Goal: Task Accomplishment & Management: Manage account settings

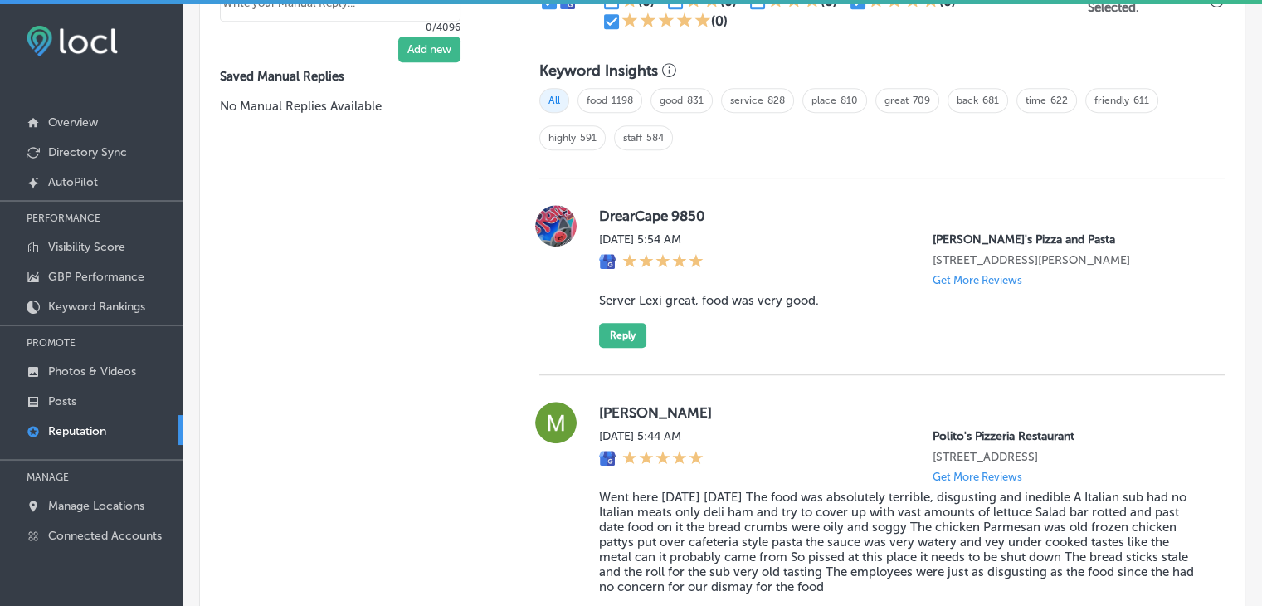
scroll to position [1215, 0]
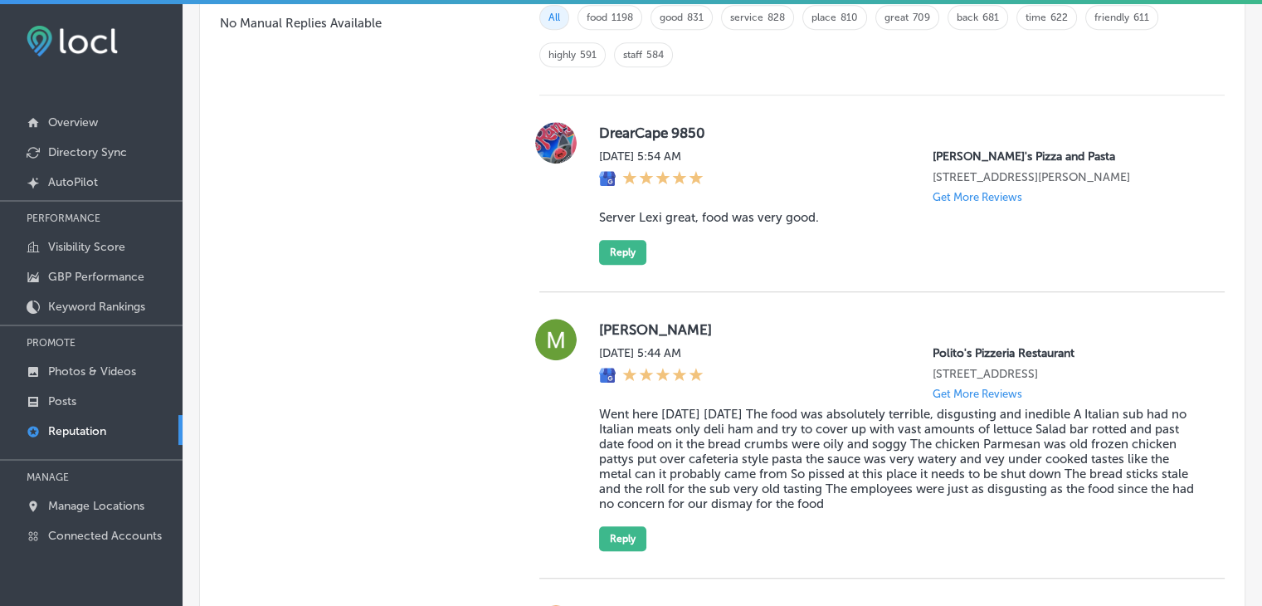
drag, startPoint x: 600, startPoint y: 318, endPoint x: 1056, endPoint y: 490, distance: 486.9
click at [1056, 490] on div "[PERSON_NAME] [DATE] 5:44 AM [PERSON_NAME] Pizzeria Restaurant [STREET_ADDRESS]…" at bounding box center [881, 435] width 685 height 232
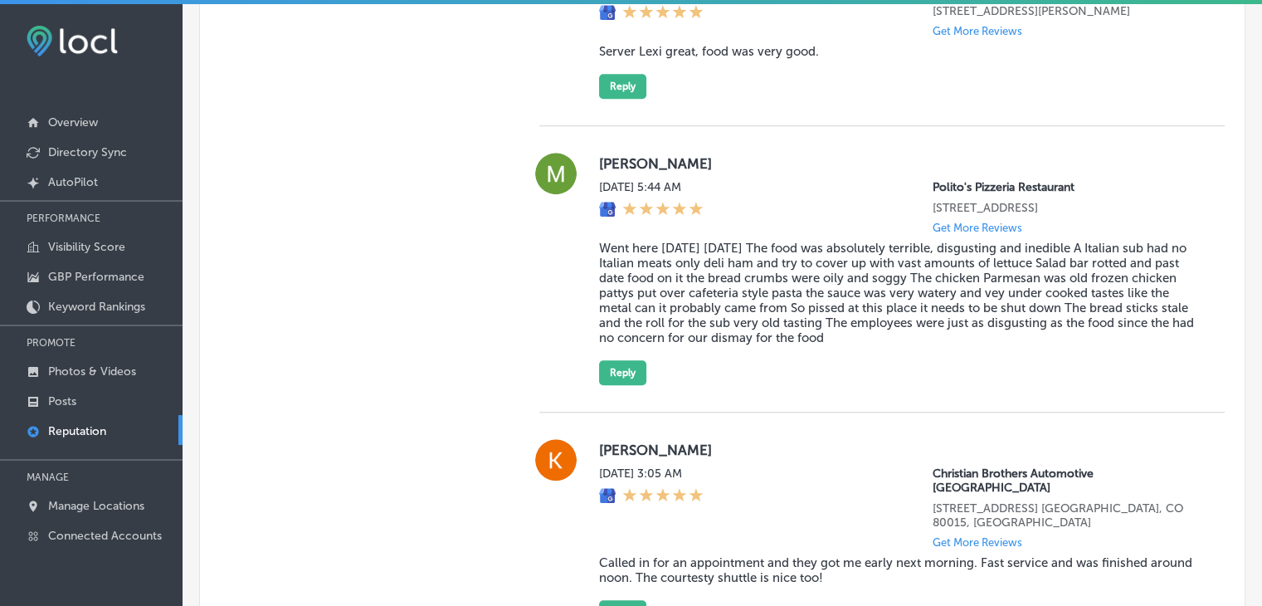
click at [816, 380] on div "[PERSON_NAME] [DATE] 5:44 AM [PERSON_NAME] Pizzeria Restaurant [STREET_ADDRESS]…" at bounding box center [881, 269] width 685 height 286
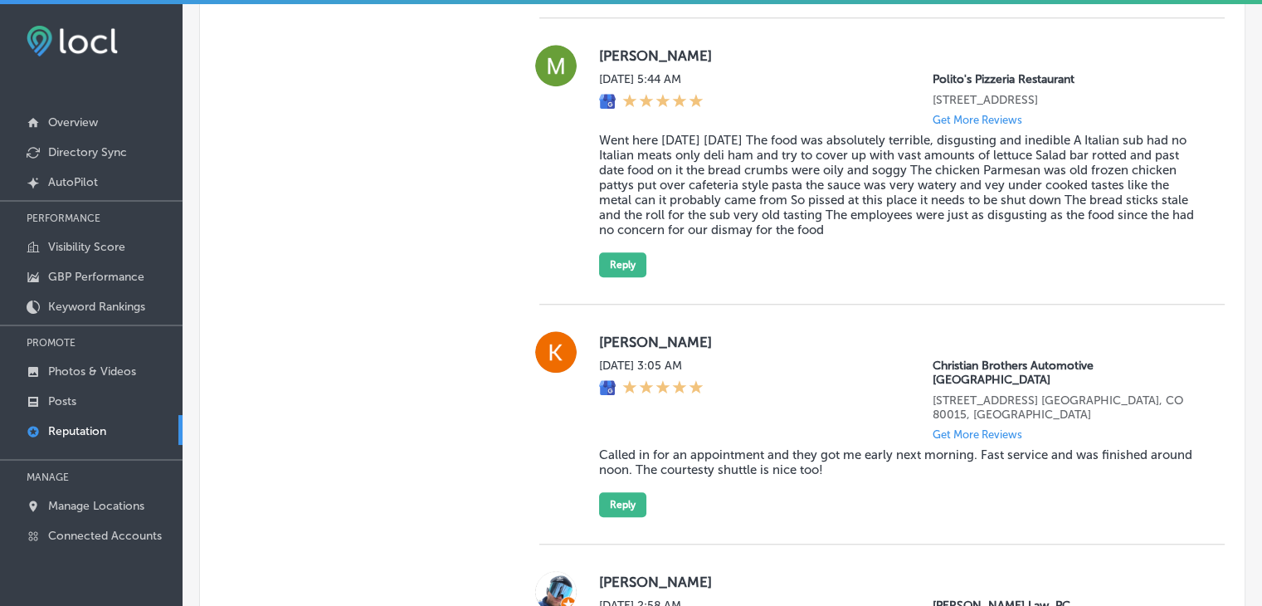
scroll to position [1630, 0]
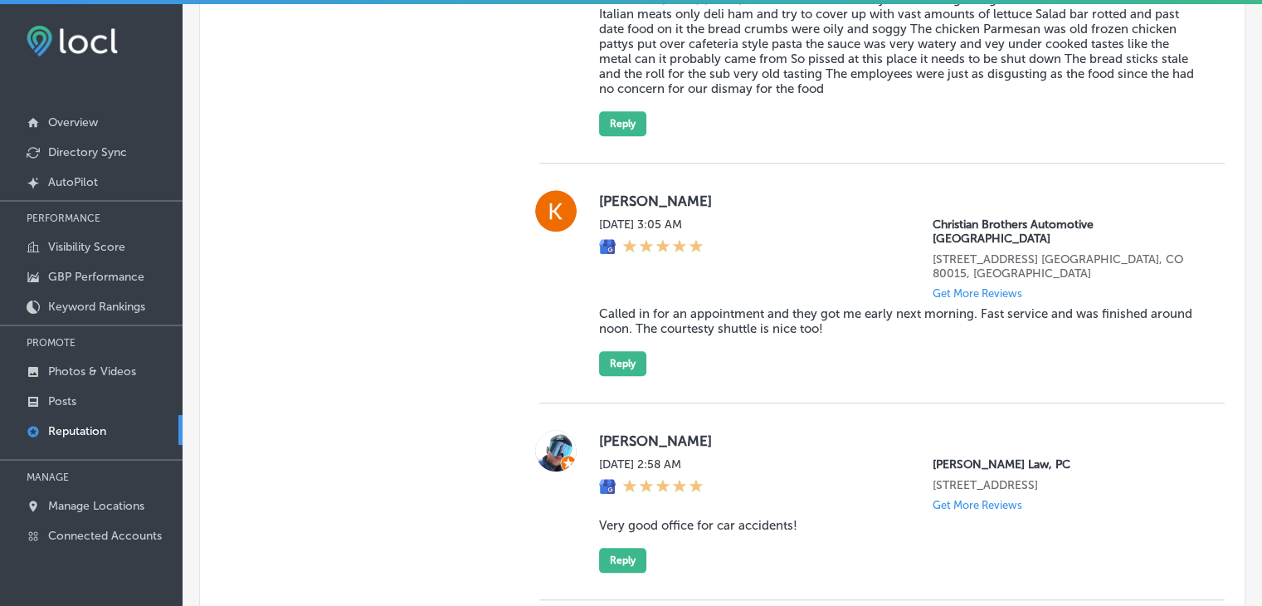
click at [947, 287] on p "Get More Reviews" at bounding box center [978, 293] width 90 height 12
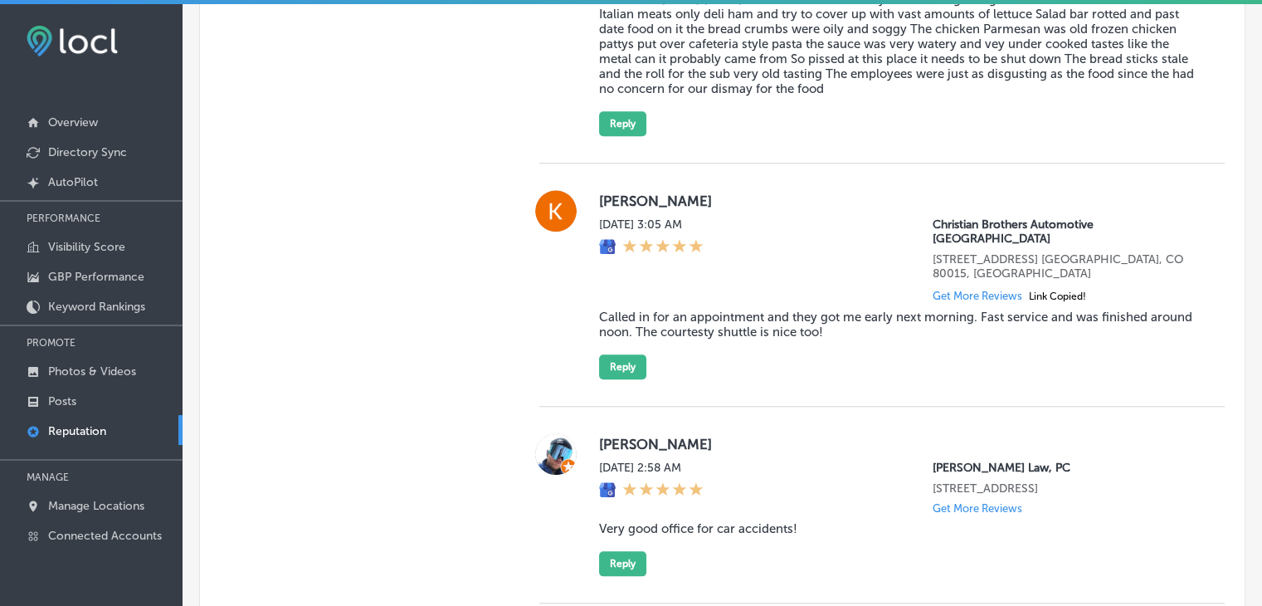
click at [948, 309] on div "[PERSON_NAME][DATE] 3:05 AM Christian Brothers Automotive [GEOGRAPHIC_DATA][STR…" at bounding box center [898, 284] width 599 height 189
click at [943, 314] on div "[PERSON_NAME][DATE] 3:05 AM Christian Brothers Automotive [GEOGRAPHIC_DATA][STR…" at bounding box center [898, 284] width 599 height 189
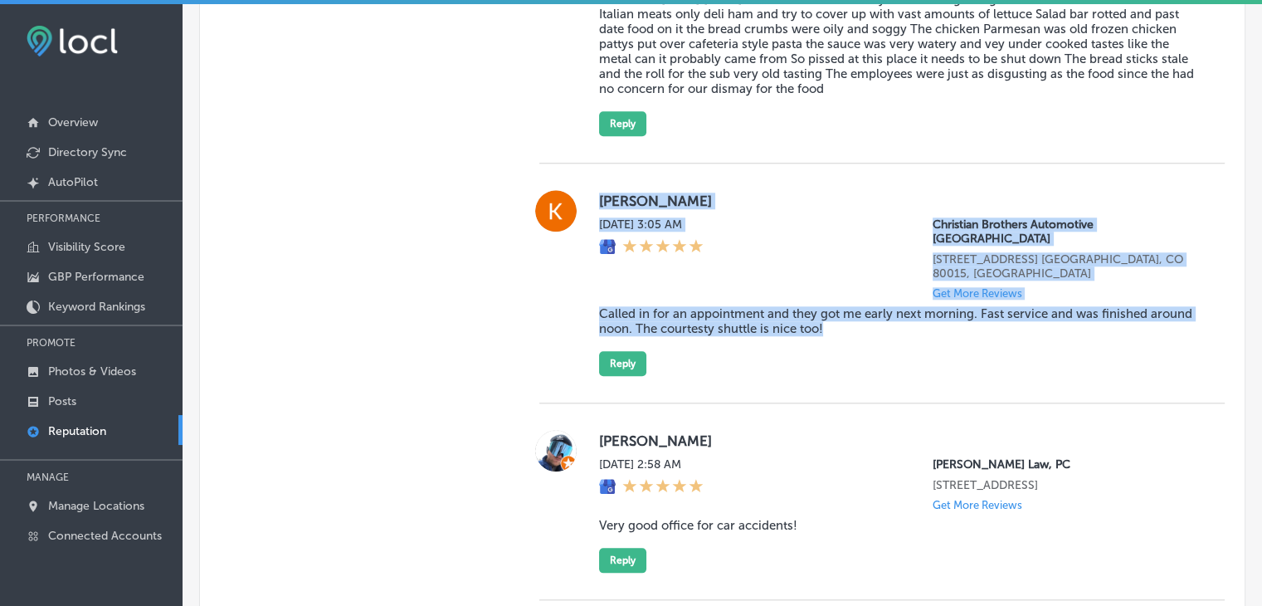
drag, startPoint x: 906, startPoint y: 300, endPoint x: 583, endPoint y: 200, distance: 337.8
click at [583, 200] on div "[PERSON_NAME][DATE] 3:05 AM Christian Brothers Automotive [GEOGRAPHIC_DATA][STR…" at bounding box center [881, 283] width 685 height 186
copy div "[PERSON_NAME][DATE] 3:05 AM Christian Brothers Automotive [GEOGRAPHIC_DATA][STR…"
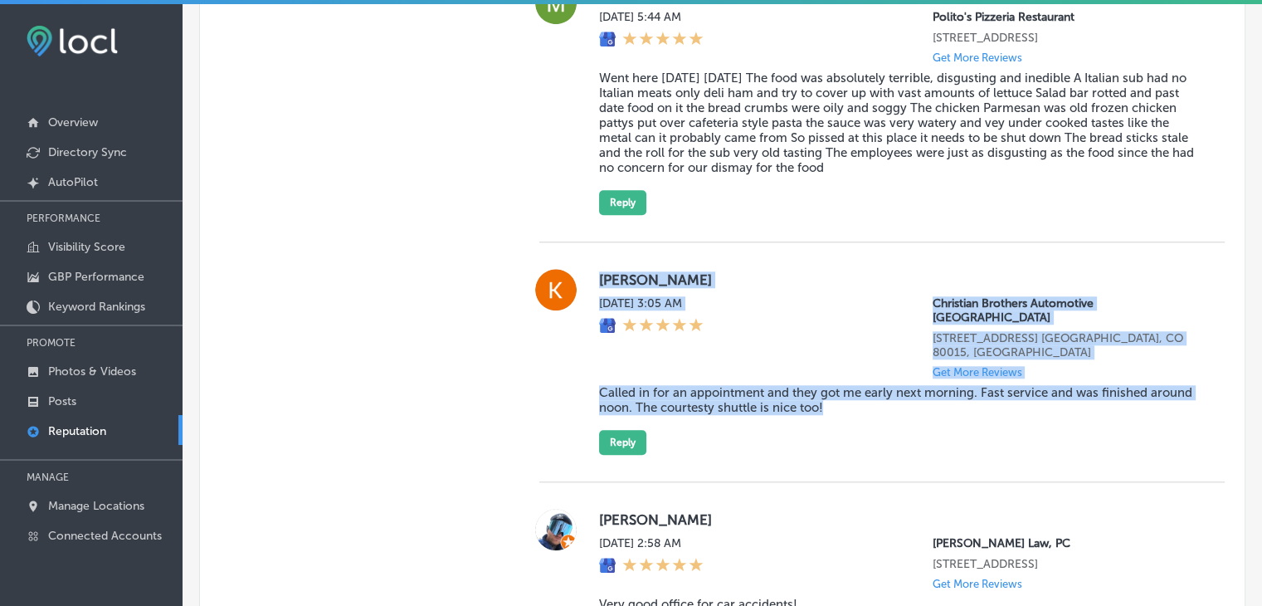
scroll to position [1547, 0]
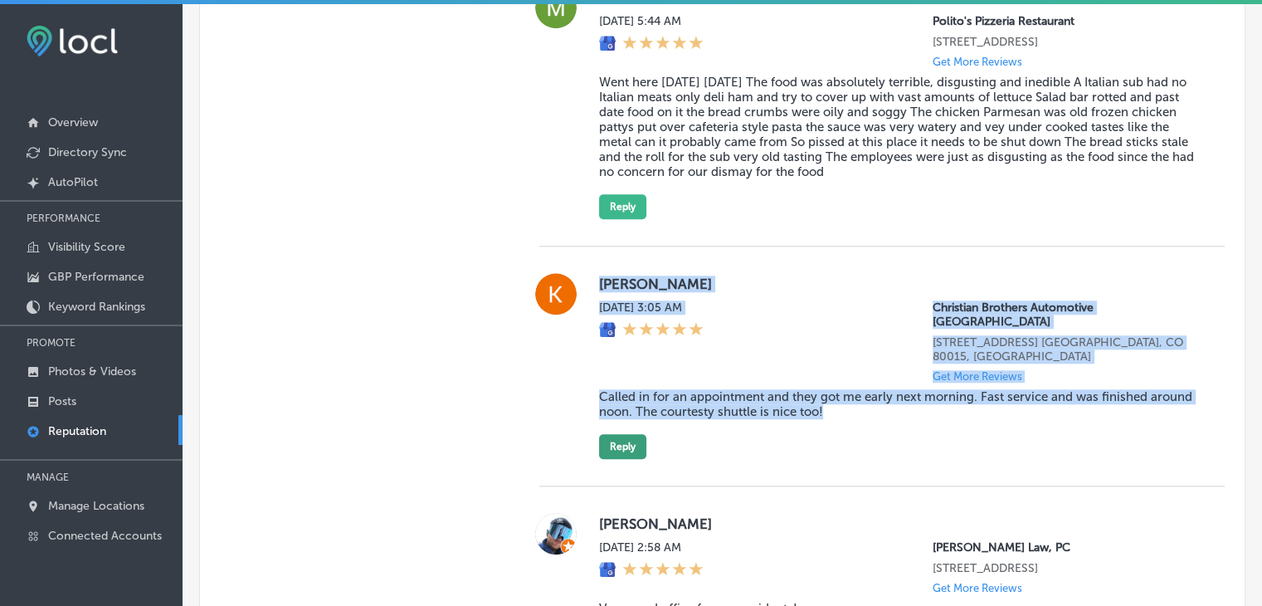
click at [620, 434] on button "Reply" at bounding box center [622, 446] width 47 height 25
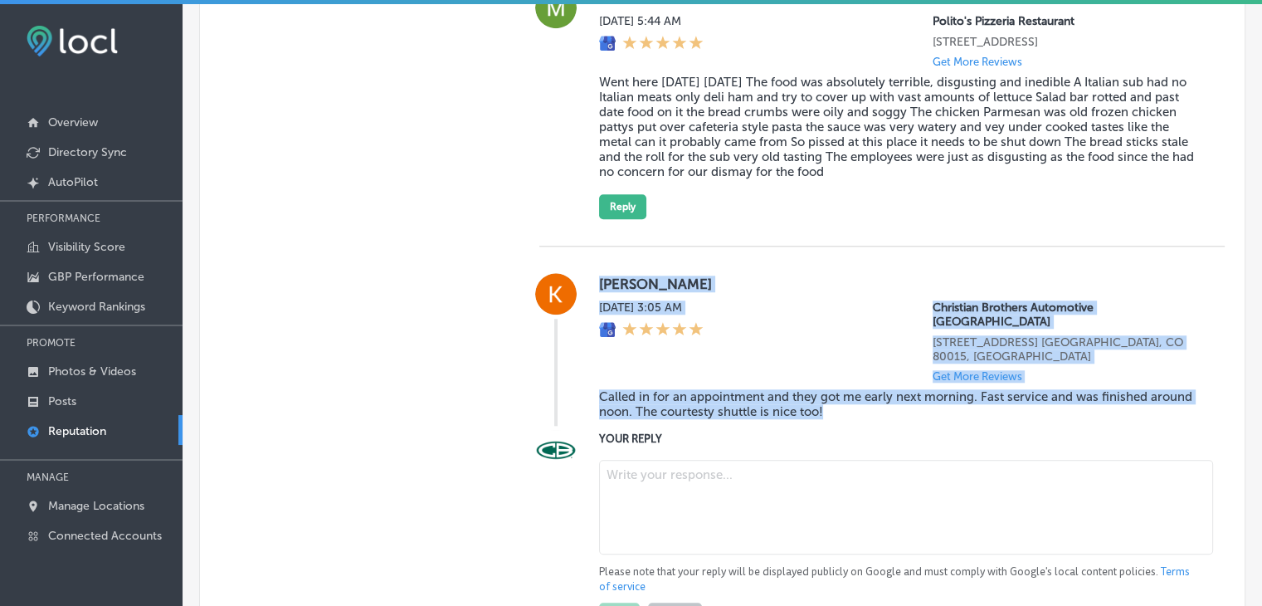
click at [632, 461] on textarea at bounding box center [906, 507] width 614 height 95
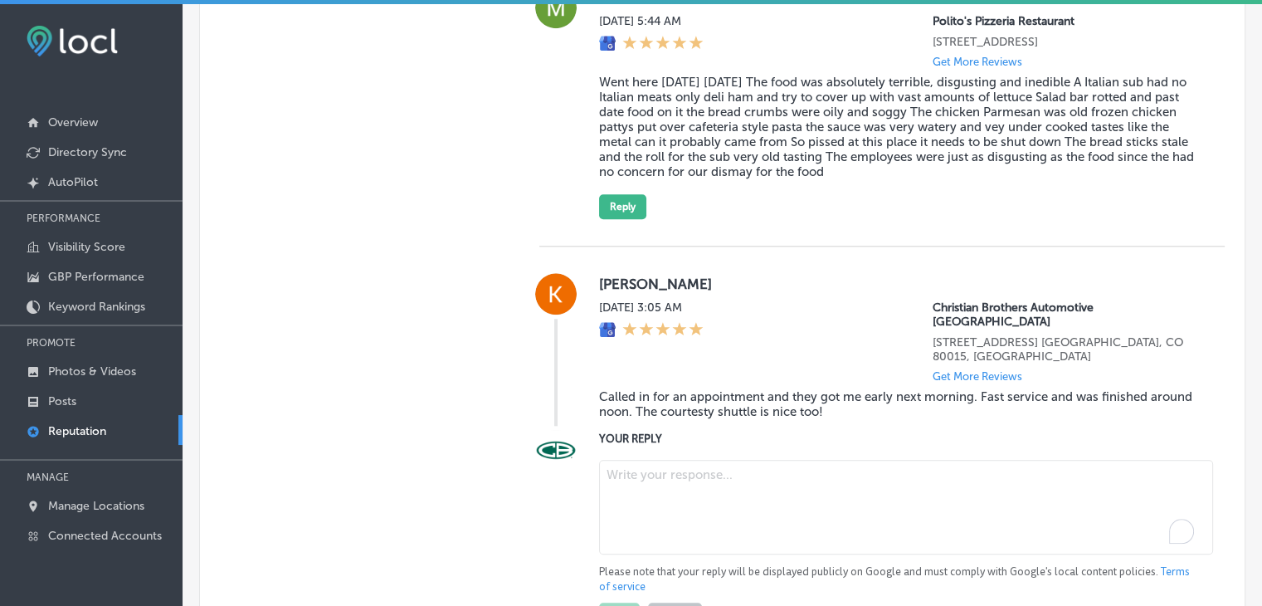
paste textarea "We're so glad to hear that you had a fast and efficient experience with us, [PE…"
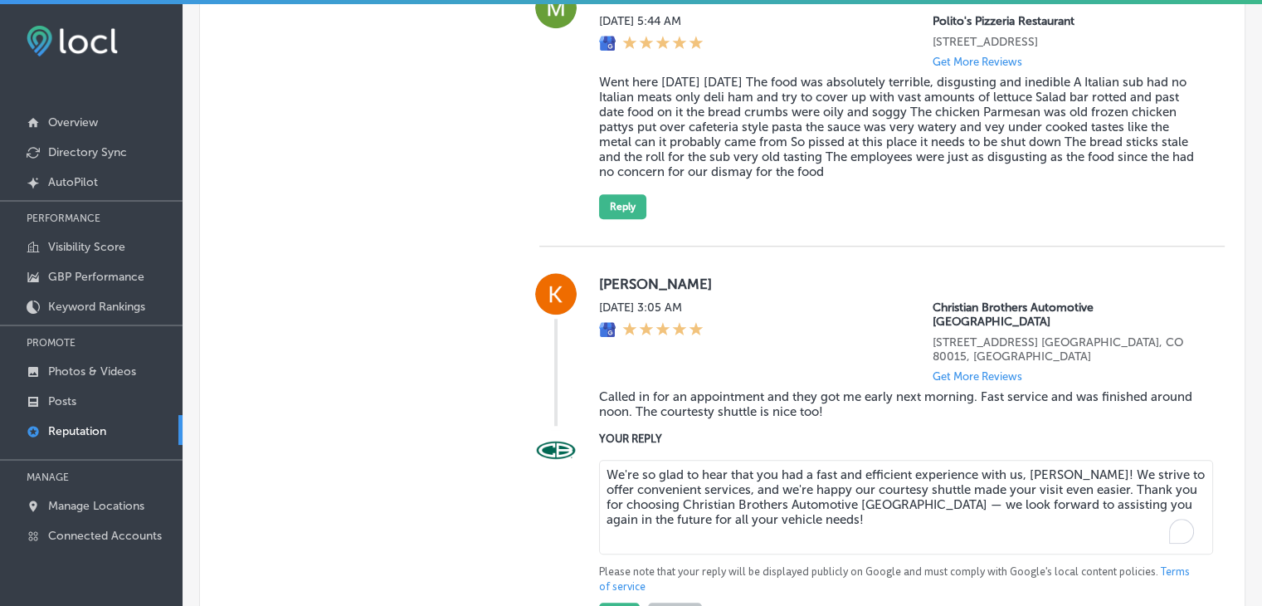
scroll to position [1630, 0]
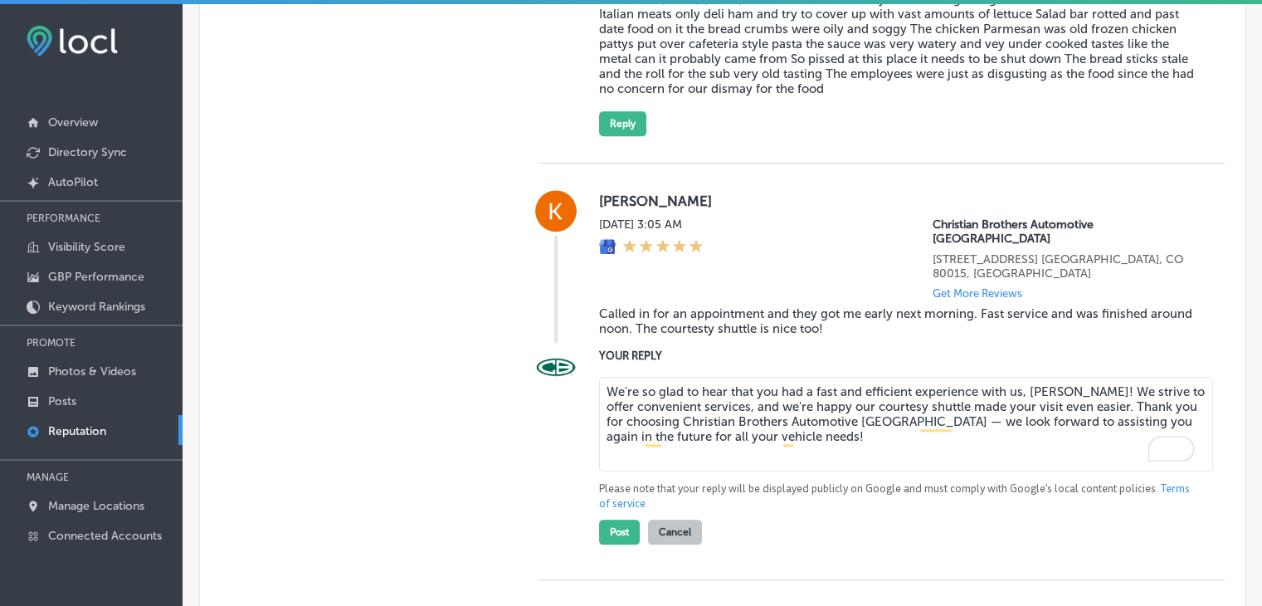
type textarea "We're so glad to hear that you had a fast and efficient experience with us, [PE…"
click at [593, 505] on div "YOUR REPLY We're so glad to hear that you had a fast and efficient experience w…" at bounding box center [881, 445] width 685 height 197
click at [594, 502] on div "YOUR REPLY We're so glad to hear that you had a fast and efficient experience w…" at bounding box center [881, 445] width 685 height 197
click at [604, 519] on button "Post" at bounding box center [619, 531] width 41 height 25
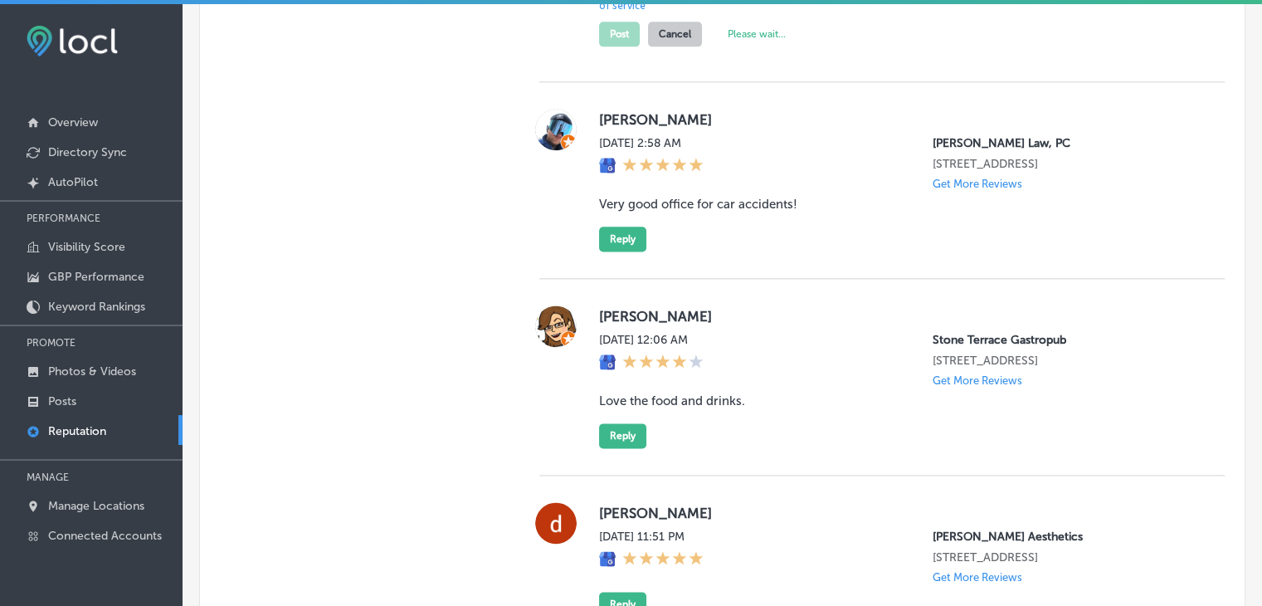
type textarea "x"
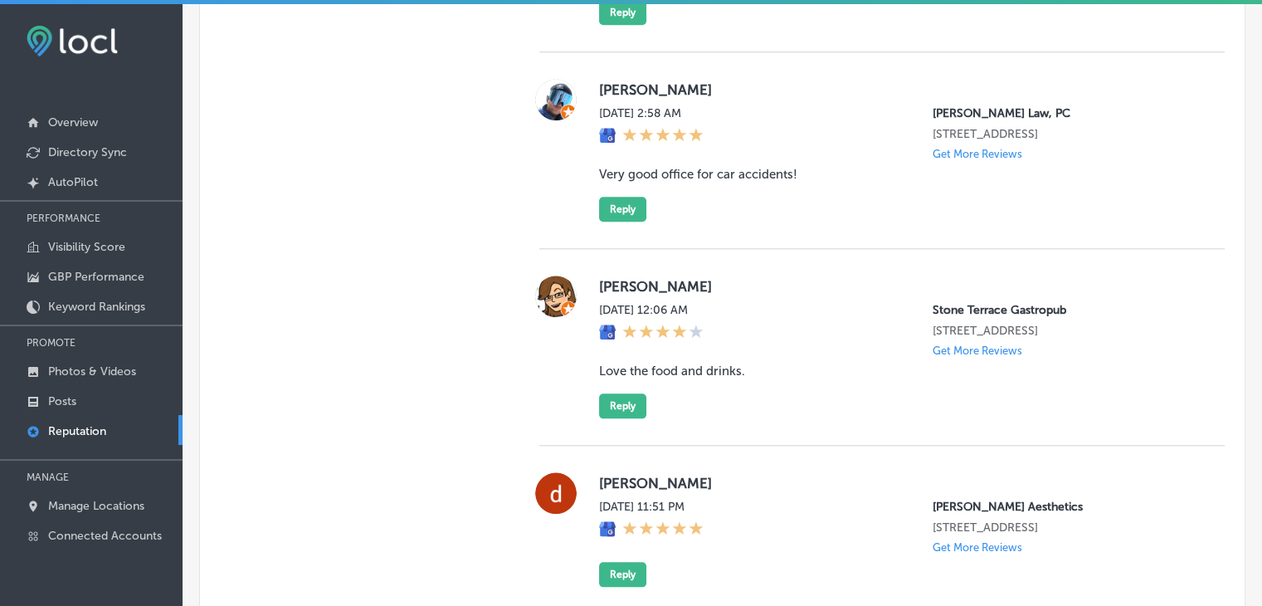
scroll to position [1713, 0]
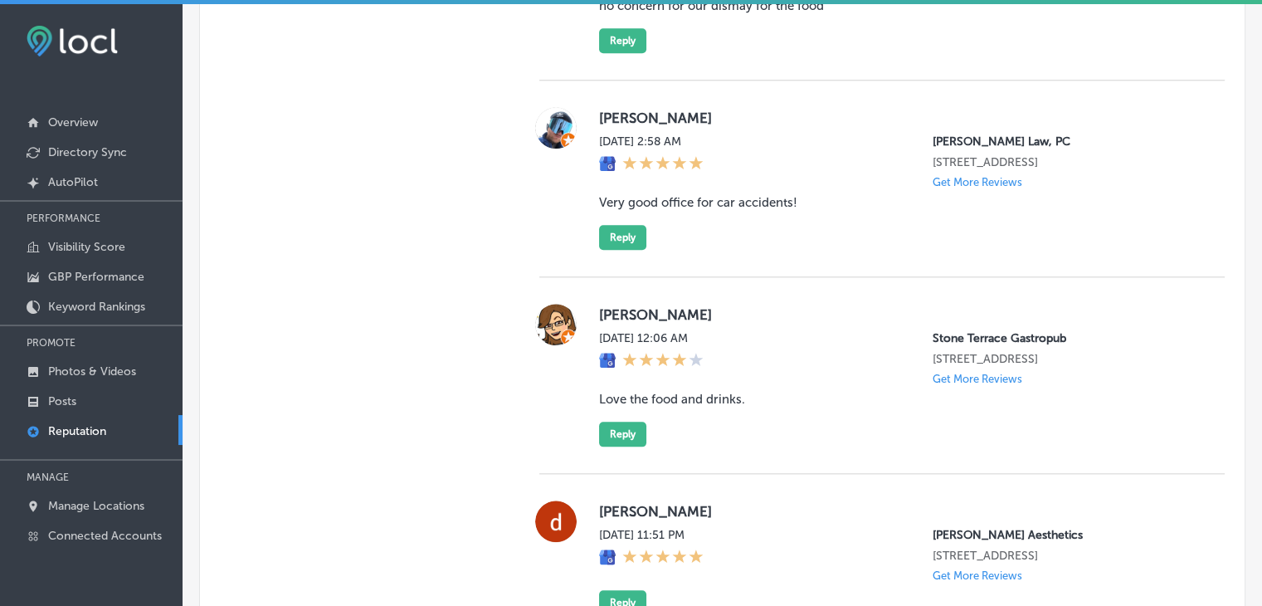
drag, startPoint x: 1036, startPoint y: 129, endPoint x: 790, endPoint y: 130, distance: 246.5
click at [790, 134] on div "[DATE] 2:58 AM [PERSON_NAME] Law, PC [STREET_ADDRESS] Get More Reviews" at bounding box center [898, 161] width 599 height 54
copy div "[PERSON_NAME] Law, PC"
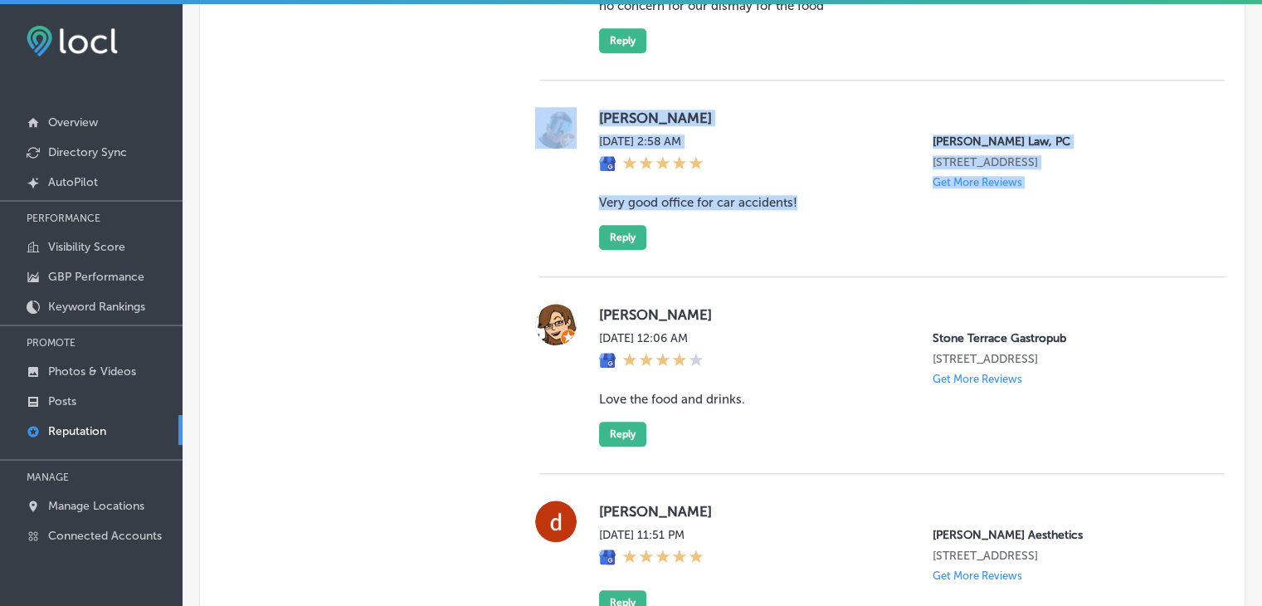
drag, startPoint x: 578, startPoint y: 86, endPoint x: 855, endPoint y: 209, distance: 303.2
click at [855, 209] on div "[PERSON_NAME][DATE] 2:58 AM [PERSON_NAME] Law, PC [STREET_ADDRESS] Get More Rev…" at bounding box center [881, 178] width 685 height 197
click at [840, 197] on blockquote "Very good office for car accidents!" at bounding box center [898, 202] width 599 height 15
drag, startPoint x: 796, startPoint y: 200, endPoint x: 597, endPoint y: 101, distance: 221.6
click at [599, 107] on div "[PERSON_NAME][DATE] 2:58 AM [PERSON_NAME] Law, PC [STREET_ADDRESS] Get More Rev…" at bounding box center [898, 178] width 599 height 143
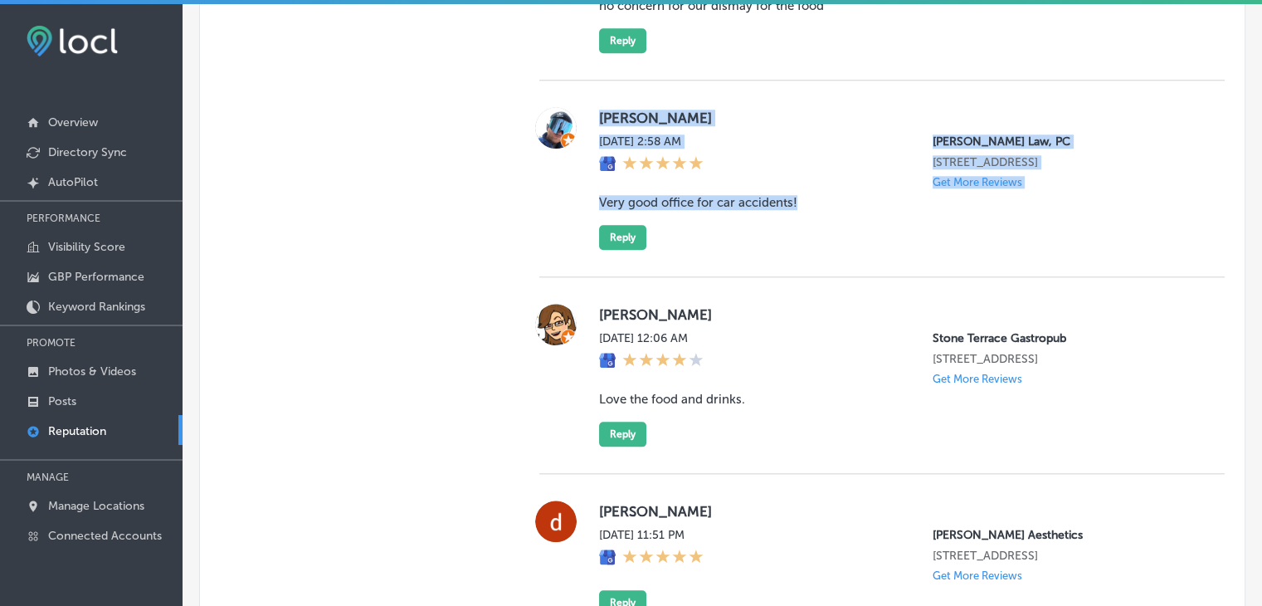
copy div "[PERSON_NAME][DATE] 2:58 AM [PERSON_NAME] Law, PC [STREET_ADDRESS] Get More Rev…"
click at [631, 225] on button "Reply" at bounding box center [622, 237] width 47 height 25
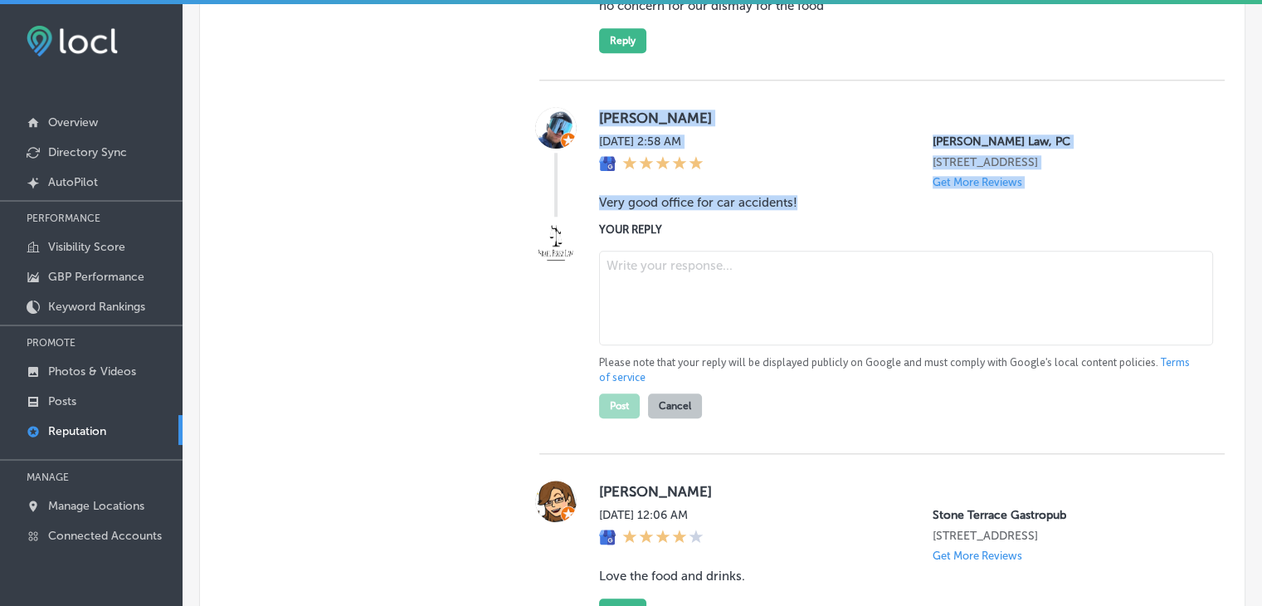
click at [631, 261] on textarea at bounding box center [906, 298] width 614 height 95
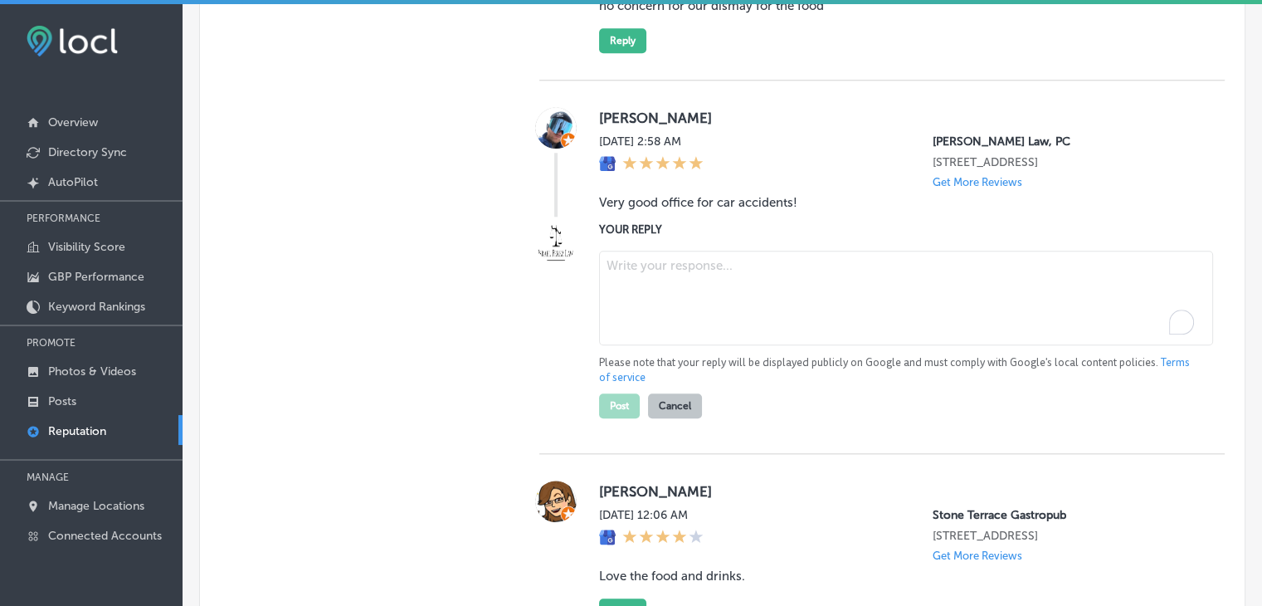
paste textarea "Thank you, [PERSON_NAME], for your 5-star review! We're glad to hear you had a …"
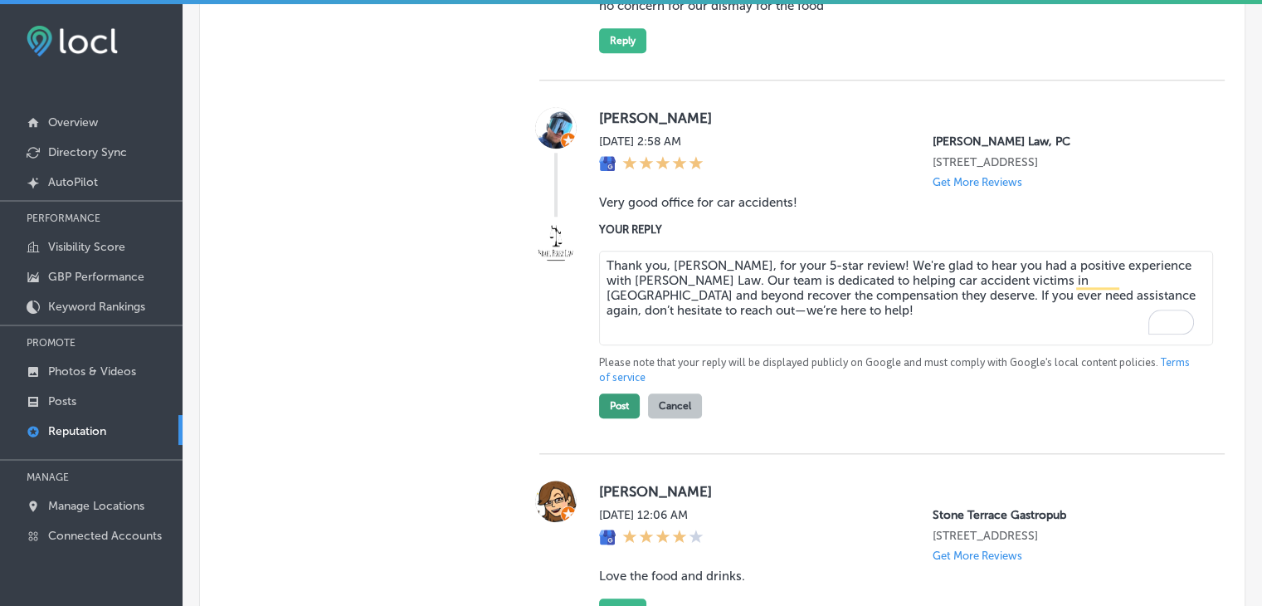
type textarea "Thank you, [PERSON_NAME], for your 5-star review! We're glad to hear you had a …"
click at [610, 406] on button "Post" at bounding box center [619, 405] width 41 height 25
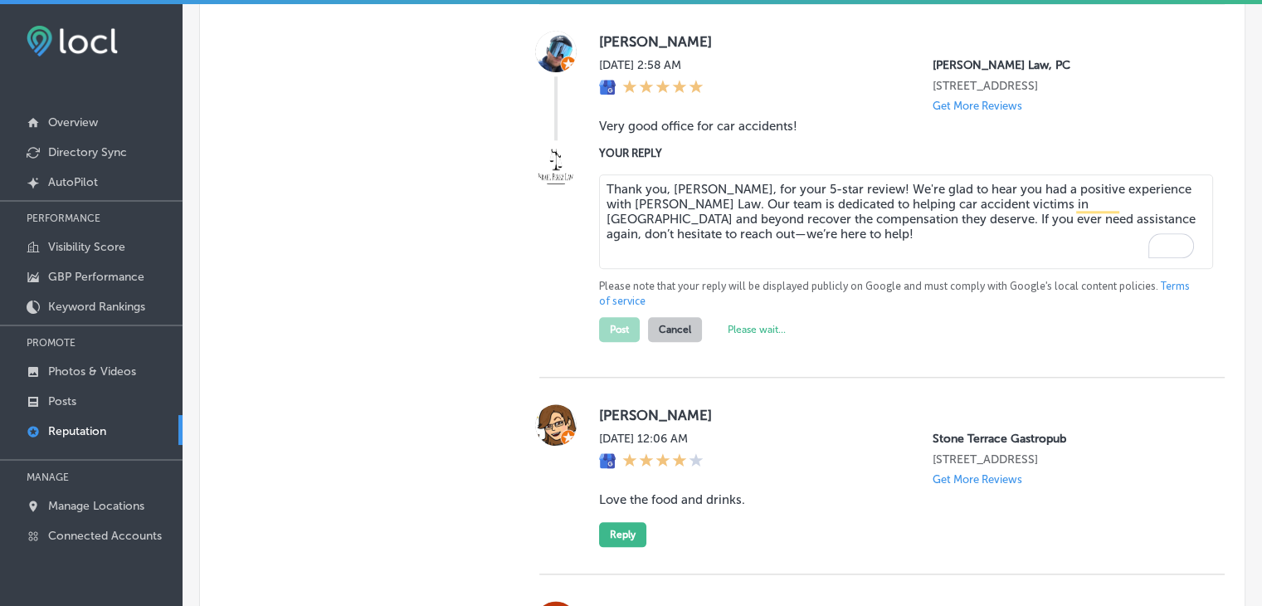
scroll to position [1879, 0]
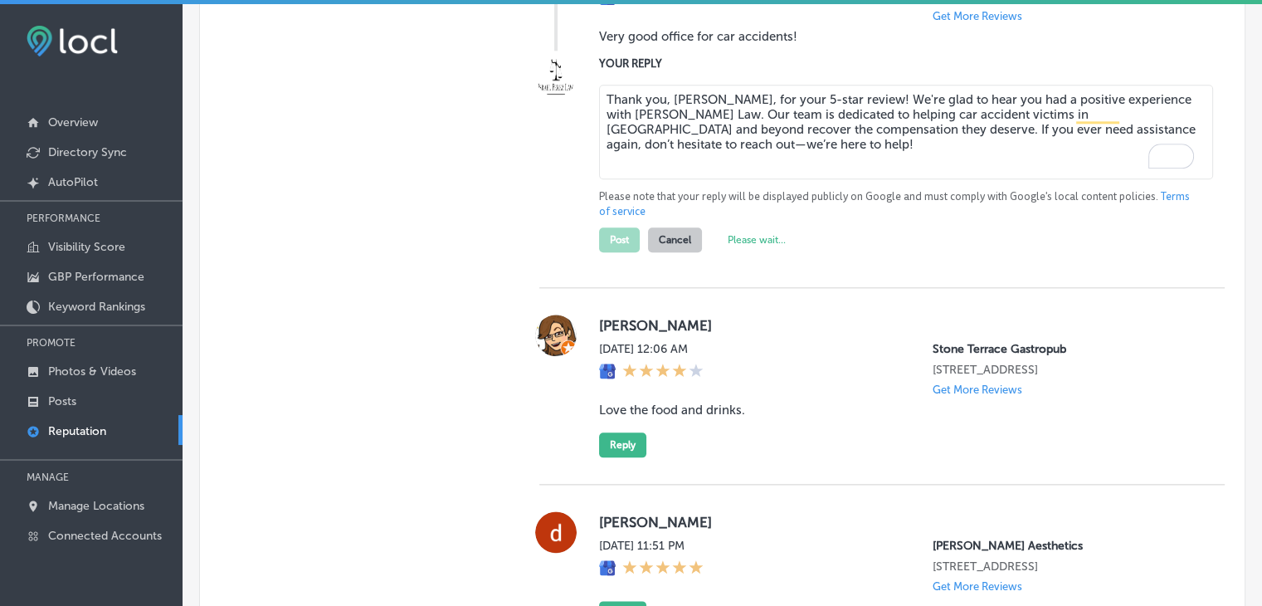
click at [875, 396] on div "[DATE] 12:06 AM [GEOGRAPHIC_DATA] Gastropub [STREET_ADDRESS] Get More Reviews" at bounding box center [898, 369] width 599 height 54
type textarea "x"
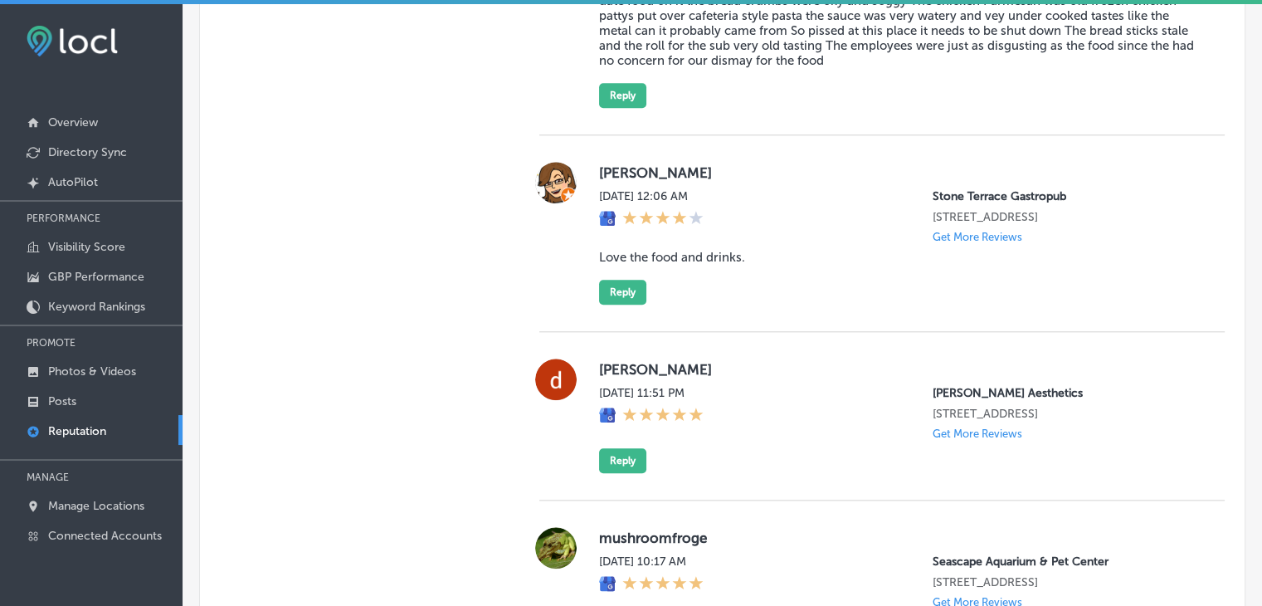
scroll to position [1630, 0]
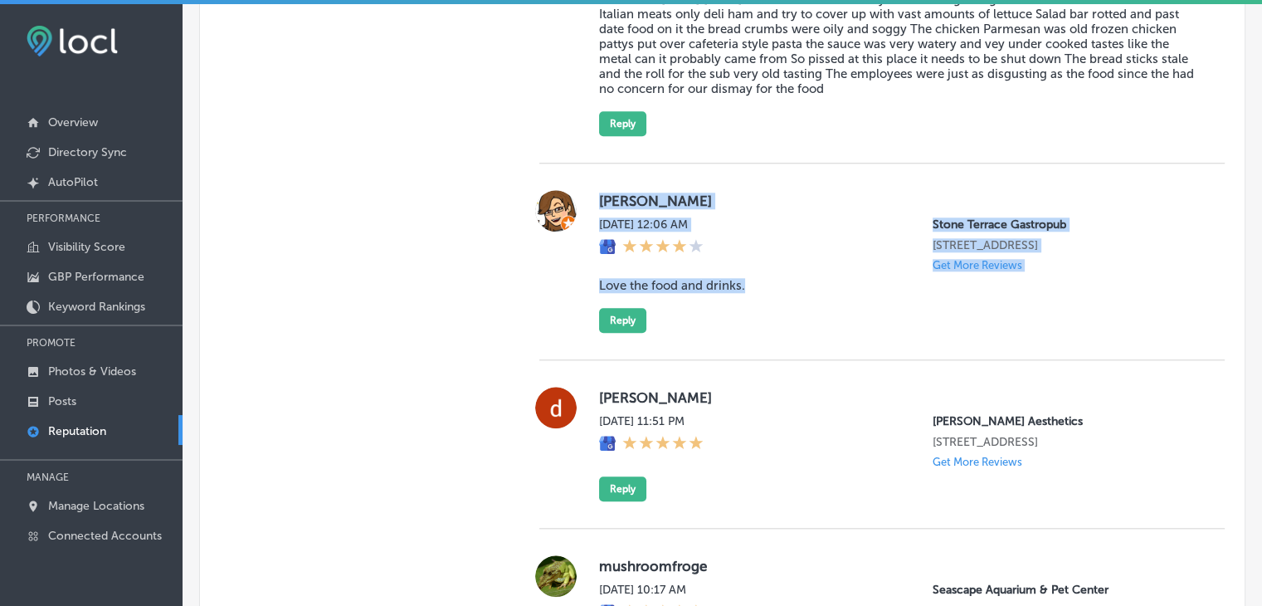
drag, startPoint x: 589, startPoint y: 197, endPoint x: 744, endPoint y: 293, distance: 181.5
click at [744, 293] on div "[PERSON_NAME] [DATE] 12:06 AM [GEOGRAPHIC_DATA] Gastropub [STREET_ADDRESS] Get …" at bounding box center [881, 261] width 685 height 143
copy div "[PERSON_NAME] [DATE] 12:06 AM [GEOGRAPHIC_DATA] Gastropub [STREET_ADDRESS] Get …"
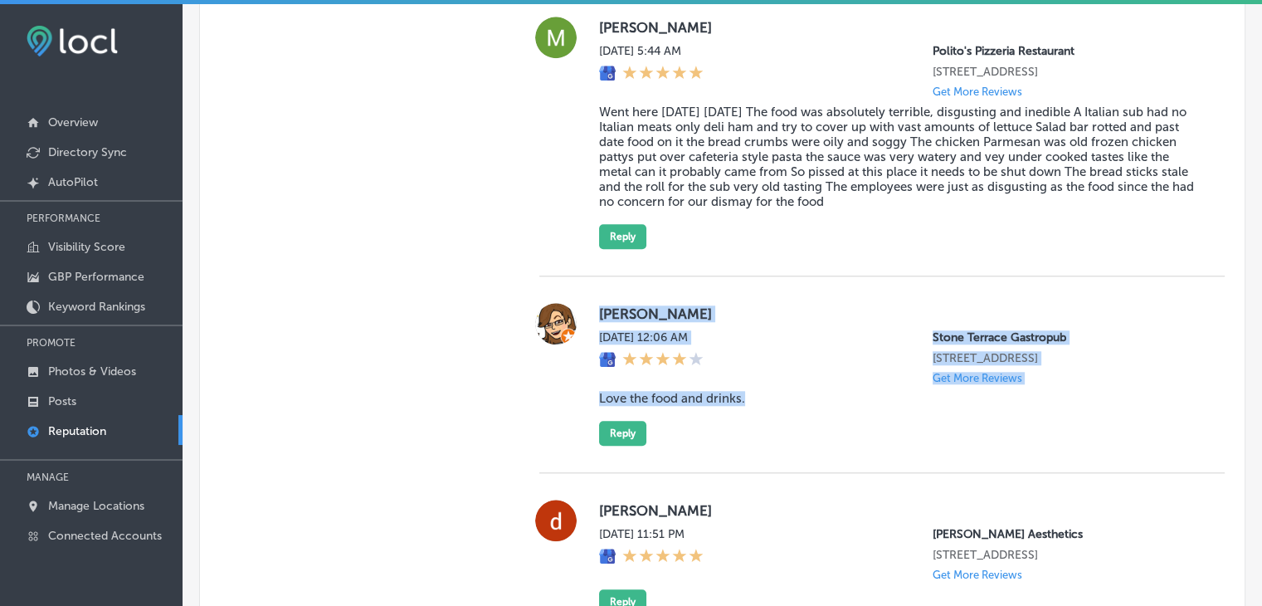
scroll to position [1547, 0]
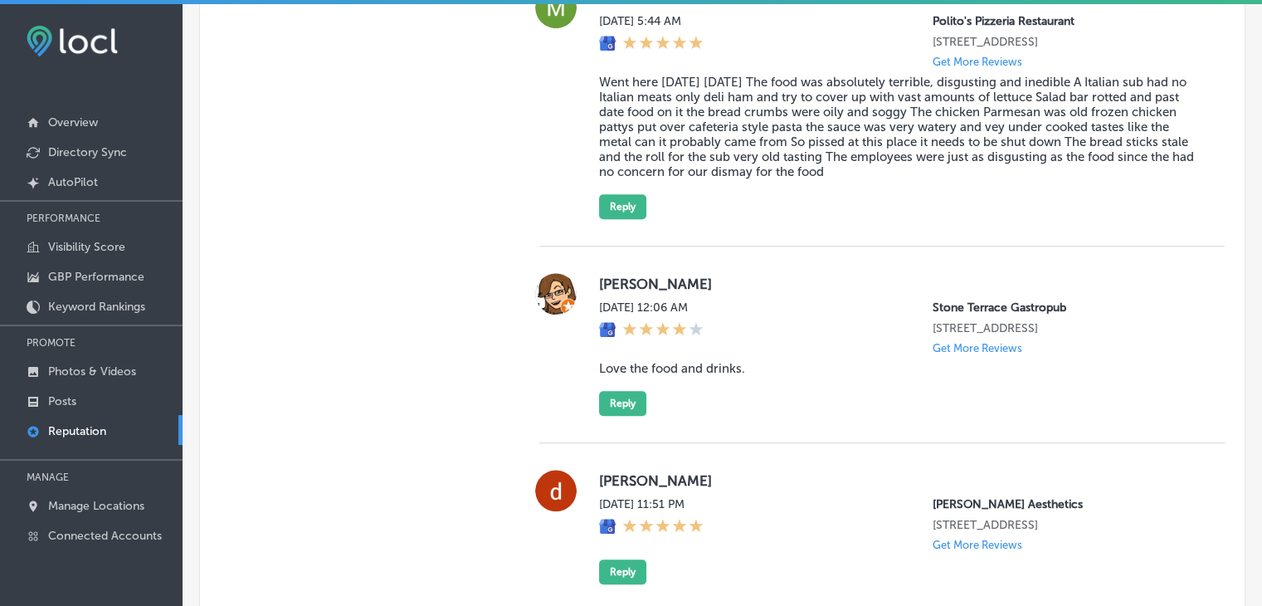
click at [609, 425] on div "[PERSON_NAME] [DATE] 12:06 AM [GEOGRAPHIC_DATA] Gastropub [STREET_ADDRESS] Get …" at bounding box center [881, 344] width 685 height 197
click at [616, 416] on button "Reply" at bounding box center [622, 403] width 47 height 25
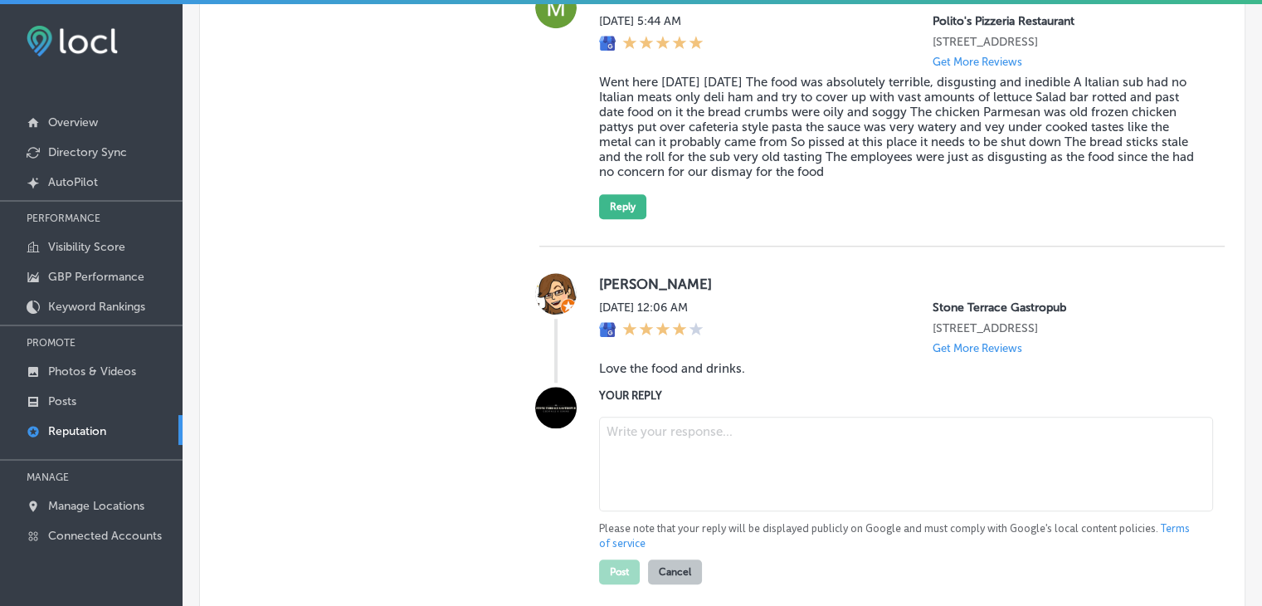
click at [637, 461] on textarea at bounding box center [906, 464] width 614 height 95
paste textarea "Thank you so much for your kind words, [PERSON_NAME]! We're thrilled to hear yo…"
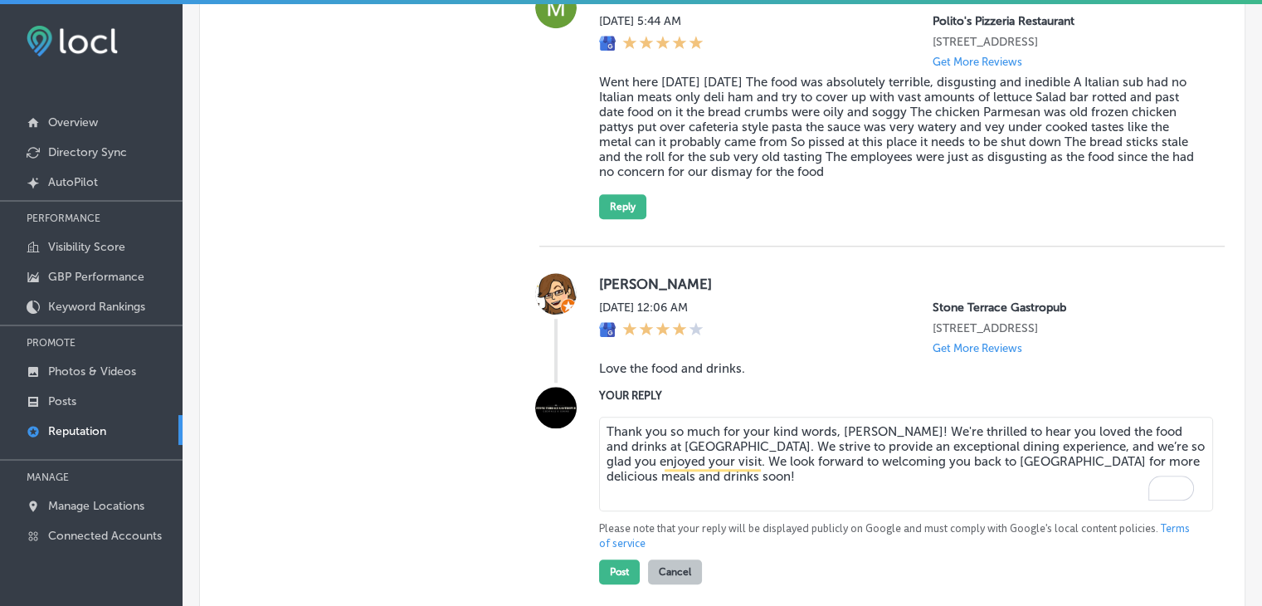
click at [696, 447] on textarea "Thank you so much for your kind words, [PERSON_NAME]! We're thrilled to hear yo…" at bounding box center [906, 464] width 614 height 95
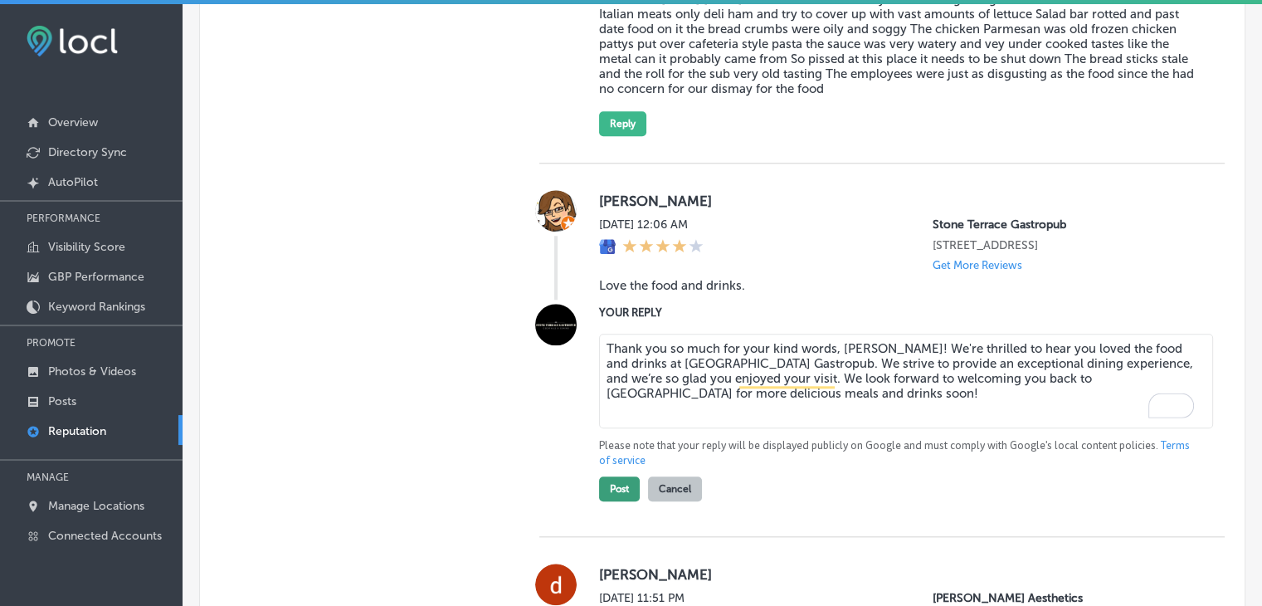
type textarea "Thank you so much for your kind words, Maritza! We're thrilled to hear you love…"
click at [612, 501] on button "Post" at bounding box center [619, 488] width 41 height 25
type textarea "x"
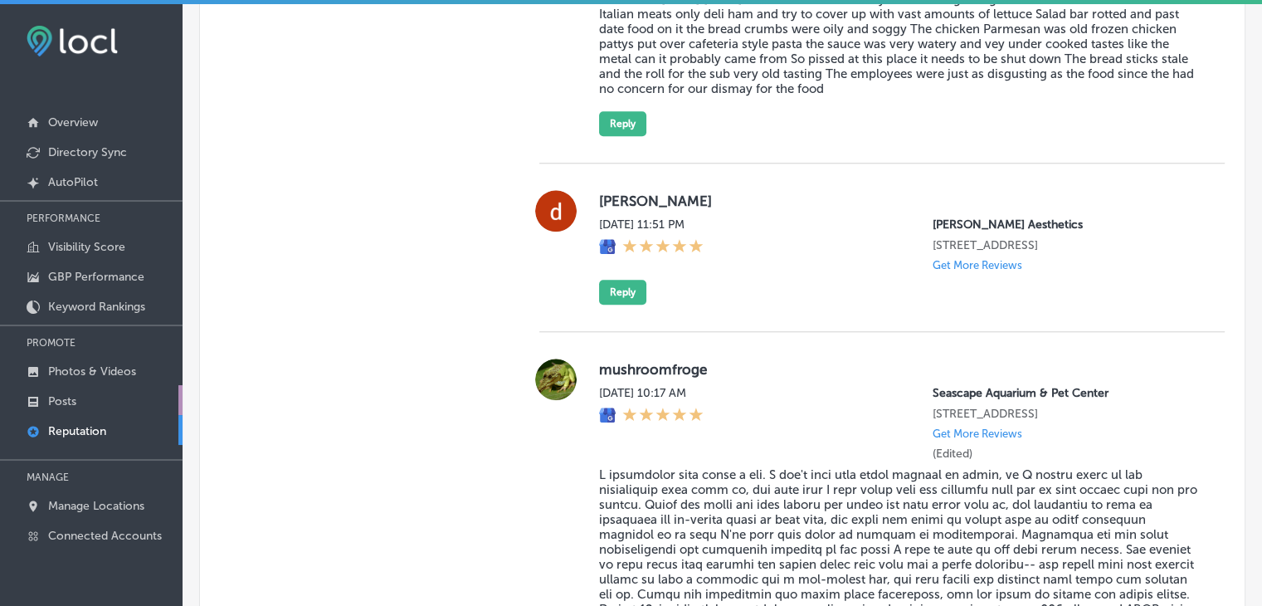
click at [75, 407] on link "Posts" at bounding box center [91, 400] width 183 height 30
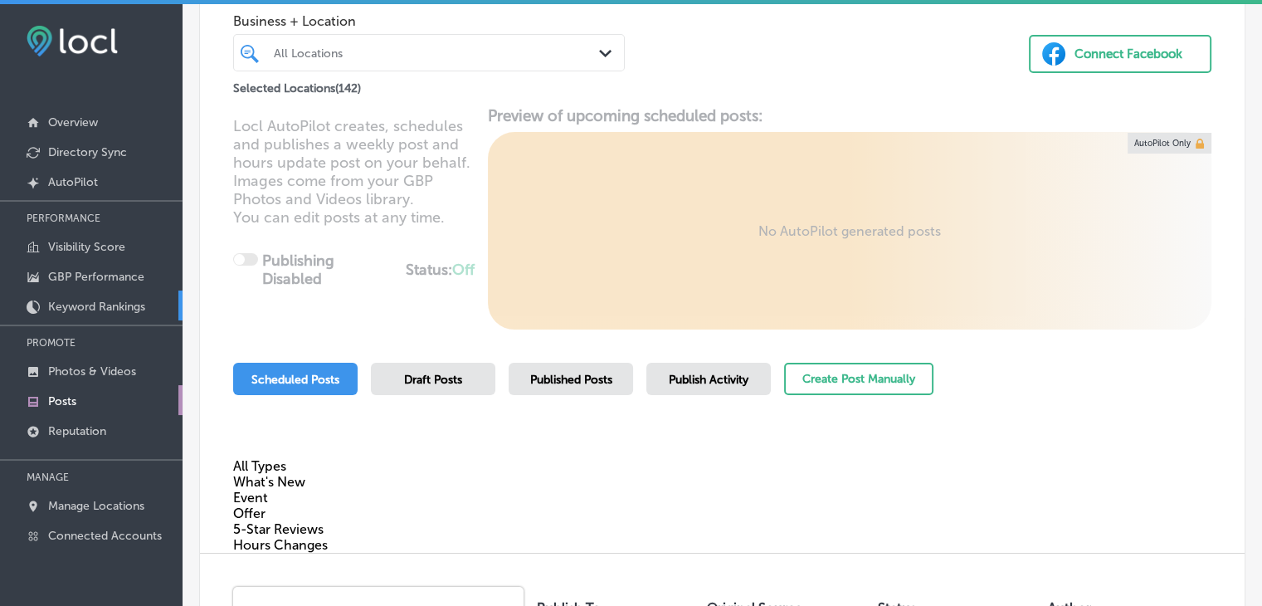
scroll to position [83, 0]
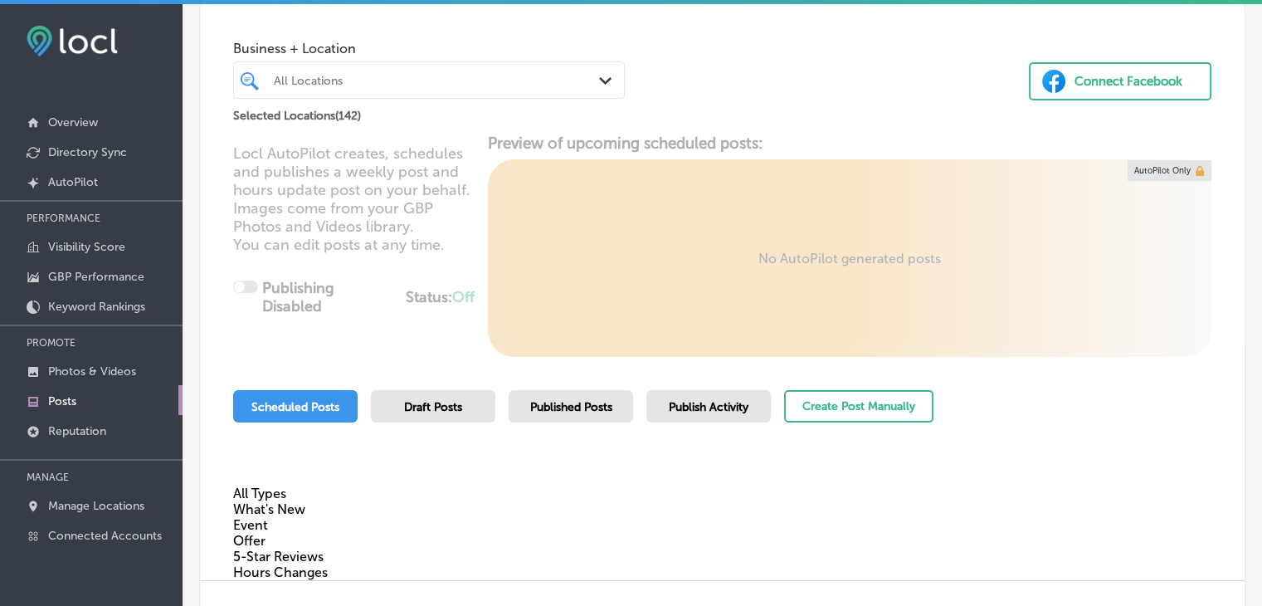
click at [509, 107] on div "Selected Locations ( 142 )" at bounding box center [429, 112] width 392 height 21
click at [509, 102] on div "Selected Locations ( 142 )" at bounding box center [429, 112] width 392 height 21
click at [518, 77] on div "All Locations" at bounding box center [437, 80] width 327 height 14
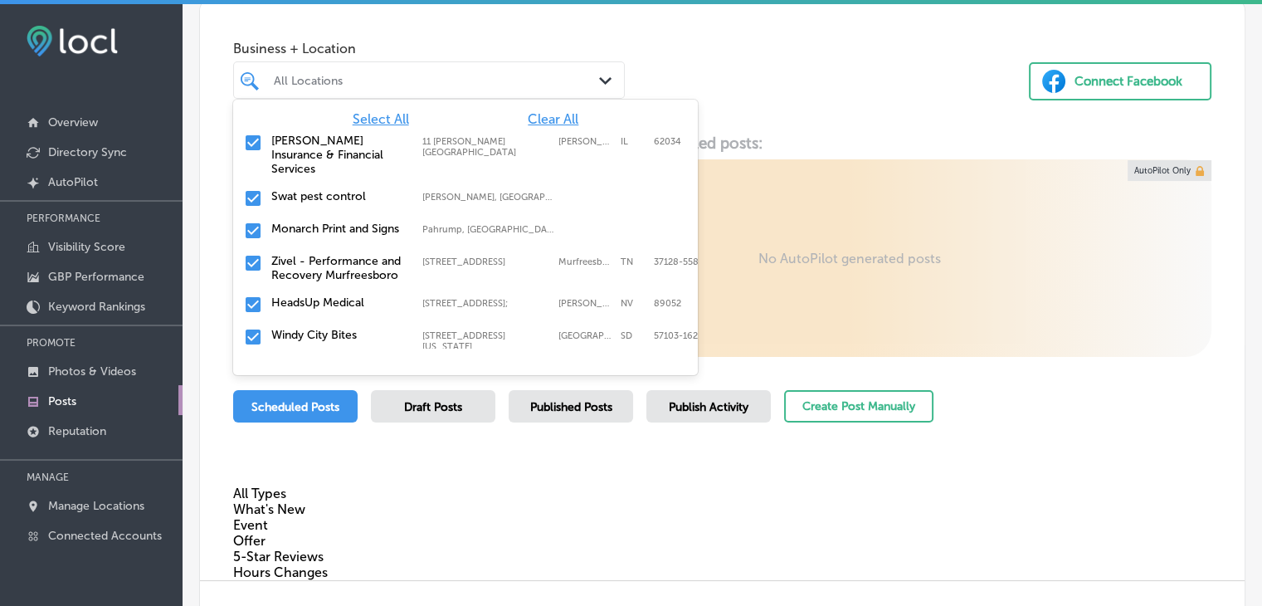
click at [554, 110] on div "Select All Clear All Babcock Insurance & Financial Services 11 Glen Ed Professi…" at bounding box center [465, 224] width 465 height 249
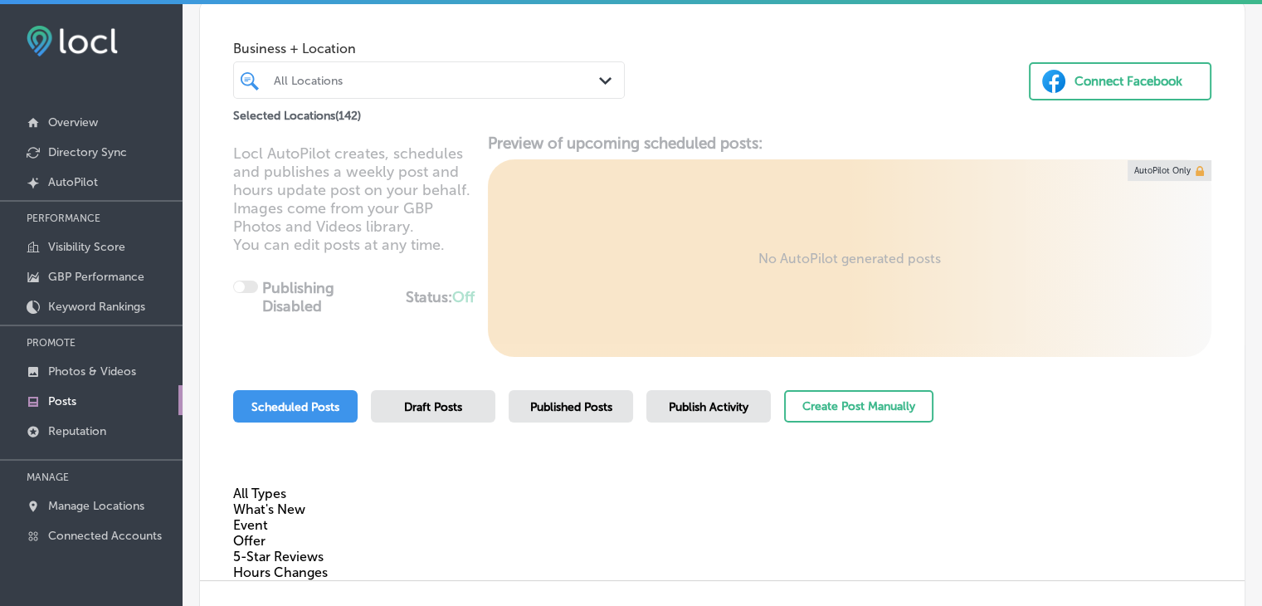
click at [482, 64] on div "All Locations Path Created with Sketch." at bounding box center [429, 79] width 392 height 37
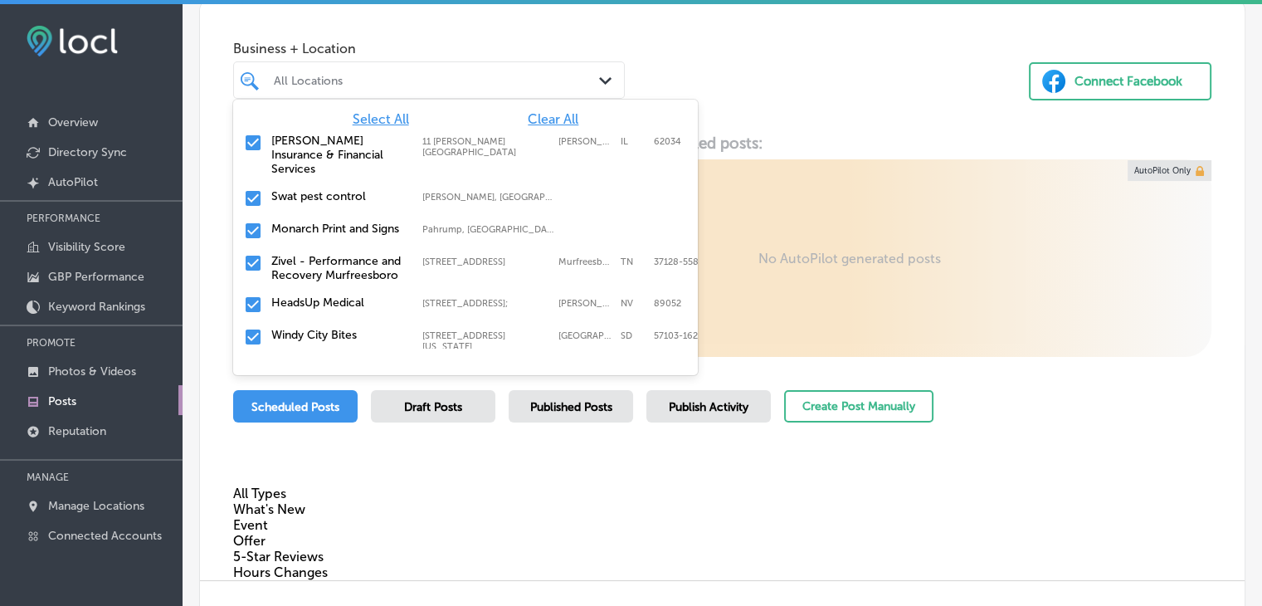
click at [481, 84] on div "All Locations" at bounding box center [437, 80] width 327 height 14
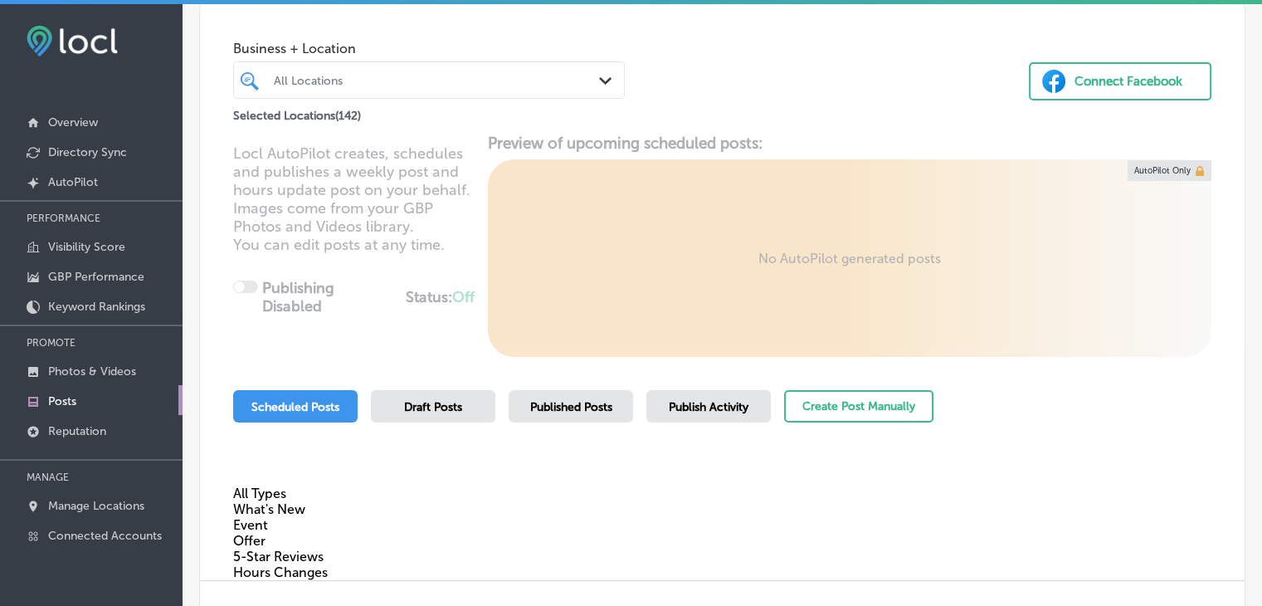
click at [511, 92] on div "All Locations" at bounding box center [429, 80] width 327 height 26
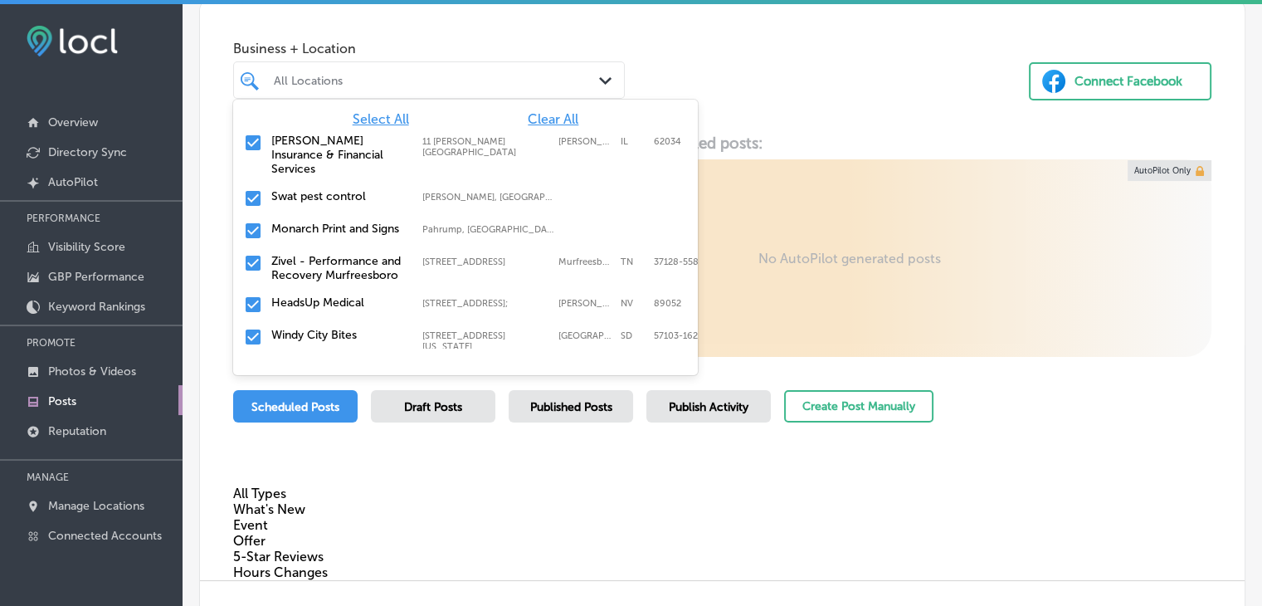
click at [528, 136] on div "Babcock Insurance & Financial Services 11 Glen Ed Professional Park, Glen Carbo…" at bounding box center [439, 155] width 336 height 42
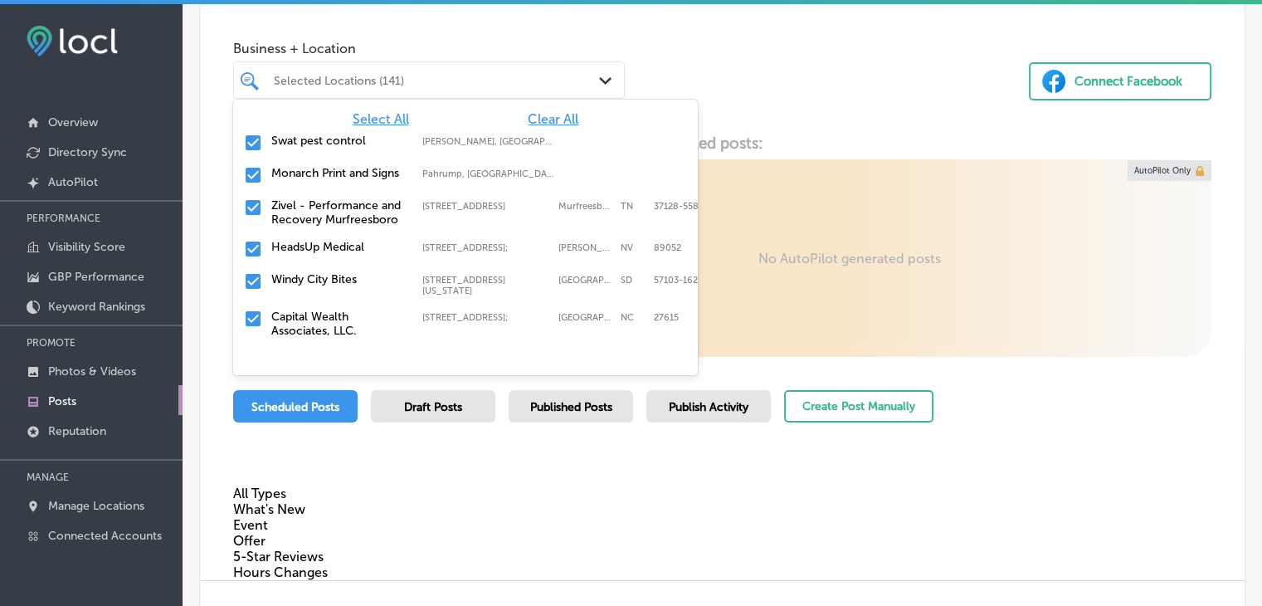
click at [535, 120] on span "Clear All" at bounding box center [553, 119] width 51 height 16
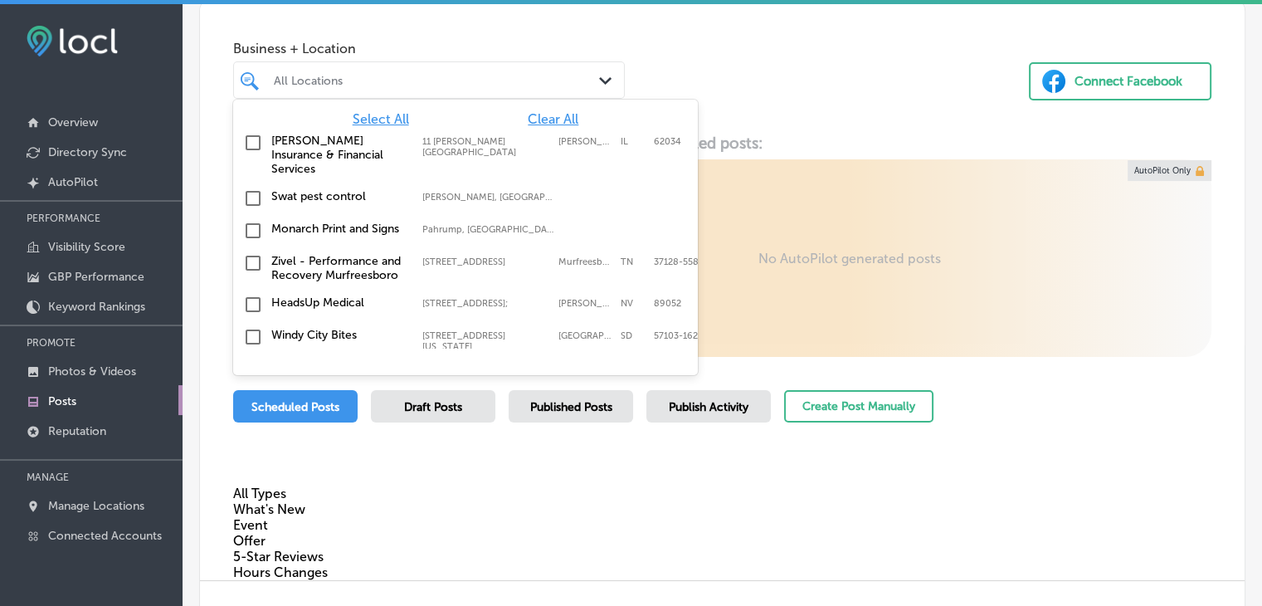
type input "s"
click at [882, 421] on button "Create Post Manually" at bounding box center [858, 406] width 149 height 32
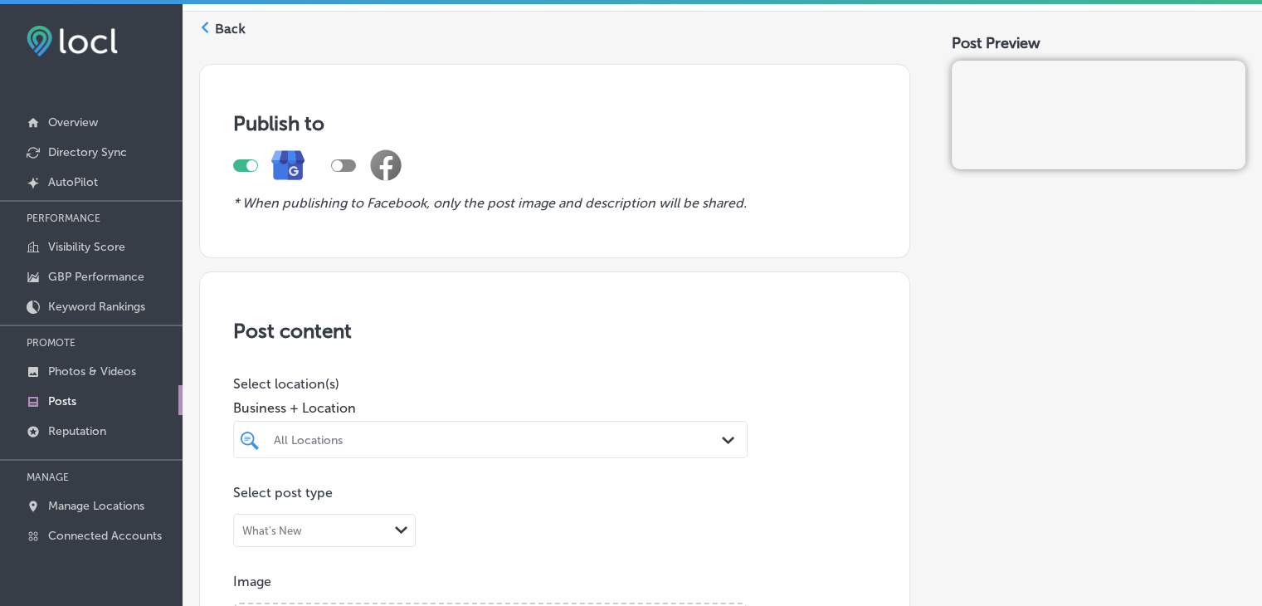
scroll to position [83, 0]
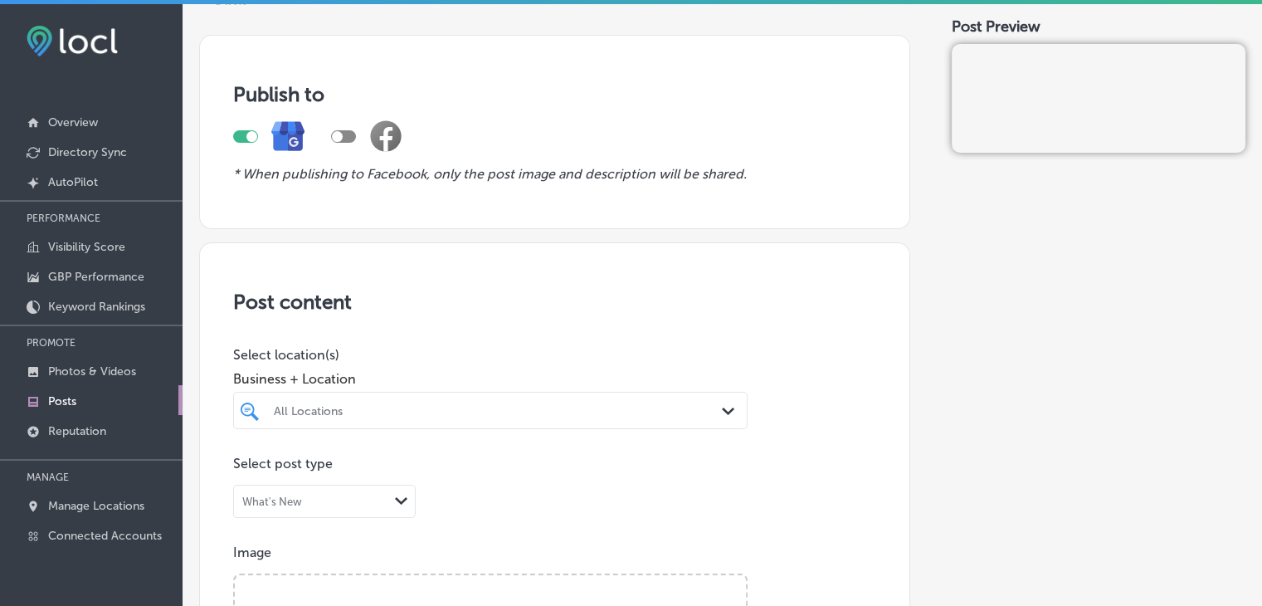
click at [417, 389] on div "Business + Location All Locations Path Created with Sketch." at bounding box center [490, 396] width 514 height 66
click at [398, 453] on div at bounding box center [490, 442] width 514 height 27
click at [402, 399] on div "All Locations Path Created with Sketch." at bounding box center [490, 410] width 514 height 37
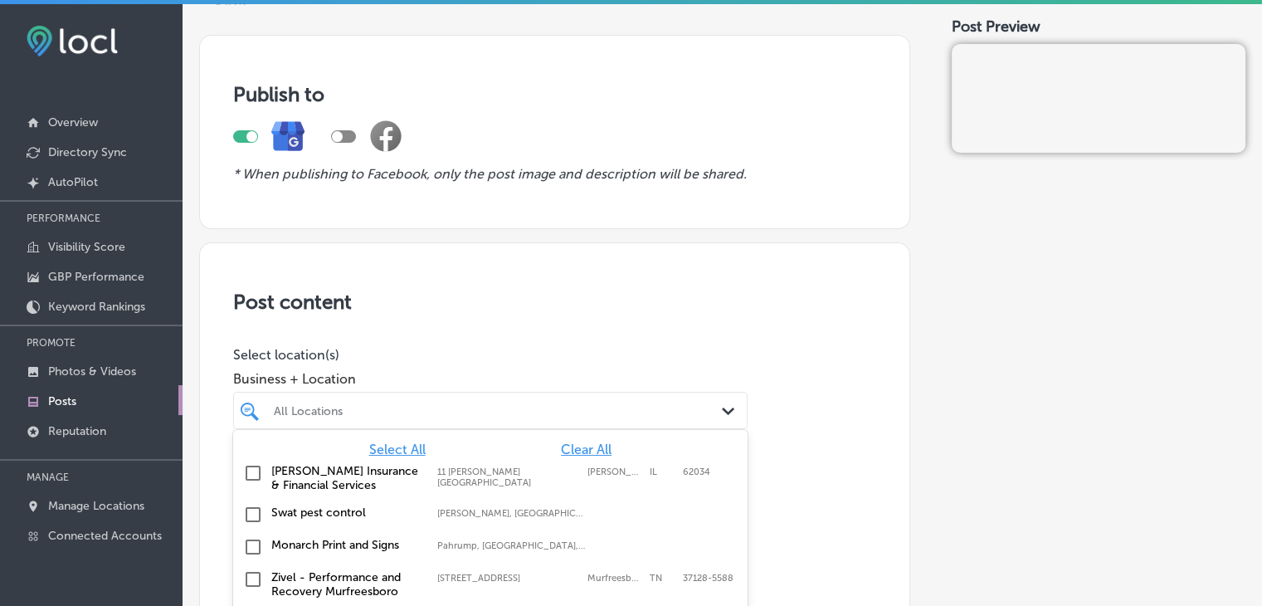
scroll to position [188, 0]
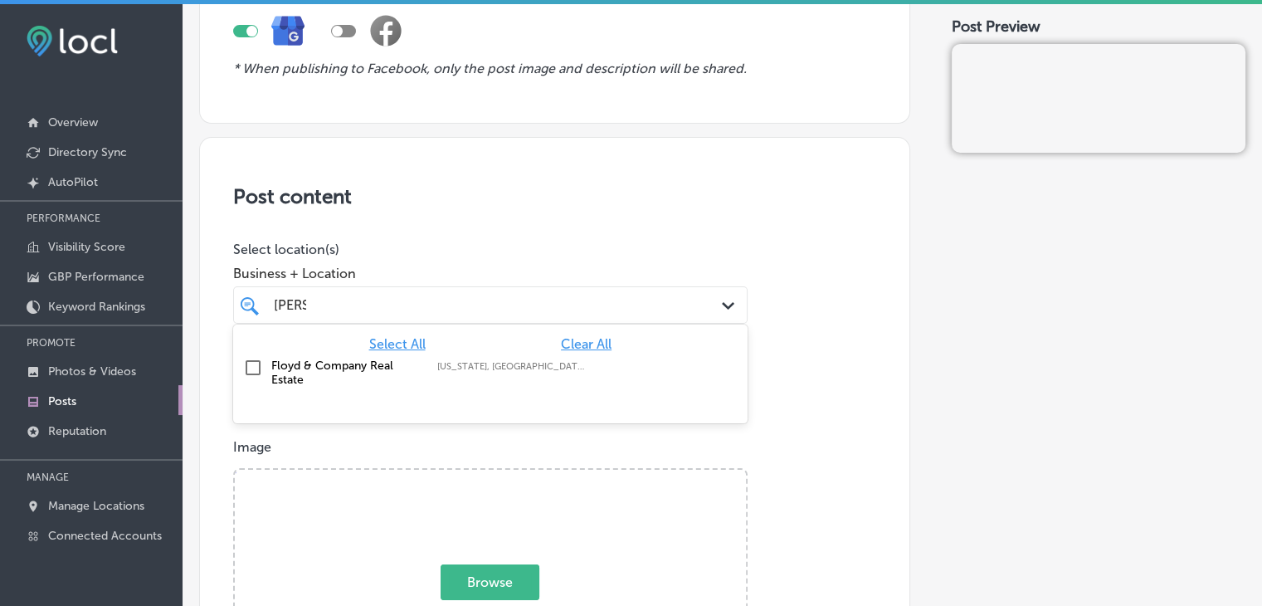
click at [456, 382] on div "Floyd & Company Real Estate Georgia, USA | Macon, GA, USA | Athens, ..." at bounding box center [457, 372] width 373 height 28
type input "floyd"
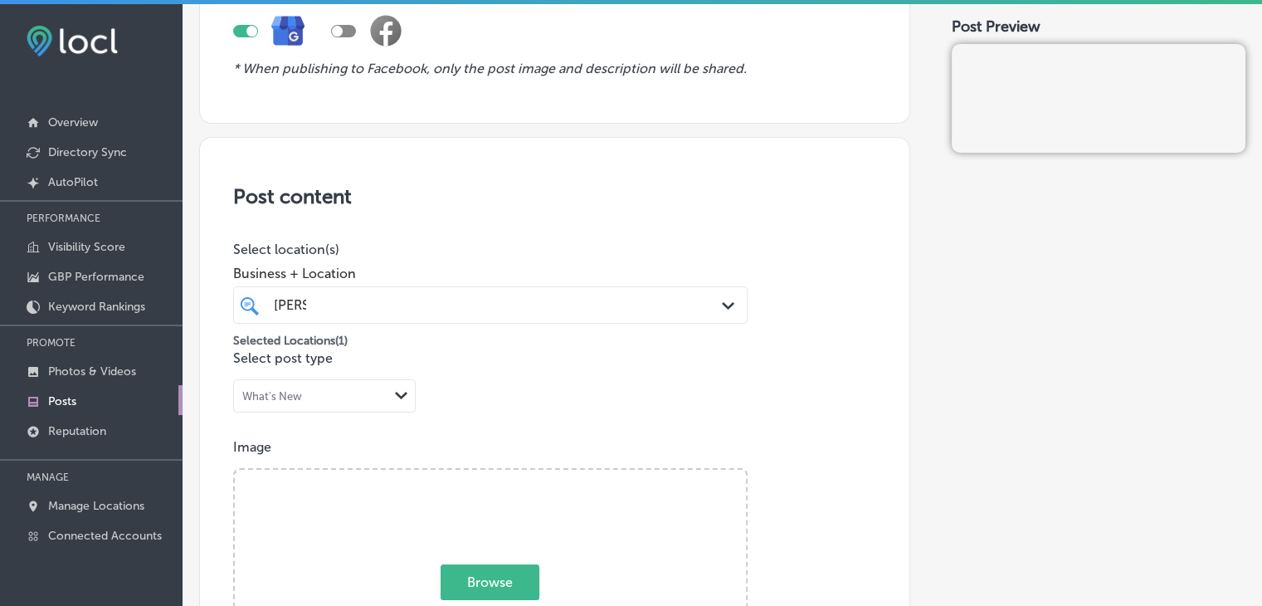
click at [495, 270] on span "Business + Location" at bounding box center [490, 274] width 514 height 16
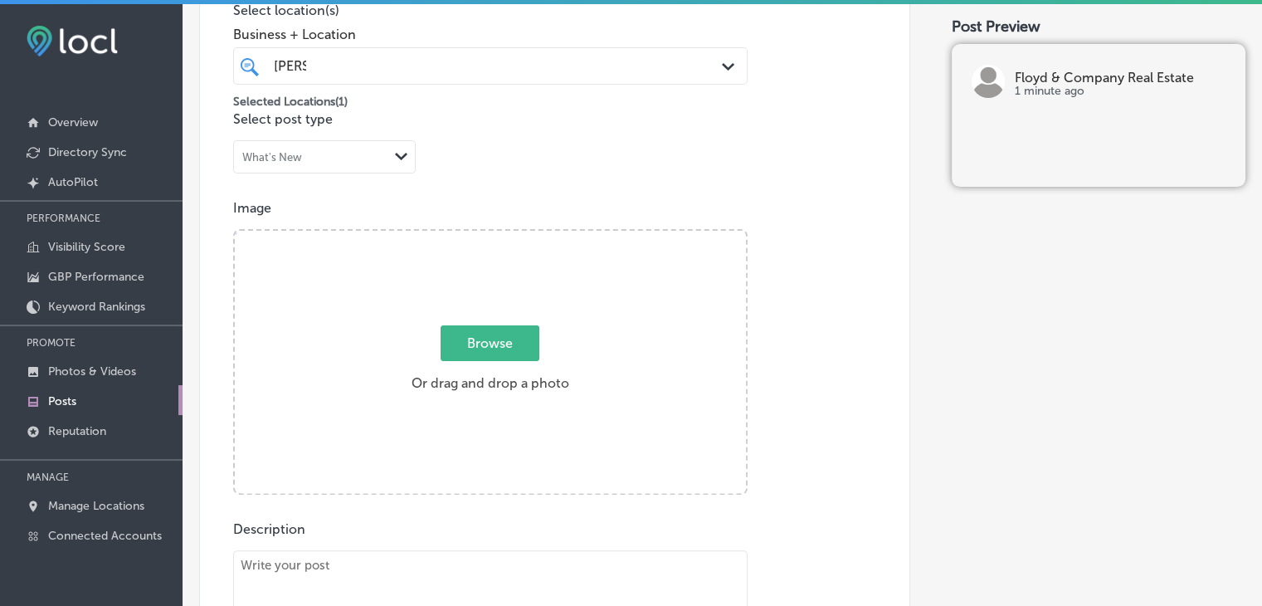
scroll to position [437, 0]
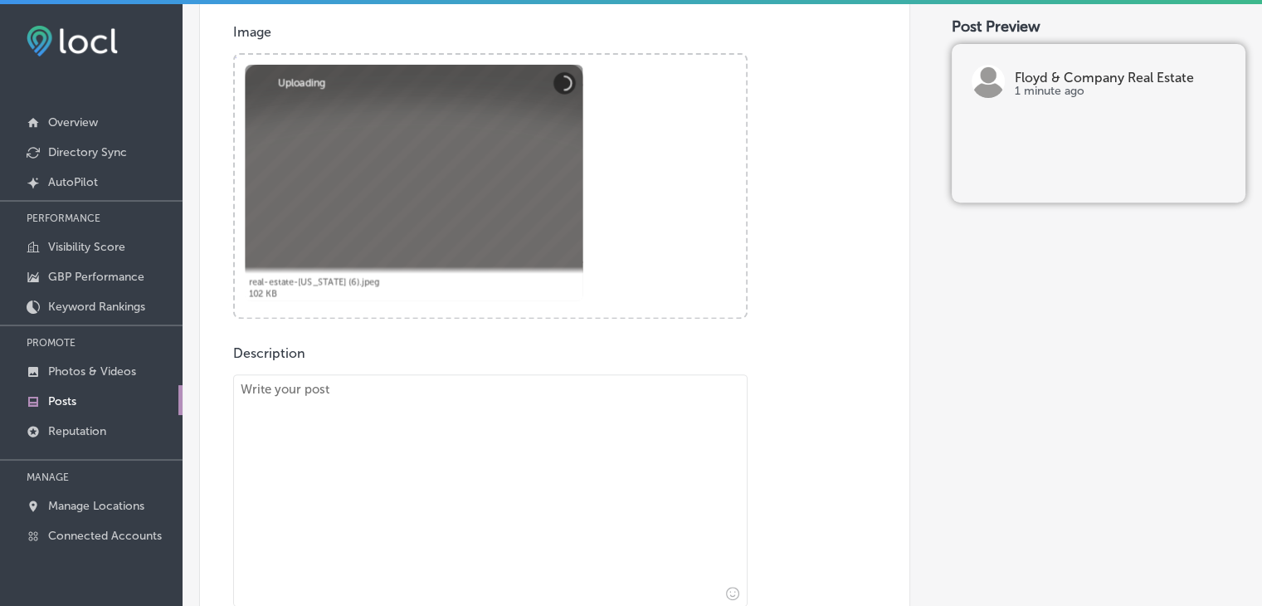
click at [358, 575] on textarea at bounding box center [490, 490] width 514 height 232
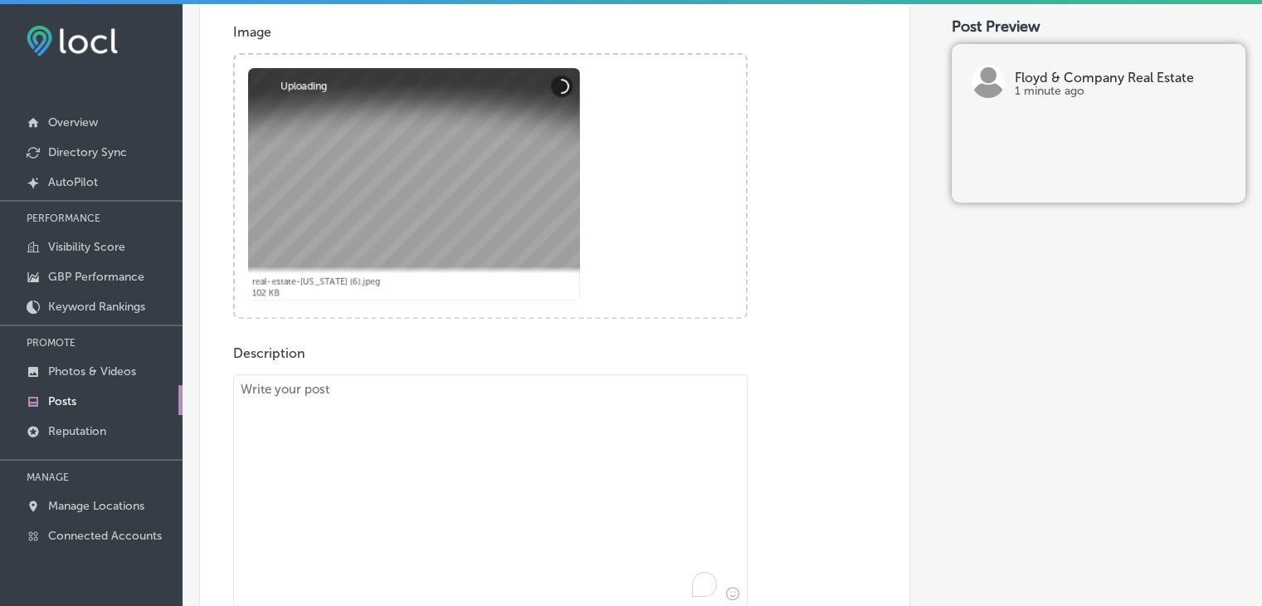
paste textarea "Looking for a bedroom that combines comfort and style? Floyd & Company Real Est…"
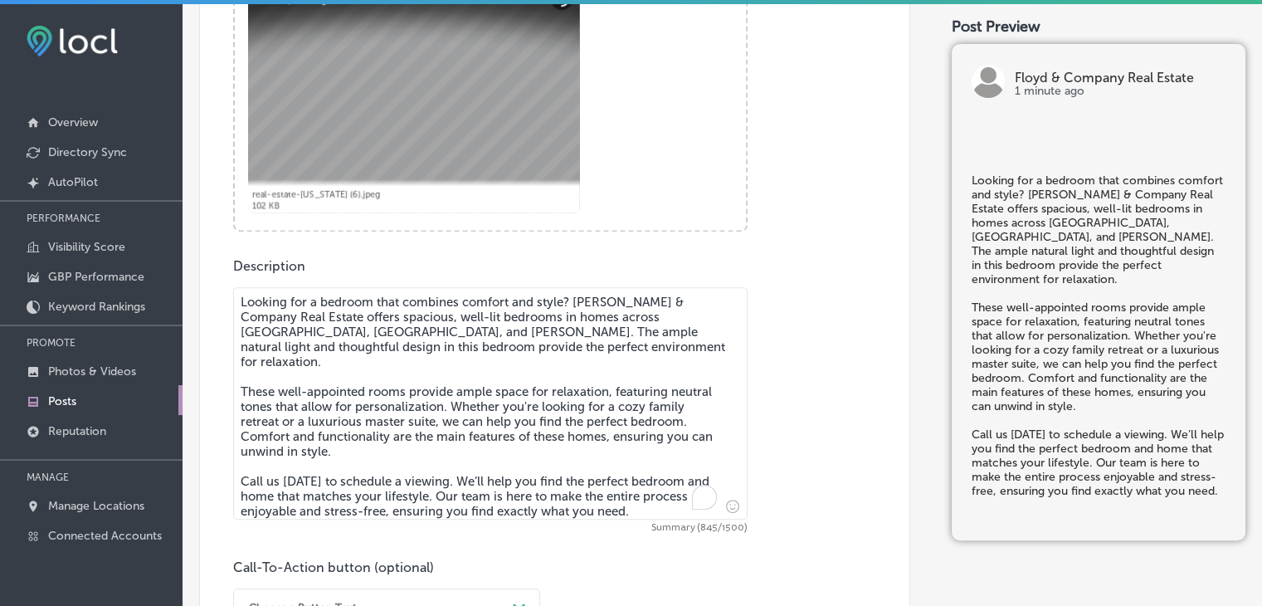
scroll to position [852, 0]
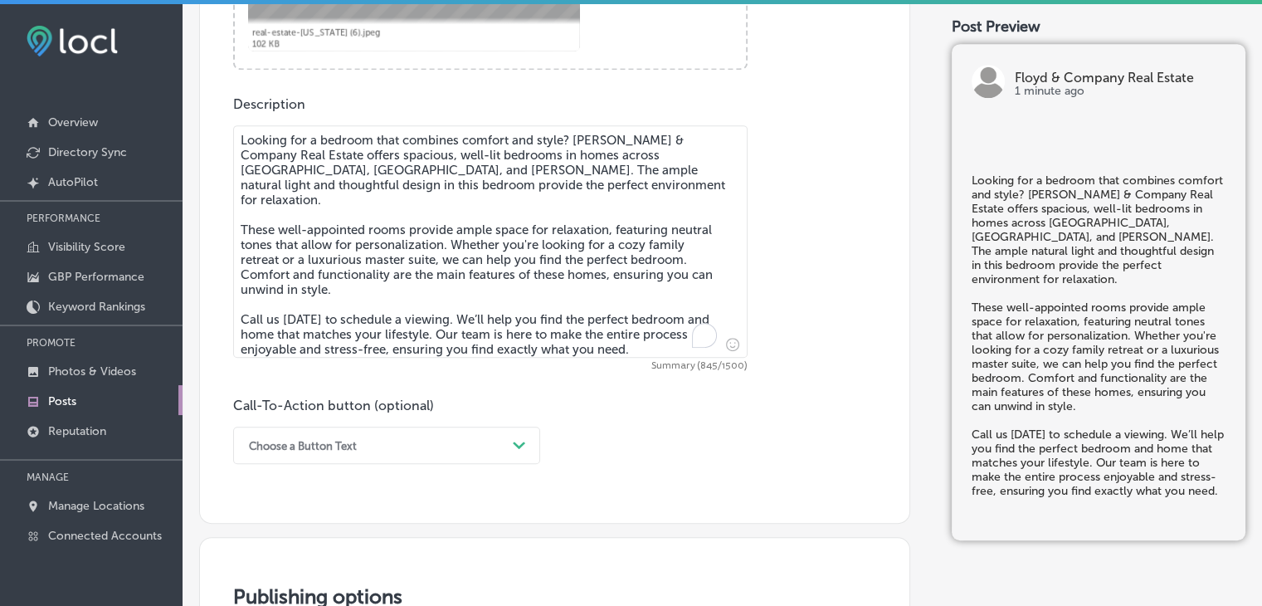
type textarea "Looking for a bedroom that combines comfort and style? Floyd & Company Real Est…"
click at [303, 434] on div "Choose a Button Text Path Created with Sketch." at bounding box center [386, 445] width 307 height 37
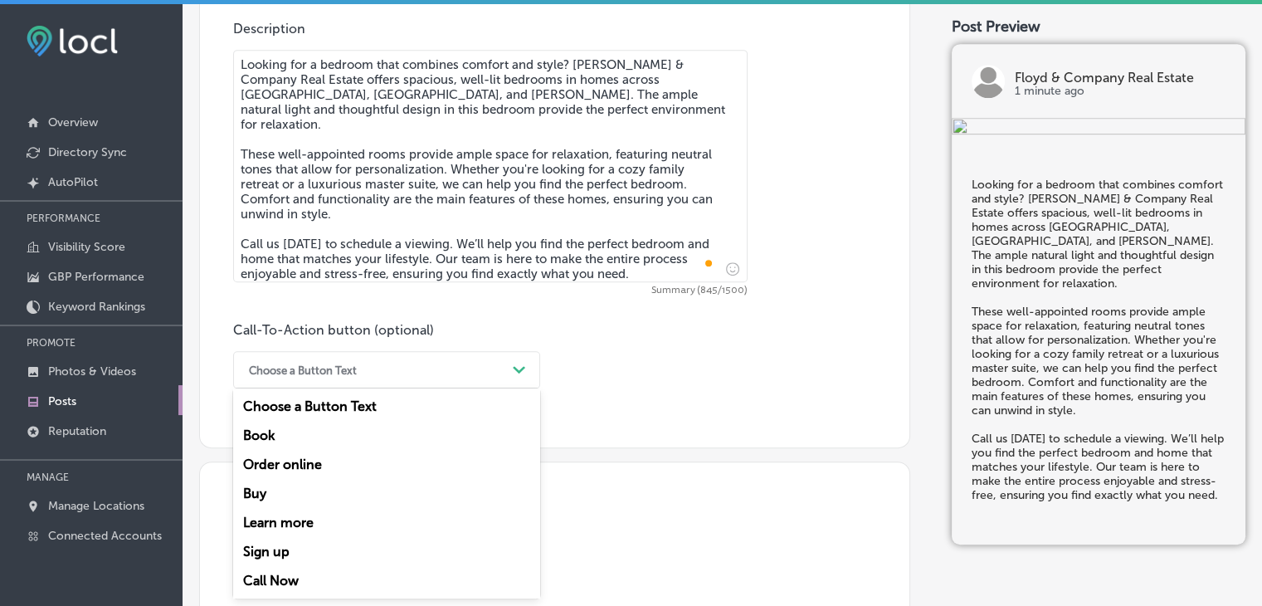
click at [249, 571] on div "Call Now" at bounding box center [386, 580] width 307 height 29
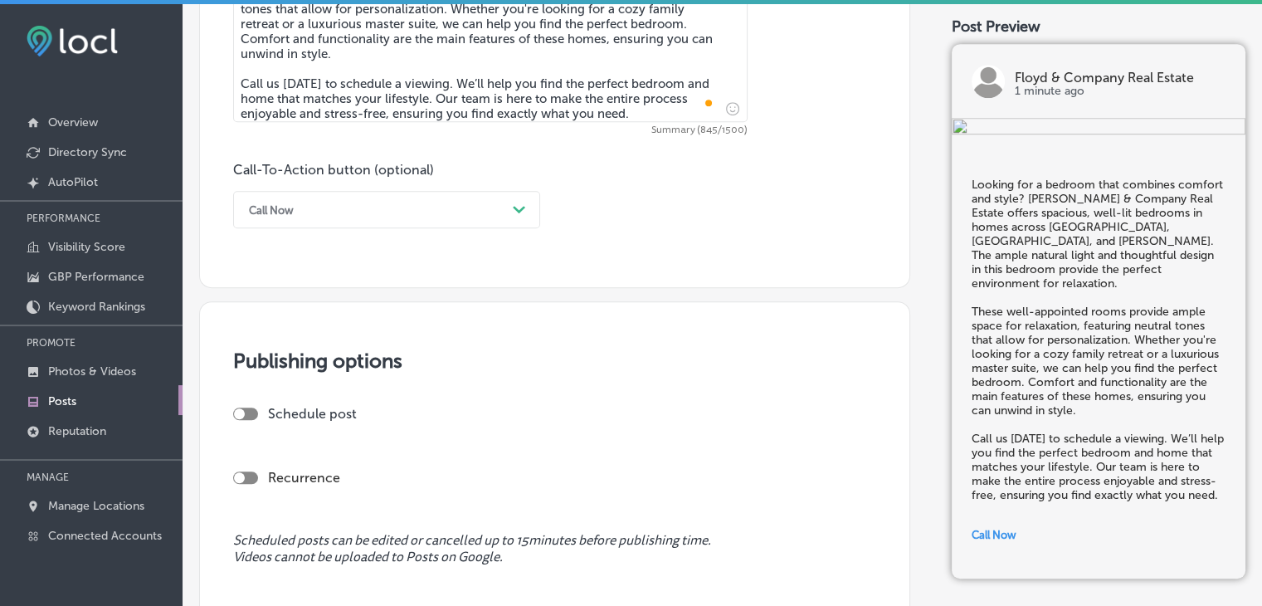
scroll to position [1094, 0]
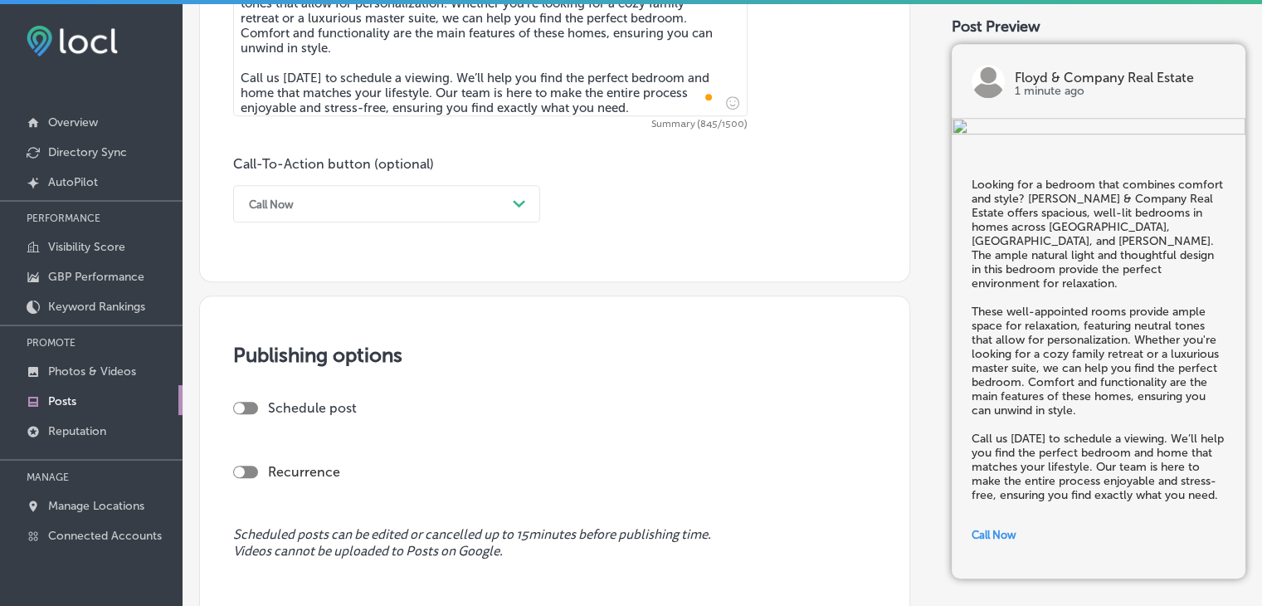
click at [239, 410] on div at bounding box center [239, 407] width 11 height 11
checkbox input "true"
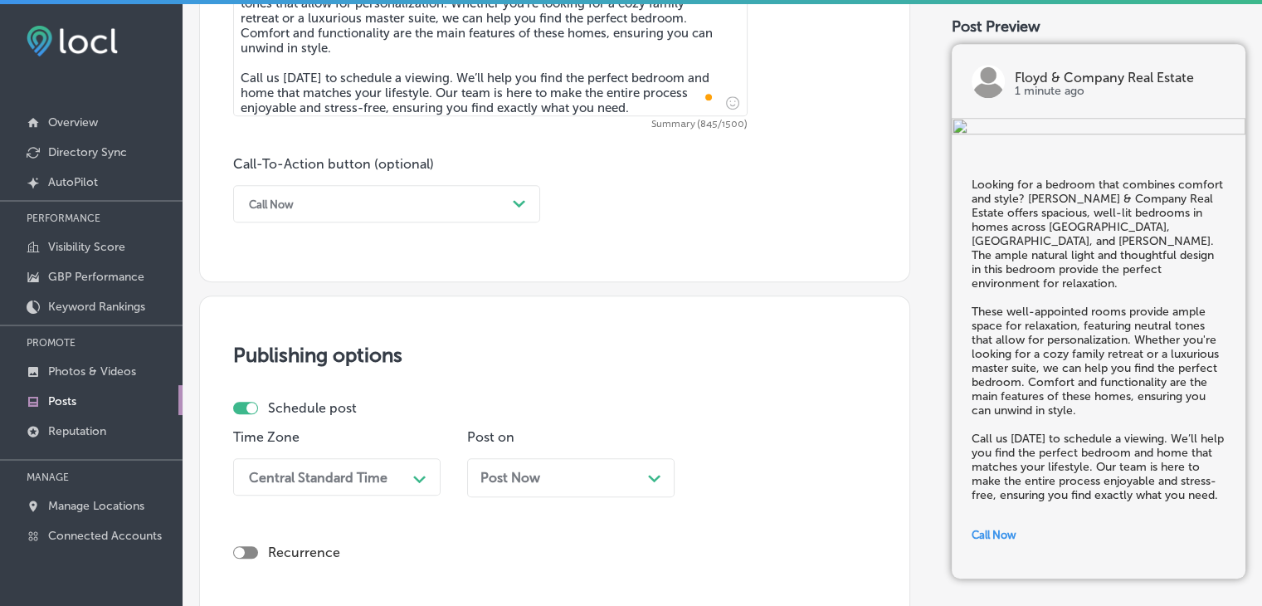
click at [466, 485] on div "Time Zone Central Standard Time Path Created with Sketch. Post on Post Now Path…" at bounding box center [548, 469] width 630 height 80
click at [375, 477] on div "Central Standard Time Path Created with Sketch." at bounding box center [336, 476] width 207 height 37
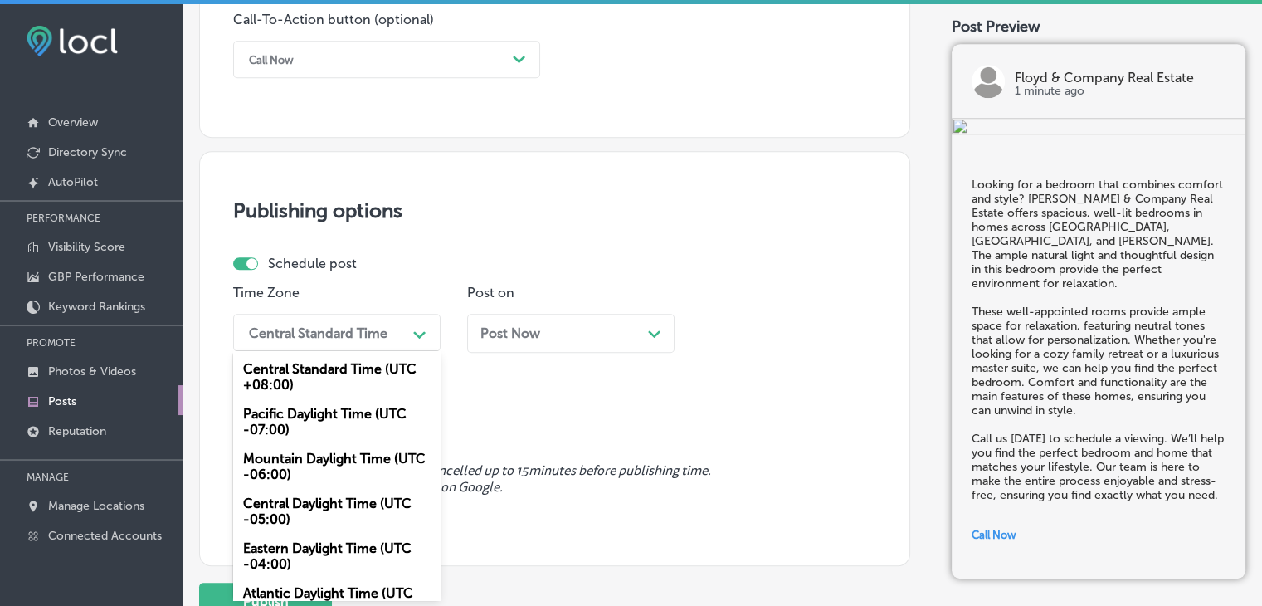
click at [349, 457] on div "Mountain Daylight Time (UTC -06:00)" at bounding box center [336, 466] width 207 height 45
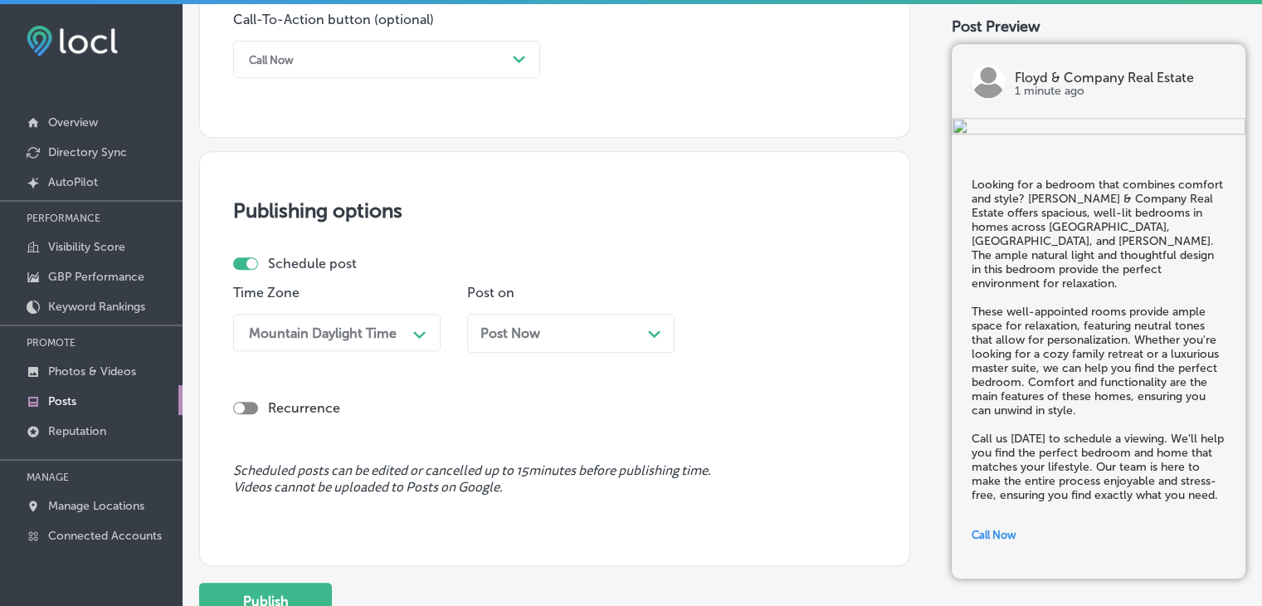
click at [495, 318] on div "Post Now Path Created with Sketch." at bounding box center [570, 333] width 207 height 39
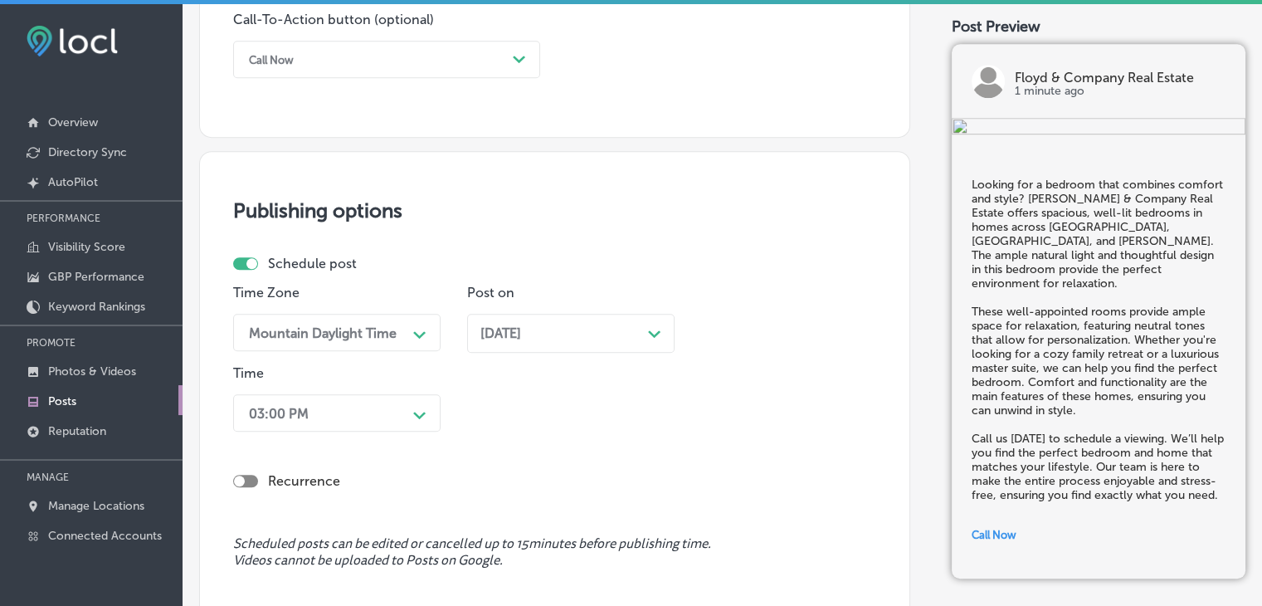
click at [363, 436] on div "Time 03:00 PM Path Created with Sketch." at bounding box center [336, 401] width 207 height 73
click at [363, 425] on div "03:00 PM Path Created with Sketch." at bounding box center [336, 412] width 207 height 37
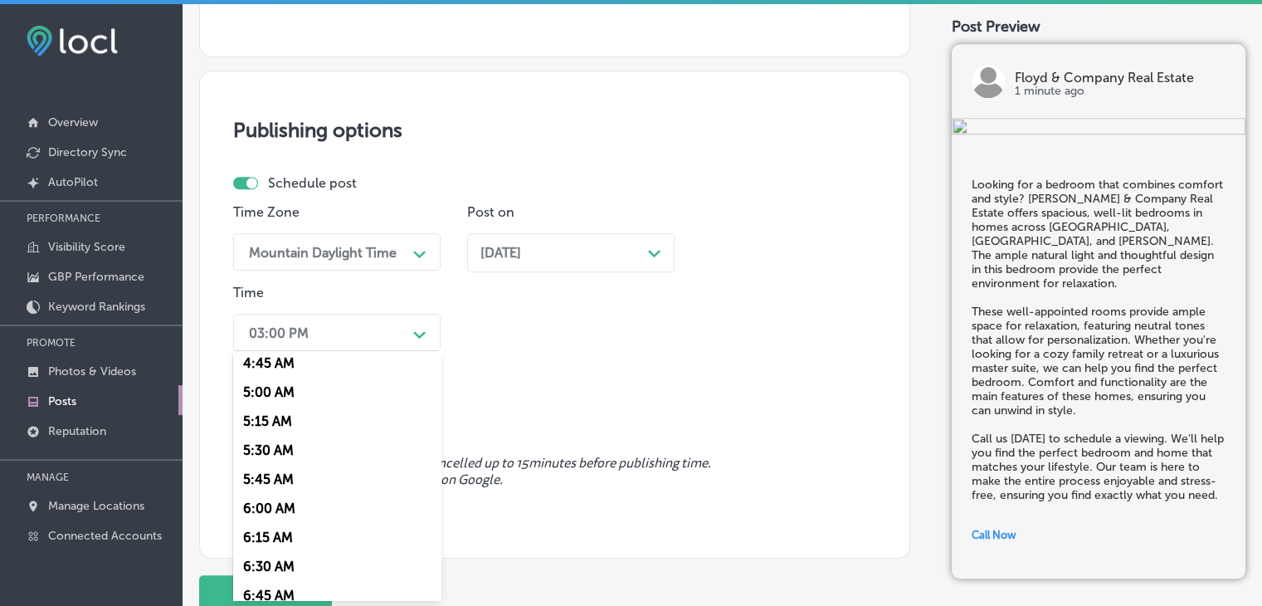
scroll to position [664, 0]
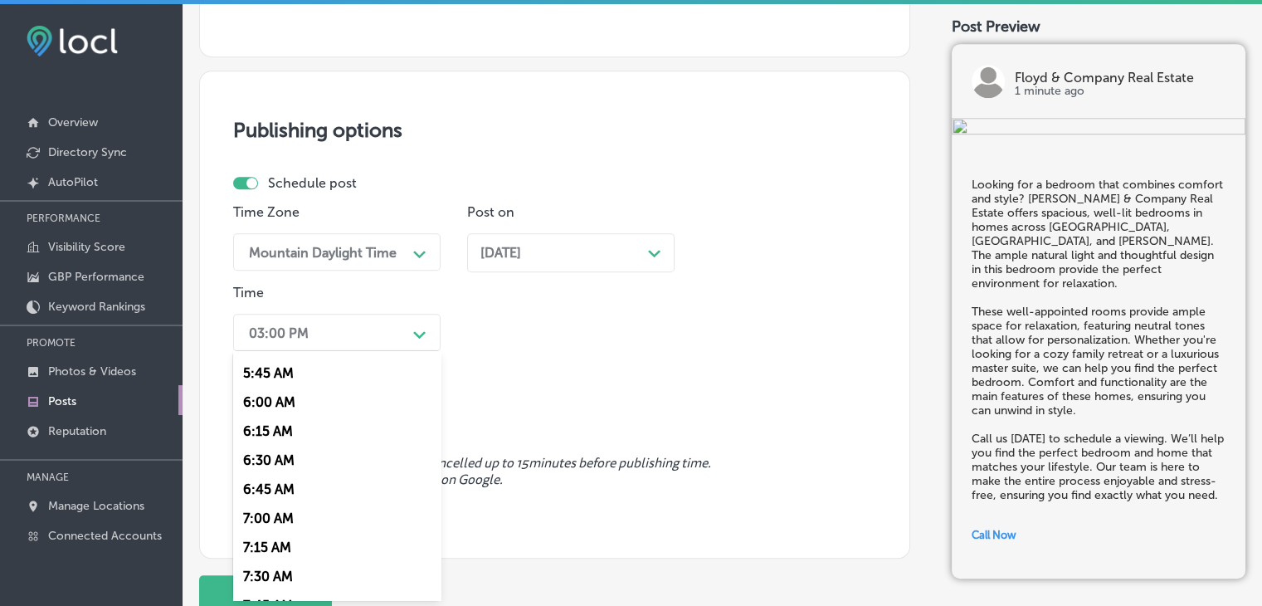
click at [277, 529] on div "7:00 AM" at bounding box center [336, 518] width 207 height 29
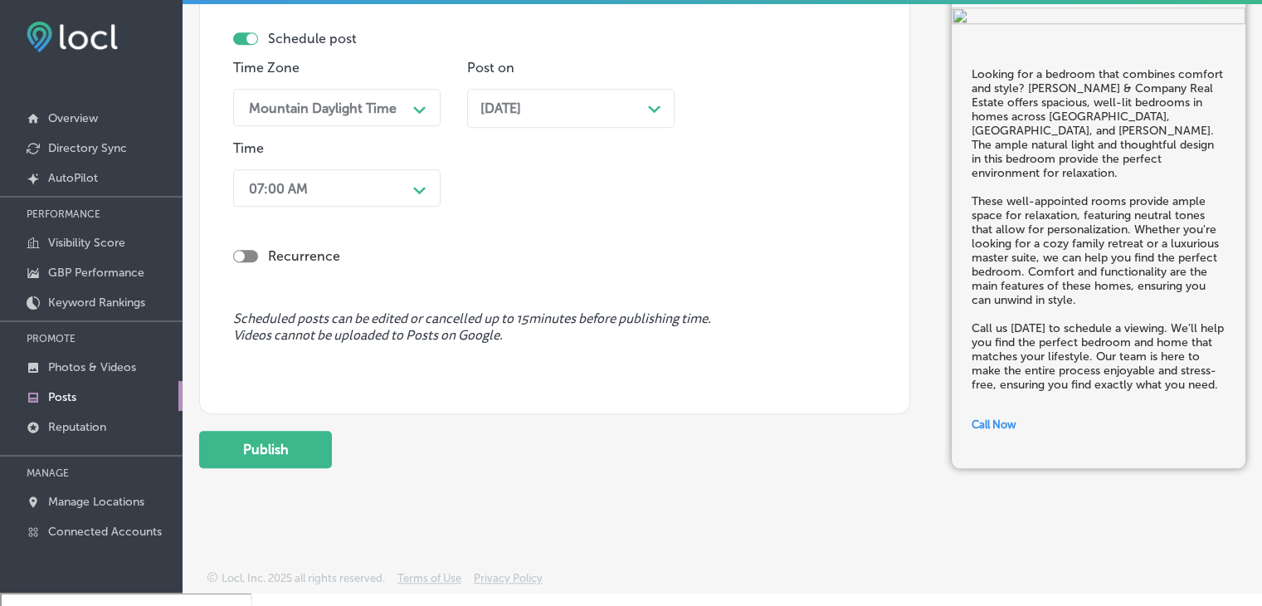
scroll to position [23, 0]
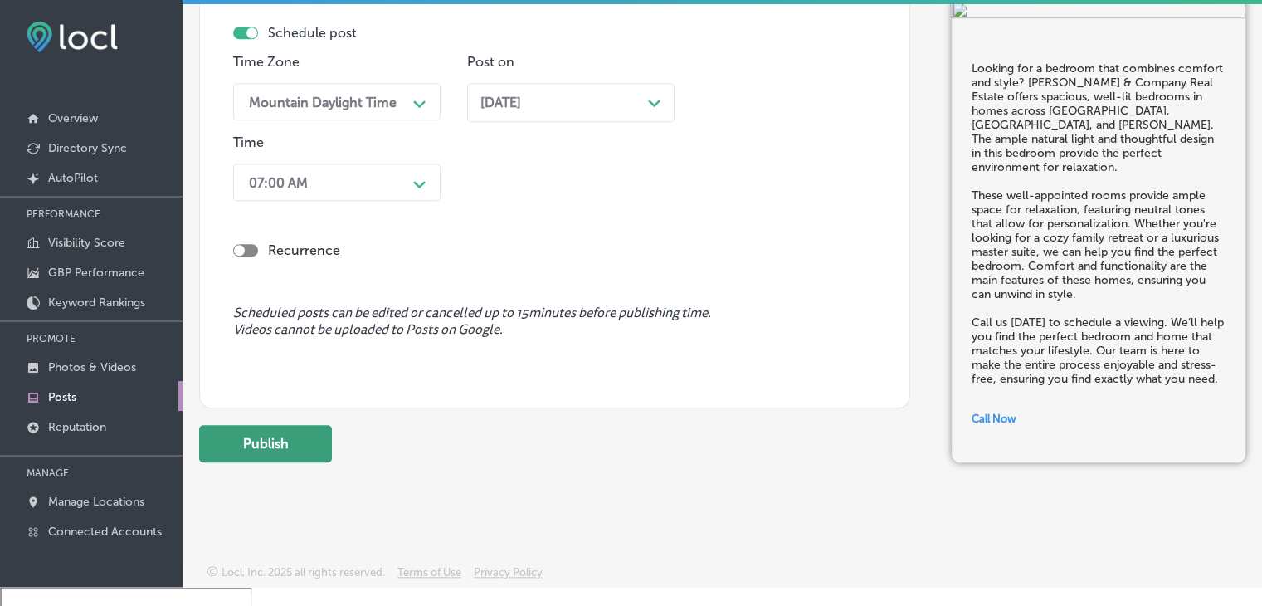
click at [321, 439] on button "Publish" at bounding box center [265, 443] width 133 height 37
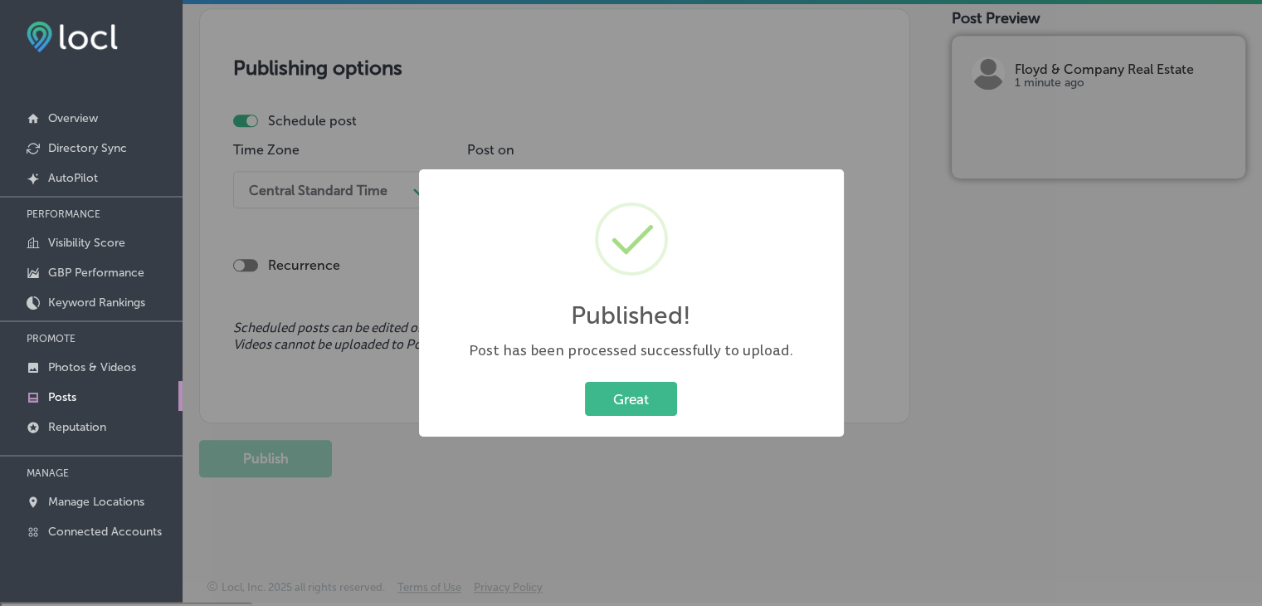
scroll to position [0, 0]
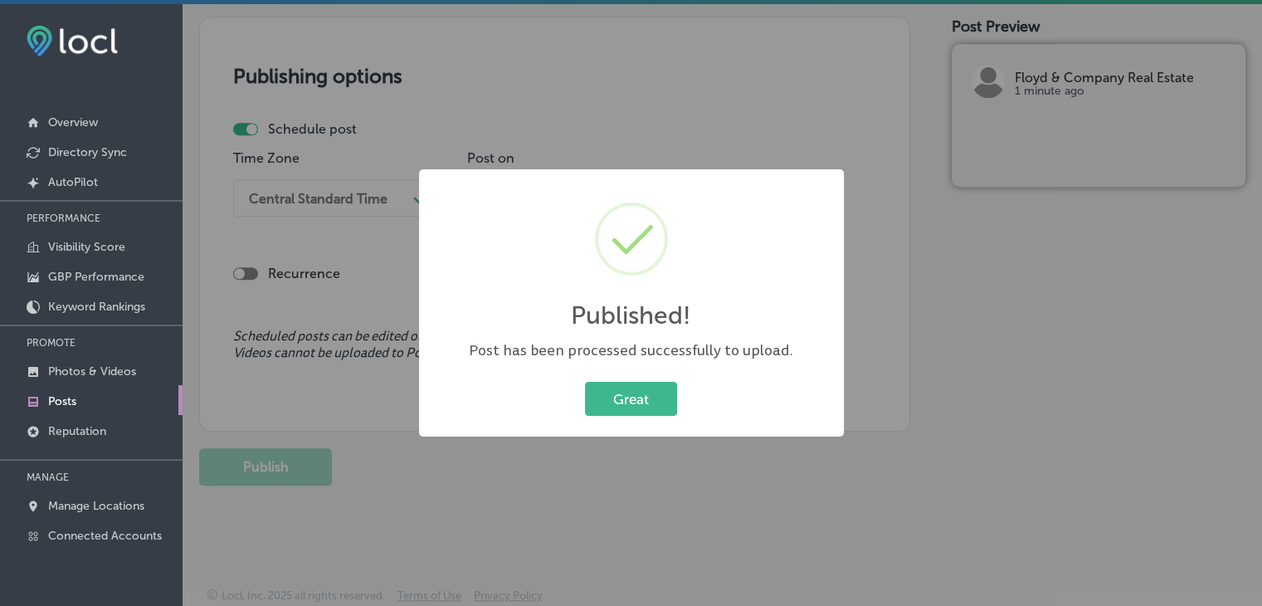
click at [528, 86] on div "Published! × Post has been processed successfully to upload. Great Cancel" at bounding box center [631, 303] width 1262 height 606
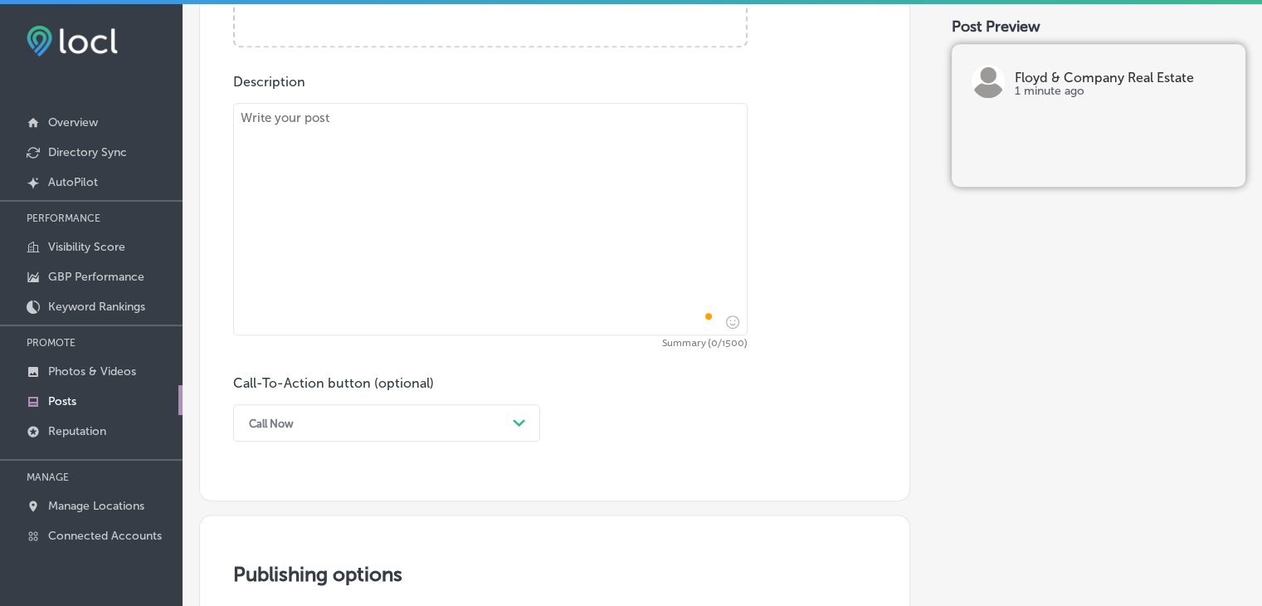
click at [548, 165] on textarea "To enrich screen reader interactions, please activate Accessibility in Grammarl…" at bounding box center [490, 219] width 514 height 232
paste textarea "Floyd & Company Real Estate offers homes in Quitman, Nashville, and Homerville …"
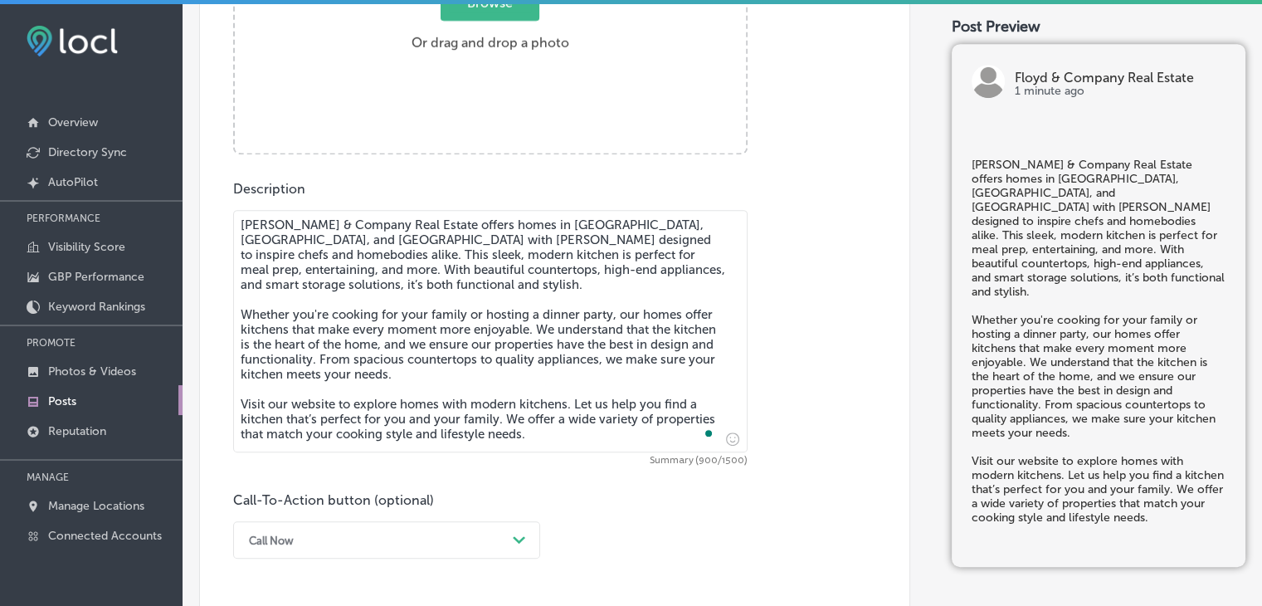
scroll to position [543, 0]
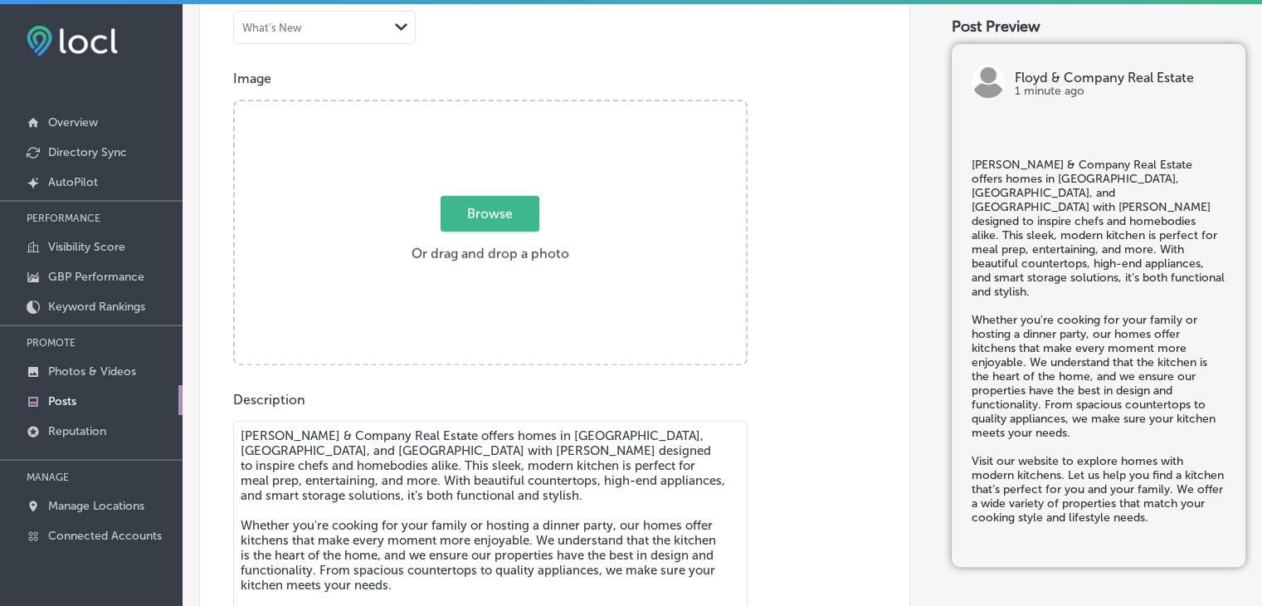
type textarea "Floyd & Company Real Estate offers homes in Quitman, Nashville, and Homerville …"
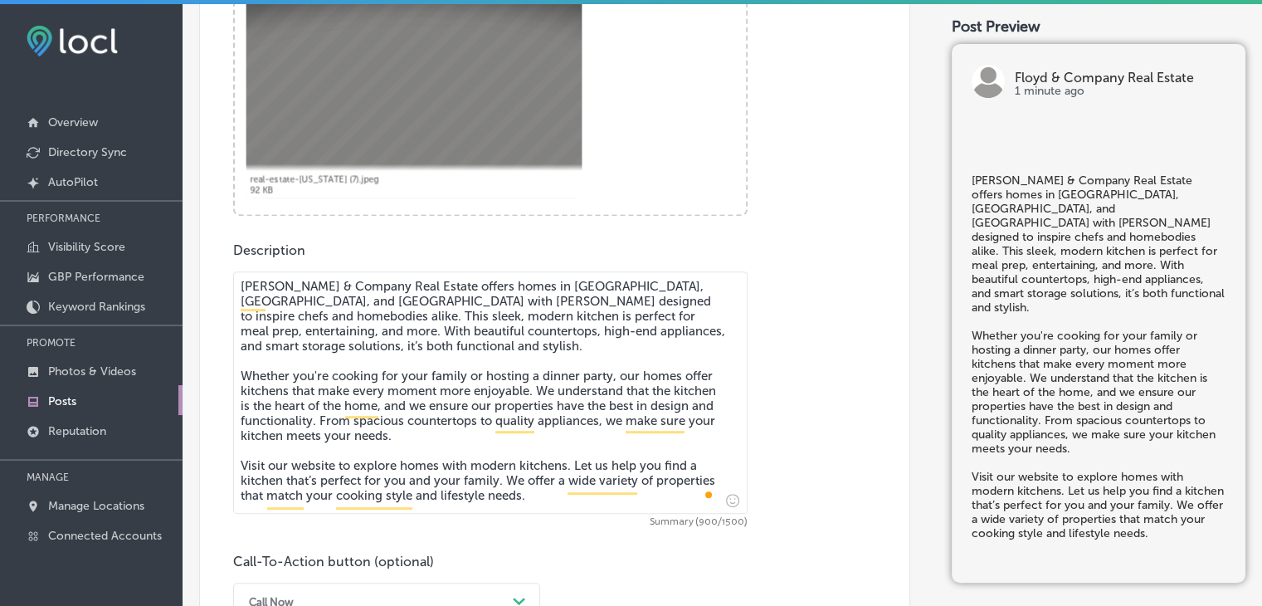
scroll to position [958, 0]
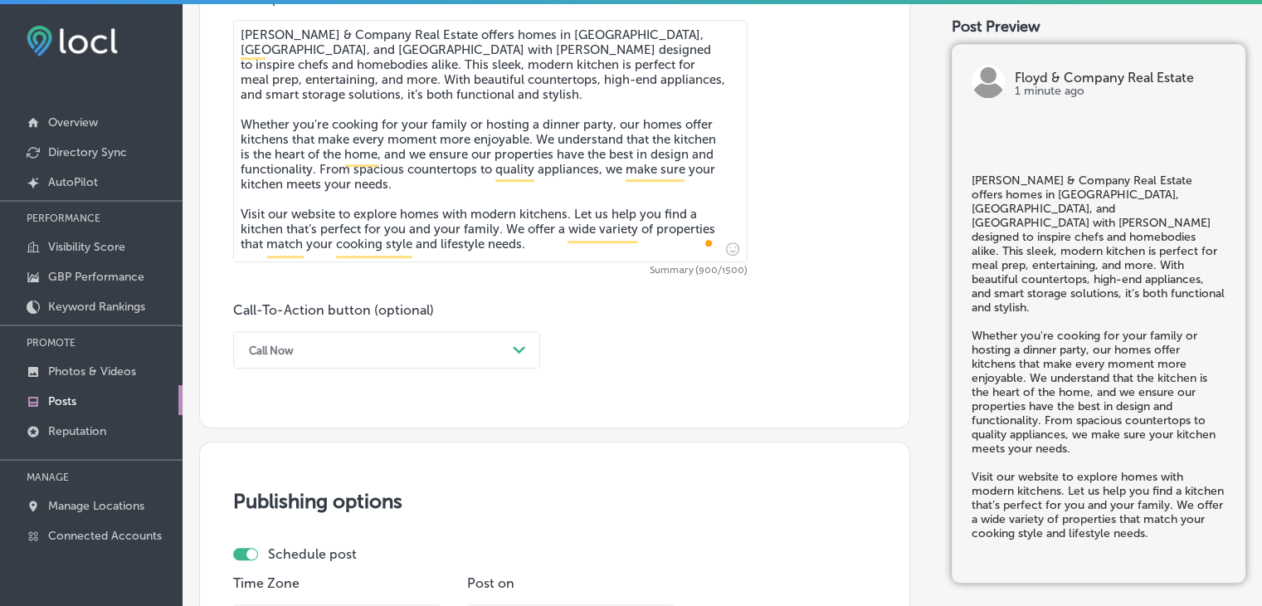
click at [314, 357] on div "Call Now" at bounding box center [374, 350] width 266 height 26
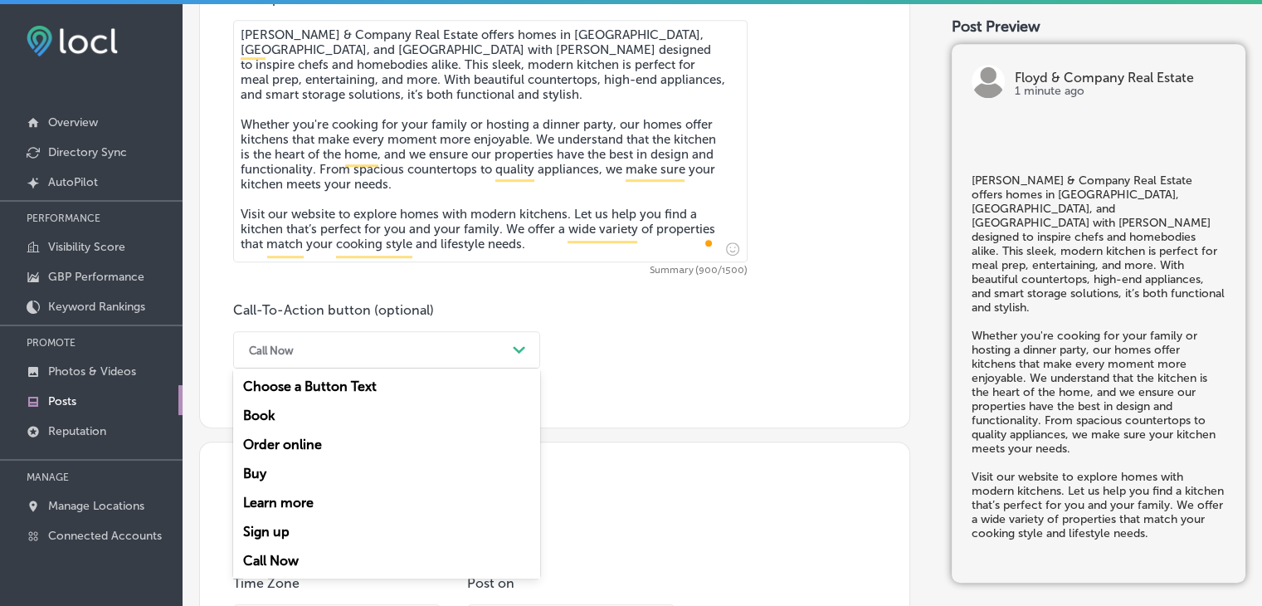
click at [272, 492] on div "Learn more" at bounding box center [386, 502] width 307 height 29
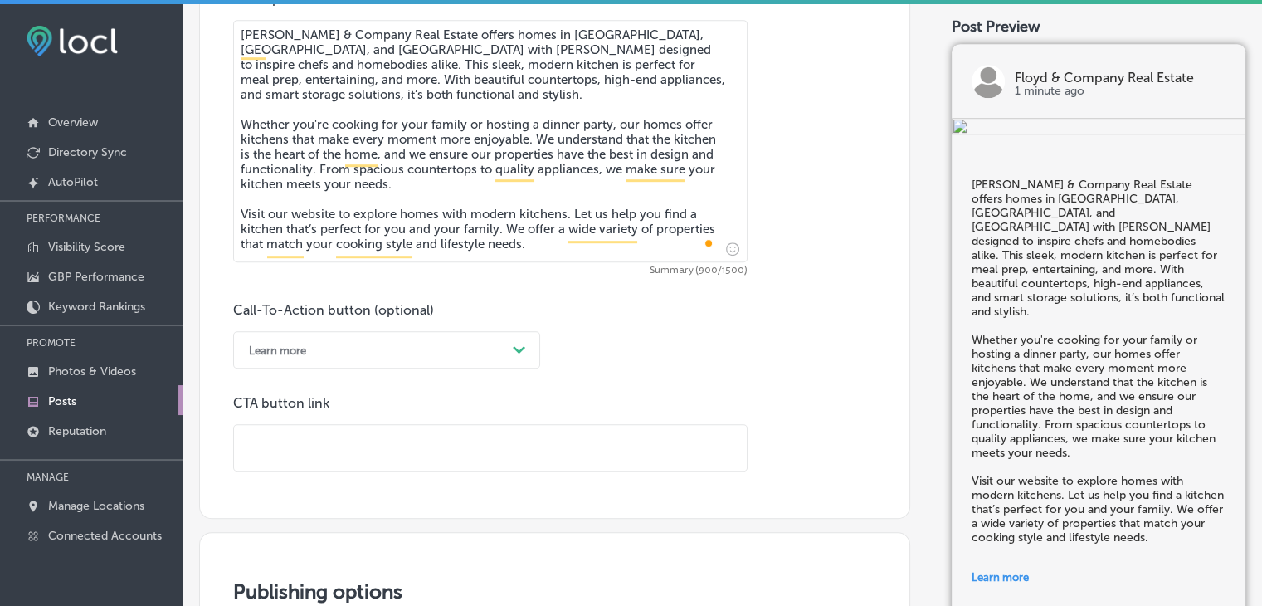
click at [383, 456] on input "text" at bounding box center [490, 448] width 513 height 46
paste input "https://floydandcompanyrealestate.com/"
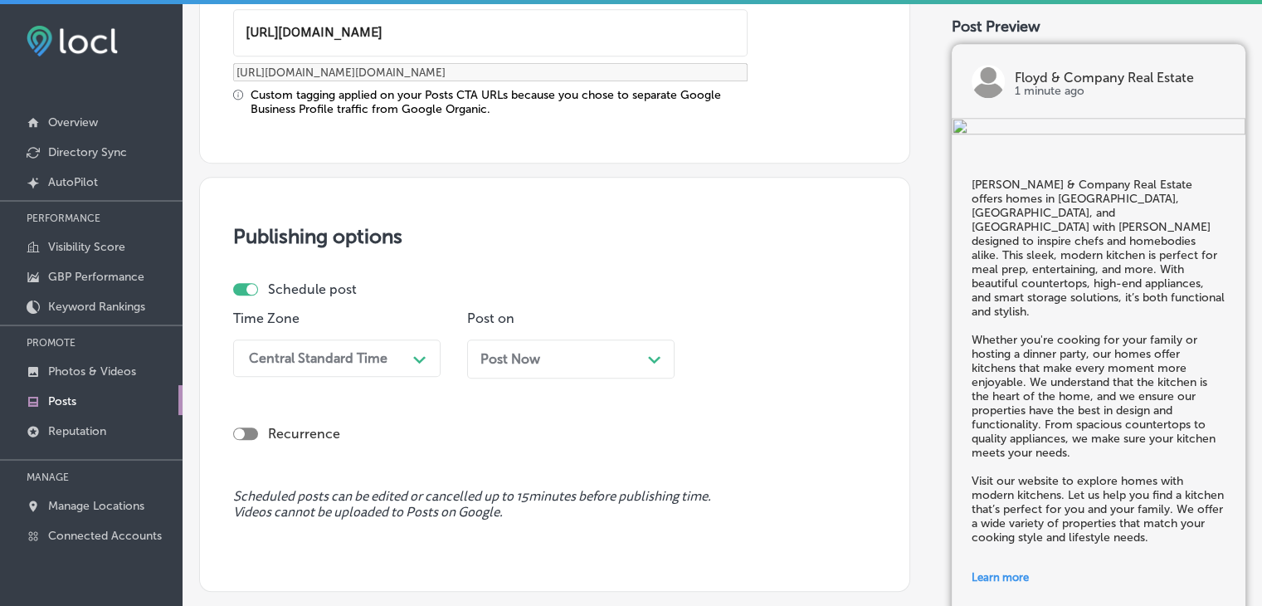
type input "https://floydandcompanyrealestate.com/"
click at [345, 344] on div "Central Standard Time" at bounding box center [324, 358] width 166 height 29
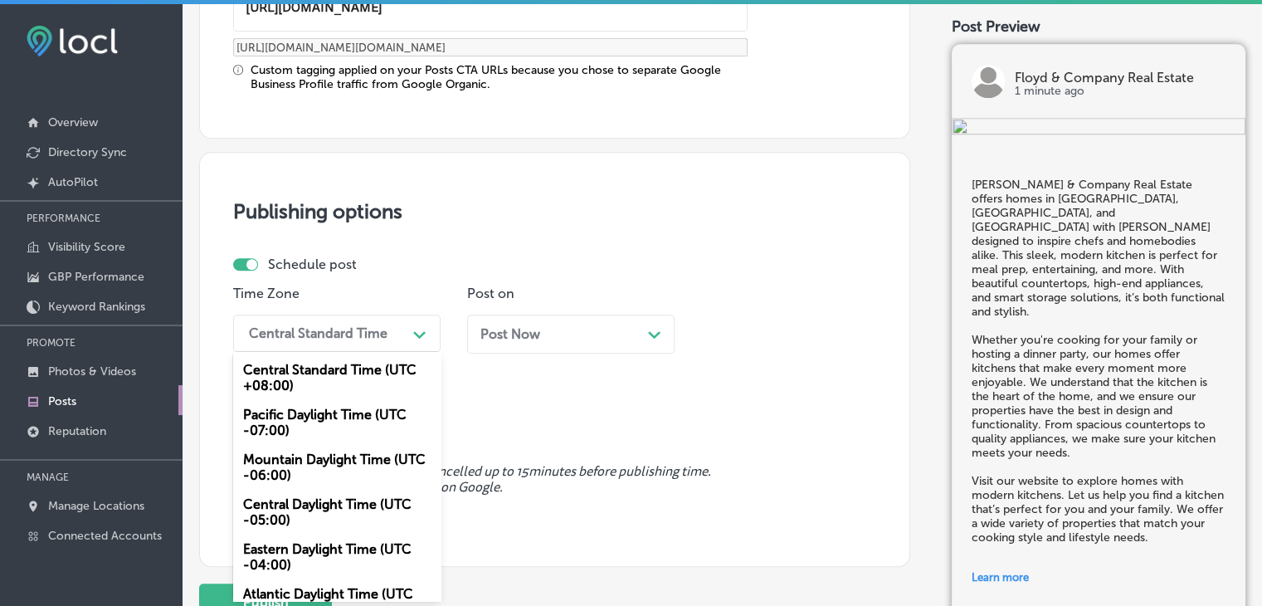
click at [322, 467] on div "Mountain Daylight Time (UTC -06:00)" at bounding box center [336, 467] width 207 height 45
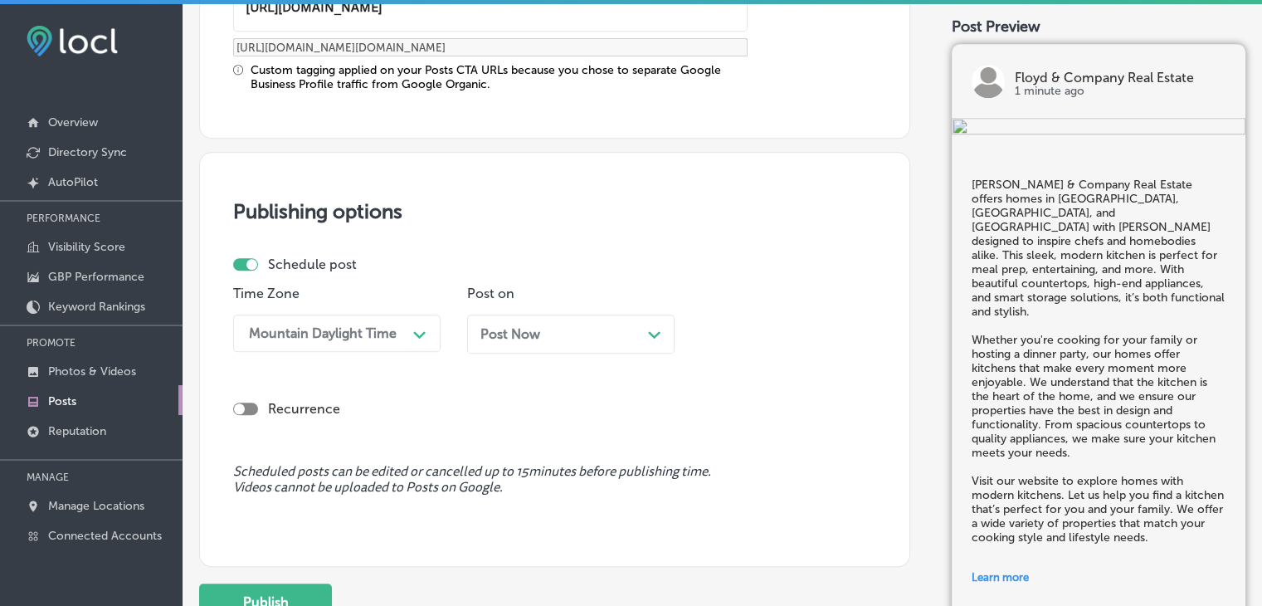
drag, startPoint x: 622, startPoint y: 360, endPoint x: 619, endPoint y: 346, distance: 14.5
click at [623, 360] on div "Post Now Path Created with Sketch." at bounding box center [570, 340] width 207 height 51
click at [617, 340] on div "Post Now Path Created with Sketch." at bounding box center [570, 334] width 207 height 39
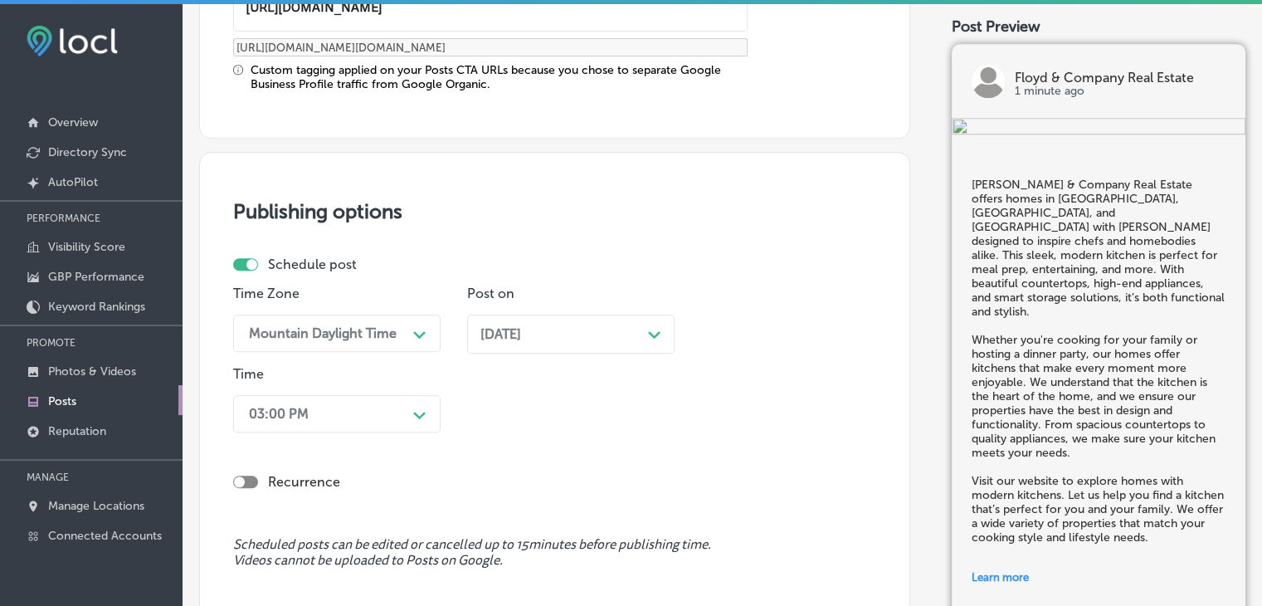
drag, startPoint x: 274, startPoint y: 471, endPoint x: 283, endPoint y: 449, distance: 24.2
click at [274, 471] on div "Recurrence" at bounding box center [554, 482] width 643 height 32
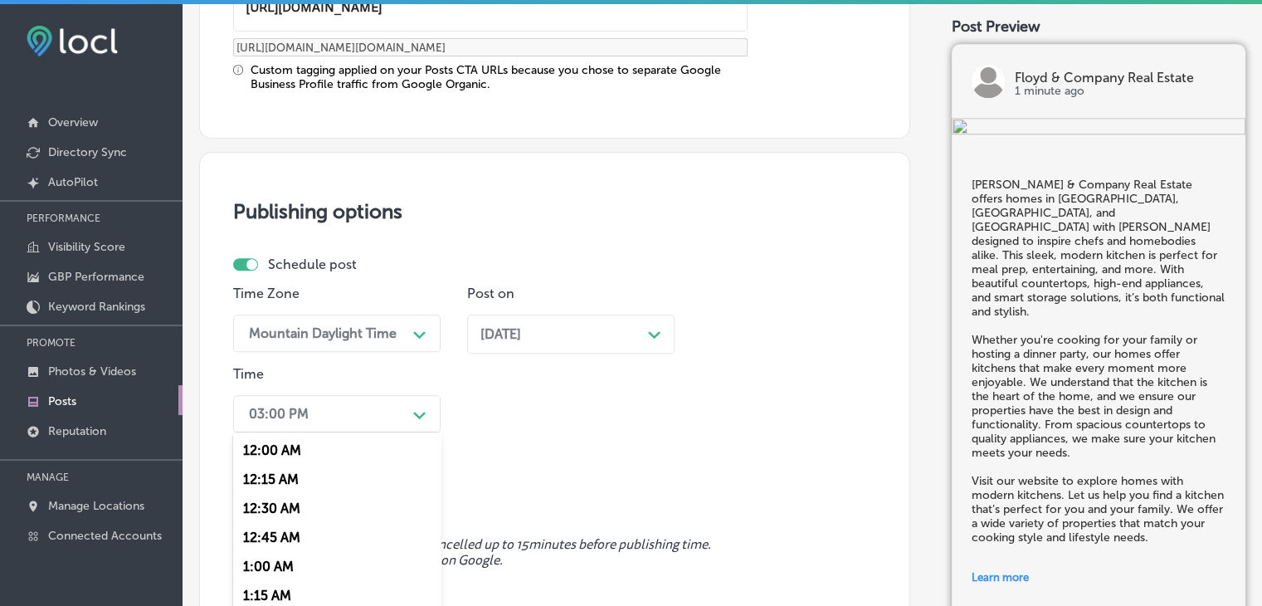
click at [325, 396] on div "option 7:00 AM, selected. option 12:15 AM focused, 2 of 96. 96 results availabl…" at bounding box center [336, 413] width 207 height 37
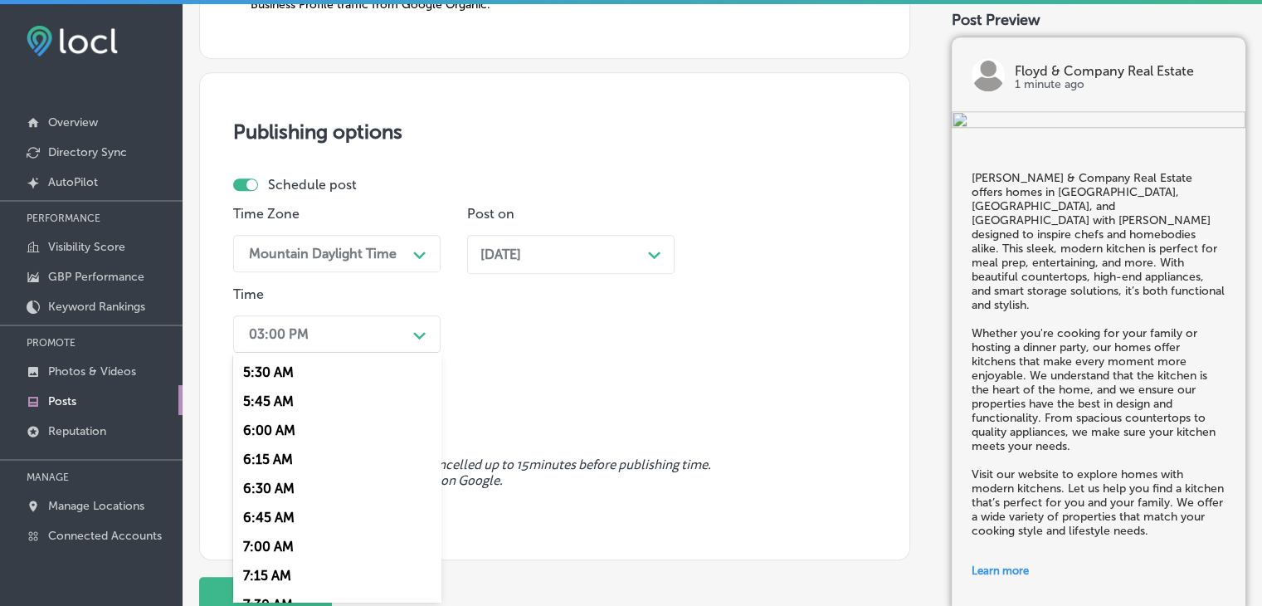
scroll to position [664, 0]
click at [295, 519] on div "7:00 AM" at bounding box center [336, 519] width 207 height 29
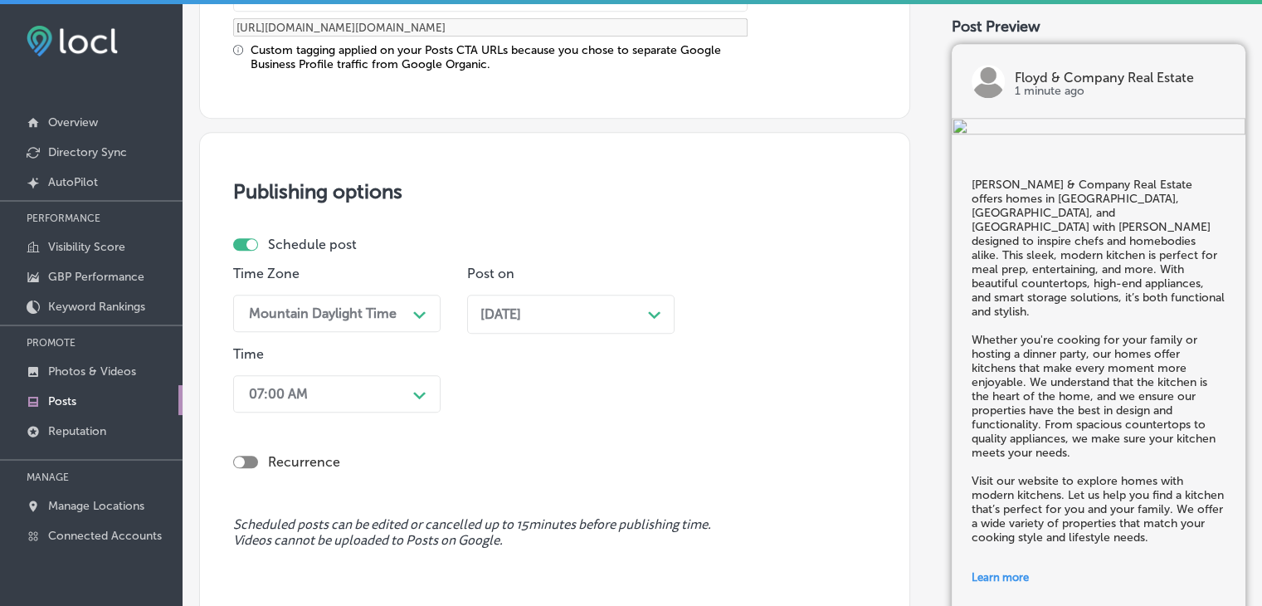
scroll to position [1560, 0]
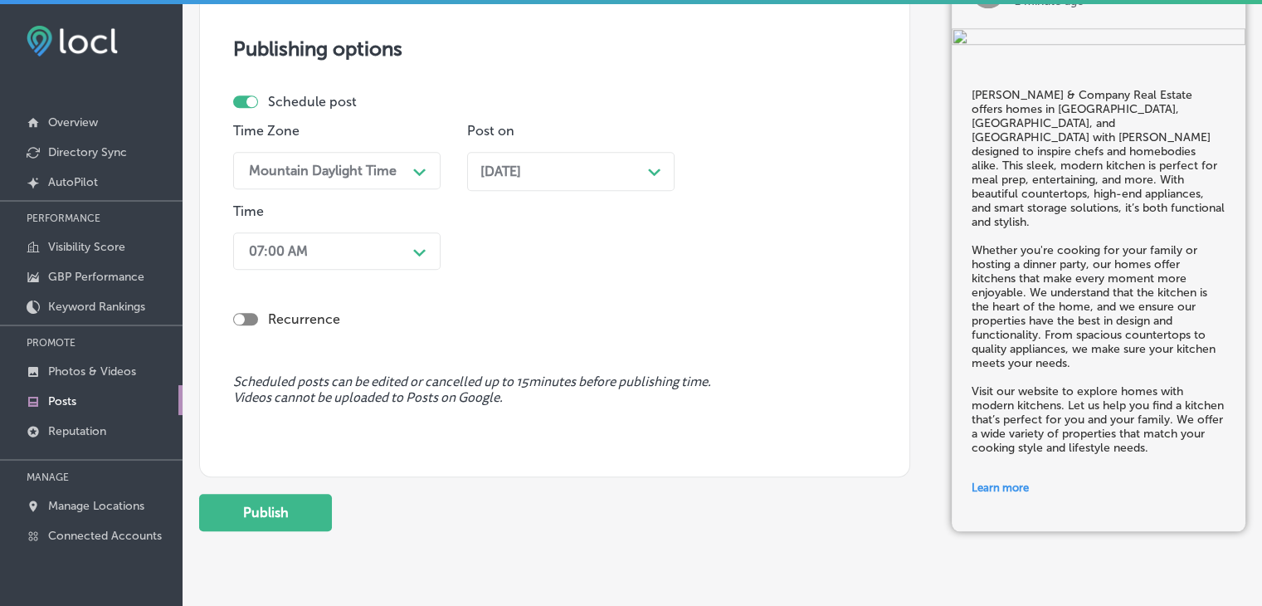
click at [305, 509] on button "Publish" at bounding box center [265, 512] width 133 height 37
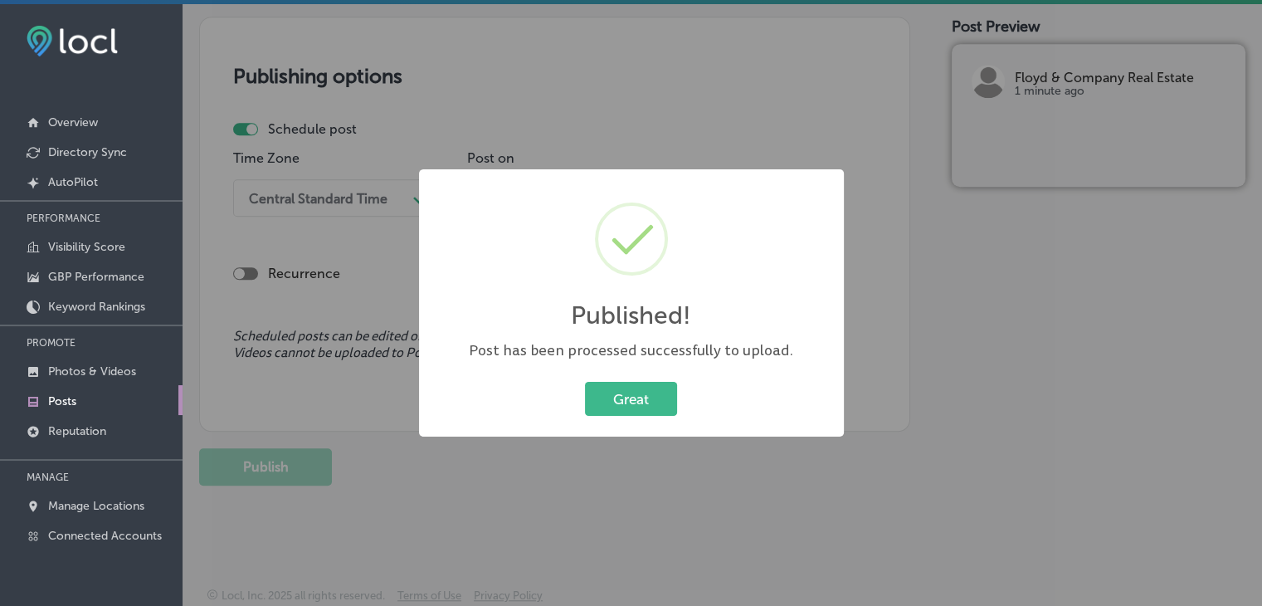
click at [436, 106] on div "Published! × Post has been processed successfully to upload. Great Cancel" at bounding box center [631, 303] width 1262 height 606
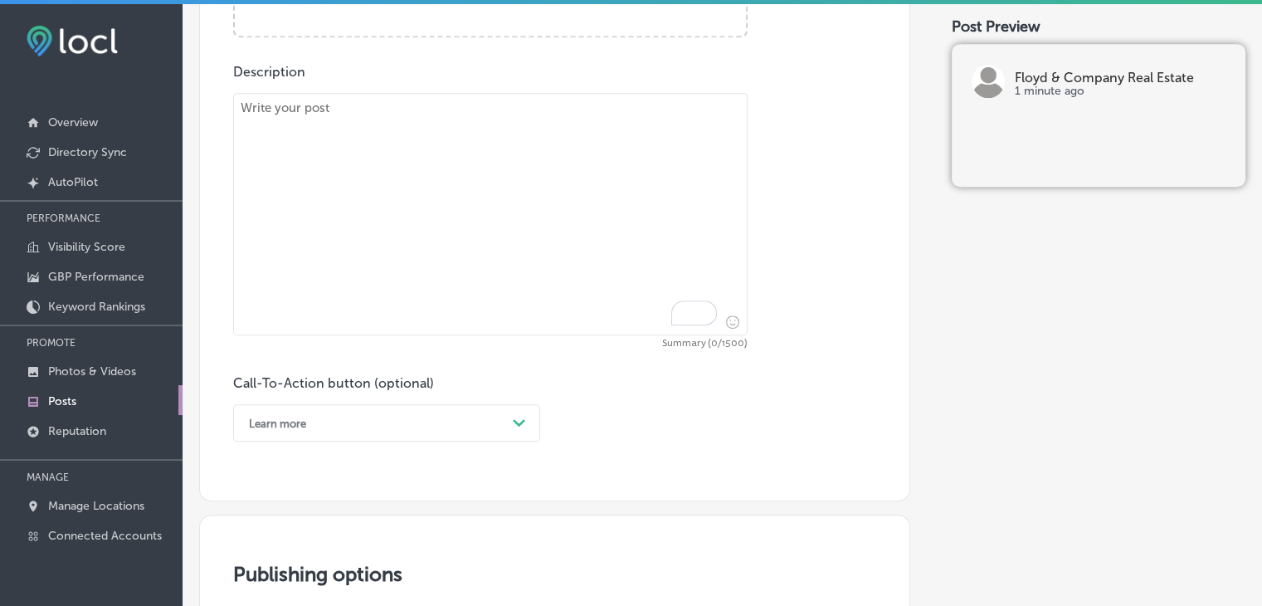
click at [428, 188] on textarea "To enrich screen reader interactions, please activate Accessibility in Grammarl…" at bounding box center [490, 214] width 514 height 242
paste textarea "Do you need a dedicated space for laundry and storage? Floyd & Company Real Est…"
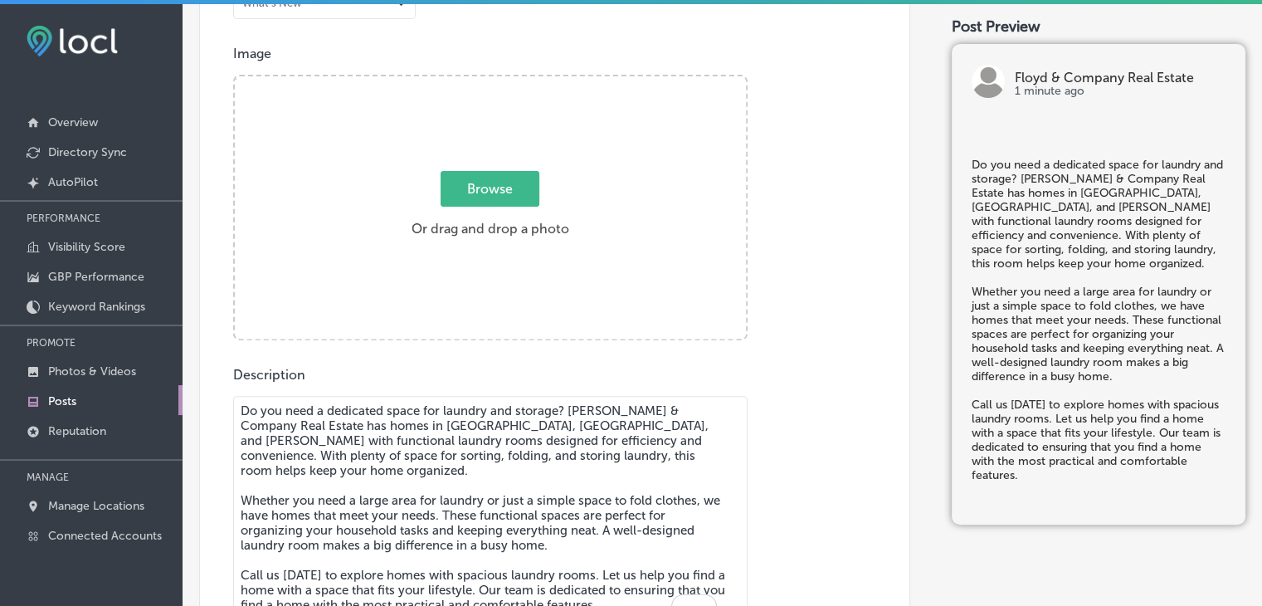
scroll to position [553, 0]
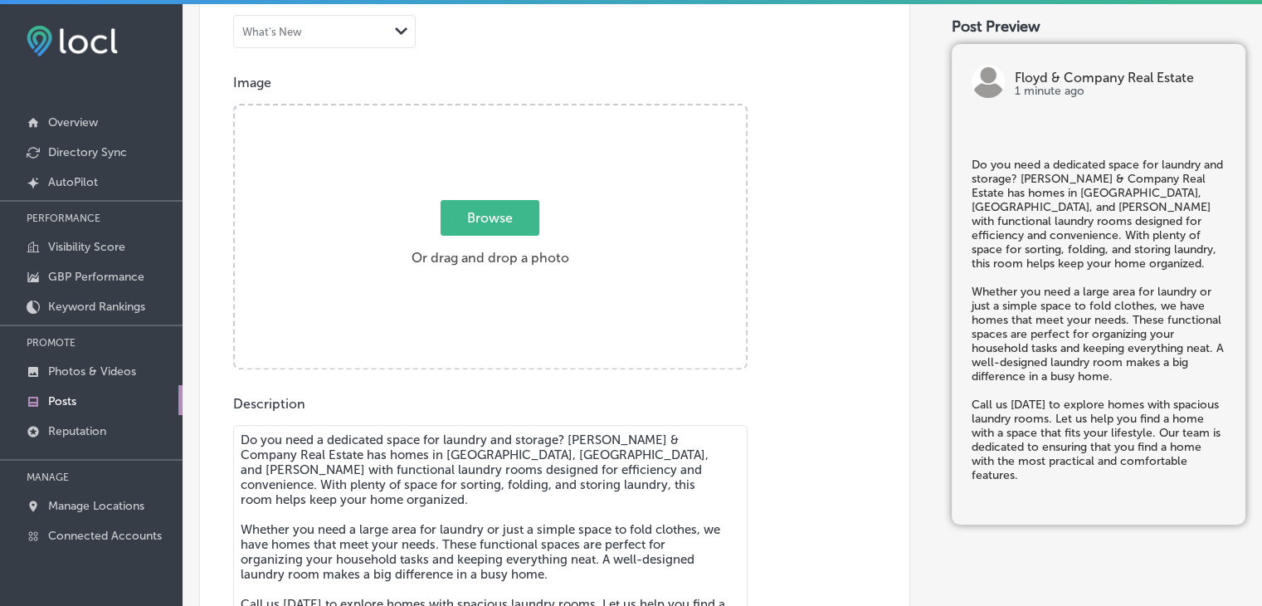
type textarea "Do you need a dedicated space for laundry and storage? Floyd & Company Real Est…"
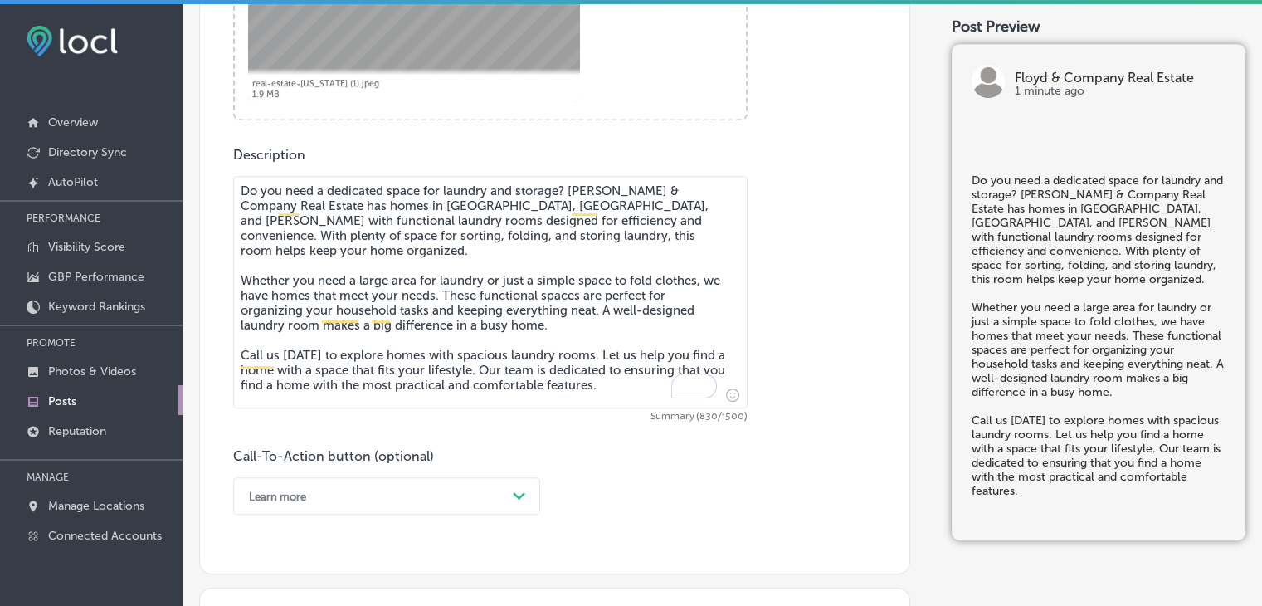
click at [299, 498] on div "Learn more Path Created with Sketch." at bounding box center [386, 495] width 307 height 37
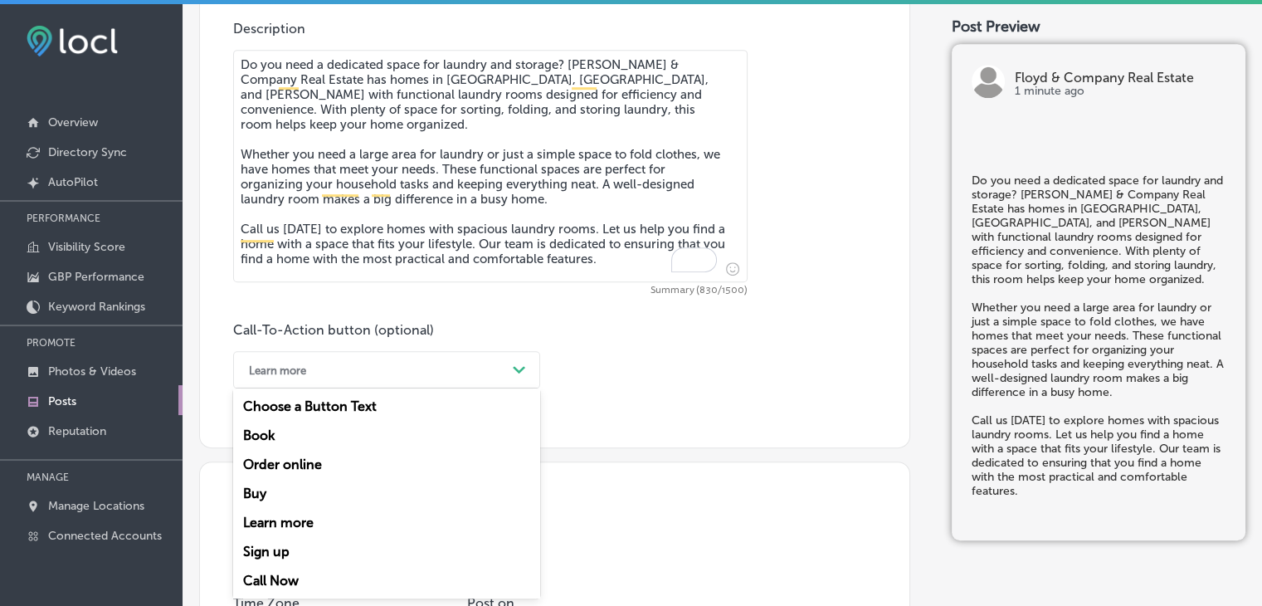
click at [283, 573] on div "Call Now" at bounding box center [386, 580] width 307 height 29
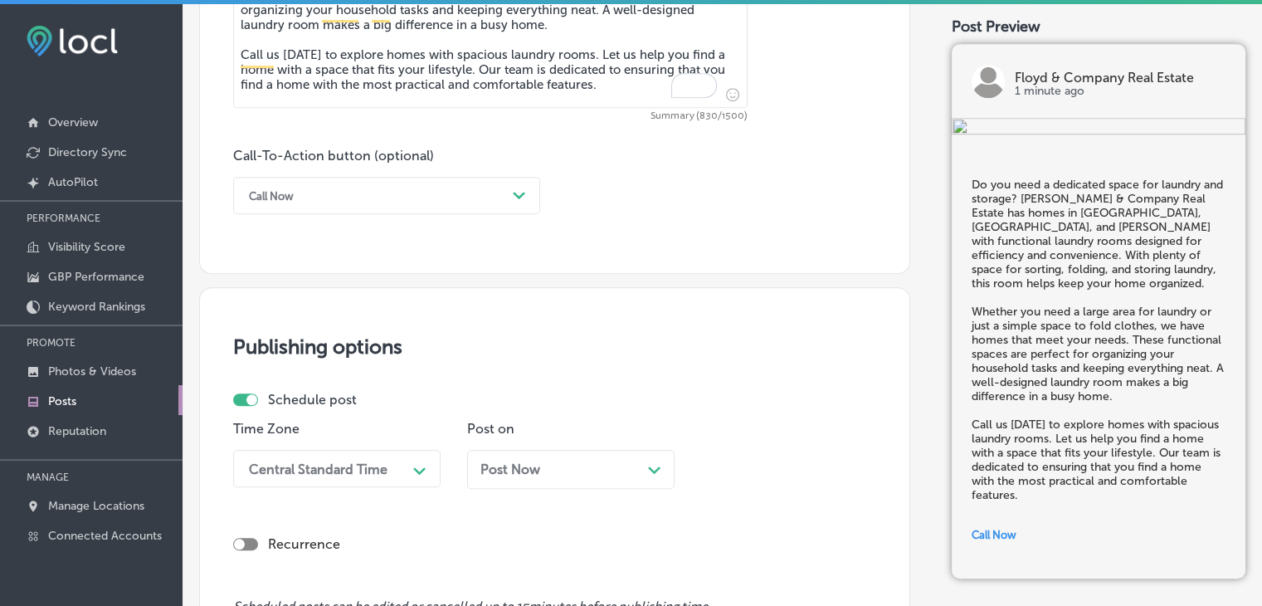
scroll to position [1260, 0]
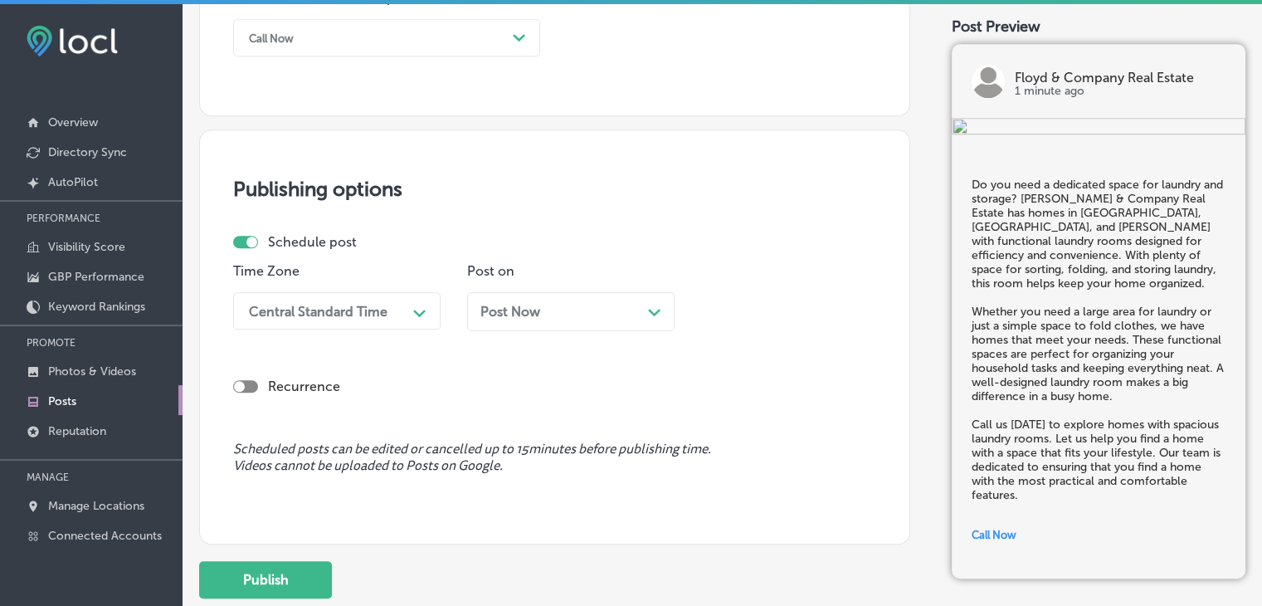
click at [407, 329] on div "Time Zone Central Standard Time Path Created with Sketch." at bounding box center [336, 303] width 207 height 80
click at [406, 319] on div "Central Standard Time" at bounding box center [324, 310] width 166 height 29
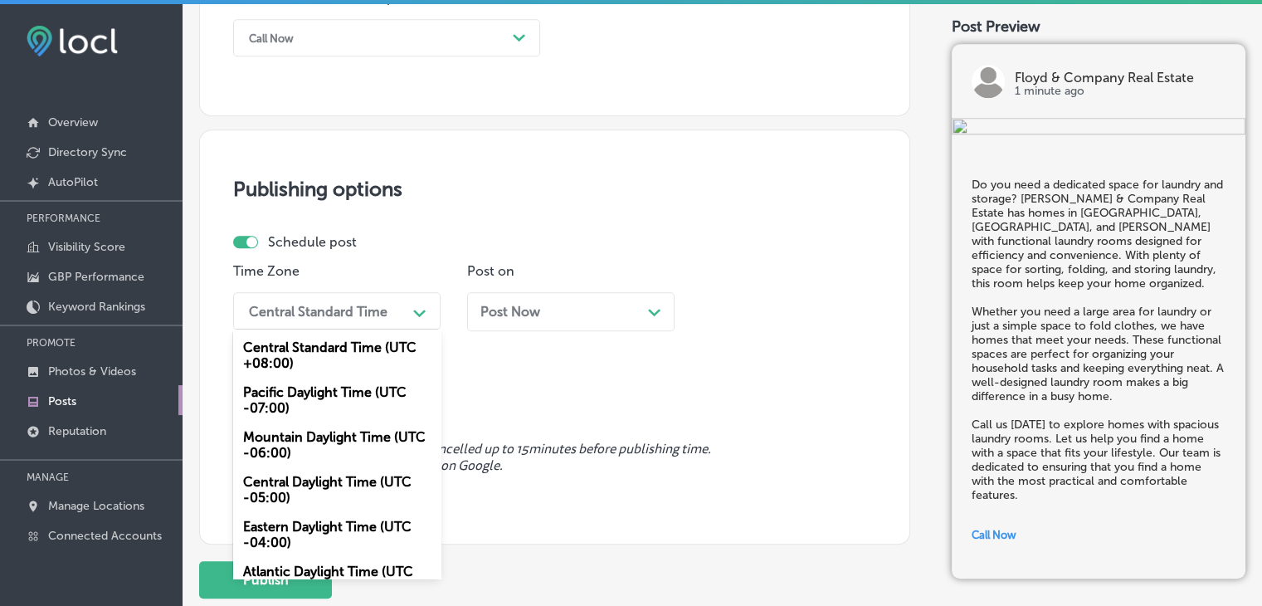
click at [370, 429] on div "Mountain Daylight Time (UTC -06:00)" at bounding box center [336, 444] width 207 height 45
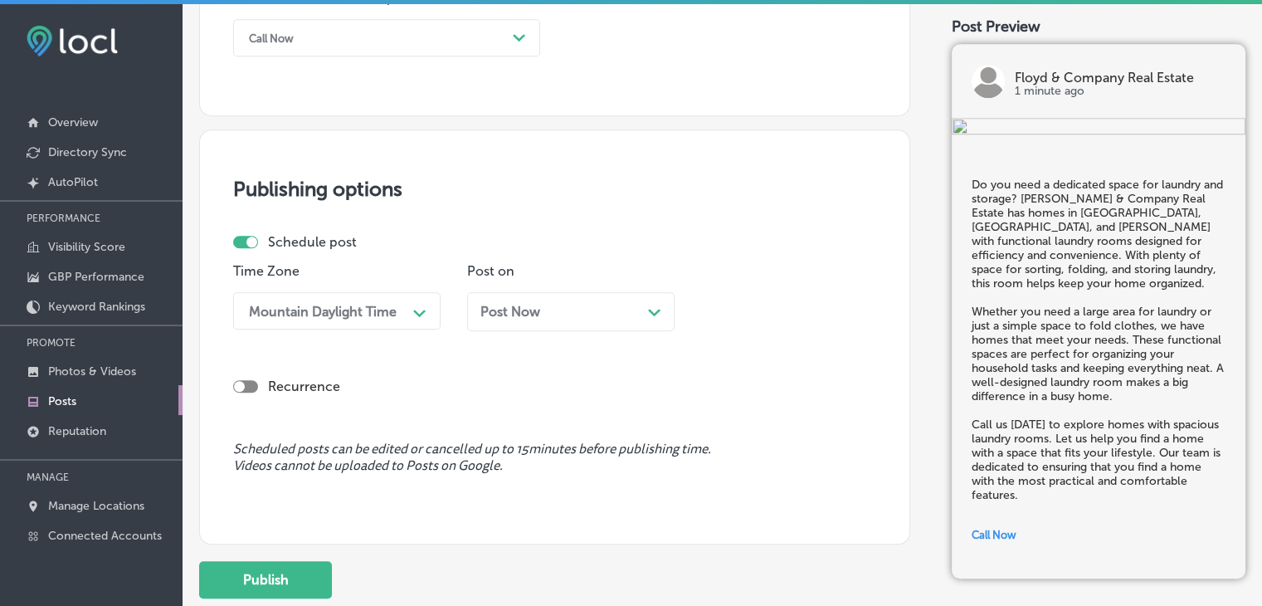
click at [591, 325] on div "Post Now Path Created with Sketch." at bounding box center [570, 311] width 207 height 39
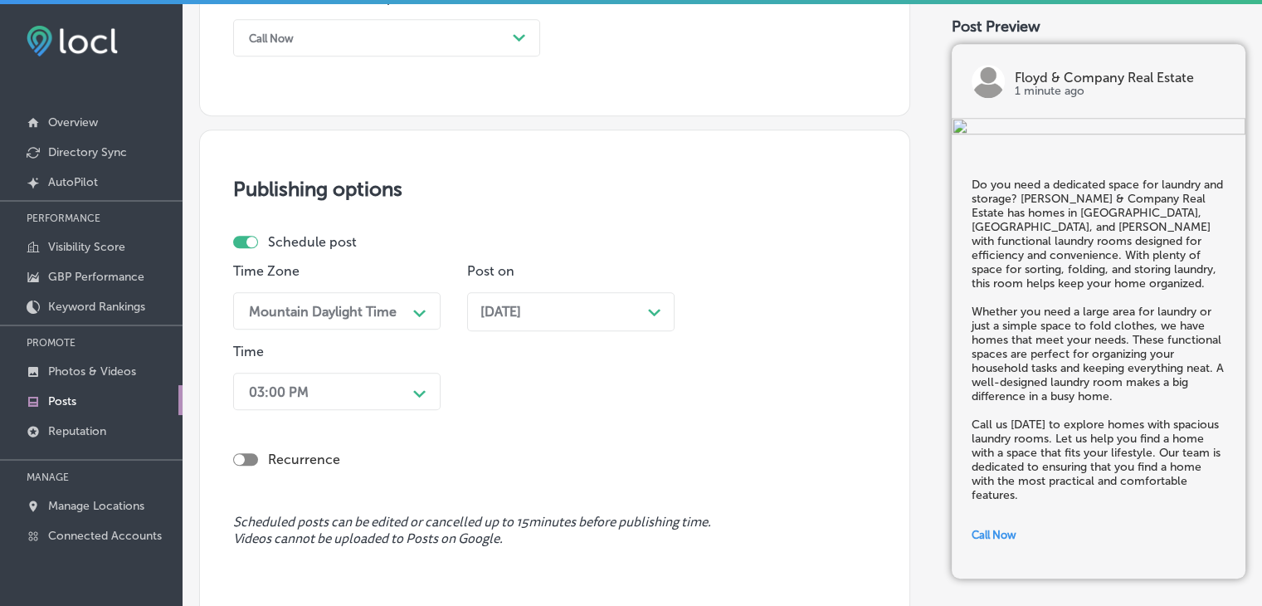
click at [282, 427] on div "Recurrence" at bounding box center [554, 446] width 643 height 59
click at [284, 398] on div "03:00 PM Path Created with Sketch." at bounding box center [336, 391] width 207 height 37
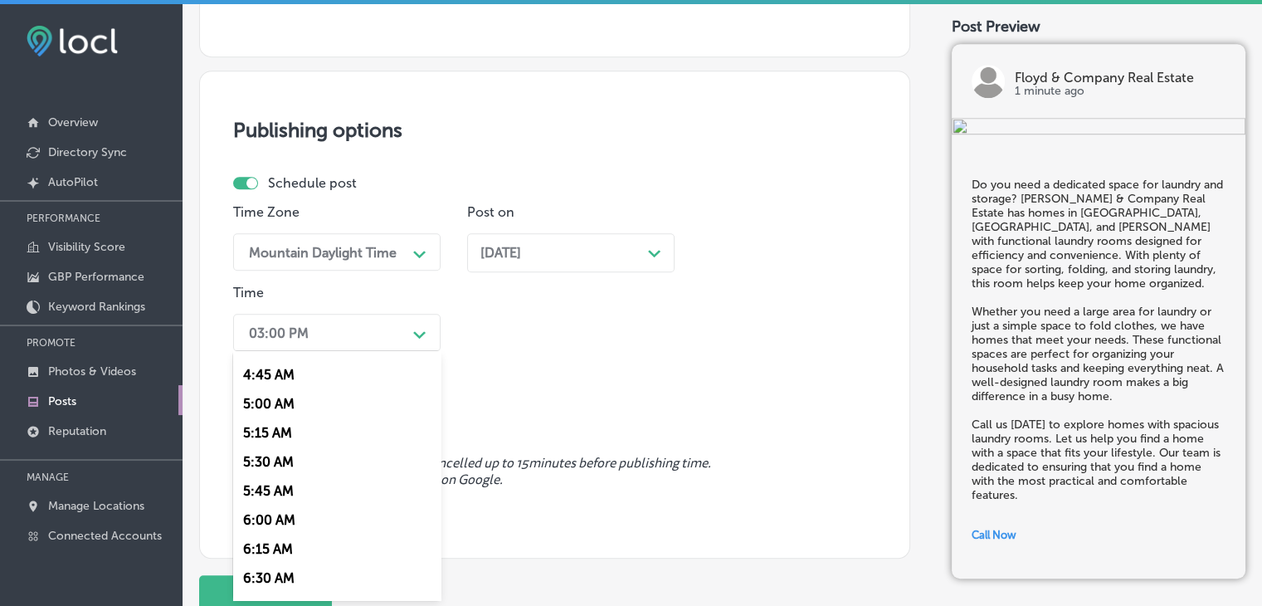
scroll to position [664, 0]
click at [285, 521] on div "7:00 AM" at bounding box center [336, 518] width 207 height 29
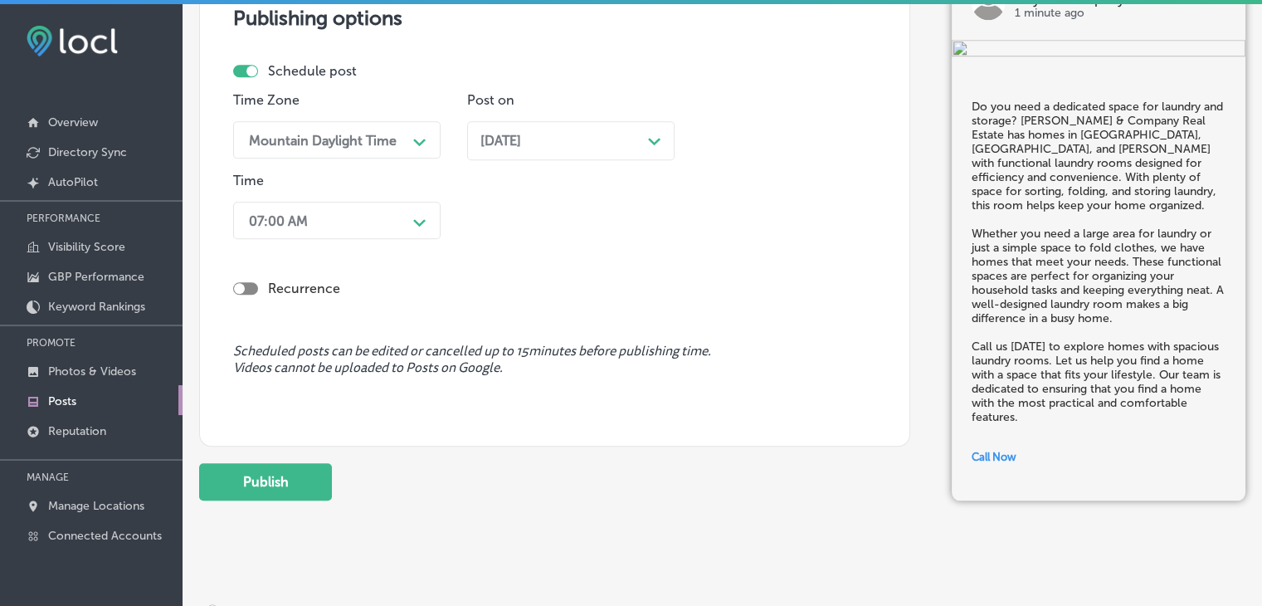
scroll to position [1446, 0]
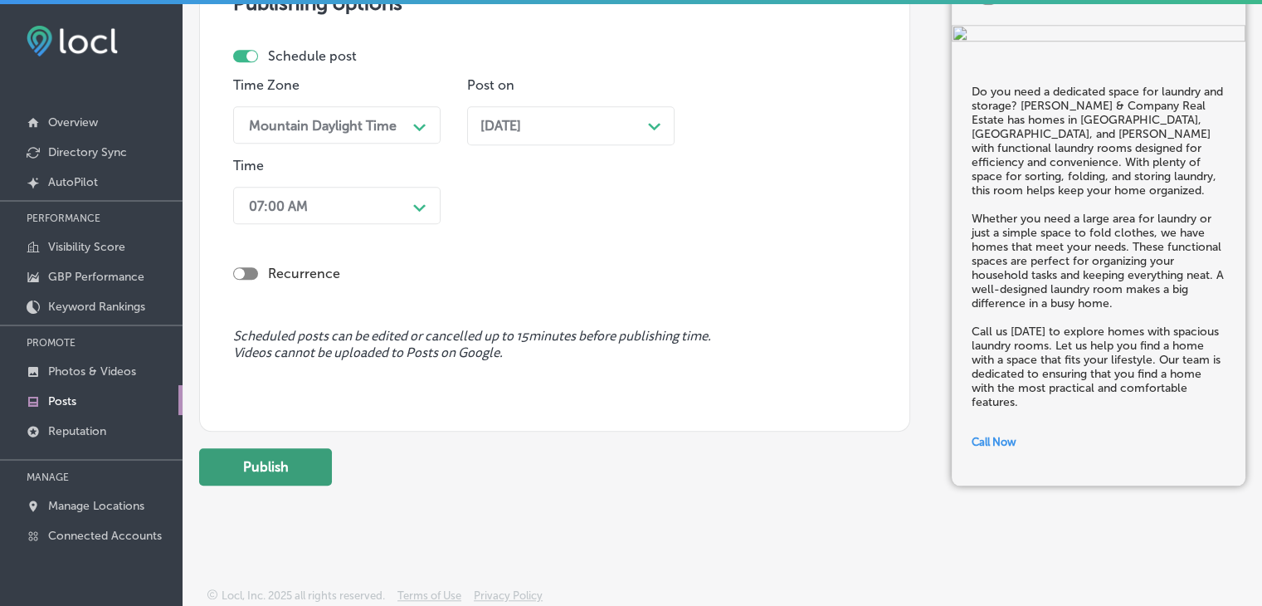
click at [287, 464] on button "Publish" at bounding box center [265, 466] width 133 height 37
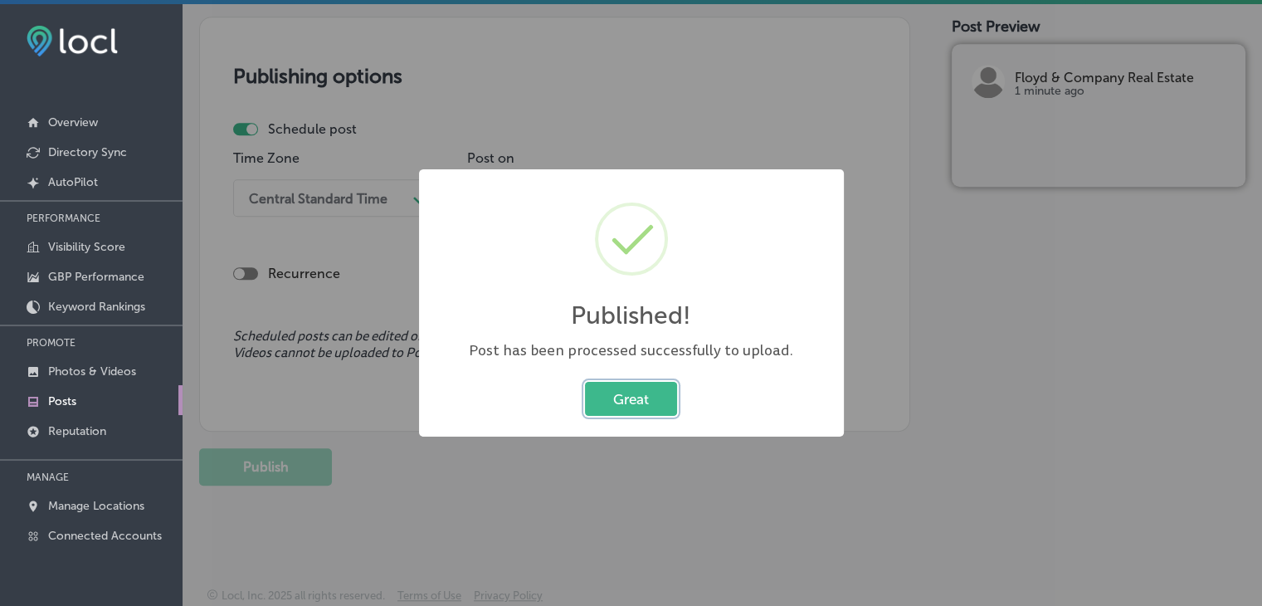
scroll to position [1373, 0]
click at [558, 183] on div "Published! × Post has been processed successfully to upload. Great Cancel" at bounding box center [631, 303] width 425 height 268
click at [588, 47] on div "Published! × Post has been processed successfully to upload. Great Cancel" at bounding box center [631, 303] width 1262 height 606
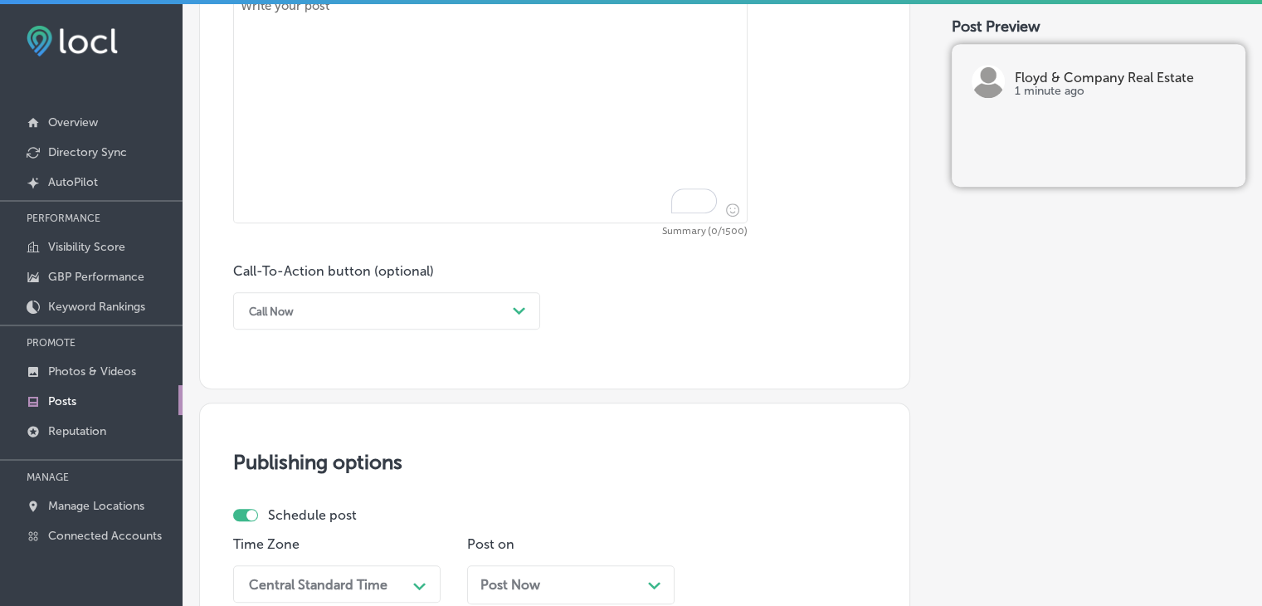
scroll to position [958, 0]
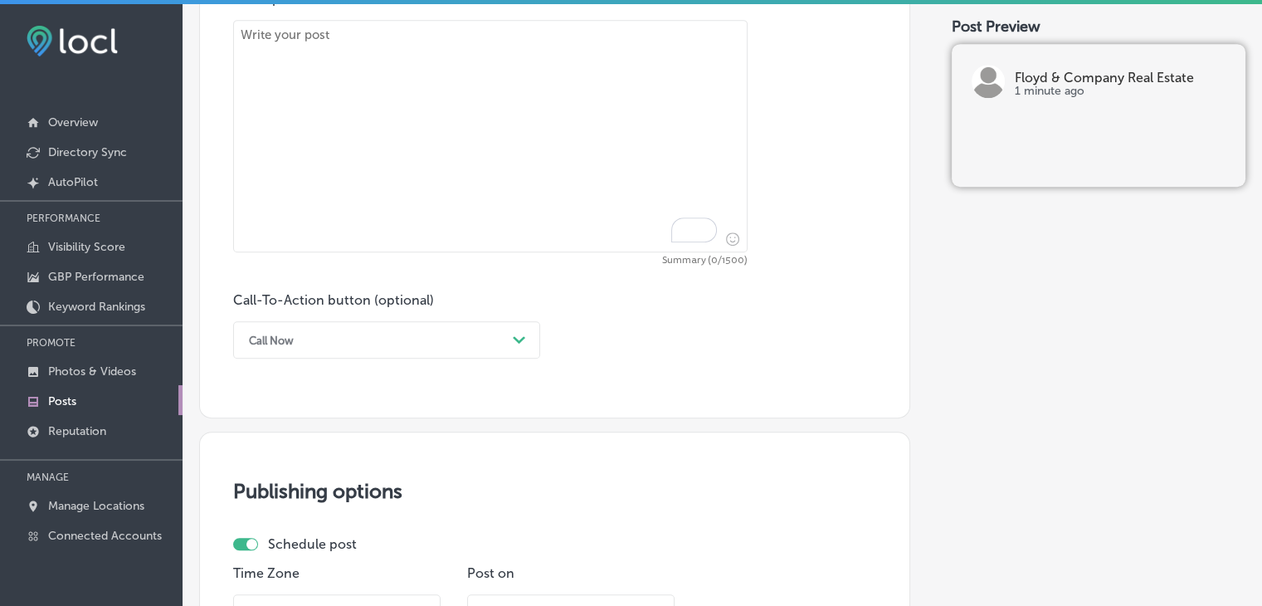
drag, startPoint x: 598, startPoint y: 122, endPoint x: 595, endPoint y: 130, distance: 8.9
click at [595, 130] on textarea "To enrich screen reader interactions, please activate Accessibility in Grammarl…" at bounding box center [490, 136] width 514 height 232
paste textarea "Floyd & Company Real Estate offers homes in Lakeland, Pearson, and Ocilla with …"
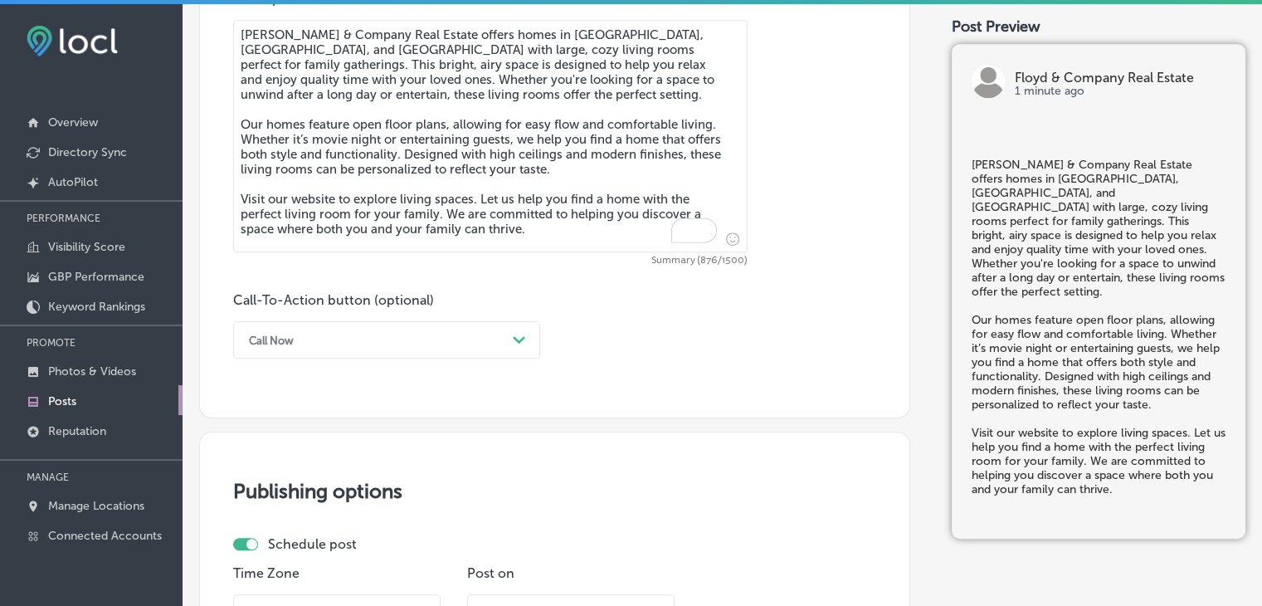
type textarea "Floyd & Company Real Estate offers homes in Lakeland, Pearson, and Ocilla with …"
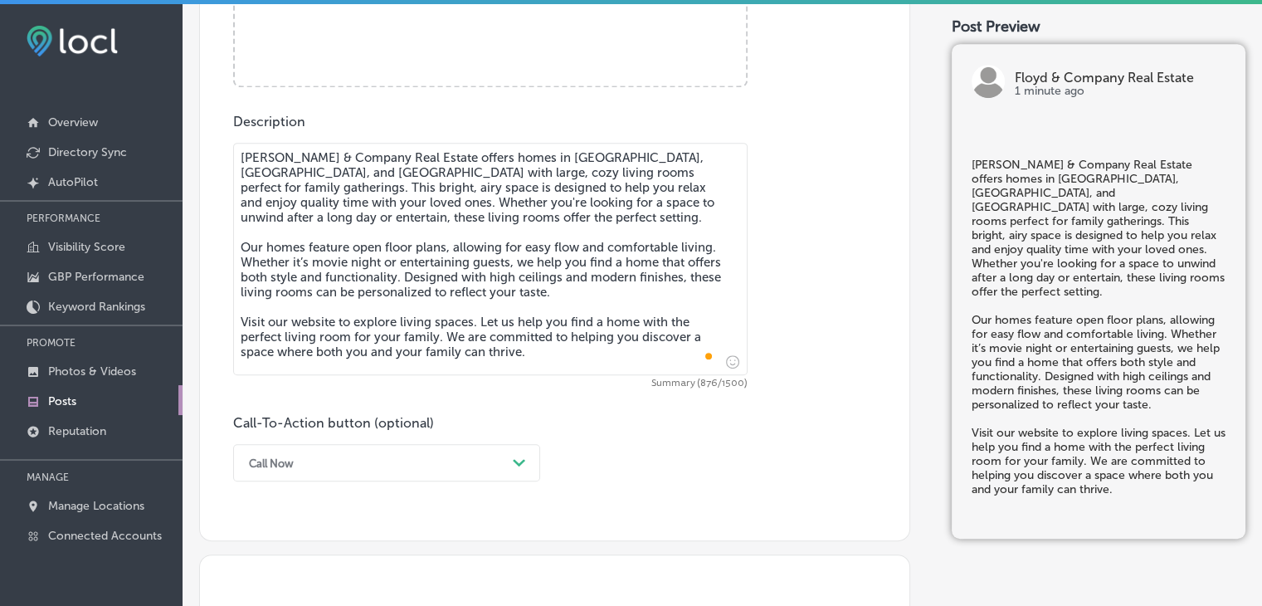
scroll to position [543, 0]
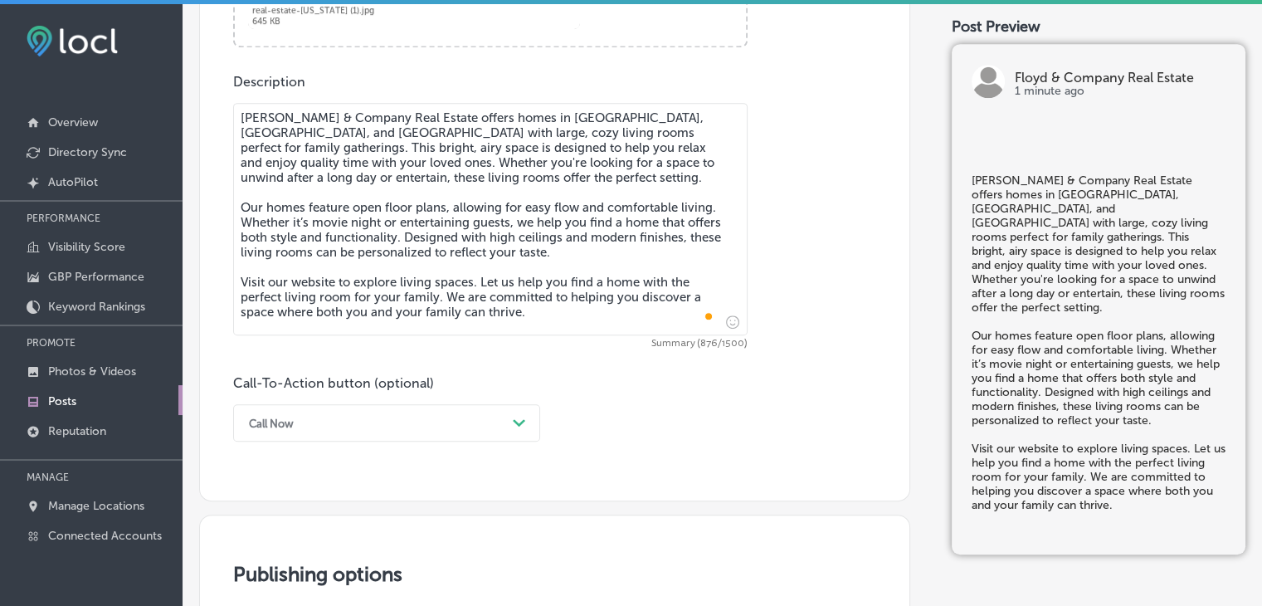
click at [325, 436] on div "Call Now Path Created with Sketch." at bounding box center [386, 422] width 307 height 37
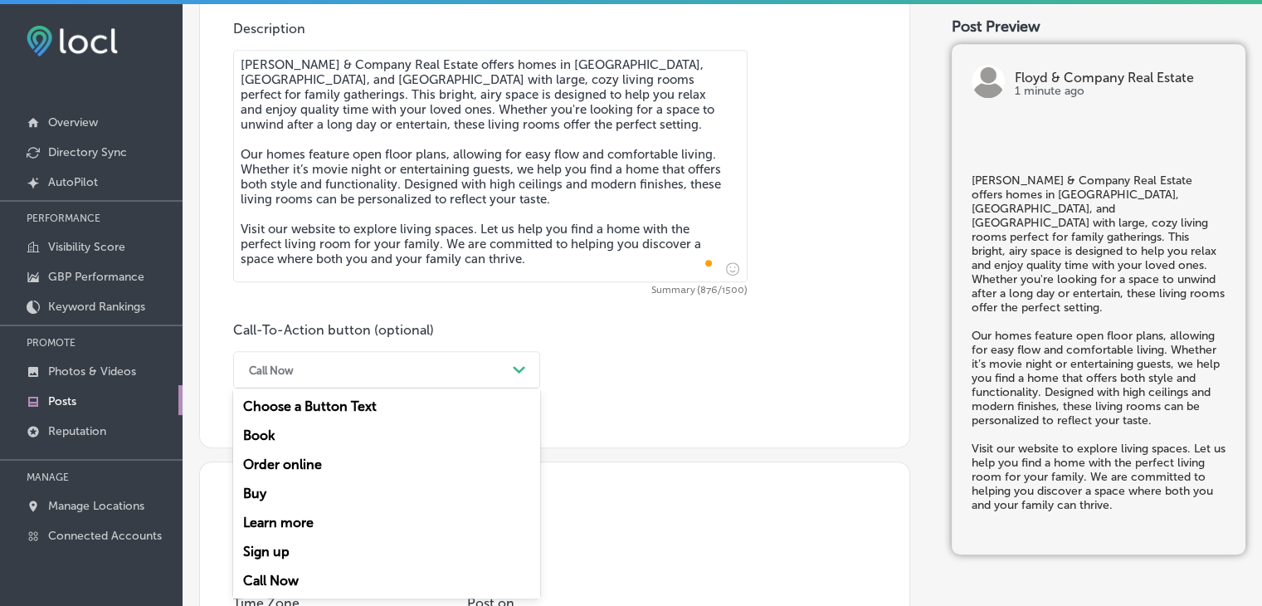
click at [299, 516] on div "Learn more" at bounding box center [386, 522] width 307 height 29
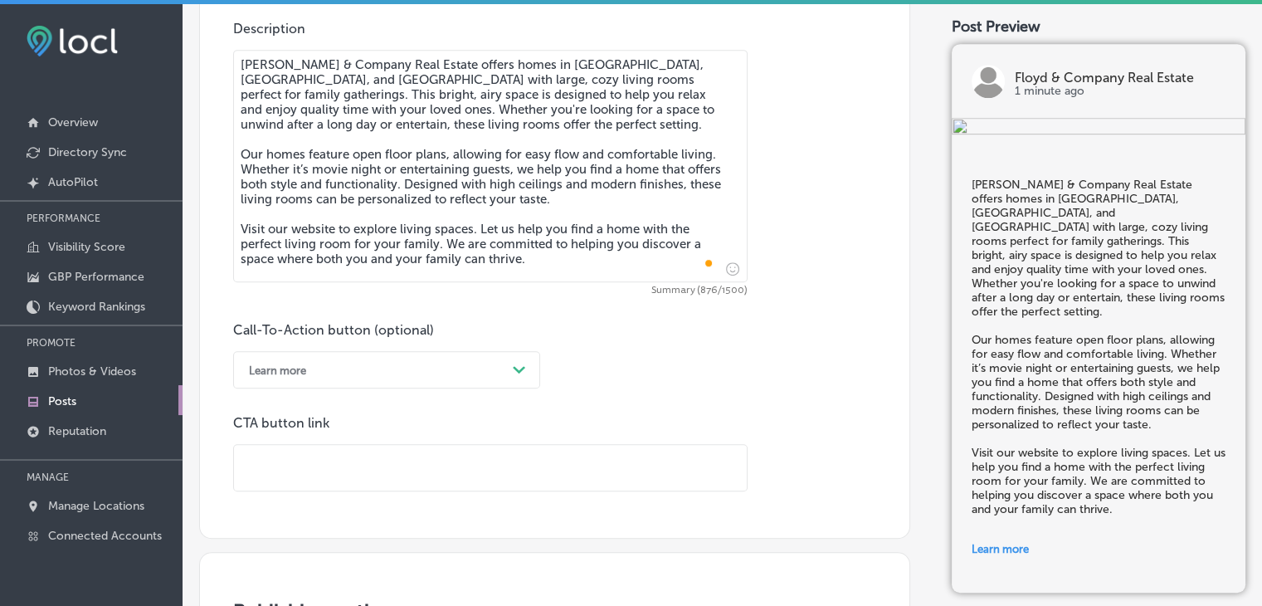
click at [399, 483] on input "text" at bounding box center [490, 468] width 513 height 46
paste input "https://floydandcompanyrealestate.com/"
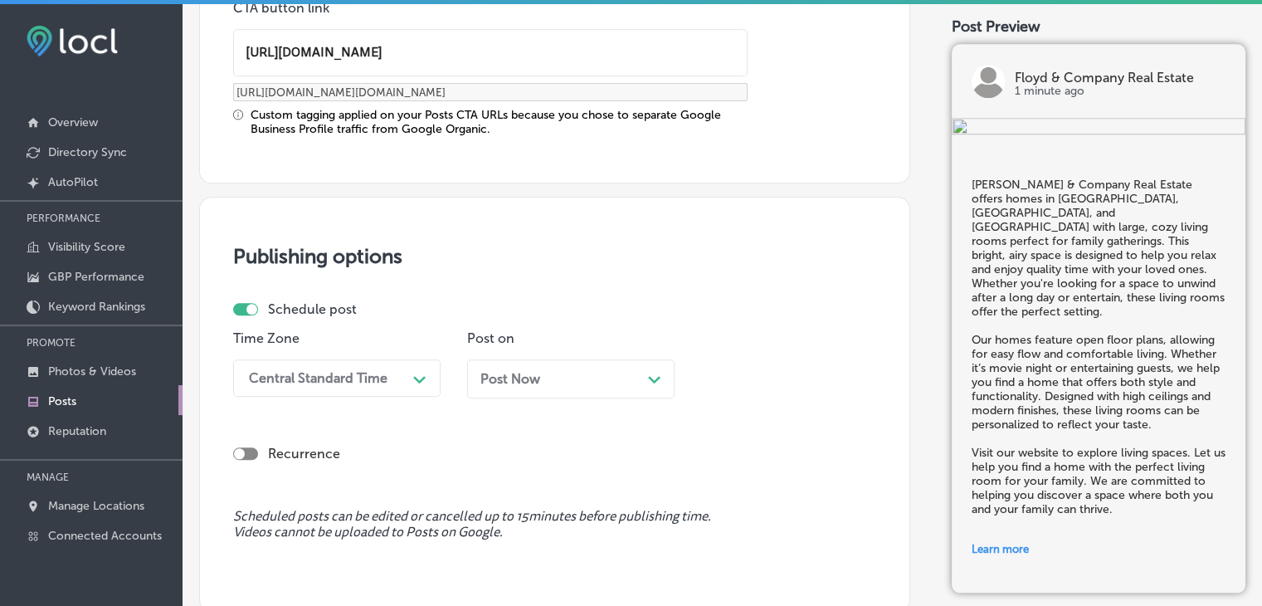
type input "https://floydandcompanyrealestate.com/"
click at [386, 403] on div "Time Zone Central Standard Time Path Created with Sketch." at bounding box center [336, 370] width 207 height 80
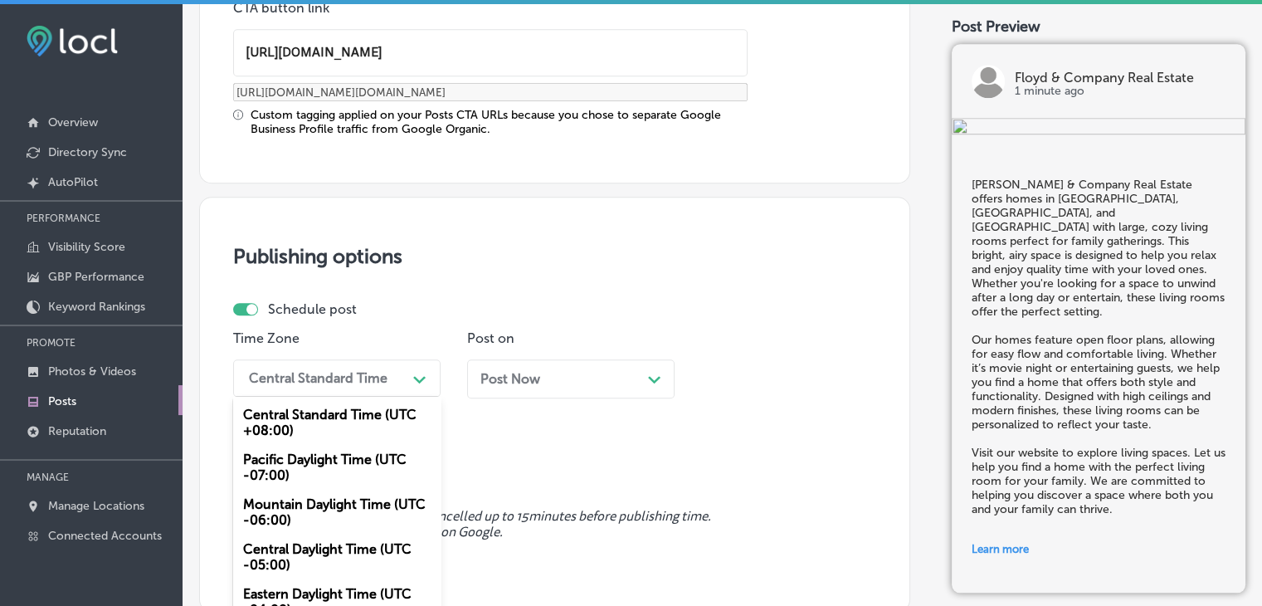
click at [384, 389] on div "option Mountain Daylight Time (UTC -06:00), selected. option Central Standard T…" at bounding box center [336, 377] width 207 height 37
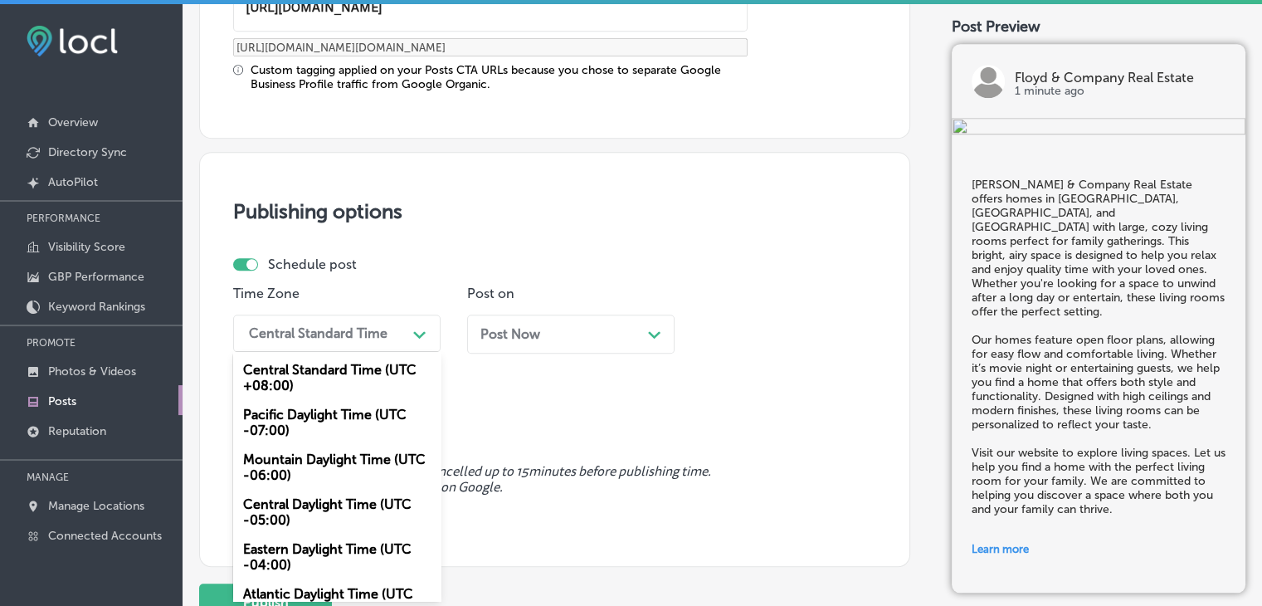
click at [353, 482] on div "Mountain Daylight Time (UTC -06:00)" at bounding box center [336, 467] width 207 height 45
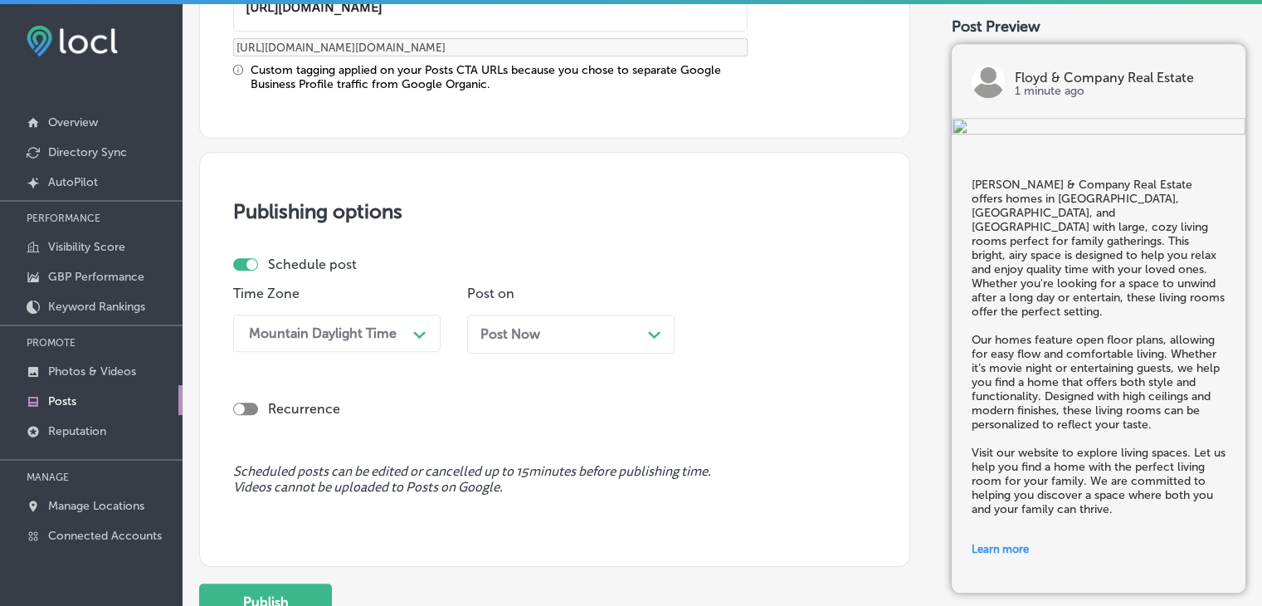
click at [540, 344] on div "Post Now Path Created with Sketch." at bounding box center [570, 334] width 207 height 39
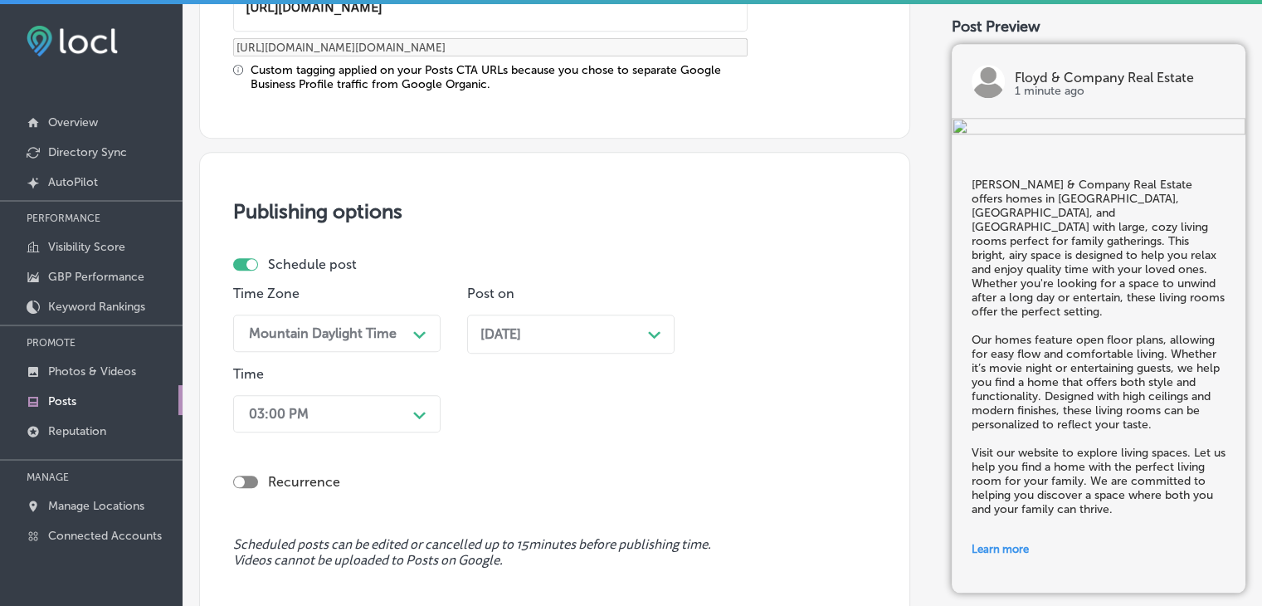
click at [362, 396] on div "03:00 PM Path Created with Sketch." at bounding box center [336, 413] width 207 height 37
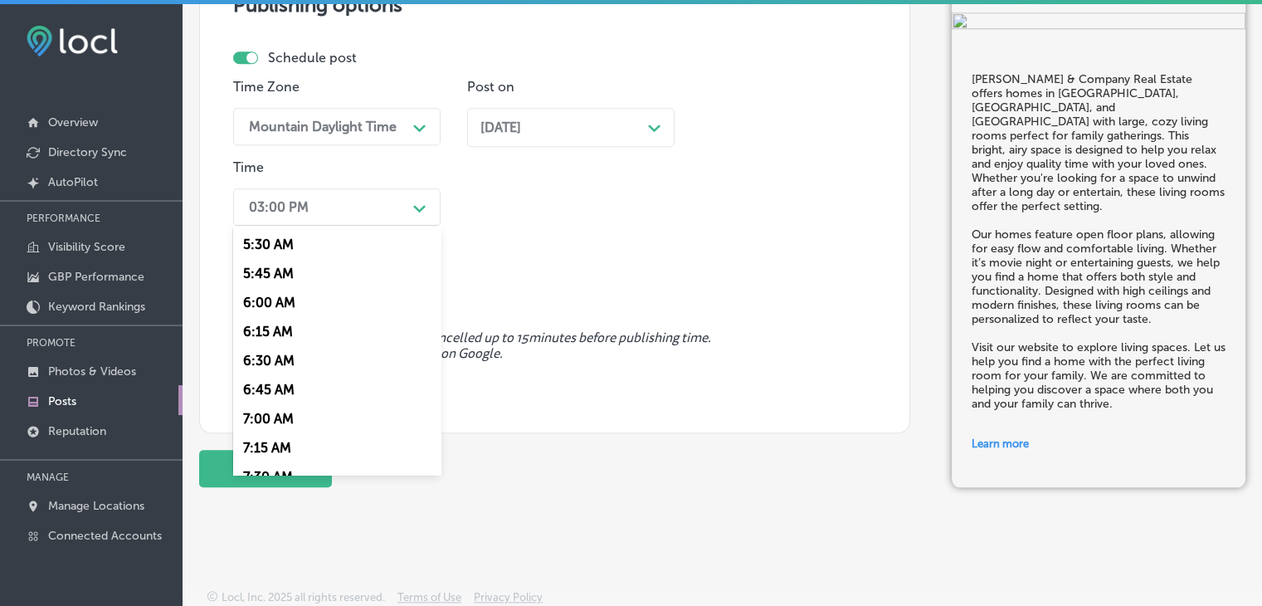
scroll to position [664, 0]
click at [271, 393] on div "7:00 AM" at bounding box center [336, 392] width 207 height 29
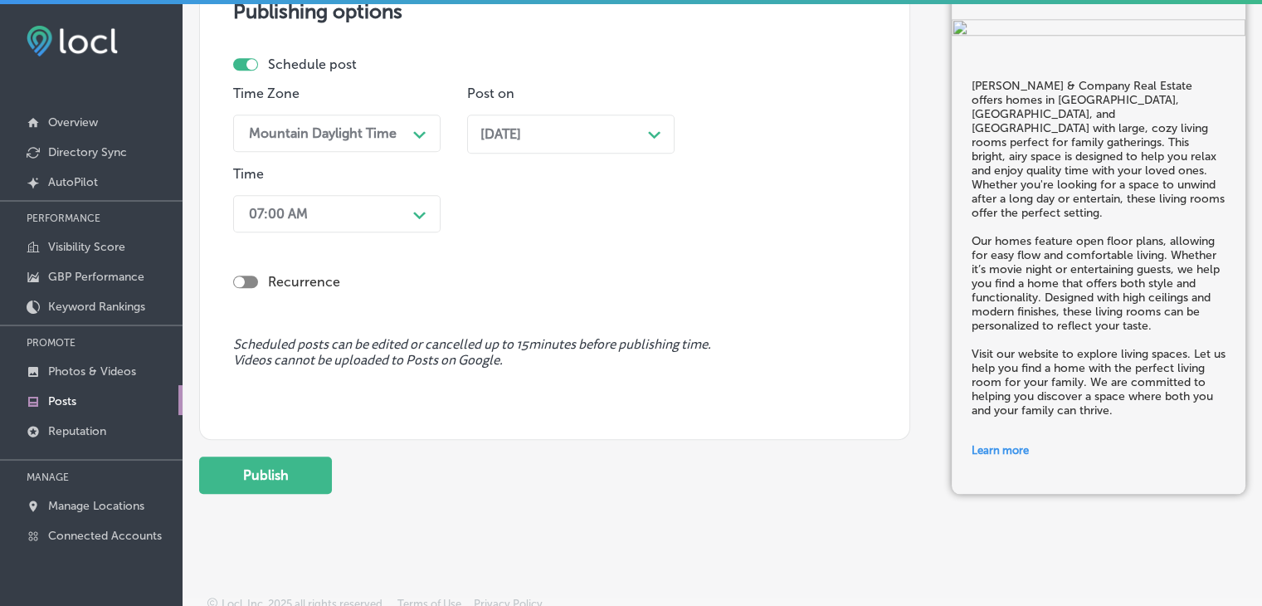
scroll to position [1594, 0]
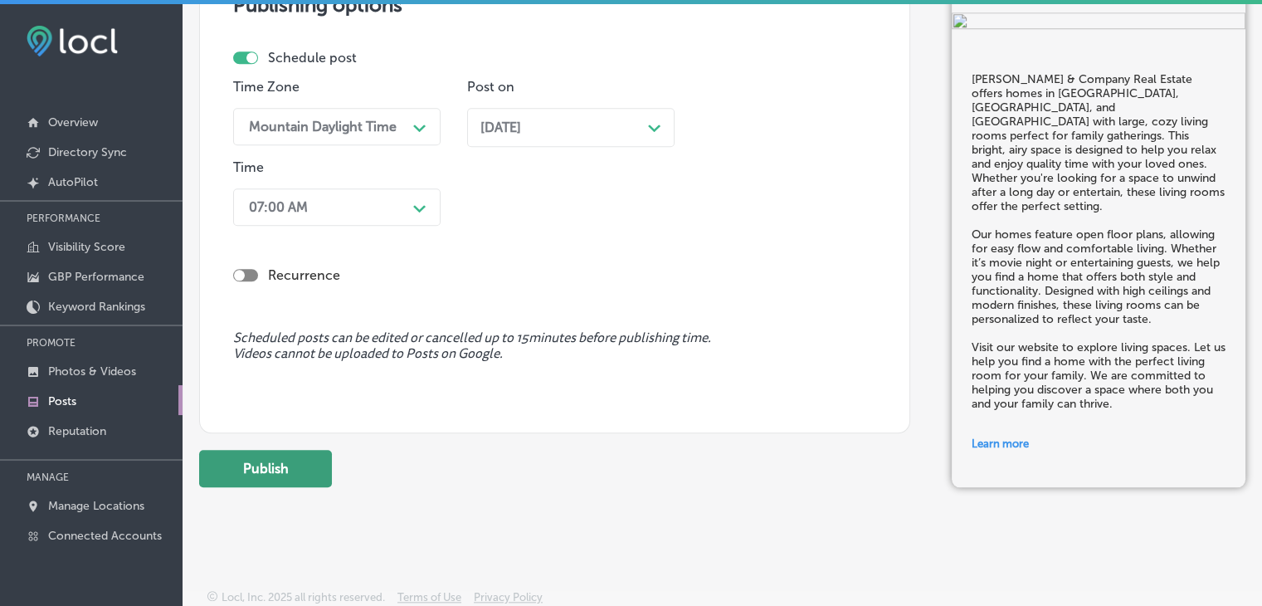
click at [319, 461] on button "Publish" at bounding box center [265, 468] width 133 height 37
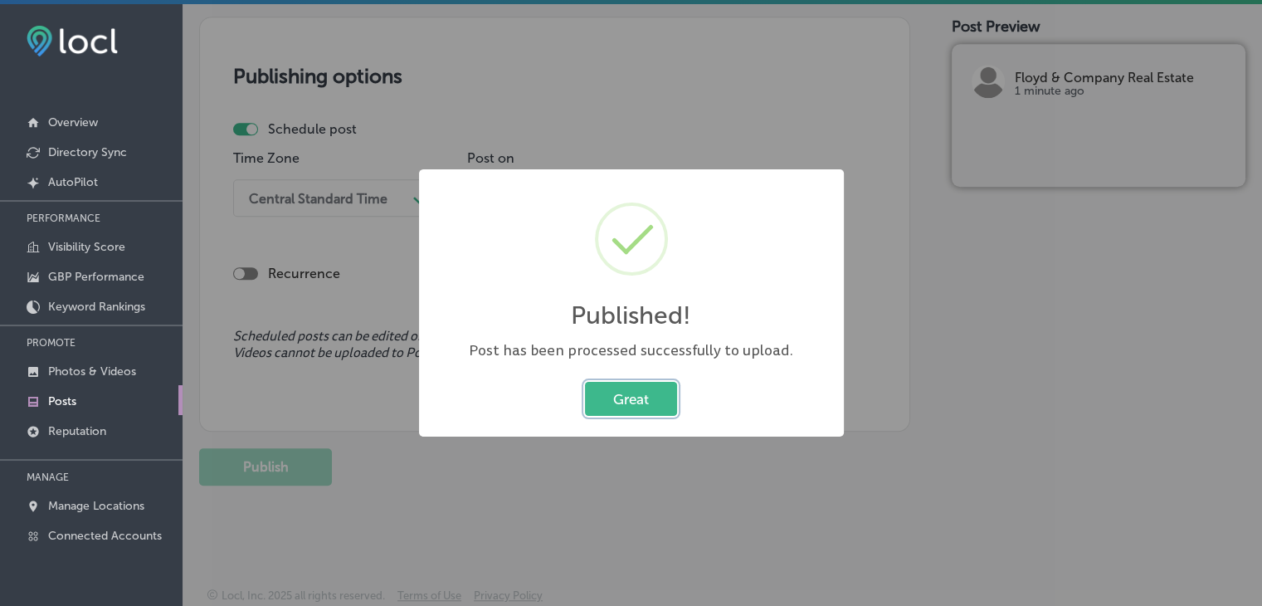
scroll to position [1373, 0]
click at [670, 115] on div "Published! × Post has been processed successfully to upload. Great Cancel" at bounding box center [631, 303] width 1262 height 606
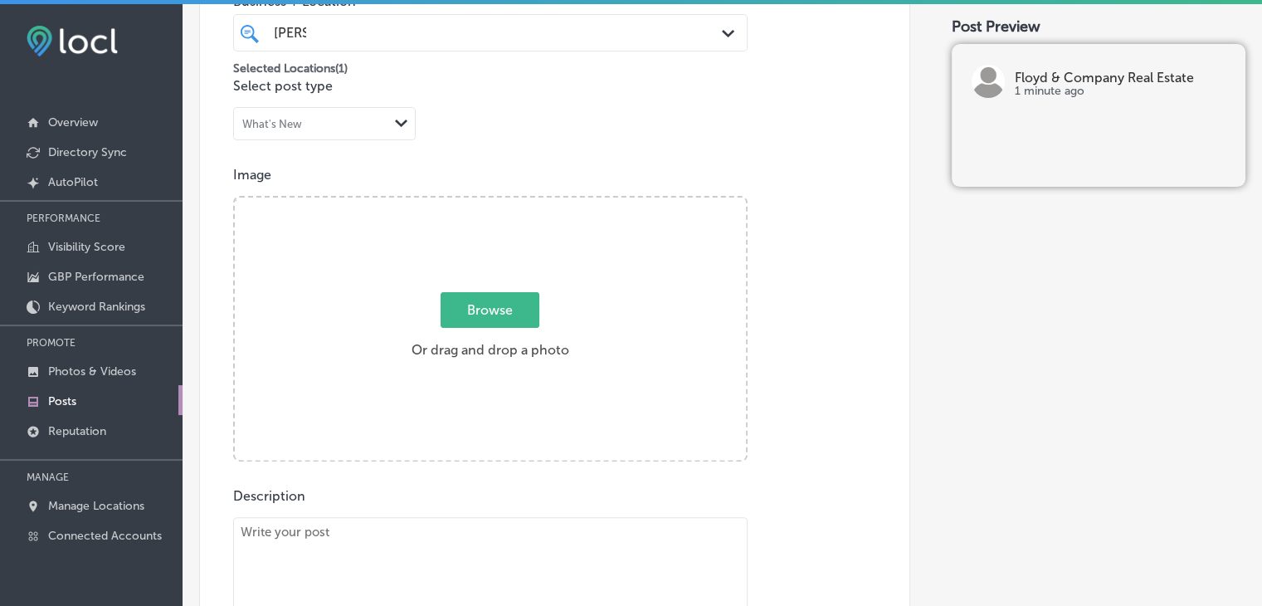
scroll to position [460, 0]
paste textarea "Looking for a home with amazing curb appeal? Floyd & Company Real Estate offers…"
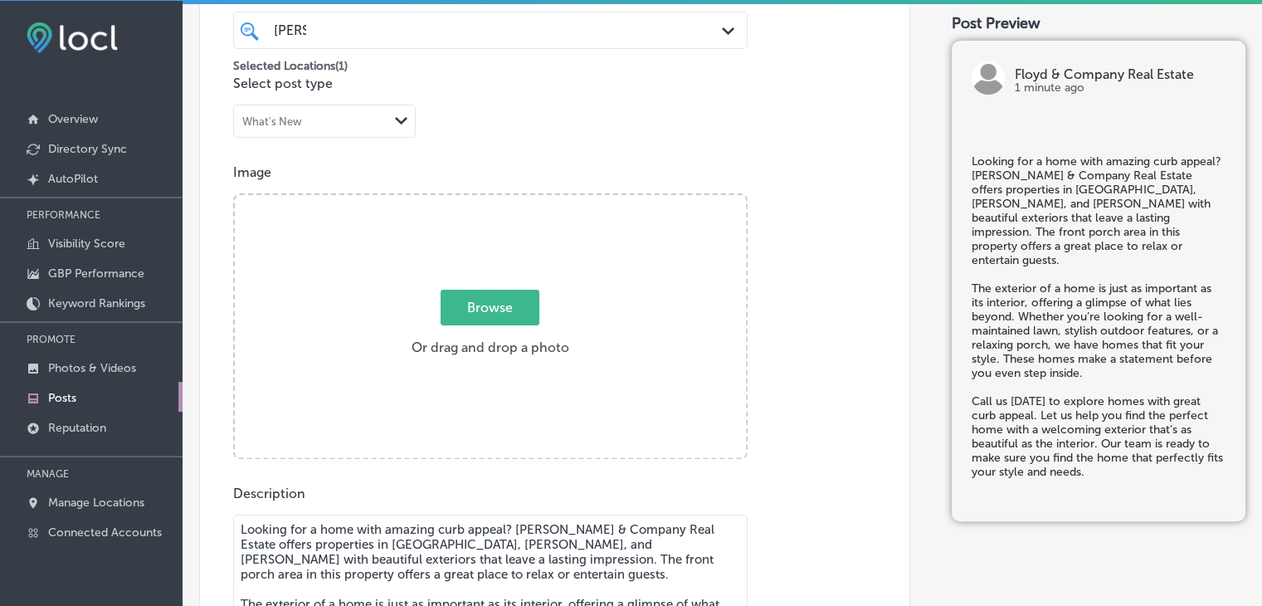
scroll to position [588, 0]
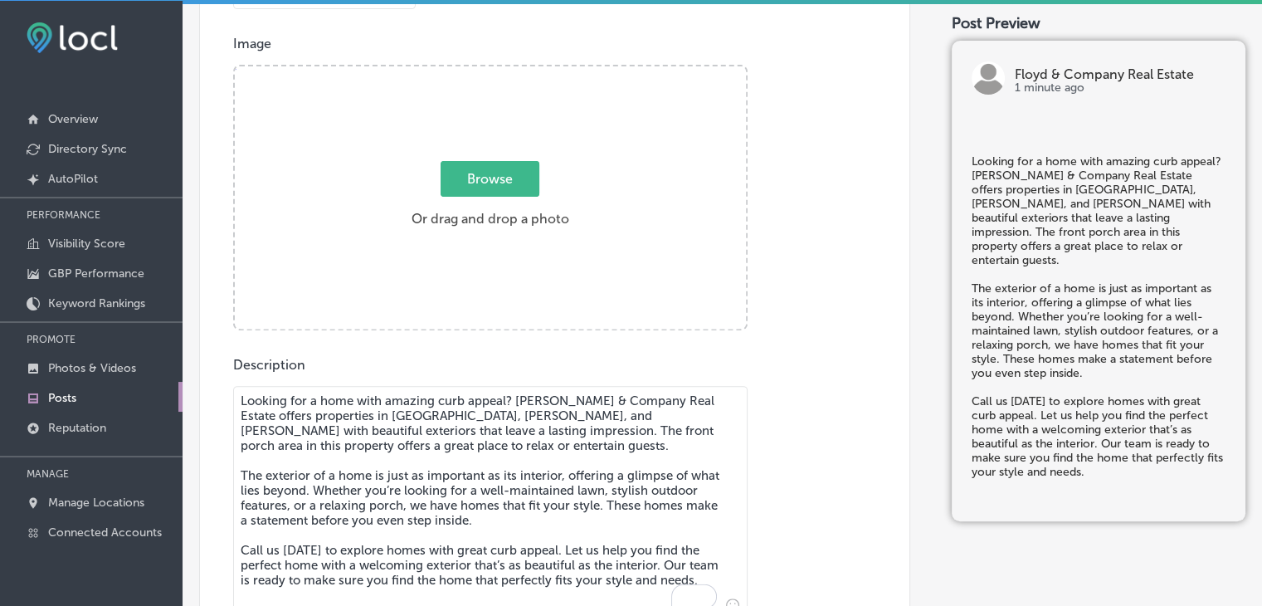
type textarea "Looking for a home with amazing curb appeal? Floyd & Company Real Estate offers…"
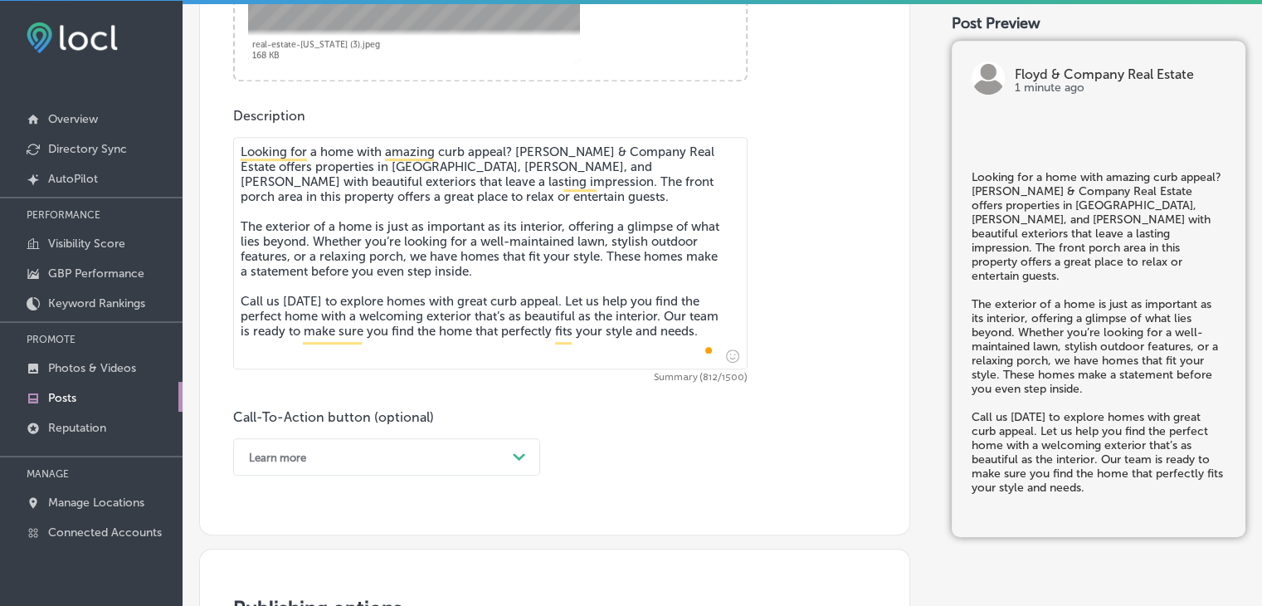
click at [334, 455] on div "Learn more Path Created with Sketch." at bounding box center [386, 456] width 307 height 37
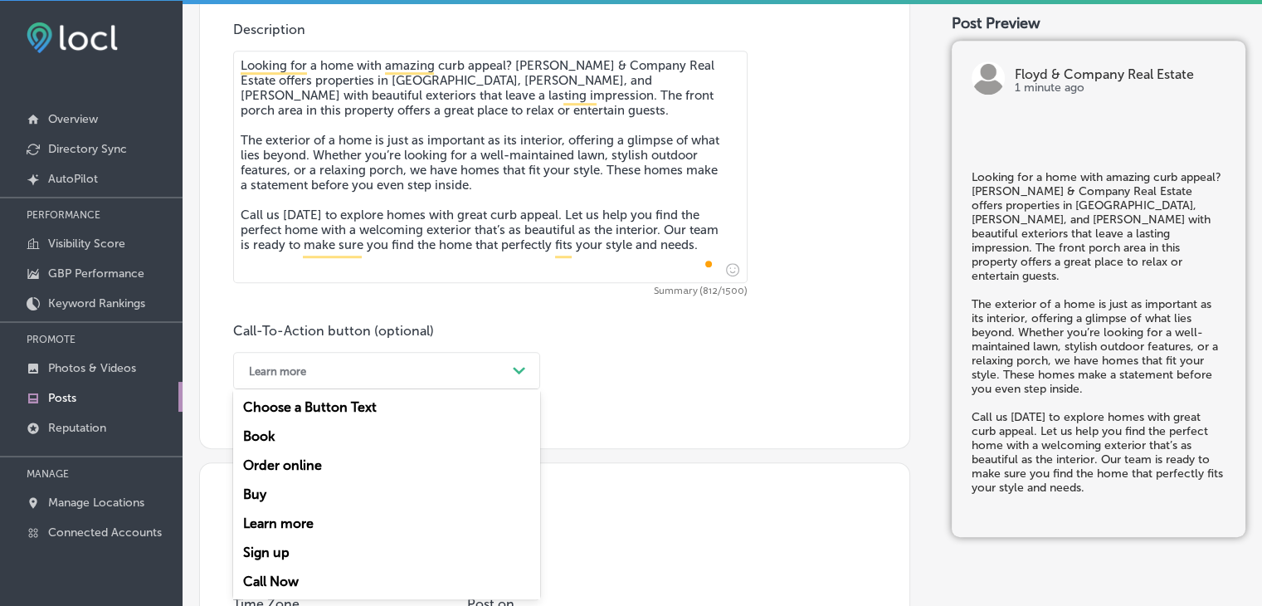
click at [273, 568] on div "Call Now" at bounding box center [386, 581] width 307 height 29
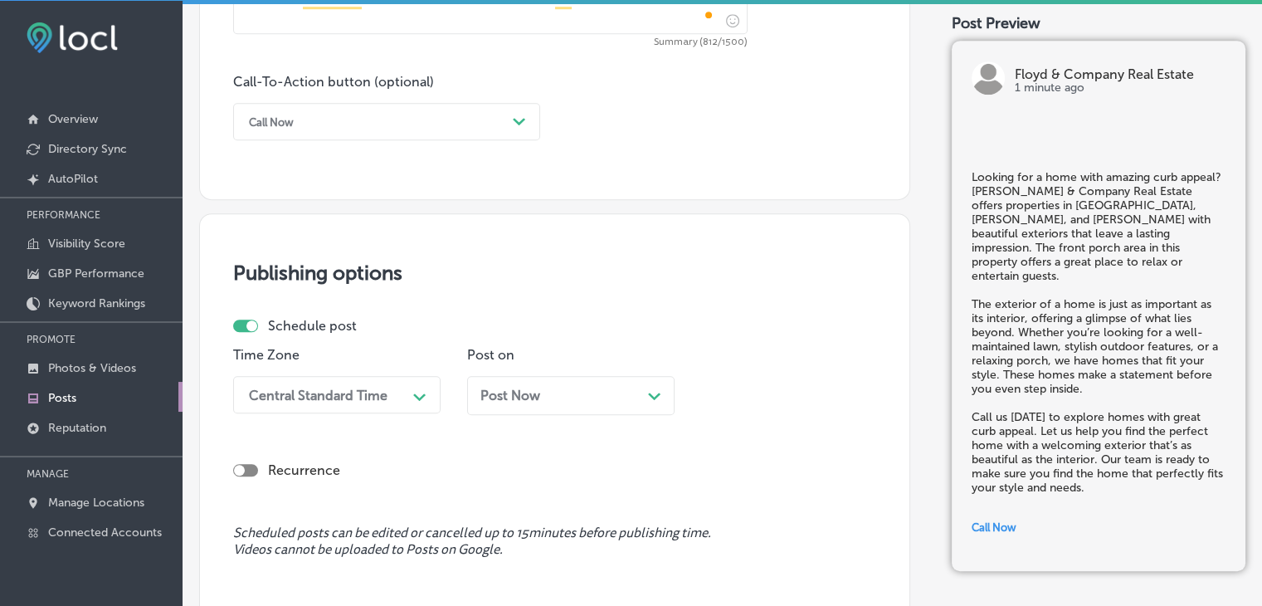
click at [359, 394] on div "Central Standard Time Path Created with Sketch." at bounding box center [336, 394] width 207 height 37
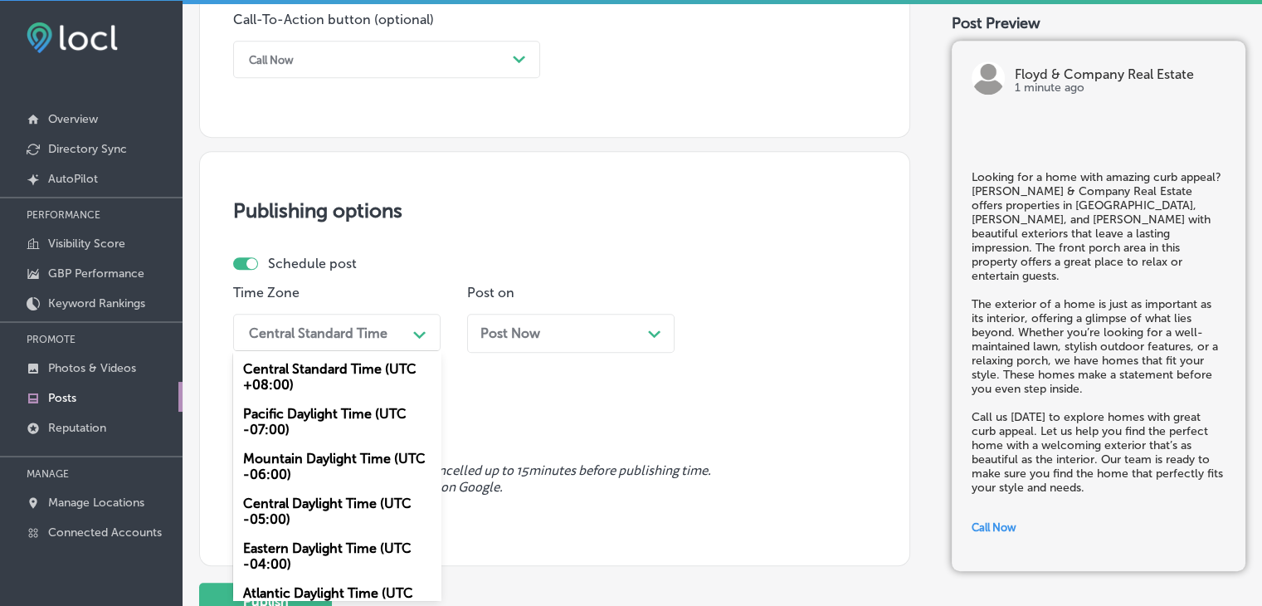
click at [319, 478] on div "Mountain Daylight Time (UTC -06:00)" at bounding box center [336, 466] width 207 height 45
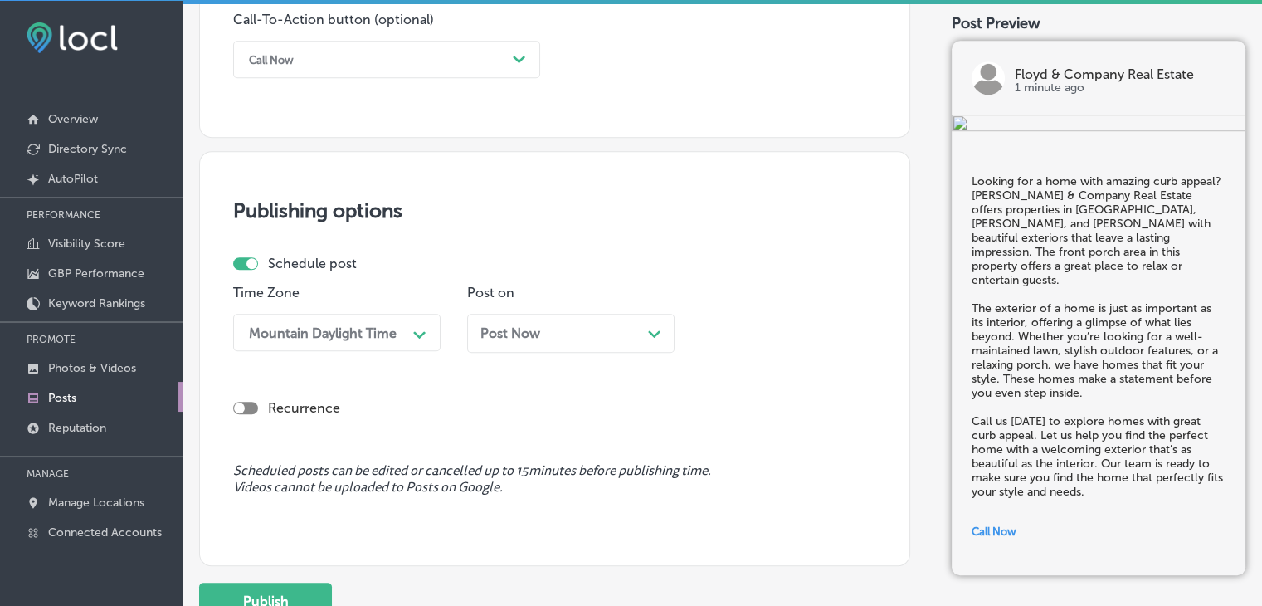
click at [514, 343] on div "Post Now Path Created with Sketch." at bounding box center [570, 333] width 207 height 39
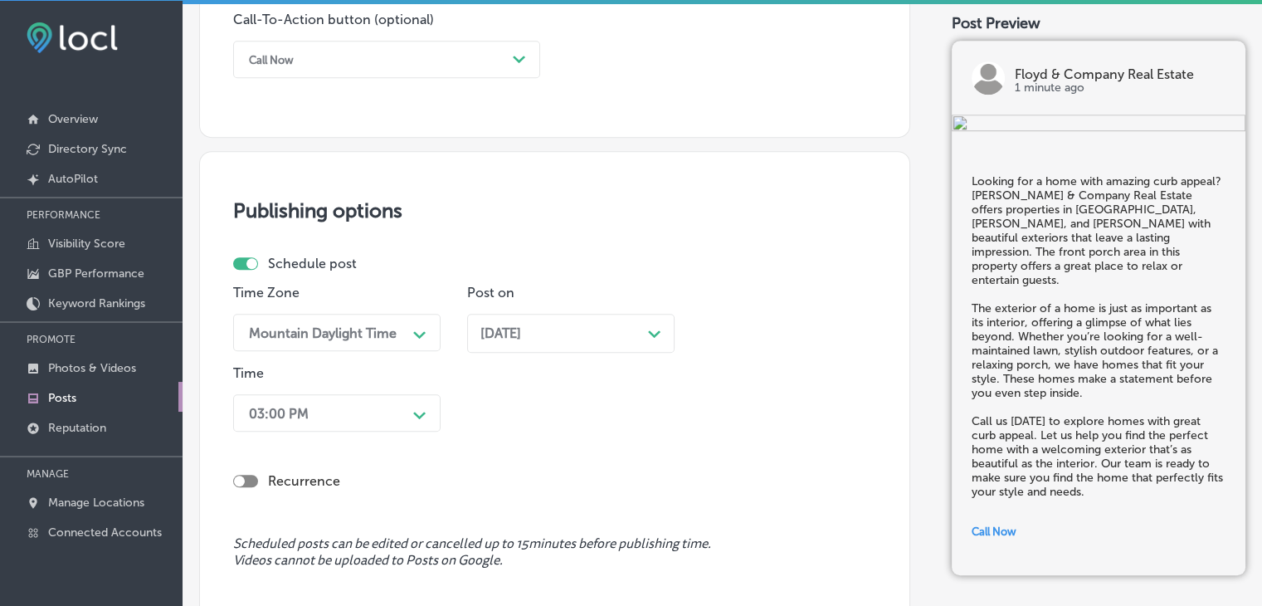
click at [353, 421] on div "03:00 PM Path Created with Sketch." at bounding box center [336, 412] width 207 height 37
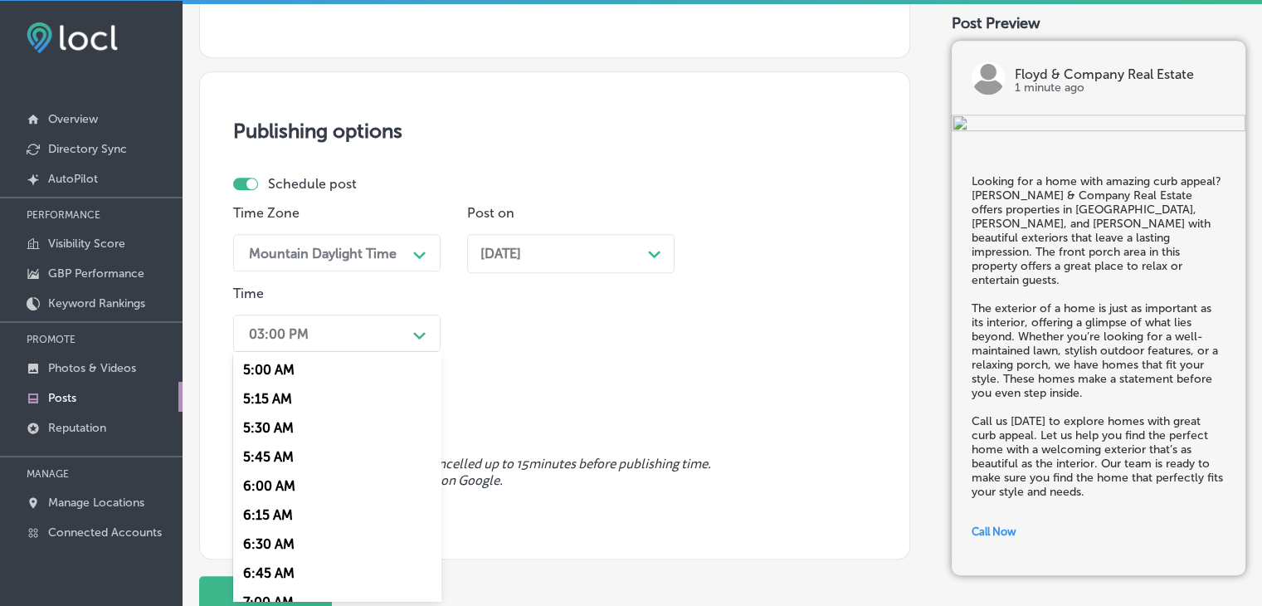
scroll to position [747, 0]
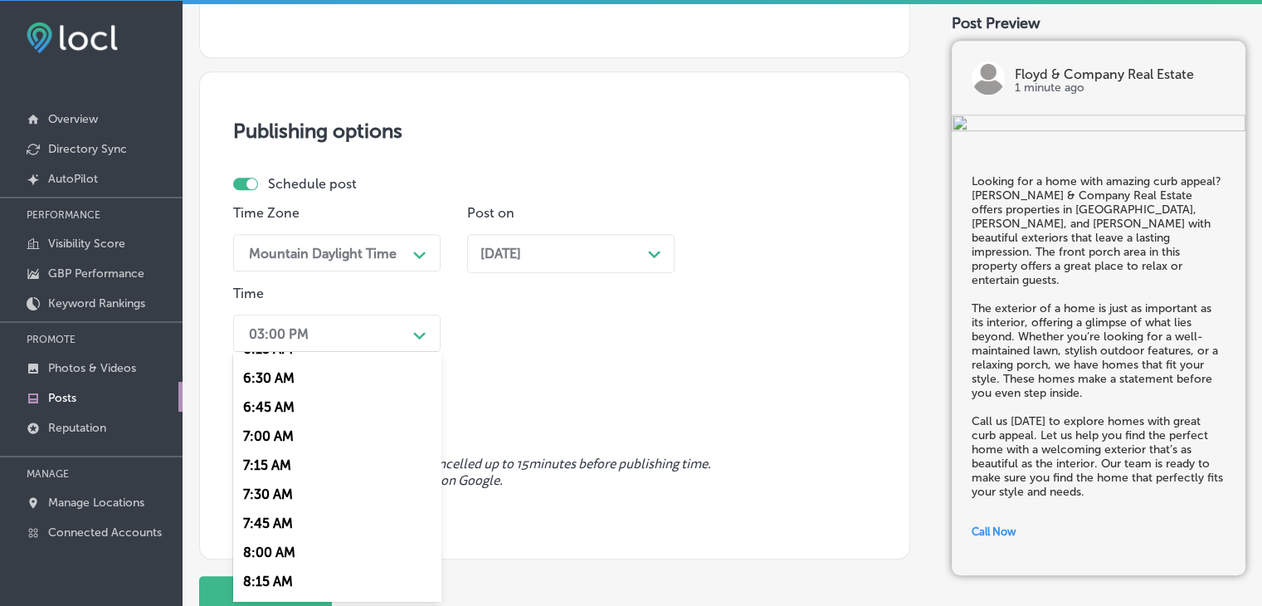
click at [259, 437] on div "7:00 AM" at bounding box center [336, 436] width 207 height 29
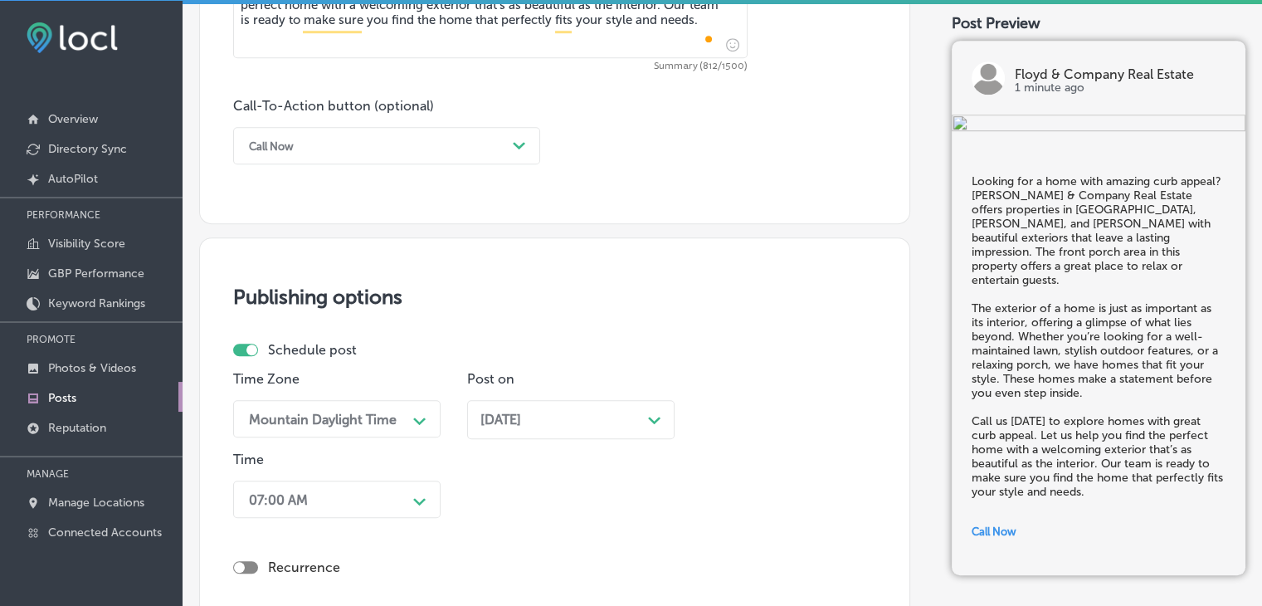
scroll to position [1314, 0]
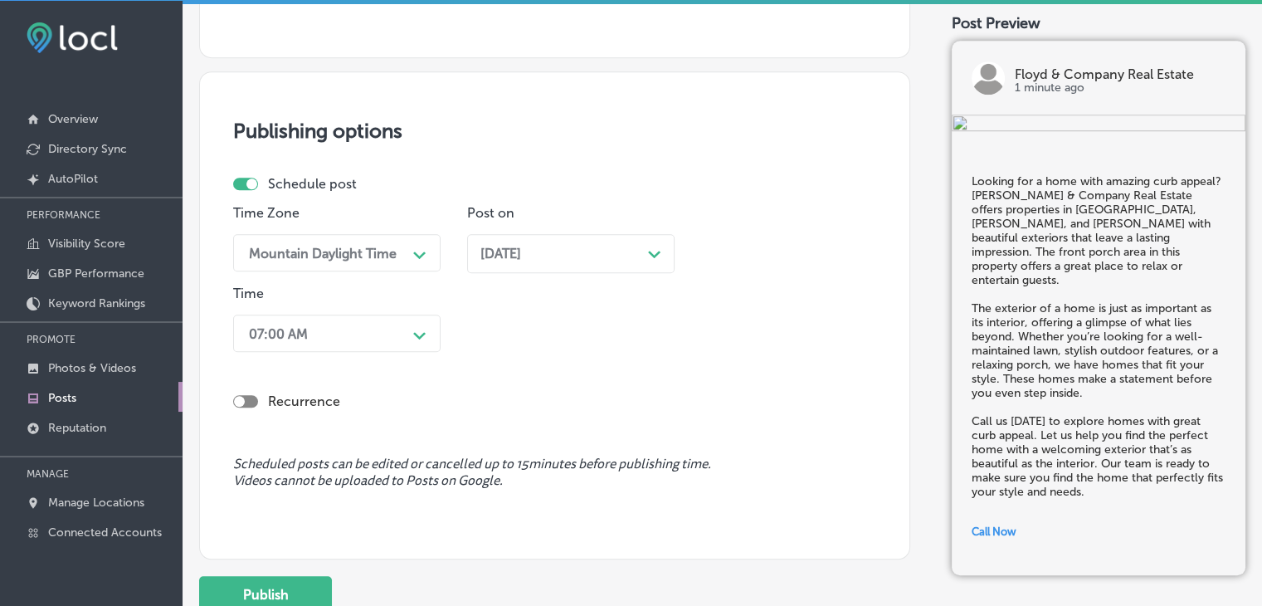
click at [300, 522] on div "Publishing options Schedule post Time Zone Mountain Daylight Time Path Created …" at bounding box center [554, 315] width 711 height 488
click at [281, 599] on button "Publish" at bounding box center [265, 594] width 133 height 37
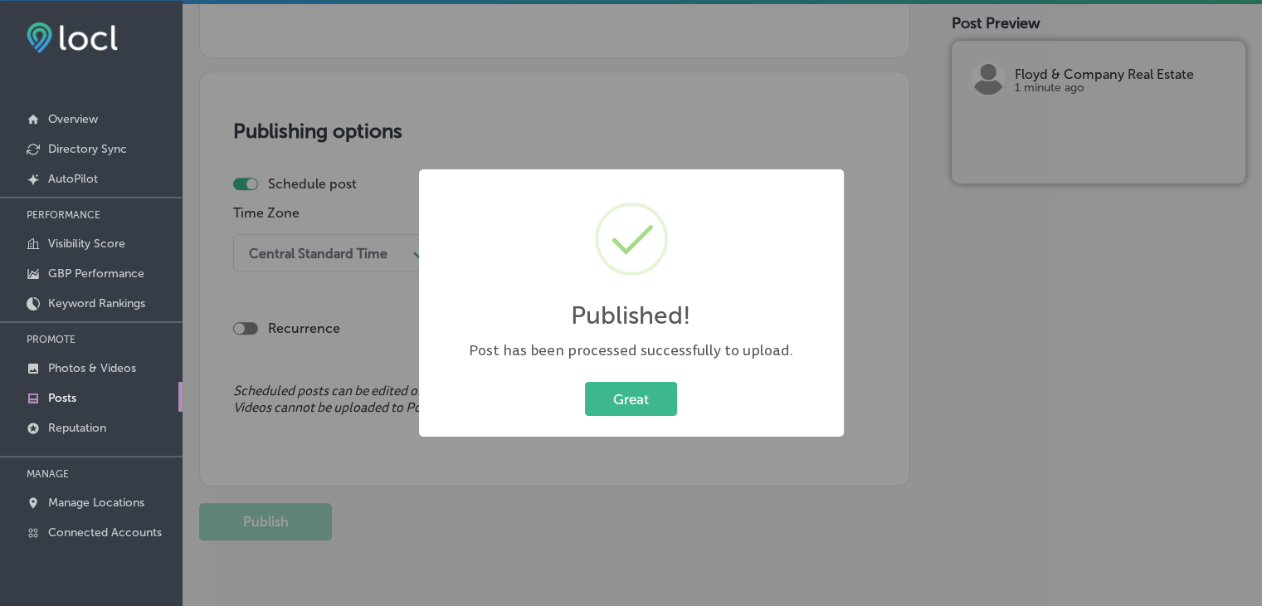
click at [445, 90] on div "Published! × Post has been processed successfully to upload. Great Cancel" at bounding box center [631, 303] width 1262 height 606
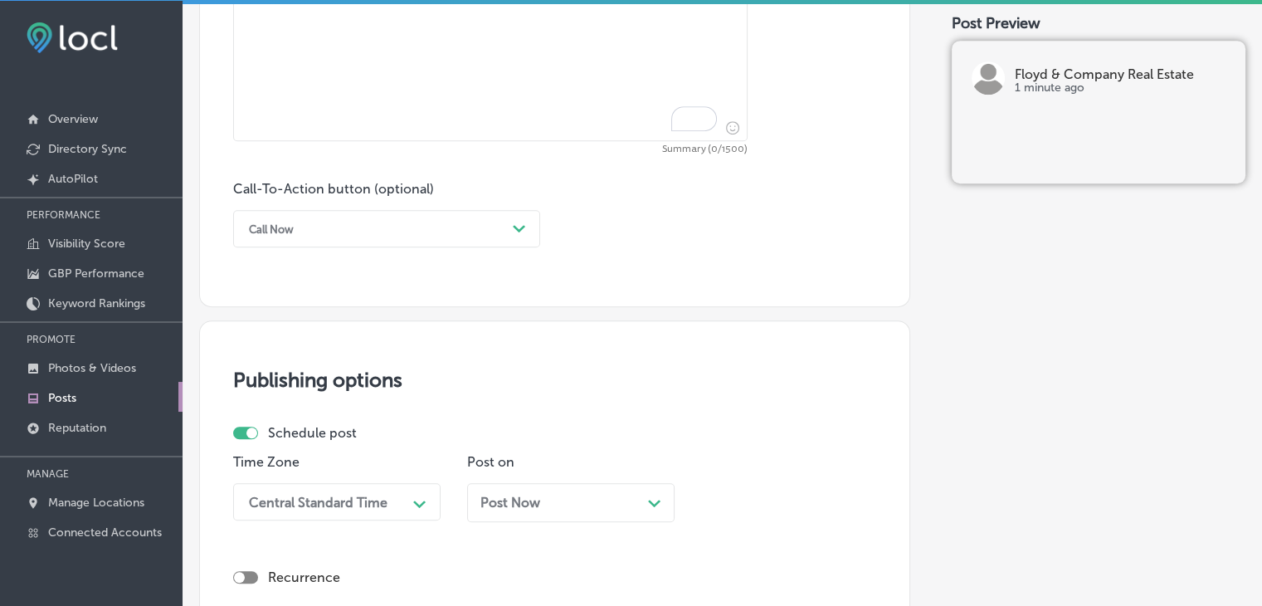
click at [490, 55] on textarea "To enrich screen reader interactions, please activate Accessibility in Grammarl…" at bounding box center [490, 25] width 514 height 232
paste textarea "Do you enjoy homes with open, airy living spaces? Floyd & Company Real Estate o…"
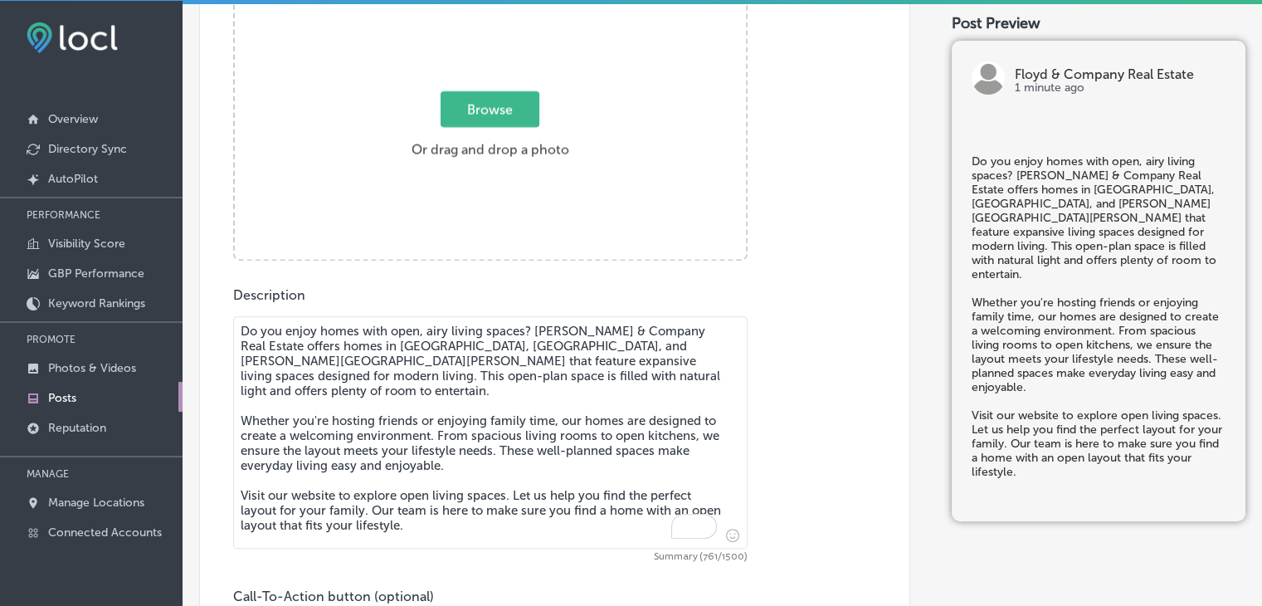
scroll to position [651, 0]
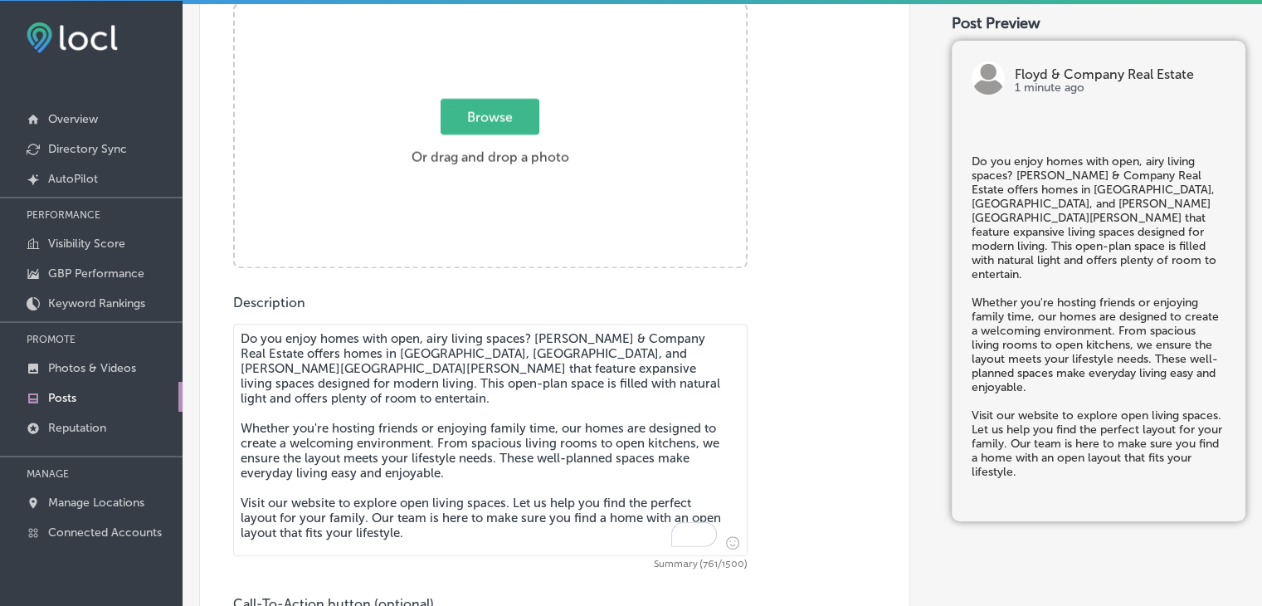
type textarea "Do you enjoy homes with open, airy living spaces? Floyd & Company Real Estate o…"
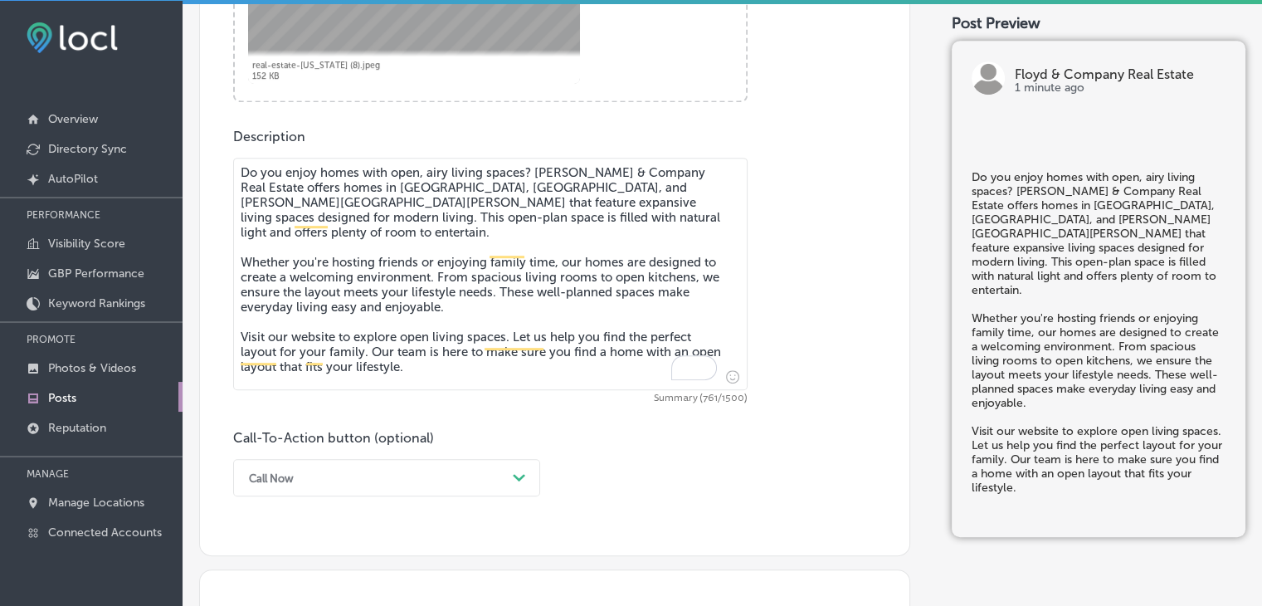
click at [341, 485] on div "Call Now Path Created with Sketch." at bounding box center [386, 477] width 307 height 37
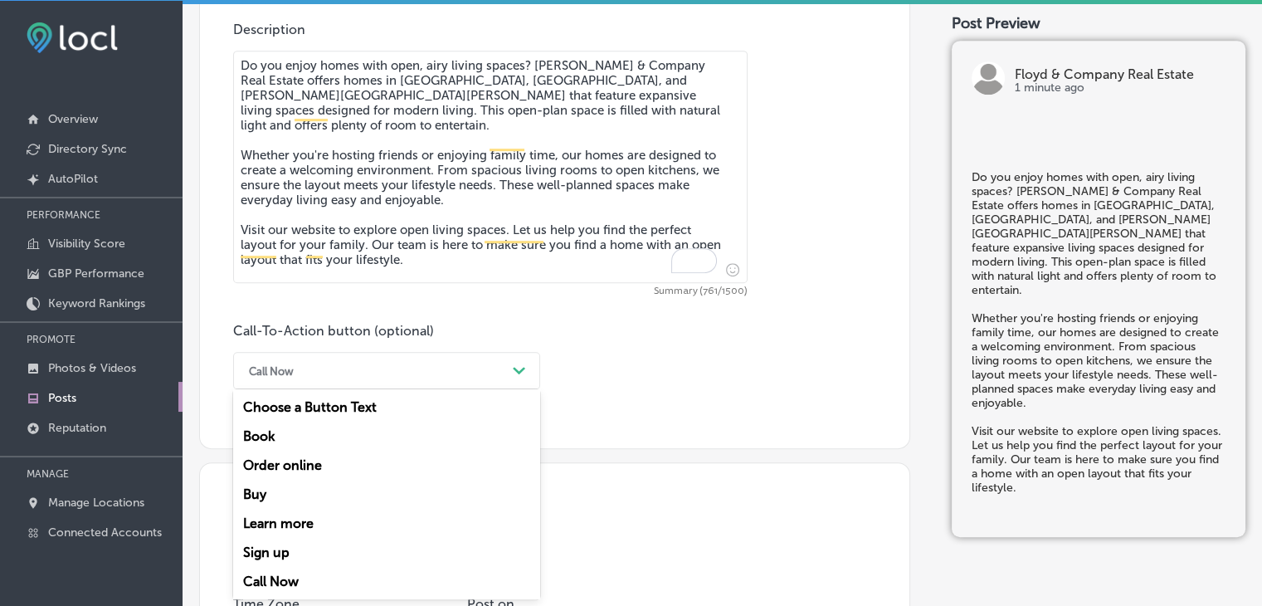
click at [314, 511] on div "Learn more" at bounding box center [386, 523] width 307 height 29
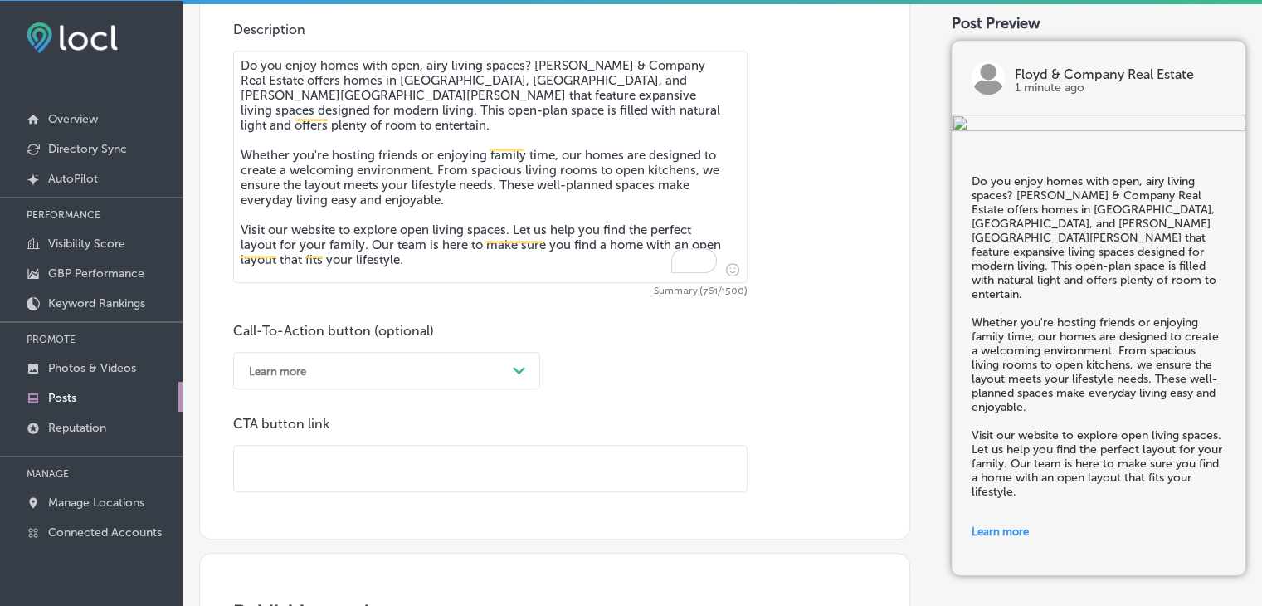
click at [470, 471] on input "text" at bounding box center [490, 469] width 513 height 46
paste input "https://floydandcompanyrealestate.com/"
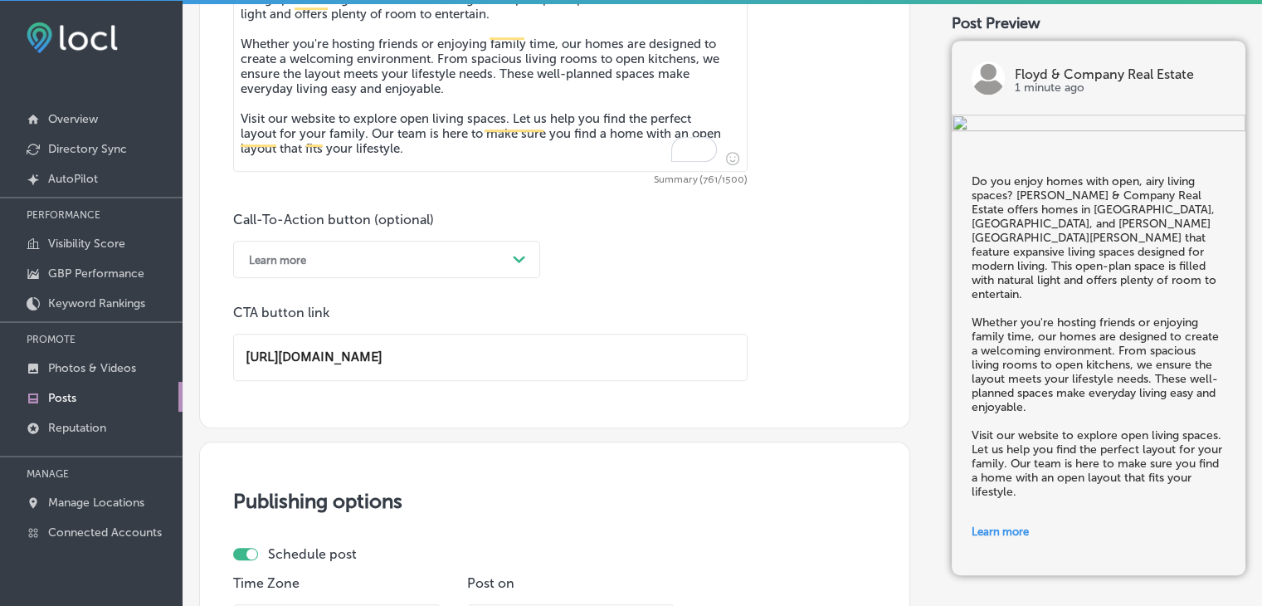
scroll to position [1256, 0]
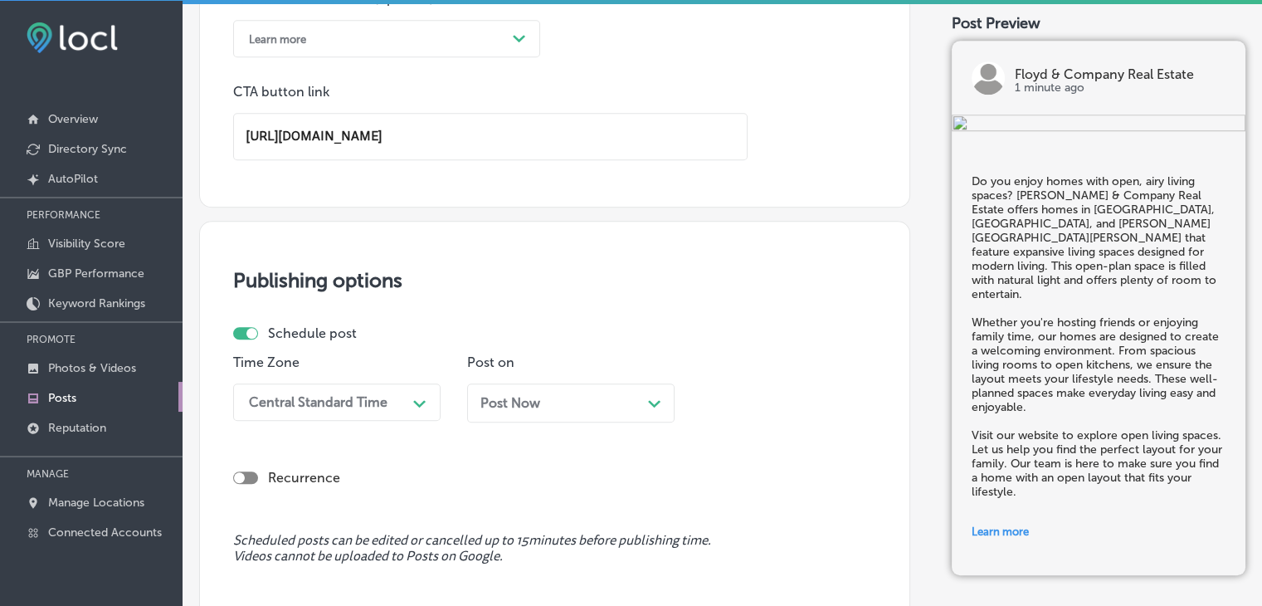
type input "https://floydandcompanyrealestate.com/"
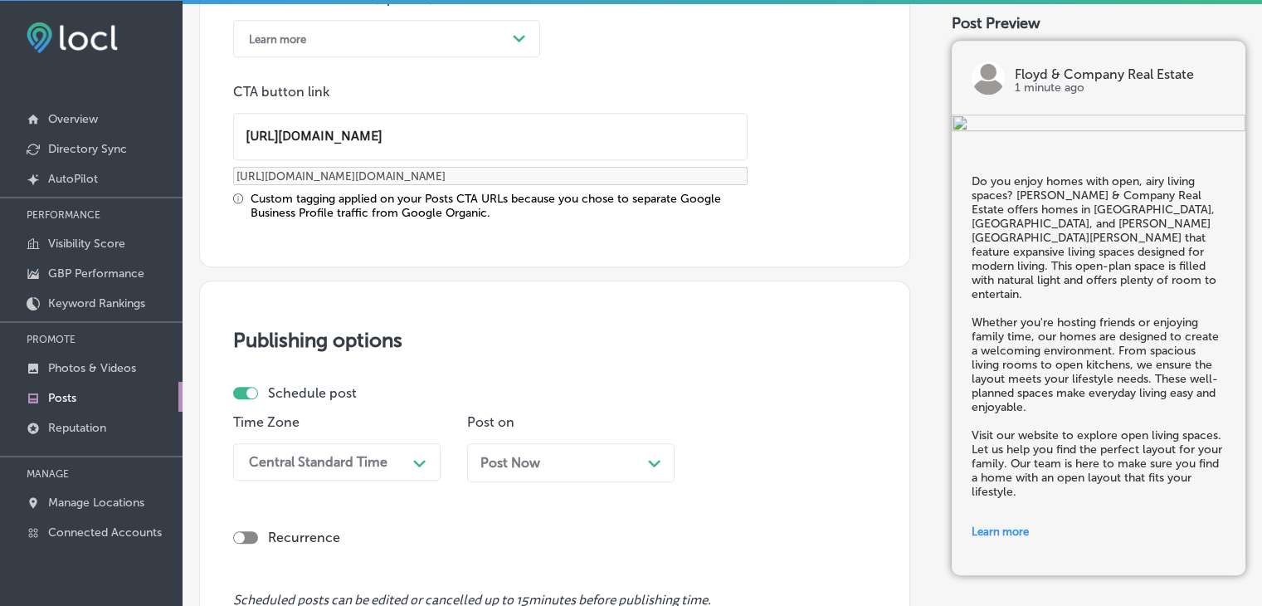
click at [393, 400] on div "Schedule post Time Zone Central Standard Time Path Created with Sketch. Post on…" at bounding box center [548, 440] width 630 height 110
click at [337, 465] on div "Central Standard Time Path Created with Sketch." at bounding box center [336, 461] width 207 height 37
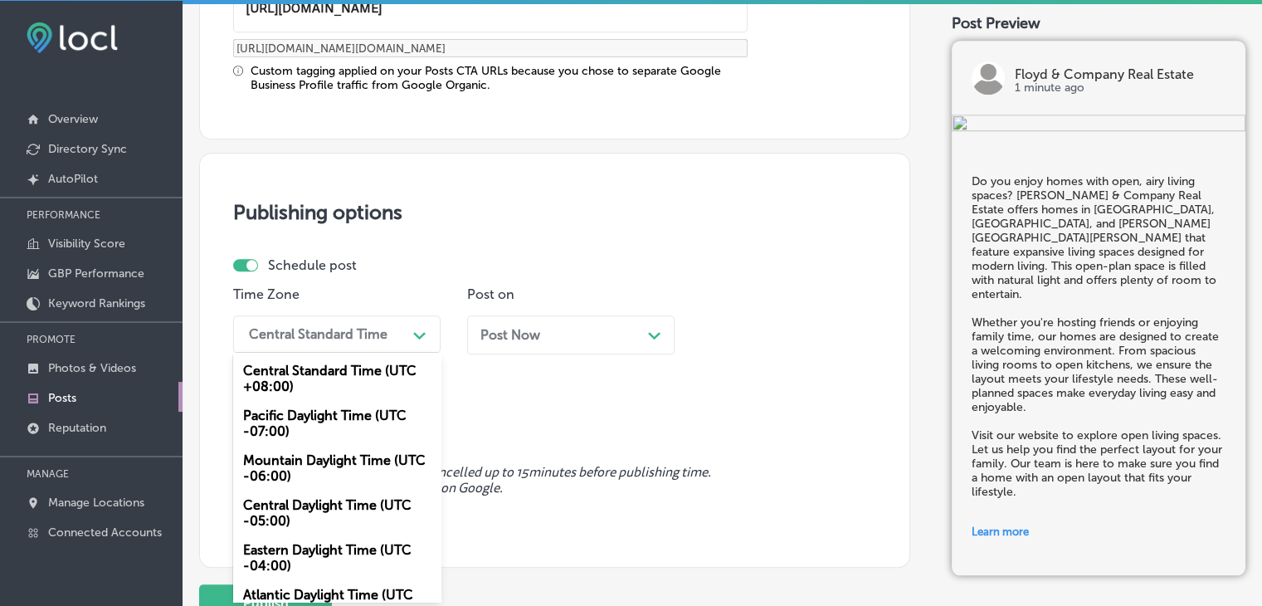
click at [321, 482] on div "Mountain Daylight Time (UTC -06:00)" at bounding box center [336, 468] width 207 height 45
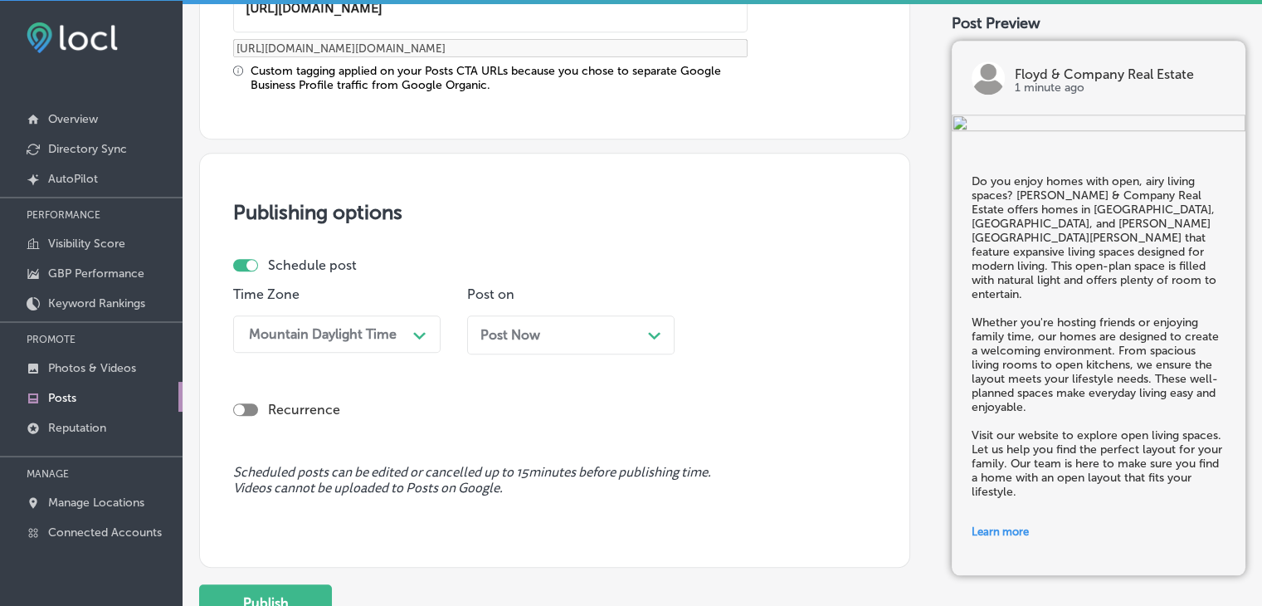
click at [519, 339] on span "Post Now" at bounding box center [510, 335] width 60 height 16
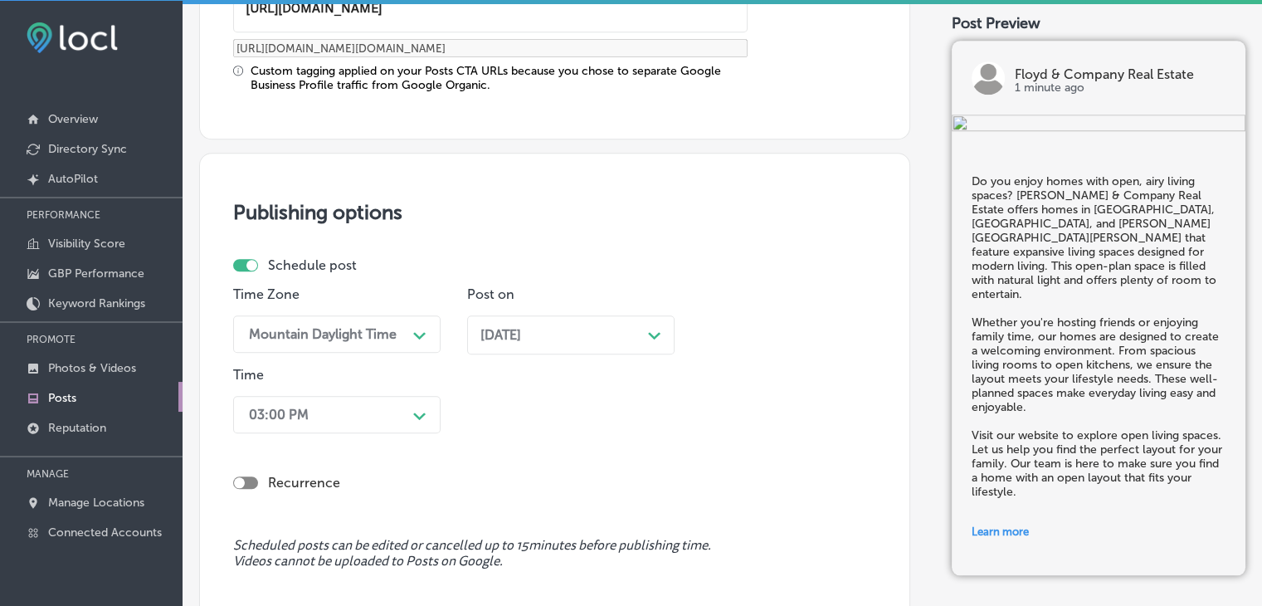
drag, startPoint x: 515, startPoint y: 243, endPoint x: 502, endPoint y: 266, distance: 26.0
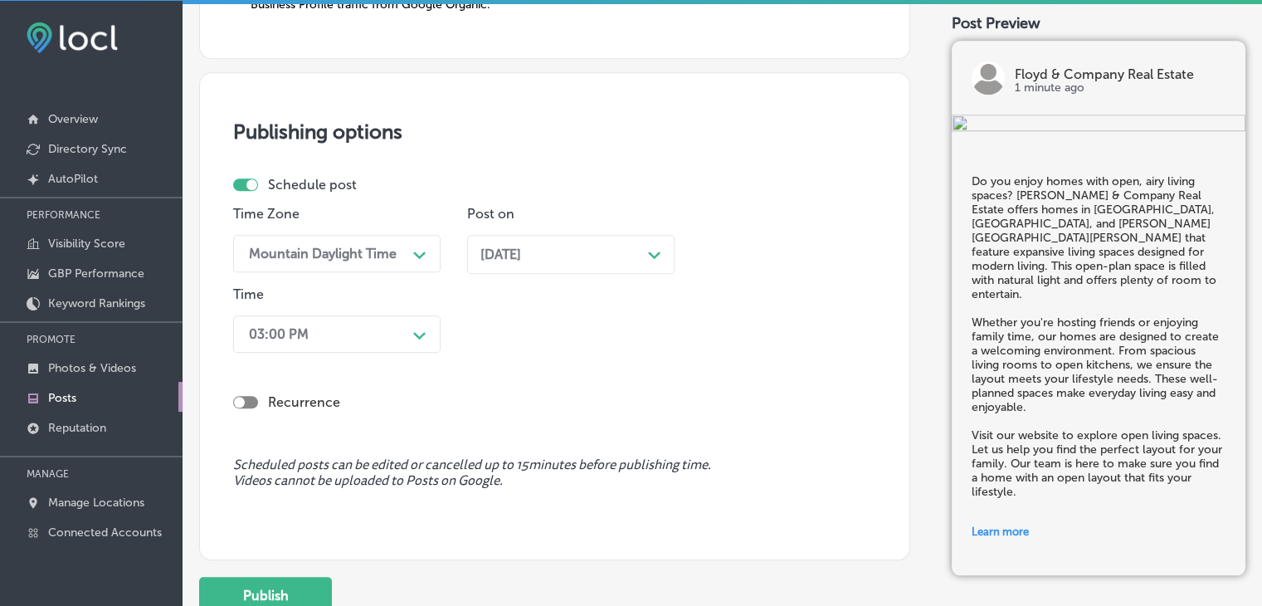
click at [373, 353] on div "03:00 PM Path Created with Sketch." at bounding box center [336, 333] width 207 height 37
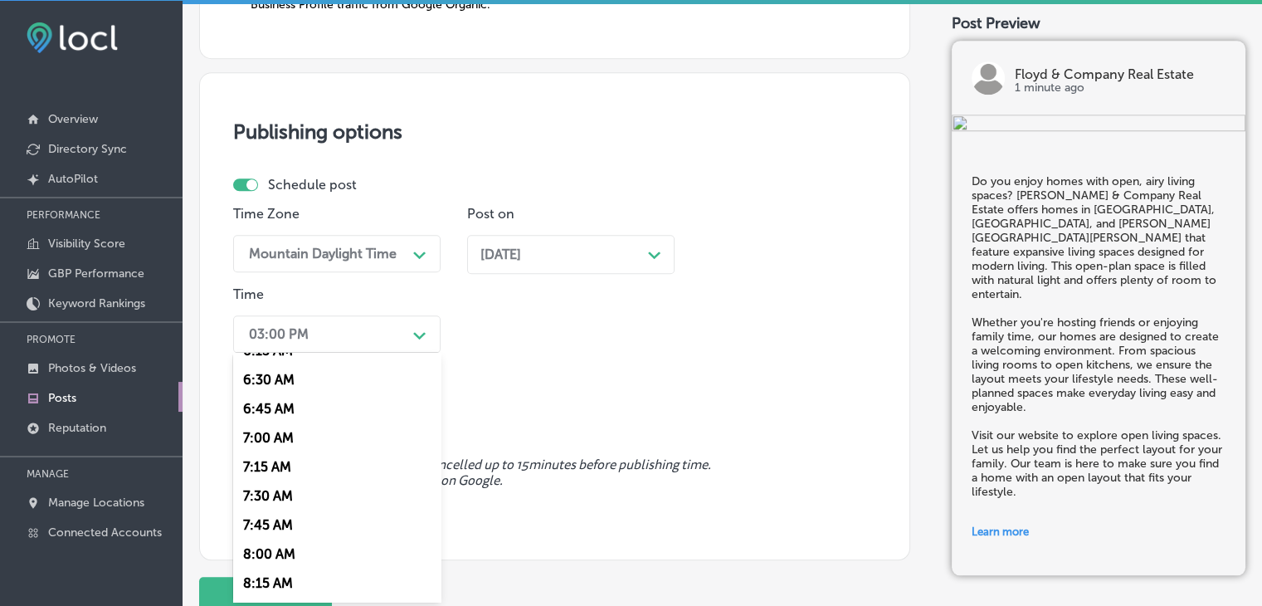
scroll to position [747, 0]
click at [256, 432] on div "7:00 AM" at bounding box center [336, 436] width 207 height 29
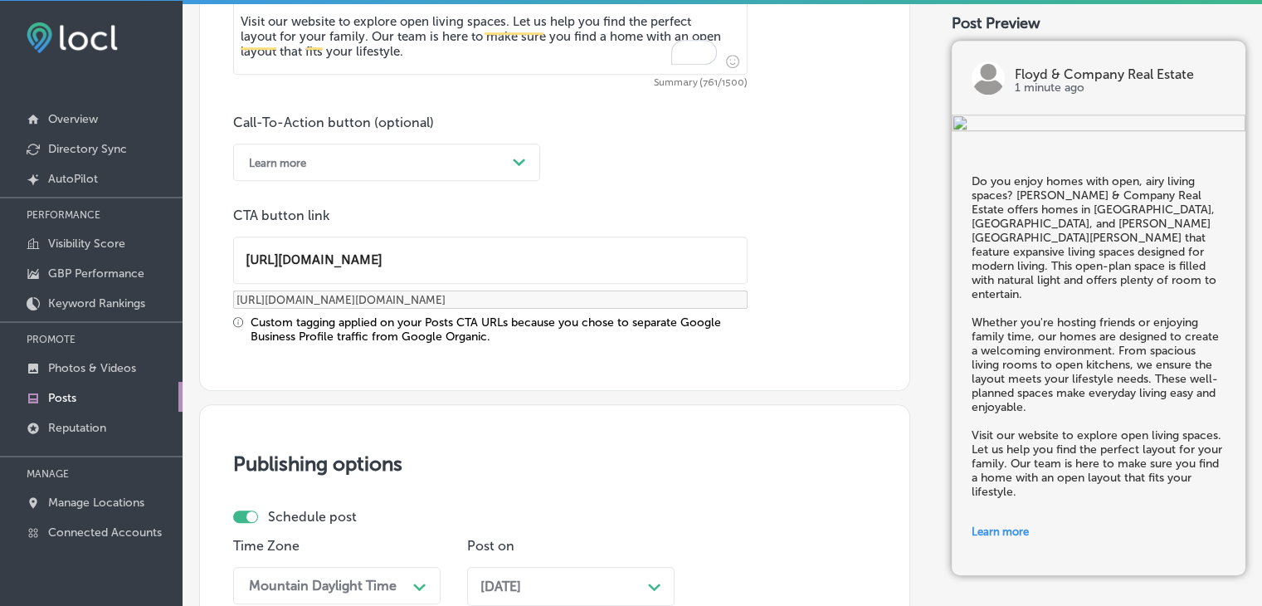
scroll to position [1547, 0]
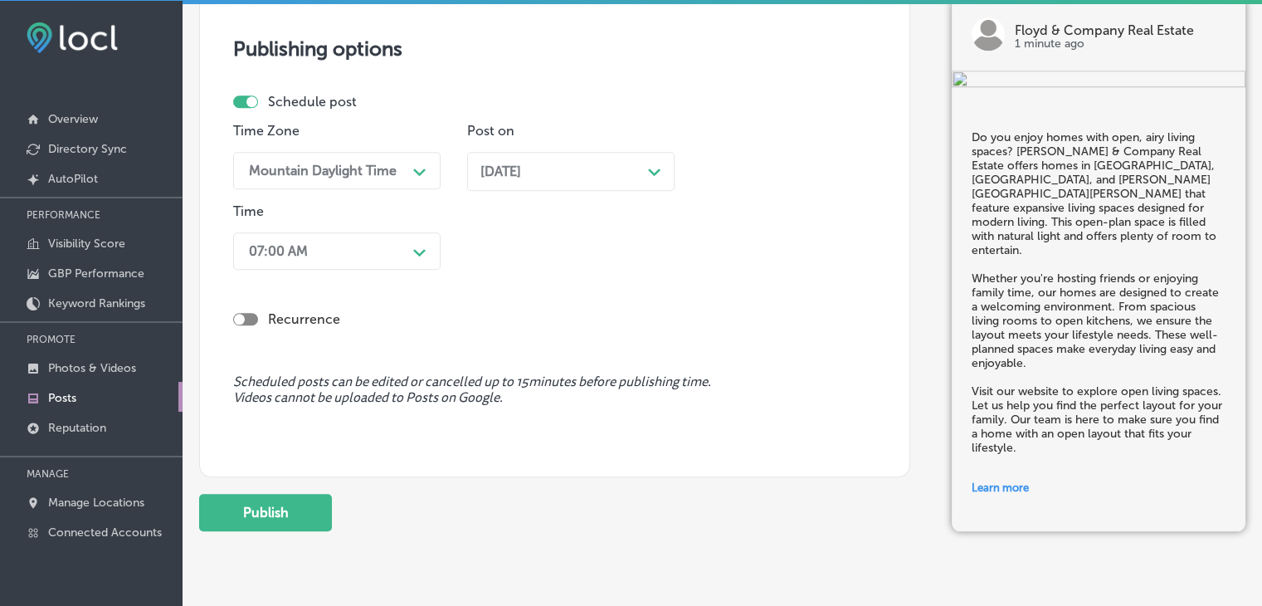
click at [285, 497] on button "Publish" at bounding box center [265, 512] width 133 height 37
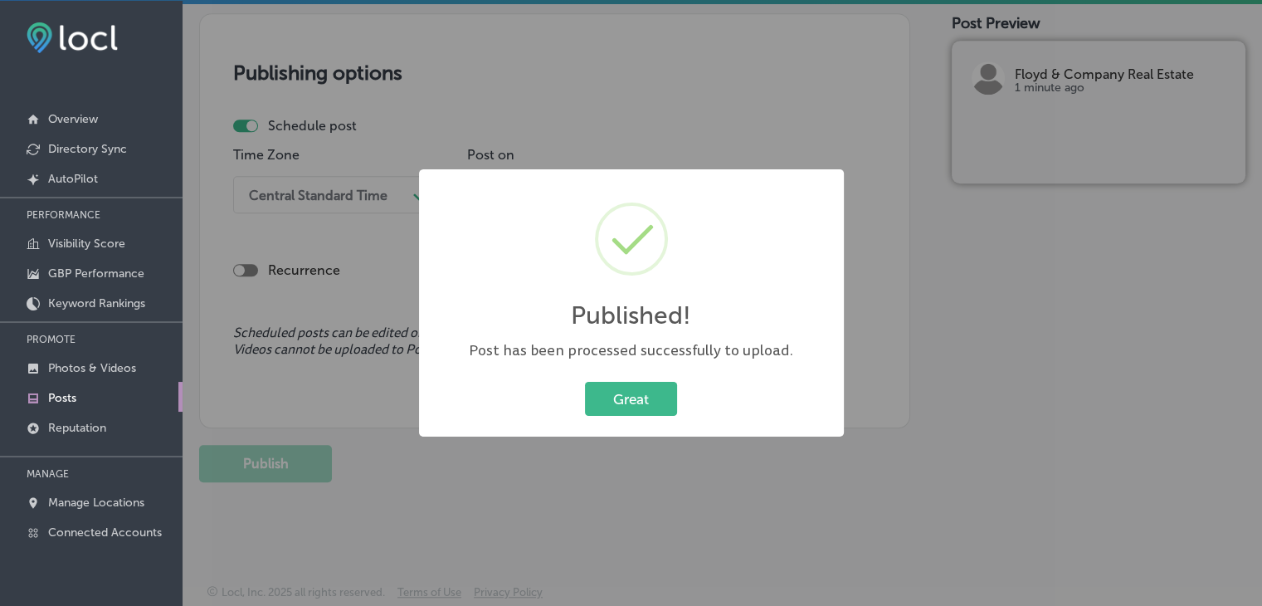
click at [458, 49] on div "Published! × Post has been processed successfully to upload. Great Cancel" at bounding box center [631, 303] width 1262 height 606
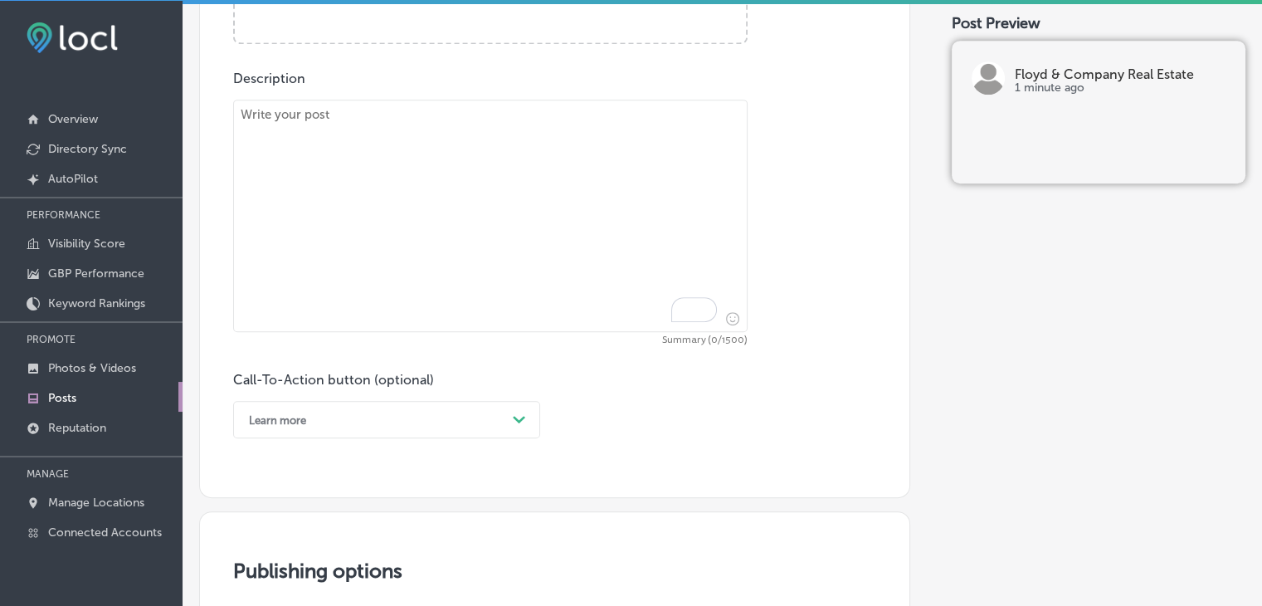
click at [485, 123] on textarea "To enrich screen reader interactions, please activate Accessibility in Grammarl…" at bounding box center [490, 216] width 514 height 232
paste textarea "What do you look for in a bedroom? Floyd & Company Real Estate offers homes in …"
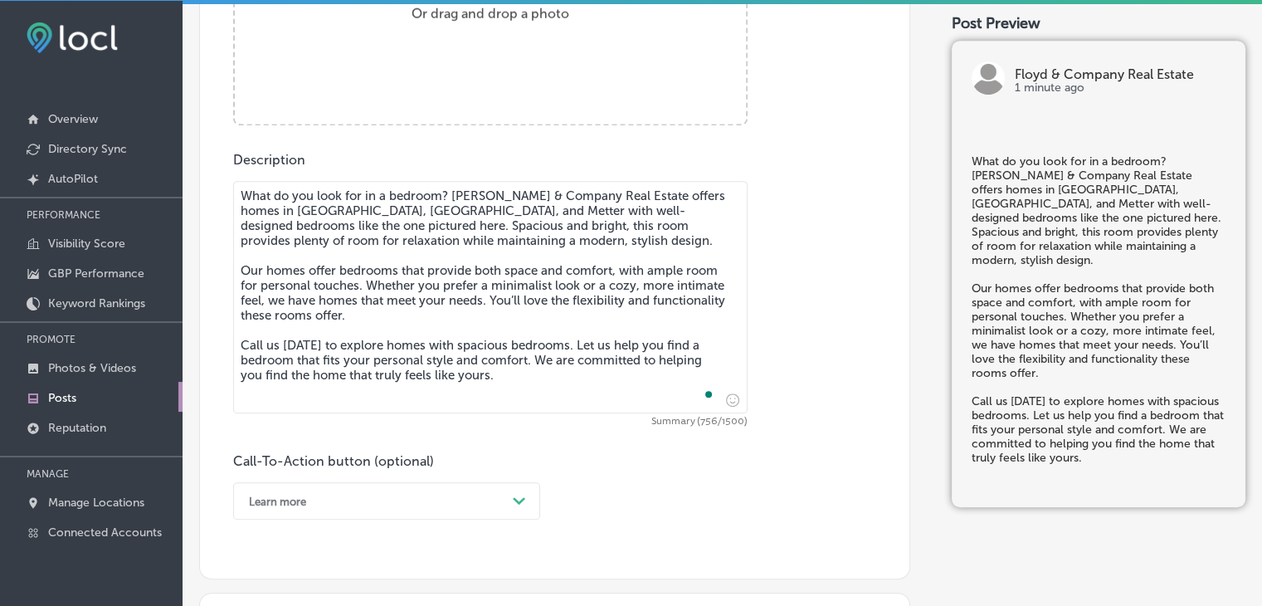
scroll to position [709, 0]
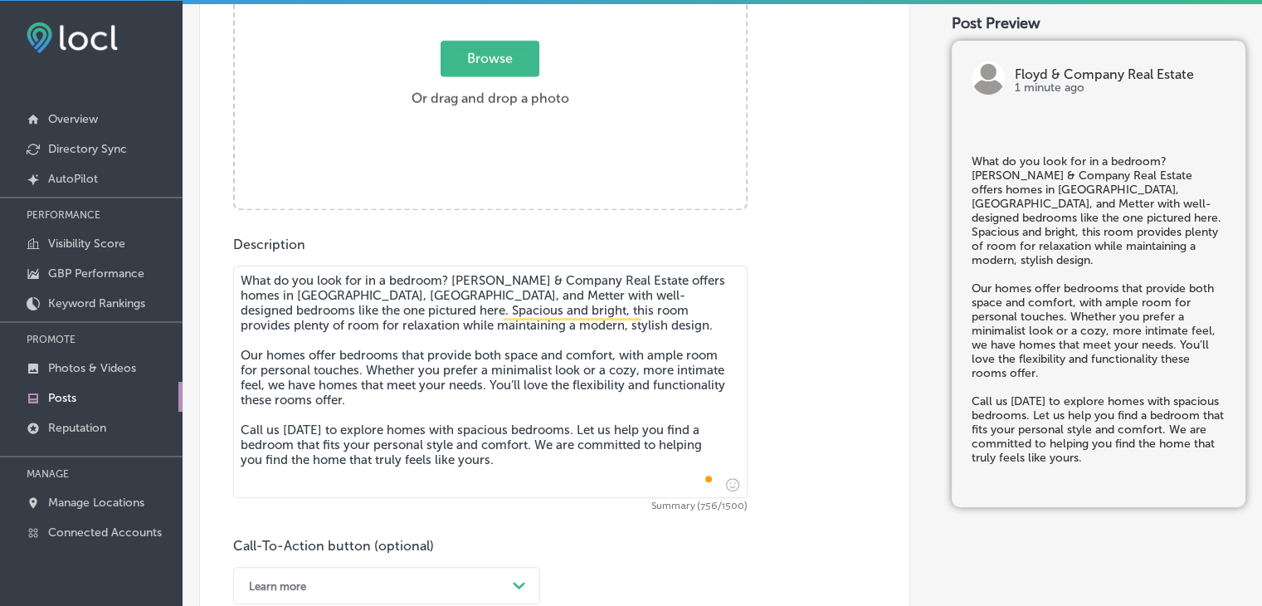
type textarea "What do you look for in a bedroom? Floyd & Company Real Estate offers homes in …"
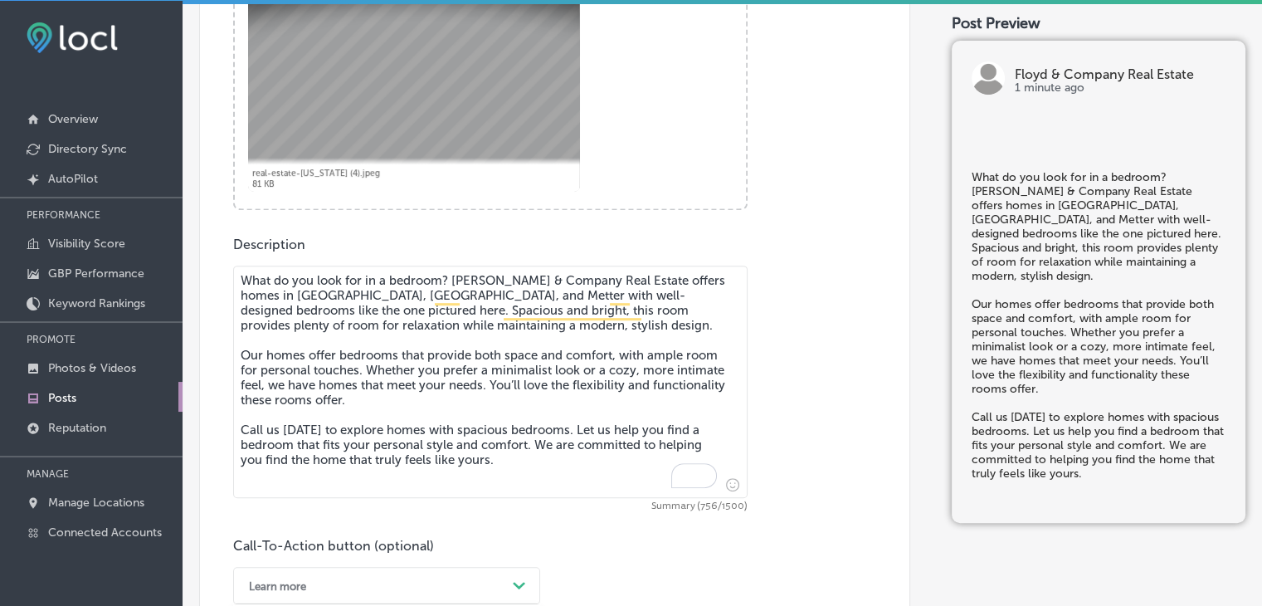
click at [337, 587] on div "option Learn more, selected. option Call Now focused, 7 of 7. 7 results availab…" at bounding box center [386, 585] width 307 height 37
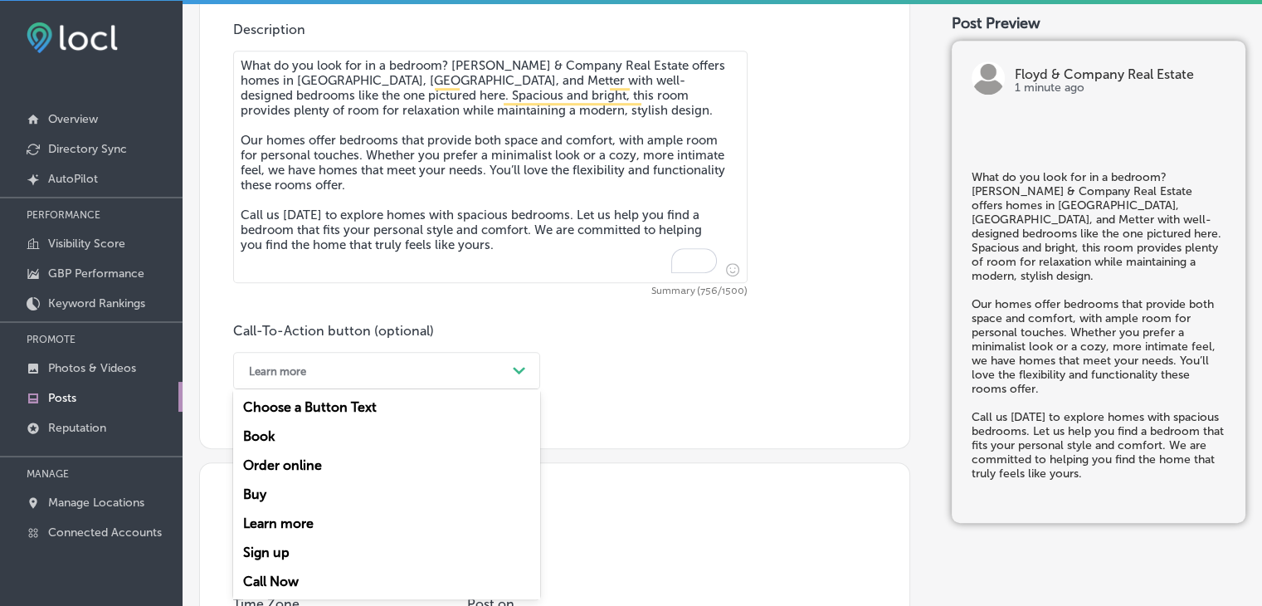
click at [317, 568] on div "Call Now" at bounding box center [386, 581] width 307 height 29
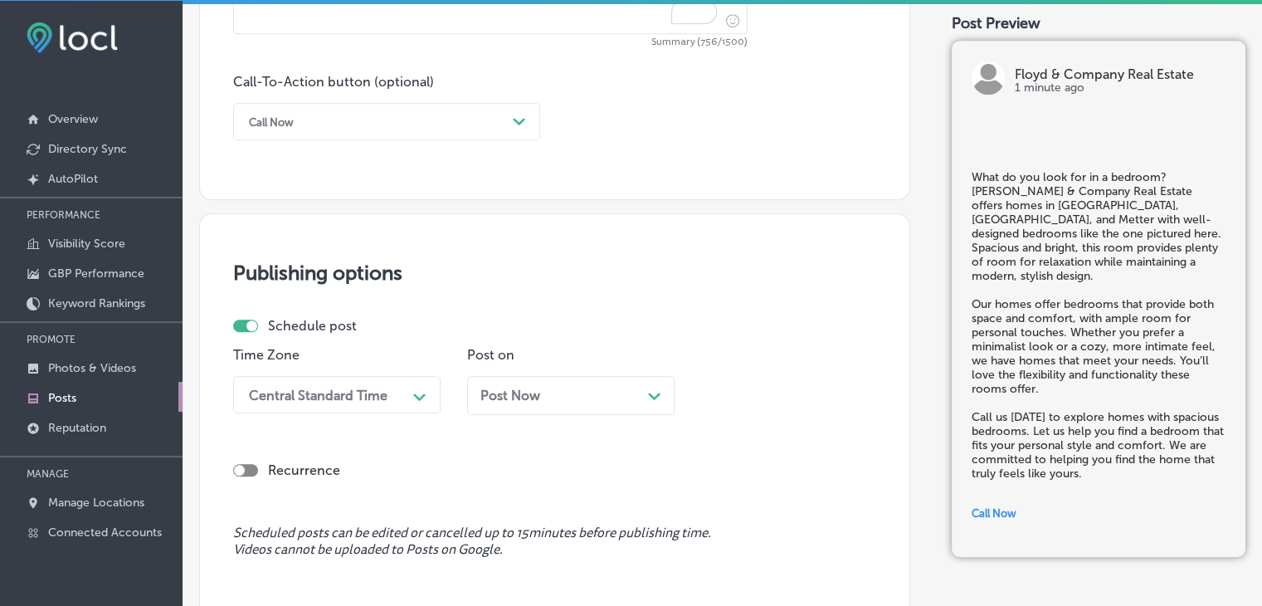
click at [365, 397] on div "Central Standard Time Path Created with Sketch." at bounding box center [336, 394] width 207 height 37
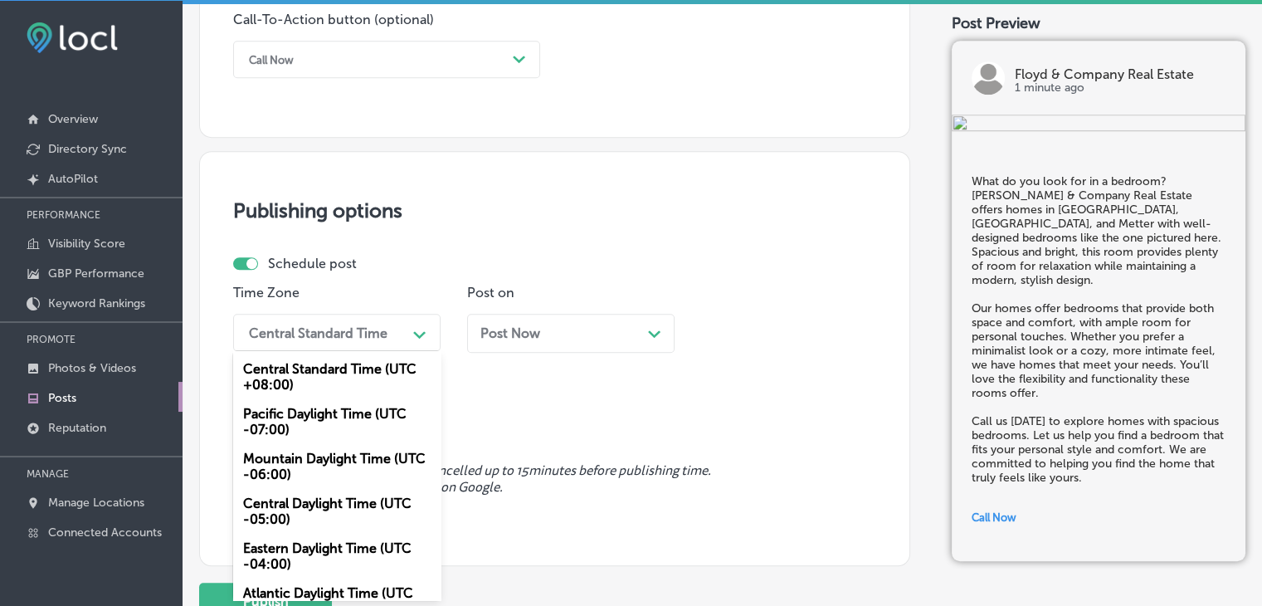
click at [340, 454] on div "Mountain Daylight Time (UTC -06:00)" at bounding box center [336, 466] width 207 height 45
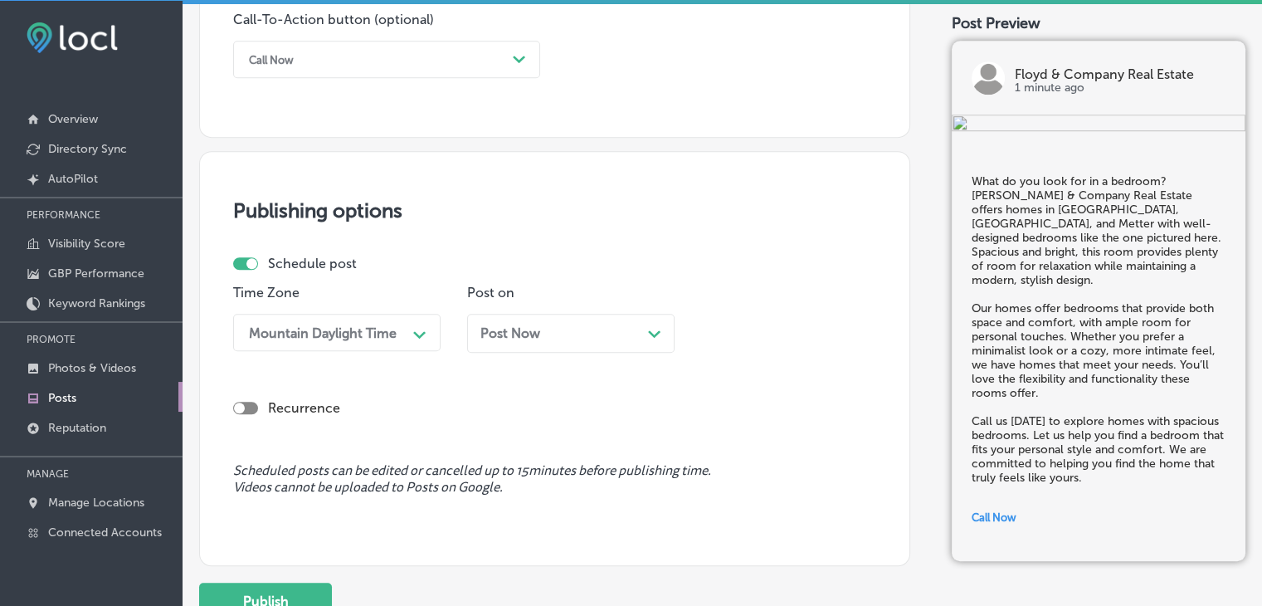
click at [544, 324] on div "Post Now Path Created with Sketch." at bounding box center [570, 333] width 207 height 39
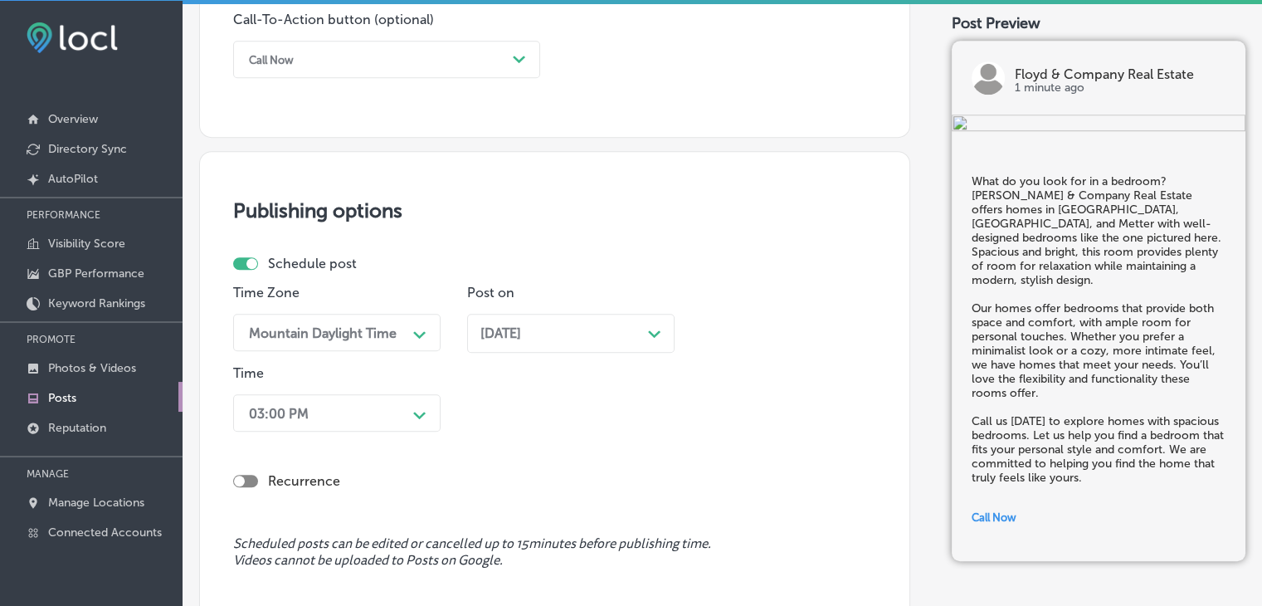
scroll to position [1314, 0]
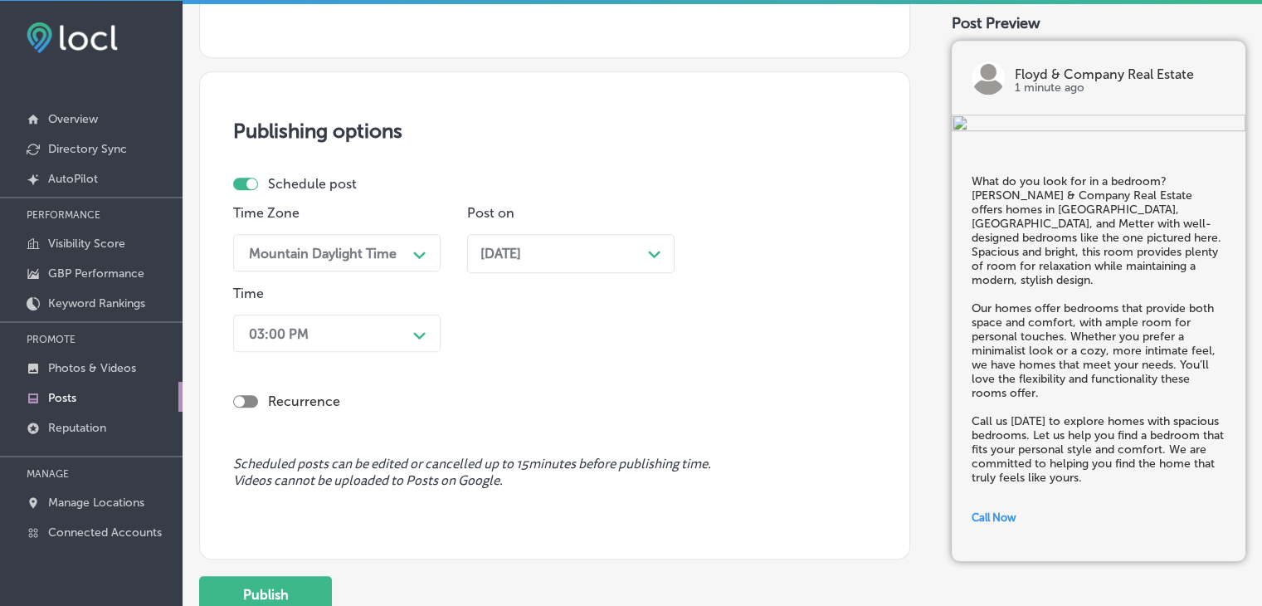
click at [368, 352] on div "03:00 PM Path Created with Sketch." at bounding box center [336, 333] width 207 height 37
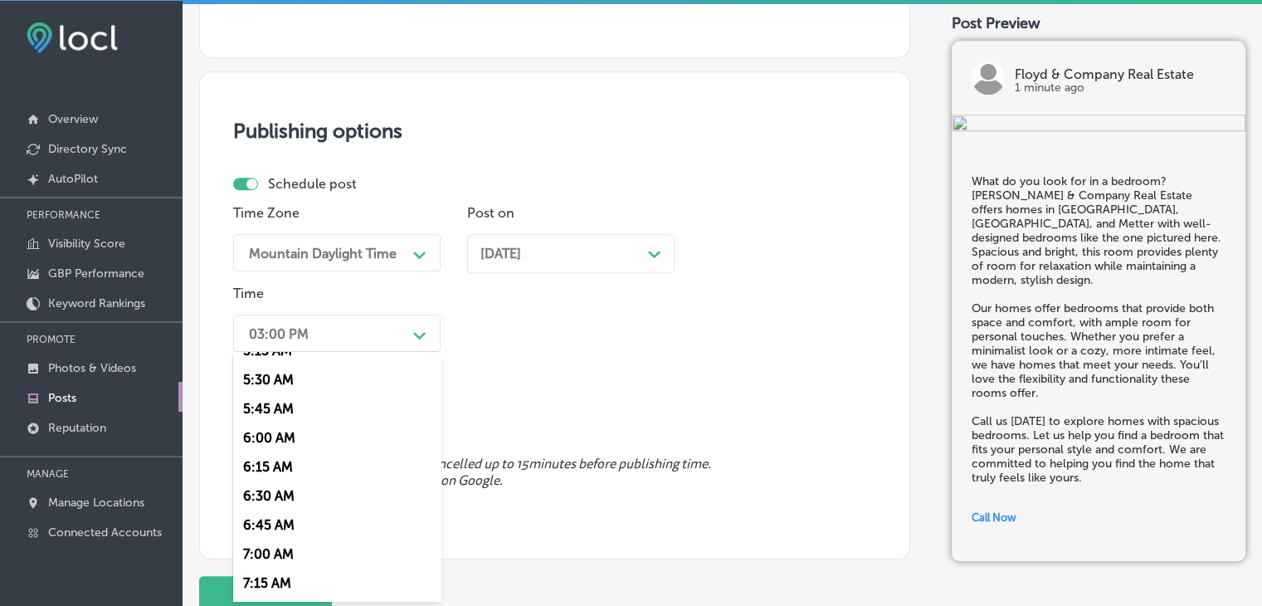
scroll to position [664, 0]
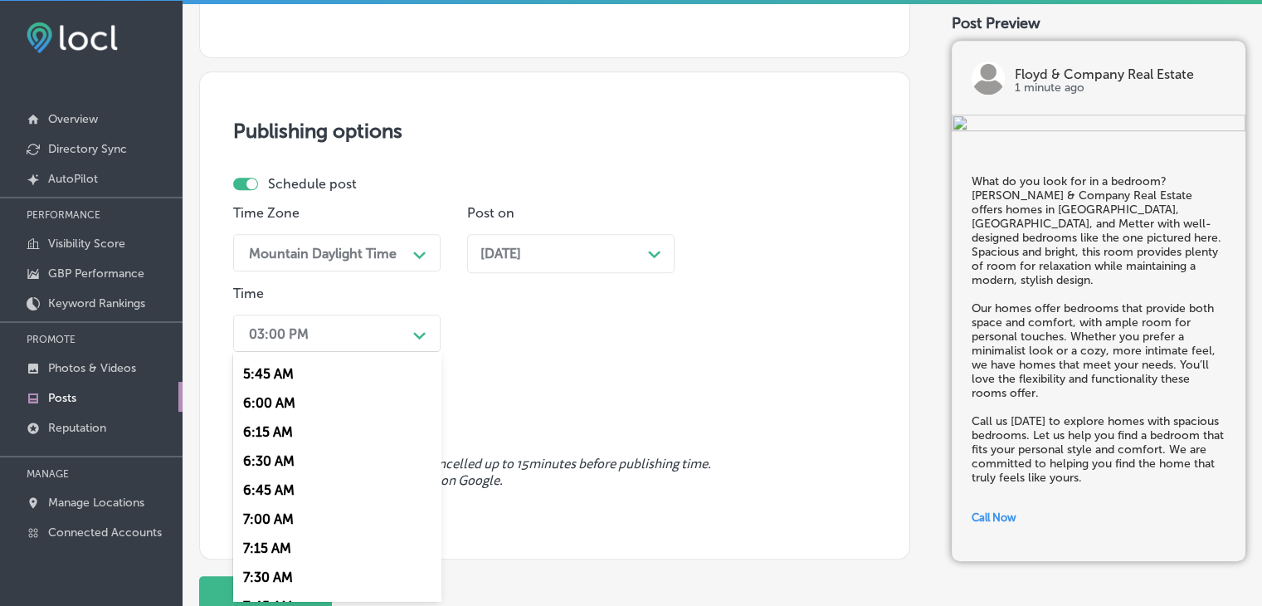
click at [295, 510] on div "7:00 AM" at bounding box center [336, 519] width 207 height 29
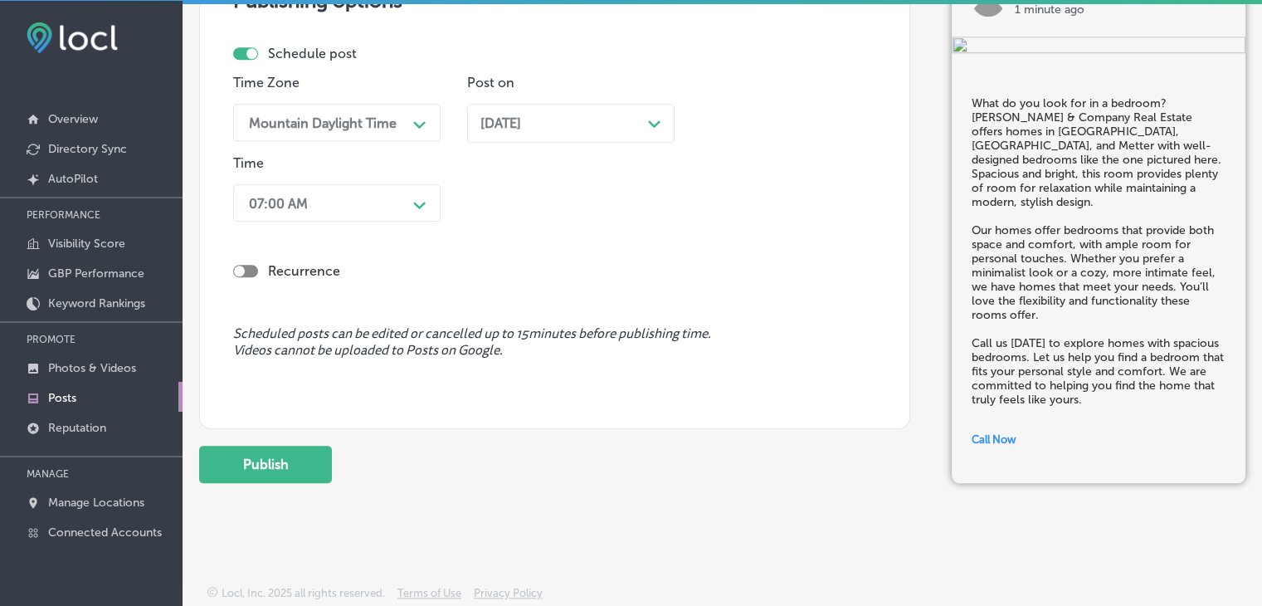
scroll to position [1446, 0]
click at [305, 452] on button "Publish" at bounding box center [265, 463] width 133 height 37
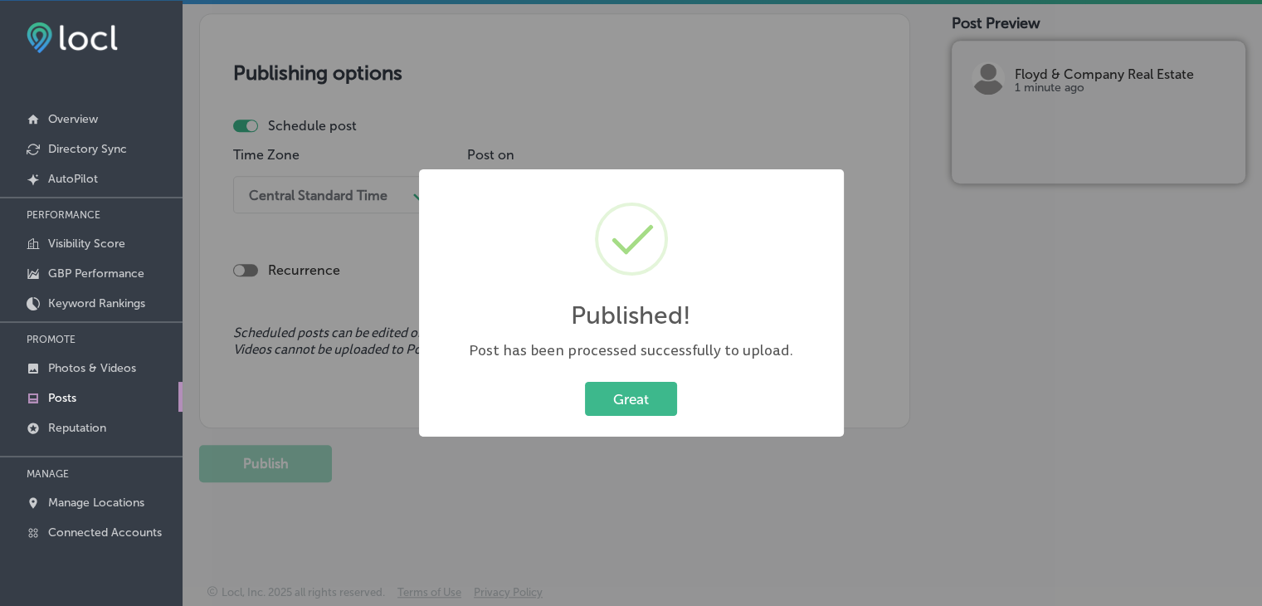
click at [317, 149] on div "Published! × Post has been processed successfully to upload. Great Cancel" at bounding box center [631, 303] width 1262 height 606
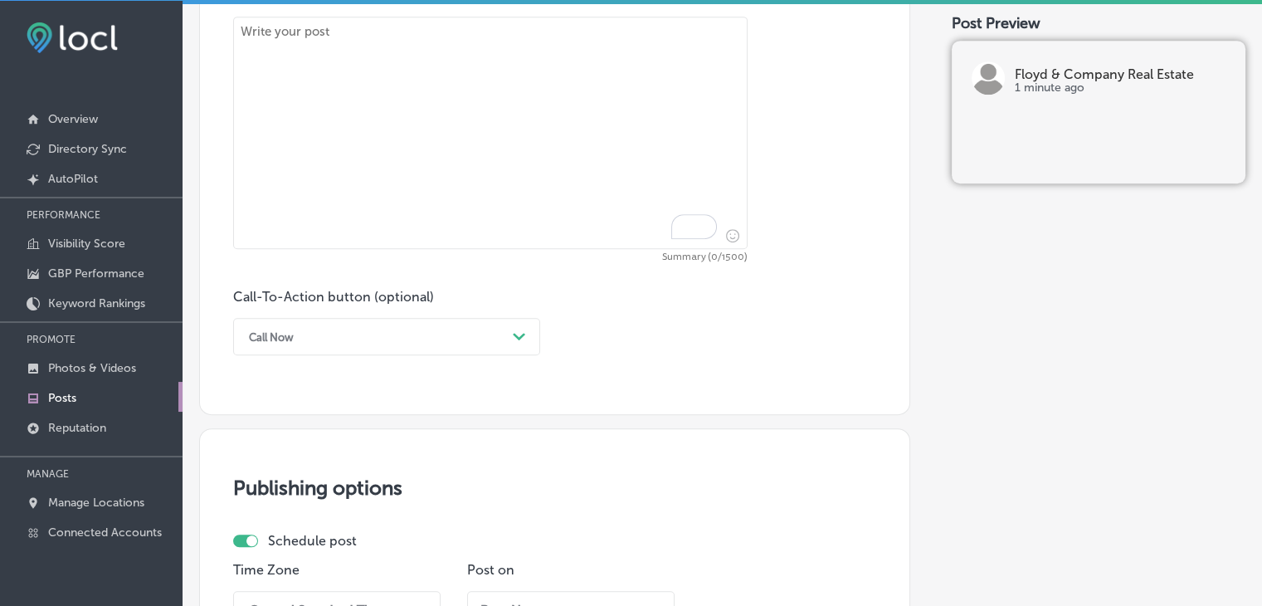
paste textarea "Searching for the perfect backyard? Floyd & Company Real Estate offers homes in…"
click at [433, 192] on textarea "To enrich screen reader interactions, please activate Accessibility in Grammarl…" at bounding box center [490, 133] width 514 height 232
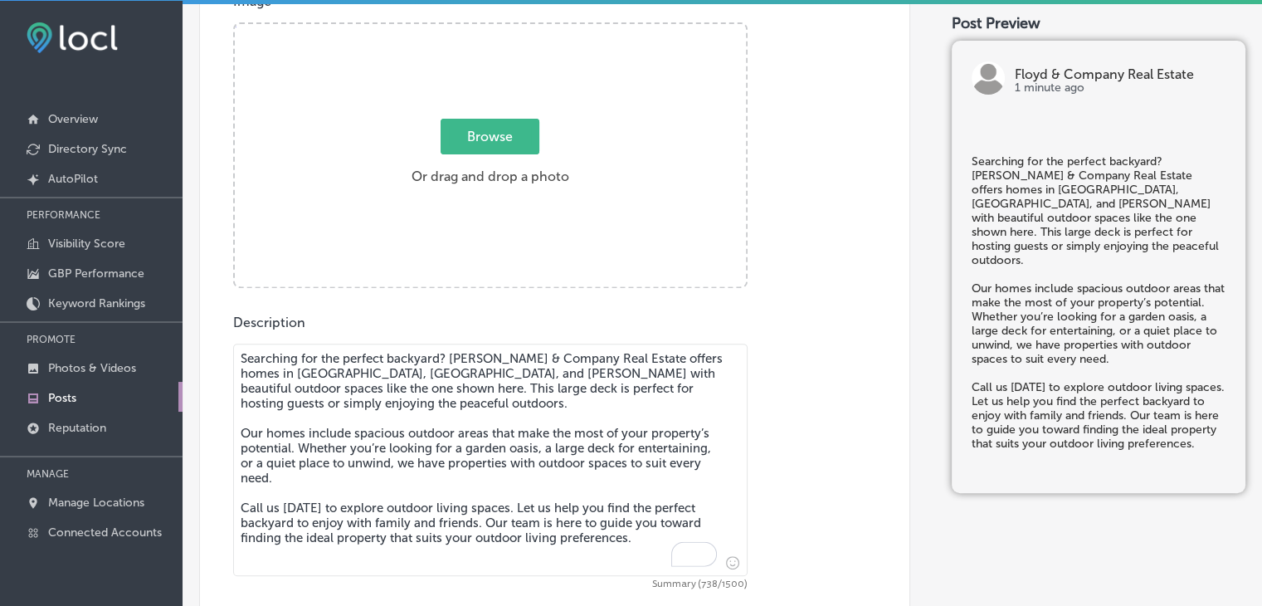
type textarea "Searching for the perfect backyard? Floyd & Company Real Estate offers homes in…"
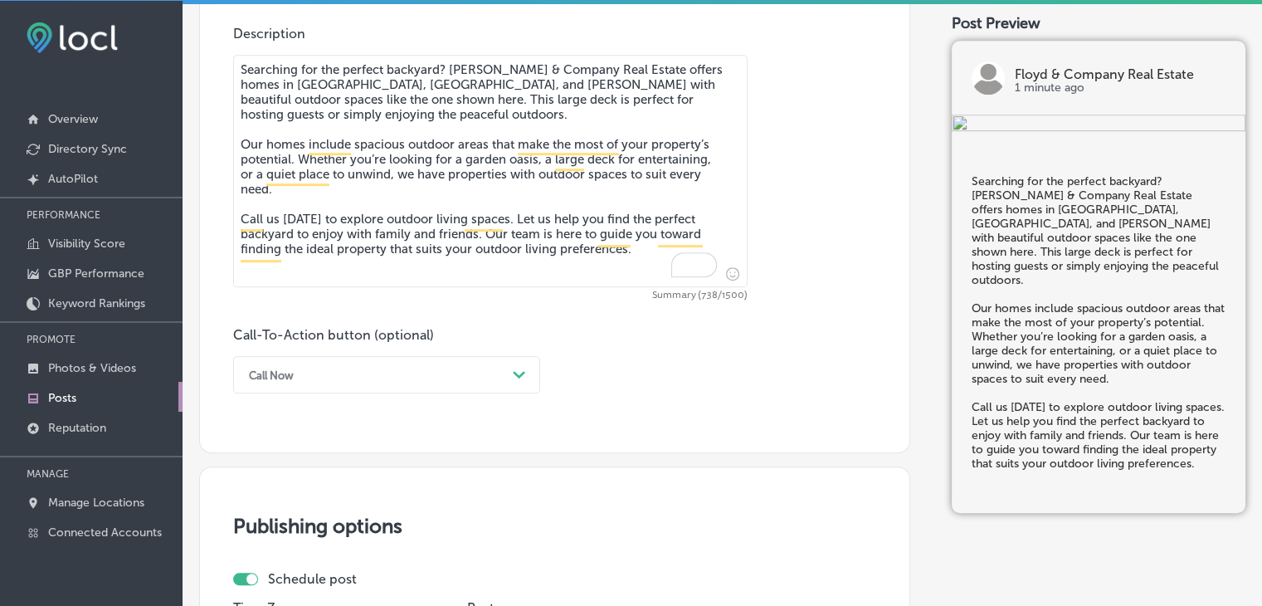
scroll to position [958, 0]
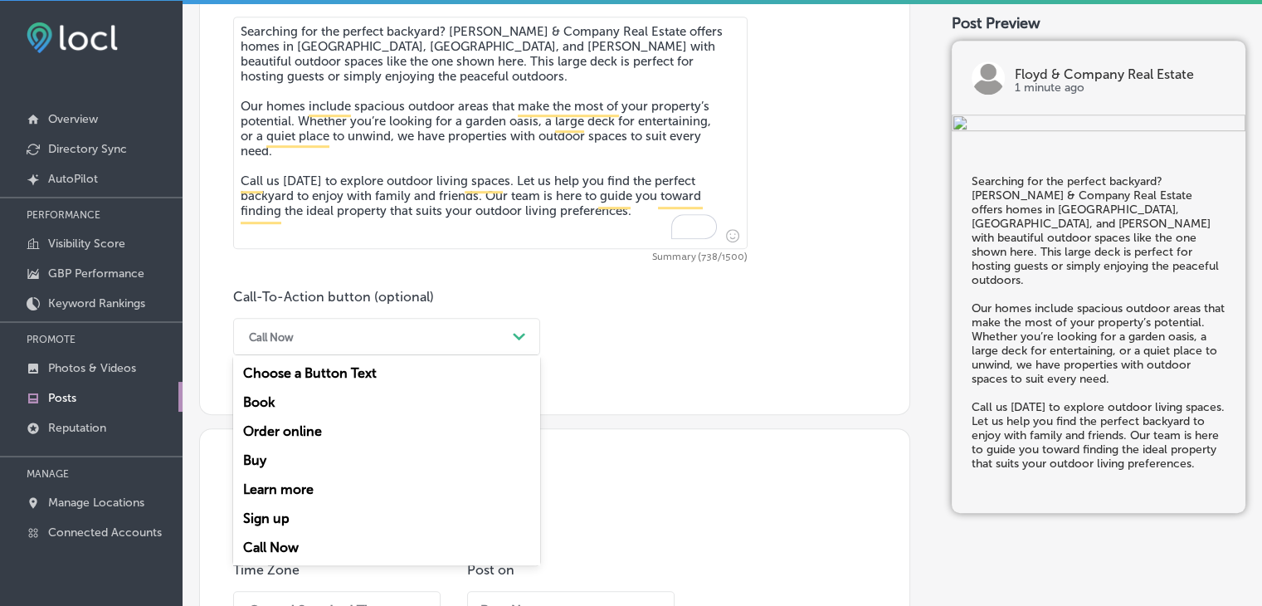
drag, startPoint x: 372, startPoint y: 340, endPoint x: 329, endPoint y: 507, distance: 172.3
click at [372, 341] on div "Call Now" at bounding box center [374, 337] width 266 height 26
click at [319, 539] on div "Call Now" at bounding box center [386, 547] width 307 height 29
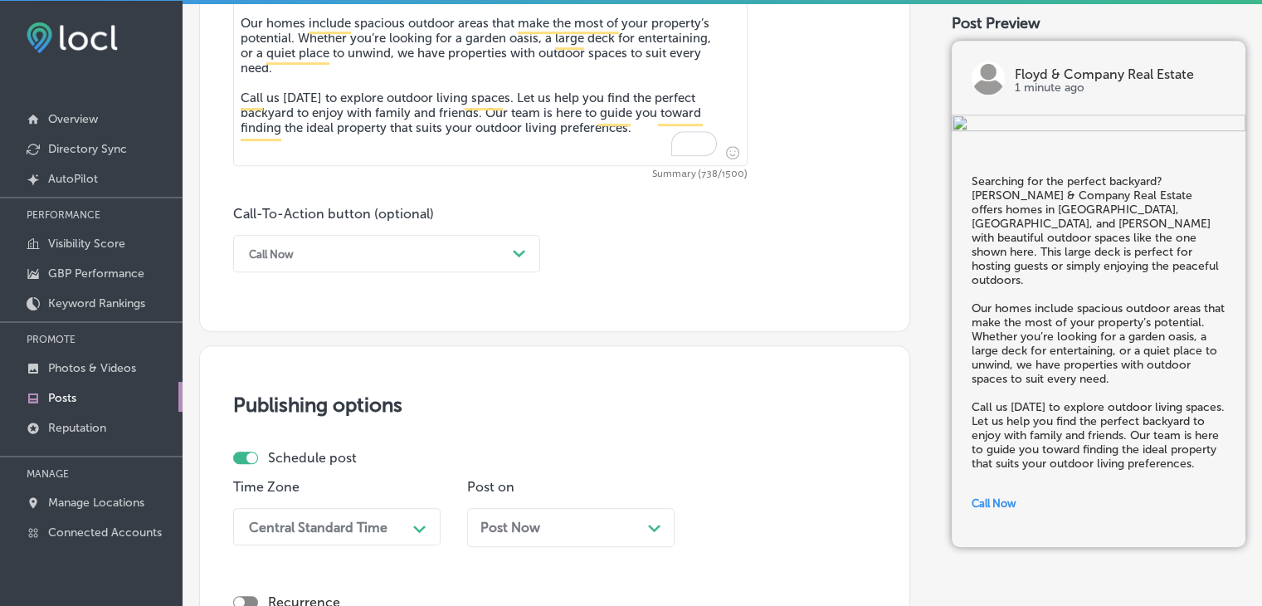
click at [380, 519] on div "Central Standard Time Path Created with Sketch." at bounding box center [336, 526] width 207 height 37
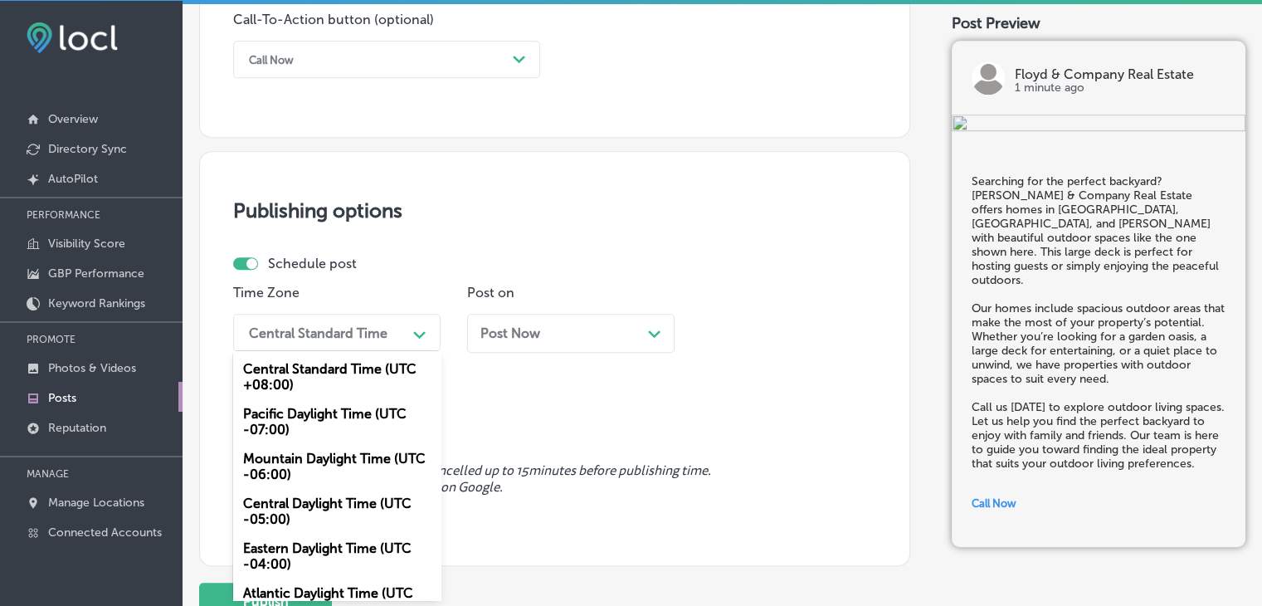
click at [352, 457] on div "Mountain Daylight Time (UTC -06:00)" at bounding box center [336, 466] width 207 height 45
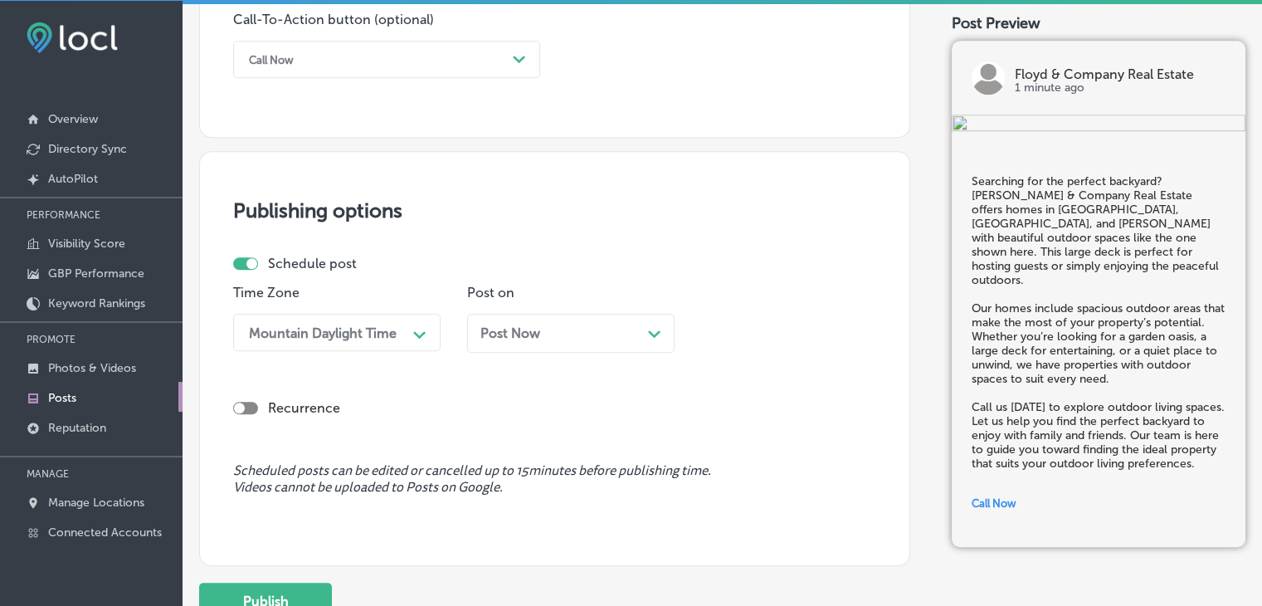
click at [477, 351] on div "Post Now Path Created with Sketch." at bounding box center [570, 333] width 207 height 39
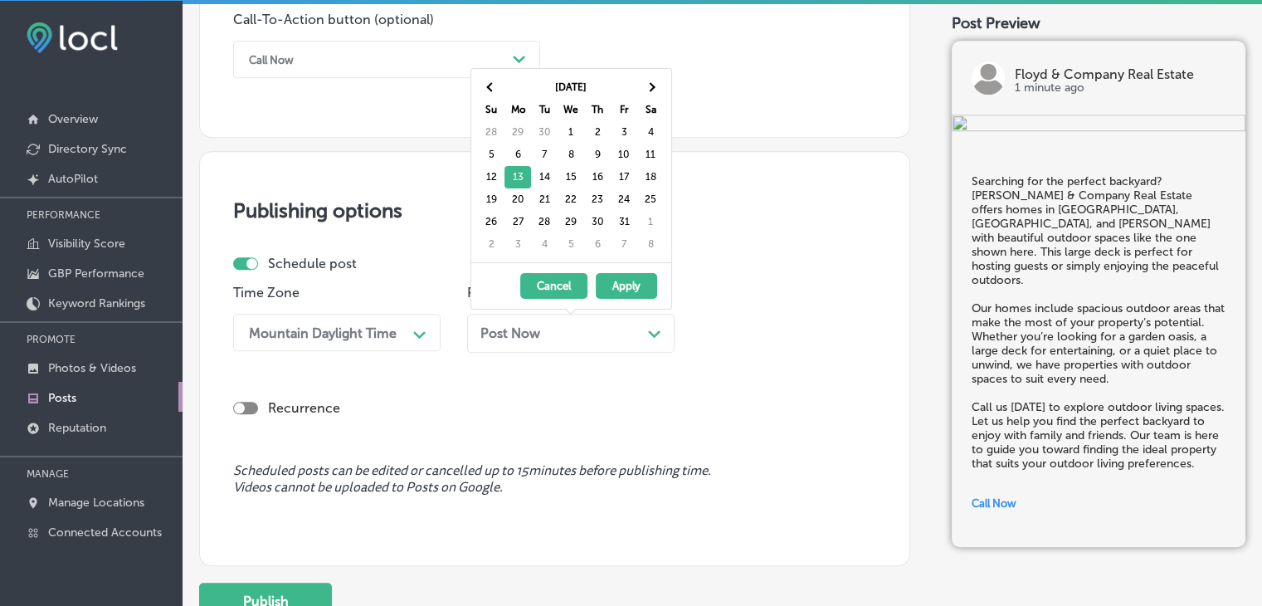
click at [499, 329] on span "Post Now" at bounding box center [510, 333] width 60 height 16
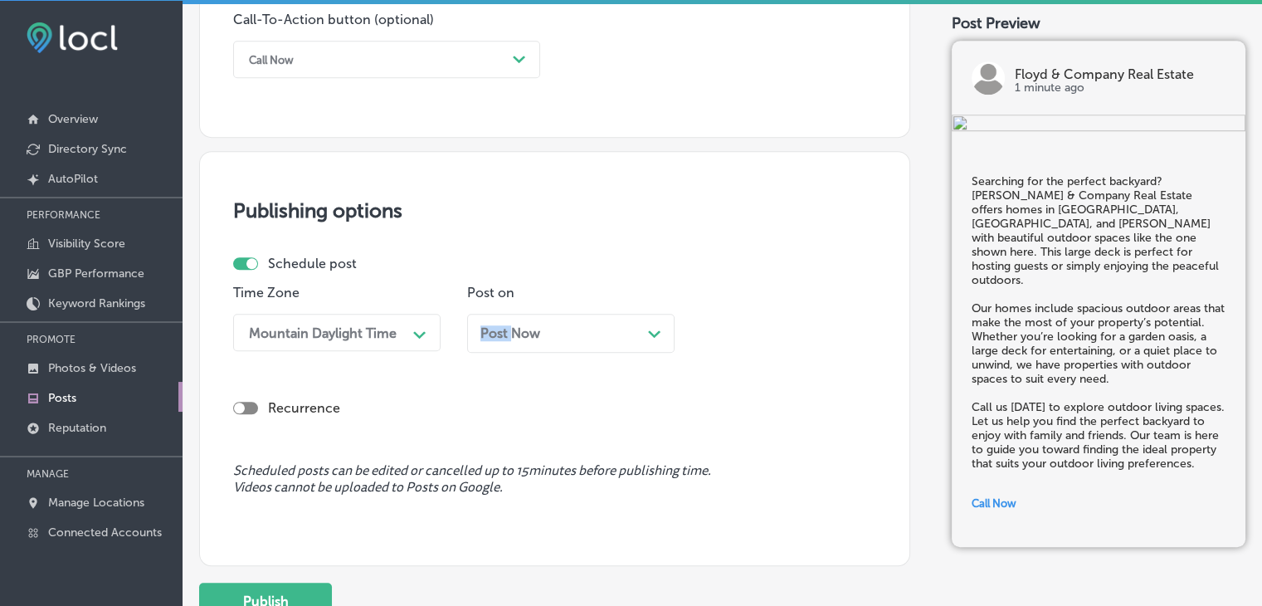
click at [499, 327] on span "Post Now" at bounding box center [510, 333] width 60 height 16
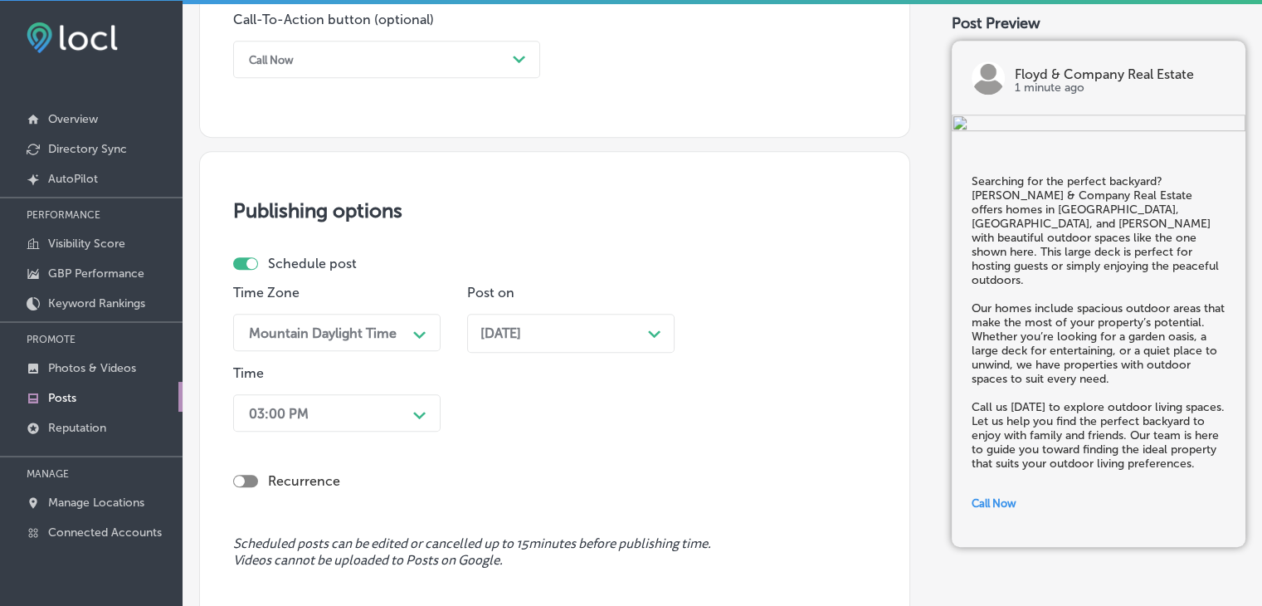
click at [400, 410] on div "03:00 PM Path Created with Sketch." at bounding box center [336, 412] width 207 height 37
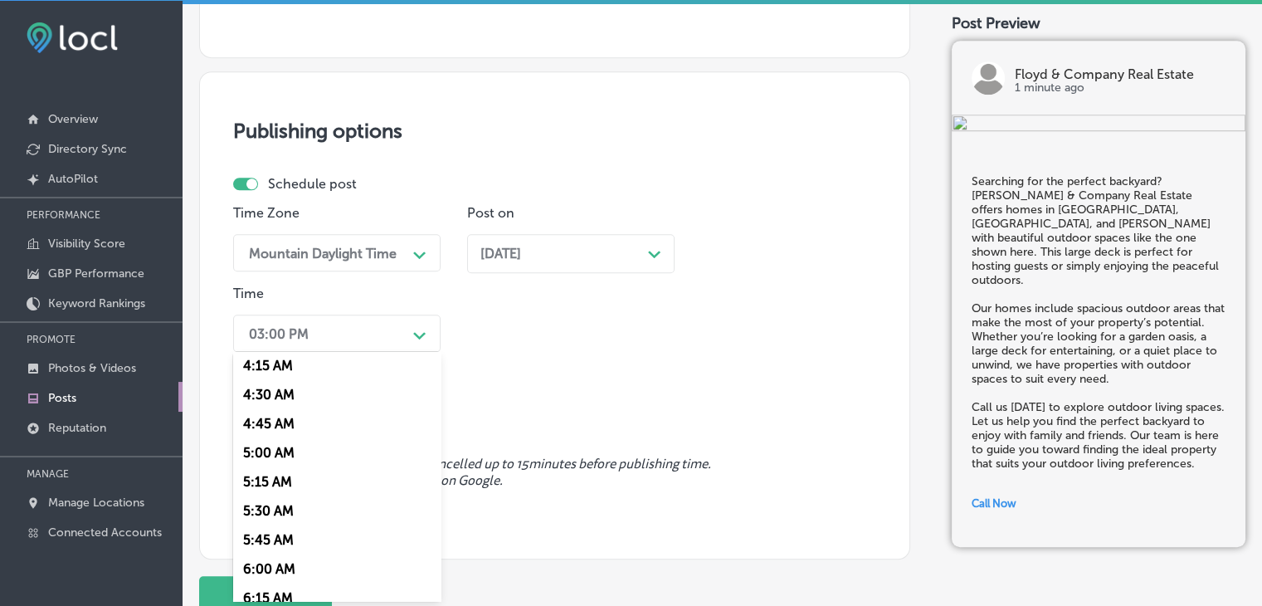
scroll to position [747, 0]
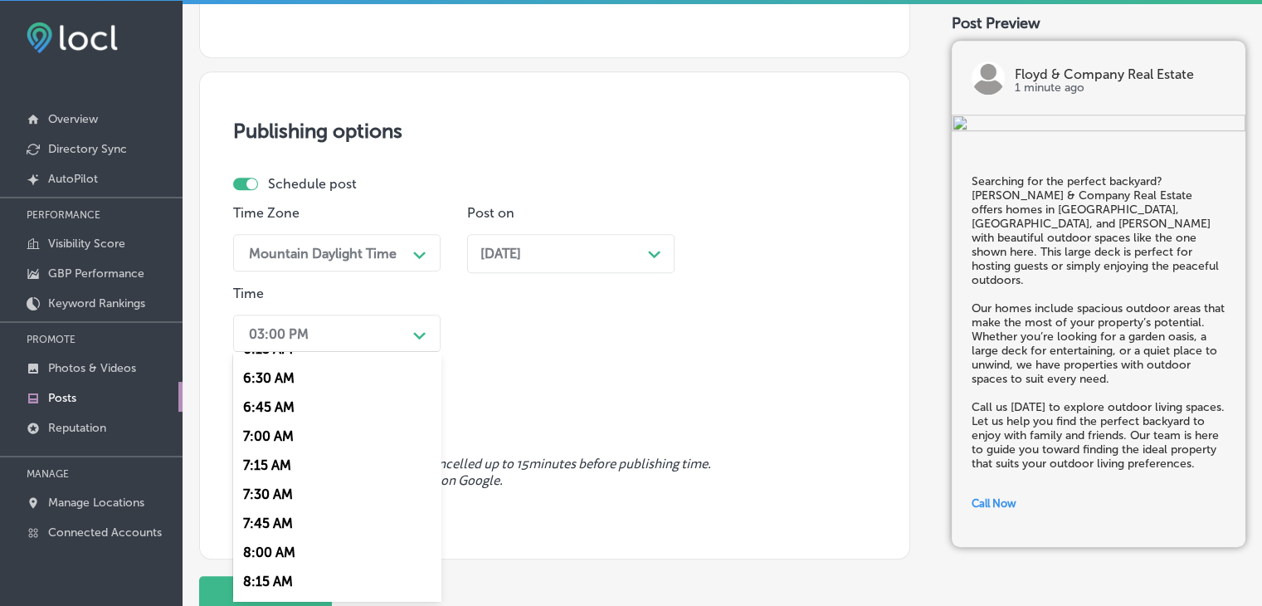
click at [254, 442] on div "7:00 AM" at bounding box center [336, 436] width 207 height 29
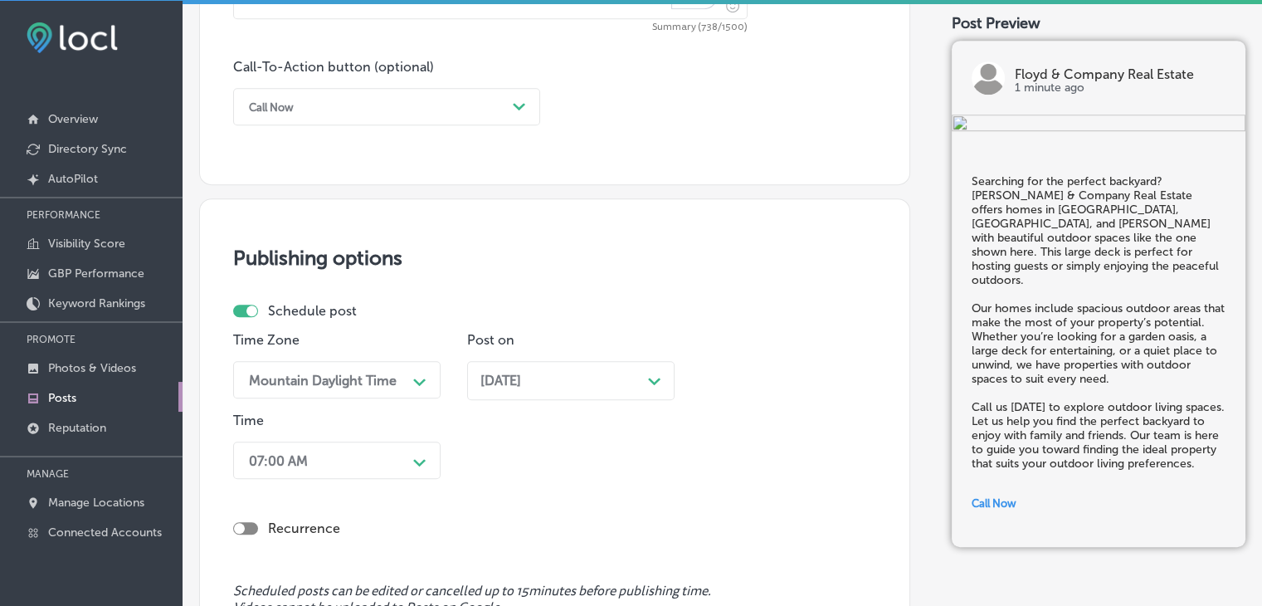
scroll to position [1446, 0]
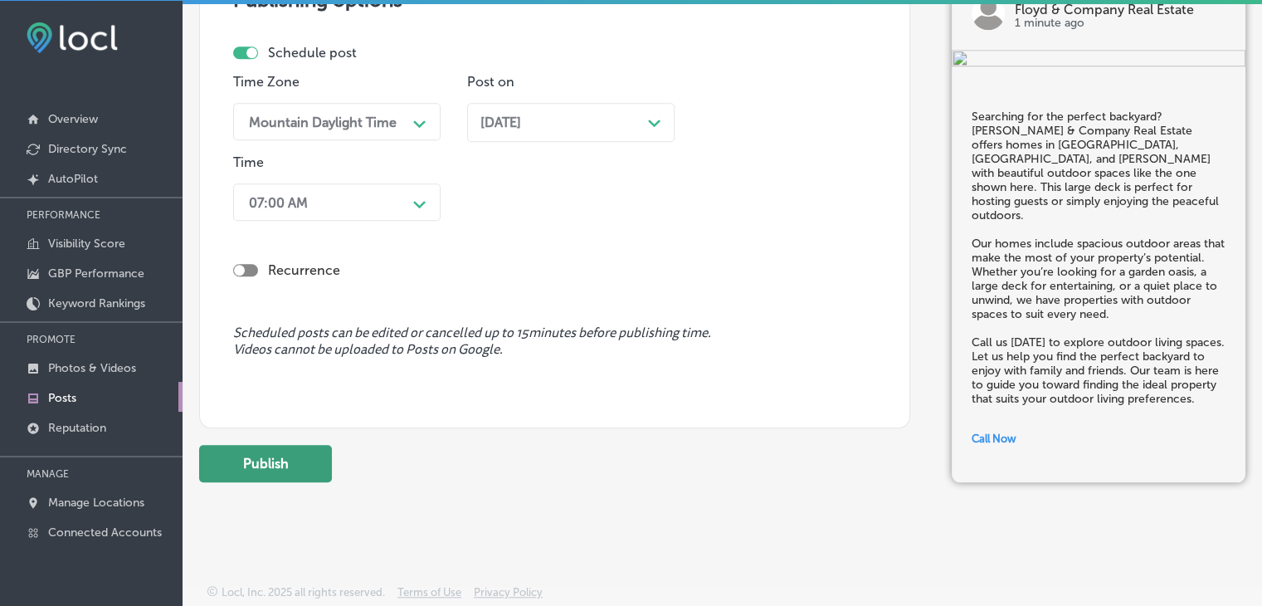
click at [313, 466] on button "Publish" at bounding box center [265, 463] width 133 height 37
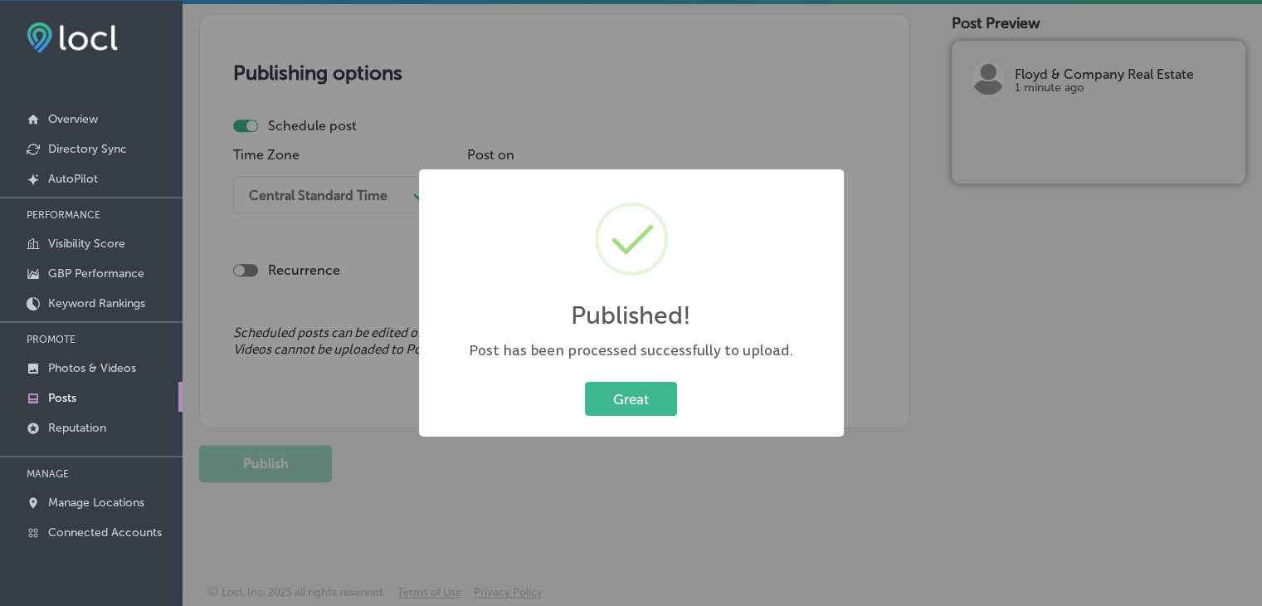
click at [418, 128] on div "Published! × Post has been processed successfully to upload. Great Cancel" at bounding box center [631, 303] width 1262 height 606
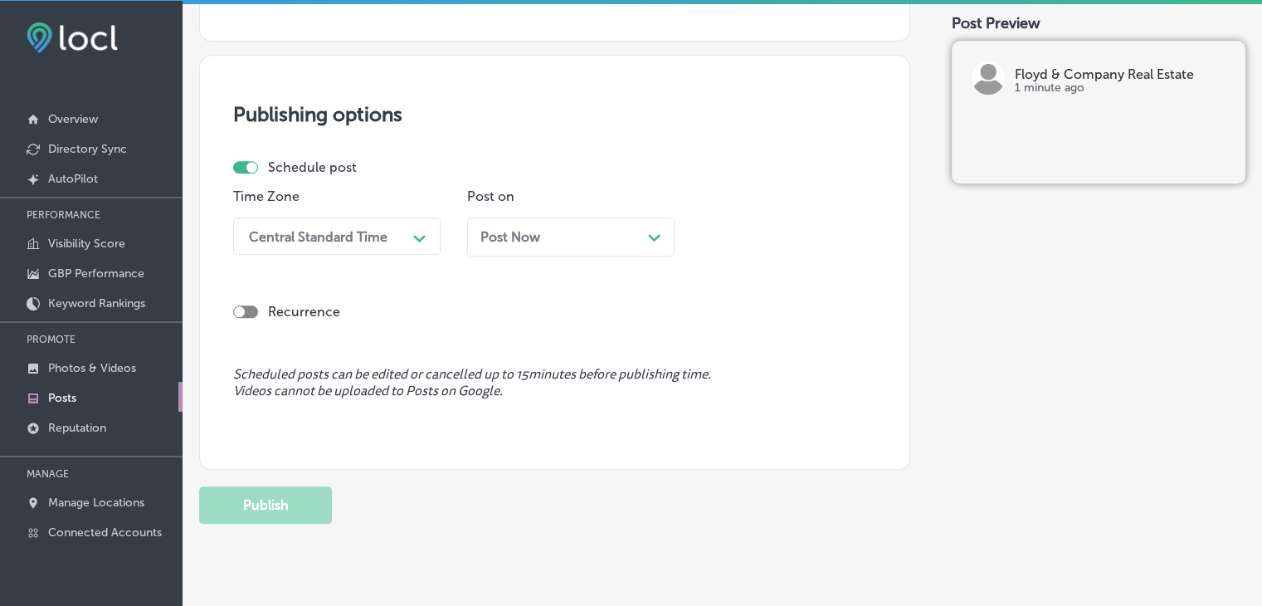
scroll to position [1124, 0]
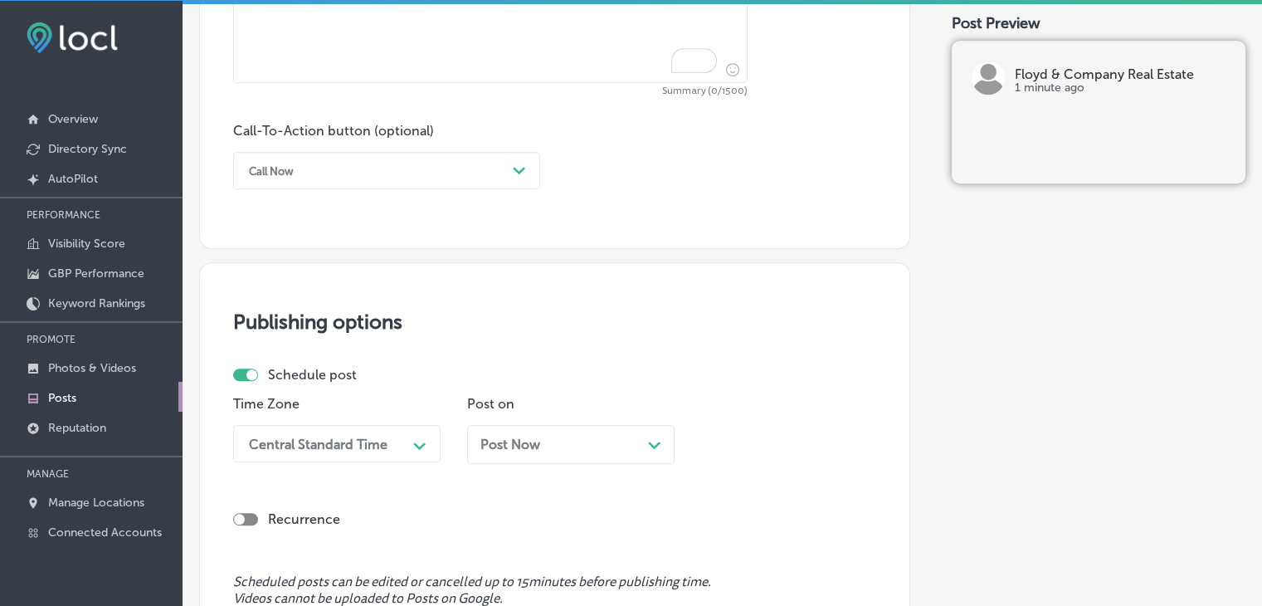
paste textarea "A beautiful bathroom can make all the difference. Floyd & Company Real Estate o…"
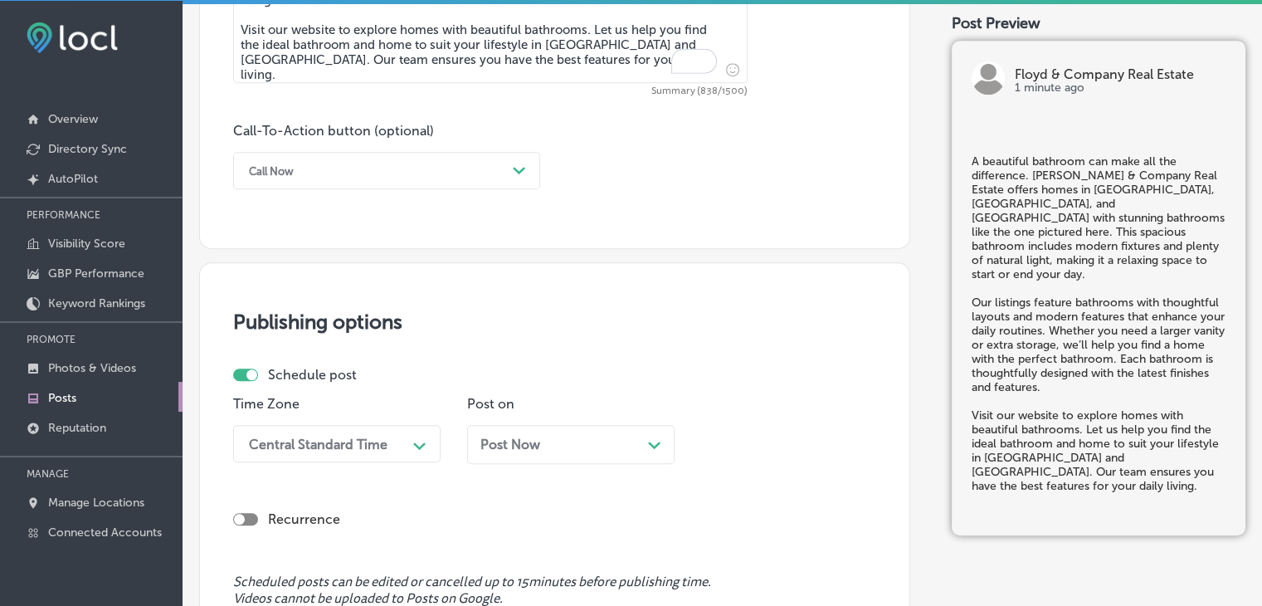
type textarea "A beautiful bathroom can make all the difference. Floyd & Company Real Estate o…"
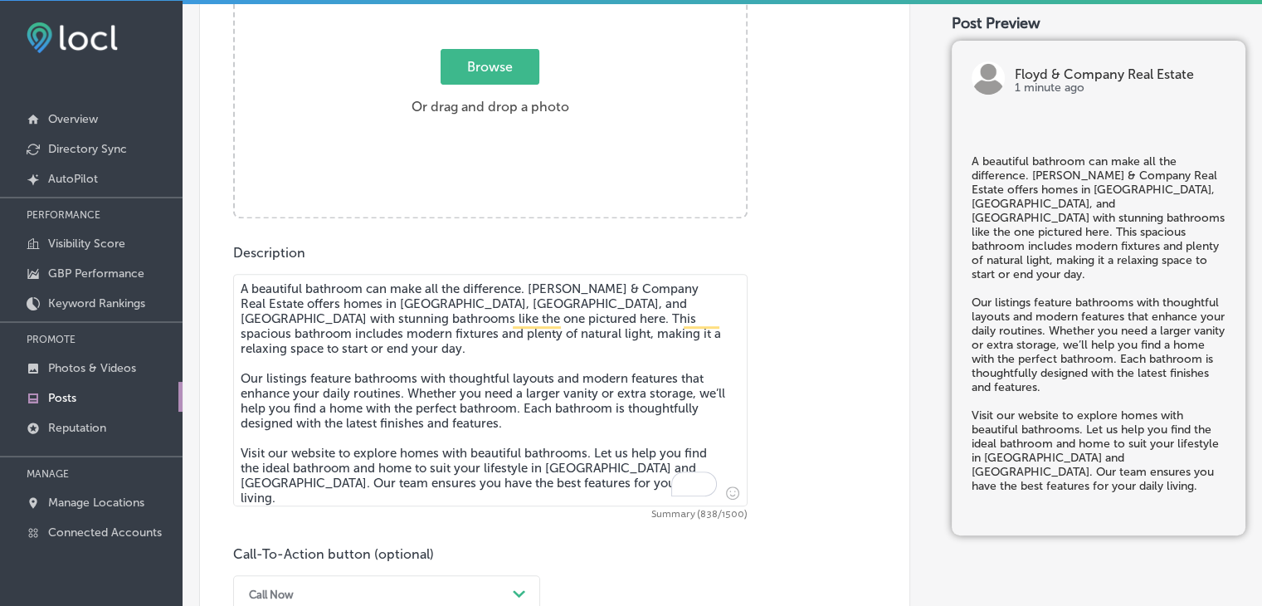
scroll to position [626, 0]
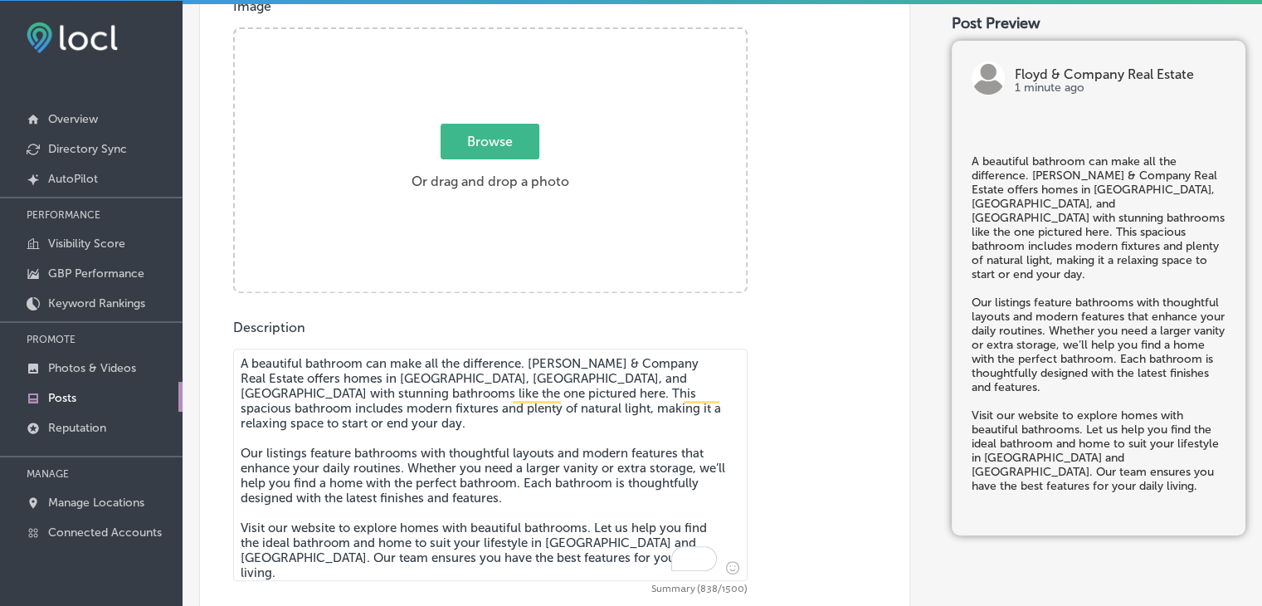
click at [816, 393] on div "Description A beautiful bathroom can make all the difference. Floyd & Company R…" at bounding box center [554, 503] width 643 height 368
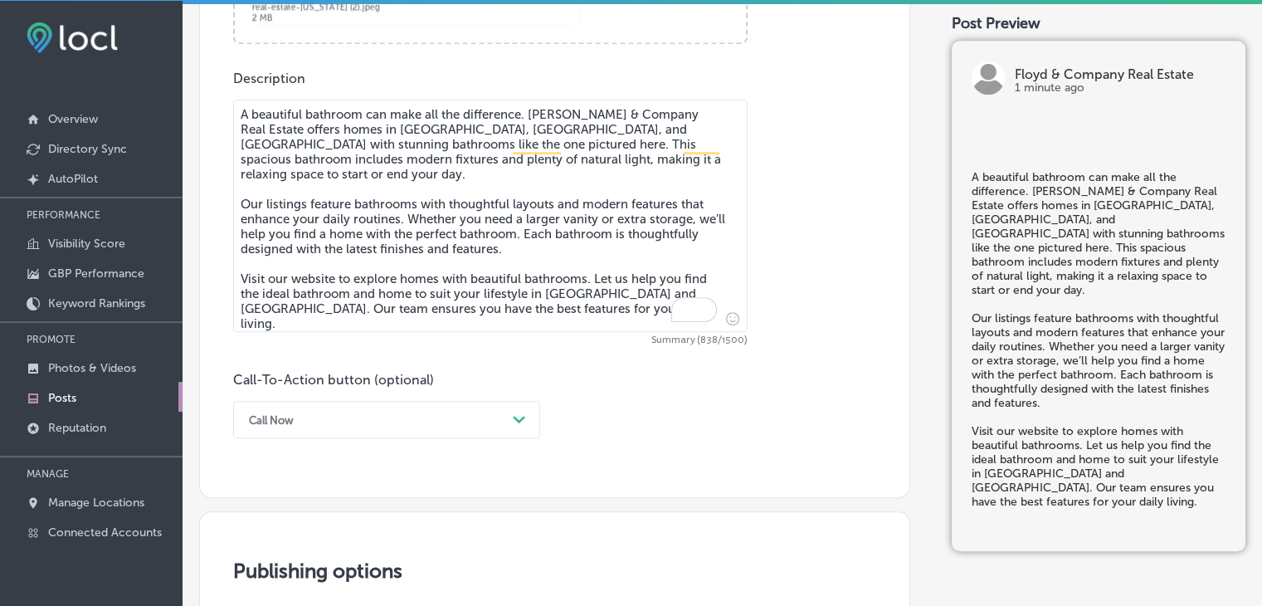
click at [299, 403] on div "Call Now Path Created with Sketch." at bounding box center [386, 419] width 307 height 37
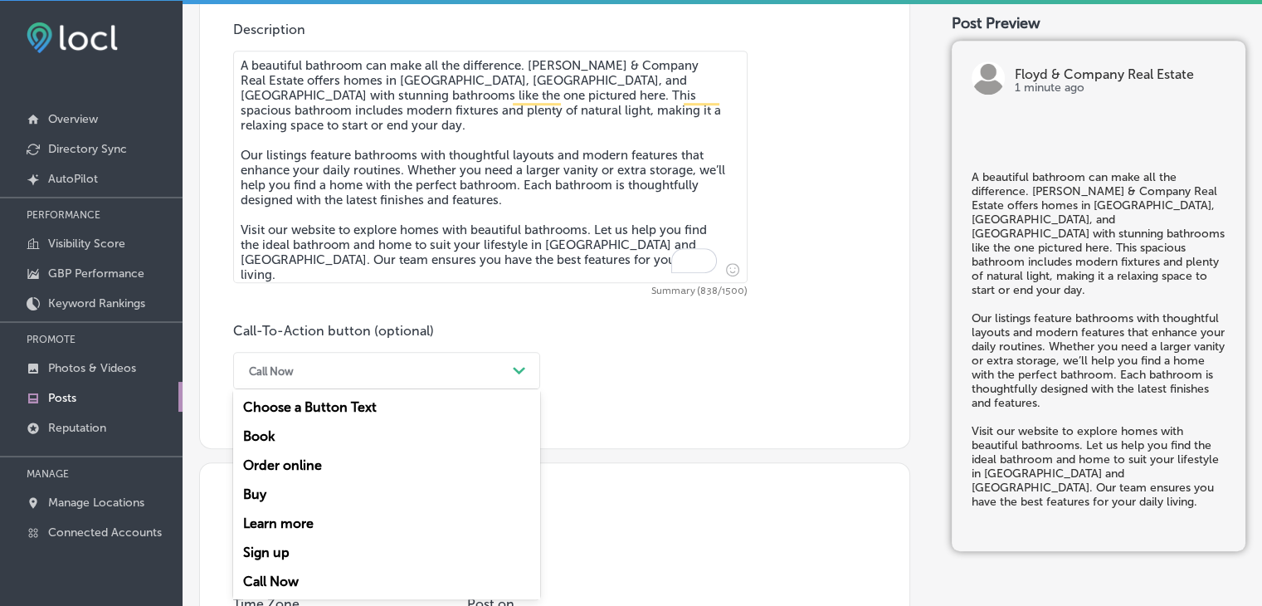
click at [285, 519] on div "Learn more" at bounding box center [386, 523] width 307 height 29
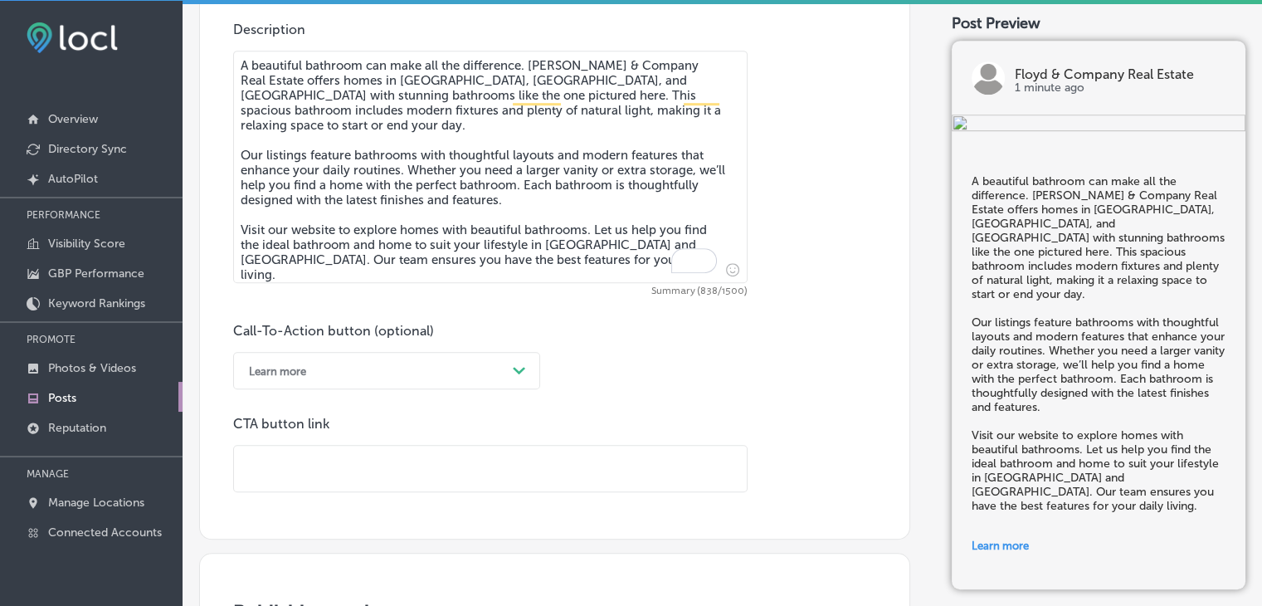
click at [590, 475] on input "text" at bounding box center [490, 469] width 513 height 46
paste input "https://floydandcompanyrealestate.com/"
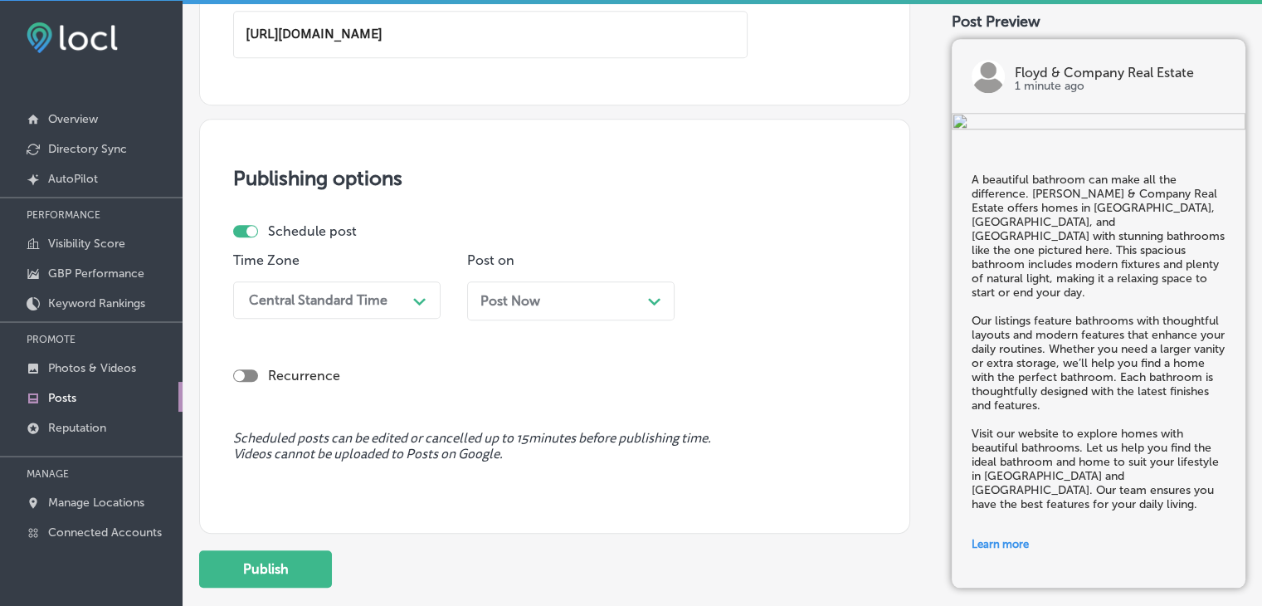
scroll to position [1421, 0]
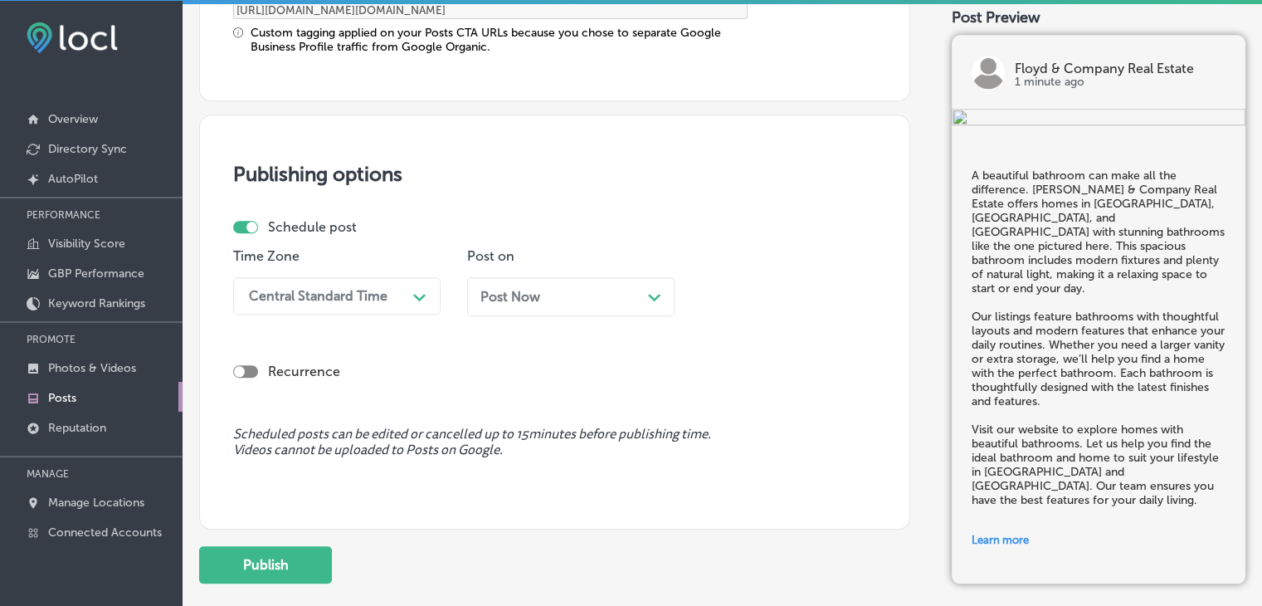
type input "https://floydandcompanyrealestate.com/"
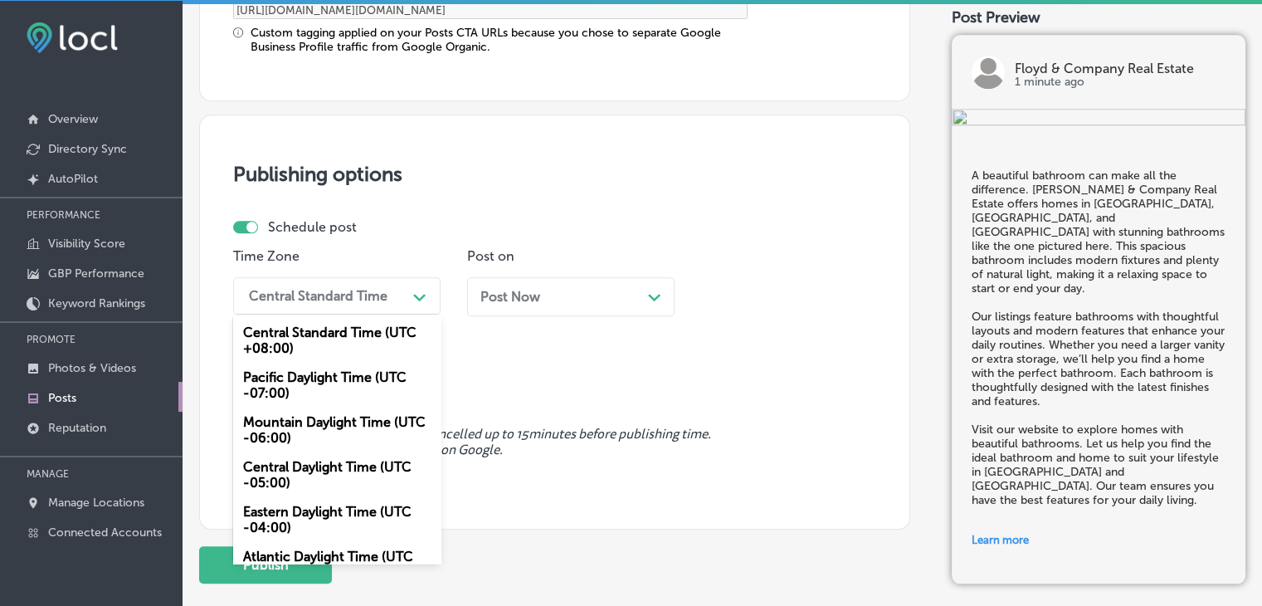
click at [329, 296] on div "Central Standard Time" at bounding box center [318, 296] width 139 height 16
click at [332, 429] on div "Mountain Daylight Time (UTC -06:00)" at bounding box center [336, 429] width 207 height 45
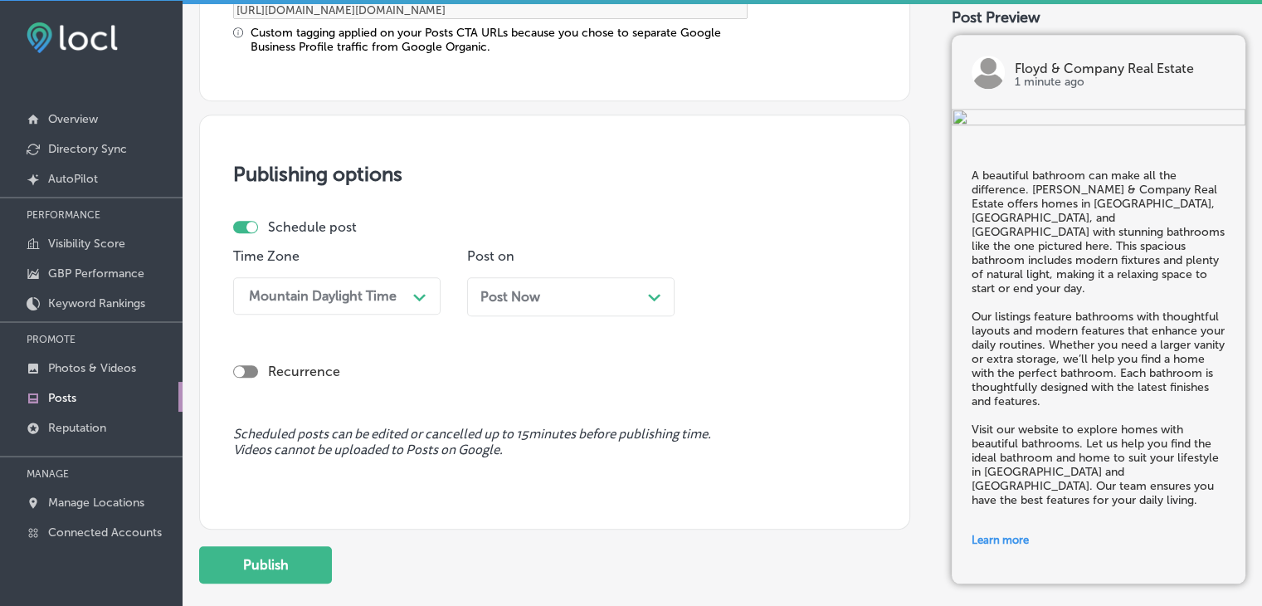
click at [473, 306] on div "Post Now Path Created with Sketch." at bounding box center [570, 296] width 207 height 39
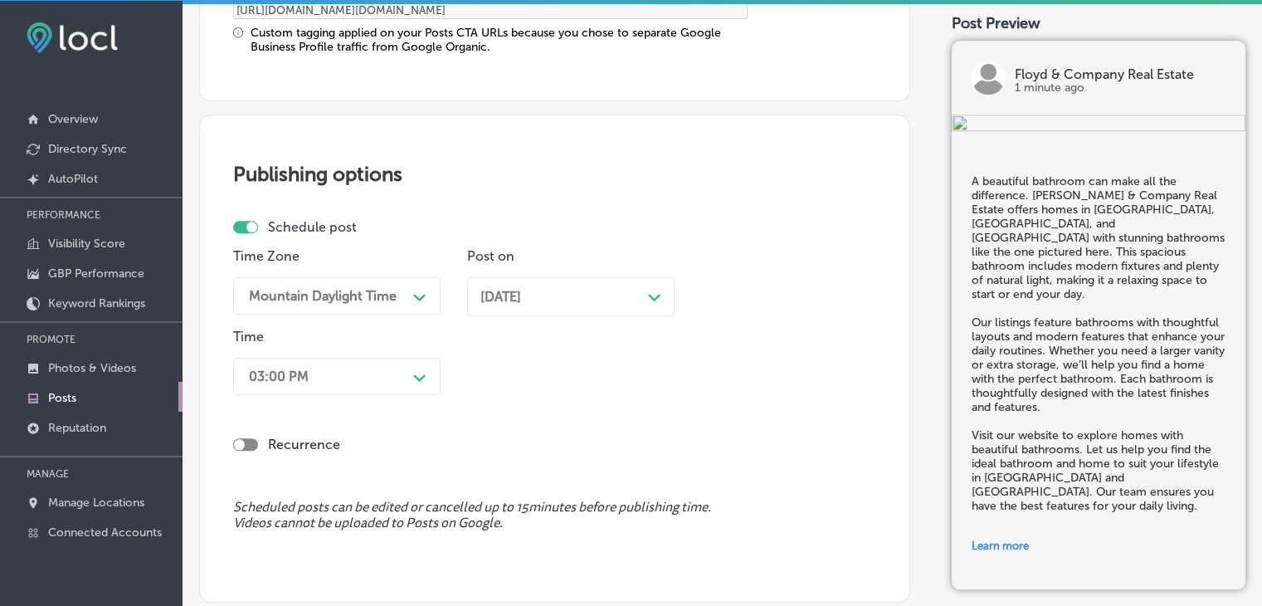
click at [397, 383] on div "03:00 PM Path Created with Sketch." at bounding box center [336, 376] width 207 height 37
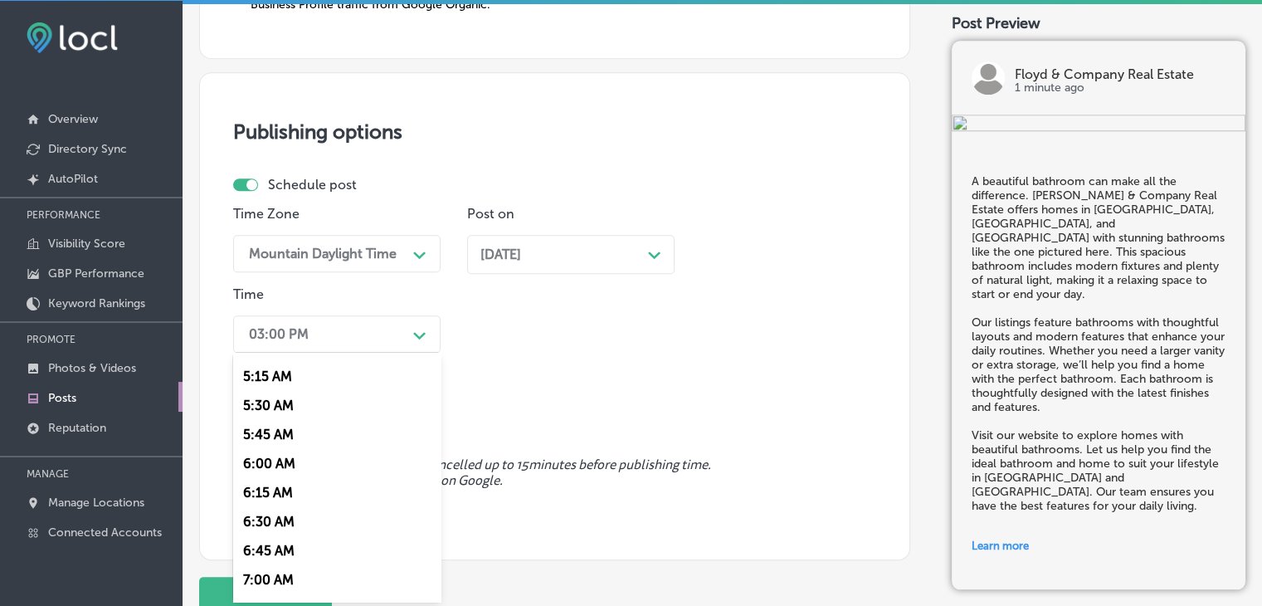
scroll to position [641, 0]
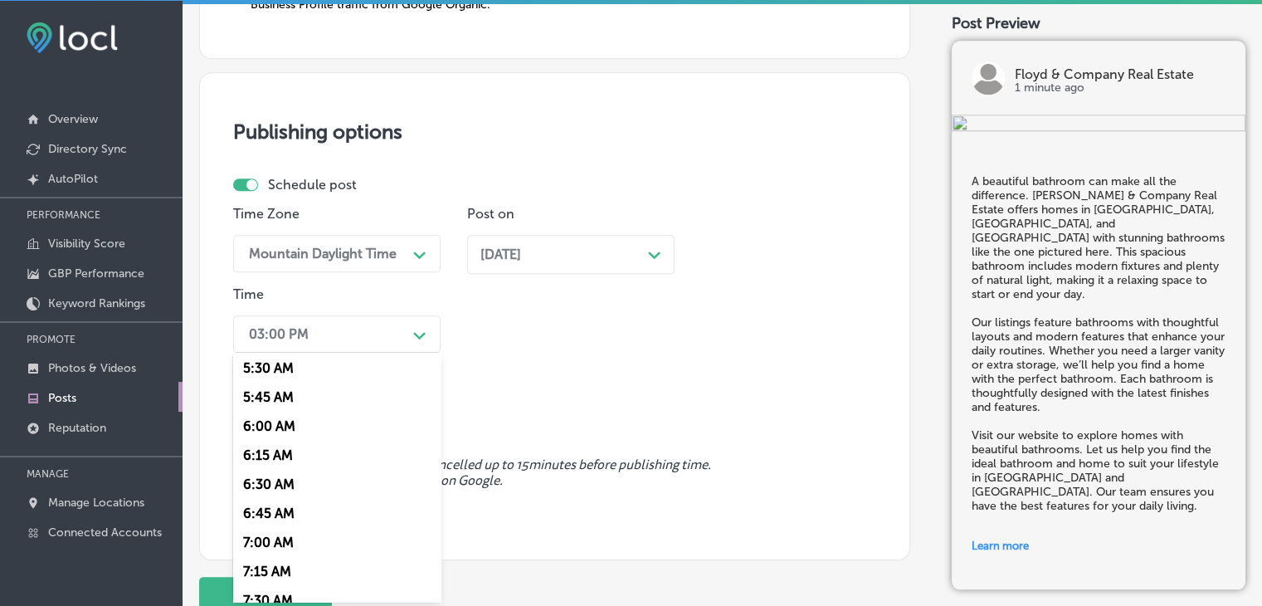
click at [265, 545] on div "7:00 AM" at bounding box center [336, 542] width 207 height 29
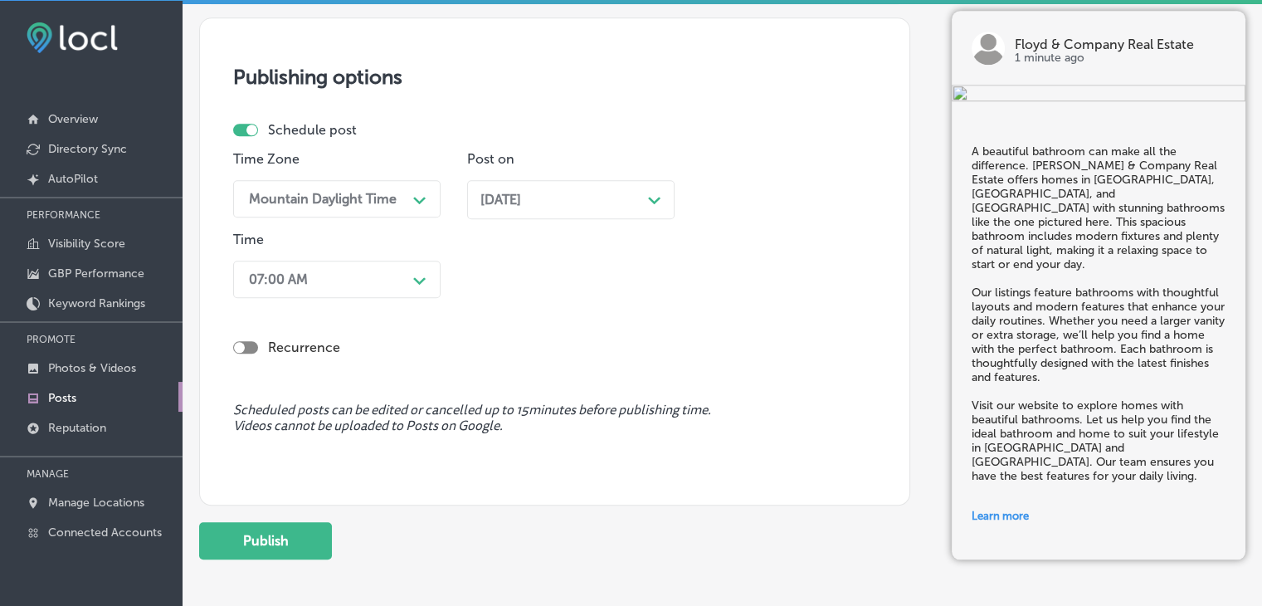
scroll to position [1594, 0]
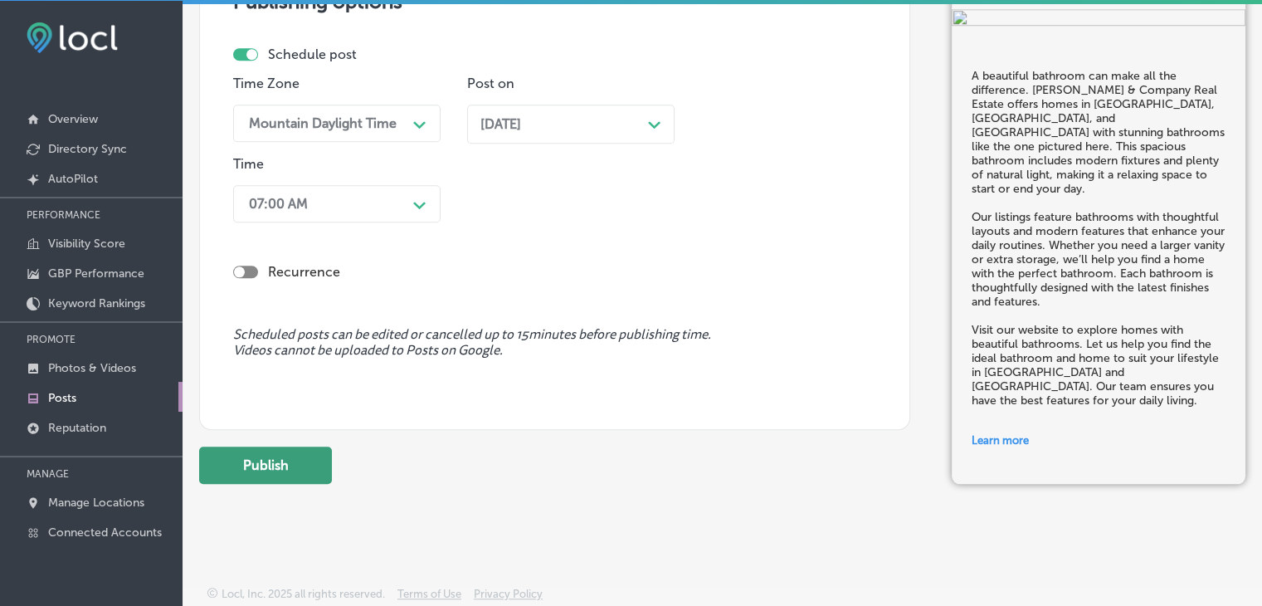
click at [309, 459] on button "Publish" at bounding box center [265, 464] width 133 height 37
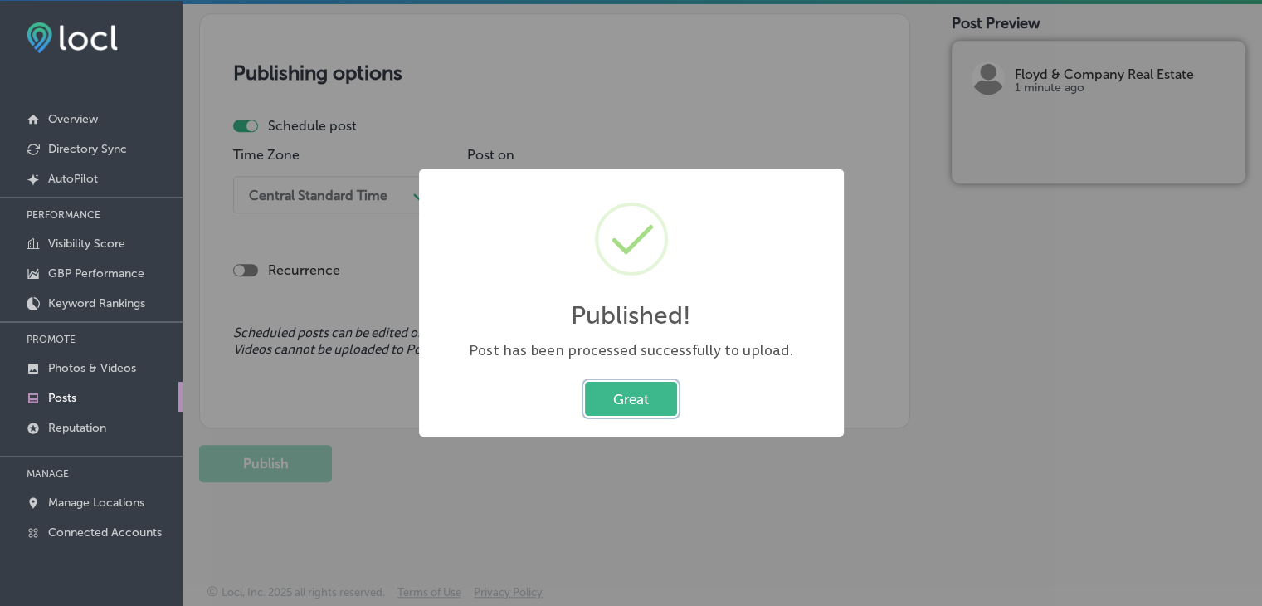
scroll to position [1373, 0]
click at [181, 396] on link "Posts" at bounding box center [91, 397] width 183 height 30
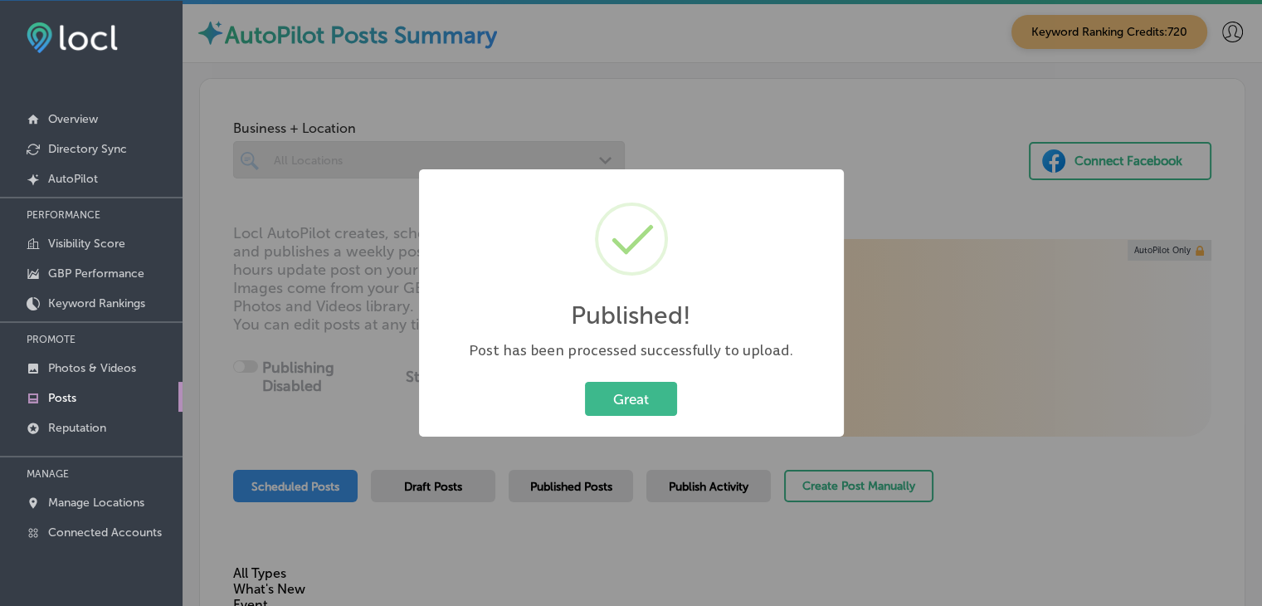
click at [160, 396] on link "Posts" at bounding box center [91, 397] width 183 height 30
click at [149, 396] on link "Posts" at bounding box center [91, 397] width 183 height 30
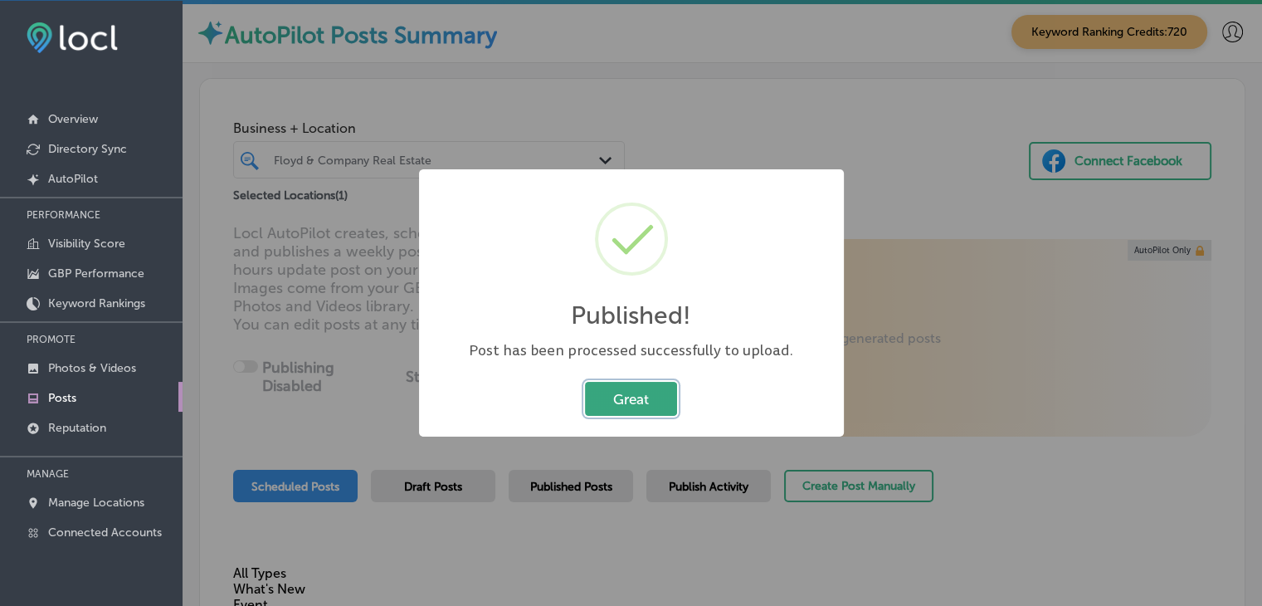
click at [670, 410] on button "Great" at bounding box center [631, 399] width 92 height 34
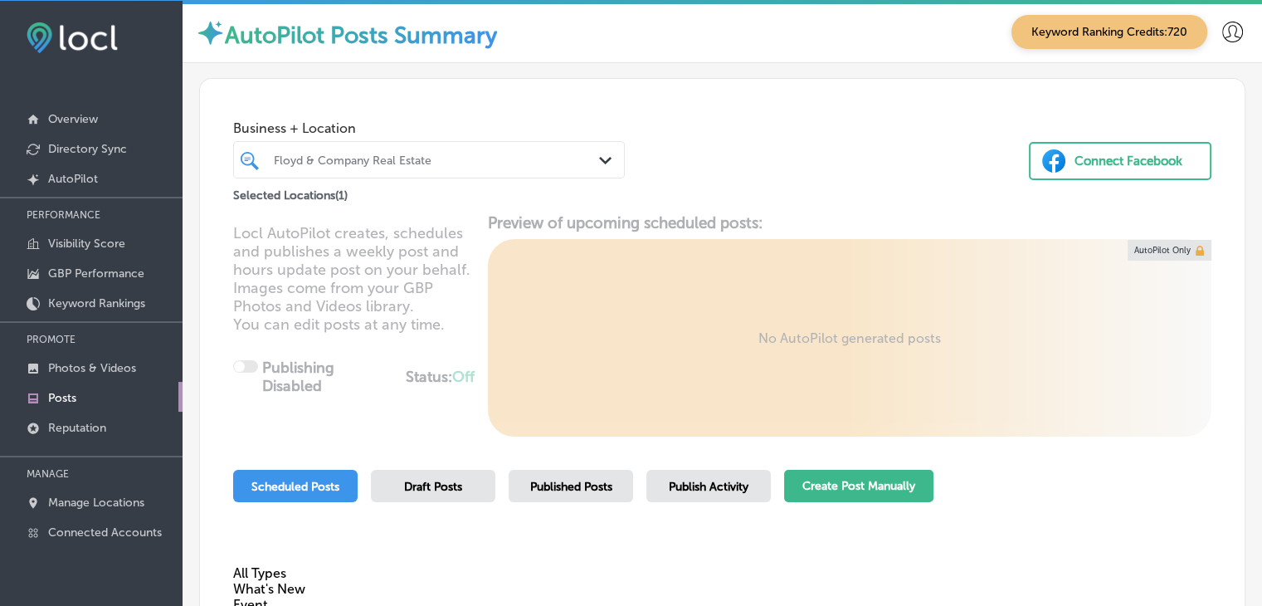
click at [846, 495] on button "Create Post Manually" at bounding box center [858, 486] width 149 height 32
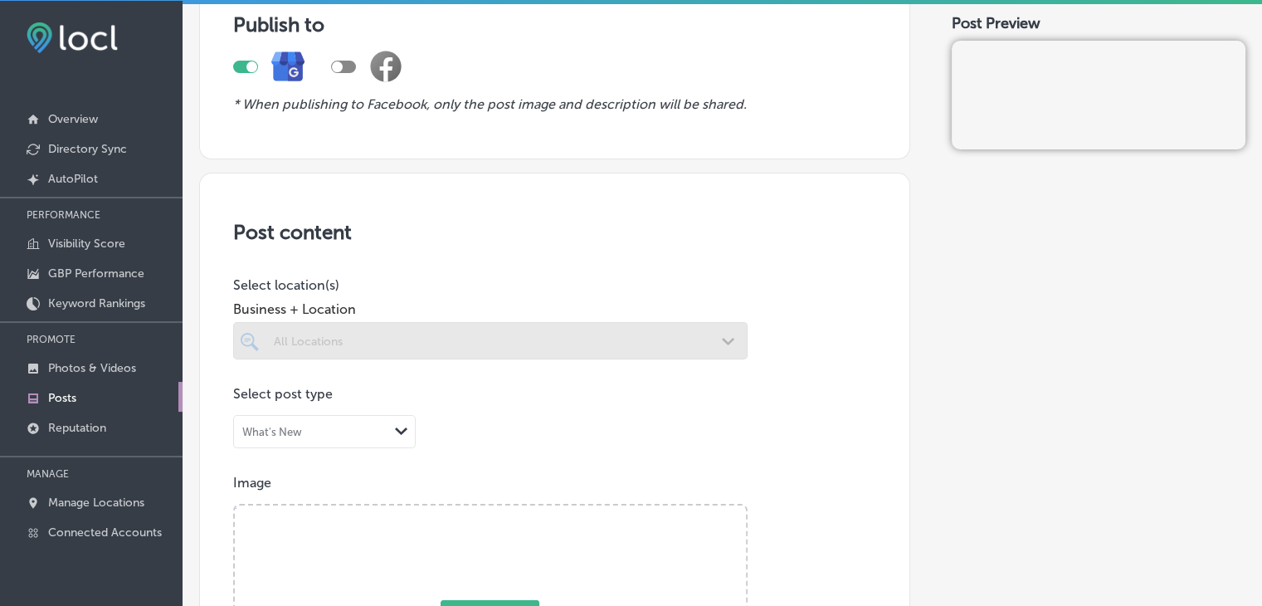
scroll to position [166, 0]
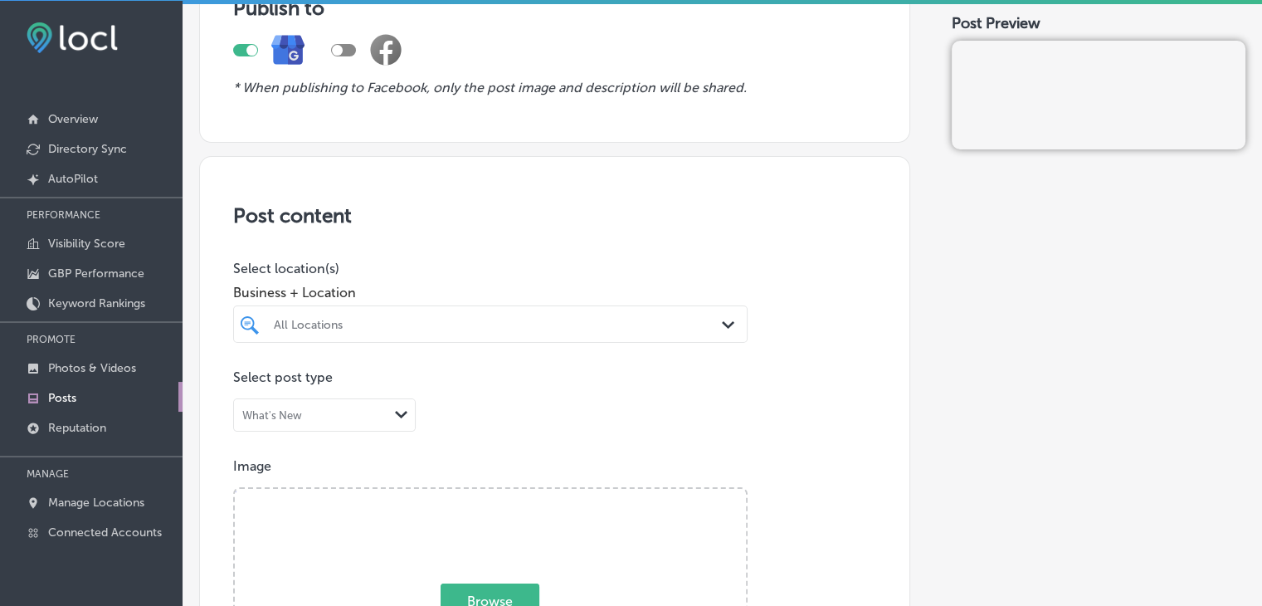
click at [423, 306] on div "All Locations Path Created with Sketch." at bounding box center [490, 323] width 514 height 37
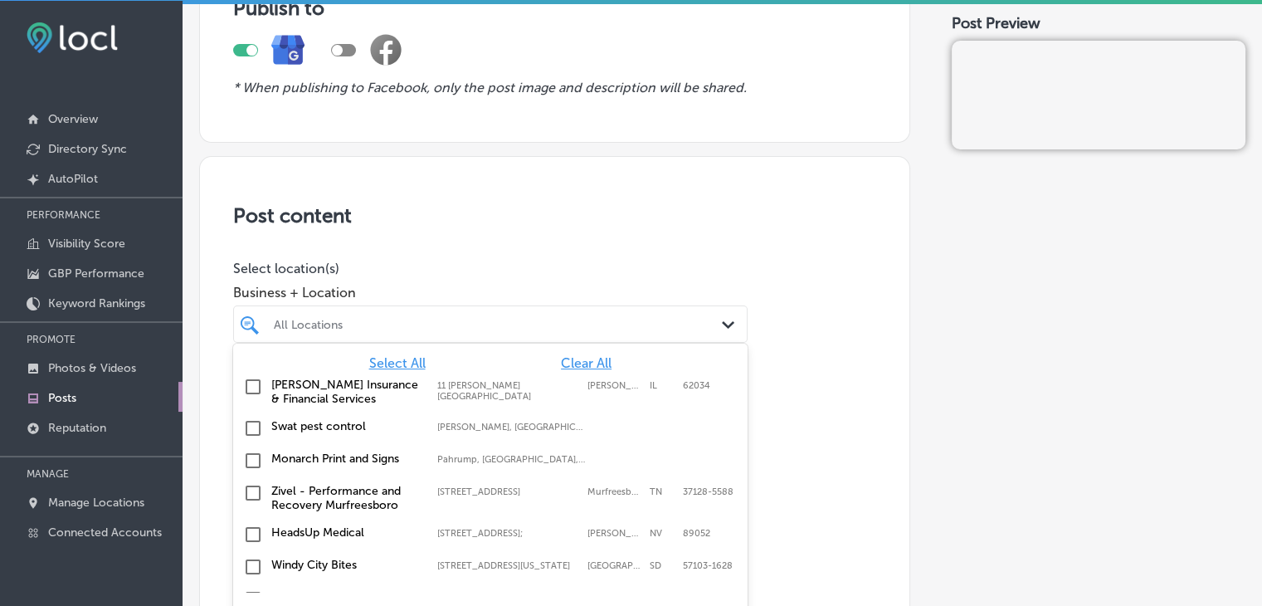
scroll to position [184, 0]
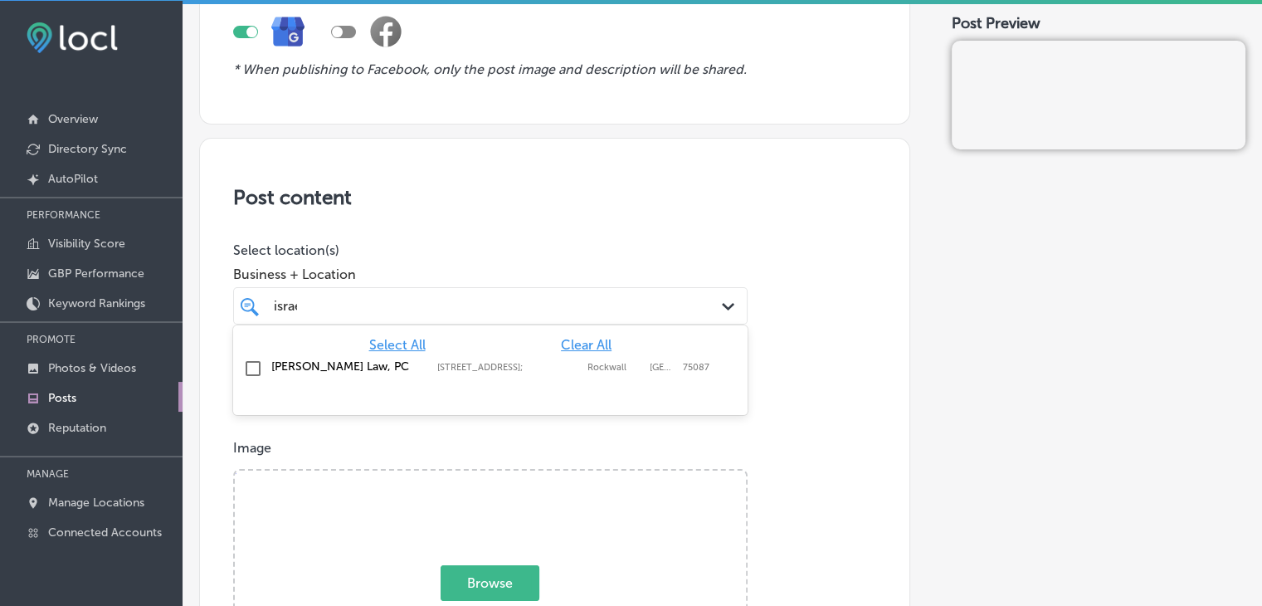
type input "israel"
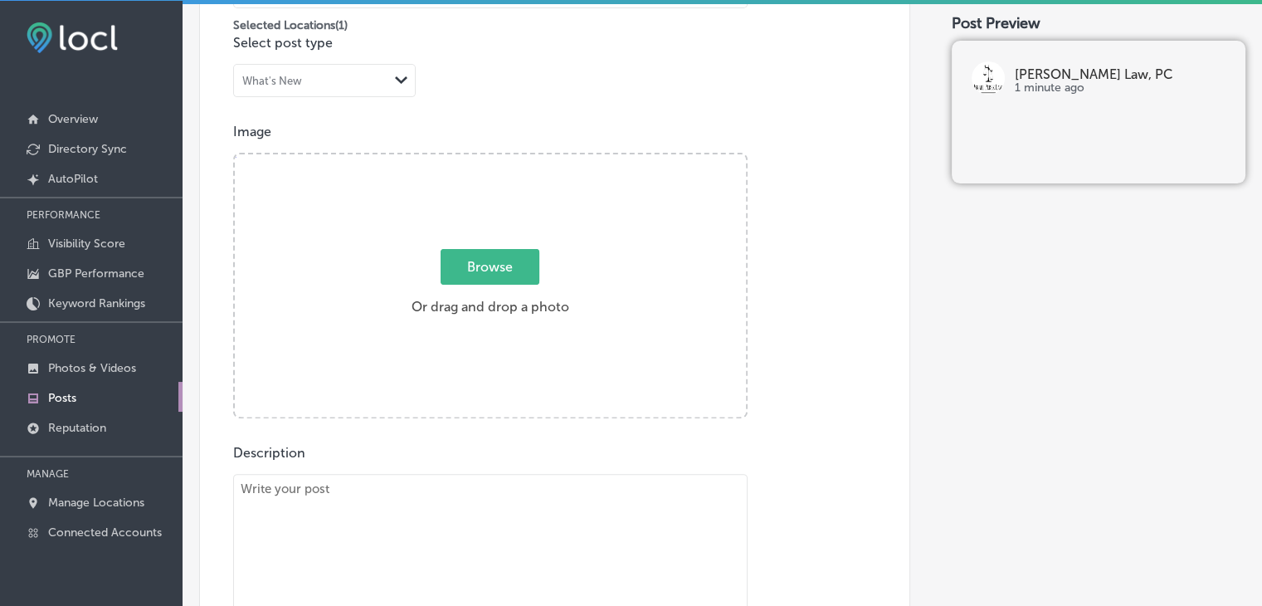
scroll to position [599, 0]
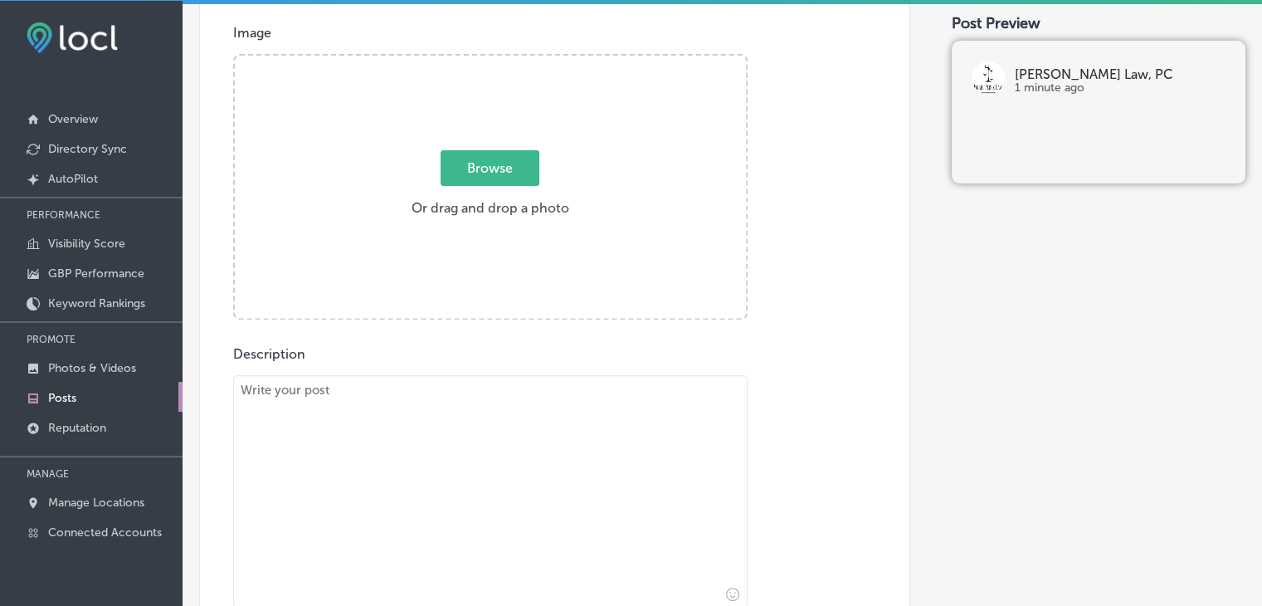
click at [479, 451] on textarea at bounding box center [490, 491] width 514 height 232
paste textarea "Have you been injured in a slip and fall accident? At Israel Perez Law, we help…"
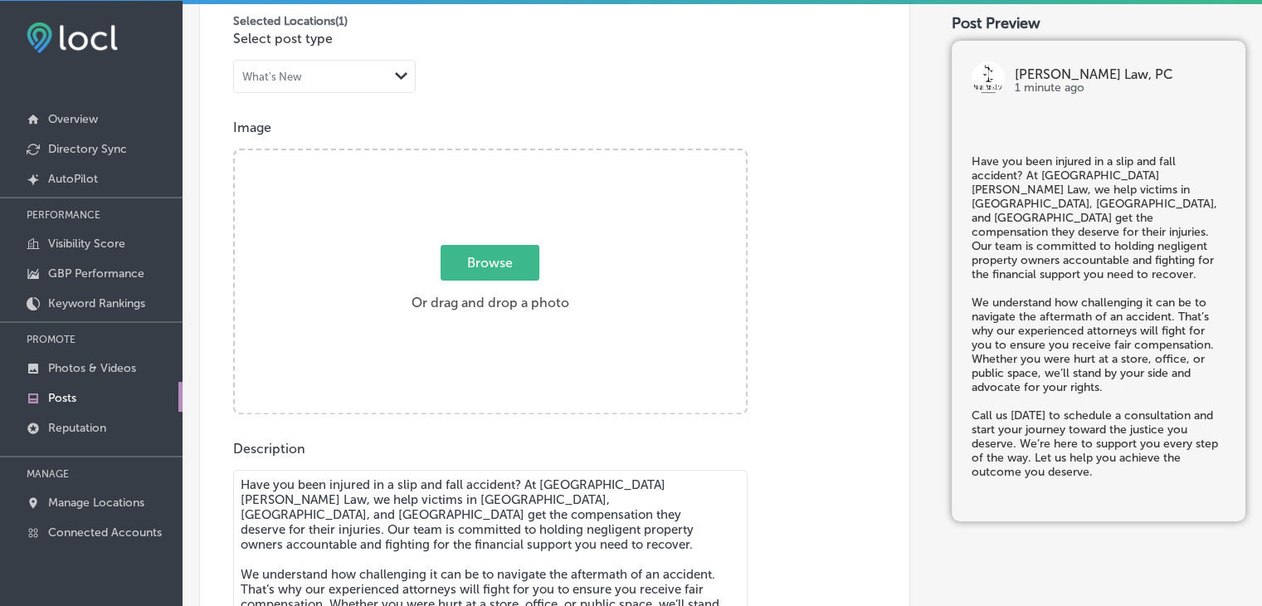
type textarea "Have you been injured in a slip and fall accident? At Israel Perez Law, we help…"
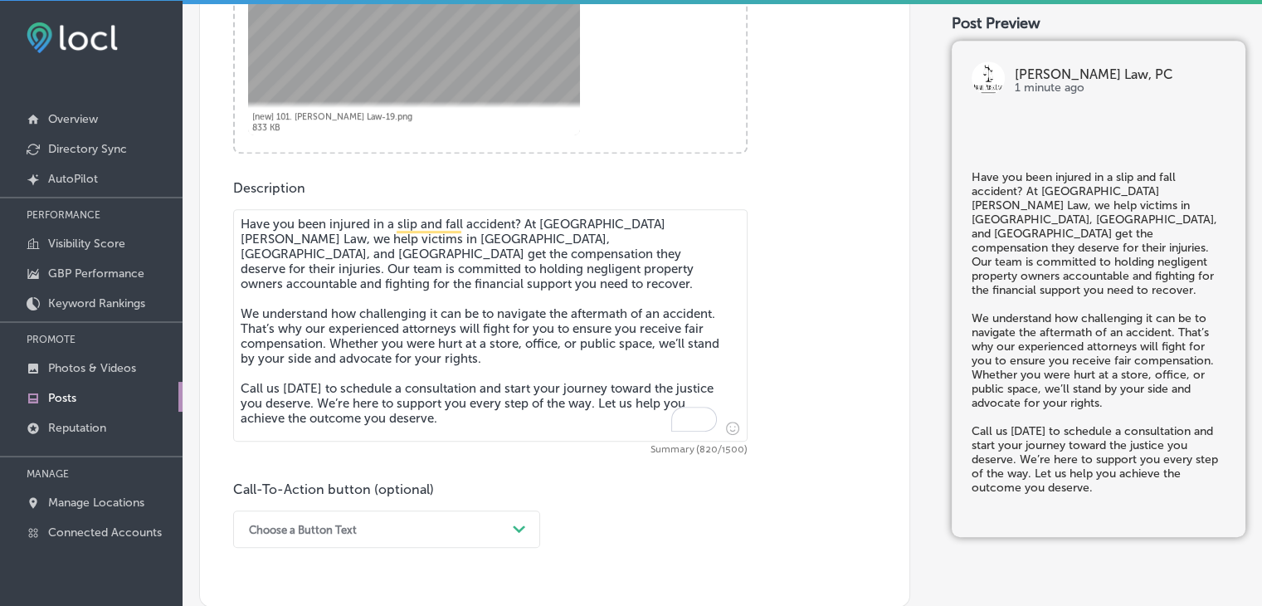
click at [305, 532] on div "Choose a Button Text Path Created with Sketch." at bounding box center [386, 528] width 307 height 37
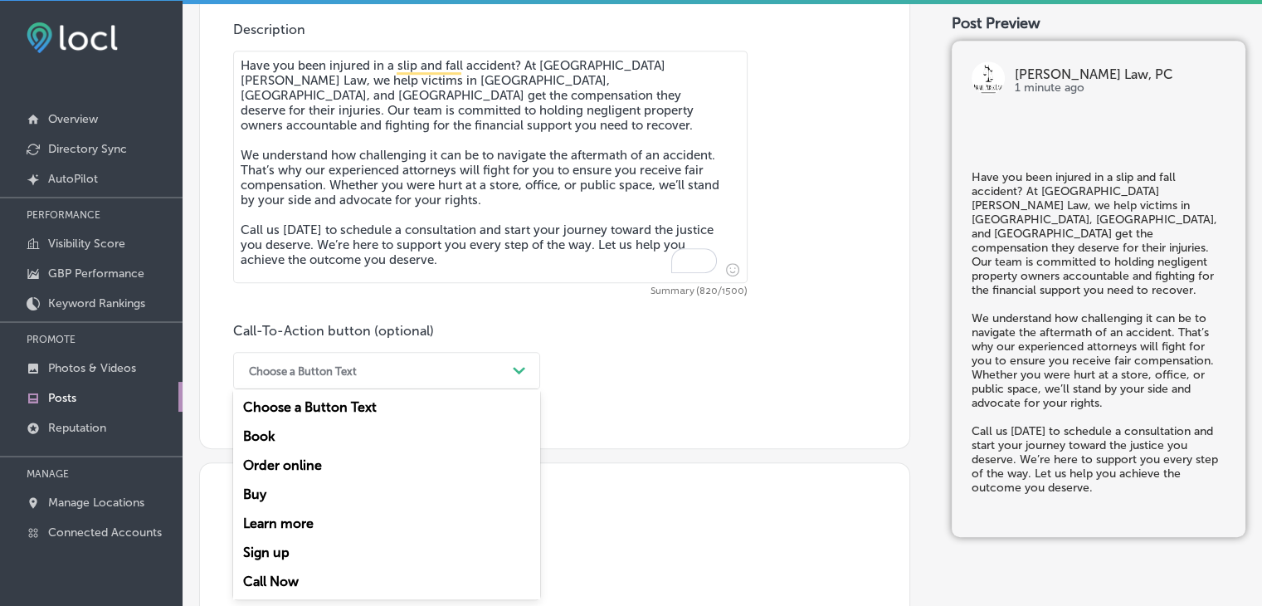
drag, startPoint x: 297, startPoint y: 578, endPoint x: 301, endPoint y: 570, distance: 9.3
click at [297, 579] on div "Call Now" at bounding box center [386, 581] width 307 height 29
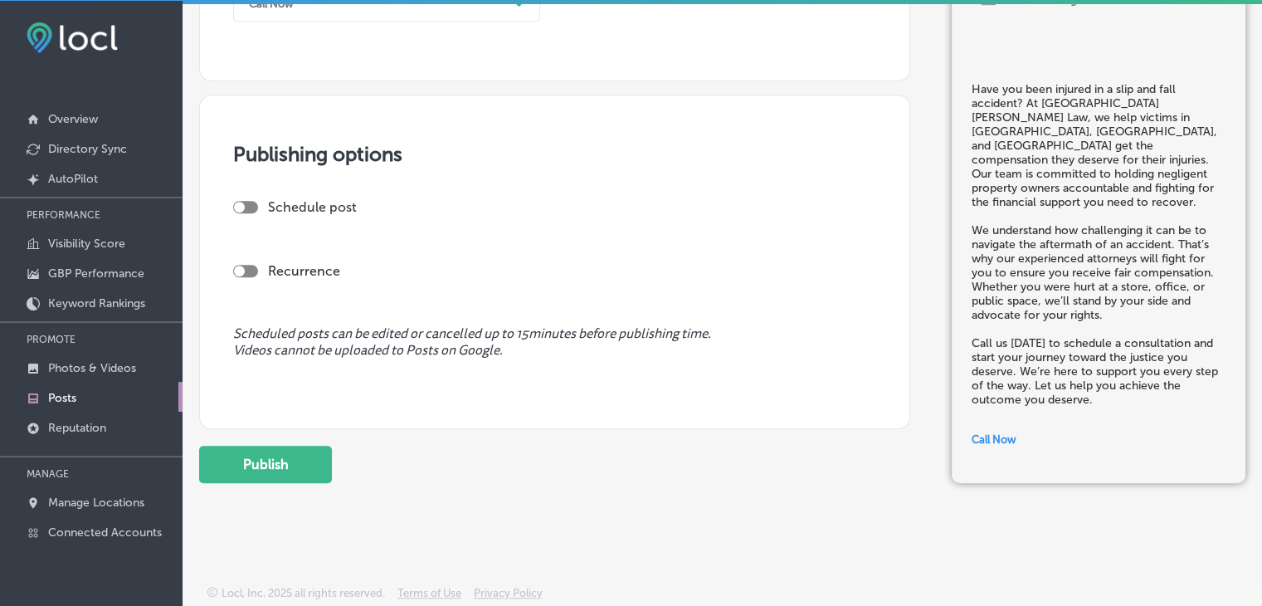
scroll to position [1292, 0]
click at [250, 203] on div at bounding box center [245, 206] width 25 height 12
checkbox input "true"
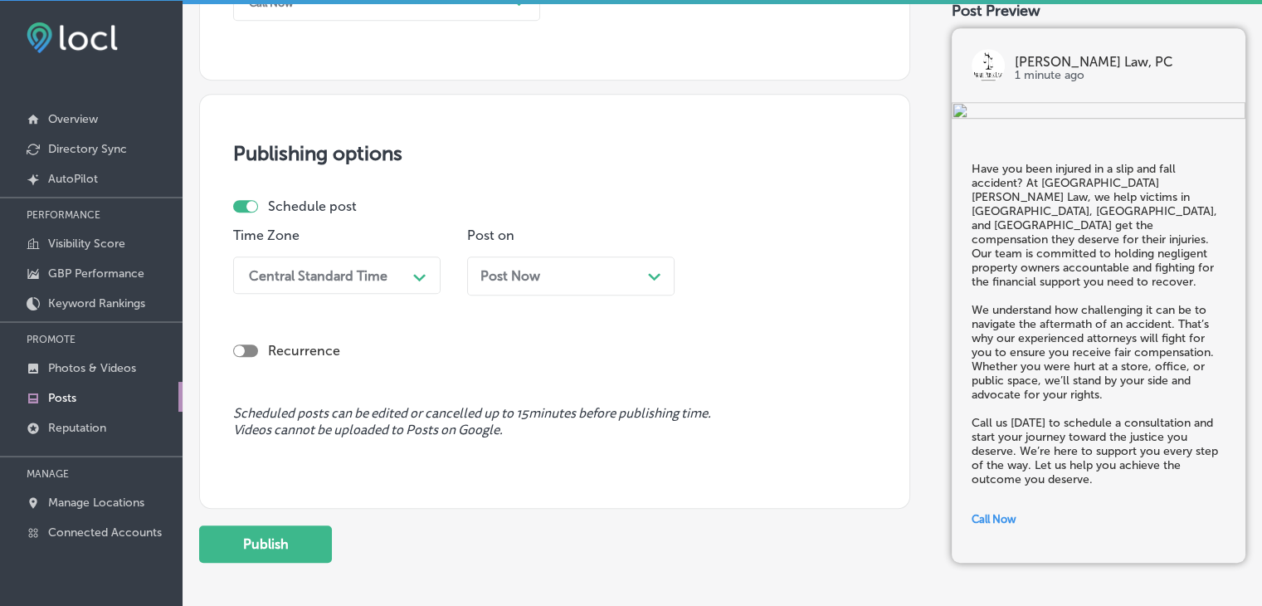
click at [539, 298] on div "Post Now Path Created with Sketch." at bounding box center [570, 281] width 207 height 51
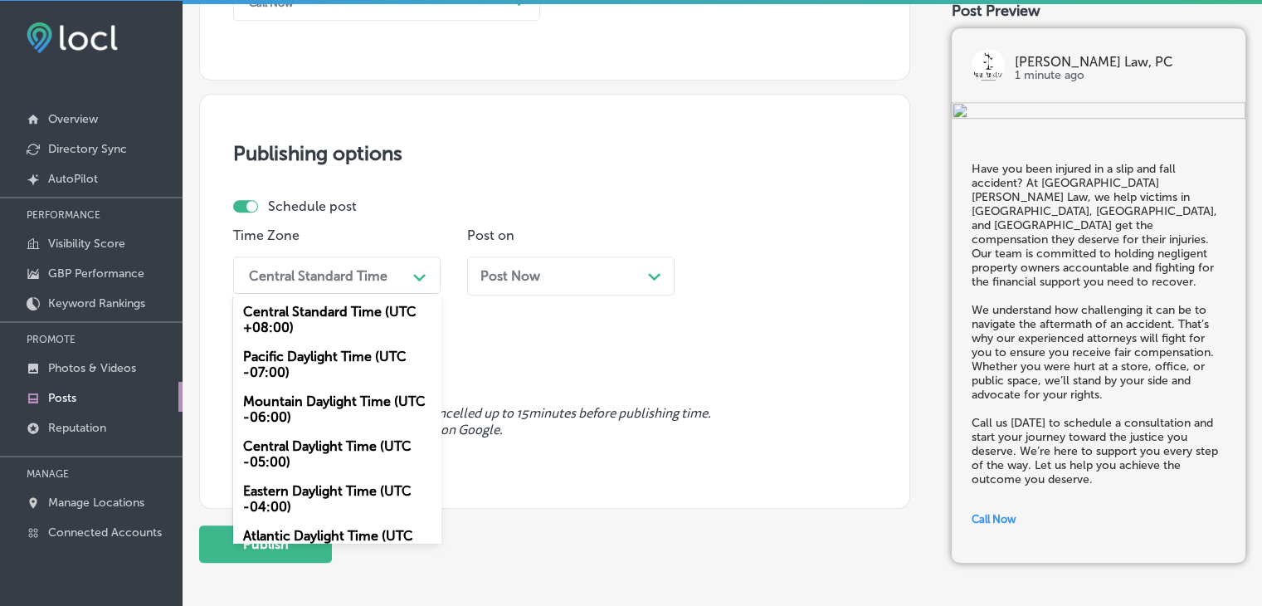
click at [384, 267] on div "Central Standard Time" at bounding box center [318, 275] width 139 height 16
click at [320, 393] on div "Mountain Daylight Time (UTC -06:00)" at bounding box center [336, 409] width 207 height 45
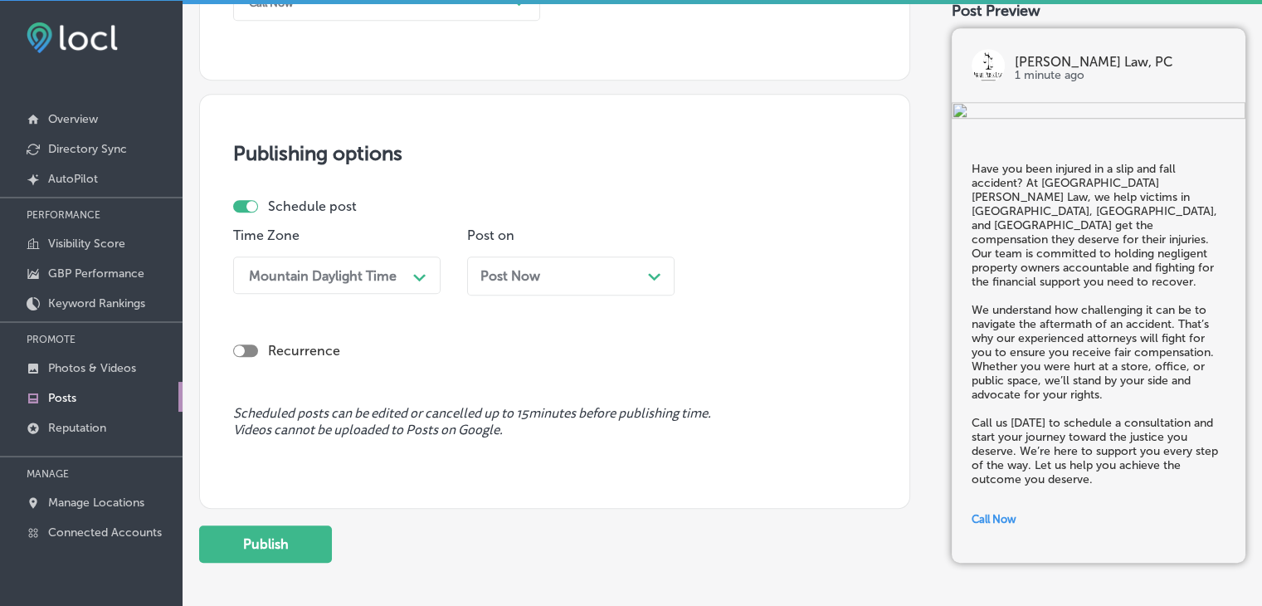
click at [490, 290] on div "Post Now Path Created with Sketch." at bounding box center [570, 275] width 207 height 39
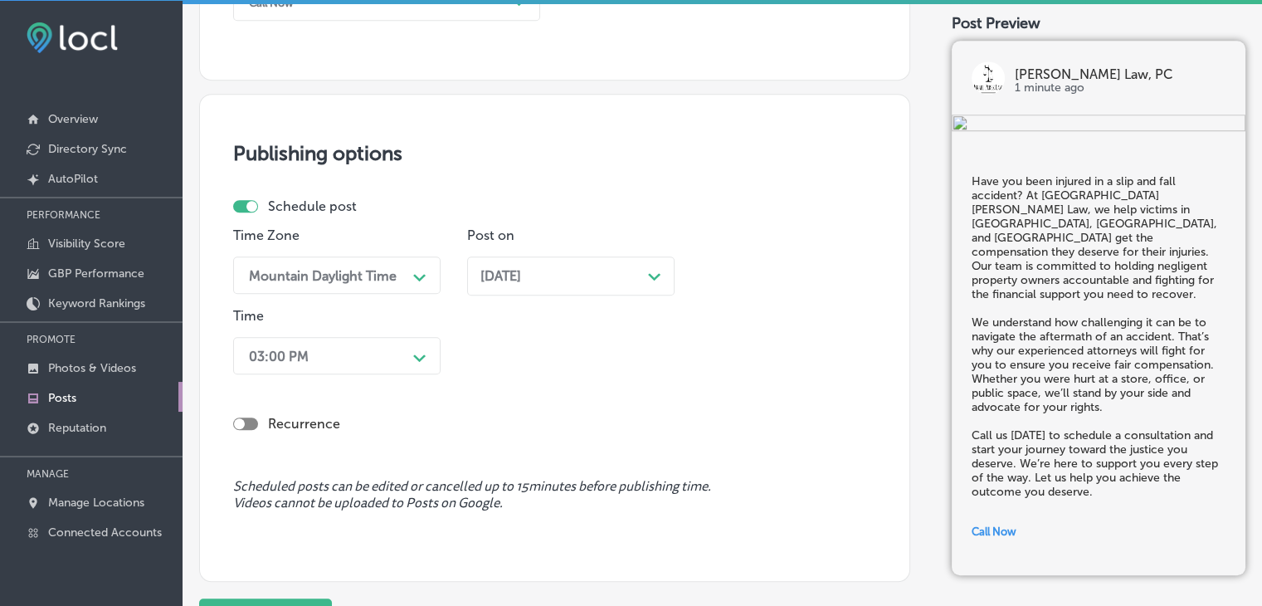
click at [521, 280] on span "[DATE]" at bounding box center [500, 276] width 41 height 16
click at [348, 341] on div "03:00 PM" at bounding box center [324, 355] width 166 height 29
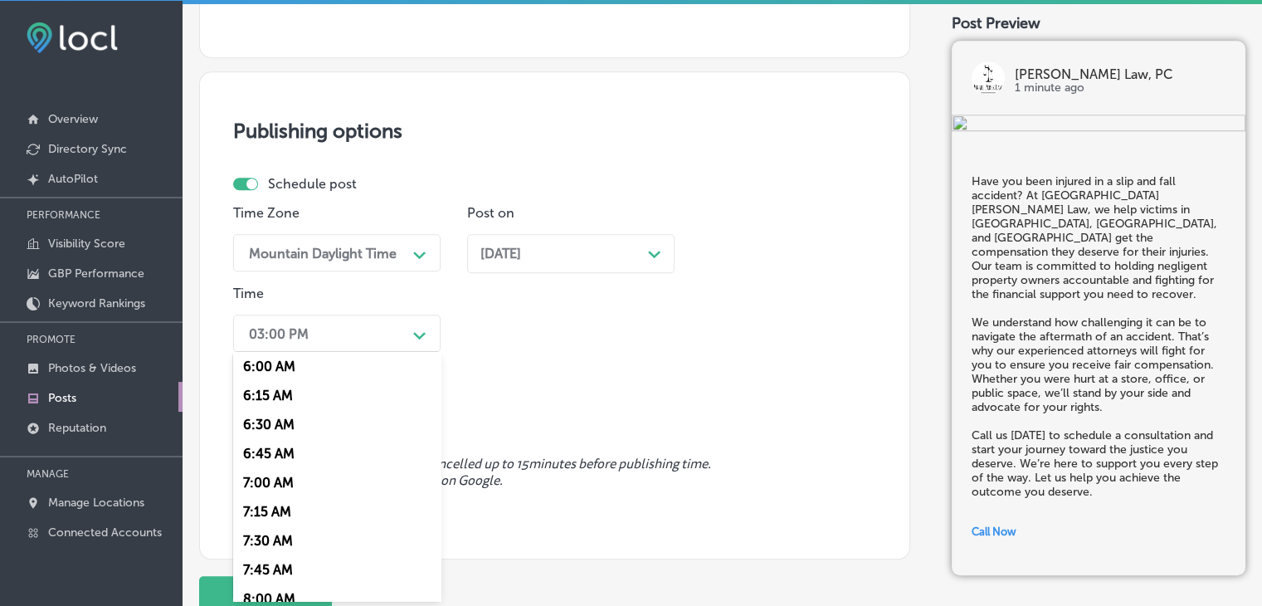
scroll to position [747, 0]
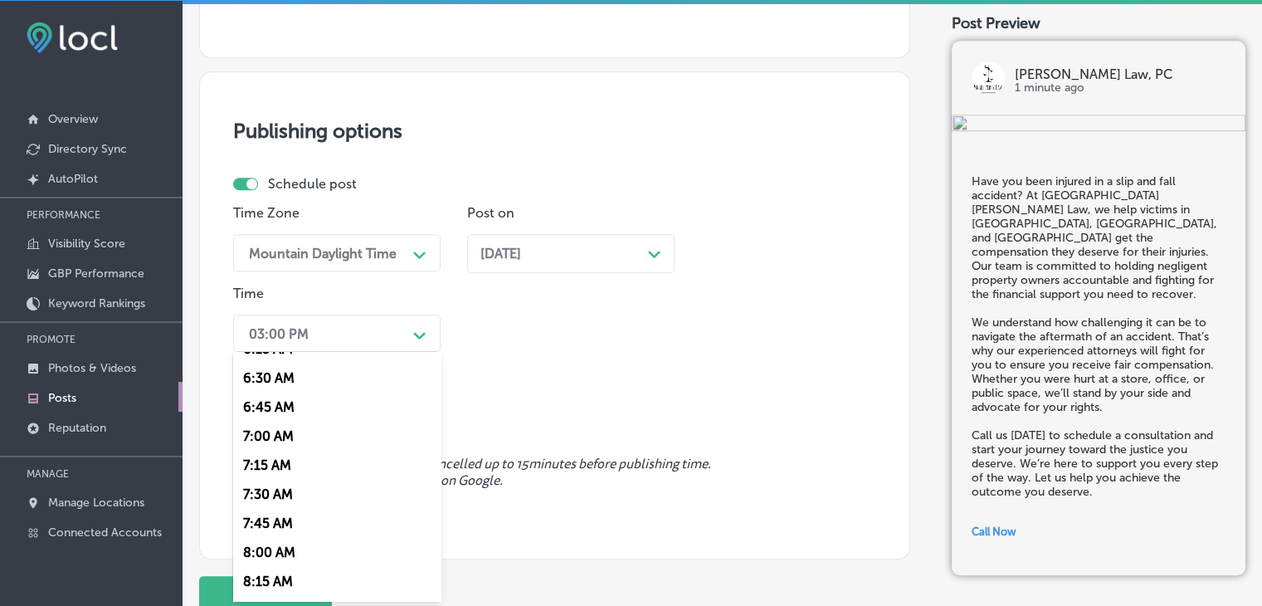
click at [254, 437] on div "7:00 AM" at bounding box center [336, 436] width 207 height 29
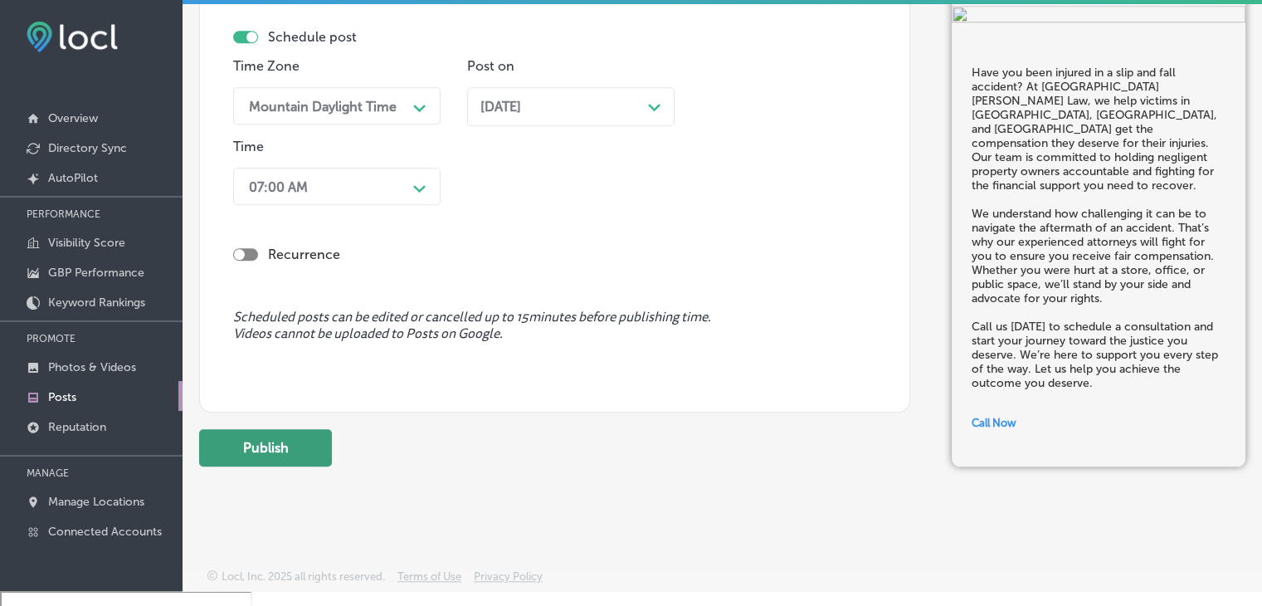
scroll to position [23, 0]
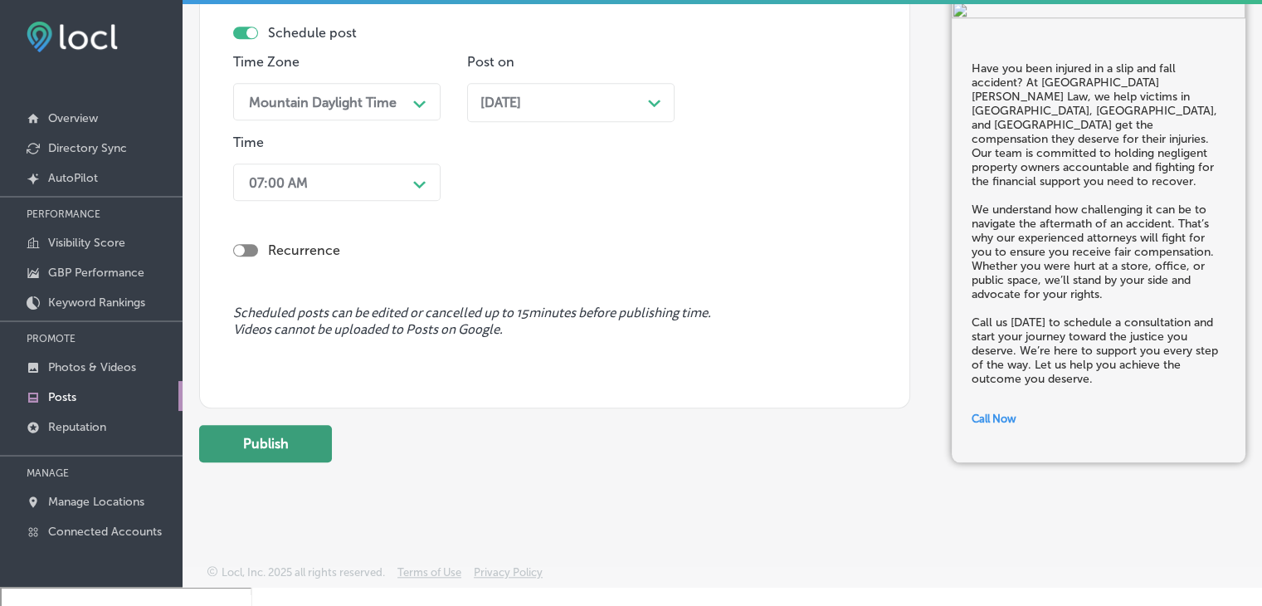
click at [326, 438] on button "Publish" at bounding box center [265, 443] width 133 height 37
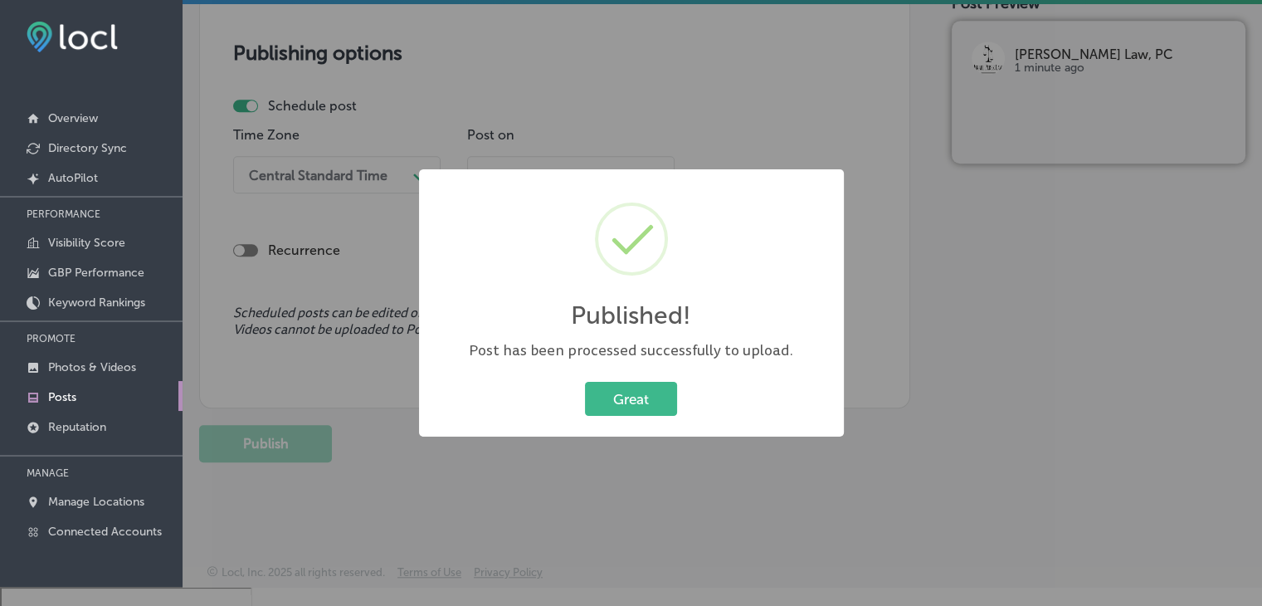
click at [413, 234] on div "Published! × Post has been processed successfully to upload. Great Cancel" at bounding box center [631, 303] width 1262 height 606
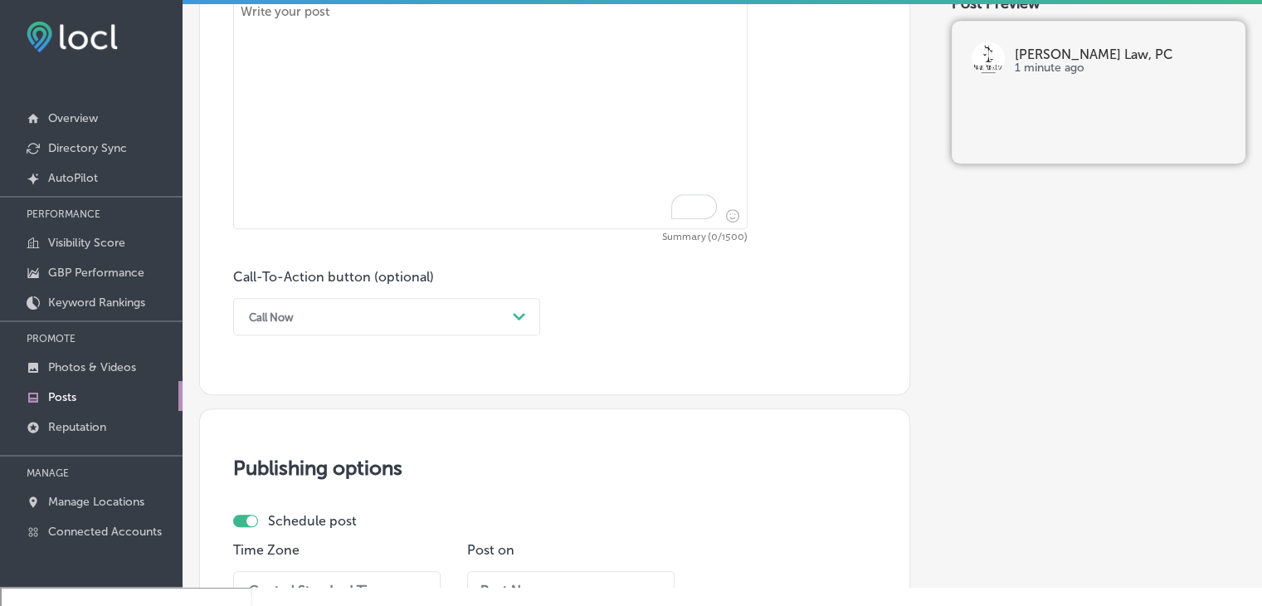
click at [434, 171] on textarea "To enrich screen reader interactions, please activate Accessibility in Grammarl…" at bounding box center [490, 113] width 514 height 232
paste textarea "When negligence leads to an injury, it’s critical to have an experienced lawyer…"
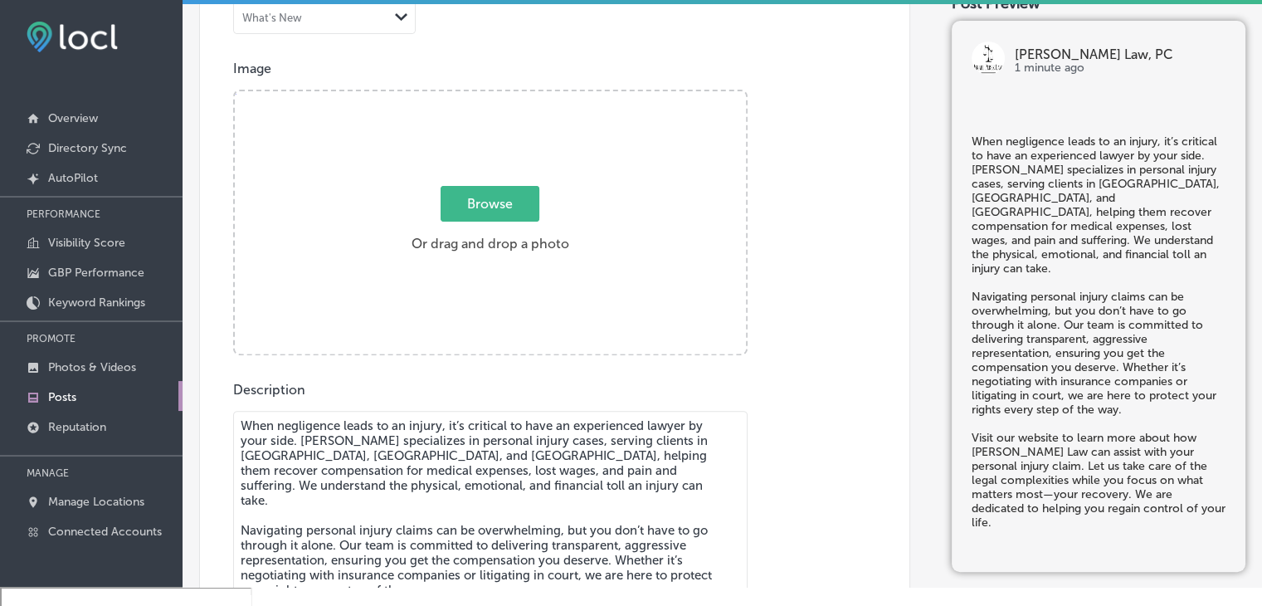
type textarea "When negligence leads to an injury, it’s critical to have an experienced lawyer…"
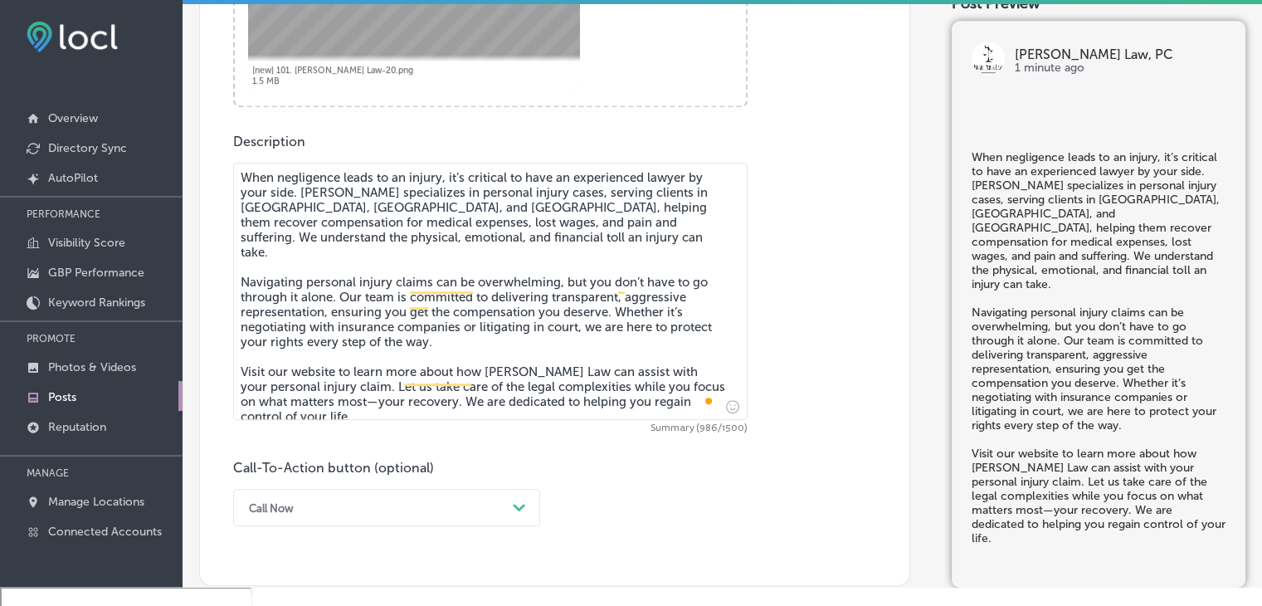
click at [329, 509] on div "Call Now Path Created with Sketch." at bounding box center [386, 507] width 307 height 37
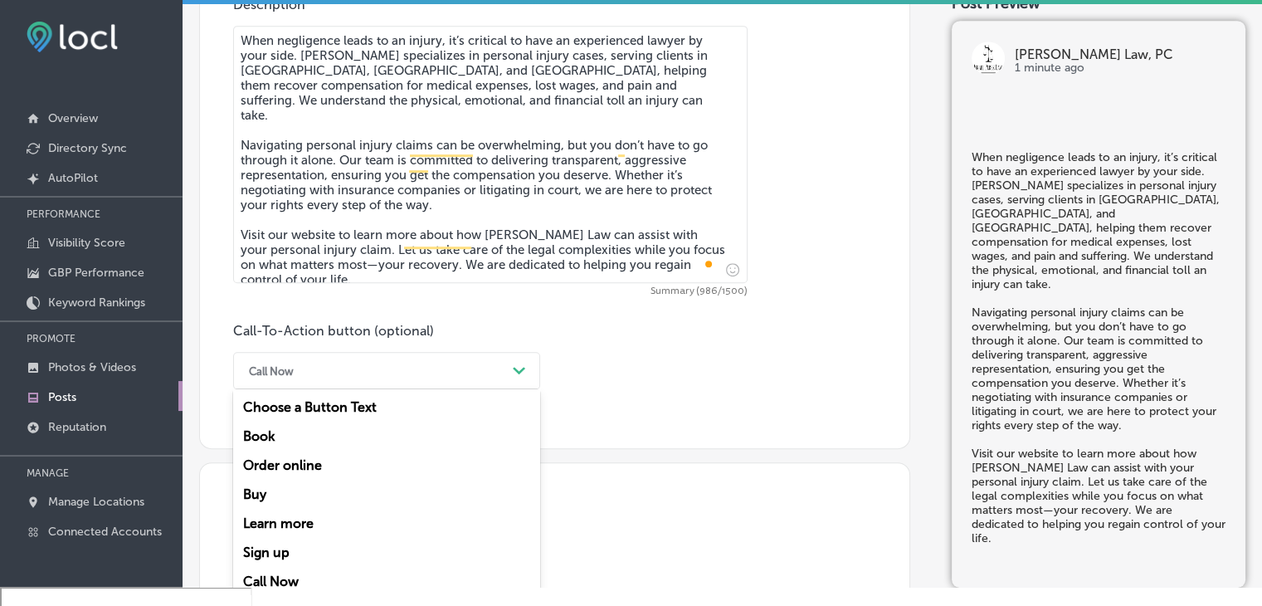
click at [329, 517] on div "Learn more" at bounding box center [386, 523] width 307 height 29
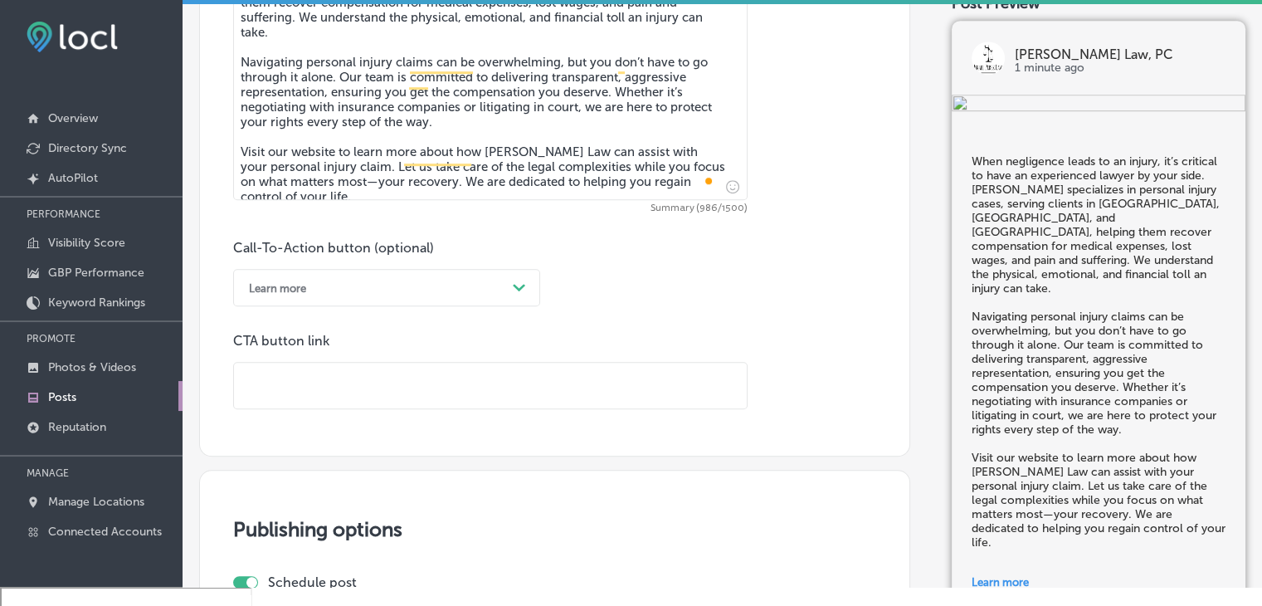
click at [433, 368] on input "text" at bounding box center [490, 386] width 513 height 46
paste input "https://www.israelperezlaw.com/"
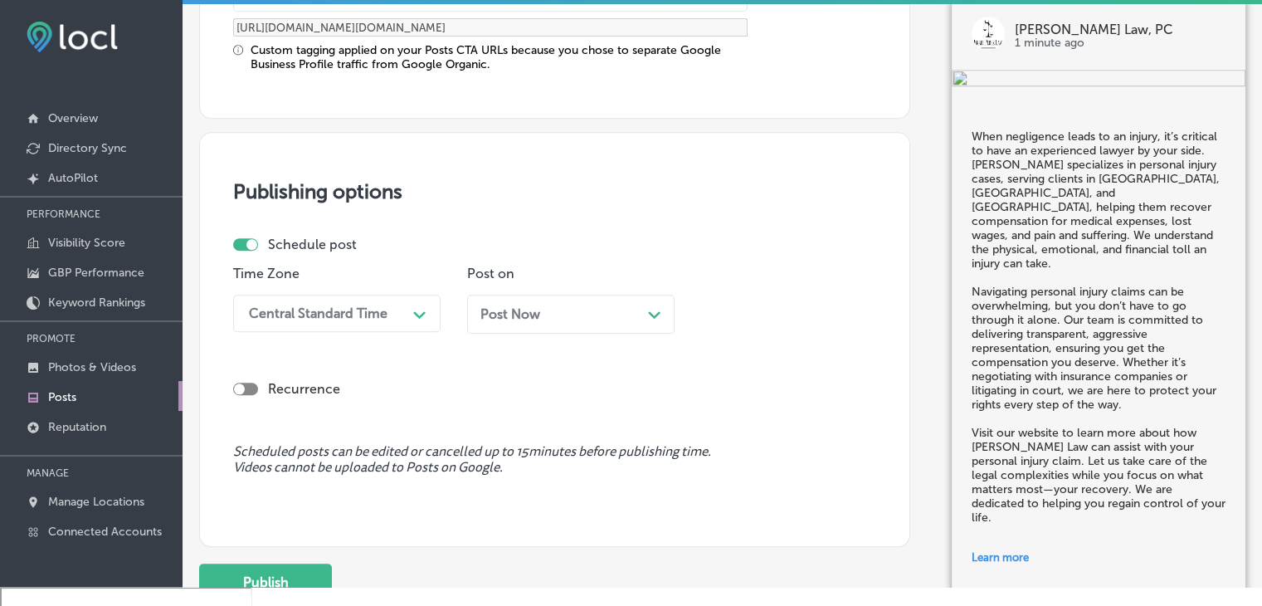
scroll to position [1547, 0]
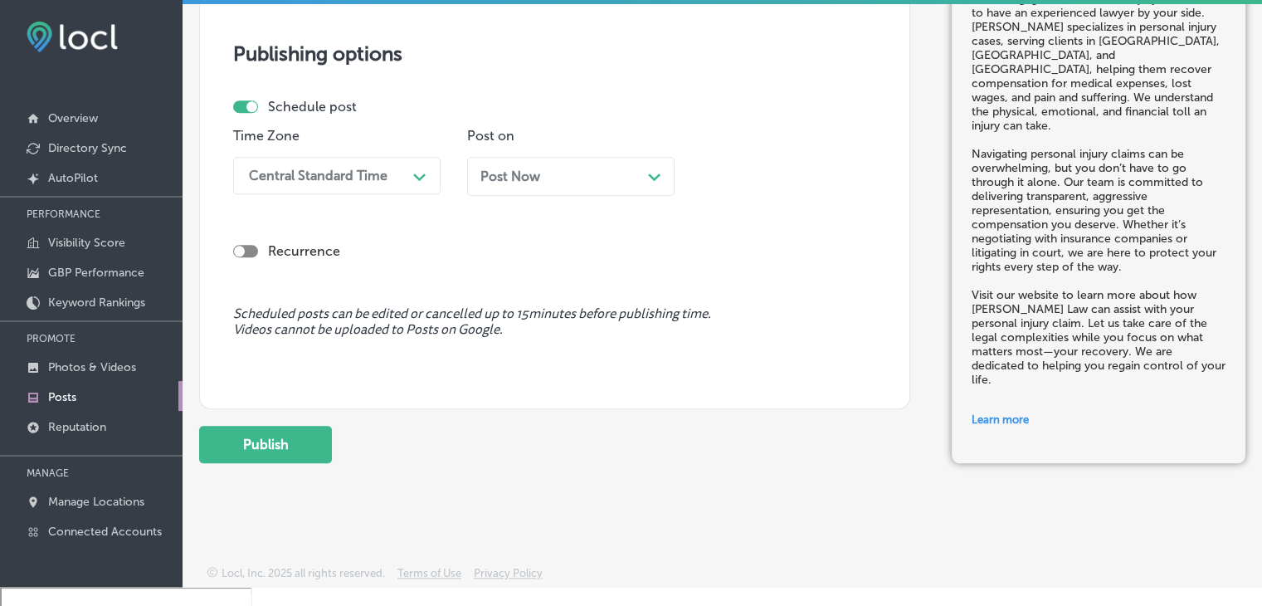
type input "https://www.israelperezlaw.com/"
click at [347, 183] on div "Central Standard Time" at bounding box center [324, 175] width 166 height 29
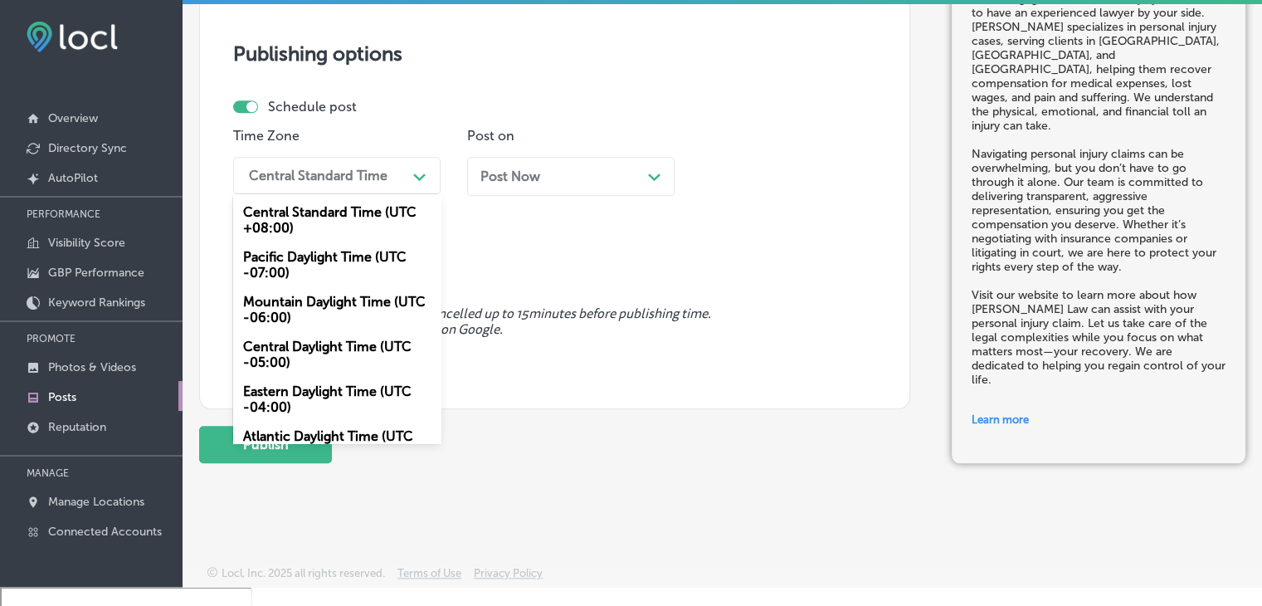
click at [325, 294] on div "Mountain Daylight Time (UTC -06:00)" at bounding box center [336, 309] width 207 height 45
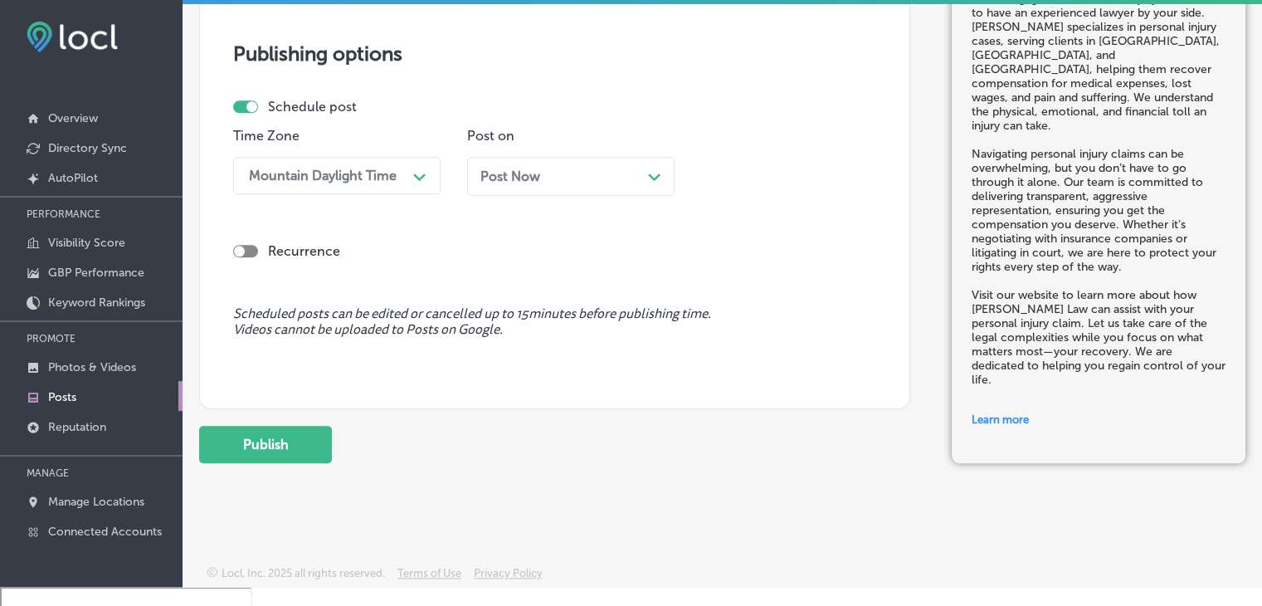
click at [487, 173] on span "Post Now" at bounding box center [510, 176] width 60 height 16
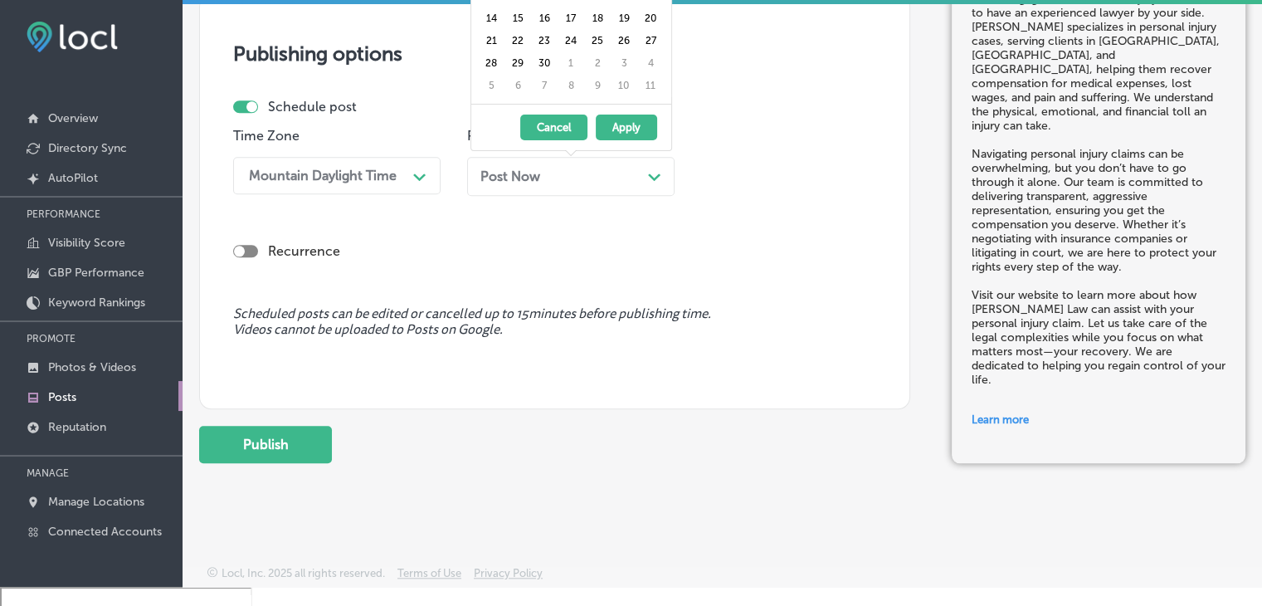
click at [704, 324] on span "Scheduled posts can be edited or cancelled up to 15 minutes before publishing t…" at bounding box center [554, 322] width 643 height 32
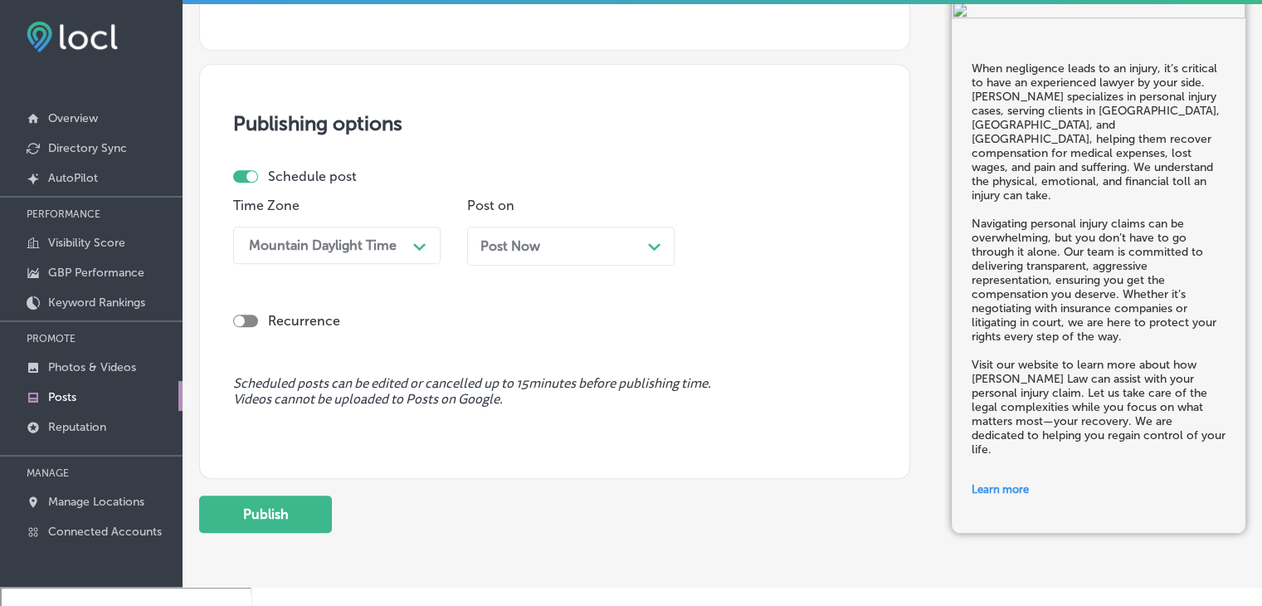
scroll to position [1381, 0]
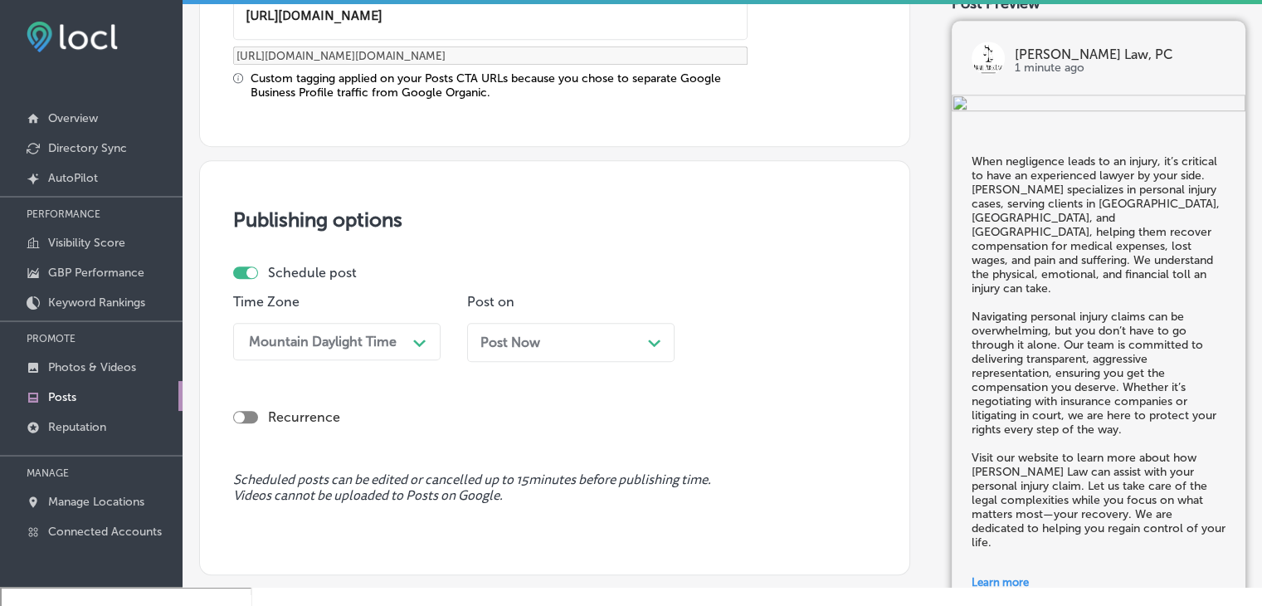
click at [624, 306] on p "Post on" at bounding box center [570, 302] width 207 height 16
click at [621, 324] on div "Post Now Path Created with Sketch." at bounding box center [570, 342] width 207 height 39
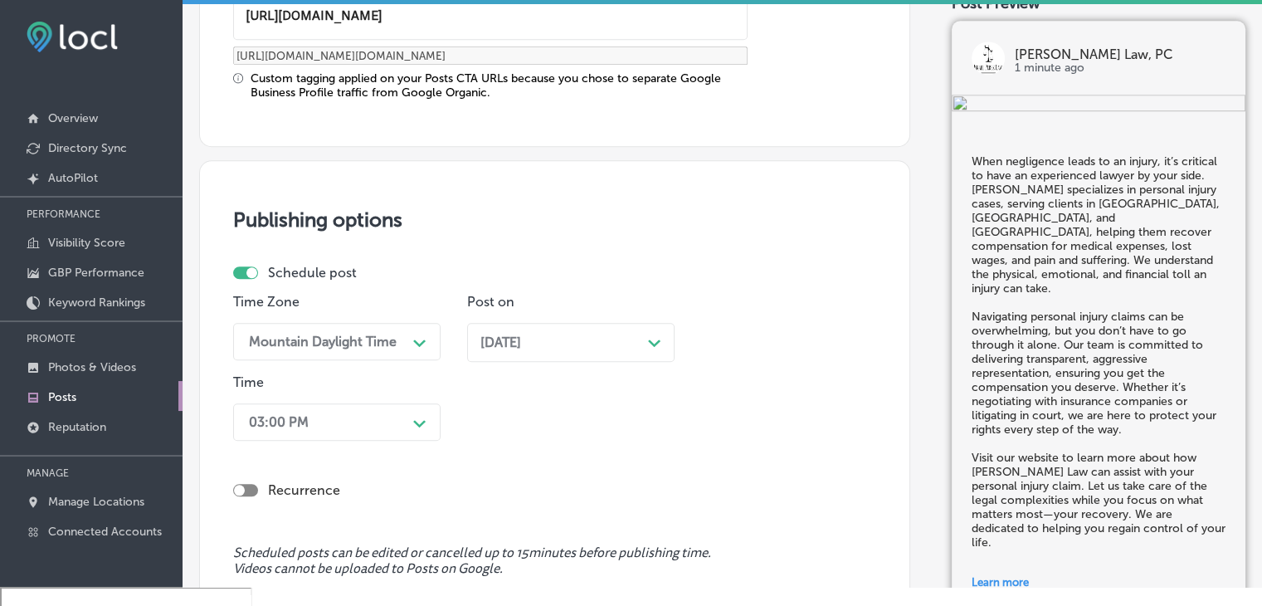
scroll to position [1469, 0]
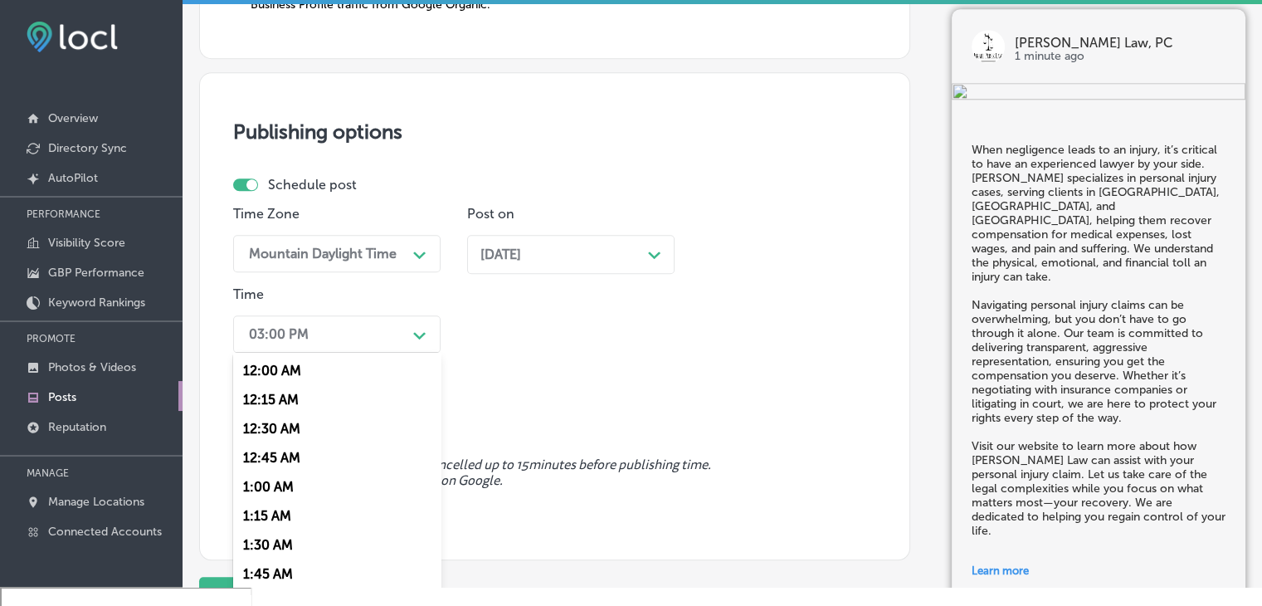
click at [277, 353] on div "option 7:00 AM, selected. option 12:30 AM focused, 3 of 96. 96 results availabl…" at bounding box center [336, 333] width 207 height 37
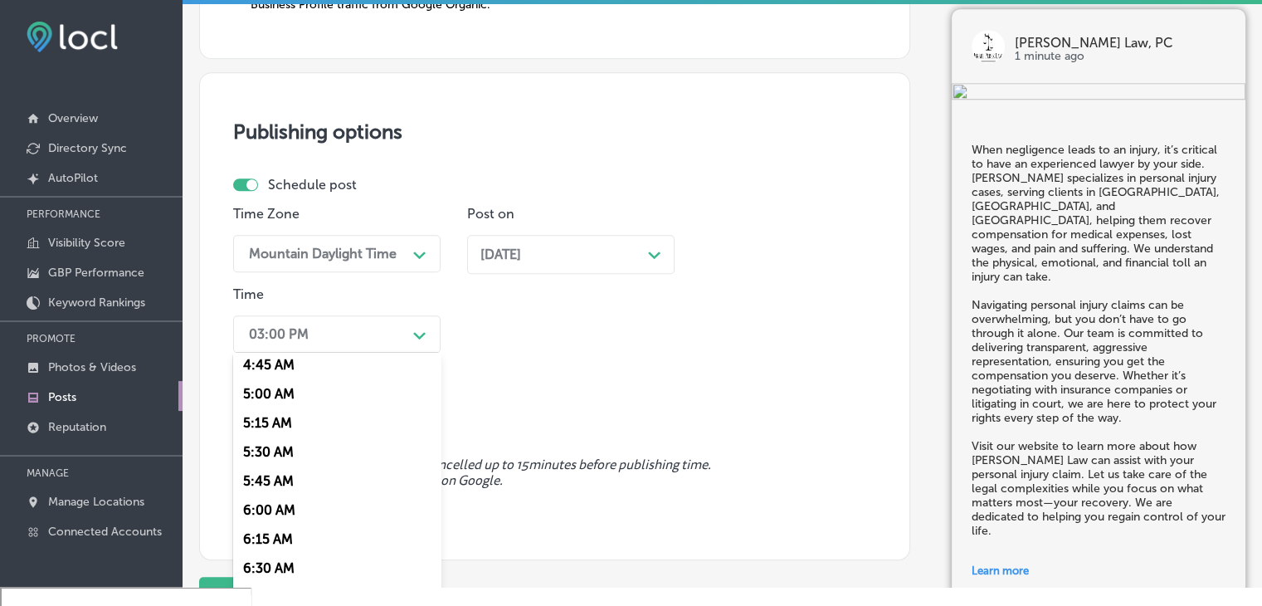
scroll to position [664, 0]
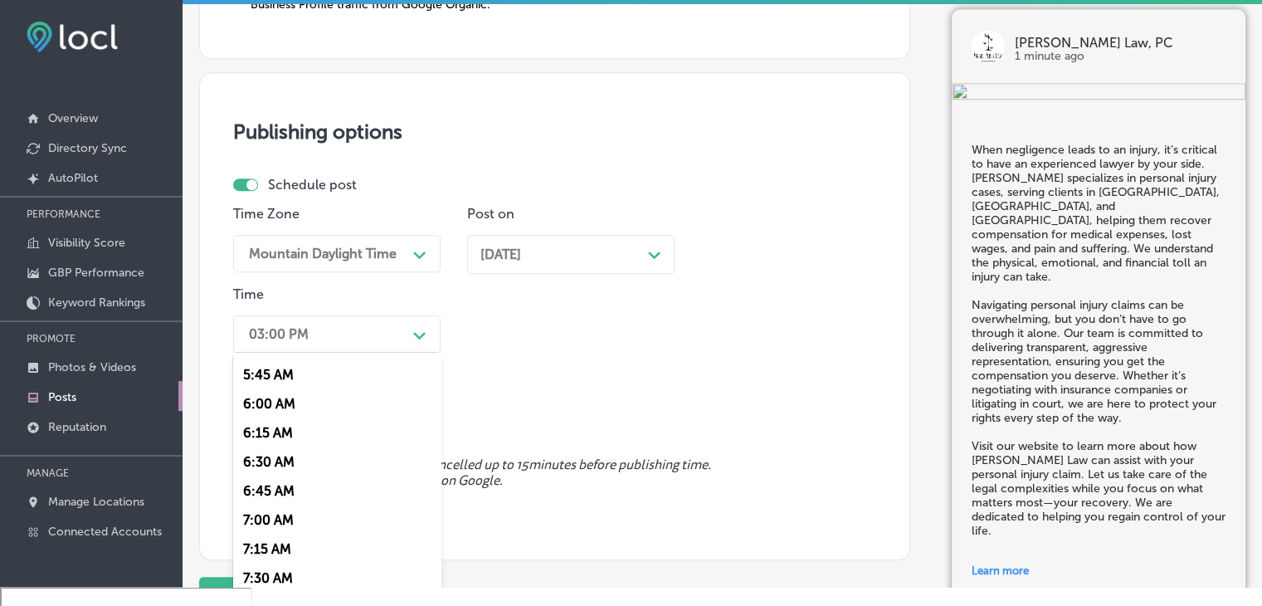
click at [282, 512] on div "7:00 AM" at bounding box center [336, 519] width 207 height 29
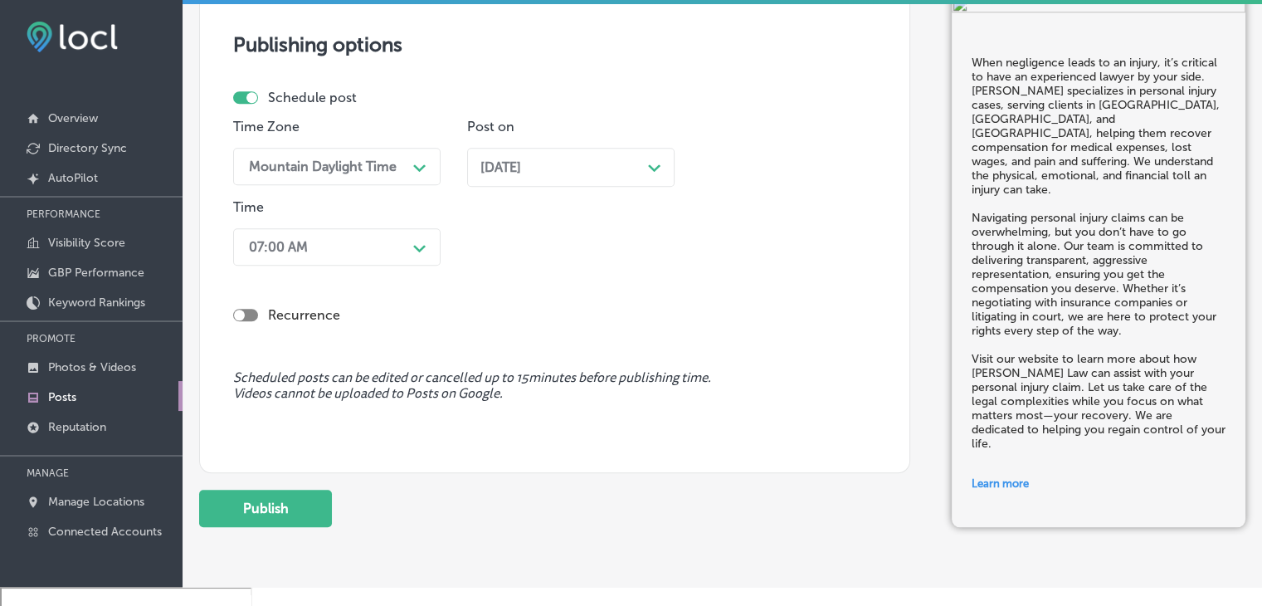
scroll to position [1620, 0]
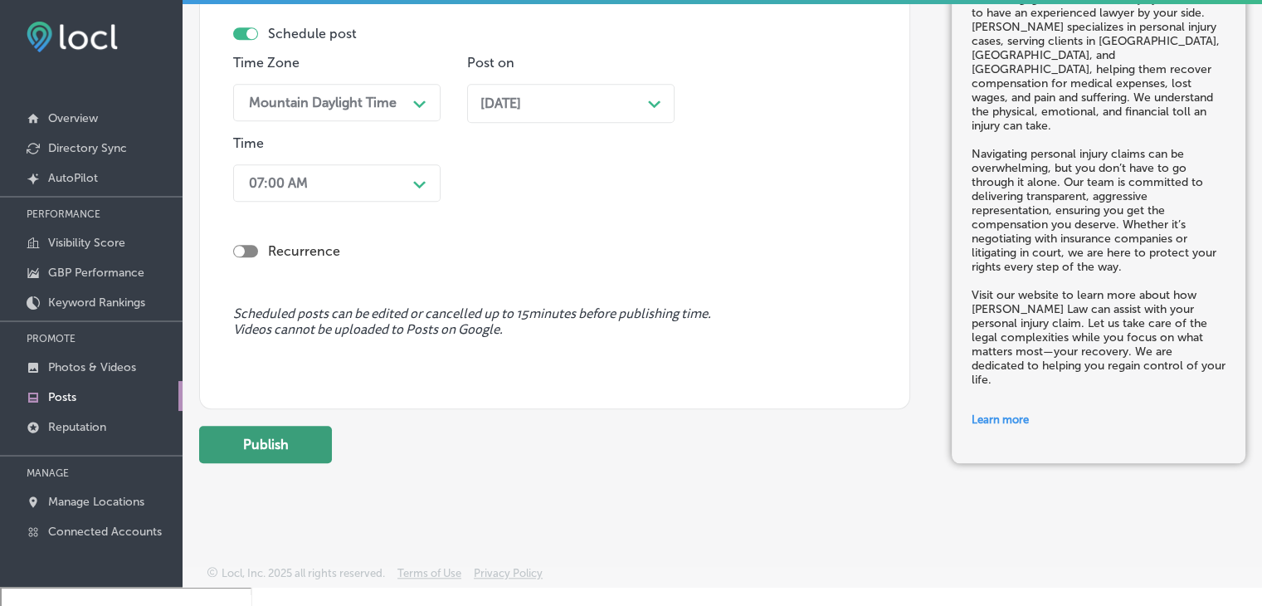
click at [276, 440] on button "Publish" at bounding box center [265, 444] width 133 height 37
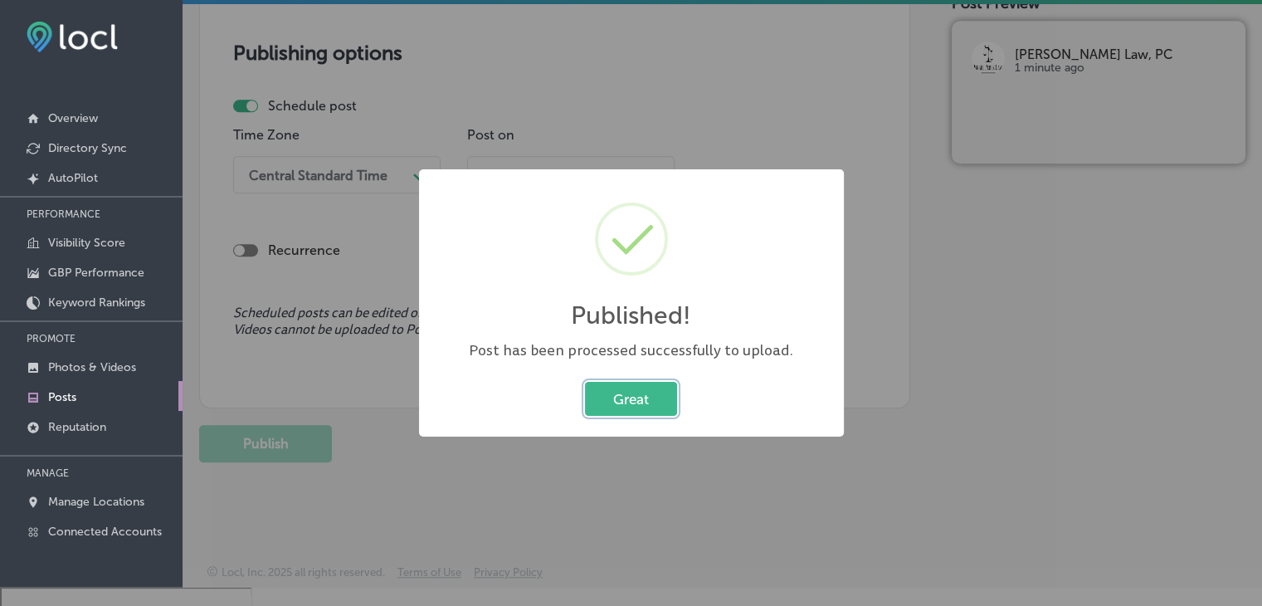
scroll to position [1397, 0]
click at [470, 169] on div "Published! × Post has been processed successfully to upload. Great Cancel" at bounding box center [631, 303] width 425 height 268
click at [499, 121] on div "Published! × Post has been processed successfully to upload. Great Cancel" at bounding box center [631, 303] width 1262 height 606
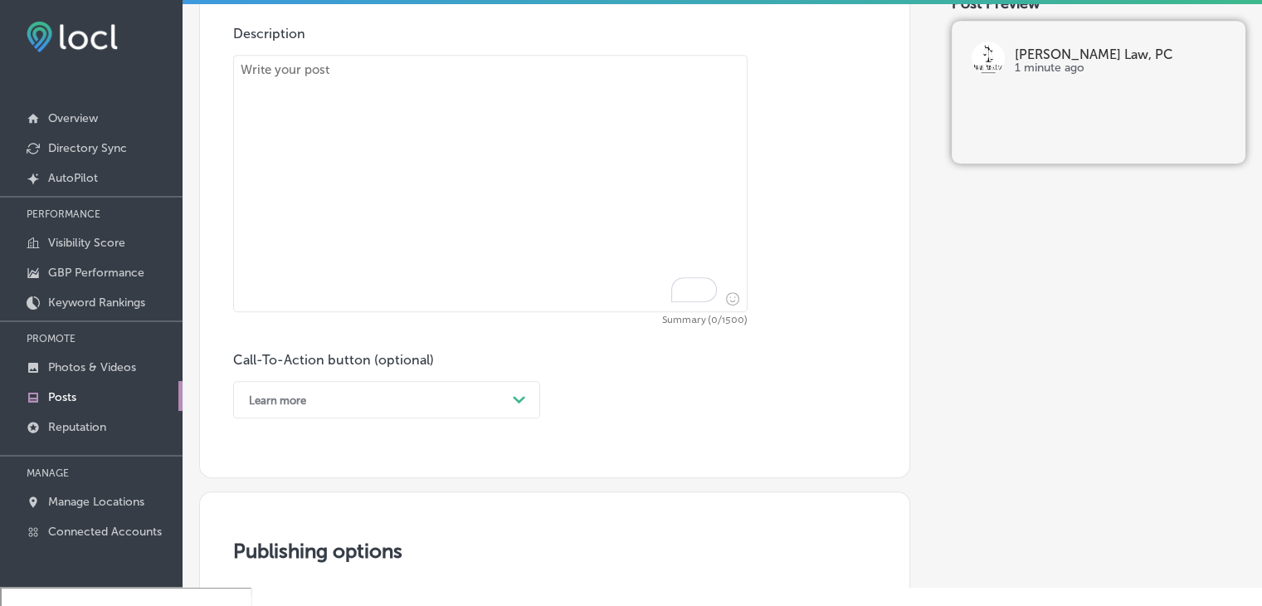
click at [580, 163] on textarea "To enrich screen reader interactions, please activate Accessibility in Grammarl…" at bounding box center [490, 183] width 514 height 257
paste textarea "Injured in a car accident? Israel Perez Law specializes in vehicle accident cla…"
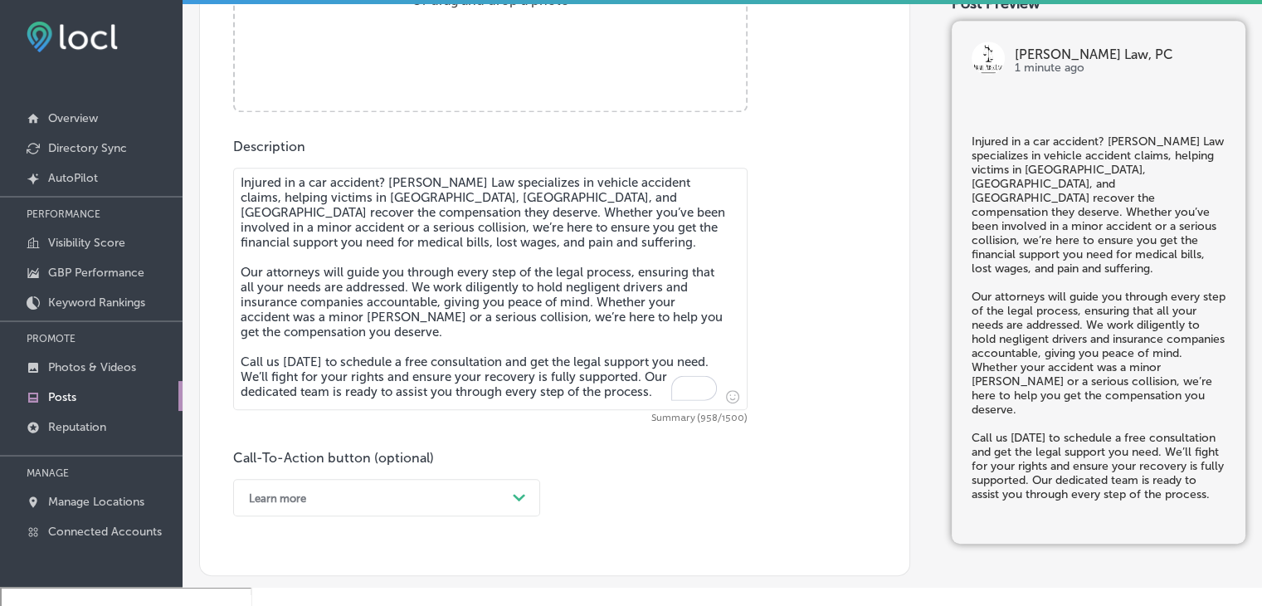
scroll to position [734, 0]
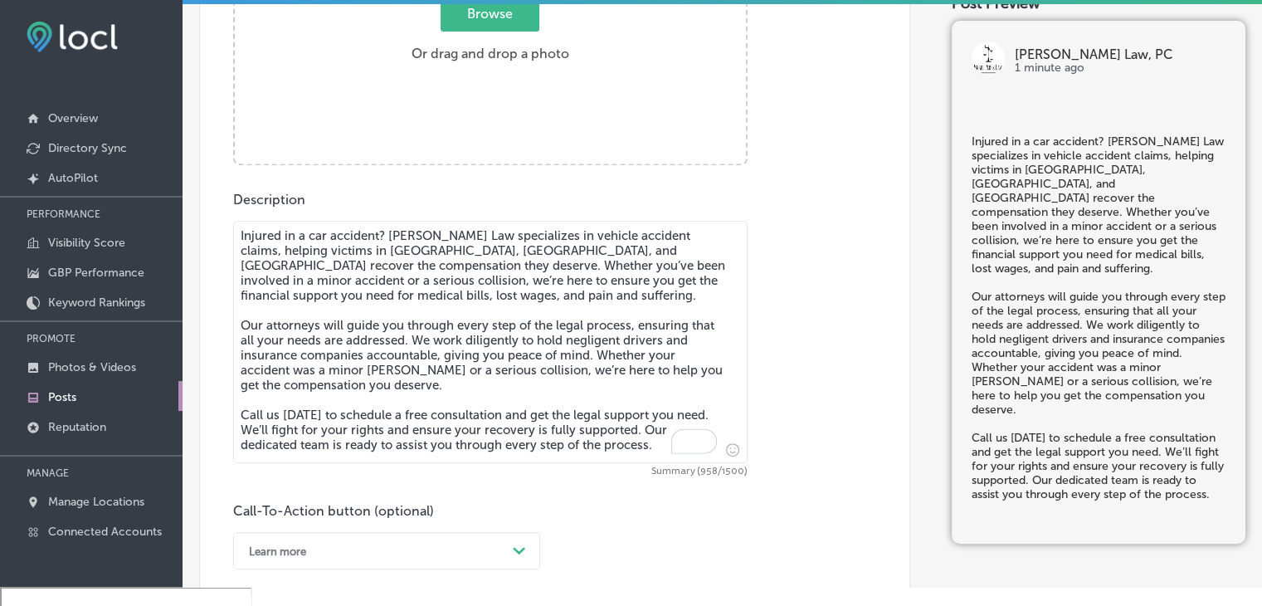
type textarea "Injured in a car accident? Israel Perez Law specializes in vehicle accident cla…"
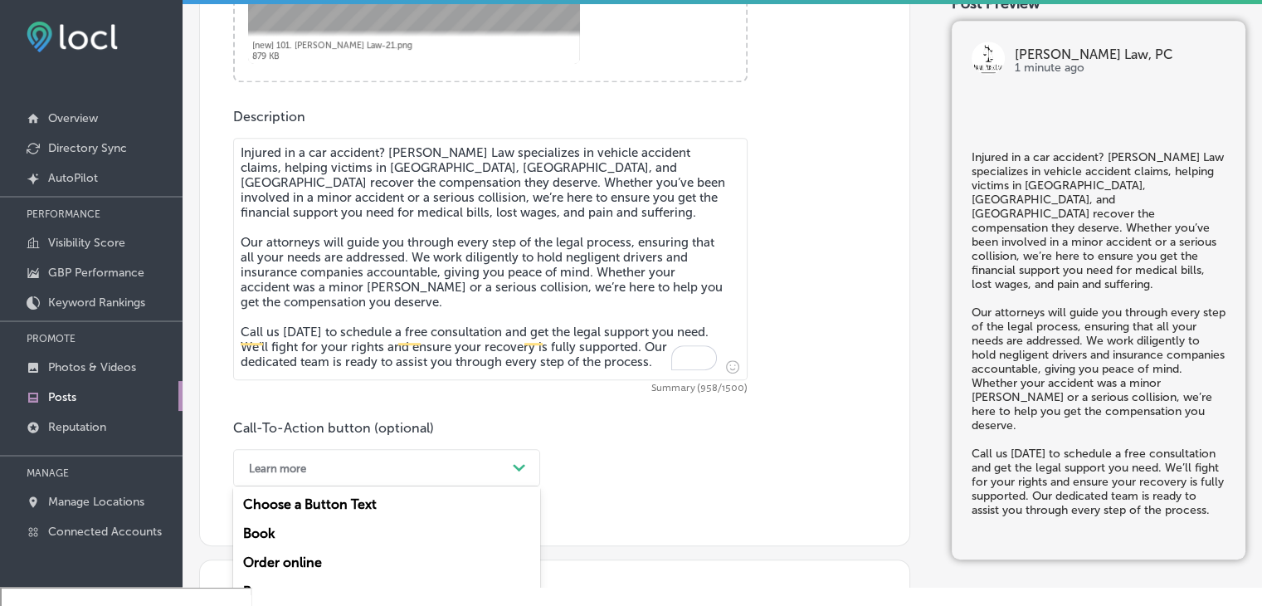
click at [340, 456] on div "option Learn more, selected. option Order online focused, 3 of 7. 7 results ava…" at bounding box center [386, 467] width 307 height 37
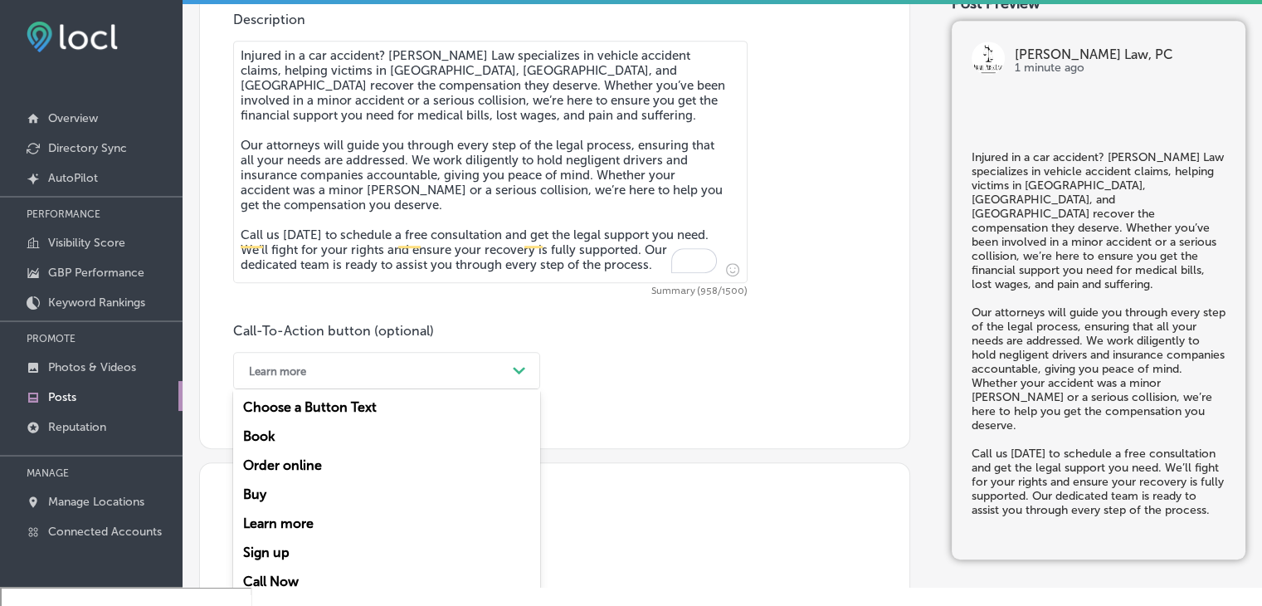
click at [306, 575] on div "Call Now" at bounding box center [386, 581] width 307 height 29
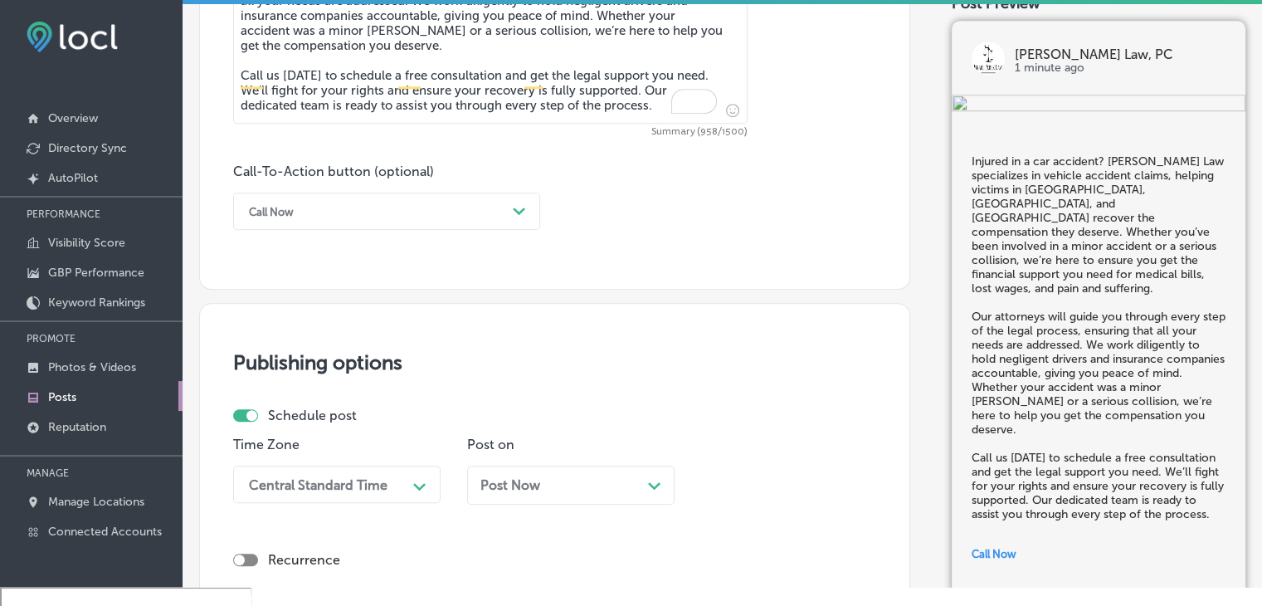
scroll to position [1246, 0]
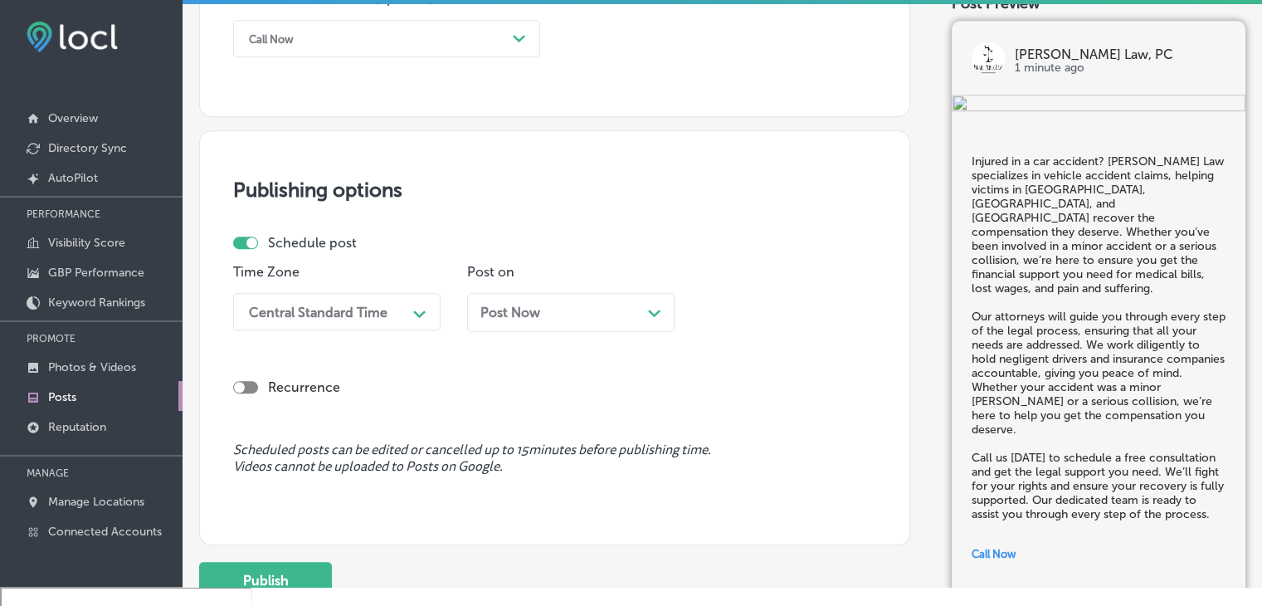
click at [382, 311] on div "Central Standard Time" at bounding box center [318, 312] width 139 height 16
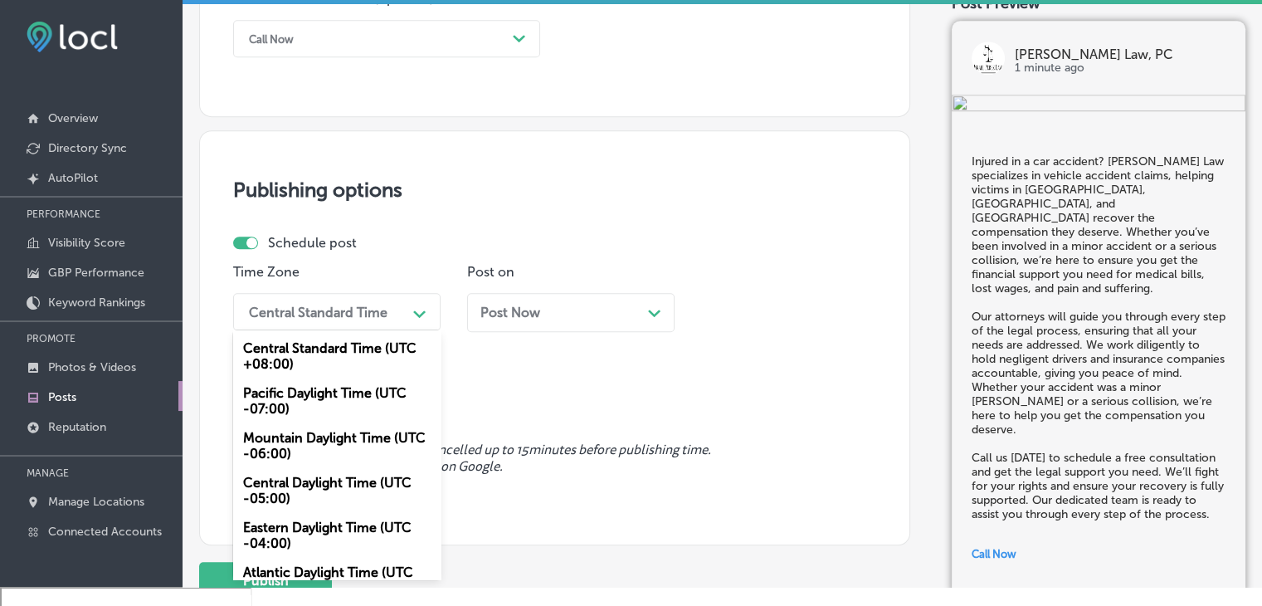
click at [335, 470] on div "Central Daylight Time (UTC -05:00)" at bounding box center [336, 490] width 207 height 45
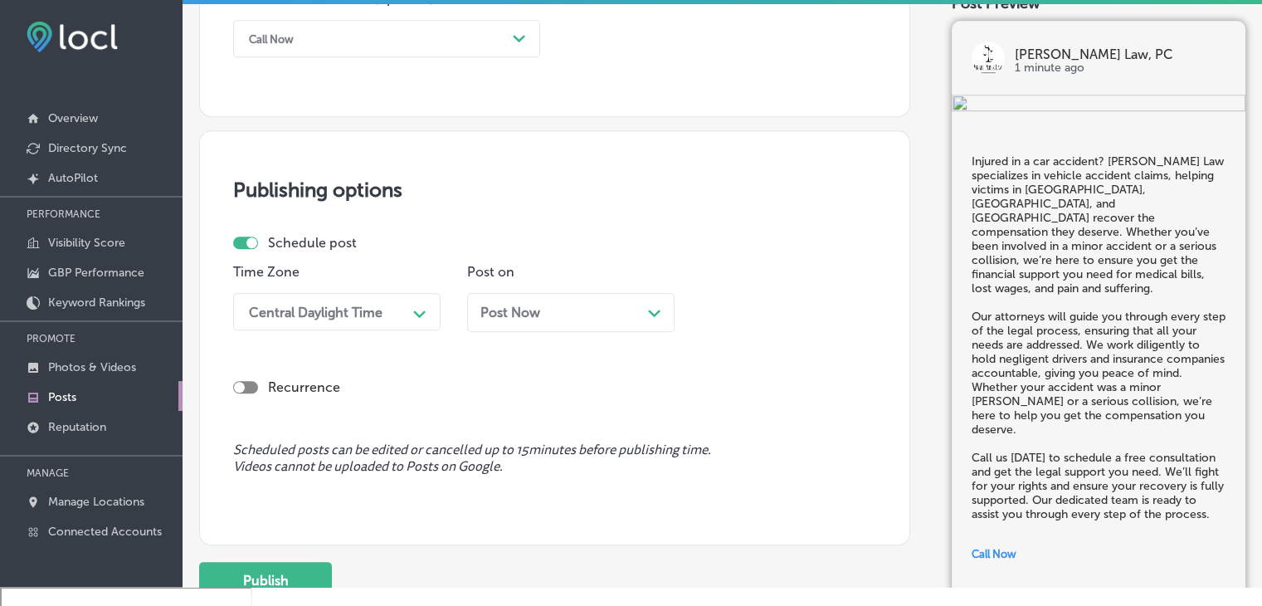
click at [368, 273] on p "Time Zone" at bounding box center [336, 272] width 207 height 16
click at [368, 312] on div "Central Daylight Time" at bounding box center [316, 312] width 134 height 16
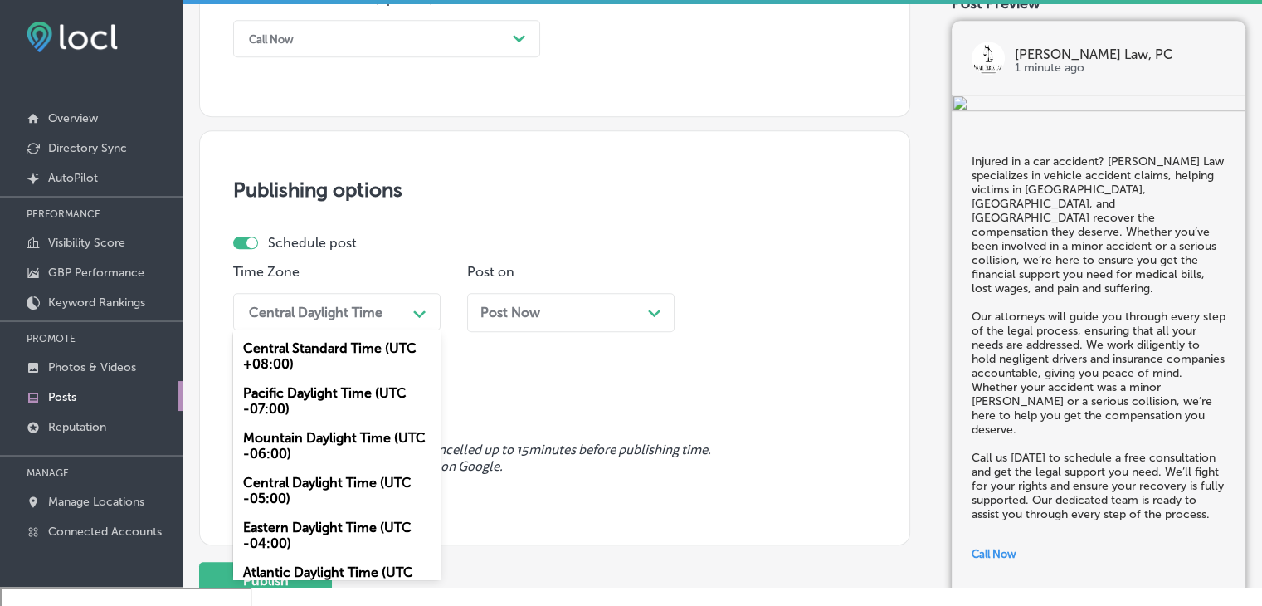
click at [320, 441] on div "Mountain Daylight Time (UTC -06:00)" at bounding box center [336, 445] width 207 height 45
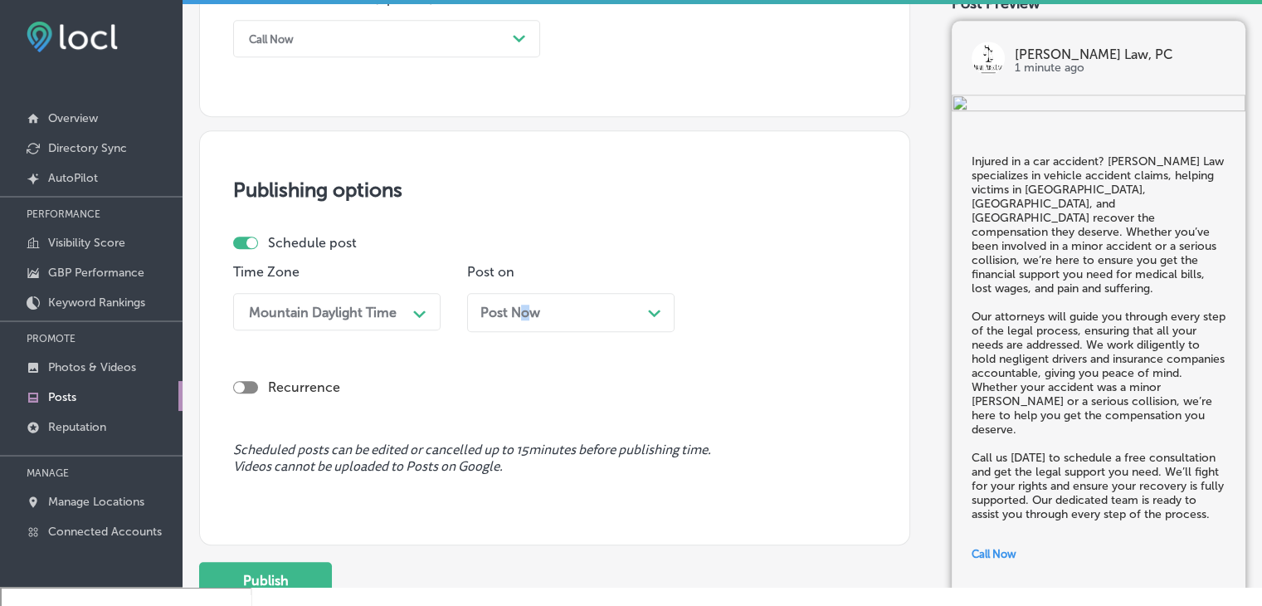
click at [525, 307] on span "Post Now" at bounding box center [510, 313] width 60 height 16
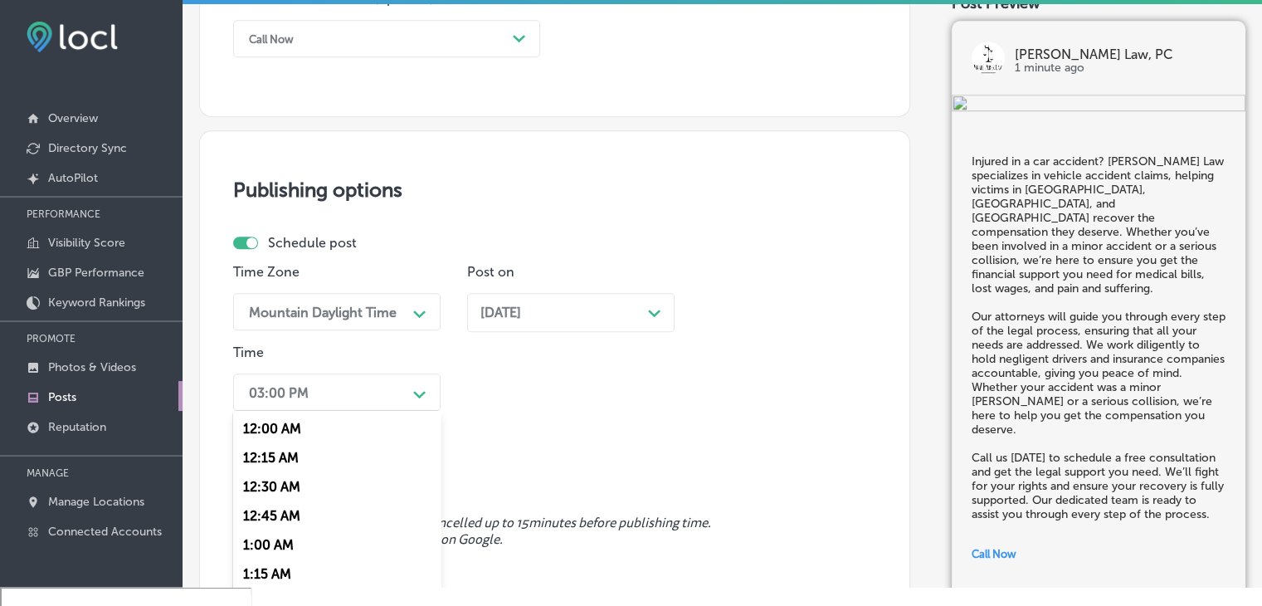
click at [405, 385] on div "option 7:00 AM, selected. option 12:15 AM focused, 2 of 96. 96 results availabl…" at bounding box center [336, 391] width 207 height 37
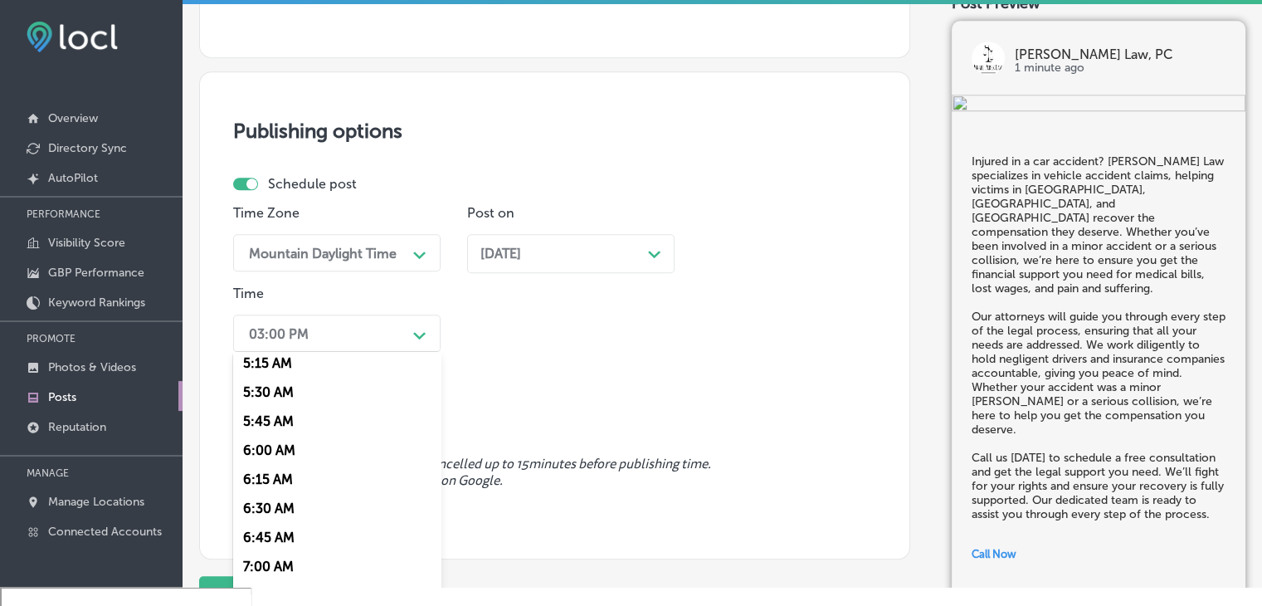
scroll to position [747, 0]
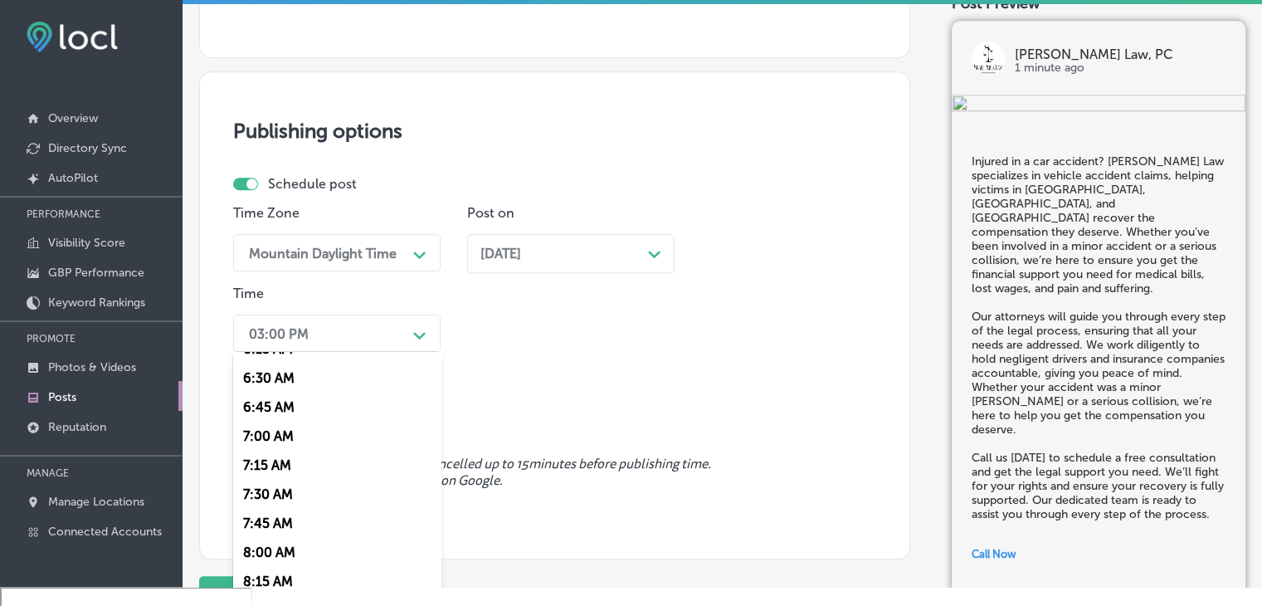
click at [276, 436] on div "7:00 AM" at bounding box center [336, 436] width 207 height 29
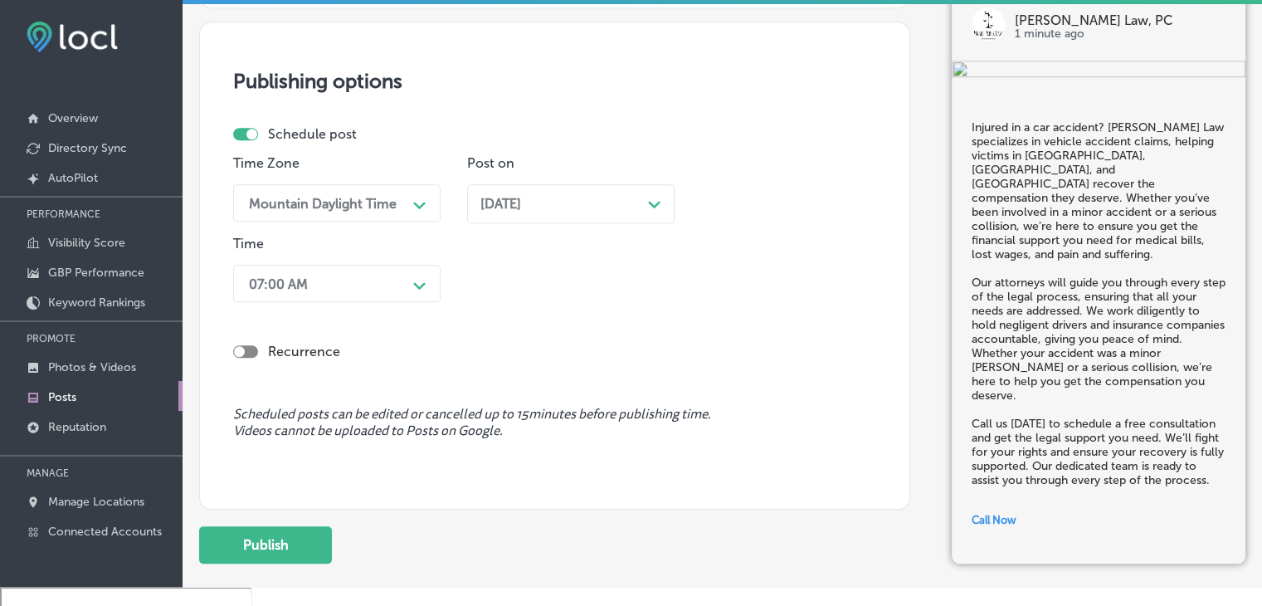
scroll to position [1456, 0]
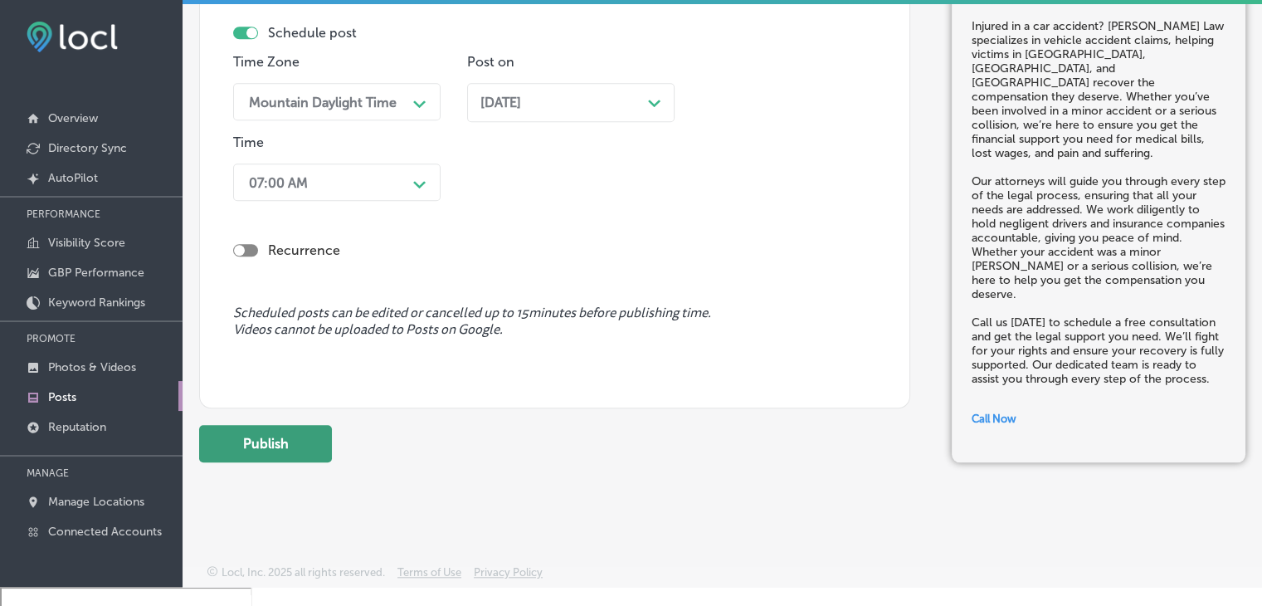
click at [290, 434] on button "Publish" at bounding box center [265, 443] width 133 height 37
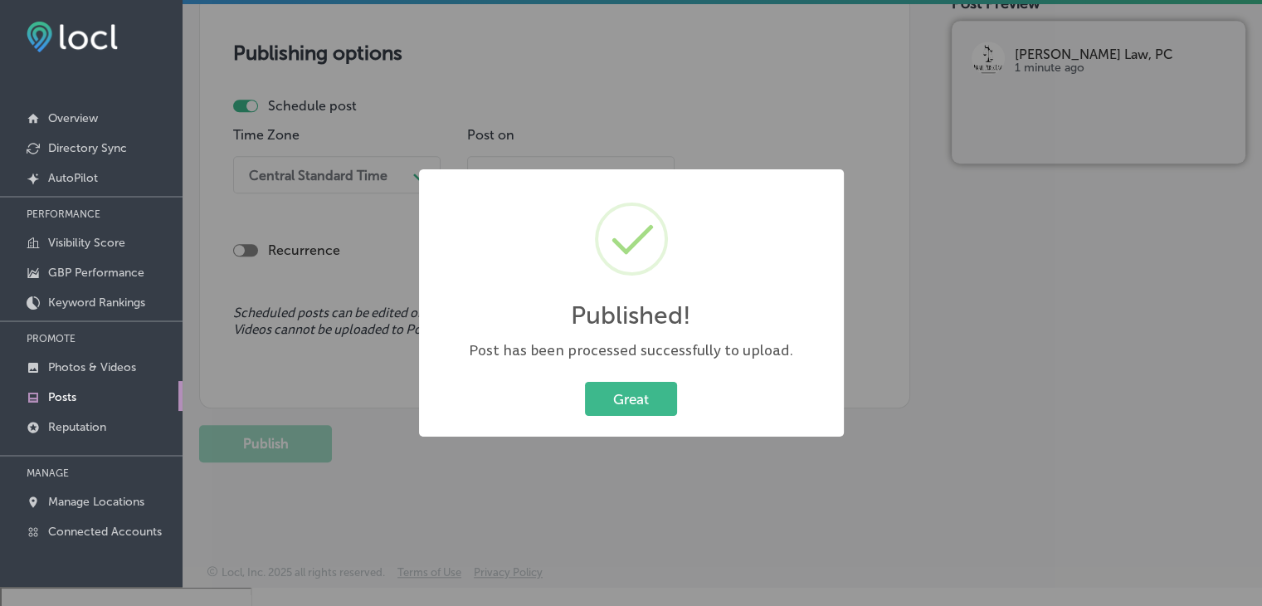
click at [518, 87] on div "Published! × Post has been processed successfully to upload. Great Cancel" at bounding box center [631, 303] width 1262 height 606
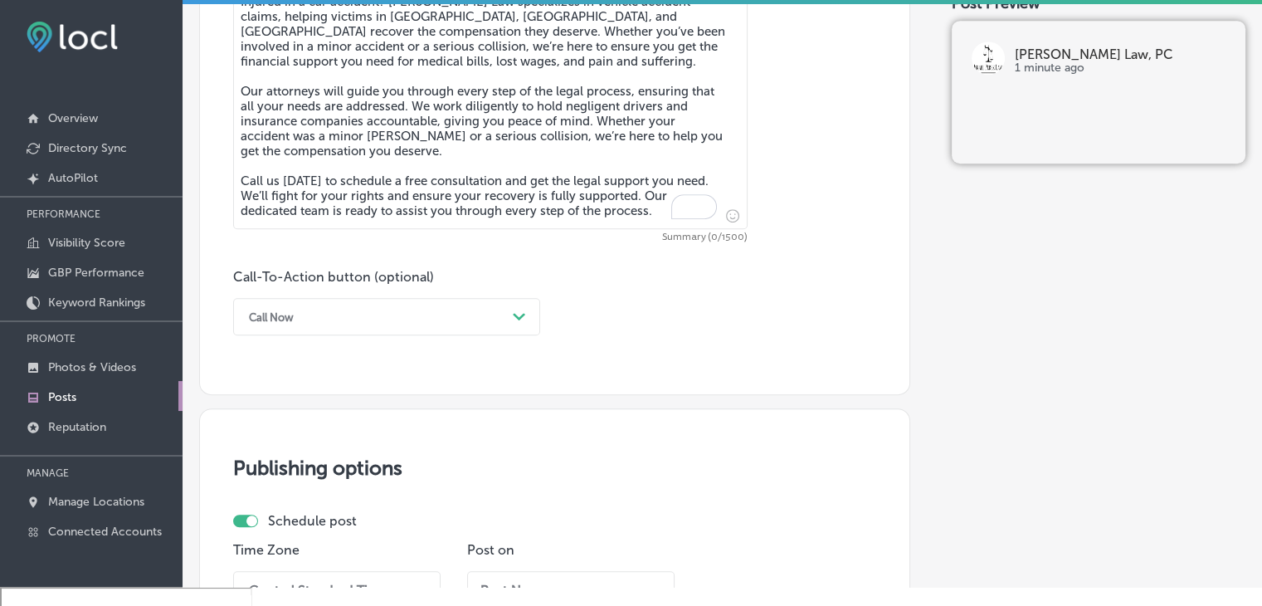
click at [505, 79] on textarea "Injured in a car accident? Israel Perez Law specializes in vehicle accident cla…" at bounding box center [490, 108] width 514 height 242
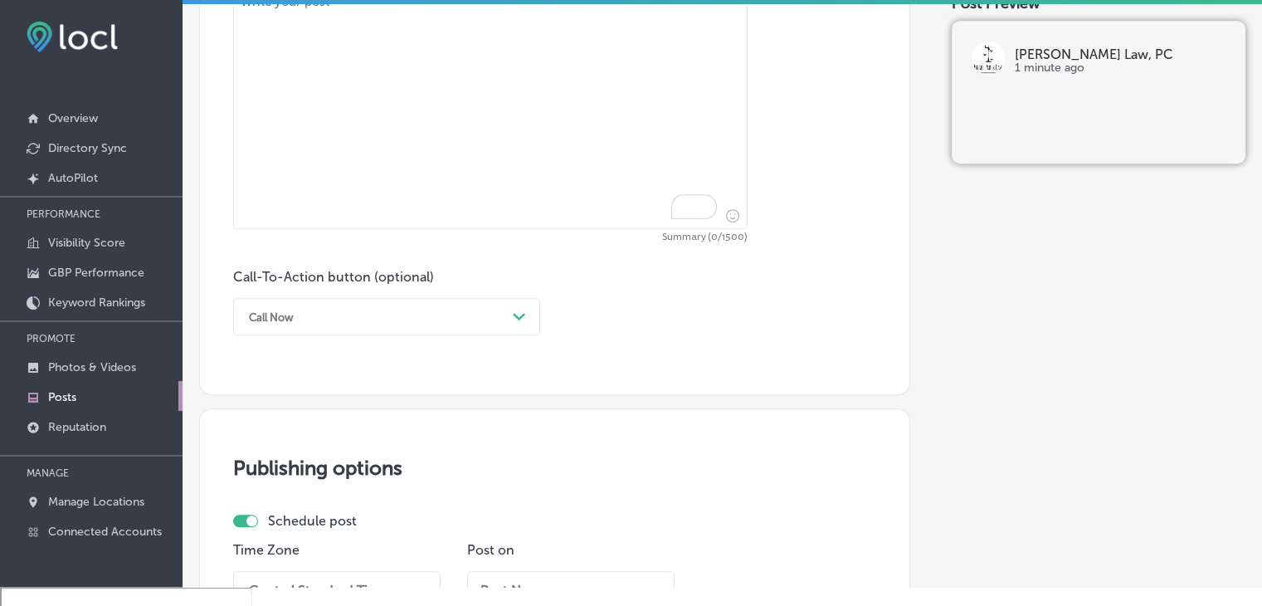
paste textarea "Suffering from a workplace injury? Israel Perez Law is here to help! We assist …"
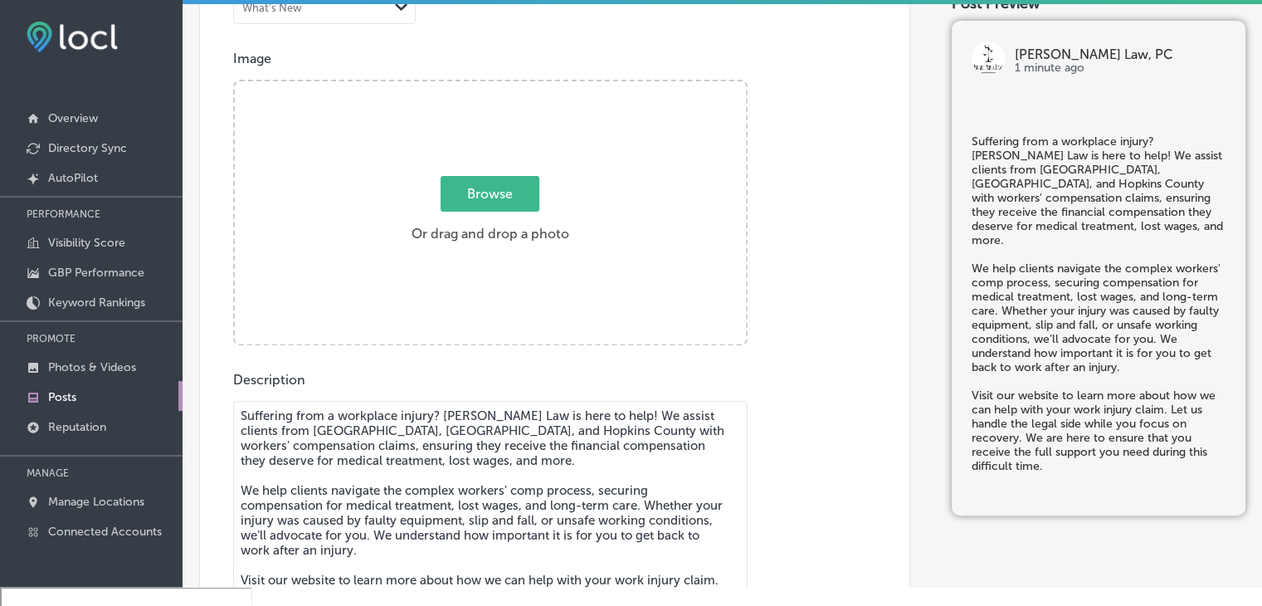
scroll to position [470, 0]
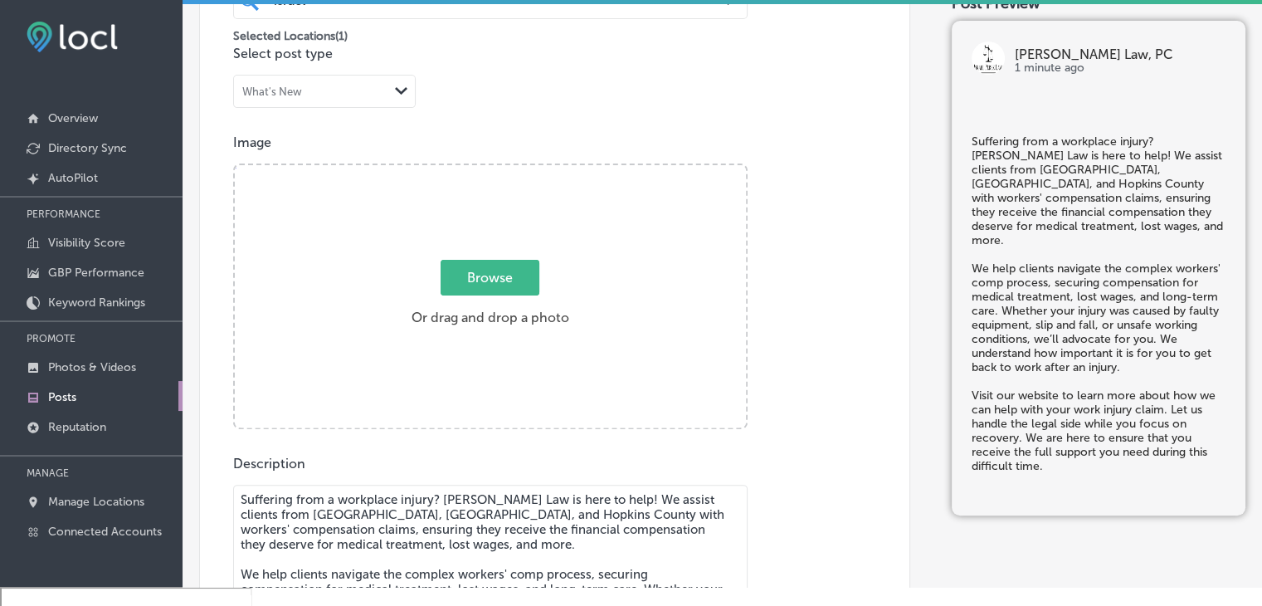
type textarea "Suffering from a workplace injury? Israel Perez Law is here to help! We assist …"
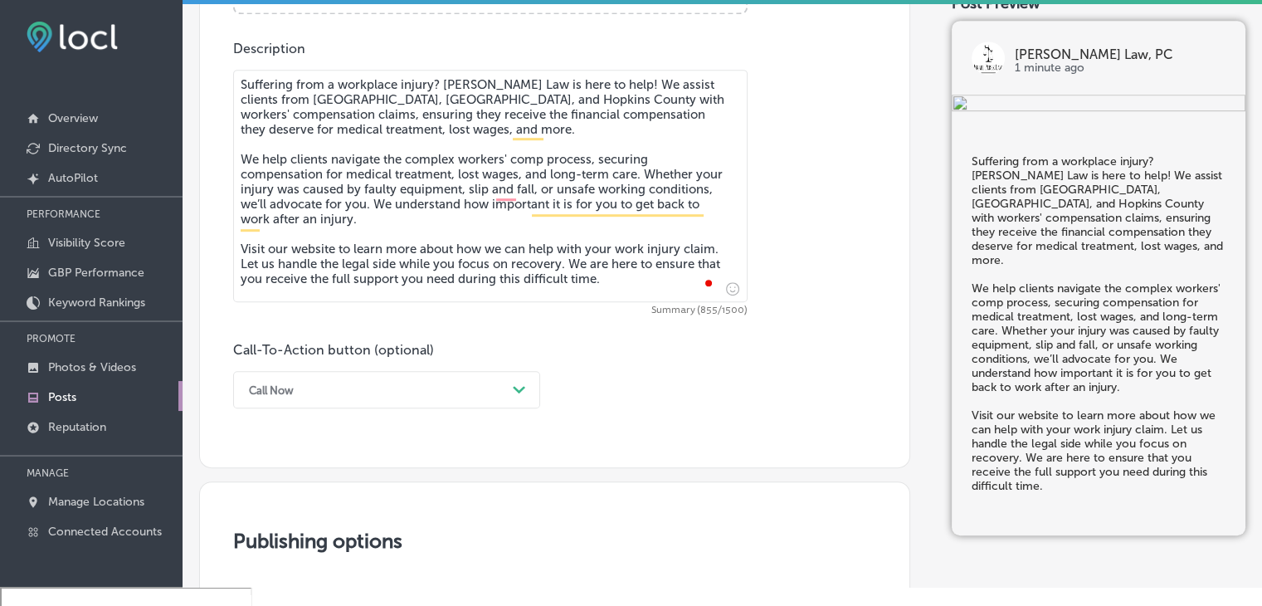
click at [375, 380] on div "Call Now Path Created with Sketch." at bounding box center [386, 389] width 307 height 37
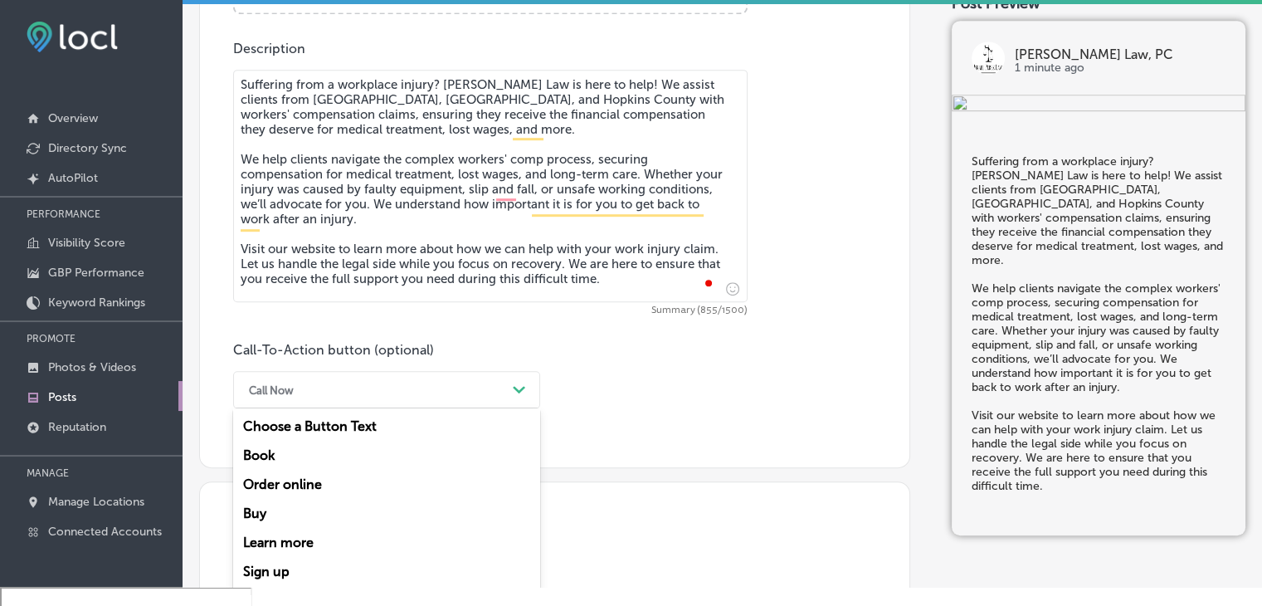
scroll to position [904, 0]
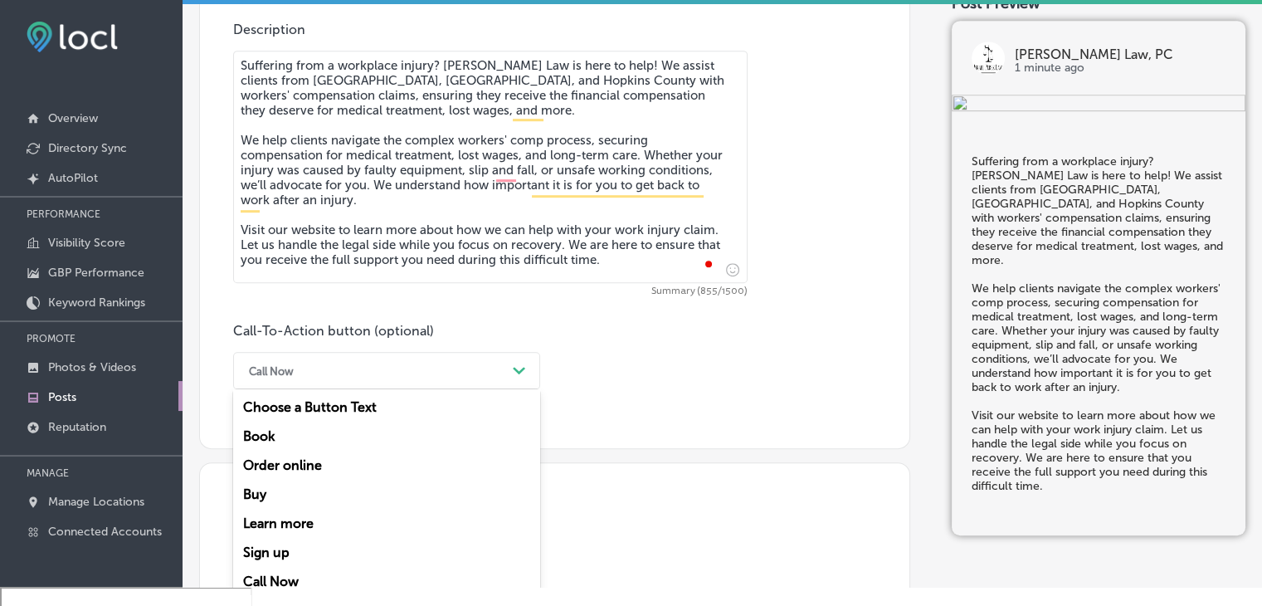
click at [322, 528] on div "Learn more" at bounding box center [386, 523] width 307 height 29
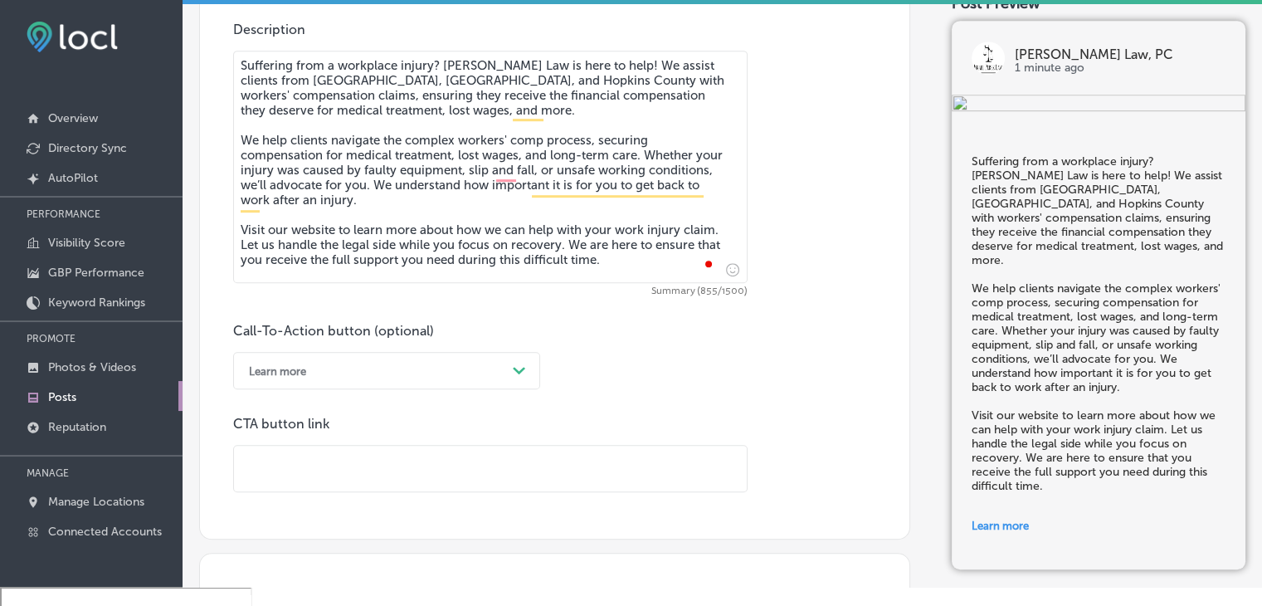
drag, startPoint x: 342, startPoint y: 477, endPoint x: 429, endPoint y: 458, distance: 89.2
click at [342, 477] on input "text" at bounding box center [490, 469] width 513 height 46
paste input "https://www.israelperezlaw.com/"
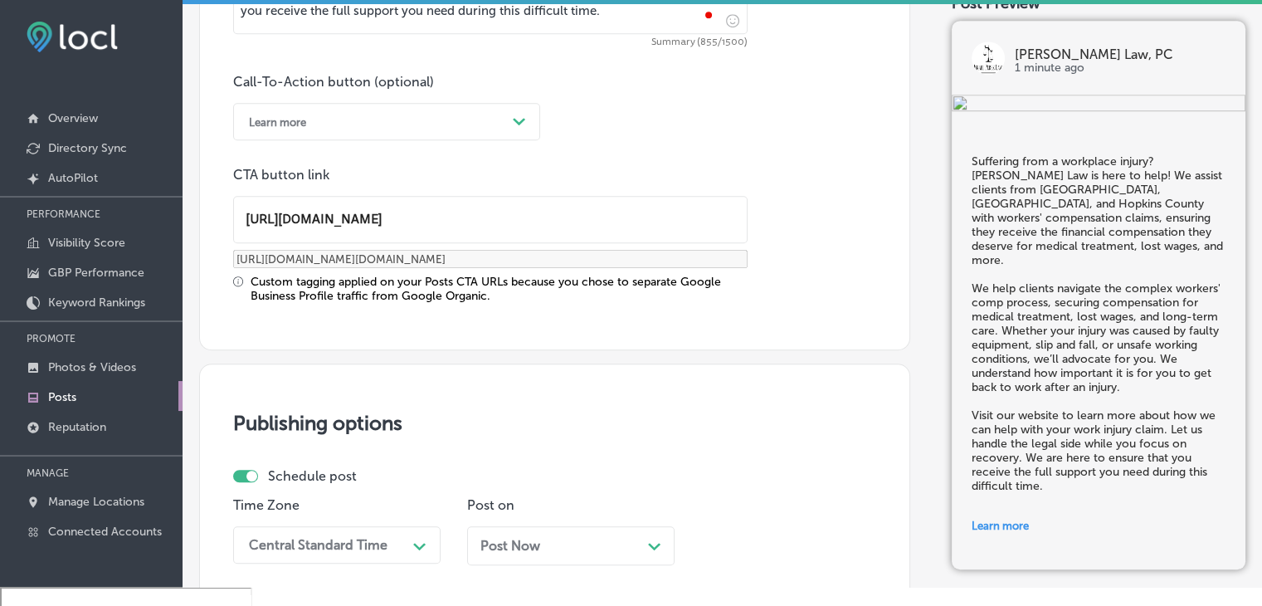
type input "https://www.israelperezlaw.com/"
click at [651, 382] on div "Publishing options Schedule post Time Zone Central Standard Time Path Created w…" at bounding box center [554, 570] width 711 height 415
click at [344, 539] on div "Central Standard Time Path Created with Sketch." at bounding box center [336, 544] width 207 height 37
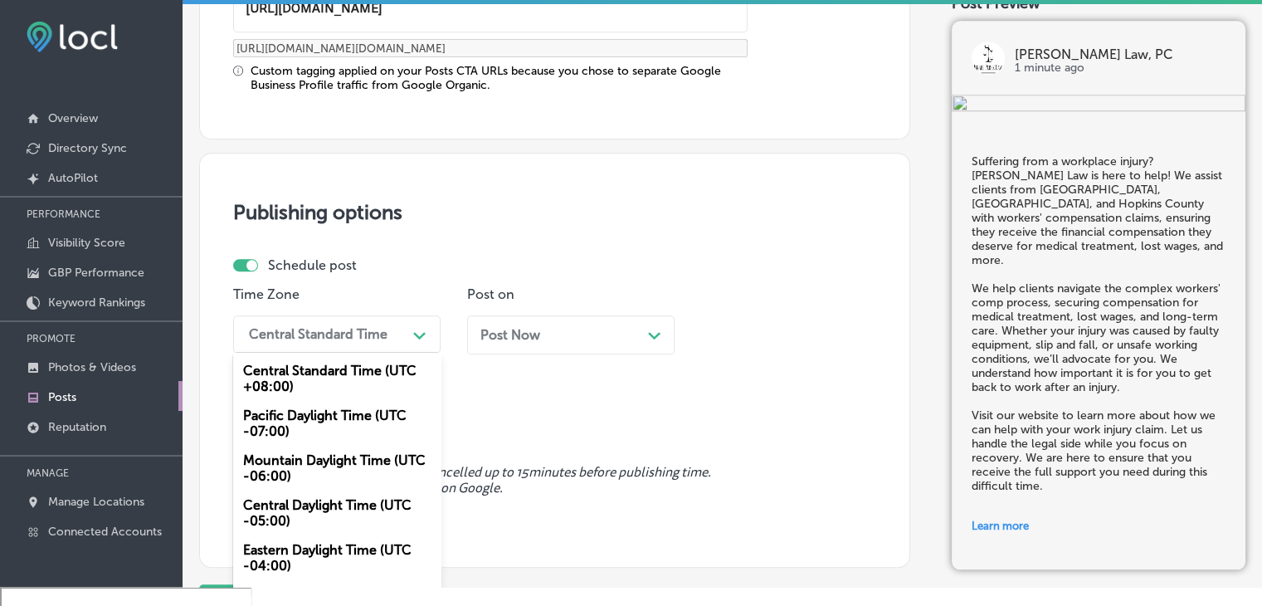
click at [332, 464] on div "Mountain Daylight Time (UTC -06:00)" at bounding box center [336, 468] width 207 height 45
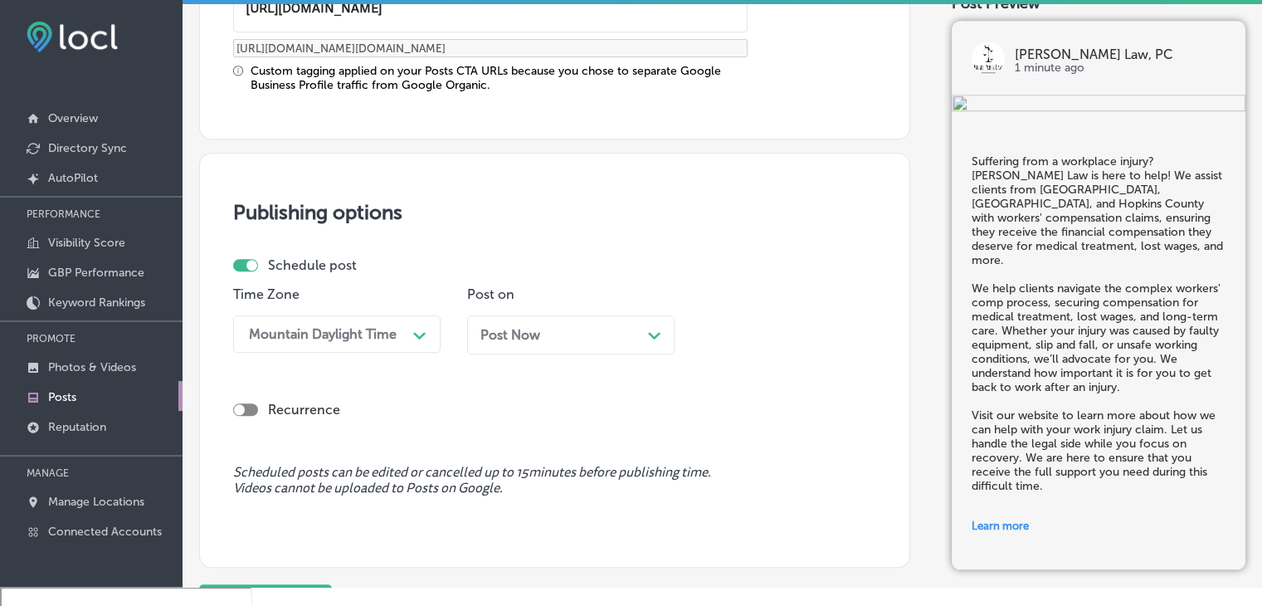
click at [587, 336] on div "Post Now Path Created with Sketch." at bounding box center [570, 335] width 181 height 16
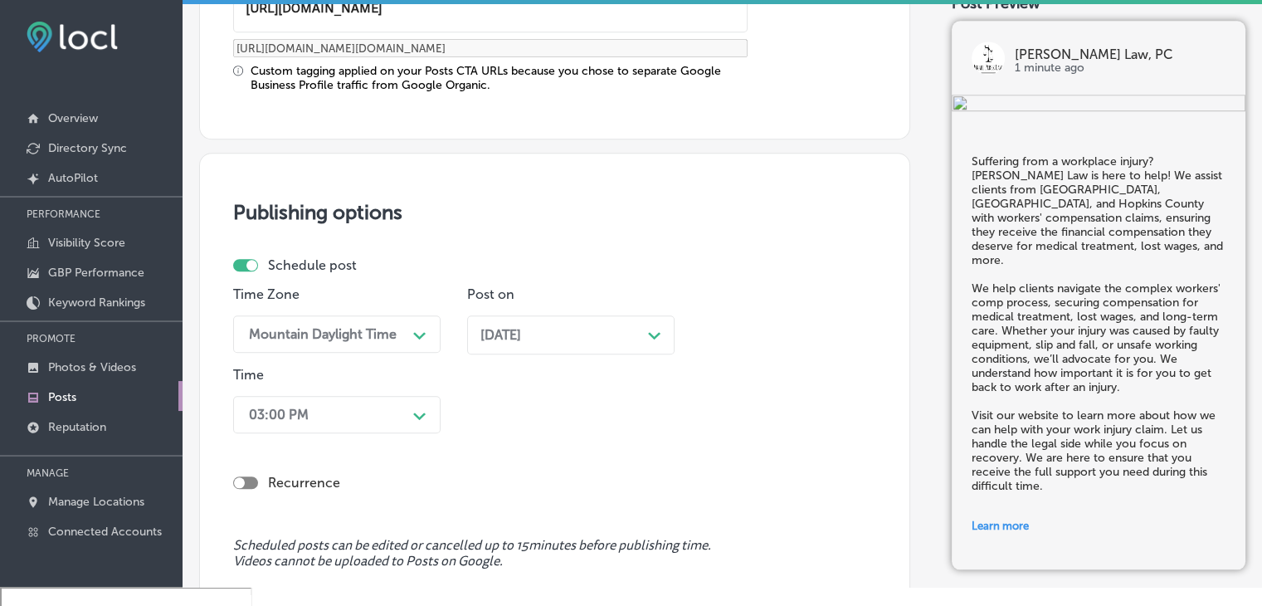
click at [390, 426] on div "03:00 PM Path Created with Sketch." at bounding box center [336, 414] width 207 height 37
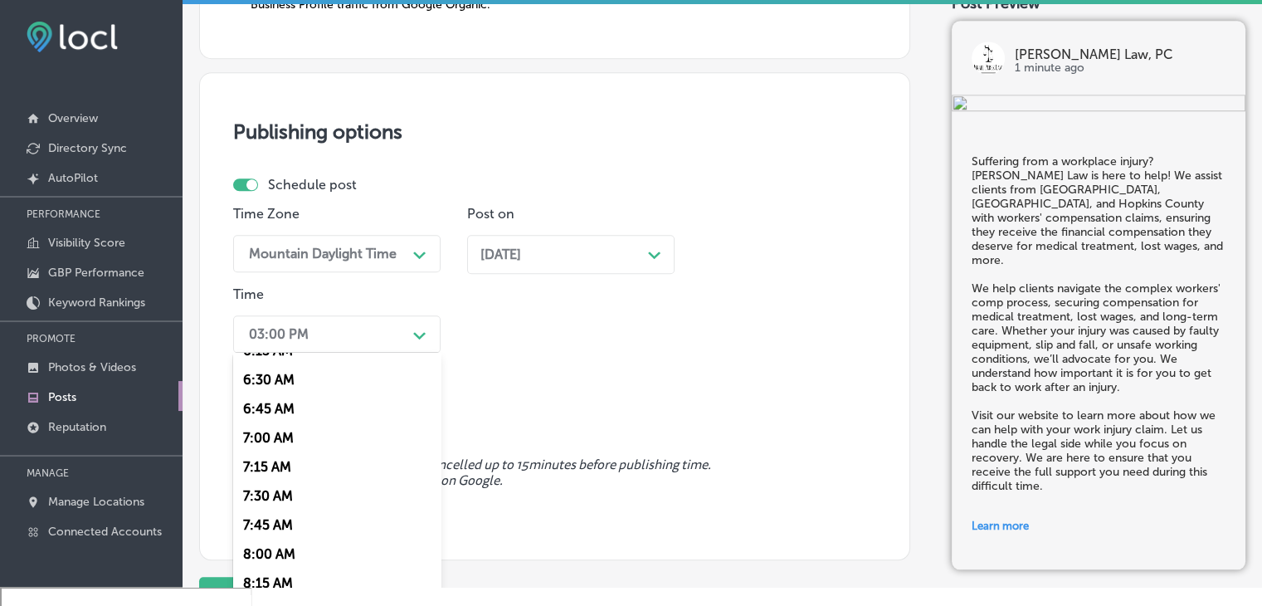
scroll to position [747, 0]
click at [257, 435] on div "7:00 AM" at bounding box center [336, 436] width 207 height 29
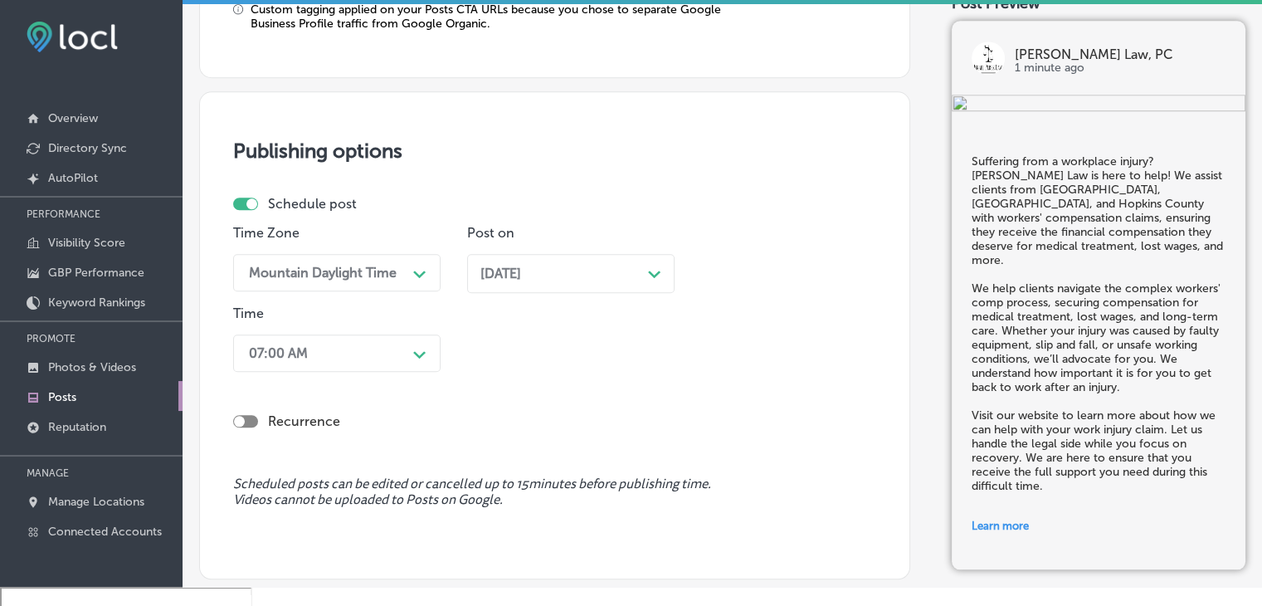
scroll to position [1527, 0]
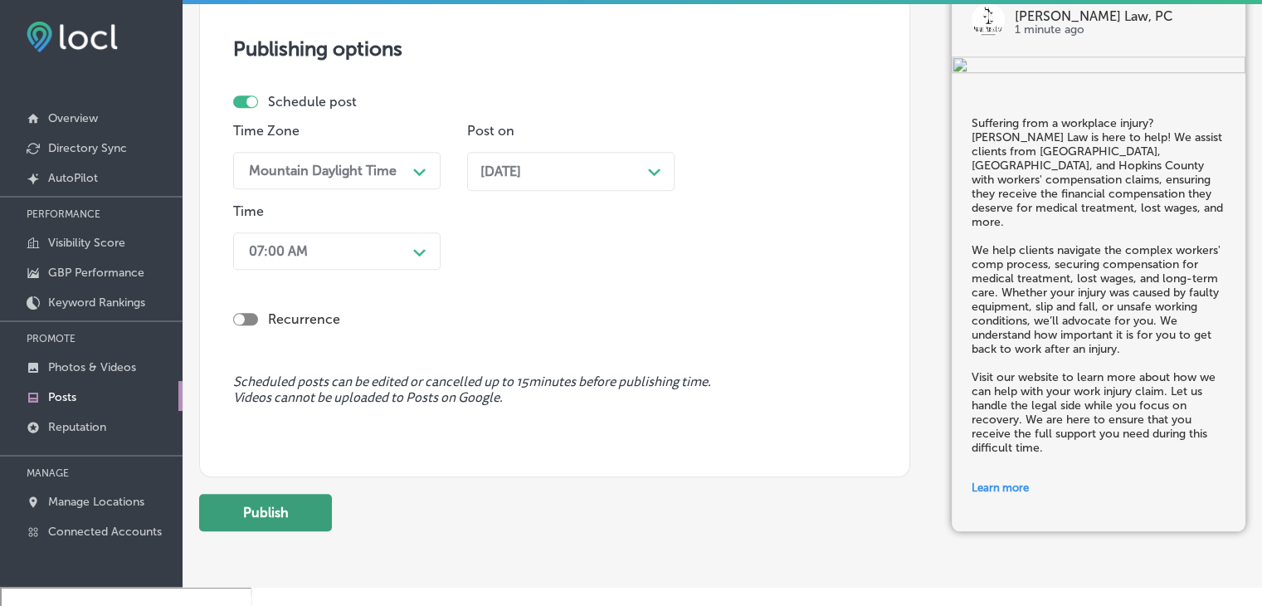
click at [311, 495] on button "Publish" at bounding box center [265, 512] width 133 height 37
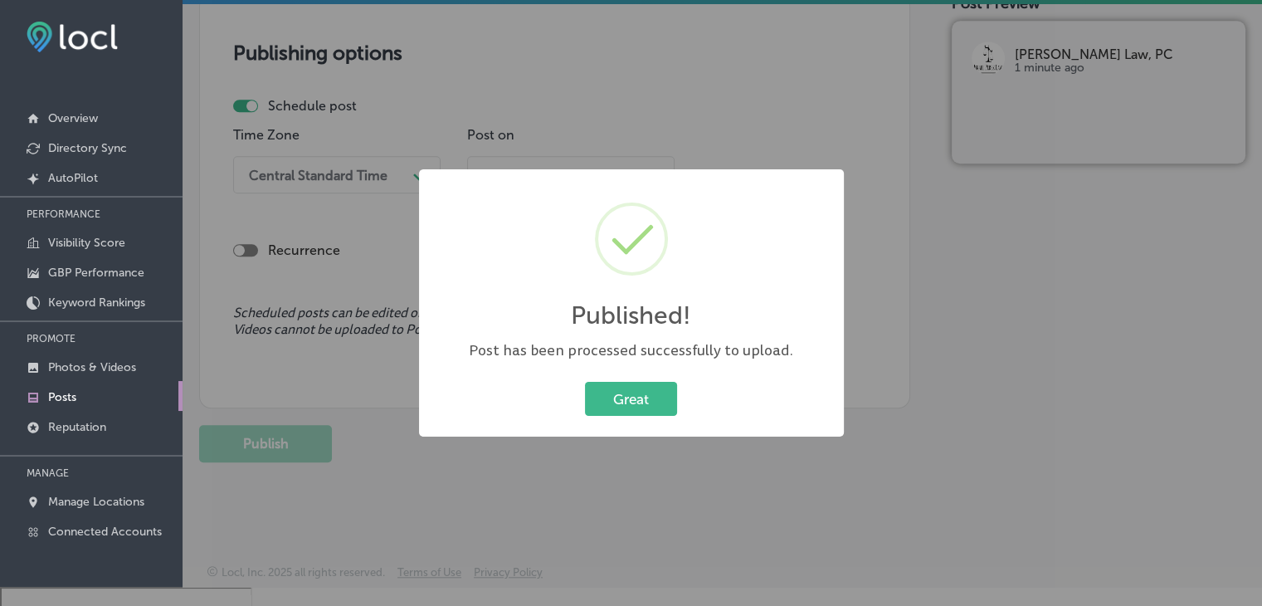
click at [319, 105] on div "Published! × Post has been processed successfully to upload. Great Cancel" at bounding box center [631, 303] width 1262 height 606
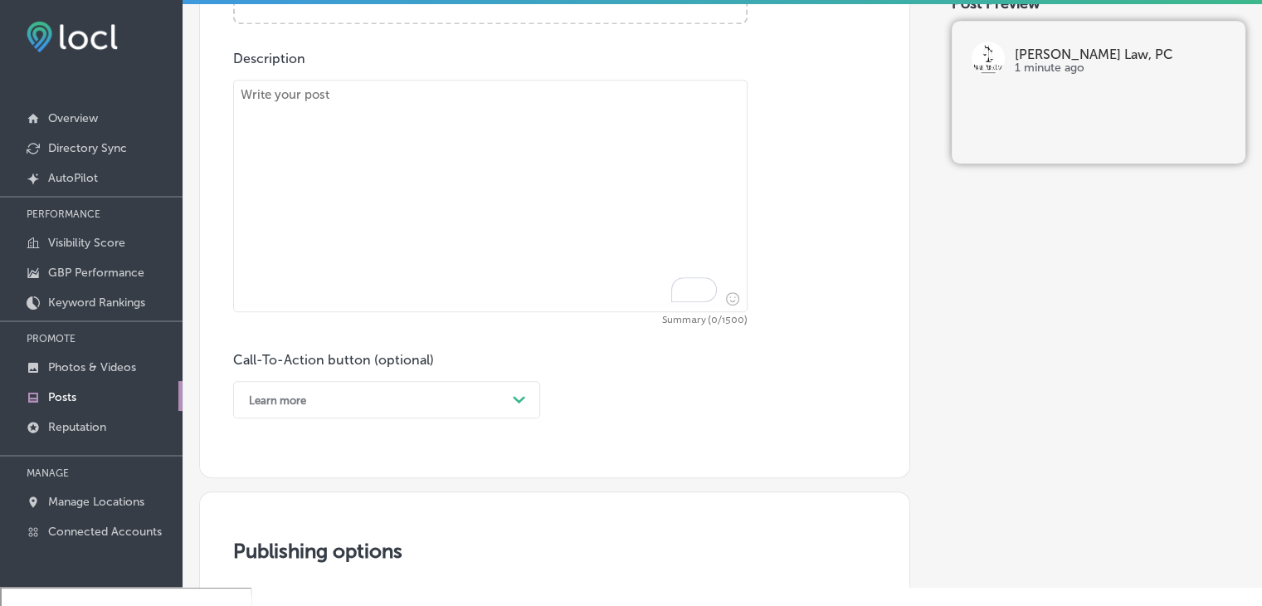
click at [504, 156] on textarea "To enrich screen reader interactions, please activate Accessibility in Grammarl…" at bounding box center [490, 196] width 514 height 232
paste textarea "After a car accident, the road to recovery can feel like a daunting challenge. …"
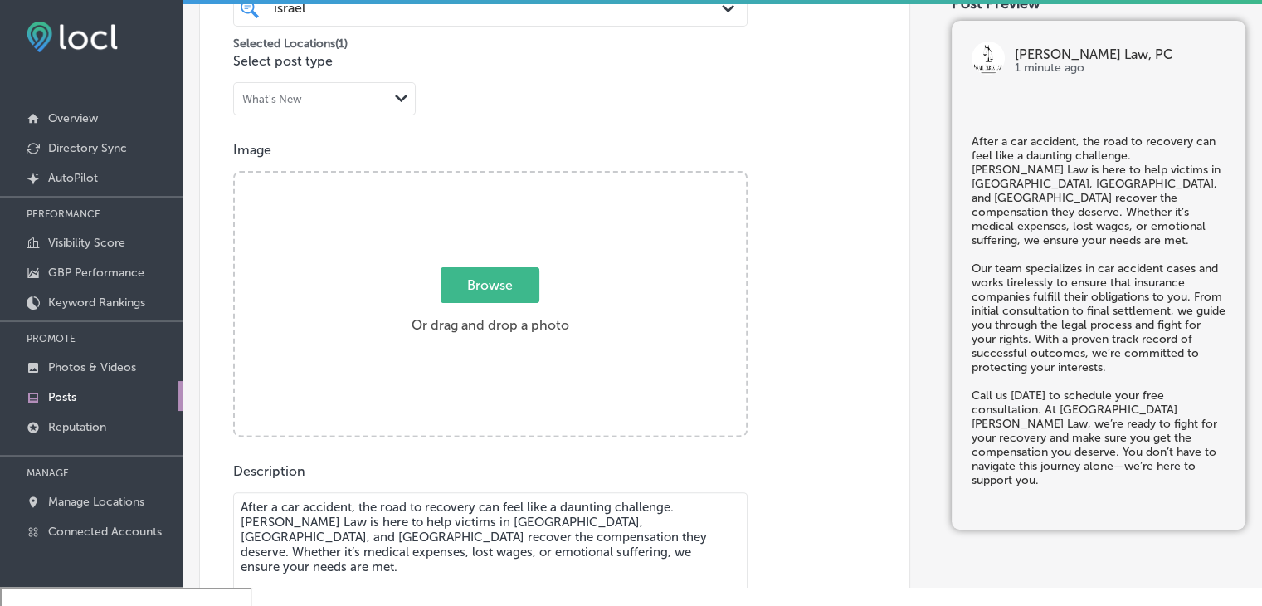
type textarea "After a car accident, the road to recovery can feel like a daunting challenge. …"
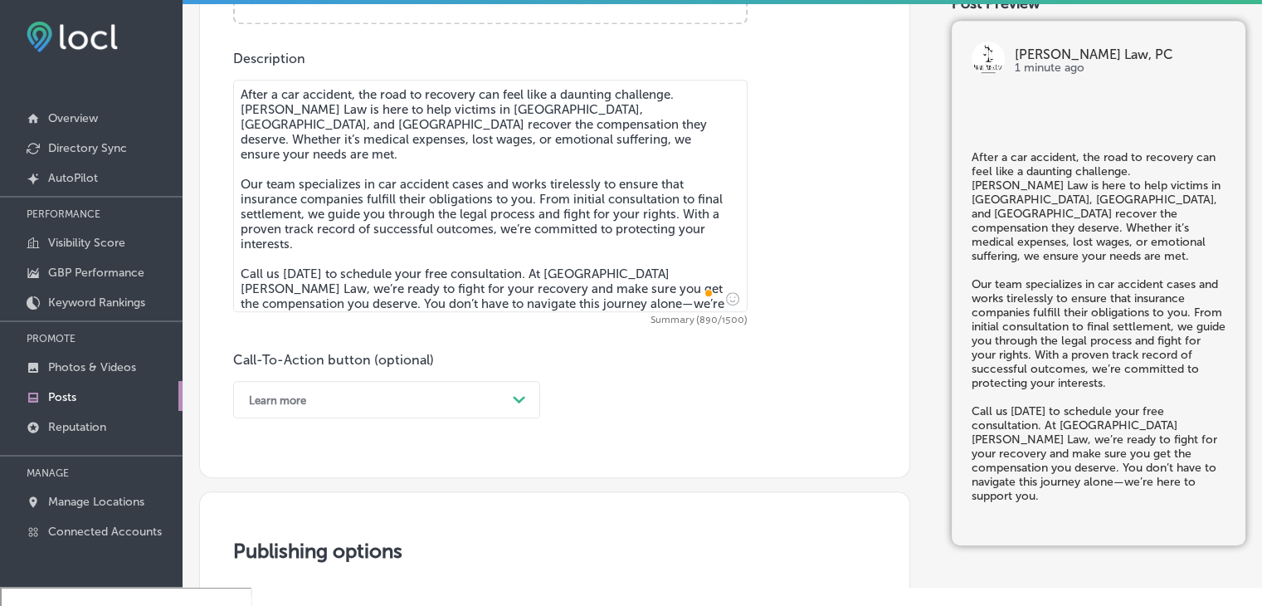
click at [345, 412] on div "Learn more Path Created with Sketch." at bounding box center [386, 399] width 307 height 37
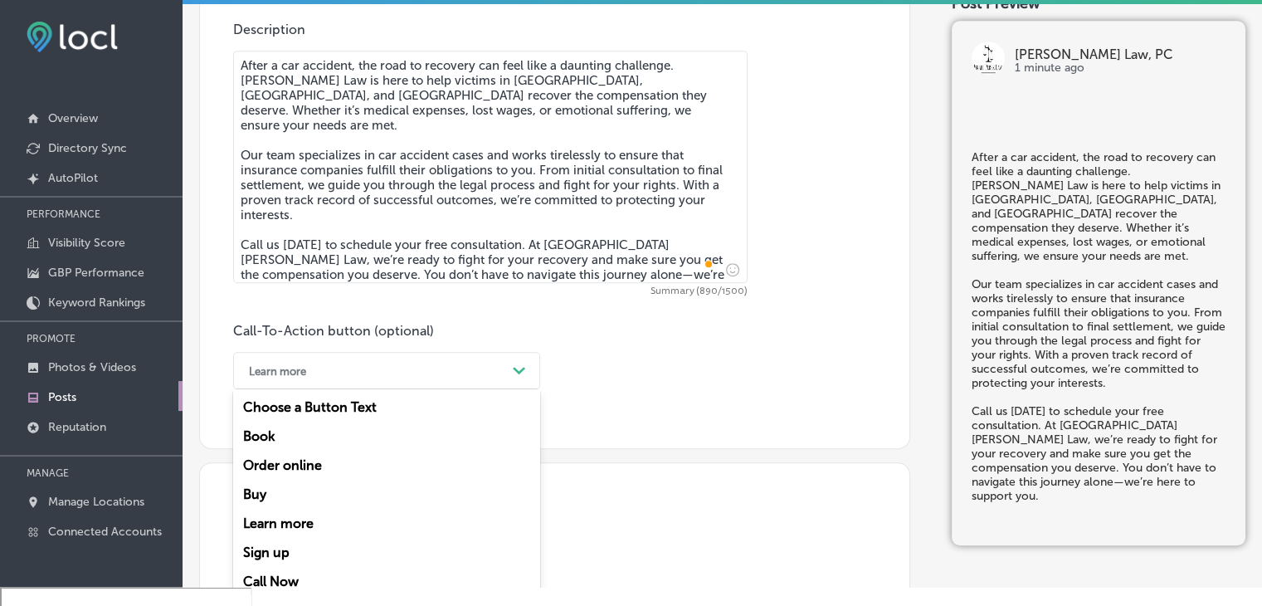
click at [325, 575] on div "Call Now" at bounding box center [386, 581] width 307 height 29
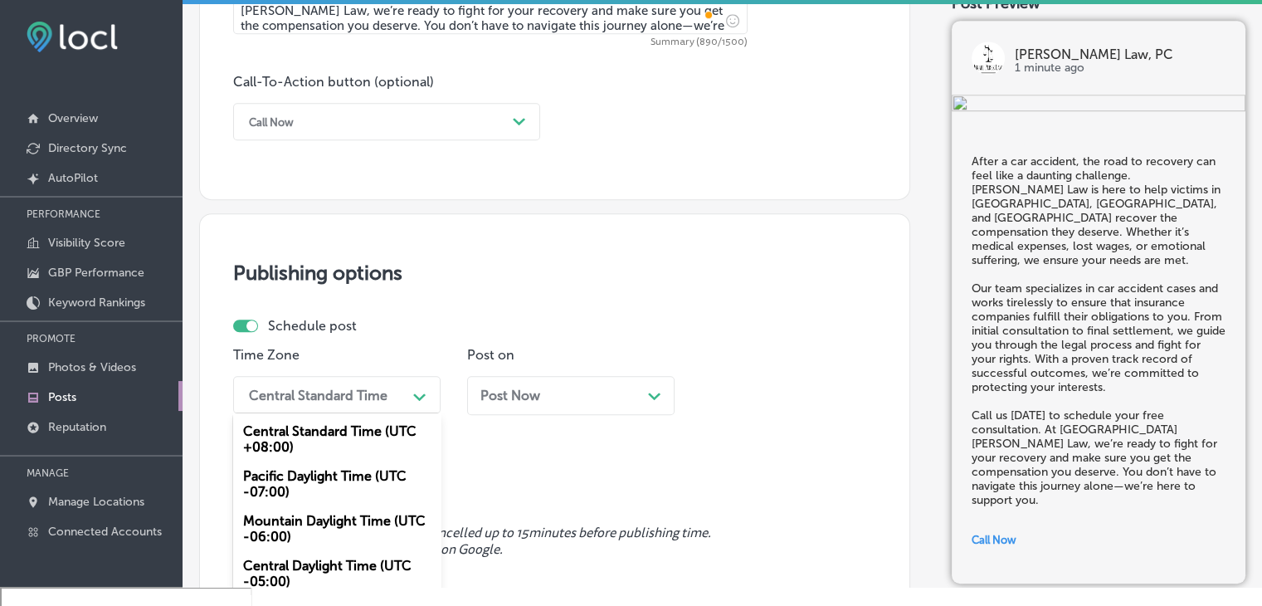
click at [384, 390] on div "option Mountain Daylight Time (UTC -06:00), selected. option Central Standard T…" at bounding box center [336, 394] width 207 height 37
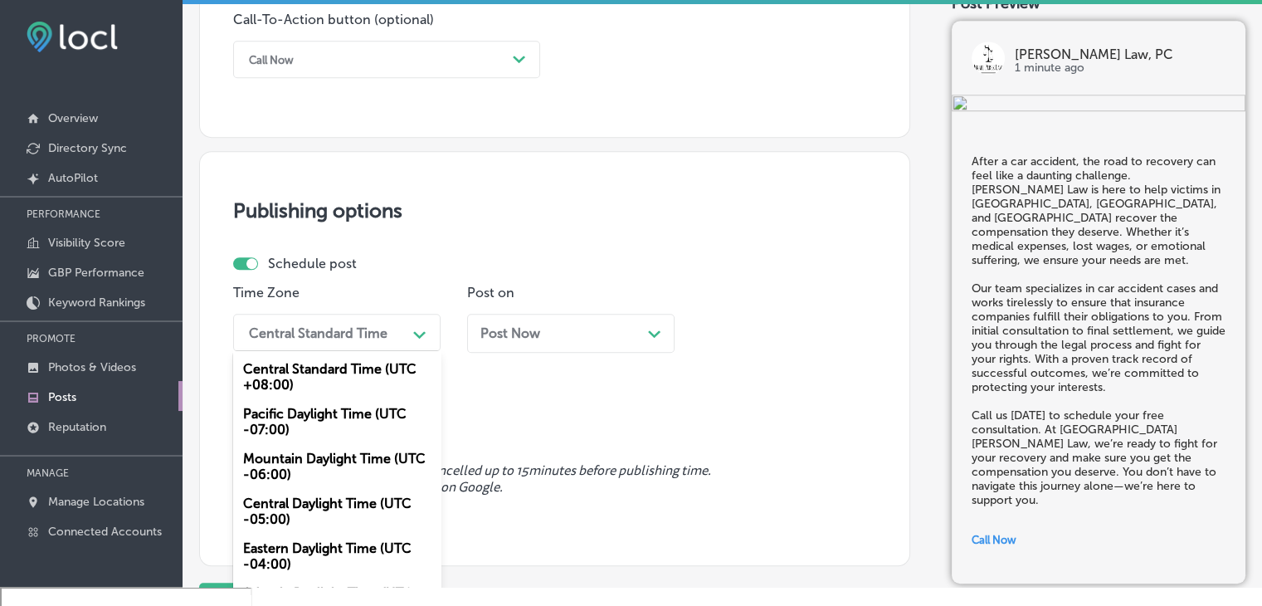
drag, startPoint x: 307, startPoint y: 464, endPoint x: 332, endPoint y: 438, distance: 35.8
click at [307, 465] on div "Mountain Daylight Time (UTC -06:00)" at bounding box center [336, 466] width 207 height 45
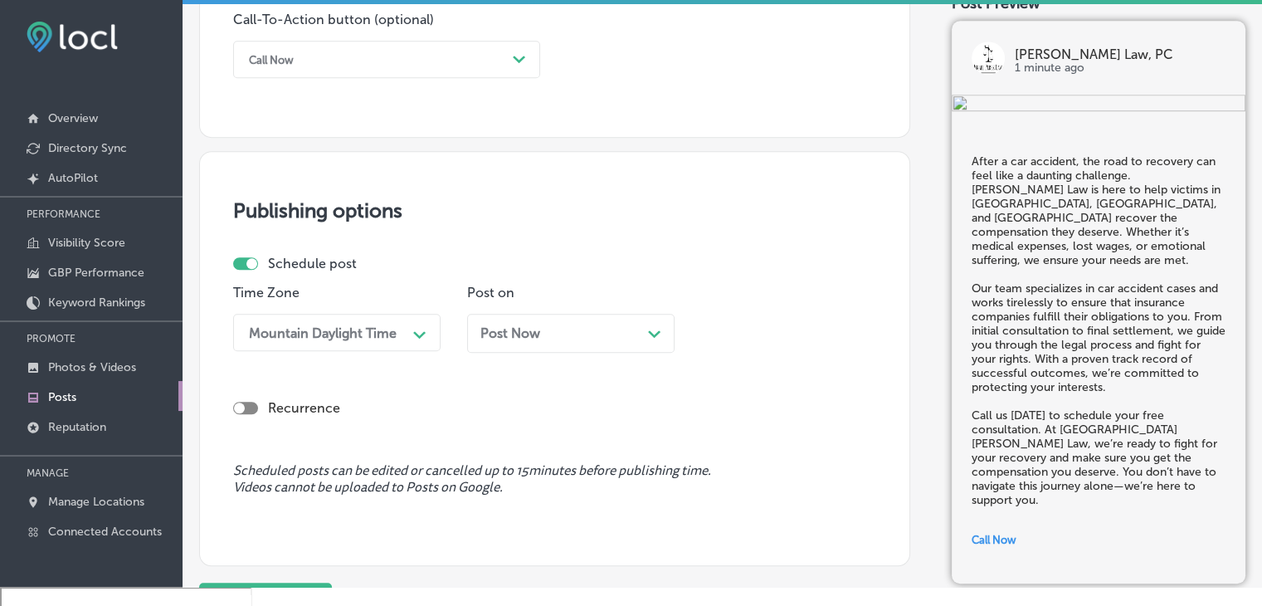
click at [521, 335] on span "Post Now" at bounding box center [510, 333] width 60 height 16
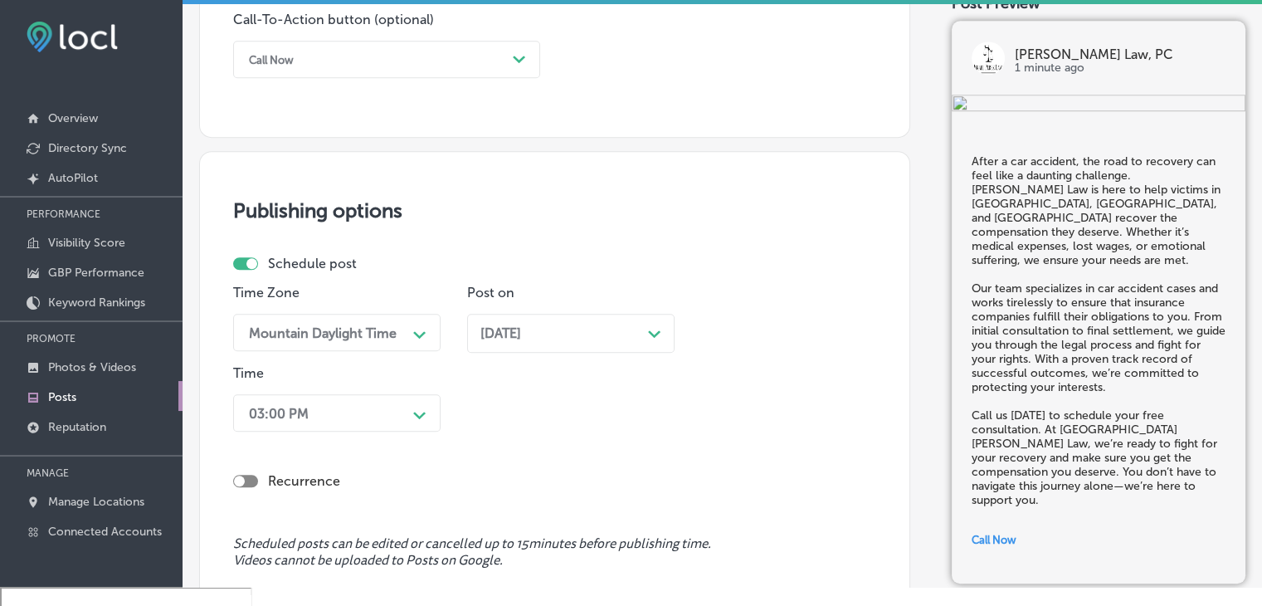
click at [415, 423] on div "03:00 PM Path Created with Sketch." at bounding box center [336, 412] width 207 height 37
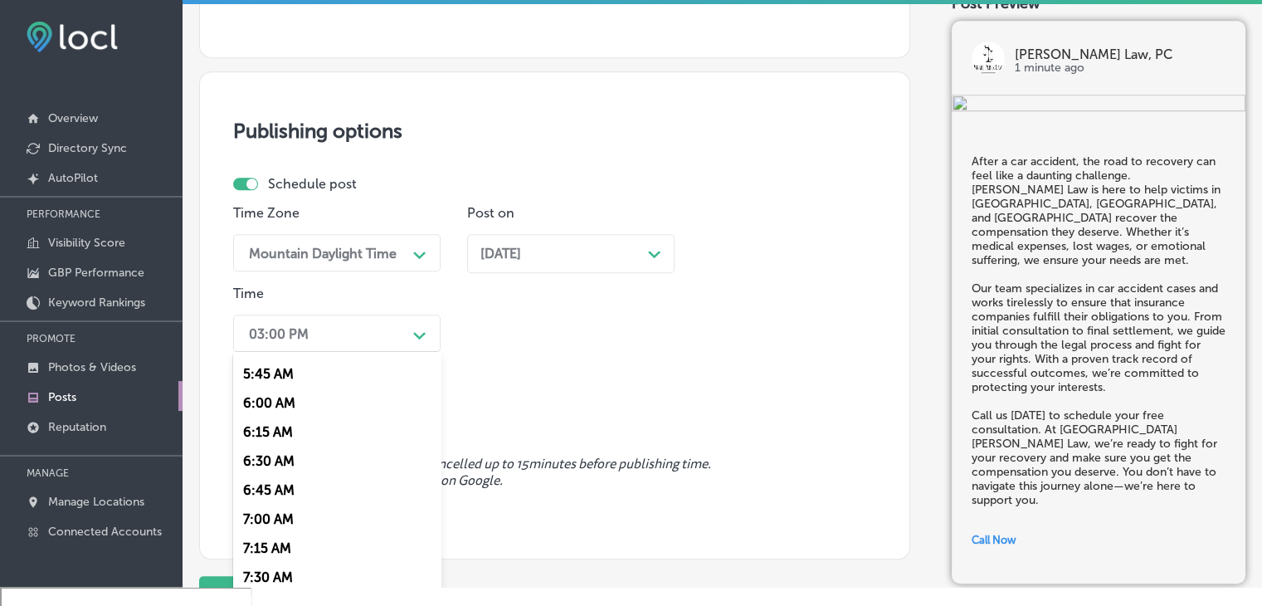
scroll to position [747, 0]
click at [258, 437] on div "7:00 AM" at bounding box center [336, 436] width 207 height 29
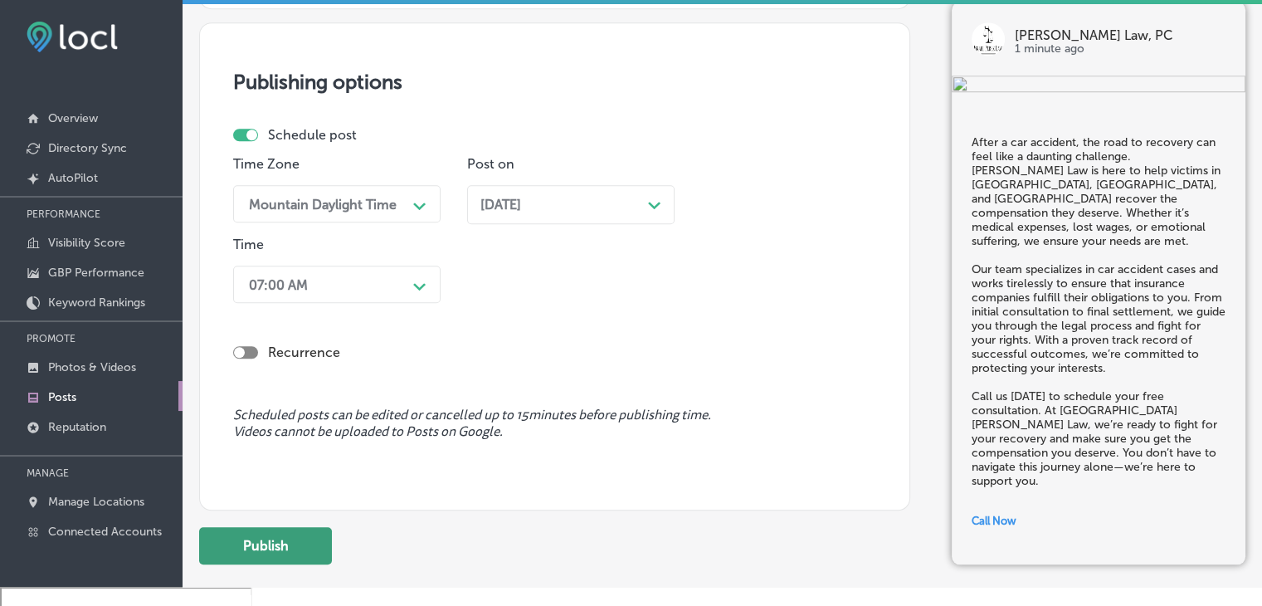
scroll to position [1378, 0]
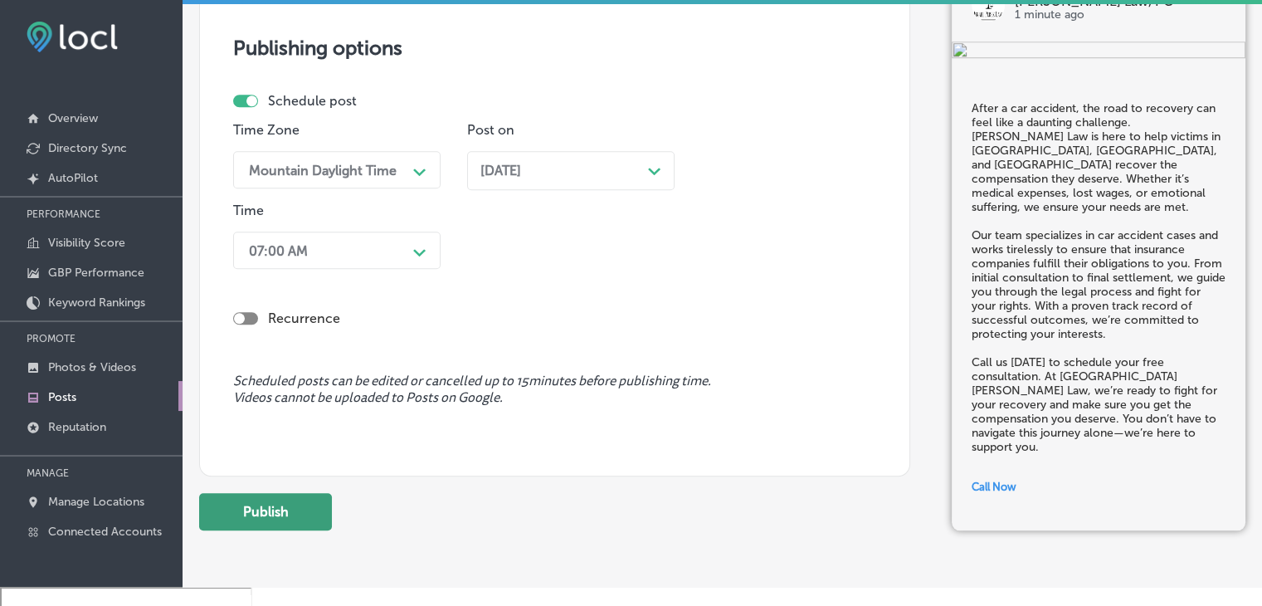
click at [262, 514] on button "Publish" at bounding box center [265, 511] width 133 height 37
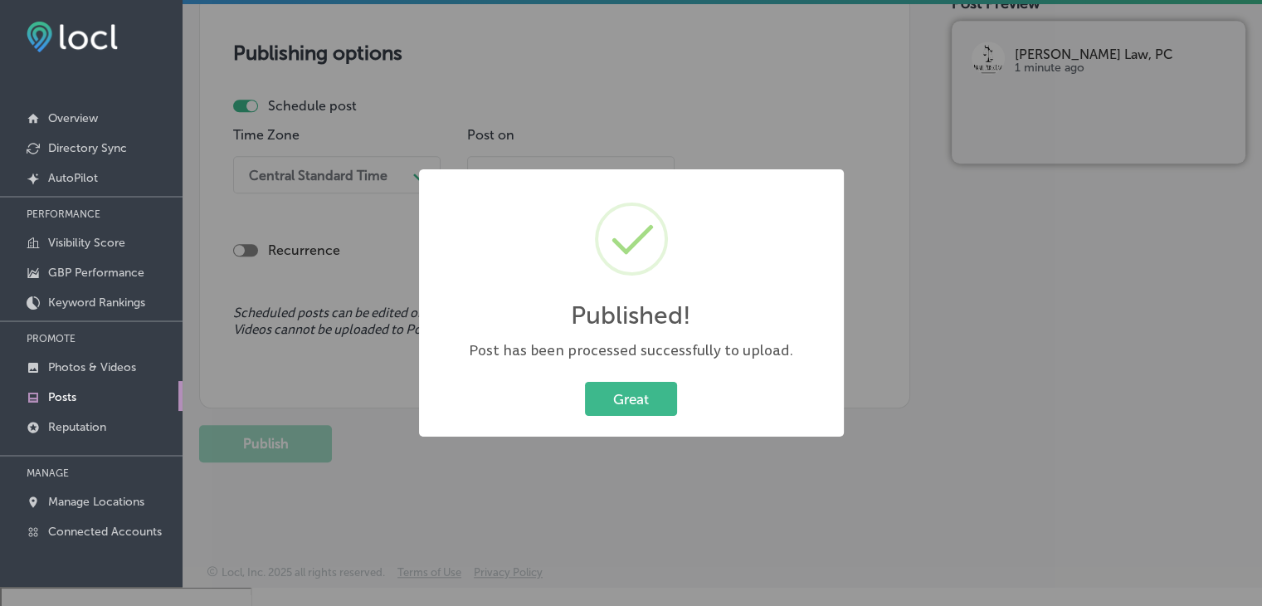
click at [372, 126] on div "Published! × Post has been processed successfully to upload. Great Cancel" at bounding box center [631, 303] width 1262 height 606
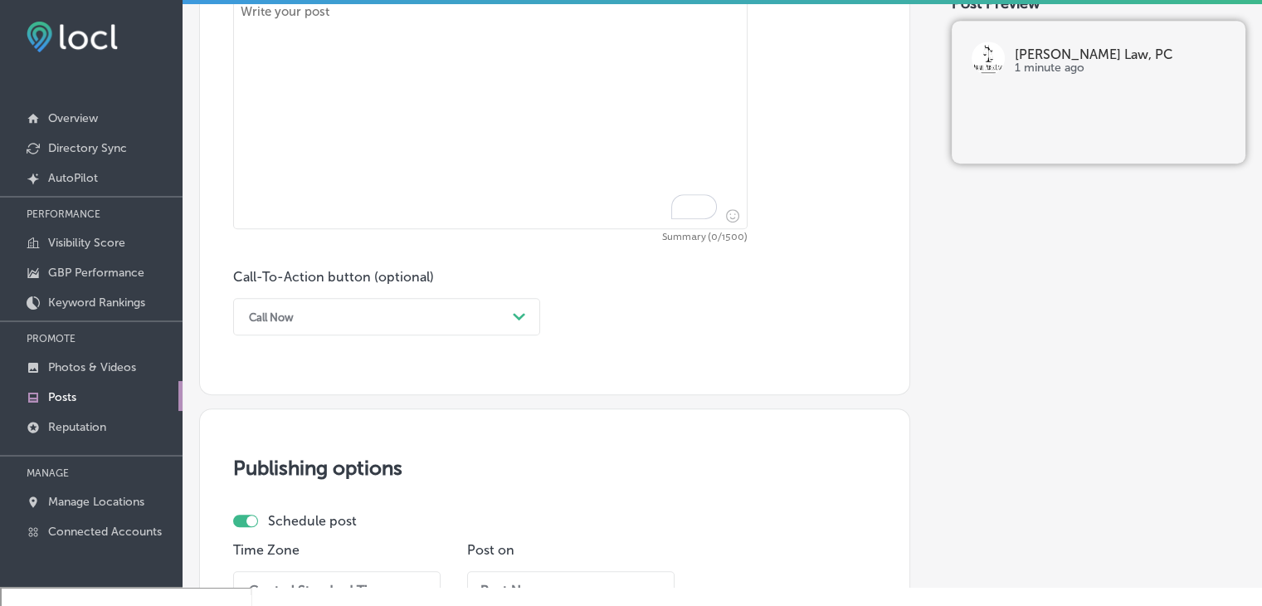
click at [486, 136] on textarea "To enrich screen reader interactions, please activate Accessibility in Grammarl…" at bounding box center [490, 113] width 514 height 232
paste textarea "Injured due to someone’s negligence? We’re here to help. Israel Perez Law speci…"
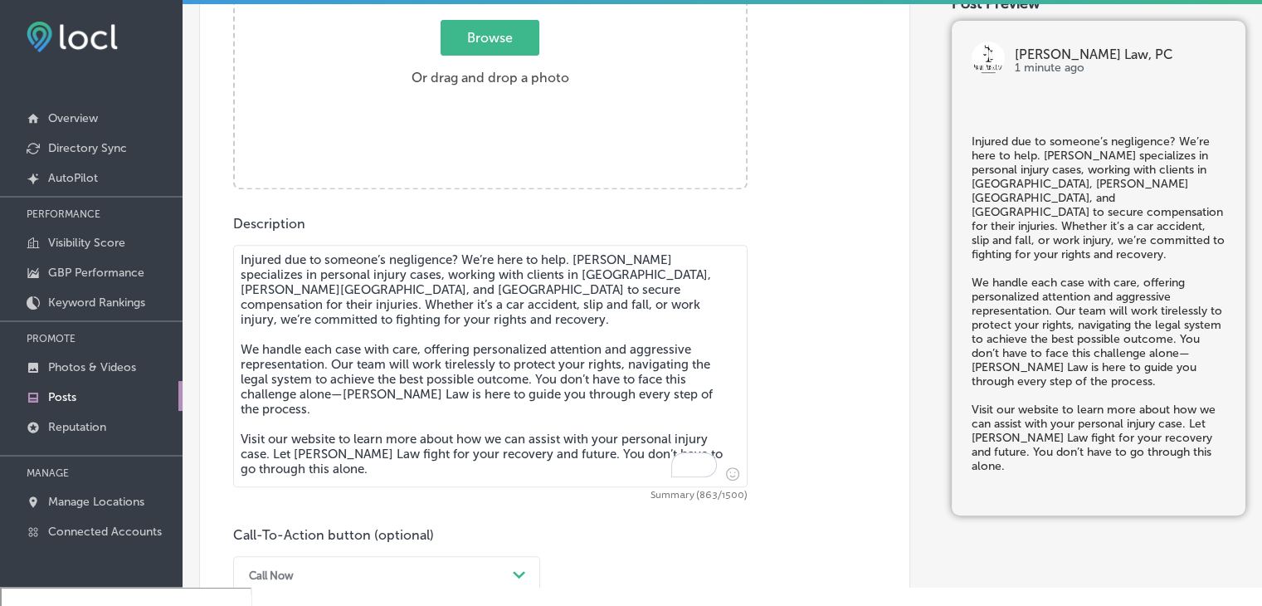
type textarea "Injured due to someone’s negligence? We’re here to help. Israel Perez Law speci…"
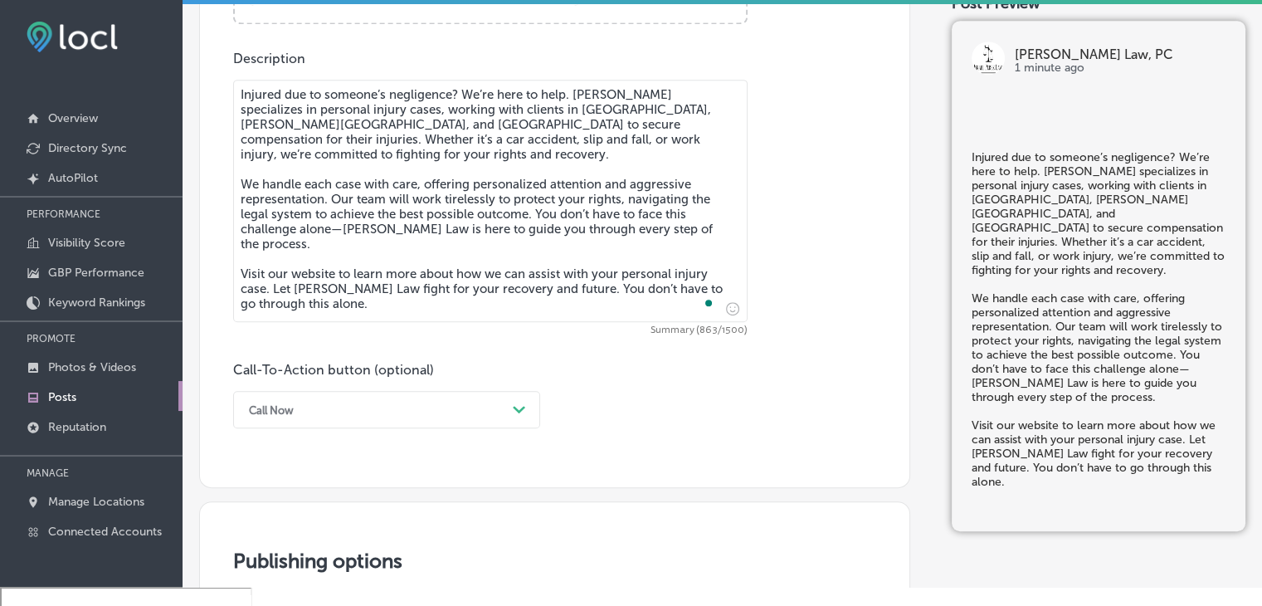
click at [355, 412] on div "Call Now Path Created with Sketch." at bounding box center [386, 409] width 307 height 37
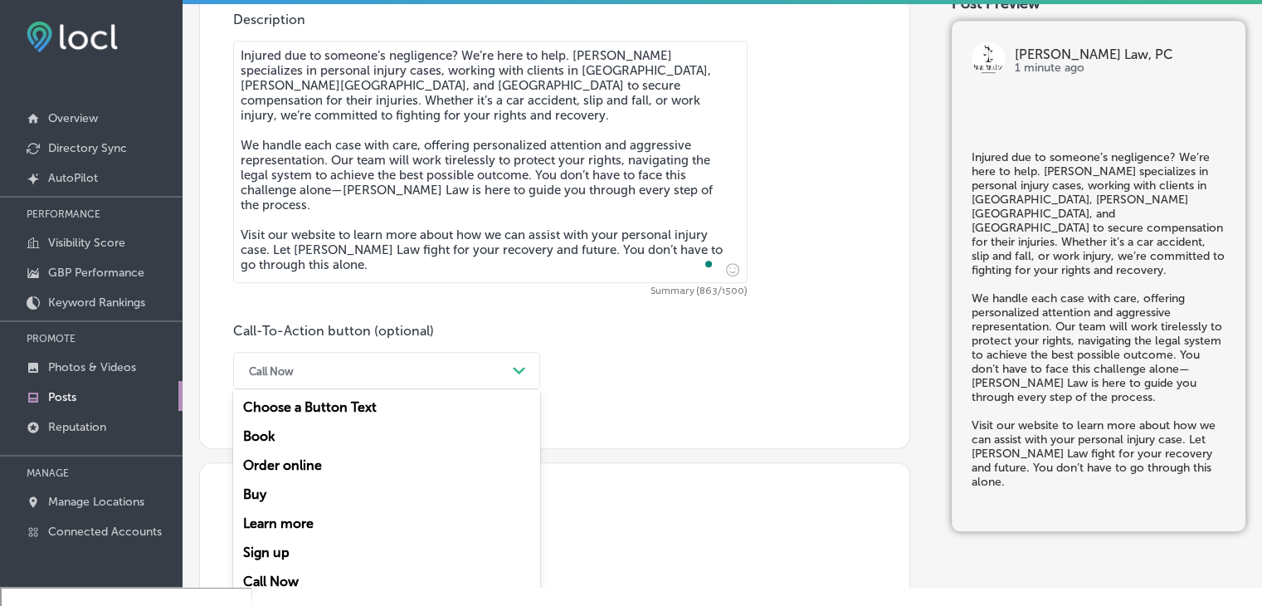
drag, startPoint x: 323, startPoint y: 519, endPoint x: 317, endPoint y: 505, distance: 14.5
click at [323, 520] on div "Learn more" at bounding box center [386, 523] width 307 height 29
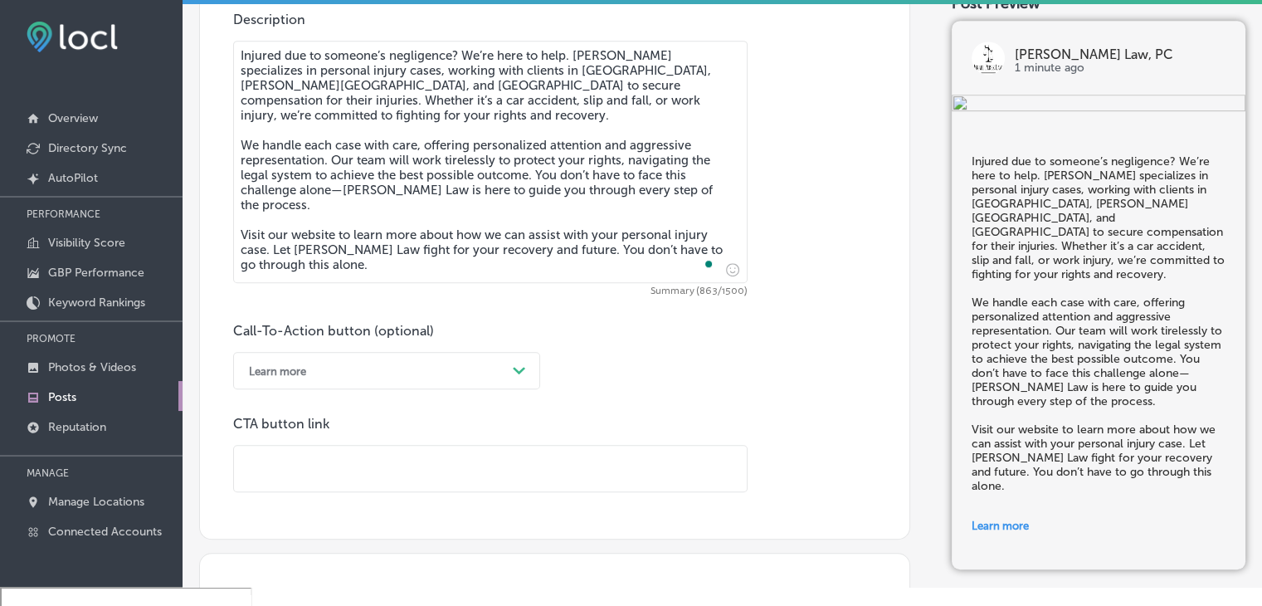
click at [586, 489] on input "text" at bounding box center [490, 469] width 513 height 46
paste input "https://www.israelperezlaw.com/"
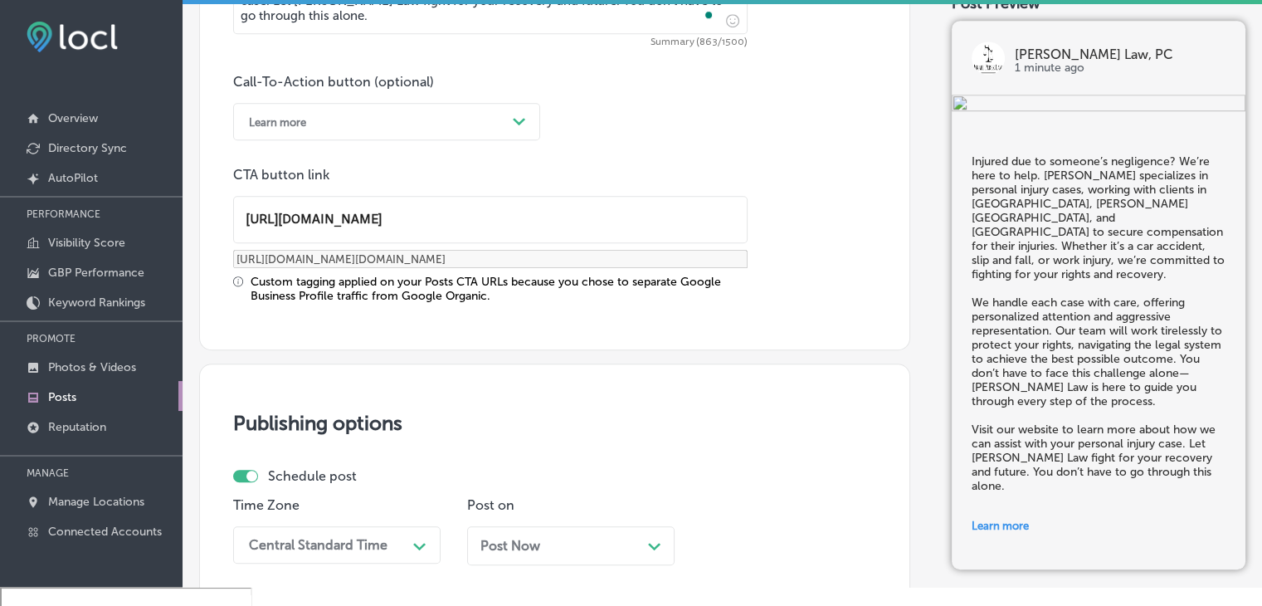
type input "https://www.israelperezlaw.com/"
click at [378, 558] on div "Central Standard Time Path Created with Sketch." at bounding box center [336, 544] width 207 height 37
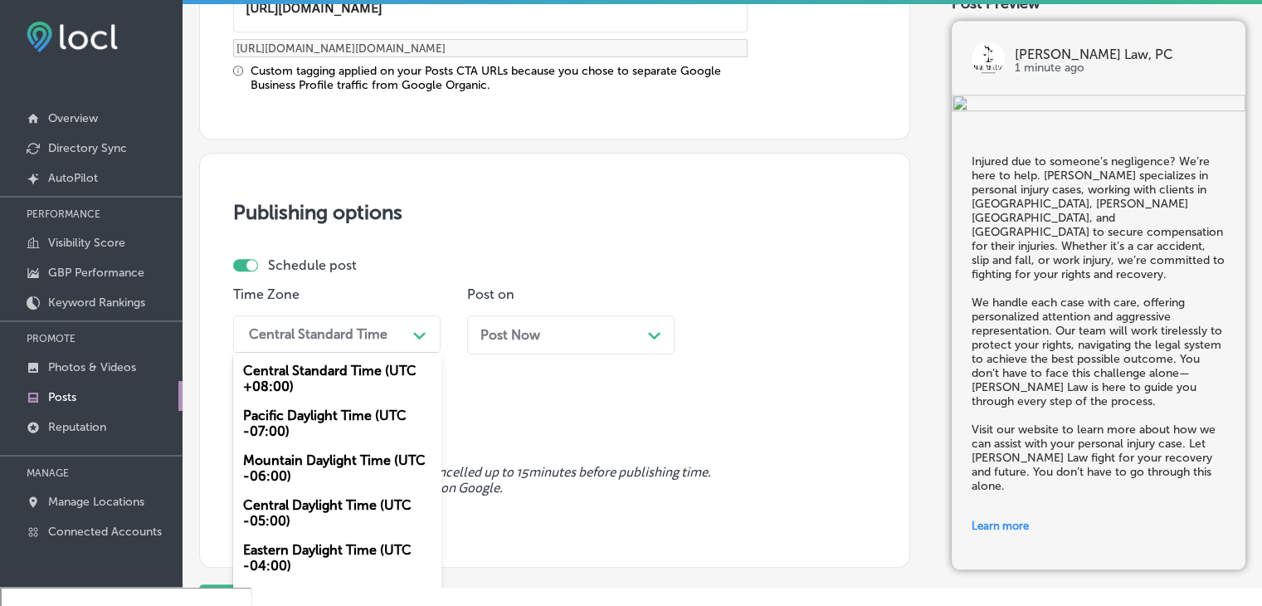
click at [341, 471] on div "Mountain Daylight Time (UTC -06:00)" at bounding box center [336, 468] width 207 height 45
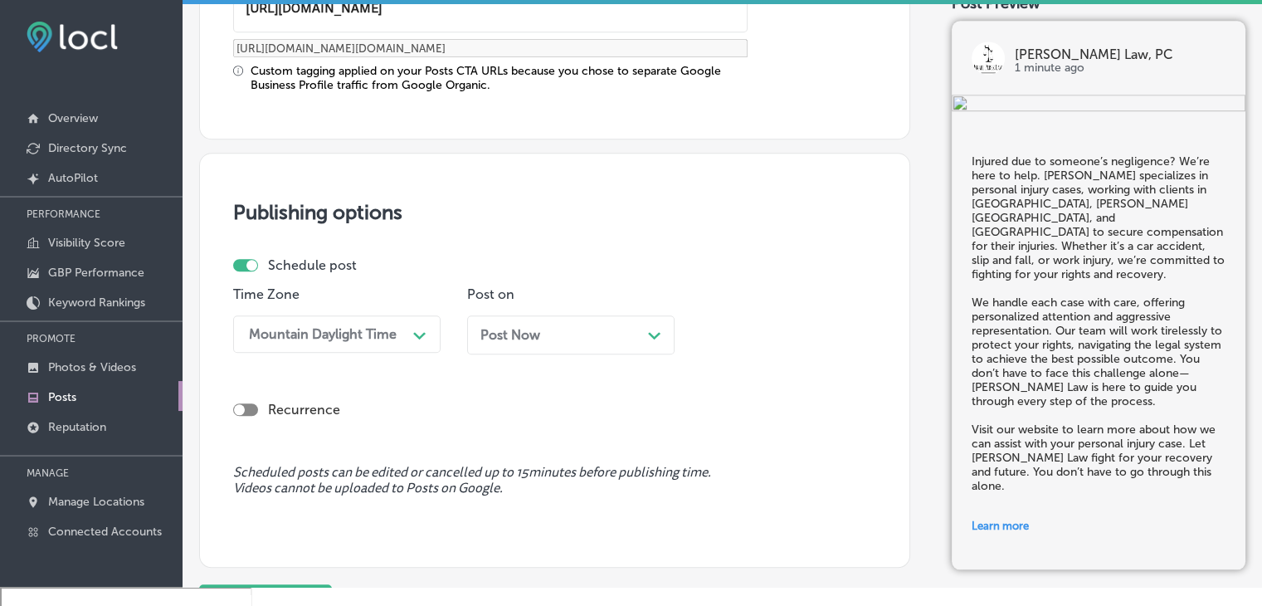
click at [529, 328] on span "Post Now" at bounding box center [510, 335] width 60 height 16
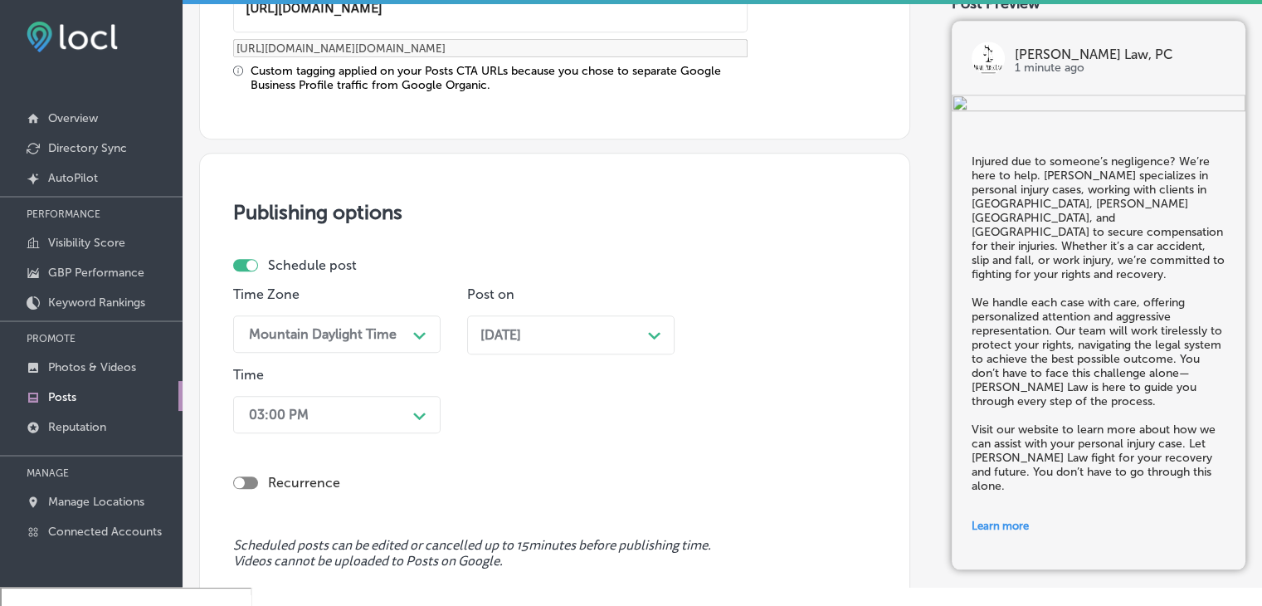
click at [378, 416] on div "03:00 PM Path Created with Sketch." at bounding box center [336, 414] width 207 height 37
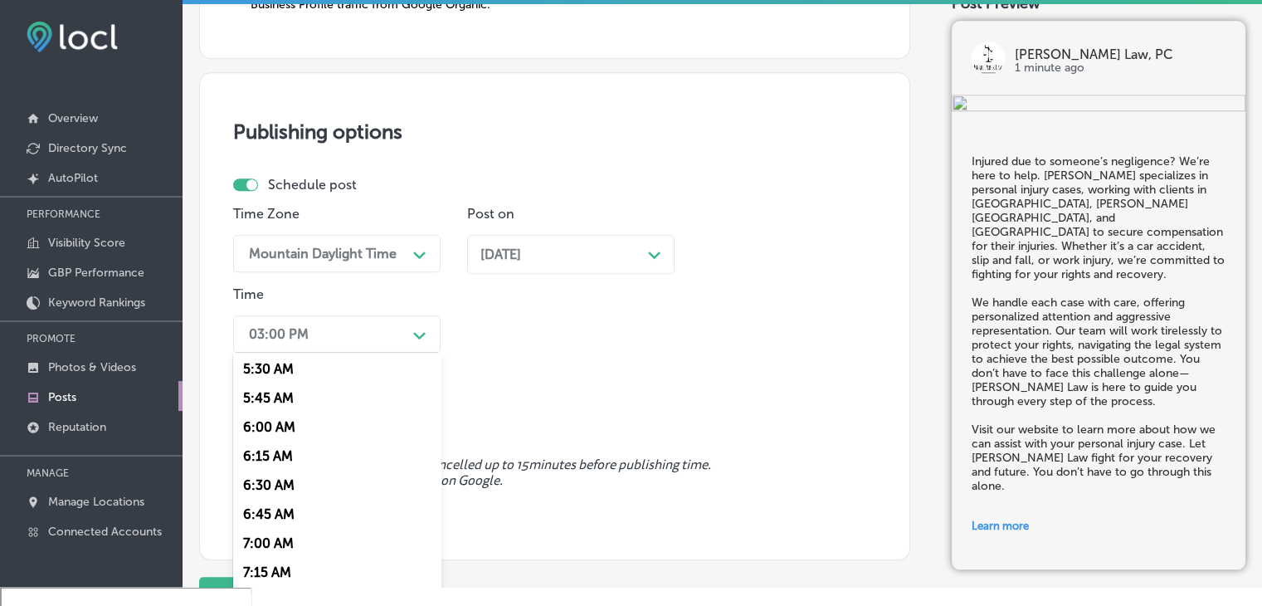
scroll to position [664, 0]
click at [261, 519] on div "7:00 AM" at bounding box center [336, 519] width 207 height 29
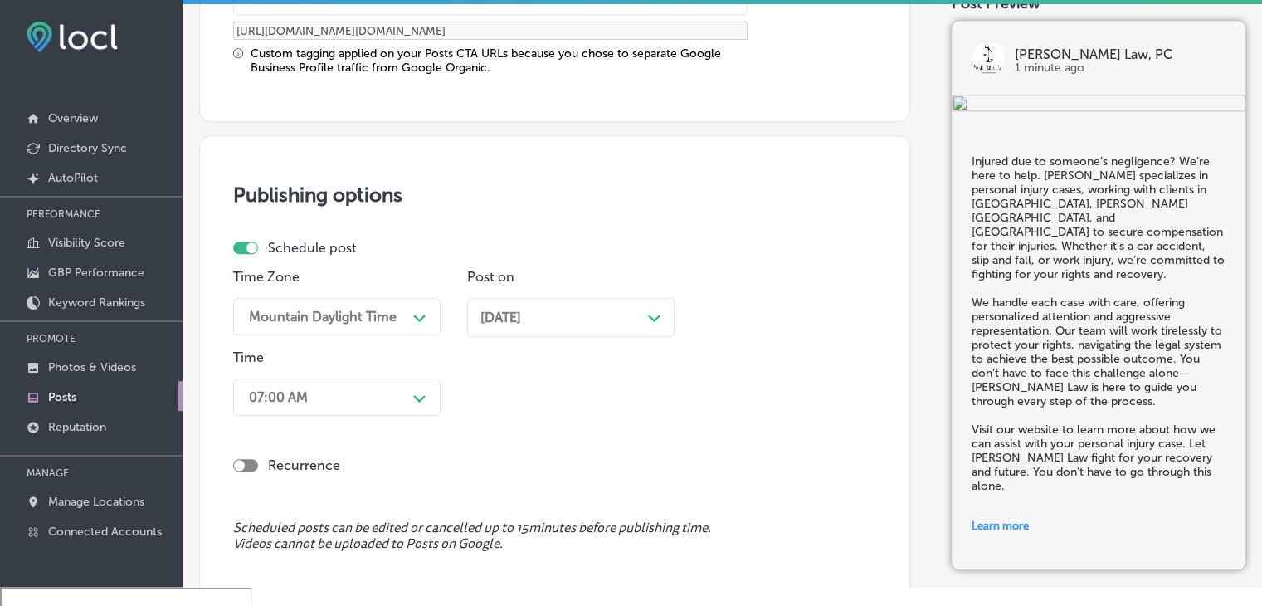
scroll to position [1537, 0]
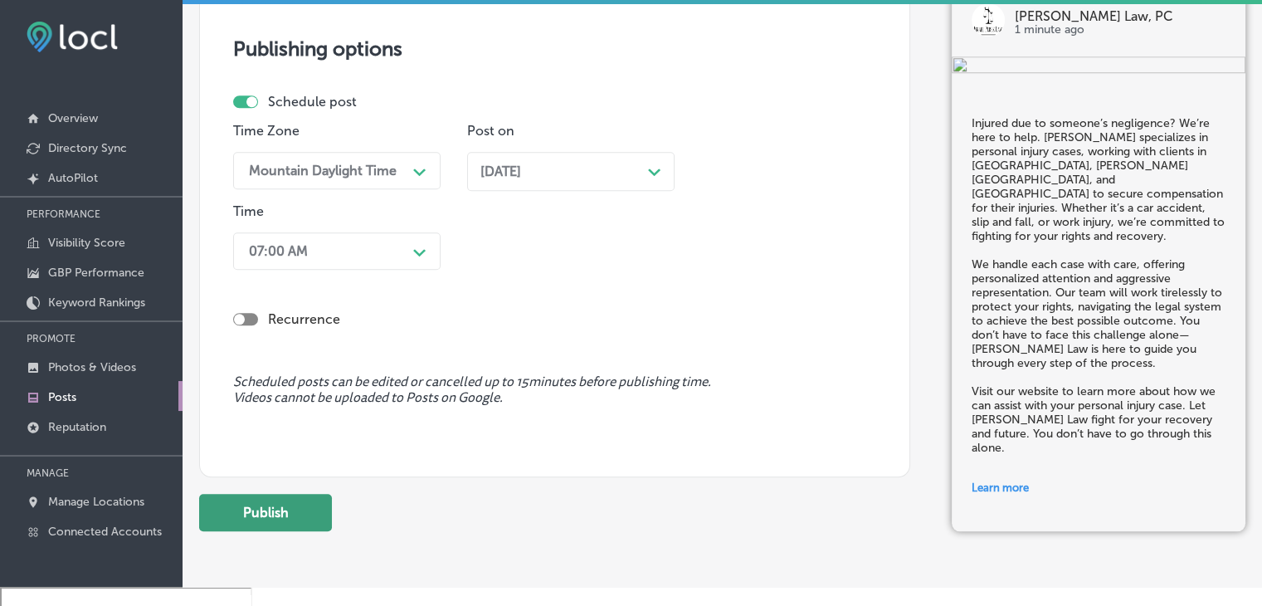
click at [303, 499] on button "Publish" at bounding box center [265, 512] width 133 height 37
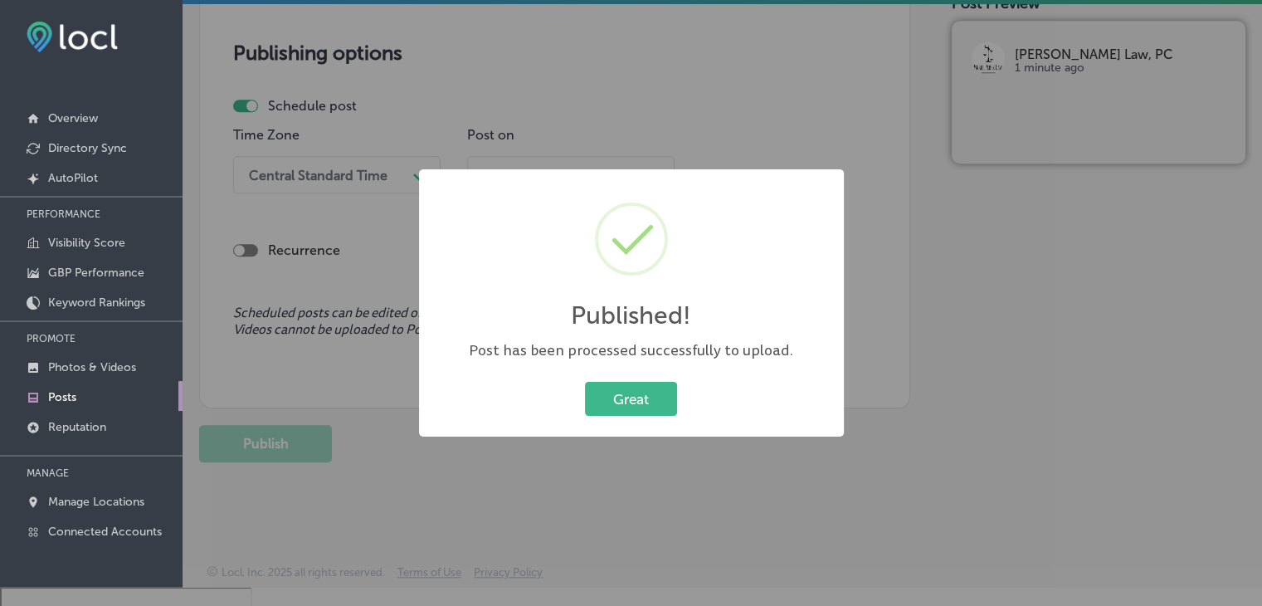
click at [604, 125] on div "Published! × Post has been processed successfully to upload. Great Cancel" at bounding box center [631, 303] width 1262 height 606
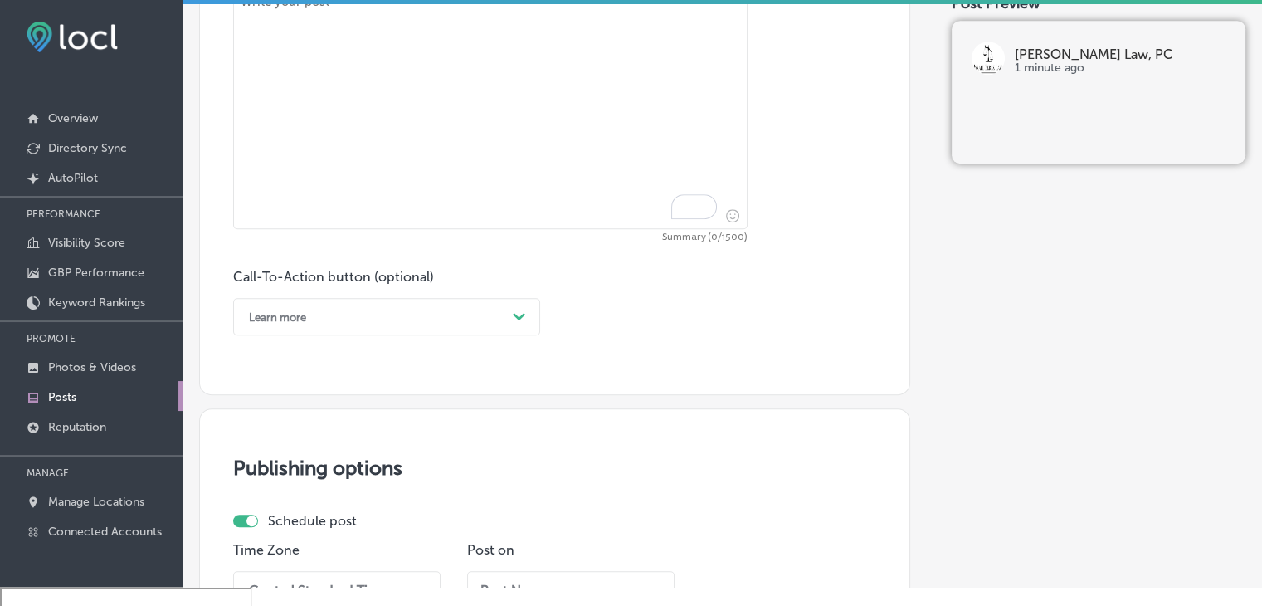
click at [581, 93] on textarea "To enrich screen reader interactions, please activate Accessibility in Grammarl…" at bounding box center [490, 108] width 514 height 242
paste textarea "Workplace injuries can disrupt not only your health but your livelihood as well…"
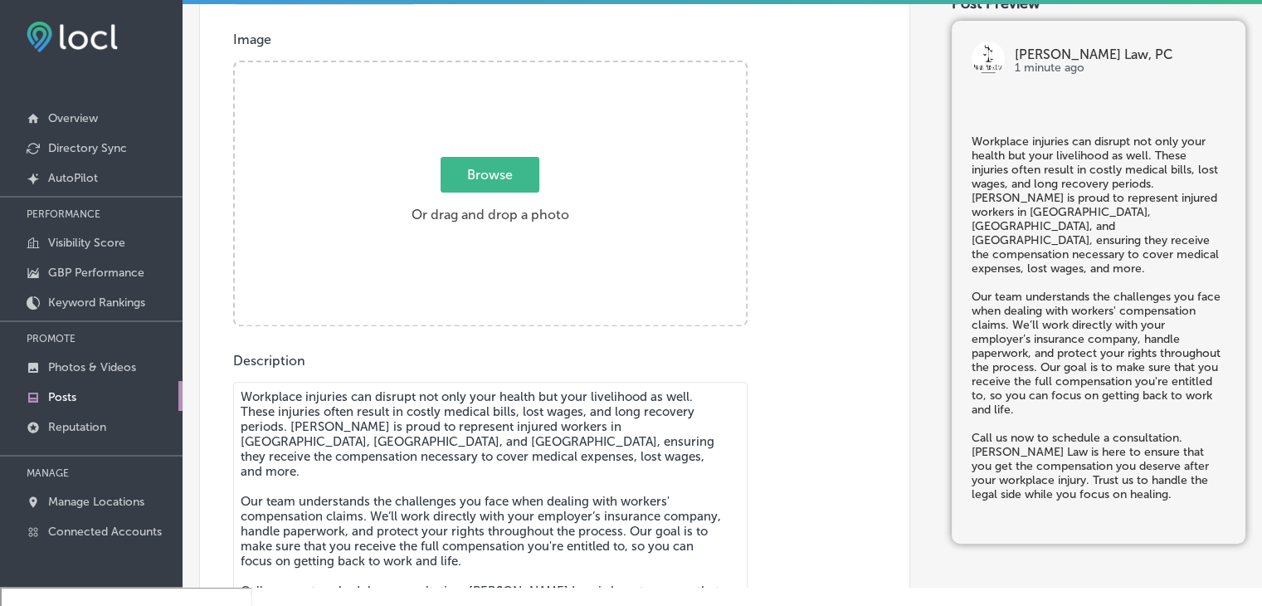
scroll to position [553, 0]
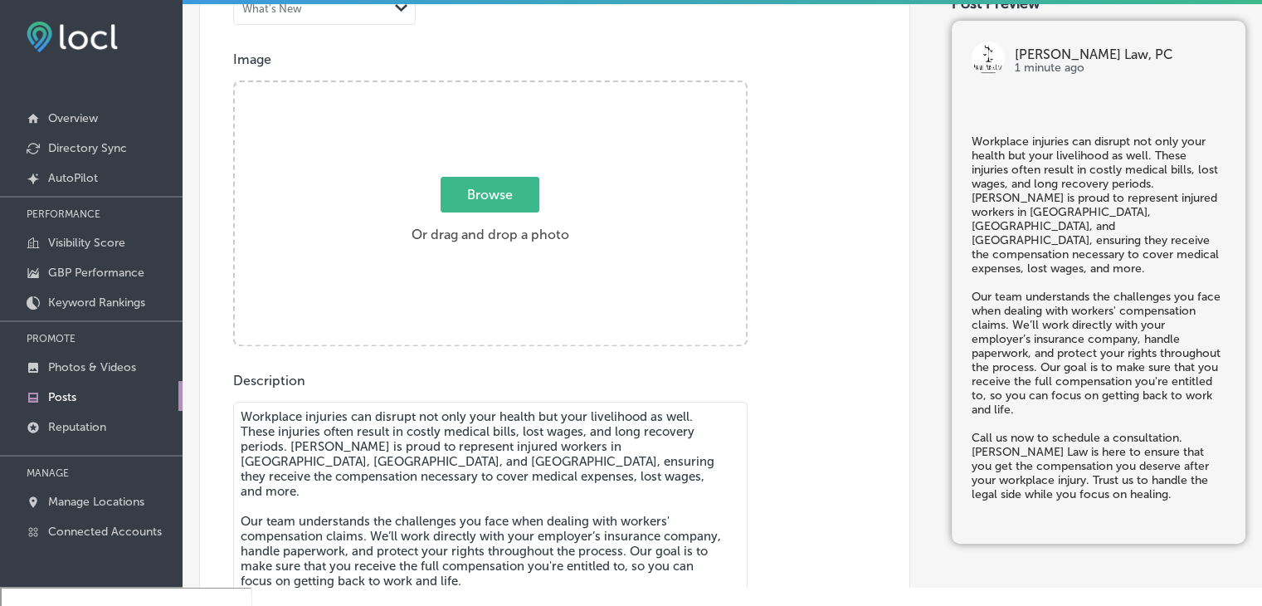
type textarea "Workplace injuries can disrupt not only your health but your livelihood as well…"
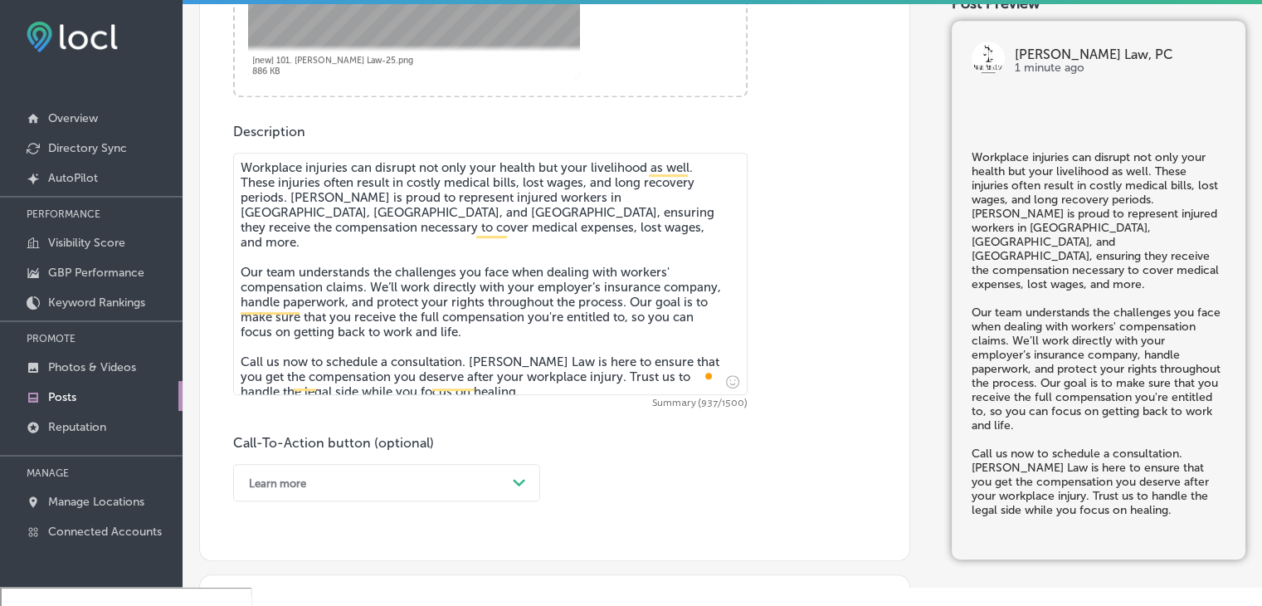
click at [334, 495] on div "Learn more Path Created with Sketch." at bounding box center [386, 482] width 307 height 37
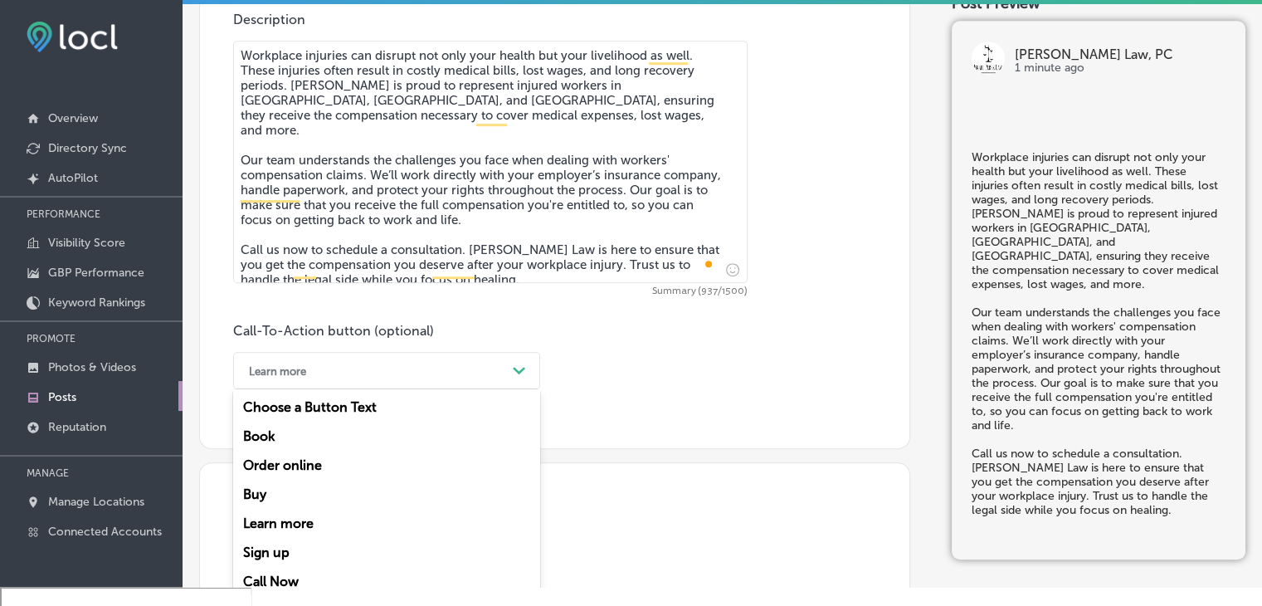
click at [315, 577] on div "Call Now" at bounding box center [386, 581] width 307 height 29
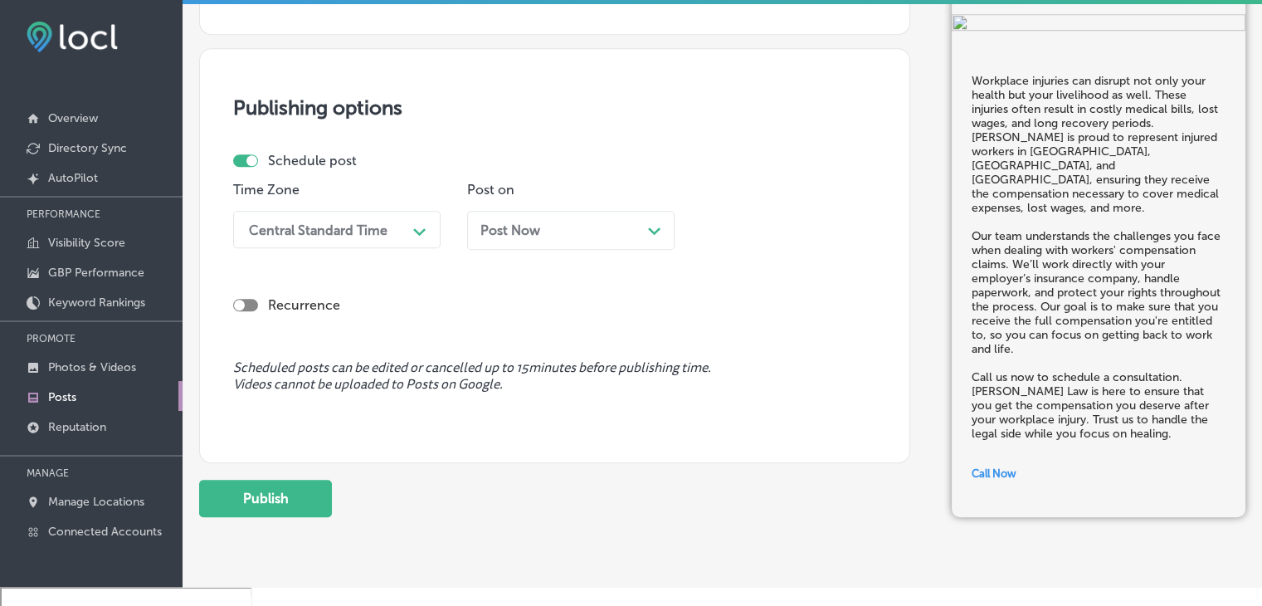
scroll to position [1329, 0]
click at [349, 207] on div "Time Zone Central Standard Time Path Created with Sketch." at bounding box center [336, 221] width 207 height 80
click at [345, 230] on div "Central Standard Time" at bounding box center [318, 229] width 139 height 16
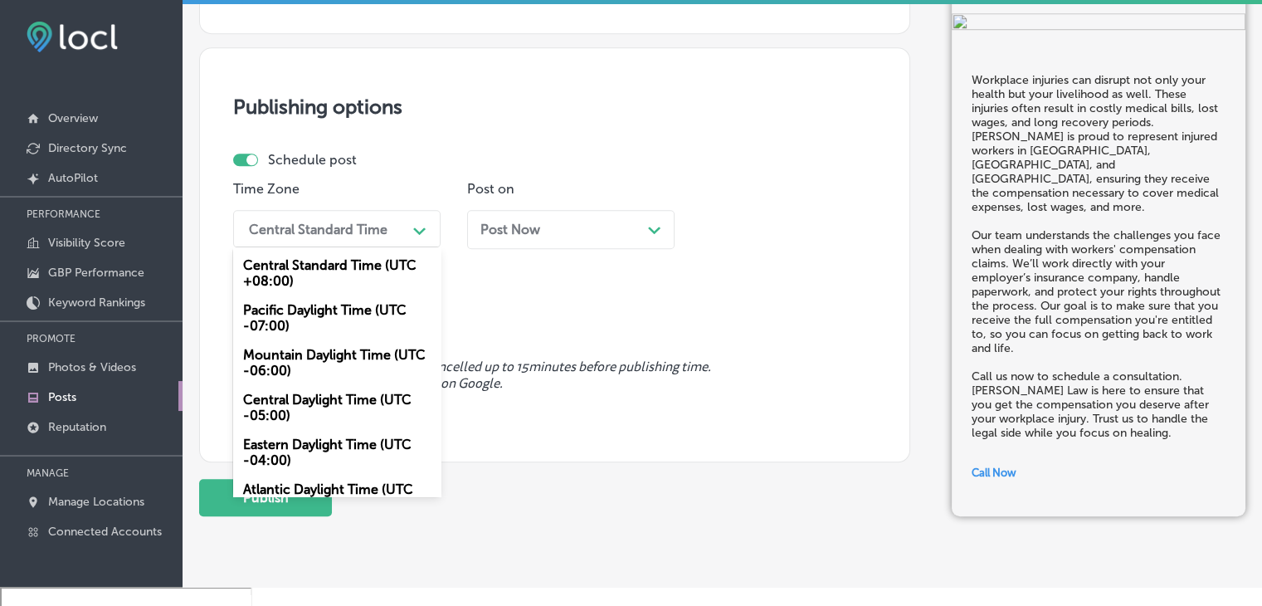
click at [327, 377] on div "Mountain Daylight Time (UTC -06:00)" at bounding box center [336, 362] width 207 height 45
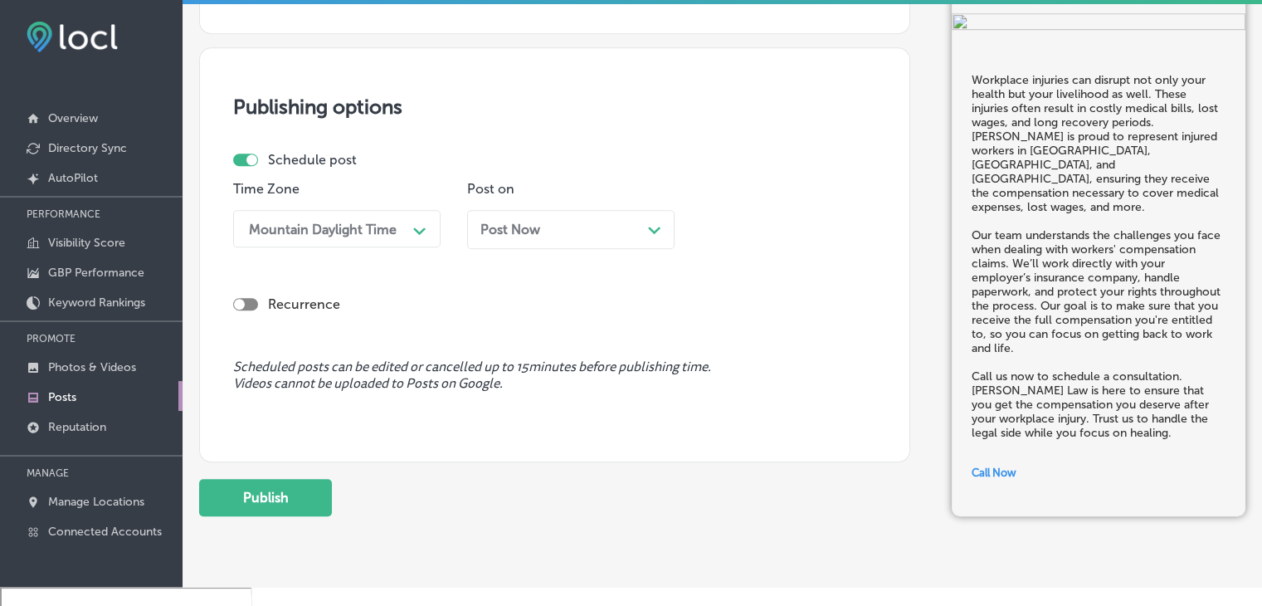
click at [548, 235] on div "Post Now Path Created with Sketch." at bounding box center [570, 230] width 181 height 16
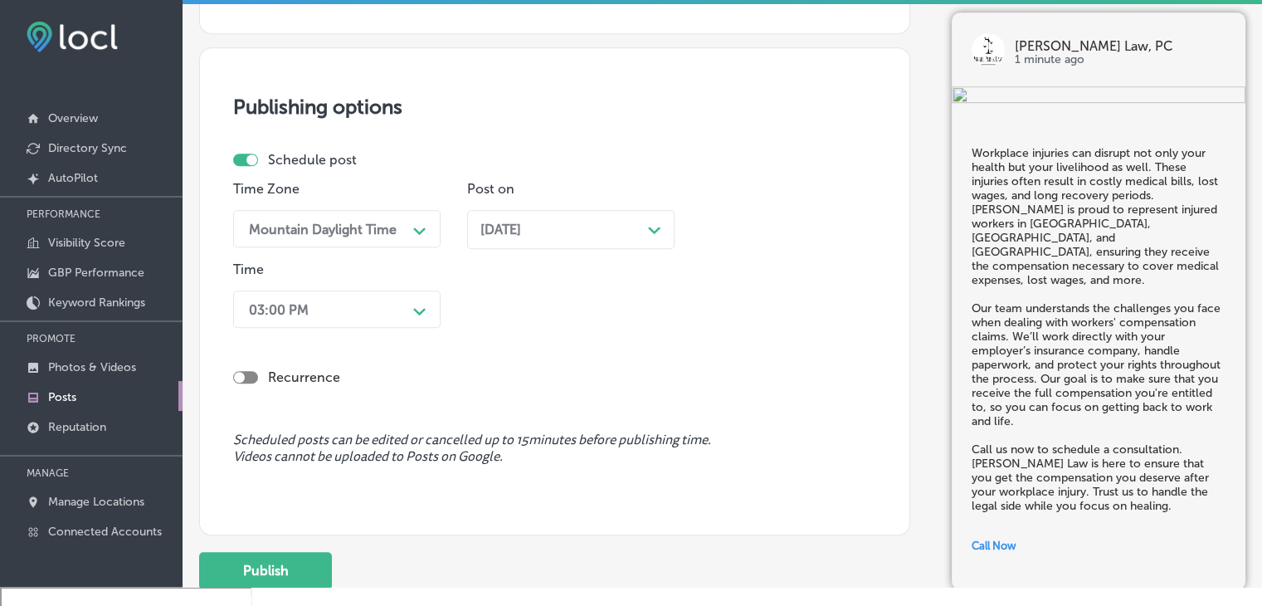
click at [388, 300] on div "03:00 PM" at bounding box center [324, 309] width 166 height 29
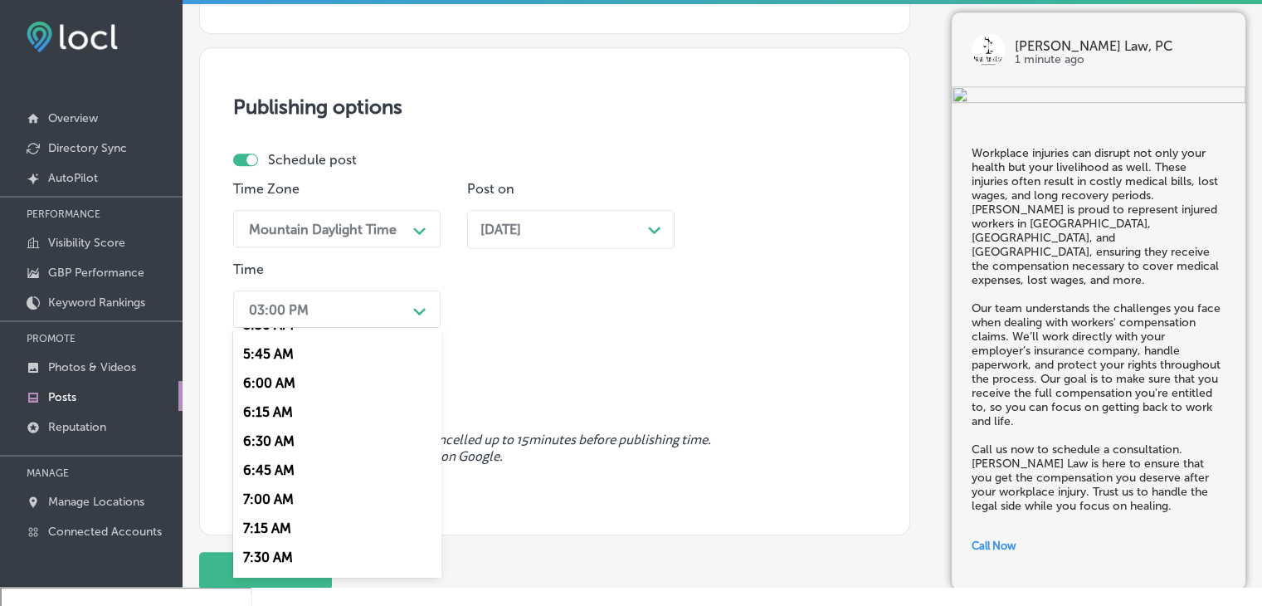
scroll to position [664, 0]
click at [275, 493] on div "7:00 AM" at bounding box center [336, 494] width 207 height 29
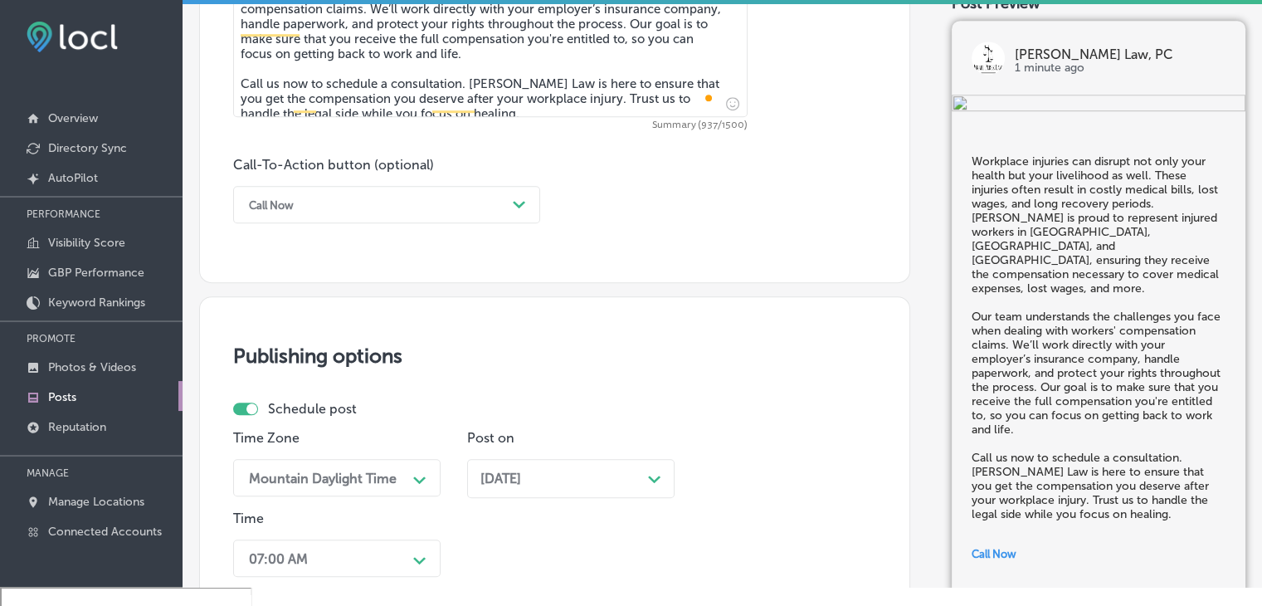
scroll to position [1456, 0]
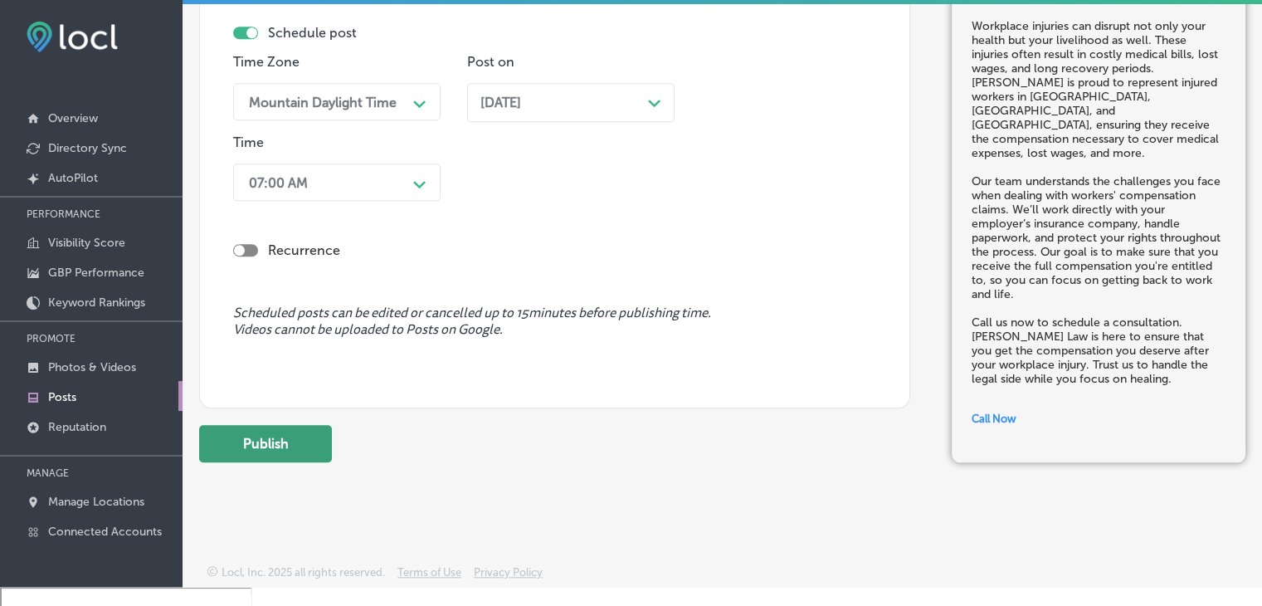
click at [238, 446] on button "Publish" at bounding box center [265, 443] width 133 height 37
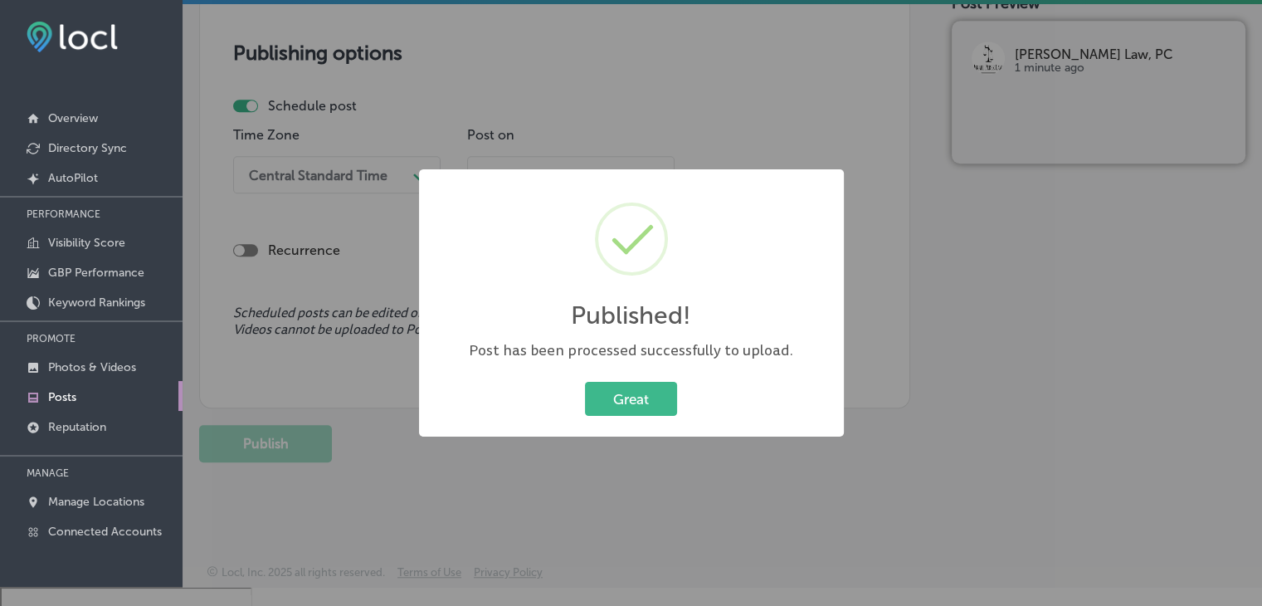
click at [354, 30] on div "Published! × Post has been processed successfully to upload. Great Cancel" at bounding box center [631, 303] width 1262 height 606
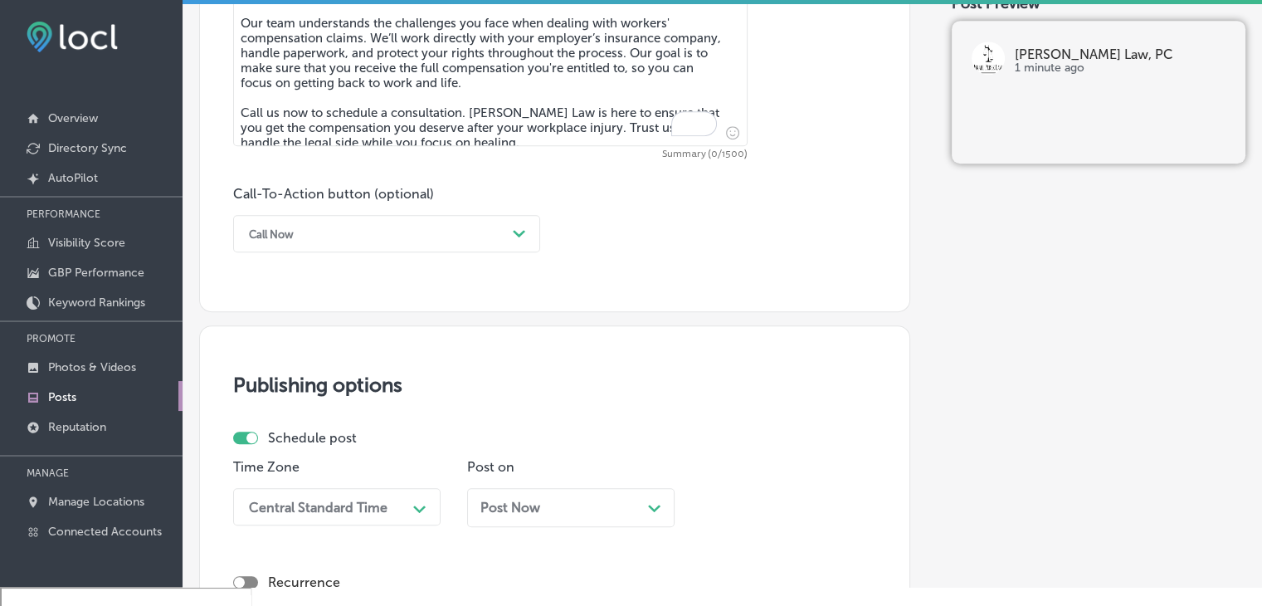
click at [437, 124] on textarea "Workplace injuries can disrupt not only your health but your livelihood as well…" at bounding box center [490, 25] width 514 height 242
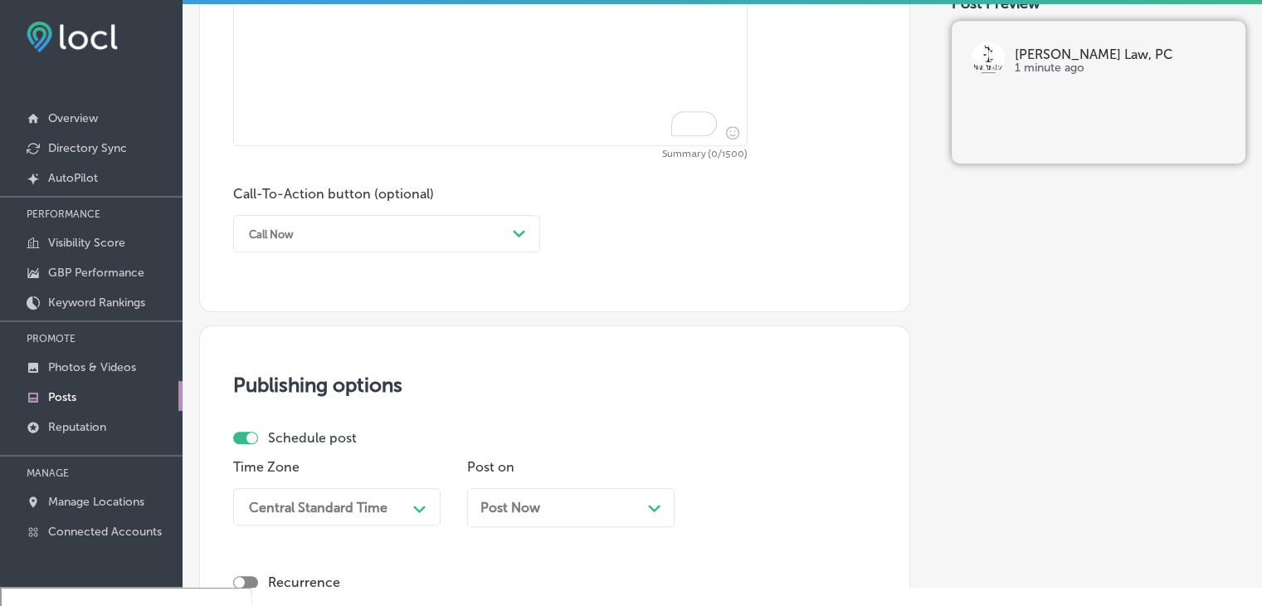
paste textarea "Slip and fall injuries can be more than just a minor inconvenience—they can hav…"
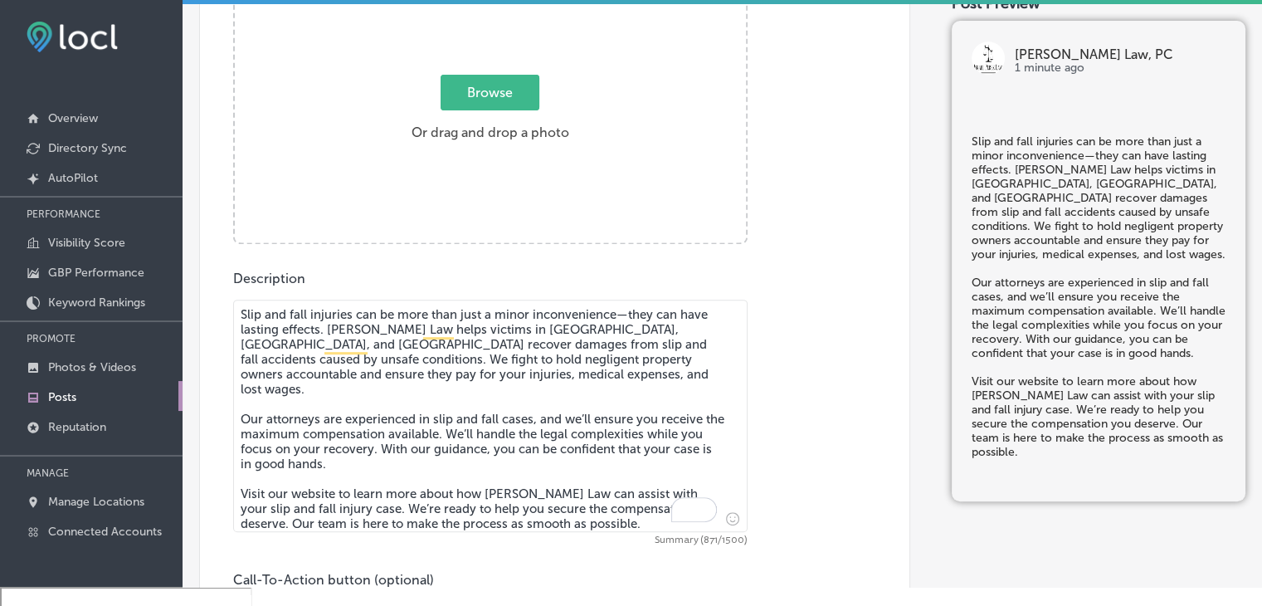
scroll to position [636, 0]
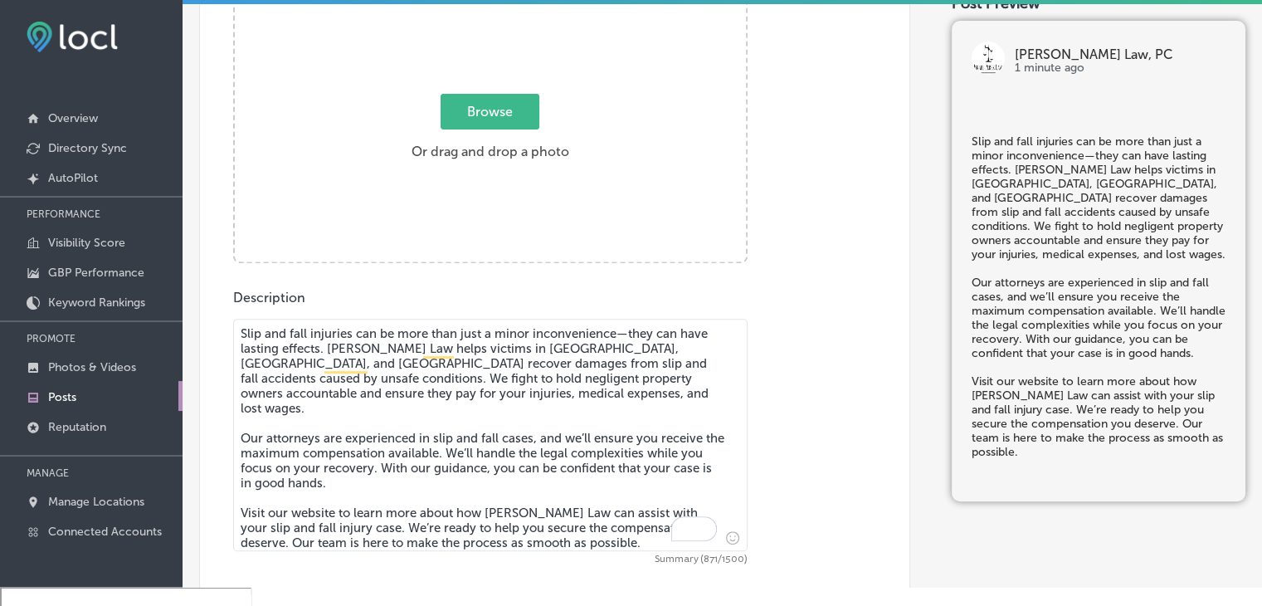
type textarea "Slip and fall injuries can be more than just a minor inconvenience—they can hav…"
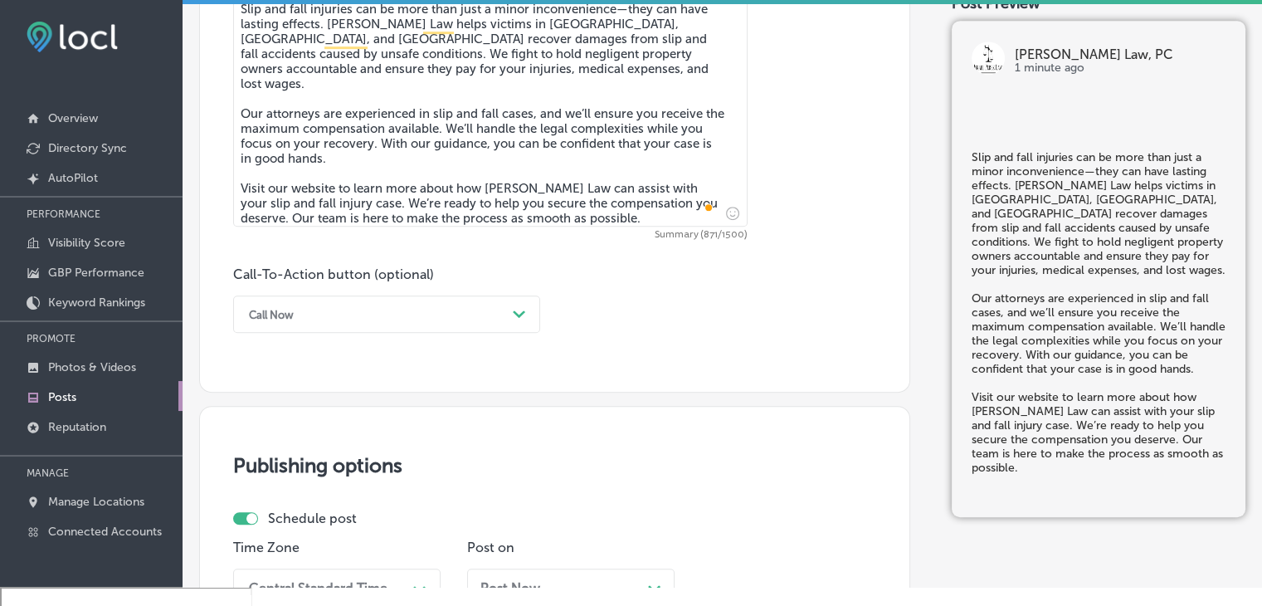
scroll to position [968, 0]
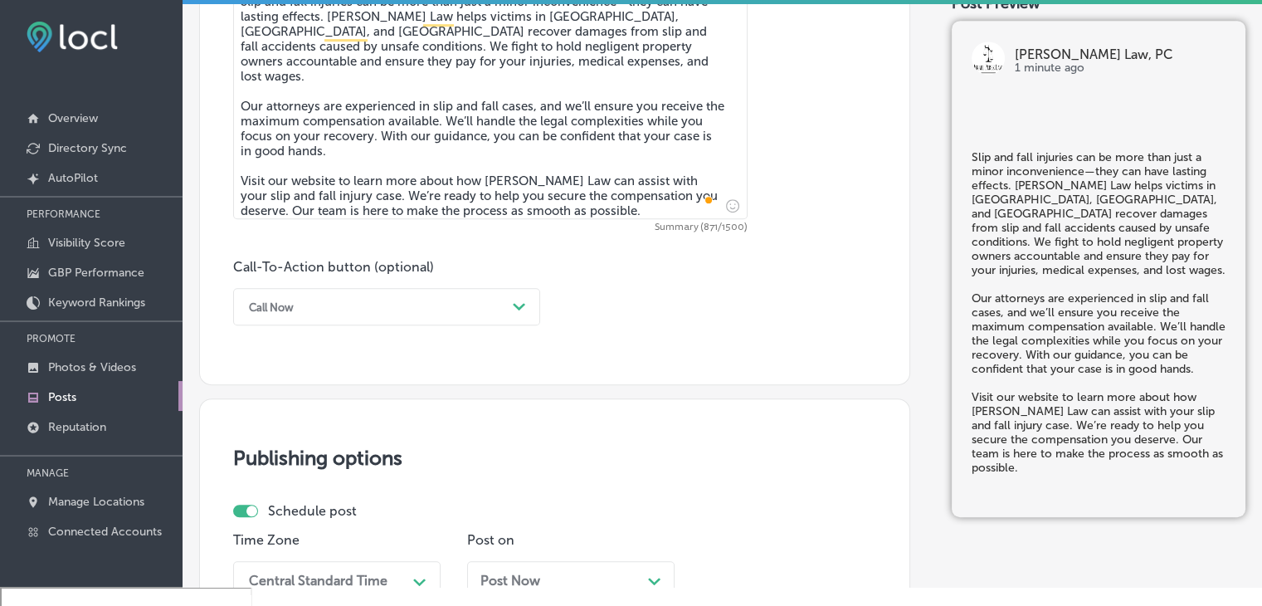
click at [415, 288] on div "Call Now Path Created with Sketch." at bounding box center [386, 306] width 307 height 37
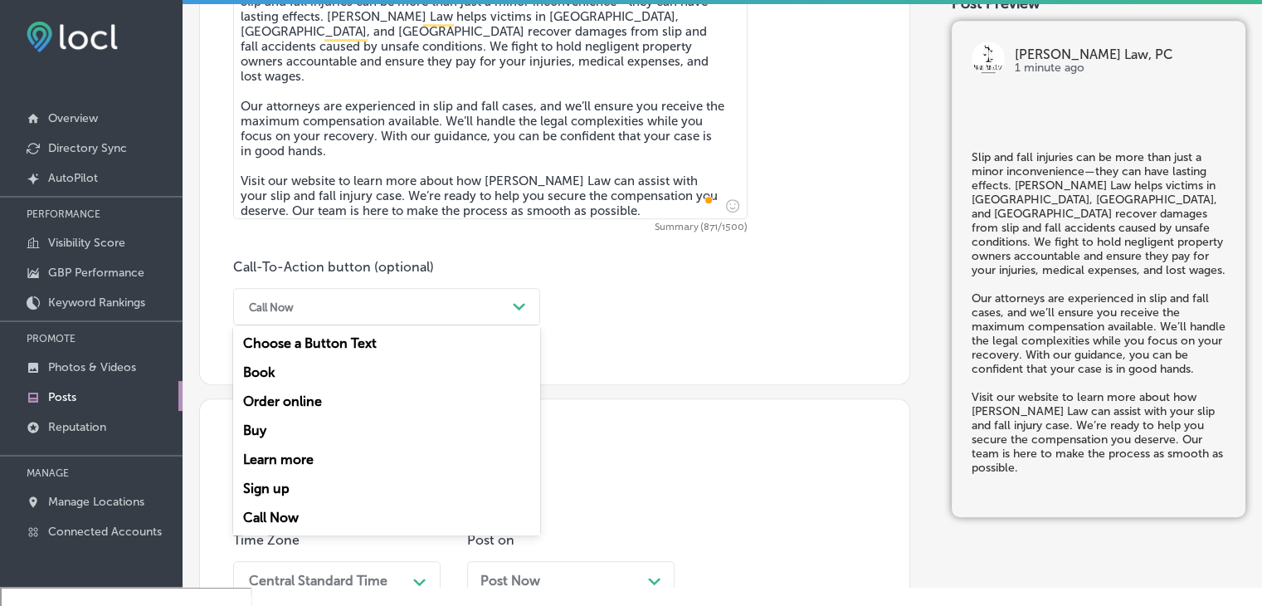
click at [319, 452] on div "Learn more" at bounding box center [386, 459] width 307 height 29
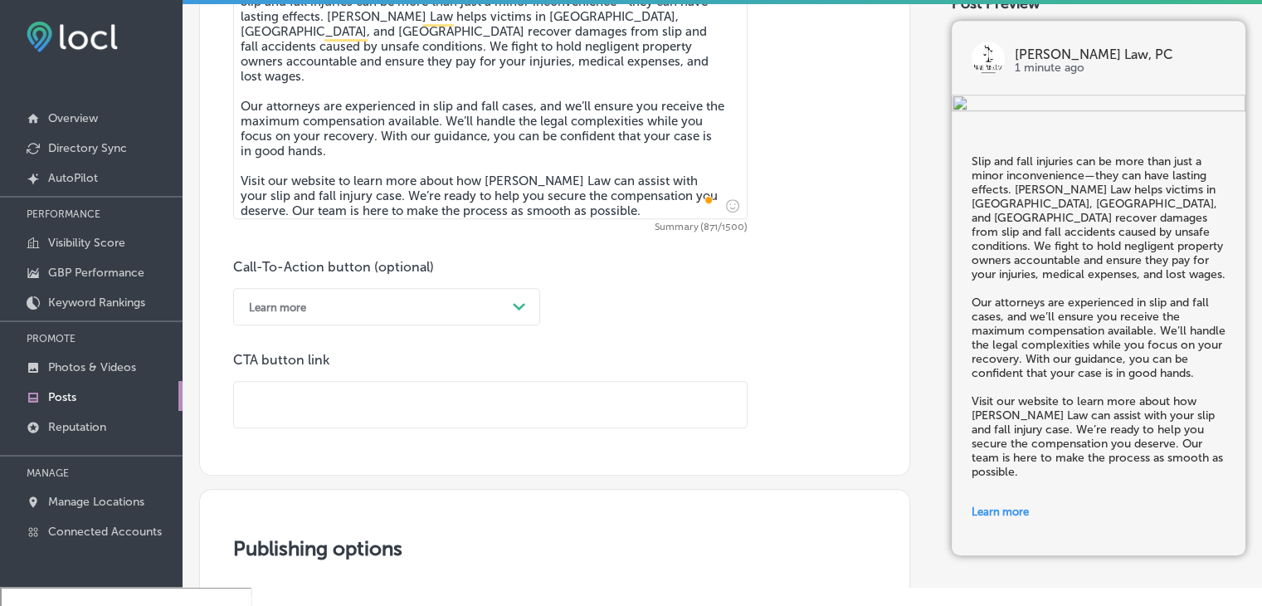
drag, startPoint x: 363, startPoint y: 412, endPoint x: 382, endPoint y: 414, distance: 18.3
click at [365, 419] on input "text" at bounding box center [490, 405] width 513 height 46
paste input "https://www.israelperezlaw.com/"
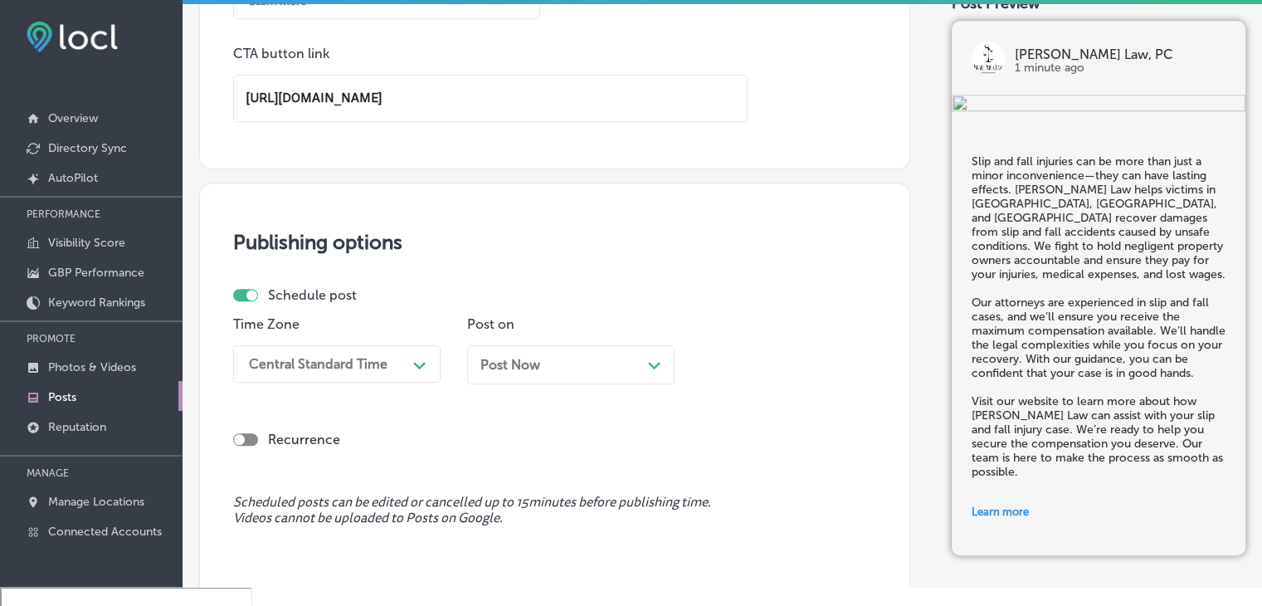
scroll to position [1463, 0]
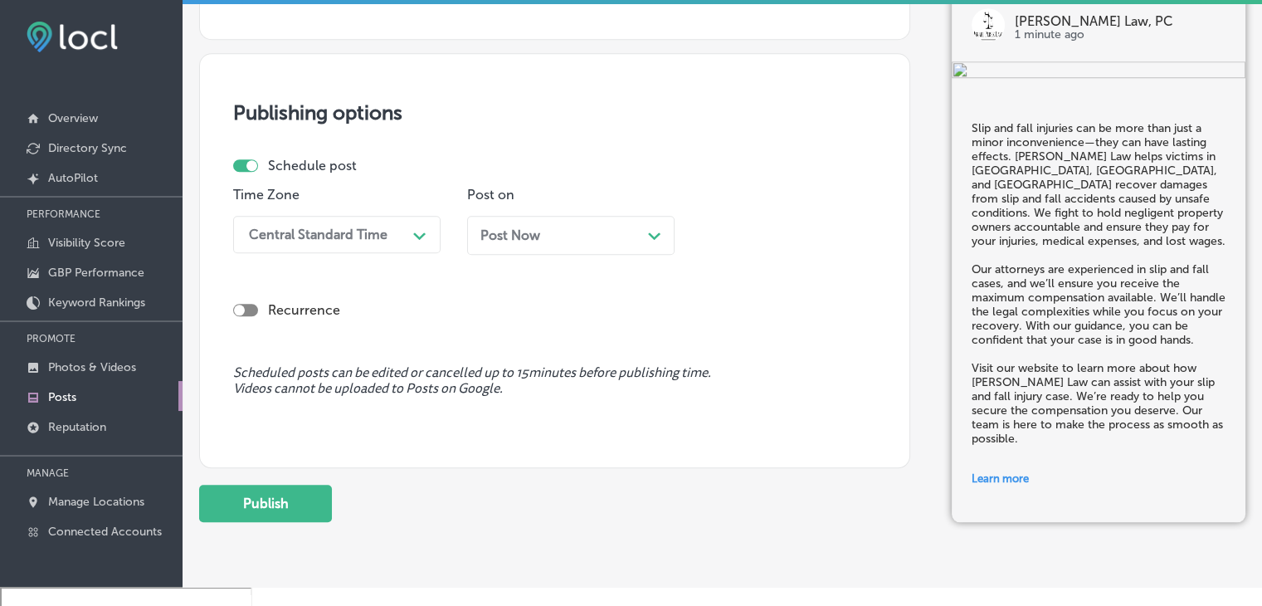
type input "https://www.israelperezlaw.com/"
click at [362, 232] on div "Central Standard Time" at bounding box center [318, 235] width 139 height 16
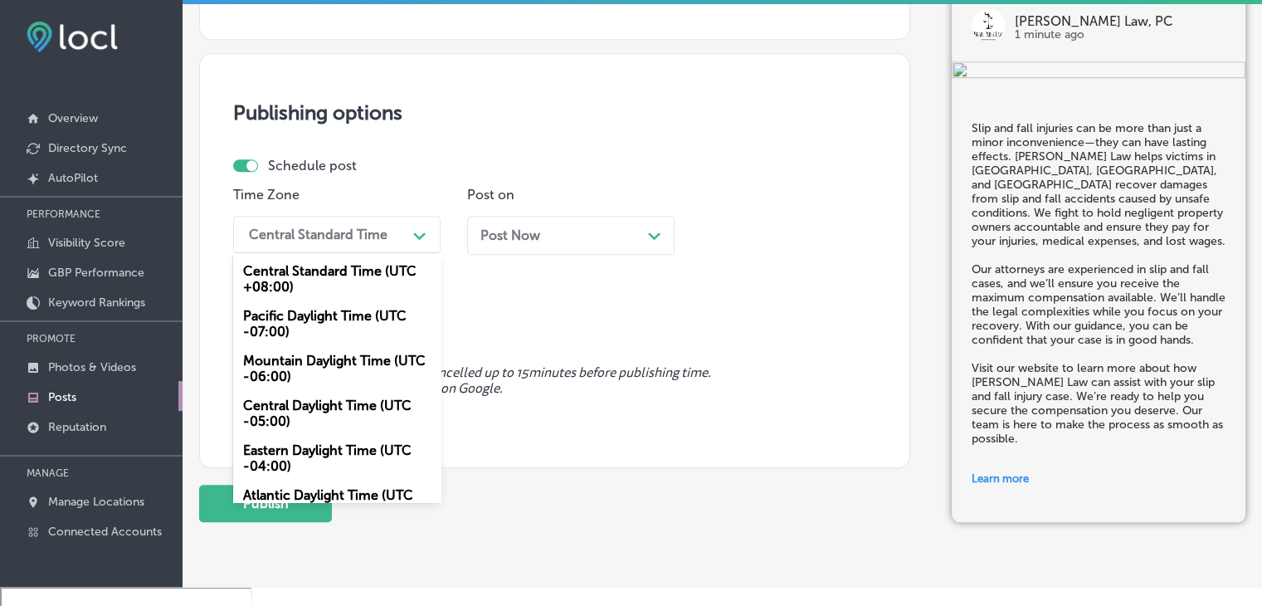
click at [325, 383] on div "Mountain Daylight Time (UTC -06:00)" at bounding box center [336, 368] width 207 height 45
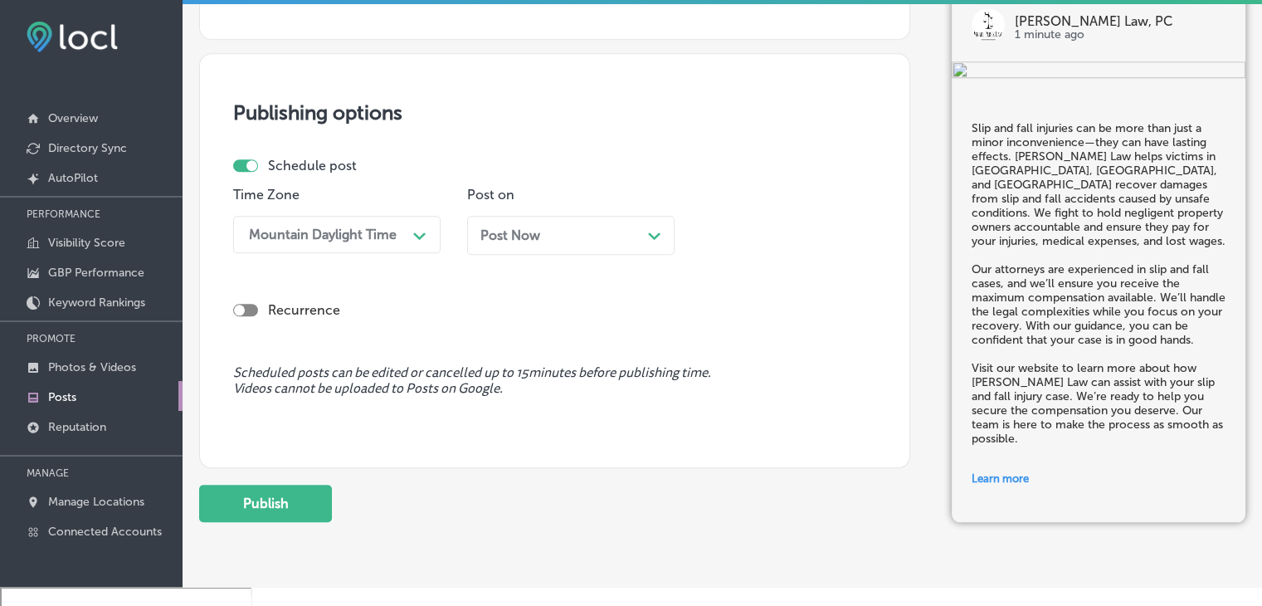
click at [514, 231] on span "Post Now" at bounding box center [510, 235] width 60 height 16
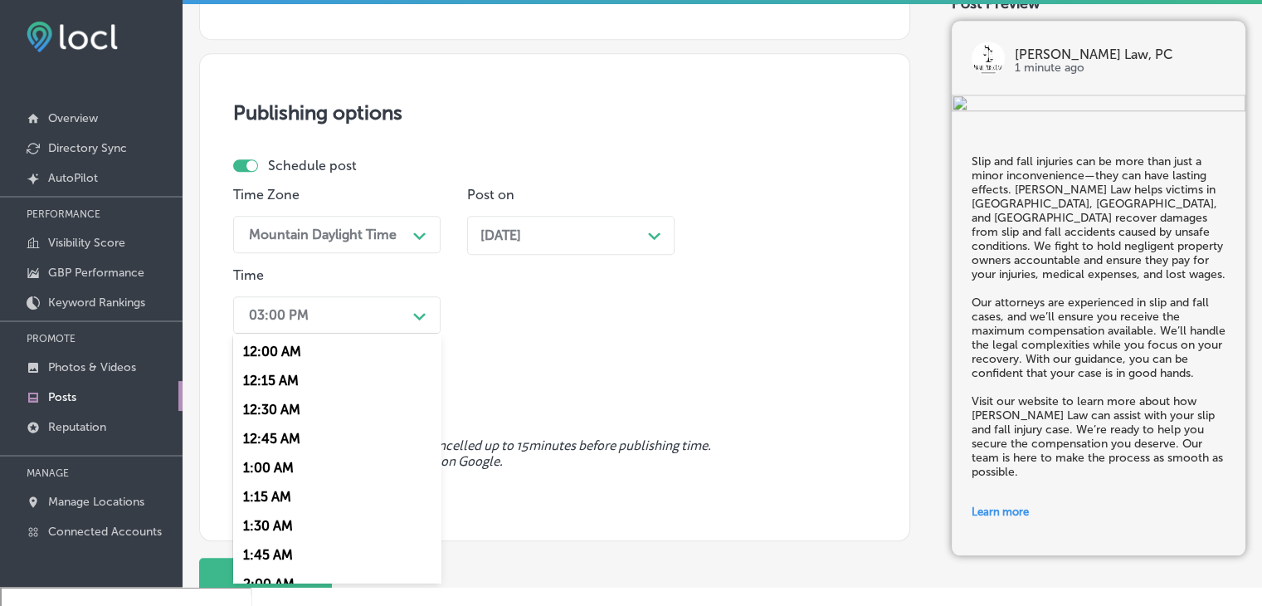
click at [397, 304] on div "03:00 PM" at bounding box center [324, 314] width 166 height 29
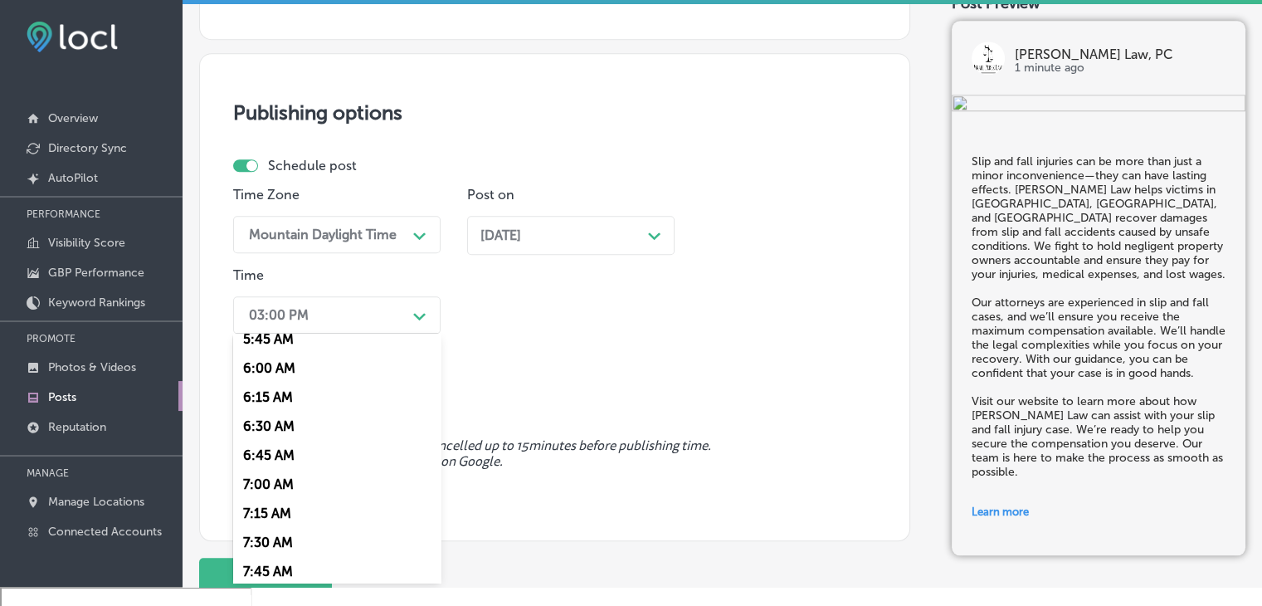
scroll to position [681, 0]
click at [309, 470] on div "7:00 AM" at bounding box center [336, 483] width 207 height 29
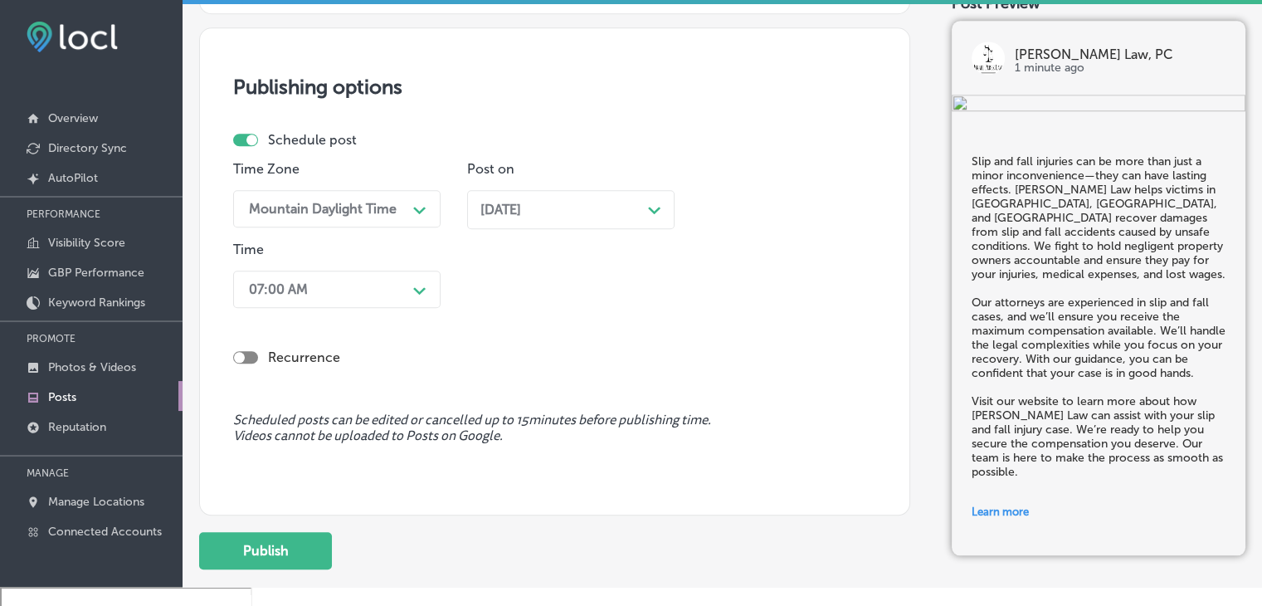
scroll to position [1594, 0]
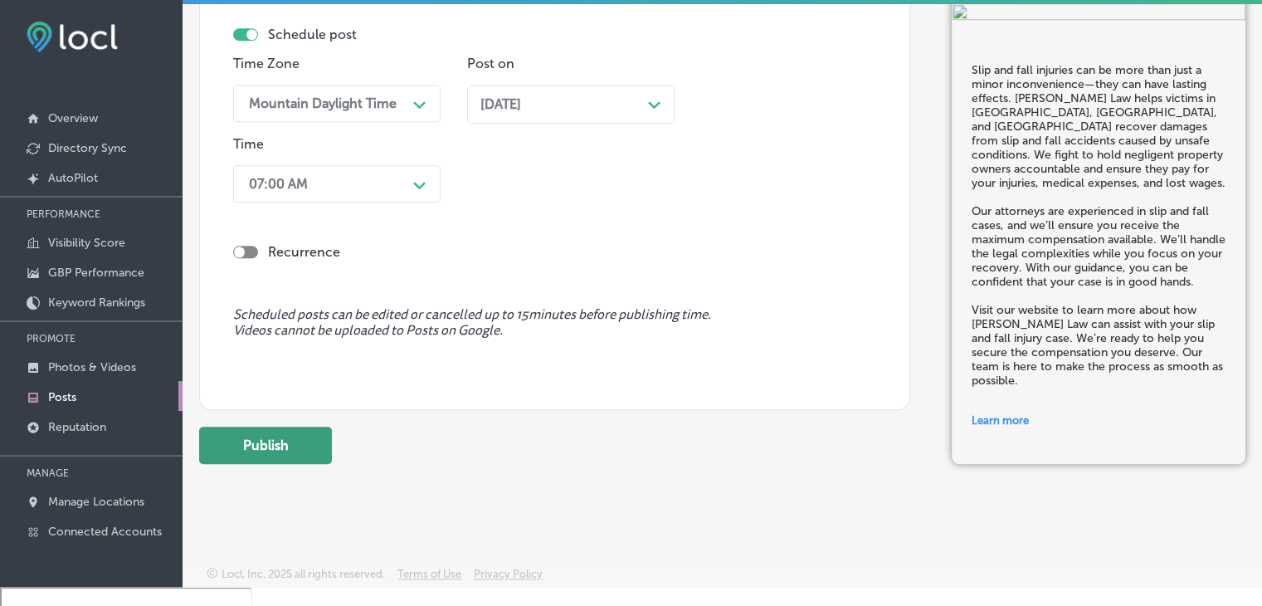
click at [250, 430] on button "Publish" at bounding box center [265, 445] width 133 height 37
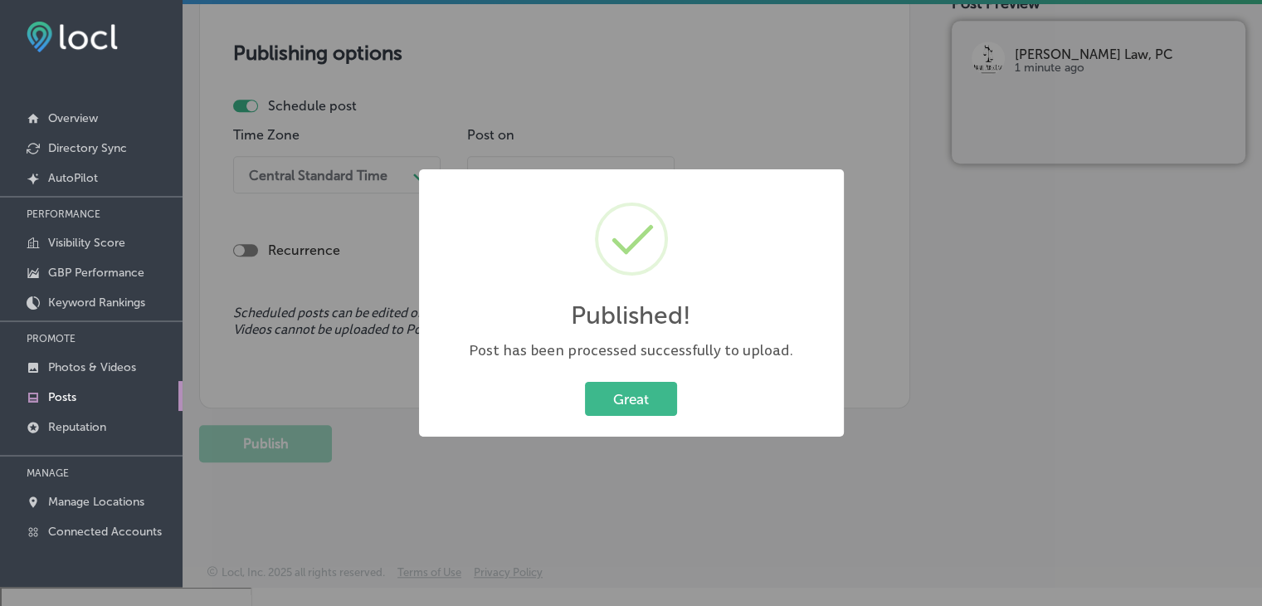
click at [375, 97] on div "Published! × Post has been processed successfully to upload. Great Cancel" at bounding box center [631, 303] width 1262 height 606
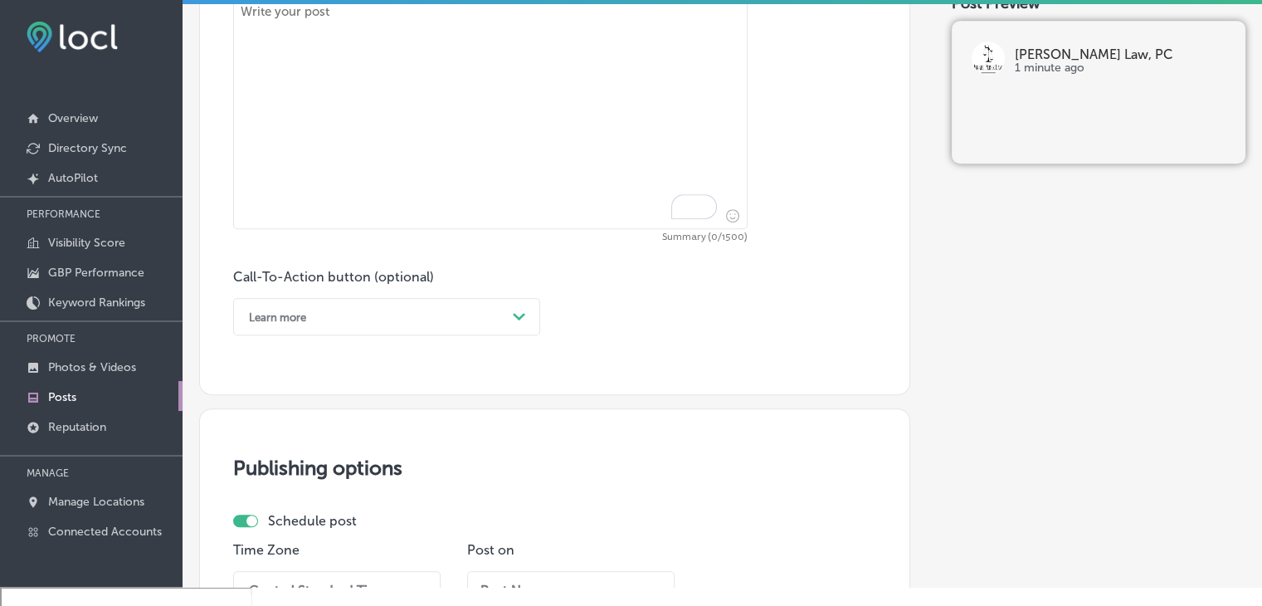
click at [431, 100] on textarea "To enrich screen reader interactions, please activate Accessibility in Grammarl…" at bounding box center [490, 113] width 514 height 232
paste textarea "A car accident can change your life in an instant. Israel Perez Law helps victi…"
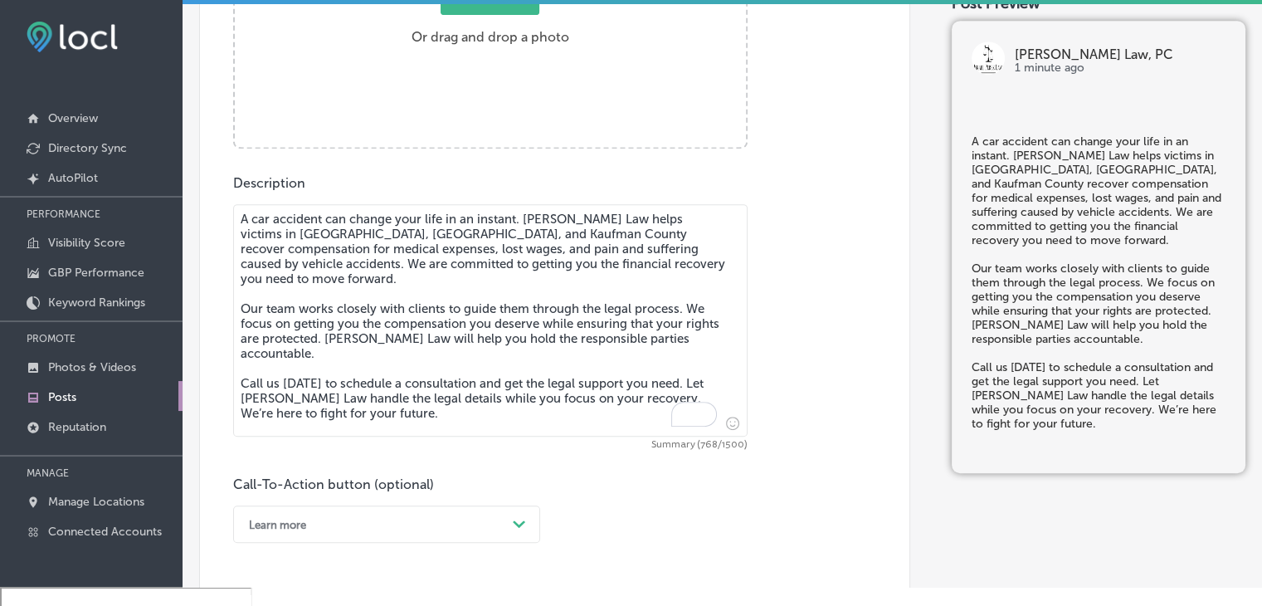
scroll to position [626, 0]
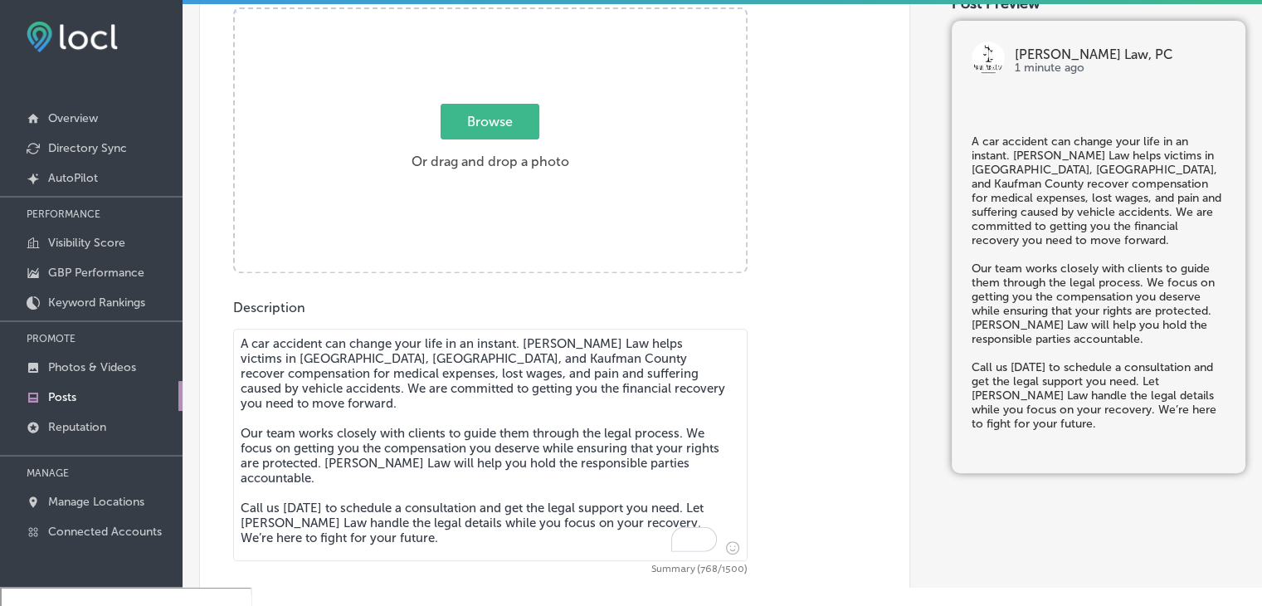
type textarea "A car accident can change your life in an instant. Israel Perez Law helps victi…"
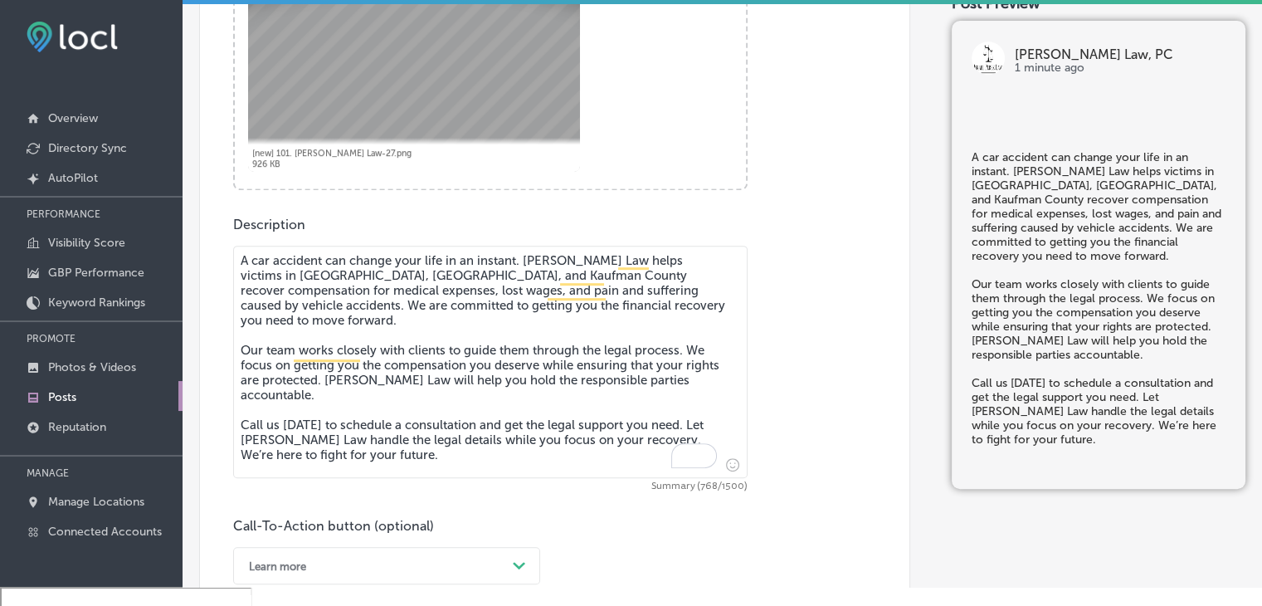
click at [365, 584] on div "Post content Select location(s) Business + Location israel israel Path Created …" at bounding box center [554, 118] width 711 height 1051
click at [364, 566] on div "Learn more Path Created with Sketch." at bounding box center [386, 565] width 307 height 37
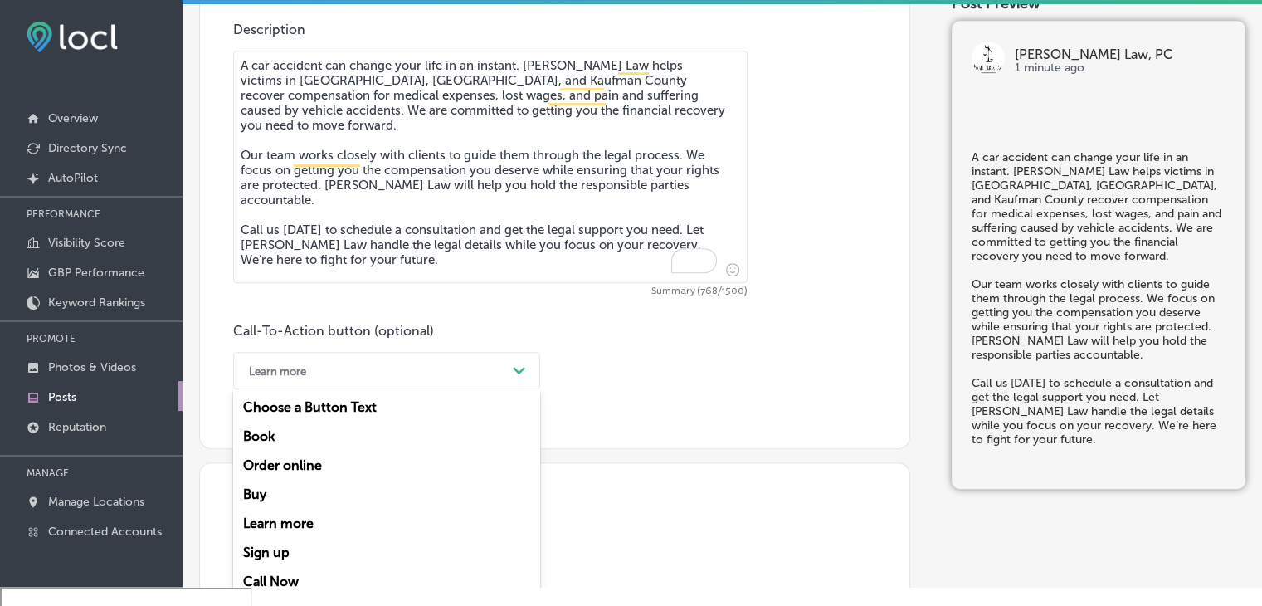
click at [334, 570] on div "Call Now" at bounding box center [386, 581] width 307 height 29
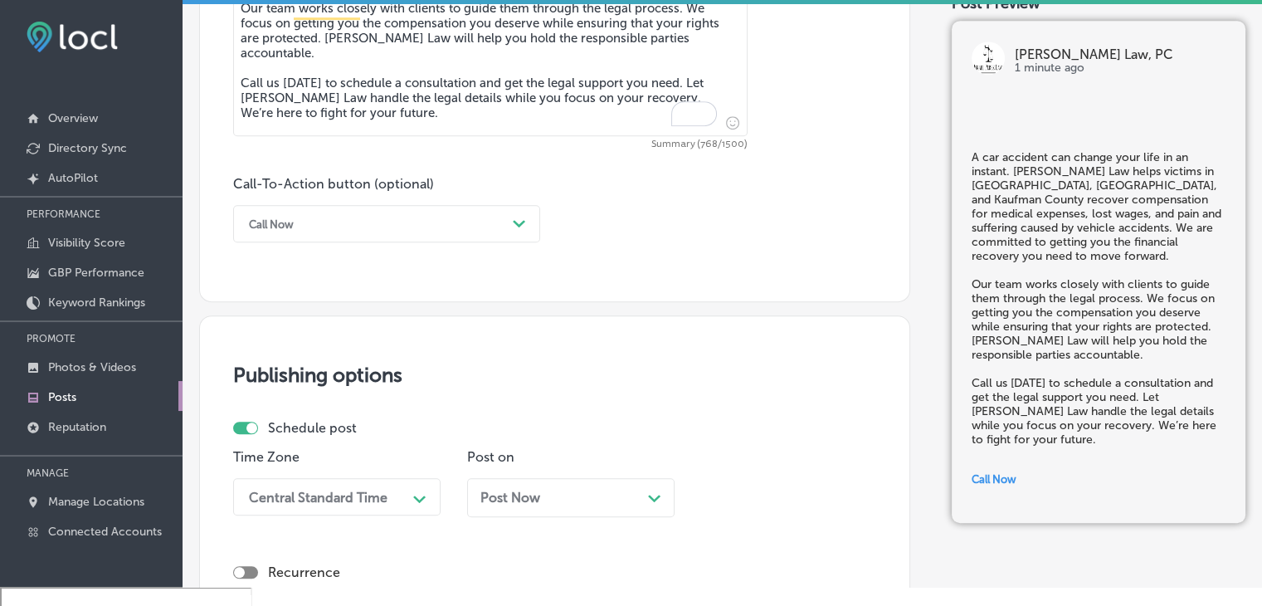
scroll to position [1319, 0]
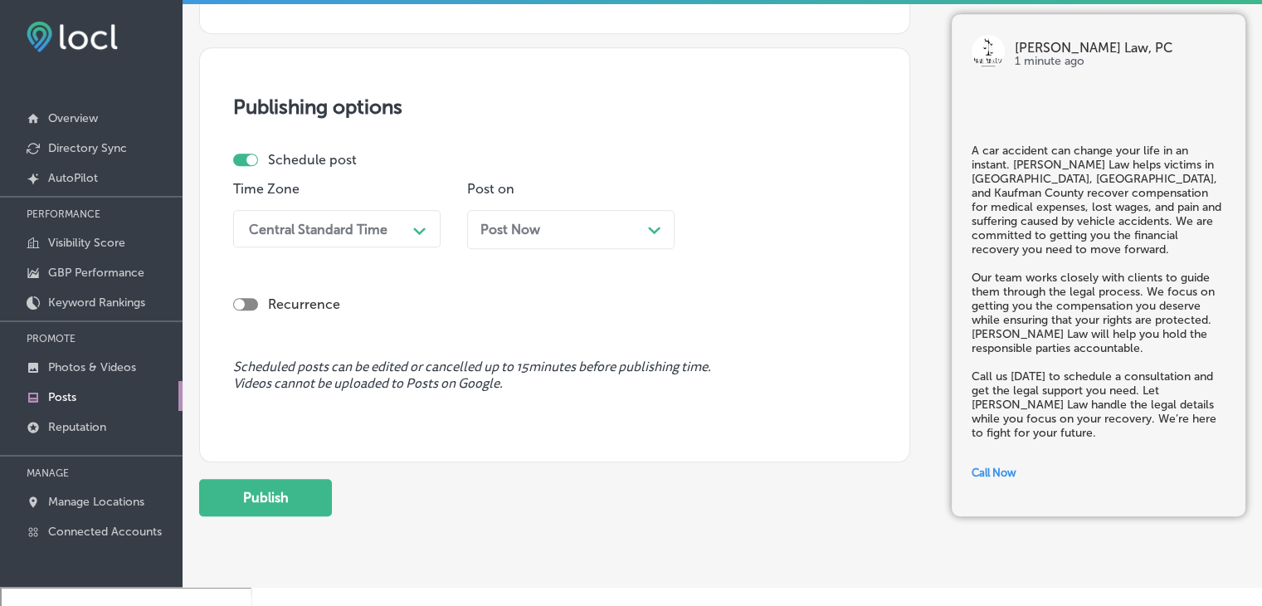
click at [300, 200] on div "Time Zone Central Standard Time Path Created with Sketch." at bounding box center [336, 221] width 207 height 80
click at [319, 237] on div "Central Standard Time" at bounding box center [324, 228] width 166 height 29
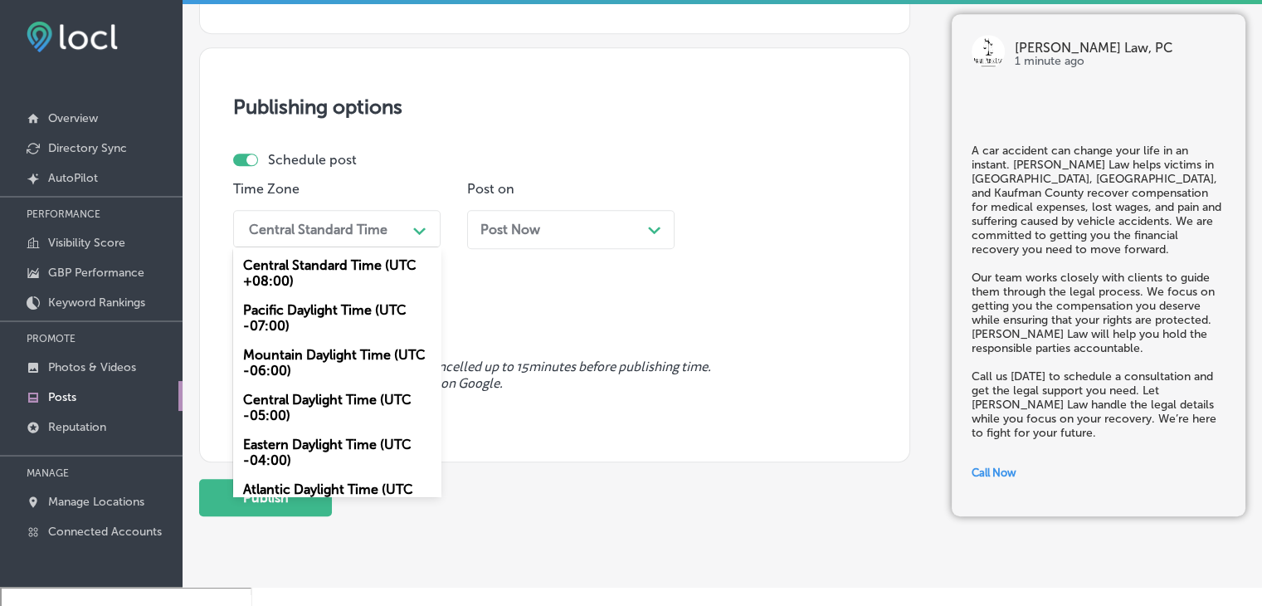
drag, startPoint x: 333, startPoint y: 369, endPoint x: 378, endPoint y: 334, distance: 57.3
click at [334, 369] on div "Mountain Daylight Time (UTC -06:00)" at bounding box center [336, 362] width 207 height 45
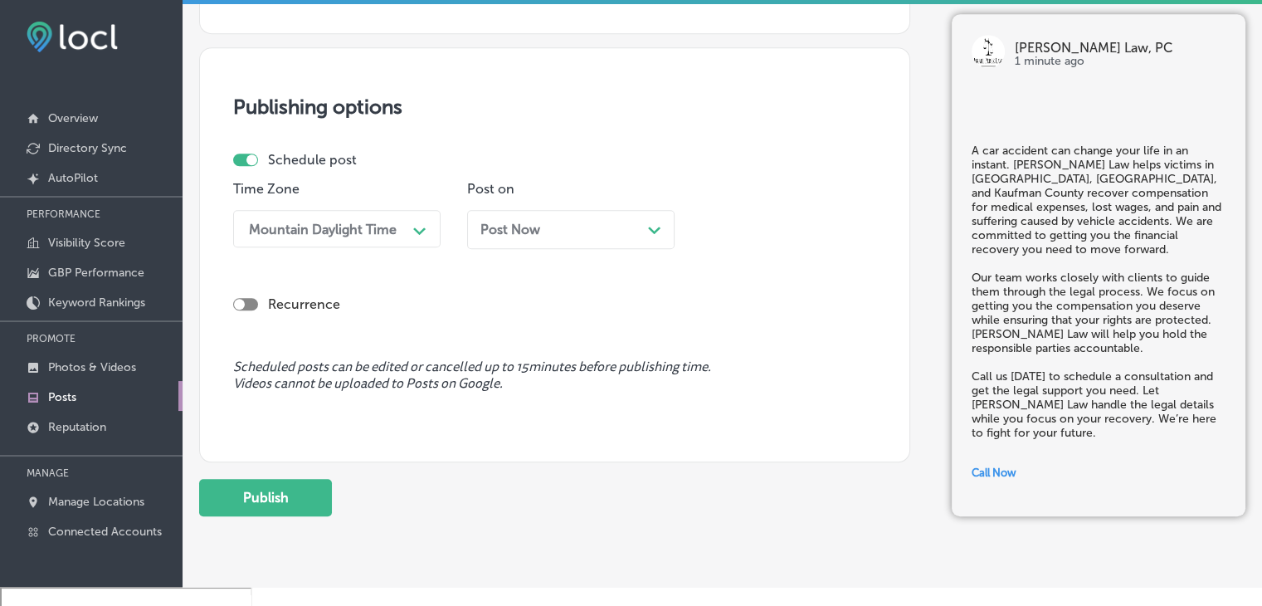
click at [578, 232] on div "Post Now Path Created with Sketch." at bounding box center [570, 230] width 181 height 16
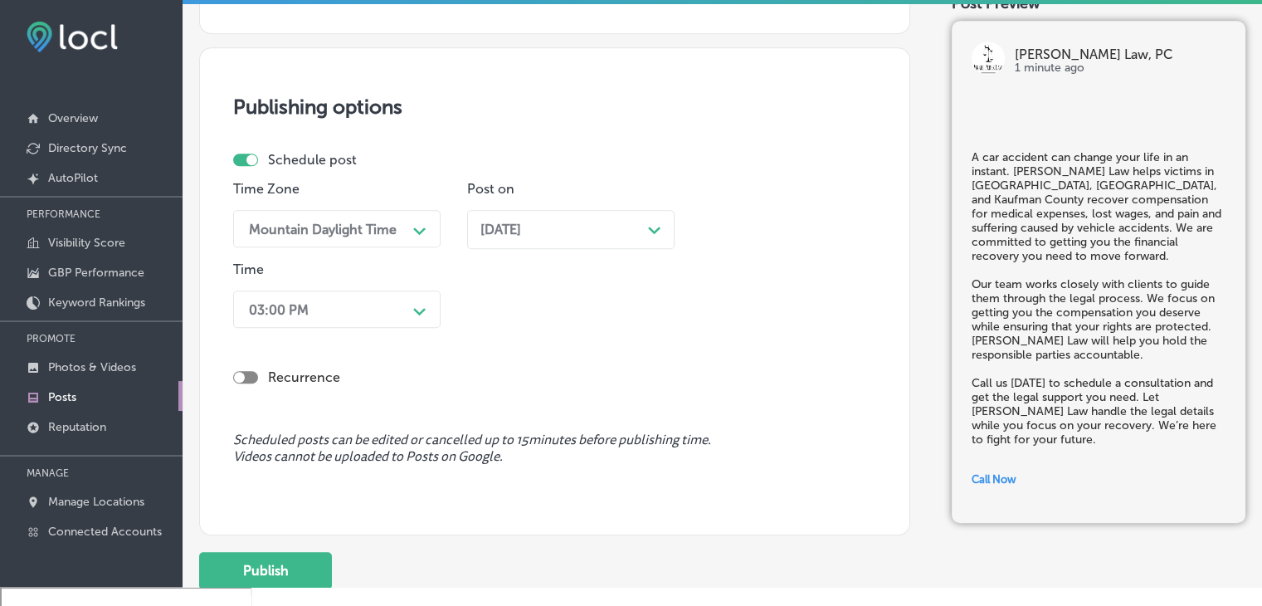
click at [392, 339] on div "Recurrence" at bounding box center [554, 363] width 643 height 59
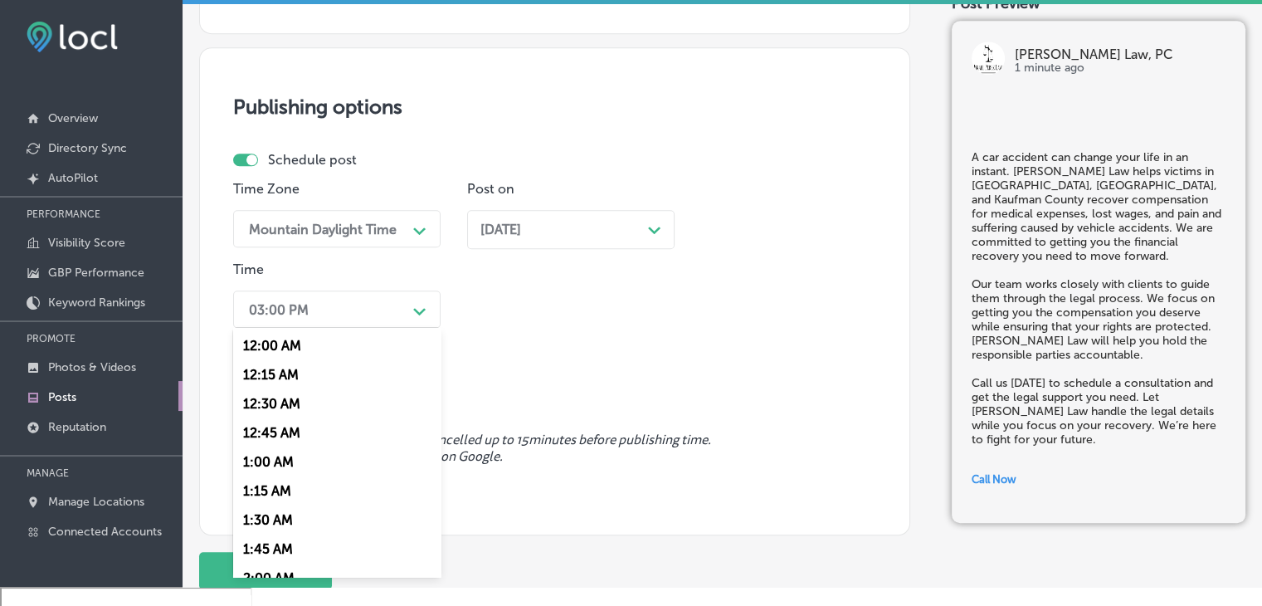
click at [392, 310] on div "03:00 PM" at bounding box center [324, 309] width 166 height 29
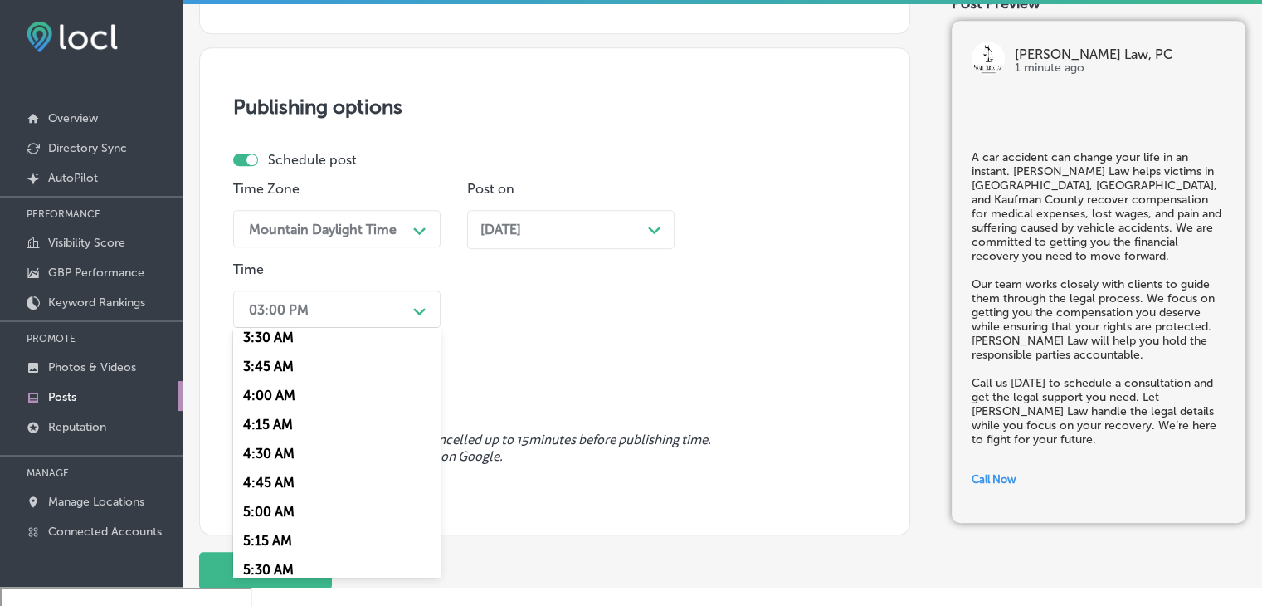
scroll to position [747, 0]
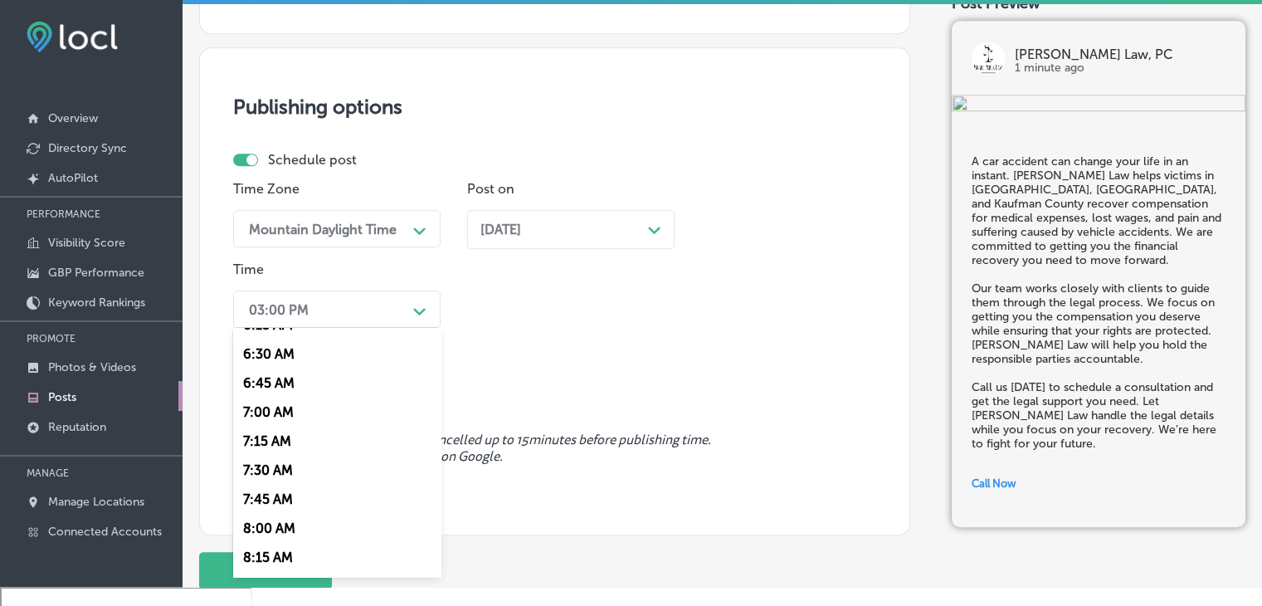
click at [280, 413] on div "7:00 AM" at bounding box center [336, 411] width 207 height 29
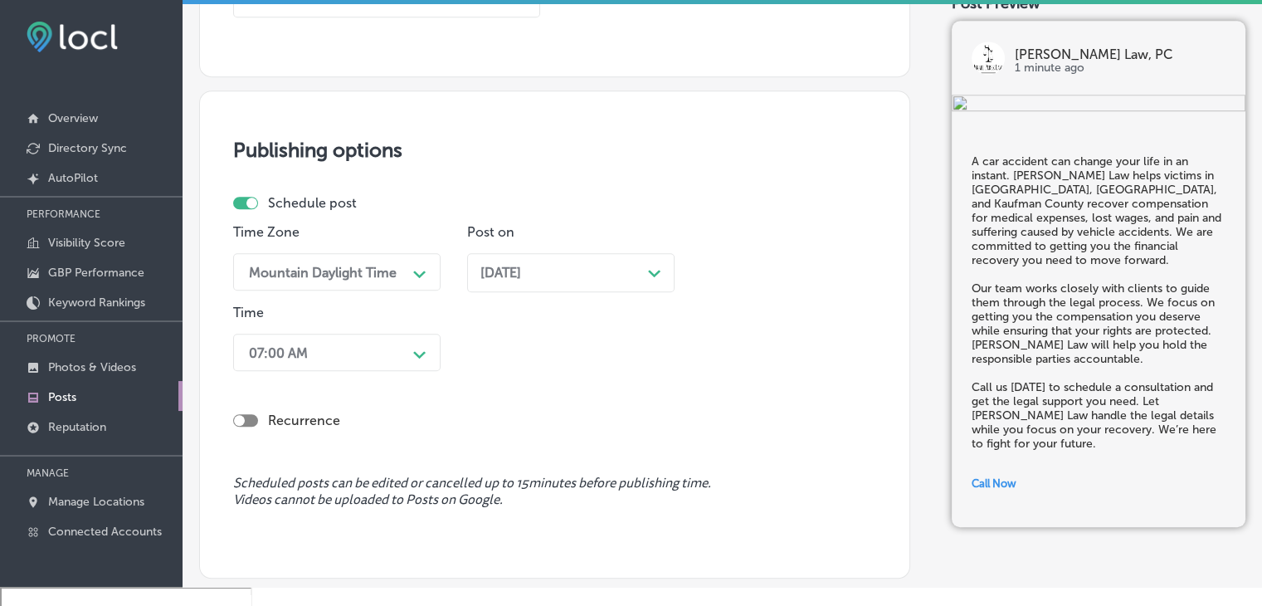
scroll to position [1402, 0]
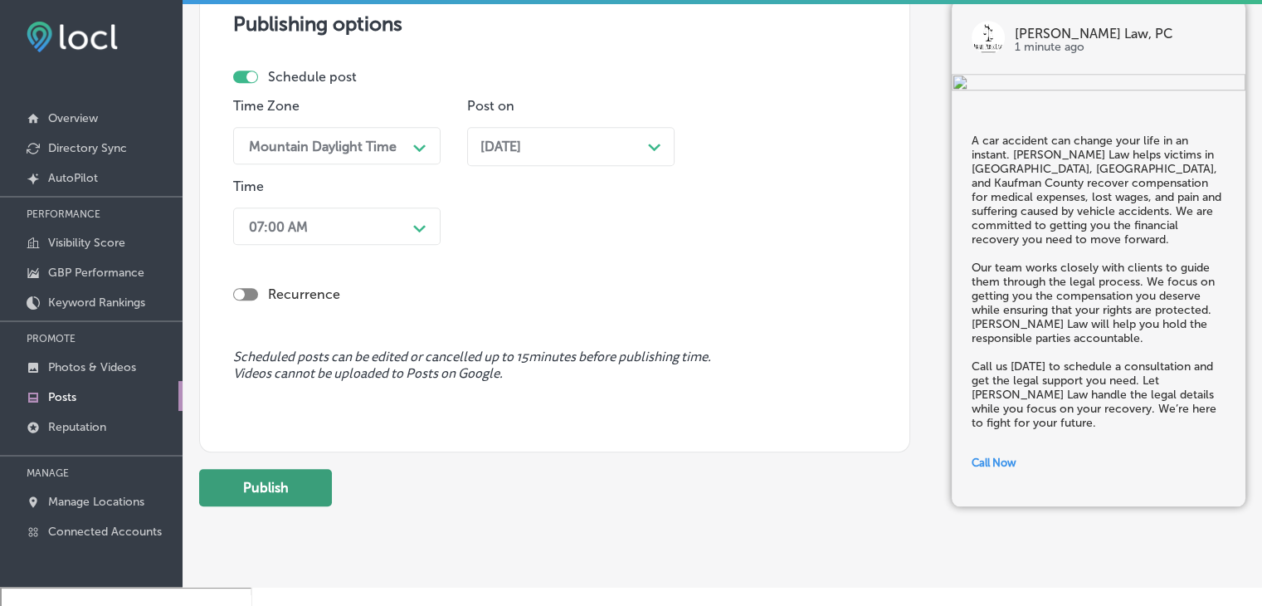
click at [285, 499] on button "Publish" at bounding box center [265, 487] width 133 height 37
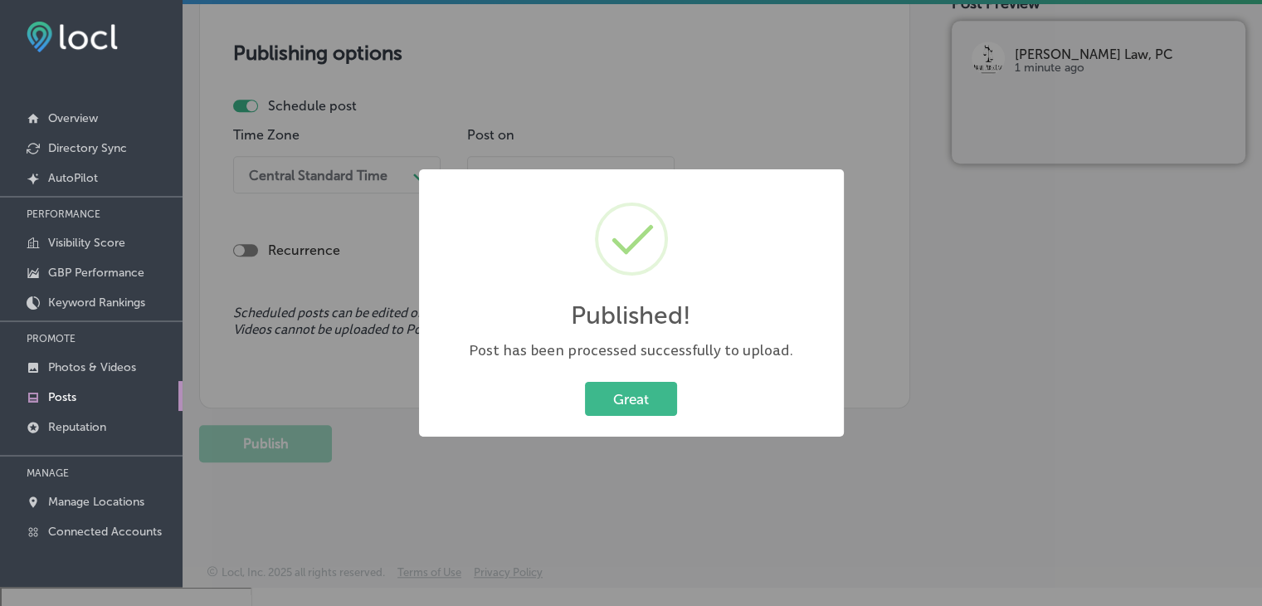
scroll to position [1373, 0]
click at [606, 169] on div "Published! × Post has been processed successfully to upload. Great Cancel" at bounding box center [631, 303] width 425 height 268
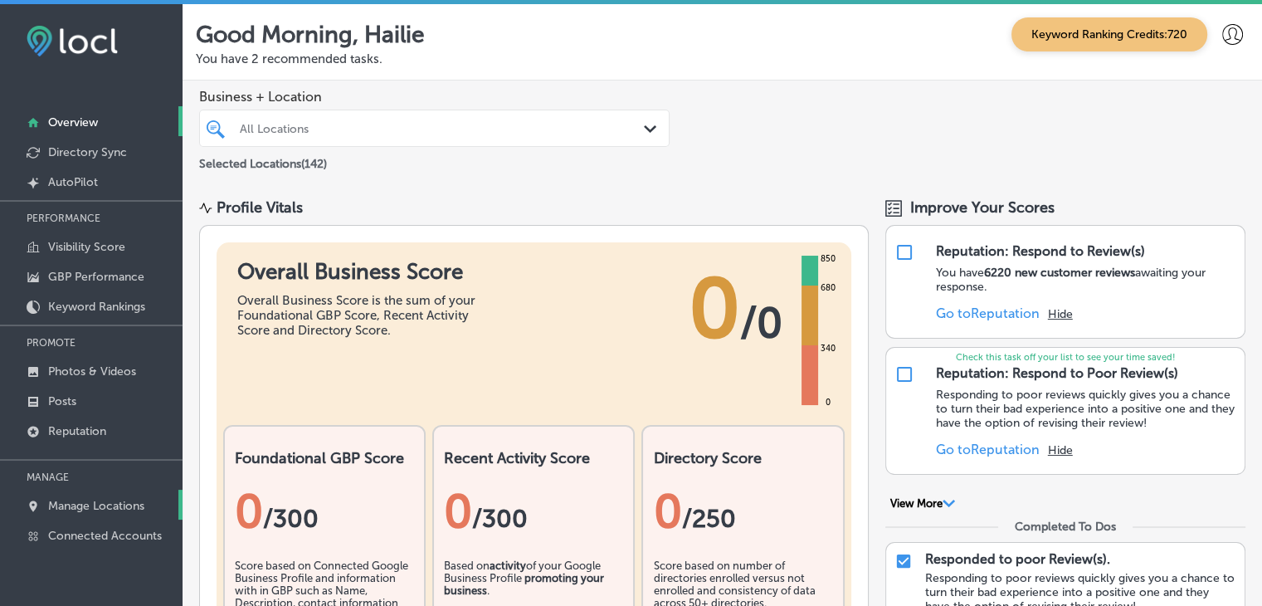
click at [85, 490] on link "Manage Locations" at bounding box center [91, 505] width 183 height 30
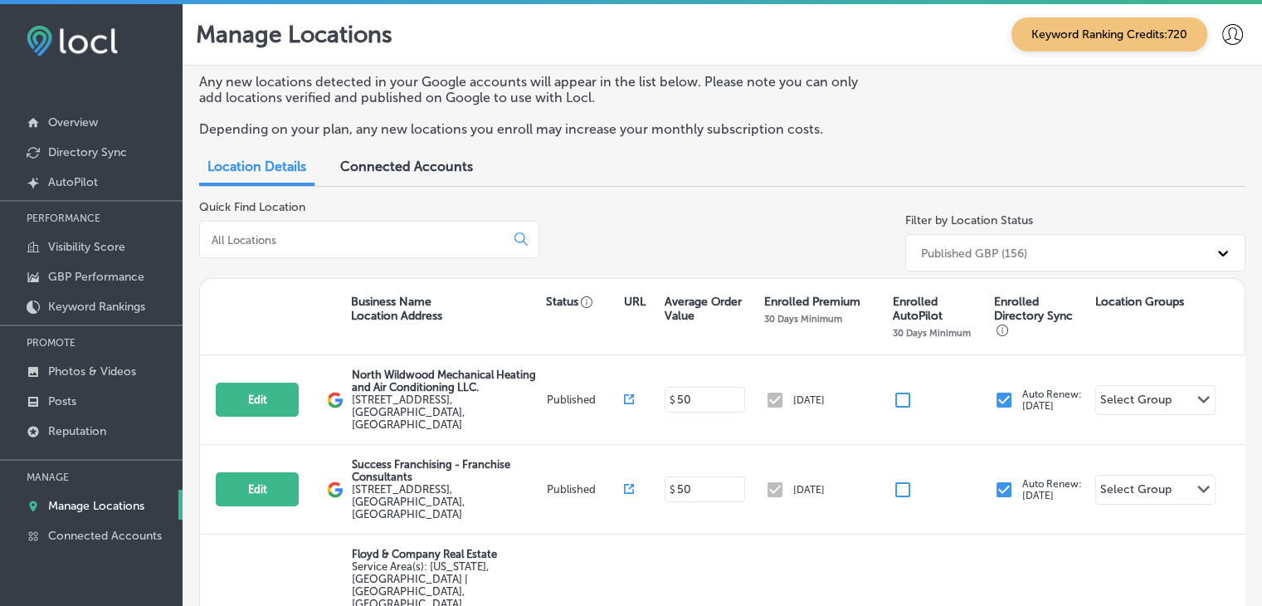
click at [453, 246] on input at bounding box center [355, 239] width 291 height 15
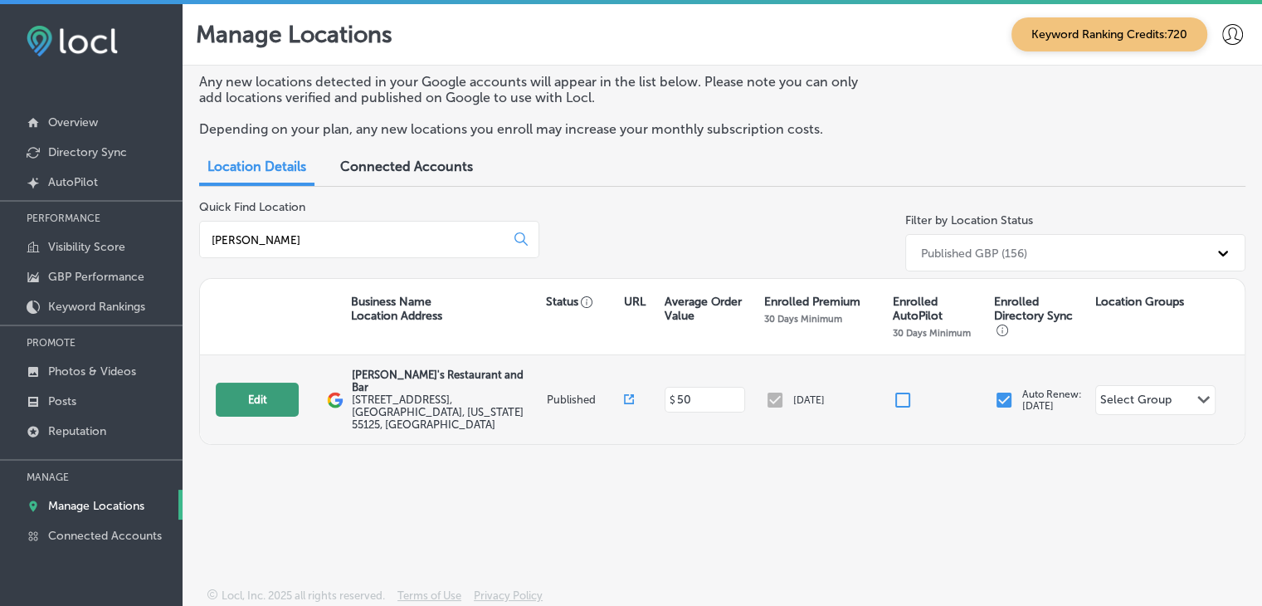
type input "carmine"
click at [243, 393] on button "Edit" at bounding box center [257, 400] width 83 height 34
select select "US"
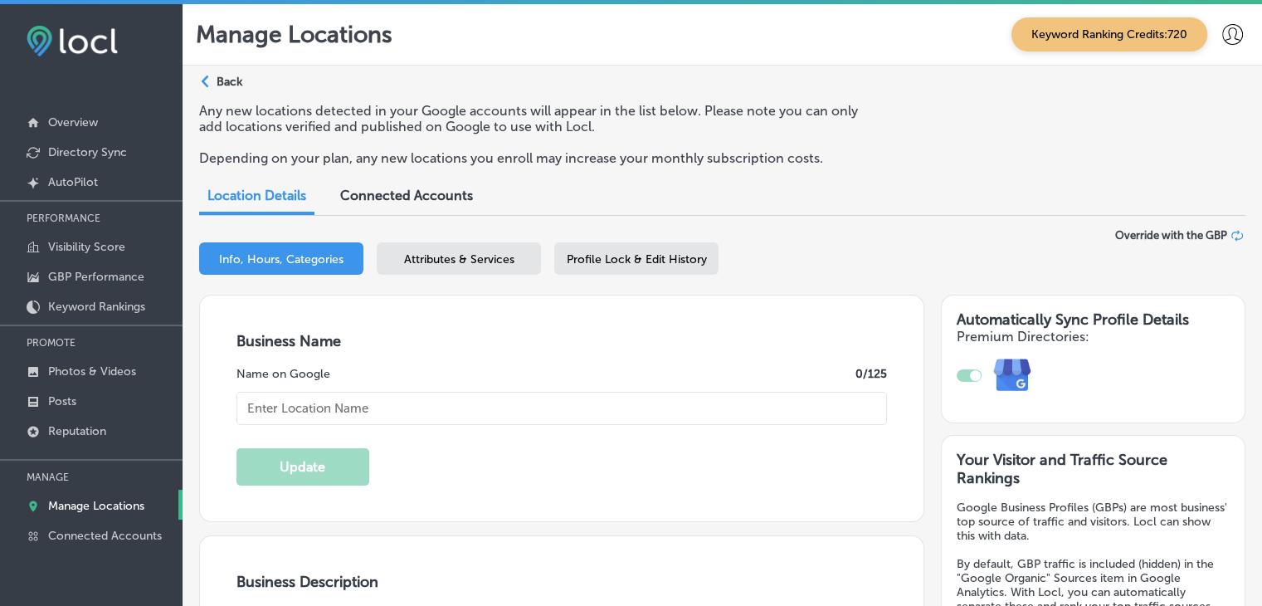
type input "[PERSON_NAME]'s Restaurant and Bar"
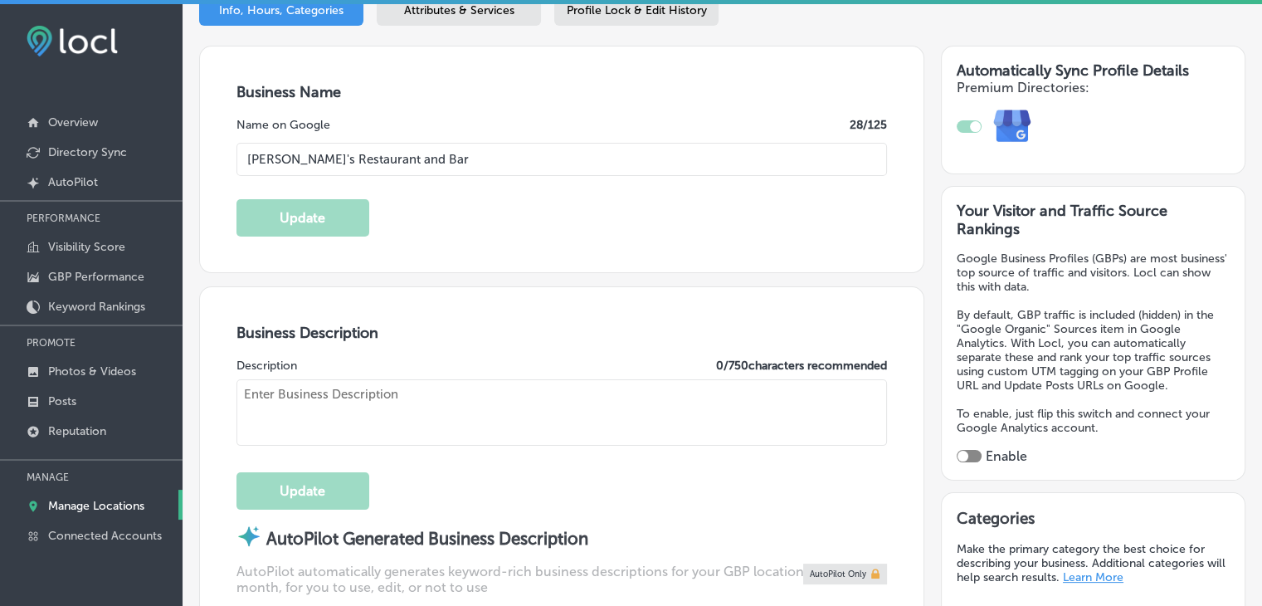
type input "[STREET_ADDRESS]"
type input "Woodbury"
type input "55125"
type input "US"
type input "http://carmineswoodbury.com/"
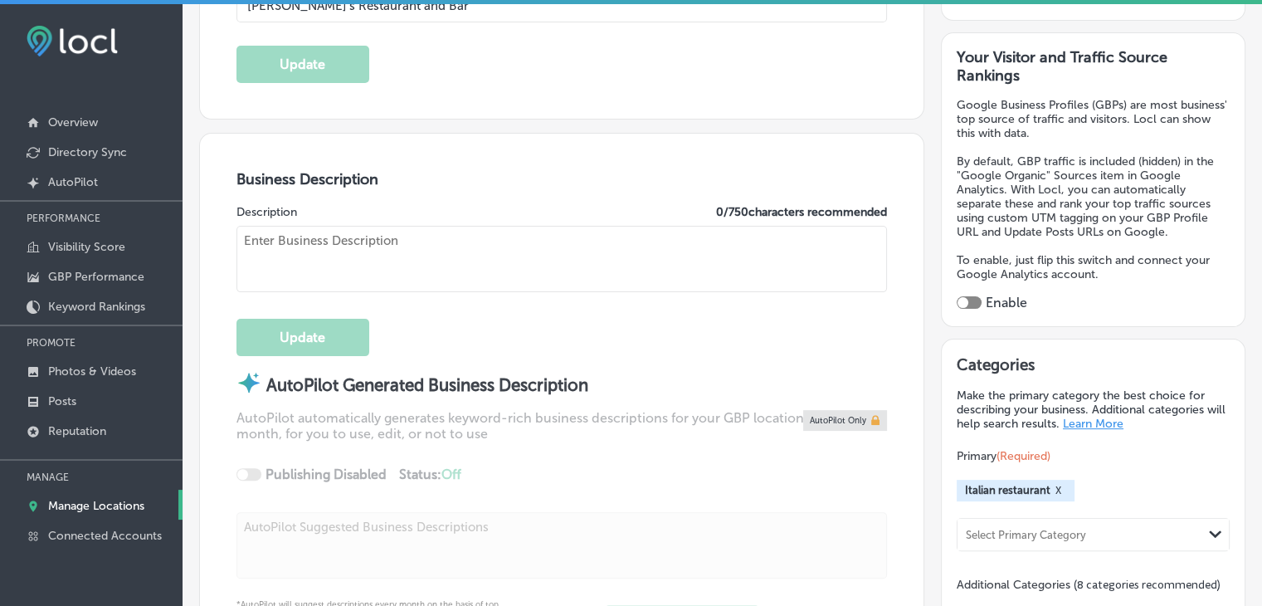
type textarea "Carmine’s Woodbury is a family-owned and operated bar and restaurant with a uni…"
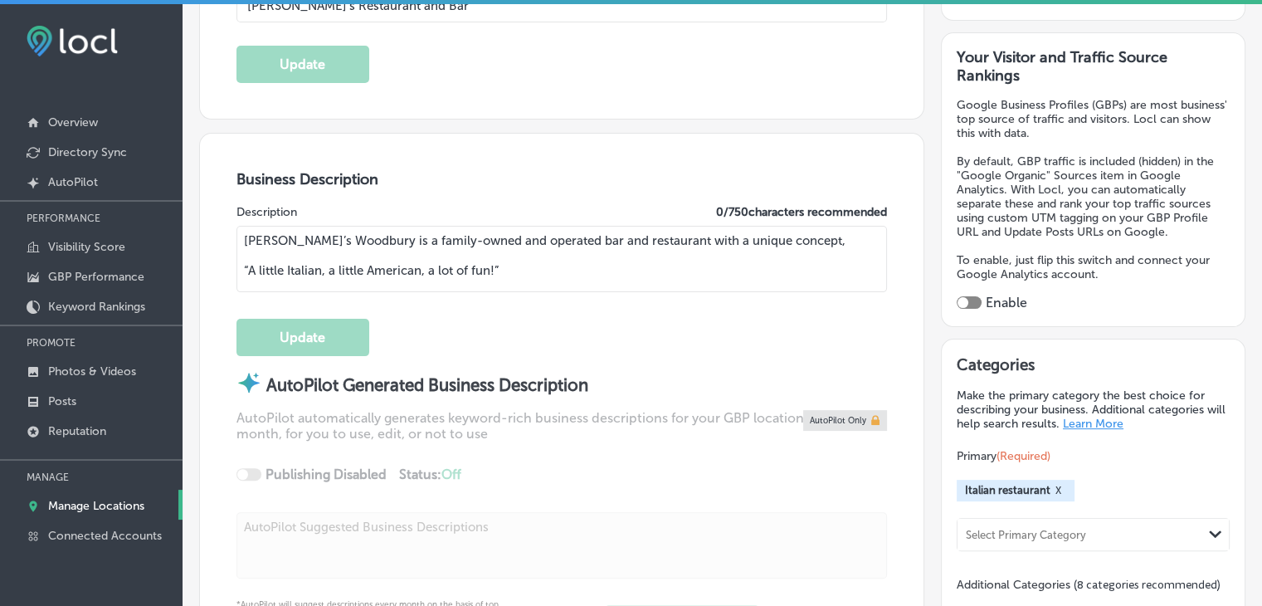
type input "+1 651 730 4500"
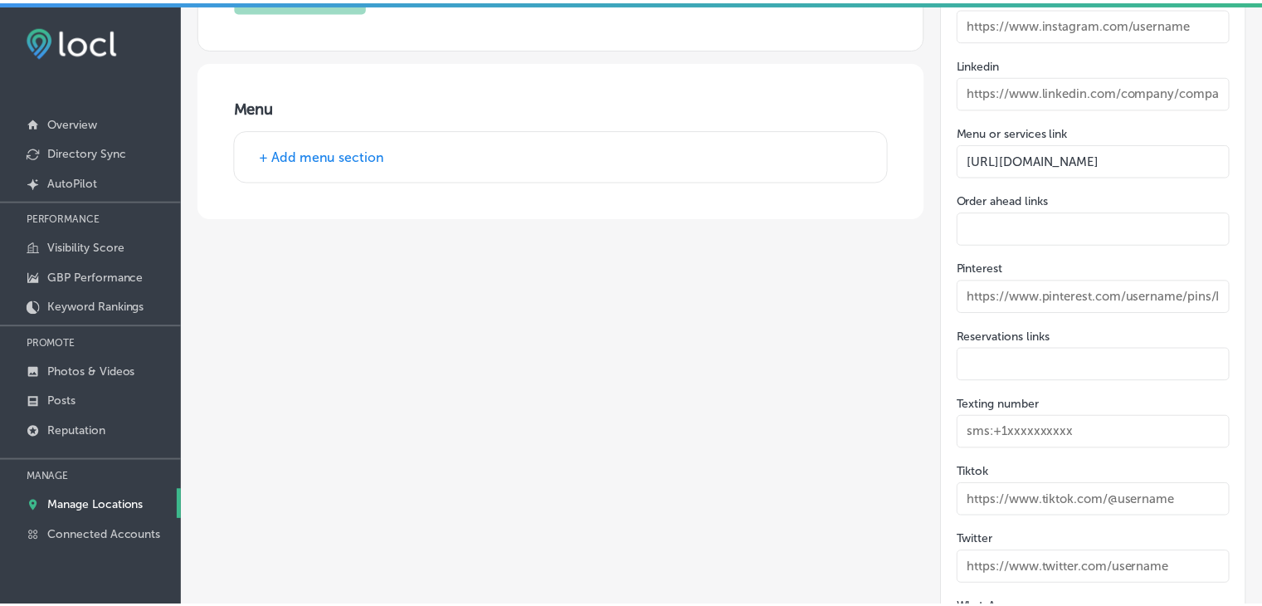
scroll to position [3007, 0]
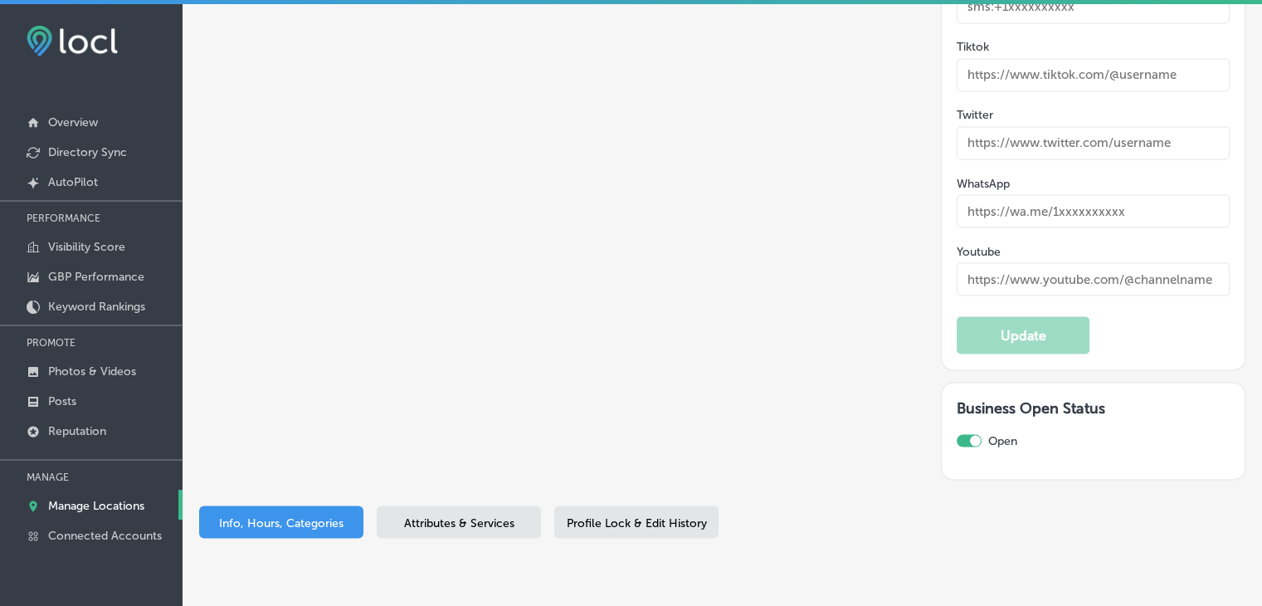
click at [437, 505] on div "Info, Hours, Categories Attributes & Services Profile Lock & Edit History" at bounding box center [722, 524] width 1046 height 39
click at [438, 505] on div "Info, Hours, Categories Attributes & Services Profile Lock & Edit History" at bounding box center [722, 524] width 1046 height 39
click at [442, 505] on div "Attributes & Services" at bounding box center [459, 521] width 164 height 32
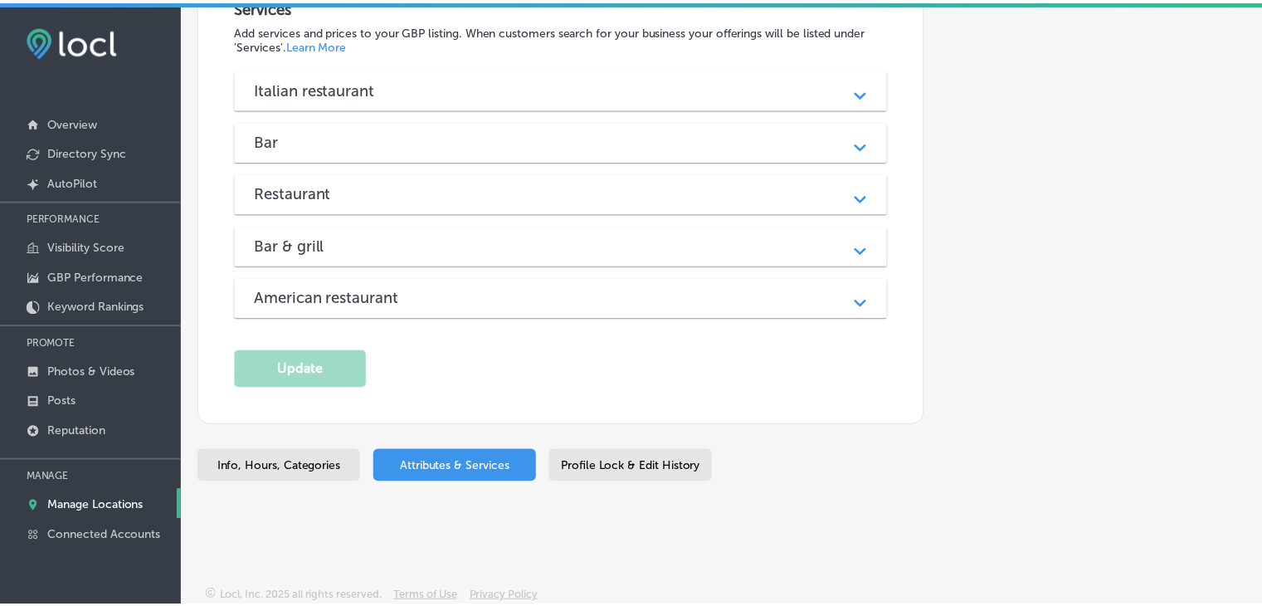
scroll to position [2131, 0]
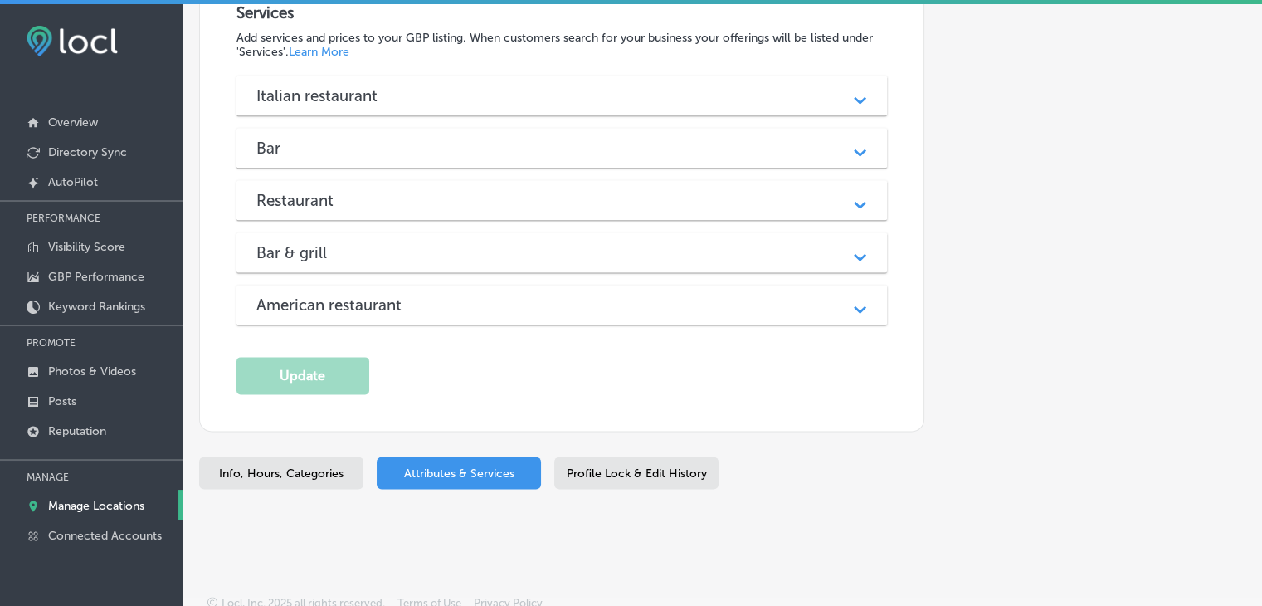
click at [638, 456] on div "Profile Lock & Edit History" at bounding box center [636, 472] width 164 height 32
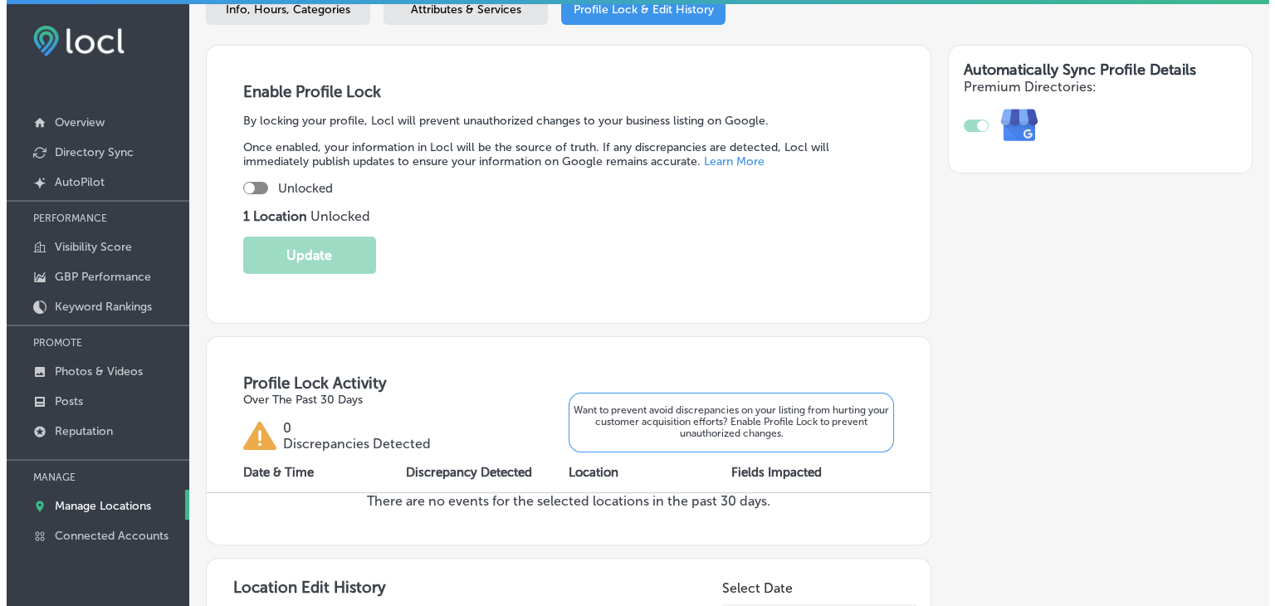
scroll to position [244, 0]
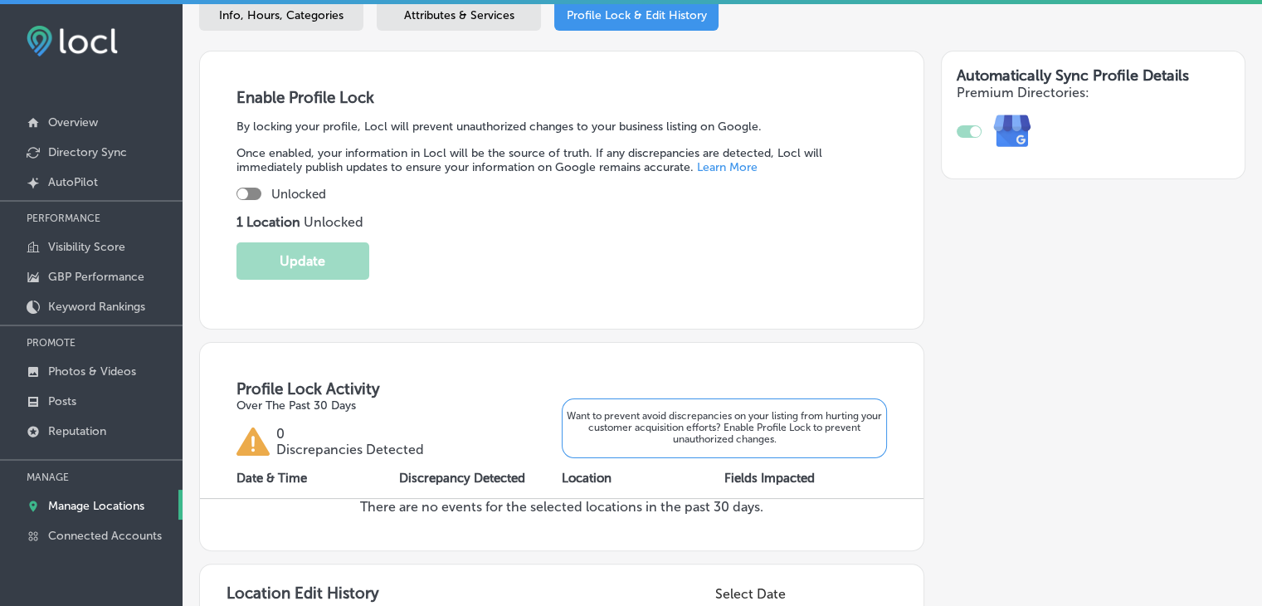
click at [266, 187] on div "Unlocked" at bounding box center [561, 194] width 651 height 15
click at [251, 188] on div at bounding box center [248, 194] width 25 height 12
checkbox input "true"
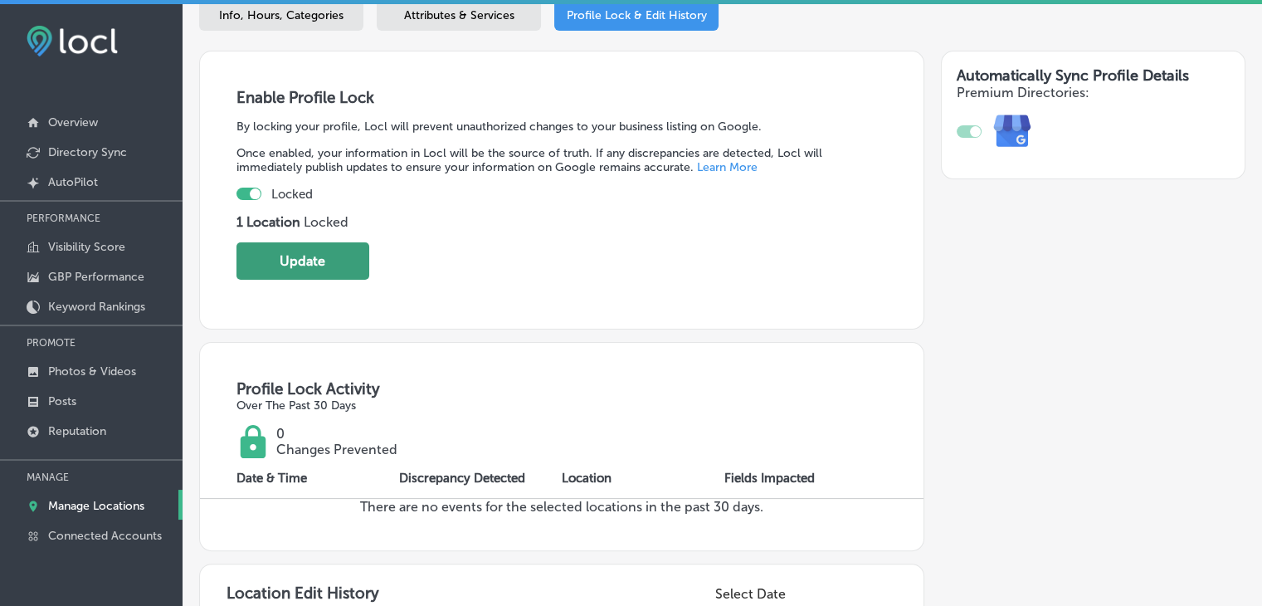
click at [295, 256] on button "Update" at bounding box center [302, 260] width 133 height 37
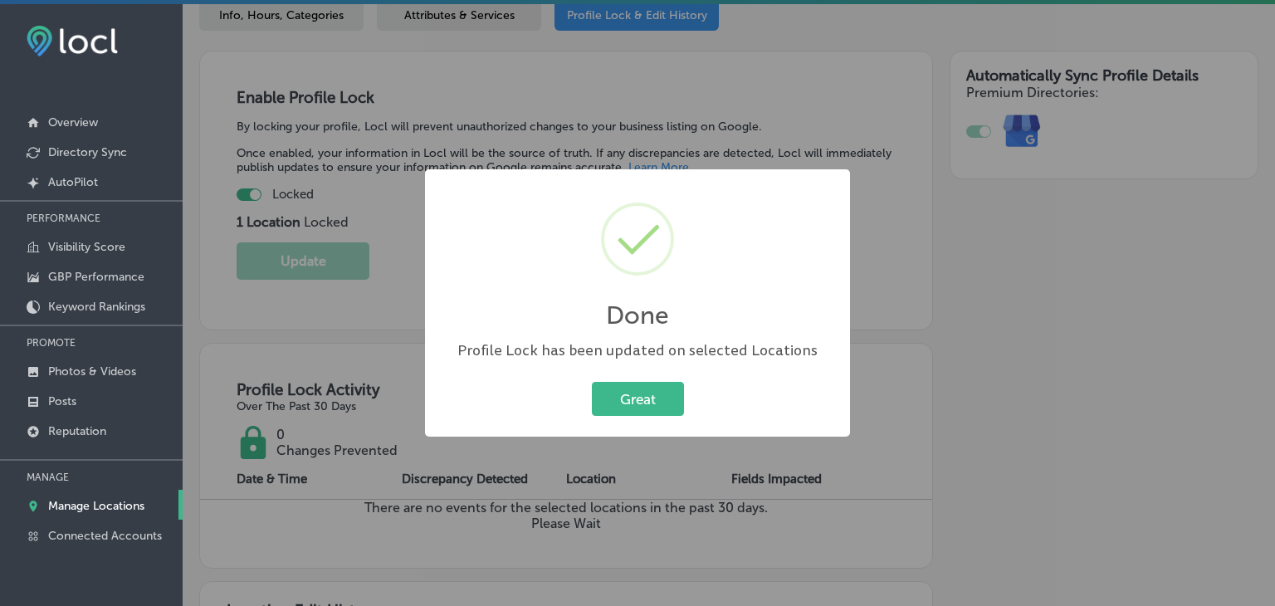
click at [685, 403] on div "Great Cancel" at bounding box center [637, 399] width 392 height 43
drag, startPoint x: 674, startPoint y: 394, endPoint x: 684, endPoint y: 363, distance: 33.1
click at [673, 394] on button "Great" at bounding box center [638, 399] width 92 height 34
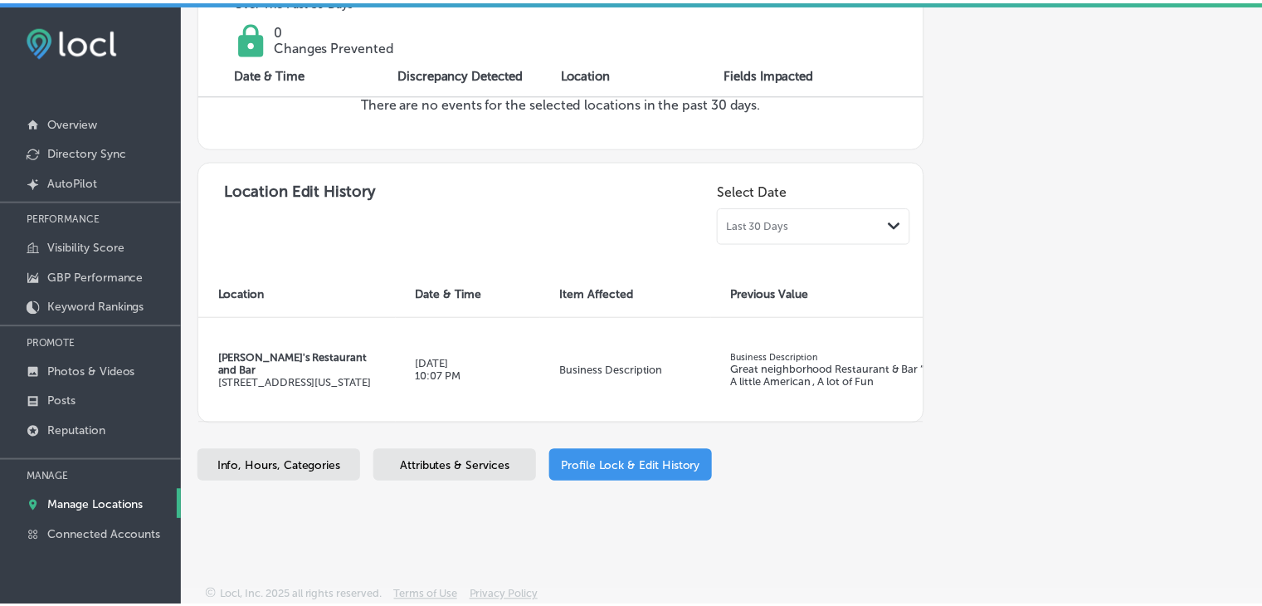
scroll to position [659, 0]
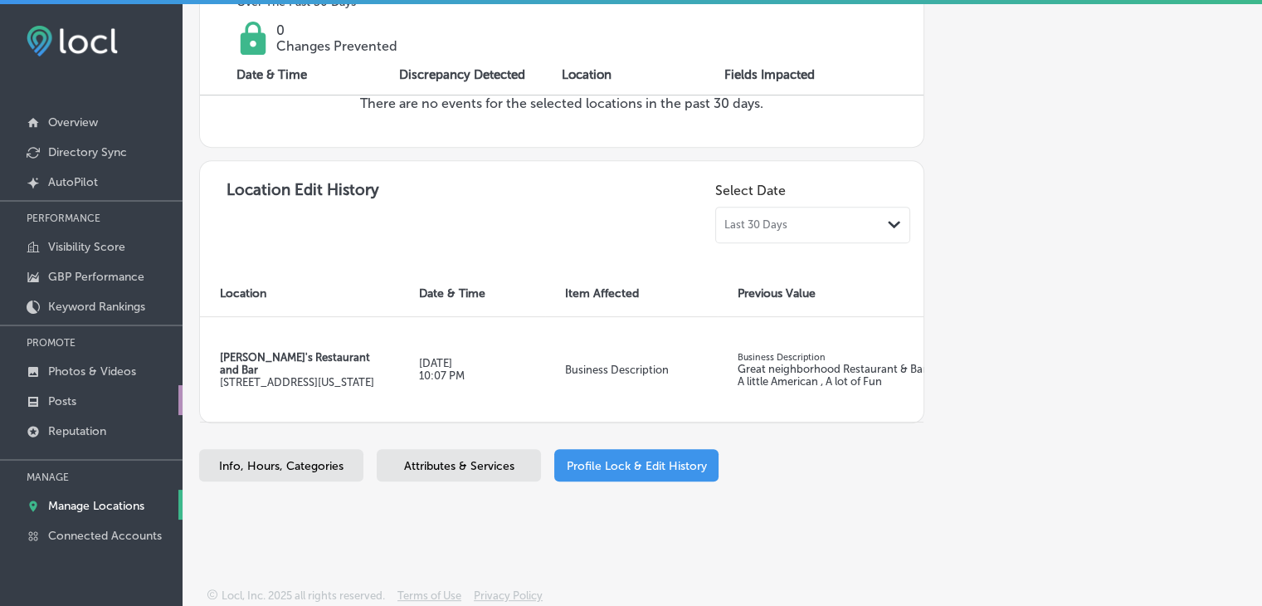
click at [112, 409] on link "Posts" at bounding box center [91, 400] width 183 height 30
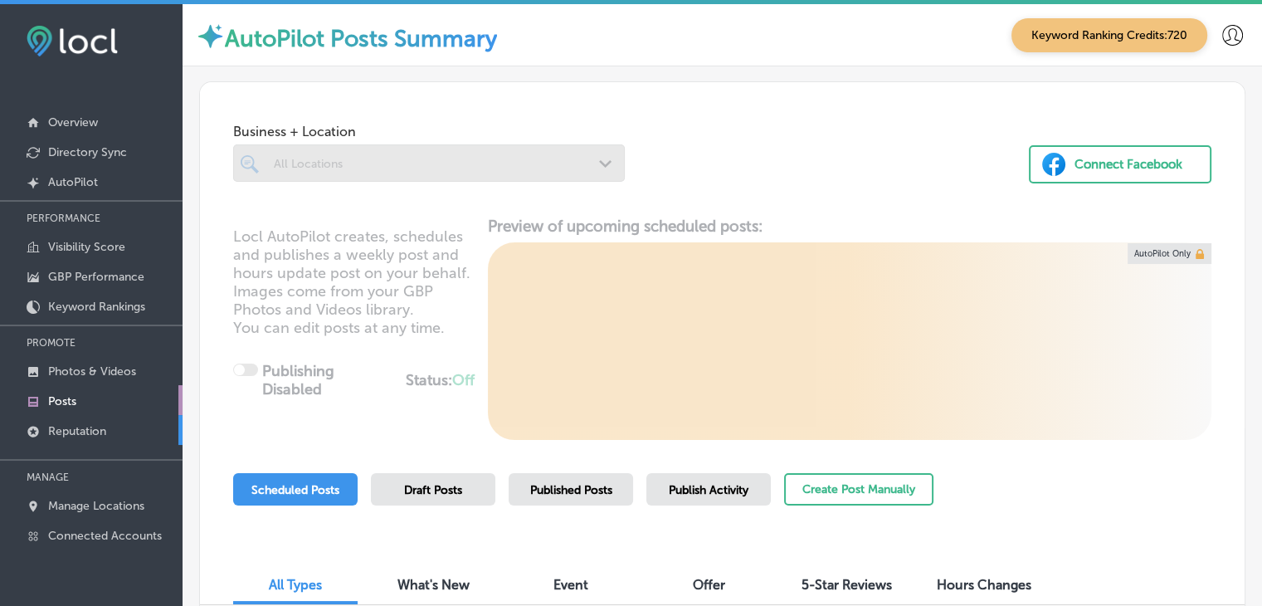
click at [112, 419] on link "Reputation" at bounding box center [91, 430] width 183 height 30
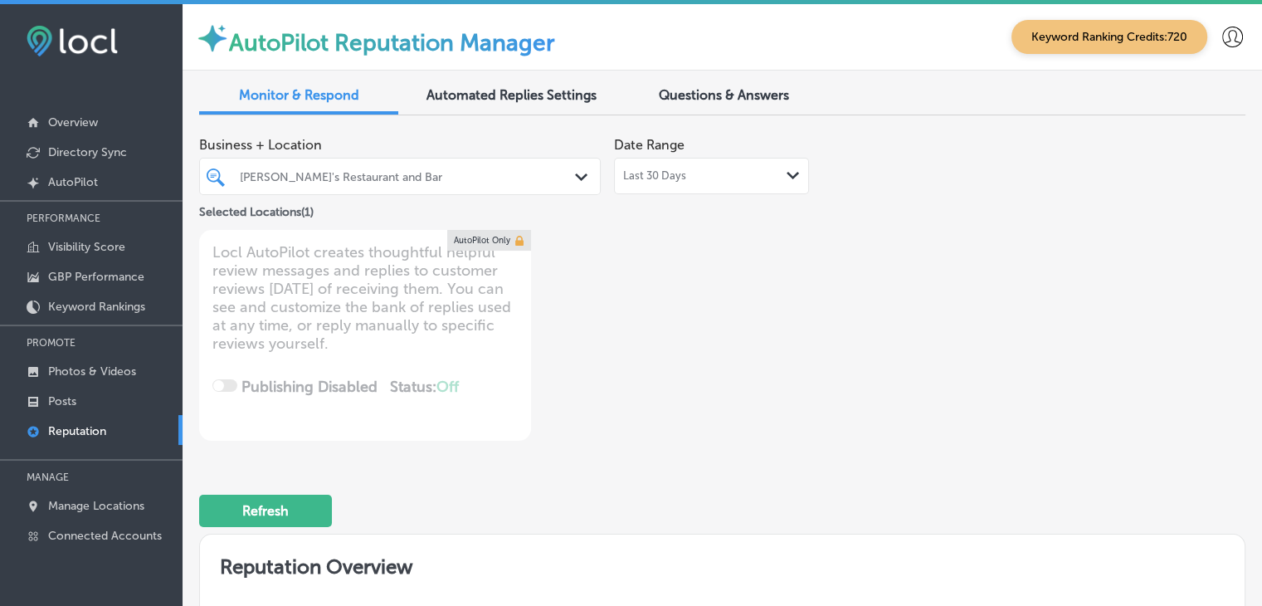
click at [676, 183] on div "Last 30 Days Path Created with Sketch." at bounding box center [711, 176] width 195 height 37
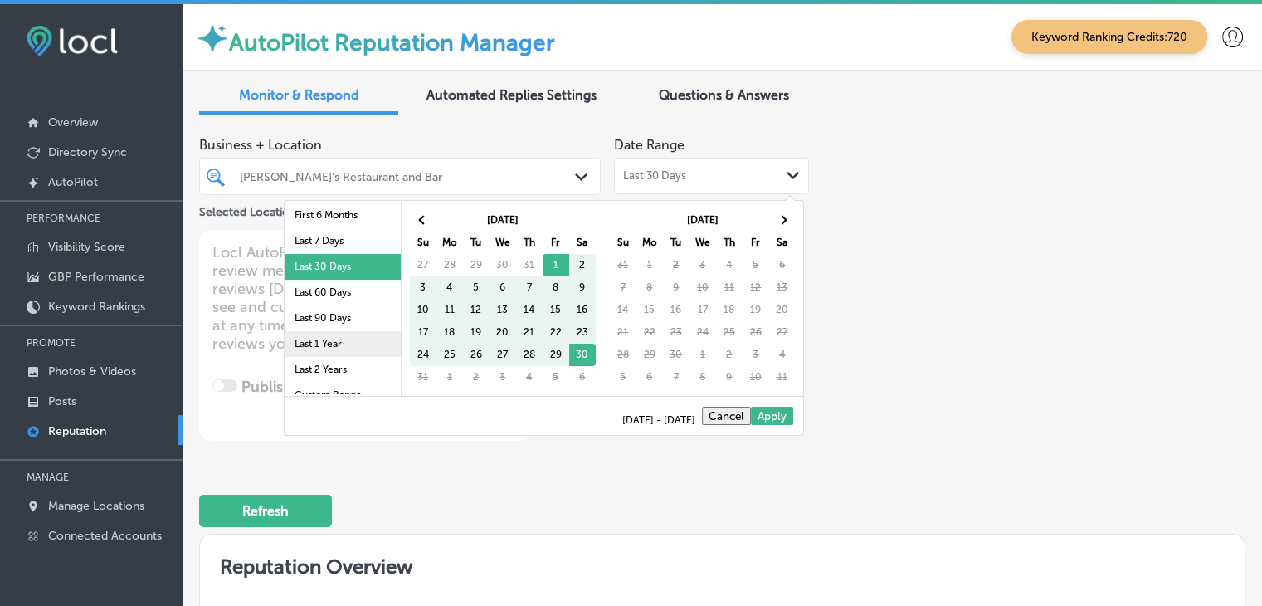
scroll to position [96, 0]
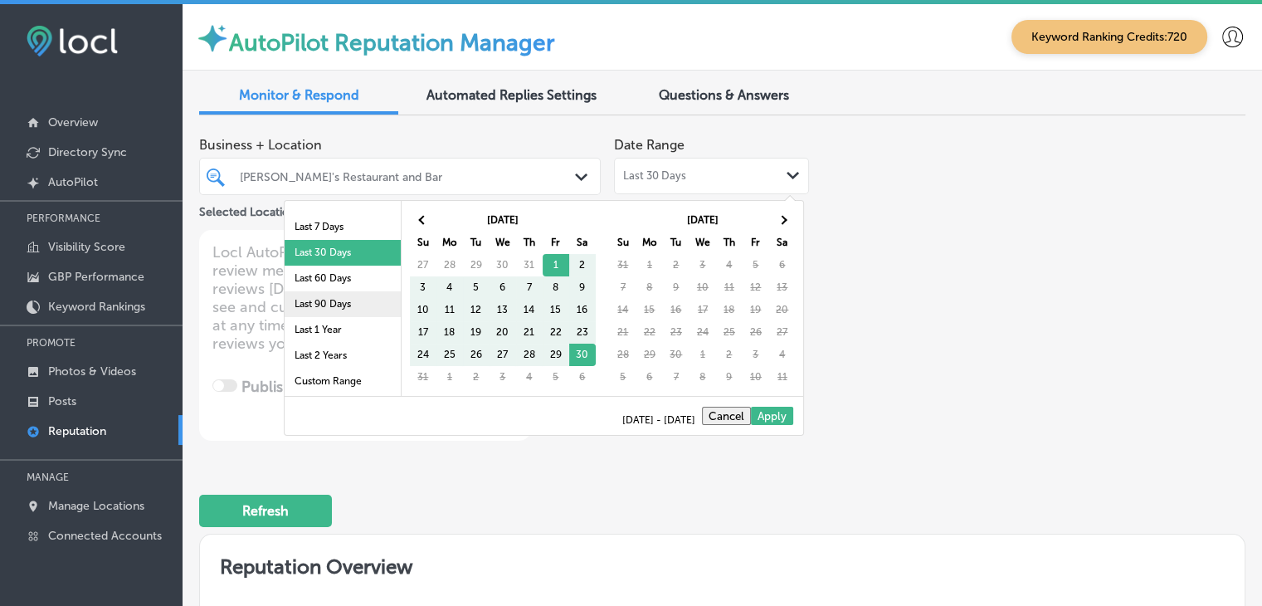
click at [329, 311] on li "Last 90 Days" at bounding box center [343, 304] width 116 height 26
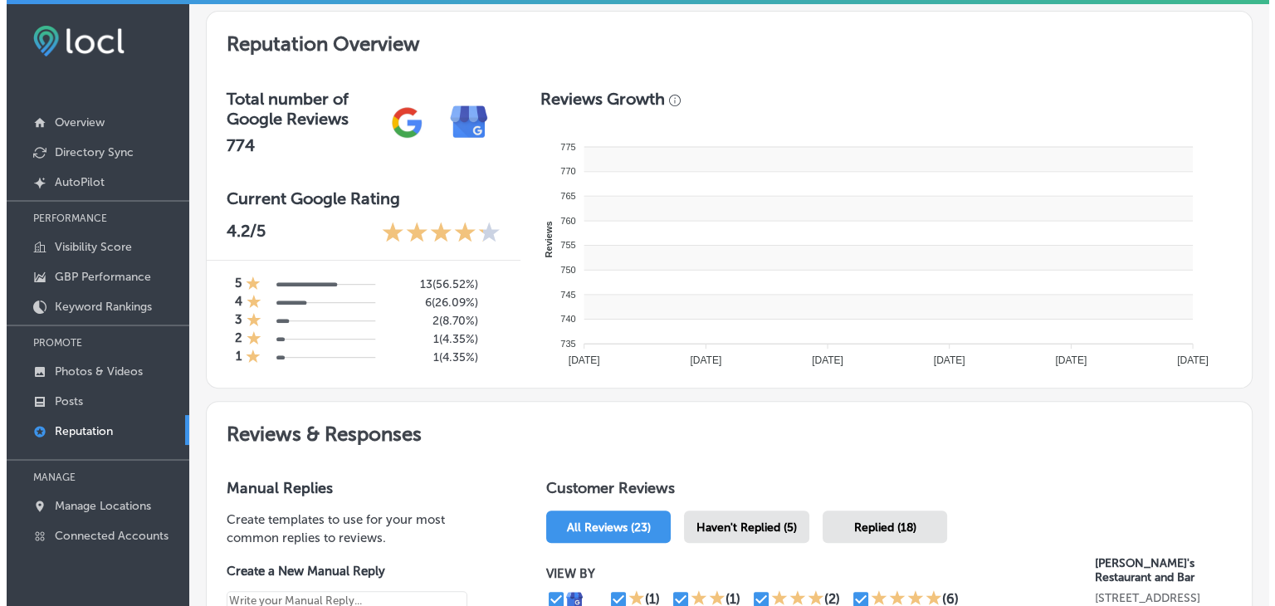
scroll to position [498, 0]
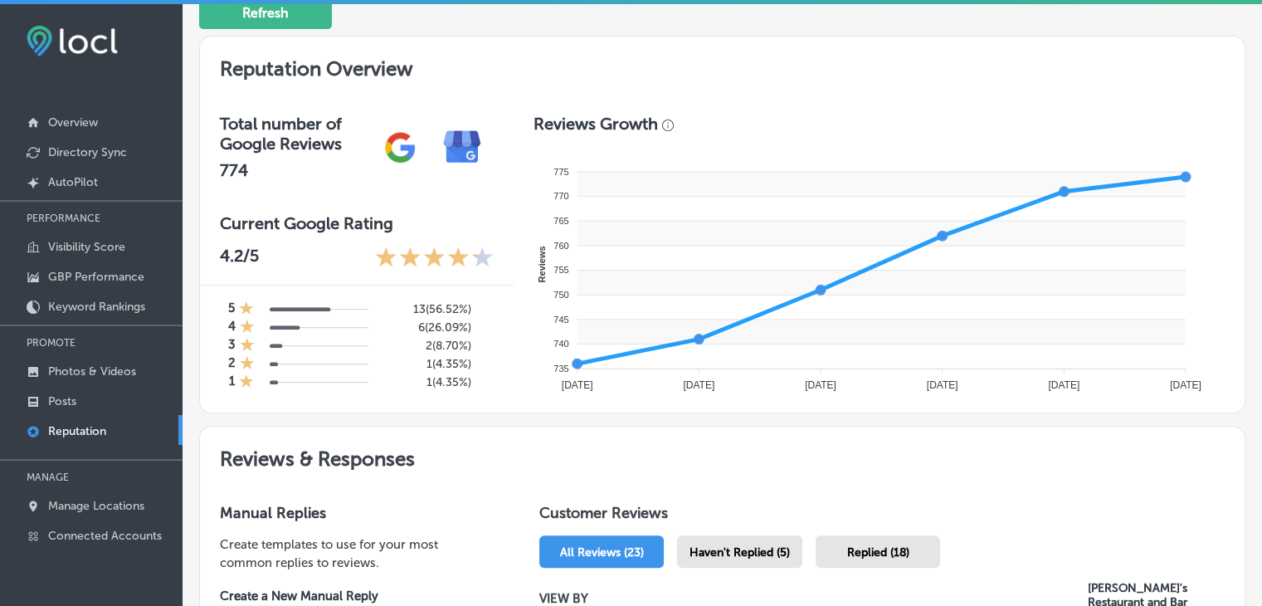
type textarea "x"
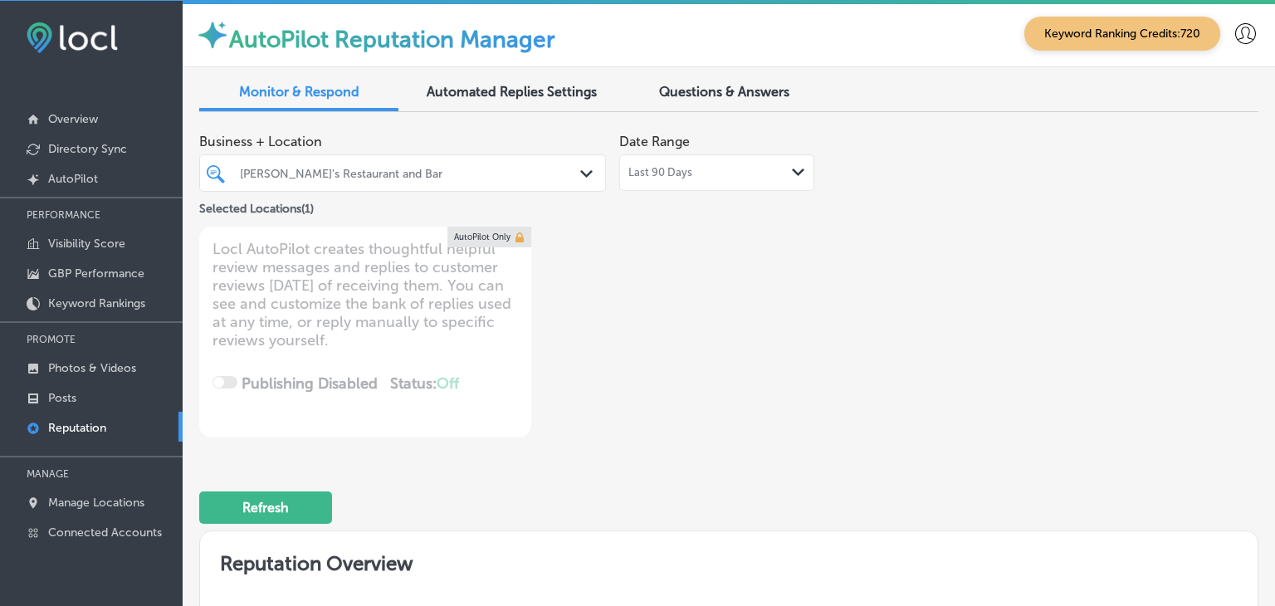
scroll to position [0, 0]
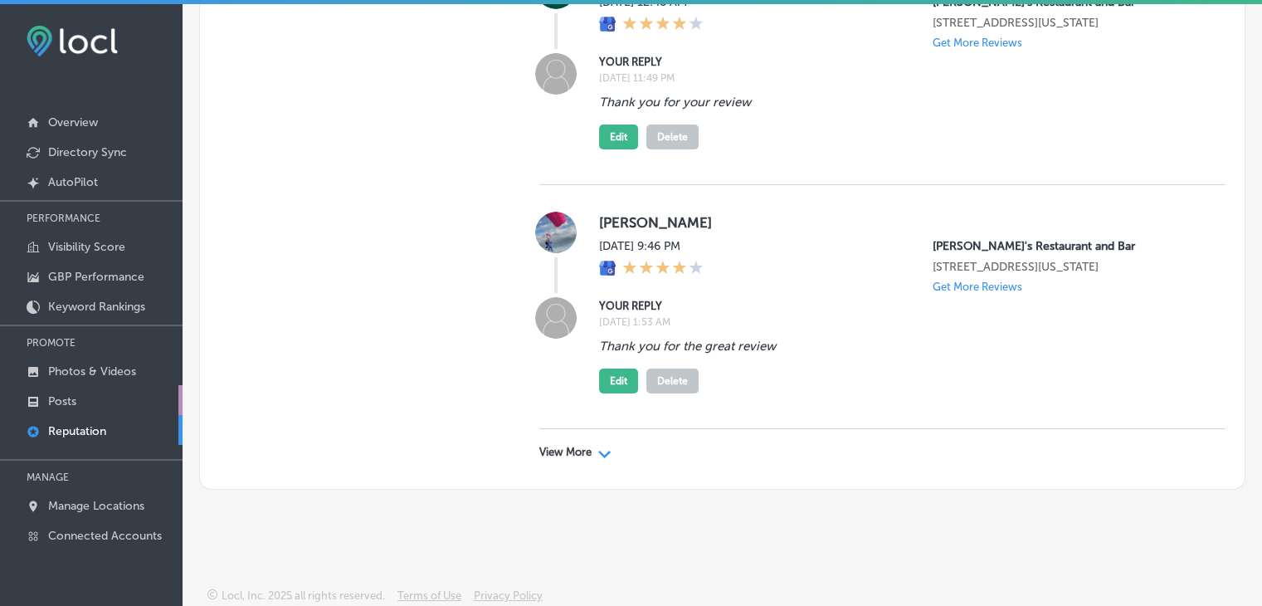
click at [108, 385] on link "Posts" at bounding box center [91, 400] width 183 height 30
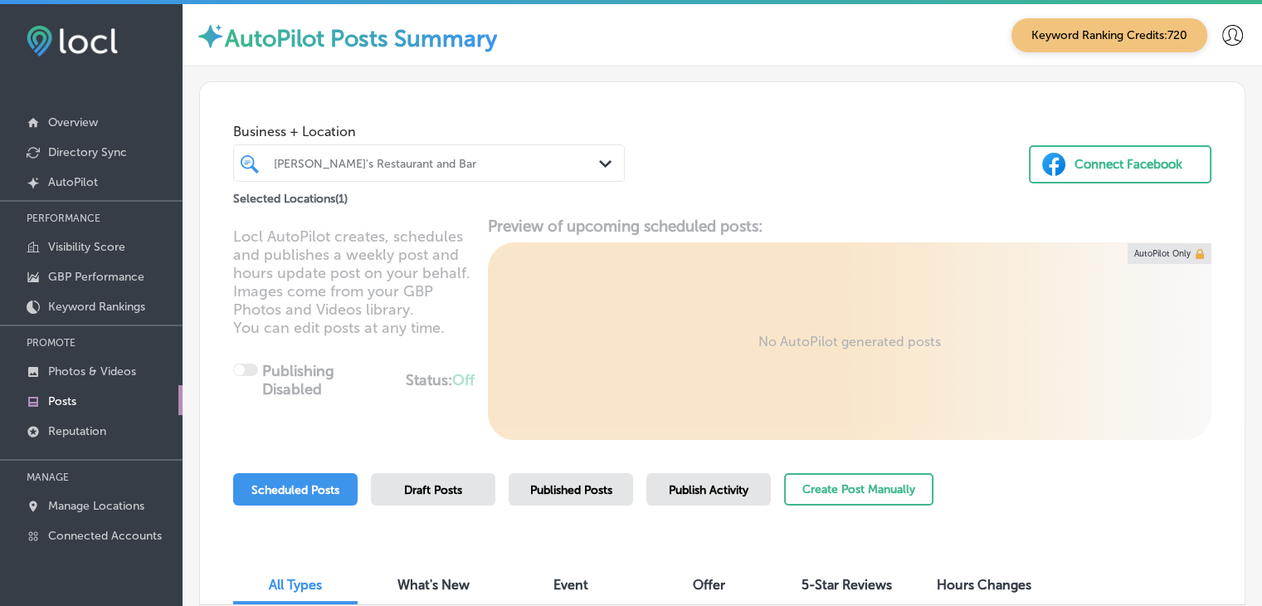
click at [588, 489] on span "Published Posts" at bounding box center [571, 490] width 82 height 14
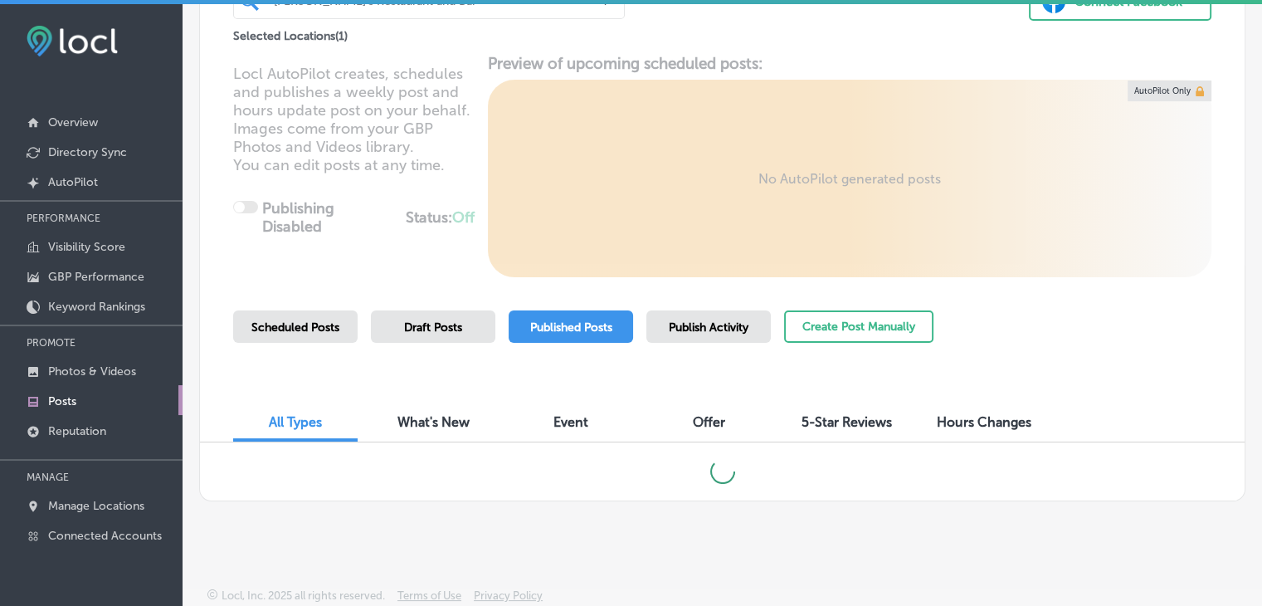
scroll to position [3, 0]
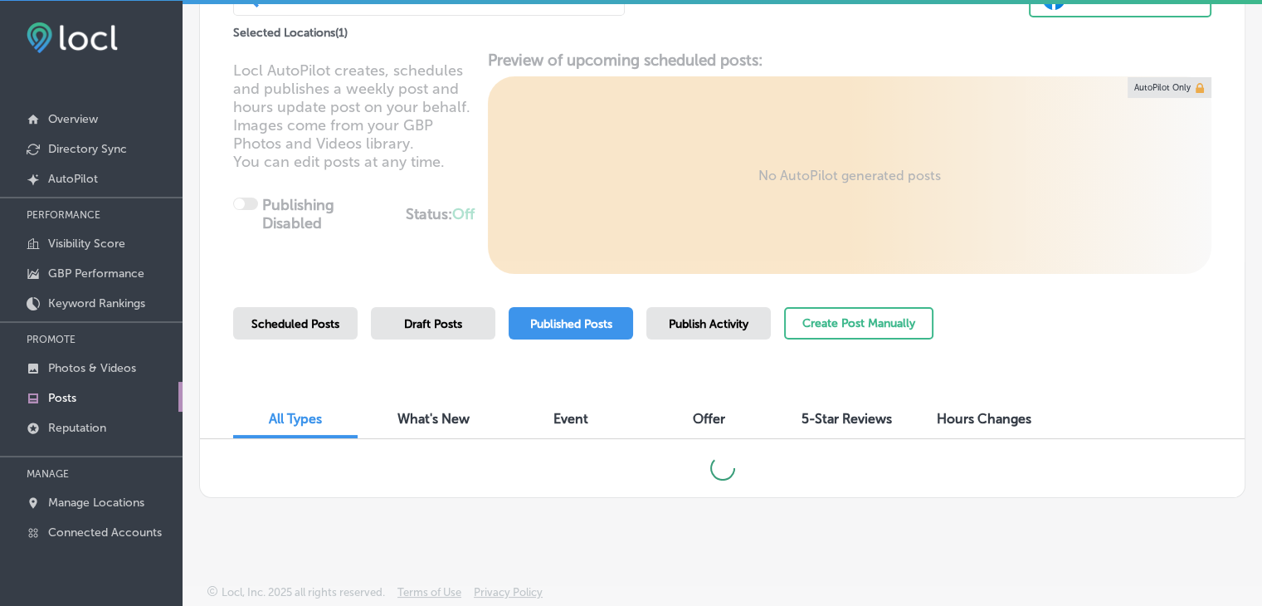
click at [648, 315] on div "Publish Activity" at bounding box center [708, 323] width 124 height 32
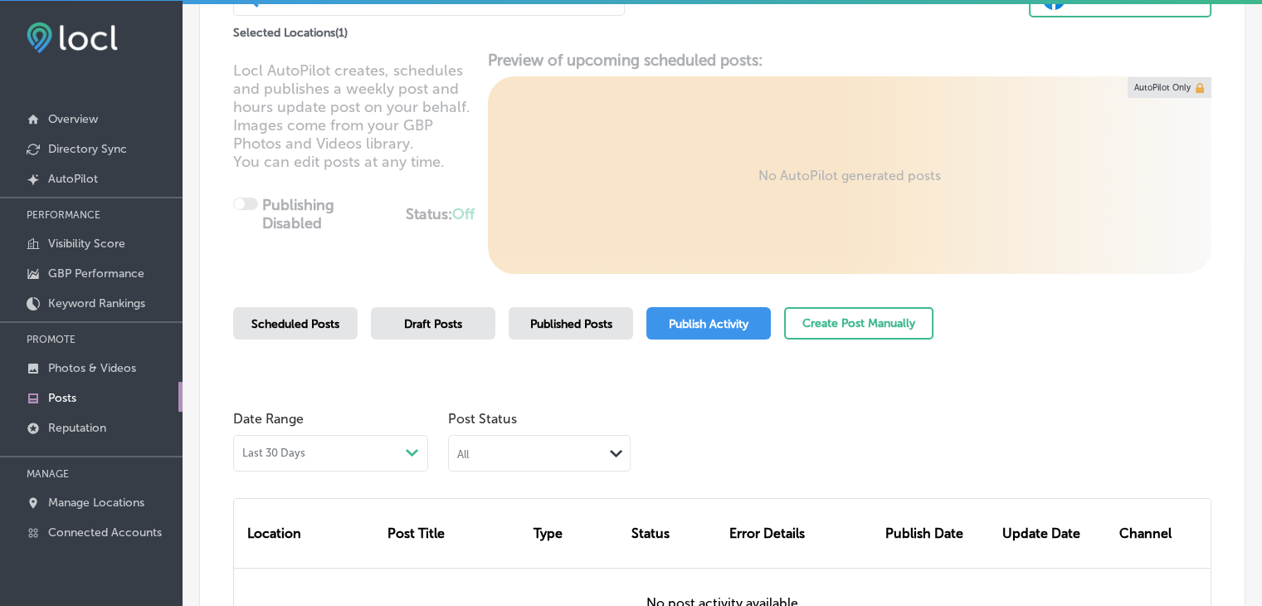
click at [349, 459] on div "Last 30 Days Path Created with Sketch." at bounding box center [330, 453] width 195 height 37
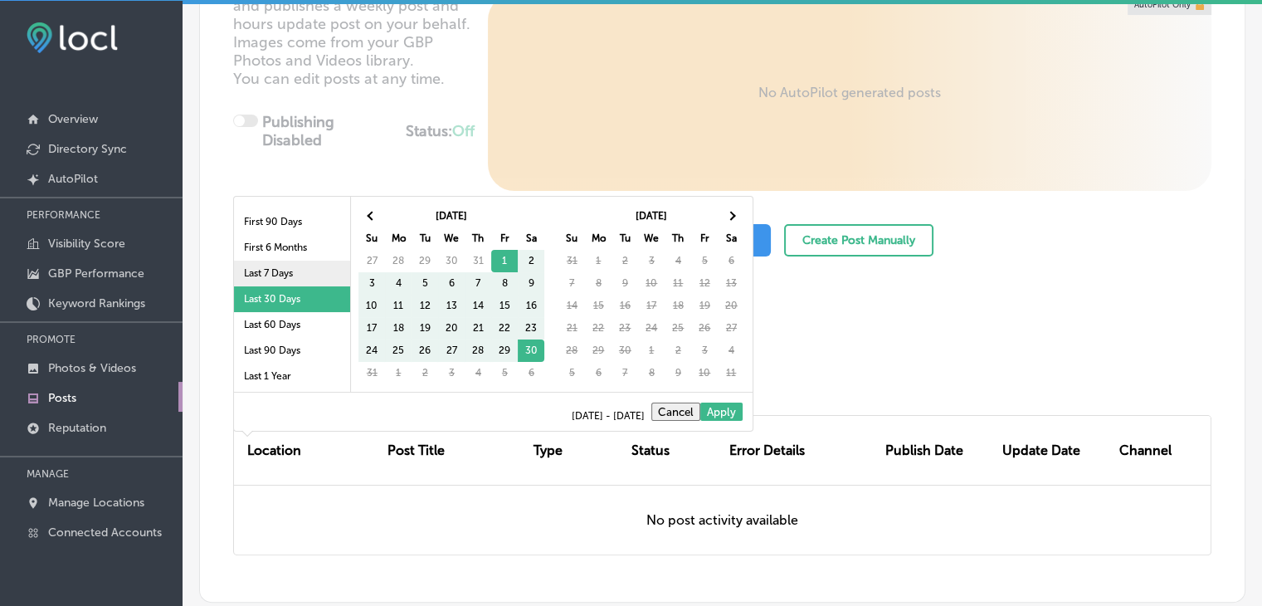
scroll to position [83, 0]
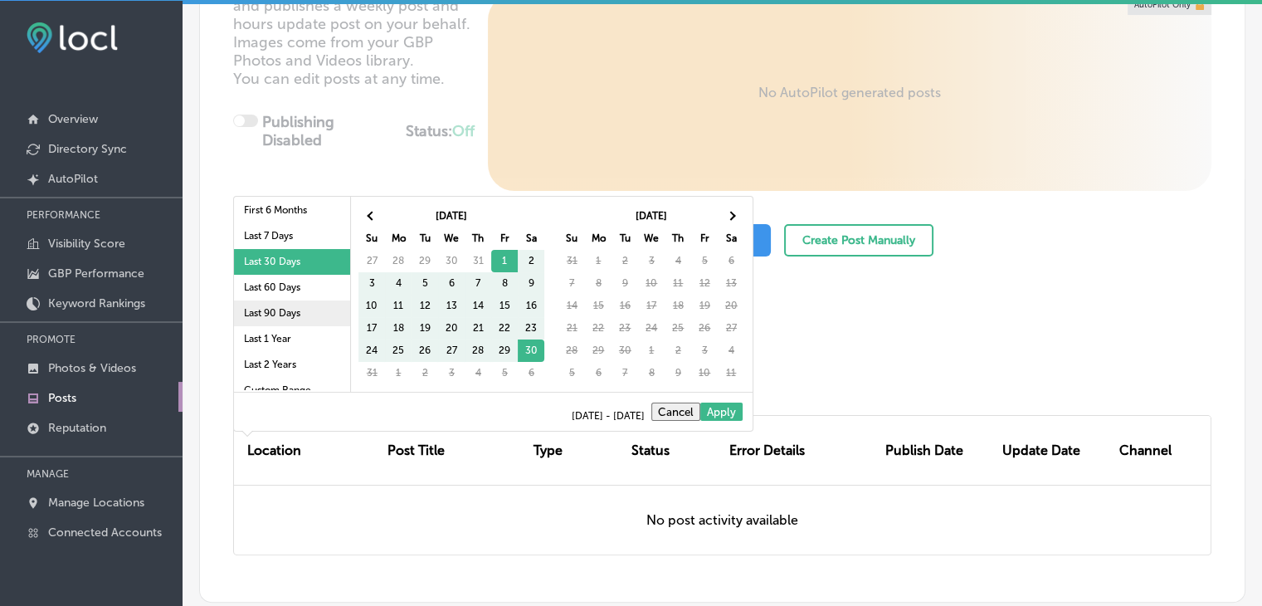
click at [295, 309] on li "Last 90 Days" at bounding box center [292, 313] width 116 height 26
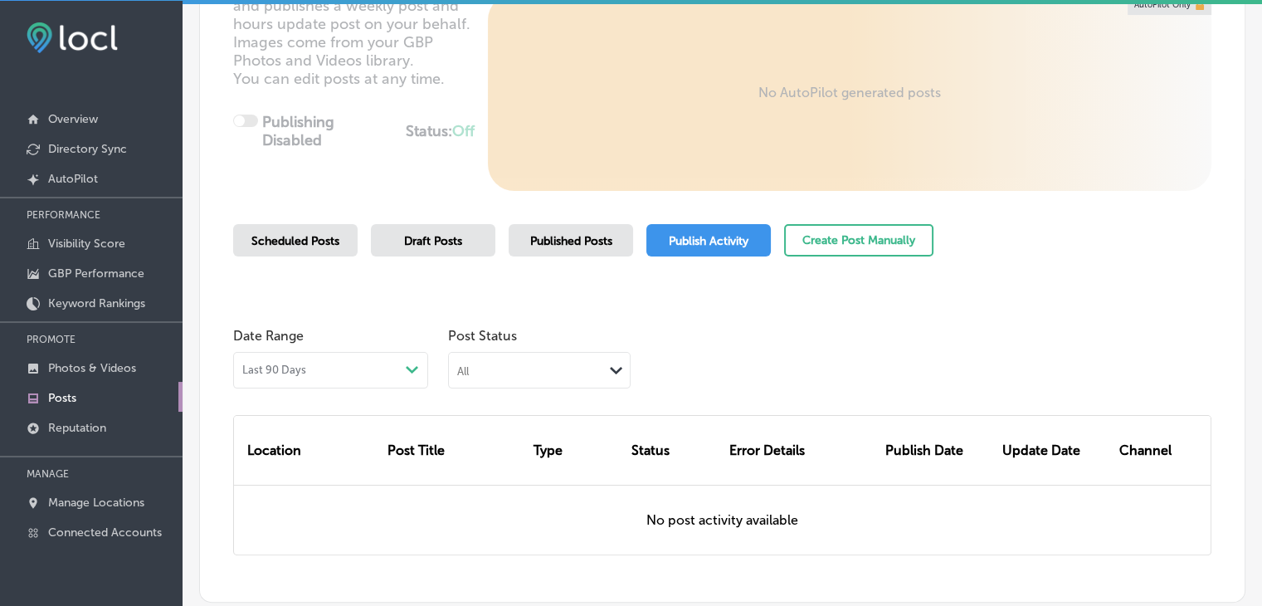
click at [605, 234] on span "Published Posts" at bounding box center [571, 241] width 82 height 14
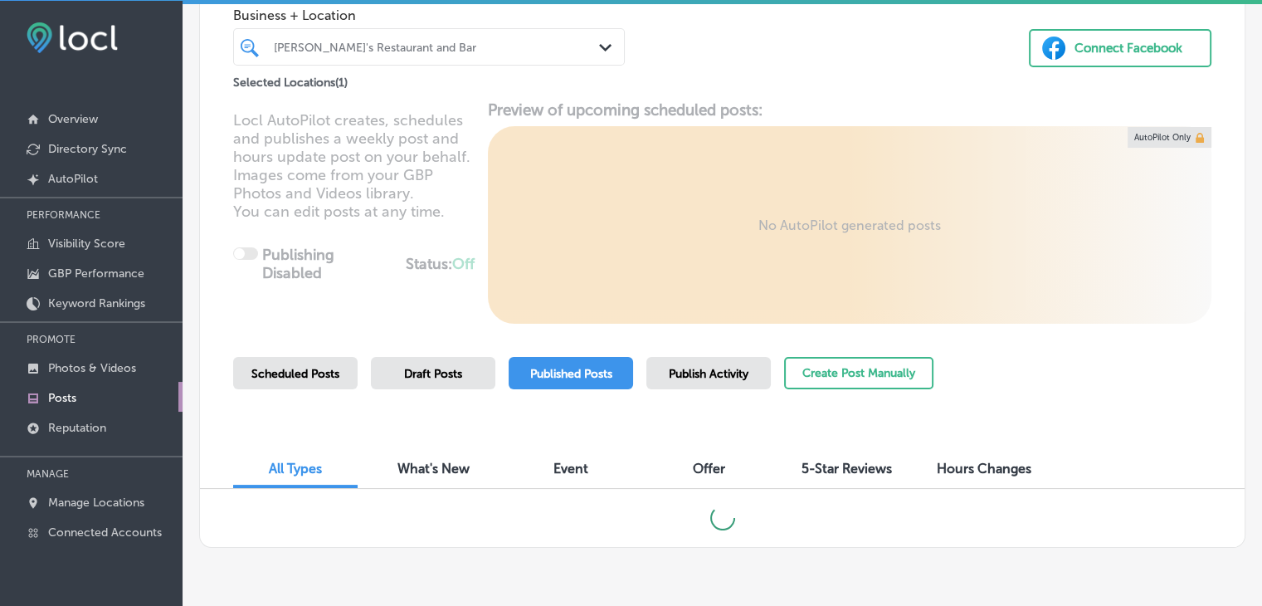
scroll to position [163, 0]
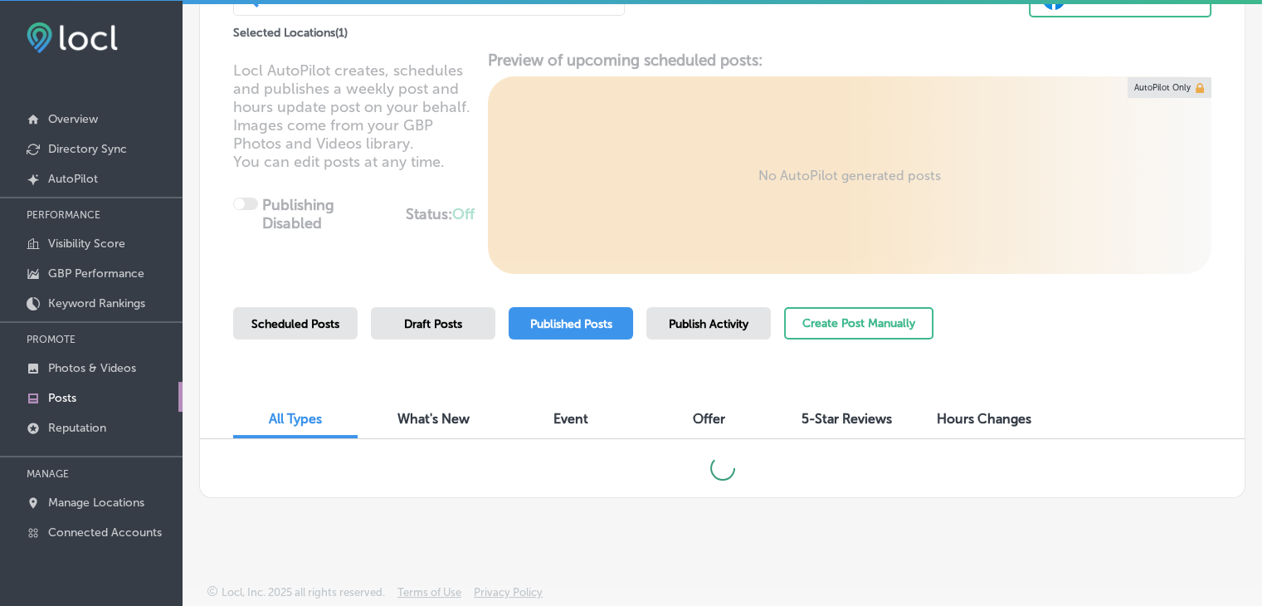
click at [695, 322] on span "Publish Activity" at bounding box center [709, 324] width 80 height 14
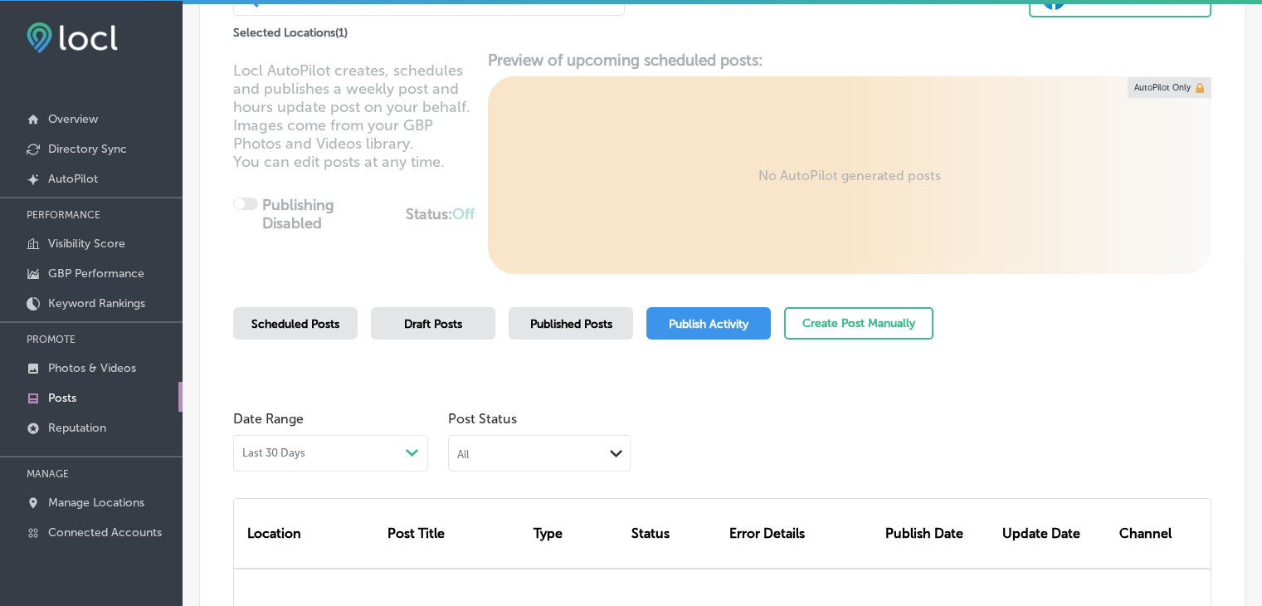
click at [448, 432] on div "Post Status All Path Created with Sketch." at bounding box center [539, 436] width 183 height 69
click at [421, 449] on div "Last 30 Days Path Created with Sketch." at bounding box center [330, 453] width 195 height 37
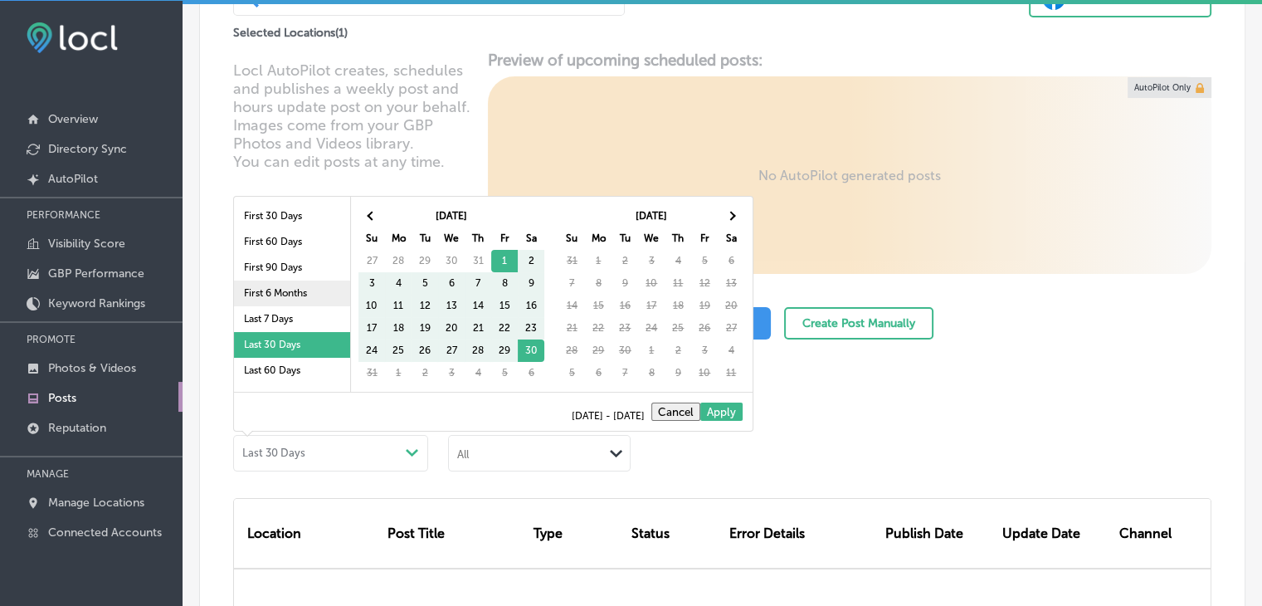
scroll to position [83, 0]
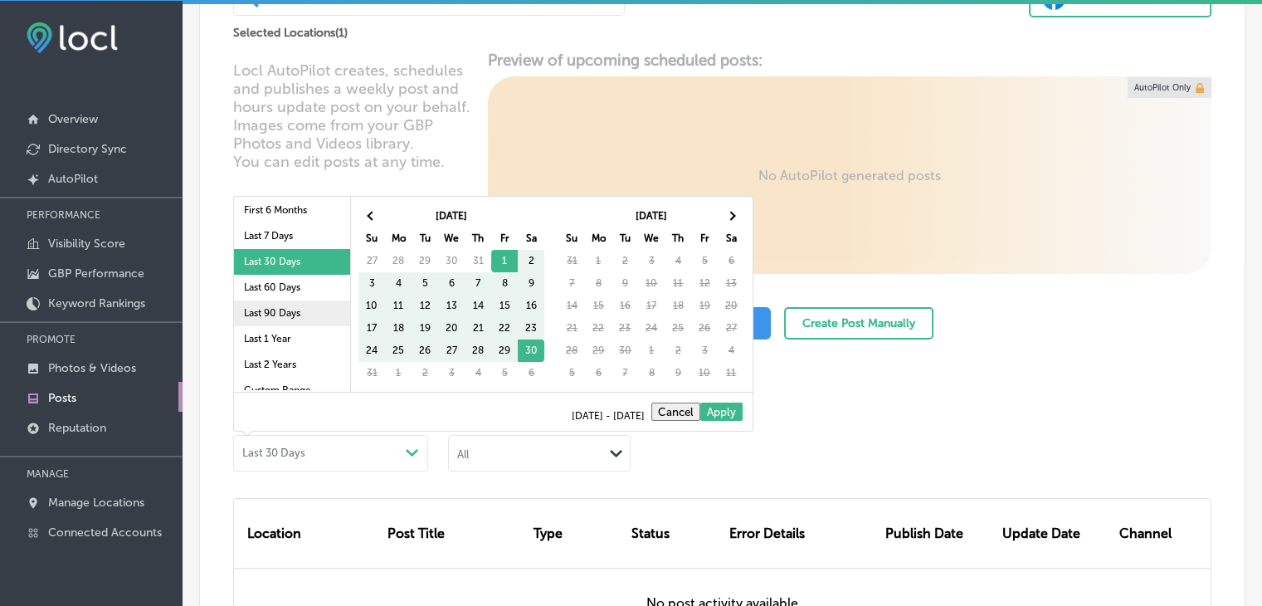
click at [311, 308] on li "Last 90 Days" at bounding box center [292, 313] width 116 height 26
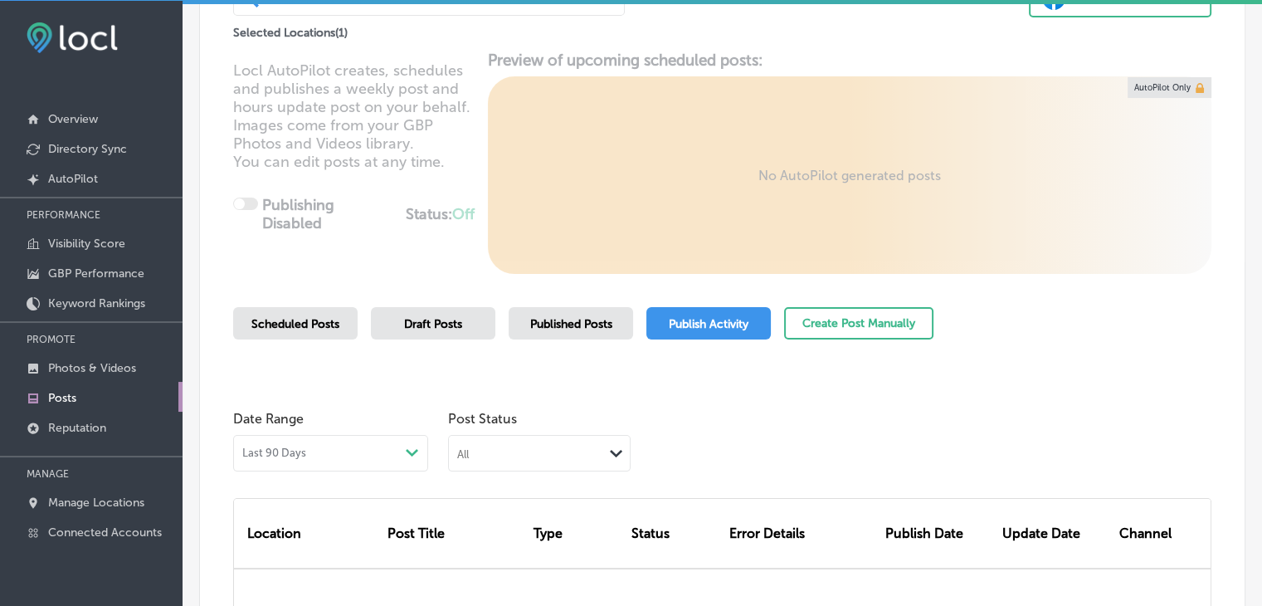
click at [552, 475] on div "Location Post Title Type Status Error Details Publish Date Update Date Channel" at bounding box center [722, 566] width 978 height 190
click at [549, 445] on div "All" at bounding box center [526, 453] width 154 height 16
click at [644, 321] on div "Scheduled Posts Draft Posts Published Posts Publish Activity" at bounding box center [502, 323] width 538 height 32
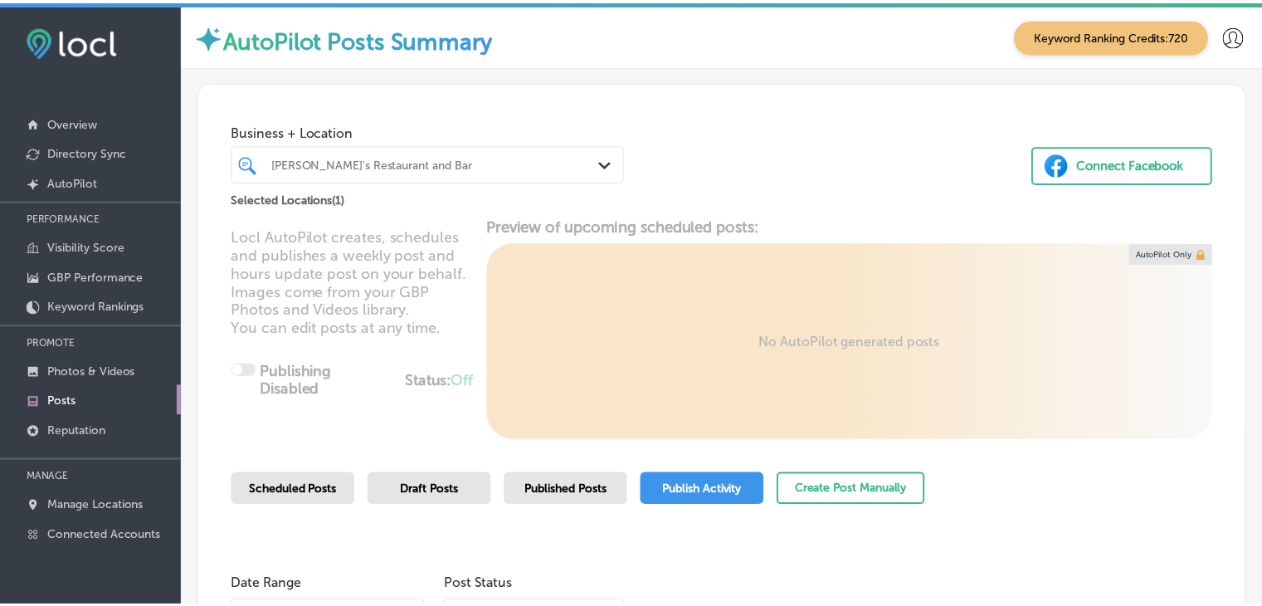
scroll to position [350, 0]
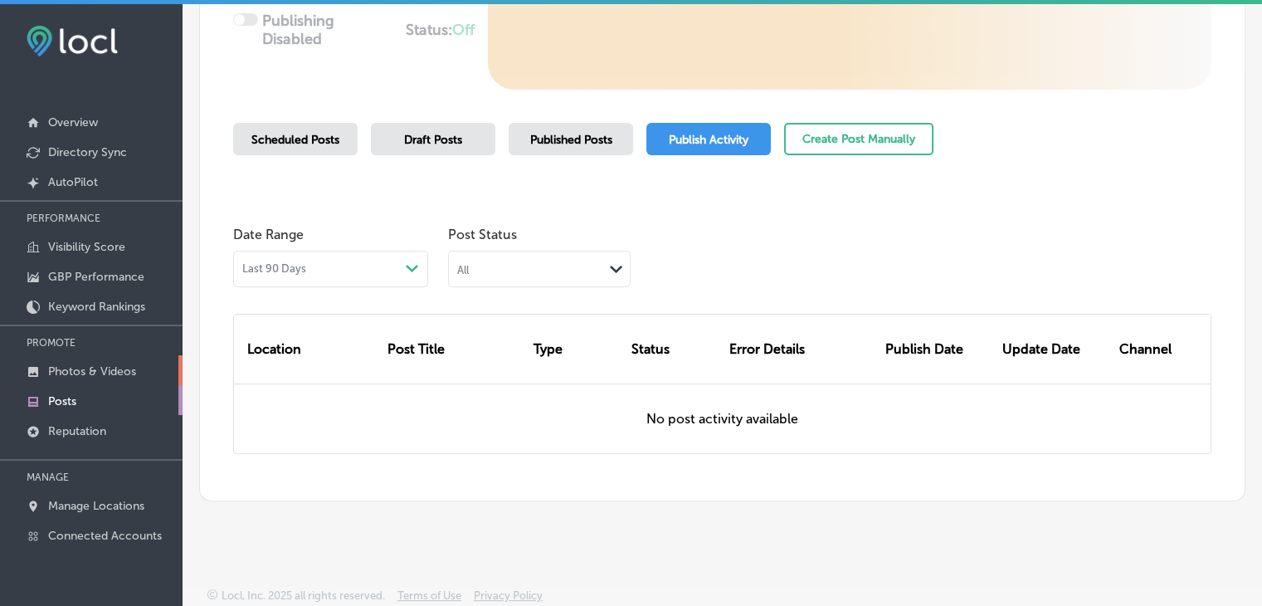
click at [171, 366] on link "Photos & Videos" at bounding box center [91, 370] width 183 height 30
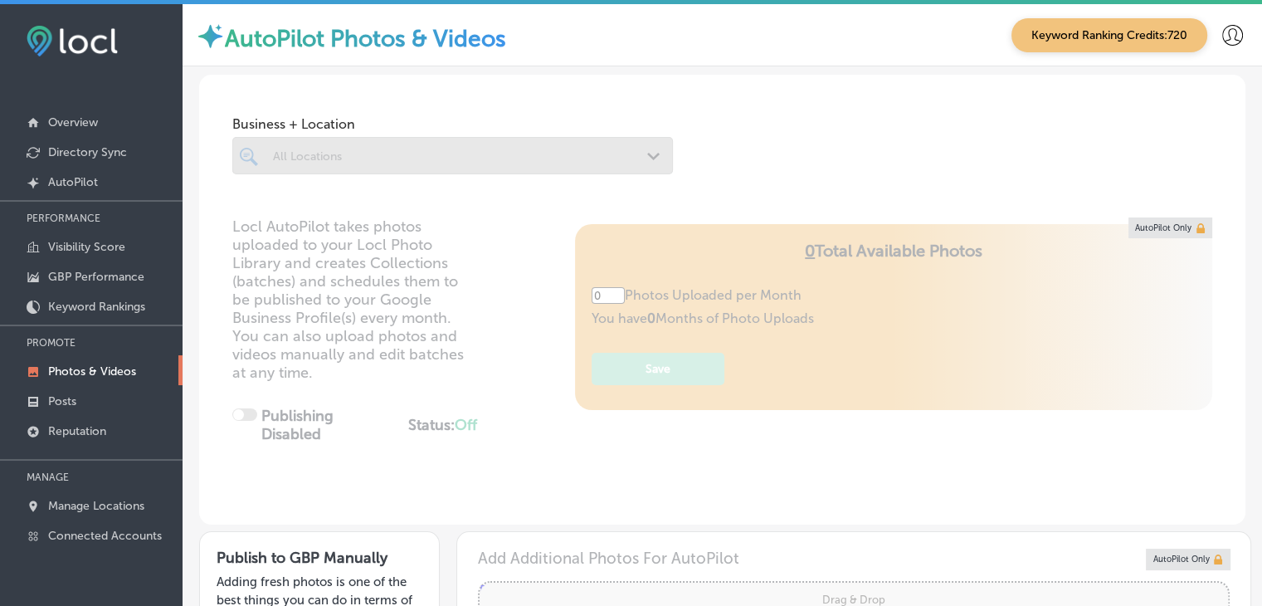
type input "5"
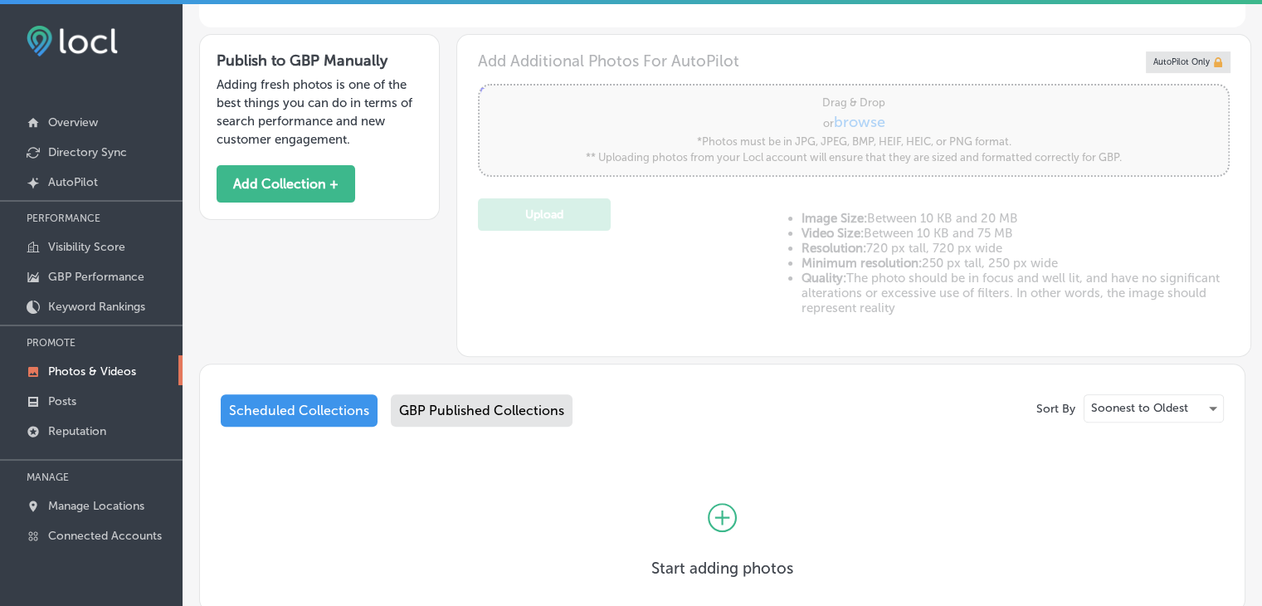
scroll to position [498, 0]
click at [478, 381] on div "Sort By Soonest to Oldest Scheduled Collections GBP Published Collections Start…" at bounding box center [722, 487] width 1046 height 248
click at [475, 397] on div "GBP Published Collections" at bounding box center [482, 409] width 182 height 32
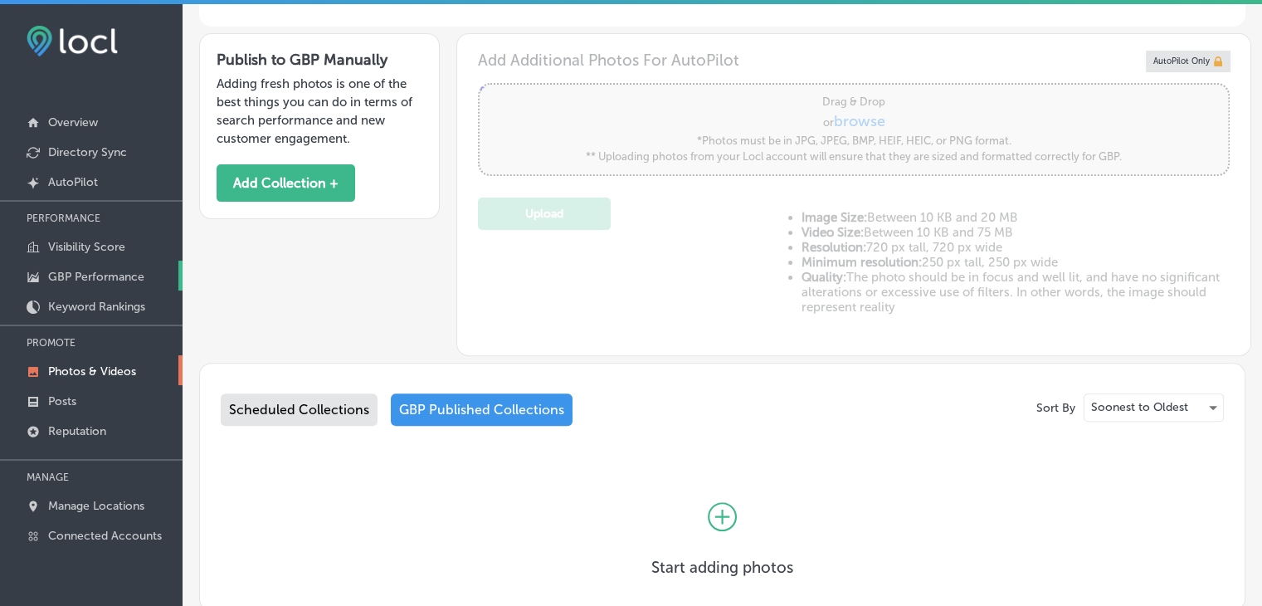
click at [126, 271] on p "GBP Performance" at bounding box center [96, 277] width 96 height 14
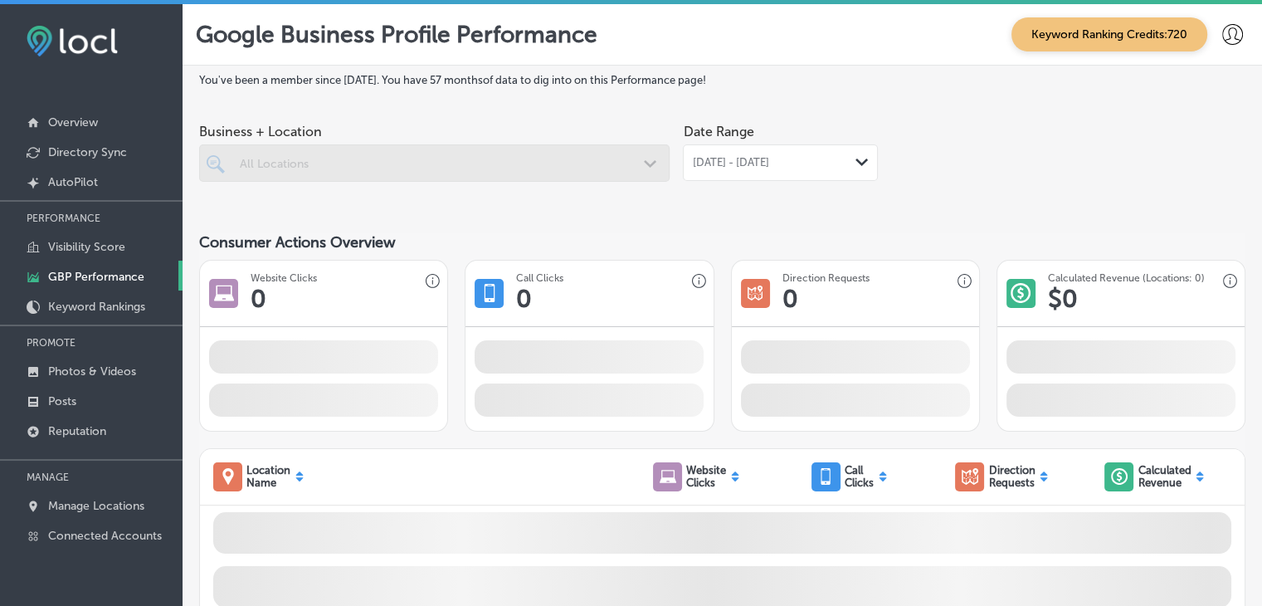
click at [797, 146] on div "Jul 01, 2025 - Jul 31, 2025 Path Created with Sketch." at bounding box center [780, 162] width 195 height 37
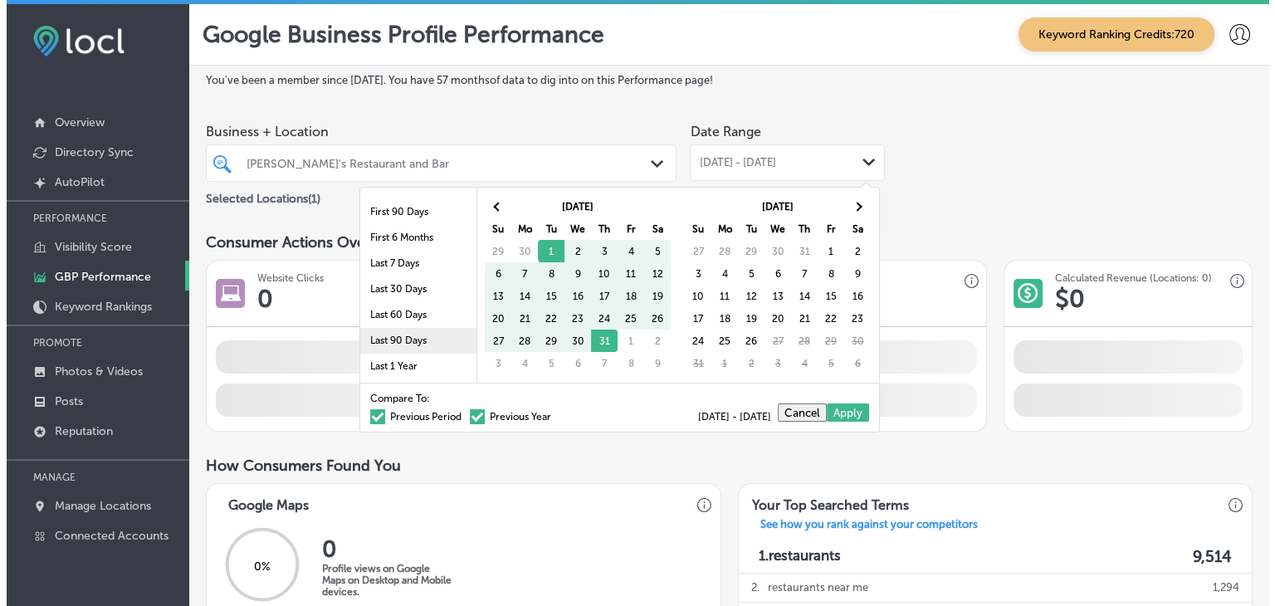
scroll to position [83, 0]
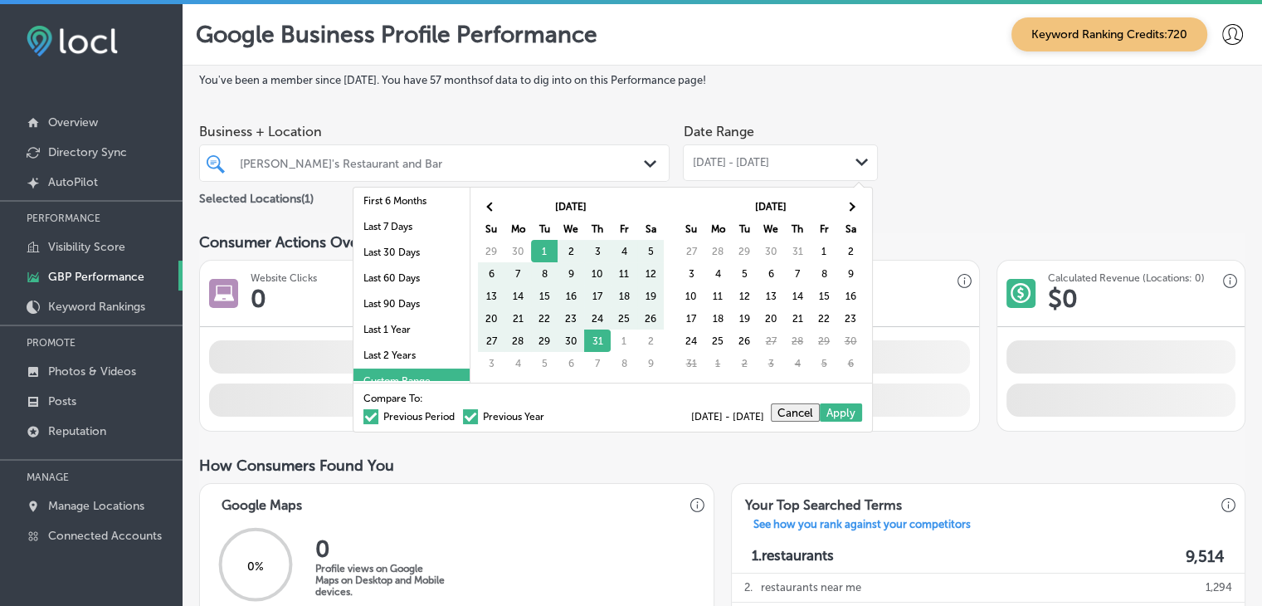
drag, startPoint x: 427, startPoint y: 305, endPoint x: 573, endPoint y: 276, distance: 148.9
click at [427, 306] on li "Last 90 Days" at bounding box center [412, 304] width 116 height 26
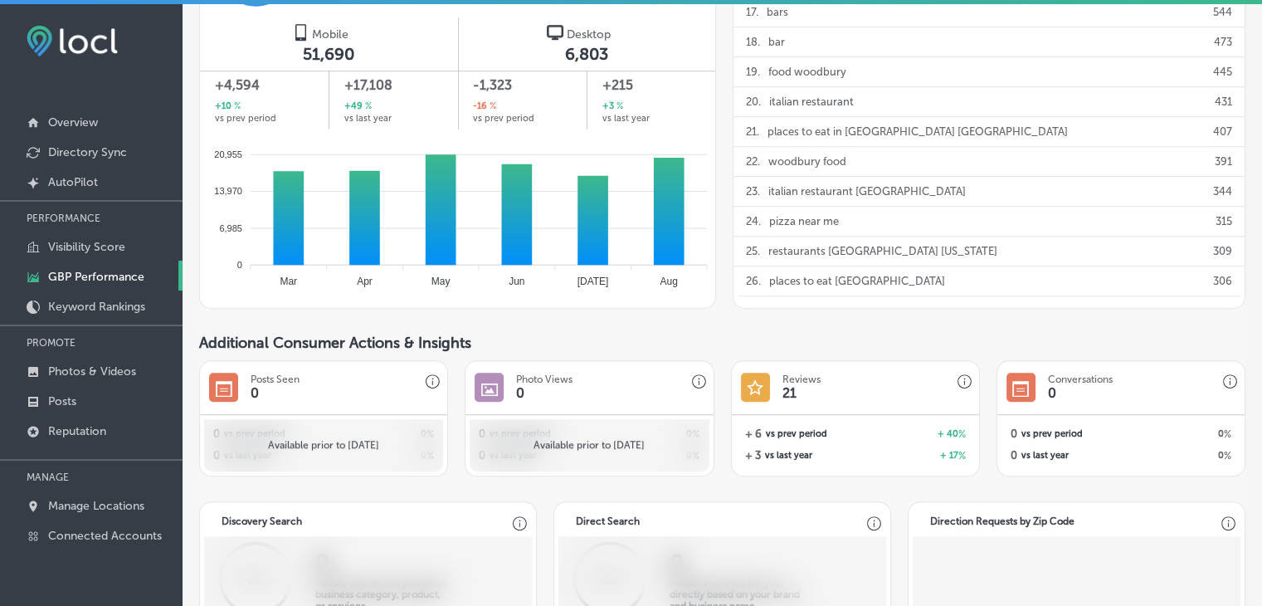
scroll to position [1060, 0]
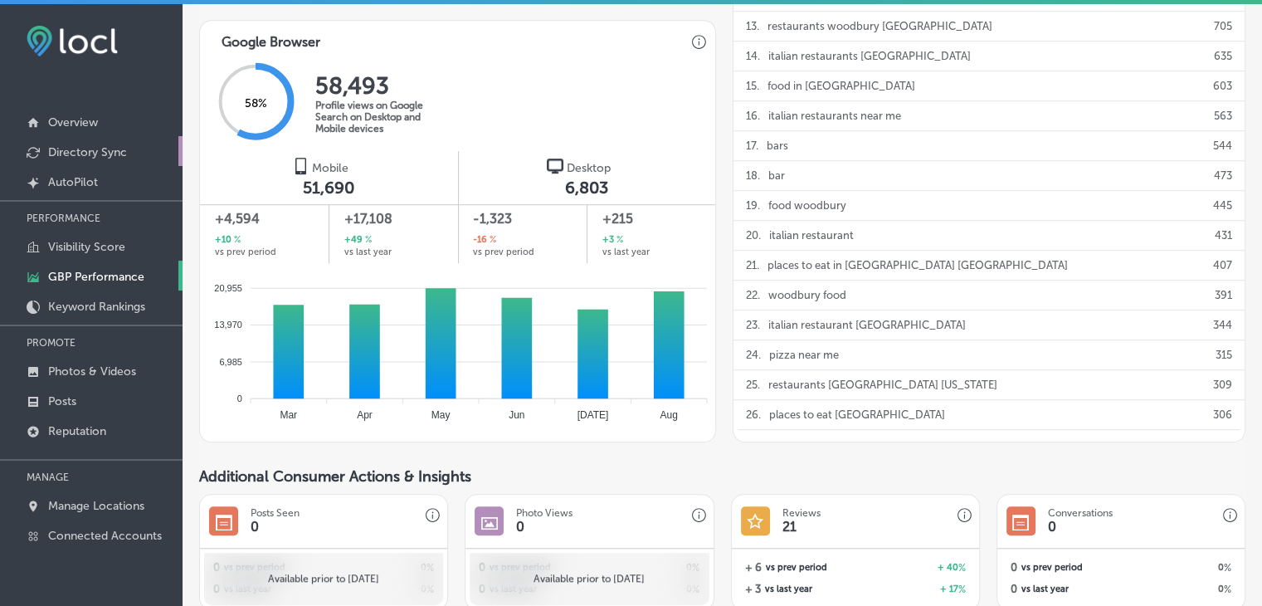
click at [122, 160] on link "Directory Sync" at bounding box center [91, 151] width 183 height 30
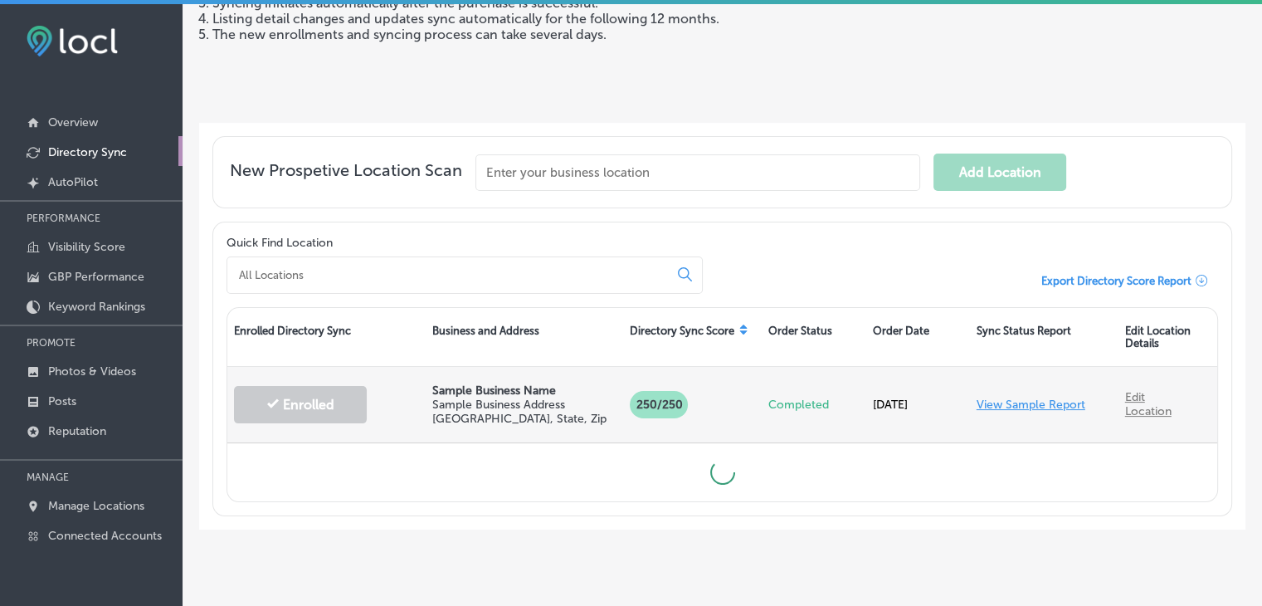
scroll to position [262, 0]
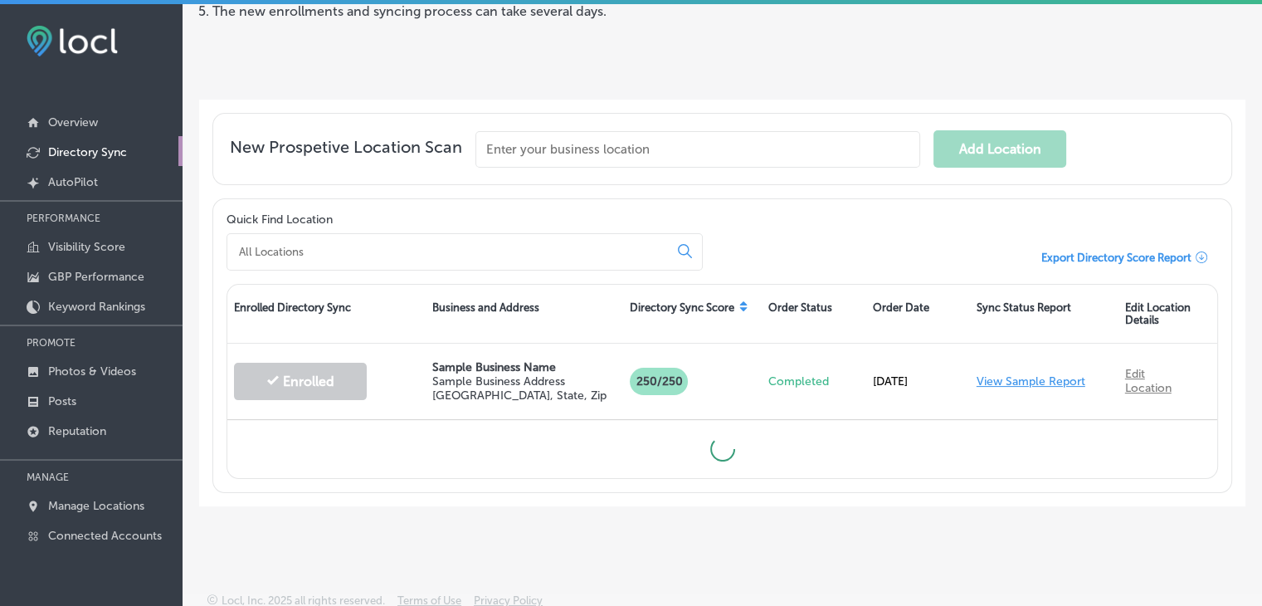
click at [477, 237] on div at bounding box center [465, 251] width 476 height 37
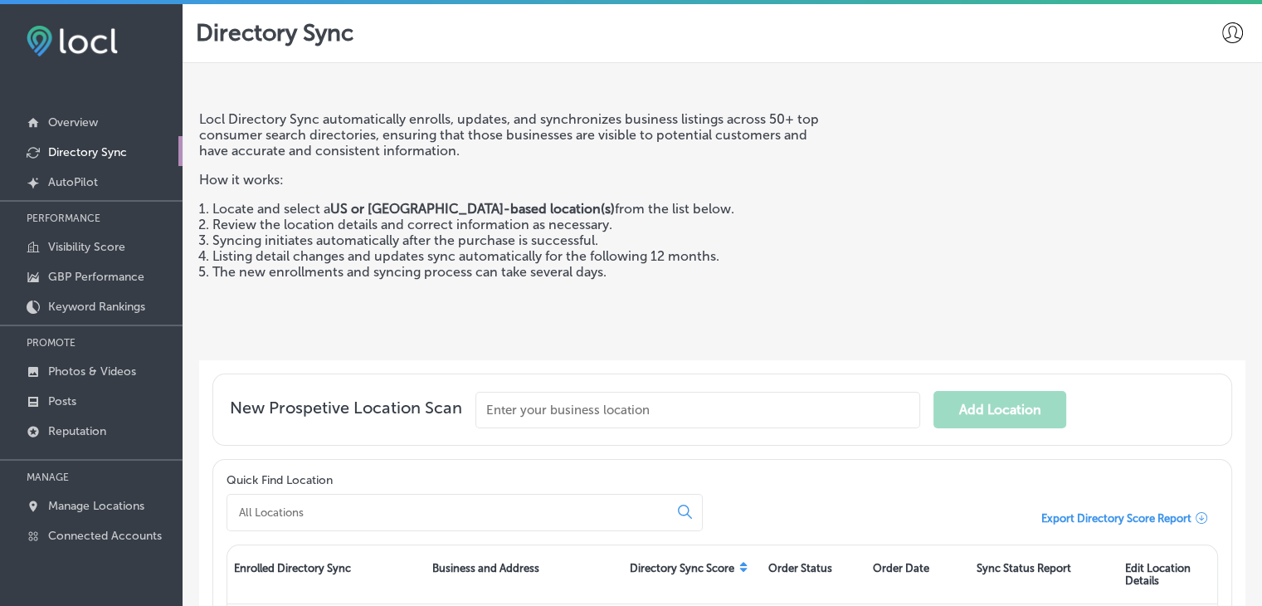
scroll to position [0, 0]
click at [86, 261] on link "GBP Performance" at bounding box center [91, 276] width 183 height 30
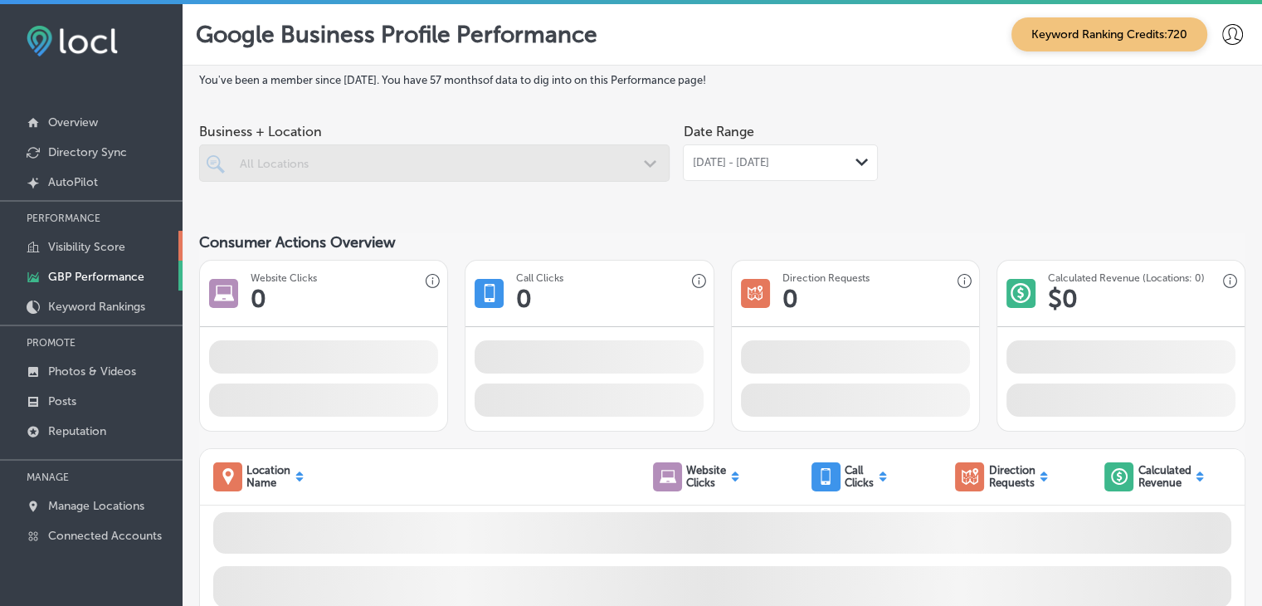
click at [86, 251] on p "Visibility Score" at bounding box center [86, 247] width 77 height 14
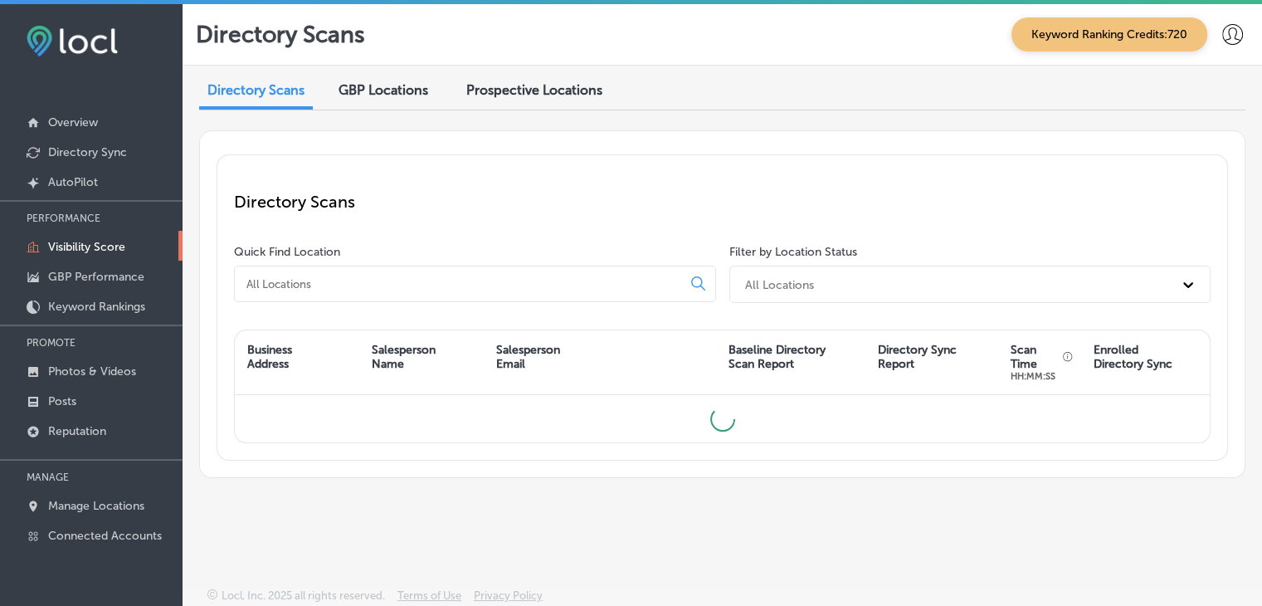
click at [382, 74] on div "GBP Locations" at bounding box center [383, 92] width 115 height 36
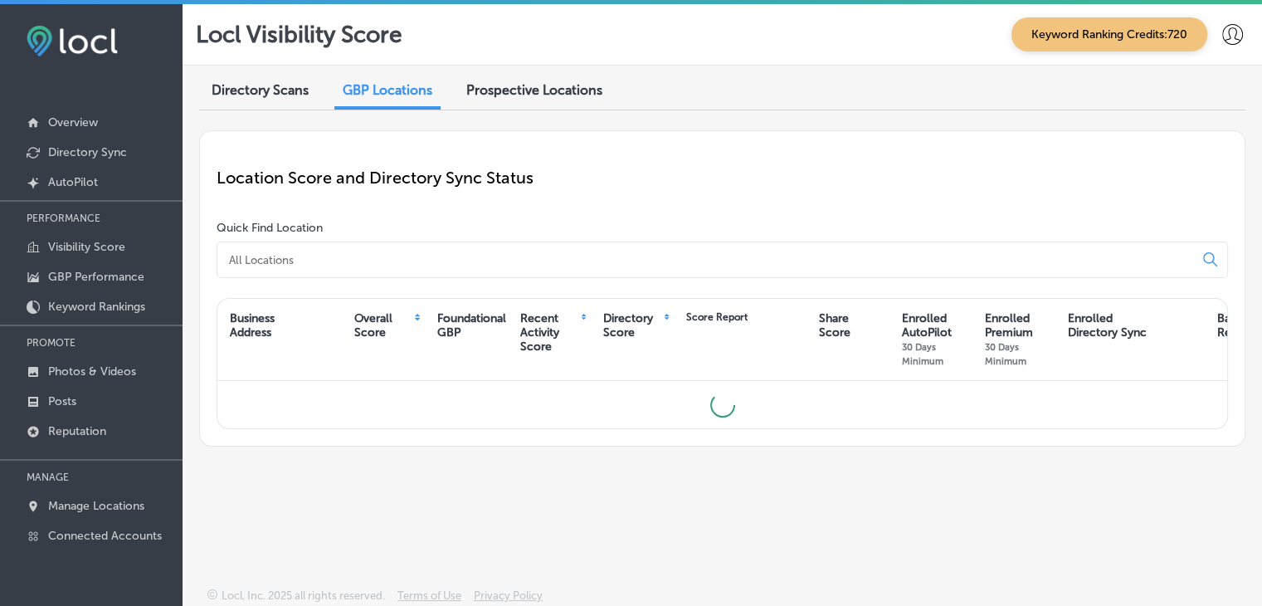
click at [386, 277] on div "Location Score and Directory Sync Status Quick Find Location Business Address O…" at bounding box center [722, 288] width 1046 height 316
click at [385, 266] on input at bounding box center [708, 259] width 963 height 15
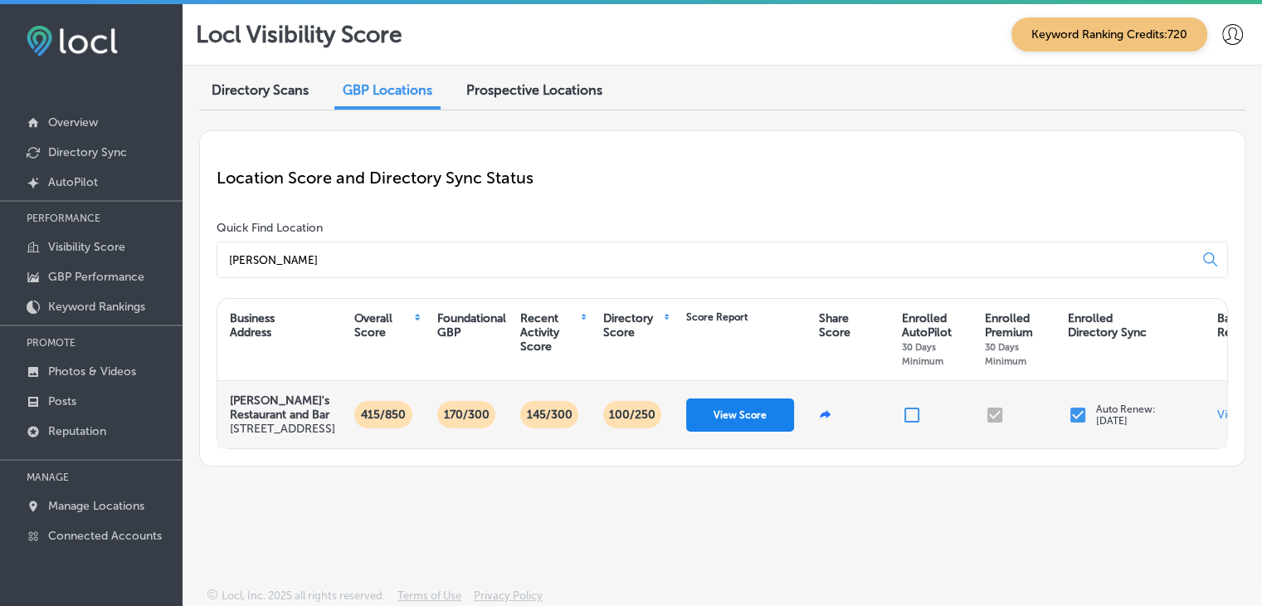
type input "carmin"
click at [750, 432] on button "View Score" at bounding box center [740, 414] width 108 height 33
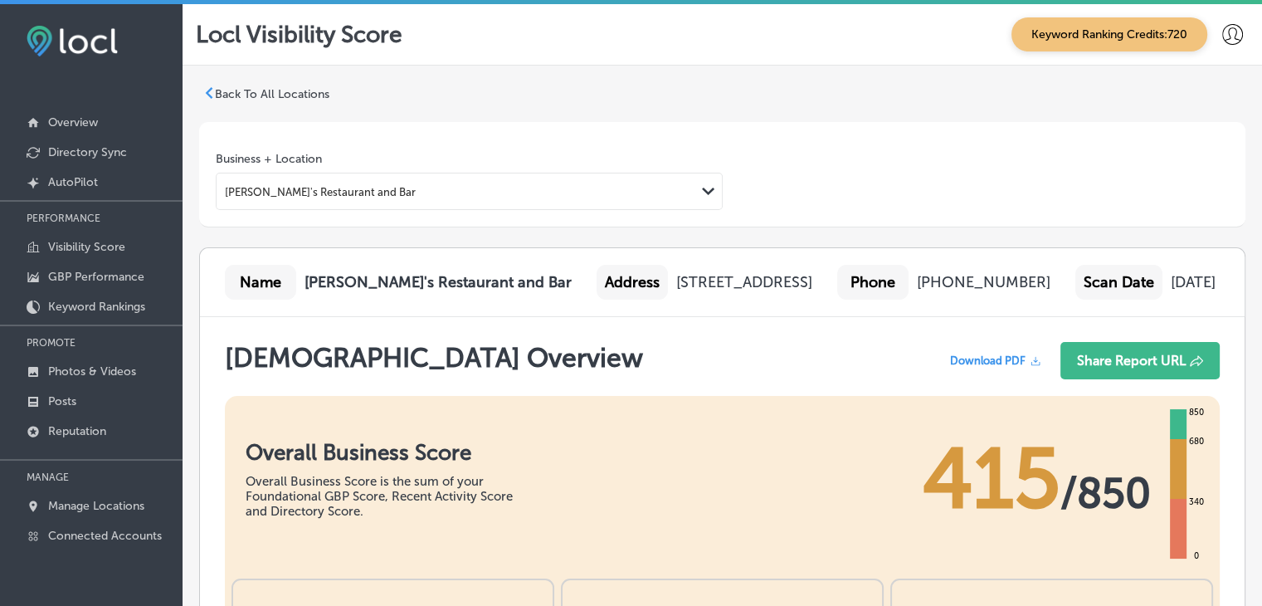
click at [498, 173] on div "Carmine's Restaurant and Bar Path Created with Sketch." at bounding box center [469, 191] width 507 height 37
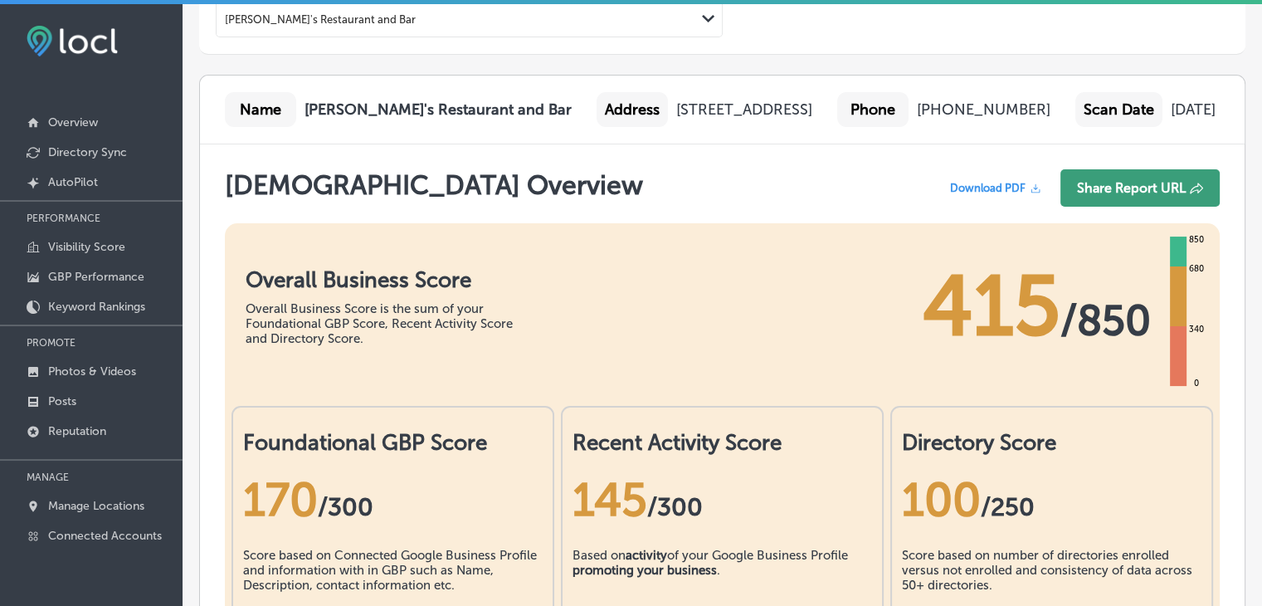
scroll to position [166, 0]
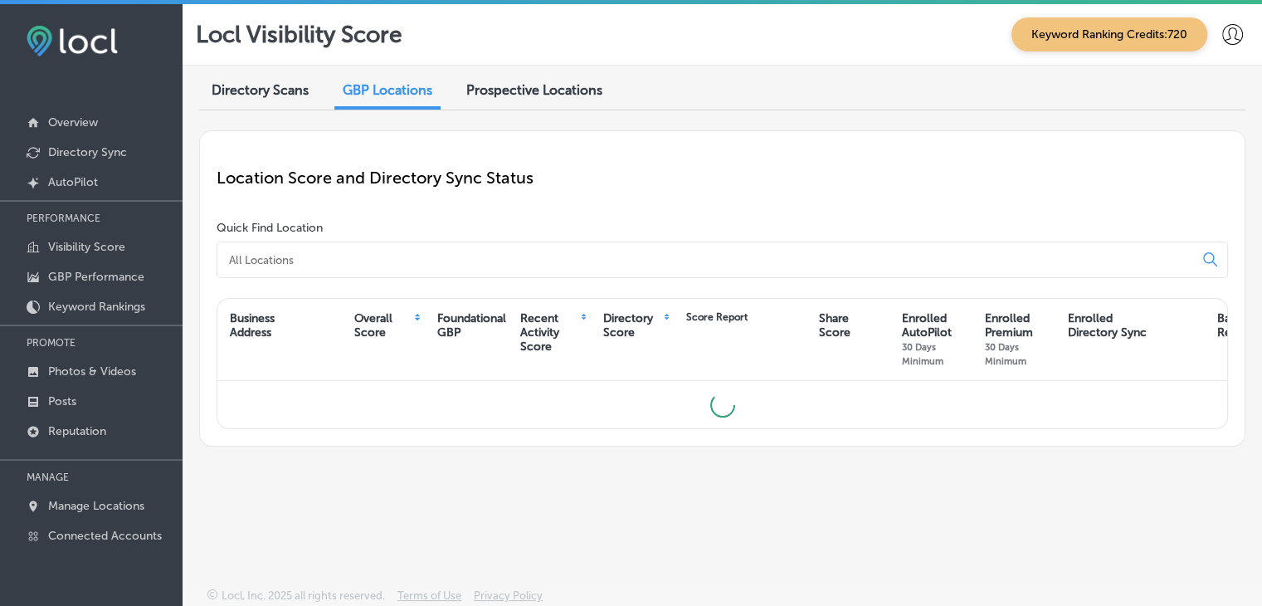
click at [425, 253] on input at bounding box center [708, 259] width 963 height 15
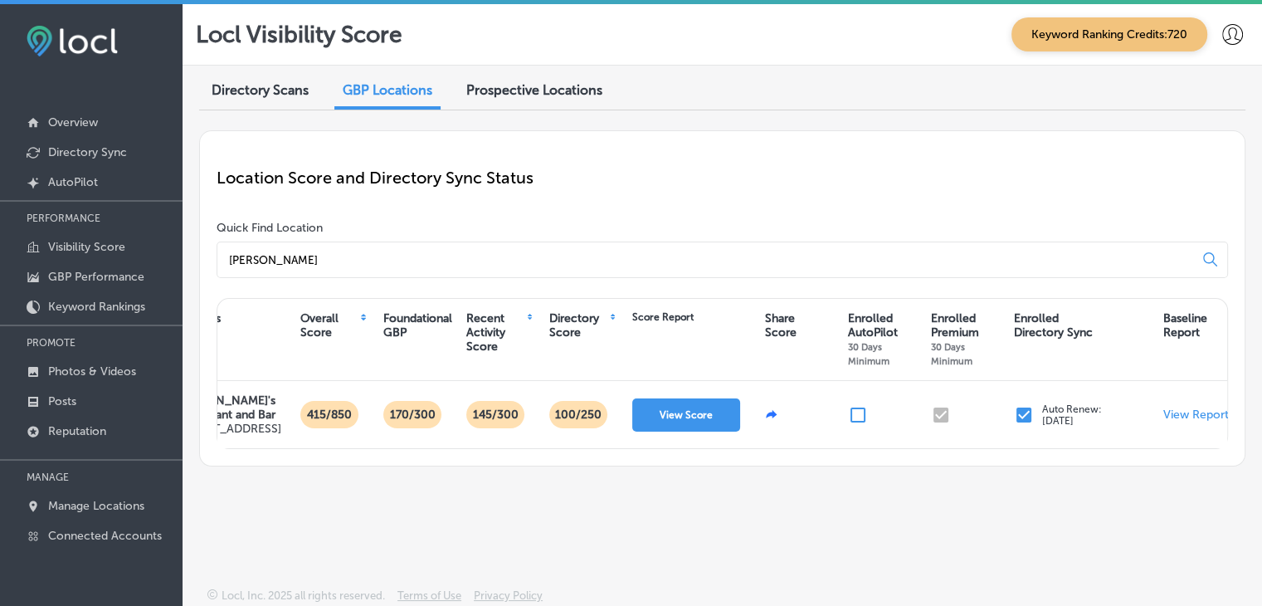
scroll to position [0, 73]
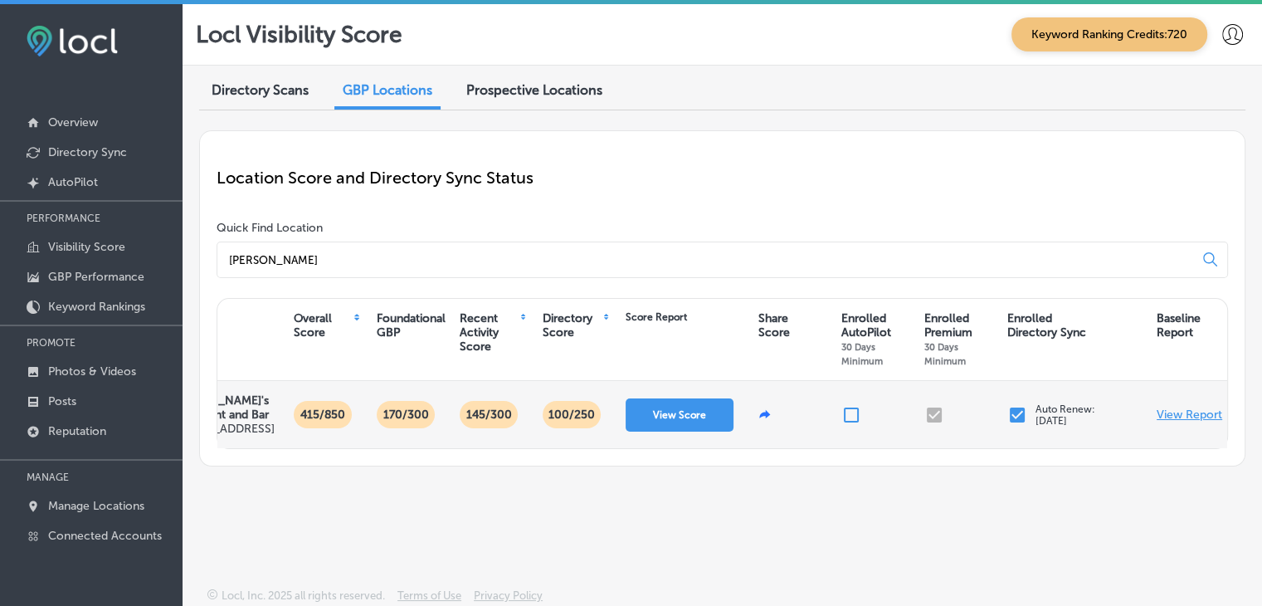
type input "carmine"
click at [1168, 422] on p "View Report" at bounding box center [1190, 414] width 66 height 14
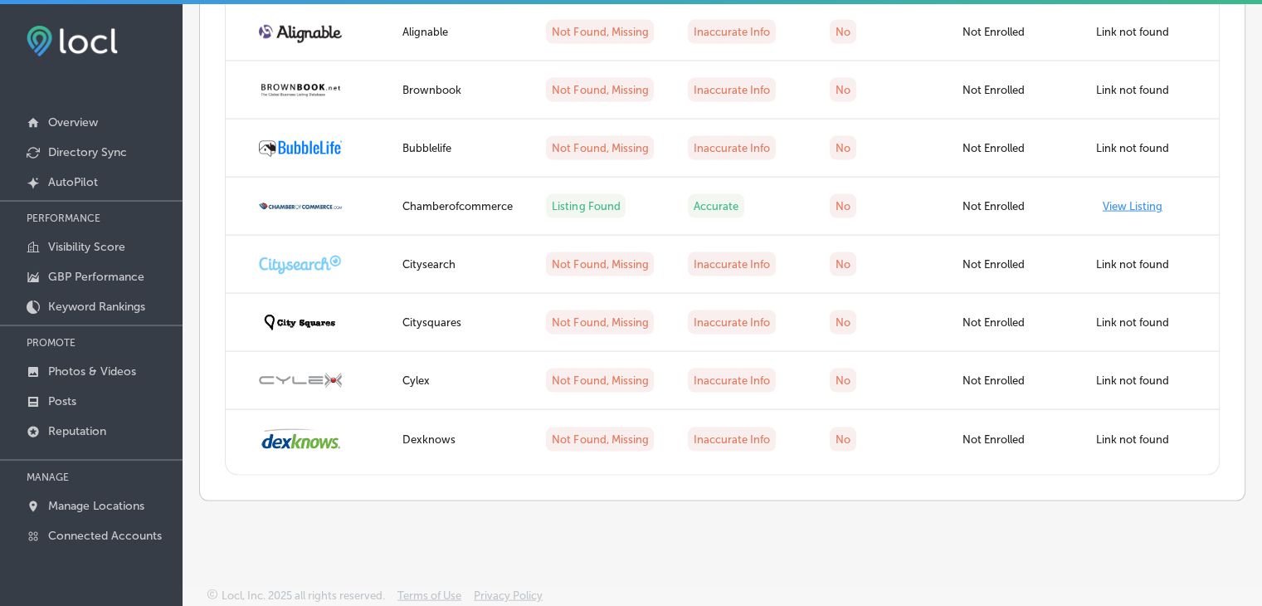
scroll to position [3481, 0]
click at [80, 248] on p "Visibility Score" at bounding box center [86, 247] width 77 height 14
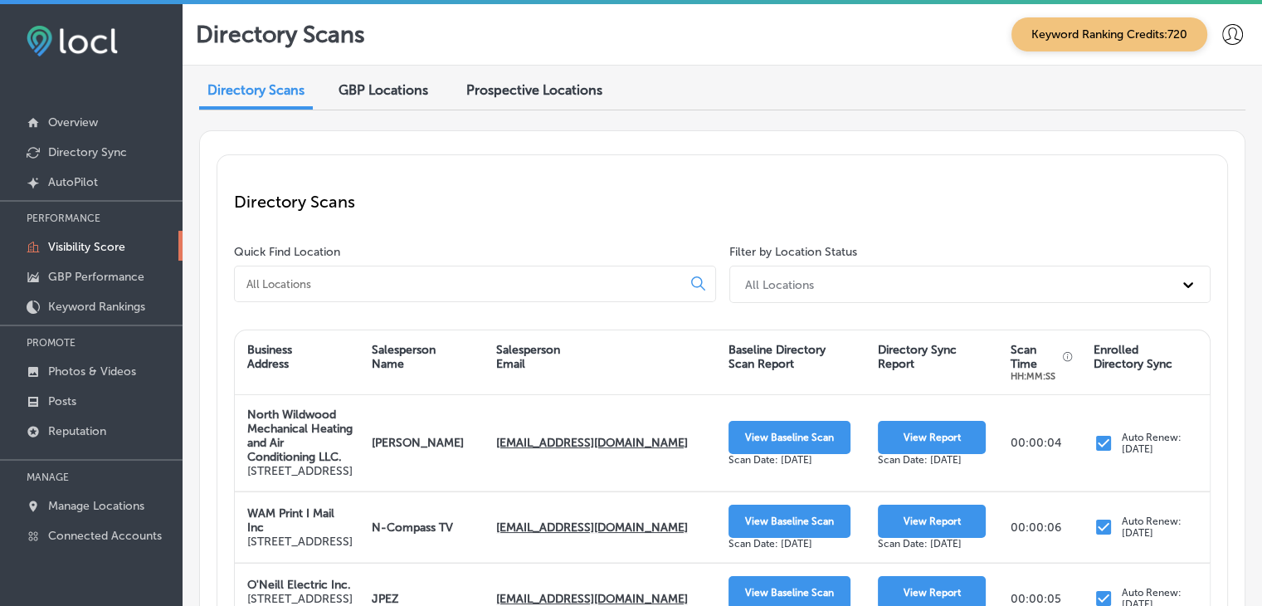
click at [446, 281] on input at bounding box center [461, 283] width 433 height 15
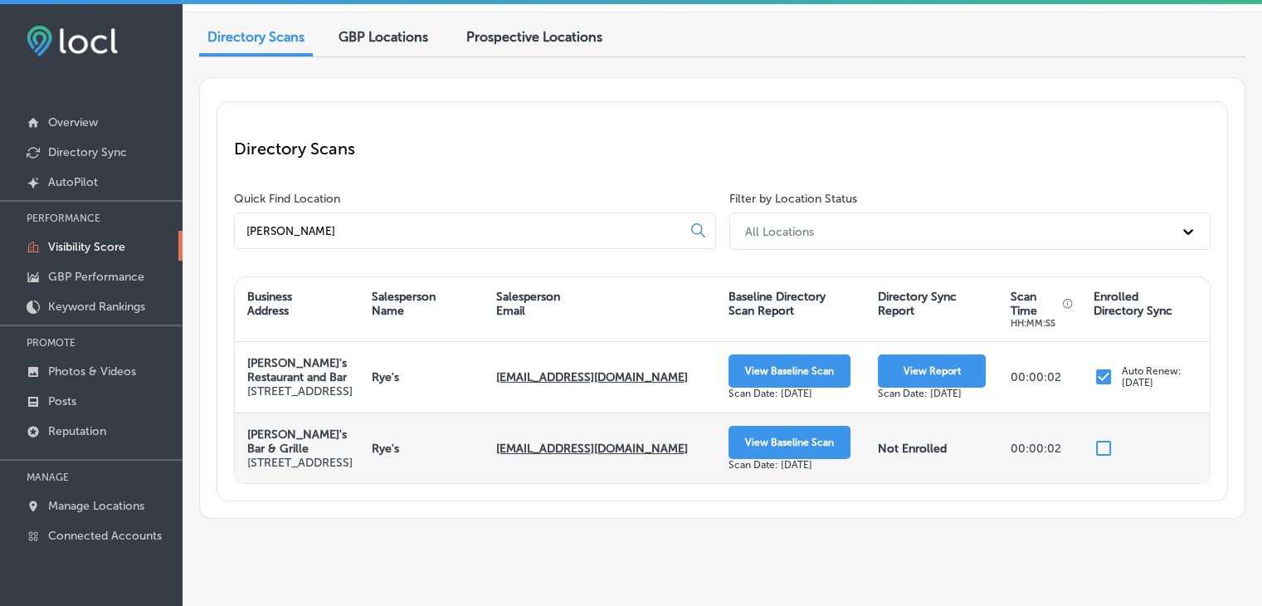
scroll to position [83, 0]
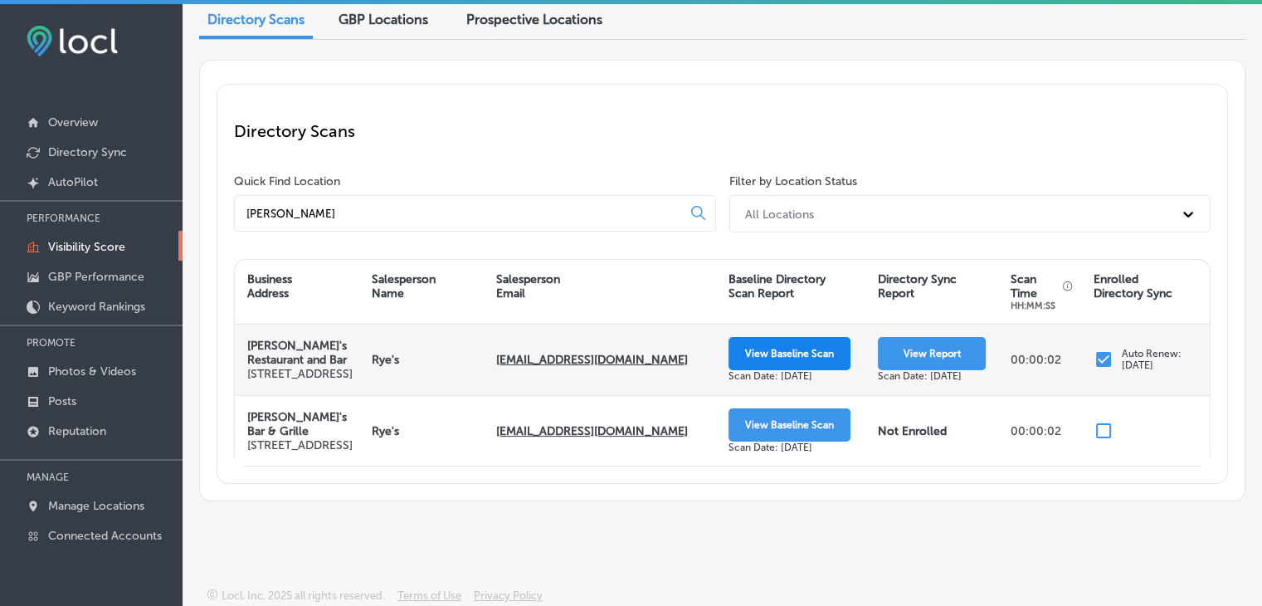
type input "carmine"
click at [768, 358] on button "View Baseline Scan" at bounding box center [790, 353] width 122 height 33
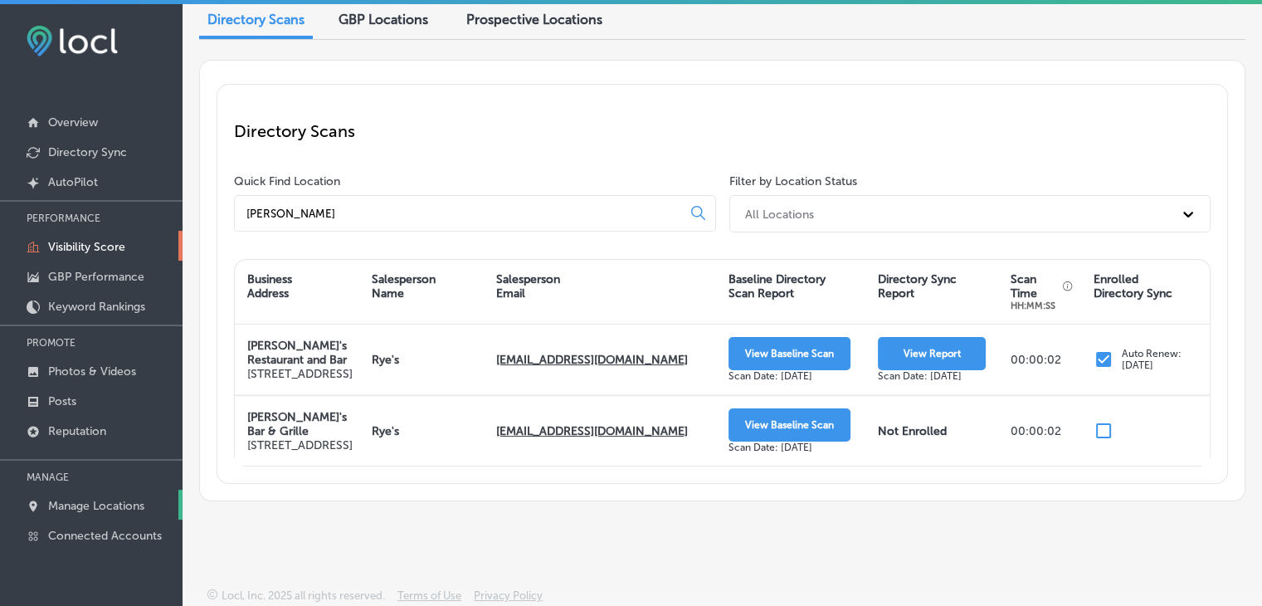
click at [89, 500] on p "Manage Locations" at bounding box center [96, 506] width 96 height 14
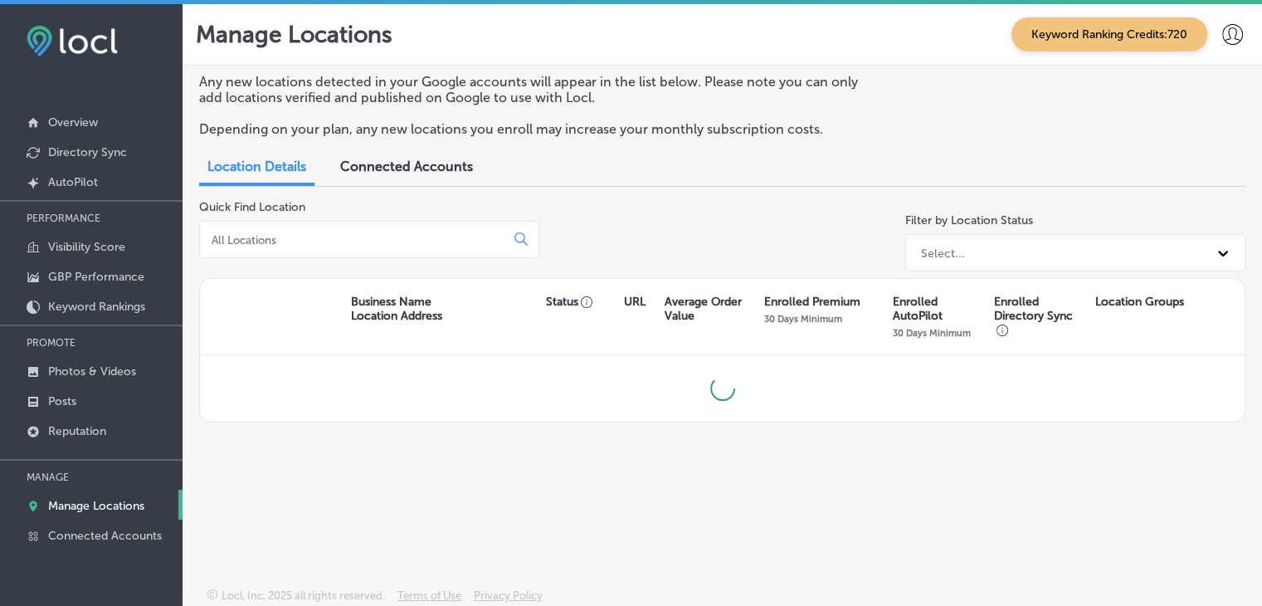
click at [362, 240] on input at bounding box center [355, 239] width 291 height 15
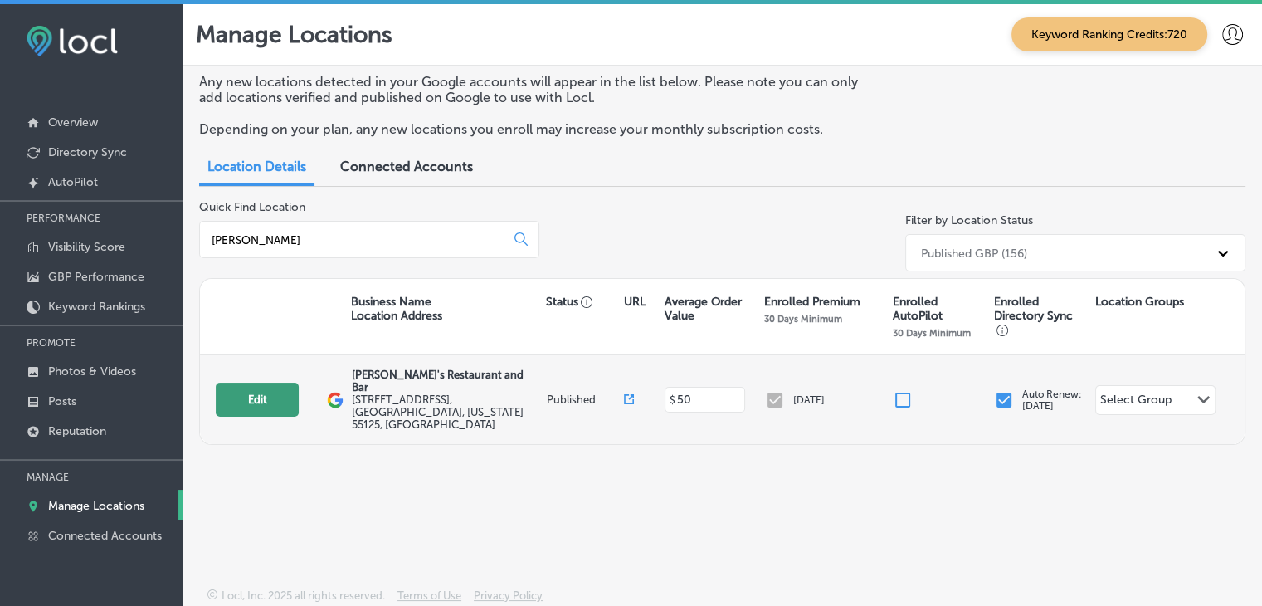
type input "carmin"
click at [254, 383] on button "Edit" at bounding box center [257, 400] width 83 height 34
select select "US"
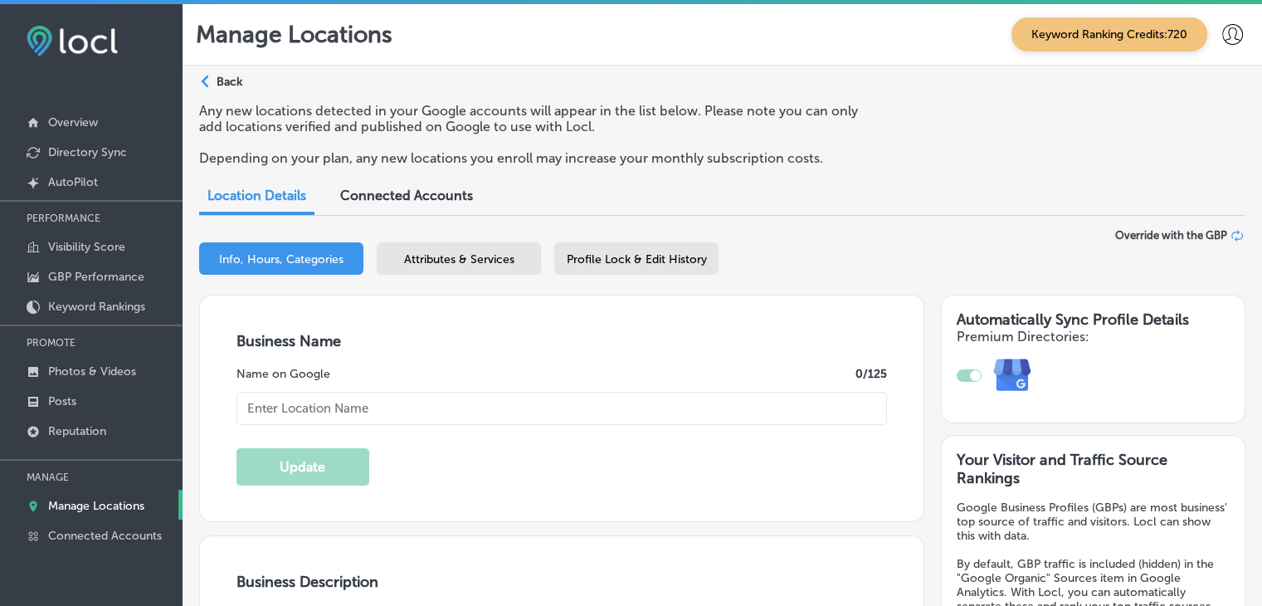
type input "[PERSON_NAME]'s Restaurant and Bar"
type input "[STREET_ADDRESS]"
type input "Woodbury"
type input "55125"
type input "US"
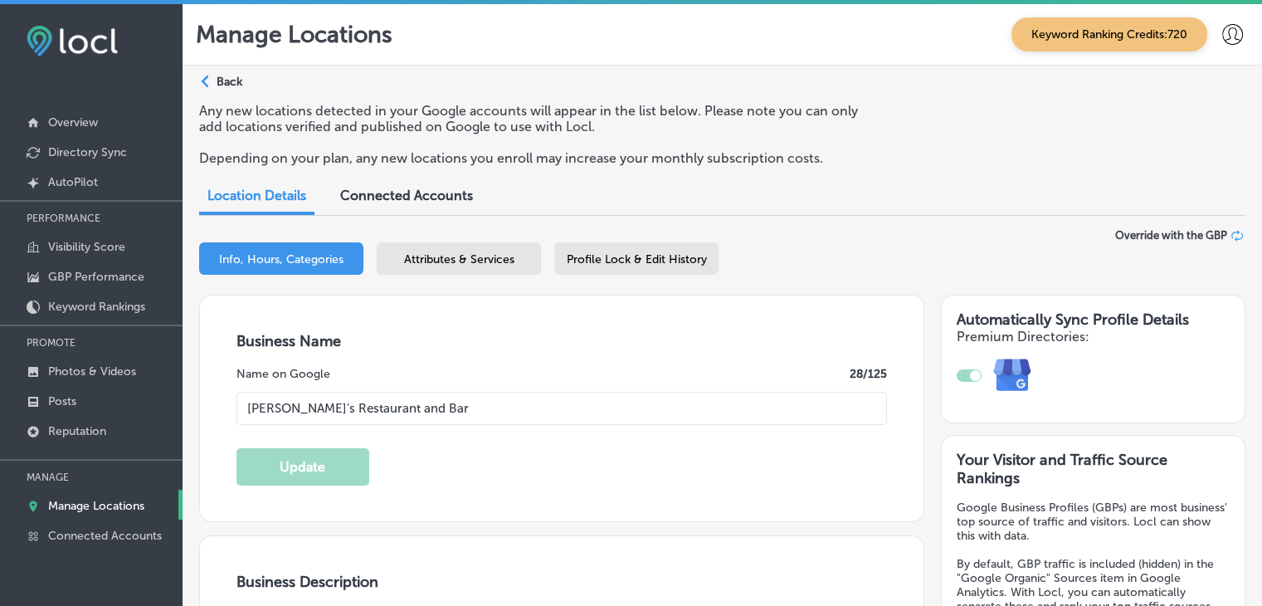
type input "[URL][DOMAIN_NAME]"
type textarea "[PERSON_NAME]’s Woodbury is a family-owned and operated bar and restaurant with…"
type input "[PHONE_NUMBER]"
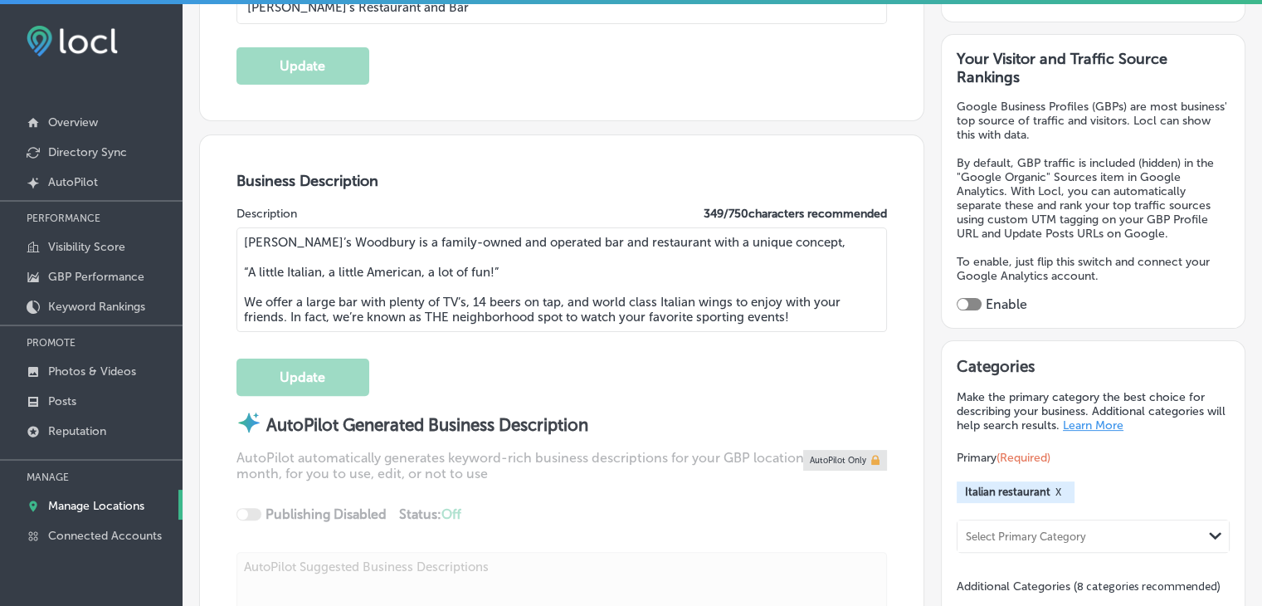
scroll to position [498, 0]
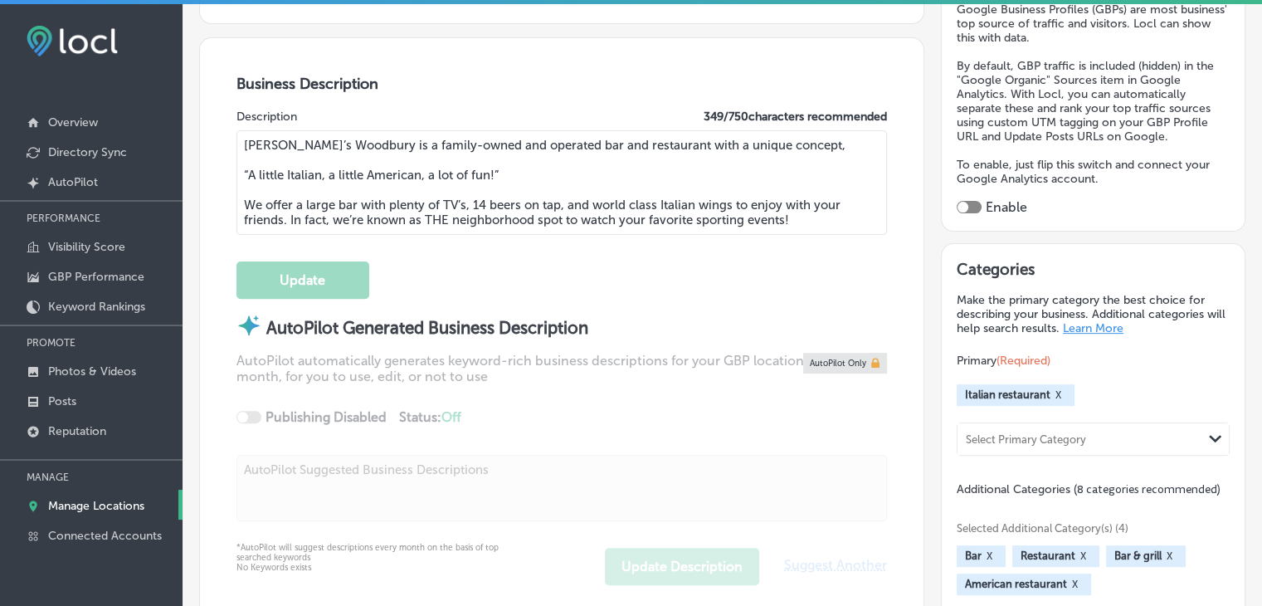
click at [966, 208] on div at bounding box center [969, 207] width 25 height 12
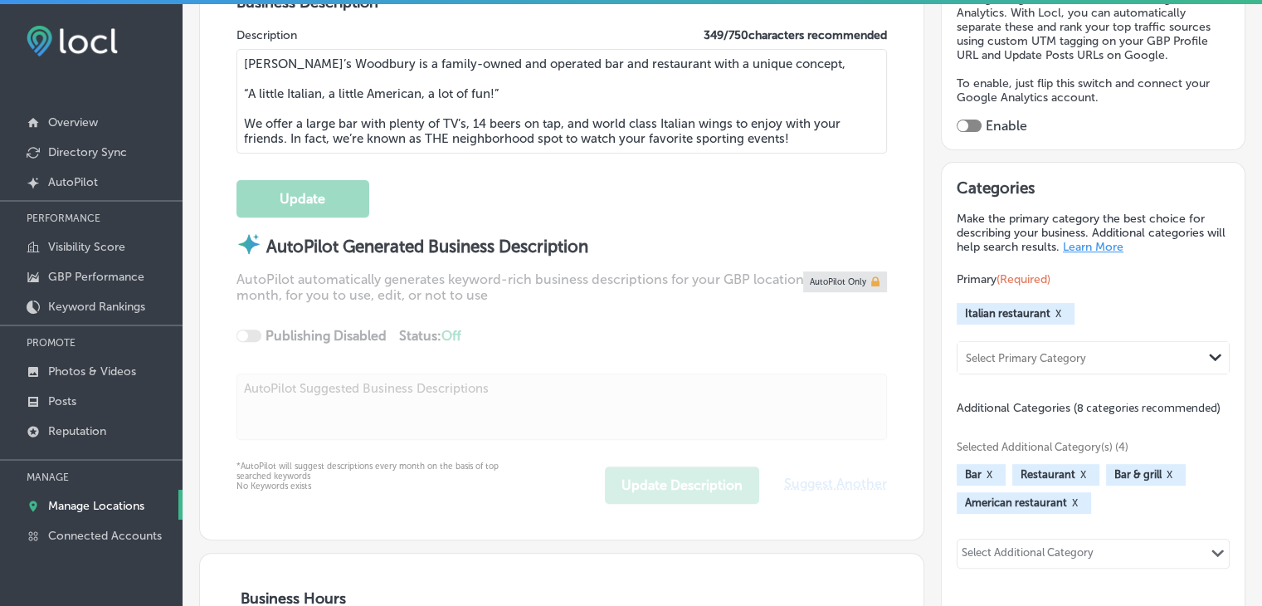
scroll to position [664, 0]
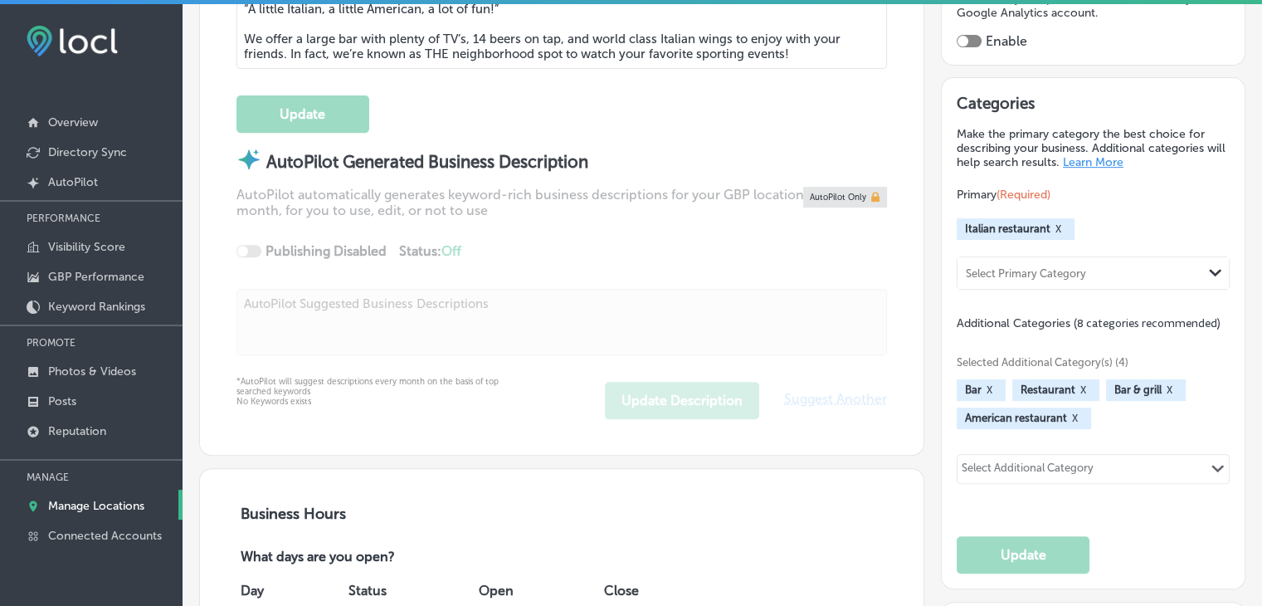
checkbox input "true"
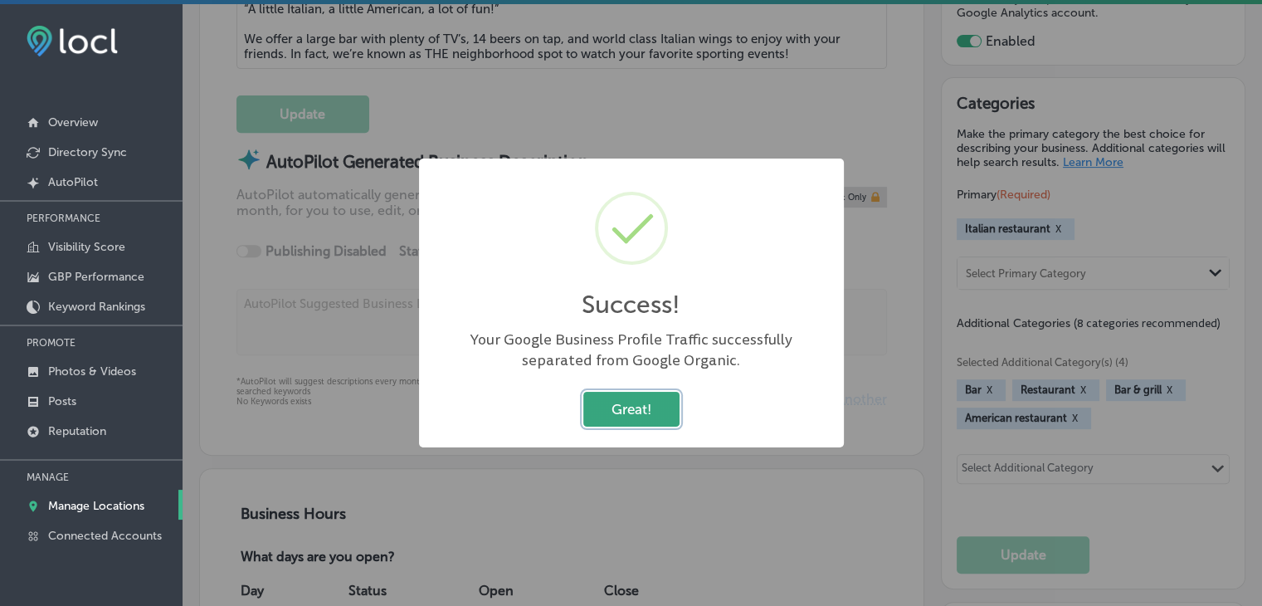
click at [631, 400] on button "Great!" at bounding box center [631, 409] width 96 height 34
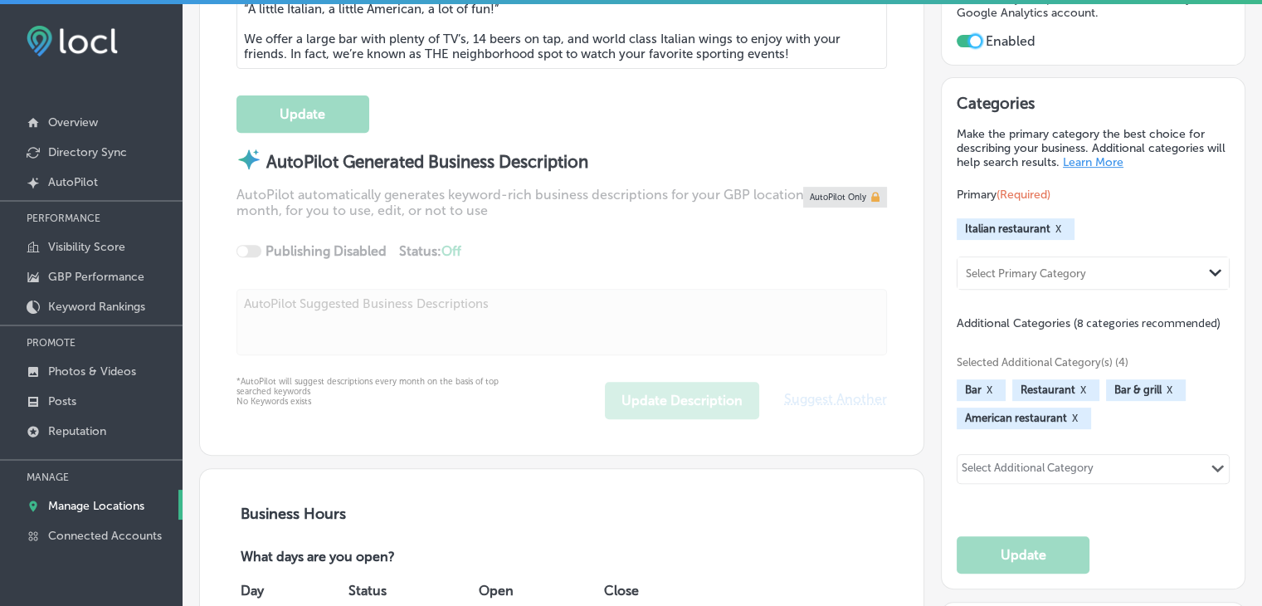
click at [1054, 472] on div "Select Additional Category" at bounding box center [1028, 470] width 132 height 19
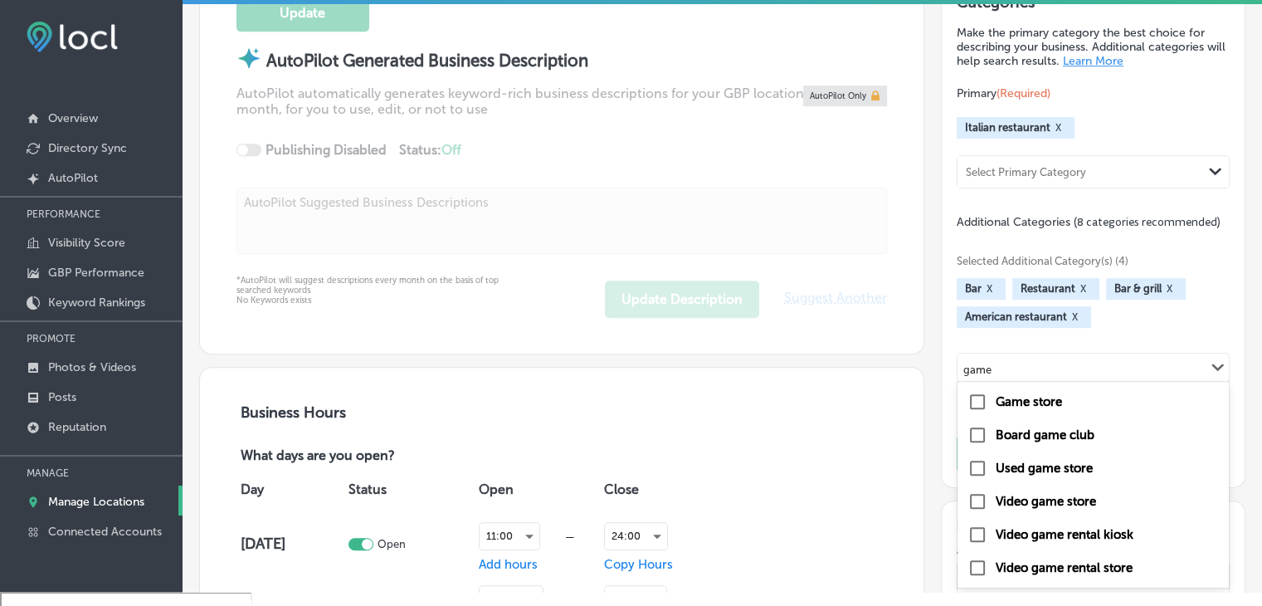
scroll to position [23, 0]
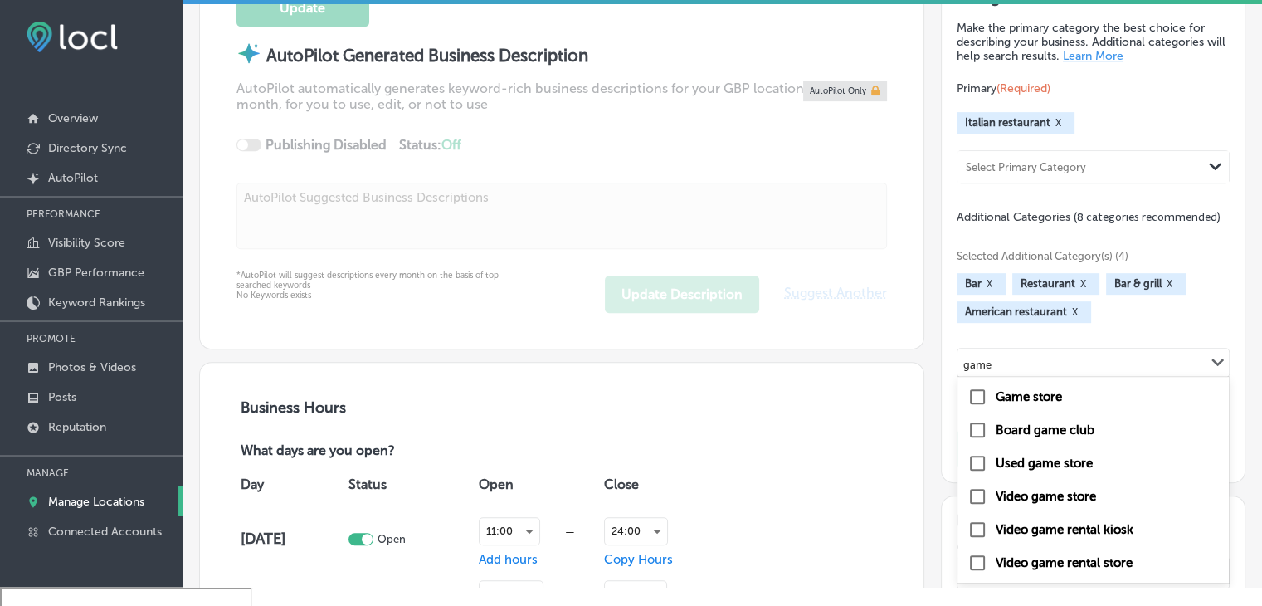
type input "game"
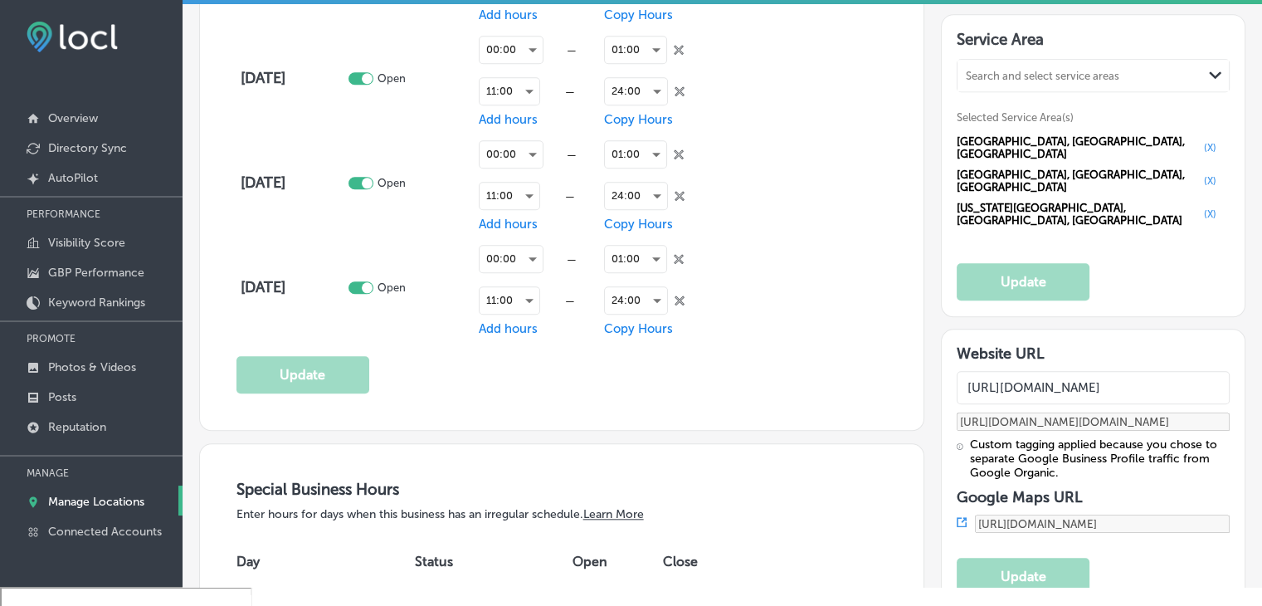
scroll to position [1577, 0]
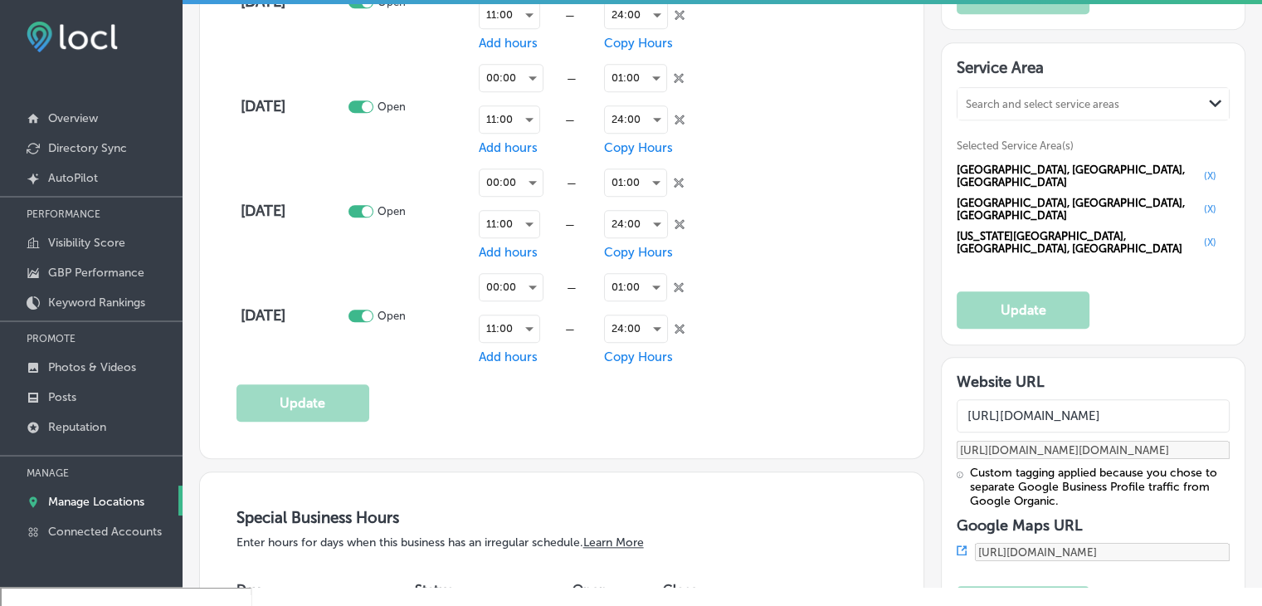
click at [1012, 93] on div "Search and select service areas" at bounding box center [1080, 104] width 245 height 22
paste input "Woodbury"
type input "Woodbury"
click at [1020, 95] on div "Search and select service areas" at bounding box center [1080, 104] width 245 height 22
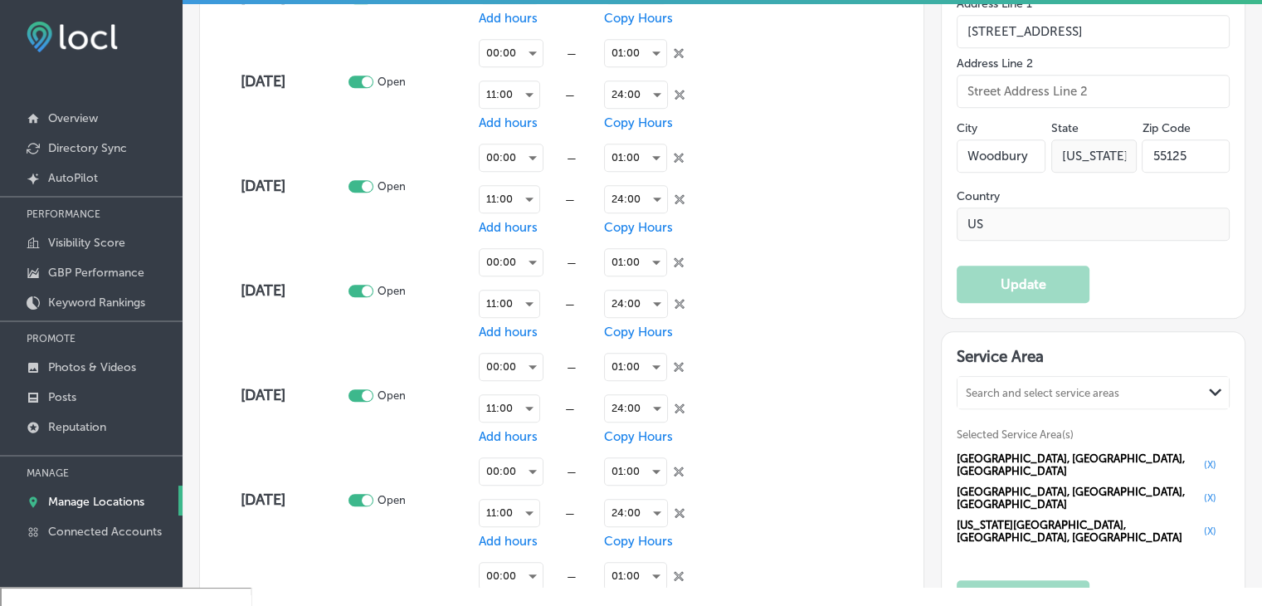
scroll to position [1328, 0]
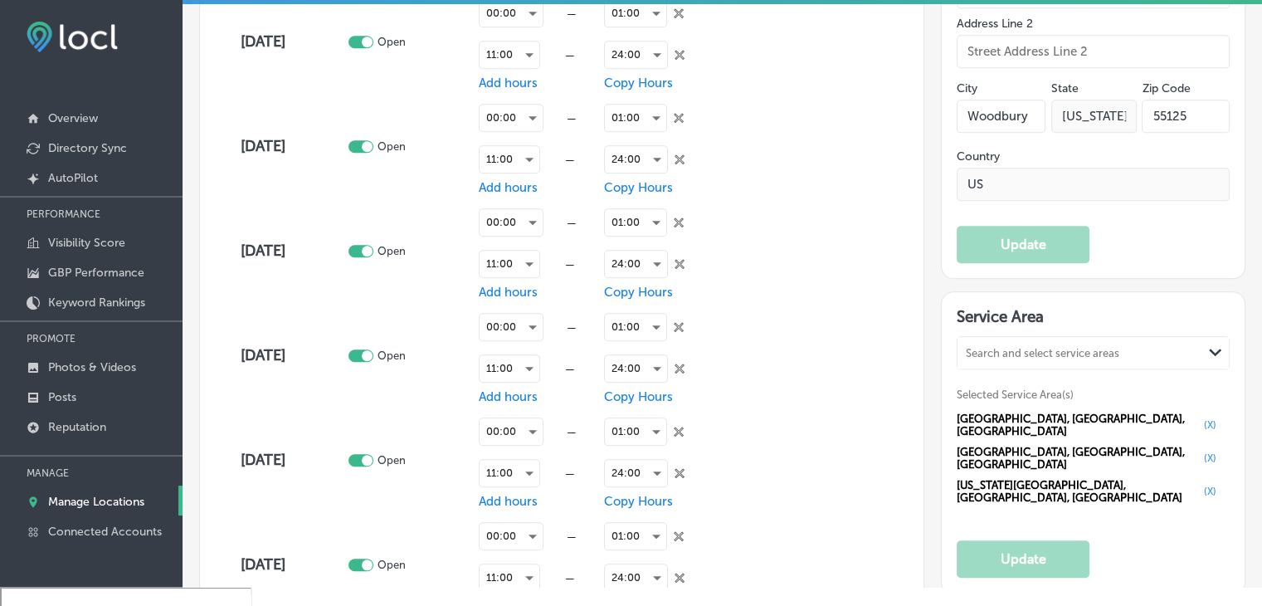
click at [1011, 337] on div "Search and select service areas Path Created with Sketch." at bounding box center [1093, 353] width 271 height 32
paste input "Woodbury"
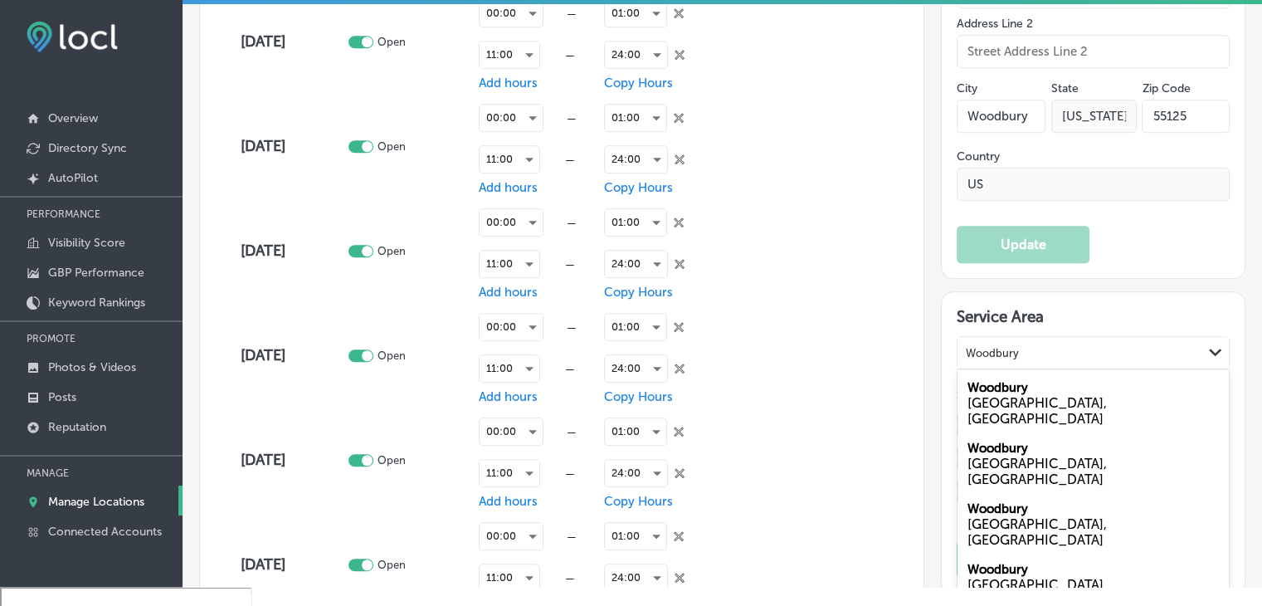
scroll to position [1245, 0]
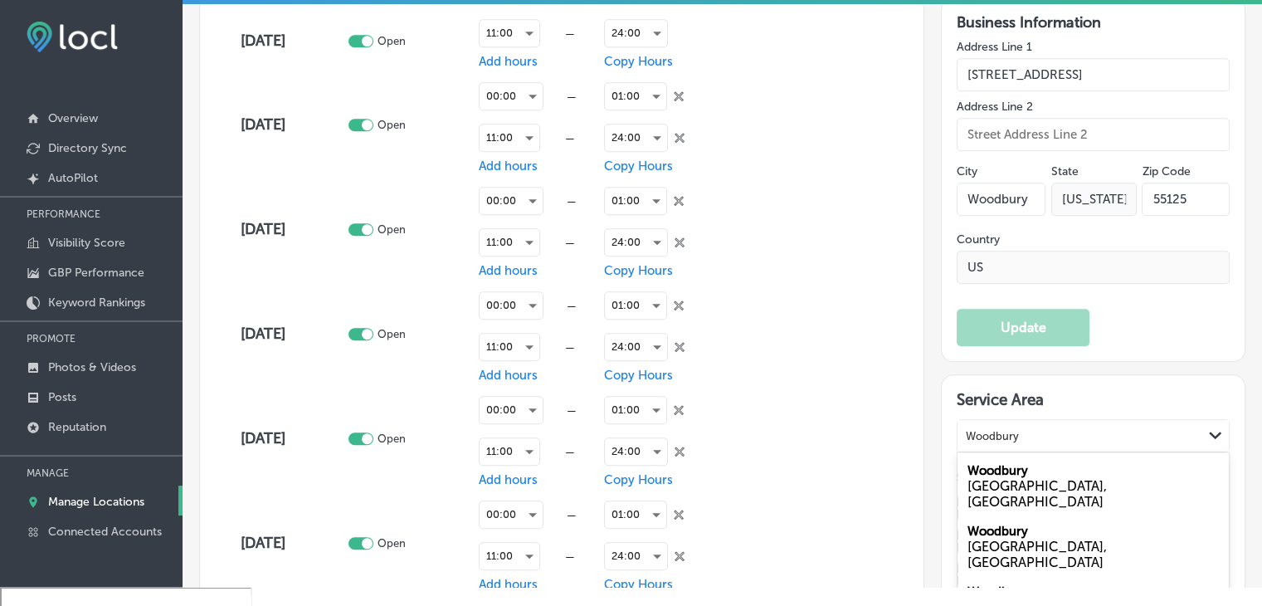
click at [1009, 576] on div "Woodbury MN, USA" at bounding box center [1093, 607] width 271 height 61
type input "Woodbury"
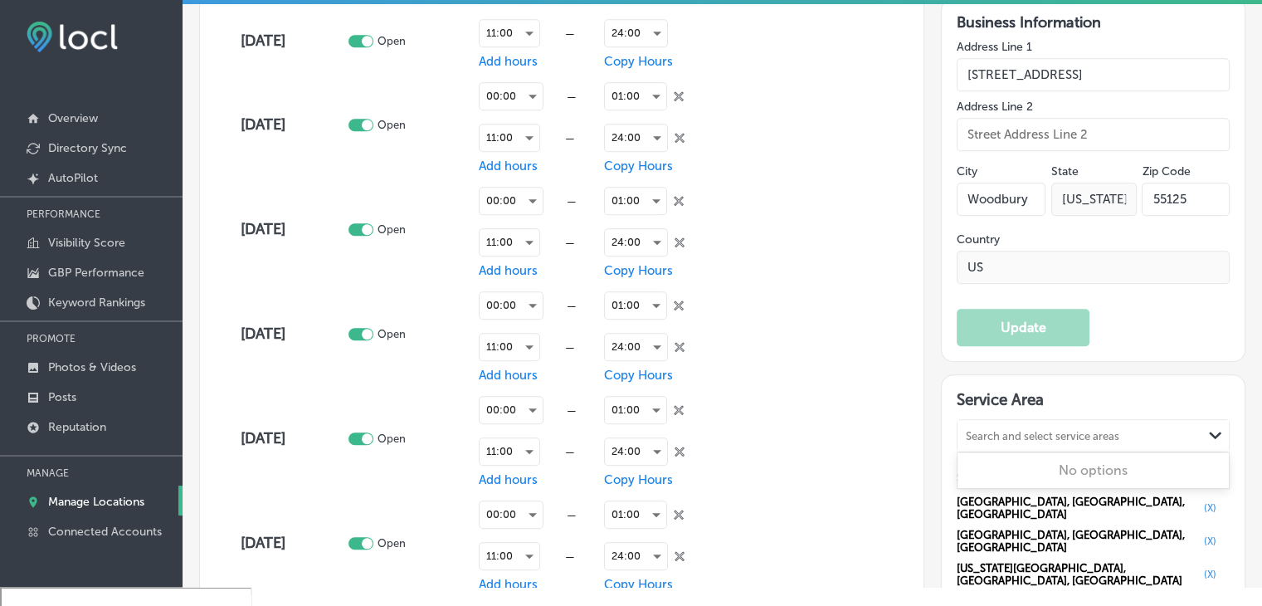
click at [997, 420] on div "Search and select service areas Path Created with Sketch." at bounding box center [1093, 436] width 271 height 32
paste input "Oakdale"
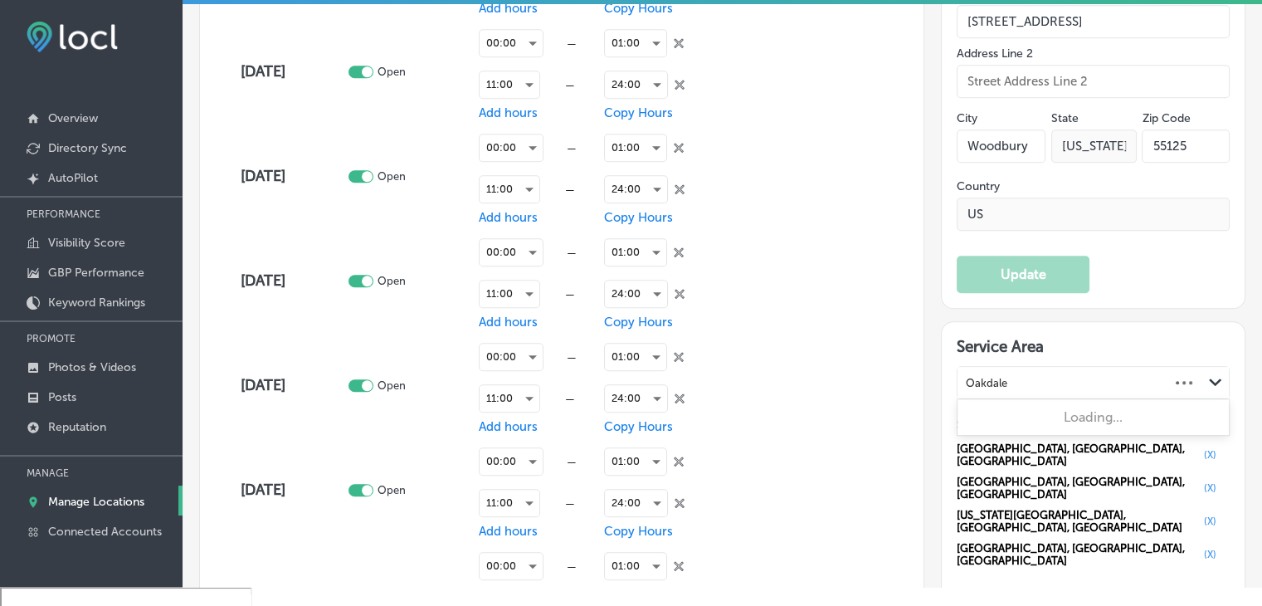
scroll to position [1328, 0]
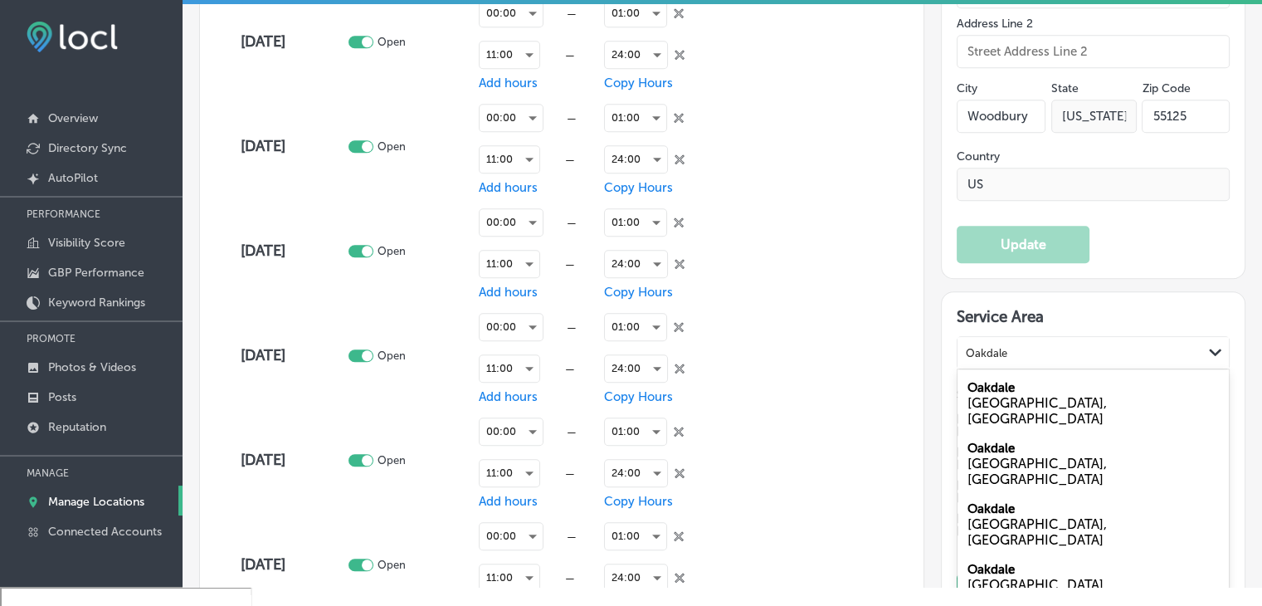
click at [1103, 378] on div "Oakdale PA, USA" at bounding box center [1093, 403] width 271 height 61
type input "Oakdale"
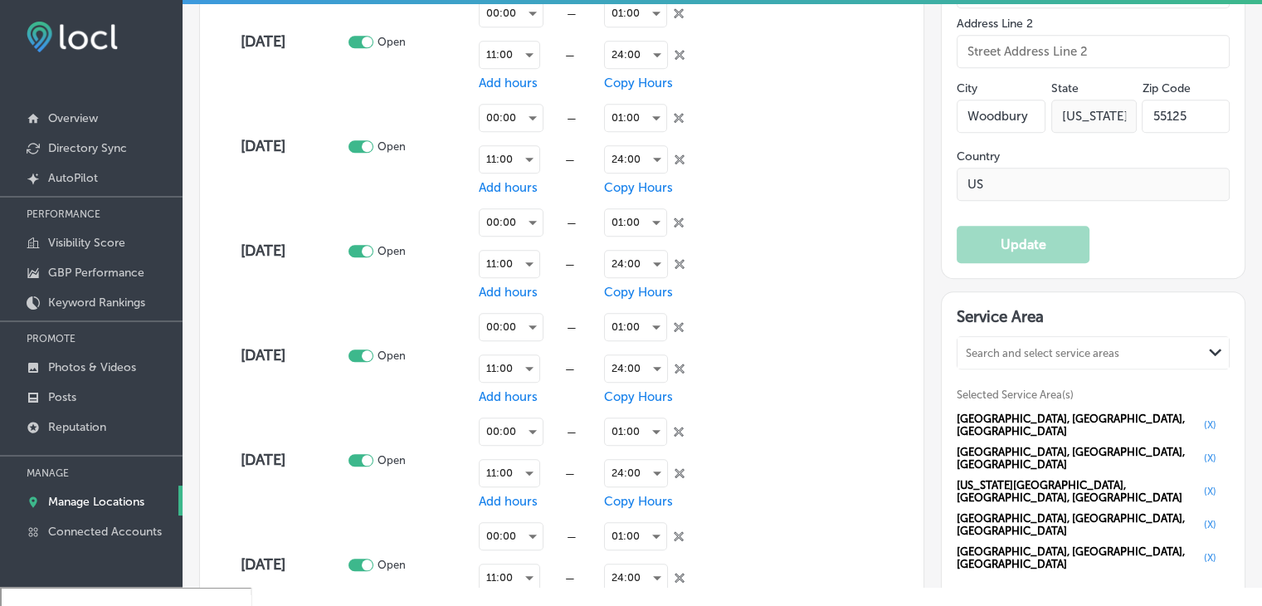
click at [1199, 551] on button "(X)" at bounding box center [1210, 557] width 22 height 13
click at [1134, 388] on div "Selected Service Area(s) Minneapolis, MN, USA (X) Ramsey County, MN, USA (X) Wa…" at bounding box center [1093, 463] width 273 height 155
click at [1126, 342] on div "Search and select service areas" at bounding box center [1080, 353] width 245 height 22
paste input "Oakdale"
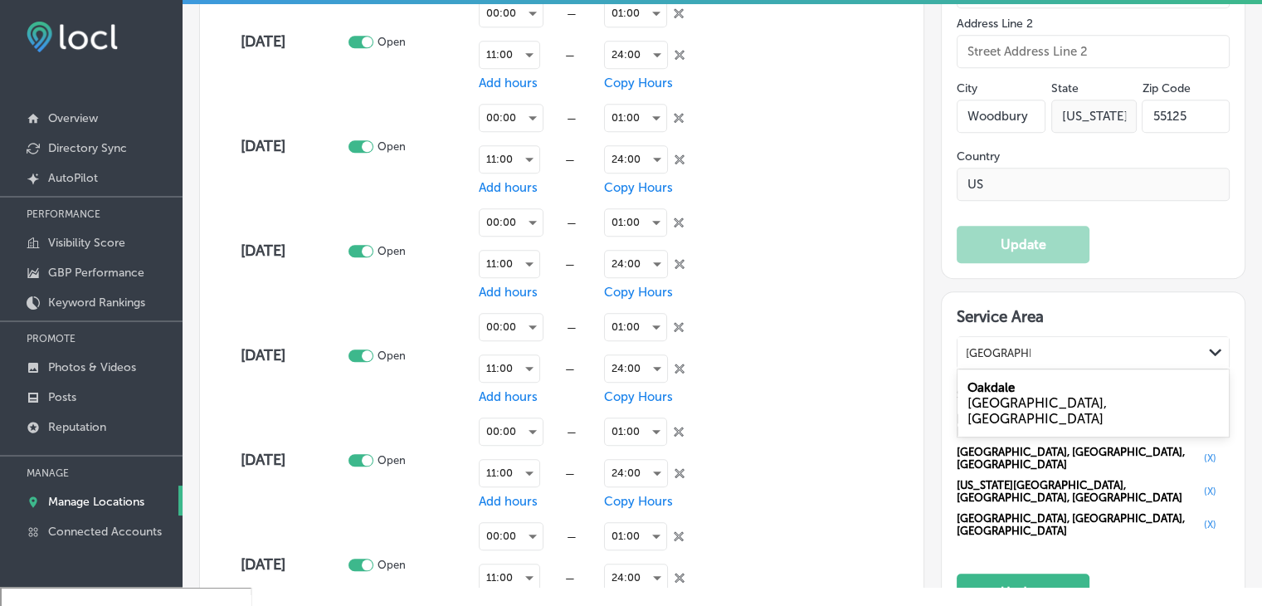
click at [1125, 378] on div "Oakdale MN, USA" at bounding box center [1093, 403] width 271 height 61
type input "Oakdale, mn"
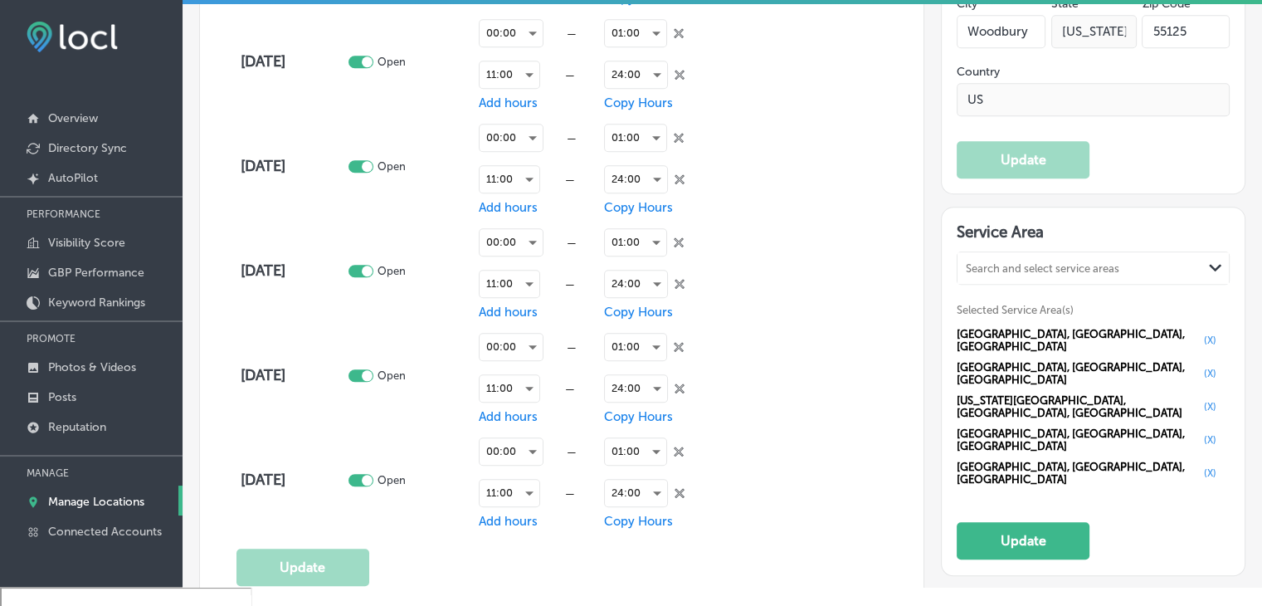
scroll to position [1494, 0]
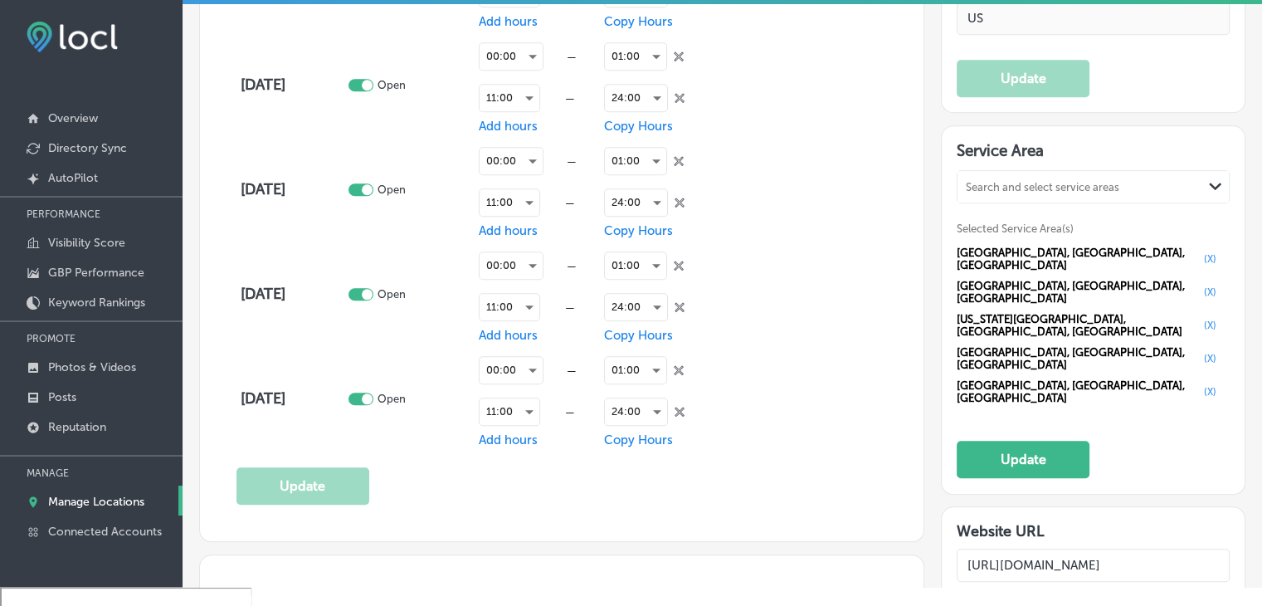
click at [1022, 176] on div "Search and select service areas" at bounding box center [1080, 187] width 245 height 22
paste input "Lake Elmo"
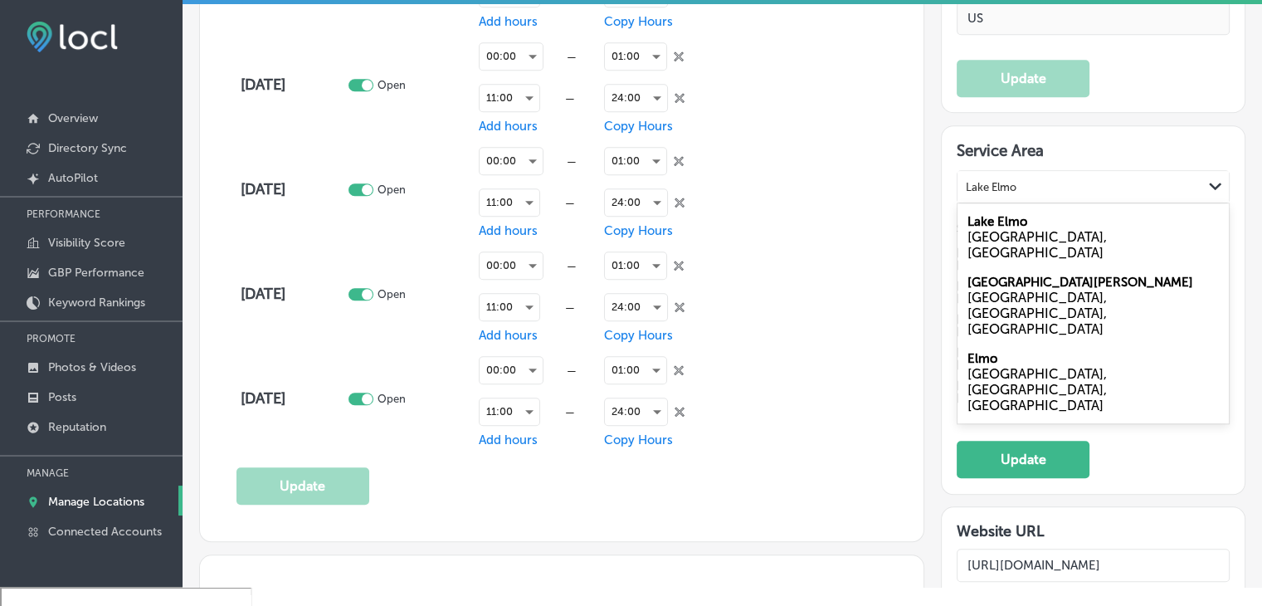
click at [1027, 207] on div "Lake Elmo MN, USA" at bounding box center [1093, 237] width 271 height 61
type input "Lake Elmo"
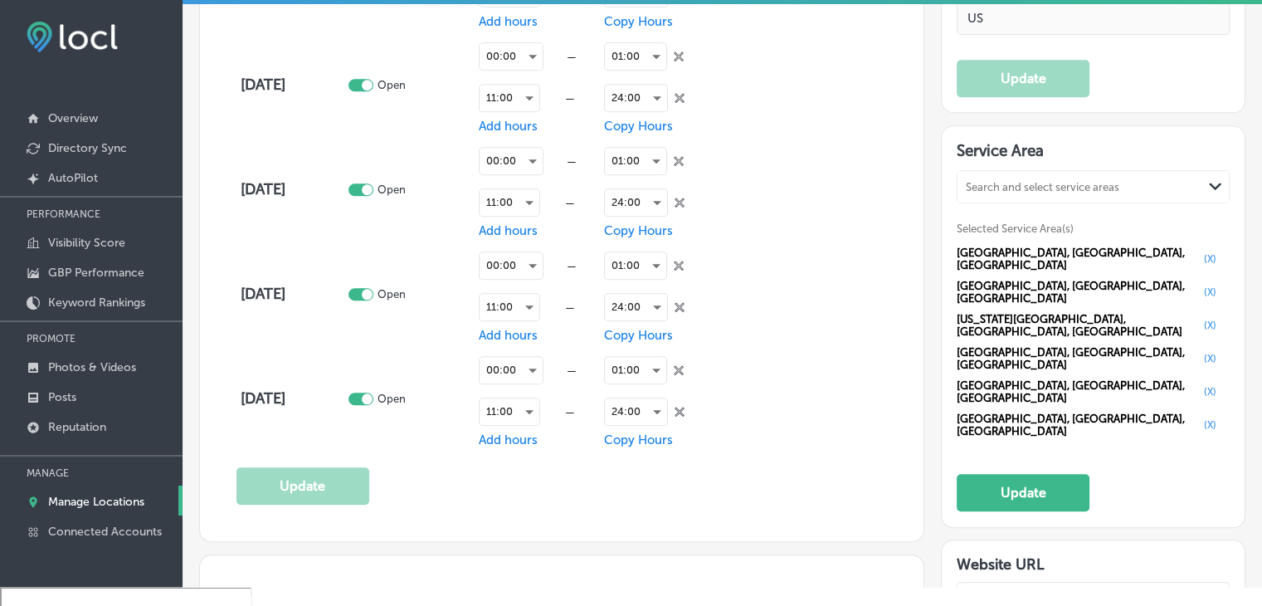
drag, startPoint x: 1085, startPoint y: 216, endPoint x: 1087, endPoint y: 184, distance: 31.6
click at [1087, 220] on div "Selected Service Area(s) Minneapolis, MN, USA (X) Ramsey County, MN, USA (X) Wa…" at bounding box center [1093, 331] width 273 height 222
click at [1087, 183] on div "Search and select service areas" at bounding box center [1043, 187] width 154 height 12
paste input "Stillwater"
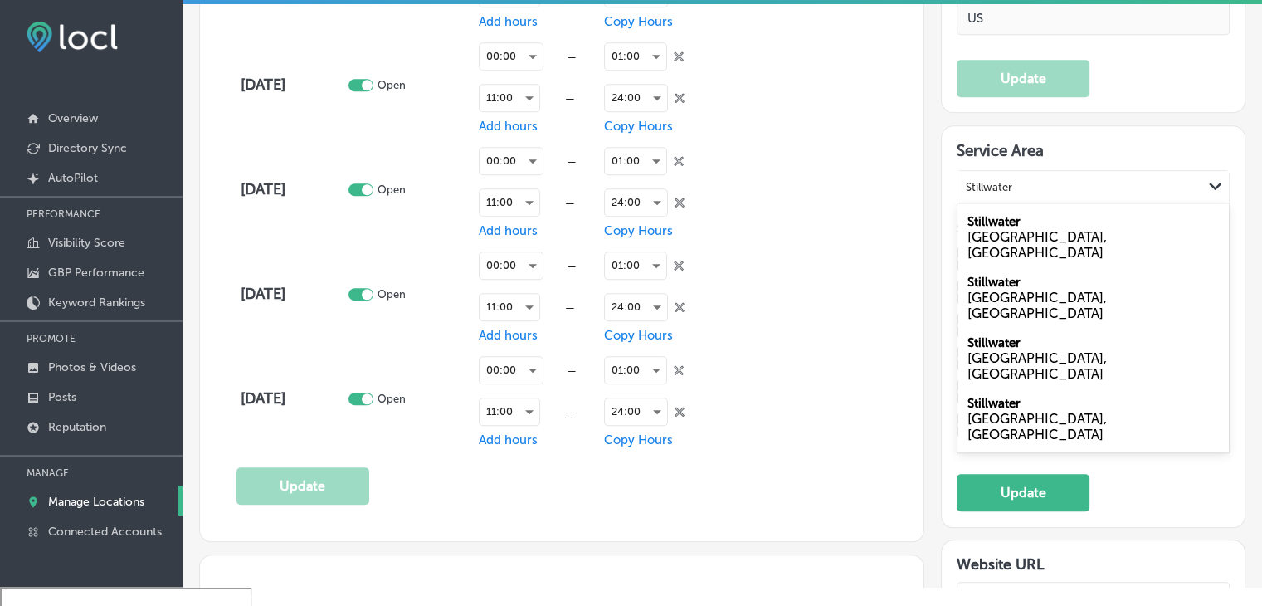
click at [1069, 207] on div "Stillwater MN, USA" at bounding box center [1093, 237] width 271 height 61
type input "Stillwater"
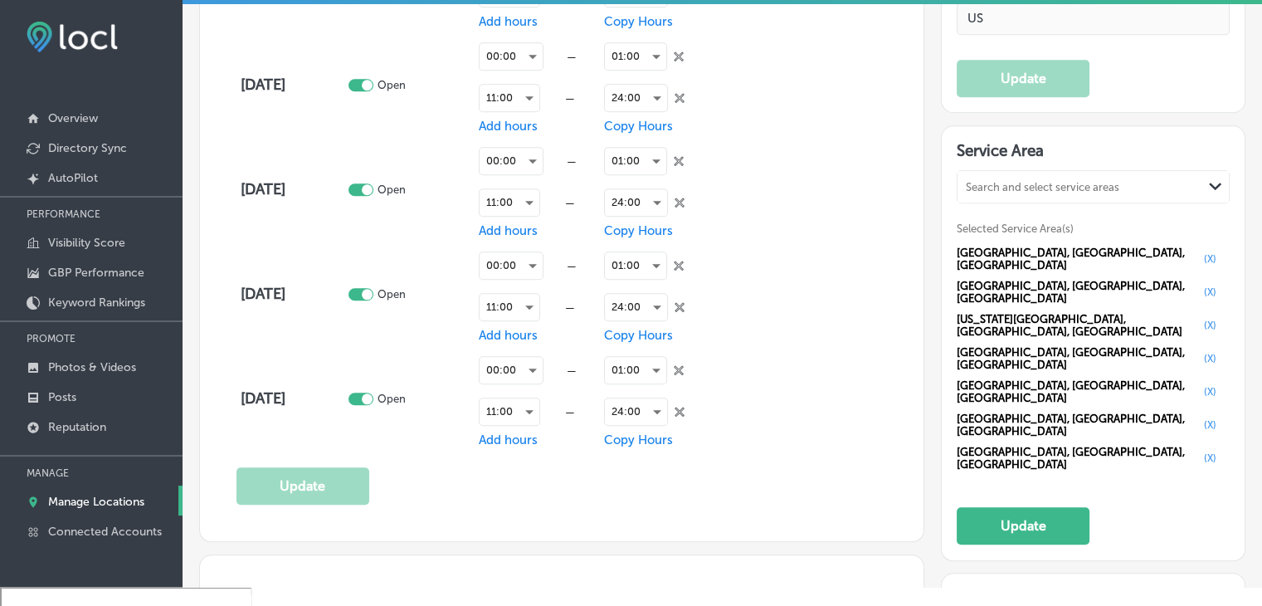
click at [973, 193] on div "Search and select service areas Path Created with Sketch." at bounding box center [1093, 187] width 271 height 32
paste input "Maplewood"
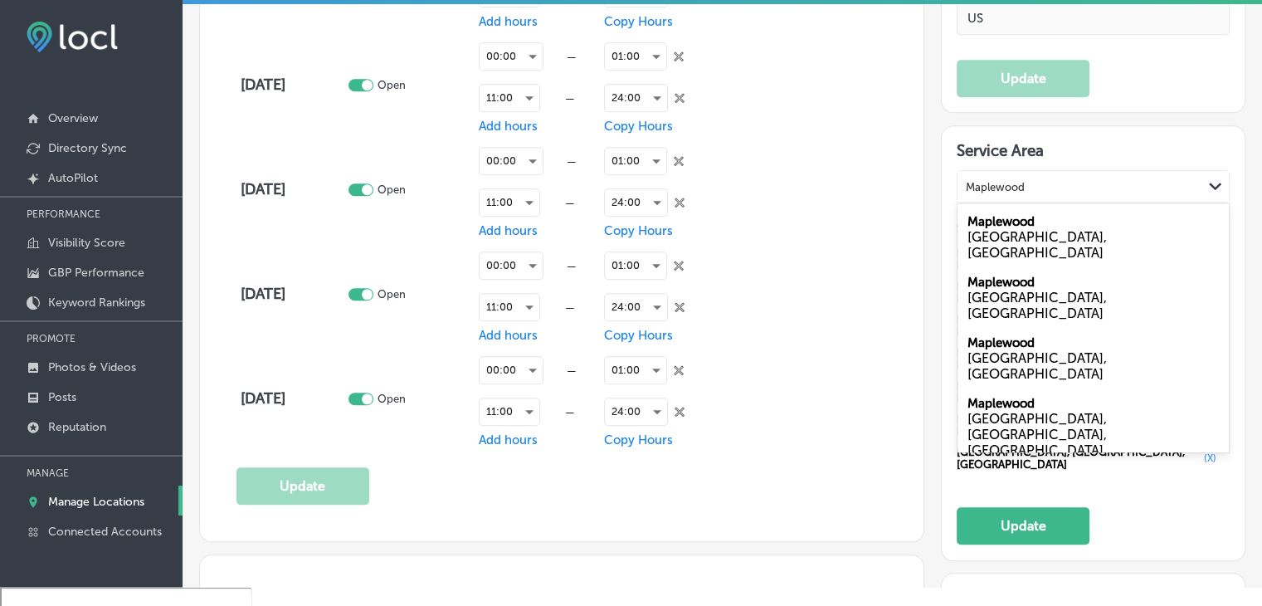
click at [1002, 290] on div "MN, USA" at bounding box center [1093, 306] width 251 height 32
type input "Maplewood"
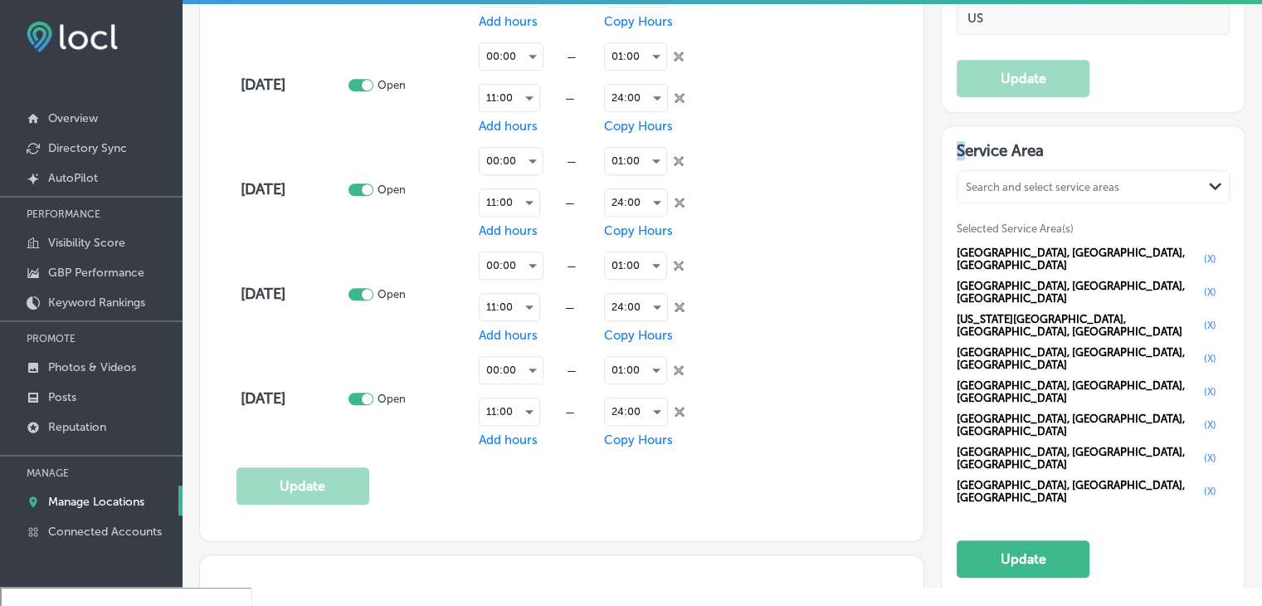
drag, startPoint x: 951, startPoint y: 129, endPoint x: 978, endPoint y: 169, distance: 49.0
click at [969, 153] on div "Service Area Search and select service areas Path Created with Sketch. Selected…" at bounding box center [1093, 359] width 303 height 467
click at [982, 176] on div "Search and select service areas" at bounding box center [1080, 187] width 245 height 22
paste input "Oak Park Heights"
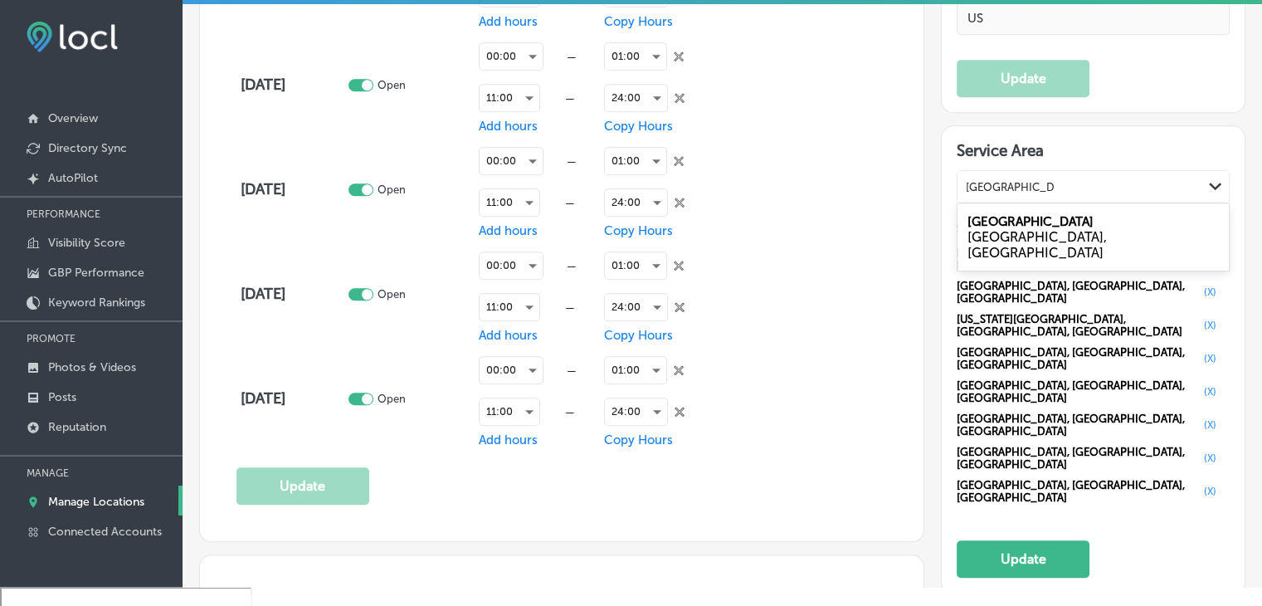
click at [1025, 229] on div "MN, USA" at bounding box center [1093, 245] width 251 height 32
type input "Oak Park Heights"
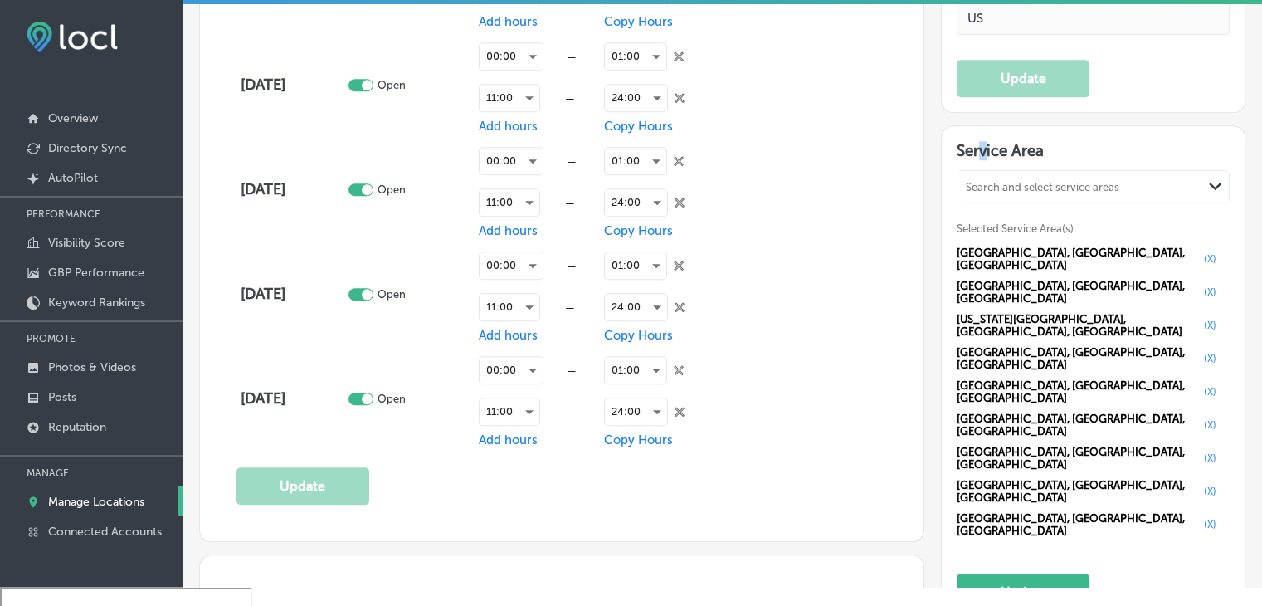
drag, startPoint x: 968, startPoint y: 114, endPoint x: 990, endPoint y: 149, distance: 41.0
click at [986, 142] on div "Automatically Sync Profile Details Premium Directories: Your Visitor and Traffi…" at bounding box center [1084, 513] width 321 height 3471
click at [1000, 166] on div "Service Area Search and select service areas Path Created with Sketch. Selected…" at bounding box center [1093, 376] width 273 height 470
click at [1008, 183] on div "Search and select service areas" at bounding box center [1043, 187] width 154 height 12
paste input "Hudson, WI"
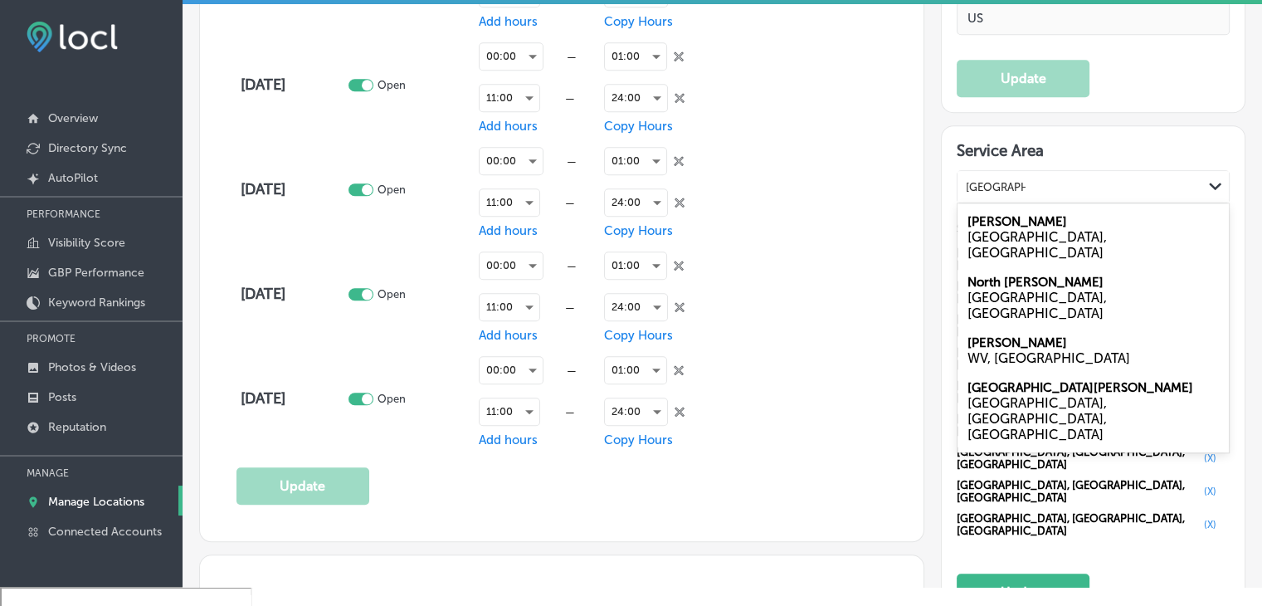
click at [1022, 217] on div "Hudson WI, USA" at bounding box center [1093, 237] width 271 height 61
type input "Hudson, WI"
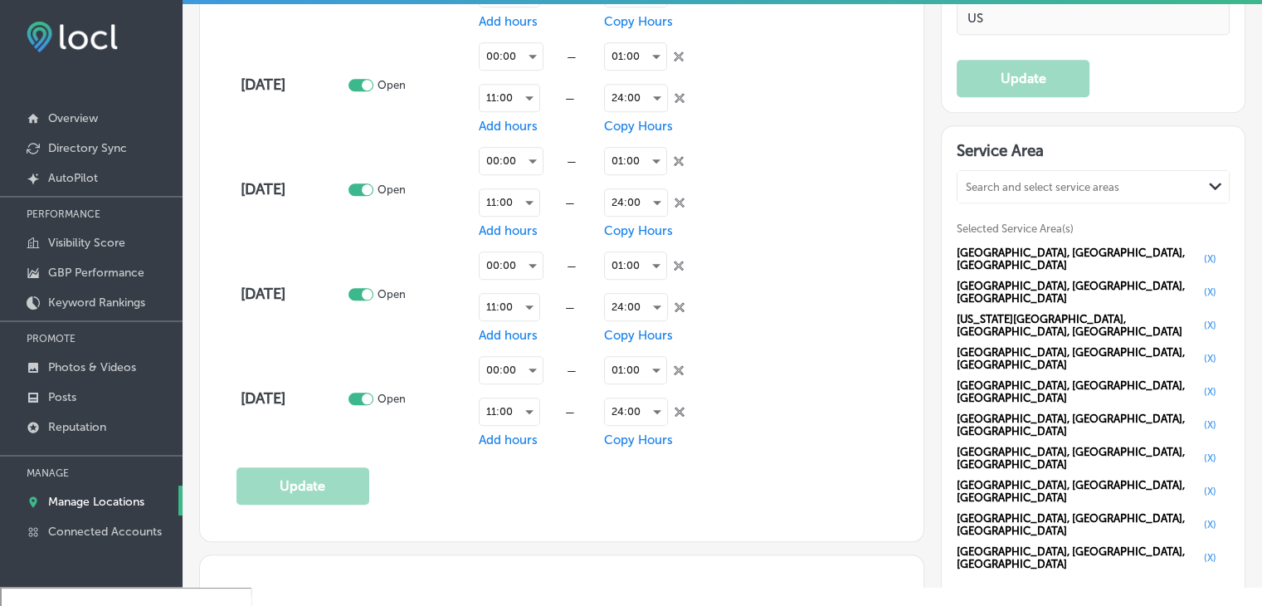
click at [994, 176] on div "Search and select service areas" at bounding box center [1080, 187] width 245 height 22
paste input "North Hudson, WI"
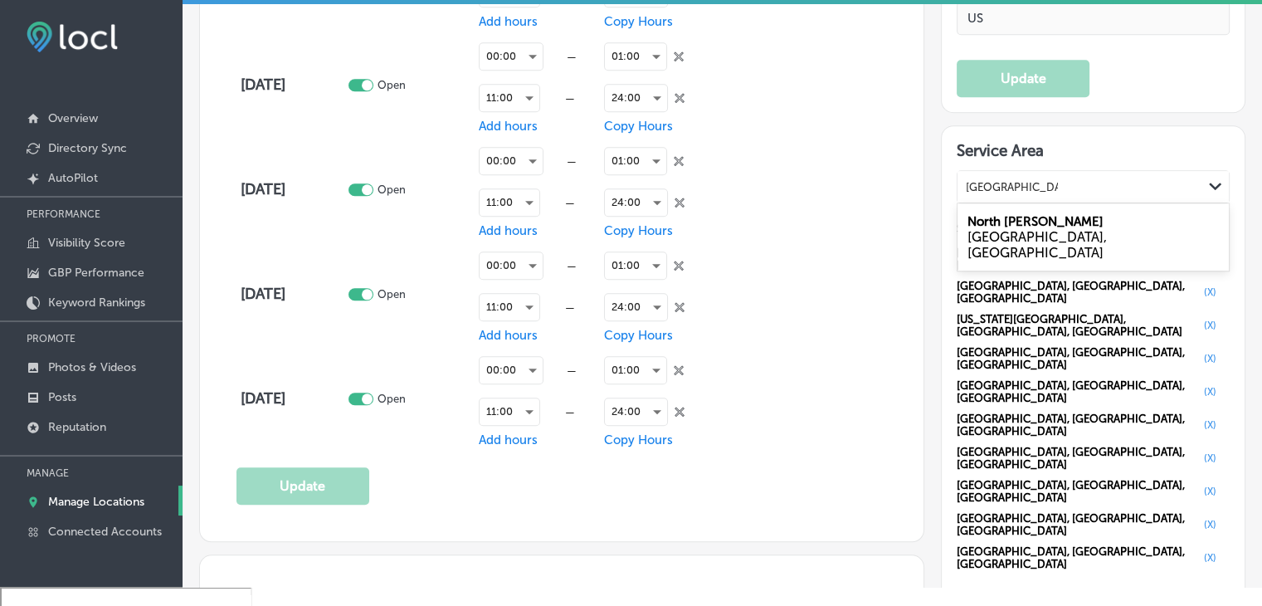
click at [1006, 219] on label "North Hudson" at bounding box center [1036, 221] width 136 height 15
type input "North Hudson, WI"
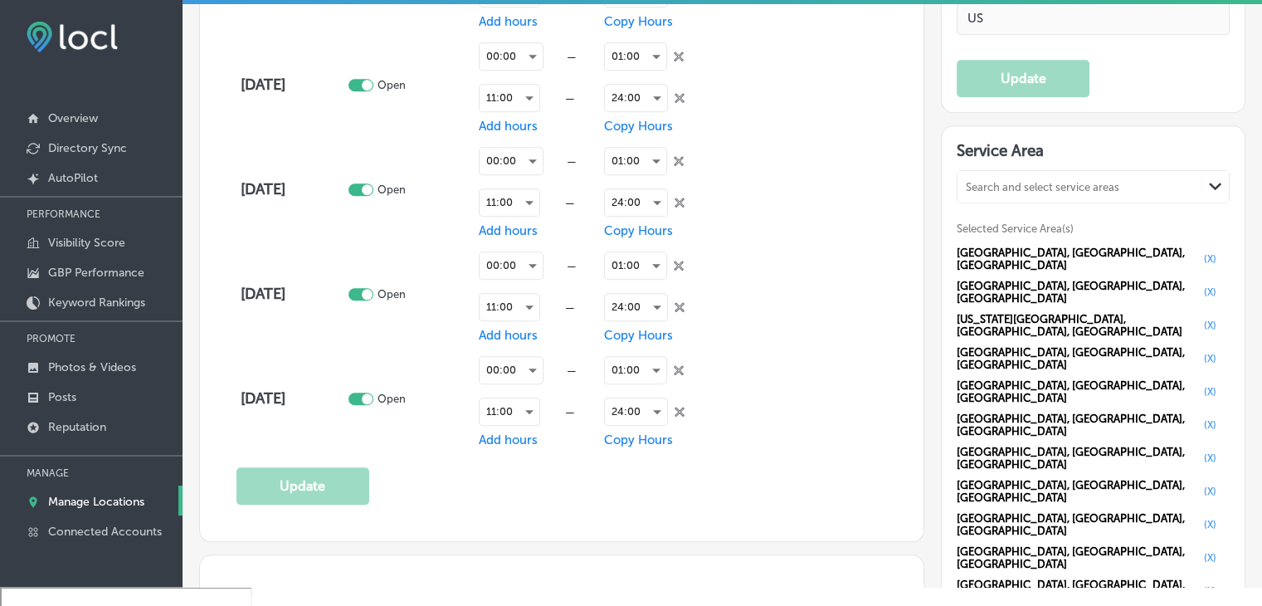
click at [978, 188] on div "Search and select service areas" at bounding box center [1080, 187] width 245 height 22
paste input "Cottage Grove"
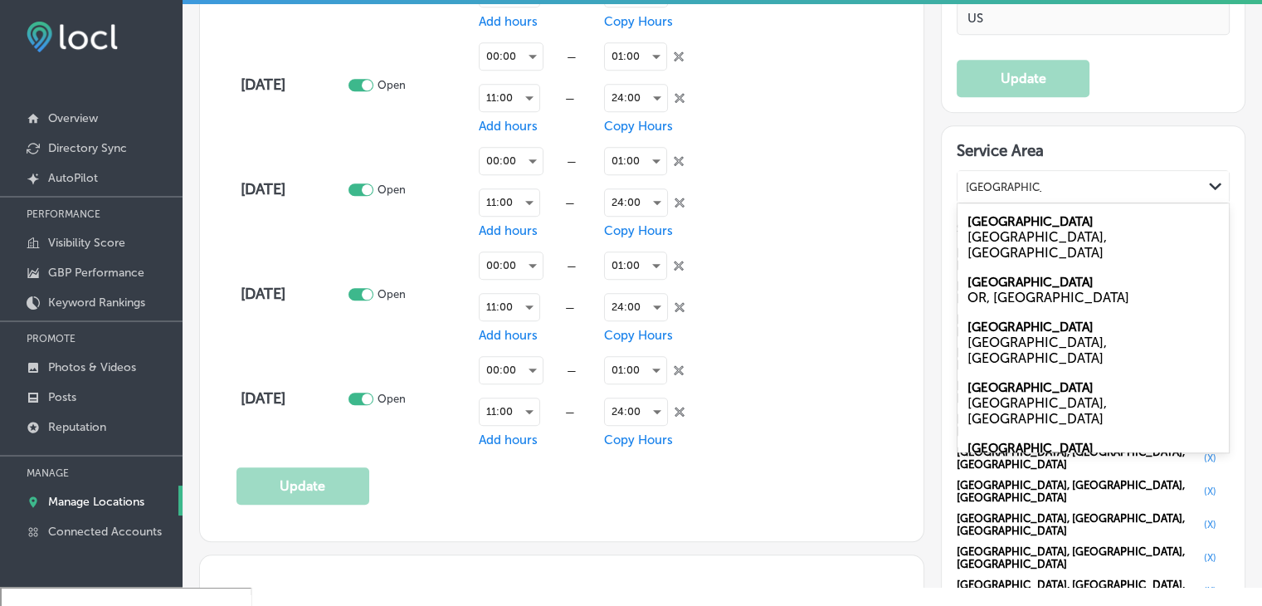
click at [1001, 230] on div "MN, USA" at bounding box center [1093, 245] width 251 height 32
type input "Cottage Grove"
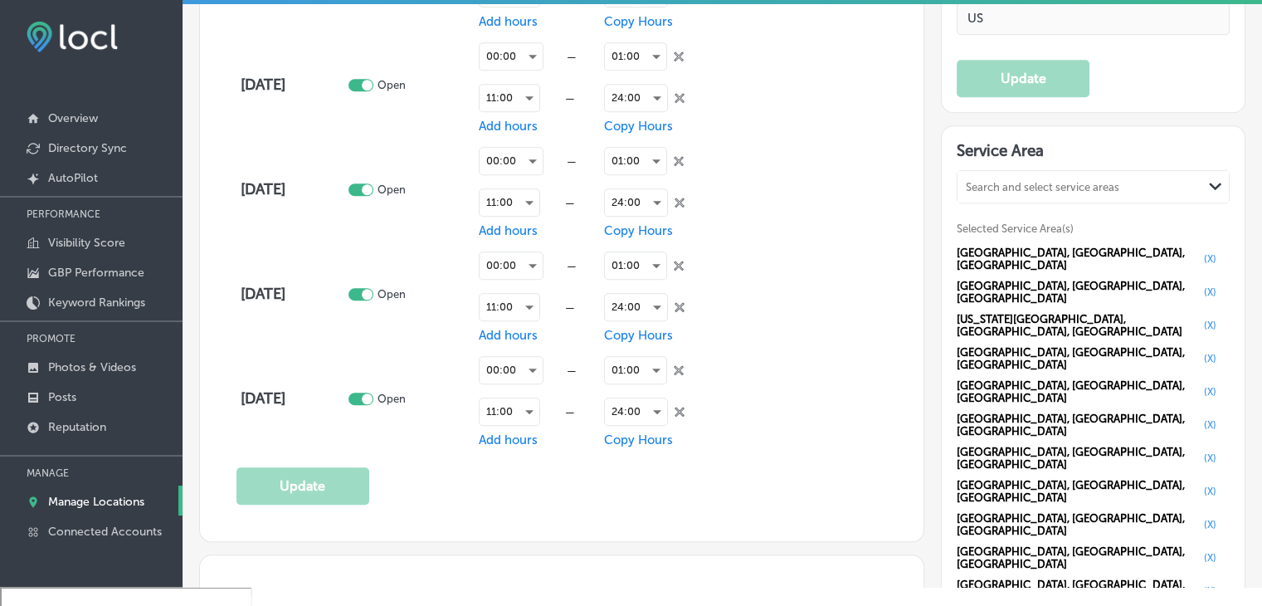
click at [1082, 176] on div "Search and select service areas" at bounding box center [1080, 187] width 245 height 22
paste input "Inver Grove Heights"
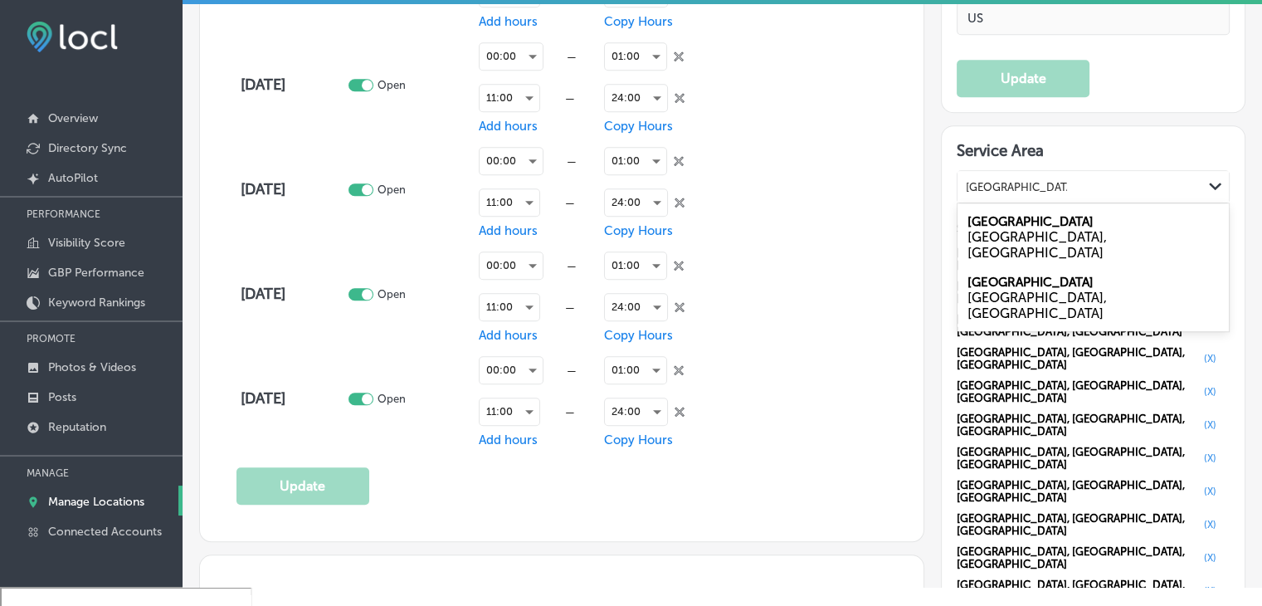
click at [1075, 229] on div "MN, USA" at bounding box center [1093, 245] width 251 height 32
type input "Inver Grove Heights"
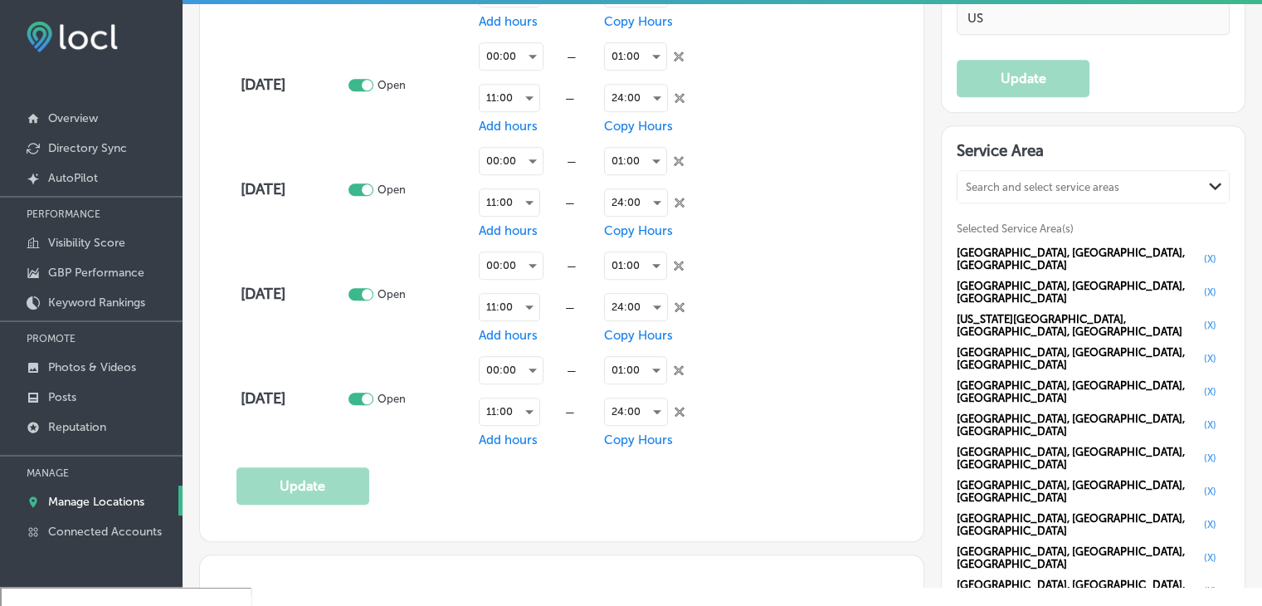
click at [1015, 197] on div "Search and select service areas Path Created with Sketch." at bounding box center [1093, 186] width 273 height 33
paste input "South St Paul"
click at [1018, 176] on div "Search and select service areas" at bounding box center [1080, 187] width 245 height 22
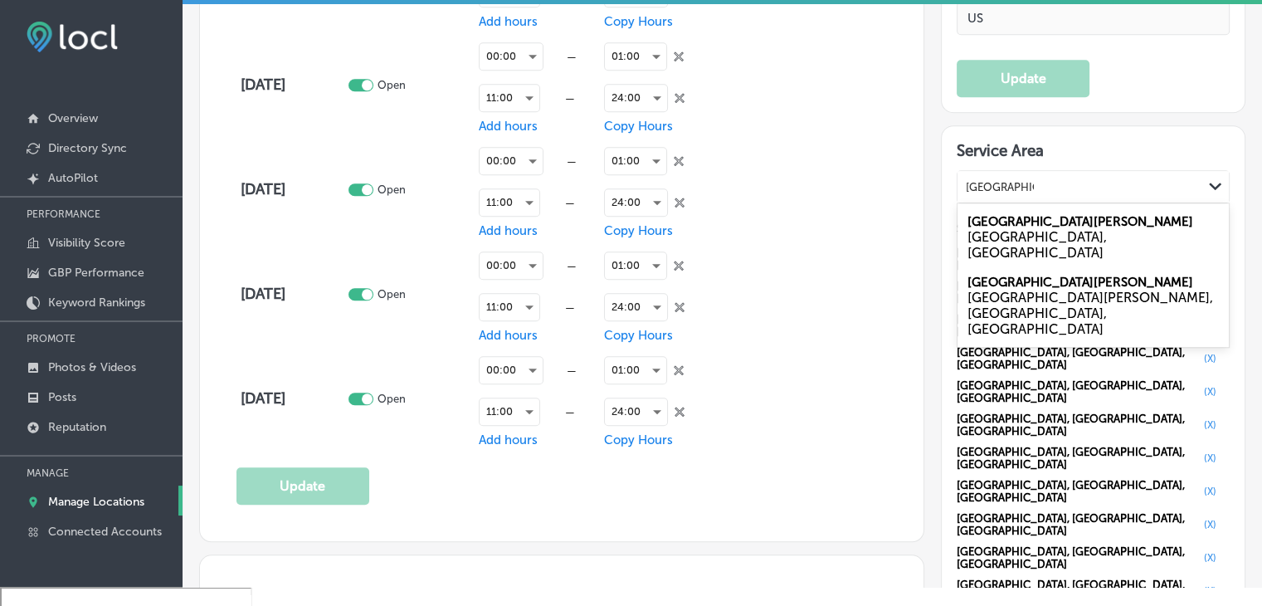
click at [997, 214] on label "South St Paul" at bounding box center [1081, 221] width 226 height 15
type input "South St Paul"
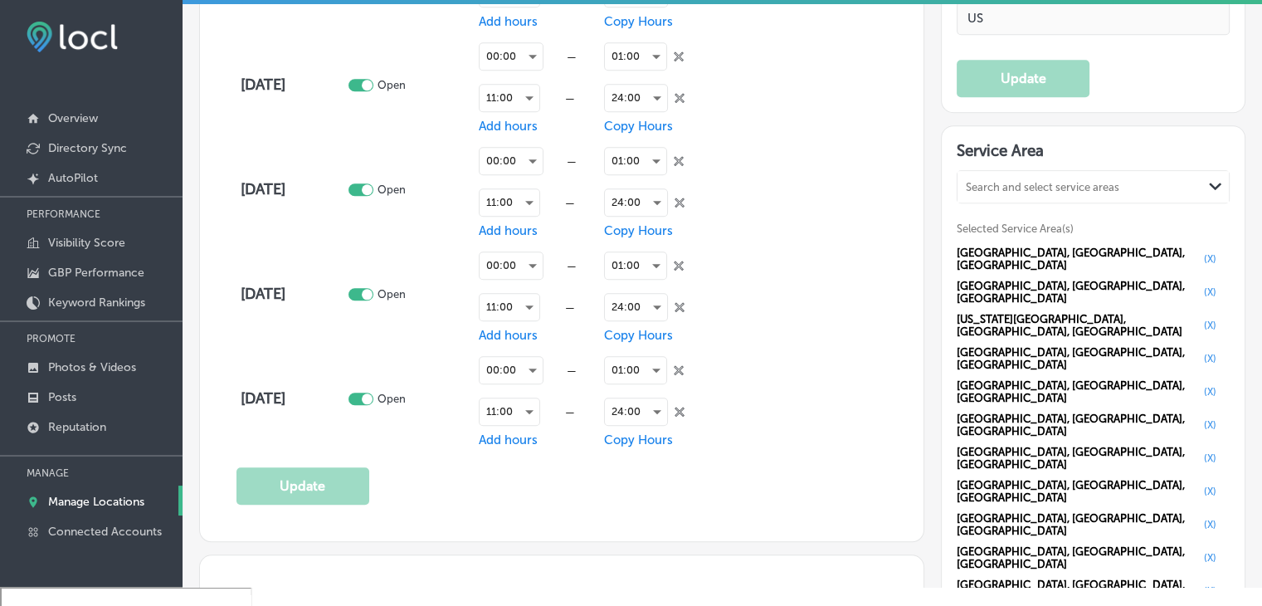
click at [1025, 197] on div "Search and select service areas Path Created with Sketch. Selected Service Area…" at bounding box center [1093, 438] width 273 height 537
click at [1025, 181] on div "Search and select service areas" at bounding box center [1043, 187] width 154 height 12
paste input "West St Paul"
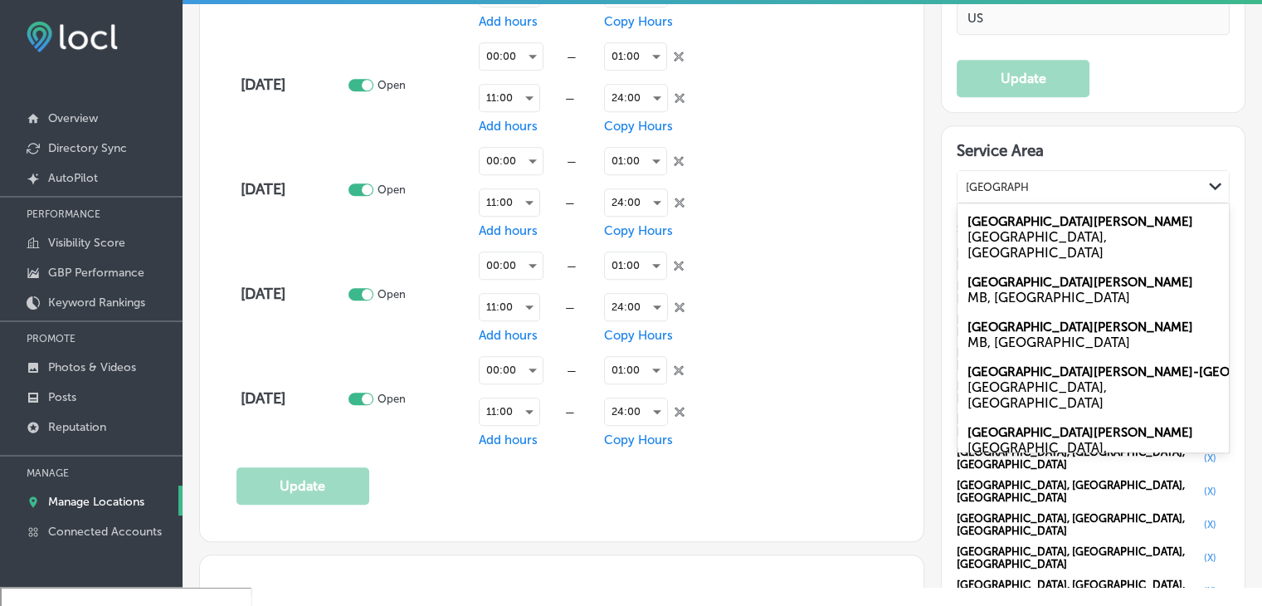
click at [1019, 229] on div "MN, USA" at bounding box center [1093, 245] width 251 height 32
type input "West St Paul"
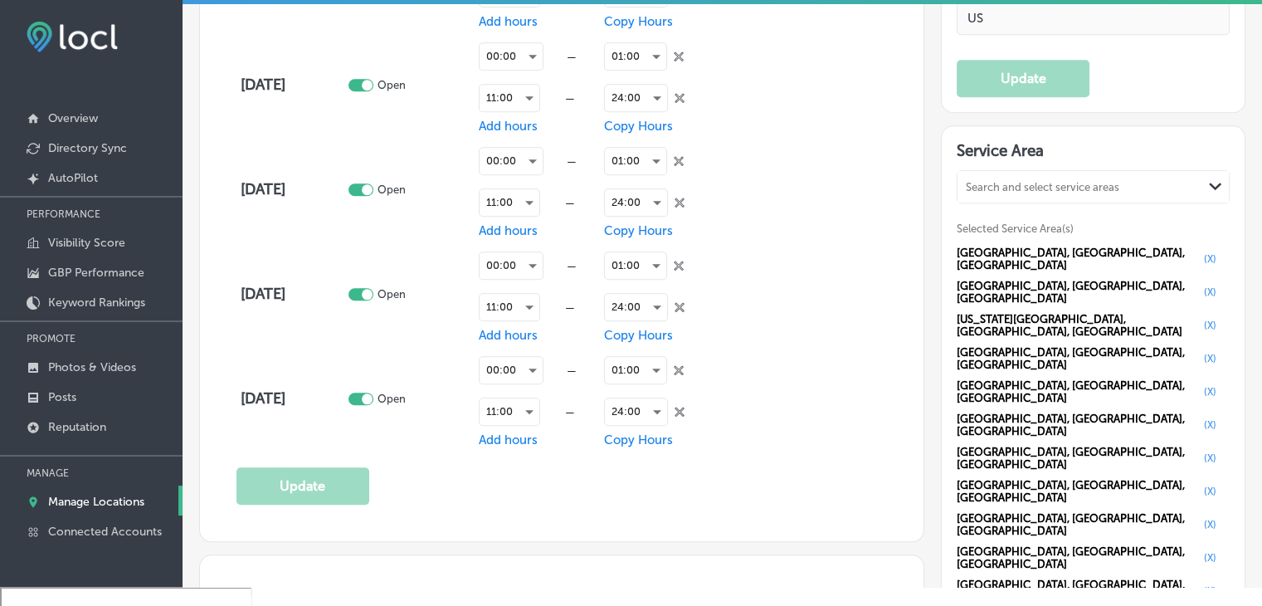
click at [960, 193] on div "Search and select service areas Path Created with Sketch." at bounding box center [1093, 187] width 271 height 32
paste input "St Paul"
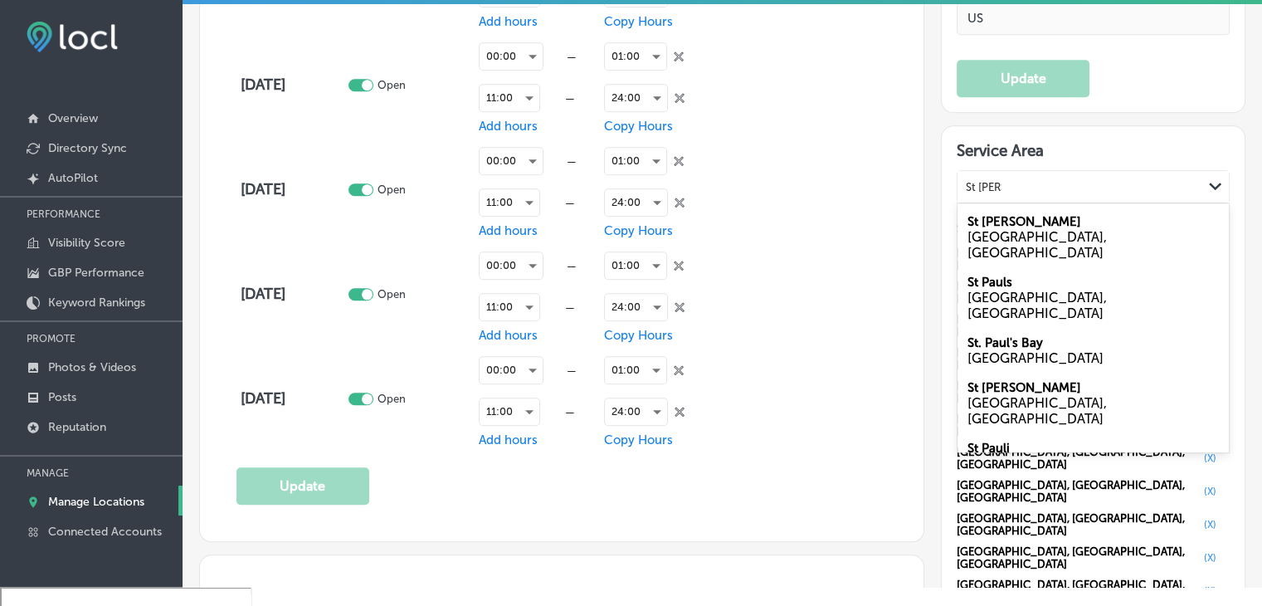
click at [989, 217] on label "St Paul" at bounding box center [1025, 221] width 114 height 15
type input "St Paul"
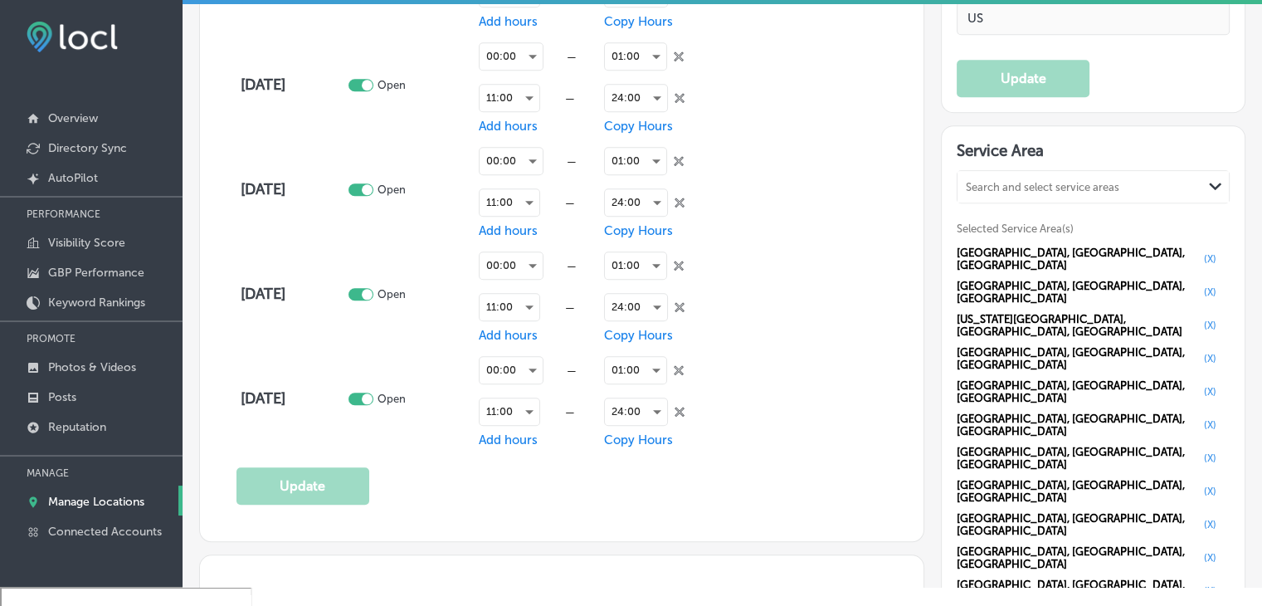
click at [1199, 576] on button "(X)" at bounding box center [1210, 590] width 22 height 13
click at [1039, 195] on div "Search and select service areas Path Created with Sketch." at bounding box center [1093, 187] width 271 height 32
paste input "Bayport"
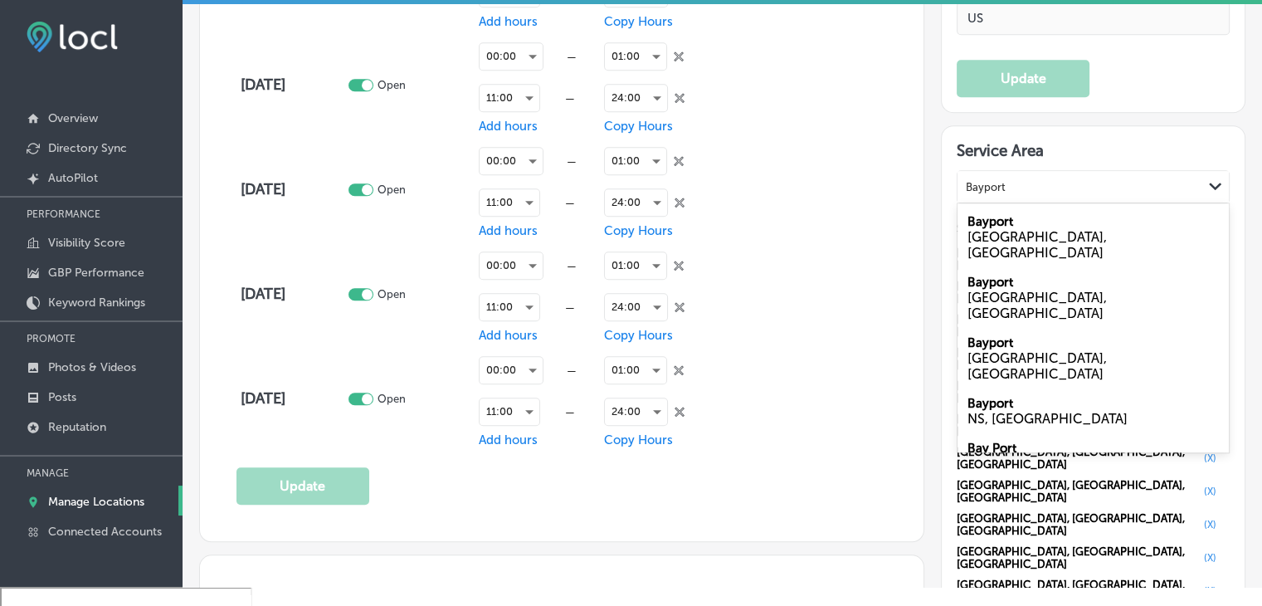
click at [1026, 207] on div "Bayport NY, USA" at bounding box center [1093, 237] width 271 height 61
type input "Bayport"
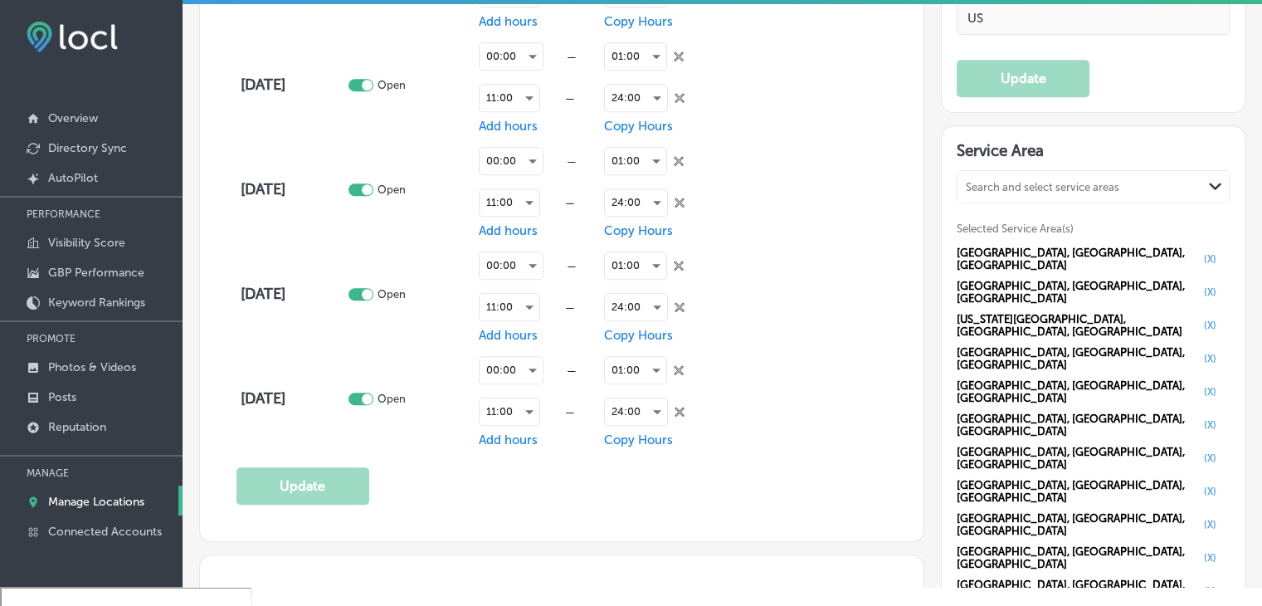
click at [1100, 194] on div "Search and select service areas Path Created with Sketch." at bounding box center [1093, 187] width 271 height 32
paste input "Bayport"
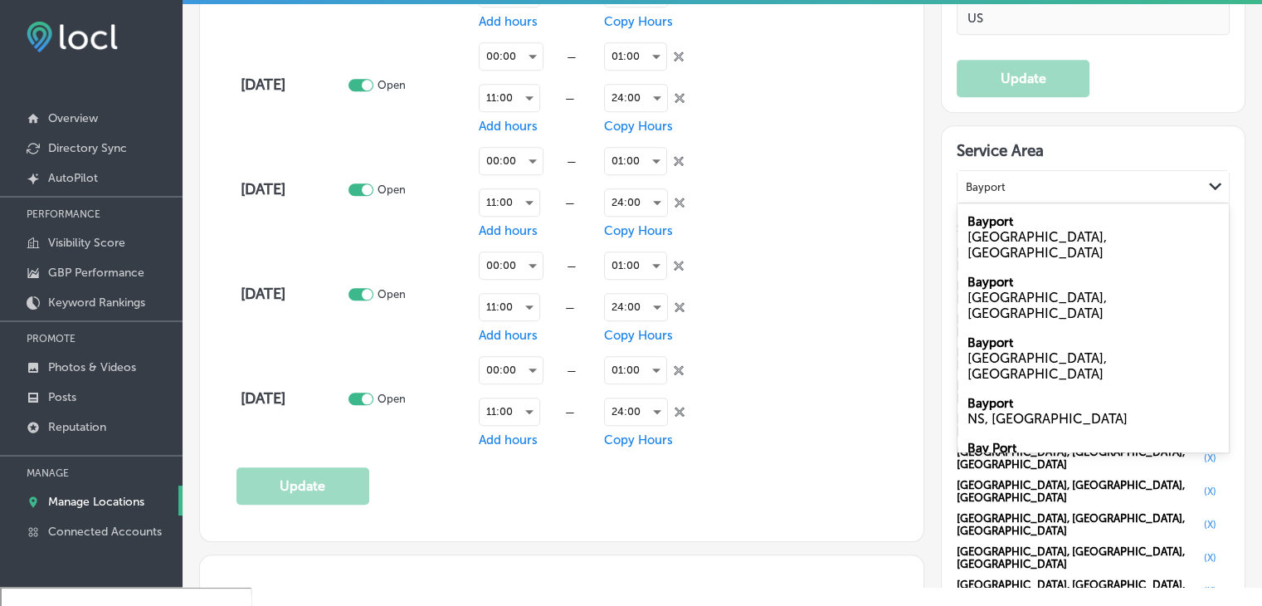
click at [1050, 267] on div "Bayport MN, USA" at bounding box center [1093, 297] width 271 height 61
type input "Bayport"
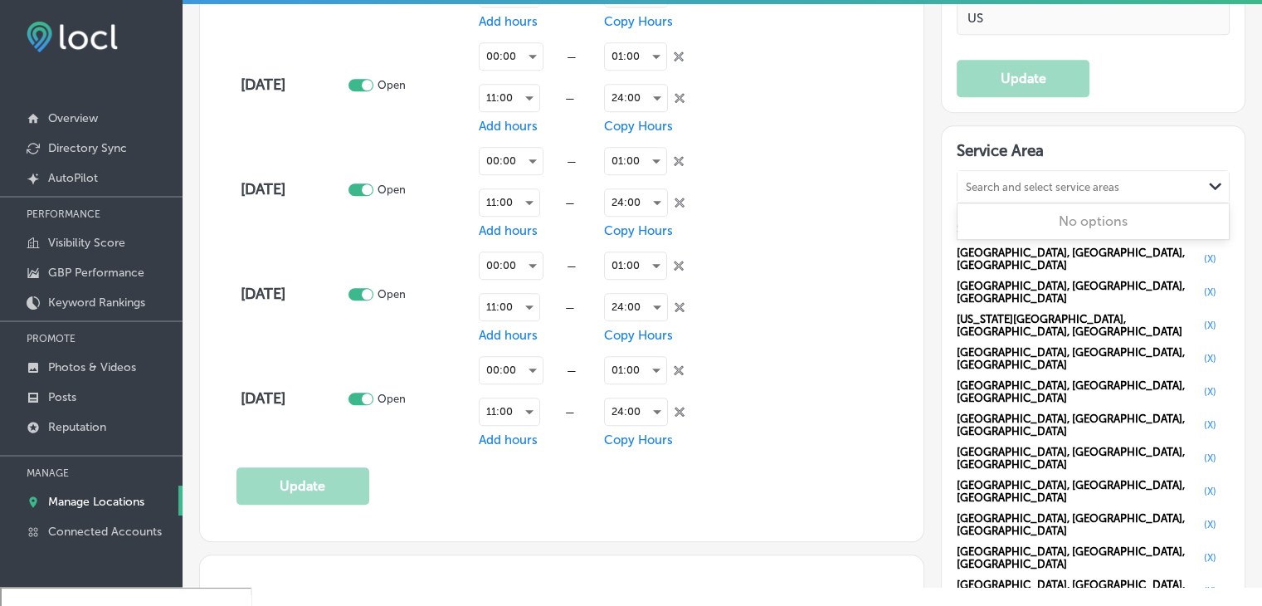
click at [993, 171] on div "Search and select service areas Path Created with Sketch." at bounding box center [1093, 187] width 271 height 32
paste input "Lakeland"
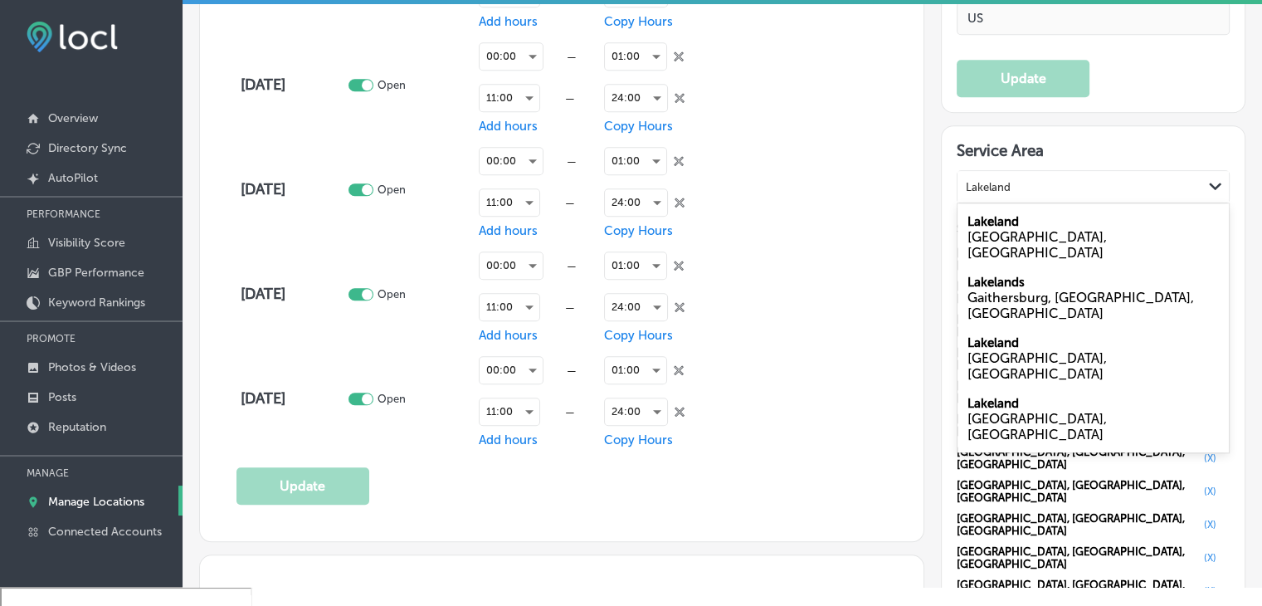
click at [987, 471] on div "MN, USA" at bounding box center [1093, 487] width 251 height 32
type input "Lakeland"
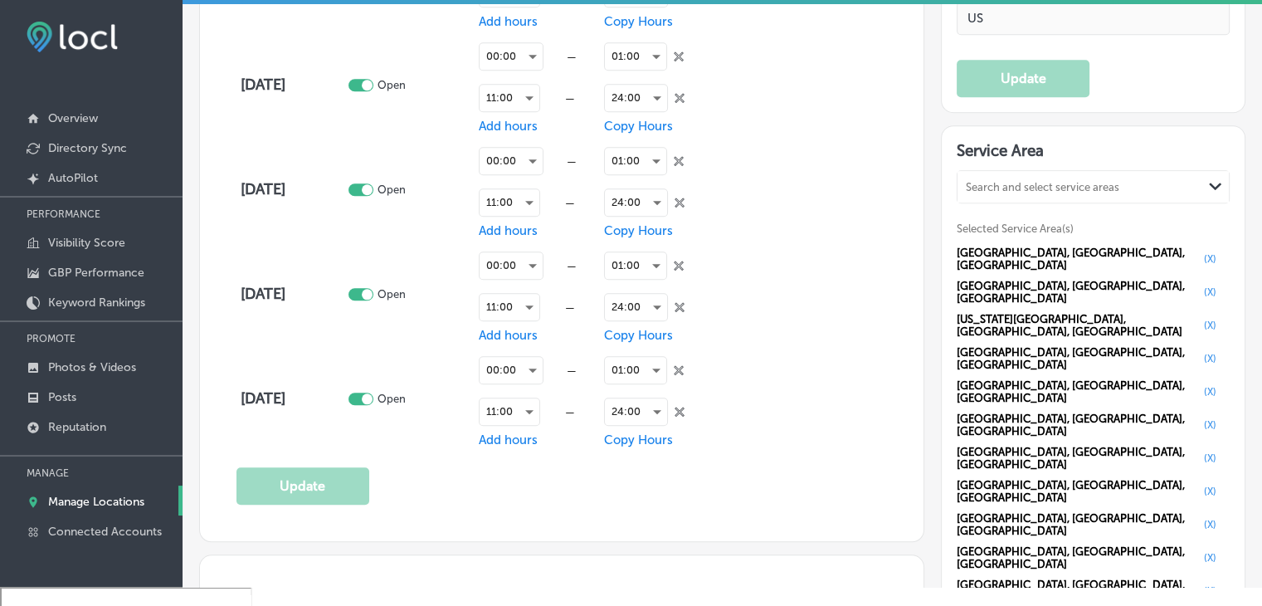
click at [1002, 162] on div "Service Area Search and select service areas Path Created with Sketch. Selected…" at bounding box center [1093, 475] width 273 height 669
click at [1002, 176] on div "Search and select service areas" at bounding box center [1080, 187] width 245 height 22
paste input "Afton"
click at [1025, 212] on div "Afton MN, USA" at bounding box center [1093, 237] width 271 height 61
type input "Afton, mn"
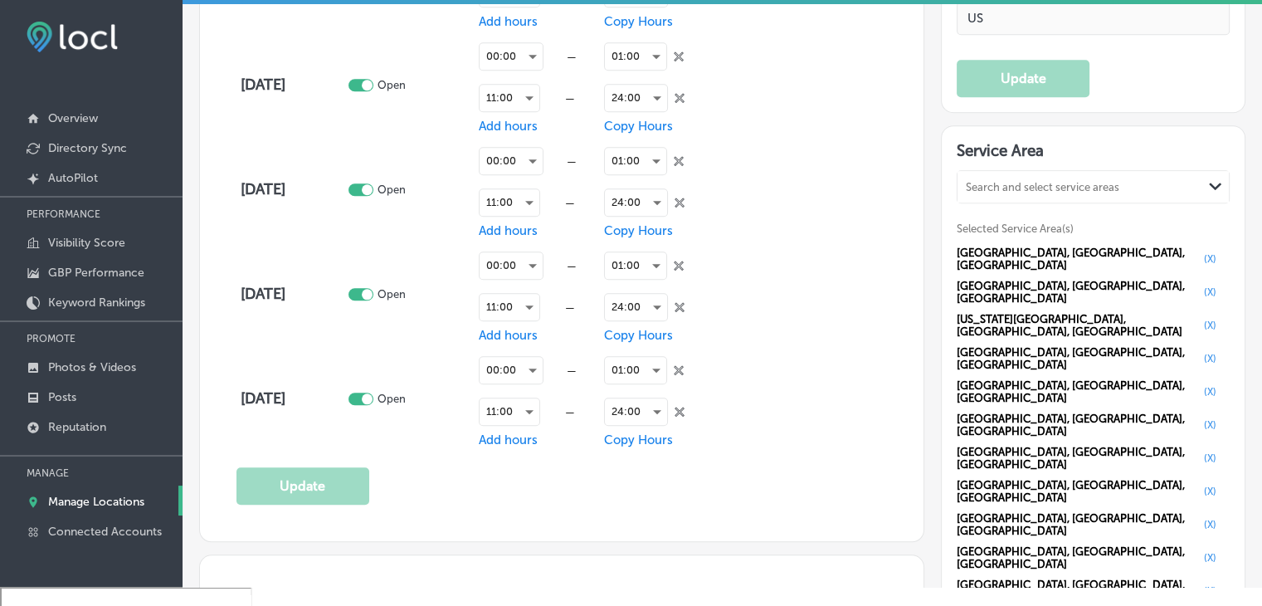
click at [1061, 176] on div "Search and select service areas" at bounding box center [1080, 187] width 245 height 22
paste input "White Bear Lake"
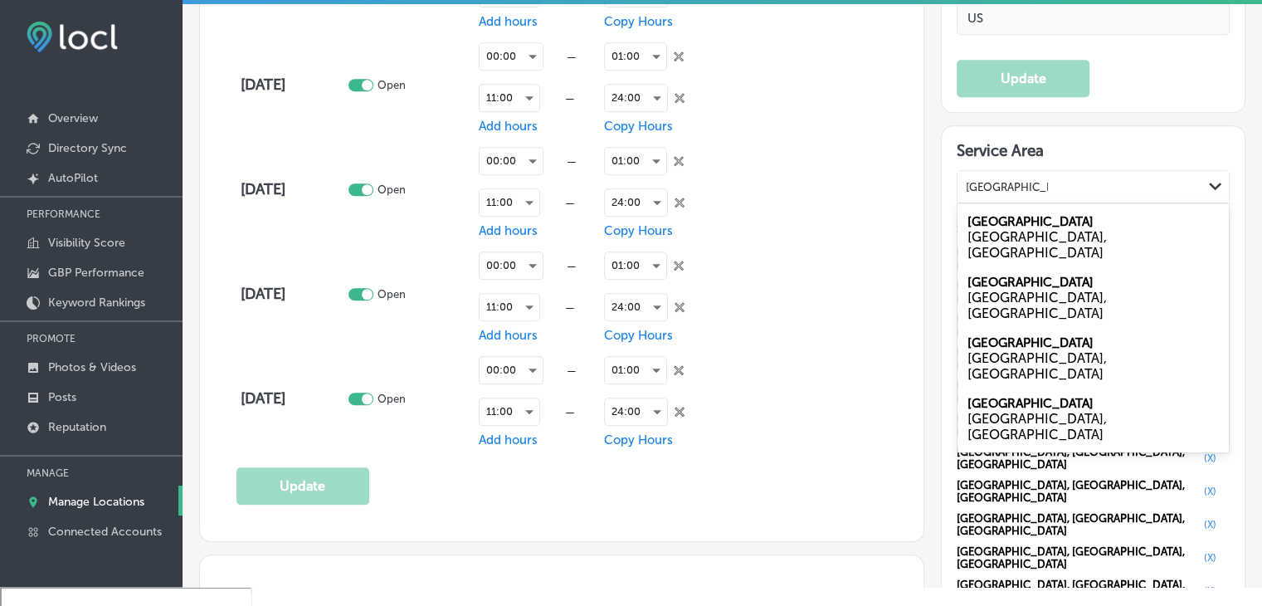
click at [1055, 218] on div "White Bear Lake MN, USA" at bounding box center [1093, 237] width 271 height 61
type input "White Bear Lake"
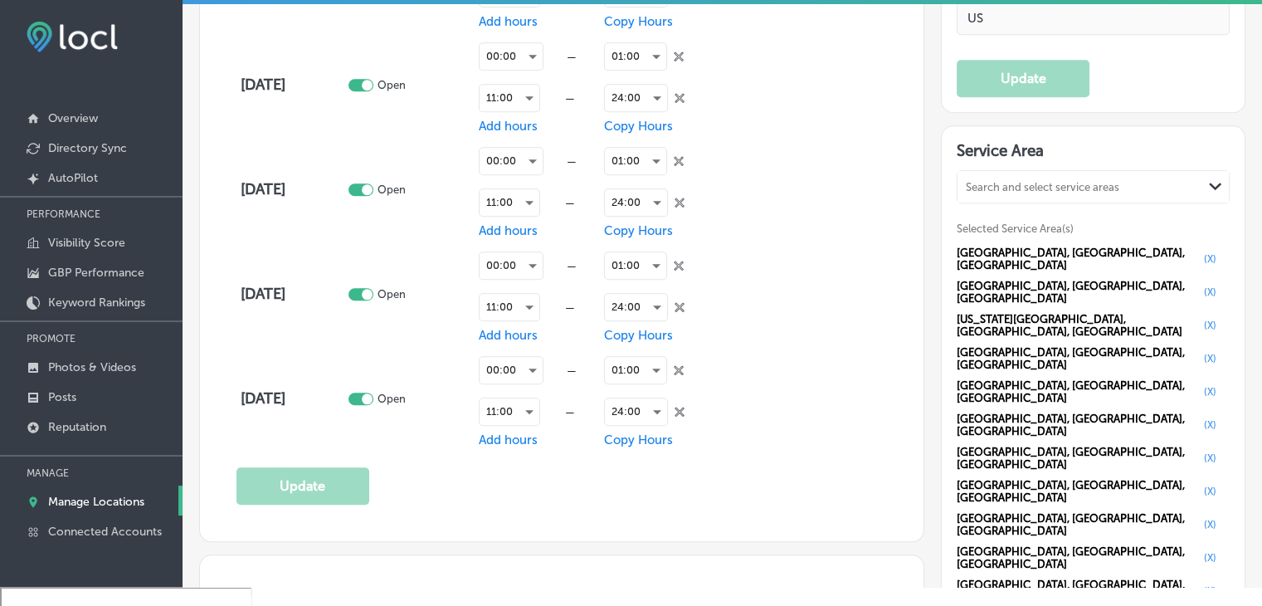
click at [981, 202] on div "Search and select service areas Path Created with Sketch. Selected Service Area…" at bounding box center [1093, 488] width 273 height 636
click at [982, 195] on div "Search and select service areas Path Created with Sketch." at bounding box center [1093, 187] width 271 height 32
paste input "Vadnais Heights"
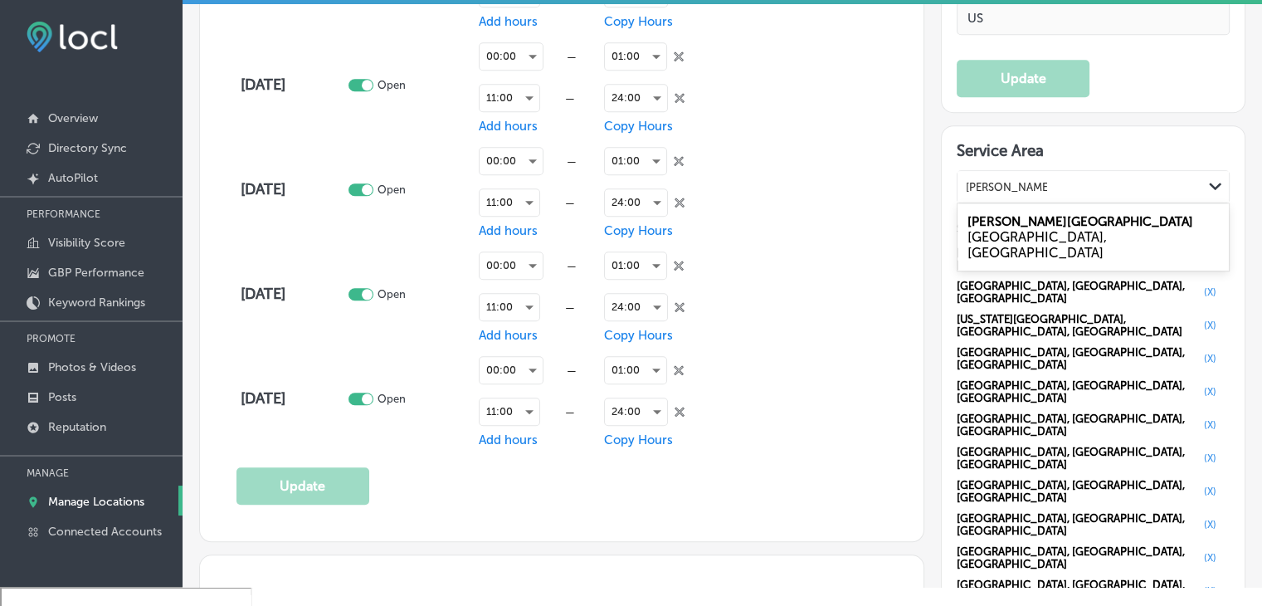
click at [981, 217] on label "Vadnais Heights" at bounding box center [1081, 221] width 226 height 15
type input "Vadnais Heights"
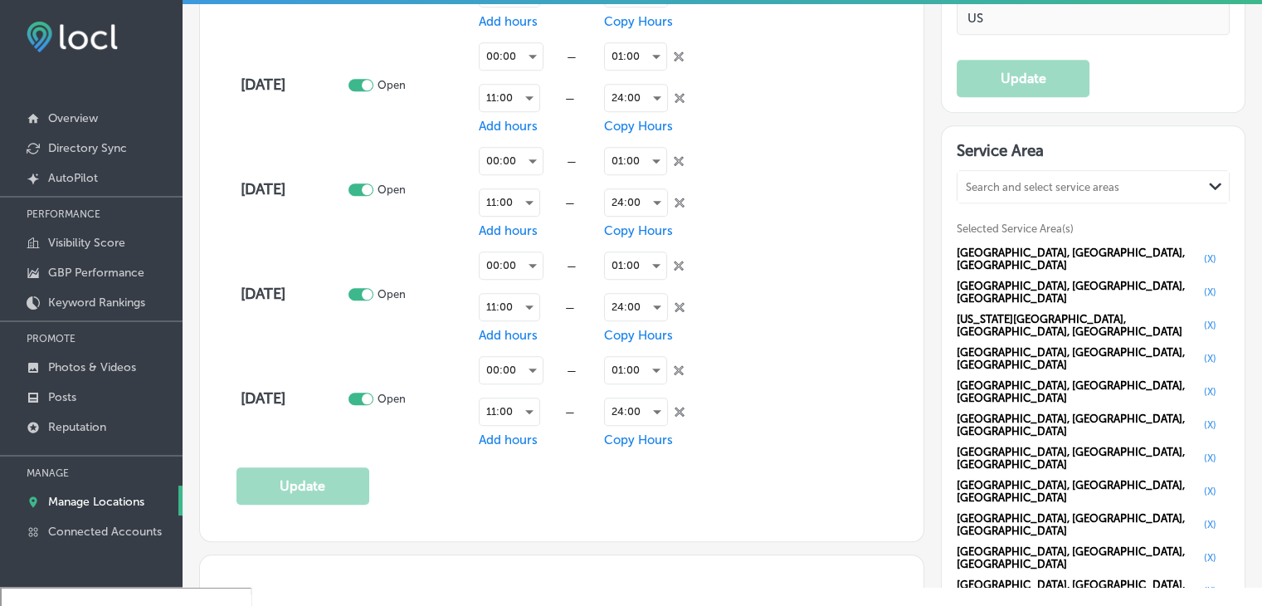
click at [1042, 210] on div "Search and select service areas Path Created with Sketch. Selected Service Area…" at bounding box center [1093, 505] width 273 height 670
click at [1042, 181] on div "Search and select service areas" at bounding box center [1043, 187] width 154 height 12
paste input "Mahtomedi"
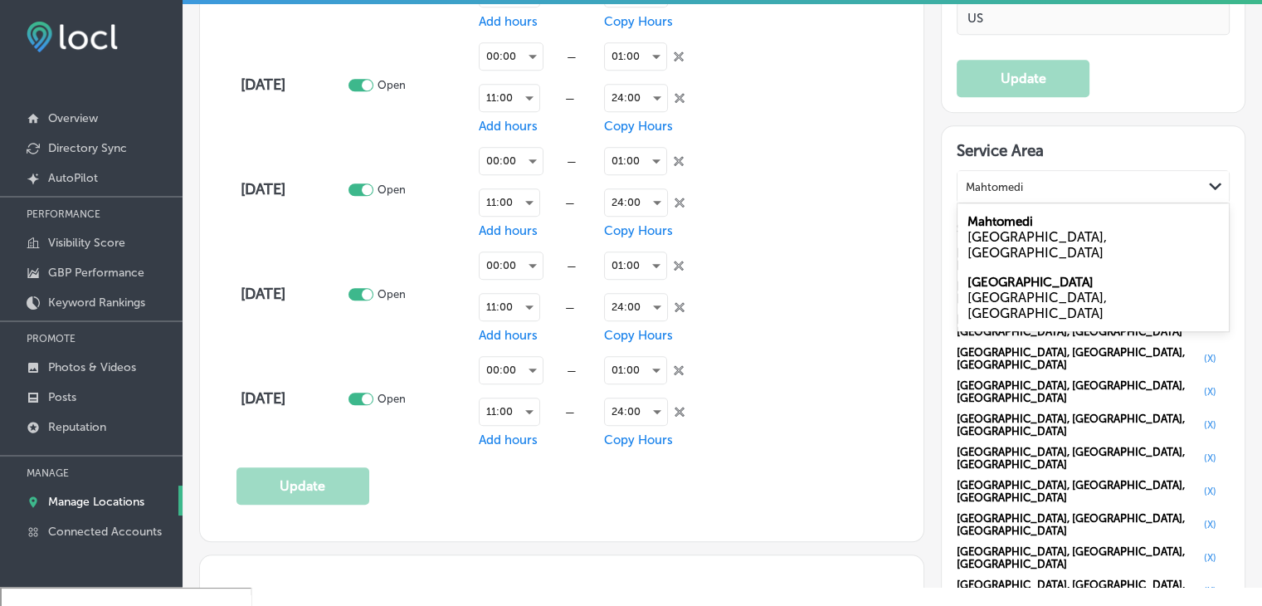
click at [1034, 229] on div "MN, USA" at bounding box center [1093, 245] width 251 height 32
type input "Mahtomedi"
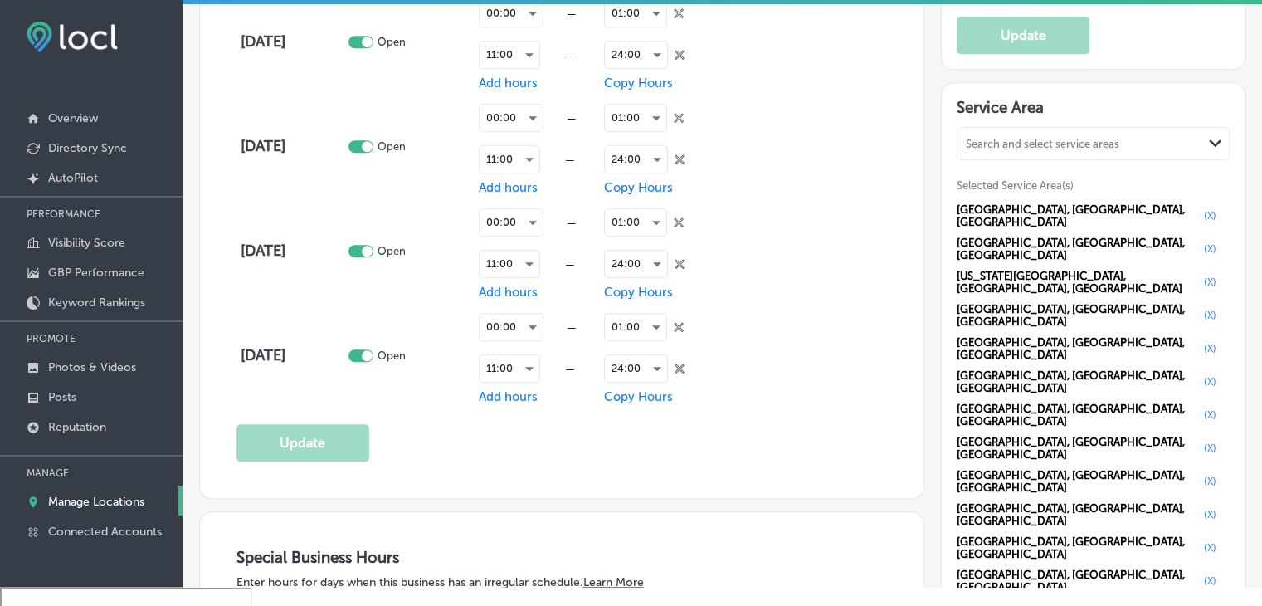
scroll to position [1577, 0]
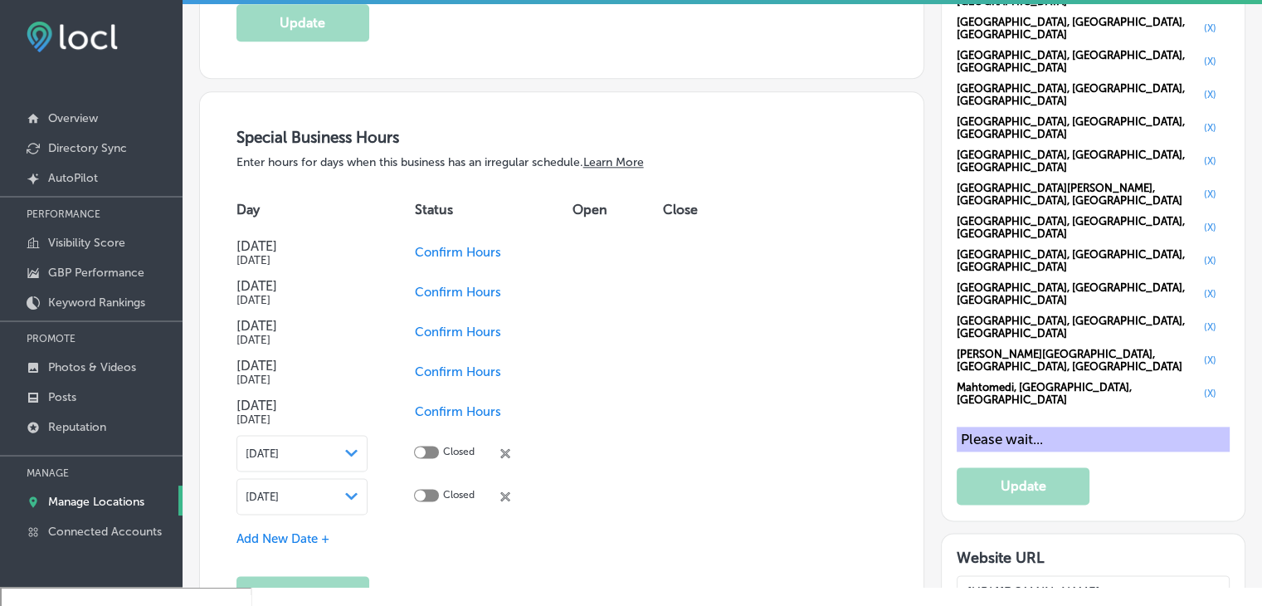
scroll to position [1992, 0]
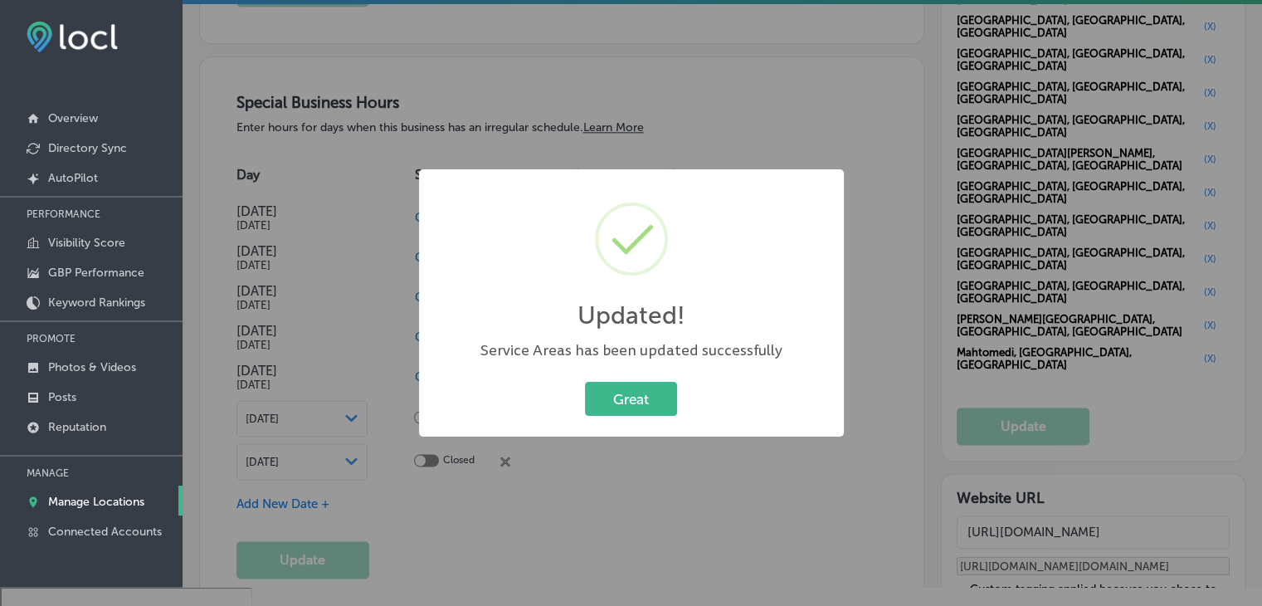
click at [538, 47] on div "Updated! × Service Areas has been updated successfully Great Cancel" at bounding box center [631, 303] width 1262 height 606
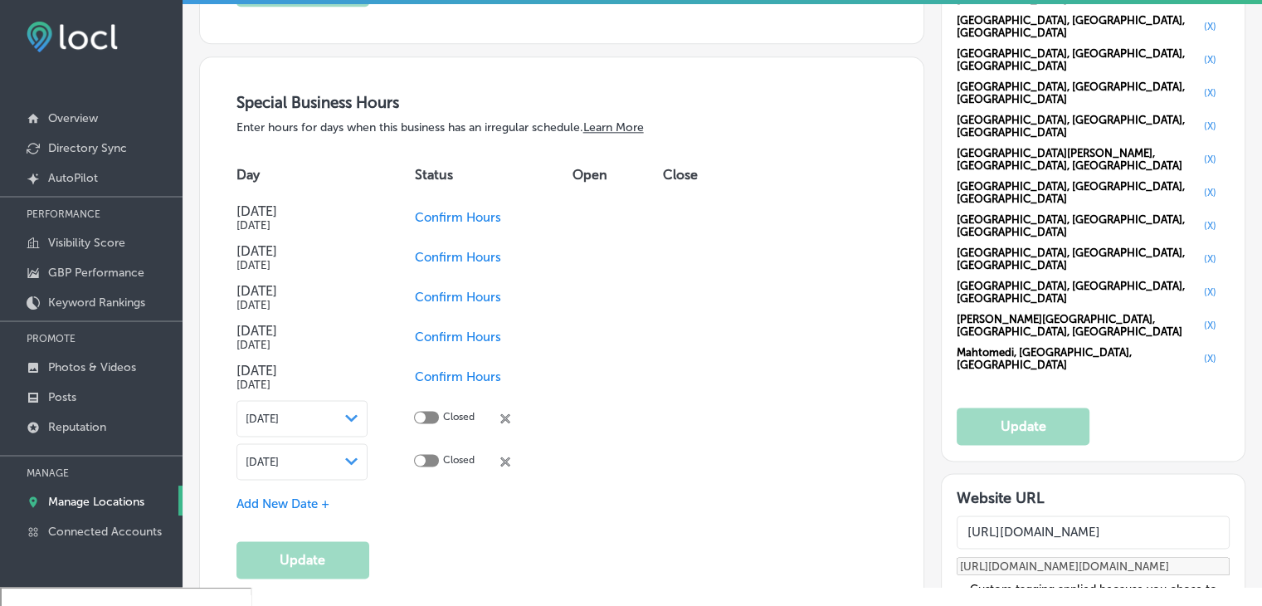
click at [417, 370] on span "Confirm Hours" at bounding box center [457, 376] width 86 height 15
click at [425, 334] on span "Confirm Hours" at bounding box center [457, 336] width 86 height 15
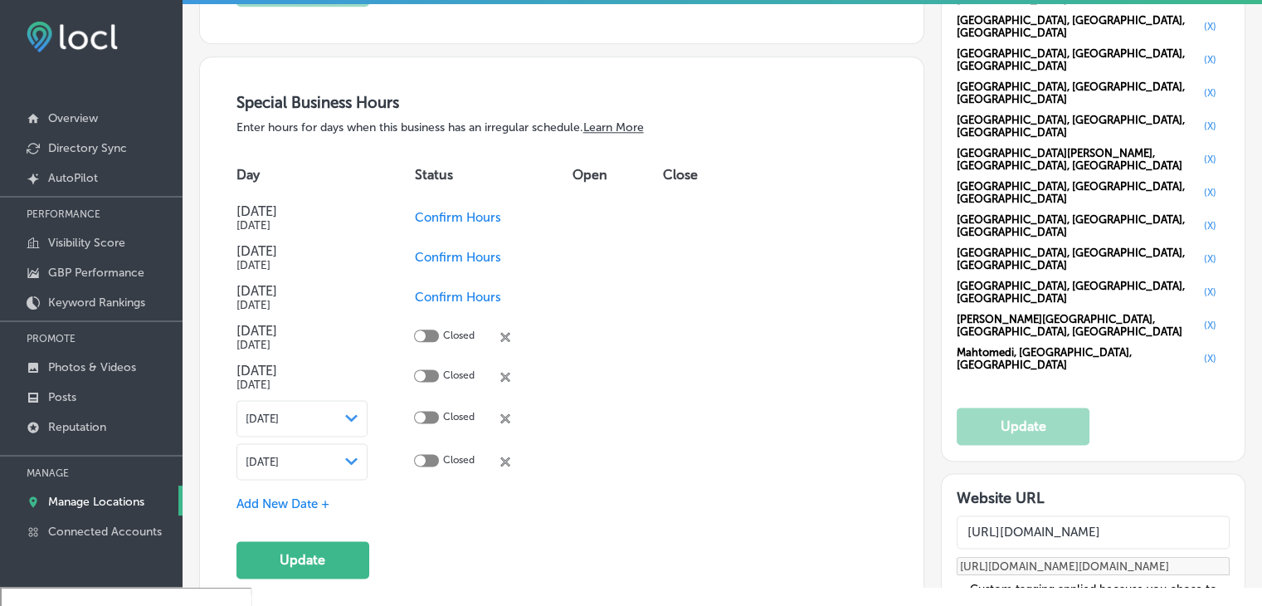
click at [355, 414] on icon "Path Created with Sketch." at bounding box center [351, 417] width 12 height 7
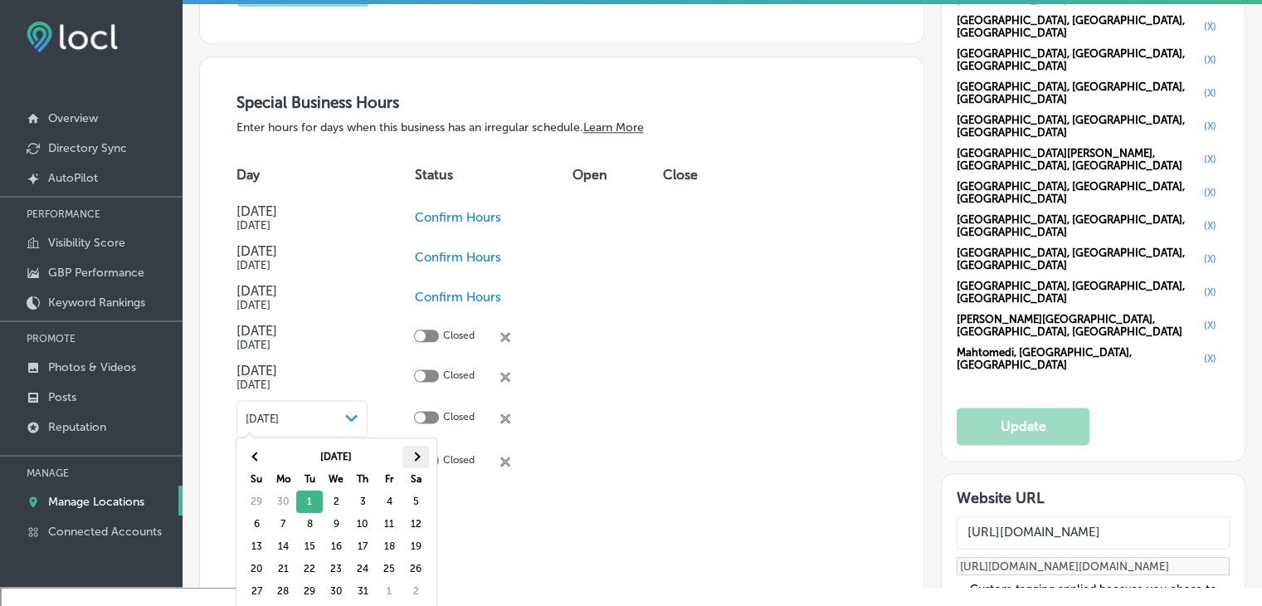
click at [419, 459] on th at bounding box center [415, 457] width 27 height 22
click at [564, 466] on td "Closed close Created with Sketch." at bounding box center [493, 461] width 158 height 43
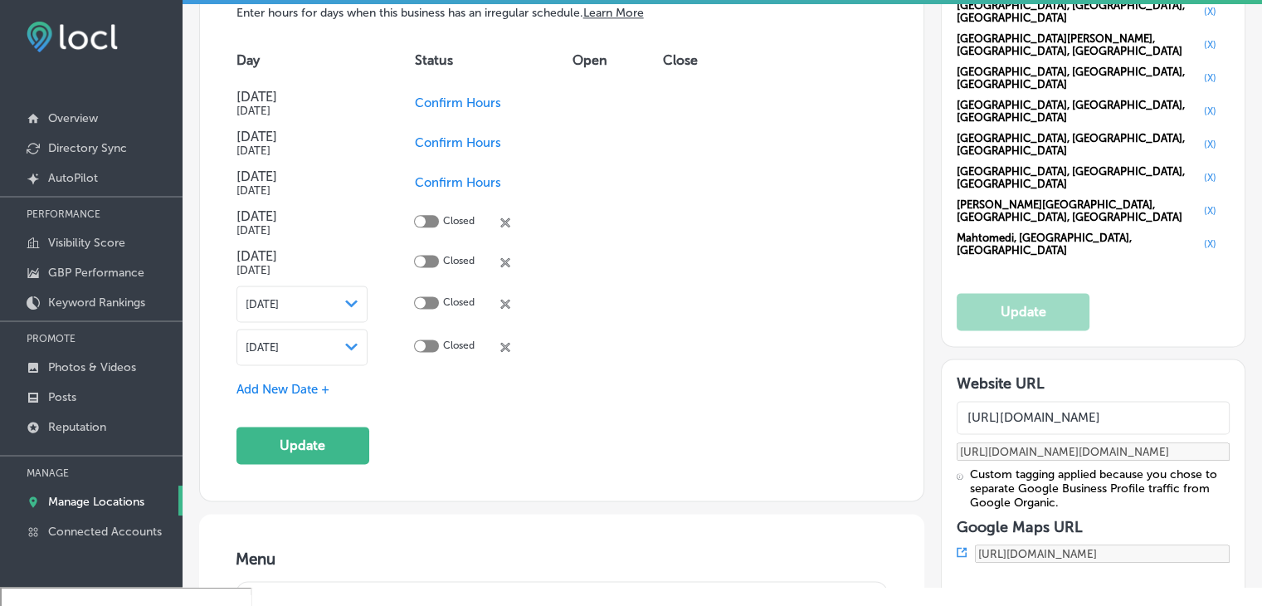
scroll to position [2158, 0]
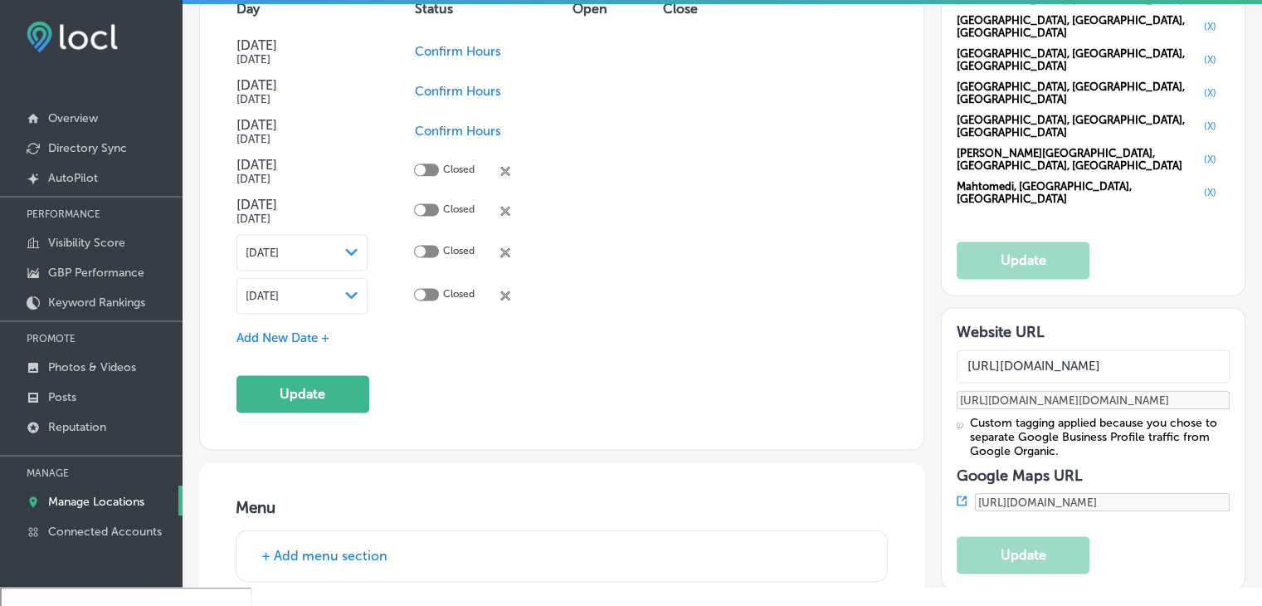
click at [505, 247] on icon "close Created with Sketch." at bounding box center [505, 252] width 10 height 10
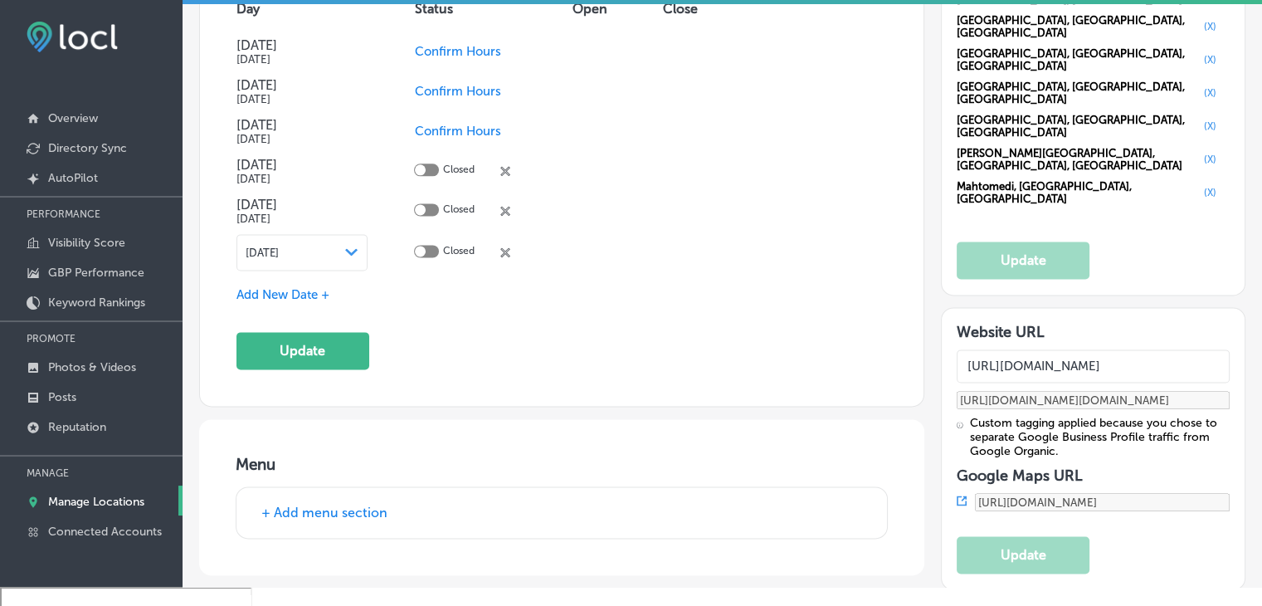
click at [505, 247] on icon "close Created with Sketch." at bounding box center [505, 252] width 10 height 10
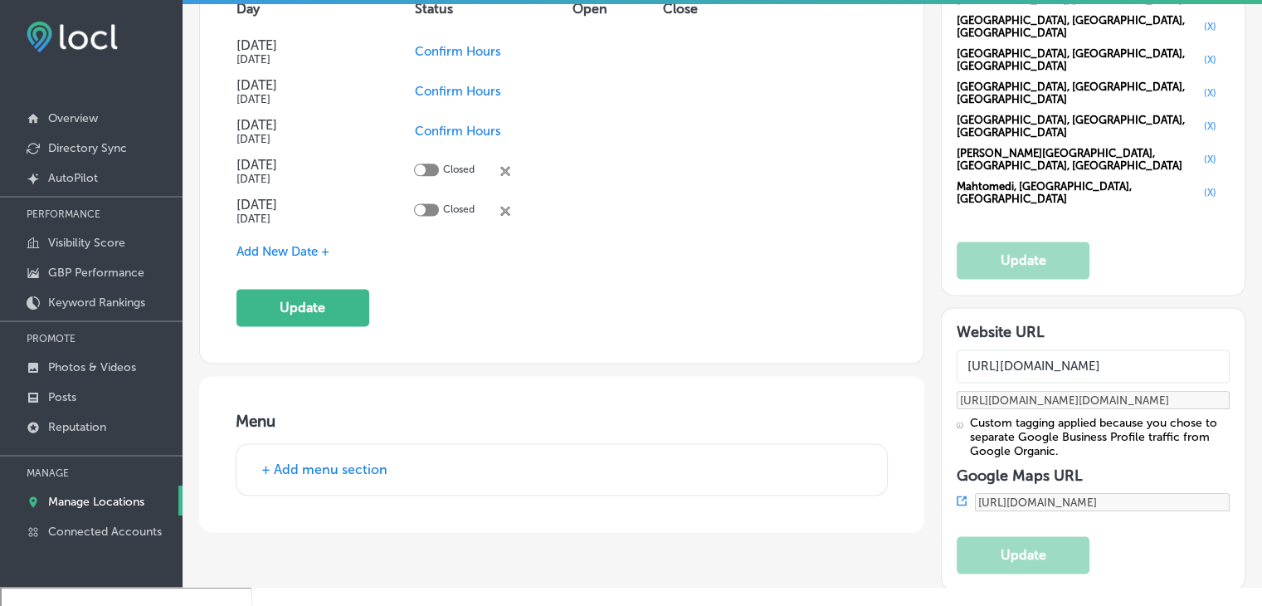
click at [328, 250] on span "Add New Date +" at bounding box center [282, 251] width 93 height 15
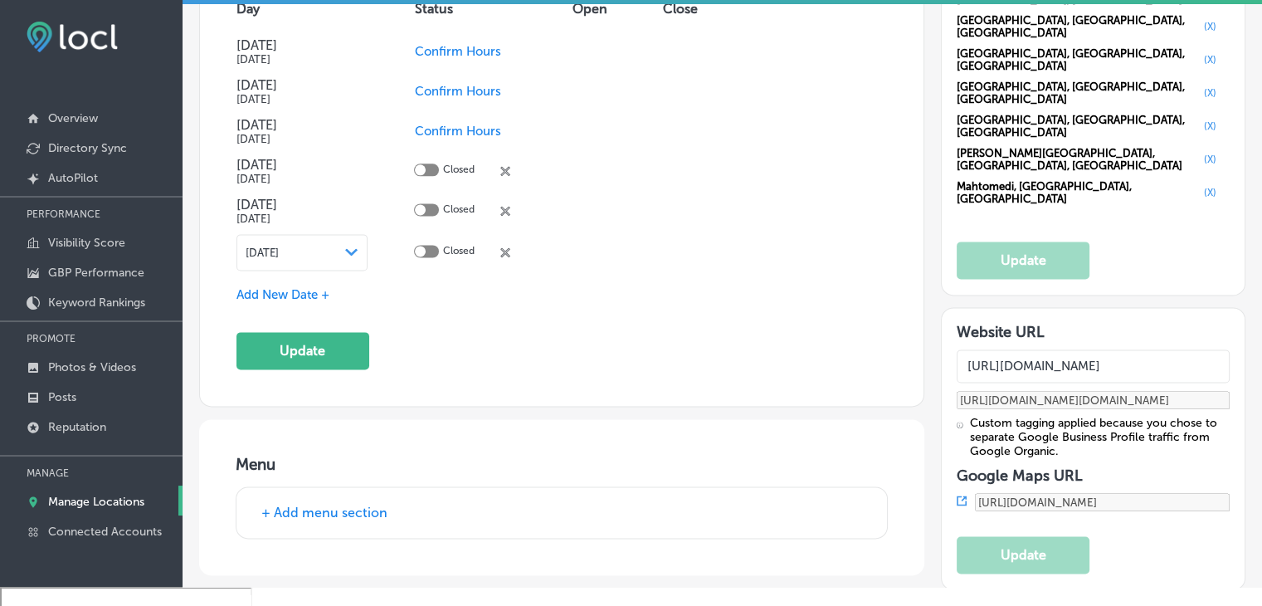
click at [325, 264] on div "Aug 30, 2025 Path Created with Sketch." at bounding box center [302, 252] width 132 height 37
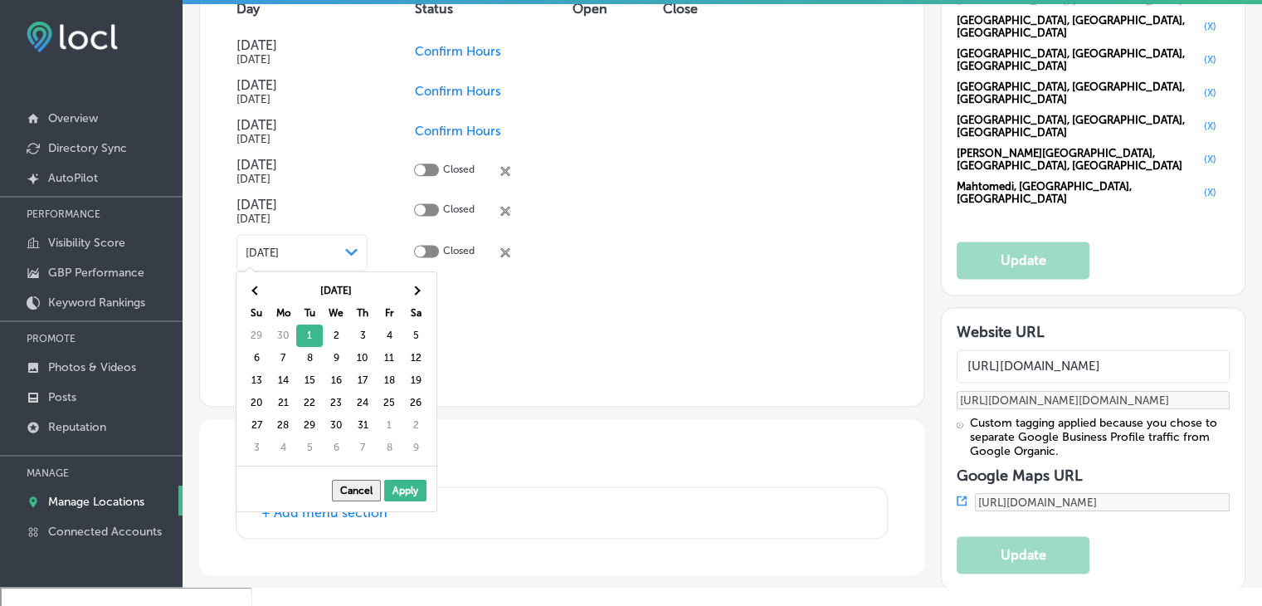
click at [394, 290] on th "Jul 2025" at bounding box center [336, 291] width 133 height 22
click at [406, 290] on th at bounding box center [415, 291] width 27 height 22
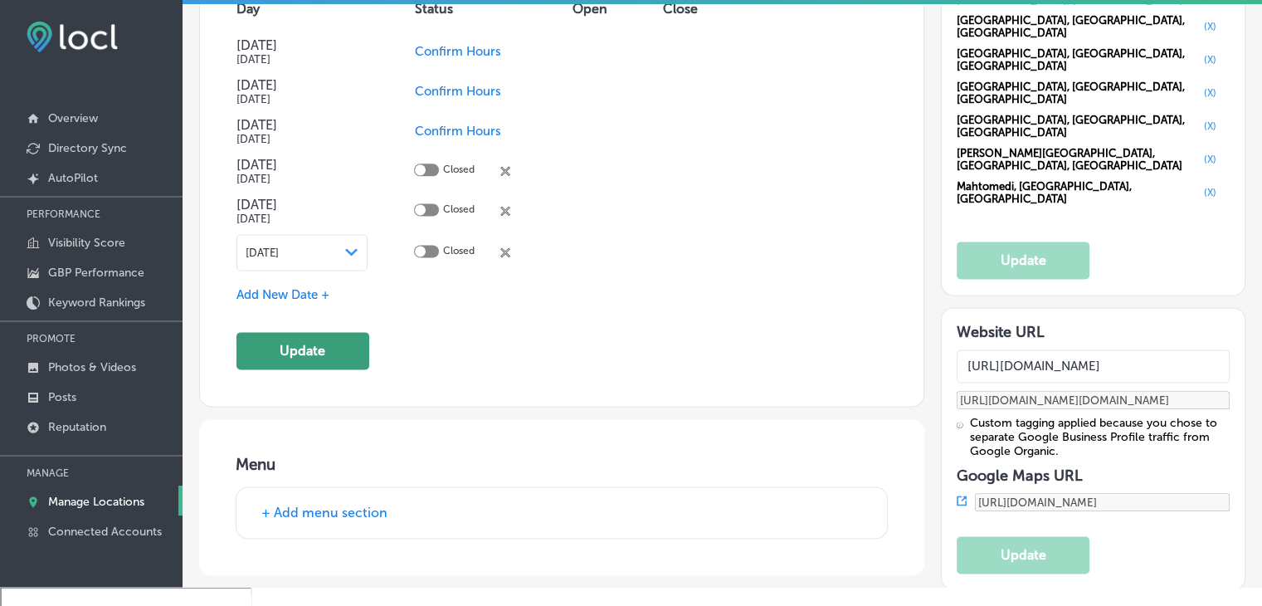
click at [322, 356] on button "Update" at bounding box center [302, 350] width 133 height 37
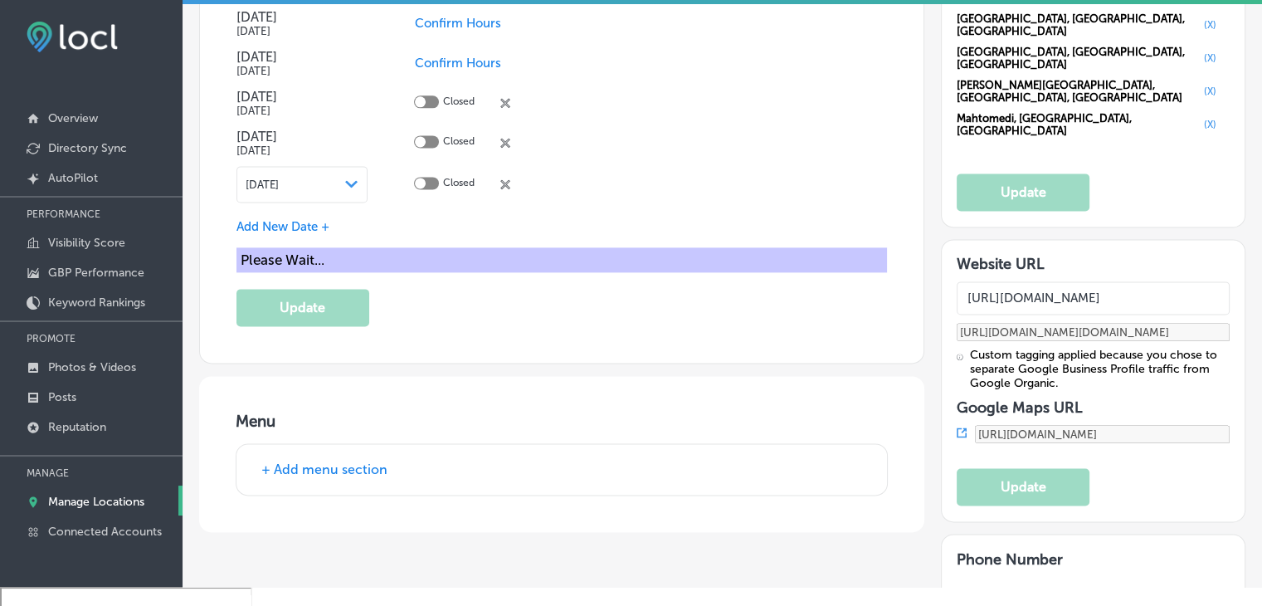
scroll to position [2323, 0]
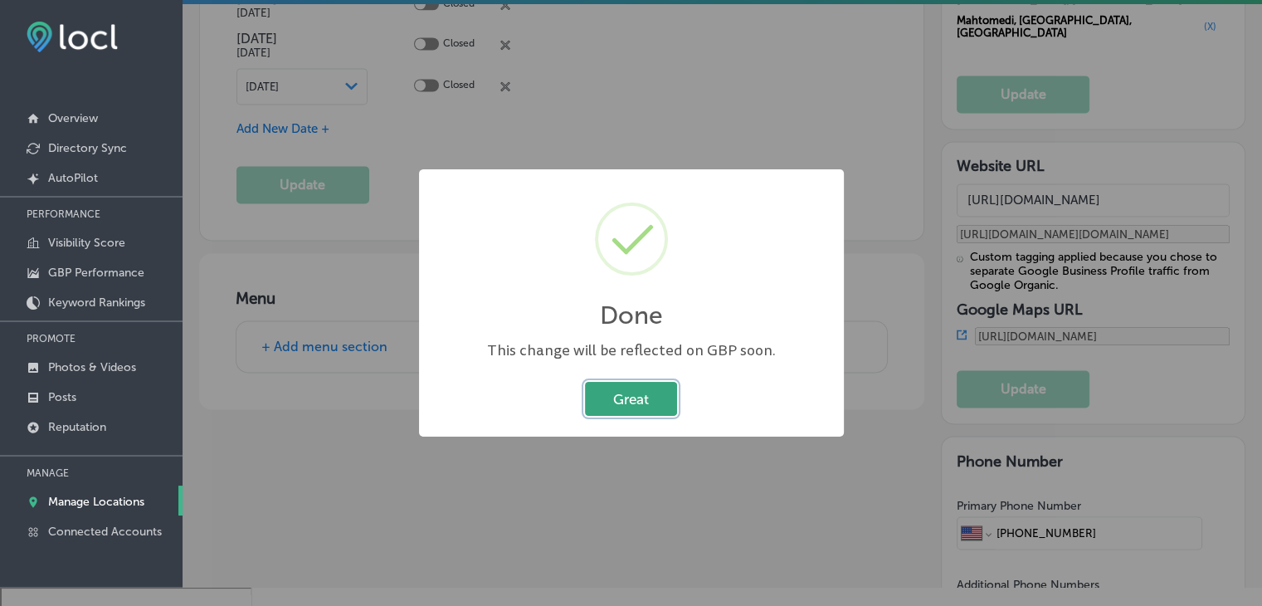
click at [639, 411] on button "Great" at bounding box center [631, 399] width 92 height 34
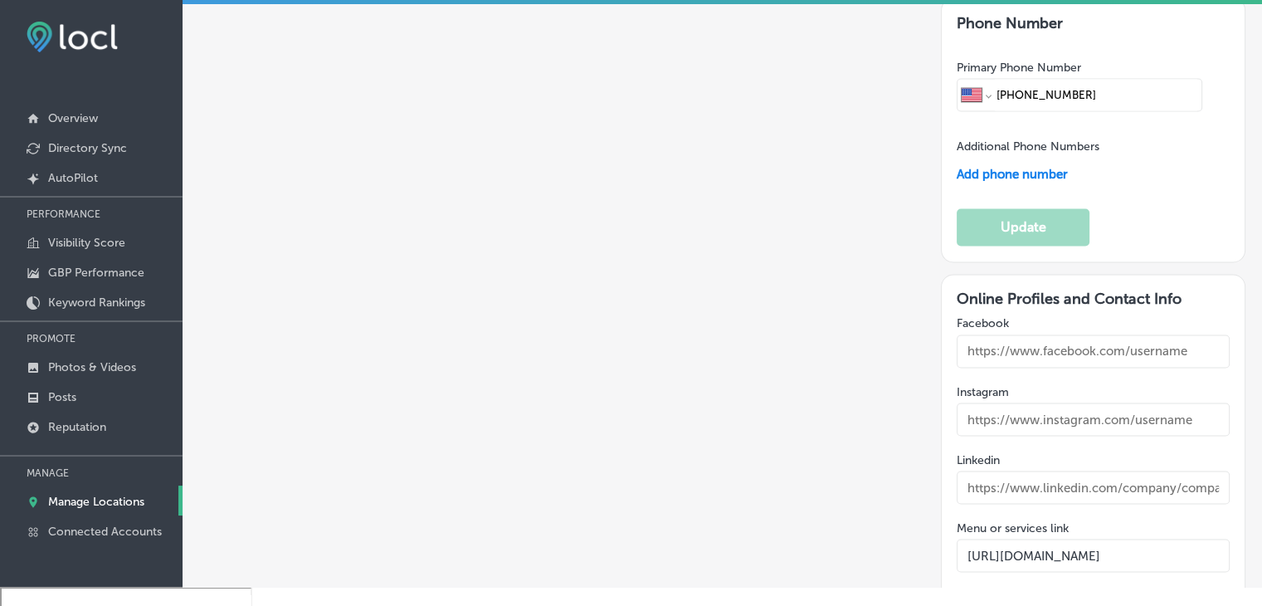
scroll to position [2661, 0]
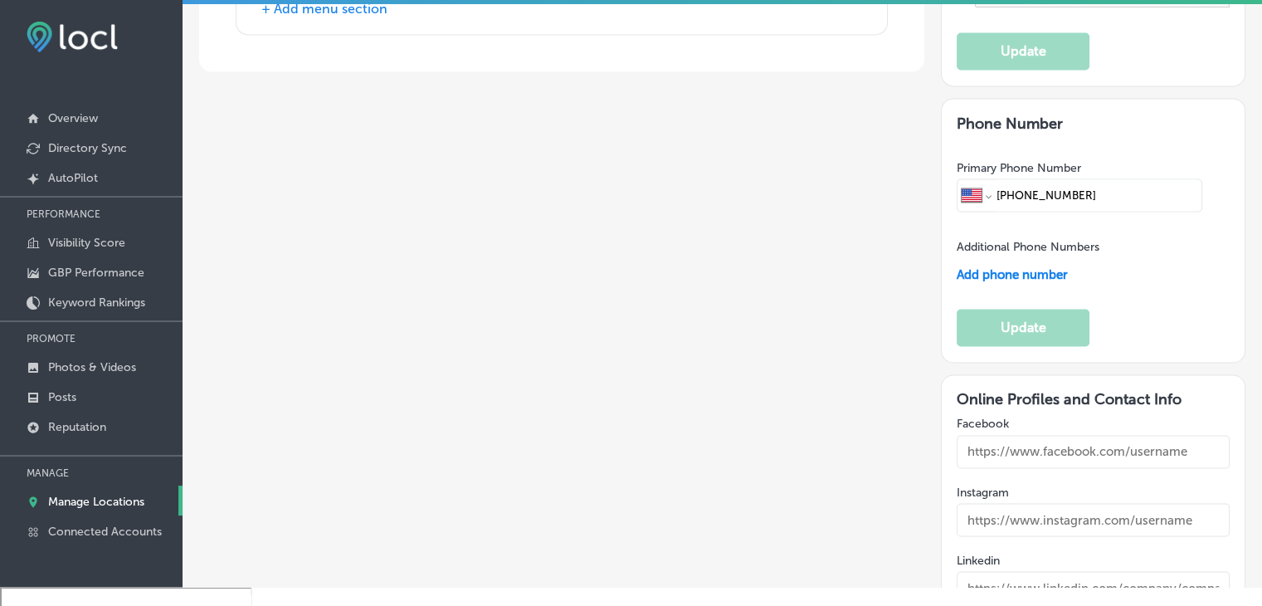
paste input "s://carmineswoodbury.com/menu-2/"
type input "[URL][DOMAIN_NAME]"
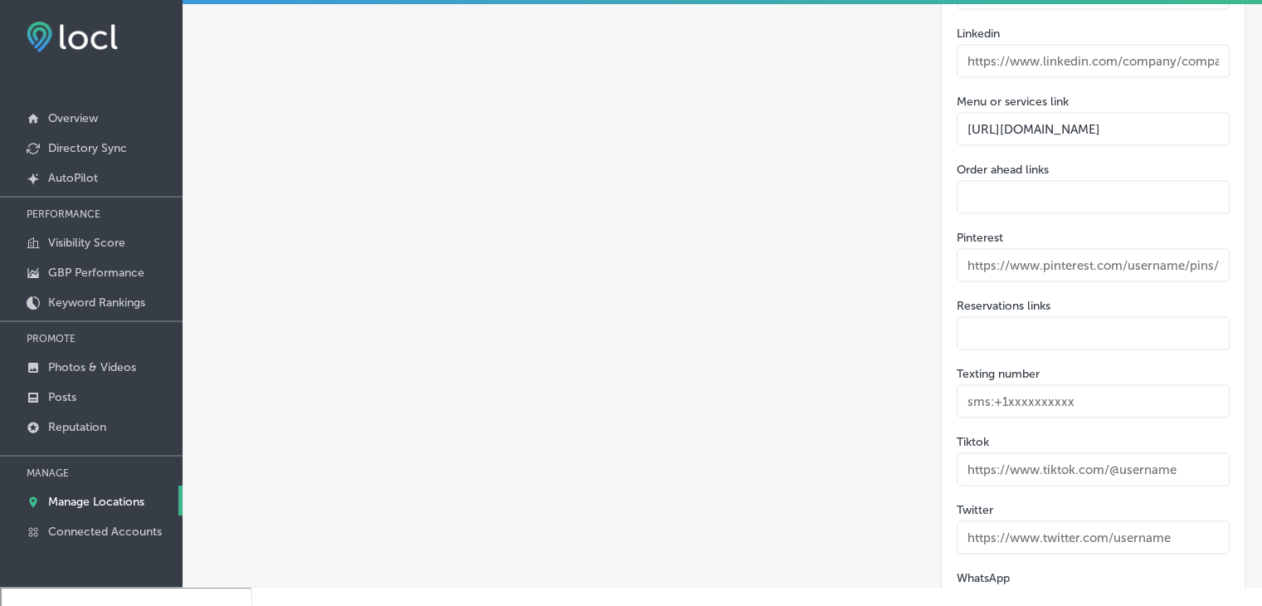
scroll to position [3242, 0]
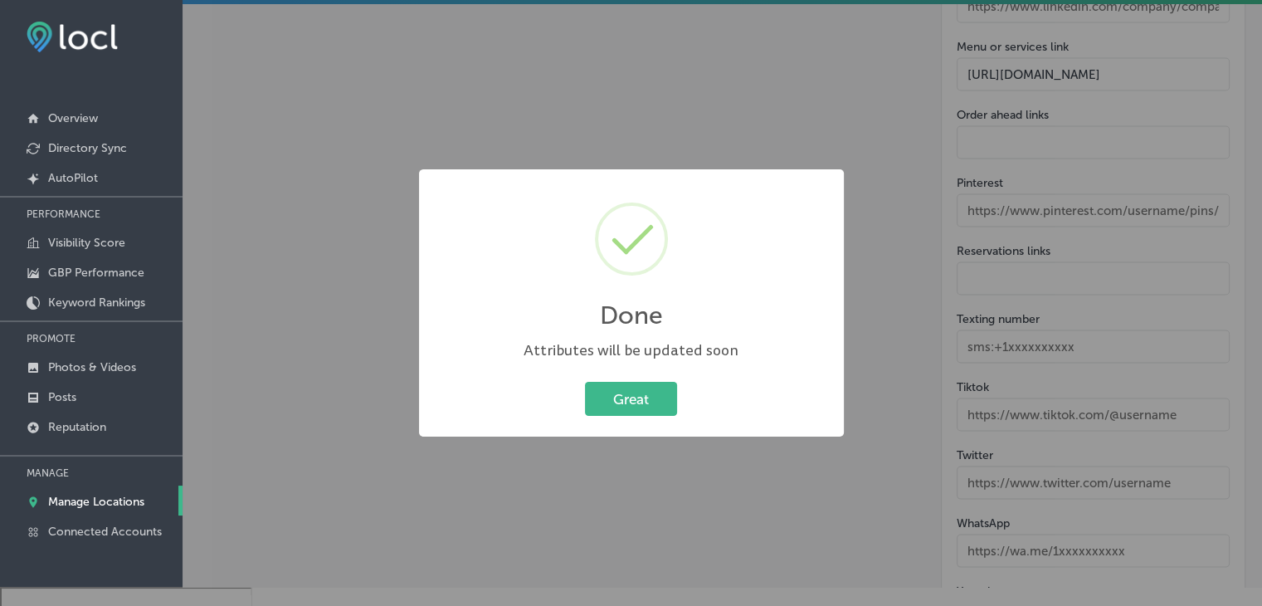
click at [797, 117] on div "Done × Attributes will be updated soon Great Cancel" at bounding box center [631, 303] width 1262 height 606
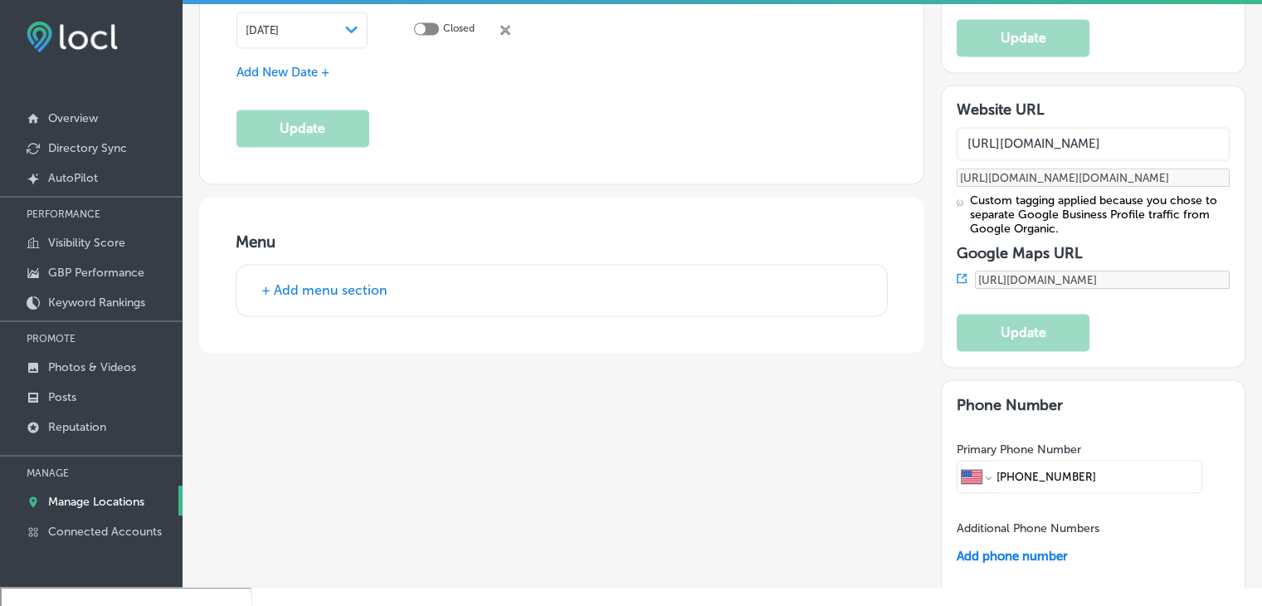
scroll to position [2329, 0]
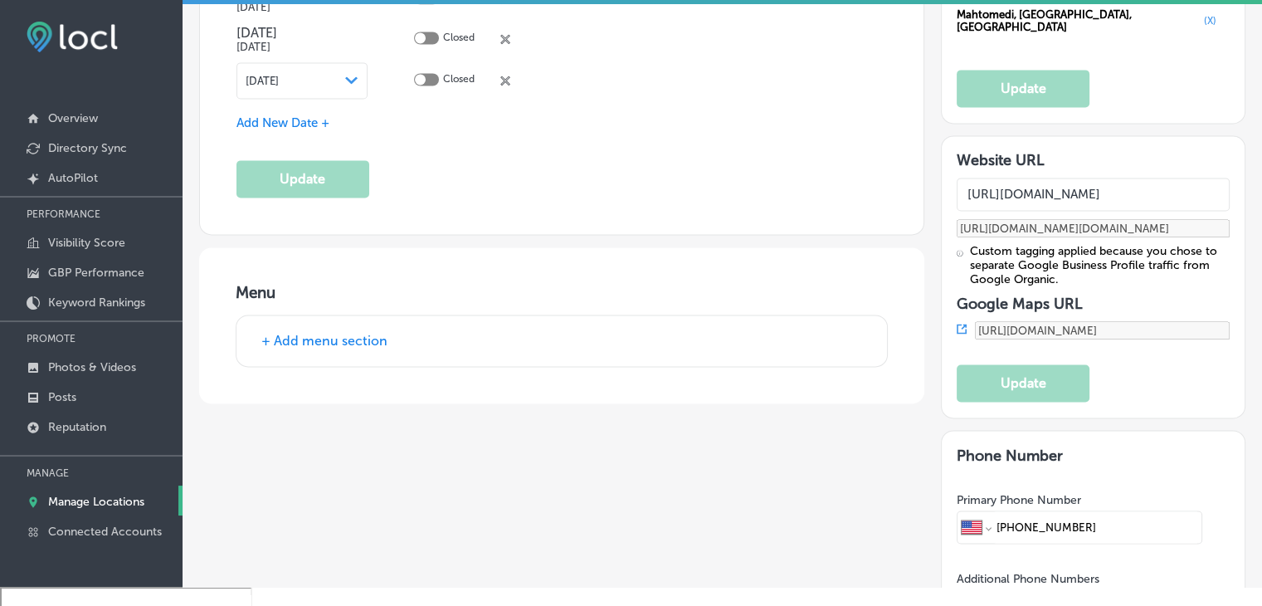
click at [373, 335] on button "+ Add menu section" at bounding box center [324, 340] width 136 height 17
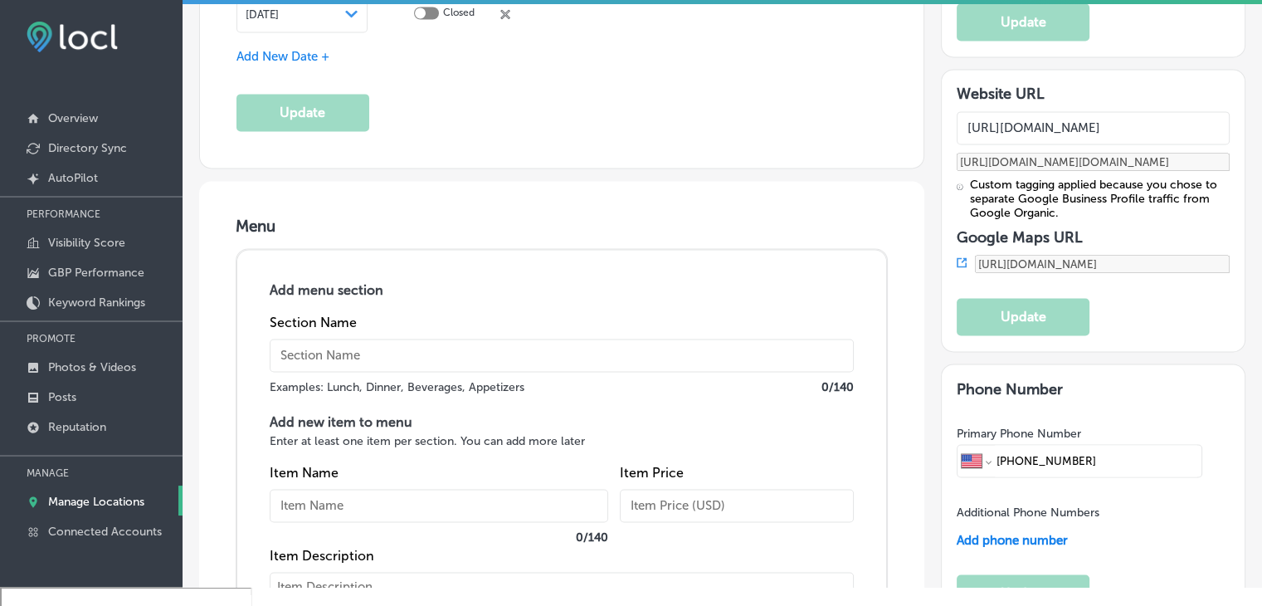
scroll to position [2495, 0]
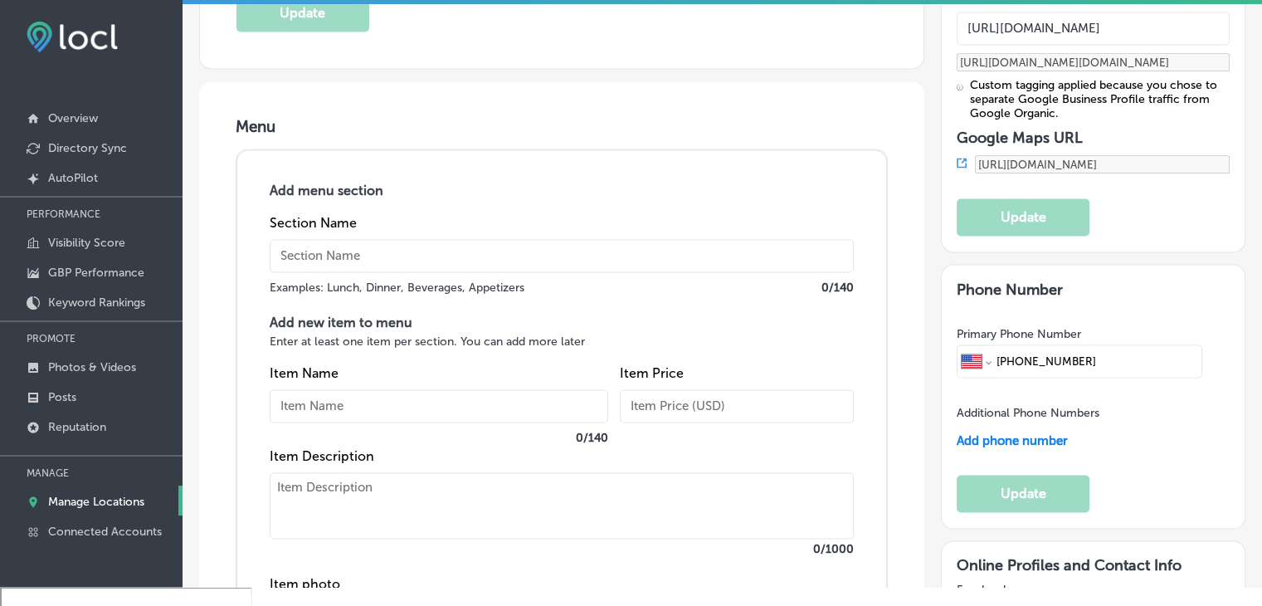
click at [488, 258] on input "text" at bounding box center [562, 255] width 584 height 33
paste input "APPETIZERS"
click at [532, 200] on div "Add menu section Section Name APPETIZERS Examples: Lunch, Dinner, Beverages, Ap…" at bounding box center [562, 240] width 584 height 115
click at [476, 245] on input "APPETIZERS" at bounding box center [562, 255] width 584 height 33
click at [506, 188] on h4 "Add menu section" at bounding box center [562, 191] width 584 height 16
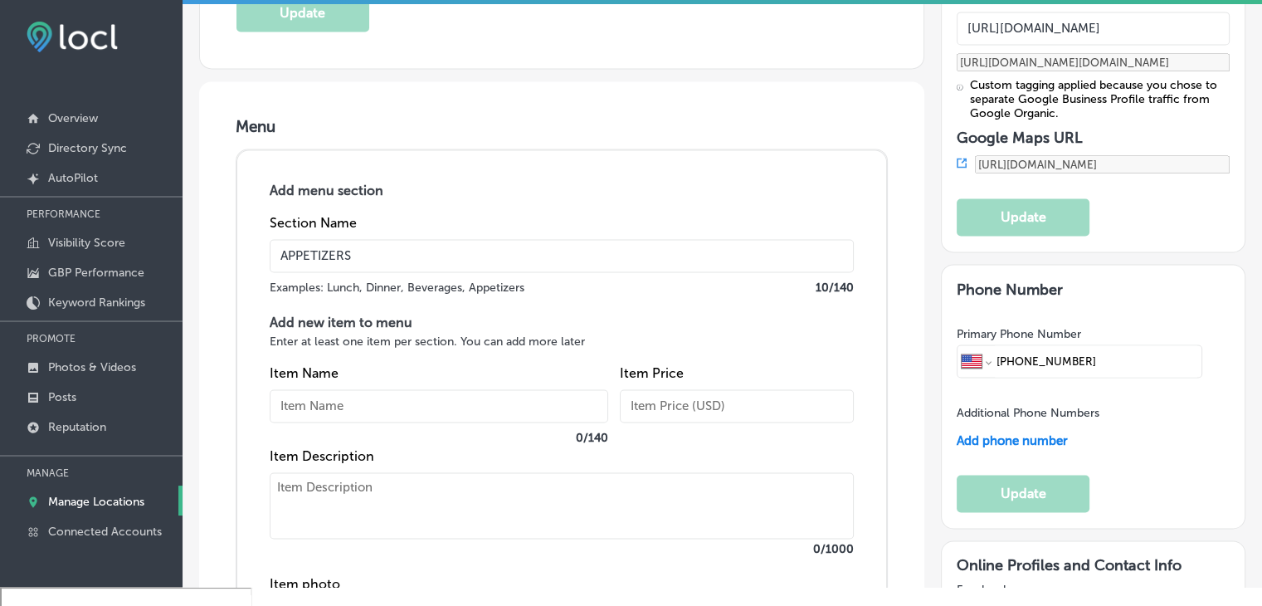
click at [466, 258] on input "APPETIZERS" at bounding box center [562, 255] width 584 height 33
type input "Appetizers"
click at [534, 202] on div "Add menu section Section Name Appetizers Examples: Lunch, Dinner, Beverages, Ap…" at bounding box center [562, 240] width 584 height 115
click at [405, 409] on input "text" at bounding box center [439, 405] width 339 height 33
paste input "Bruschetta"
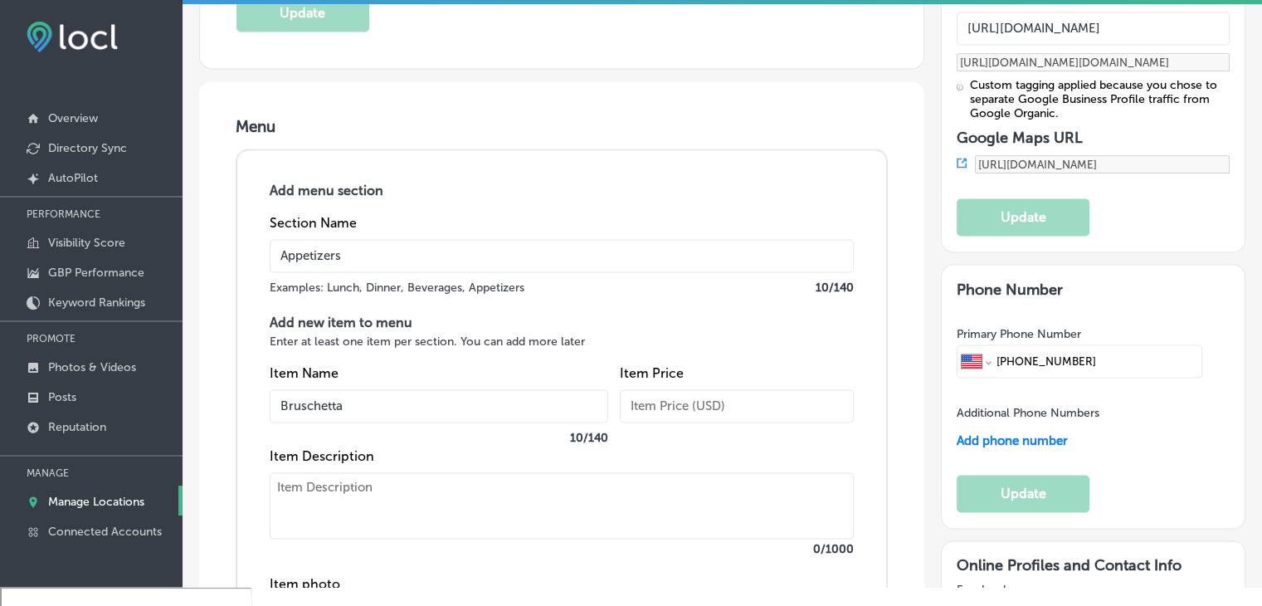
type input "Bruschetta"
click at [368, 490] on textarea at bounding box center [562, 505] width 584 height 66
paste textarea "Fresh tomatoes, onion, basil, garlic, balsamic syrup, olive oil & parmesan chee…"
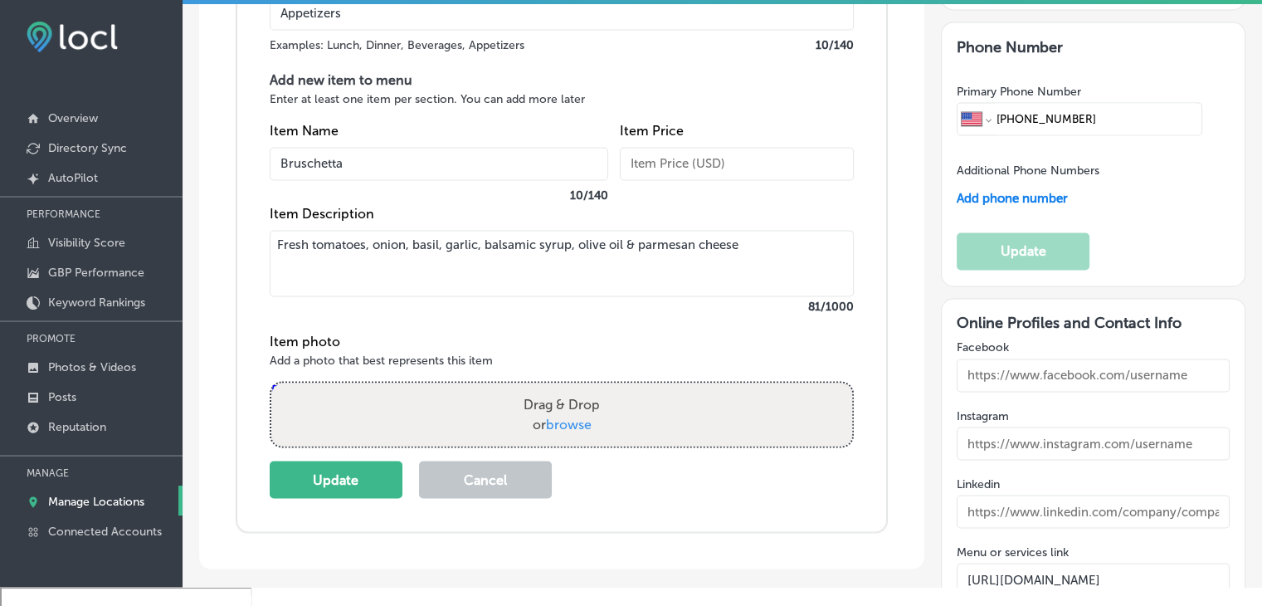
scroll to position [2744, 0]
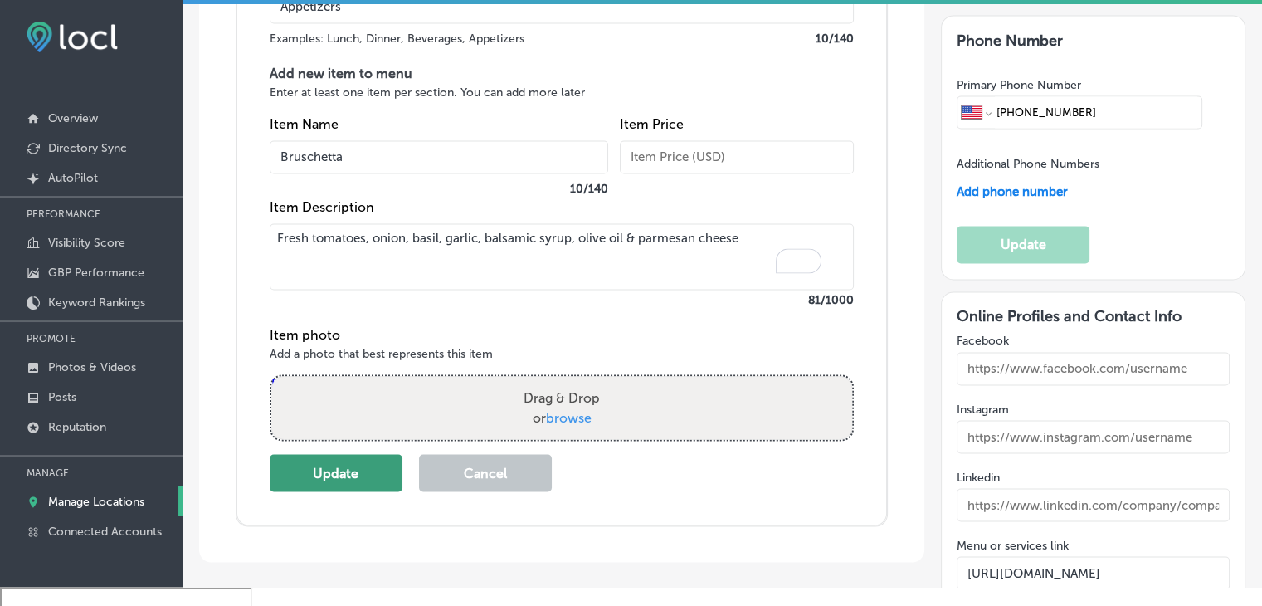
type textarea "Fresh tomatoes, onion, basil, garlic, balsamic syrup, olive oil & parmesan chee…"
click at [374, 473] on button "Update" at bounding box center [336, 472] width 133 height 37
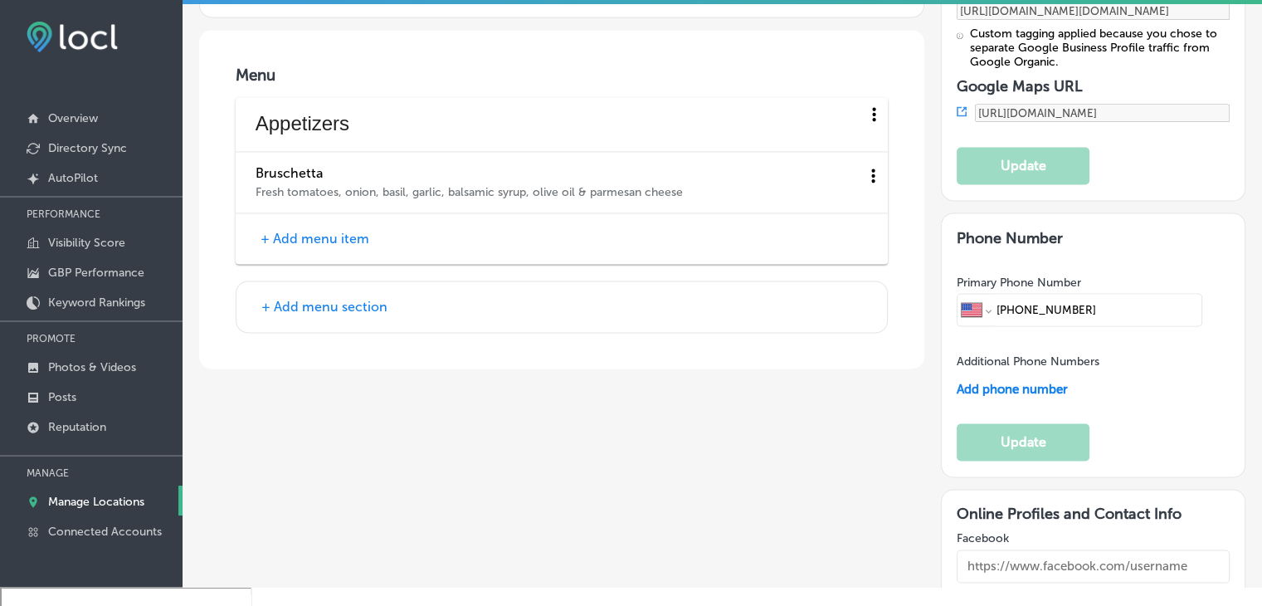
scroll to position [2495, 0]
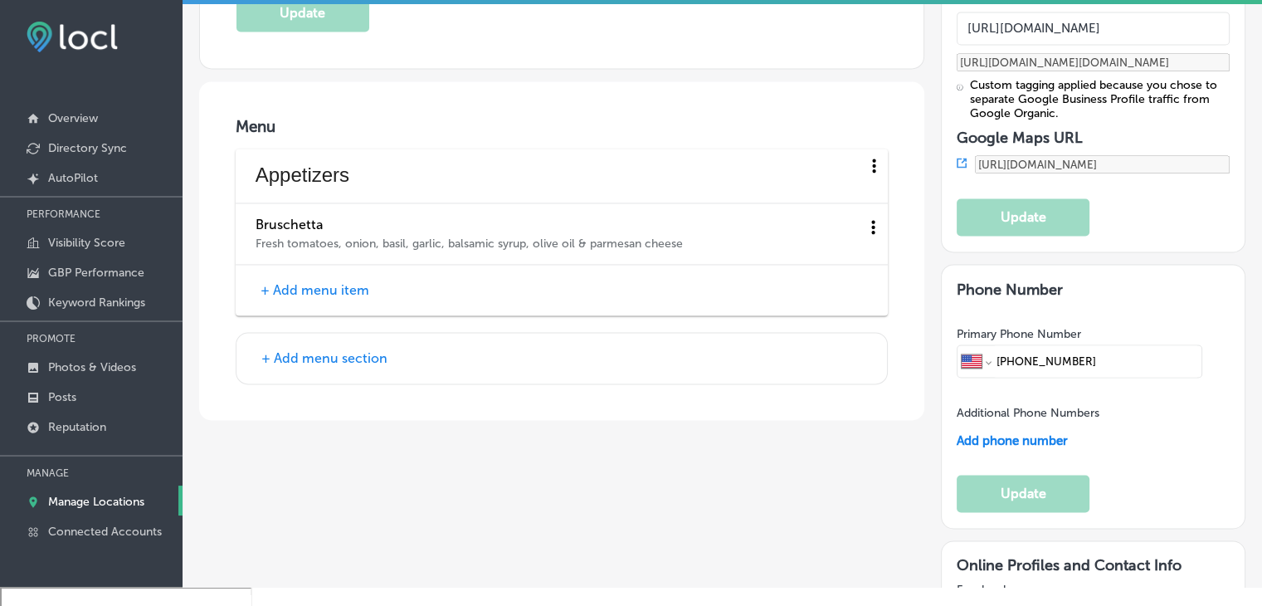
click at [351, 284] on button "+ Add menu item" at bounding box center [315, 289] width 119 height 17
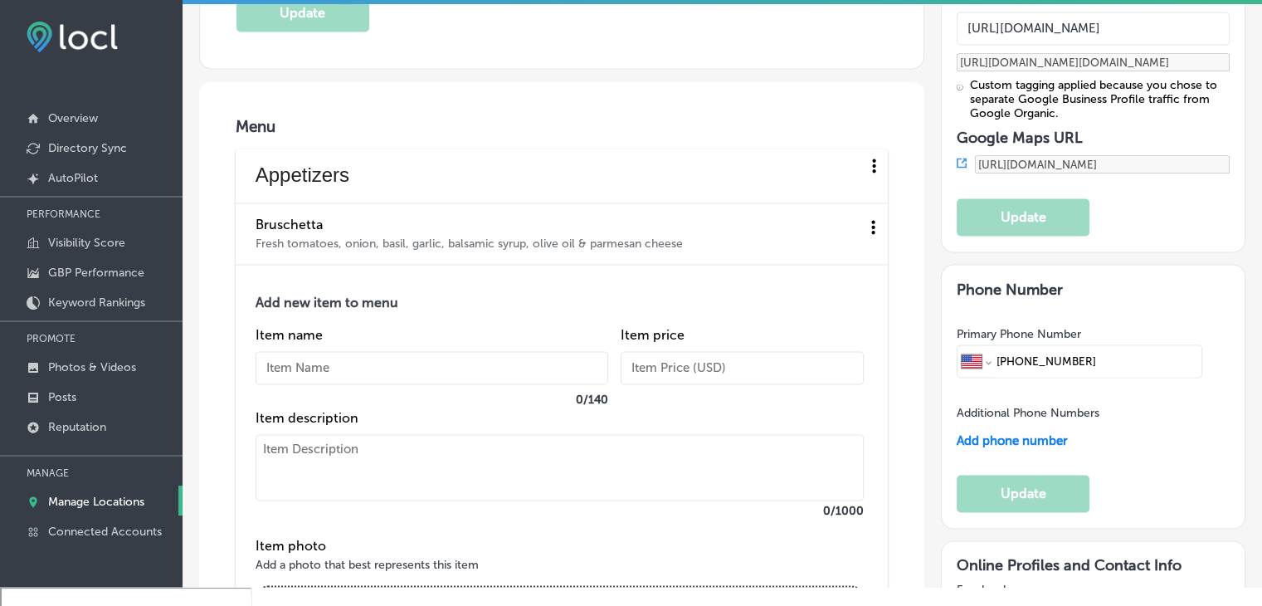
click at [352, 351] on input "text" at bounding box center [432, 367] width 353 height 33
paste input "Chicken Strips"
type input "Chicken Strips"
click at [460, 470] on textarea at bounding box center [560, 467] width 608 height 66
click at [437, 466] on textarea "To enrich screen reader interactions, please activate Accessibility in Grammarl…" at bounding box center [560, 467] width 608 height 66
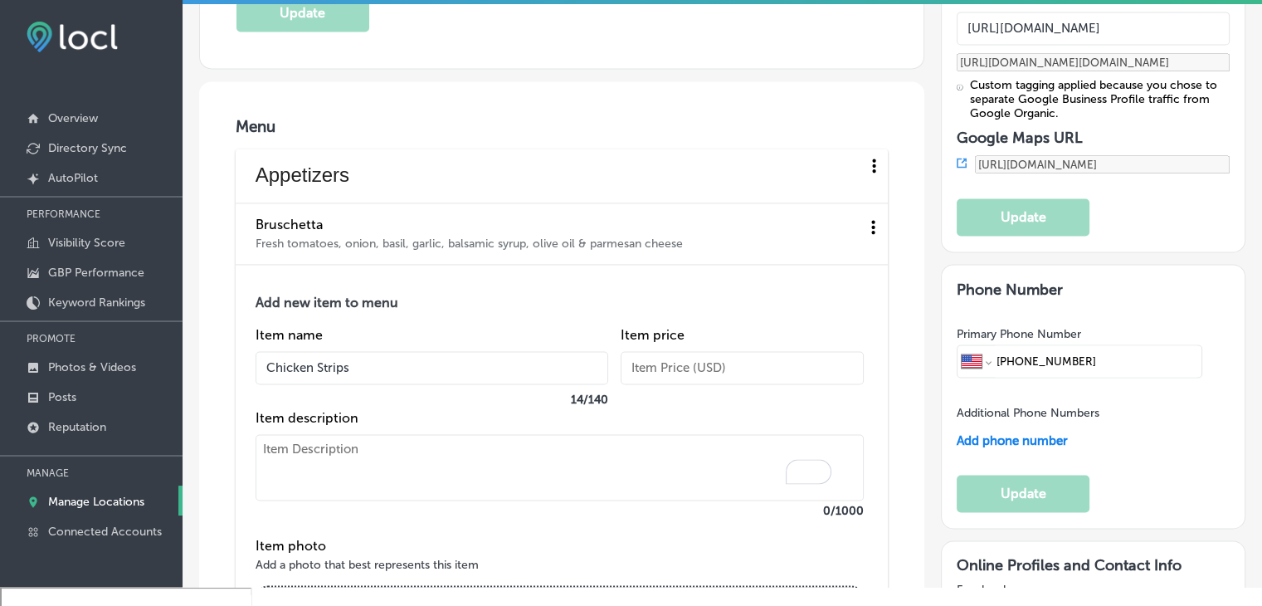
paste textarea "Served with choice of ranch, honey mustard or BBQ AVAILABLE IN [GEOGRAPHIC_DATA…"
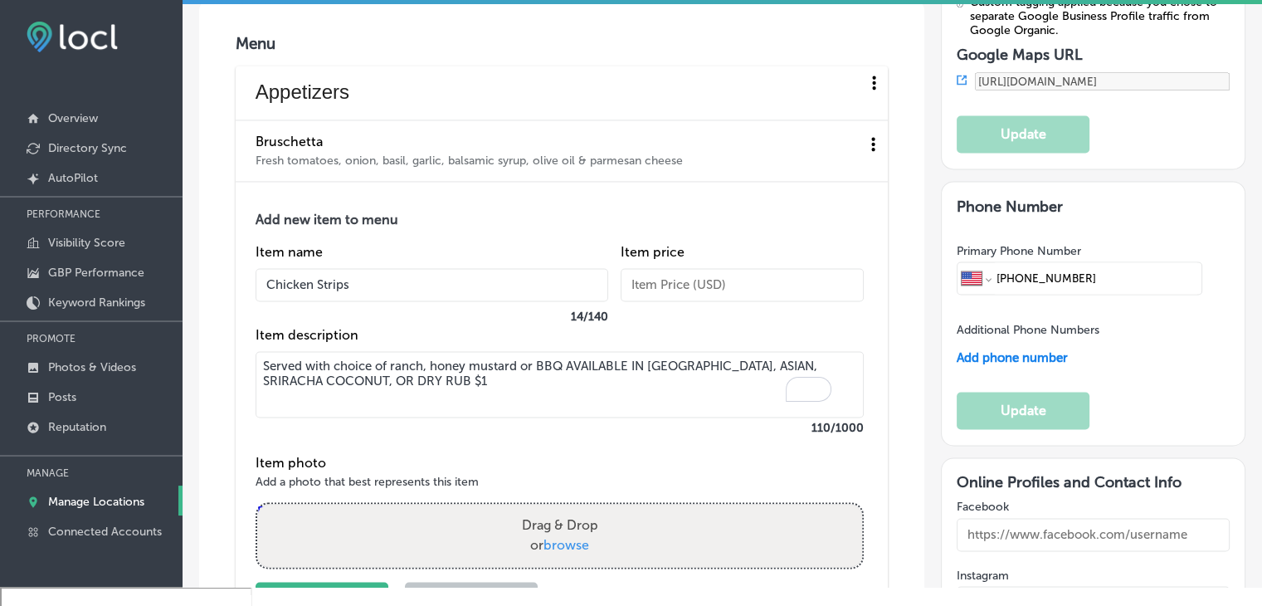
scroll to position [2661, 0]
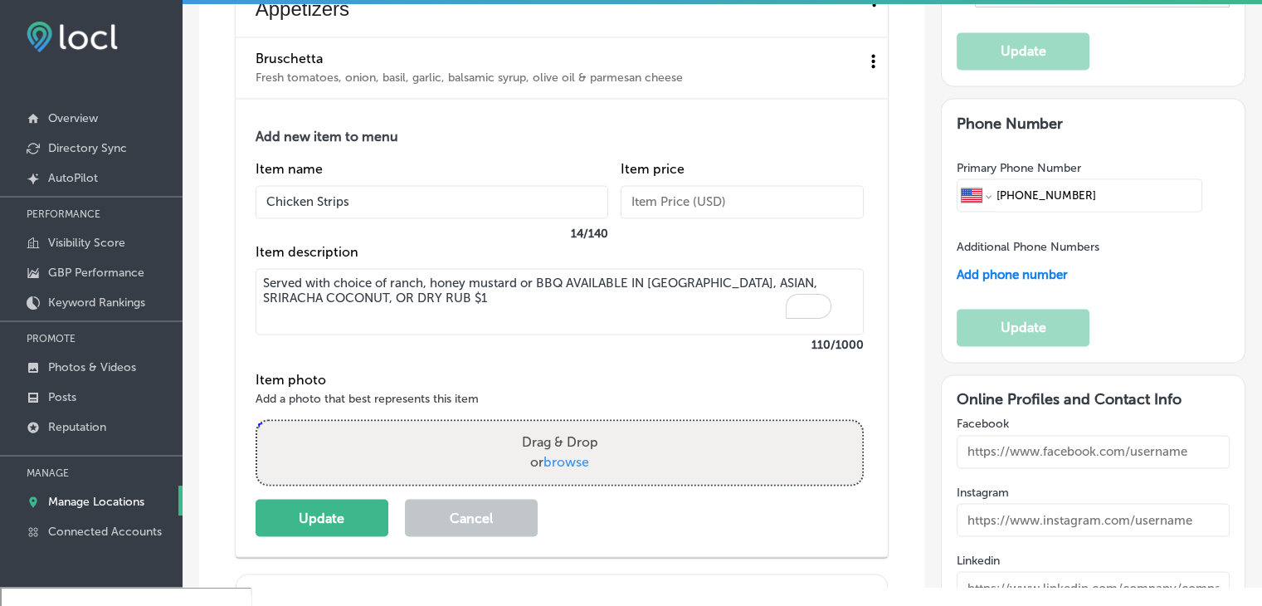
type textarea "Served with choice of ranch, honey mustard or BBQ AVAILABLE IN [GEOGRAPHIC_DATA…"
drag, startPoint x: 329, startPoint y: 480, endPoint x: 329, endPoint y: 491, distance: 11.6
click at [329, 481] on div "Add new item to menu Item name Chicken Strips 14 / 140 Item price Item descript…" at bounding box center [570, 332] width 628 height 407
click at [332, 514] on button "Update" at bounding box center [322, 517] width 133 height 37
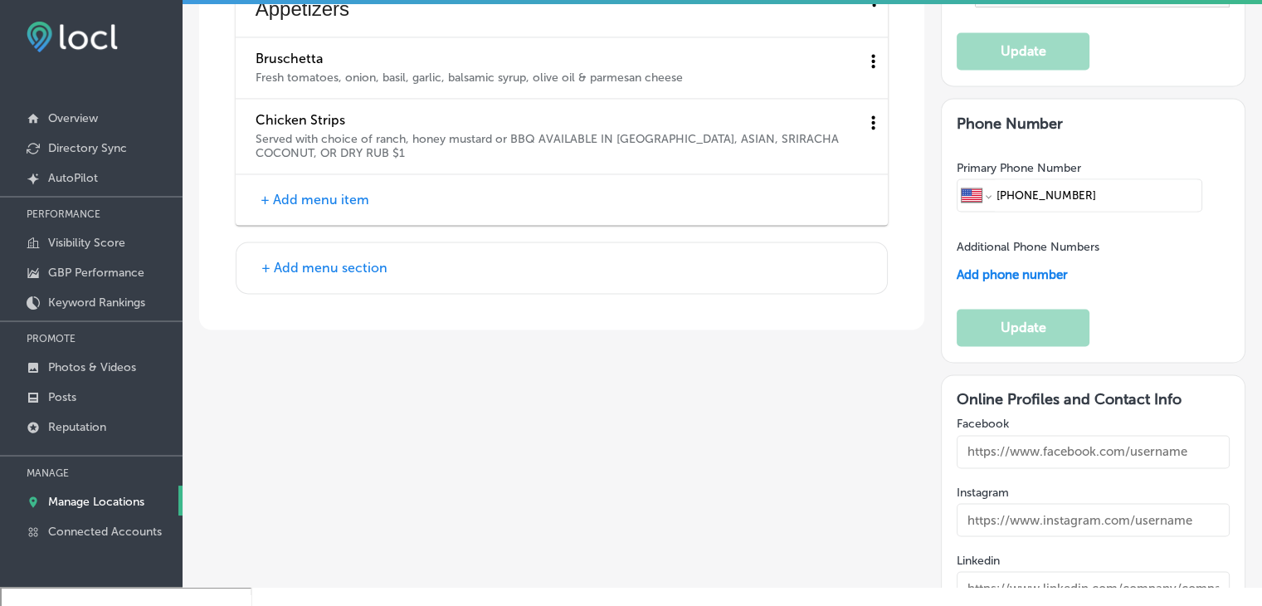
click at [306, 191] on button "+ Add menu item" at bounding box center [315, 199] width 119 height 17
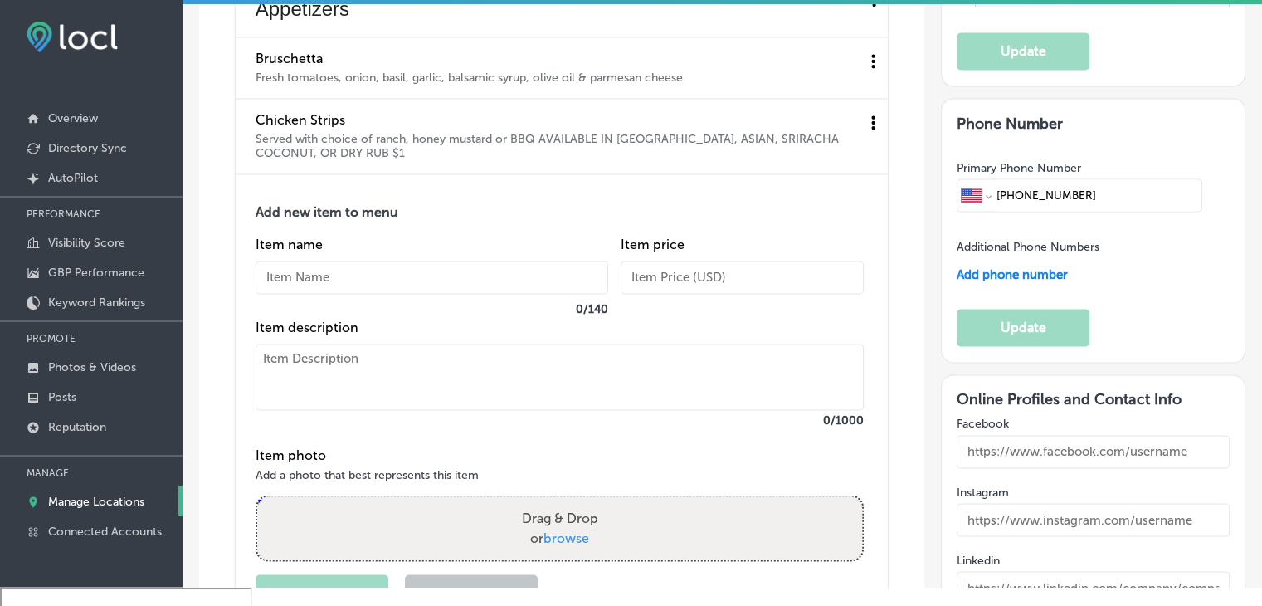
click at [348, 288] on div "Item name 0 / 140" at bounding box center [432, 277] width 353 height 83
drag, startPoint x: 349, startPoint y: 279, endPoint x: 348, endPoint y: 308, distance: 29.1
click at [349, 280] on input "text" at bounding box center [432, 277] width 353 height 33
paste input "Calamari"
type input "Calamari"
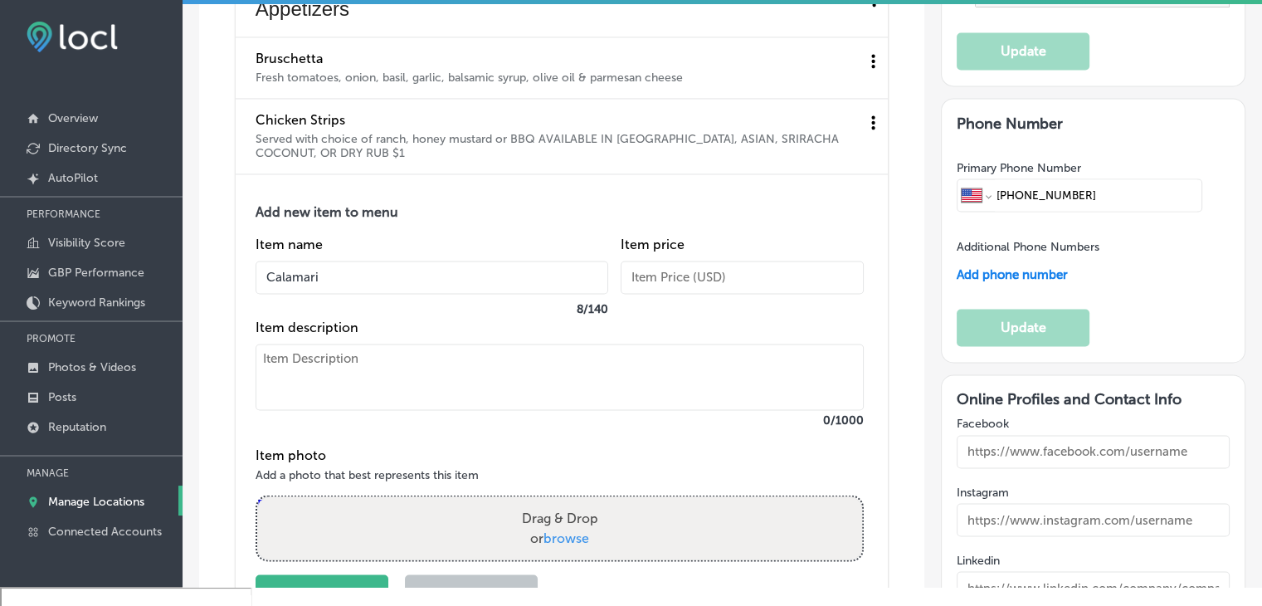
click at [345, 395] on textarea at bounding box center [560, 377] width 608 height 66
paste textarea "Battered deep-fried calamari & banana peppers, tossed in roasted garlic butter …"
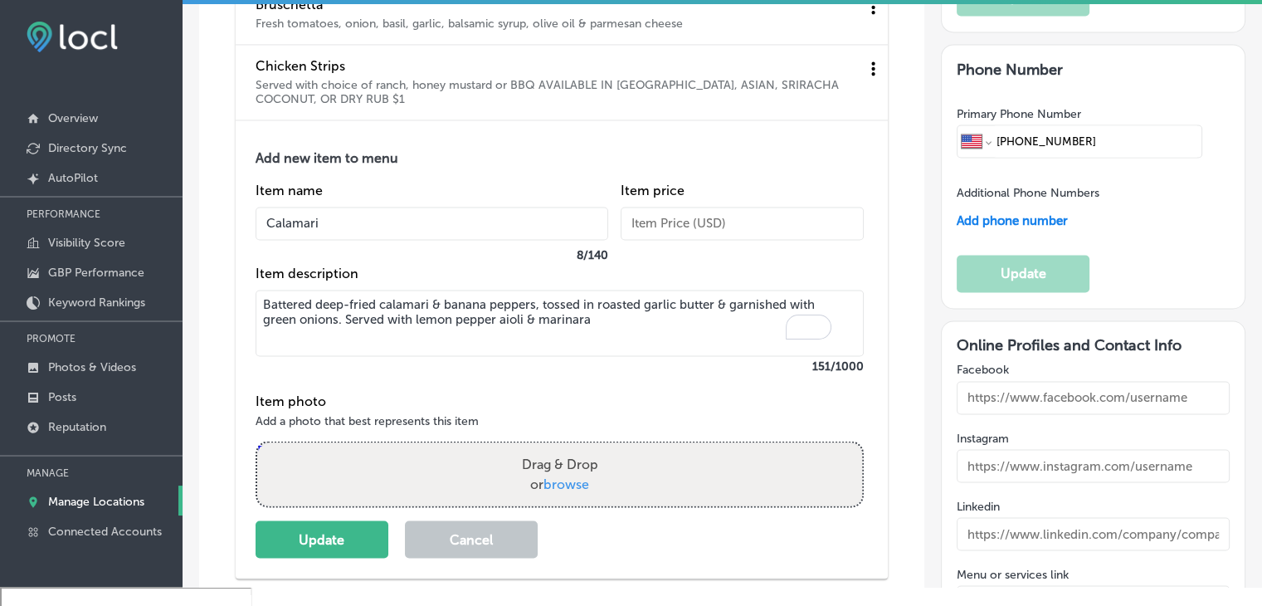
scroll to position [2744, 0]
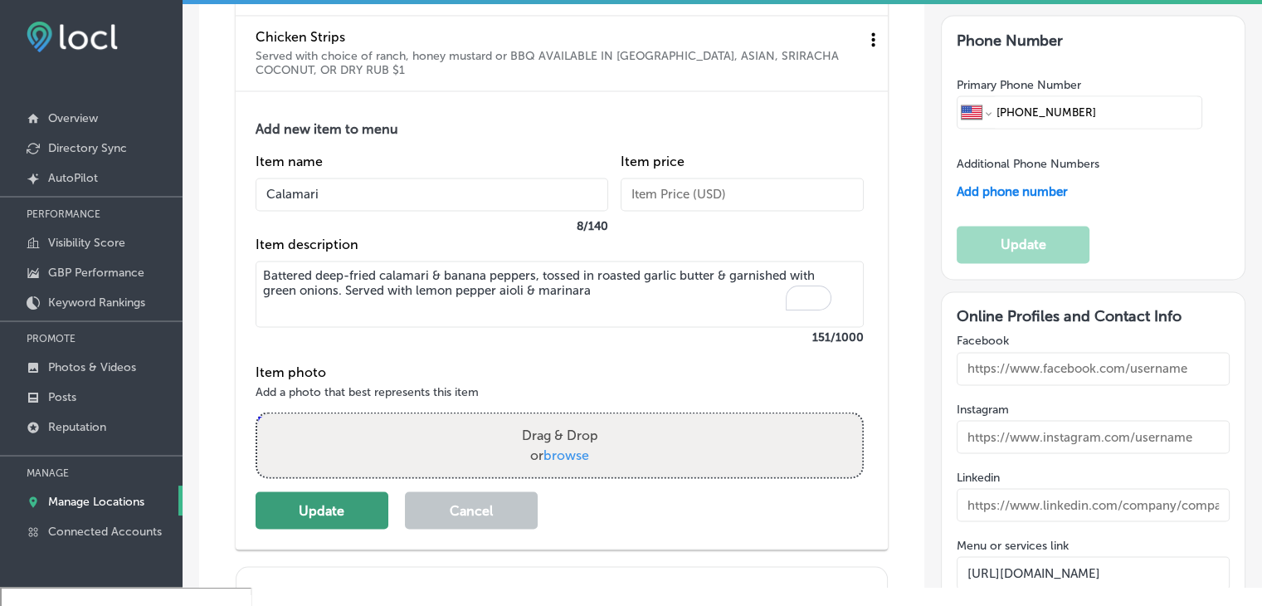
type textarea "Battered deep-fried calamari & banana peppers, tossed in roasted garlic butter …"
click at [332, 505] on button "Update" at bounding box center [322, 509] width 133 height 37
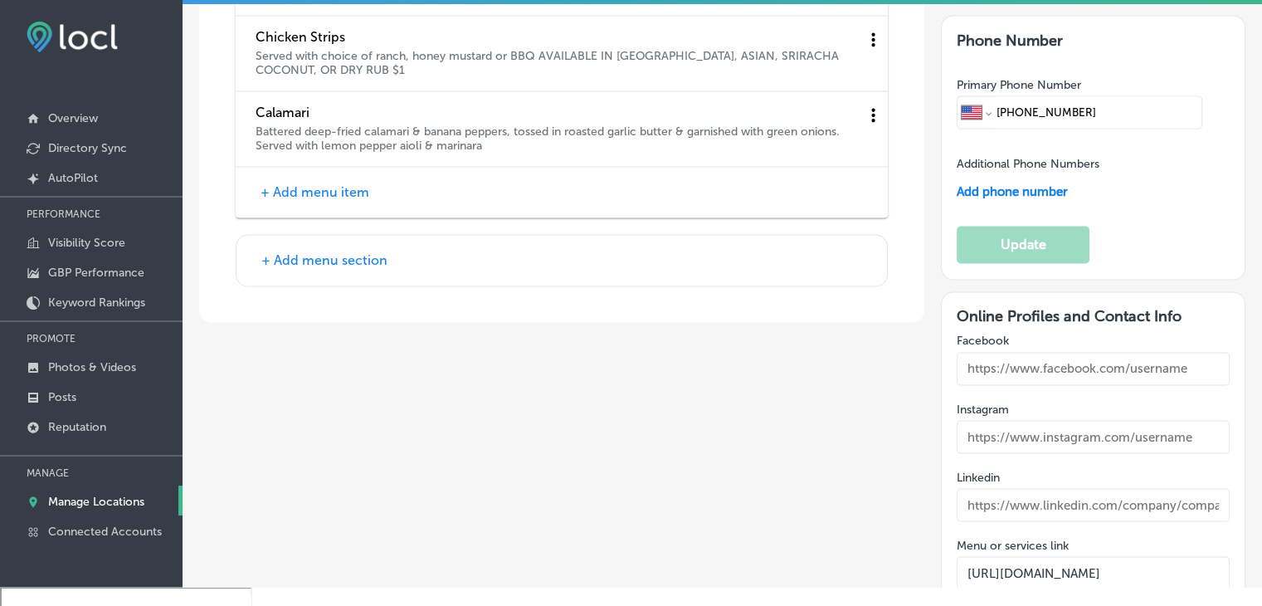
click at [373, 193] on div "+ Add menu item" at bounding box center [562, 192] width 652 height 51
click at [333, 183] on button "+ Add menu item" at bounding box center [315, 191] width 119 height 17
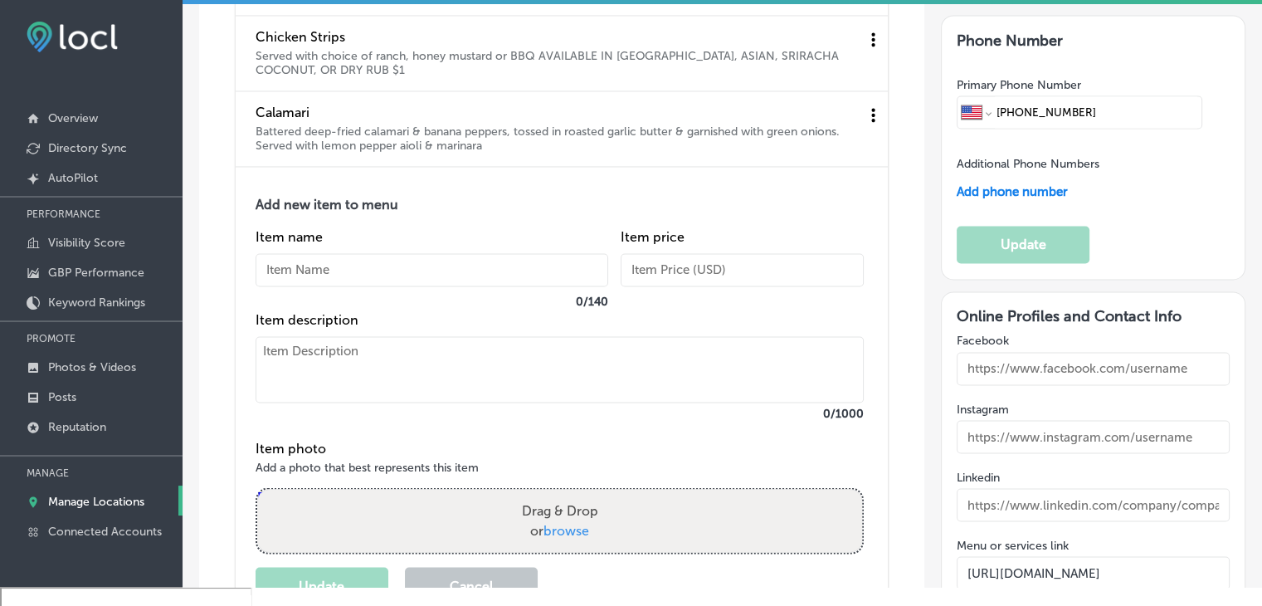
click at [332, 253] on input "text" at bounding box center [432, 269] width 353 height 33
click at [316, 431] on div "Add new item to menu Item name 0 / 140 Item price Item description 0 /1000 Item…" at bounding box center [570, 400] width 628 height 407
click at [439, 253] on input "text" at bounding box center [432, 269] width 353 height 33
paste input "Balls and Bread"
type input "Balls and Bread"
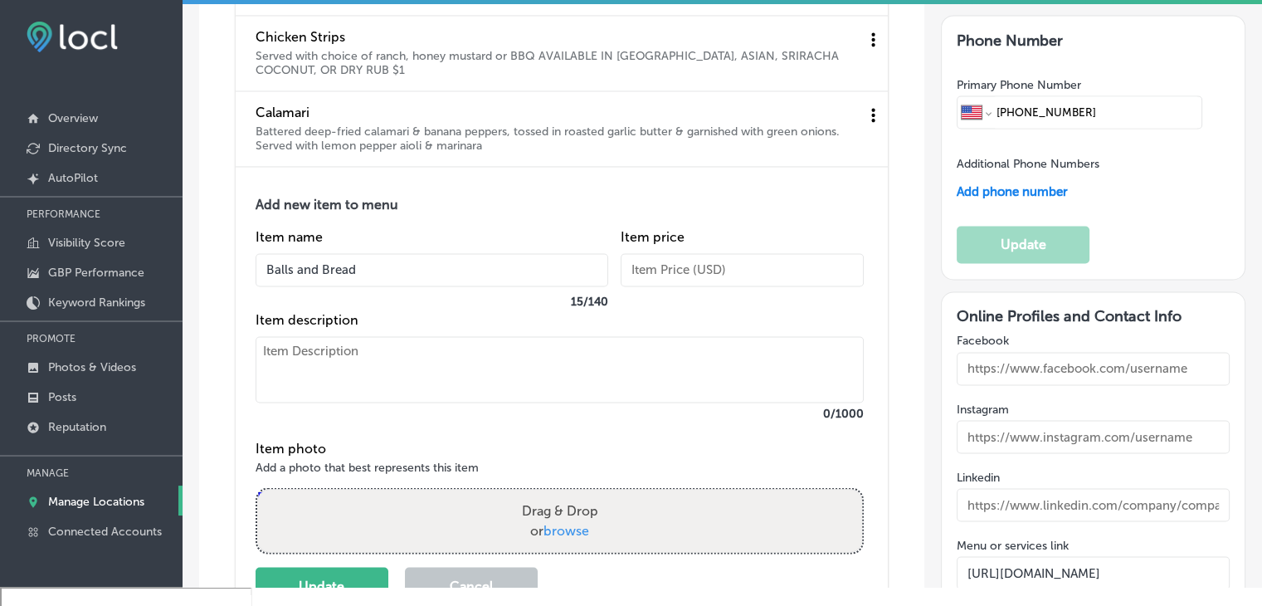
click at [445, 406] on label "0 /1000" at bounding box center [560, 413] width 608 height 14
click at [449, 369] on textarea at bounding box center [560, 369] width 608 height 66
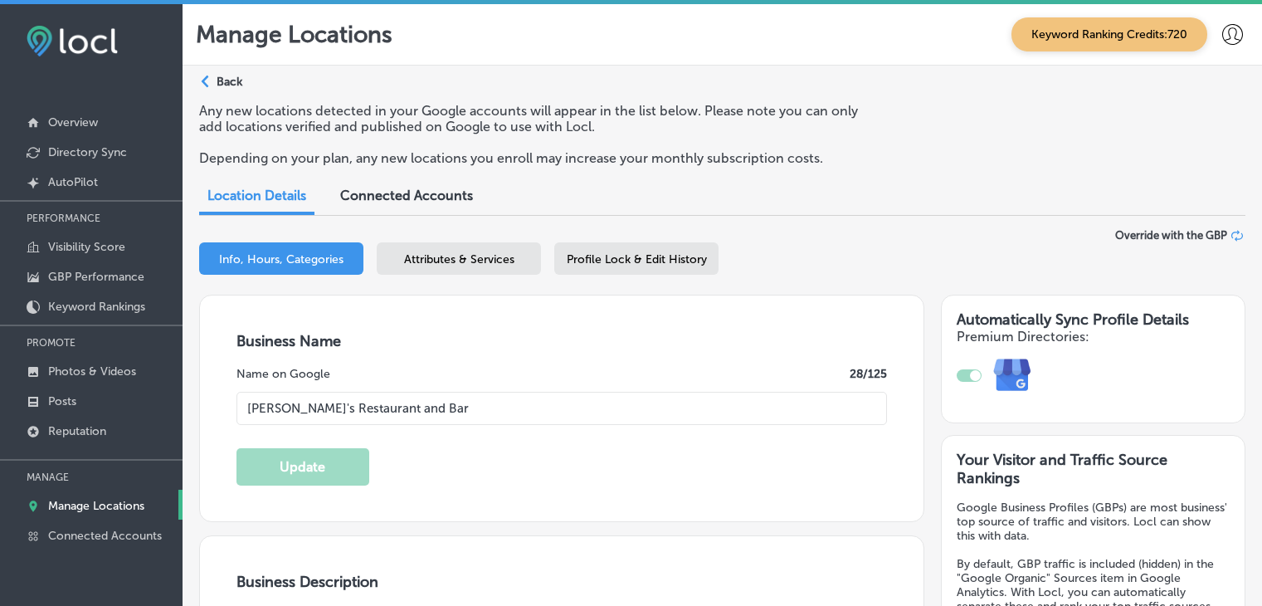
select select "US"
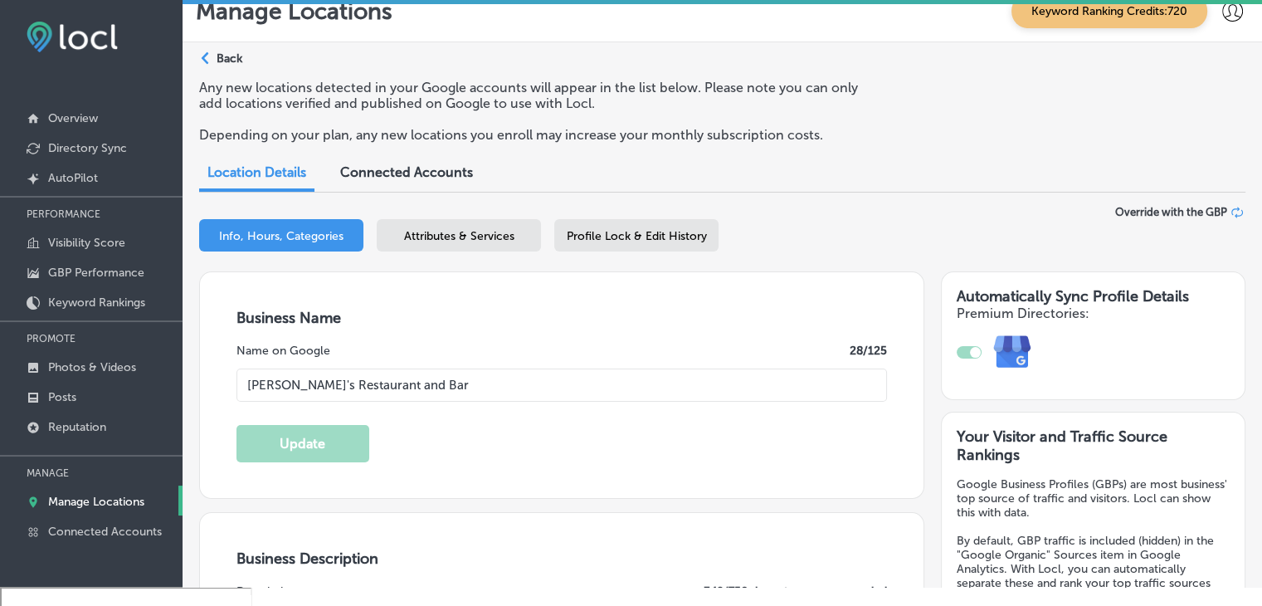
scroll to position [2744, 0]
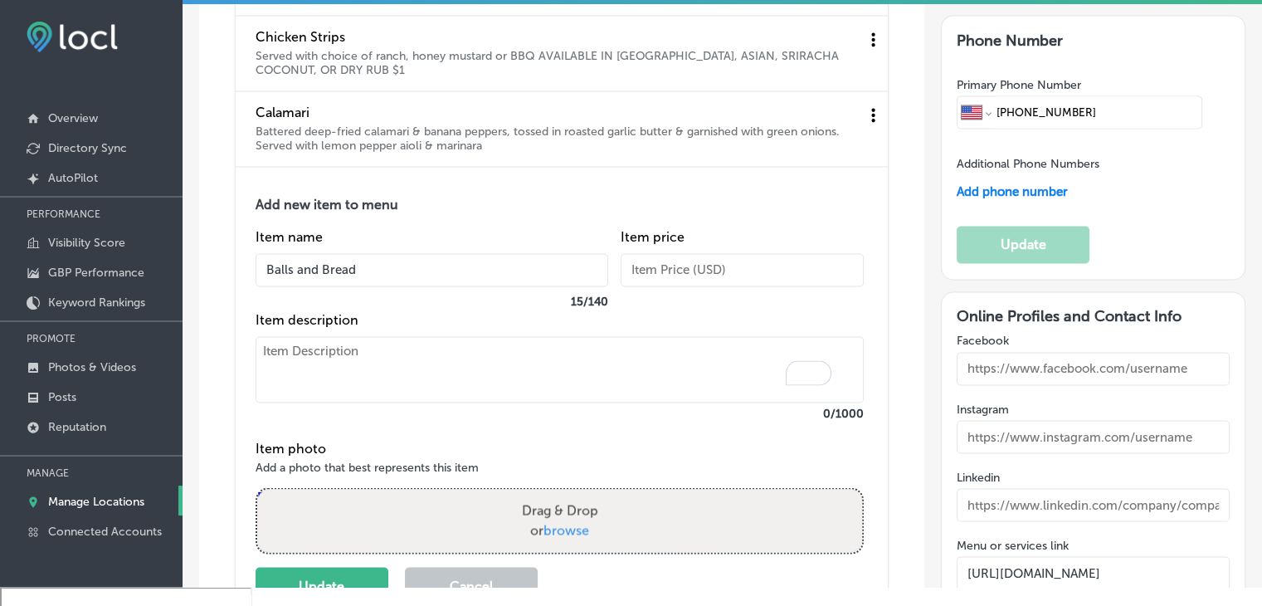
paste textarea "Three meatballs smothered in mozzarella & served with bread"
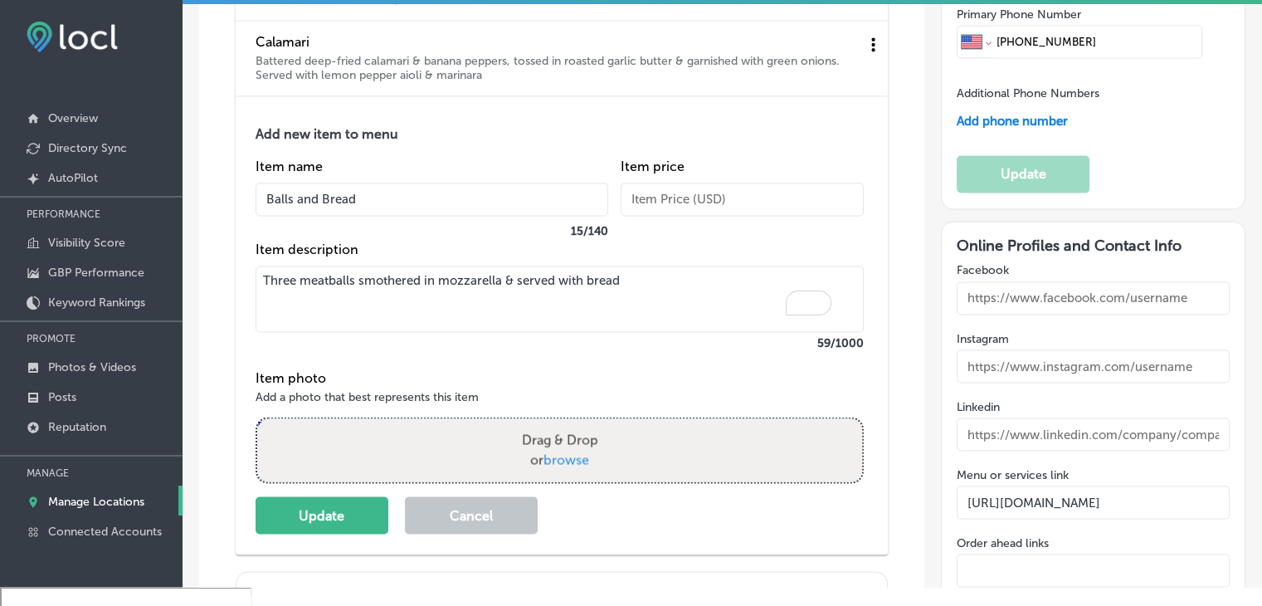
scroll to position [2827, 0]
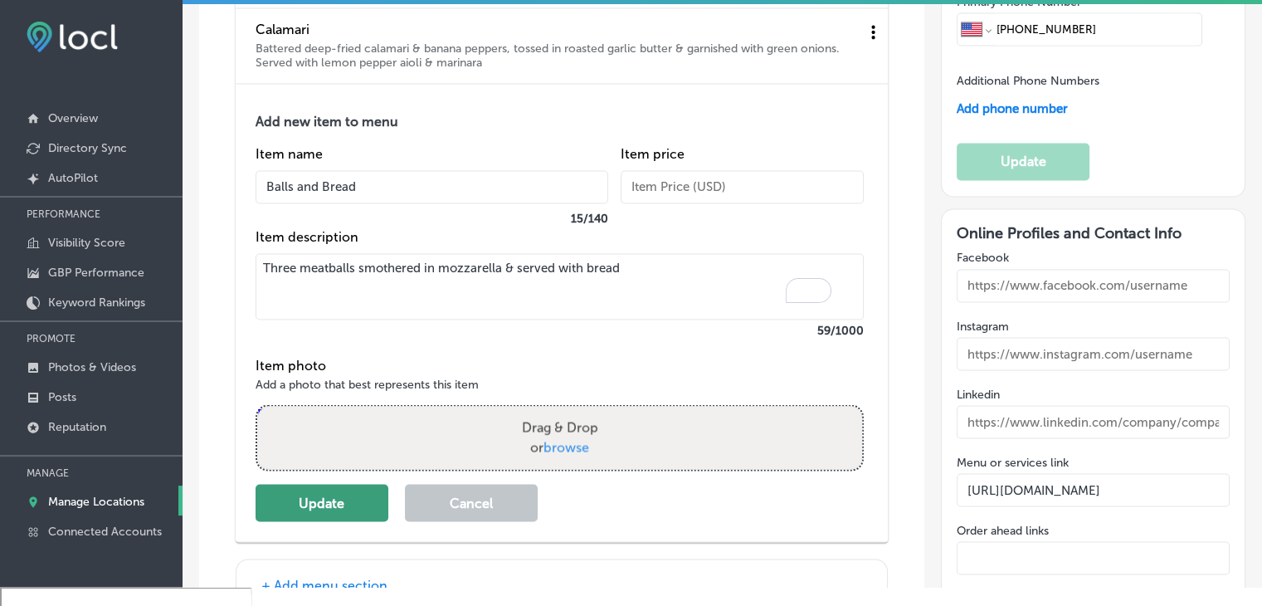
type textarea "Three meatballs smothered in mozzarella & served with bread"
click at [283, 495] on button "Update" at bounding box center [322, 502] width 133 height 37
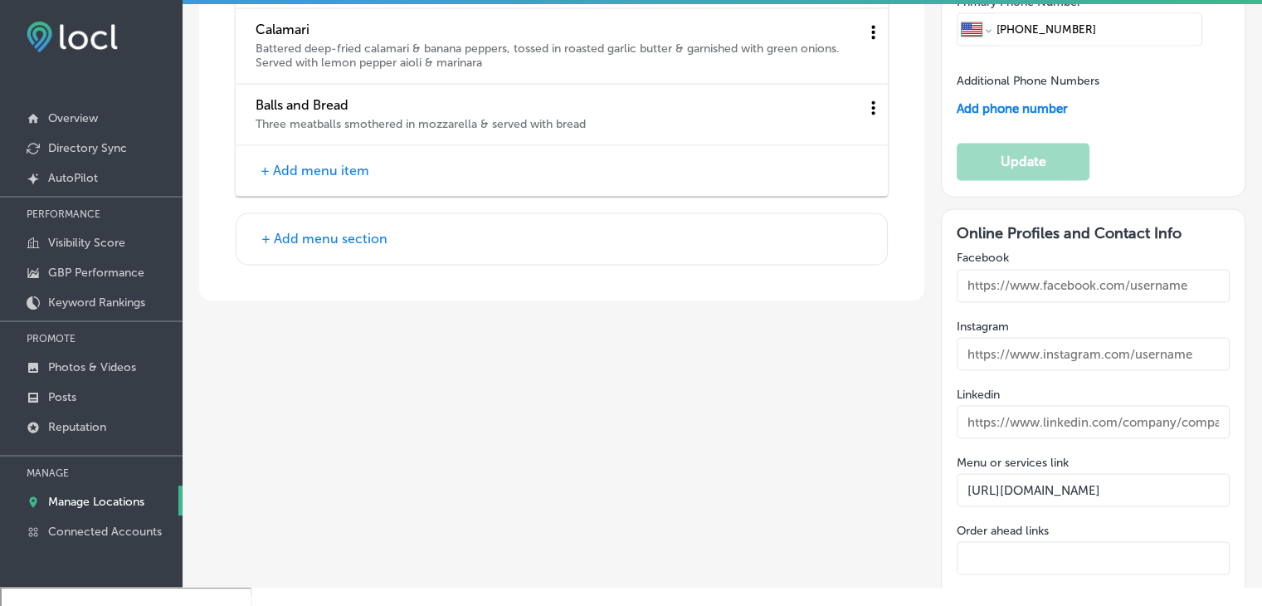
click at [422, 256] on div "+ Add menu section" at bounding box center [562, 238] width 652 height 52
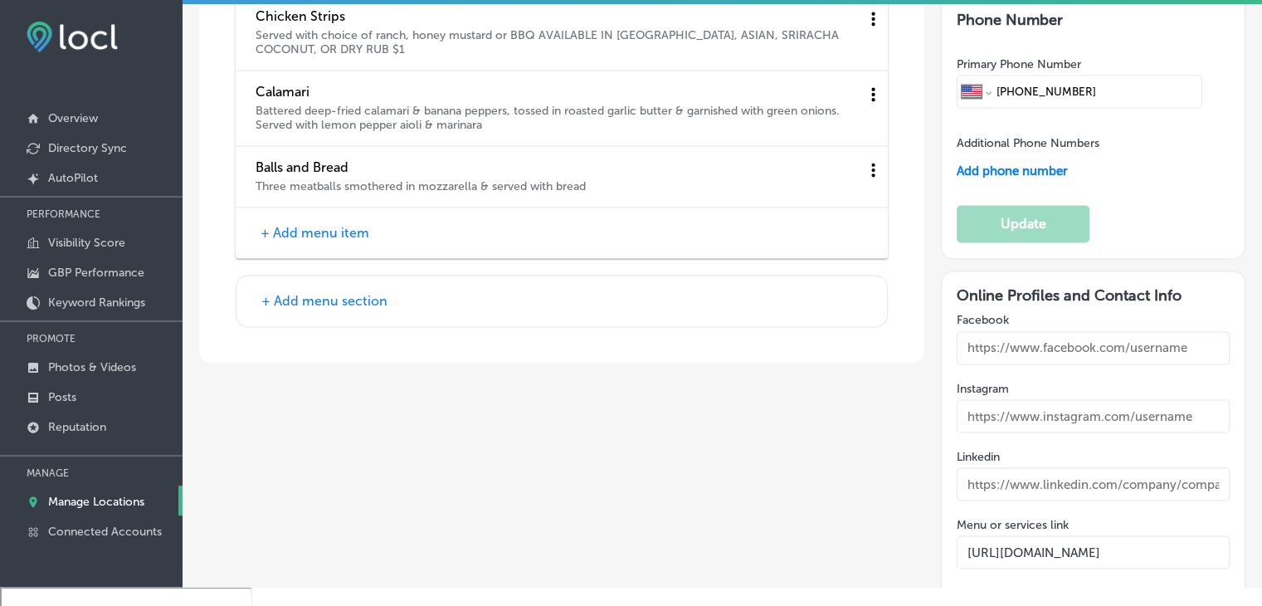
scroll to position [2661, 0]
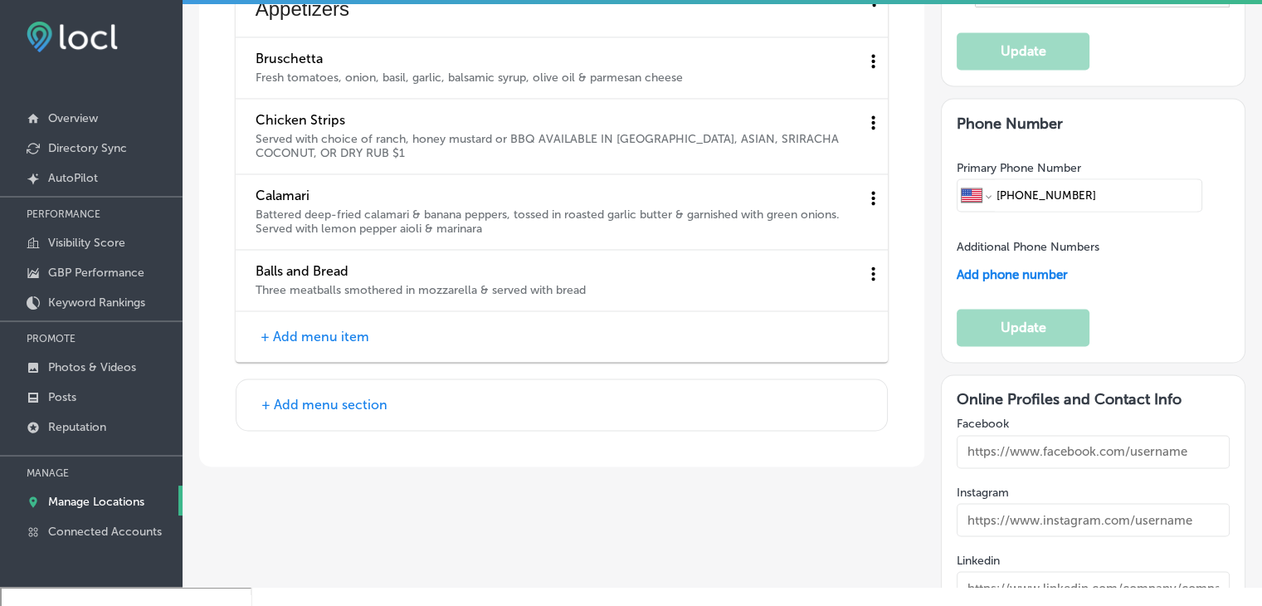
click at [335, 317] on div "+ Add menu item" at bounding box center [562, 336] width 652 height 51
click at [325, 332] on button "+ Add menu item" at bounding box center [315, 336] width 119 height 17
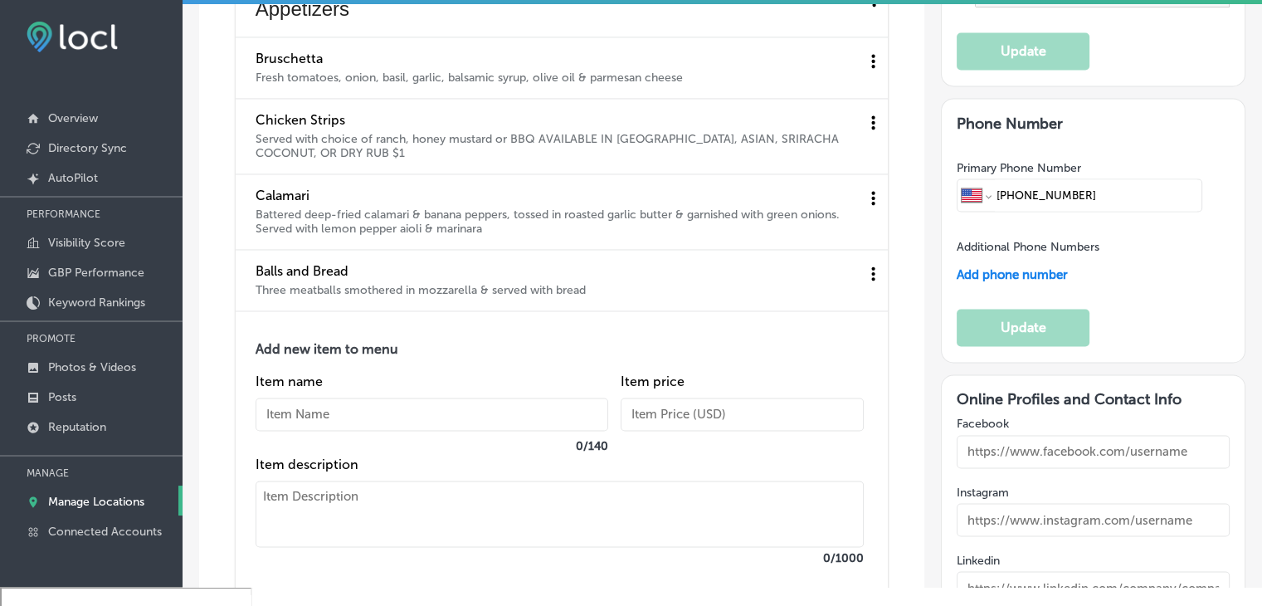
click at [334, 420] on input "text" at bounding box center [432, 413] width 353 height 33
paste input "Cheese Bread"
type input "Cheese Bread"
click at [487, 508] on textarea at bounding box center [560, 513] width 608 height 66
paste textarea "With marinara dipping sauce."
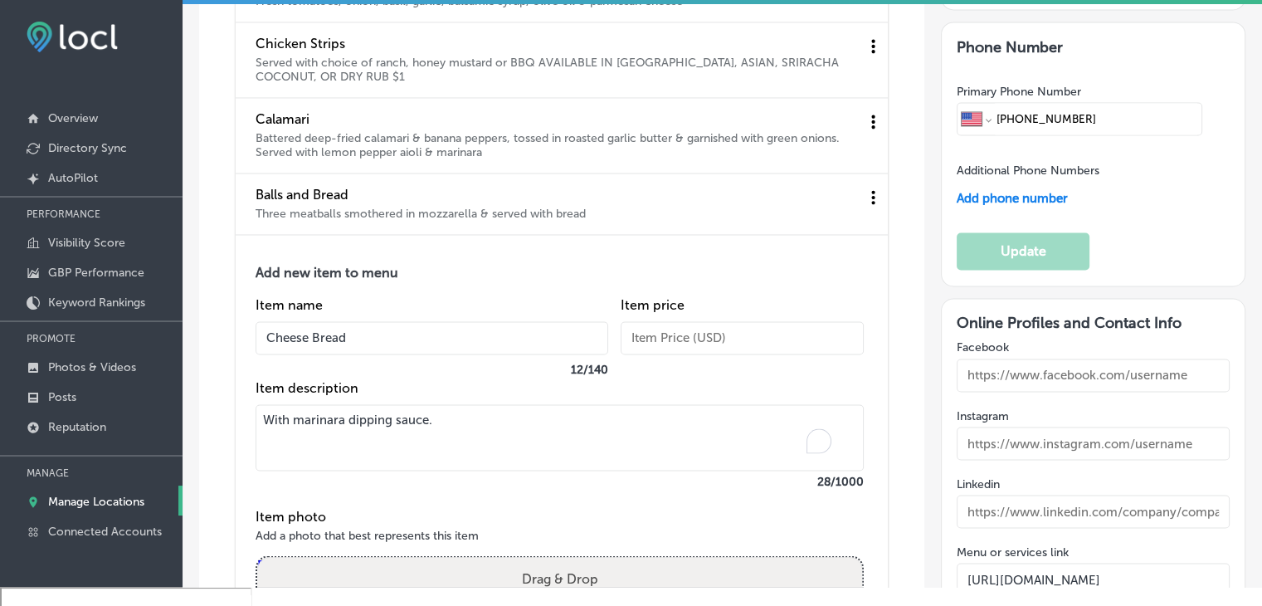
scroll to position [2827, 0]
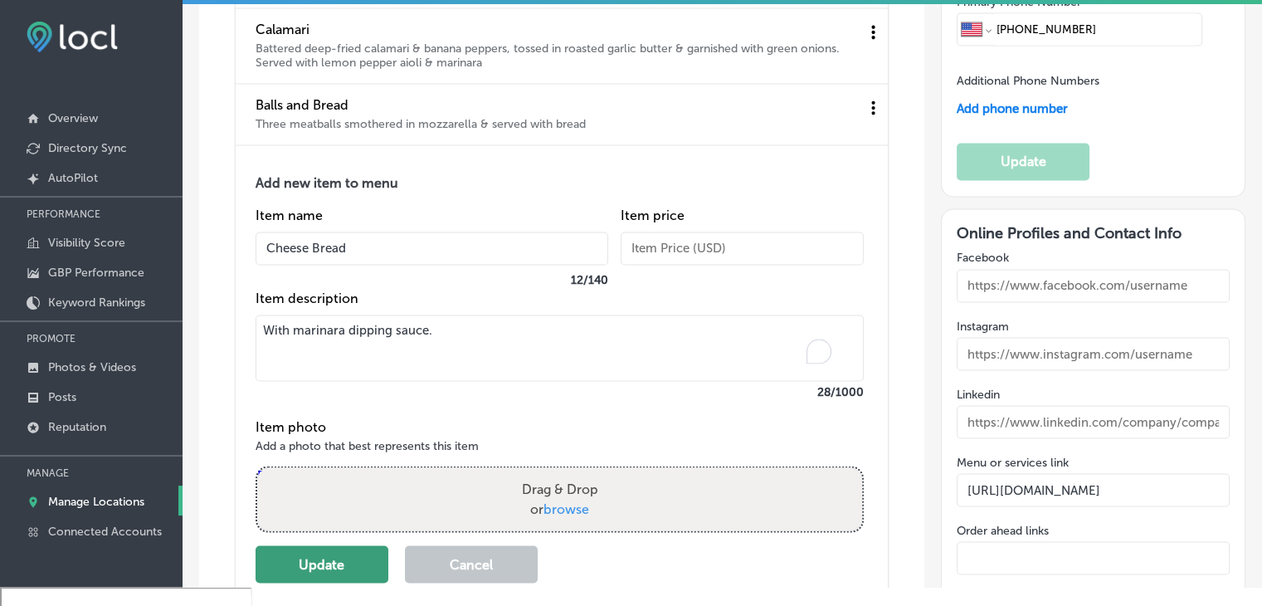
type textarea "With marinara dipping sauce."
click at [372, 558] on button "Update" at bounding box center [322, 563] width 133 height 37
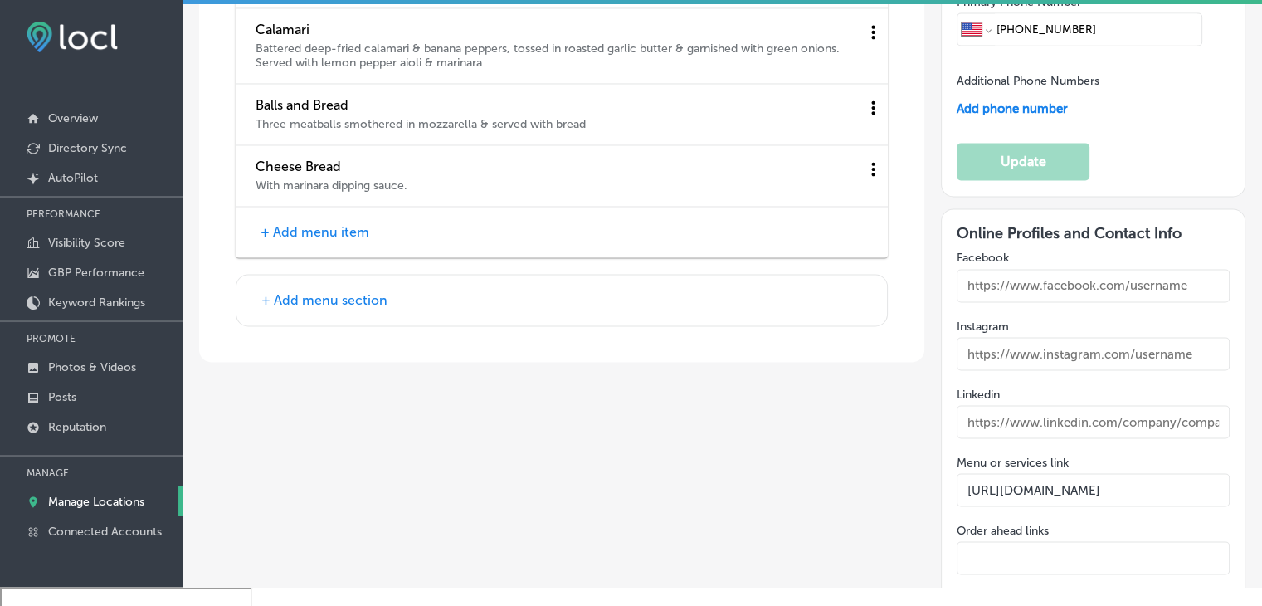
click at [363, 297] on button "+ Add menu section" at bounding box center [324, 299] width 136 height 17
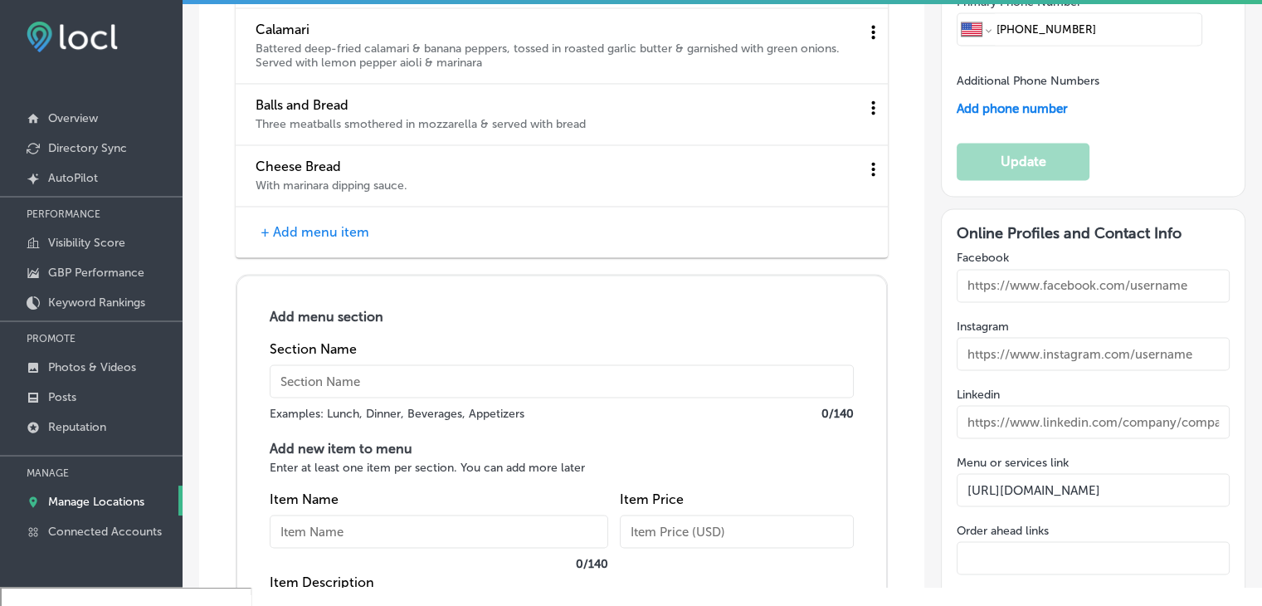
click at [404, 385] on input "text" at bounding box center [562, 380] width 584 height 33
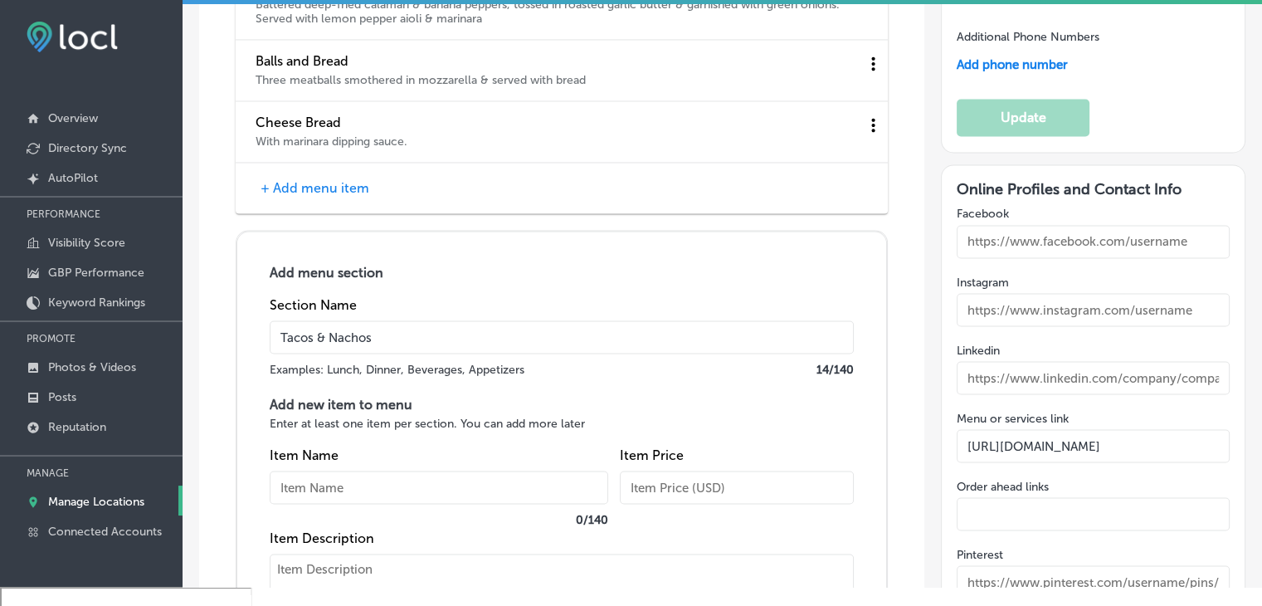
scroll to position [2910, 0]
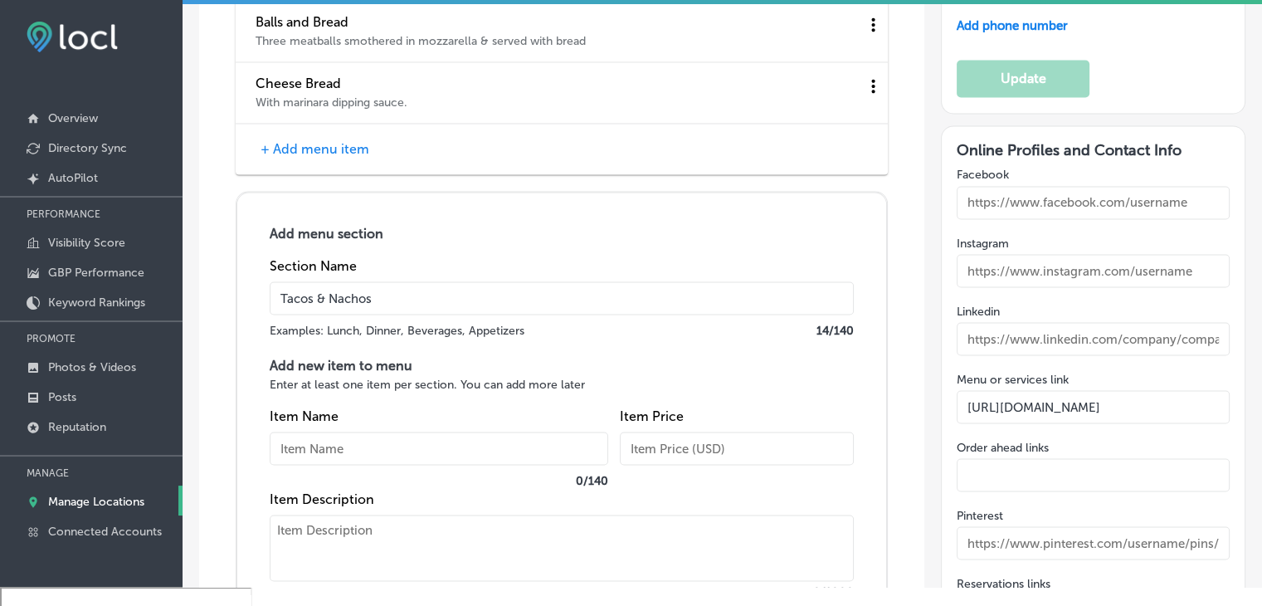
type input "Tacos & Nachos"
click at [495, 448] on input "text" at bounding box center [439, 448] width 339 height 33
paste input "Buffalo Chicken Nachos"
type input "Buffalo Chicken Nachos"
click at [546, 514] on textarea at bounding box center [562, 547] width 584 height 66
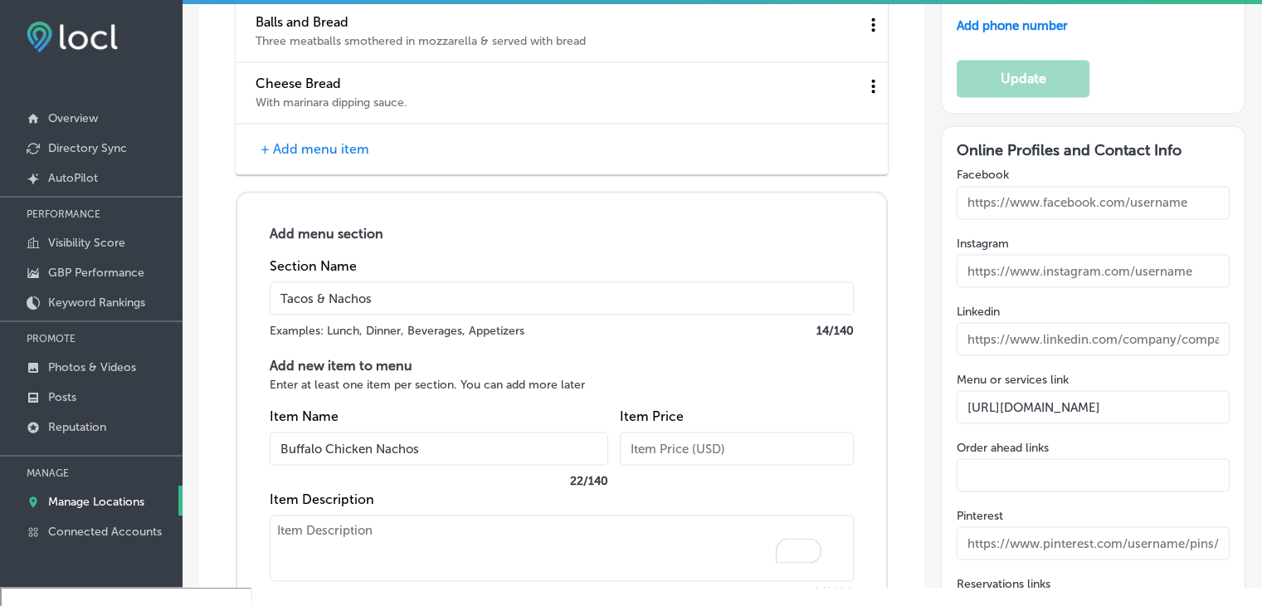
paste textarea "Buffalo chicken, blue cheese crumbles, green onions, cheese & topped with pico"
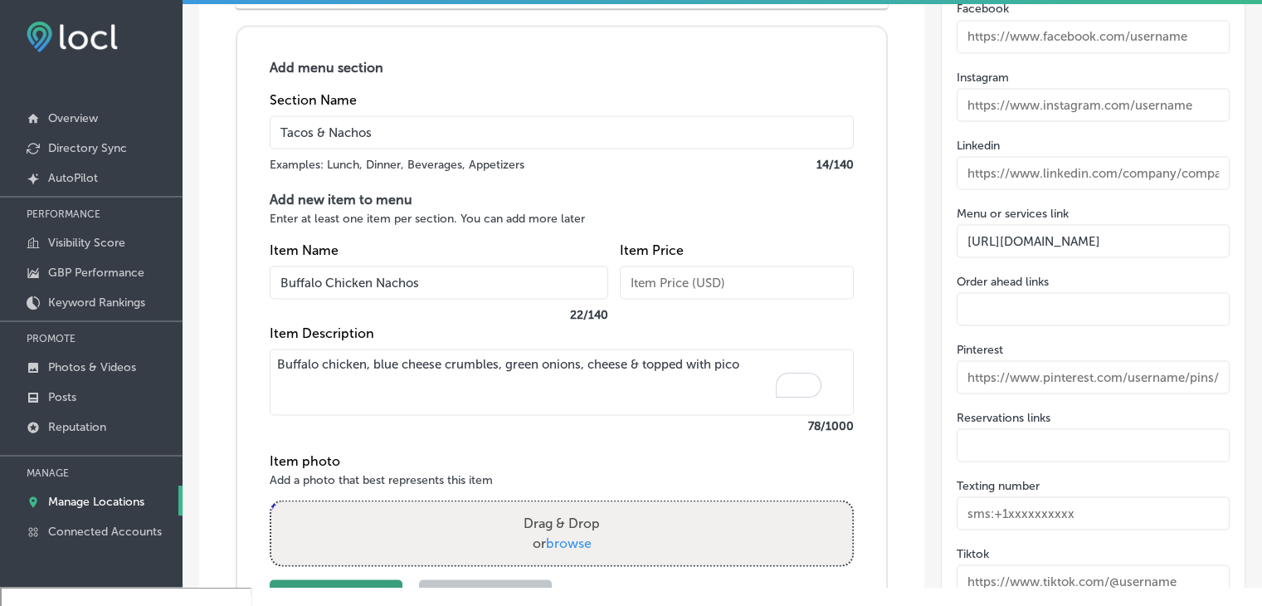
type textarea "Buffalo chicken, blue cheese crumbles, green onions, cheese & topped with pico"
click at [358, 579] on button "Update" at bounding box center [336, 597] width 133 height 37
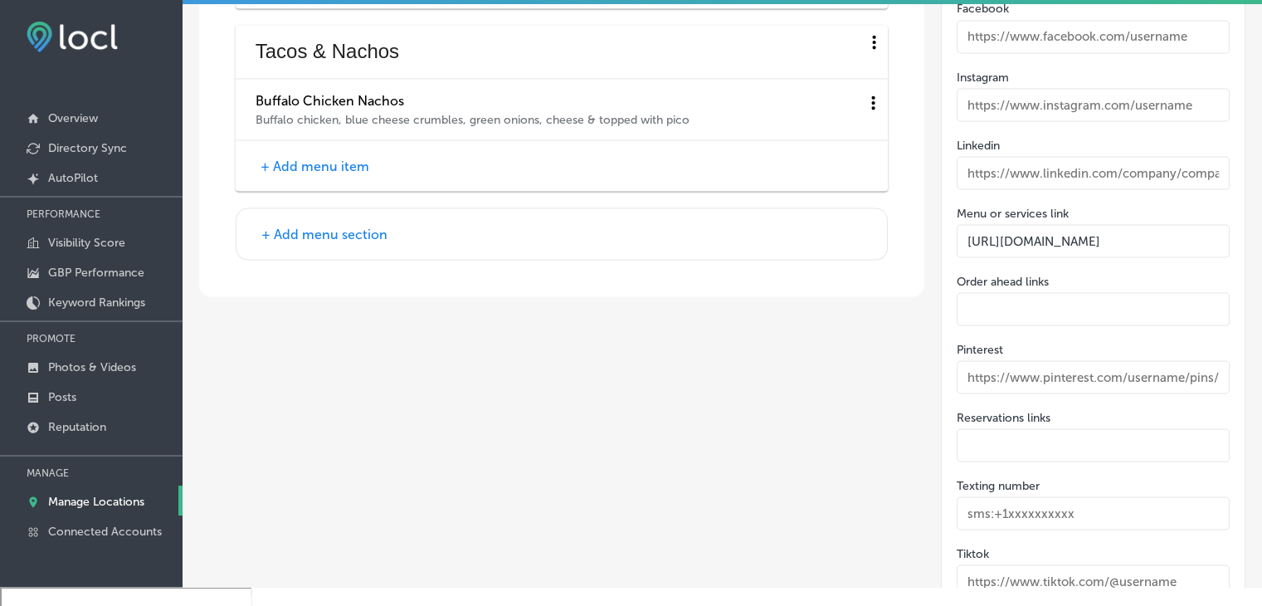
click at [309, 140] on div "+ Add menu item" at bounding box center [562, 165] width 652 height 51
click at [309, 162] on button "+ Add menu item" at bounding box center [315, 165] width 119 height 17
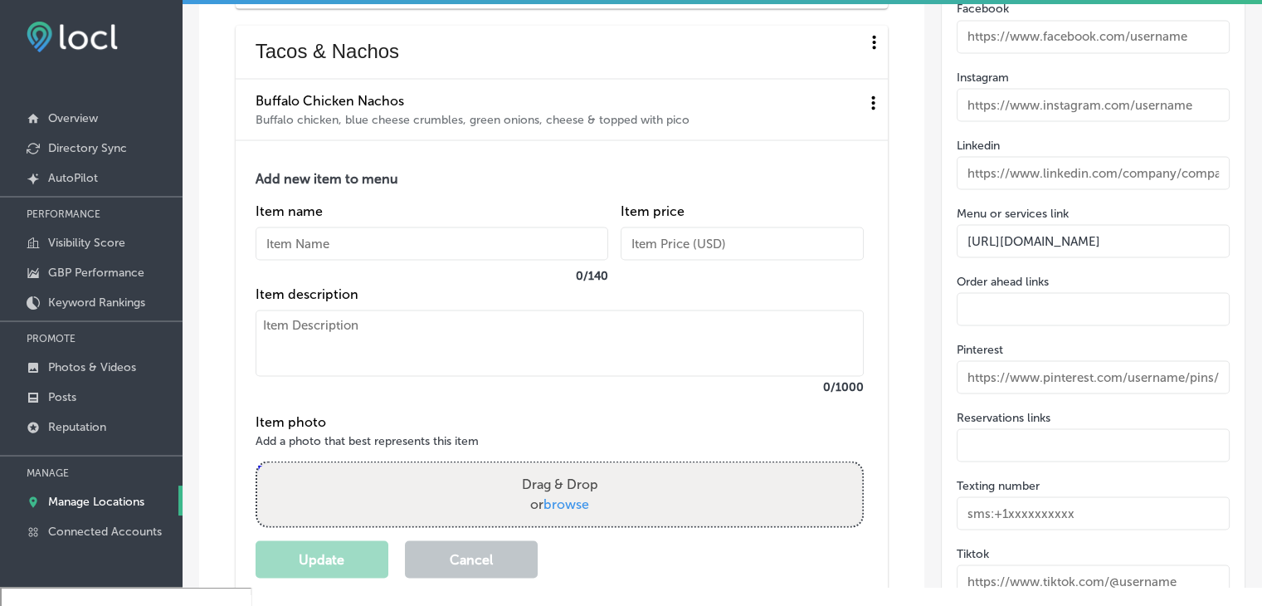
click at [311, 253] on div "Item name 0 / 140" at bounding box center [432, 243] width 353 height 83
click at [314, 242] on input "text" at bounding box center [432, 243] width 353 height 33
paste input "Carnitas Nachos"
type input "Carnitas Nachos"
click at [445, 339] on textarea at bounding box center [560, 343] width 608 height 66
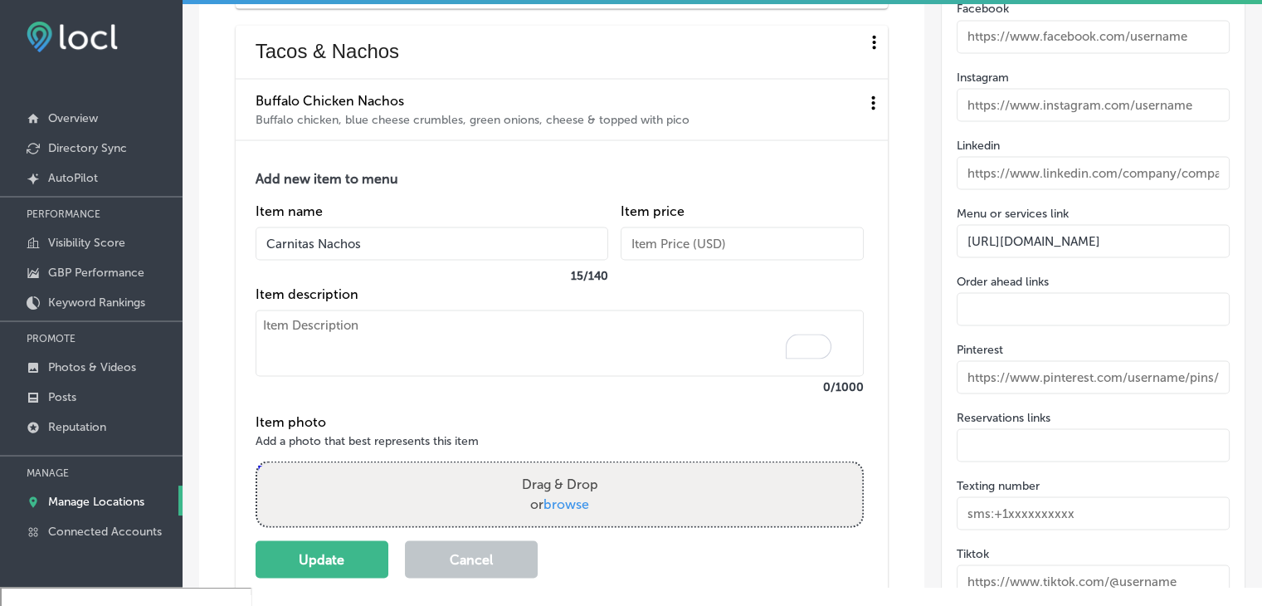
paste textarea "Pork carnitas meat with pico de gallo, black bean and corn salsa topped with mo…"
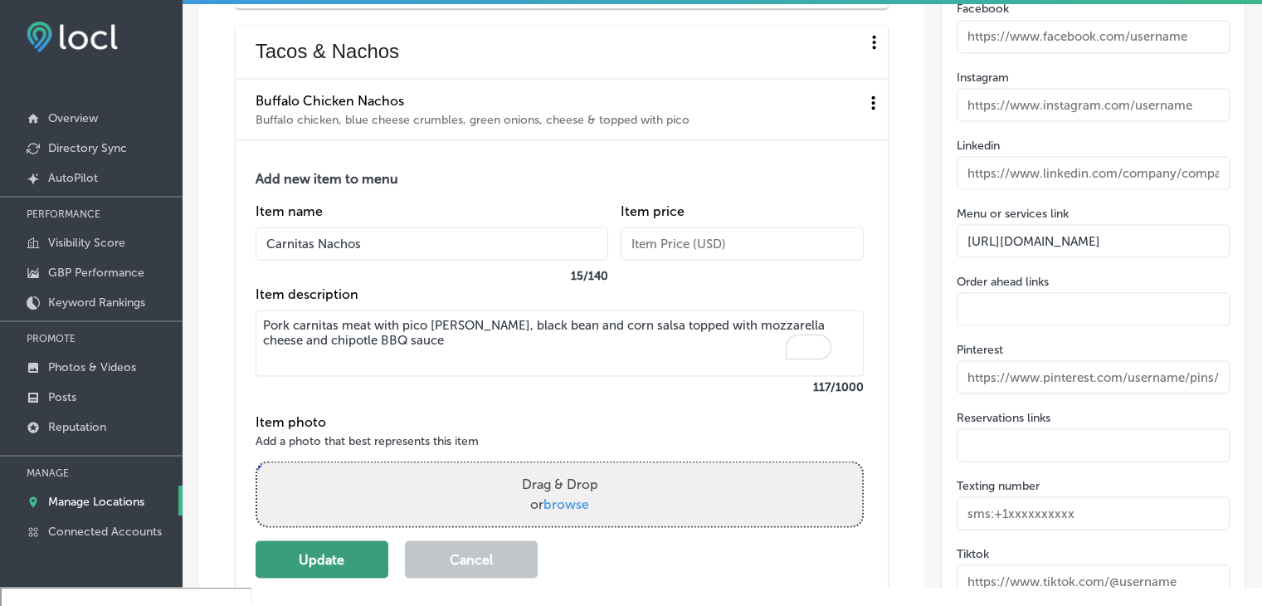
type textarea "Pork carnitas meat with pico de gallo, black bean and corn salsa topped with mo…"
click at [332, 563] on button "Update" at bounding box center [322, 558] width 133 height 37
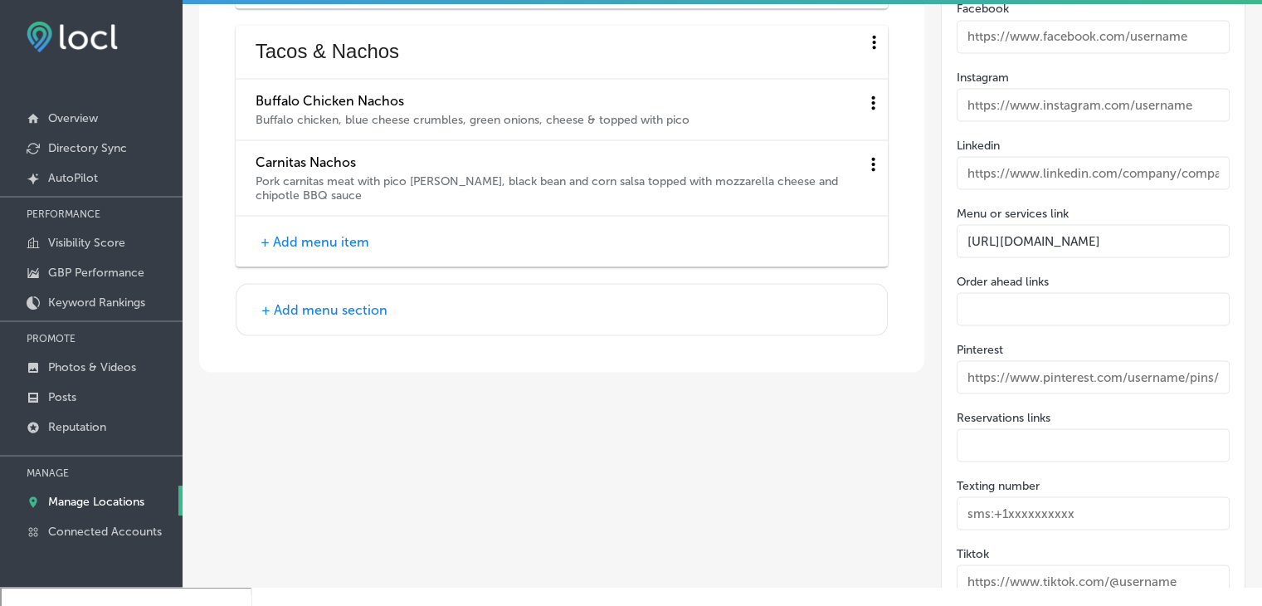
click at [337, 243] on div "+ Add menu item" at bounding box center [562, 241] width 652 height 51
click at [337, 240] on button "+ Add menu item" at bounding box center [315, 240] width 119 height 17
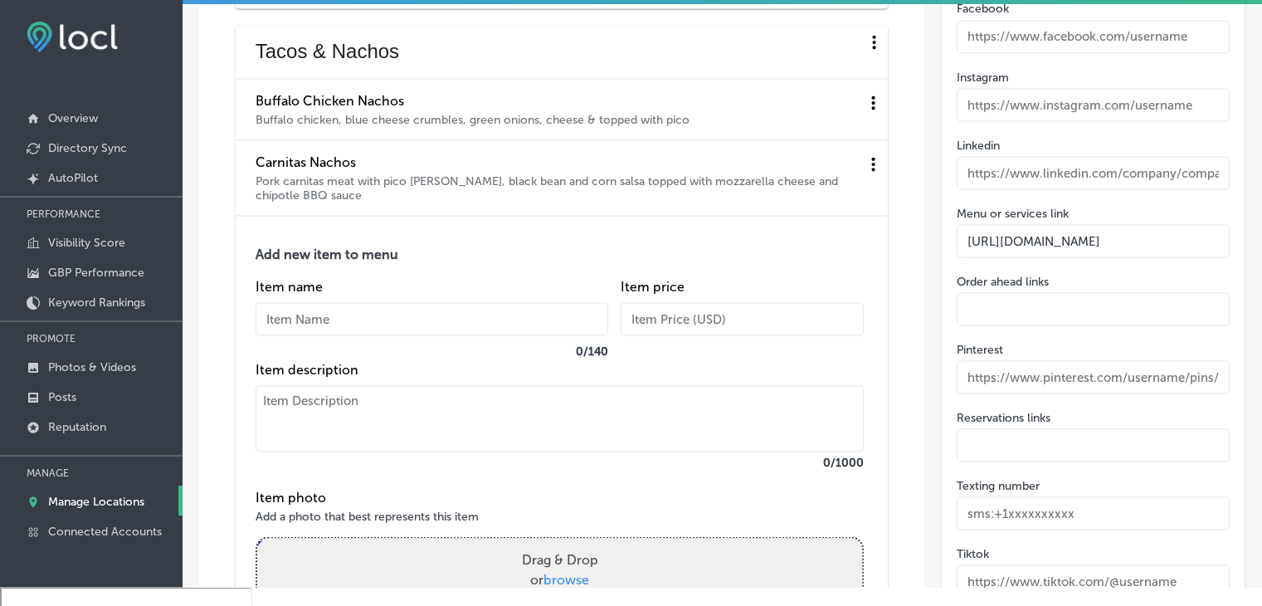
click at [341, 285] on div "Item name 0 / 140" at bounding box center [432, 319] width 353 height 83
click at [341, 306] on input "text" at bounding box center [432, 318] width 353 height 33
paste input "Street Corn Nachos"
type input "Street Corn Nachos"
click at [335, 418] on textarea at bounding box center [560, 418] width 608 height 66
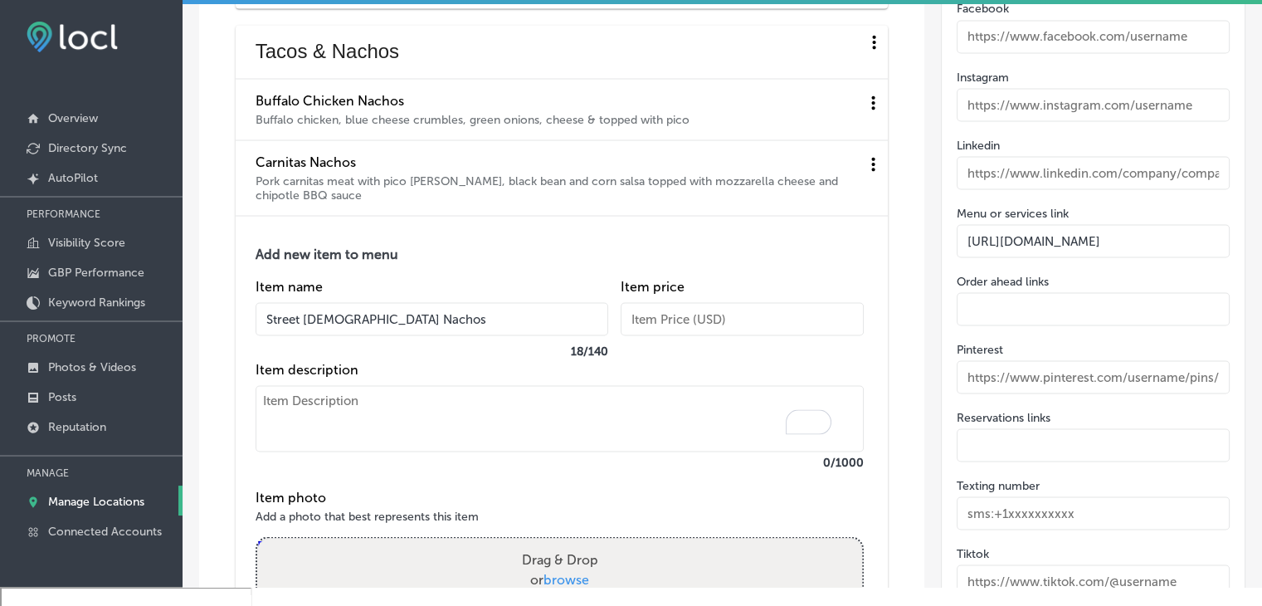
paste textarea "Roasted corn relish with cilantro aioli, cheese, green onion and topped with fr…"
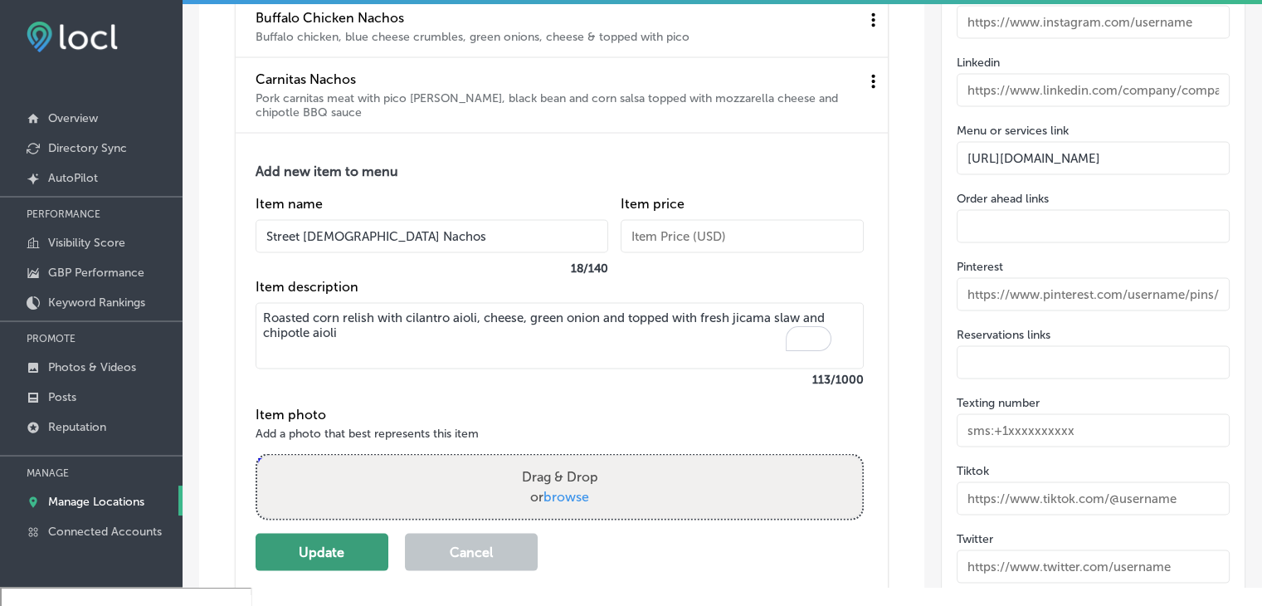
type textarea "Roasted corn relish with cilantro aioli, cheese, green onion and topped with fr…"
click at [349, 539] on button "Update" at bounding box center [322, 551] width 133 height 37
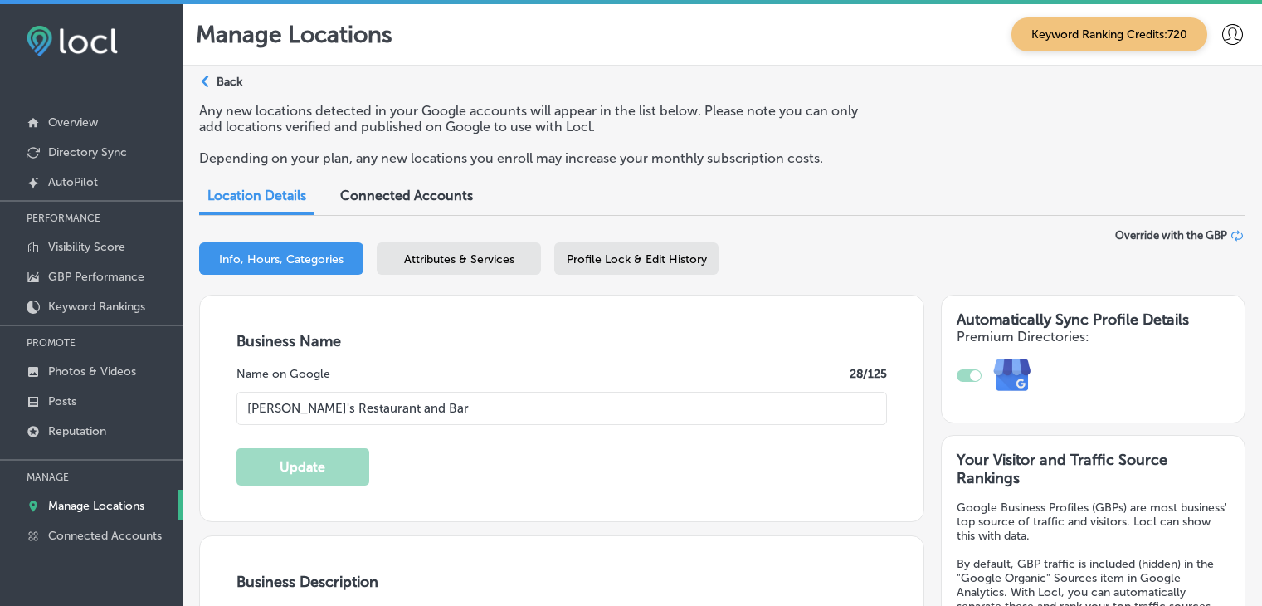
select select "US"
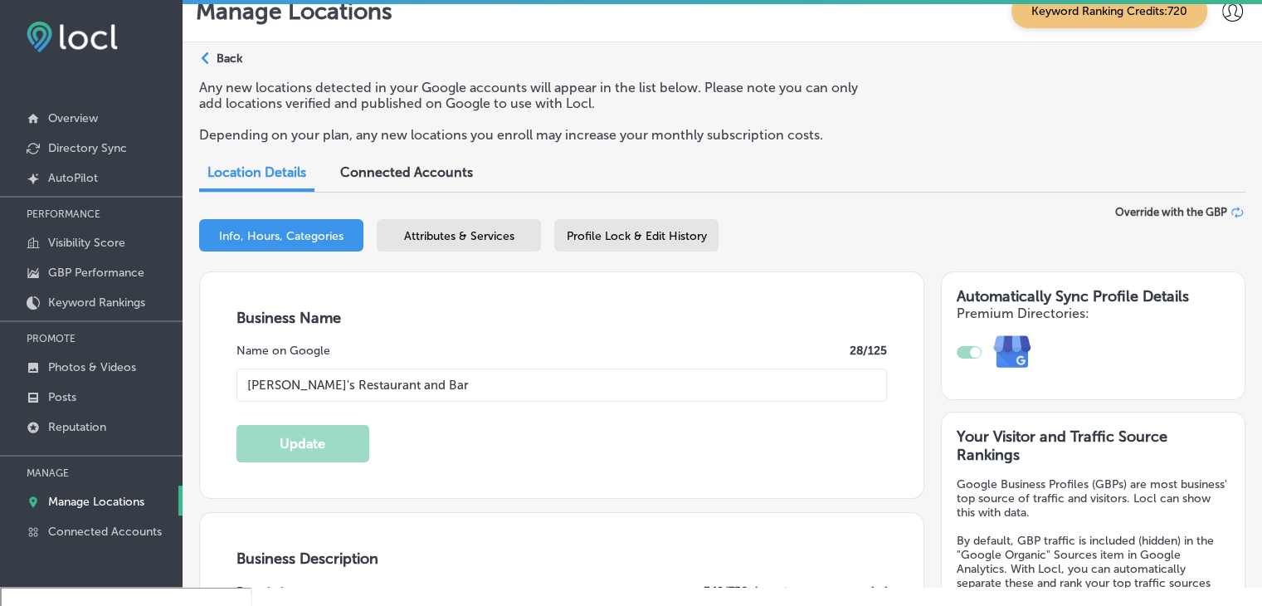
scroll to position [3159, 0]
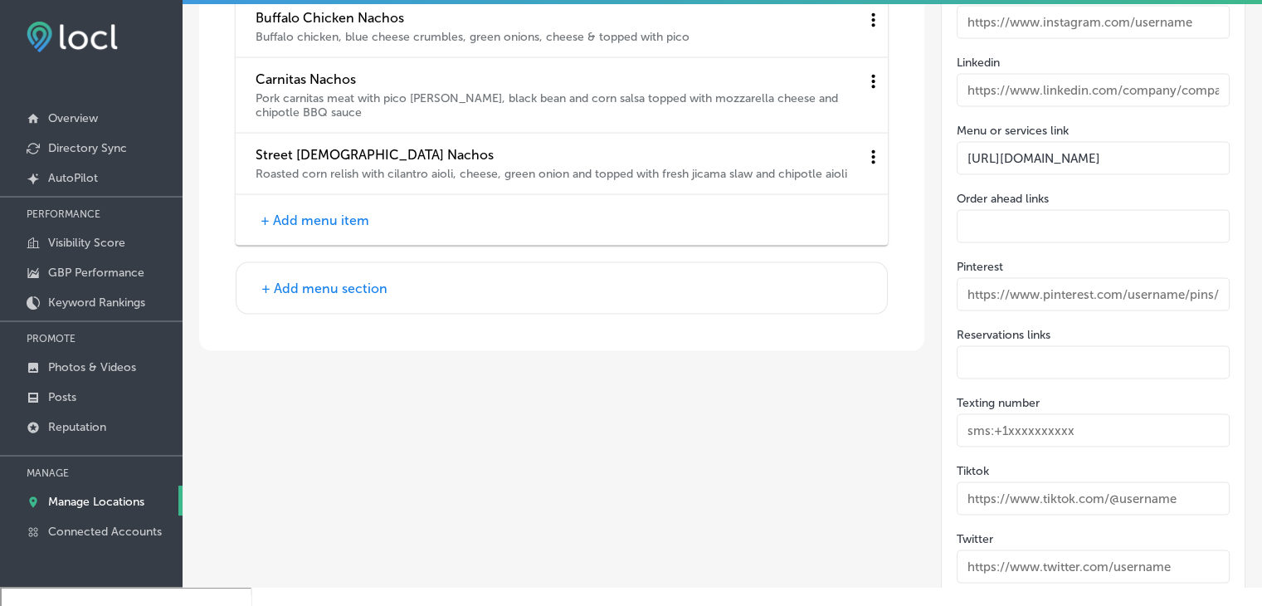
click at [332, 236] on div "+ Add menu item" at bounding box center [562, 219] width 652 height 51
click at [332, 217] on button "+ Add menu item" at bounding box center [315, 219] width 119 height 17
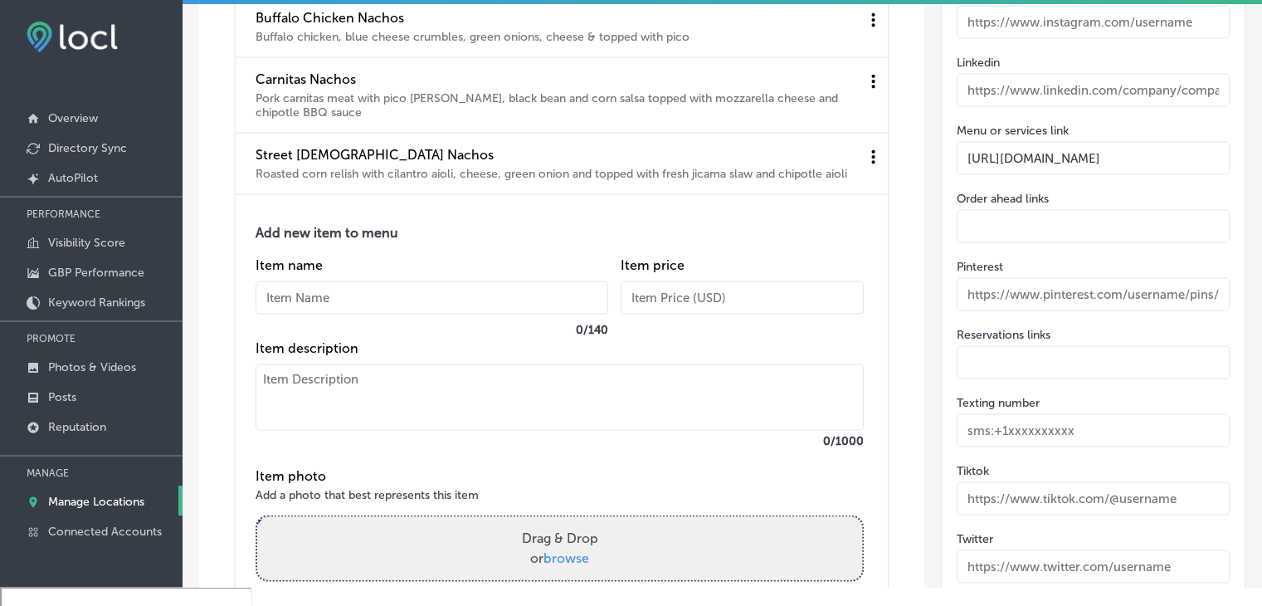
click at [336, 306] on input "text" at bounding box center [432, 296] width 353 height 33
paste input "Nacho Add-Ons:"
type input "Nacho Add-Ons:"
click at [355, 430] on textarea at bounding box center [560, 396] width 608 height 66
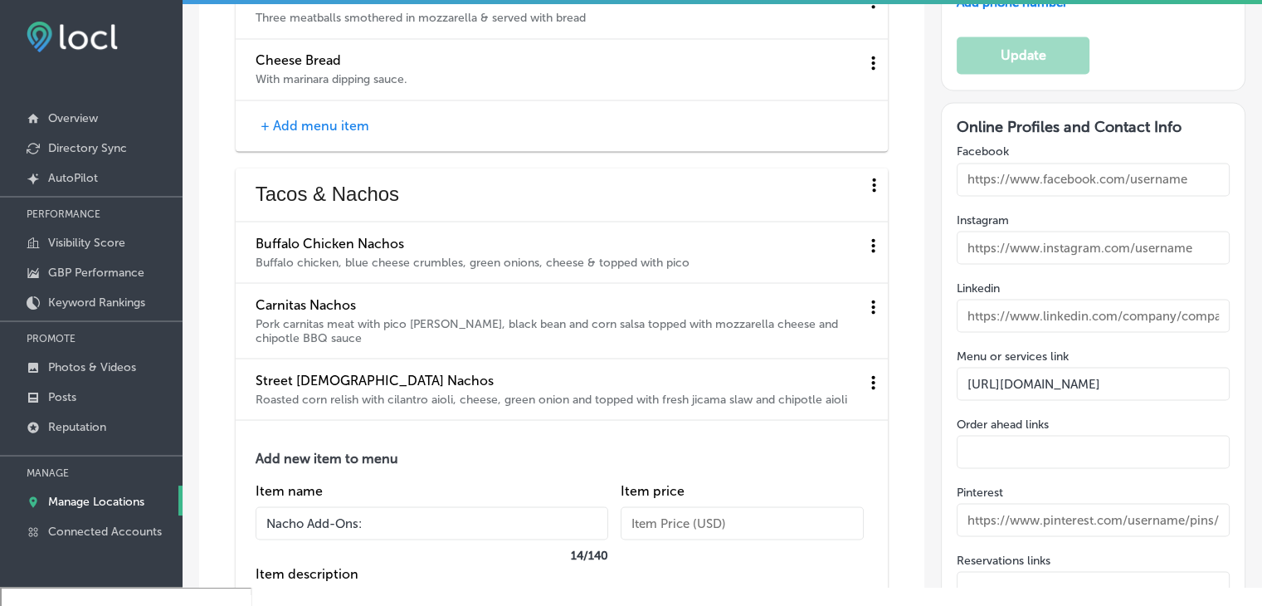
scroll to position [2910, 0]
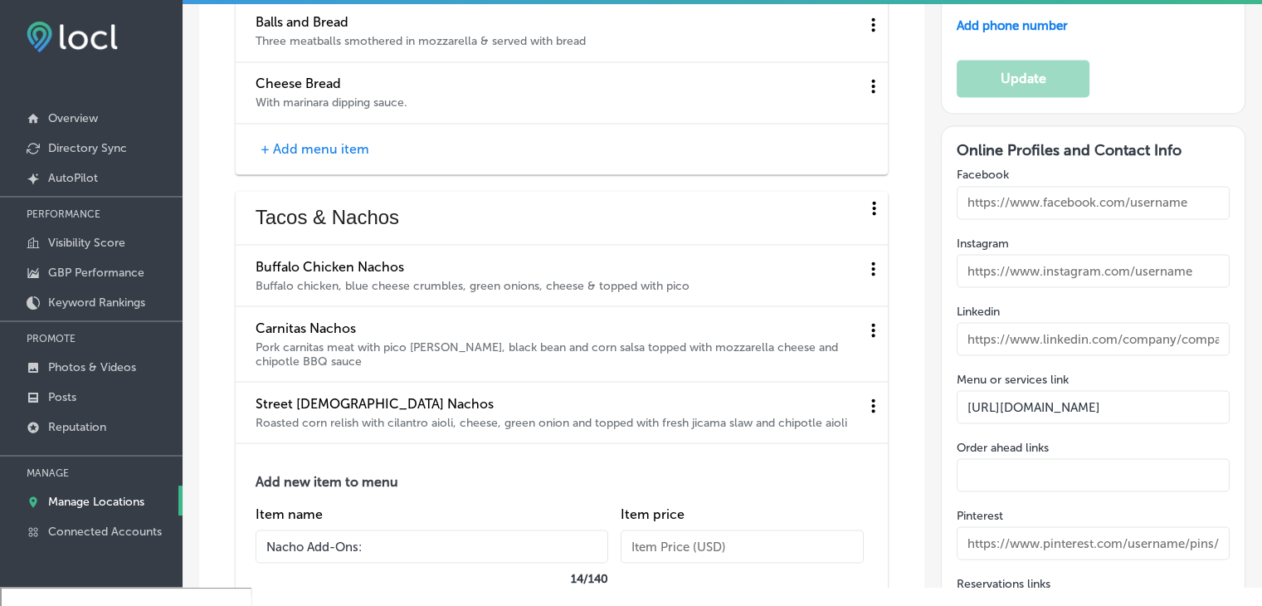
click at [368, 163] on div "+ Add menu item" at bounding box center [562, 149] width 652 height 51
click at [543, 207] on span "Tacos & Nachos" at bounding box center [560, 217] width 608 height 27
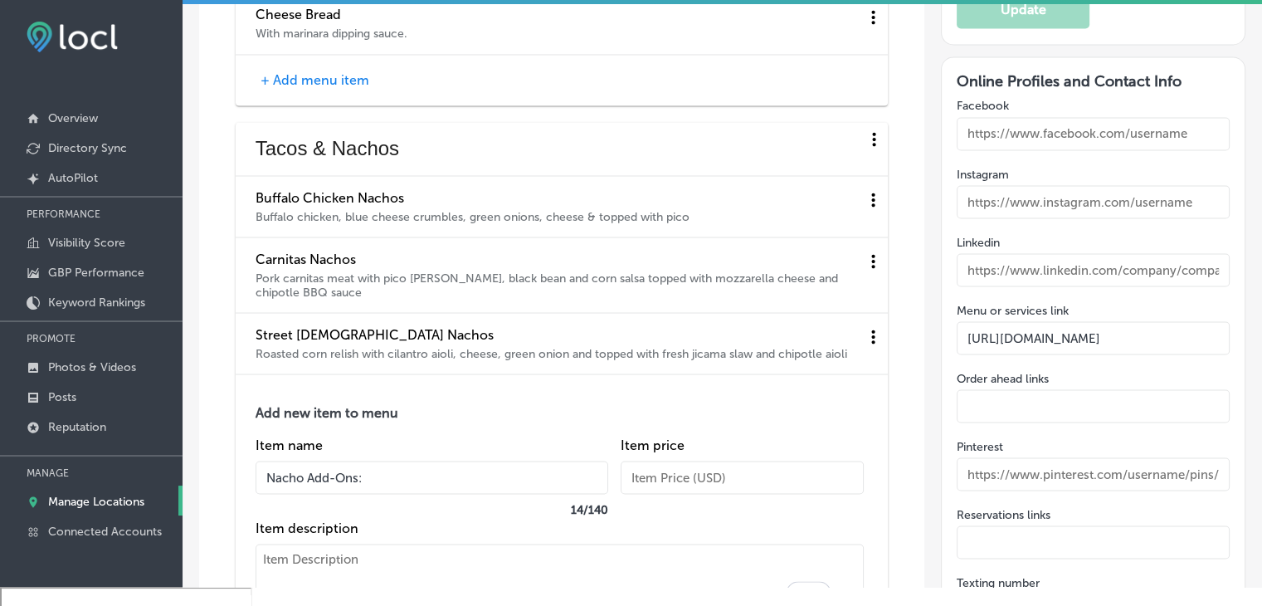
scroll to position [3159, 0]
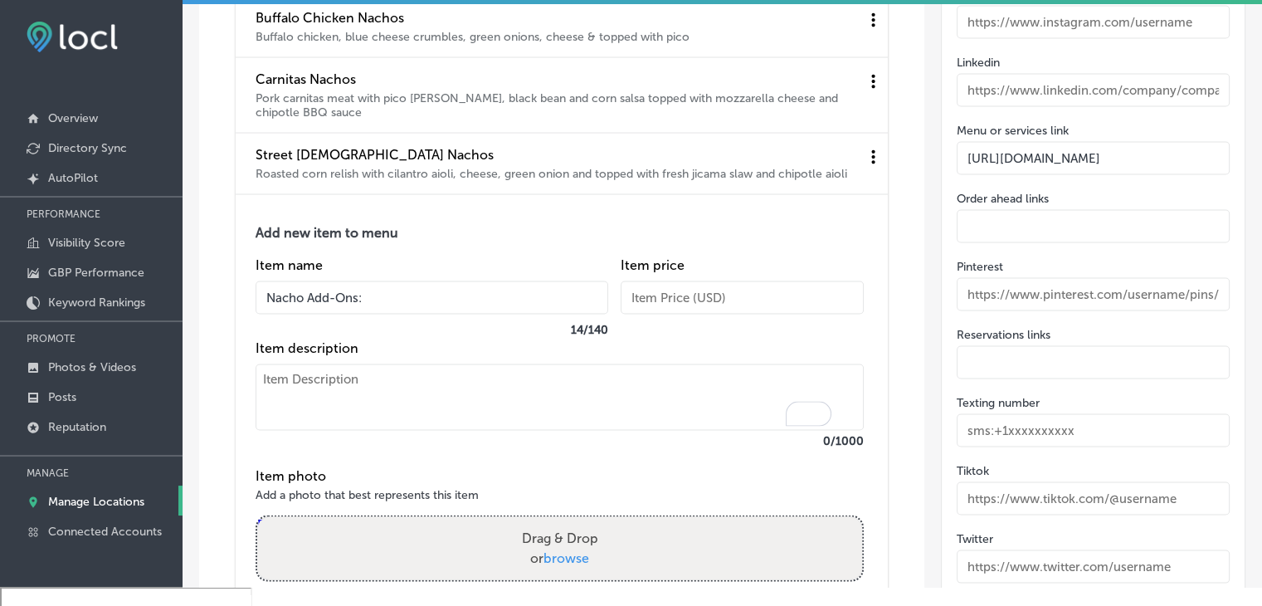
click at [461, 405] on textarea "To enrich screen reader interactions, please activate Accessibility in Grammarl…" at bounding box center [560, 396] width 608 height 66
paste textarea "Chicken +4 | Carnitas +4 | Sour Cream +2 | Jalapenos +2"
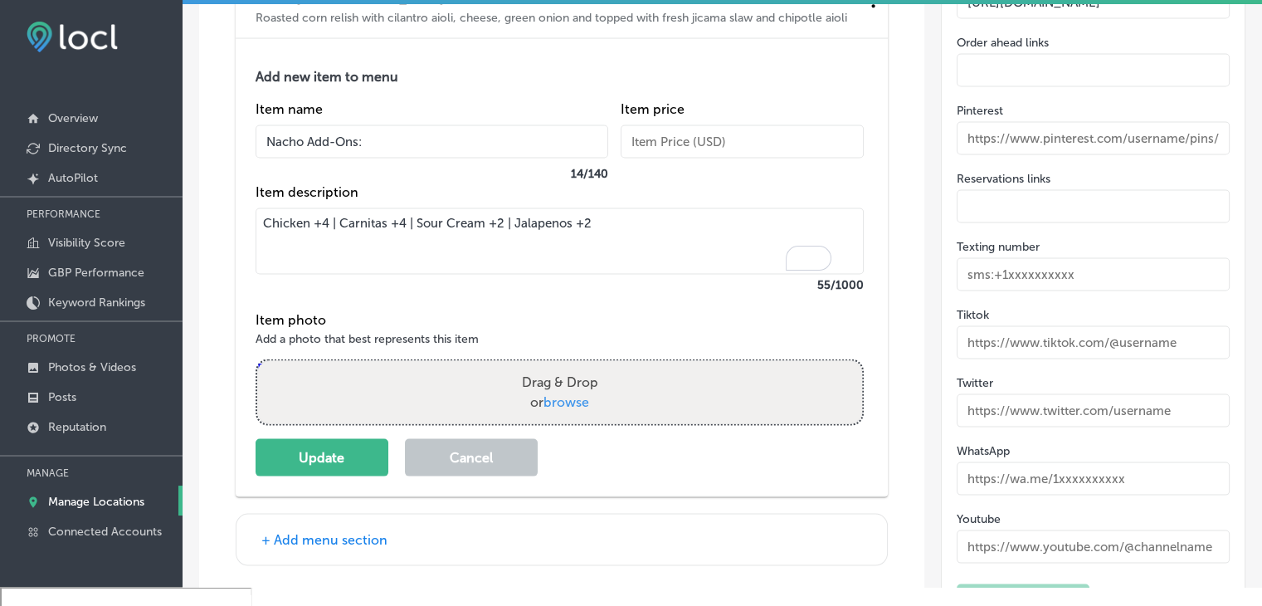
scroll to position [3325, 0]
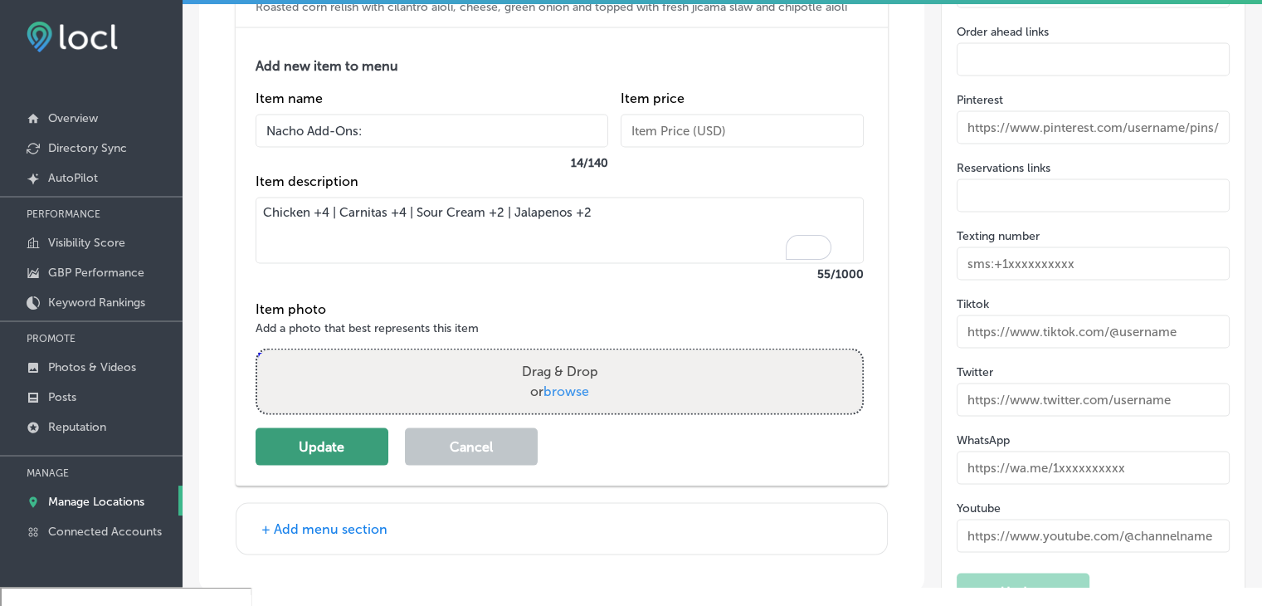
type textarea "Chicken +4 | Carnitas +4 | Sour Cream +2 | Jalapenos +2"
click at [378, 452] on button "Update" at bounding box center [322, 446] width 133 height 37
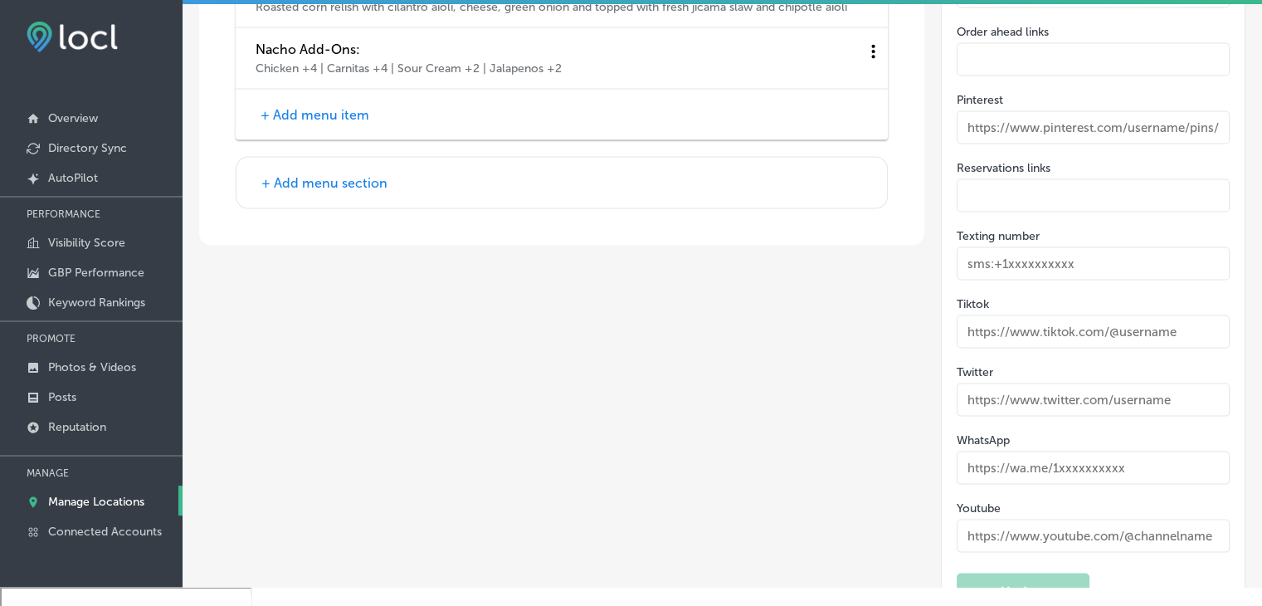
click at [320, 129] on div "+ Add menu item" at bounding box center [562, 115] width 652 height 51
click at [321, 123] on button "+ Add menu item" at bounding box center [315, 114] width 119 height 17
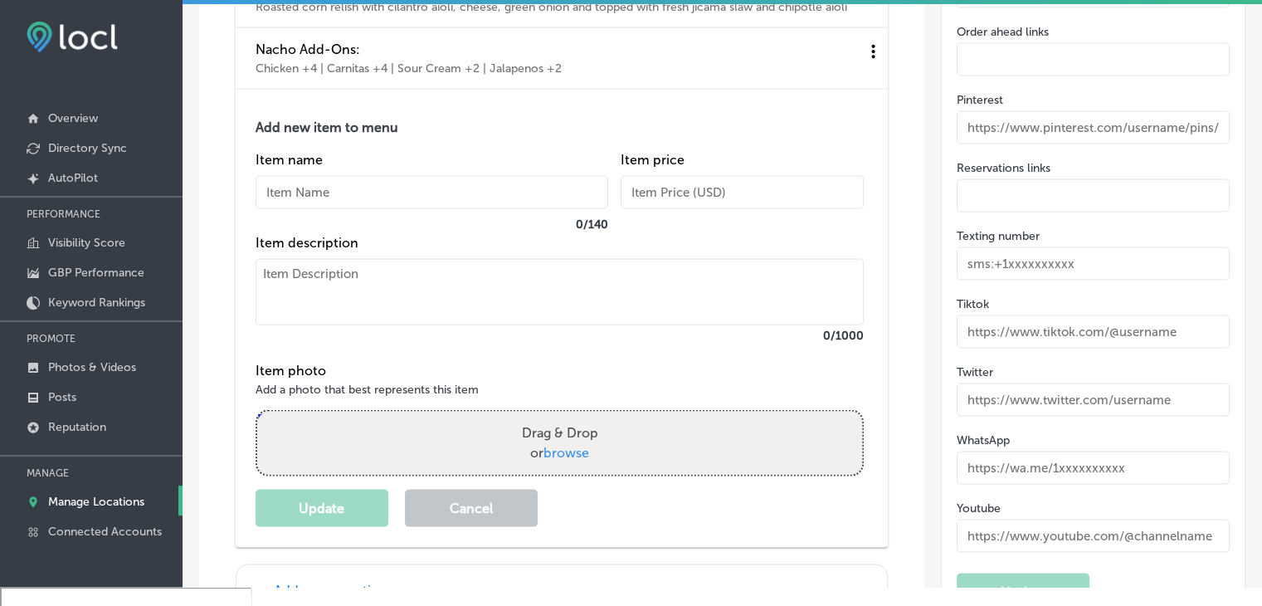
click at [325, 209] on input "text" at bounding box center [432, 192] width 353 height 33
paste input "Tacos"
drag, startPoint x: 329, startPoint y: 295, endPoint x: 337, endPoint y: 285, distance: 12.4
click at [332, 295] on textarea at bounding box center [560, 292] width 608 height 66
click at [492, 314] on textarea "To enrich screen reader interactions, please activate Accessibility in Grammarl…" at bounding box center [560, 292] width 608 height 66
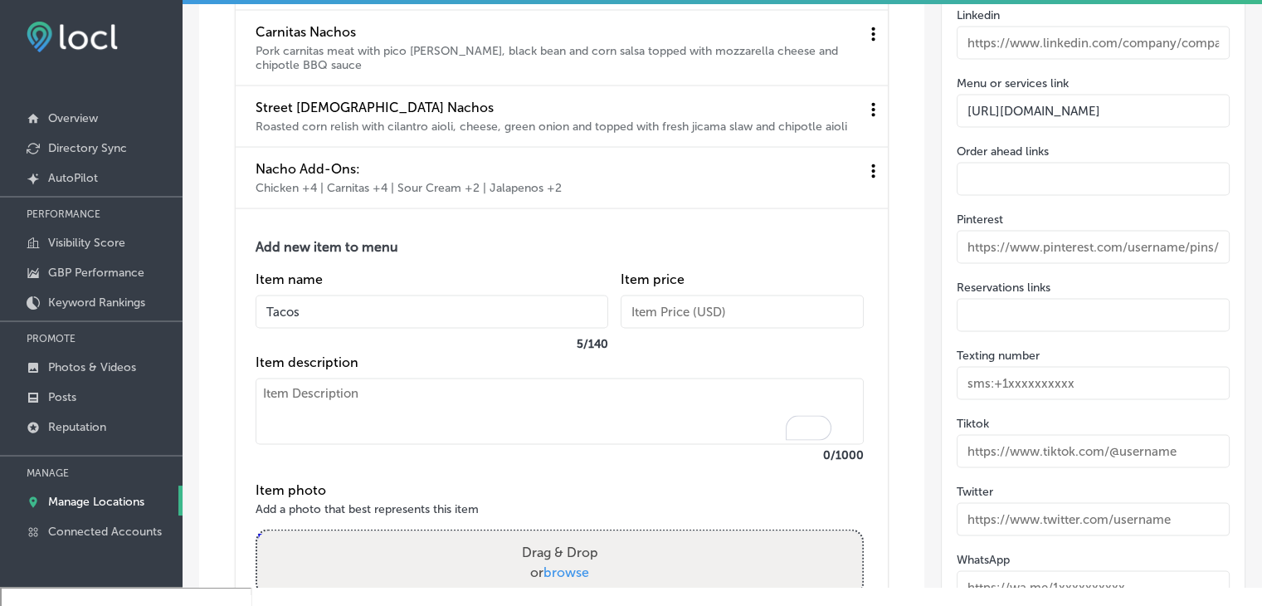
scroll to position [3159, 0]
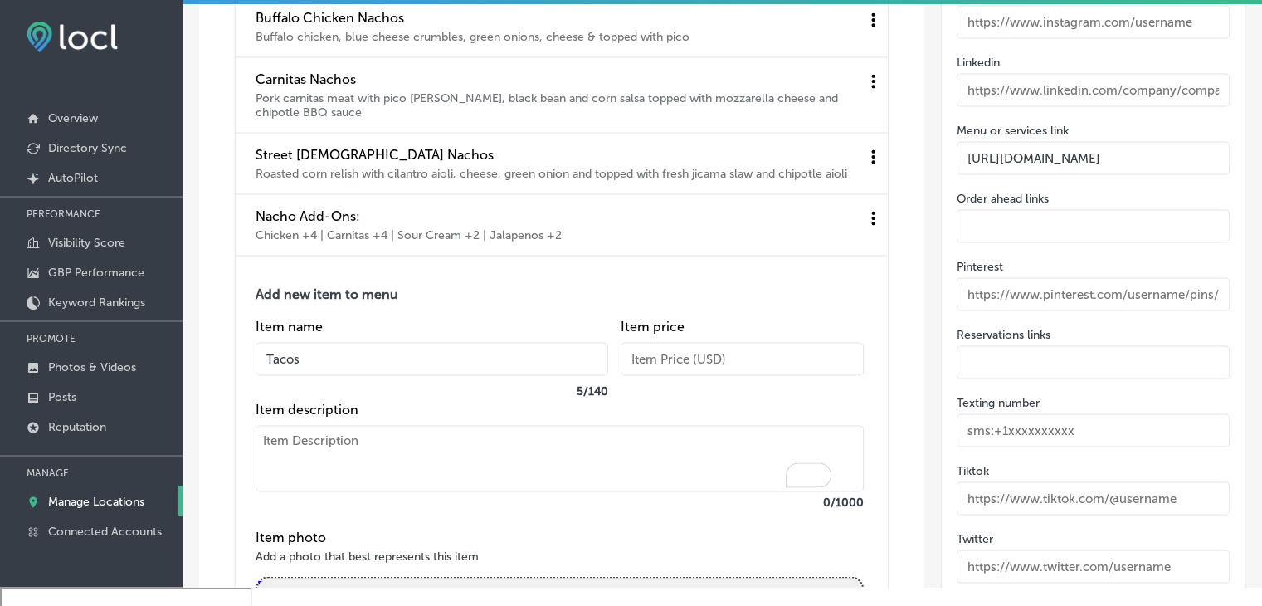
drag, startPoint x: 440, startPoint y: 340, endPoint x: 436, endPoint y: 363, distance: 23.6
click at [440, 342] on div "Item name Tacos 5 / 140" at bounding box center [432, 359] width 353 height 83
click at [436, 363] on input "Tacos" at bounding box center [432, 358] width 353 height 33
paste input "Mahi Mahi Tacos Lime cilantro marinated mahi mahi tacos topped with jicama slaw…"
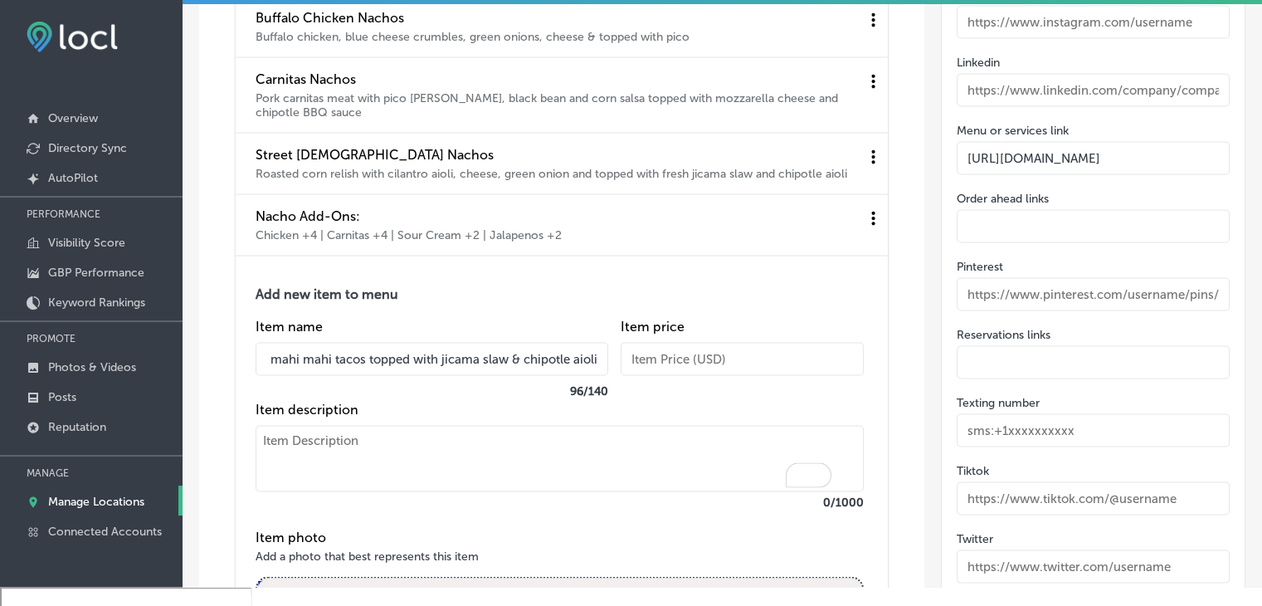
type input "Mahi Mahi Tacos Lime cilantro marinated mahi mahi tacos topped with jicama slaw…"
click at [432, 463] on textarea "To enrich screen reader interactions, please activate Accessibility in Grammarl…" at bounding box center [560, 458] width 608 height 66
click at [429, 357] on input "Mahi Mahi Tacos Lime cilantro marinated mahi mahi tacos topped with jicama slaw…" at bounding box center [432, 358] width 353 height 33
click at [402, 441] on textarea "To enrich screen reader interactions, please activate Accessibility in Grammarl…" at bounding box center [560, 458] width 608 height 66
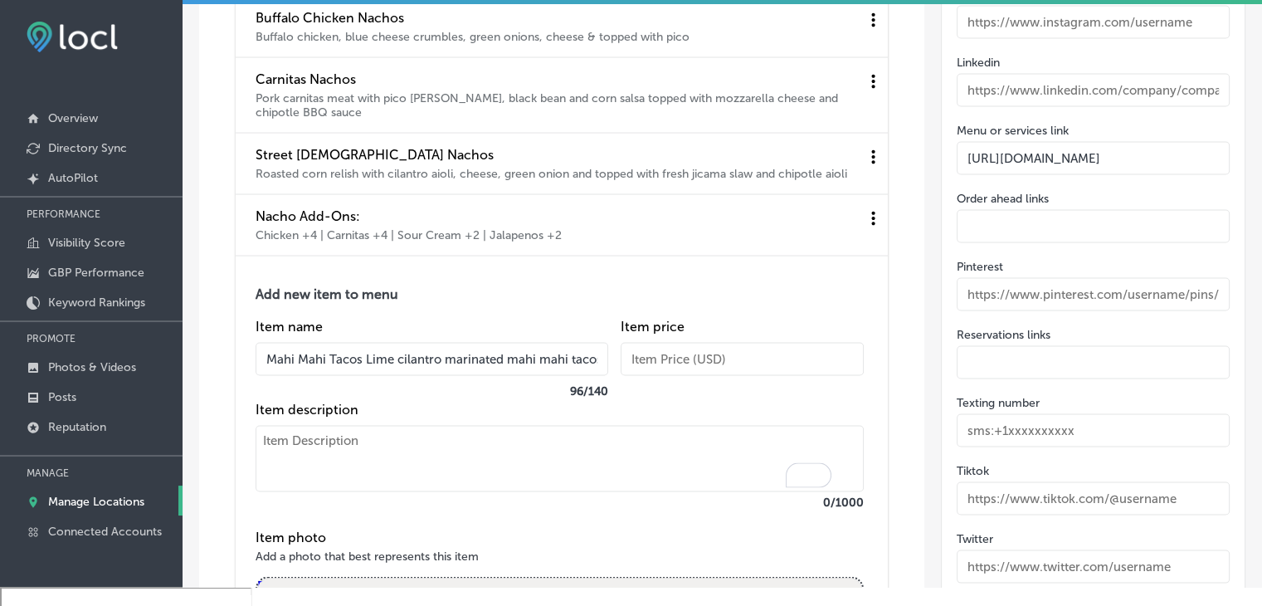
paste textarea "Mahi Mahi Tacos Lime cilantro marinated mahi mahi tacos topped with jicama slaw…"
type textarea "Mahi Mahi Tacos Lime cilantro marinated mahi mahi tacos topped with jicama slaw…"
click at [359, 373] on input "Mahi Mahi Tacos Lime cilantro marinated mahi mahi tacos topped with jicama slaw…" at bounding box center [432, 358] width 353 height 33
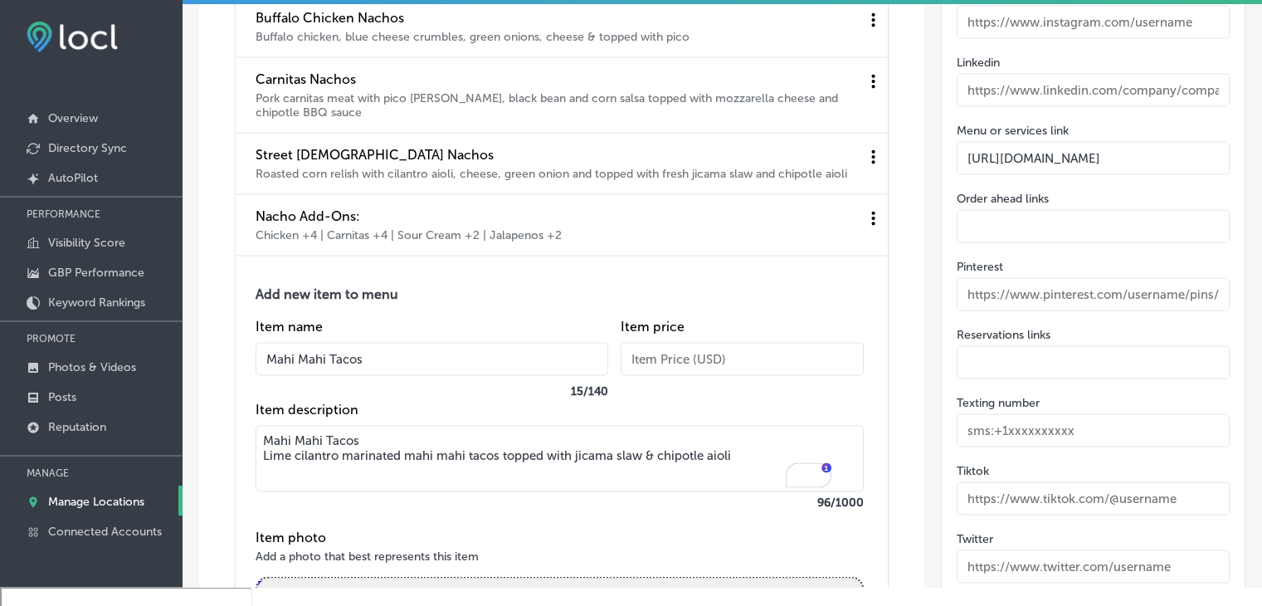
type input "Mahi Mahi Tacos"
drag, startPoint x: 256, startPoint y: 447, endPoint x: 378, endPoint y: 445, distance: 122.0
click at [378, 445] on textarea "Mahi Mahi Tacos Lime cilantro marinated mahi mahi tacos topped with jicama slaw…" at bounding box center [560, 458] width 608 height 66
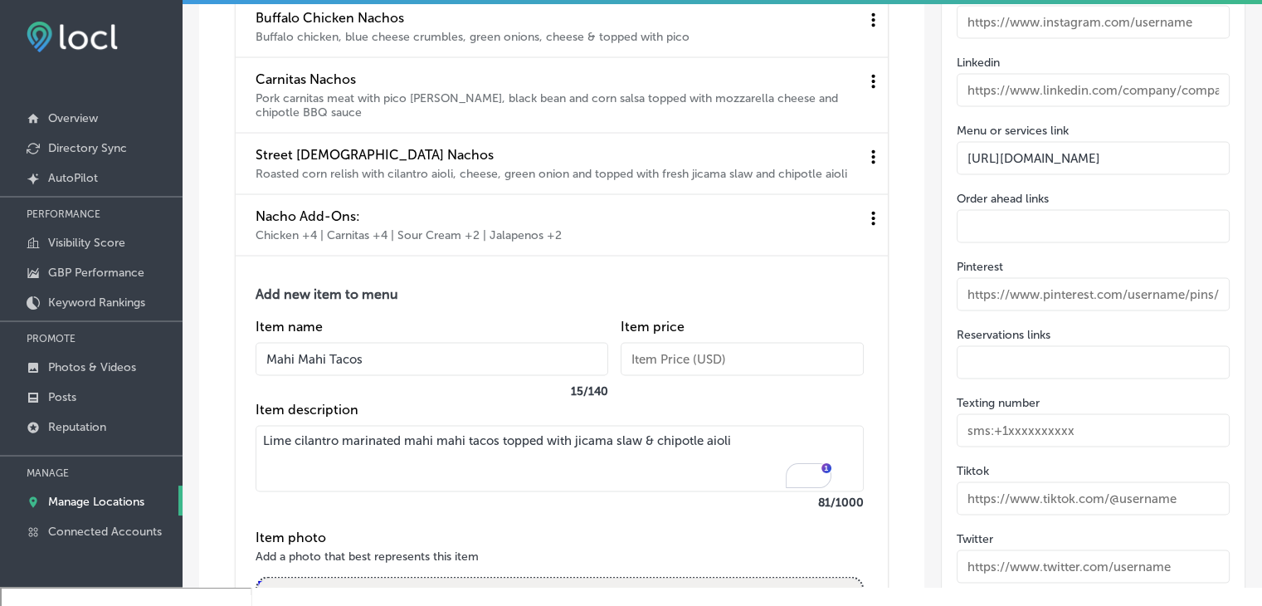
click at [256, 457] on textarea "Lime cilantro marinated mahi mahi tacos topped with jicama slaw & chipotle aioli" at bounding box center [560, 458] width 608 height 66
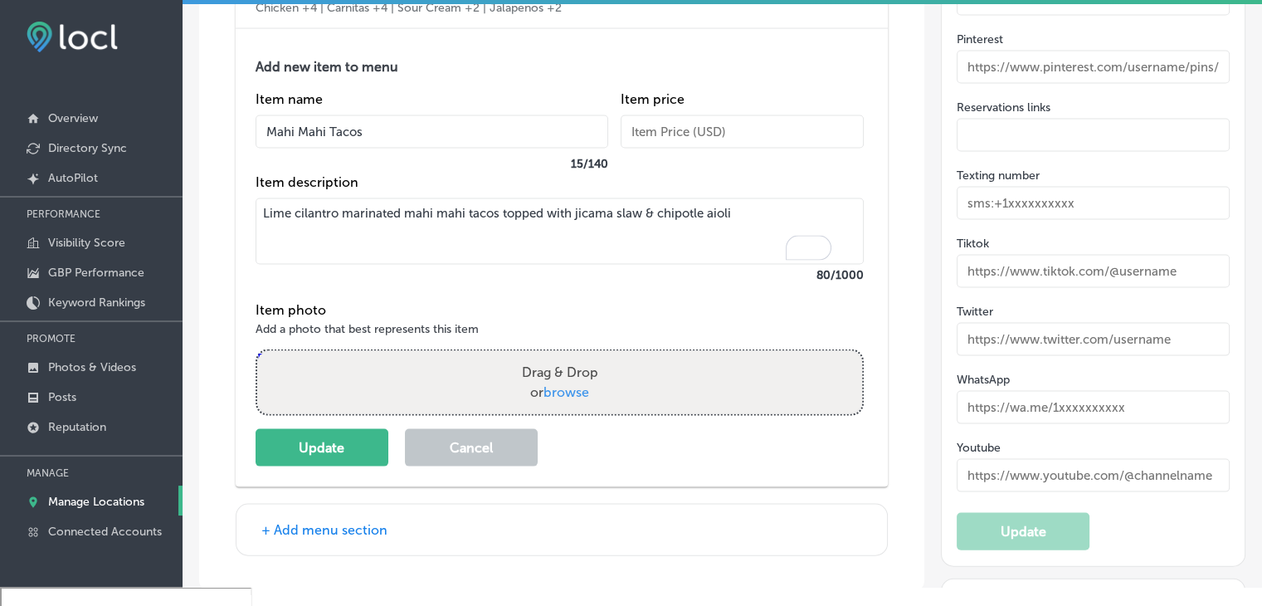
scroll to position [3408, 0]
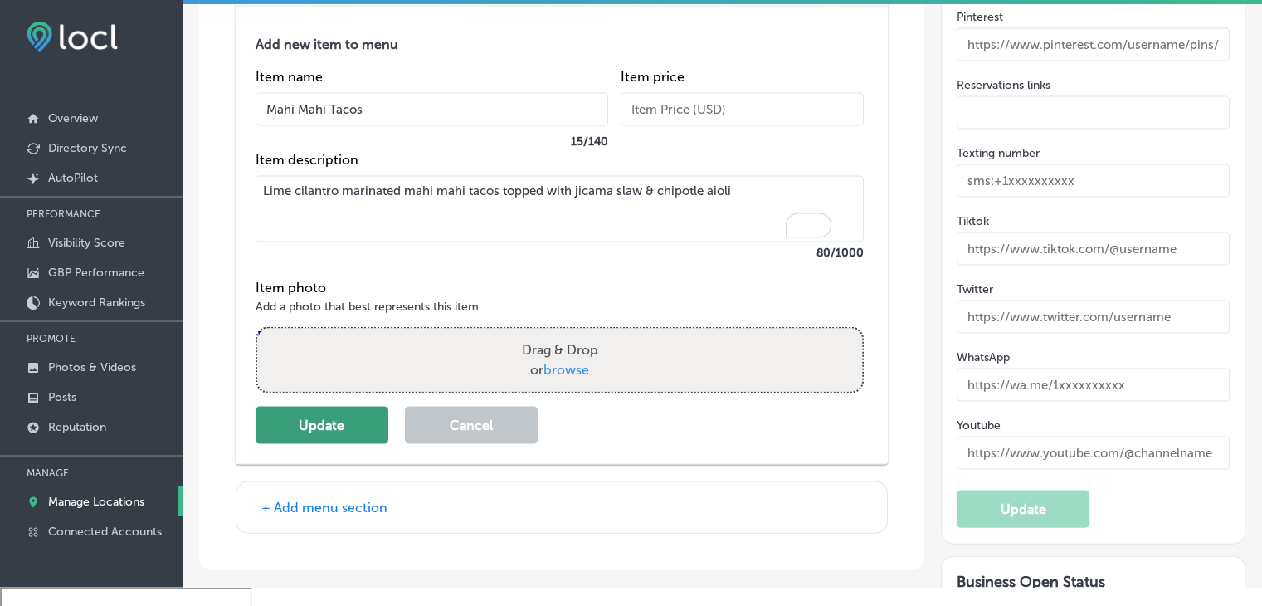
type textarea "Lime cilantro marinated mahi mahi tacos topped with jicama slaw & chipotle aioli"
click at [344, 444] on button "Update" at bounding box center [322, 425] width 133 height 37
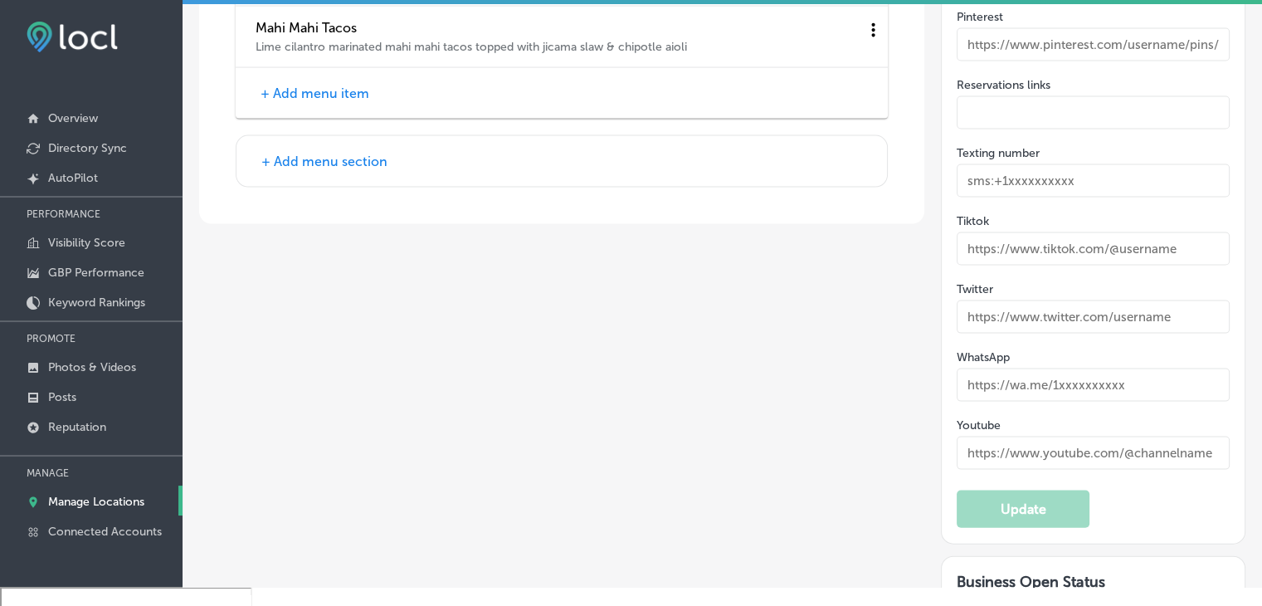
scroll to position [3325, 0]
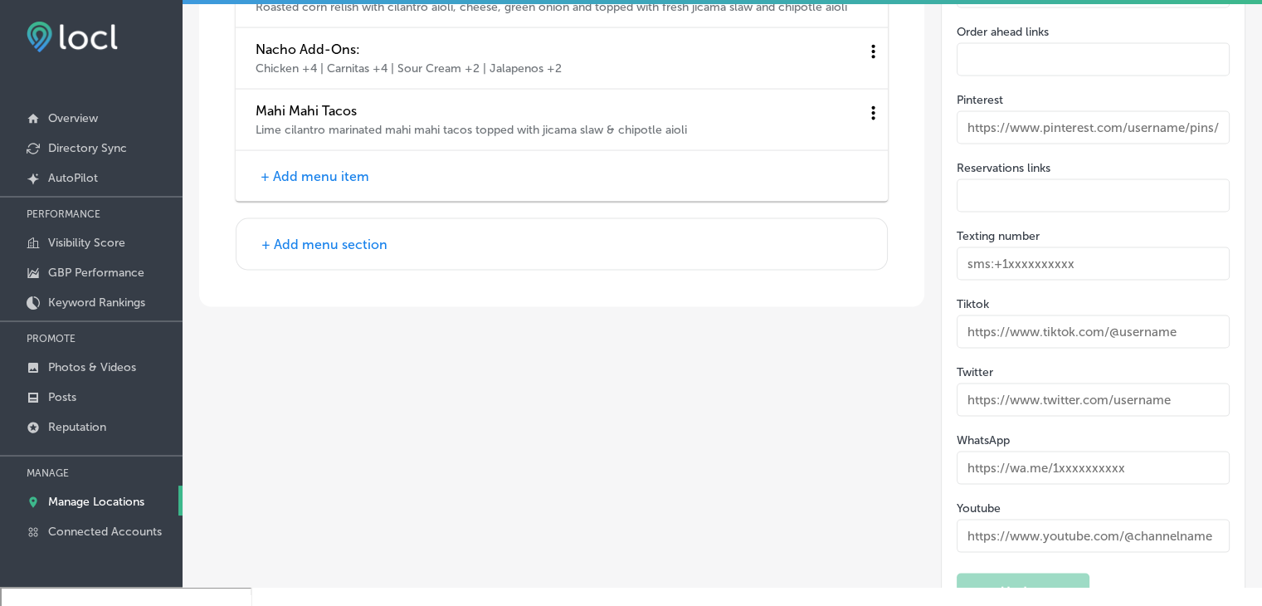
click at [295, 168] on div "+ Add menu item" at bounding box center [562, 176] width 652 height 51
click at [310, 202] on div "+ Add menu item" at bounding box center [562, 176] width 652 height 51
click at [315, 185] on button "+ Add menu item" at bounding box center [315, 176] width 119 height 17
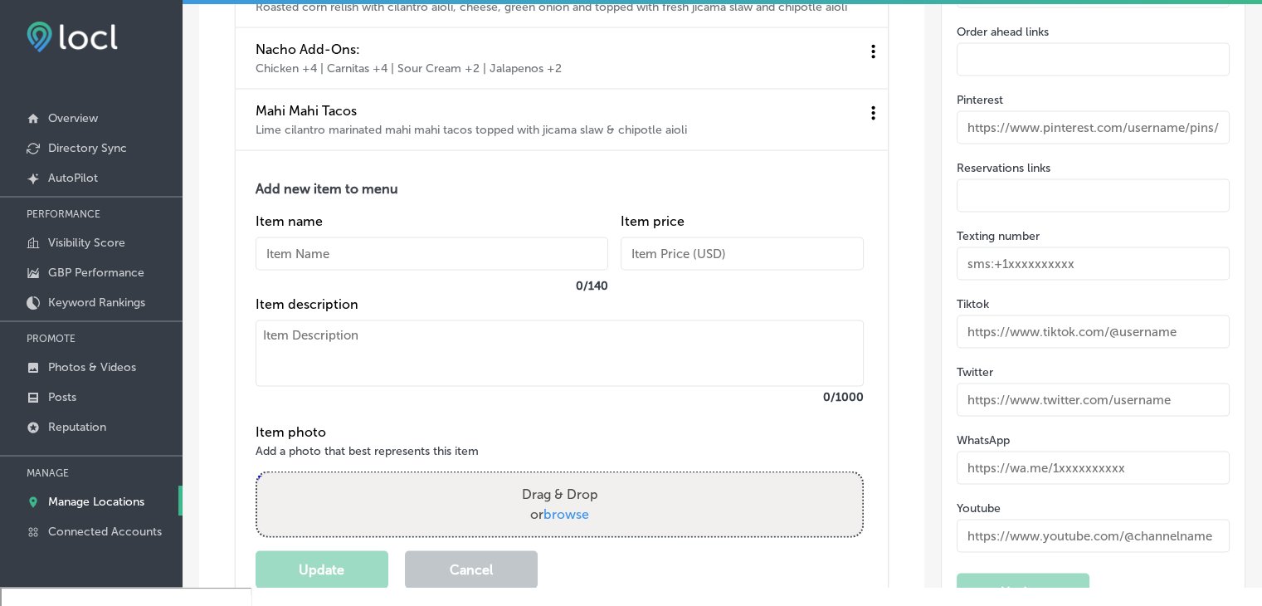
click at [337, 258] on input "text" at bounding box center [432, 253] width 353 height 33
paste input "Carnitas Tacos"
type input "Carnitas Tacos"
click at [368, 378] on textarea at bounding box center [560, 353] width 608 height 66
paste textarea "Slow cooked seasoned pork shredded and stuffed into tacos, garnished with pinea…"
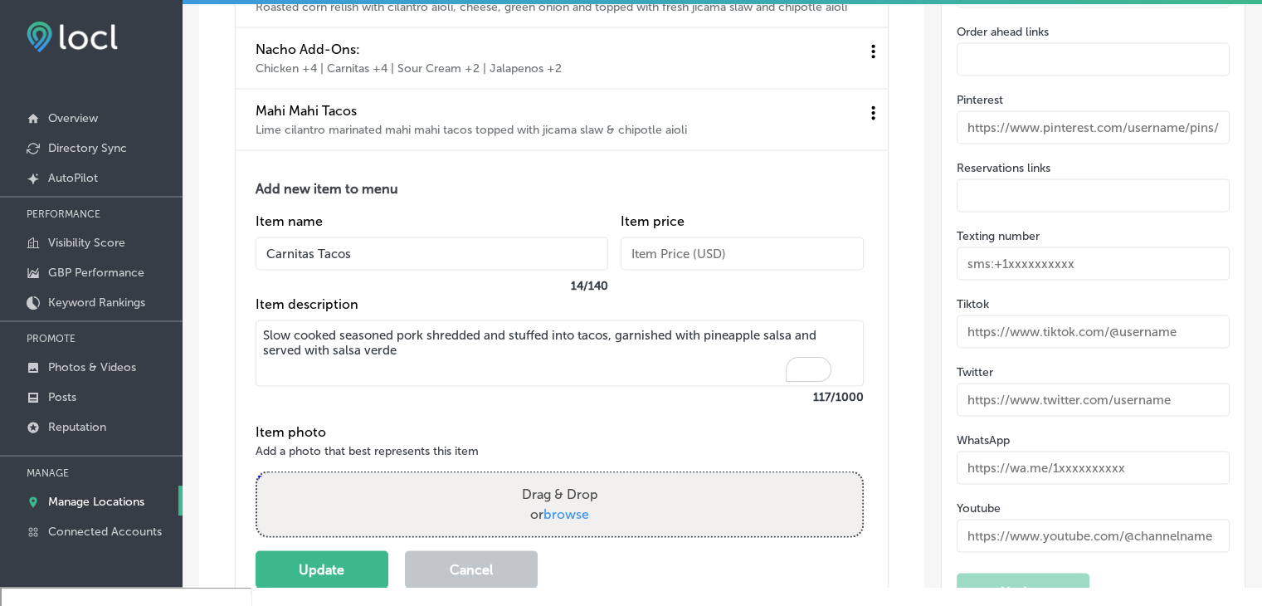
type textarea "Slow cooked seasoned pork shredded and stuffed into tacos, garnished with pinea…"
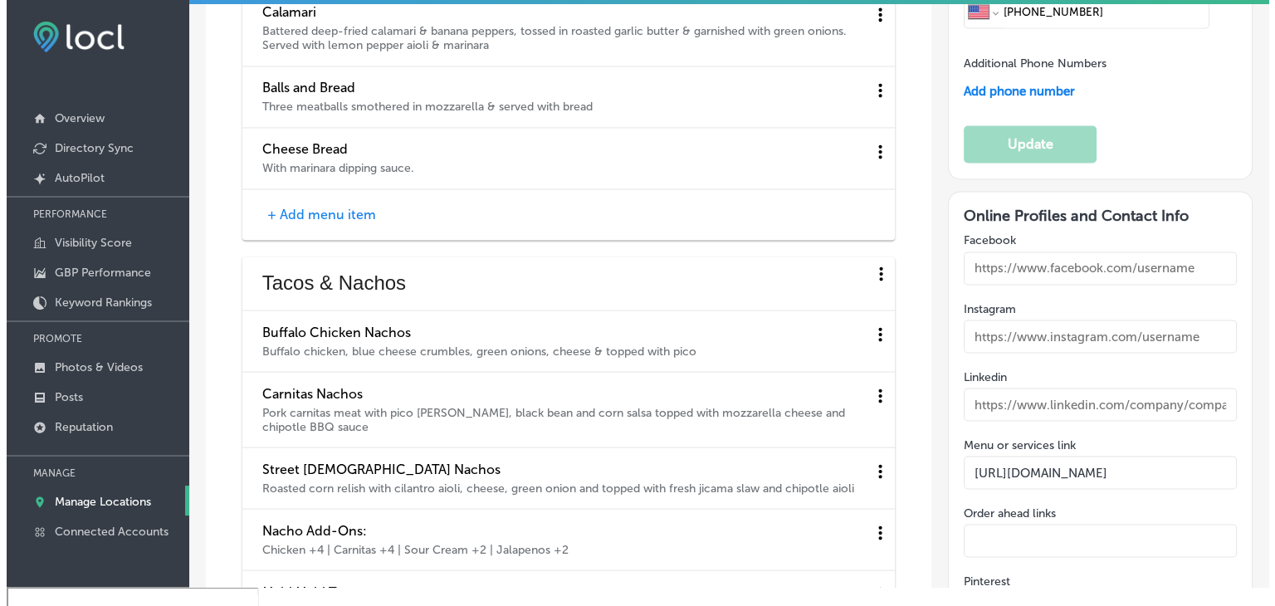
scroll to position [2910, 0]
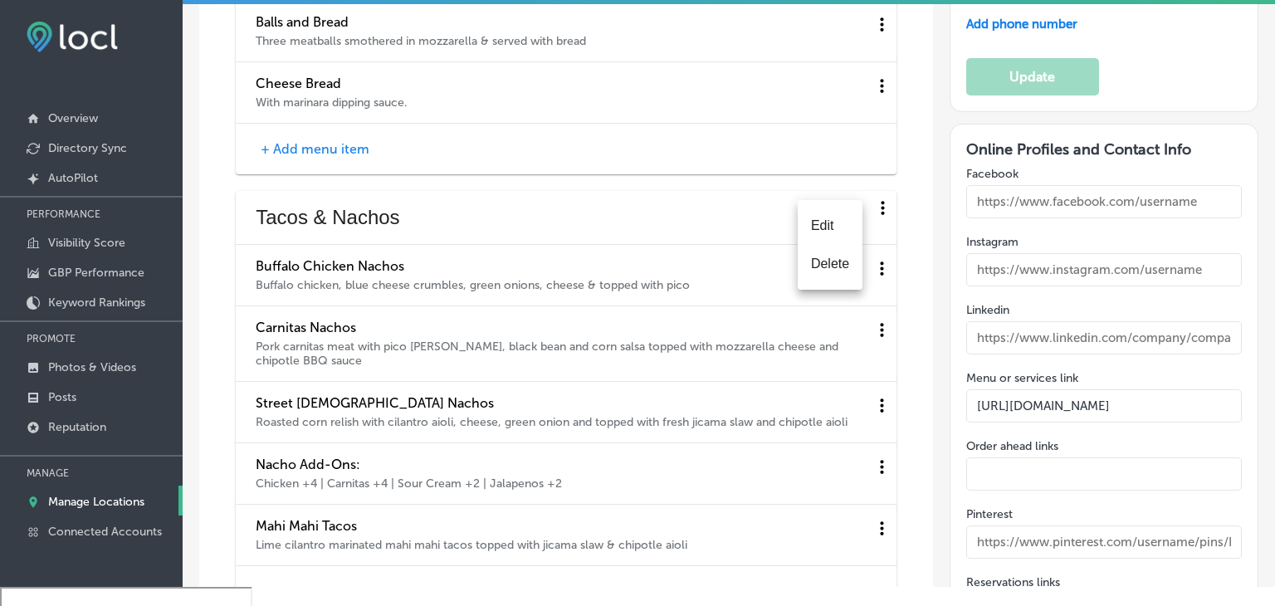
click at [840, 233] on li "Edit" at bounding box center [829, 226] width 65 height 38
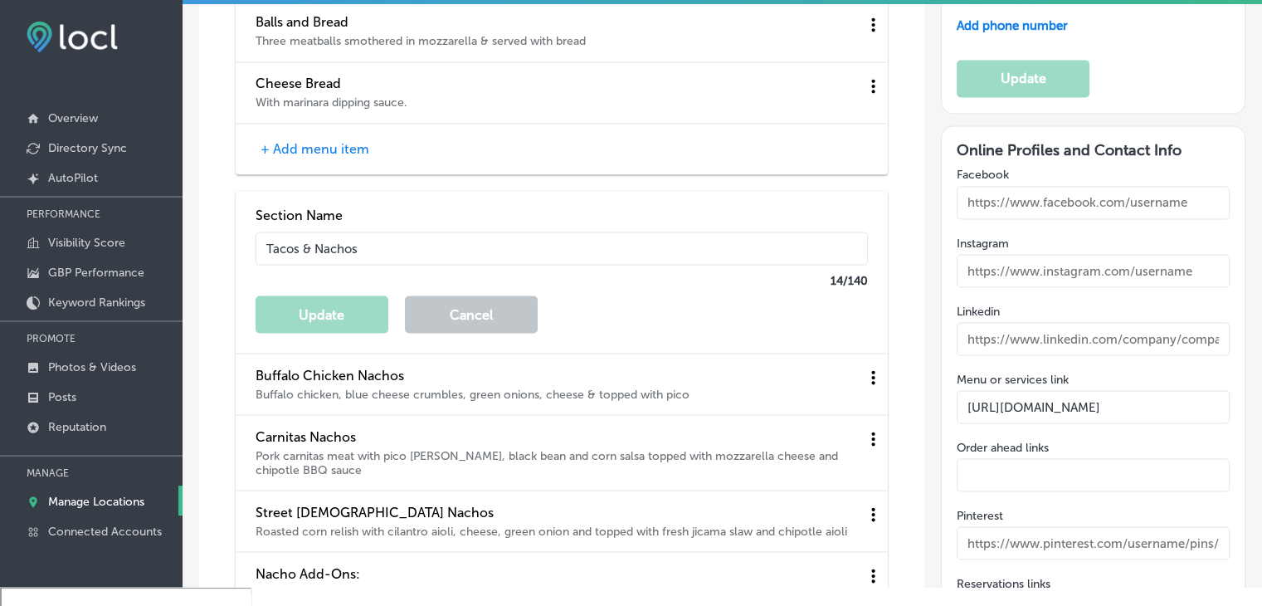
click at [521, 232] on input "Tacos & Nachos" at bounding box center [562, 248] width 612 height 33
click at [490, 310] on button "Cancel" at bounding box center [471, 313] width 133 height 37
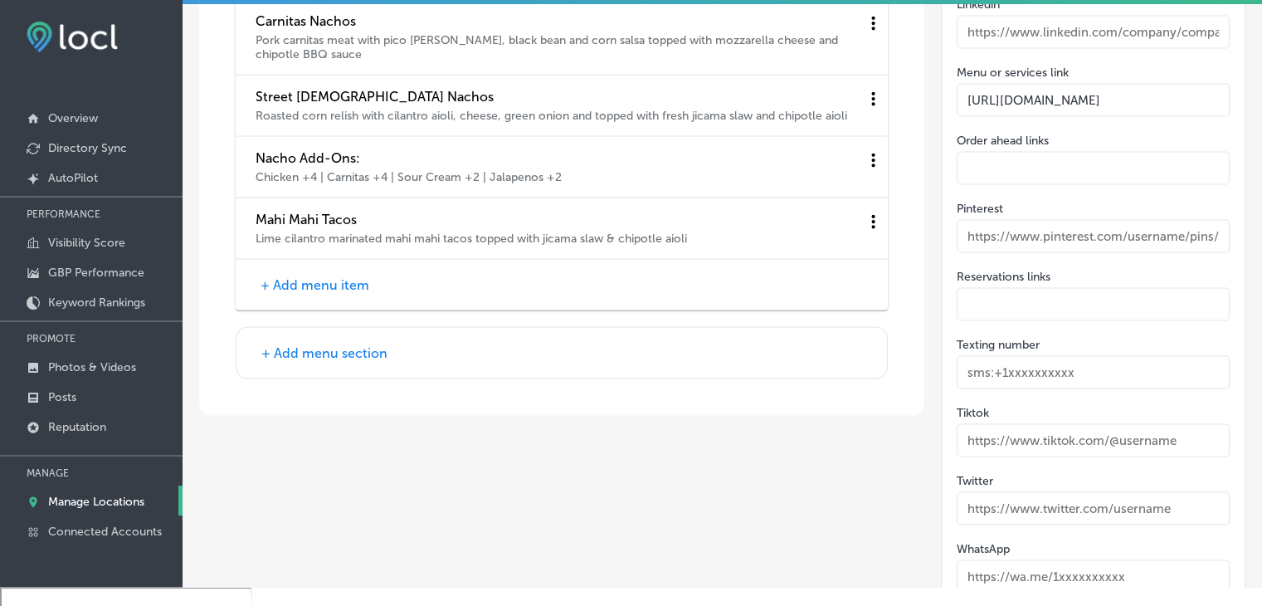
scroll to position [3242, 0]
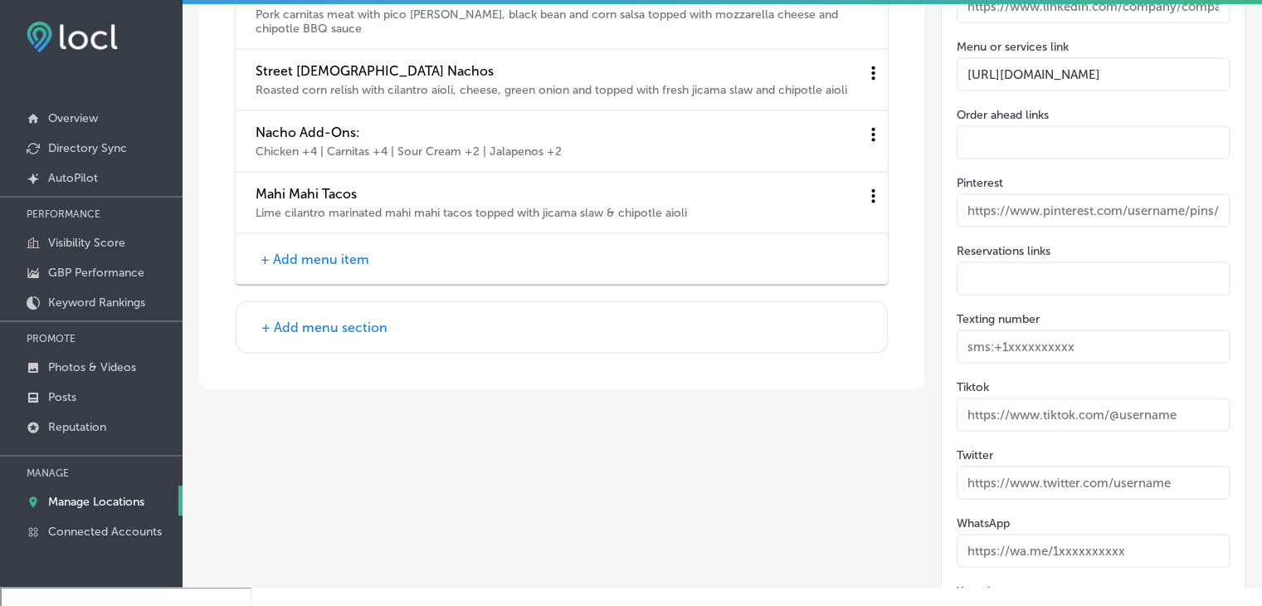
click at [316, 331] on button "+ Add menu section" at bounding box center [324, 327] width 136 height 17
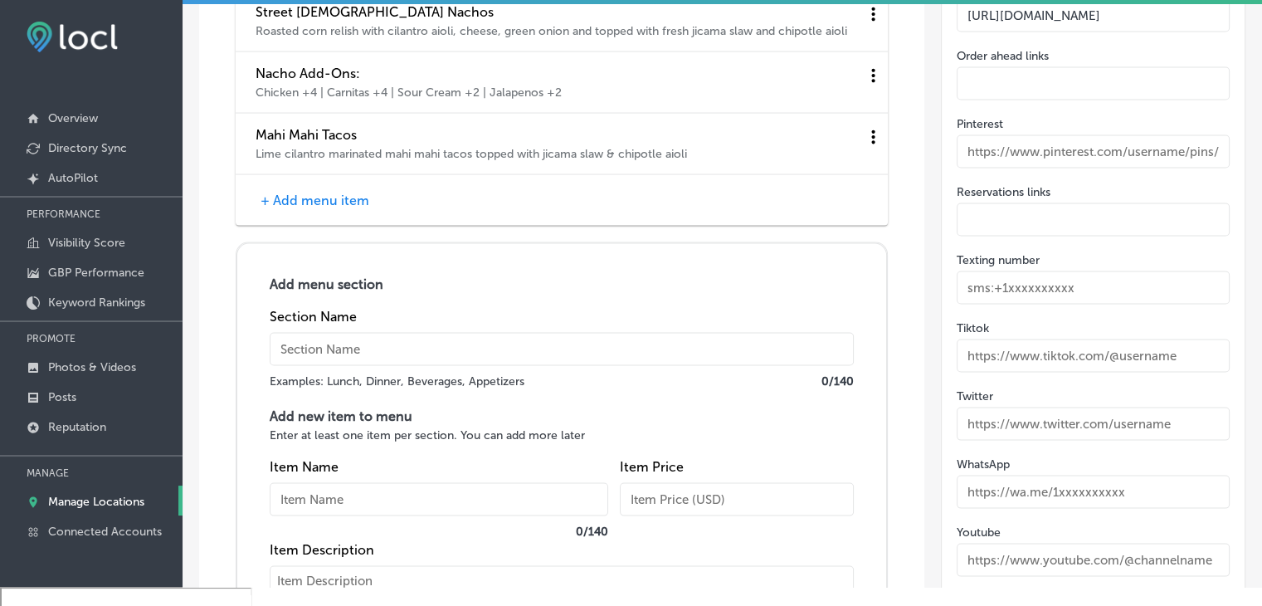
scroll to position [3408, 0]
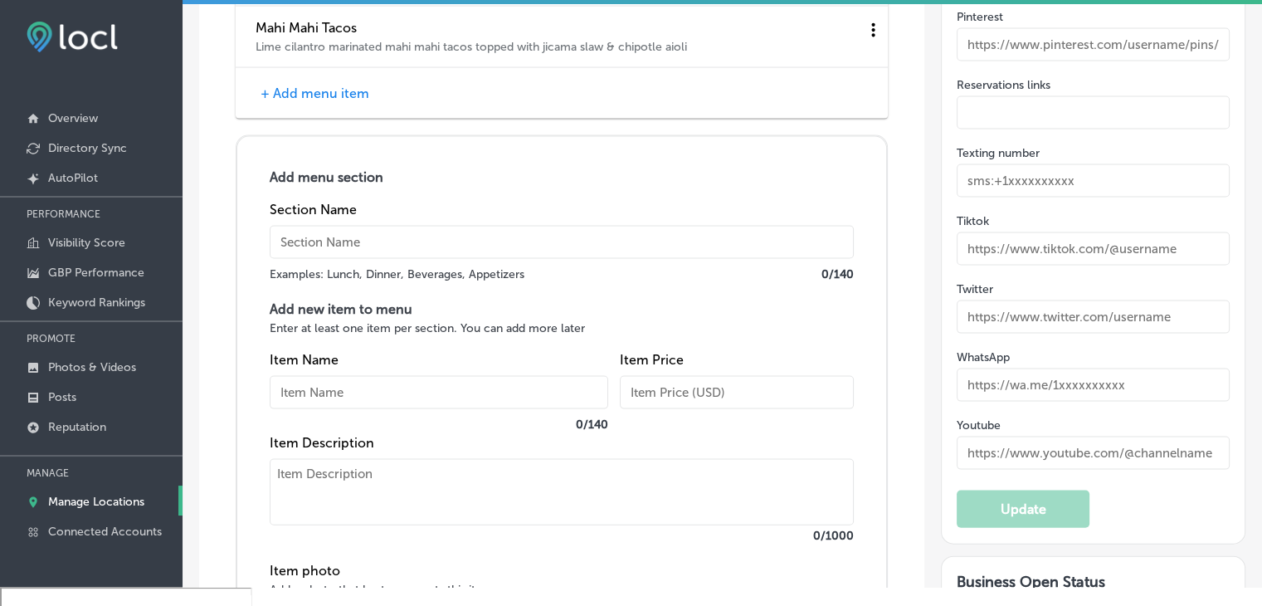
click at [451, 259] on input "text" at bounding box center [562, 242] width 584 height 33
type input "Jumbo Wings"
paste input "Naked Wings"
type input "Naked Wings"
click at [404, 482] on textarea at bounding box center [562, 492] width 584 height 66
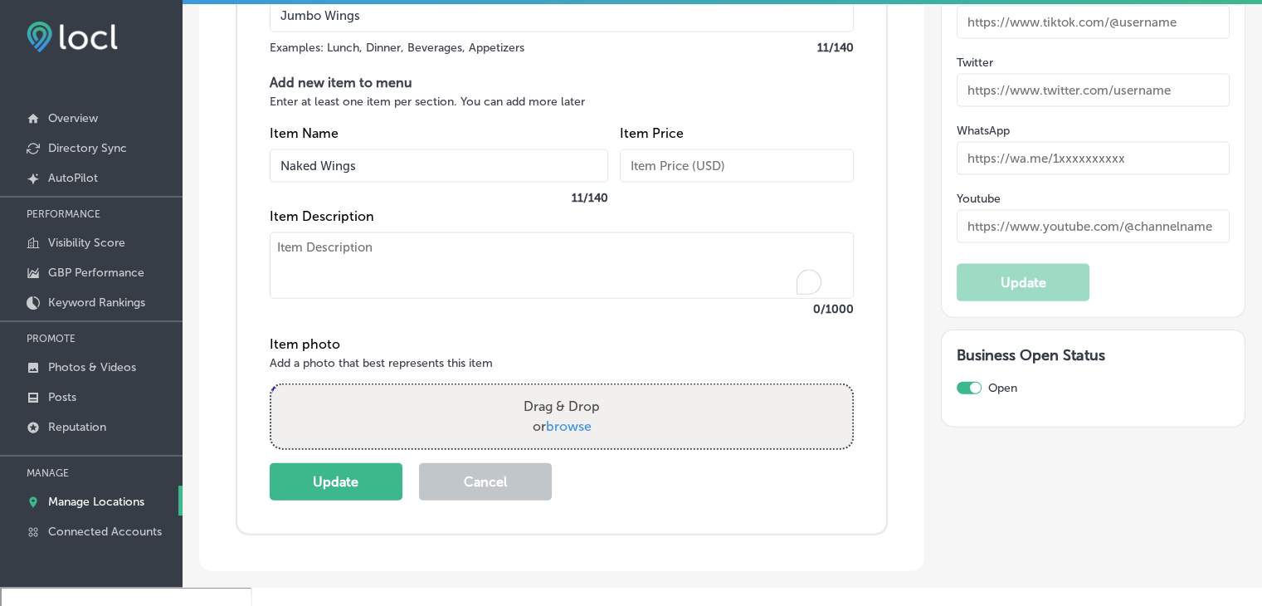
scroll to position [3809, 0]
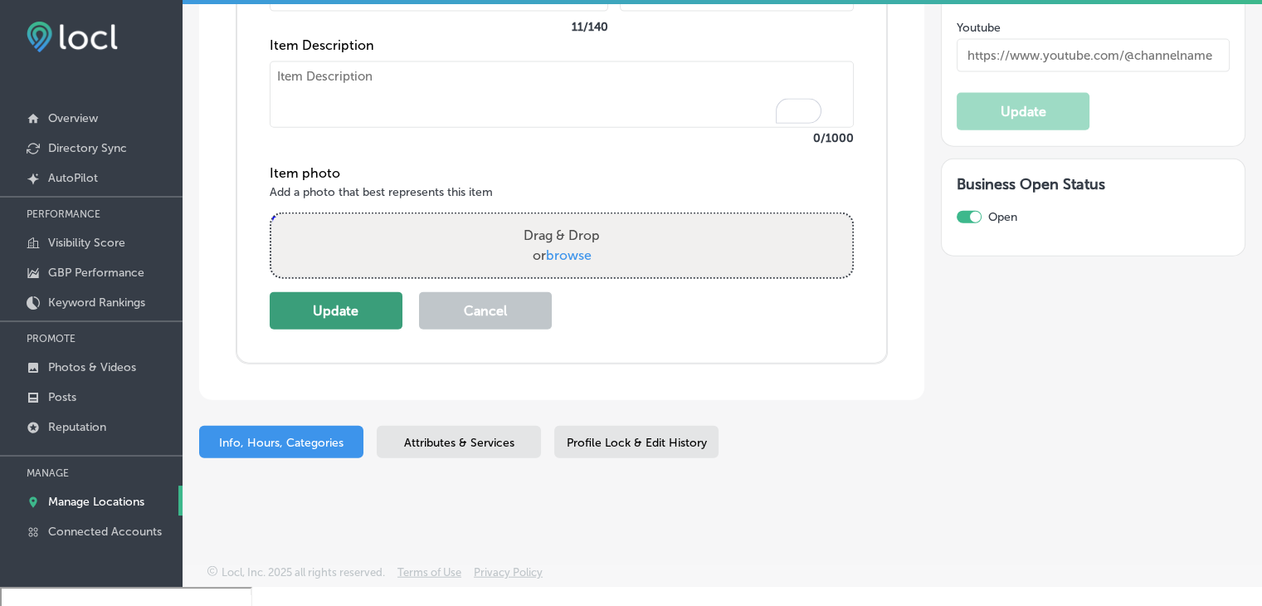
click at [351, 326] on button "Update" at bounding box center [336, 310] width 133 height 37
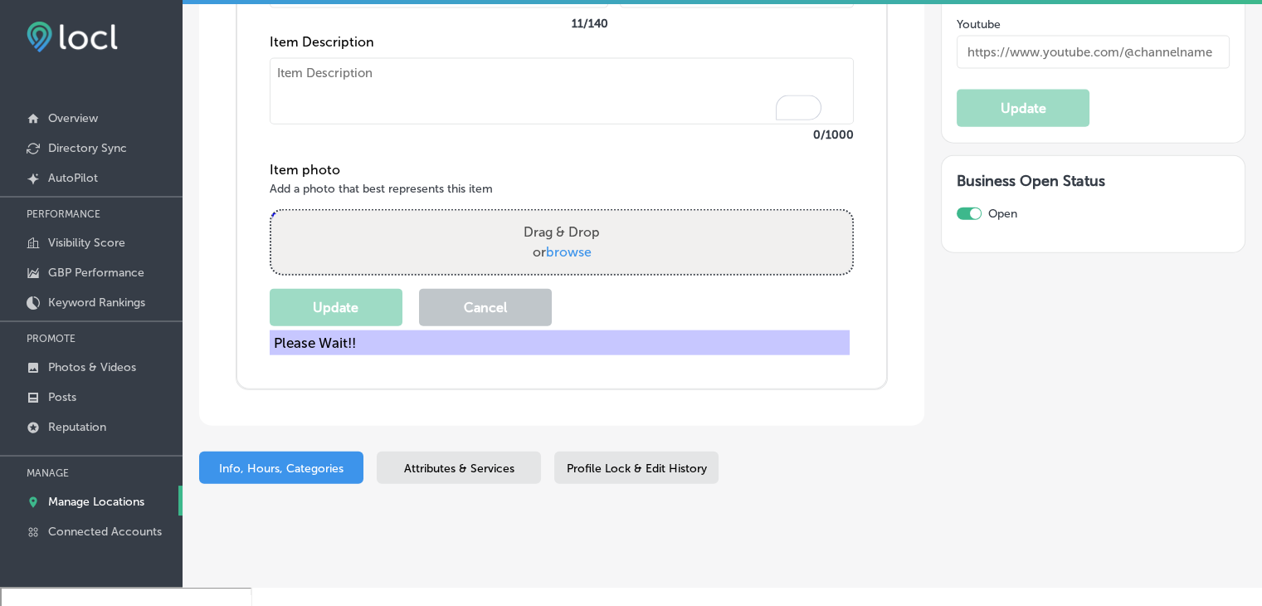
scroll to position [3410, 0]
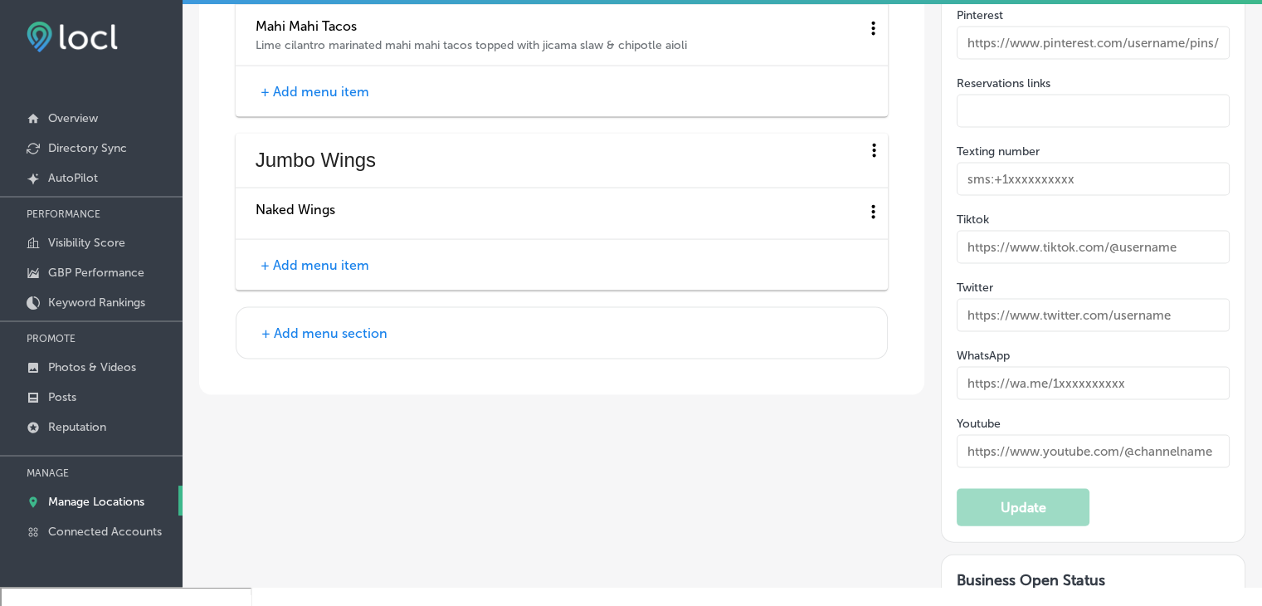
click at [331, 273] on button "+ Add menu item" at bounding box center [315, 264] width 119 height 17
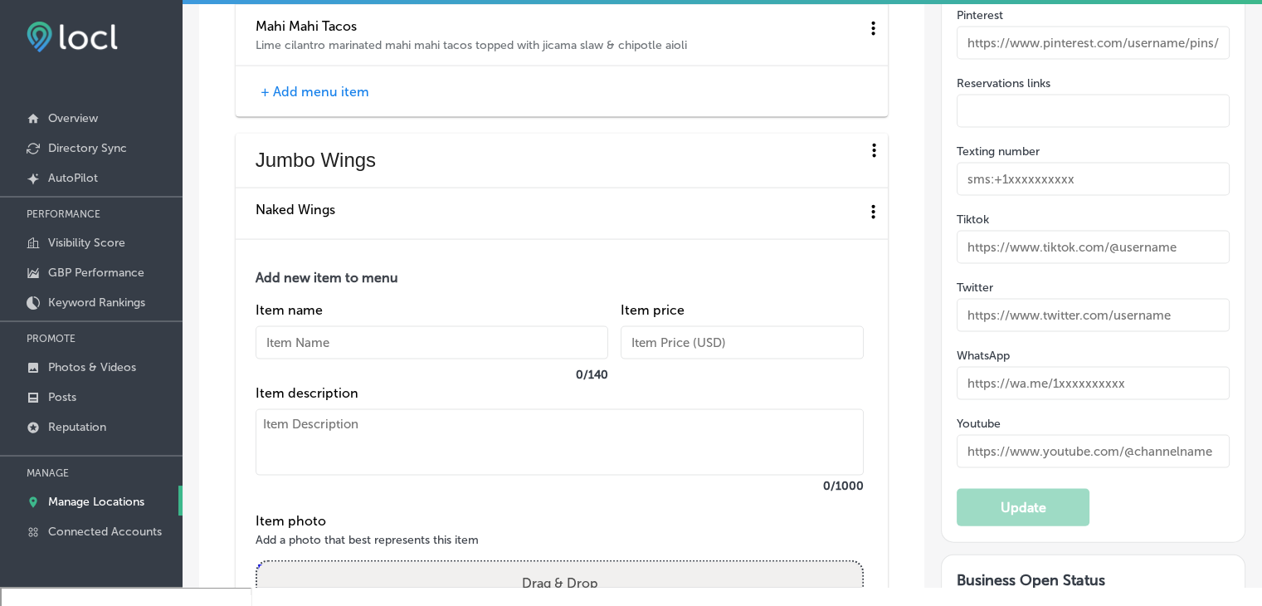
click at [330, 344] on input "text" at bounding box center [432, 342] width 353 height 33
paste input "Buffalo Chicken Wings"
type input "Buffalo Chicken Wings"
click at [361, 468] on textarea at bounding box center [560, 442] width 608 height 66
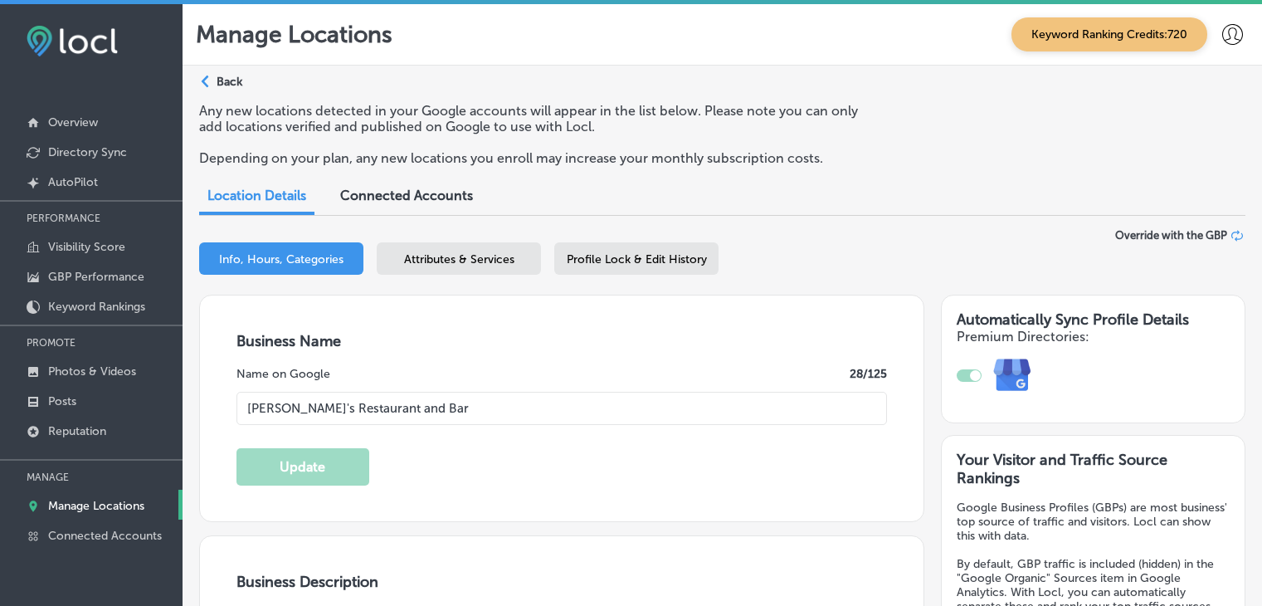
select select "US"
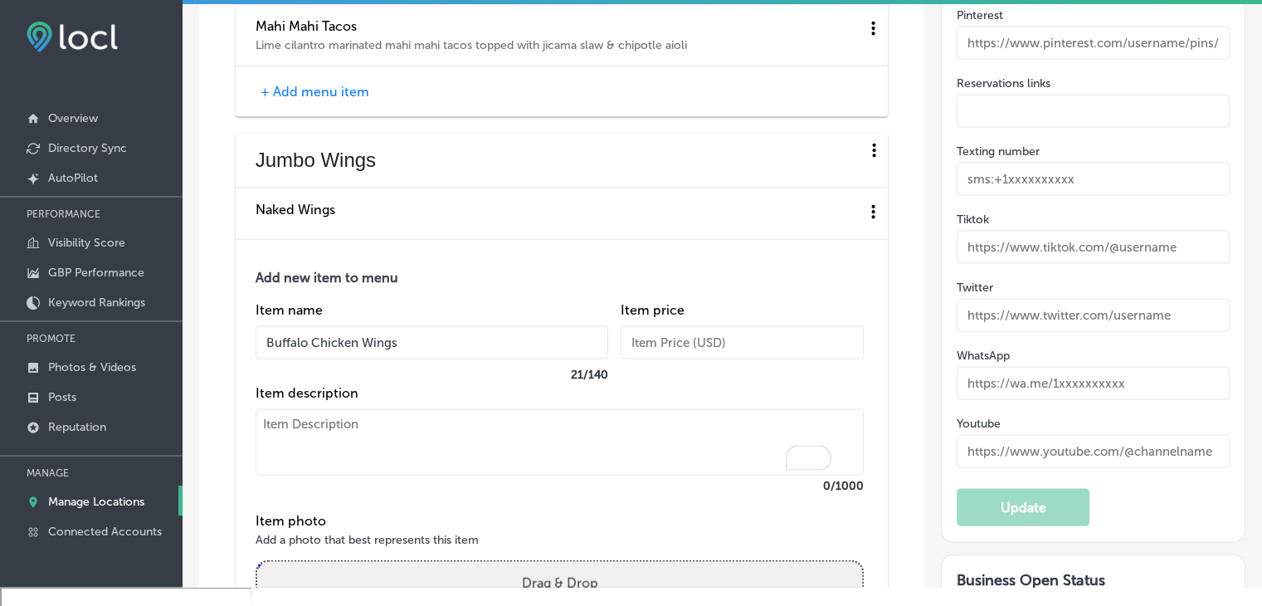
paste textarea "Deep-fried, tossed in buffalo sauce."
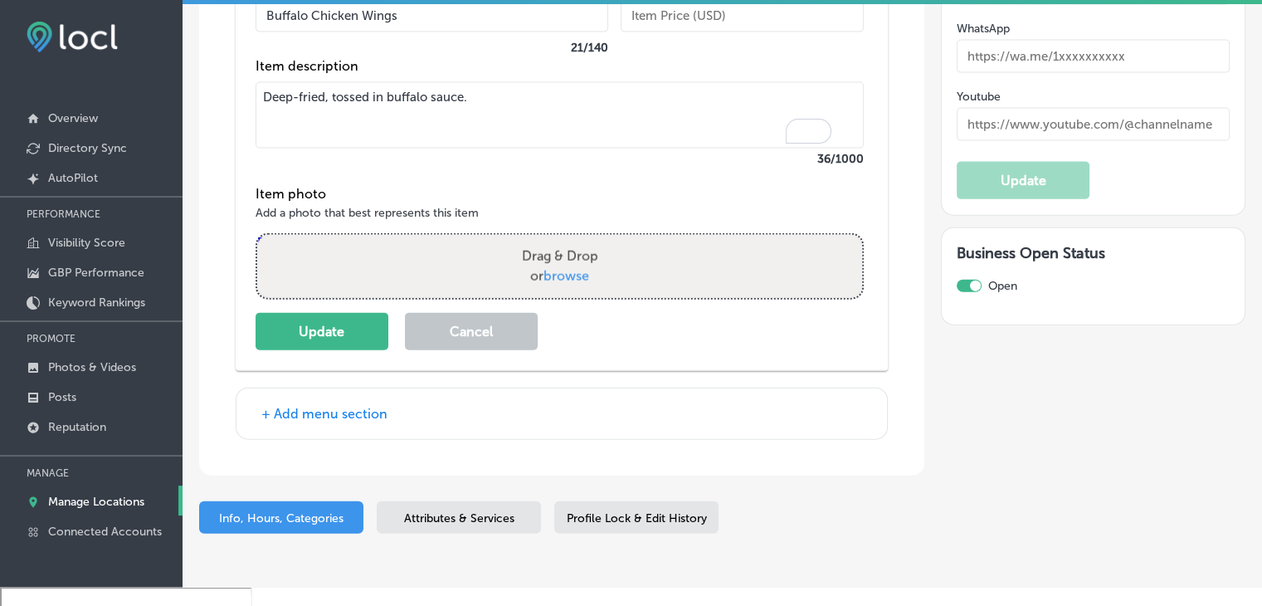
scroll to position [3742, 0]
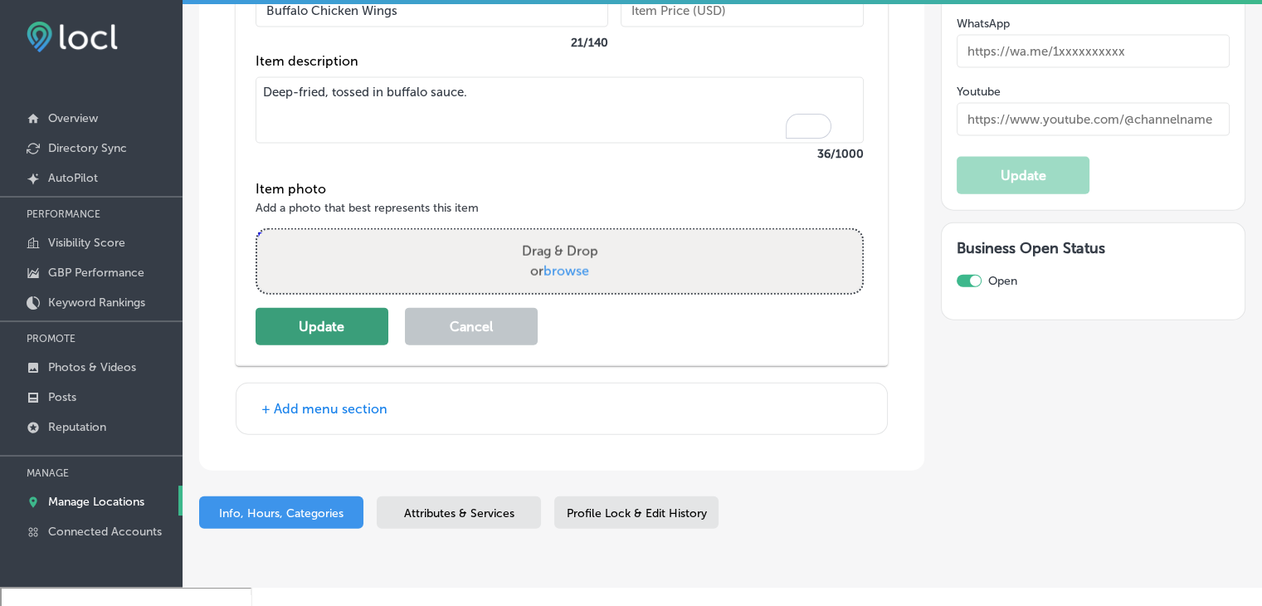
type textarea "Deep-fried, tossed in buffalo sauce."
click at [310, 336] on button "Update" at bounding box center [322, 326] width 133 height 37
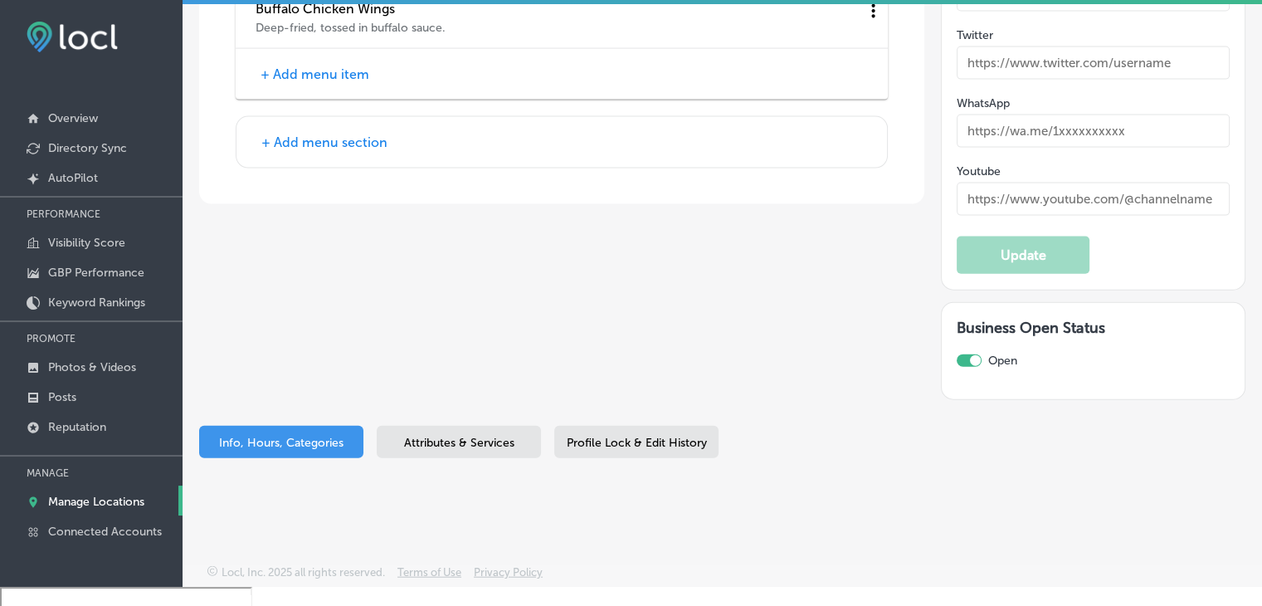
scroll to position [3471, 0]
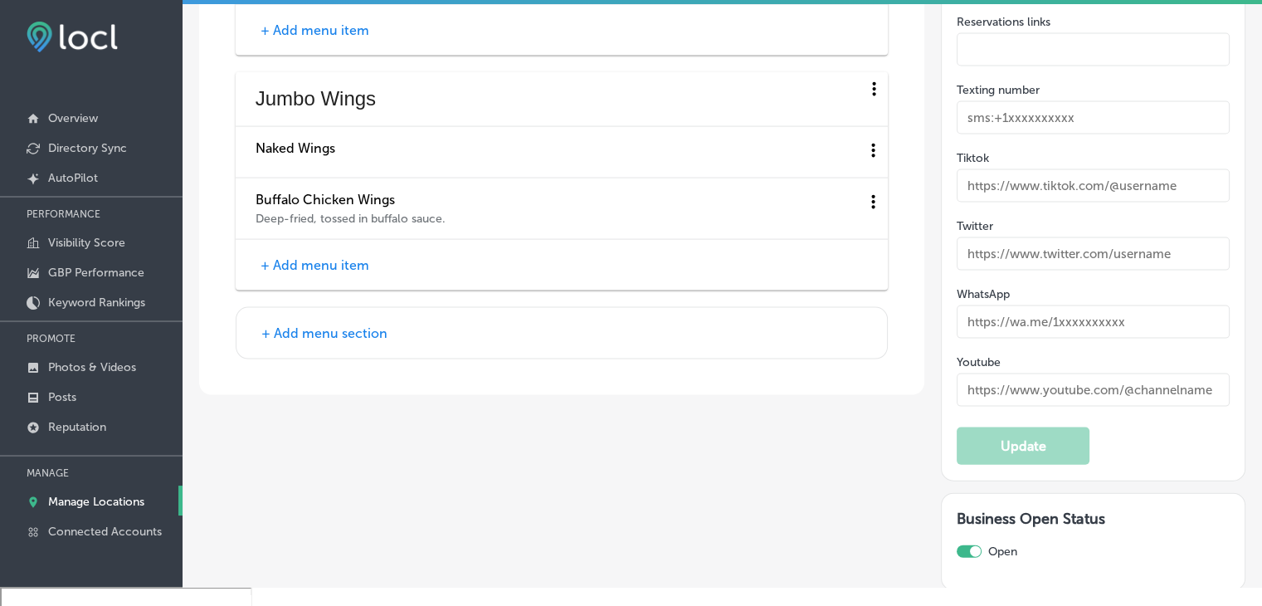
click at [272, 274] on button "+ Add menu item" at bounding box center [315, 264] width 119 height 17
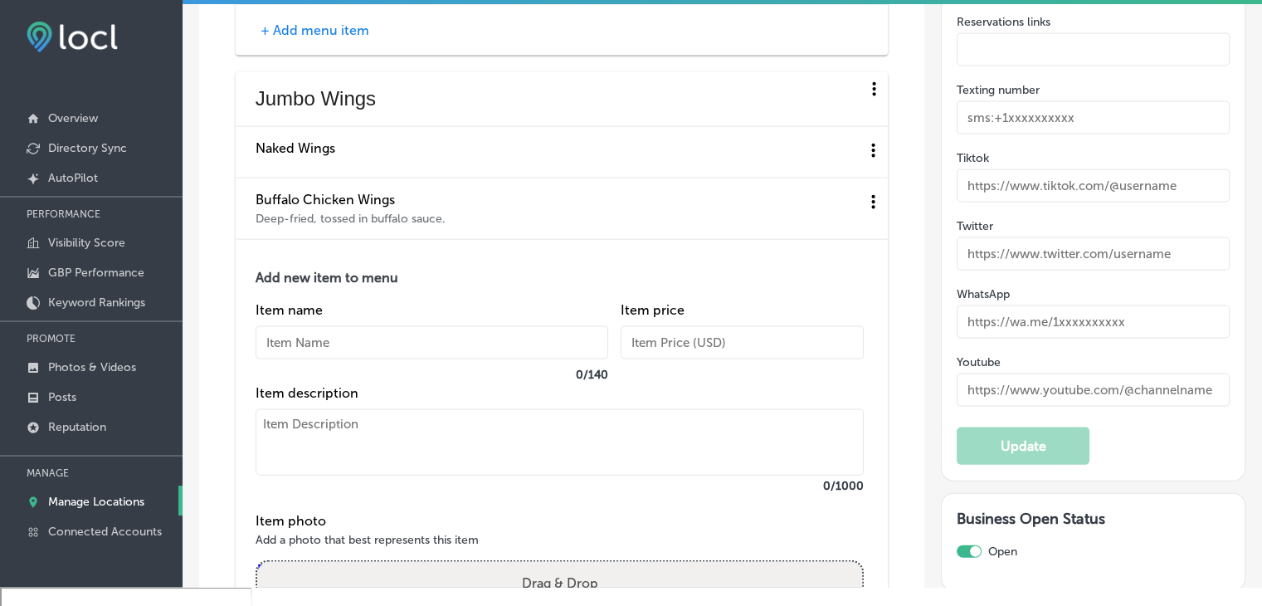
click at [296, 328] on div "Item name 0 / 140" at bounding box center [432, 343] width 353 height 83
click at [305, 363] on div "Item name 0 / 140" at bounding box center [432, 343] width 353 height 83
click at [305, 354] on input "text" at bounding box center [432, 342] width 353 height 33
paste input "Italian Chicken Wings"
type input "Italian Chicken Wings"
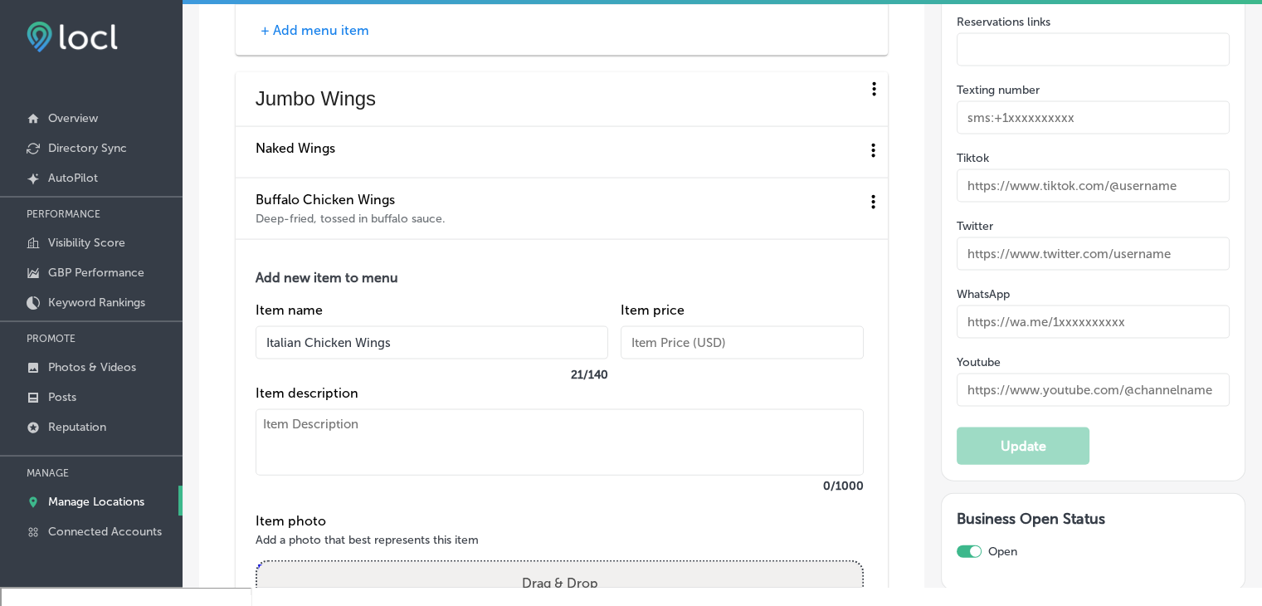
click at [332, 401] on label "Item description" at bounding box center [560, 393] width 608 height 16
click at [332, 419] on textarea at bounding box center [560, 442] width 608 height 66
paste textarea "Deep-fried, tossed in Italian dry rub"
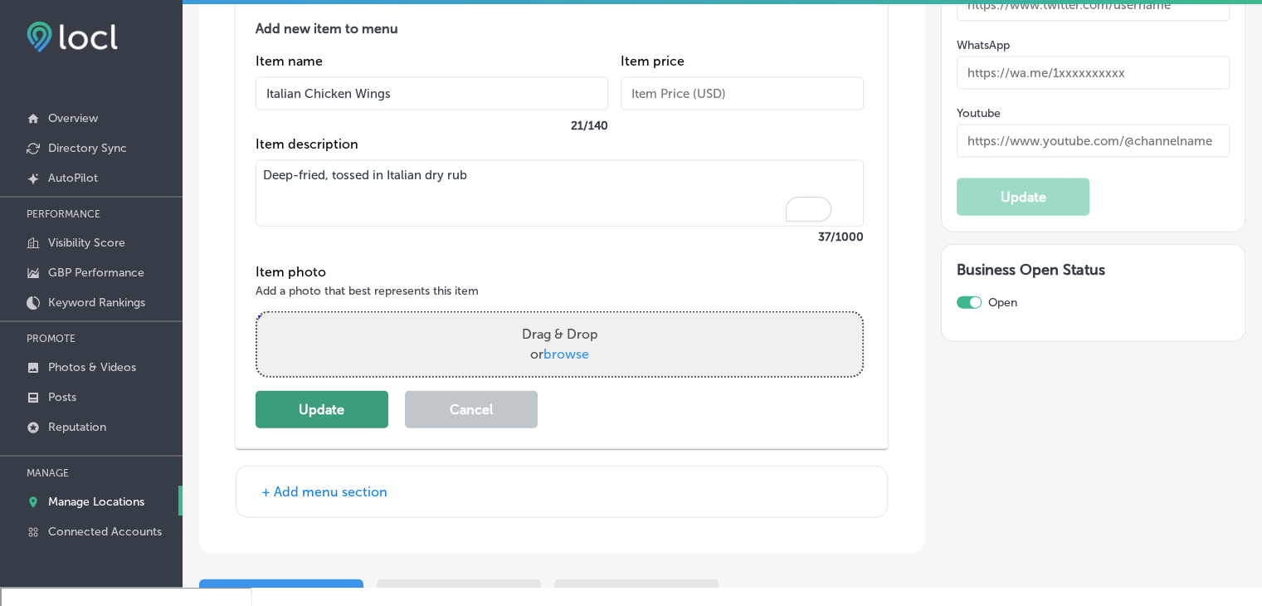
type textarea "Deep-fried, tossed in Italian dry rub"
click at [349, 427] on button "Update" at bounding box center [322, 409] width 133 height 37
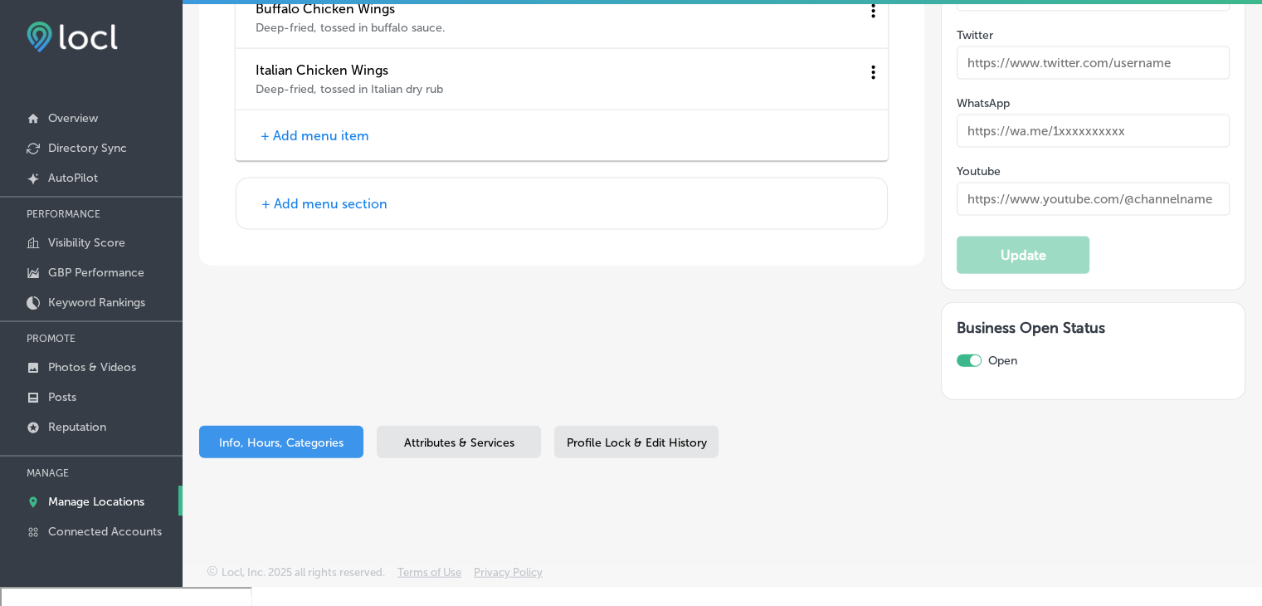
scroll to position [3532, 0]
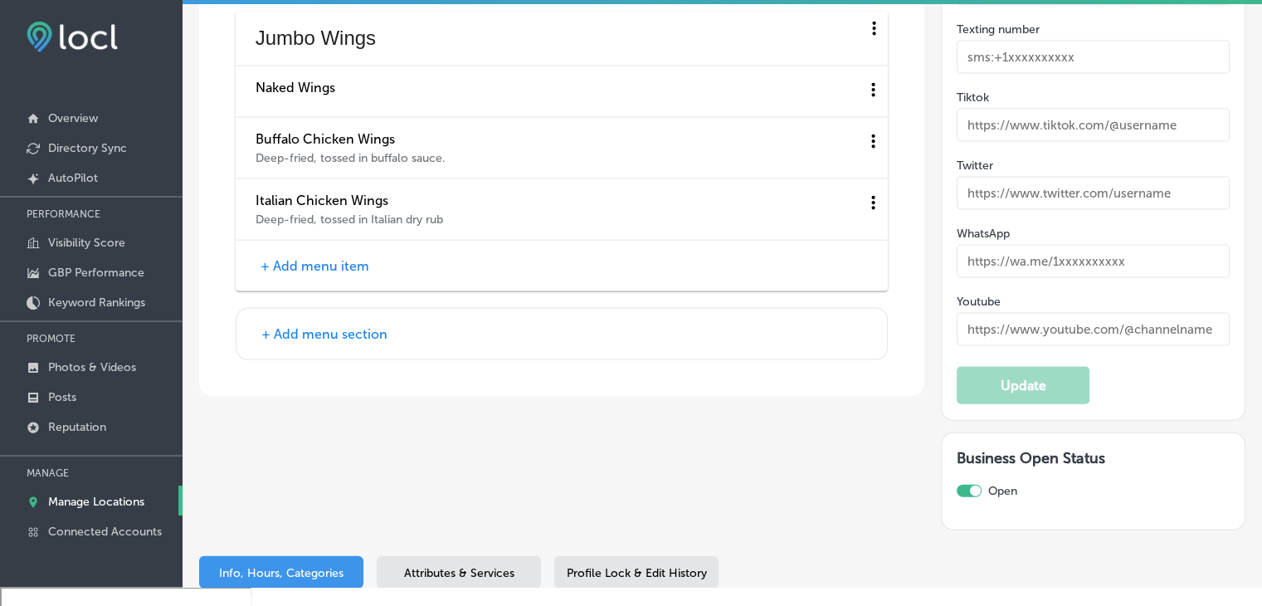
click at [278, 260] on div "+ Add menu item" at bounding box center [562, 266] width 652 height 51
click at [289, 268] on button "+ Add menu item" at bounding box center [315, 265] width 119 height 17
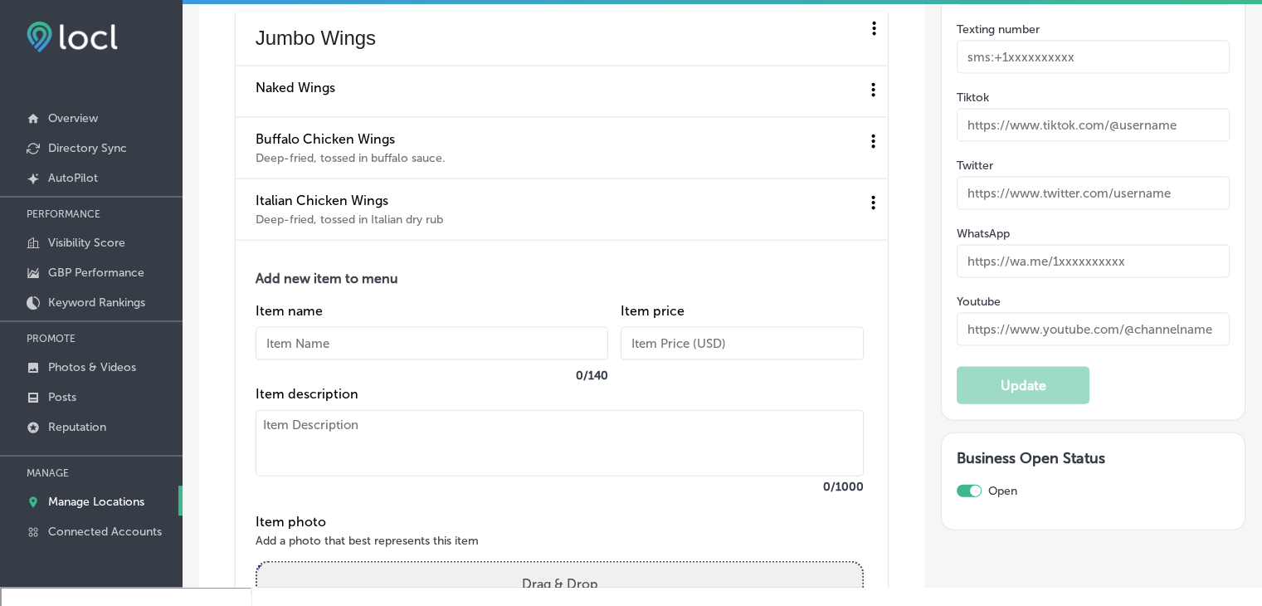
click at [329, 355] on input "text" at bounding box center [432, 343] width 353 height 33
paste input "Sriracha Coconut Wings"
type input "Sriracha Coconut Wings"
drag, startPoint x: 332, startPoint y: 407, endPoint x: 347, endPoint y: 360, distance: 49.6
click at [333, 409] on div "Add new item to menu Item name Sriracha Coconut Wings 22 / 140 Item price Item …" at bounding box center [560, 384] width 608 height 227
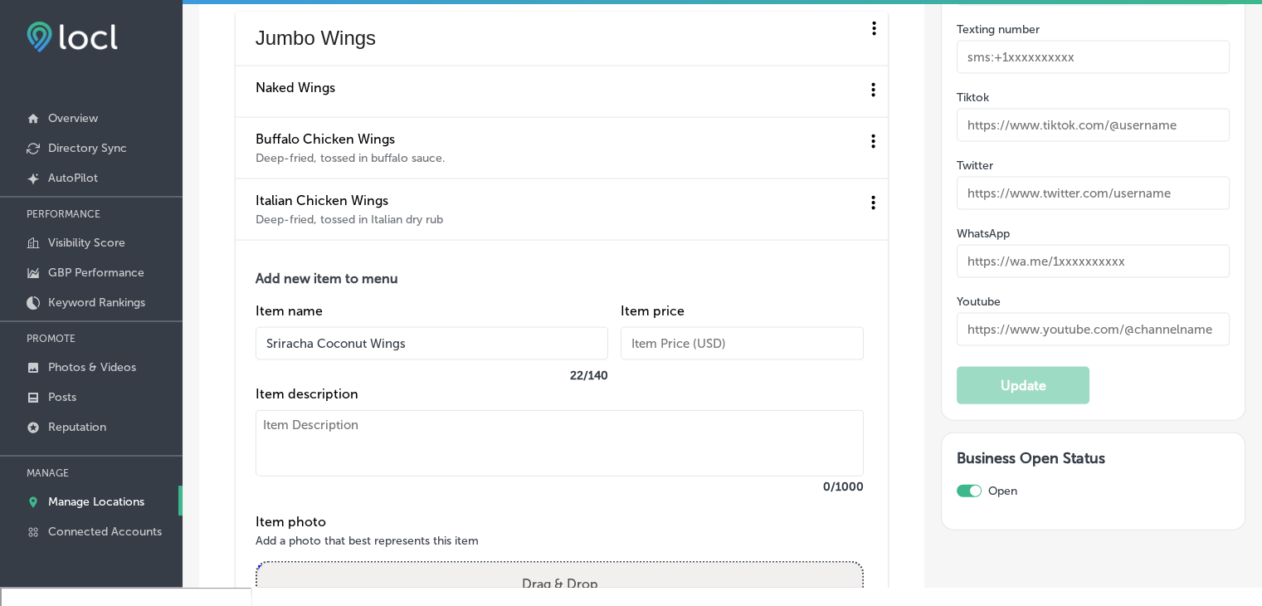
click at [405, 452] on textarea at bounding box center [560, 443] width 608 height 66
paste textarea "Deep fried wings tossed in Sriracha Coconut sauce"
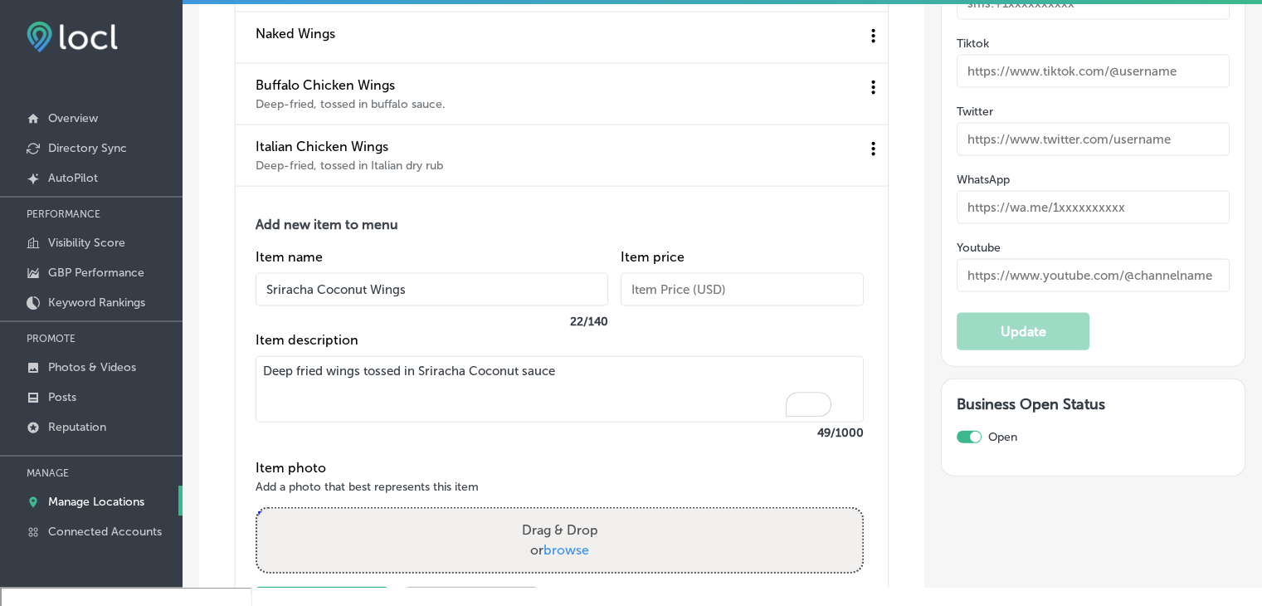
scroll to position [3615, 0]
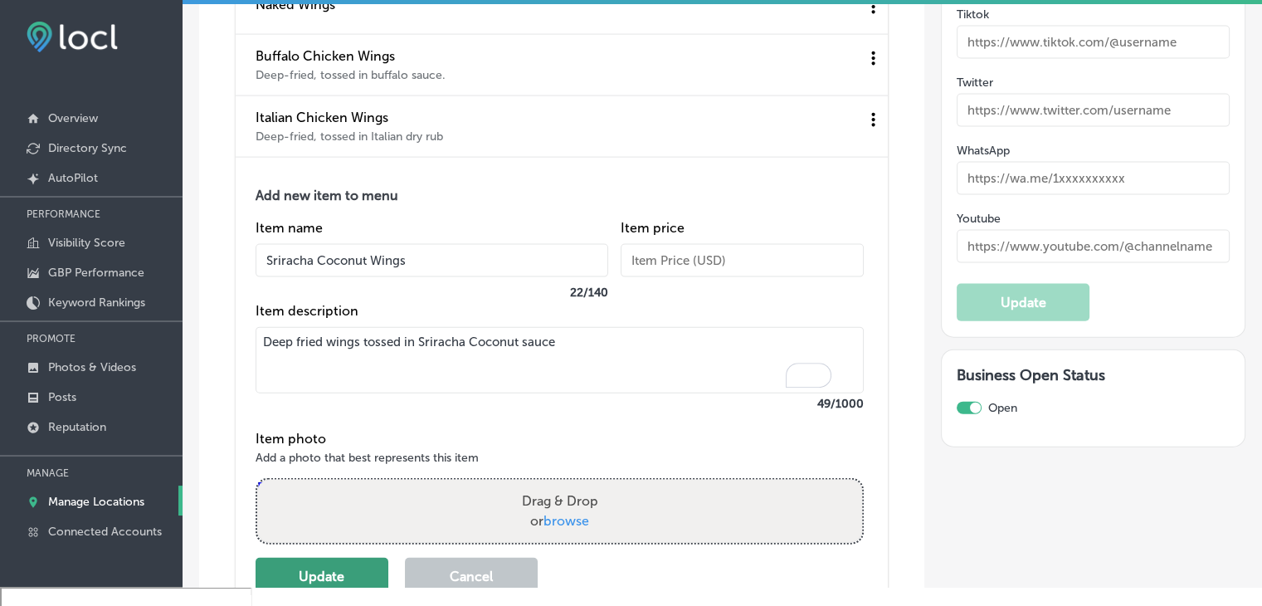
type textarea "Deep fried wings tossed in Sriracha Coconut sauce"
click at [332, 563] on button "Update" at bounding box center [322, 576] width 133 height 37
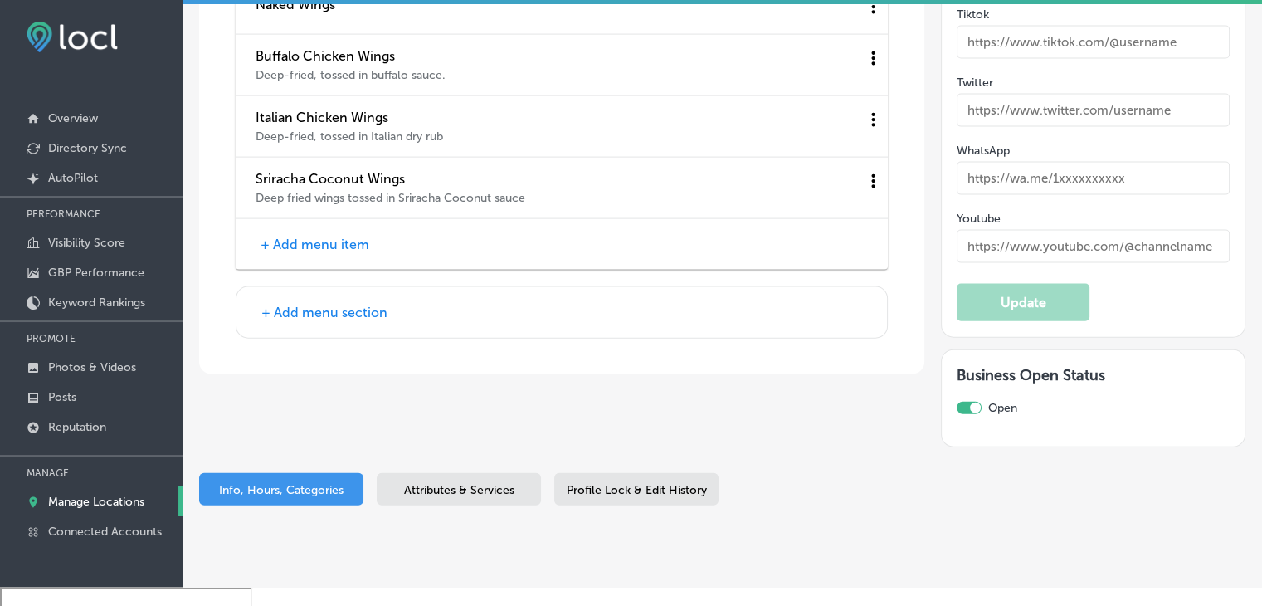
scroll to position [3594, 0]
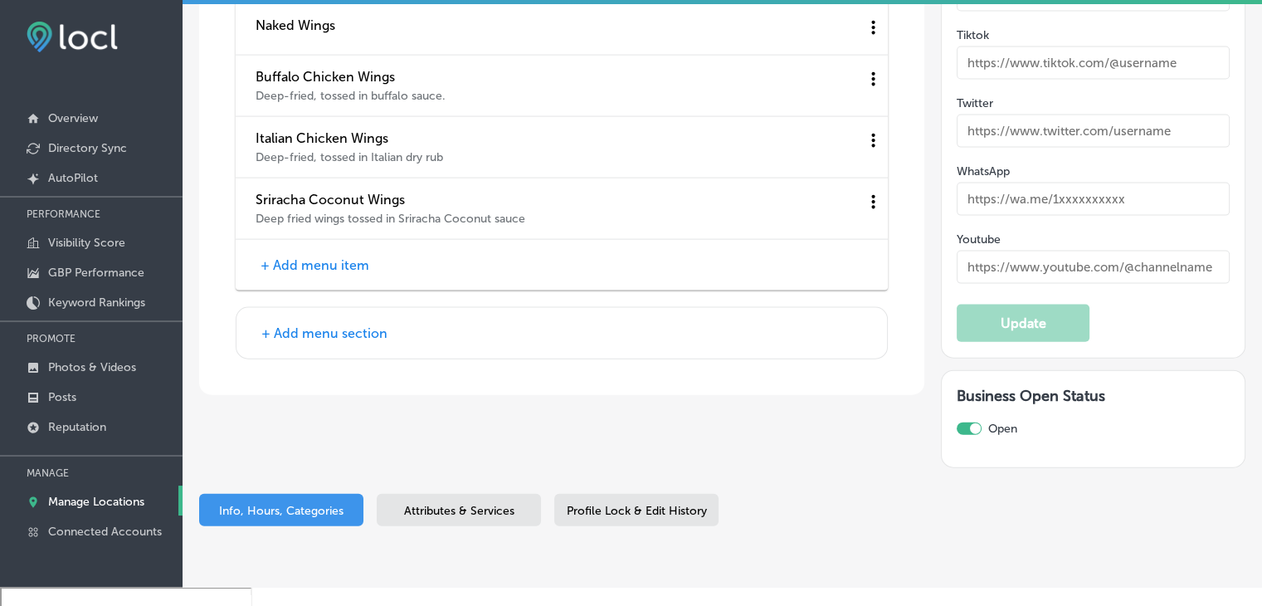
click at [331, 267] on button "+ Add menu item" at bounding box center [315, 264] width 119 height 17
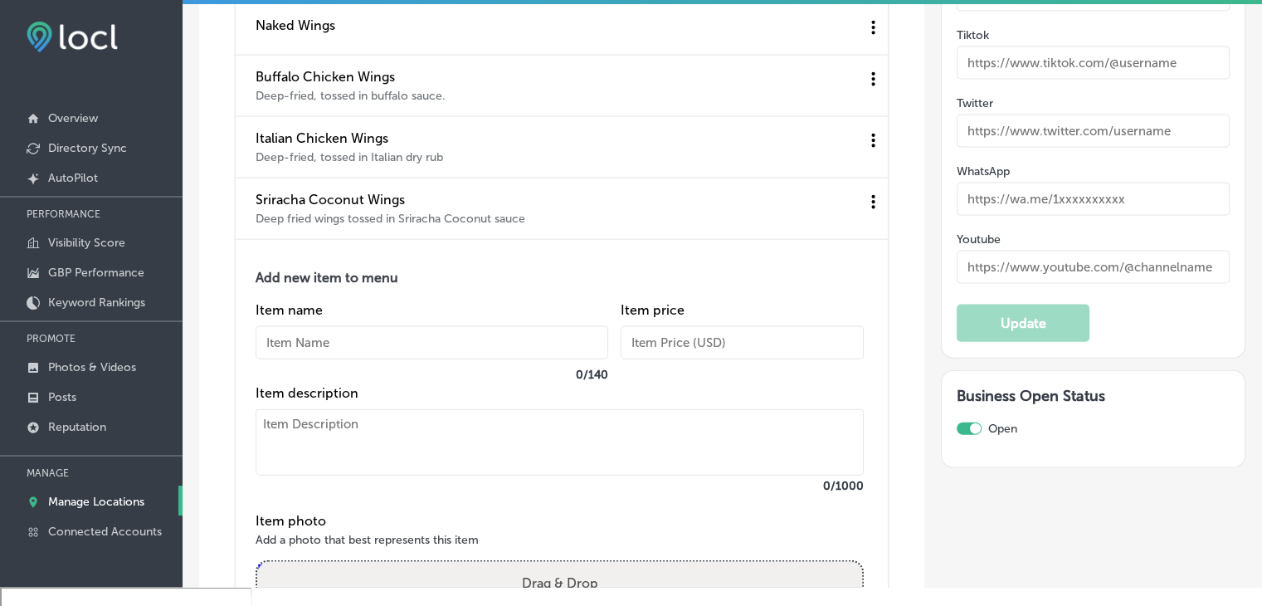
click at [355, 363] on div "Item name 0 / 140" at bounding box center [432, 343] width 353 height 83
click at [343, 329] on input "text" at bounding box center [432, 342] width 353 height 33
click at [339, 351] on input "text" at bounding box center [432, 342] width 353 height 33
paste input "Pineapple Teriyaki Wings"
type input "Pineapple Teriyaki Wings"
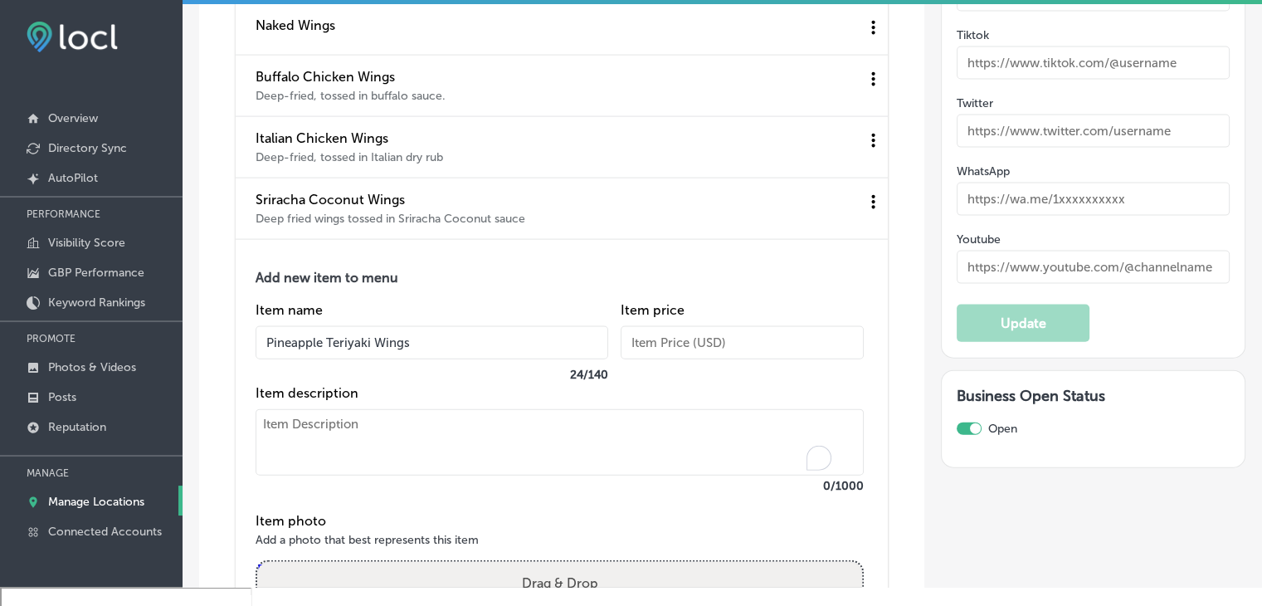
click at [335, 434] on textarea "To enrich screen reader interactions, please activate Accessibility in Grammarl…" at bounding box center [560, 442] width 608 height 66
paste textarea "Deep fried and tossed in pineapple teriyaki sauce"
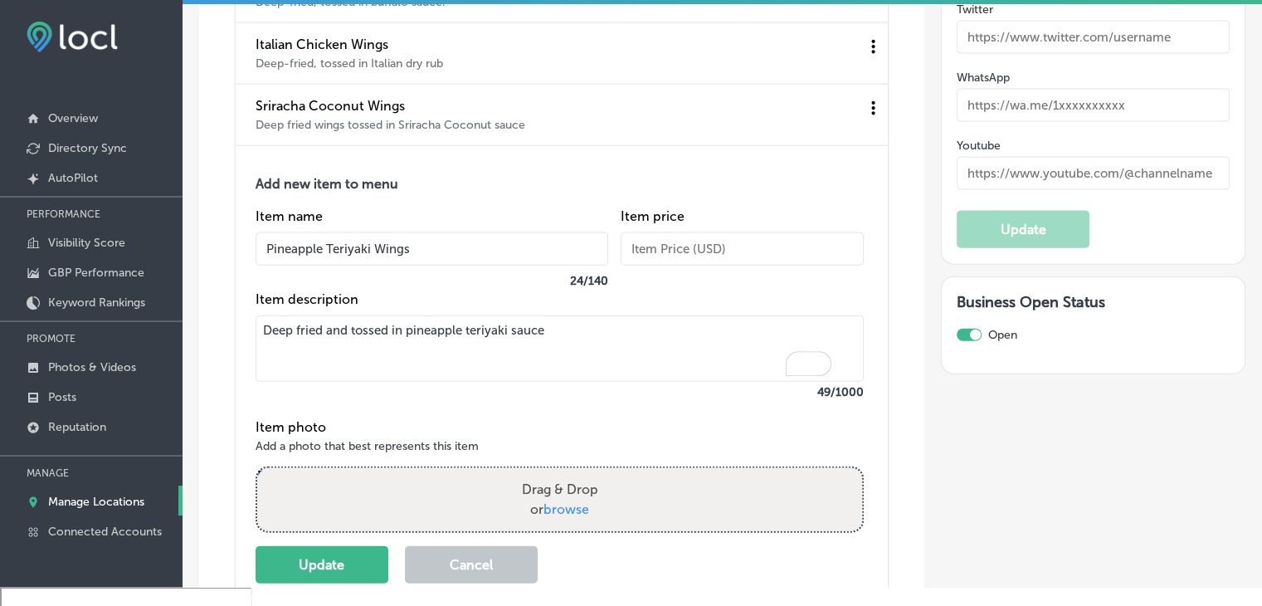
scroll to position [3760, 0]
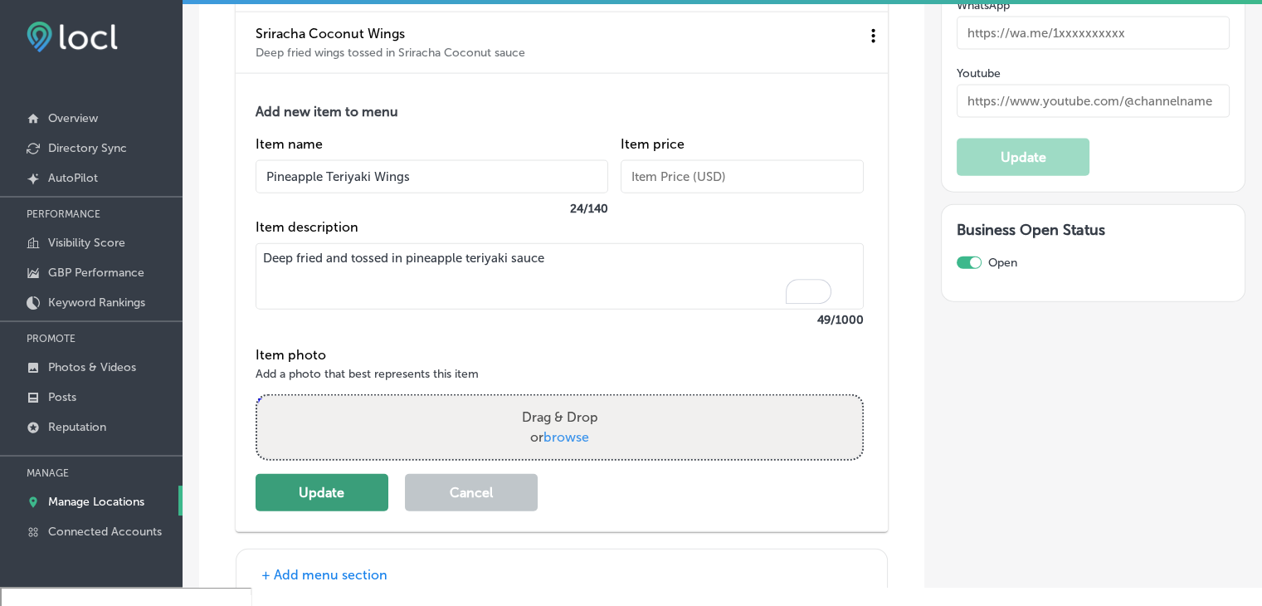
type textarea "Deep fried and tossed in pineapple teriyaki sauce"
click at [337, 476] on button "Update" at bounding box center [322, 492] width 133 height 37
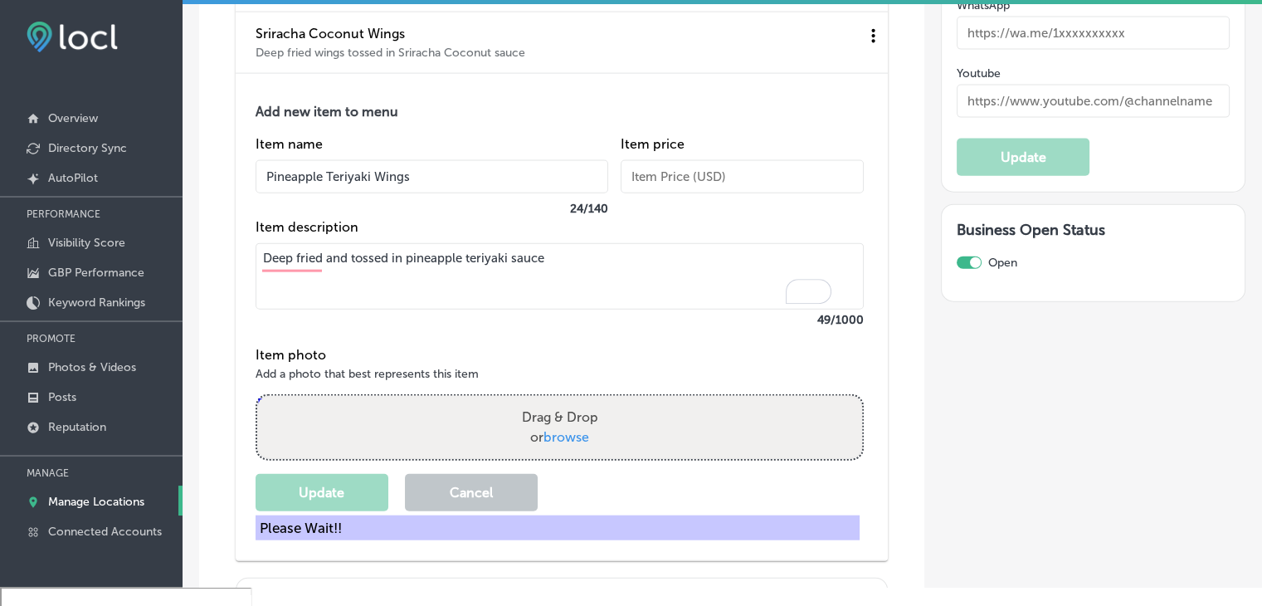
scroll to position [3655, 0]
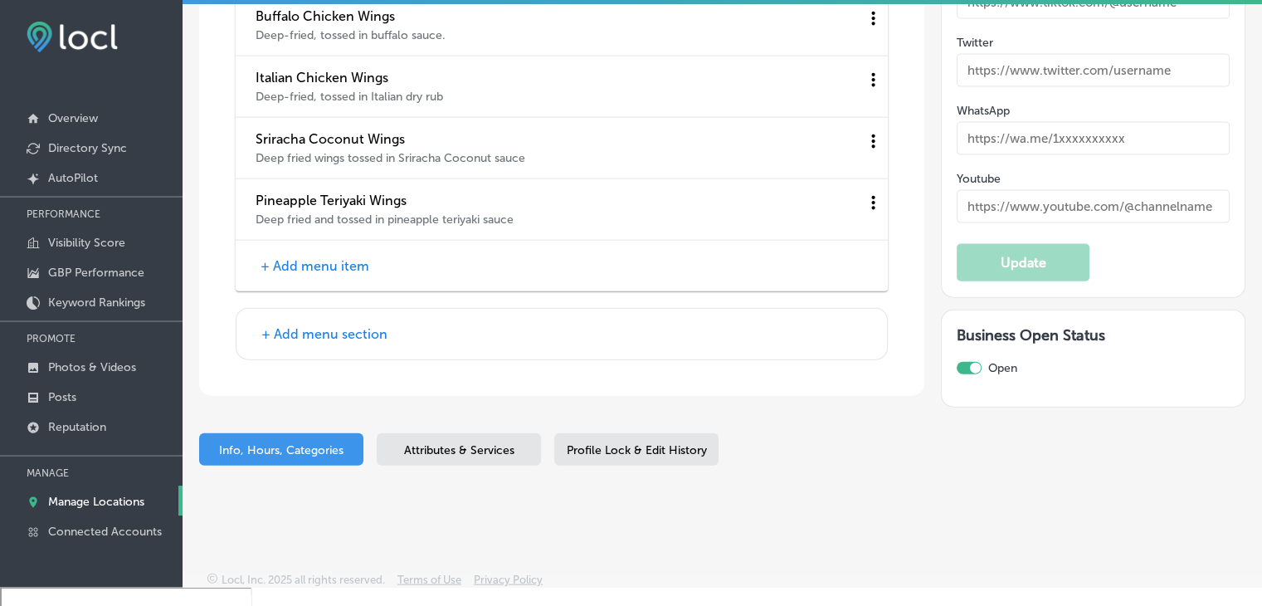
click at [329, 349] on div "+ Add menu section" at bounding box center [561, 334] width 651 height 51
click at [339, 343] on button "+ Add menu section" at bounding box center [324, 333] width 136 height 17
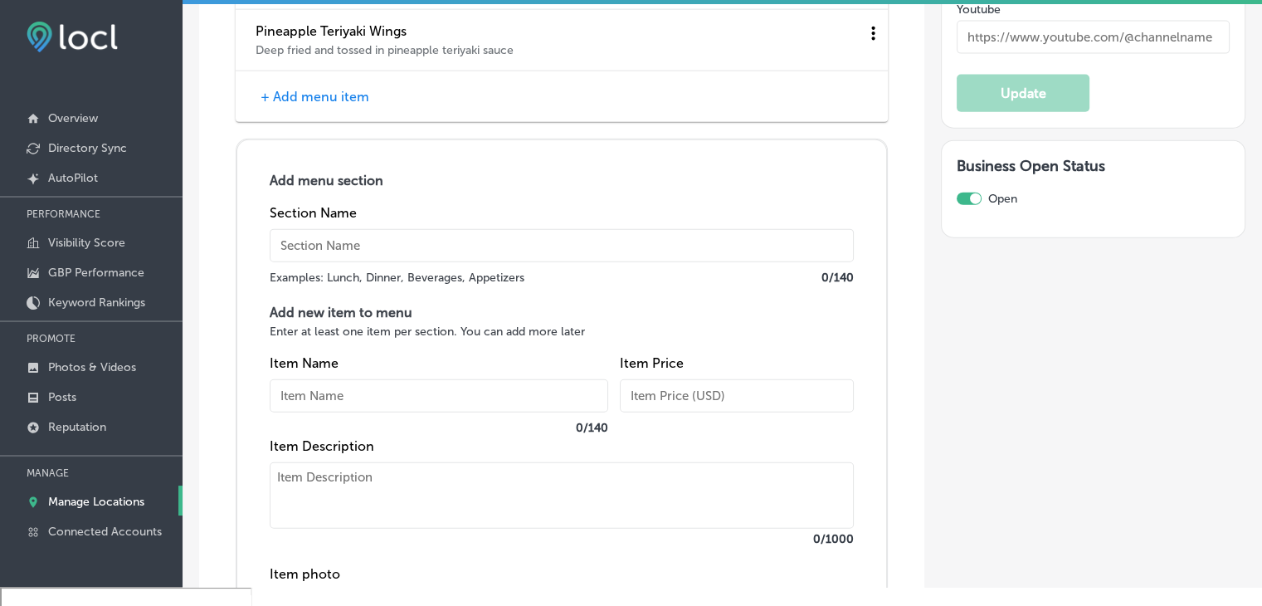
scroll to position [3820, 0]
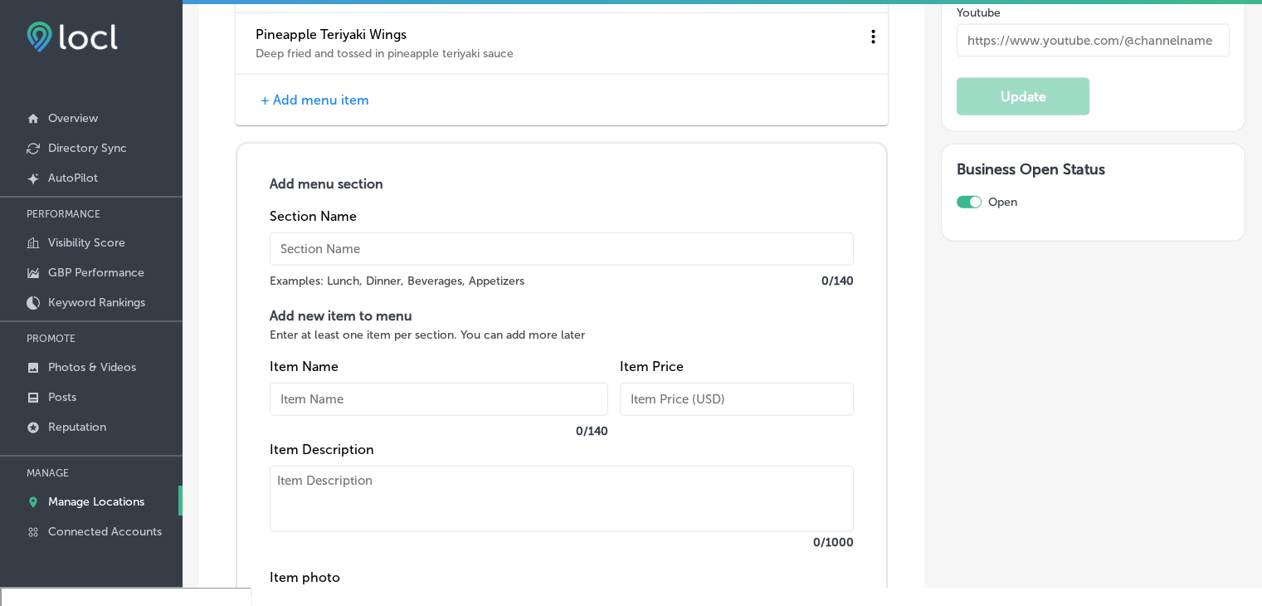
click at [372, 240] on input "text" at bounding box center [562, 248] width 584 height 33
type input "Flatbreads"
paste input "Sun-Dried Tomato & Mozzarella"
type input "Sun-Dried Tomato & Mozzarella"
click at [412, 511] on textarea at bounding box center [562, 499] width 584 height 66
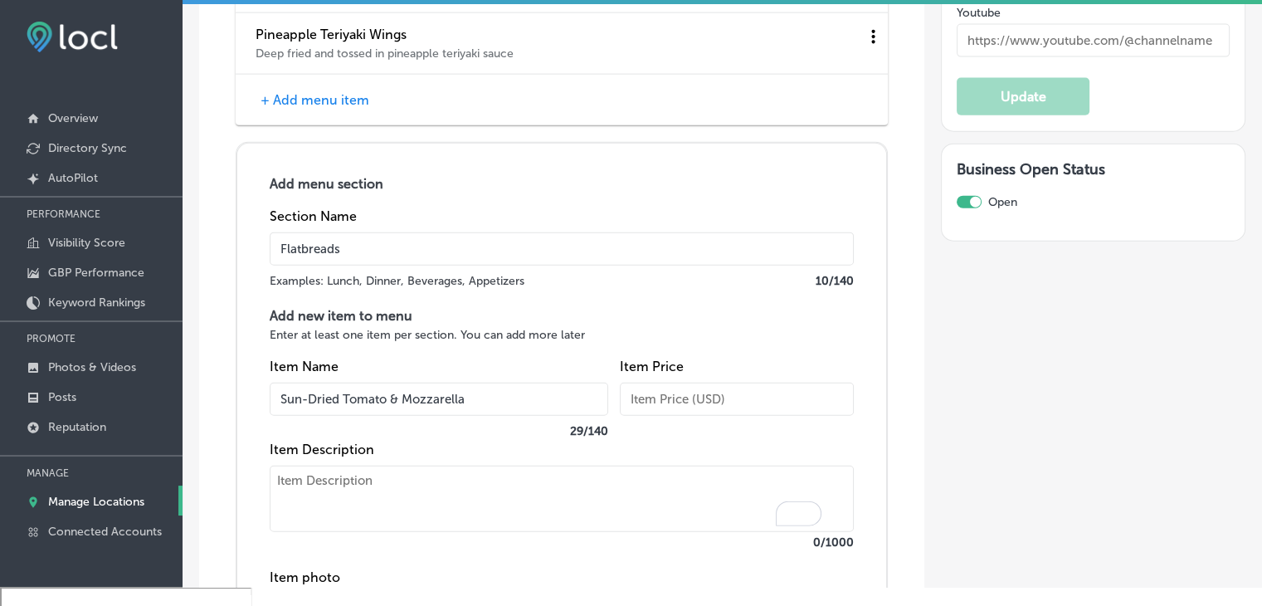
paste textarea "Sun-dried tomato, fresh mozzarella, garnished with balsamic syrup, olive oil & …"
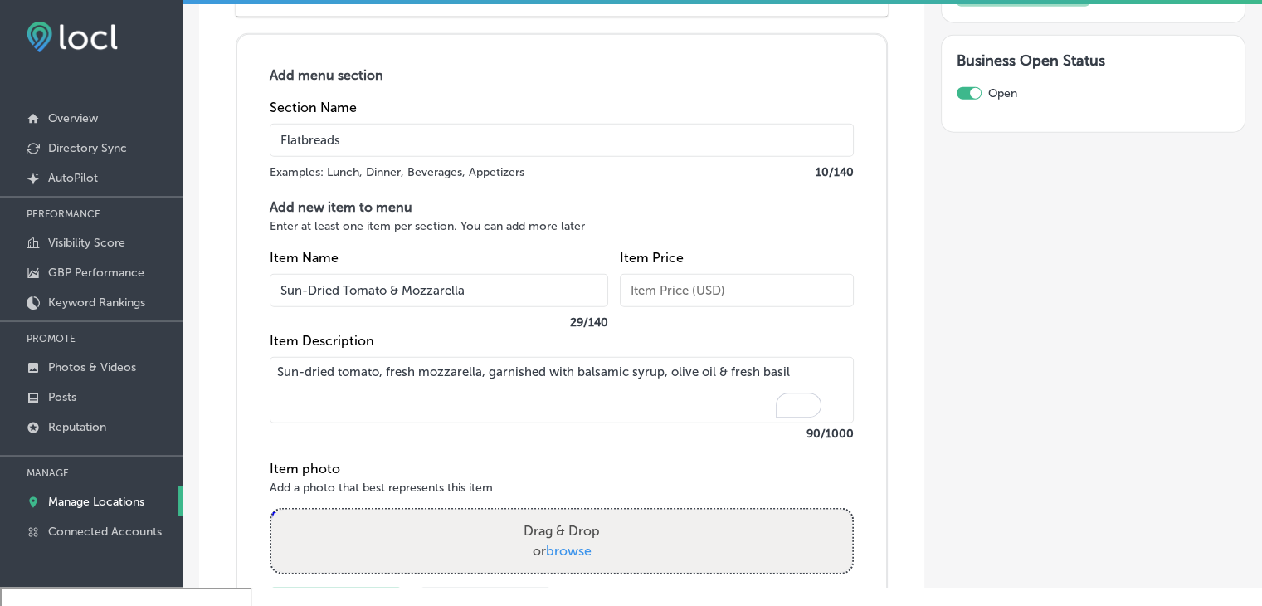
scroll to position [3986, 0]
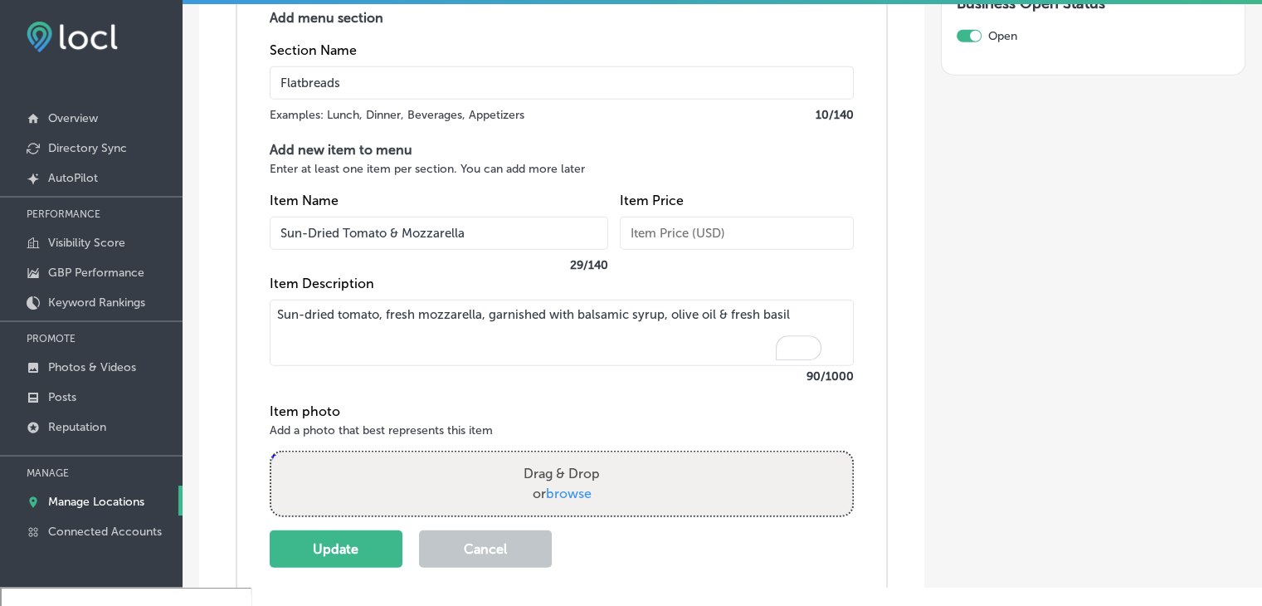
type textarea "Sun-dried tomato, fresh mozzarella, garnished with balsamic syrup, olive oil & …"
click at [311, 573] on div "Add menu section Section Name Flatbreads Examples: Lunch, Dinner, Beverages, Ap…" at bounding box center [561, 289] width 651 height 624
click at [325, 517] on div "Powered by PQINA Drag & Drop or browse" at bounding box center [562, 484] width 584 height 66
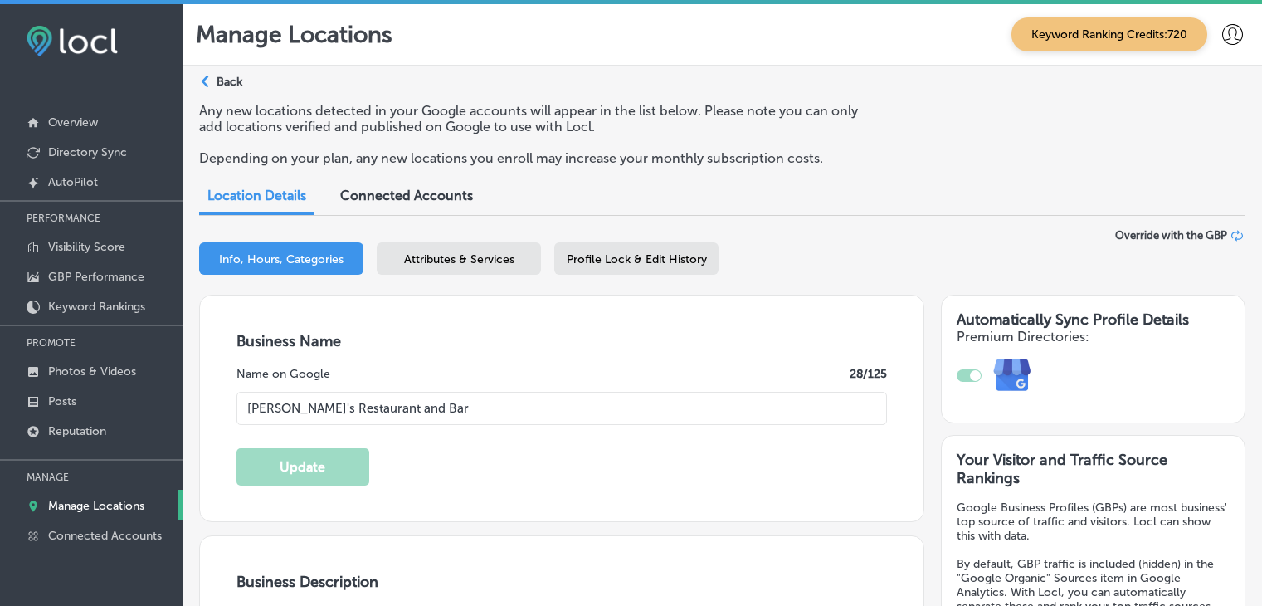
select select "US"
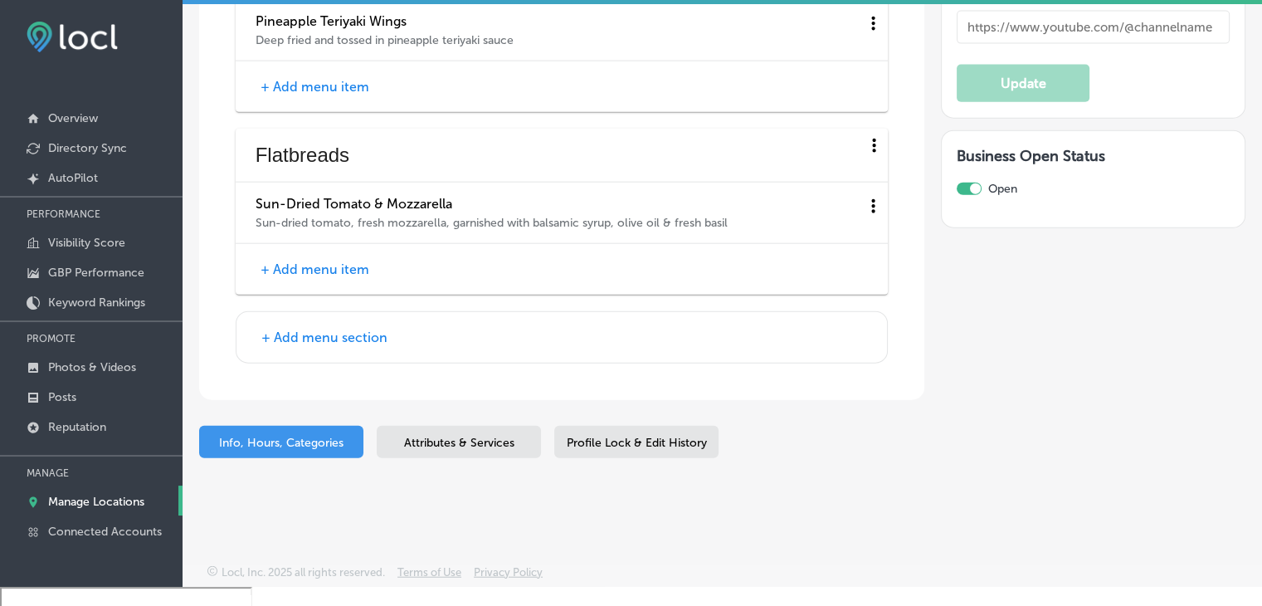
scroll to position [3837, 0]
click at [323, 266] on button "+ Add menu item" at bounding box center [315, 269] width 119 height 17
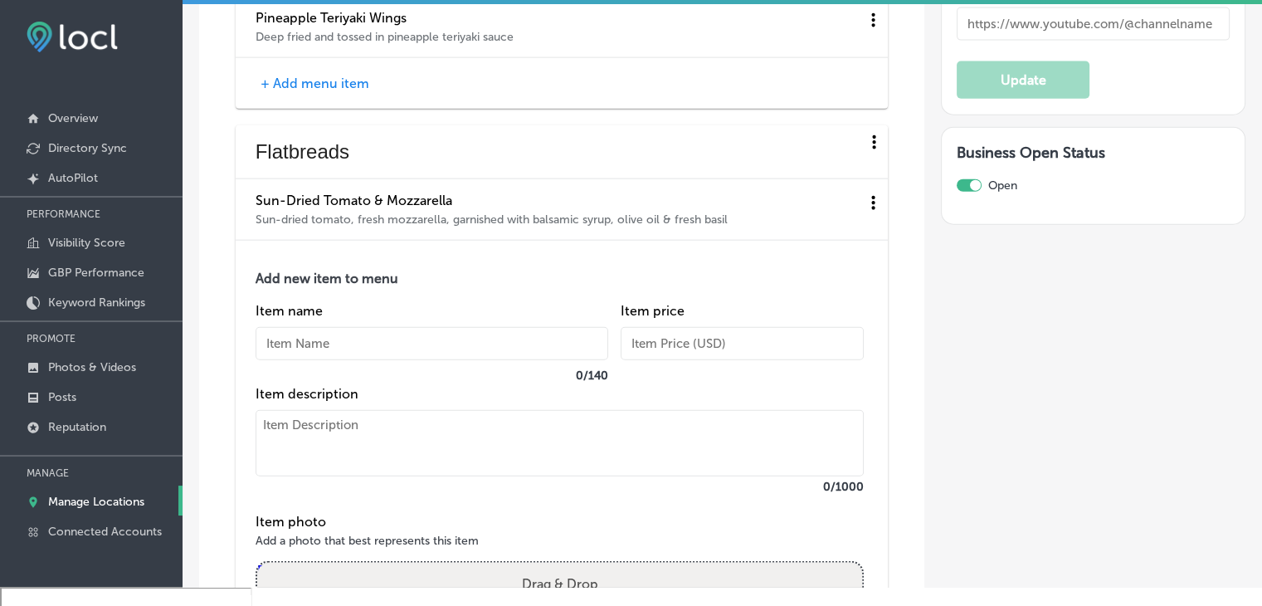
click at [324, 321] on div "Item name 0 / 140" at bounding box center [432, 344] width 353 height 83
click at [324, 358] on input "text" at bounding box center [432, 343] width 353 height 33
paste input "Mediterranean"
type input "Mediterranean"
click at [398, 442] on textarea at bounding box center [560, 443] width 608 height 66
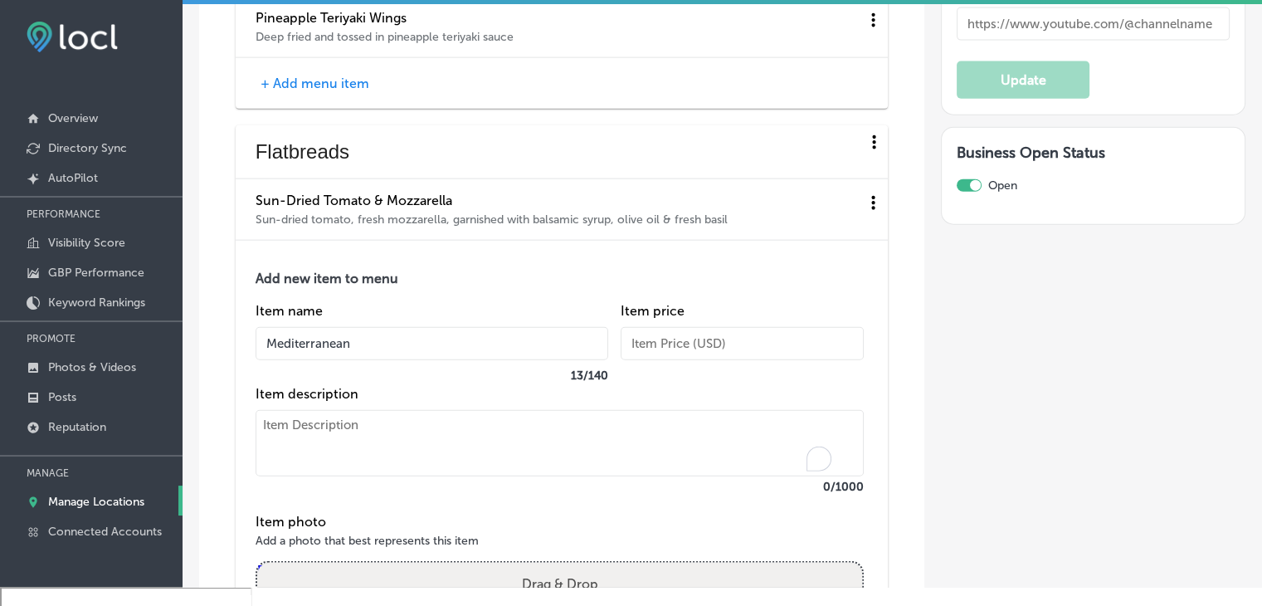
paste textarea "Artichoke, bruschetta mix, kalamata olives, onions, pesto, mozzarella & feta ch…"
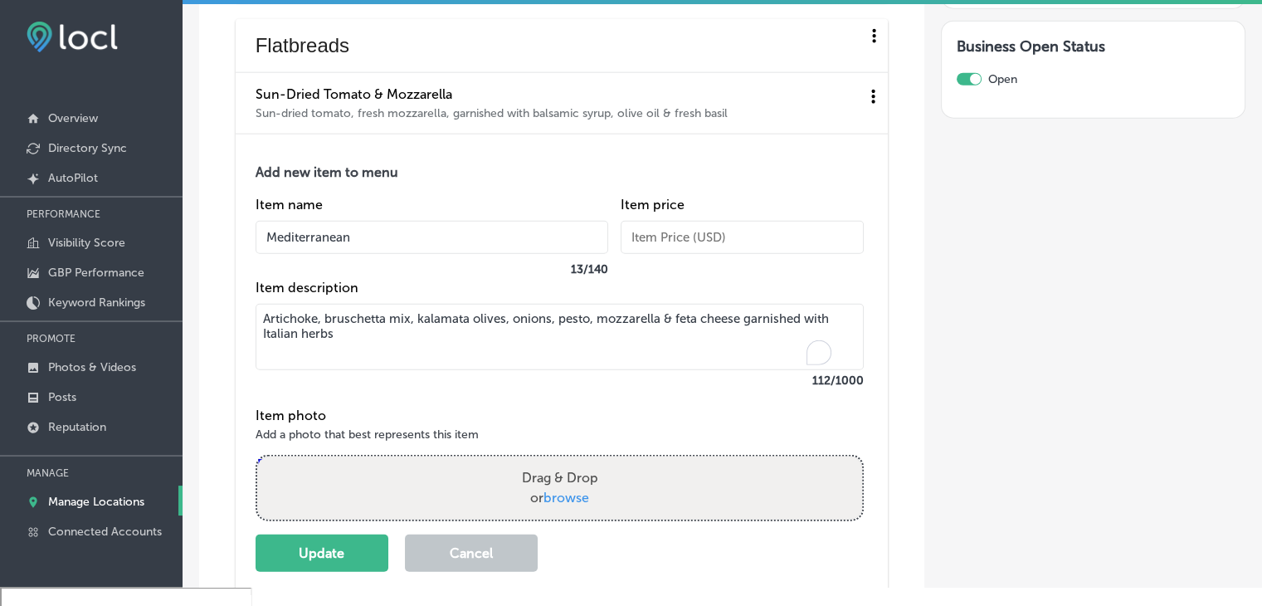
scroll to position [4169, 0]
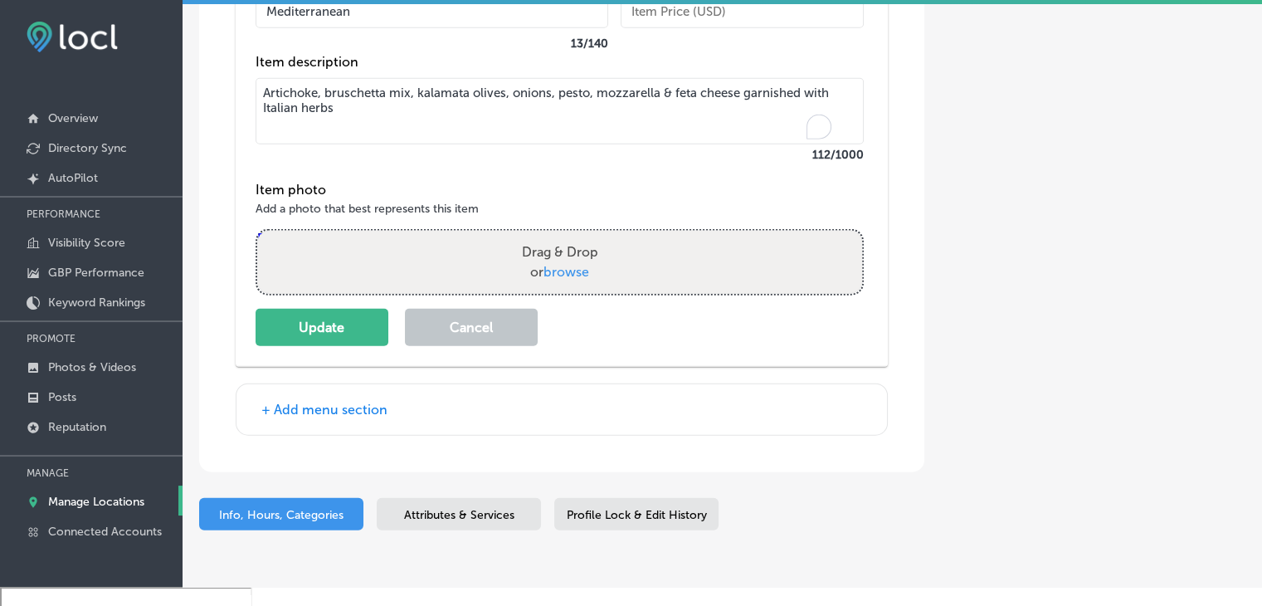
type textarea "Artichoke, bruschetta mix, kalamata olives, onions, pesto, mozzarella & feta ch…"
click at [298, 358] on div "Add new item to menu Item name Mediterranean 13 / 140 Item price Item descripti…" at bounding box center [562, 138] width 652 height 458
click at [303, 338] on button "Update" at bounding box center [322, 327] width 133 height 37
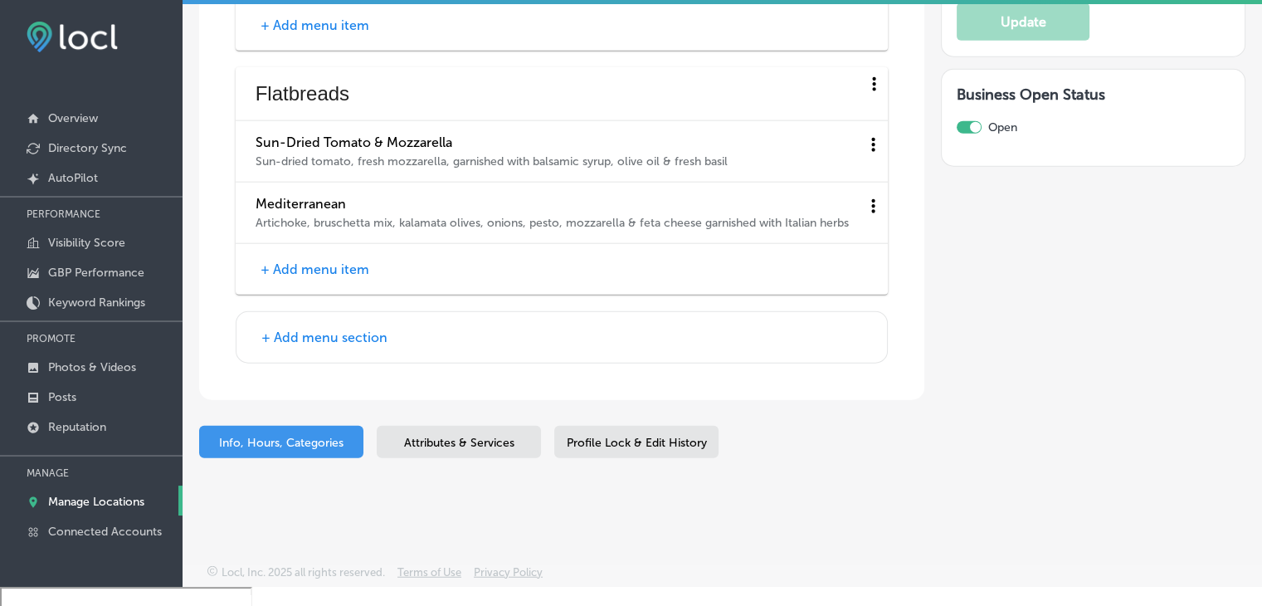
scroll to position [3913, 0]
drag, startPoint x: 304, startPoint y: 246, endPoint x: 302, endPoint y: 268, distance: 21.6
click at [304, 247] on div "+ Add menu item" at bounding box center [562, 269] width 652 height 51
click at [302, 276] on button "+ Add menu item" at bounding box center [315, 269] width 119 height 17
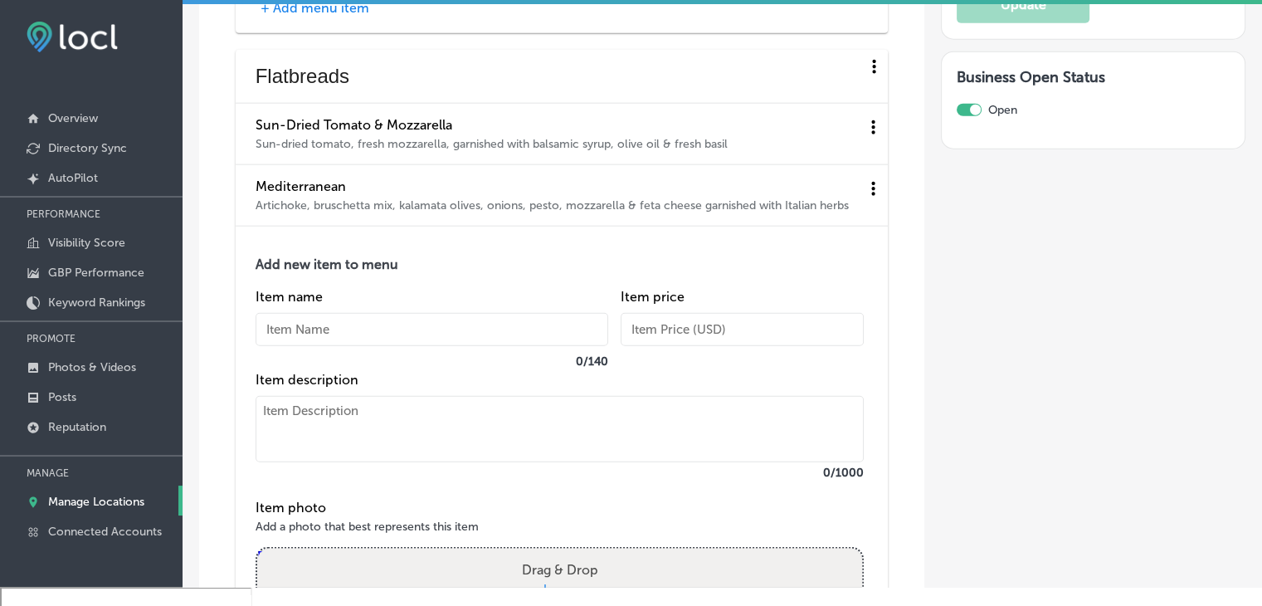
click at [322, 369] on div "Item name 0 / 140" at bounding box center [432, 330] width 353 height 83
click at [330, 346] on input "text" at bounding box center [432, 329] width 353 height 33
paste input "Buffalo Chicken"
type input "Buffalo Chicken"
click at [332, 451] on textarea at bounding box center [560, 429] width 608 height 66
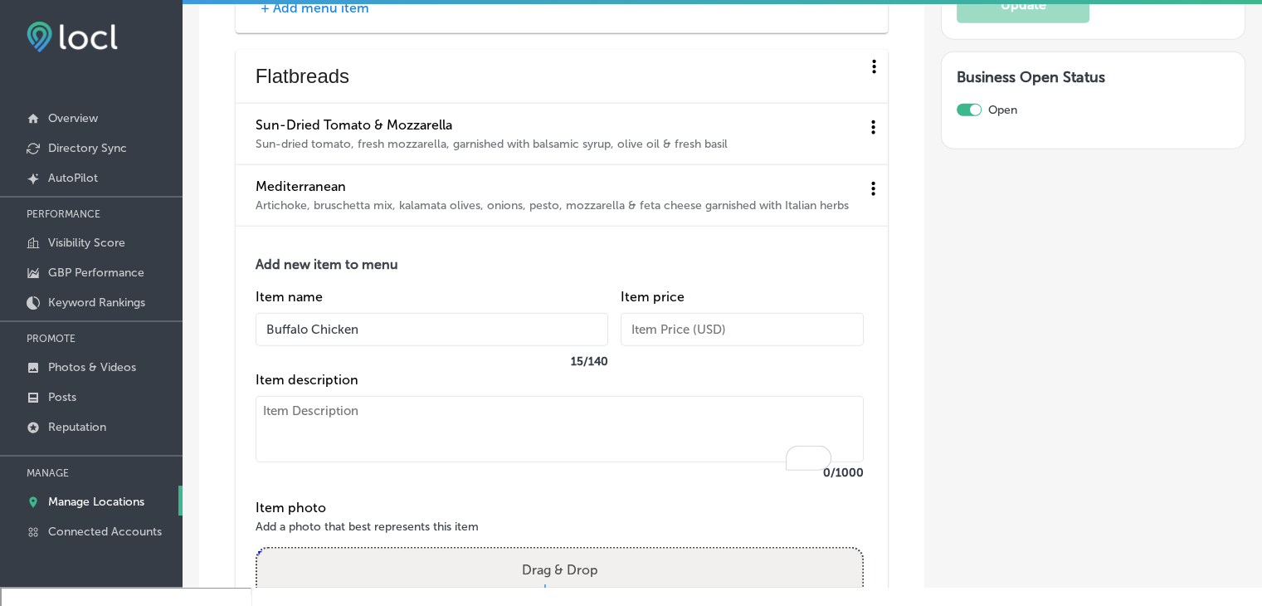
paste textarea "Blue cheese sauce, buffalo marinated chicken, green onions, mozzarella cheese &…"
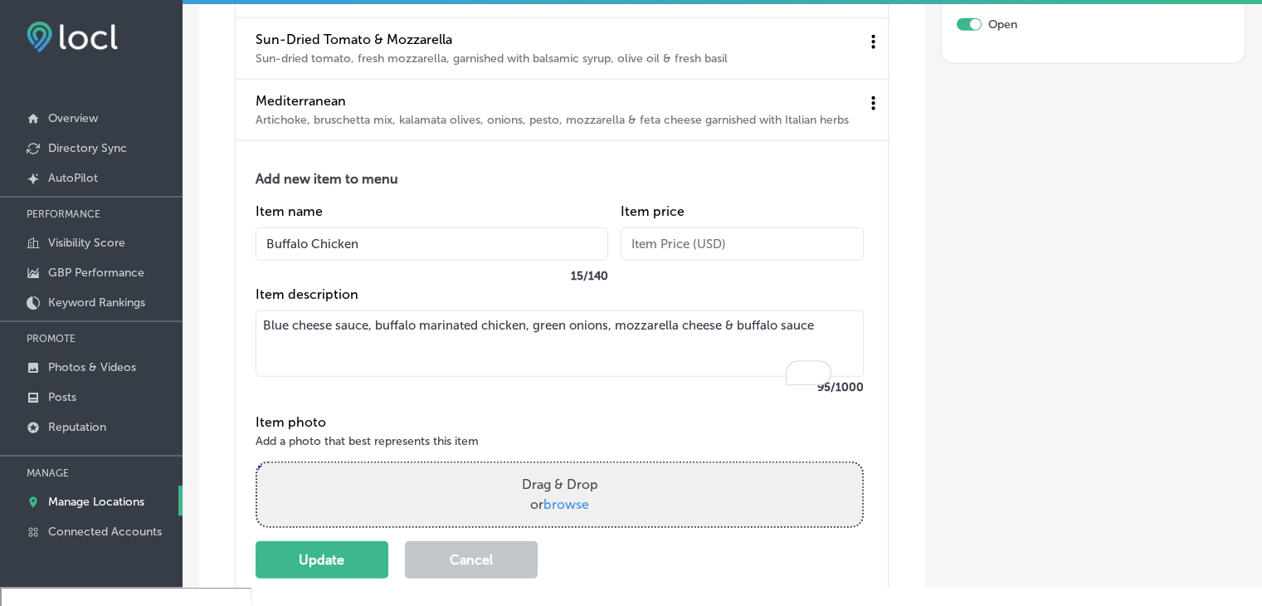
scroll to position [4079, 0]
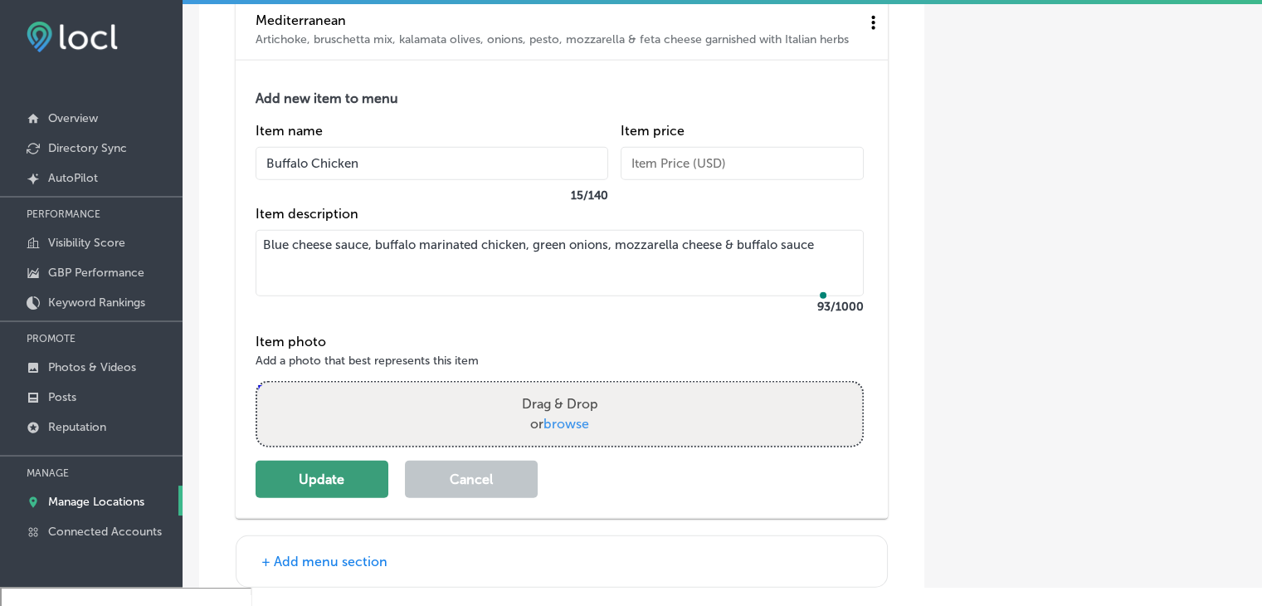
type textarea "Blue cheese sauce, buffalo marinated chicken, green onions, mozzarella cheese &…"
click at [292, 493] on button "Update" at bounding box center [322, 479] width 133 height 37
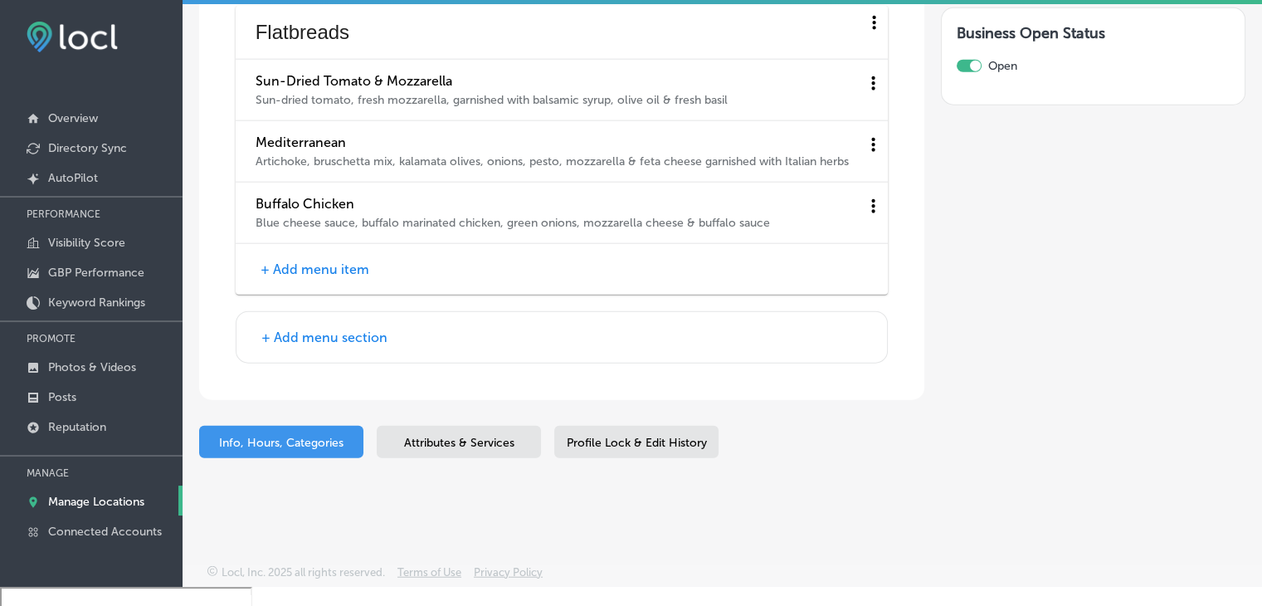
scroll to position [3974, 0]
click at [305, 266] on button "+ Add menu item" at bounding box center [315, 269] width 119 height 17
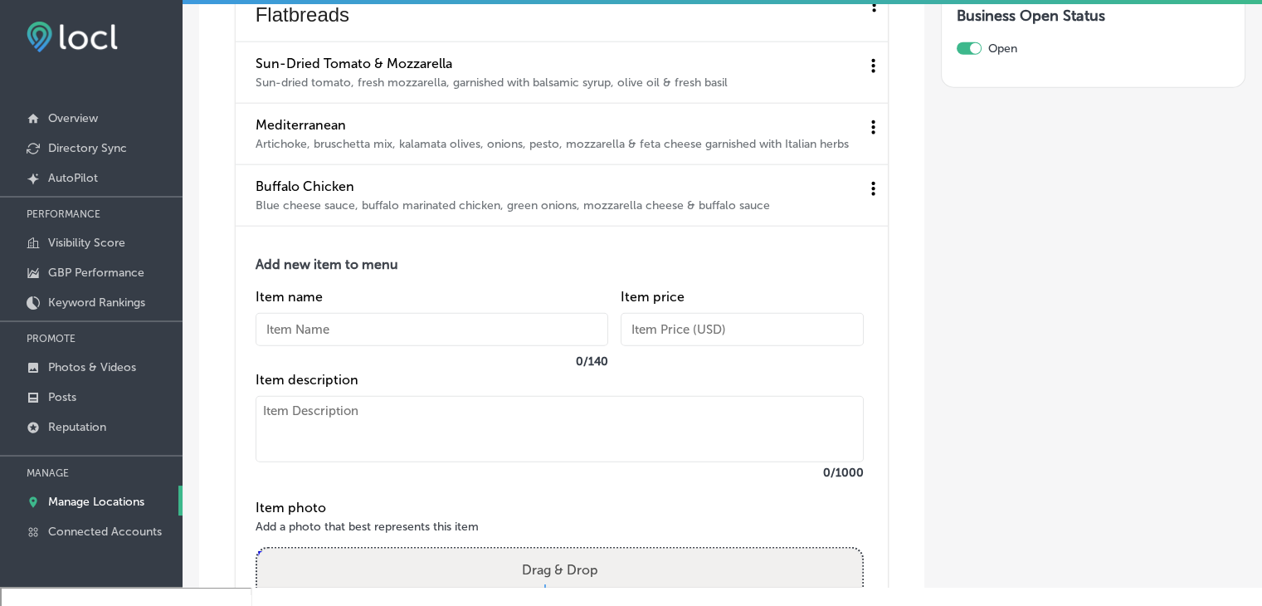
click at [300, 346] on input "text" at bounding box center [432, 329] width 353 height 33
paste input "Flyin' Hawaiian"
type input "Flyin' Hawaiian"
click at [296, 462] on textarea at bounding box center [560, 429] width 608 height 66
paste textarea "Pork carnitas meat, with pineapple salsa, bacon, mozzarella cheese, and BBQ sau…"
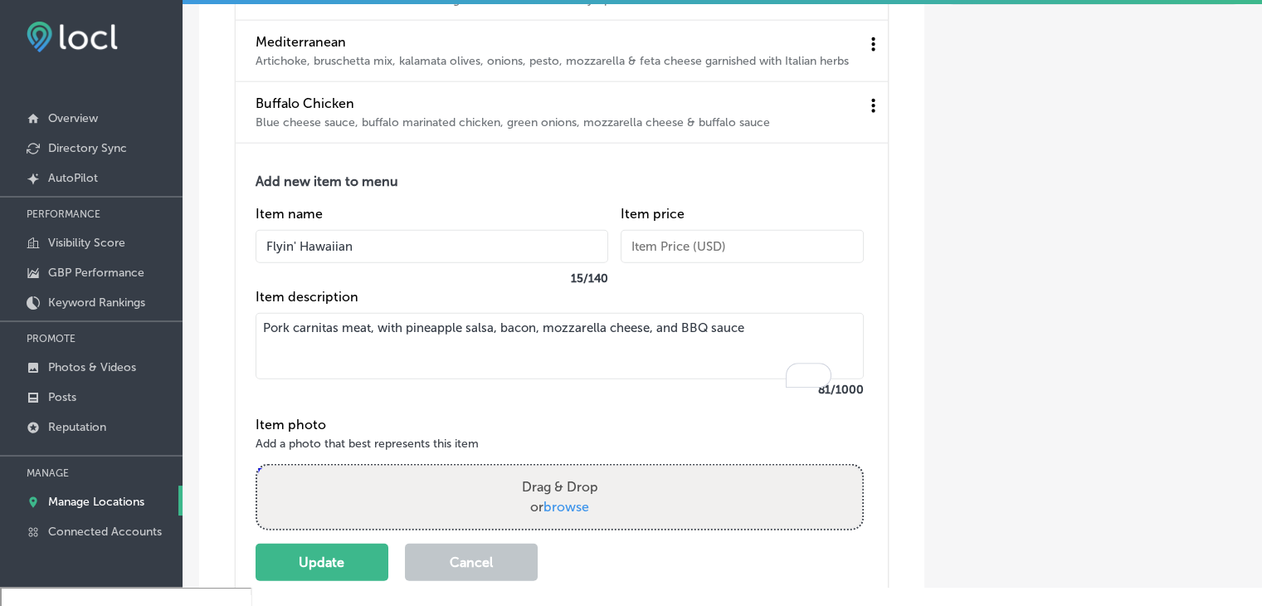
scroll to position [4306, 0]
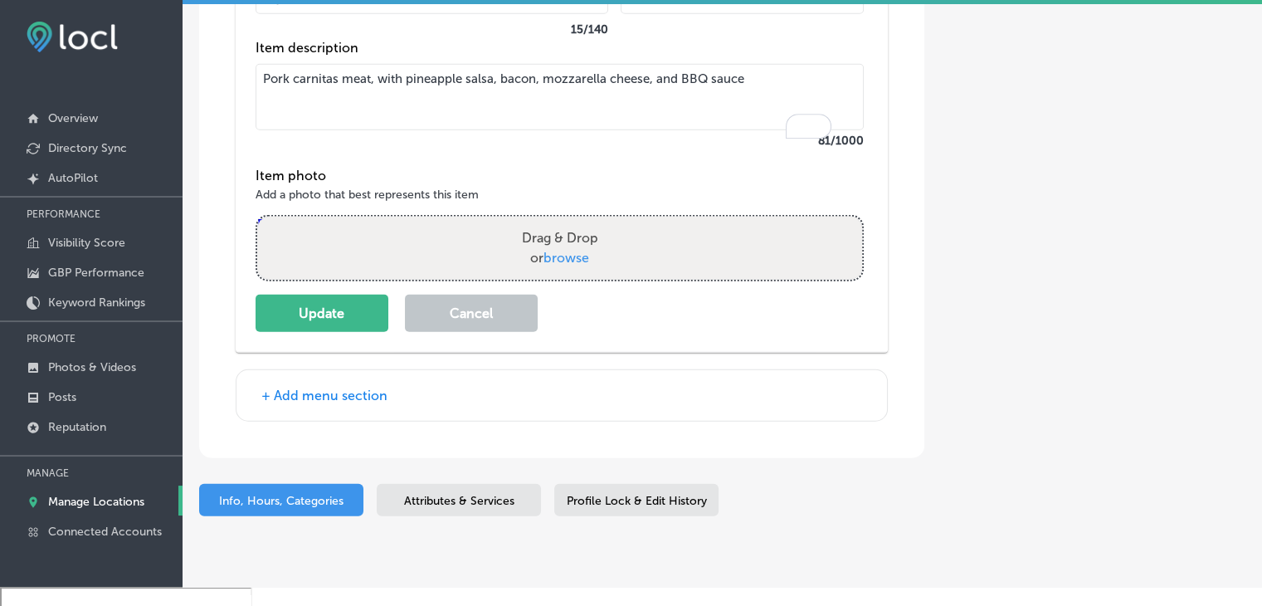
type textarea "Pork carnitas meat, with pineapple salsa, bacon, mozzarella cheese, and BBQ sau…"
click at [335, 351] on div "Add new item to menu Item name Flyin' Hawaiian 15 / 140 Item price Item descrip…" at bounding box center [562, 124] width 652 height 458
click at [338, 332] on button "Update" at bounding box center [322, 313] width 133 height 37
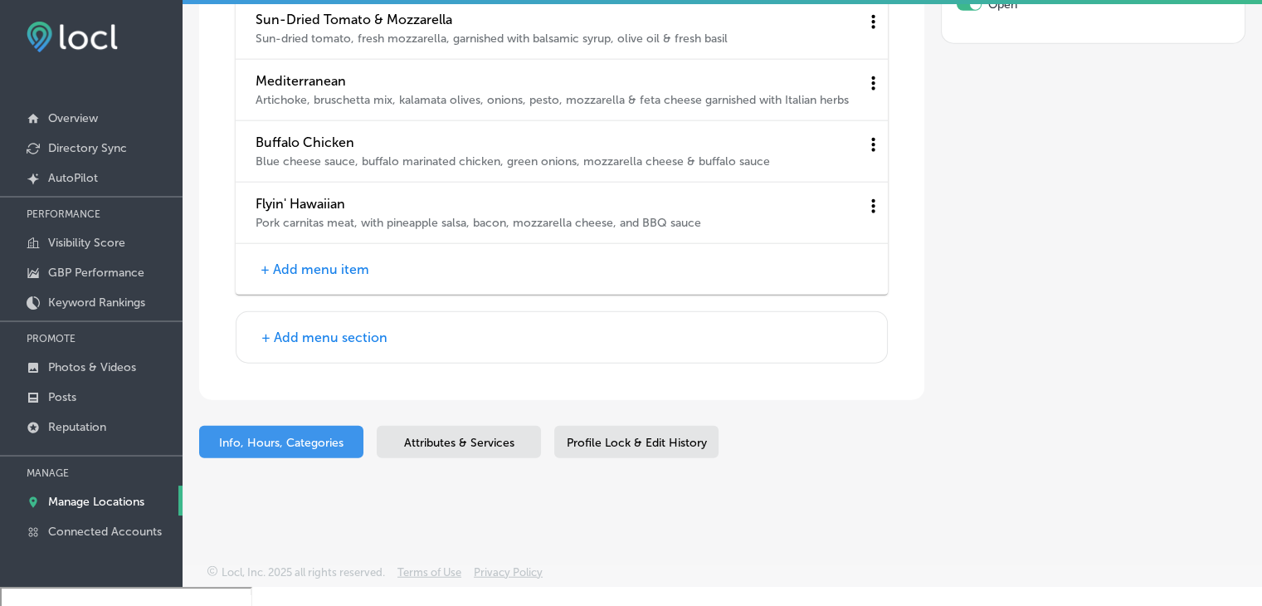
scroll to position [4035, 0]
click at [349, 272] on button "+ Add menu item" at bounding box center [315, 269] width 119 height 17
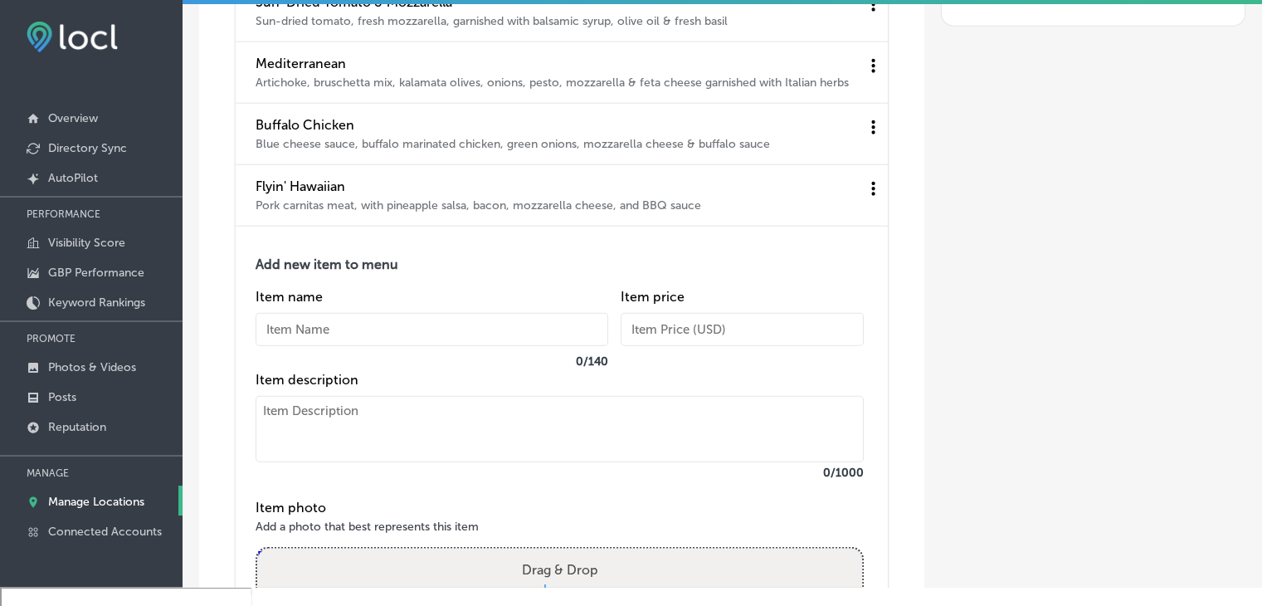
click at [335, 346] on input "text" at bounding box center [432, 329] width 353 height 33
paste input "Italian Sausage"
type input "Italian Sausage"
click at [335, 432] on textarea at bounding box center [560, 429] width 608 height 66
paste textarea "Ground Italian sausage, pizza red sauce, banana peppers & mozzarella cheese gar…"
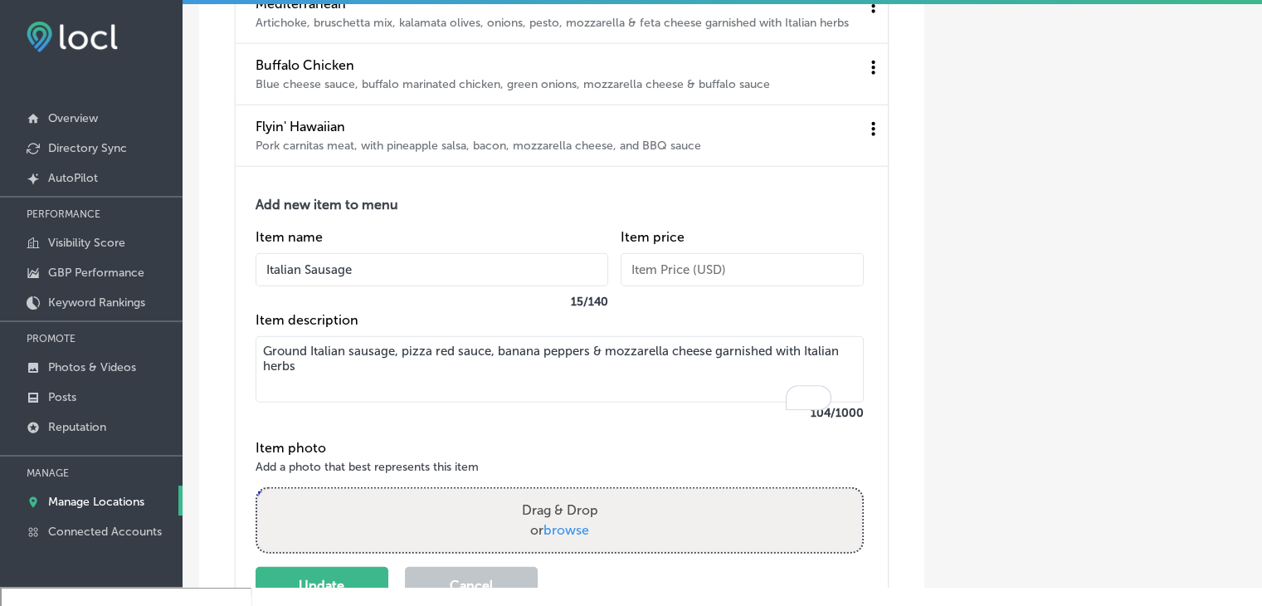
scroll to position [4284, 0]
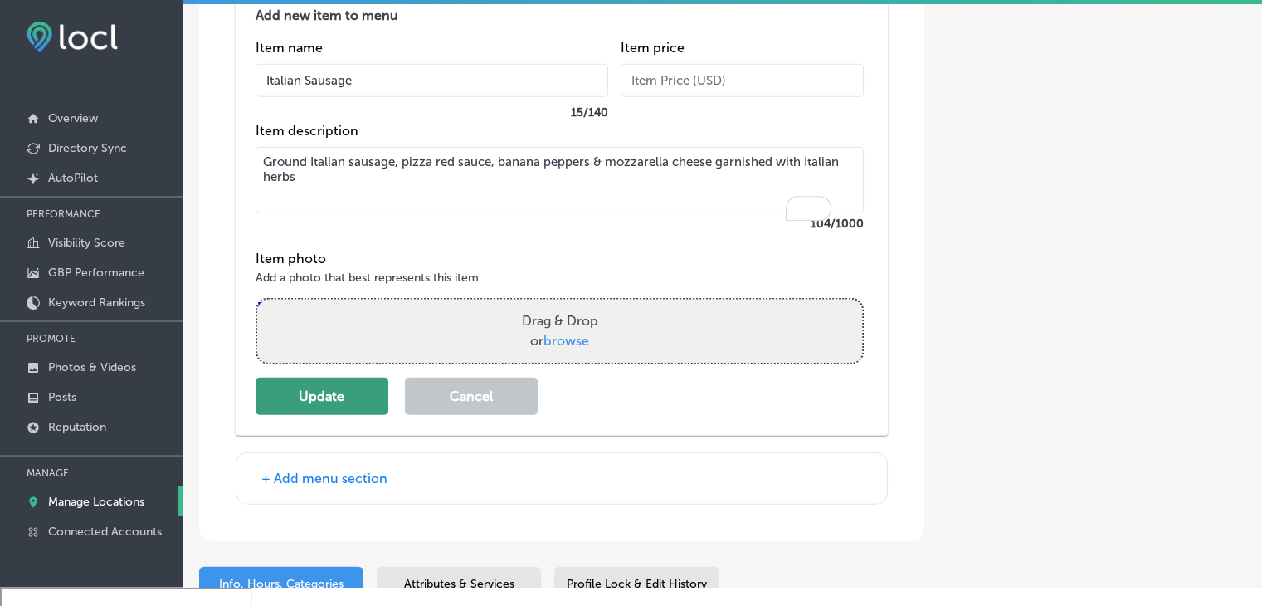
type textarea "Ground Italian sausage, pizza red sauce, banana peppers & mozzarella cheese gar…"
click at [345, 414] on button "Update" at bounding box center [322, 396] width 133 height 37
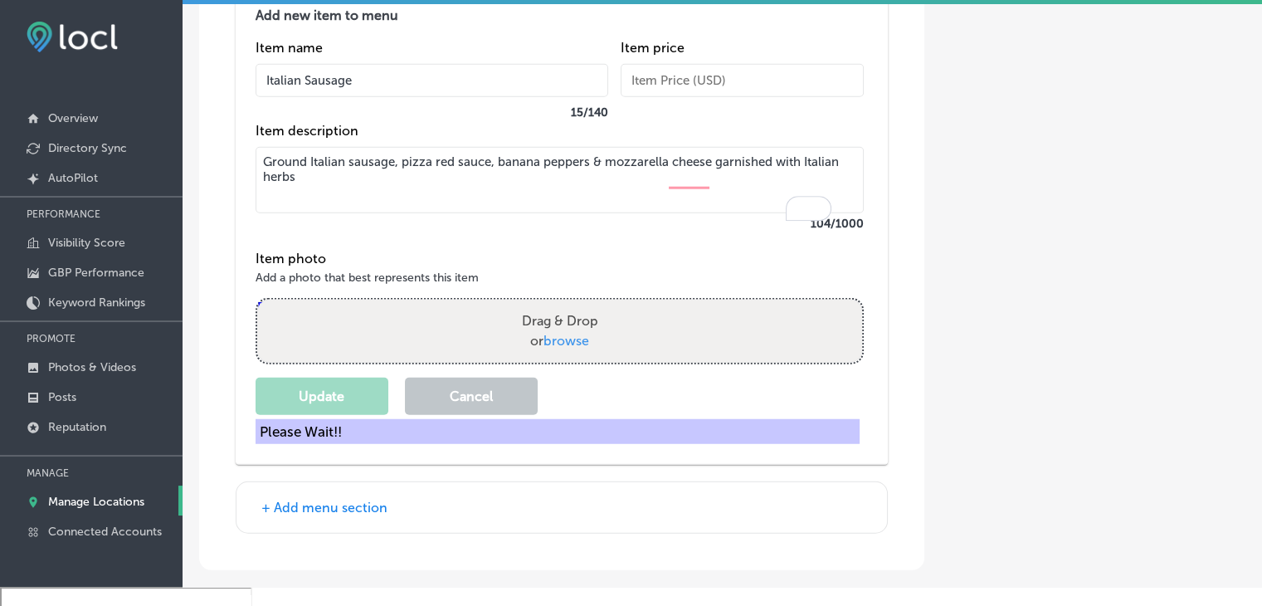
scroll to position [4096, 0]
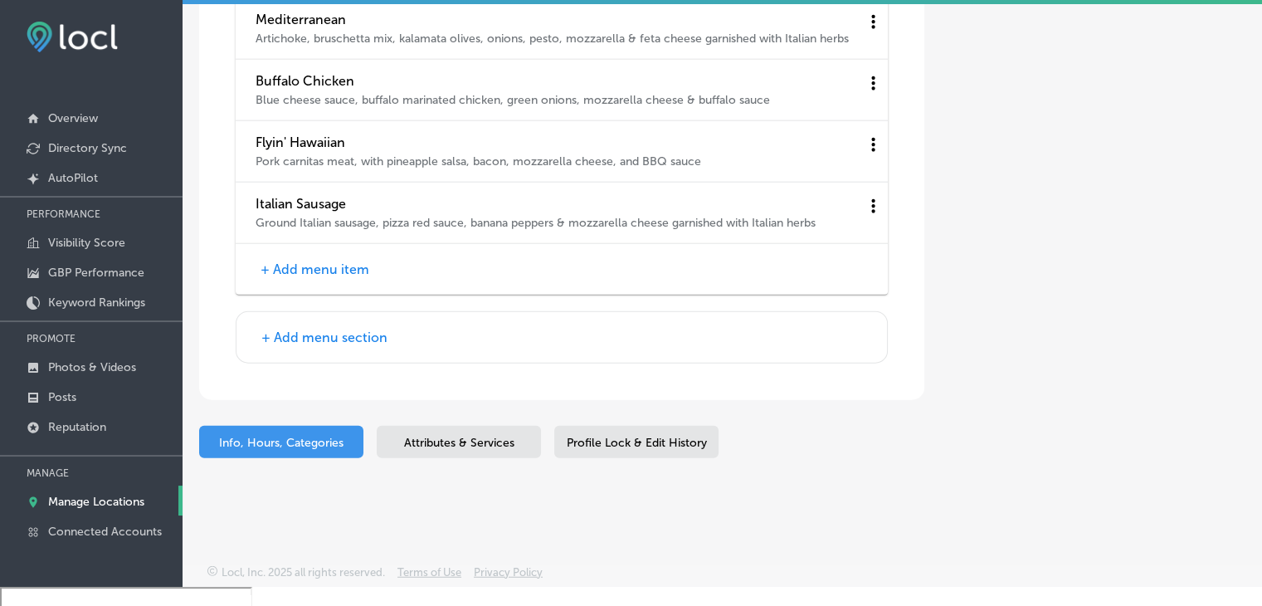
click at [323, 259] on div "+ Add menu item" at bounding box center [562, 269] width 652 height 51
click at [323, 271] on button "+ Add menu item" at bounding box center [315, 269] width 119 height 17
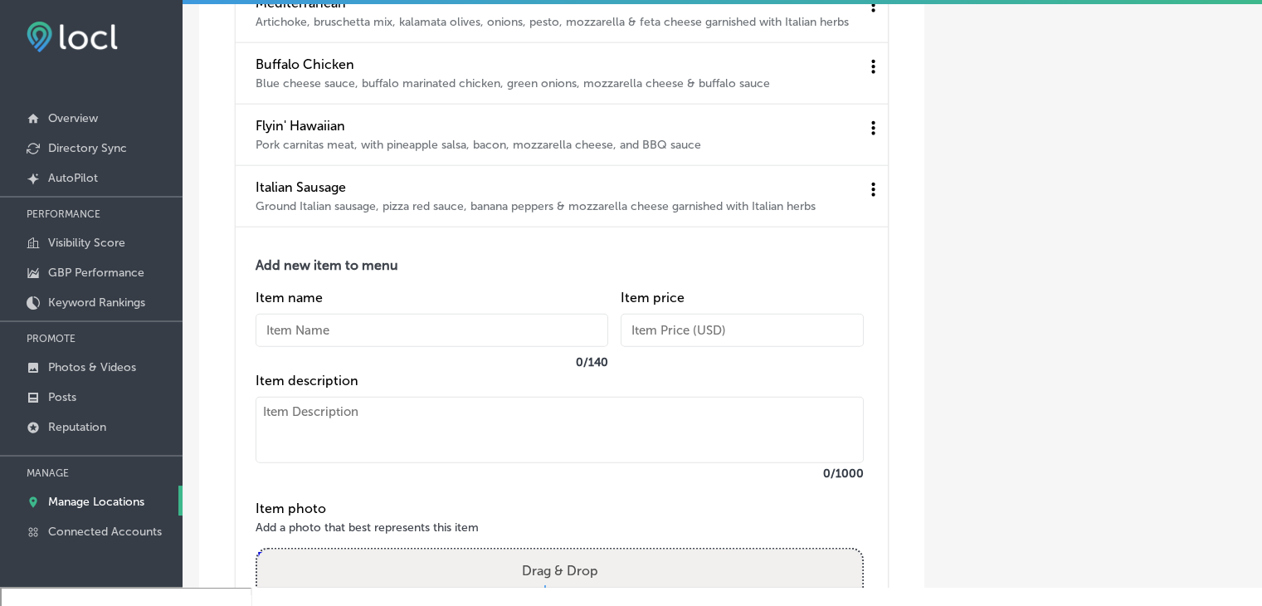
click at [339, 369] on label "0 / 140" at bounding box center [432, 362] width 353 height 14
click at [339, 347] on input "text" at bounding box center [432, 330] width 353 height 33
paste input "White Chicken"
type input "White Chicken"
click at [339, 433] on textarea at bounding box center [560, 430] width 608 height 66
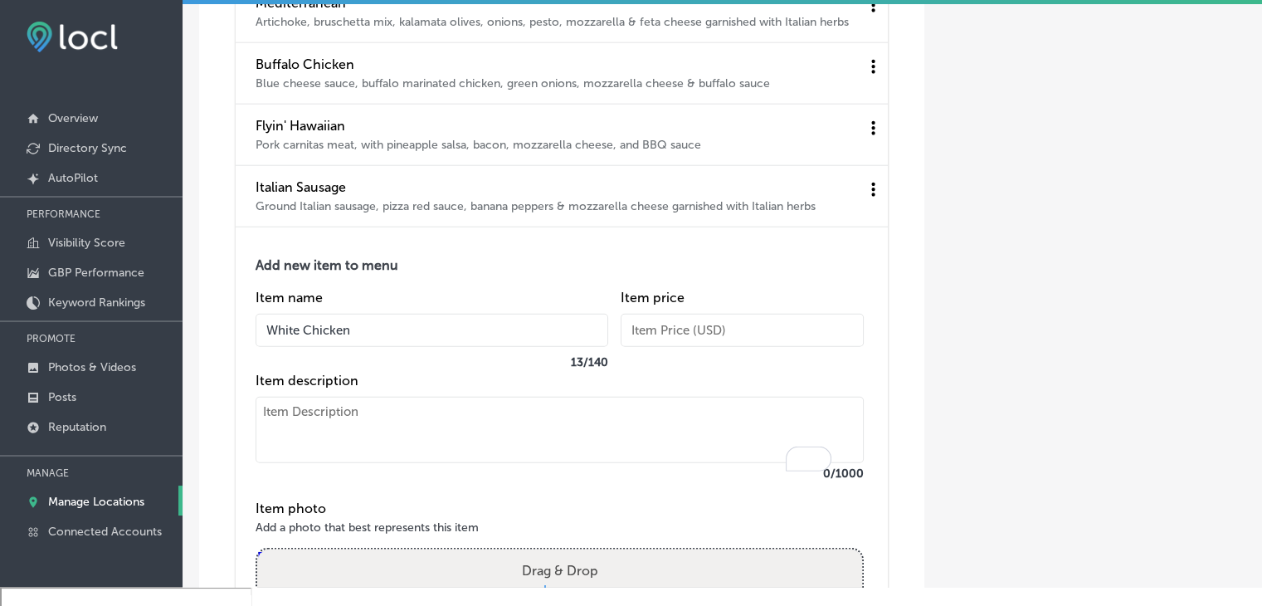
paste textarea "Chicken, bruschetta mix, [PERSON_NAME] sauce & mozzarella cheese"
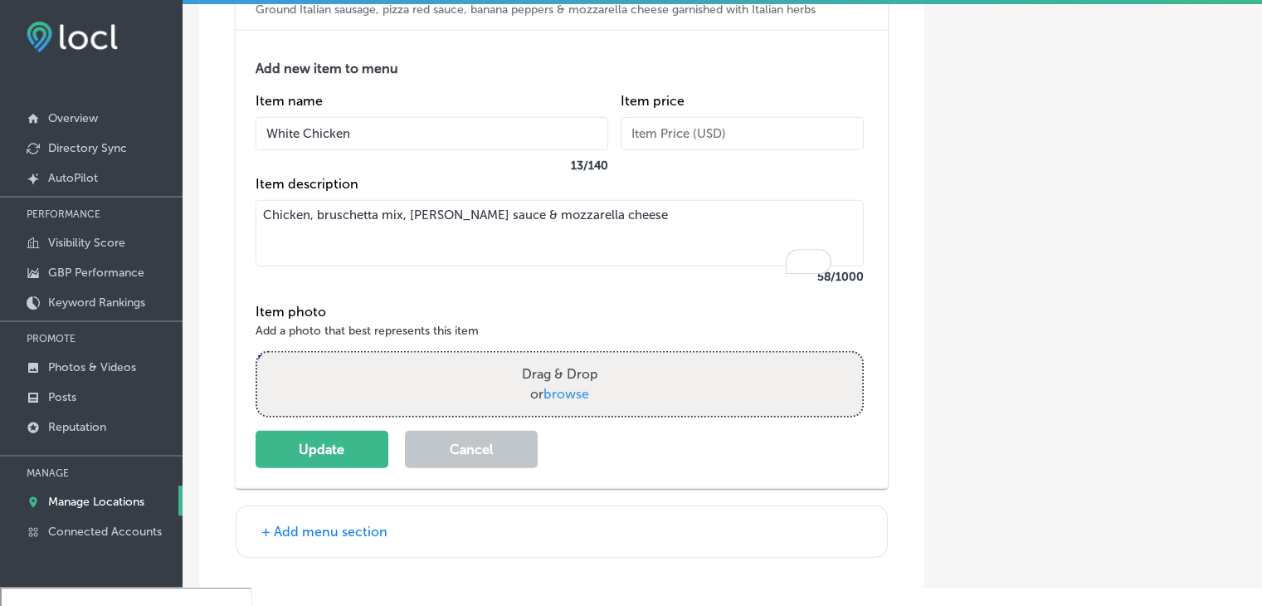
scroll to position [4345, 0]
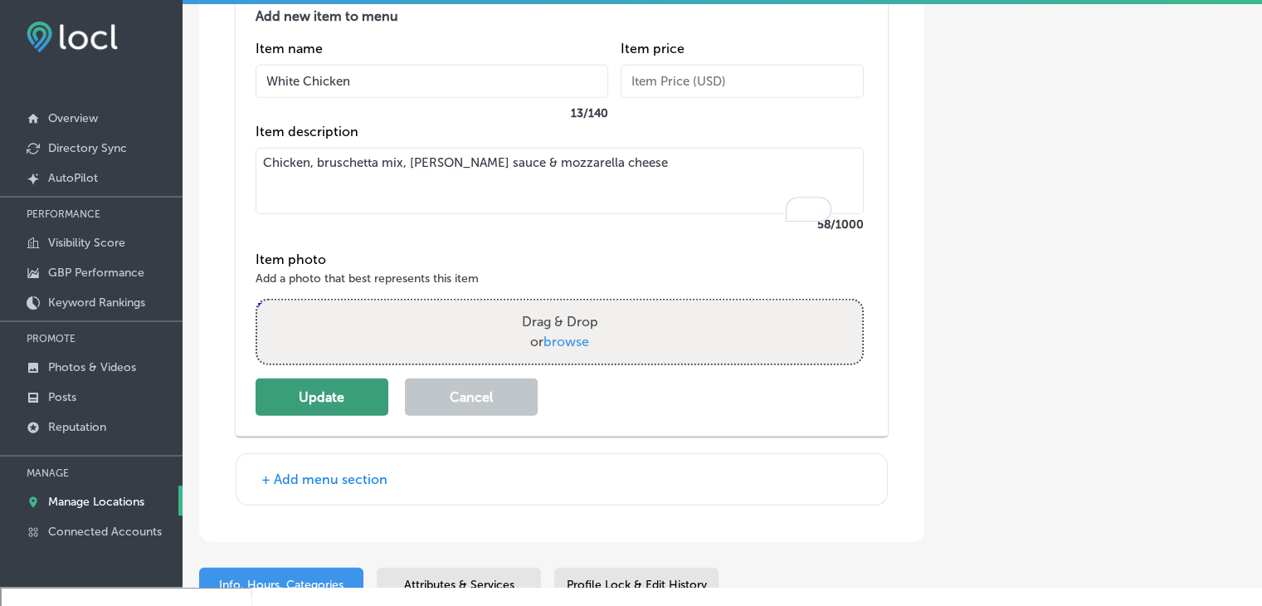
type textarea "Chicken, bruschetta mix, [PERSON_NAME] sauce & mozzarella cheese"
click at [354, 416] on button "Update" at bounding box center [322, 396] width 133 height 37
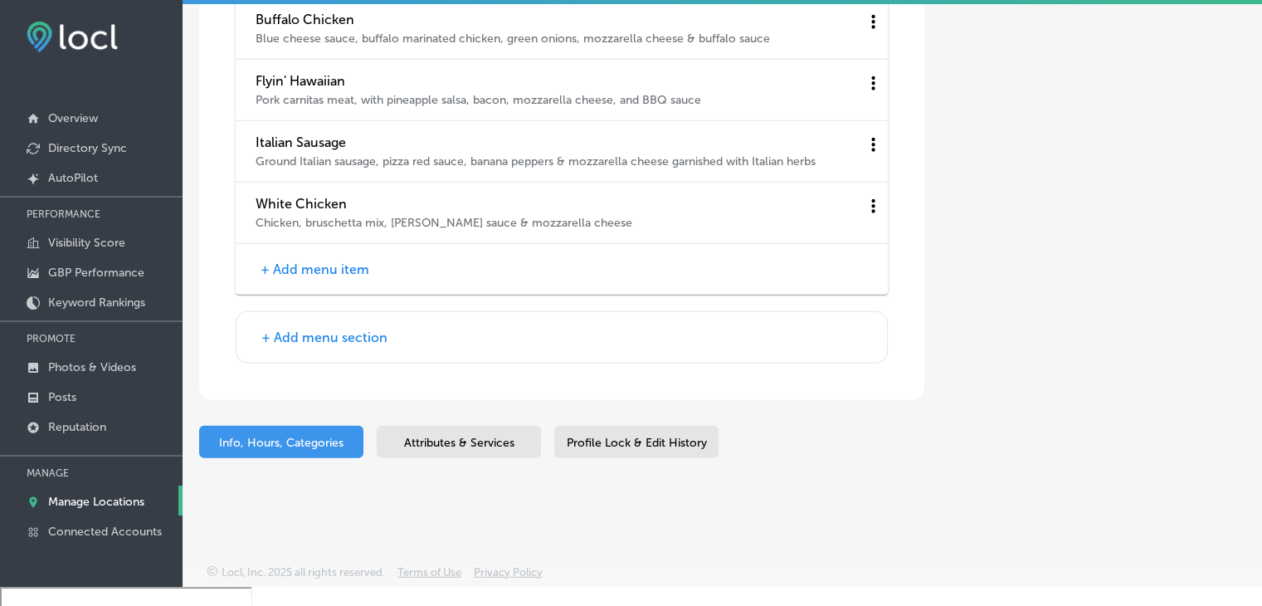
scroll to position [4157, 0]
click at [329, 256] on div "+ Add menu item" at bounding box center [562, 269] width 652 height 51
click at [329, 264] on button "+ Add menu item" at bounding box center [315, 269] width 119 height 17
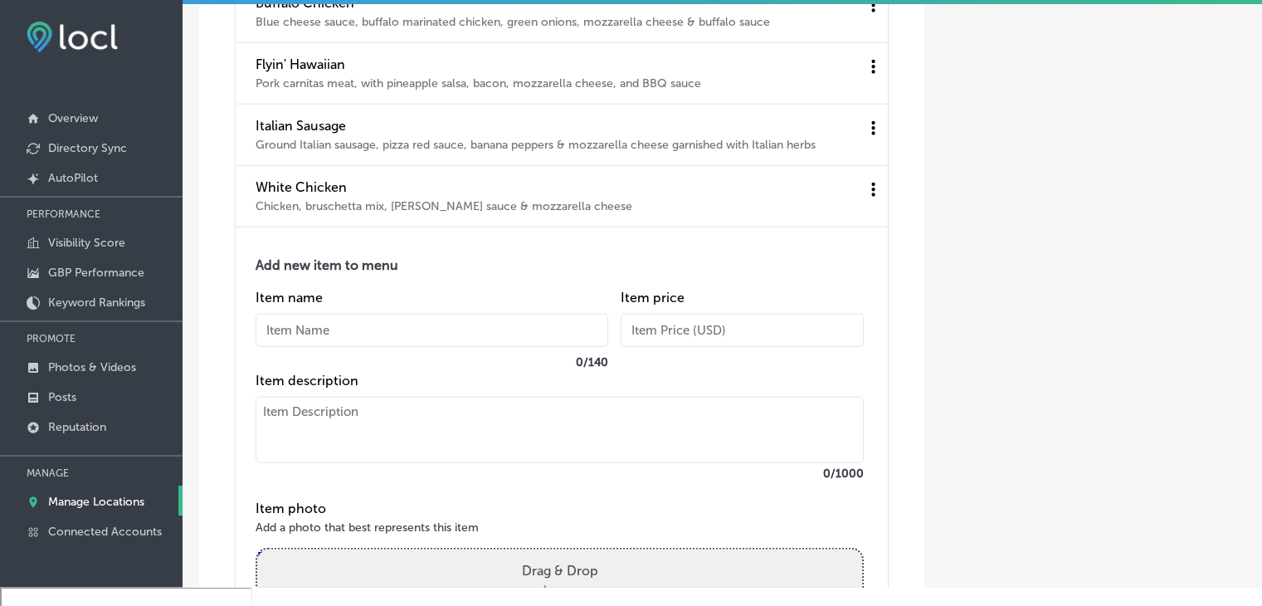
click at [300, 347] on input "text" at bounding box center [432, 330] width 353 height 33
paste input "Pepperoni"
type input "Pepperoni"
click at [295, 463] on textarea at bounding box center [560, 430] width 608 height 66
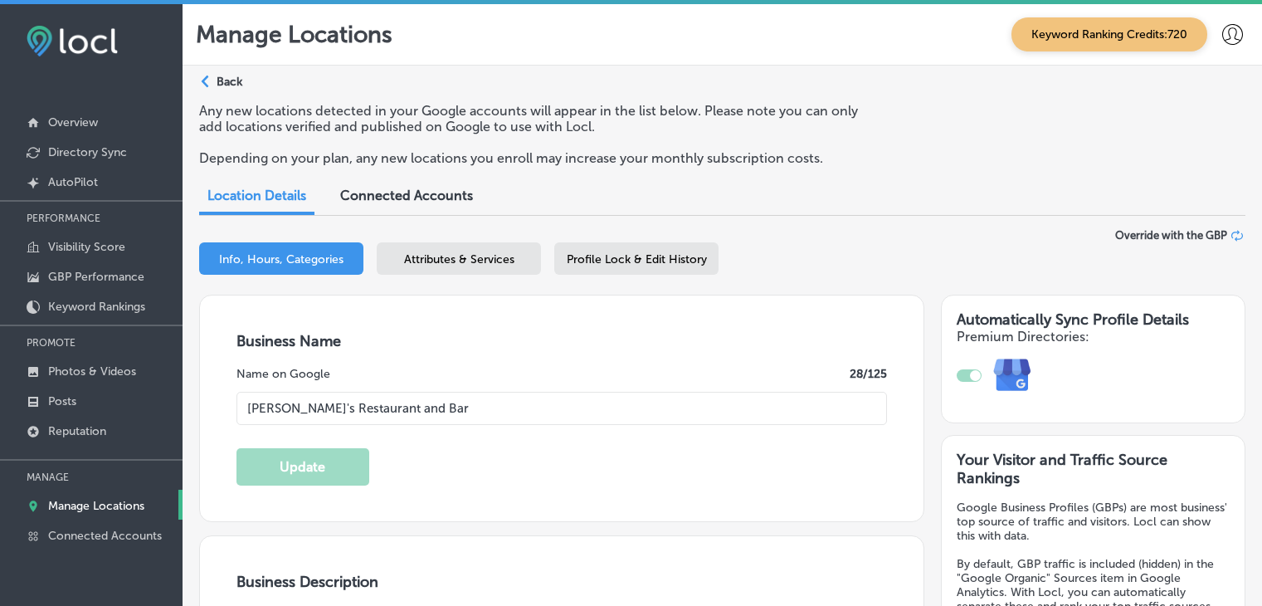
select select "US"
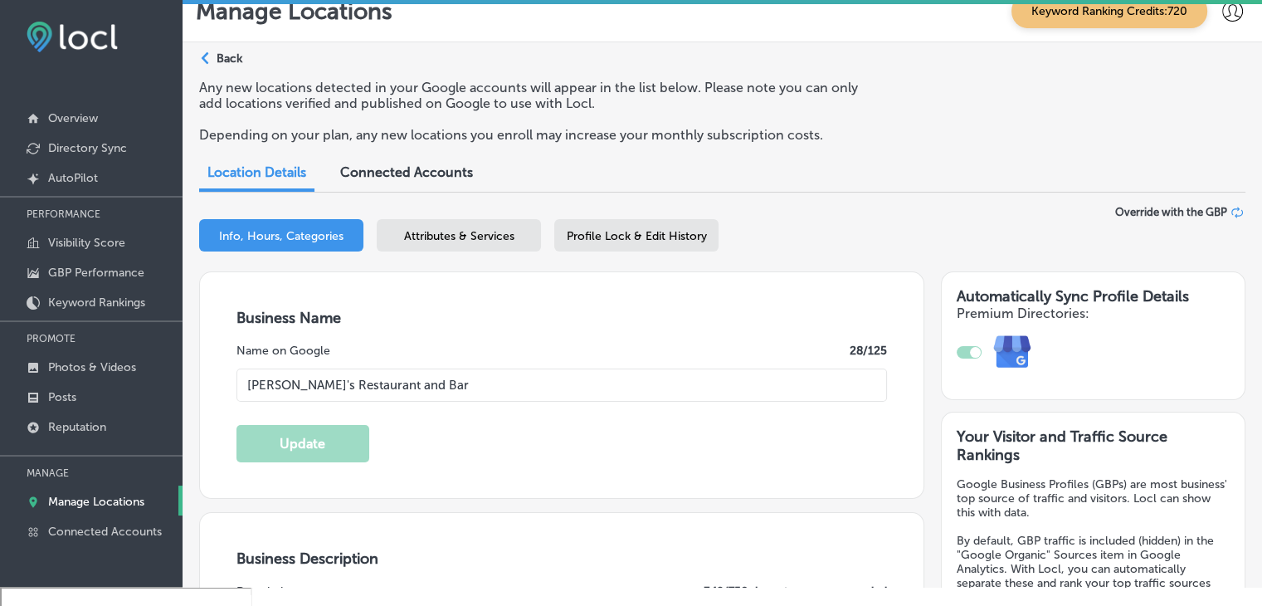
scroll to position [4157, 0]
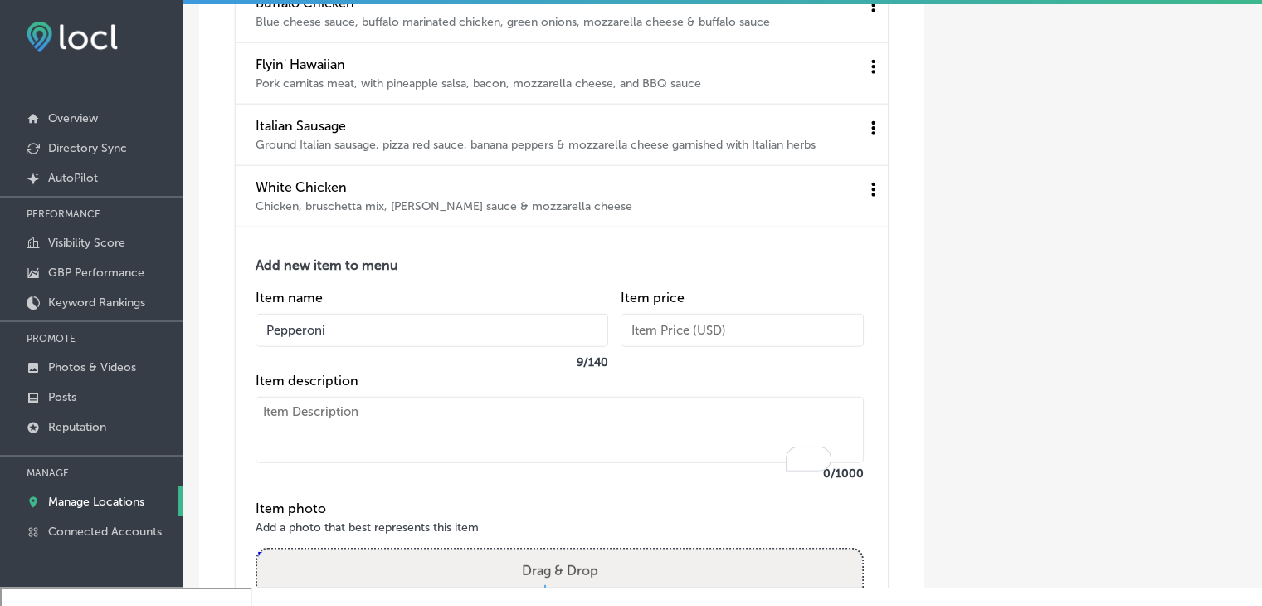
paste textarea "Pepperoni with mozzarella cheese."
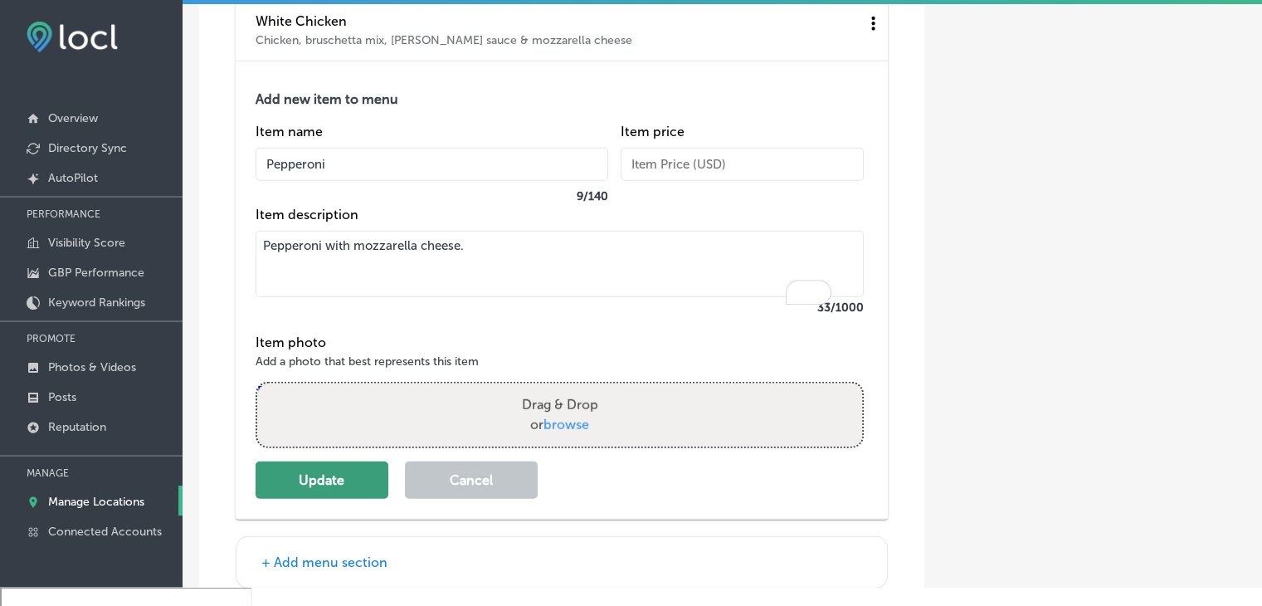
type textarea "Pepperoni with mozzarella cheese."
click at [335, 499] on button "Update" at bounding box center [322, 479] width 133 height 37
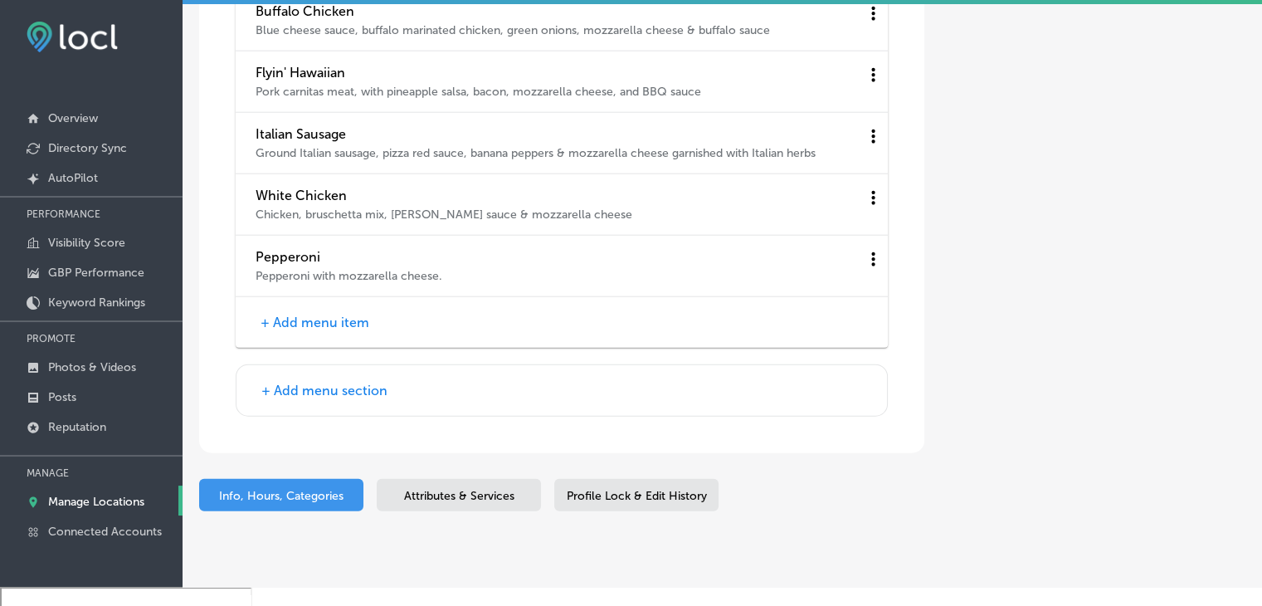
scroll to position [4157, 0]
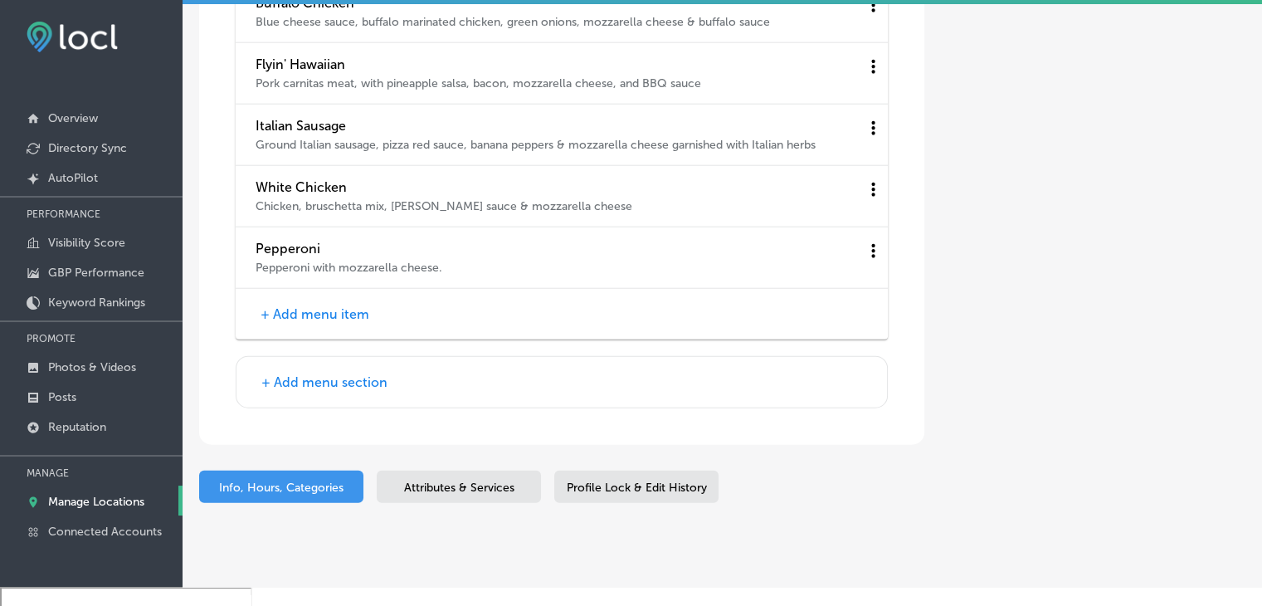
click at [312, 391] on button "+ Add menu section" at bounding box center [324, 381] width 136 height 17
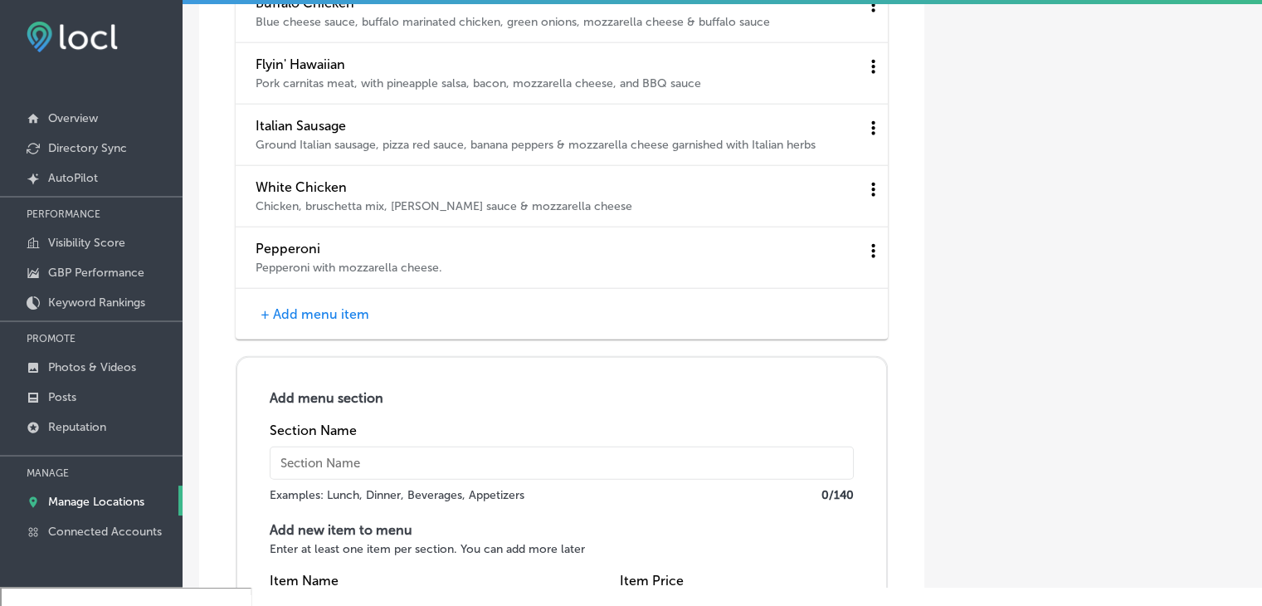
click at [332, 438] on label "Section Name" at bounding box center [313, 430] width 87 height 16
click at [334, 471] on input "text" at bounding box center [562, 462] width 584 height 33
type input "Salads"
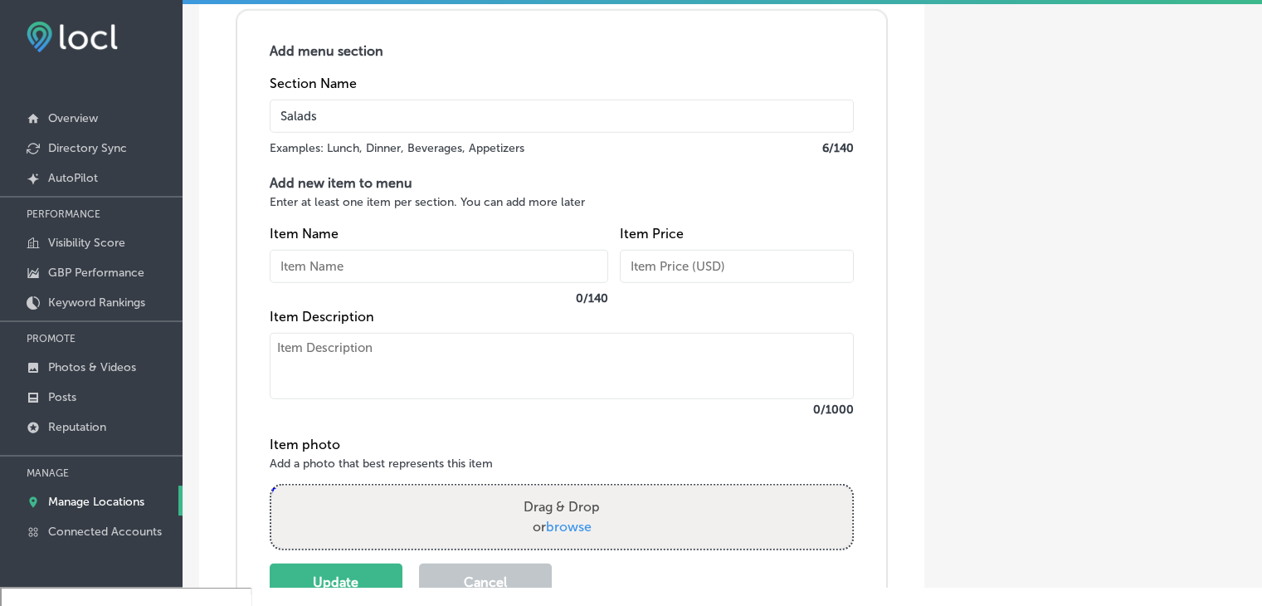
paste input "House Salad Lettuce, tomato, onion, cucumber, crouton & choice of dressing"
type input "House Salad"
paste textarea "Lettuce, tomato, onion, cucumber, [PERSON_NAME] & choice of dressing"
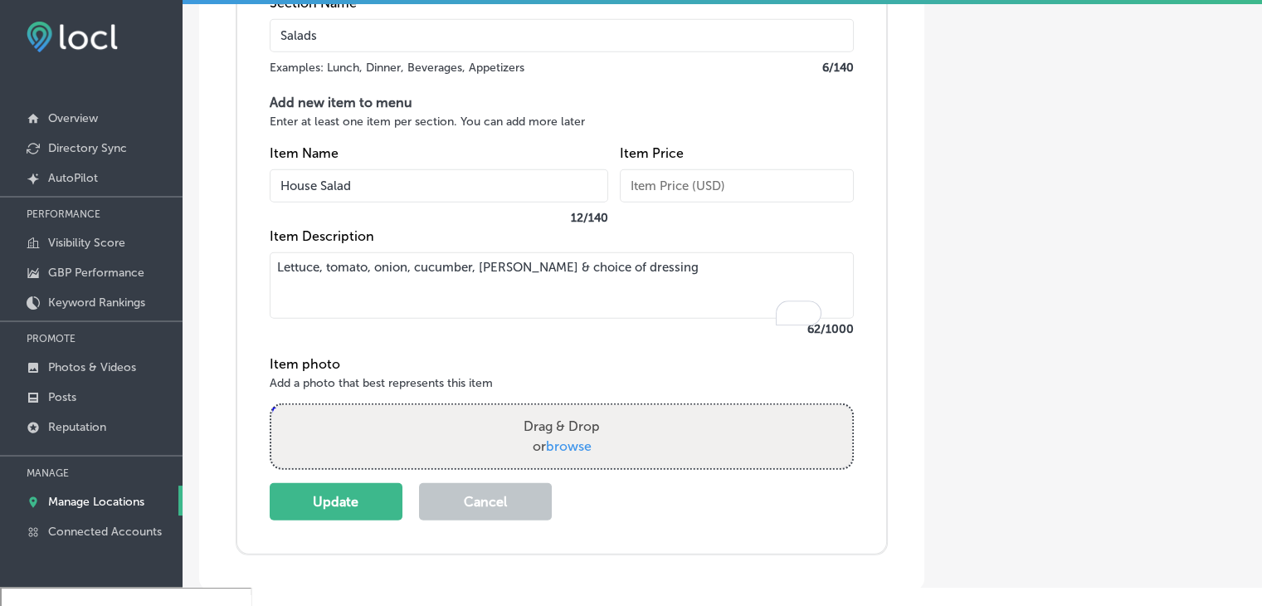
scroll to position [4670, 0]
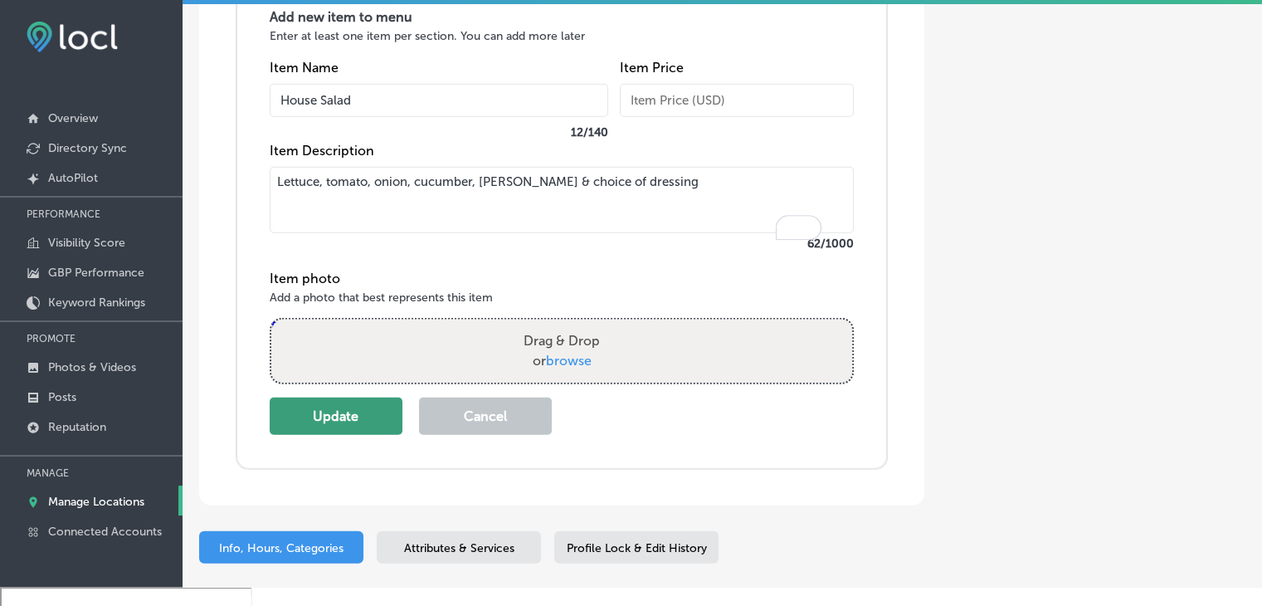
type textarea "Lettuce, tomato, onion, cucumber, [PERSON_NAME] & choice of dressing"
click at [350, 423] on button "Update" at bounding box center [336, 415] width 133 height 37
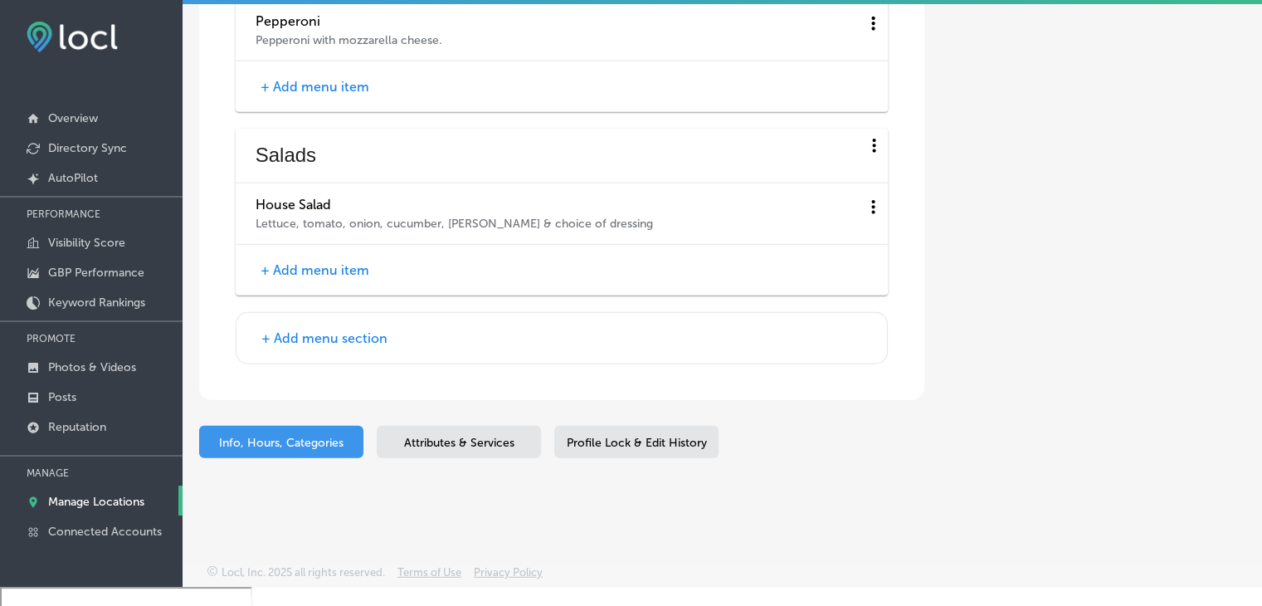
scroll to position [4401, 0]
click at [312, 273] on button "+ Add menu item" at bounding box center [315, 269] width 119 height 17
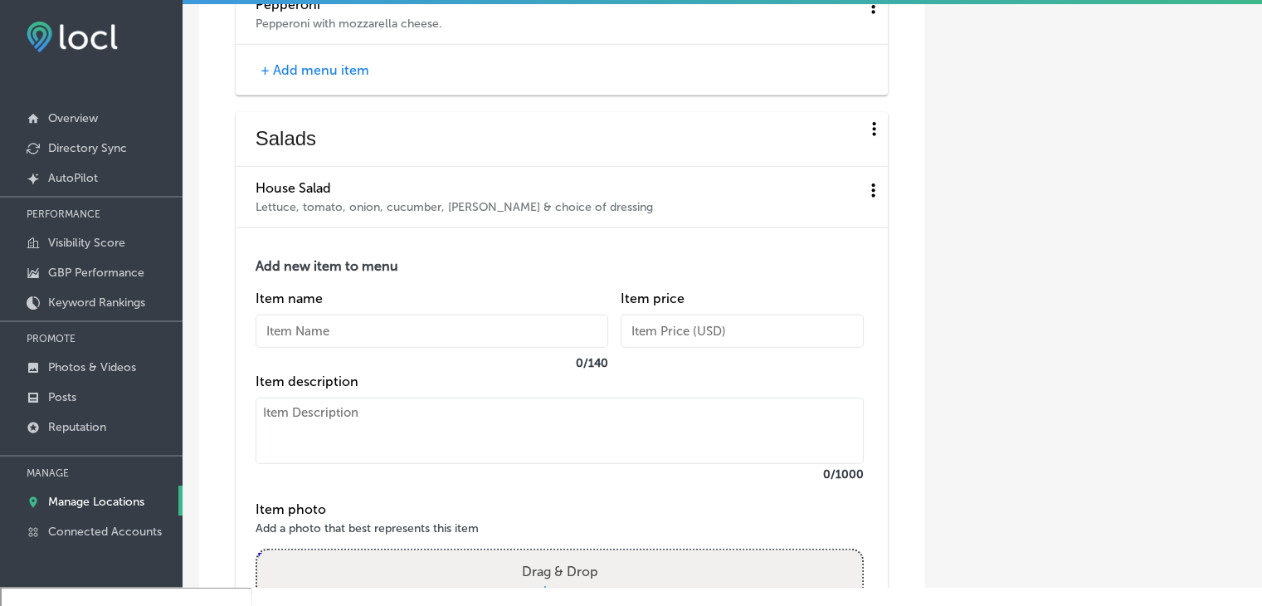
click at [302, 345] on input "text" at bounding box center [432, 331] width 353 height 33
paste input "Caesar Salad Lettuce & Parmesan tossed in Caesar dressing"
click at [329, 346] on input "Caesar Salad Lettuce & Parmesan tossed in Caesar dressing" at bounding box center [432, 331] width 353 height 33
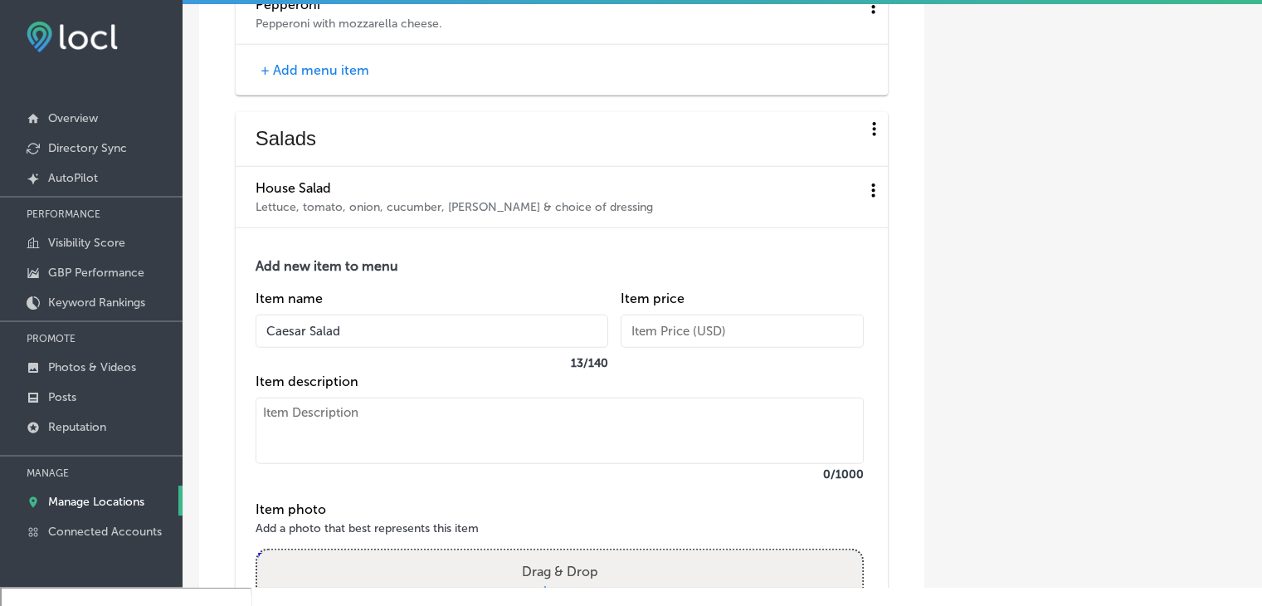
type input "Caesar Salad"
paste textarea "Lettuce & Parmesan tossed in Caesar dressing"
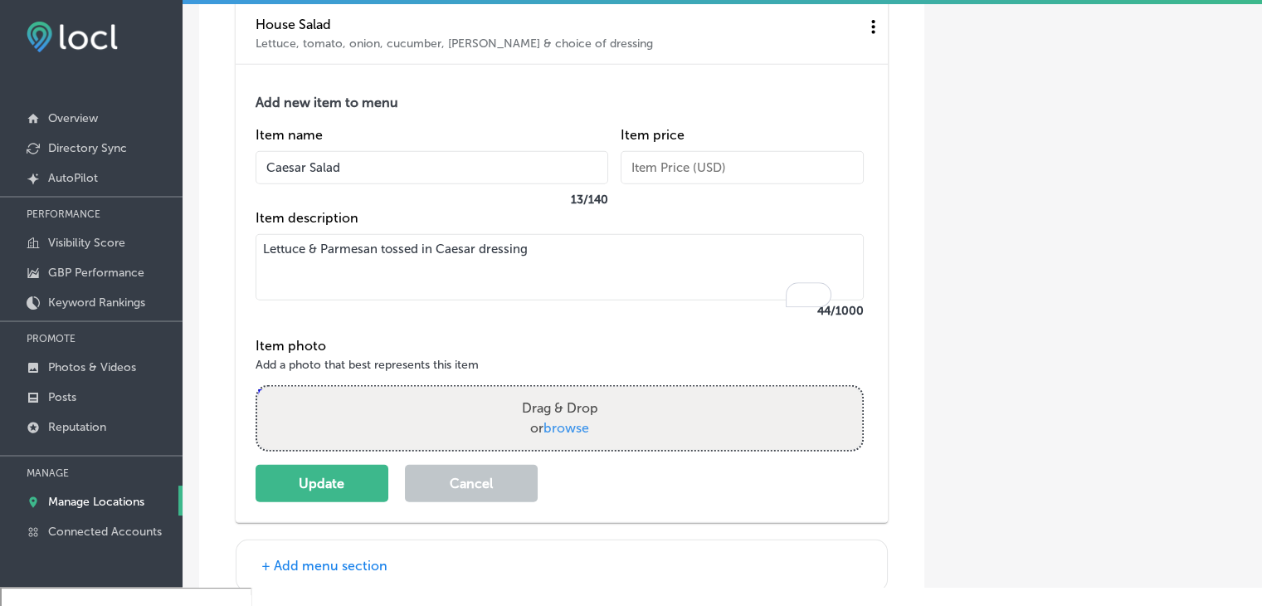
scroll to position [4567, 0]
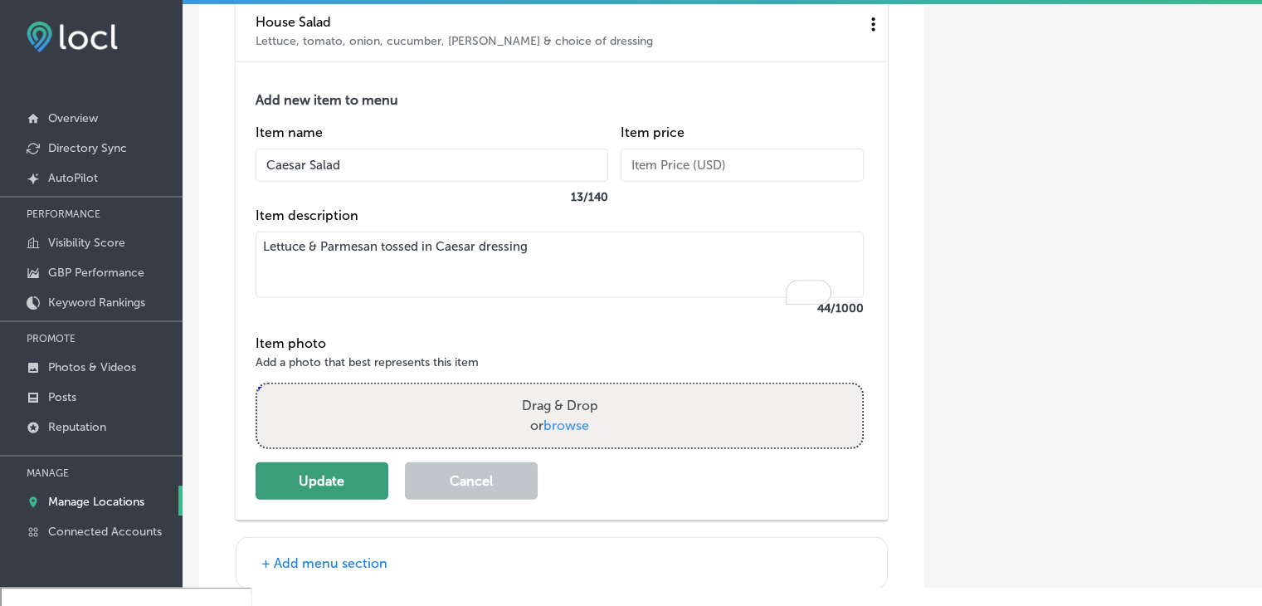
type textarea "Lettuce & Parmesan tossed in Caesar dressing"
click at [323, 481] on button "Update" at bounding box center [322, 480] width 133 height 37
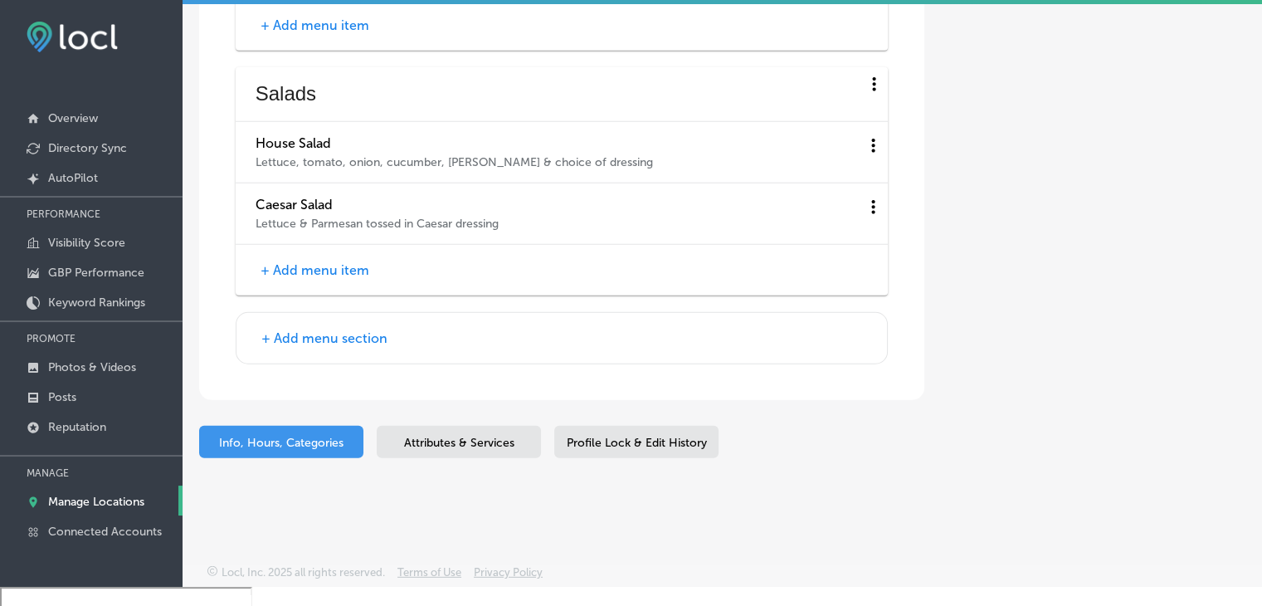
scroll to position [4463, 0]
drag, startPoint x: 318, startPoint y: 243, endPoint x: 318, endPoint y: 272, distance: 29.0
click at [318, 245] on div "+ Add menu item" at bounding box center [562, 270] width 652 height 51
click at [318, 272] on button "+ Add menu item" at bounding box center [315, 269] width 119 height 17
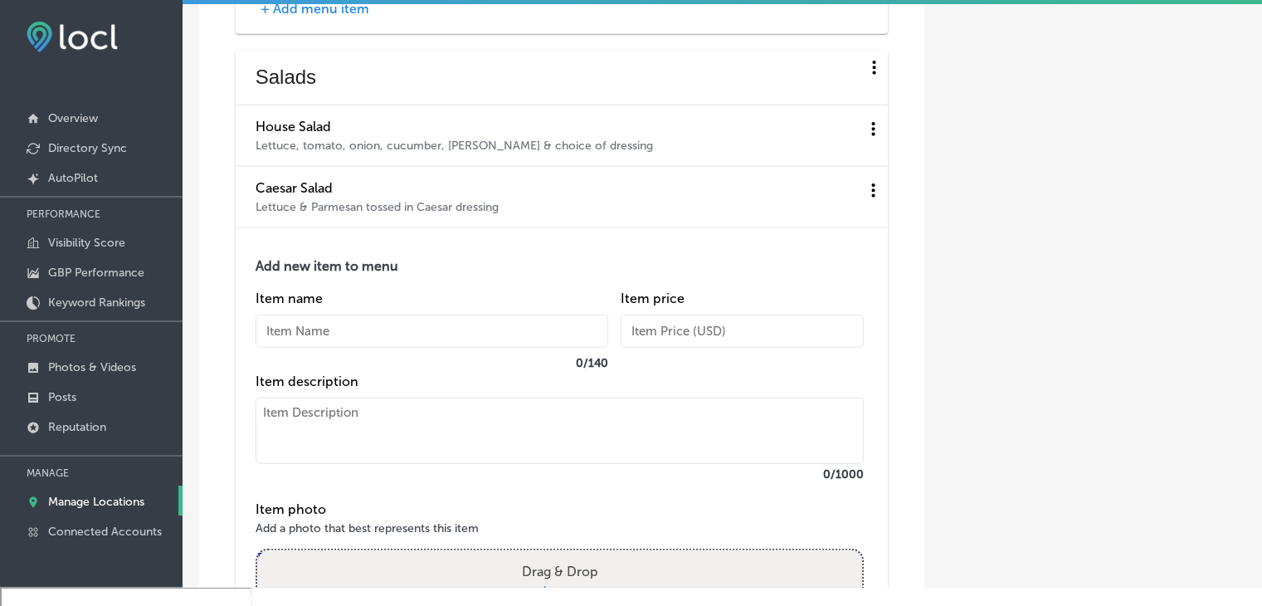
click at [325, 348] on input "text" at bounding box center [432, 331] width 353 height 33
paste input "[PERSON_NAME] The Greek Salad Lettuce, olives, garbanzo beans, feta cheese, cuc…"
drag, startPoint x: 600, startPoint y: 348, endPoint x: 405, endPoint y: 336, distance: 195.4
click at [405, 336] on input "[PERSON_NAME] The Greek Salad Lettuce, olives, garbanzo beans, feta cheese, cuc…" at bounding box center [432, 331] width 353 height 33
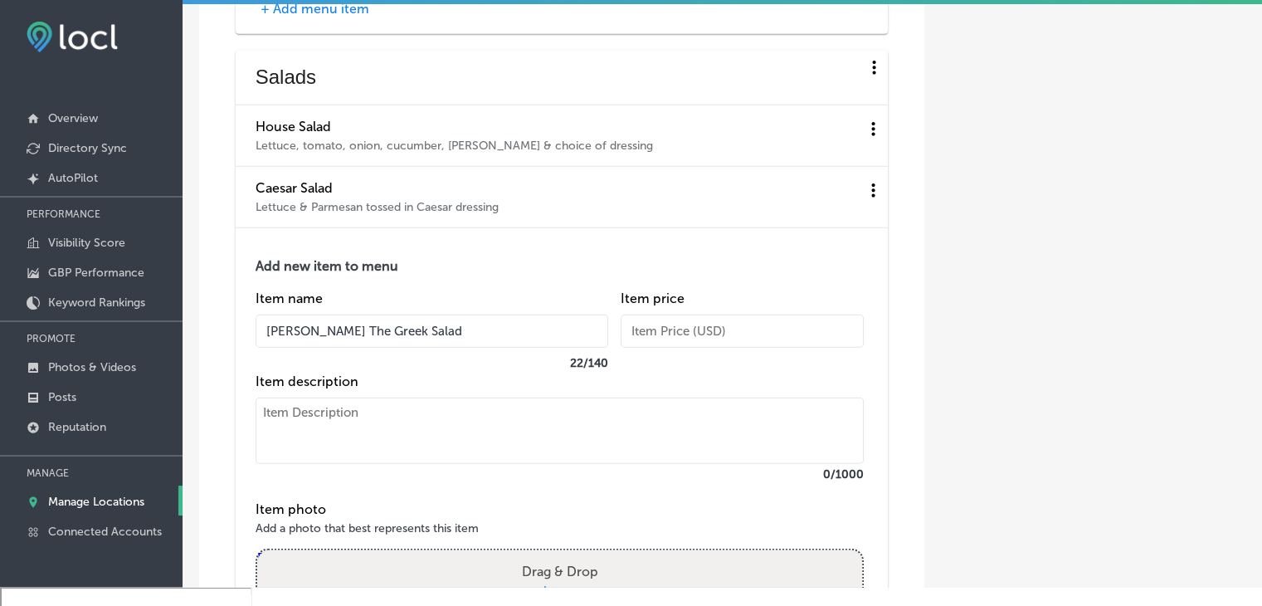
type input "[PERSON_NAME] The Greek Salad"
click at [402, 438] on textarea at bounding box center [560, 430] width 608 height 66
paste textarea "Lettuce, olives, garbanzo beans, feta cheese, cucumber, onion, & Greek dressing"
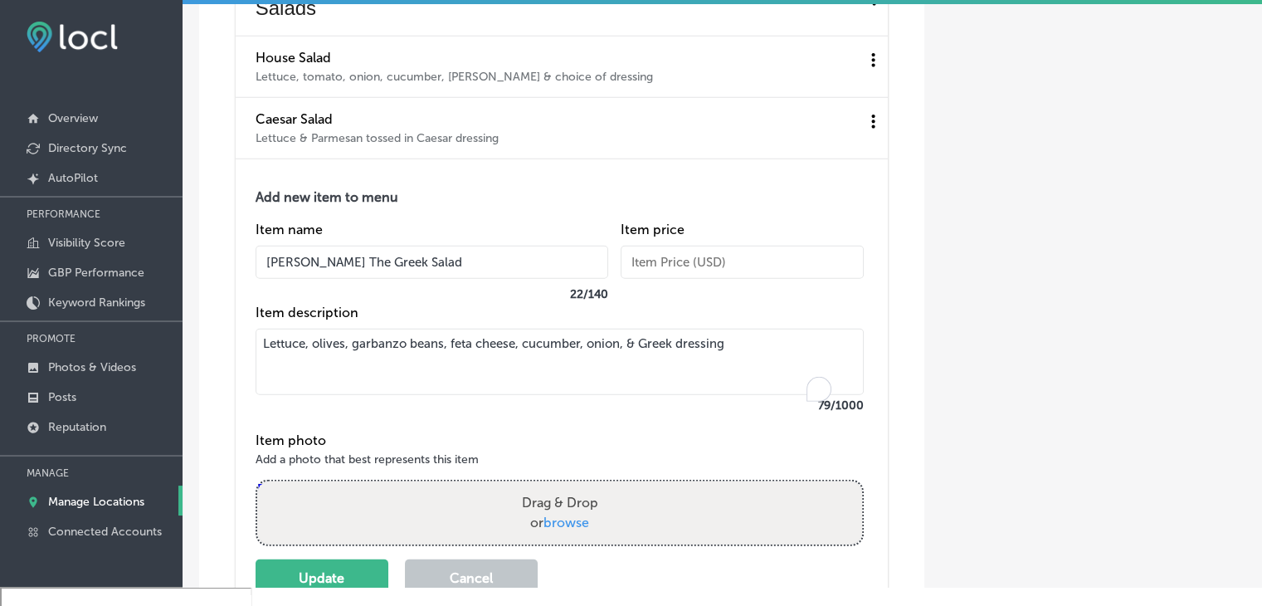
scroll to position [4629, 0]
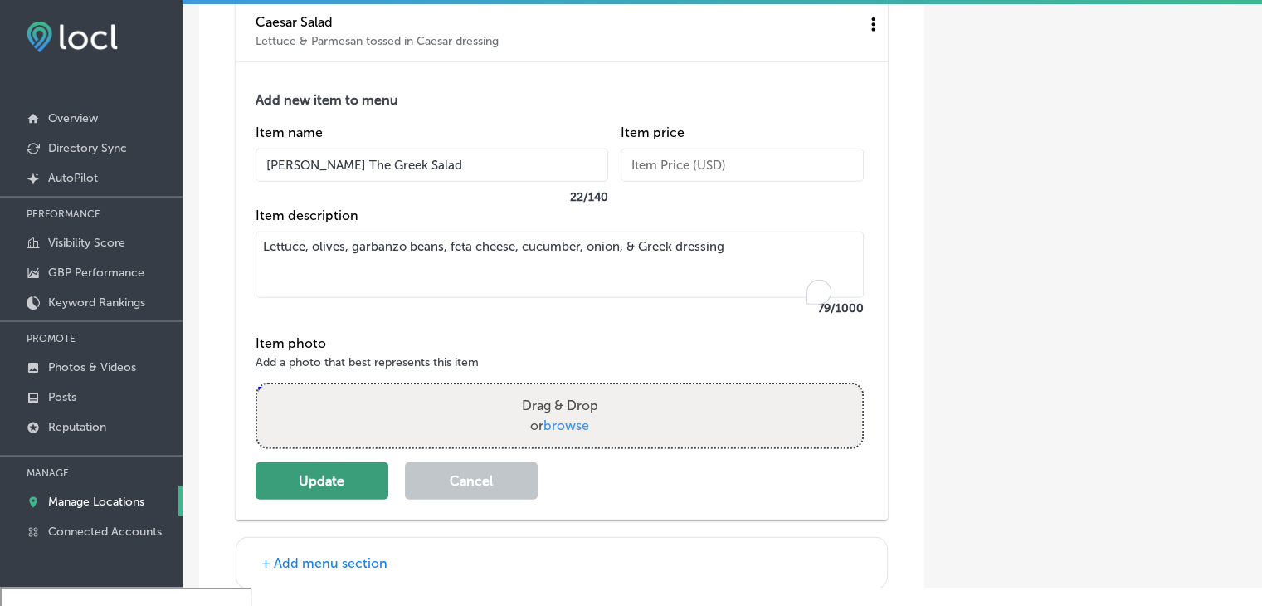
type textarea "Lettuce, olives, garbanzo beans, feta cheese, cucumber, onion, & Greek dressing"
click at [349, 500] on button "Update" at bounding box center [322, 480] width 133 height 37
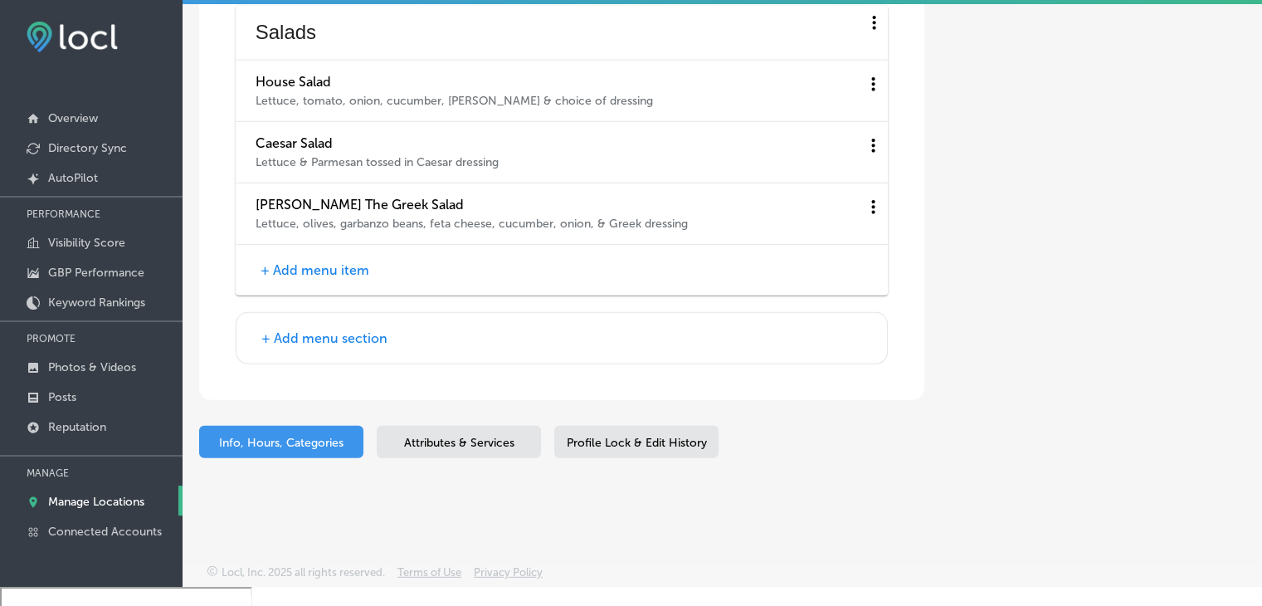
scroll to position [4524, 0]
click at [336, 290] on div "+ Add menu item" at bounding box center [562, 270] width 652 height 51
click at [336, 276] on button "+ Add menu item" at bounding box center [315, 269] width 119 height 17
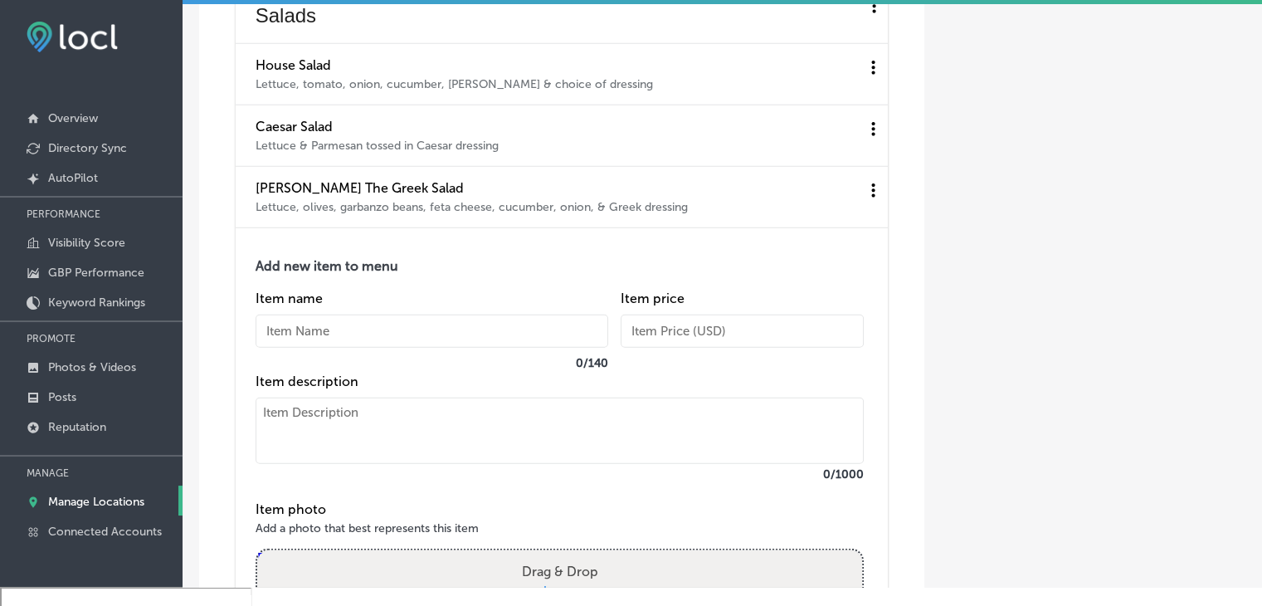
click at [368, 416] on textarea at bounding box center [560, 430] width 608 height 66
click at [375, 343] on input "text" at bounding box center [432, 331] width 353 height 33
paste input "Grilled Chicken Caesar Salad 8 oz grilled chicken breast seasoned & served over…"
drag, startPoint x: 594, startPoint y: 339, endPoint x: 435, endPoint y: 344, distance: 159.4
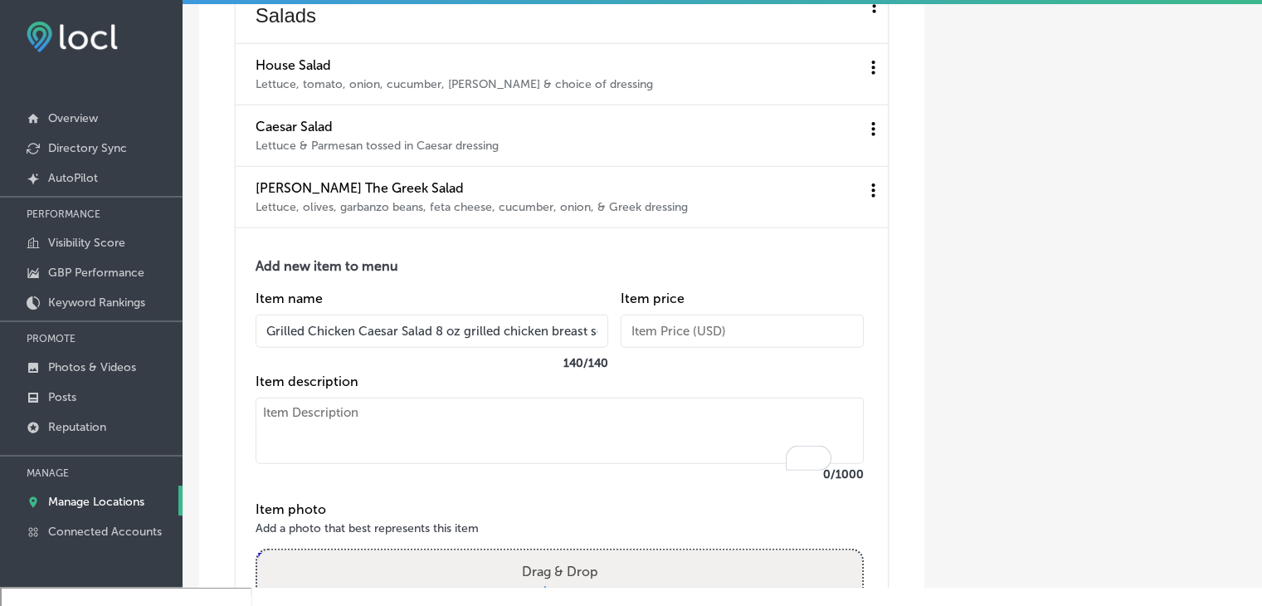
click at [435, 344] on input "Grilled Chicken Caesar Salad 8 oz grilled chicken breast seasoned & served over…" at bounding box center [432, 331] width 353 height 33
type input "Grilled Chicken Caesar Salad"
click at [455, 441] on textarea "To enrich screen reader interactions, please activate Accessibility in Grammarl…" at bounding box center [560, 430] width 608 height 66
paste textarea "8 oz grilled chicken breast seasoned & served over lettuce, Parmesan & tossed i…"
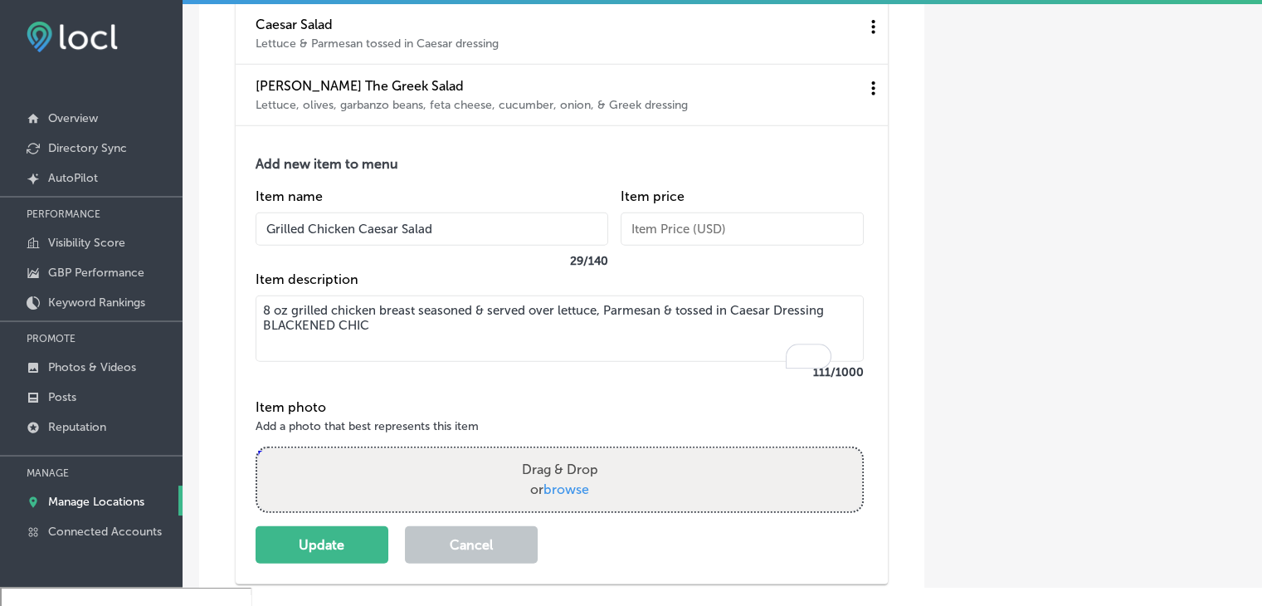
scroll to position [4690, 0]
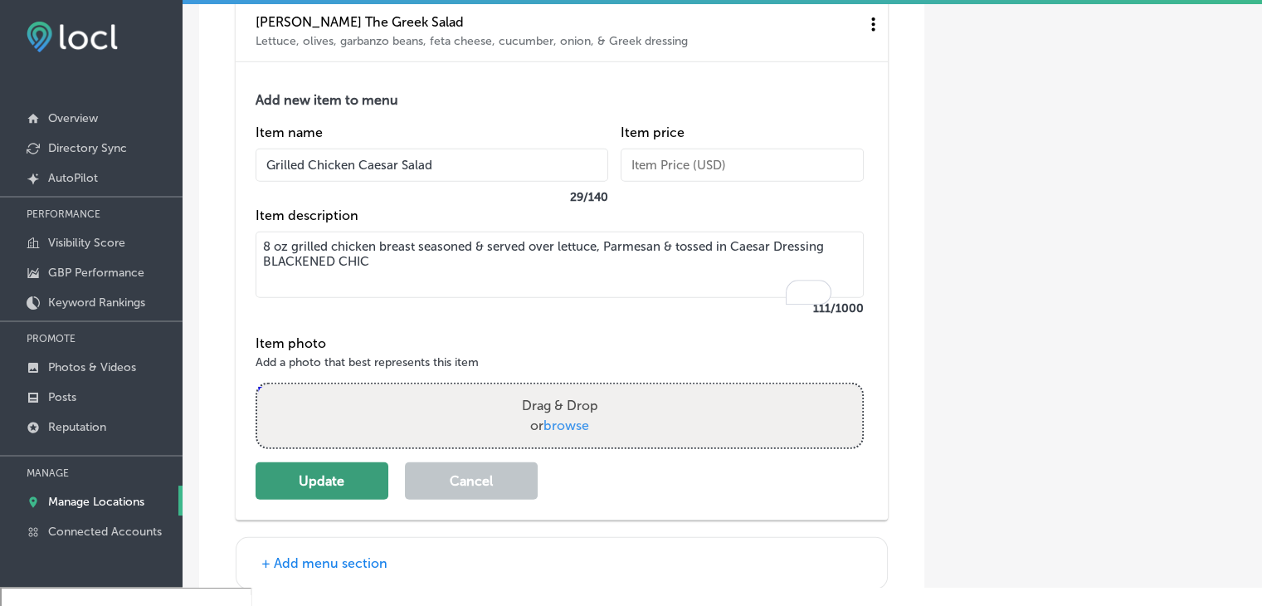
type textarea "8 oz grilled chicken breast seasoned & served over lettuce, Parmesan & tossed i…"
click at [382, 490] on button "Update" at bounding box center [322, 480] width 133 height 37
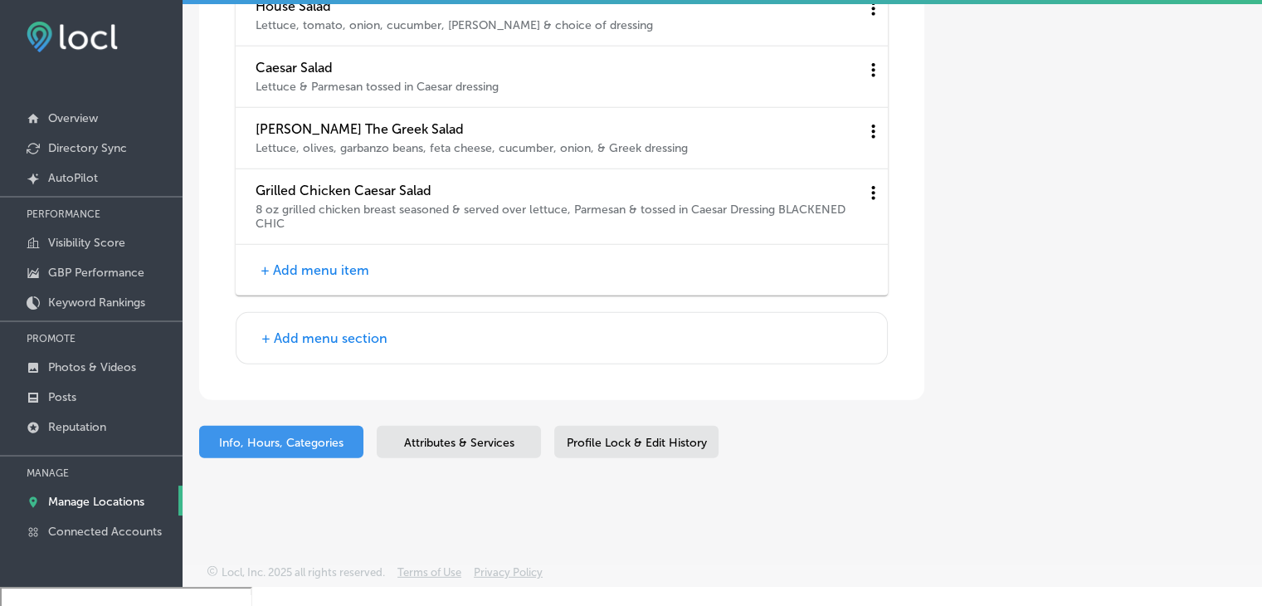
scroll to position [4600, 0]
click at [300, 270] on button "+ Add menu item" at bounding box center [315, 269] width 119 height 17
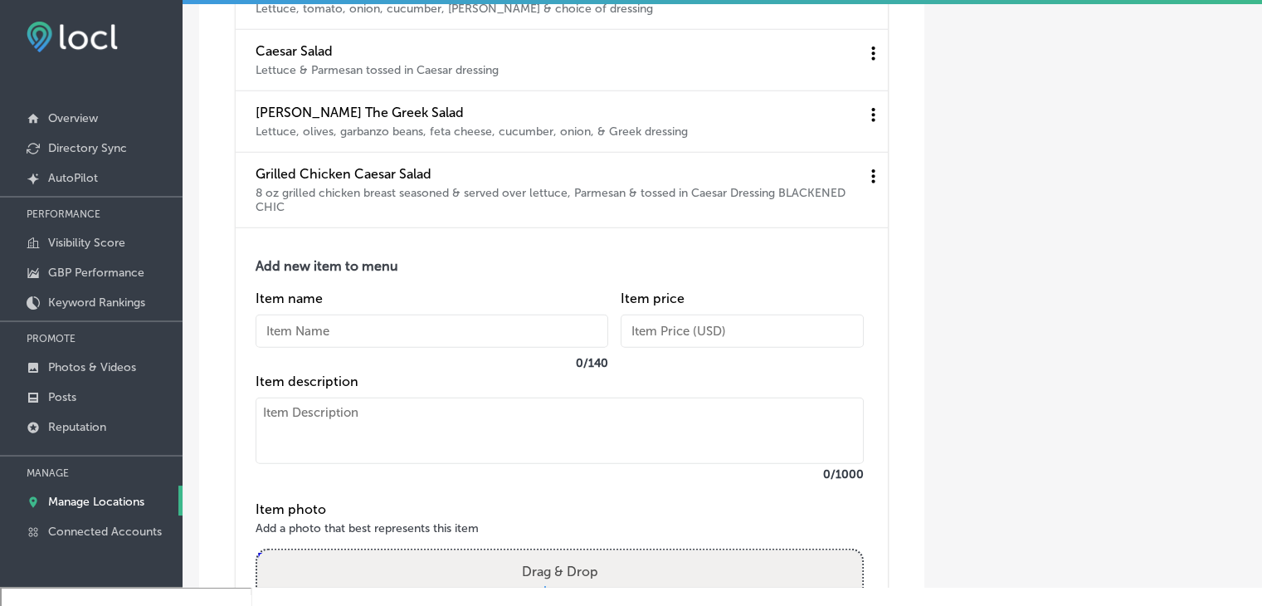
click at [340, 363] on div "Item name 0 / 140" at bounding box center [432, 331] width 353 height 83
click at [343, 339] on input "text" at bounding box center [432, 331] width 353 height 33
paste input "Blackened Salmon Caesar Salad* Cajun seasoned grilled salmon served on a Caesar…"
drag, startPoint x: 584, startPoint y: 338, endPoint x: 458, endPoint y: 335, distance: 126.2
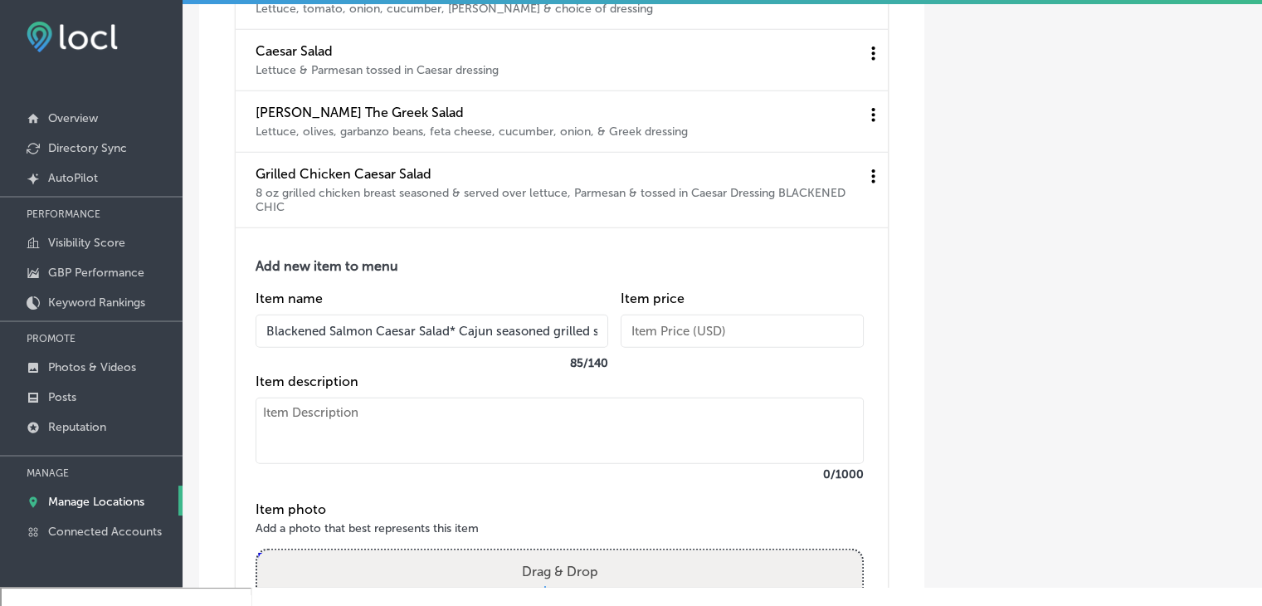
click at [458, 335] on input "Blackened Salmon Caesar Salad* Cajun seasoned grilled salmon served on a Caesar…" at bounding box center [432, 331] width 353 height 33
type input "Blackened Salmon Caesar Salad*"
click at [435, 432] on textarea at bounding box center [560, 430] width 608 height 66
paste textarea "Cajun seasoned grilled salmon served on a Caesar salad"
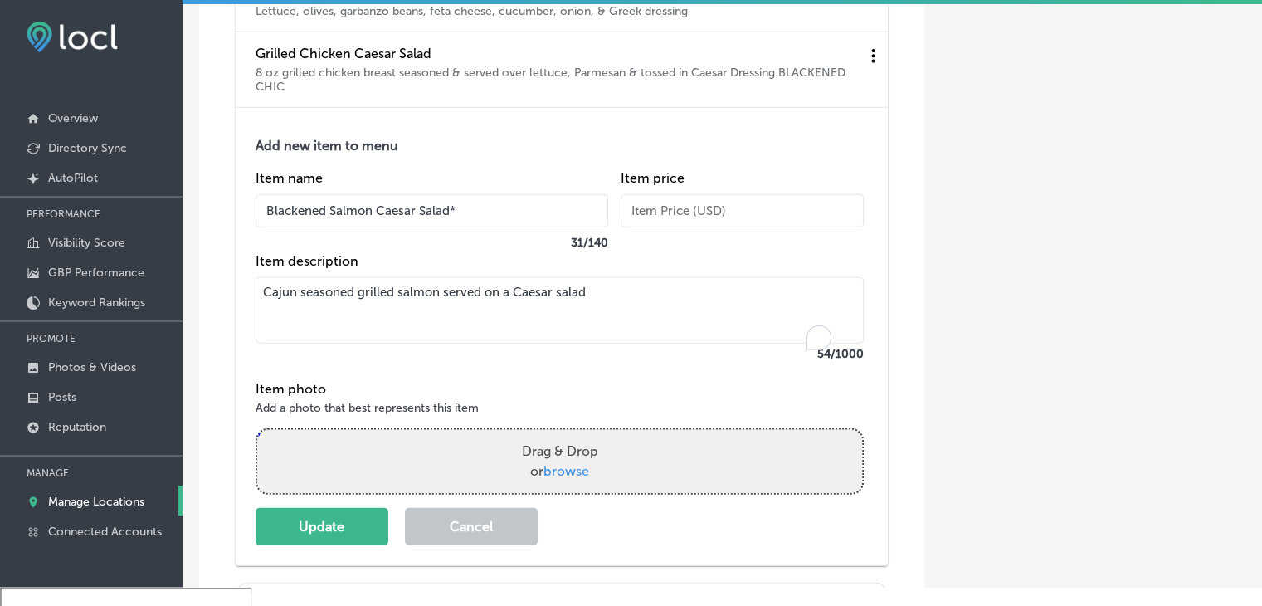
scroll to position [4766, 0]
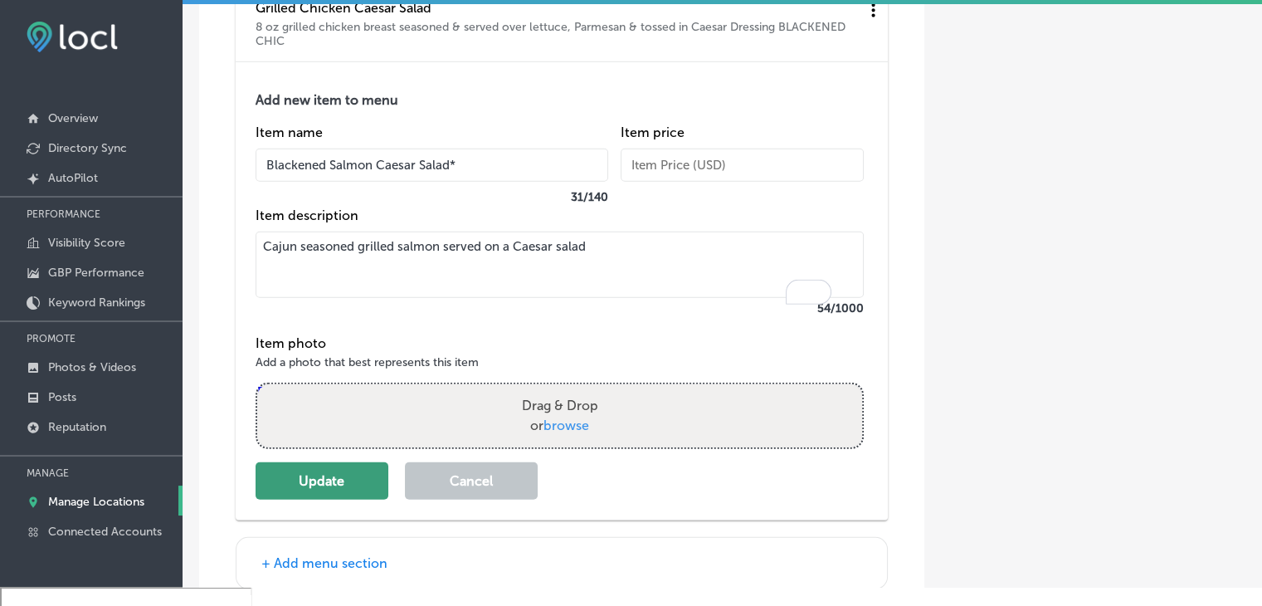
type textarea "Cajun seasoned grilled salmon served on a Caesar salad"
click at [369, 492] on button "Update" at bounding box center [322, 480] width 133 height 37
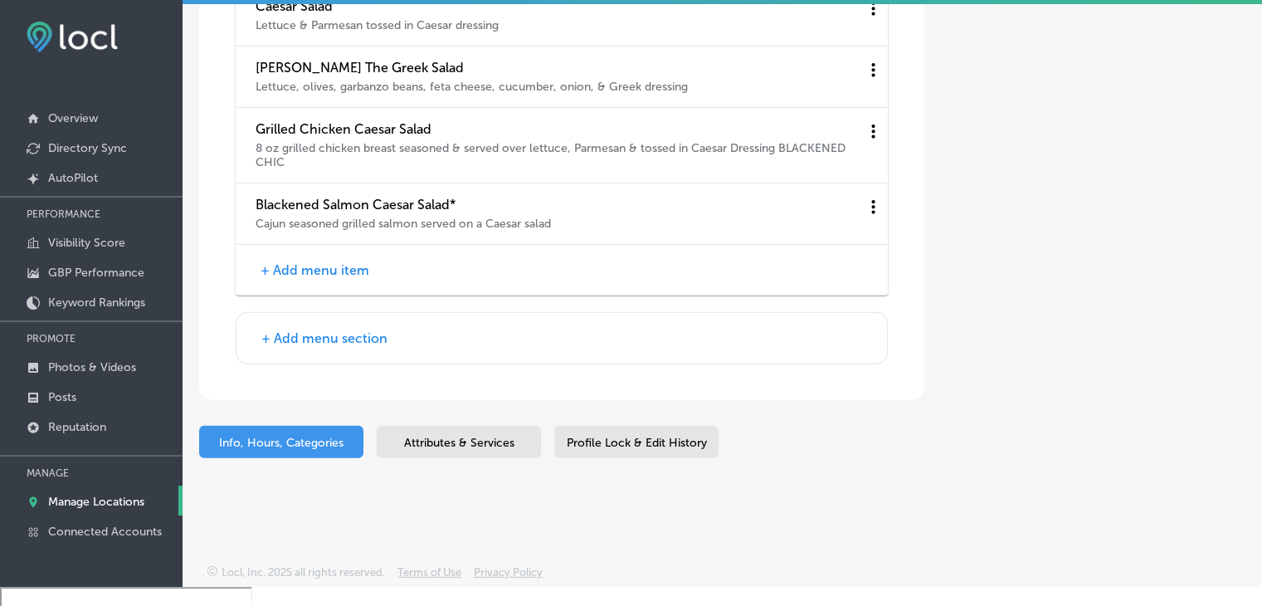
scroll to position [4660, 0]
click at [348, 276] on button "+ Add menu item" at bounding box center [315, 269] width 119 height 17
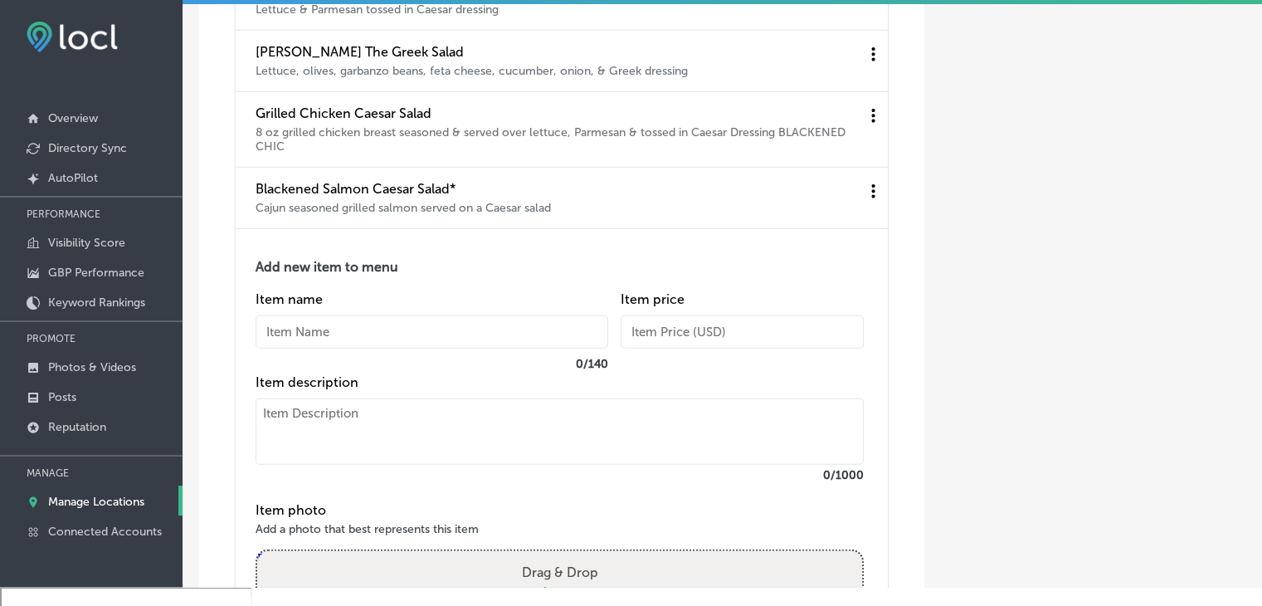
click at [357, 343] on input "text" at bounding box center [432, 331] width 353 height 33
paste input "Caprese Salad Fresh sliced mozzarella & tomato slices topped with bruschetta mi…"
type input "Caprese Salad Fresh sliced mozzarella & tomato slices topped with bruschetta mi…"
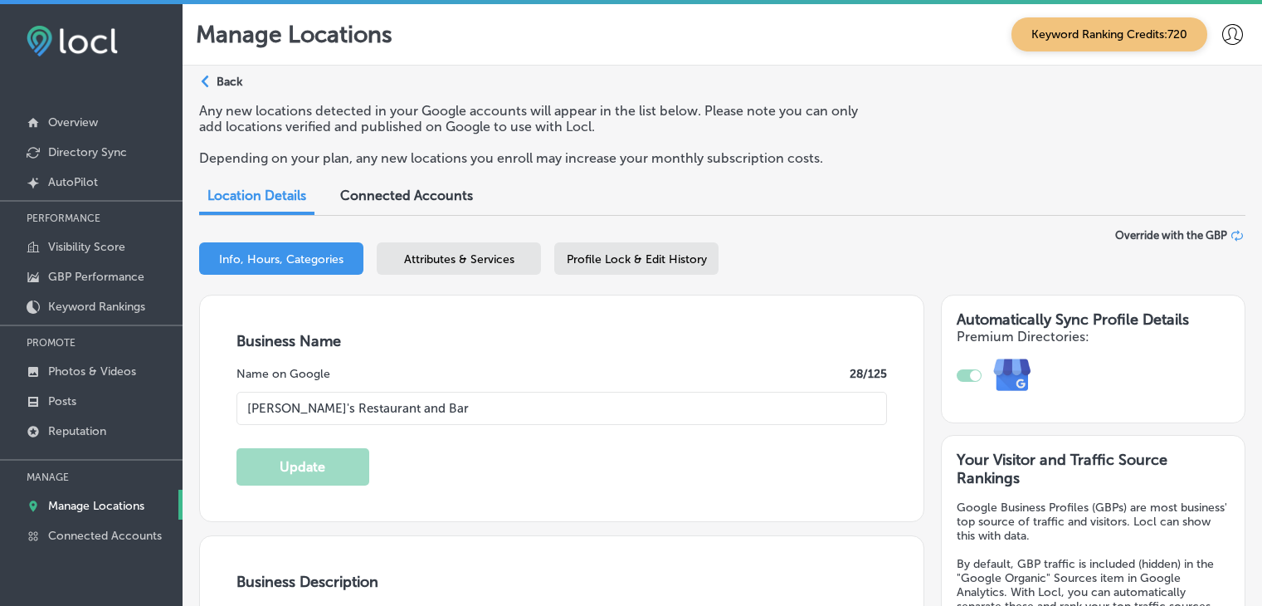
select select "US"
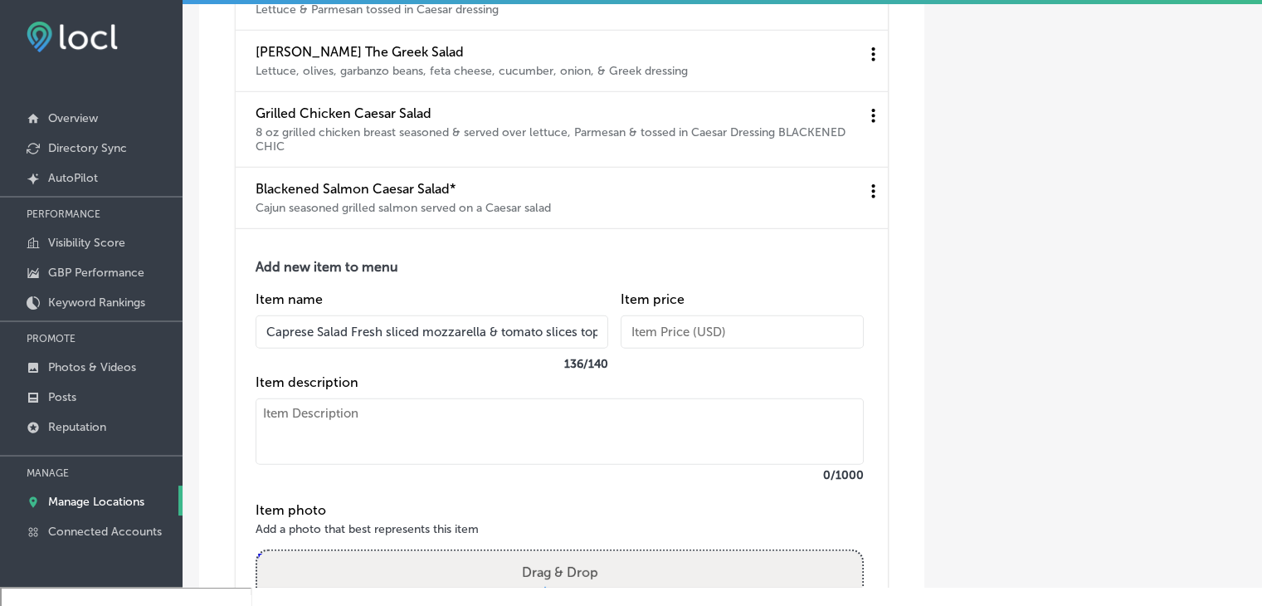
drag, startPoint x: 597, startPoint y: 348, endPoint x: 349, endPoint y: 334, distance: 248.5
click at [349, 334] on input "Caprese Salad Fresh sliced mozzarella & tomato slices topped with bruschetta mi…" at bounding box center [432, 331] width 353 height 33
type input "Caprese Salad"
click at [347, 440] on textarea at bounding box center [560, 431] width 608 height 66
paste textarea "Fresh sliced mozzarella & tomato slices topped with bruschetta mix, garnished w…"
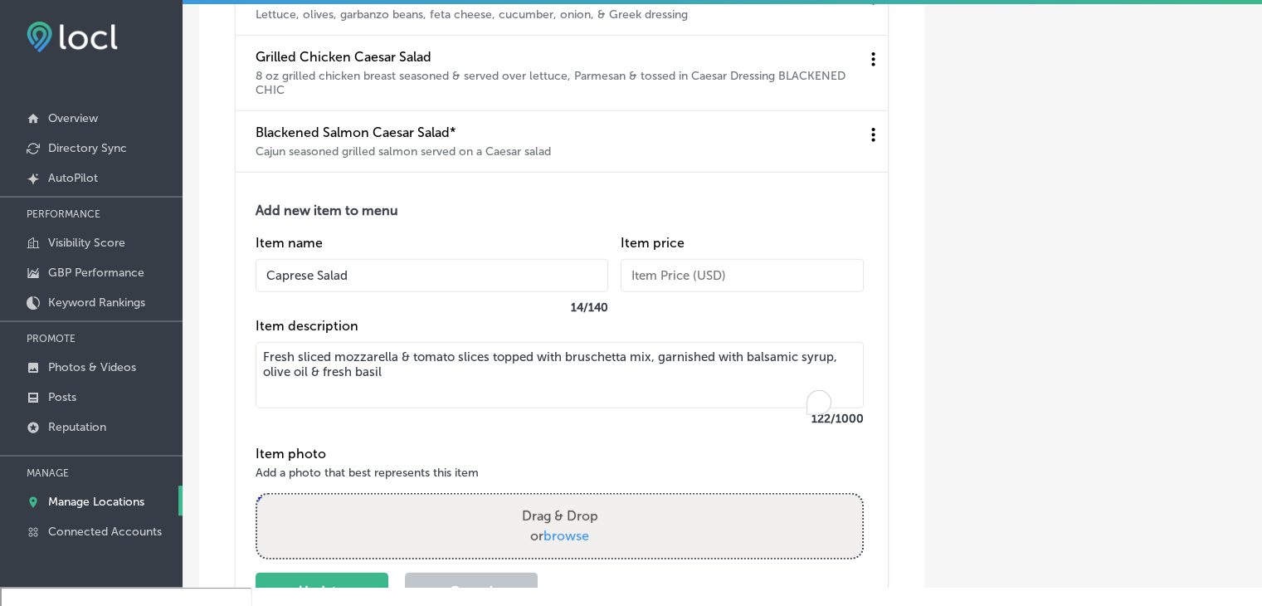
scroll to position [4743, 0]
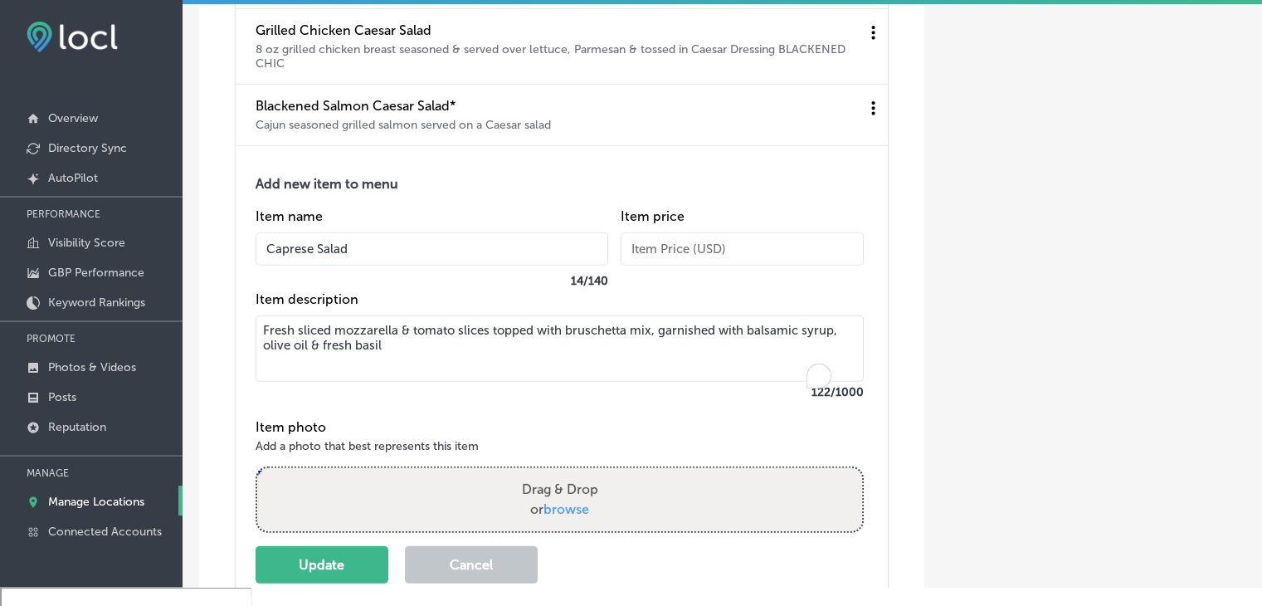
type textarea "Fresh sliced mozzarella & tomato slices topped with bruschetta mix, garnished w…"
click at [332, 595] on body "iconmonstr-menu-thin copy Created with Sketch. Overview Directory Sync Created …" at bounding box center [631, 357] width 1262 height 761
click at [336, 578] on button "Update" at bounding box center [322, 564] width 133 height 37
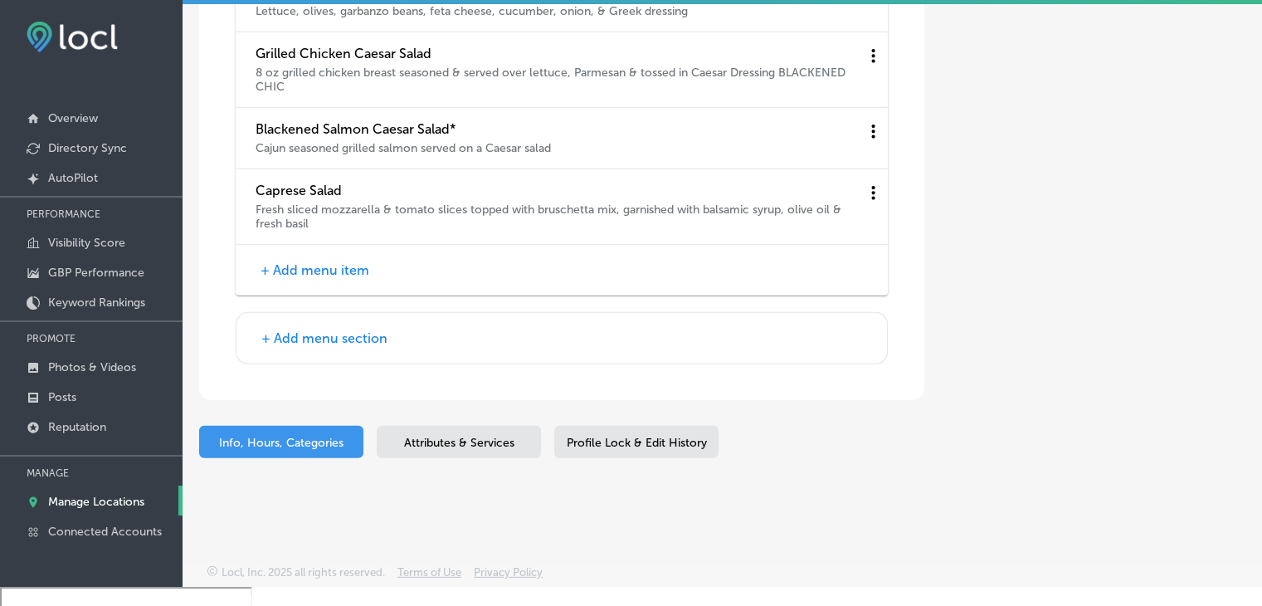
scroll to position [4736, 0]
click at [358, 259] on div "+ Add menu item" at bounding box center [562, 270] width 652 height 51
click at [355, 266] on button "+ Add menu item" at bounding box center [315, 269] width 119 height 17
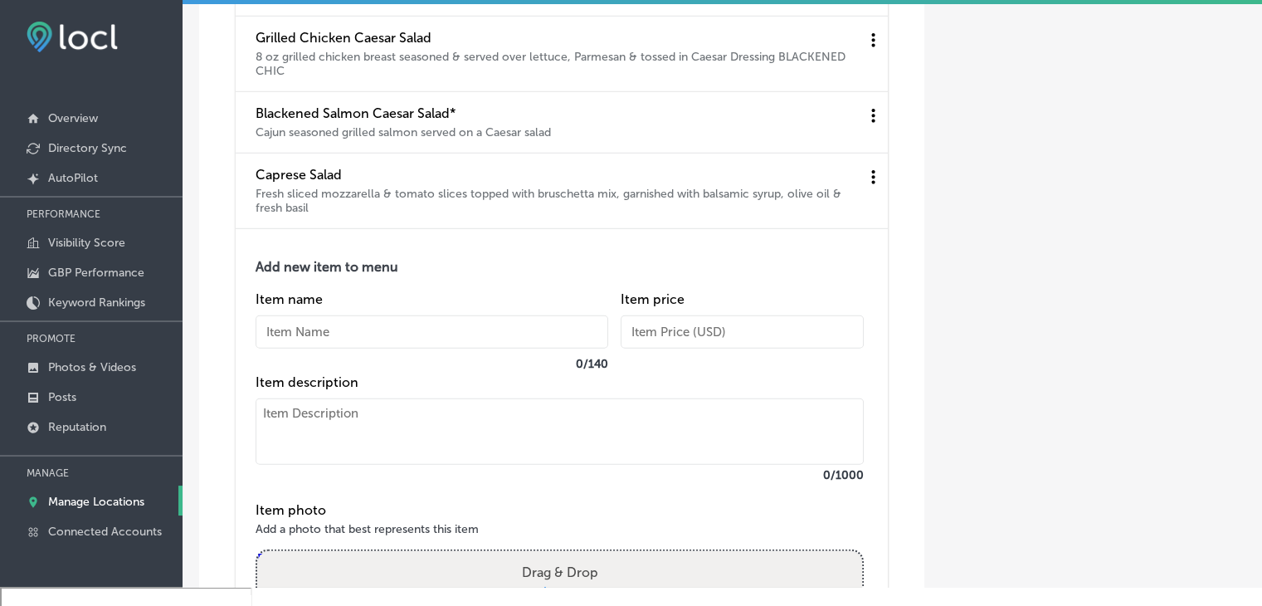
click at [337, 342] on input "text" at bounding box center [432, 331] width 353 height 33
paste input "[PERSON_NAME]’s Chopped Salad"
type input "[PERSON_NAME]’s Chopped Salad"
click at [428, 465] on textarea at bounding box center [560, 431] width 608 height 66
paste textarea "Lettuce, chicken, pepperoni, bruschetta, artichokes, olives, garbanzo beans, It…"
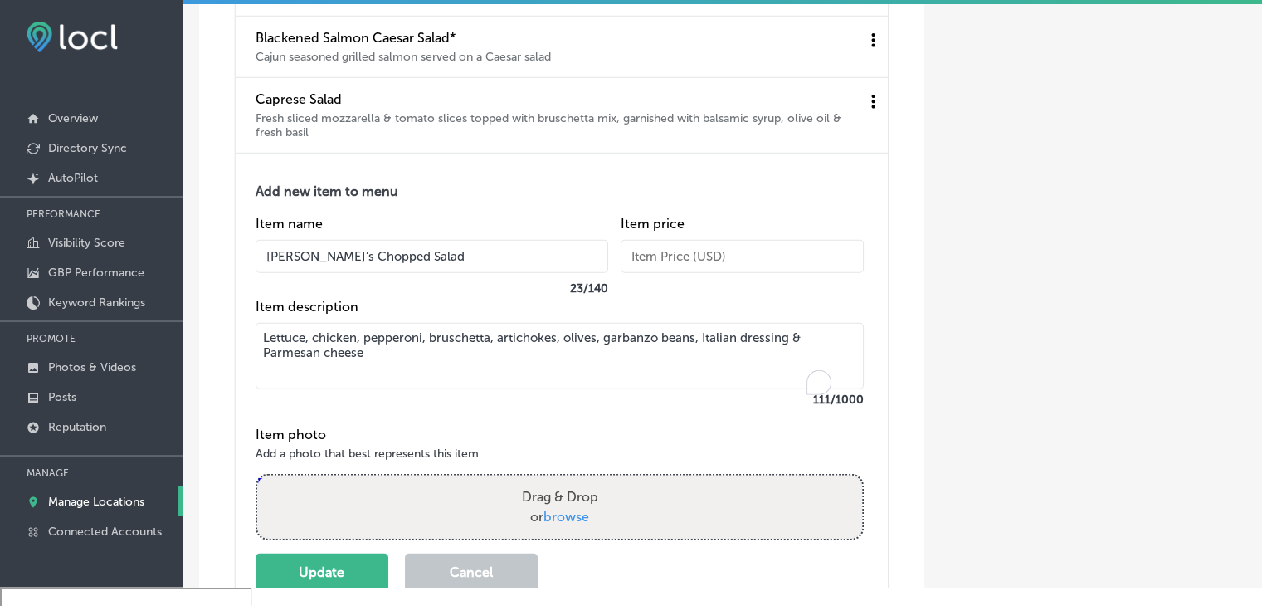
scroll to position [4902, 0]
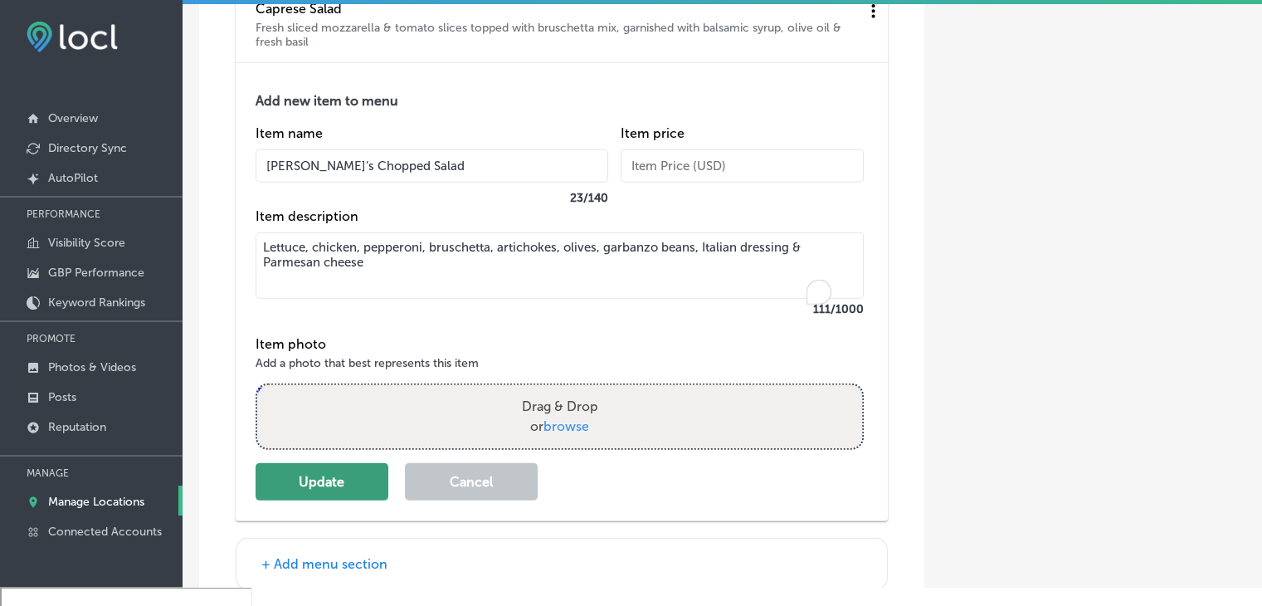
type textarea "Lettuce, chicken, pepperoni, bruschetta, artichokes, olives, garbanzo beans, It…"
click at [310, 490] on button "Update" at bounding box center [322, 481] width 133 height 37
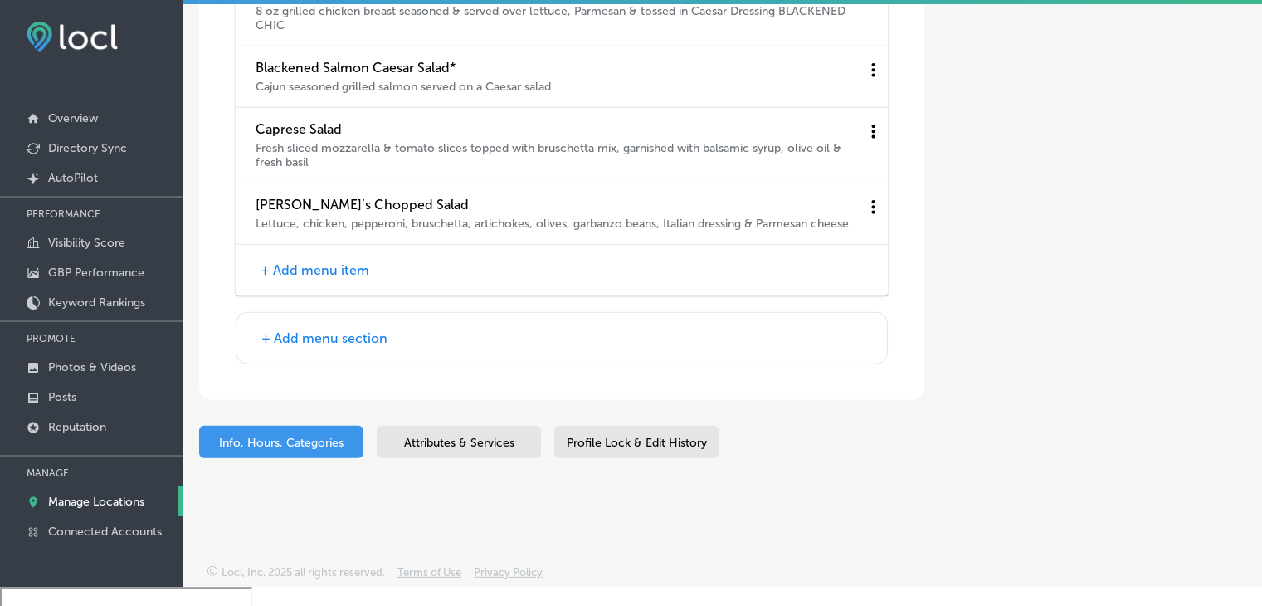
scroll to position [4811, 0]
click at [339, 264] on button "+ Add menu item" at bounding box center [315, 269] width 119 height 17
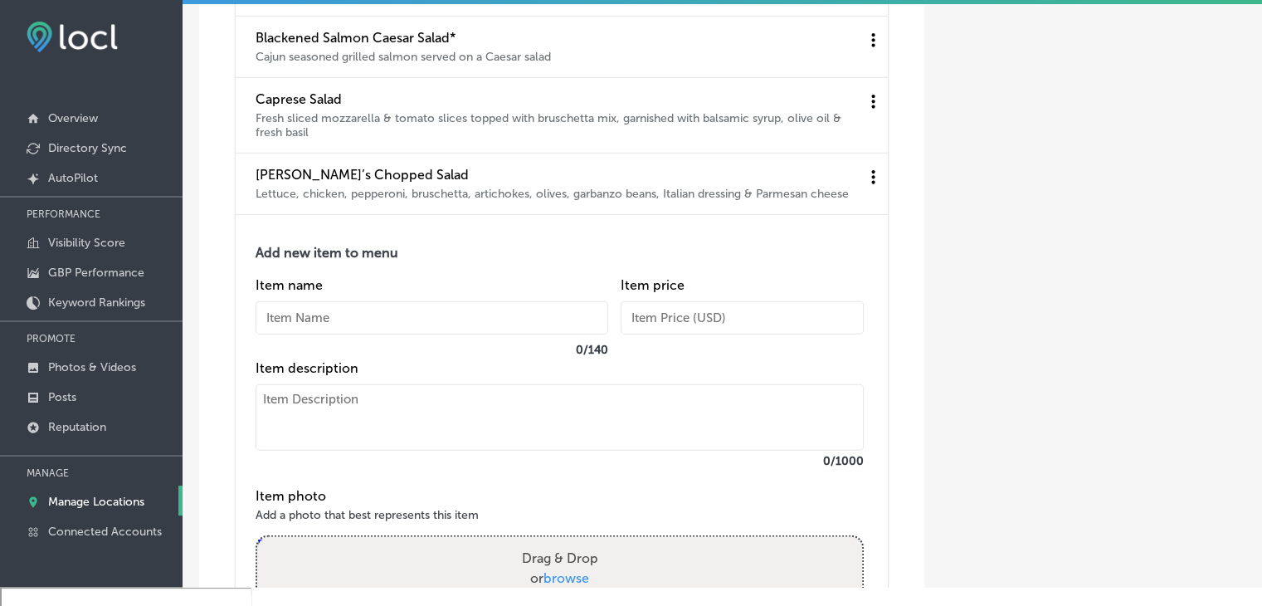
click at [388, 360] on div "Item name 0 / 140" at bounding box center [432, 318] width 353 height 83
click at [370, 441] on textarea at bounding box center [560, 417] width 608 height 66
click at [373, 334] on input "text" at bounding box center [432, 317] width 353 height 33
paste input "Salad Additions"
type input "Salad Additions"
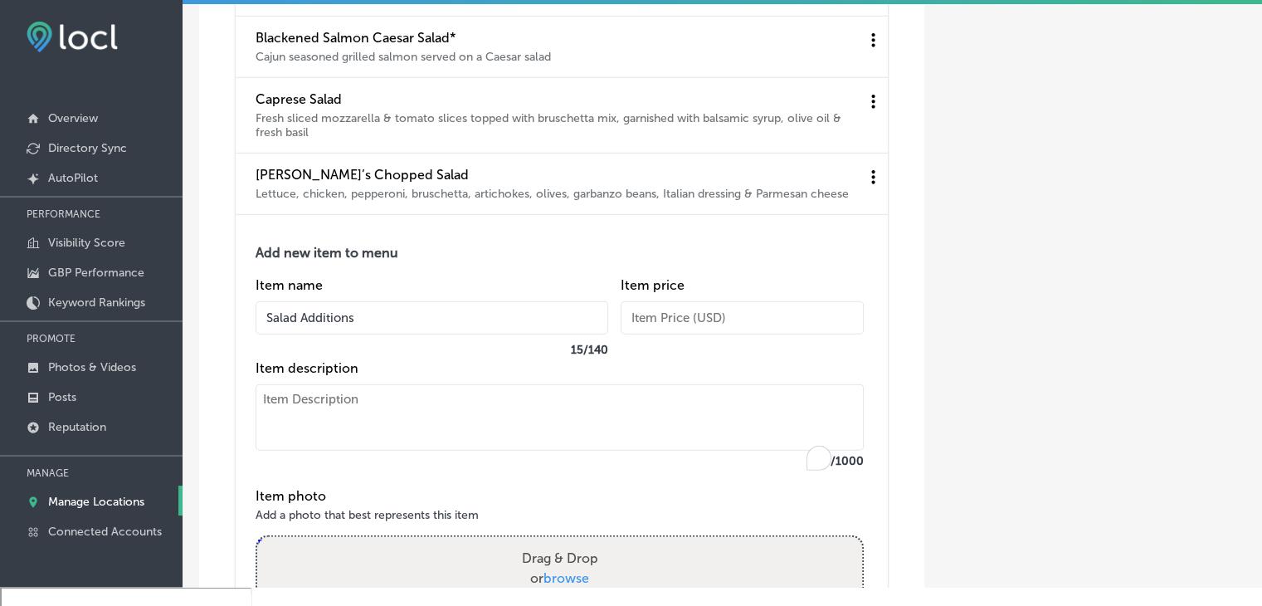
click at [363, 445] on textarea "To enrich screen reader interactions, please activate Accessibility in Grammarl…" at bounding box center [560, 417] width 608 height 66
paste textarea "Grilled Chicken 7 | Buffalo Chicken 7 Shrimp 7 | Grilled Salmon* 9 Blackened Sa…"
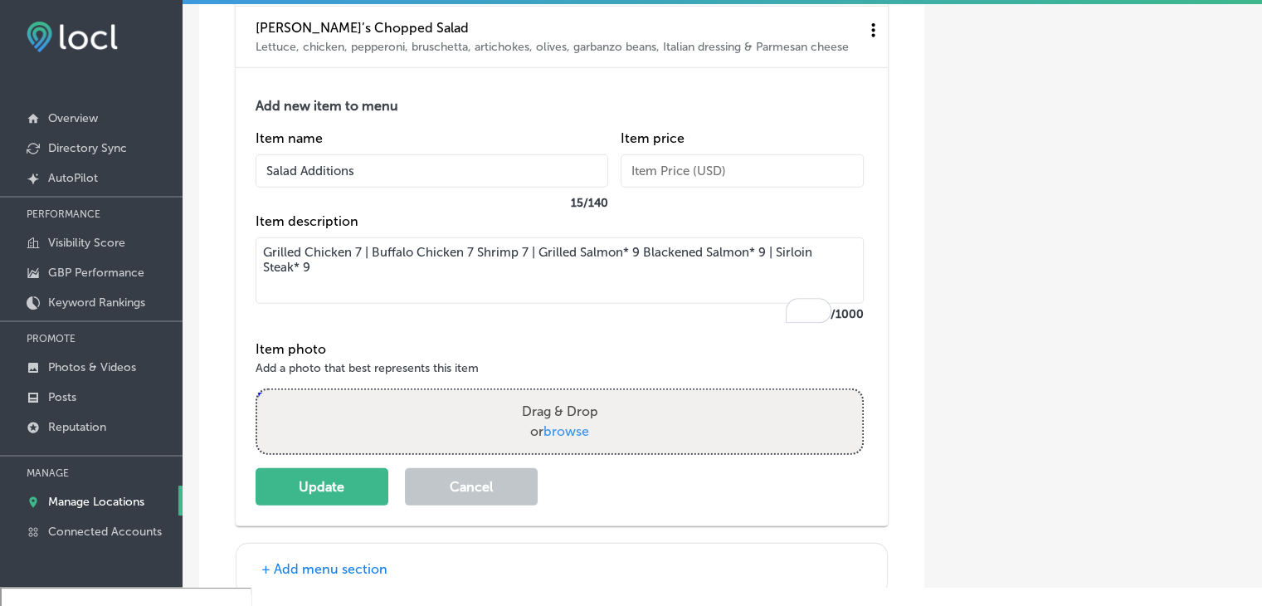
scroll to position [4977, 0]
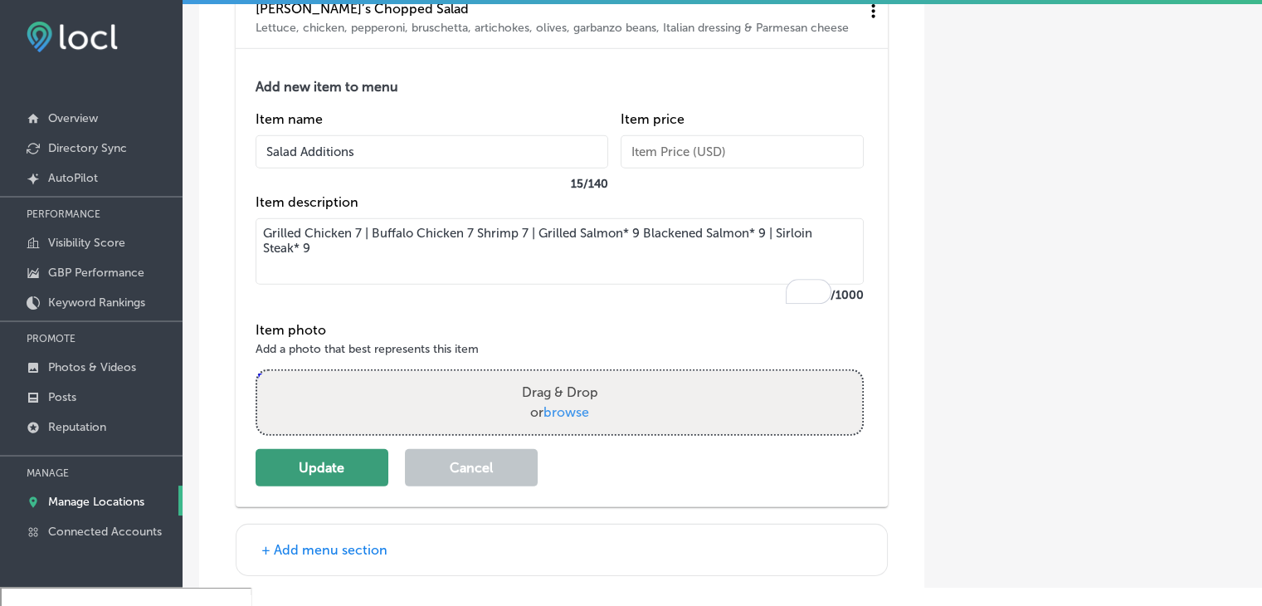
type textarea "Grilled Chicken 7 | Buffalo Chicken 7 Shrimp 7 | Grilled Salmon* 9 Blackened Sa…"
click at [325, 486] on button "Update" at bounding box center [322, 467] width 133 height 37
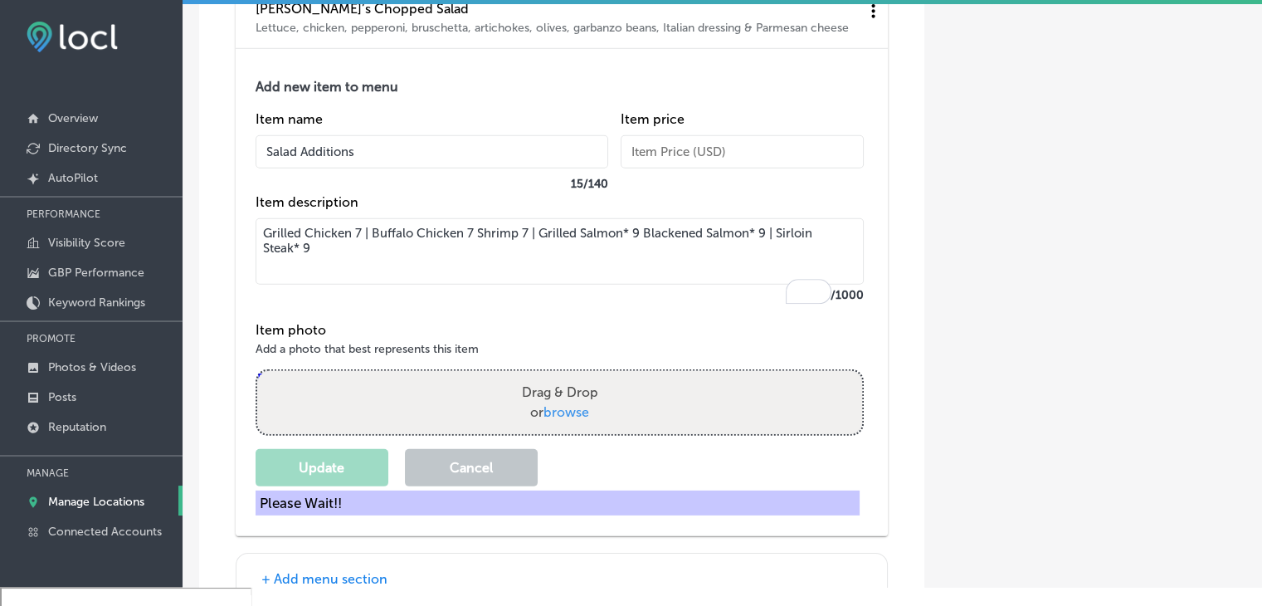
scroll to position [4873, 0]
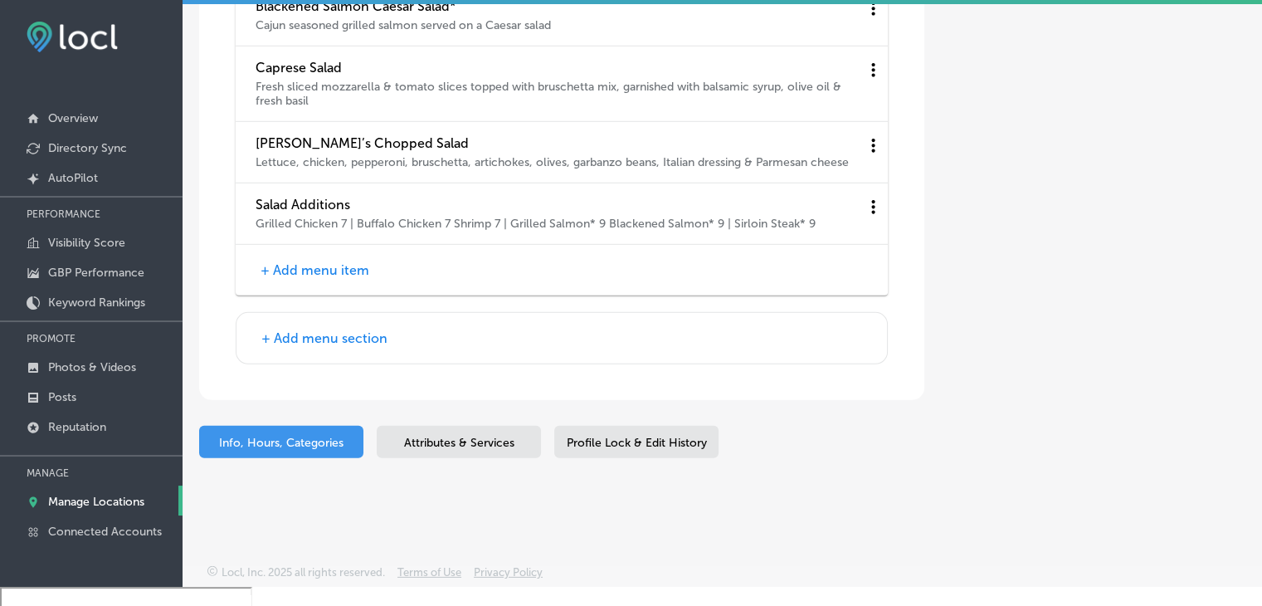
click at [285, 337] on button "+ Add menu section" at bounding box center [324, 337] width 136 height 17
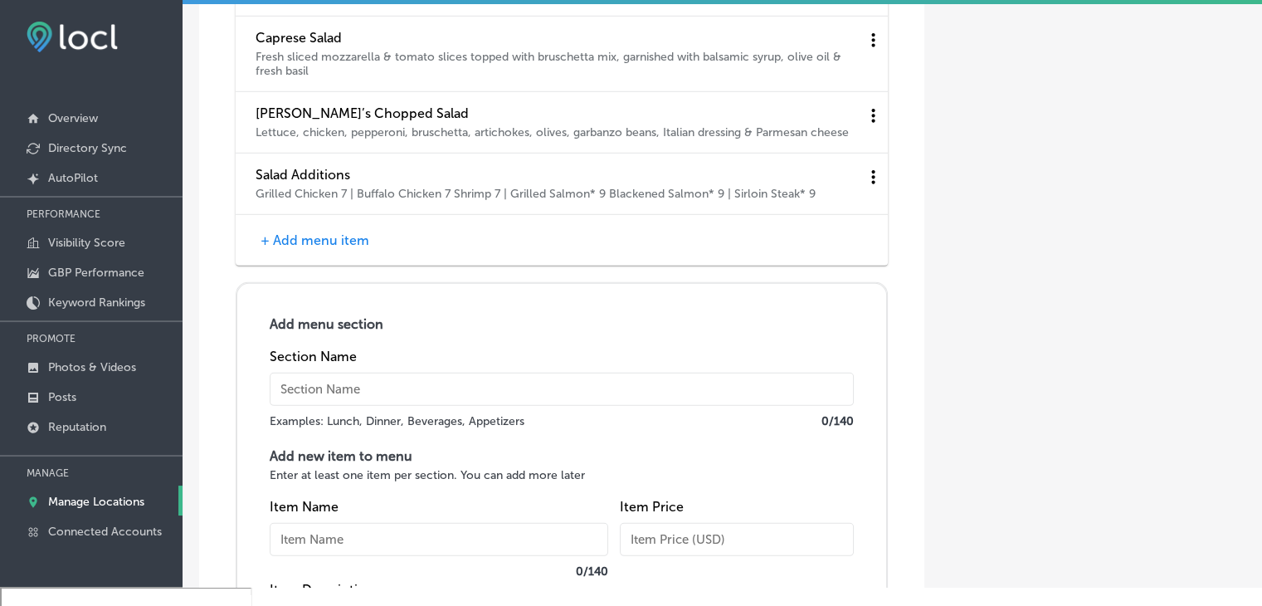
click at [349, 406] on input "text" at bounding box center [562, 389] width 584 height 33
click at [446, 432] on div "Section Name Sandwiches Examples: Lunch, Dinner, Beverages, Appetizers 10 / 140" at bounding box center [562, 390] width 584 height 83
click at [450, 406] on input "Sandwiches" at bounding box center [562, 389] width 584 height 33
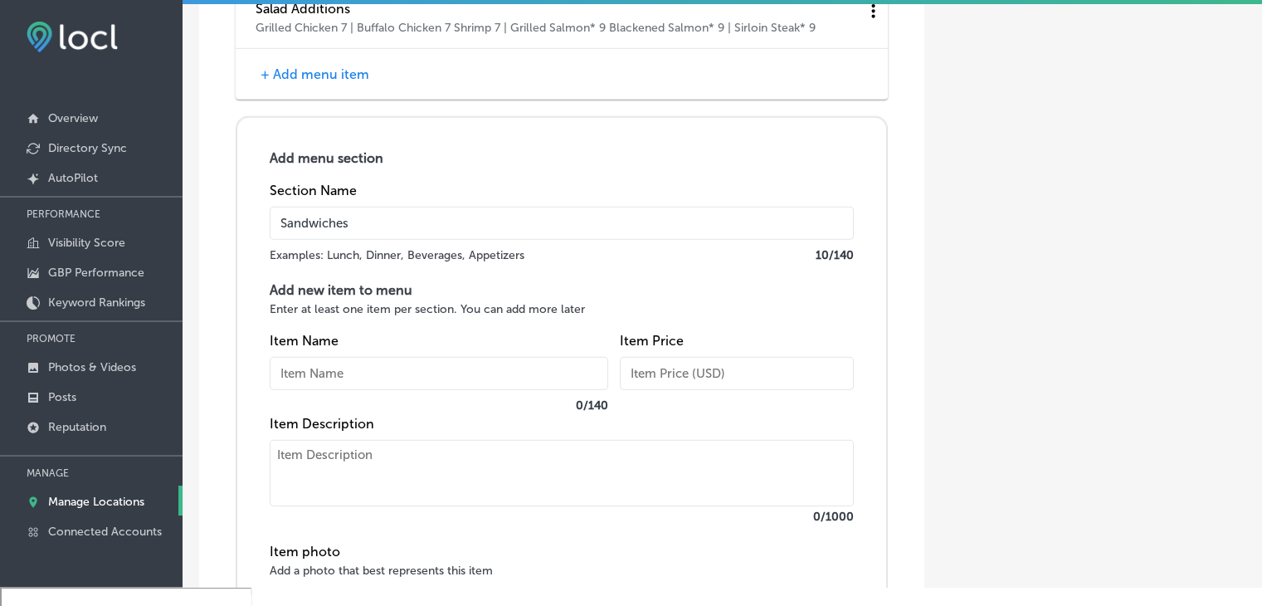
type input "Sandwiches"
click at [447, 416] on div "Item Name 0 / 140" at bounding box center [439, 374] width 339 height 83
click at [464, 374] on div "Item Name 0 / 140" at bounding box center [439, 374] width 339 height 83
paste input "Hot Dago"
type input "Hot Dago"
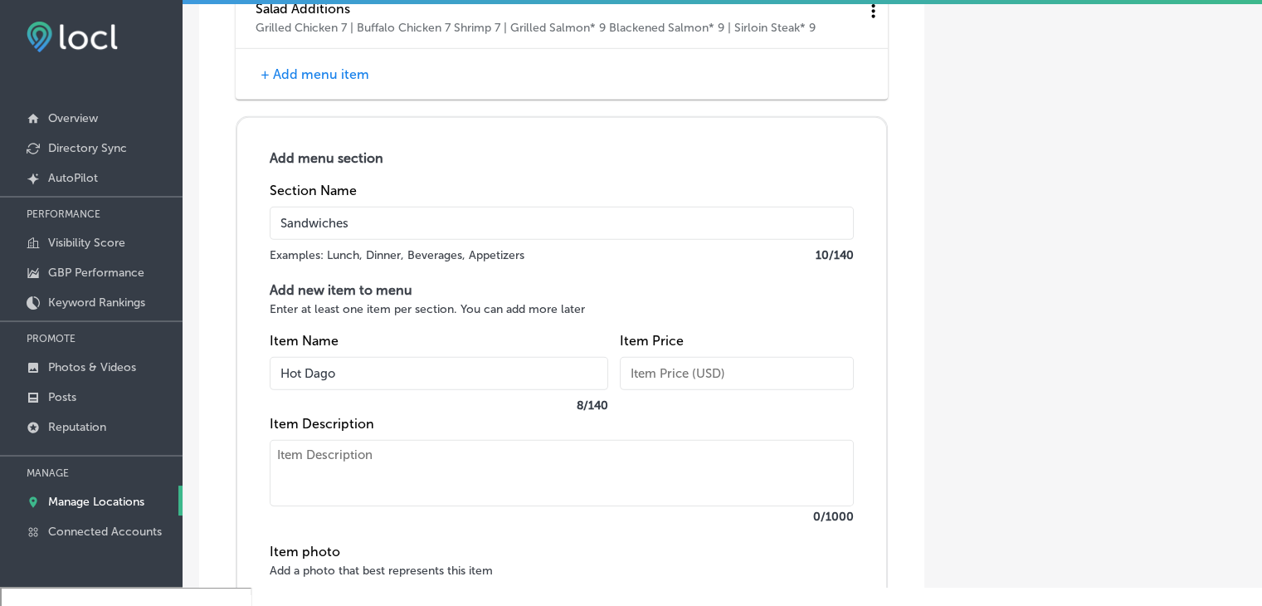
click at [361, 498] on textarea at bounding box center [562, 473] width 584 height 66
paste textarea "Mixture of Italian sausage, ground beef, Italian herbs, topped with marinara & …"
type textarea "Mixture of Italian sausage, ground beef, Italian herbs, topped with marinara & …"
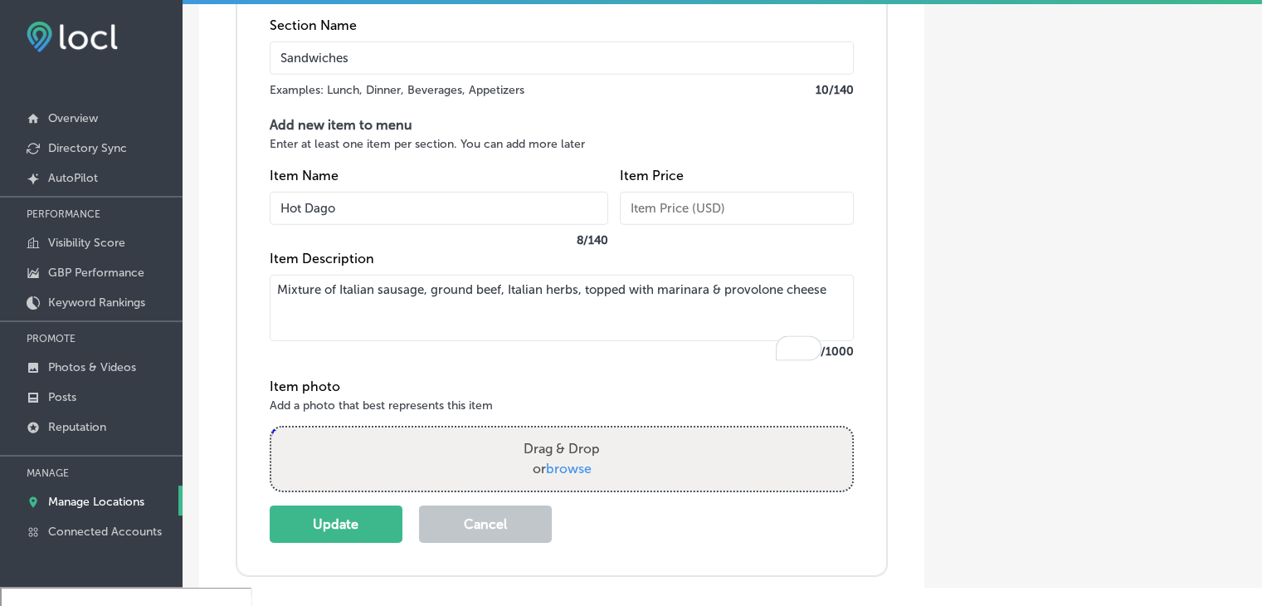
scroll to position [5205, 0]
click at [306, 542] on button "Update" at bounding box center [336, 523] width 133 height 37
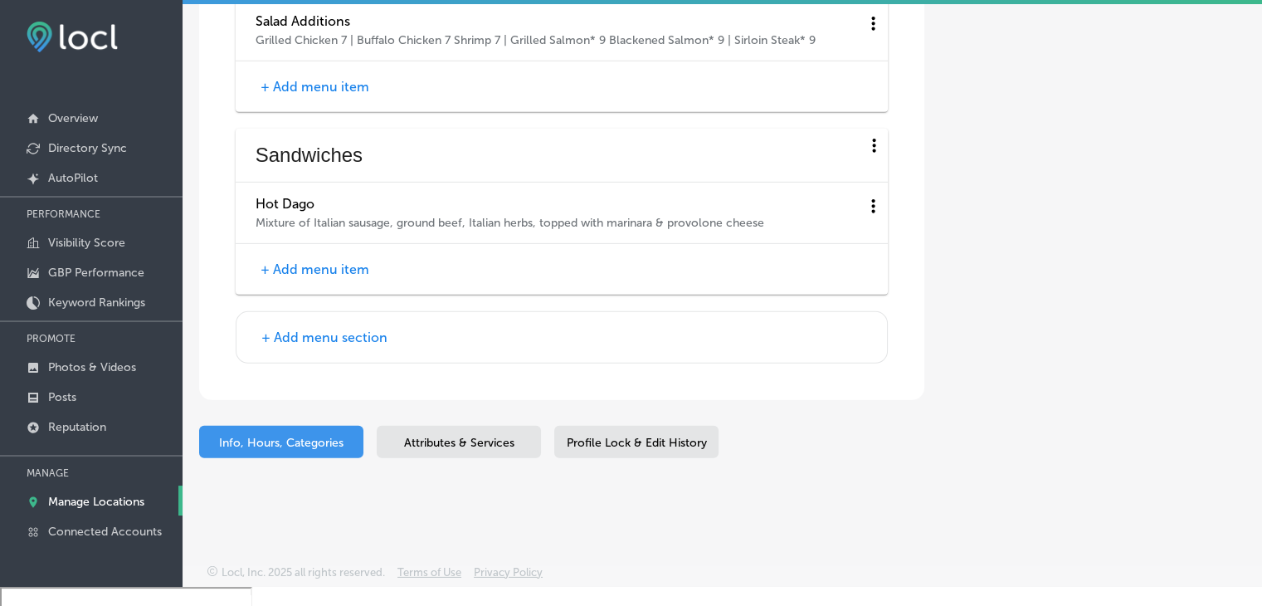
scroll to position [5055, 0]
click at [284, 262] on button "+ Add menu item" at bounding box center [315, 269] width 119 height 17
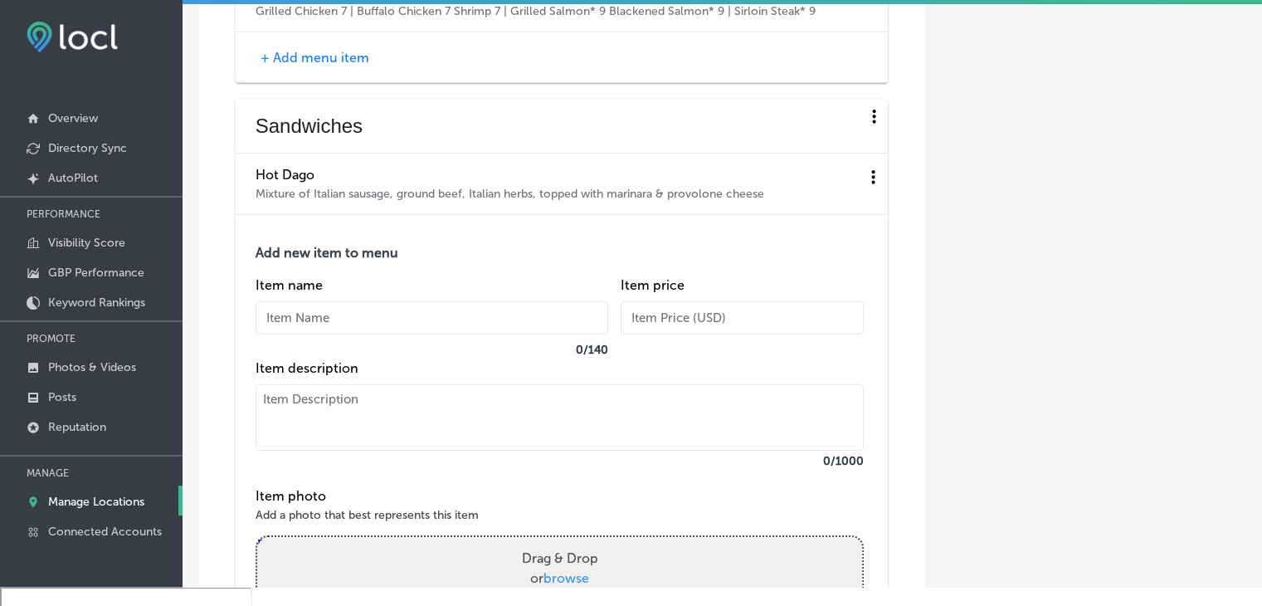
click at [320, 334] on input "text" at bounding box center [432, 317] width 353 height 33
paste input "[PERSON_NAME] Half Pound Burger*"
type input "[PERSON_NAME] Half Pound Burger*"
click at [408, 451] on textarea at bounding box center [560, 417] width 608 height 66
paste textarea "Half pound burger, choice of cheese, served with lettuce, tomato & onion ADD BA…"
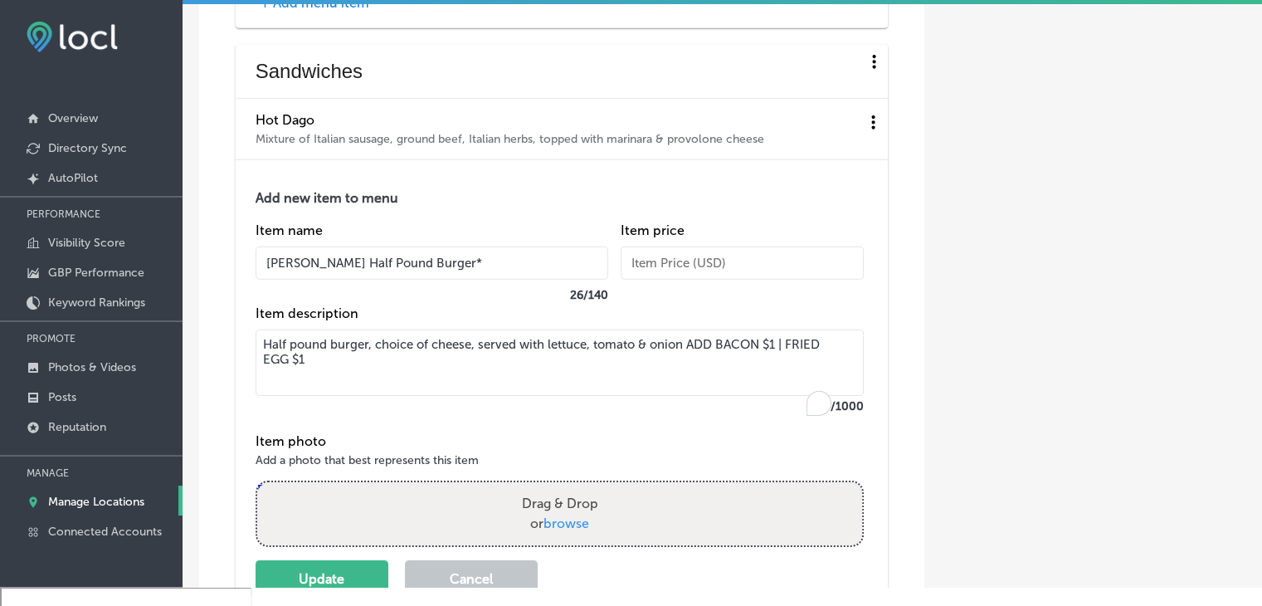
scroll to position [5138, 0]
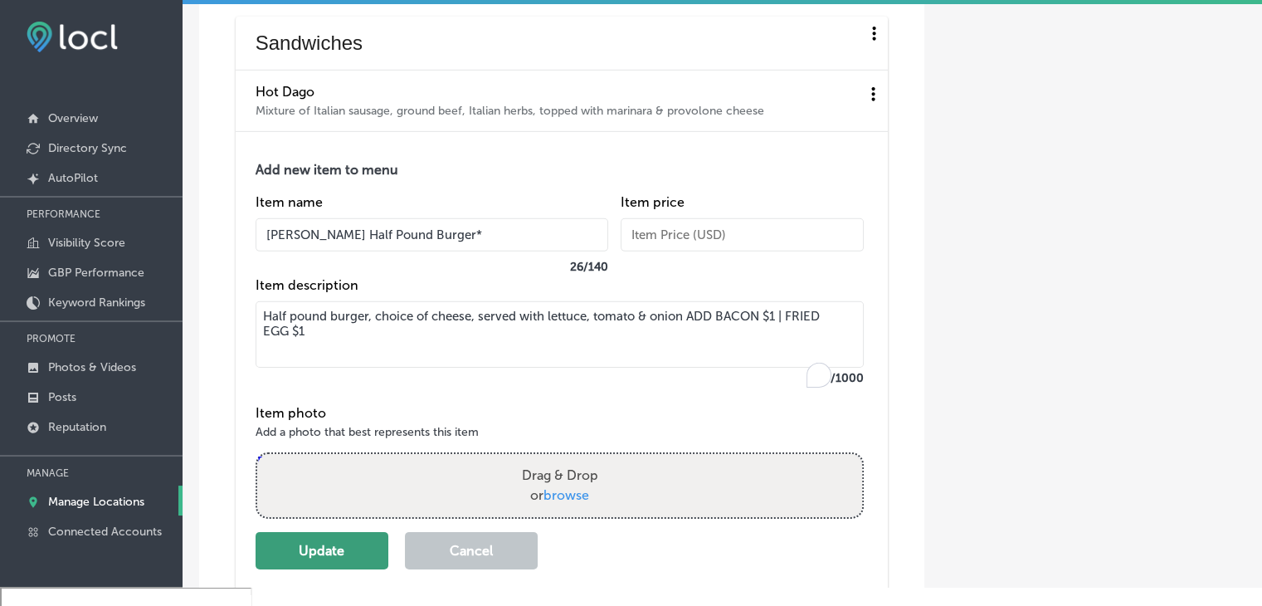
type textarea "Half pound burger, choice of cheese, served with lettuce, tomato & onion ADD BA…"
click at [368, 569] on button "Update" at bounding box center [322, 550] width 133 height 37
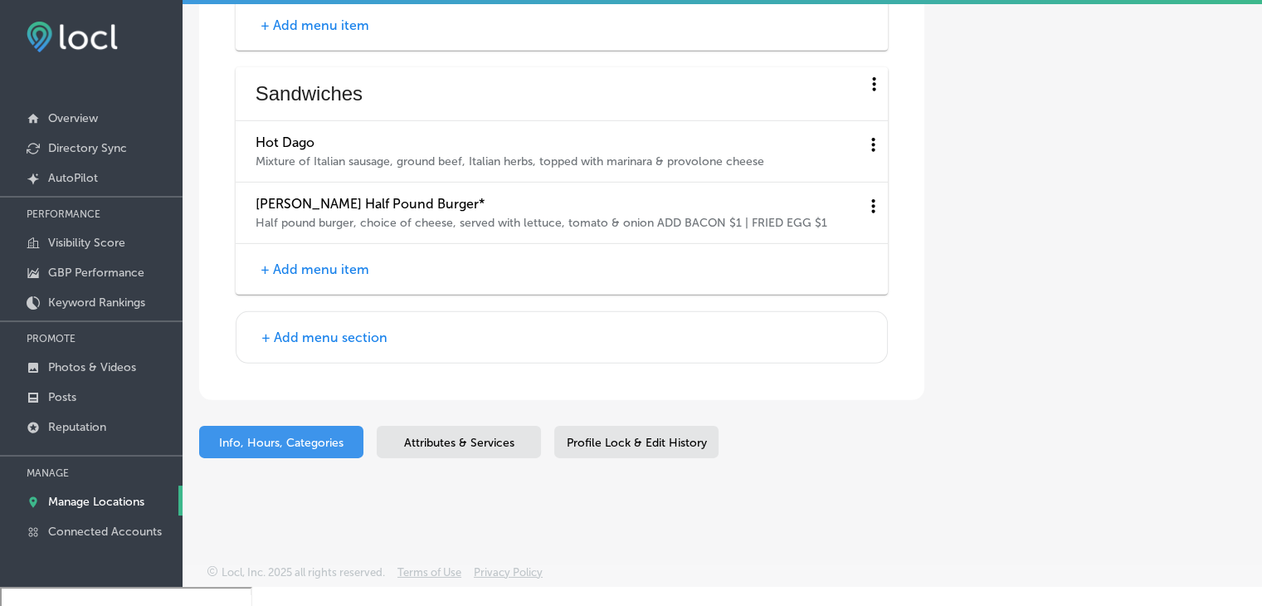
scroll to position [5116, 0]
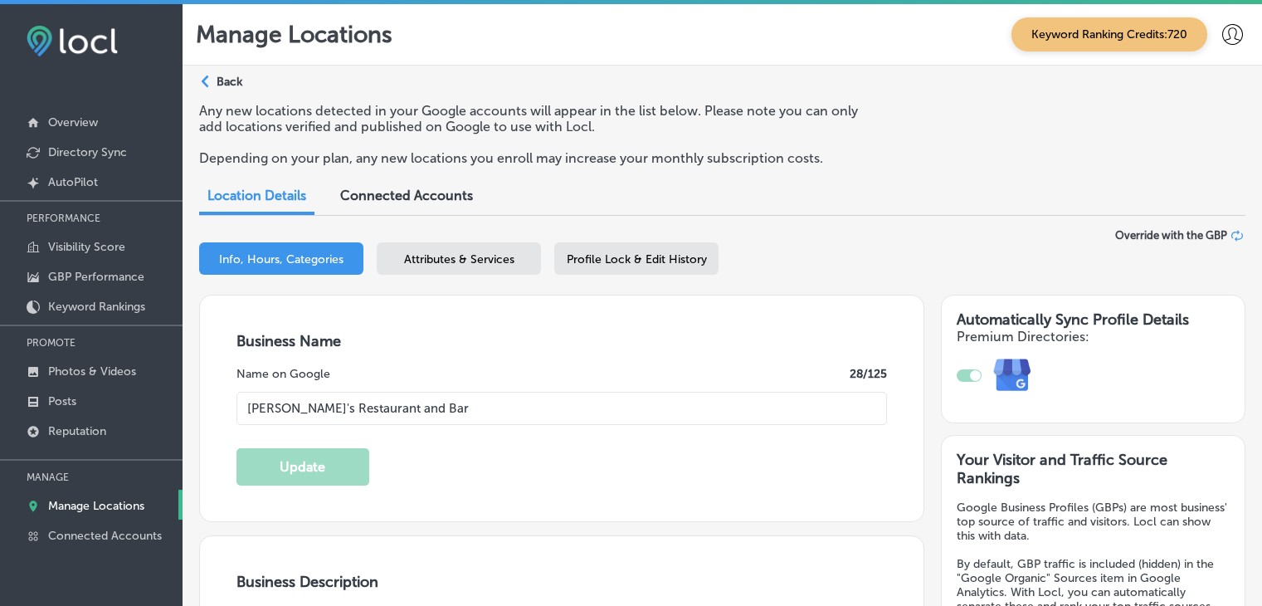
select select "US"
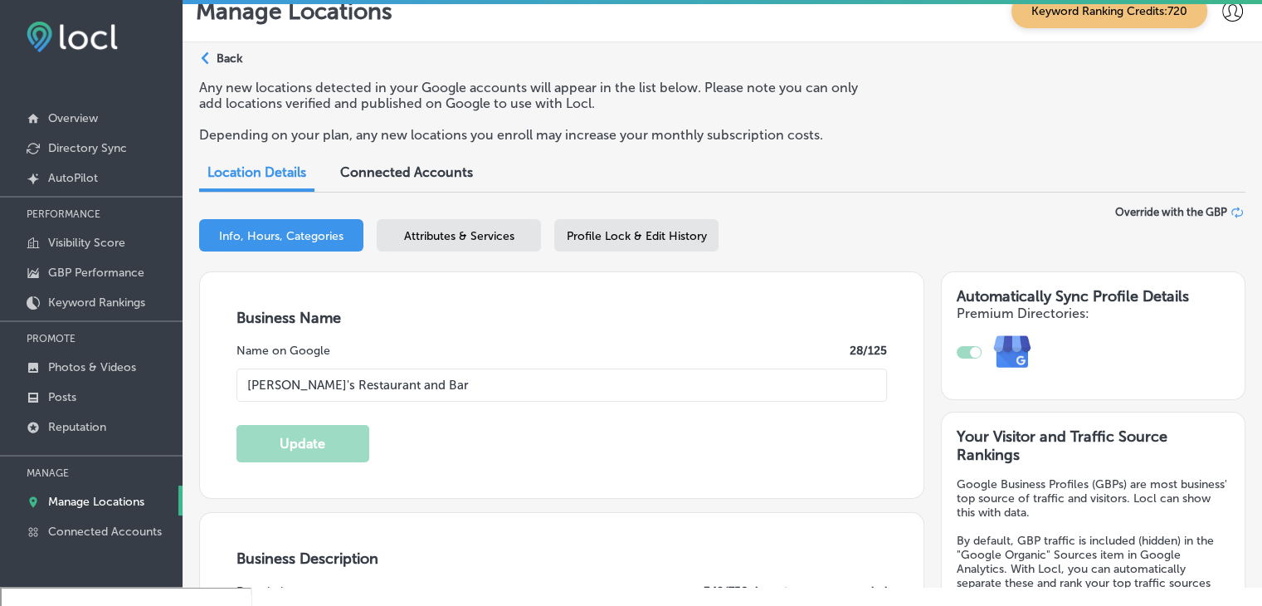
scroll to position [5116, 0]
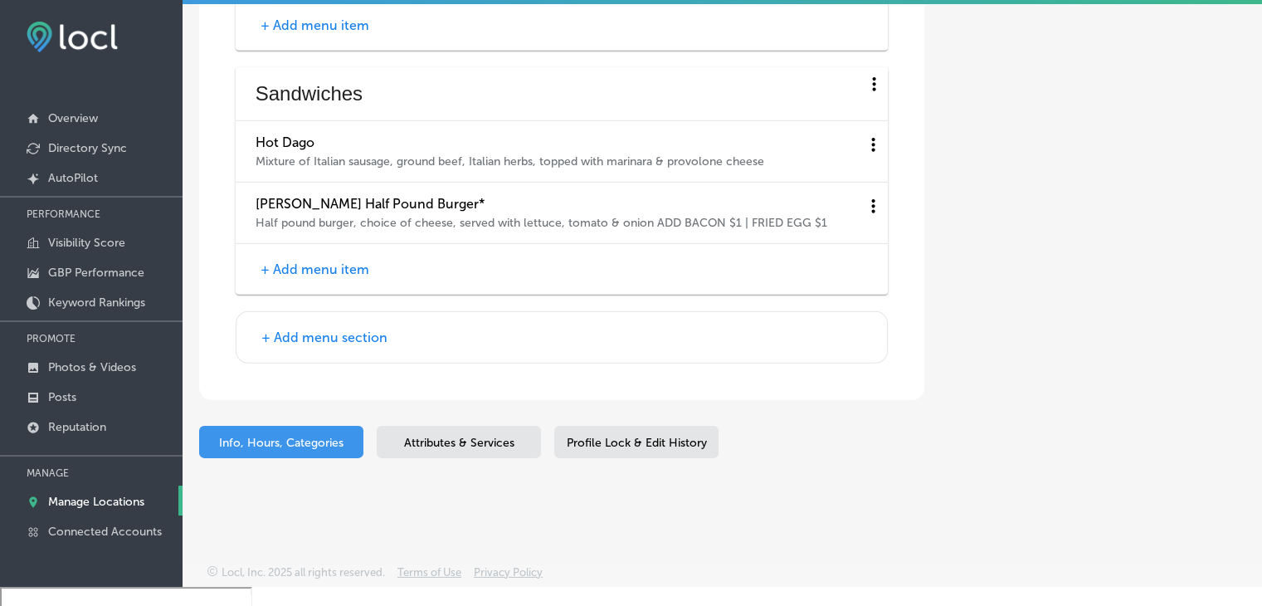
click at [322, 261] on button "+ Add menu item" at bounding box center [315, 269] width 119 height 17
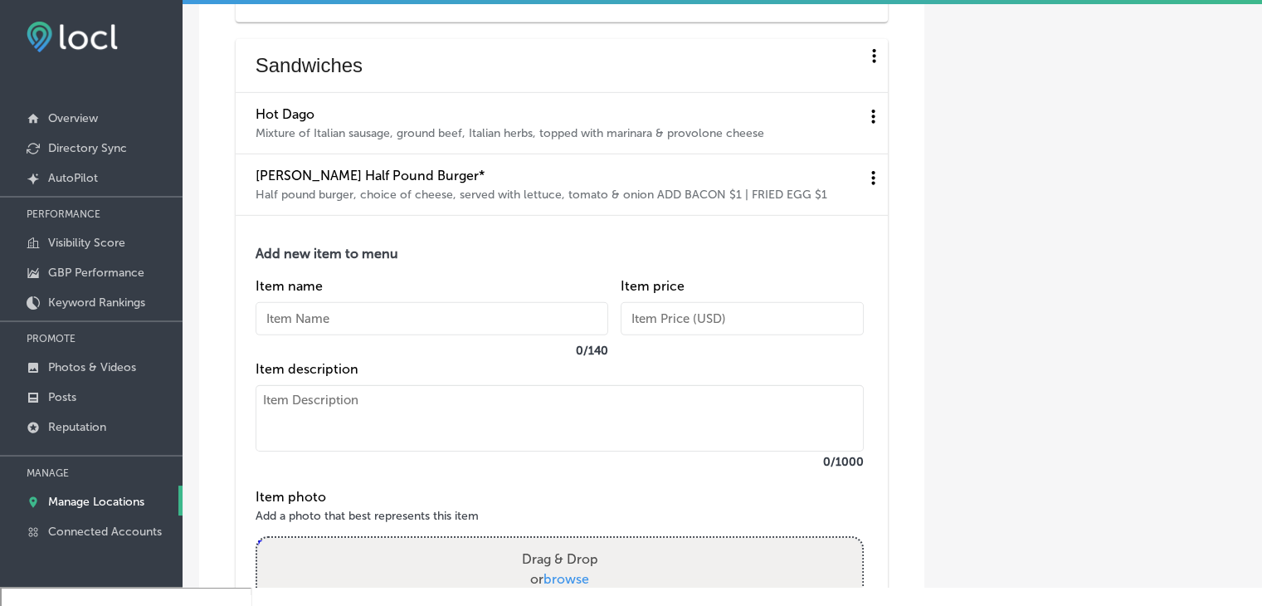
click at [333, 335] on input "text" at bounding box center [432, 318] width 353 height 33
paste input "Cowboy Burger*"
type input "Cowboy Burger*"
click at [328, 451] on textarea at bounding box center [560, 418] width 608 height 66
click at [445, 429] on textarea "To enrich screen reader interactions, please activate Accessibility in Grammarl…" at bounding box center [560, 418] width 608 height 66
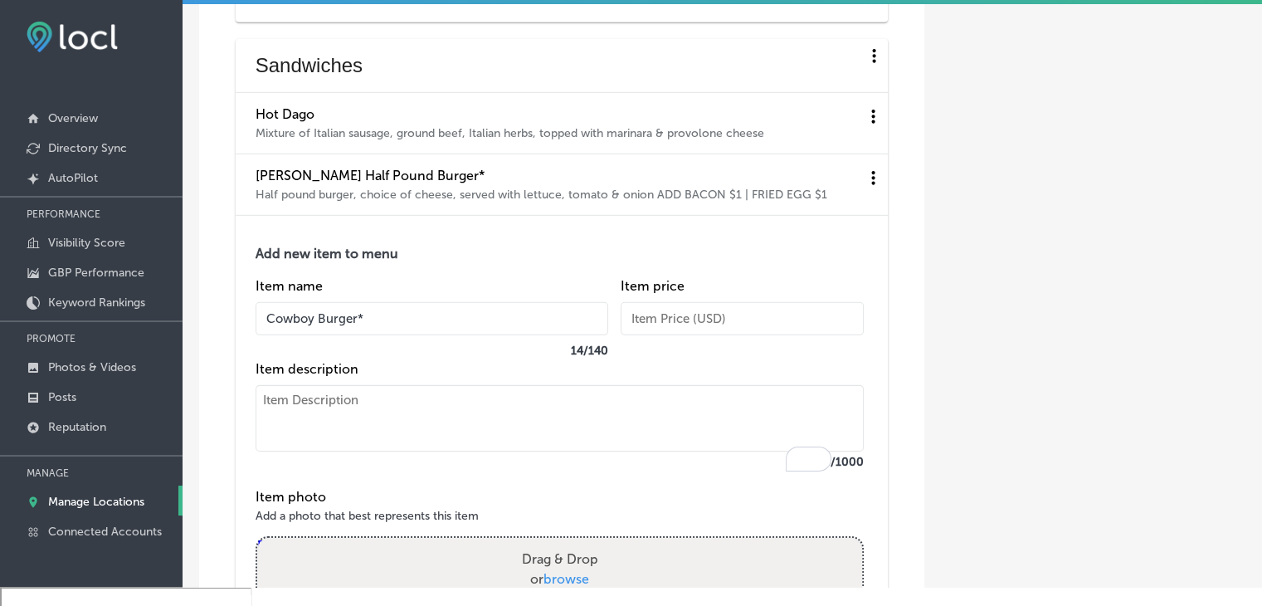
paste textarea "Half pound burger, BBQ sauce, cheddar cheese, topped with bacon,onion rings, le…"
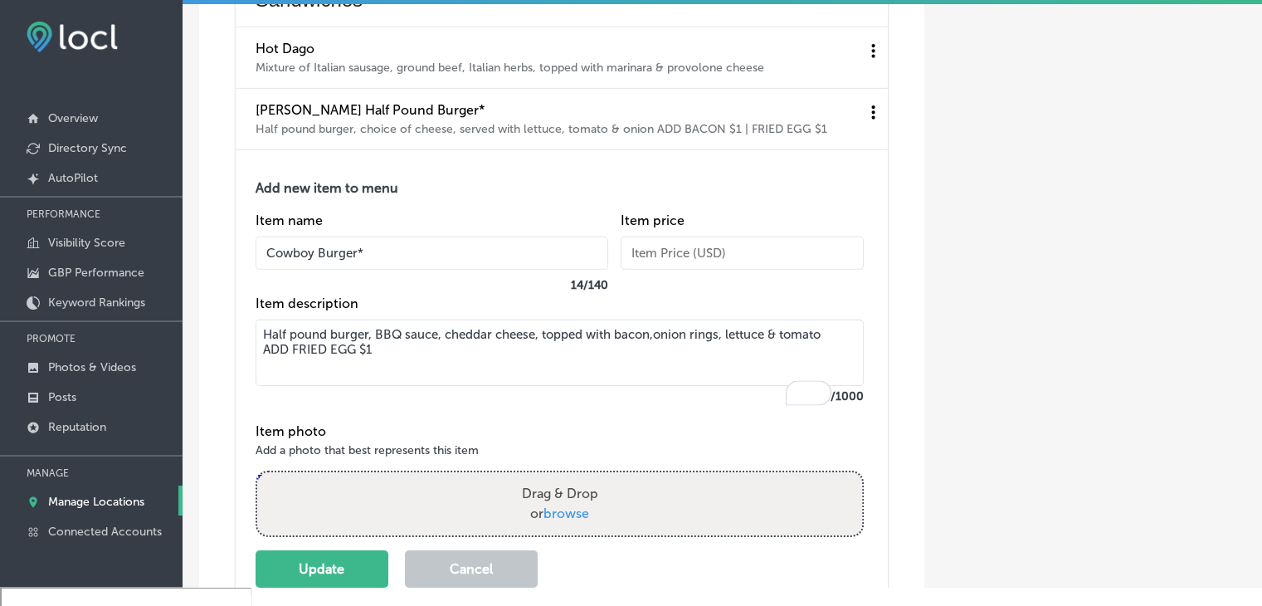
scroll to position [5282, 0]
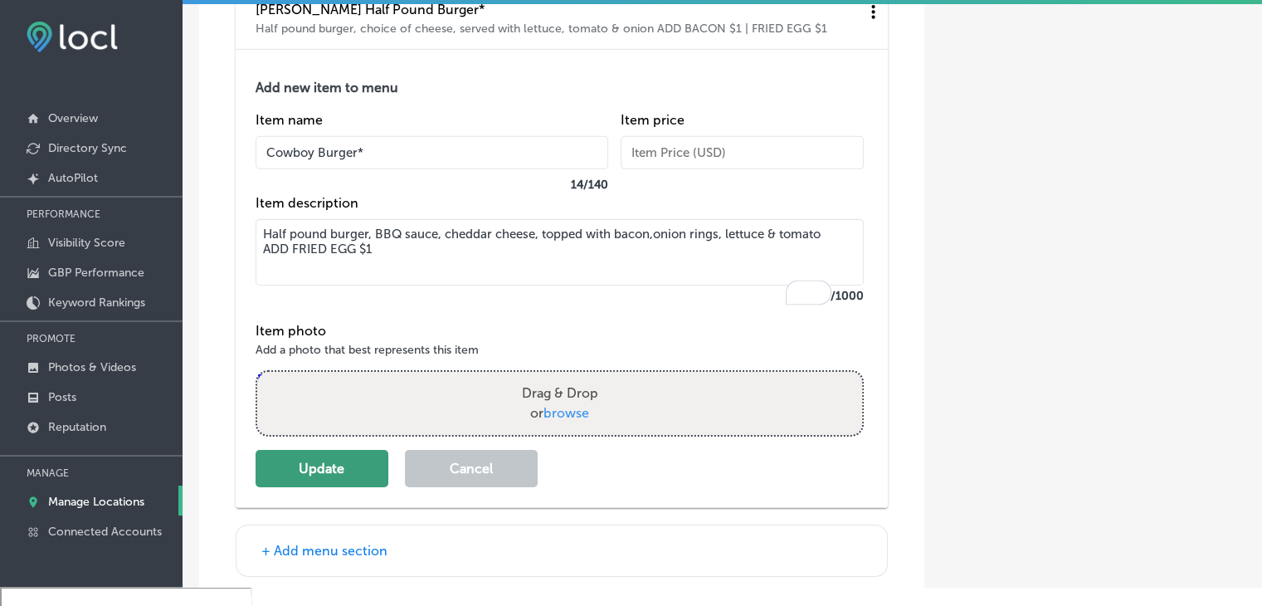
type textarea "Half pound burger, BBQ sauce, cheddar cheese, topped with bacon,onion rings, le…"
click at [329, 482] on button "Update" at bounding box center [322, 468] width 133 height 37
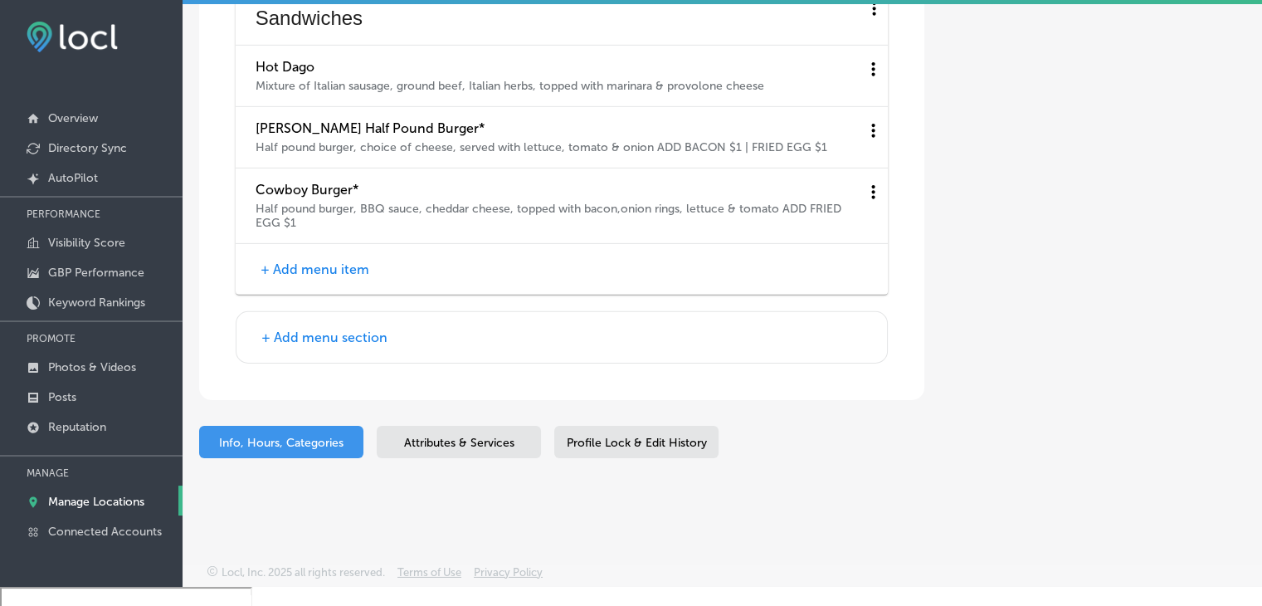
scroll to position [5191, 0]
click at [341, 266] on button "+ Add menu item" at bounding box center [315, 269] width 119 height 17
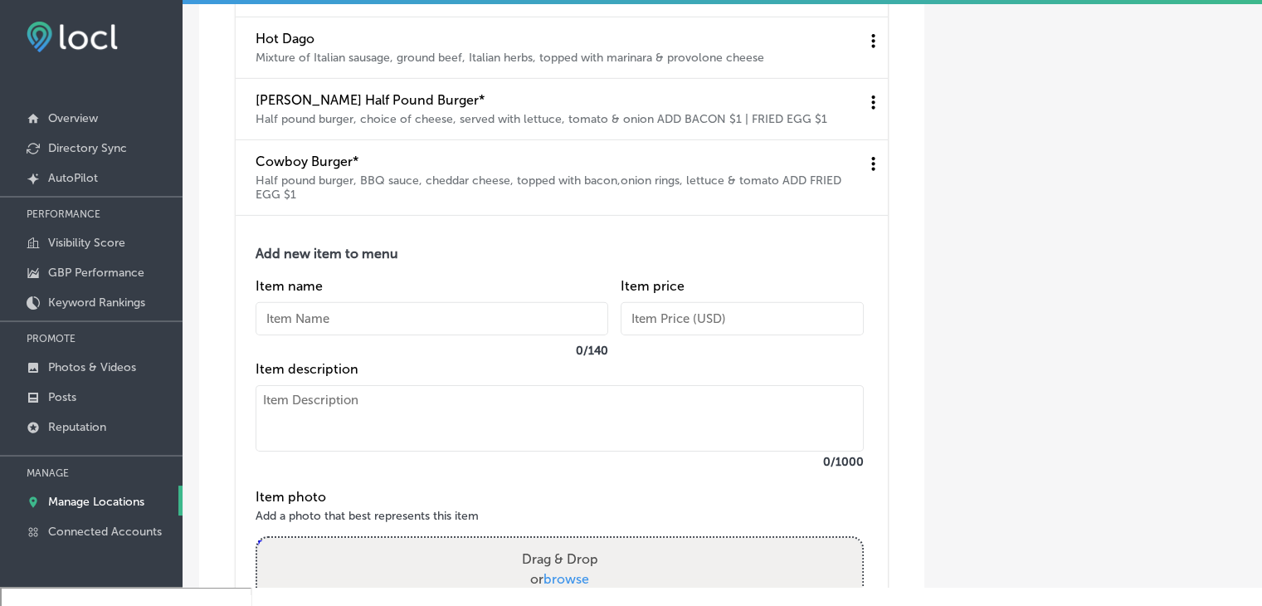
click at [342, 335] on input "text" at bounding box center [432, 318] width 353 height 33
paste input "[US_STATE] Hot Chicken Sandwich"
type input "[US_STATE] Hot Chicken Sandwich"
click at [344, 451] on textarea at bounding box center [560, 418] width 608 height 66
paste textarea "Crispy fried chicken breast tossed in [US_STATE] hot sauce, served with jicama …"
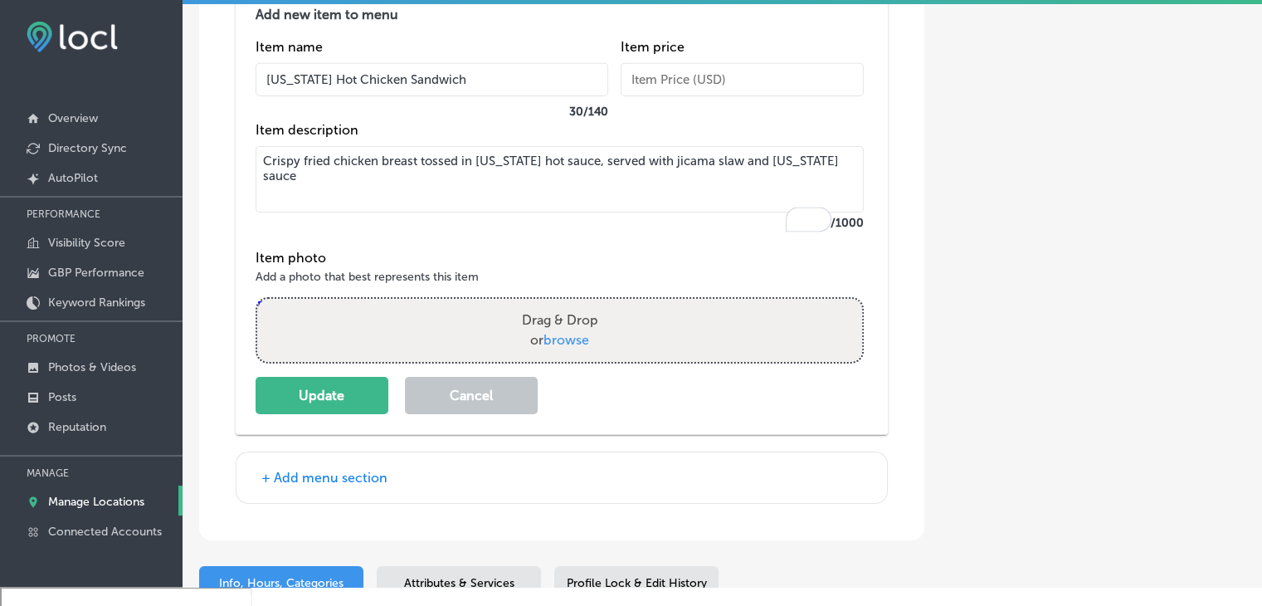
scroll to position [5440, 0]
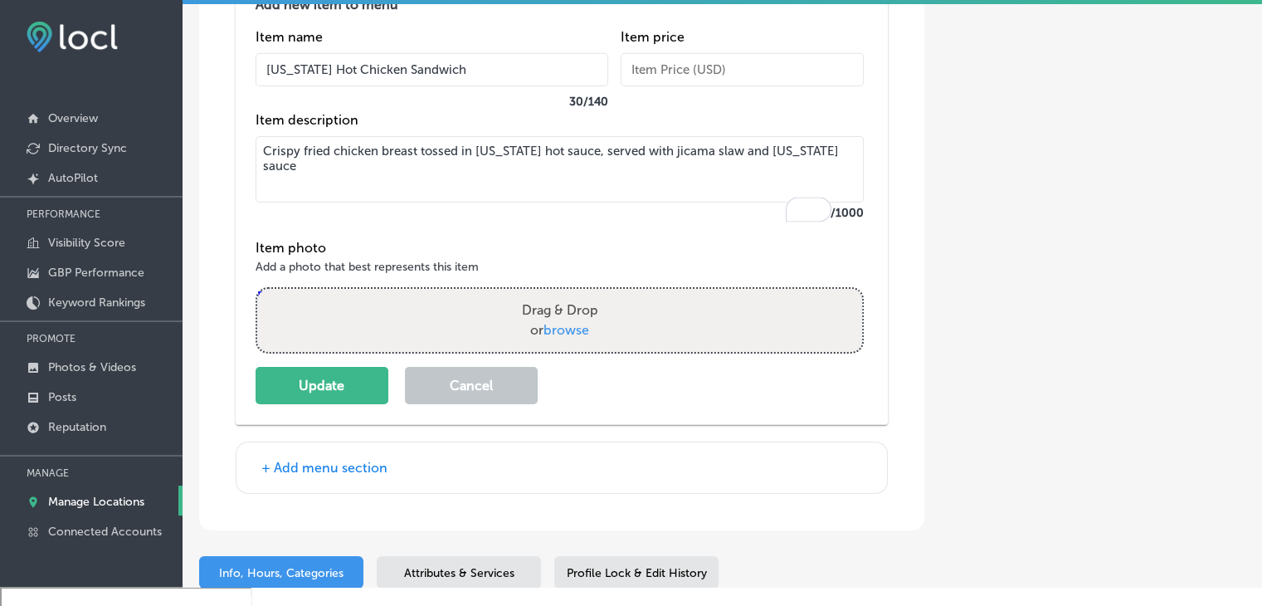
type textarea "Crispy fried chicken breast tossed in [US_STATE] hot sauce, served with jicama …"
click at [352, 425] on div "Add new item to menu Item name Tennessee Hot Chicken Sandwich 30 / 140 Item pri…" at bounding box center [562, 196] width 652 height 458
click at [354, 404] on button "Update" at bounding box center [322, 385] width 133 height 37
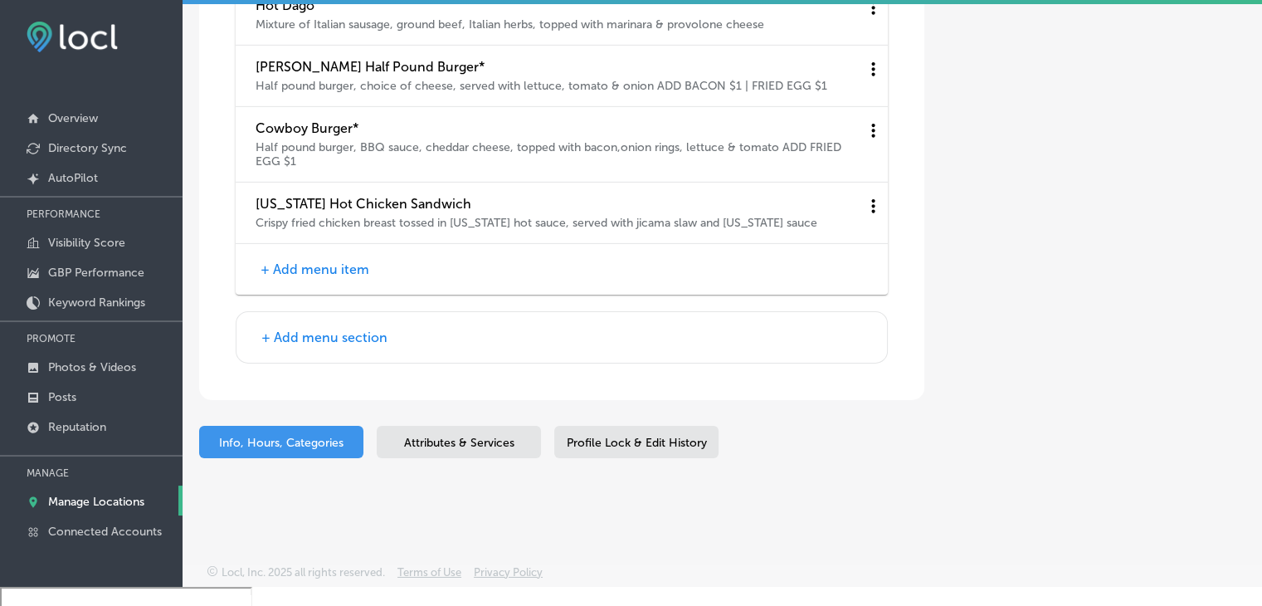
scroll to position [5253, 0]
click at [305, 268] on button "+ Add menu item" at bounding box center [315, 269] width 119 height 17
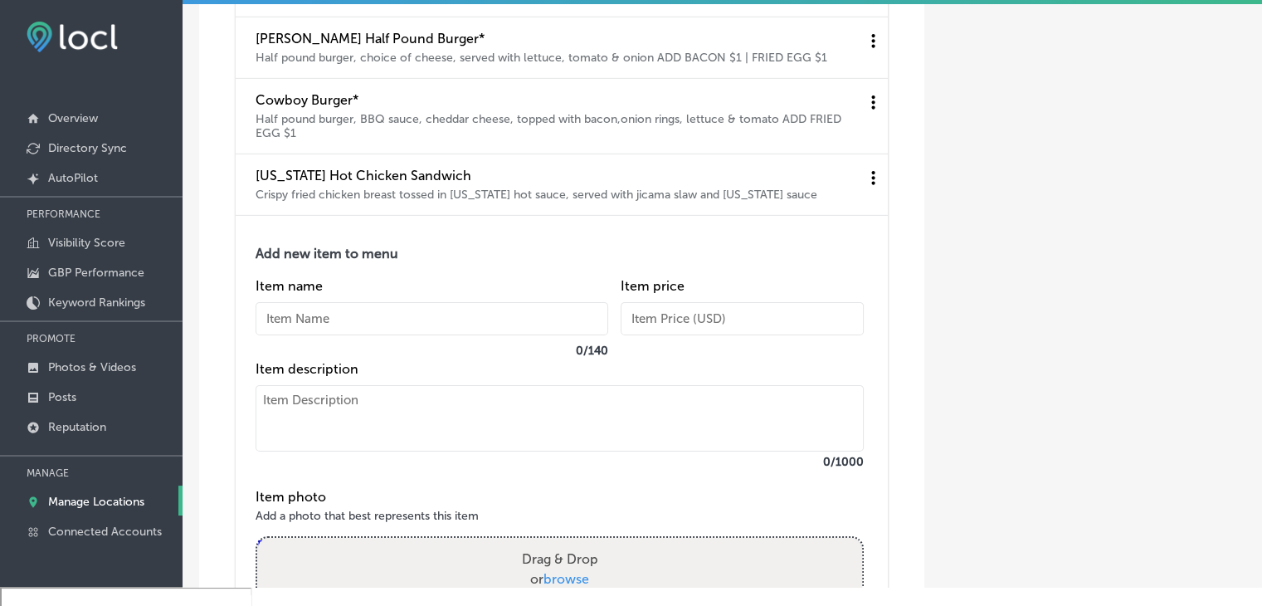
click at [323, 335] on input "text" at bounding box center [432, 318] width 353 height 33
paste input "Meatball Hoagie"
type input "Meatball Hoagie"
click at [349, 450] on textarea at bounding box center [560, 418] width 608 height 66
paste textarea "Meatballs with provolone cheese, marinara sauce"
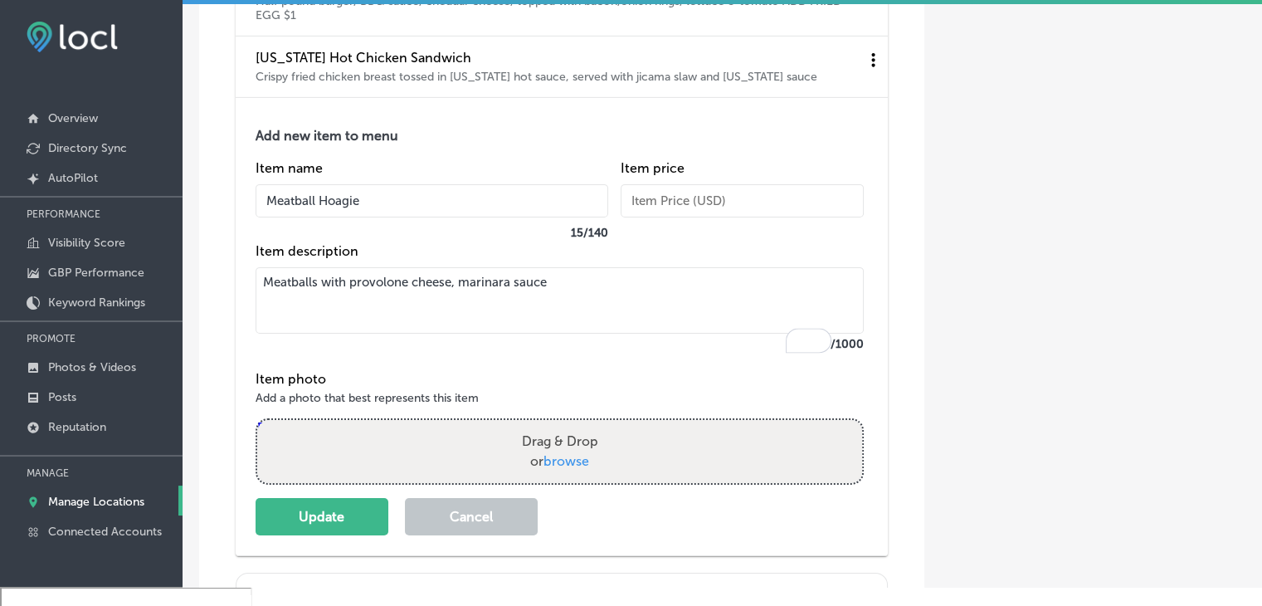
scroll to position [5502, 0]
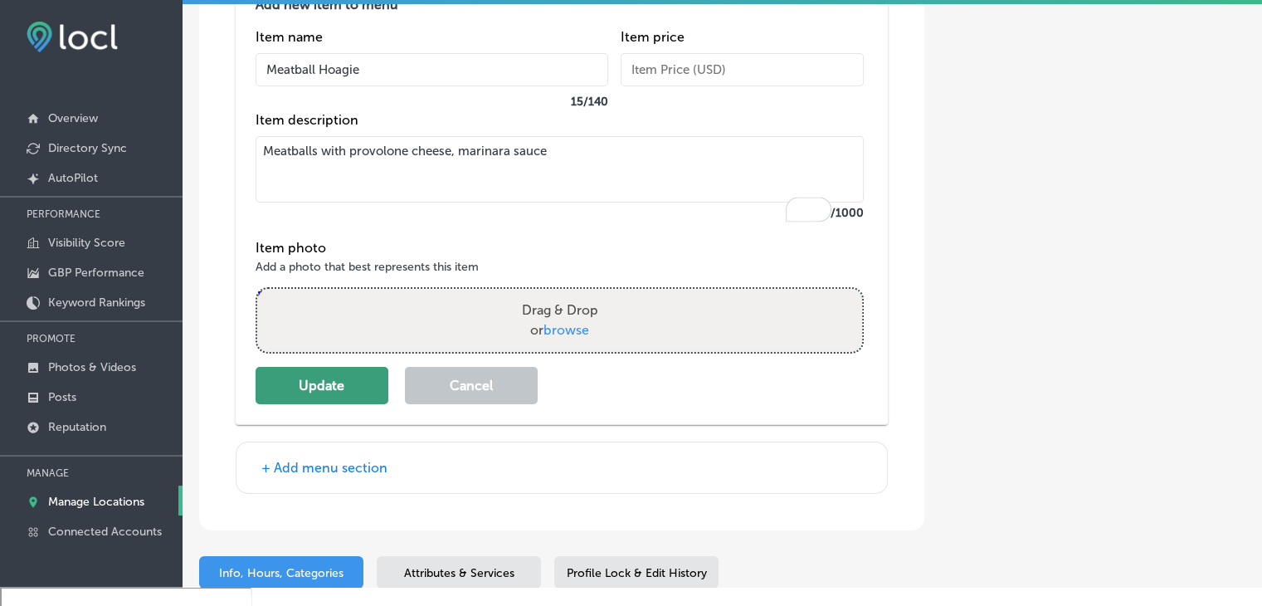
type textarea "Meatballs with provolone cheese, marinara sauce"
click at [348, 404] on button "Update" at bounding box center [322, 385] width 133 height 37
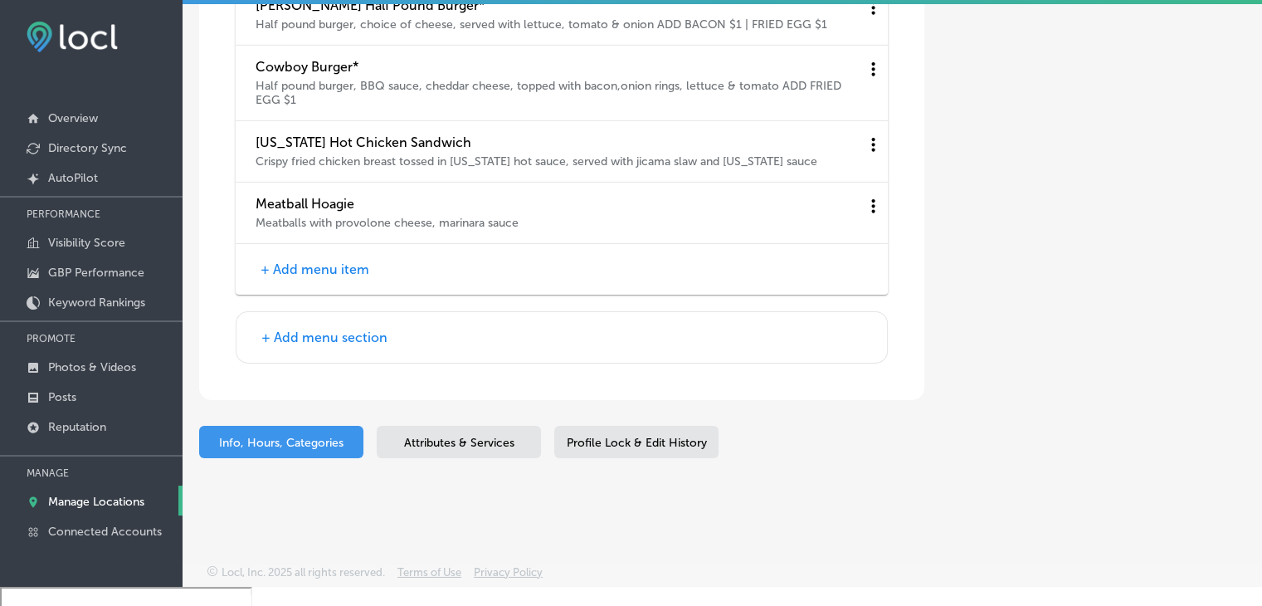
scroll to position [5314, 0]
drag, startPoint x: 280, startPoint y: 251, endPoint x: 286, endPoint y: 268, distance: 18.6
click at [280, 251] on div "+ Add menu item" at bounding box center [562, 269] width 652 height 51
click at [288, 270] on button "+ Add menu item" at bounding box center [315, 269] width 119 height 17
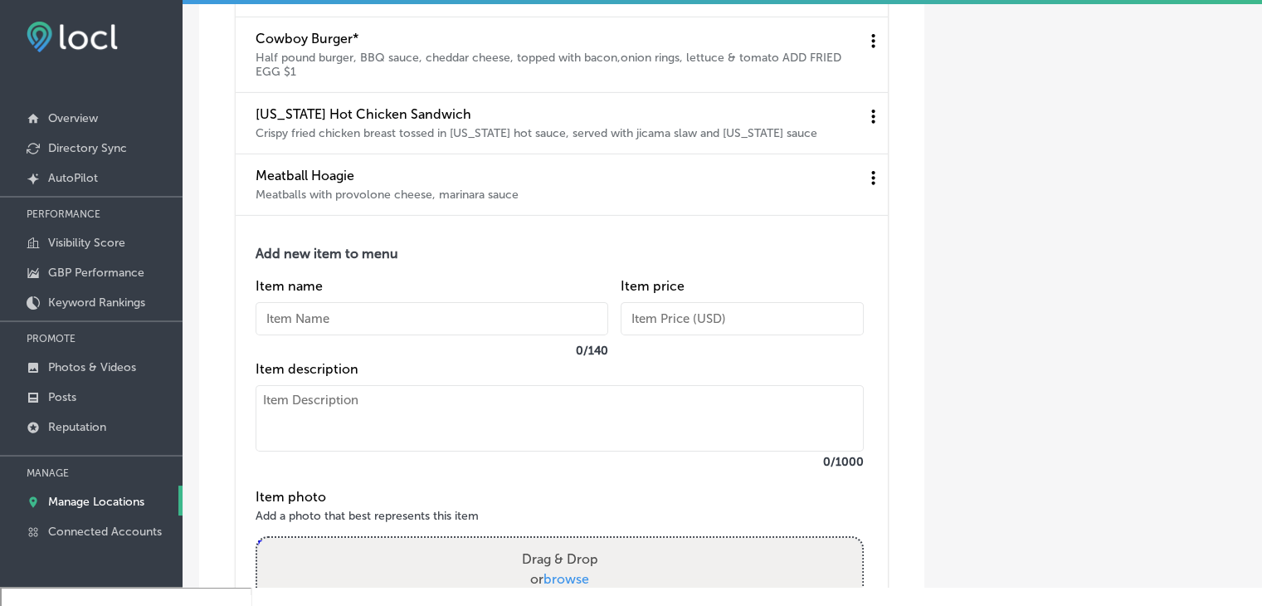
click at [324, 335] on input "text" at bounding box center [432, 318] width 353 height 33
paste input "Chicken Parmesan Sandwich"
type input "Chicken Parmesan Sandwich"
click at [335, 451] on textarea at bounding box center [560, 418] width 608 height 66
paste textarea "Parmesan crusted chicken breast covered with marinara & provolone cheese"
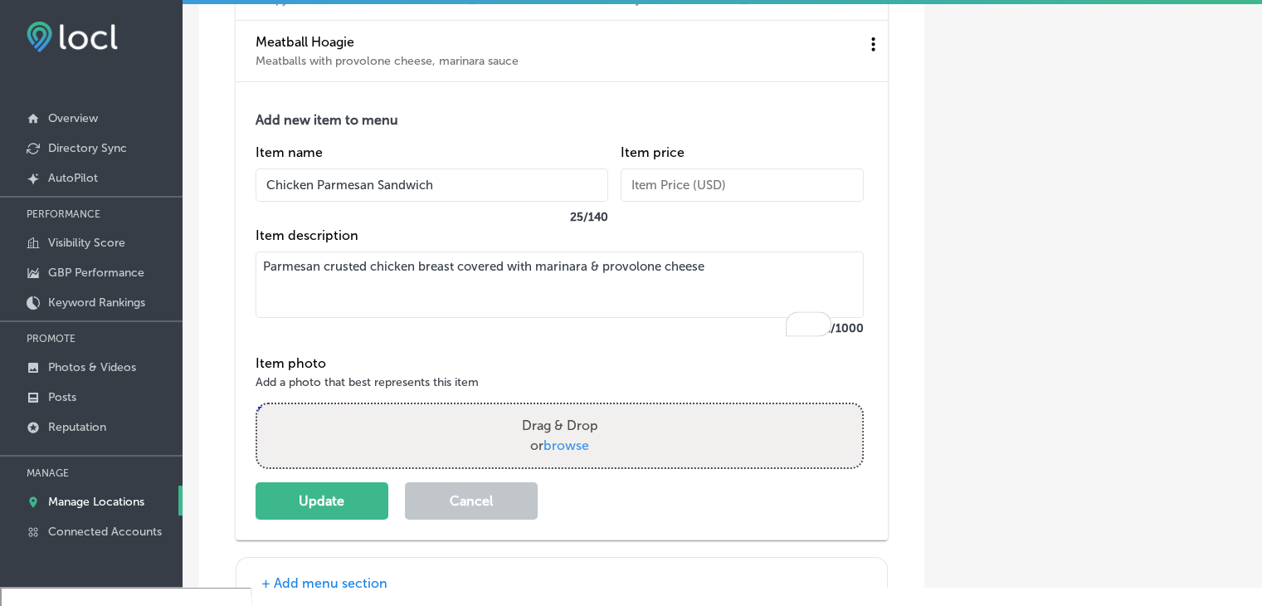
scroll to position [5480, 0]
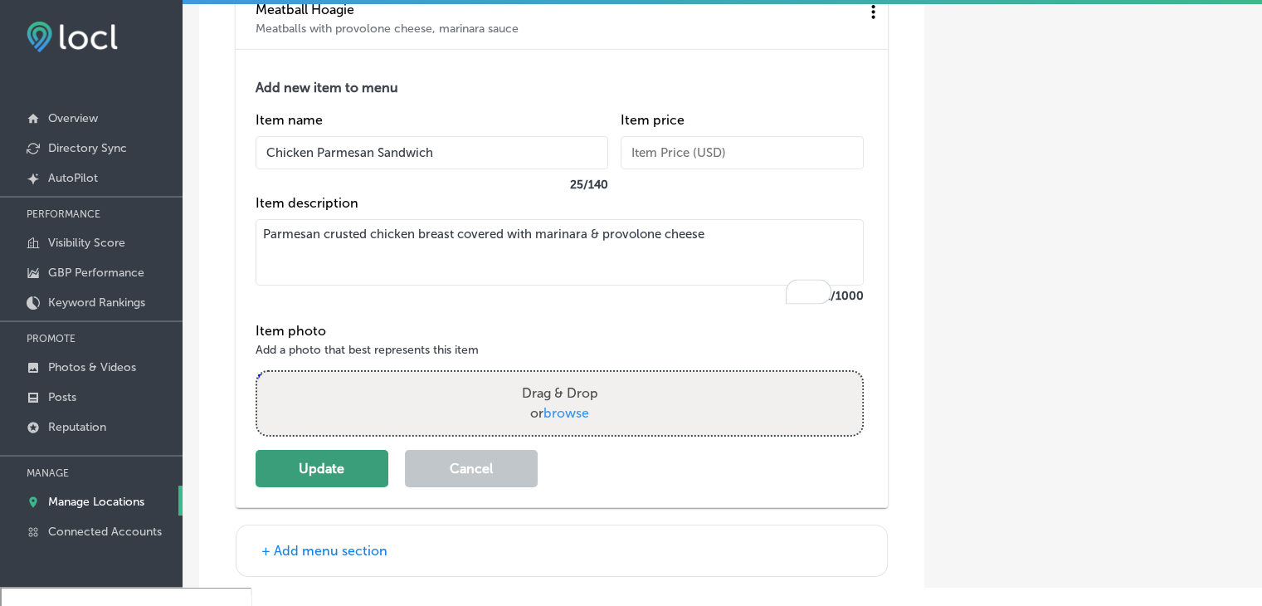
type textarea "Parmesan crusted chicken breast covered with marinara & provolone cheese"
click at [285, 487] on button "Update" at bounding box center [322, 468] width 133 height 37
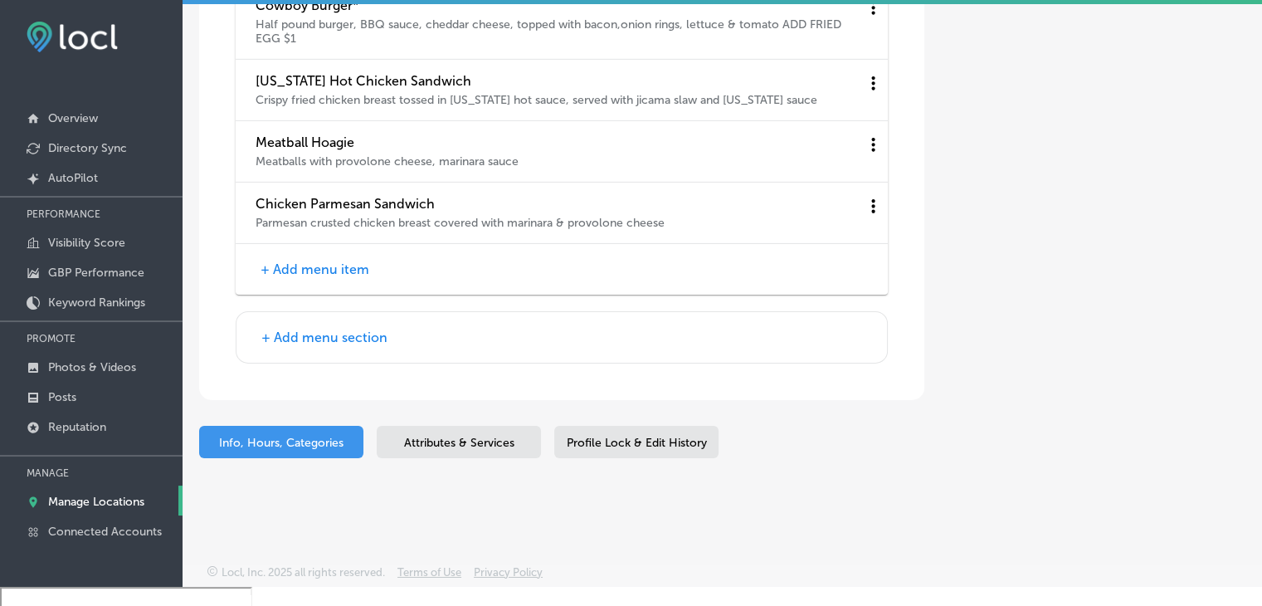
scroll to position [5375, 0]
drag, startPoint x: 333, startPoint y: 250, endPoint x: 334, endPoint y: 276, distance: 26.6
click at [334, 253] on div "+ Add menu item" at bounding box center [562, 269] width 652 height 51
click at [334, 276] on button "+ Add menu item" at bounding box center [315, 269] width 119 height 17
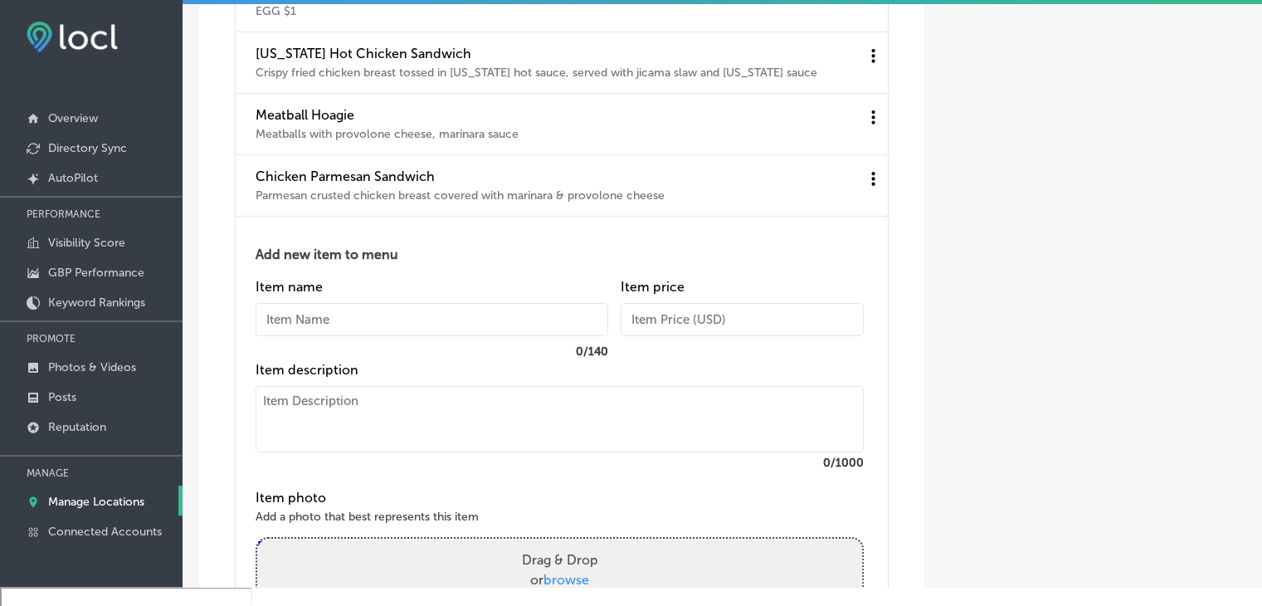
click at [339, 322] on div "Item name 0 / 140" at bounding box center [432, 320] width 353 height 83
click at [344, 336] on input "text" at bounding box center [432, 319] width 353 height 33
paste input "Grilled Chicken Sandwich"
type input "Grilled Chicken Sandwich"
click at [325, 446] on textarea at bounding box center [560, 419] width 608 height 66
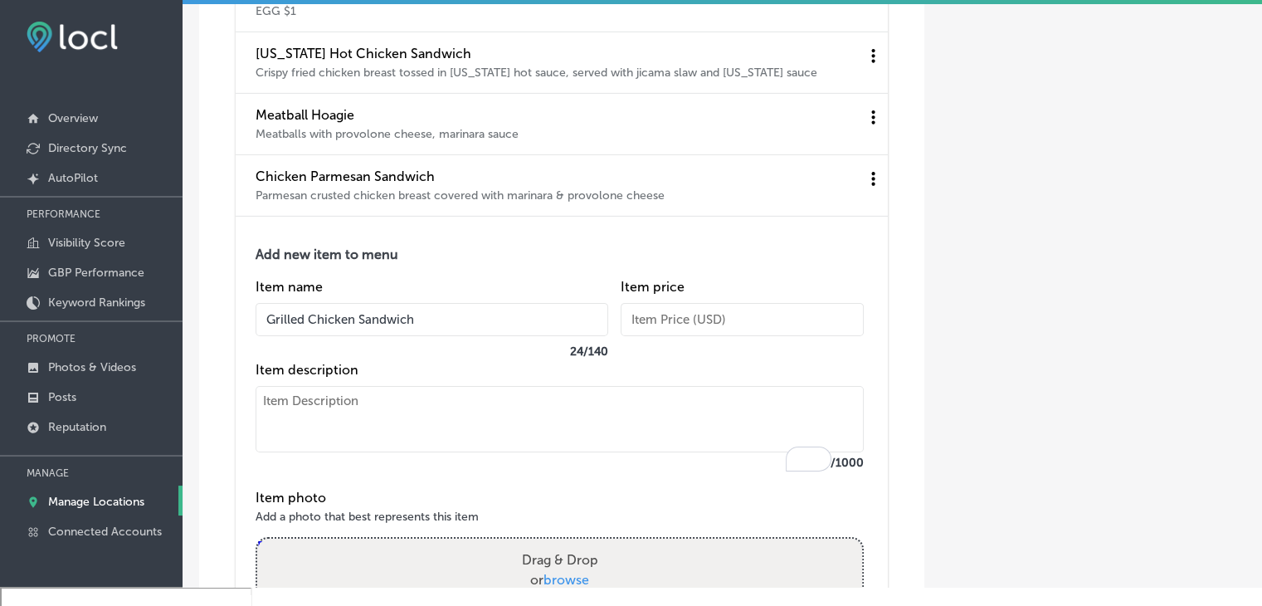
paste textarea "Simply grilled chicken breast served with lettuce, tomato & onion OPTIONS: ADD …"
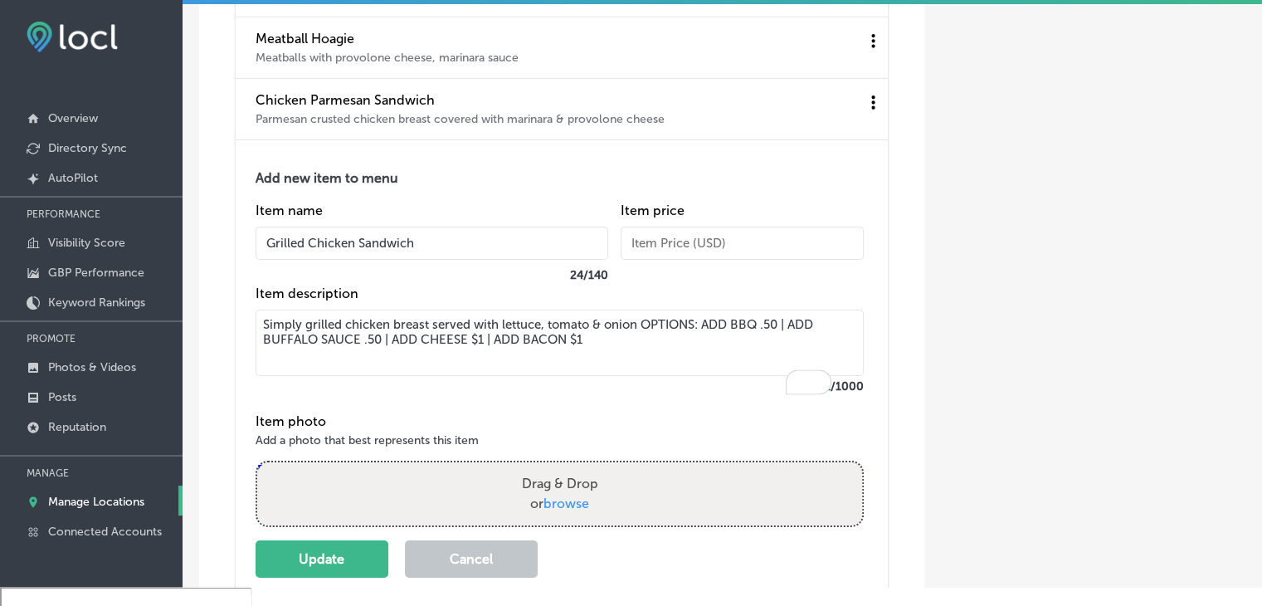
scroll to position [5541, 0]
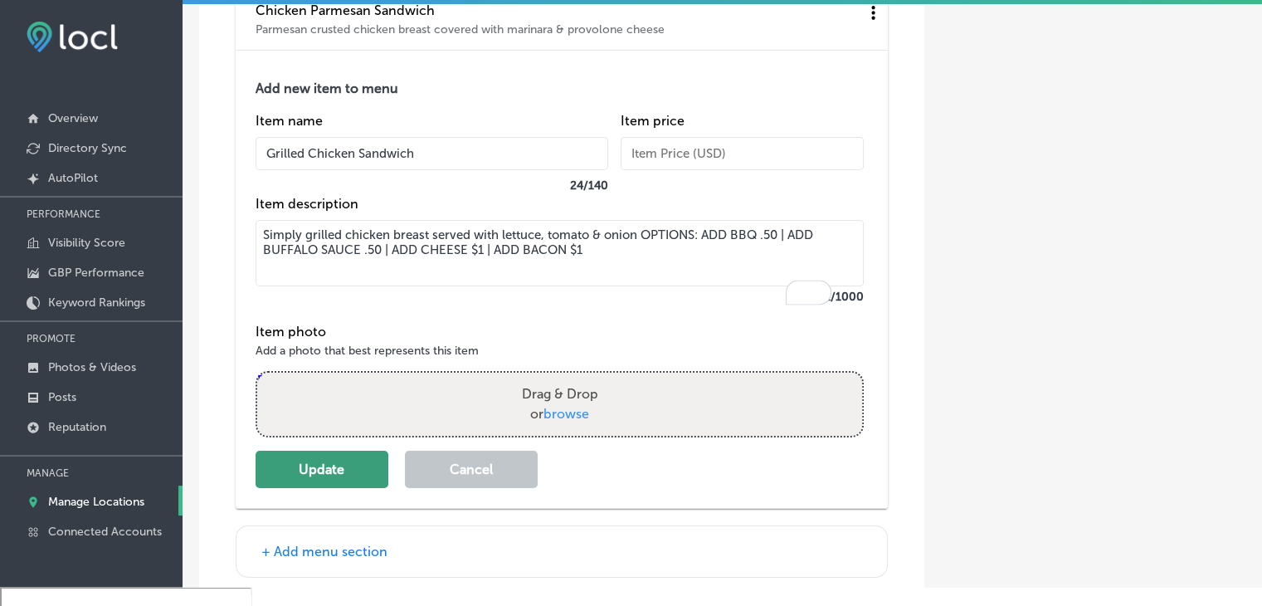
type textarea "Simply grilled chicken breast served with lettuce, tomato & onion OPTIONS: ADD …"
click at [331, 487] on button "Update" at bounding box center [322, 469] width 133 height 37
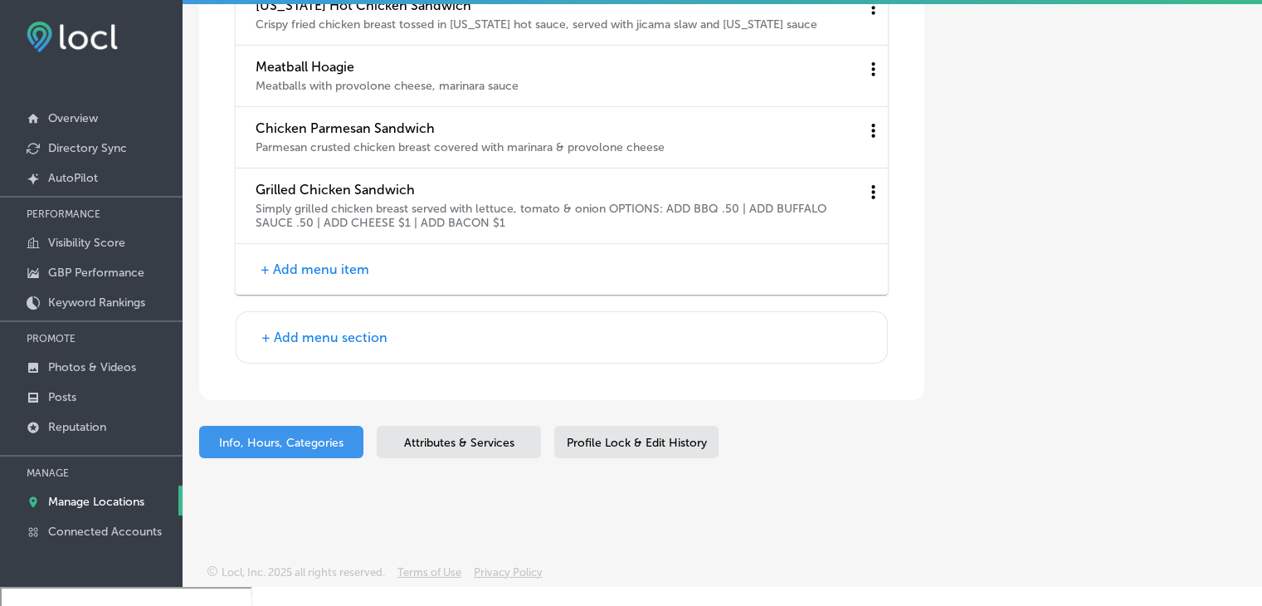
scroll to position [5450, 0]
click at [358, 266] on button "+ Add menu item" at bounding box center [315, 269] width 119 height 17
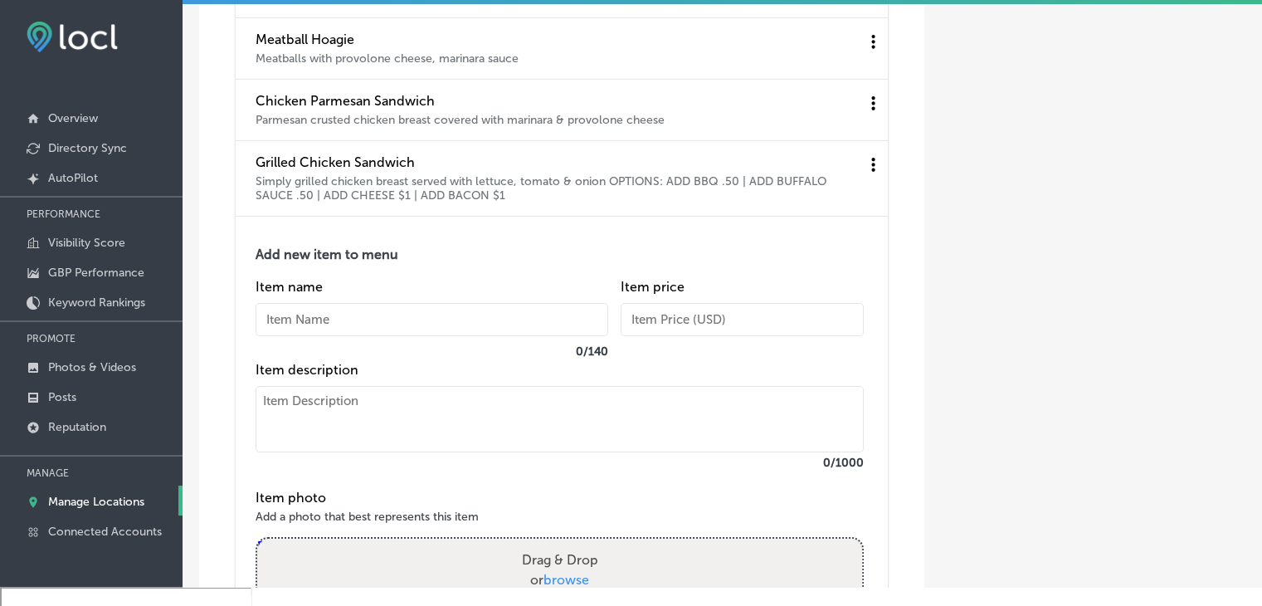
click at [350, 336] on input "text" at bounding box center [432, 319] width 353 height 33
paste input "Crispy Chicken Sandwich"
type input "Crispy Chicken Sandwich"
click at [287, 514] on div "Add new item to menu Item name Crispy Chicken Sandwich 0 / 140 Item price Item …" at bounding box center [570, 449] width 628 height 407
click at [349, 452] on textarea at bounding box center [560, 419] width 608 height 66
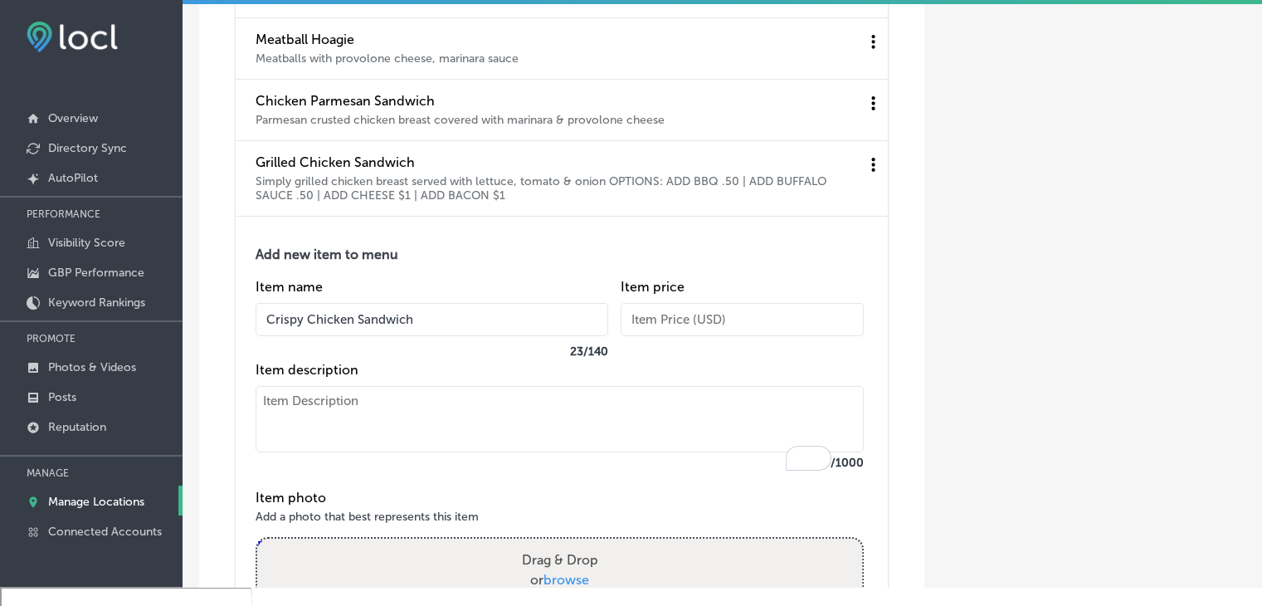
paste textarea "Deep fried chicken breast, topped with cajun remoulade sauce, lettuce, tomato &…"
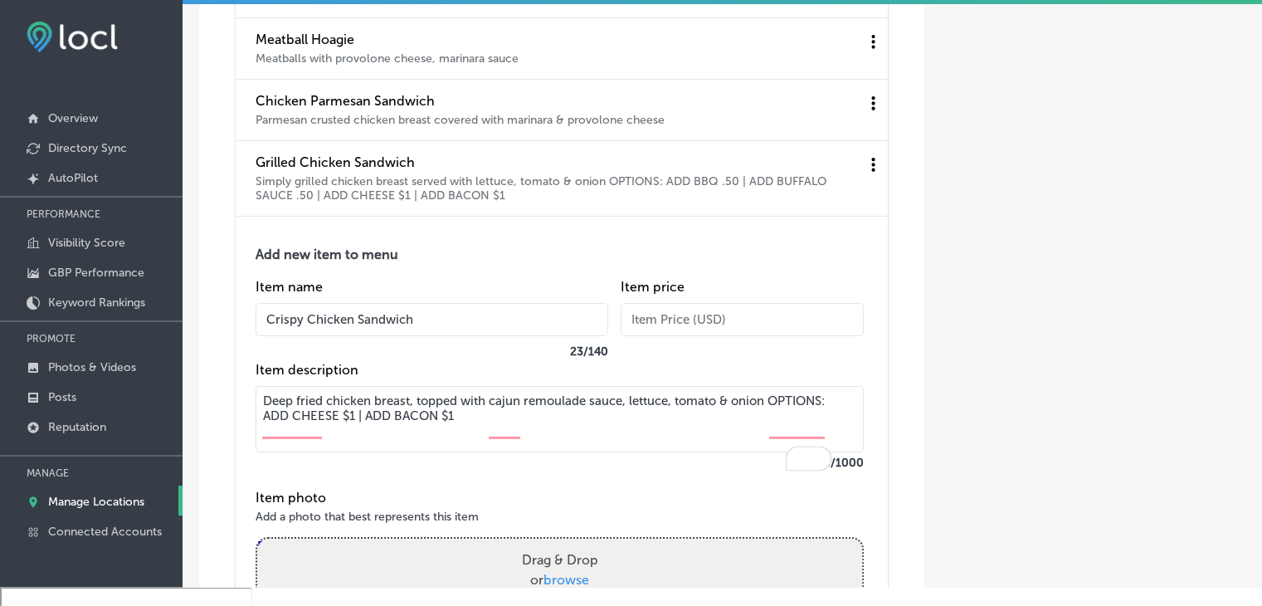
click at [768, 429] on textarea "Deep fried chicken breast, topped with cajun remoulade sauce, lettuce, tomato &…" at bounding box center [560, 419] width 608 height 66
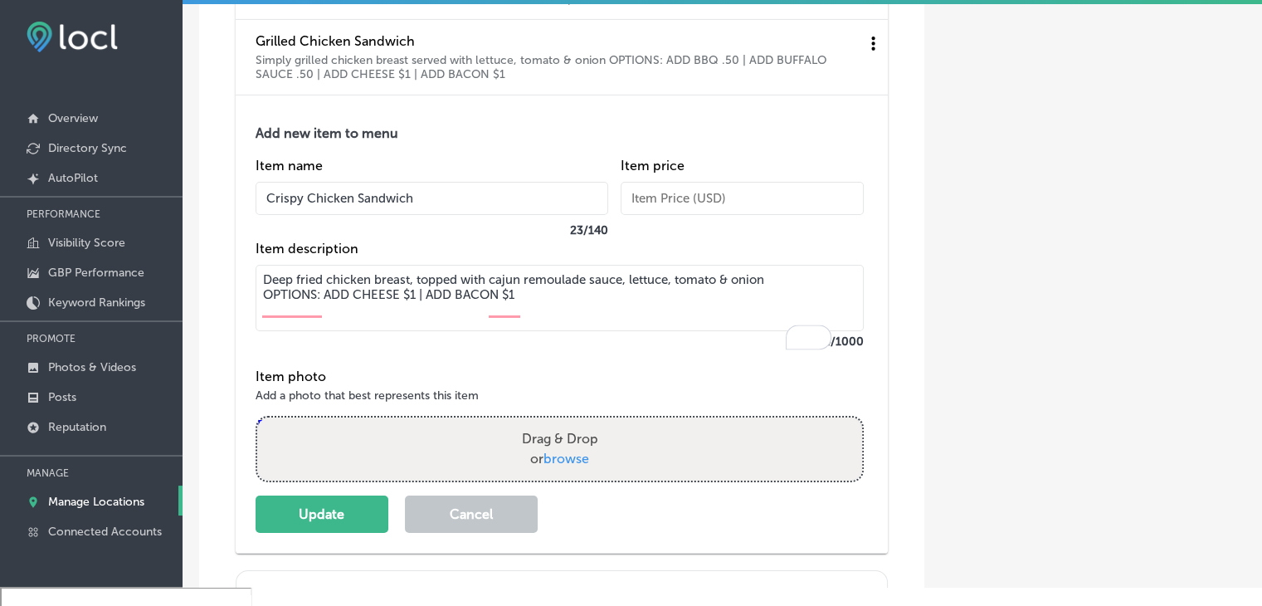
scroll to position [5533, 0]
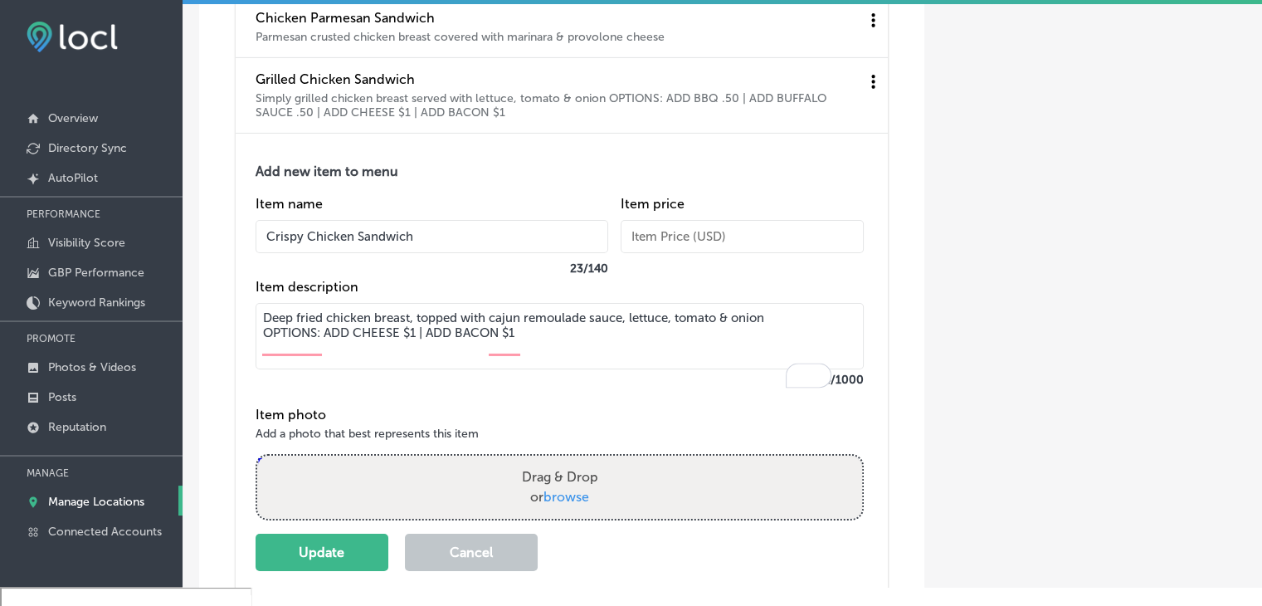
type textarea "Deep fried chicken breast, topped with cajun remoulade sauce, lettuce, tomato &…"
click at [538, 134] on div "Grilled Chicken Sandwich Simply grilled chicken breast served with lettuce, tom…" at bounding box center [562, 96] width 652 height 76
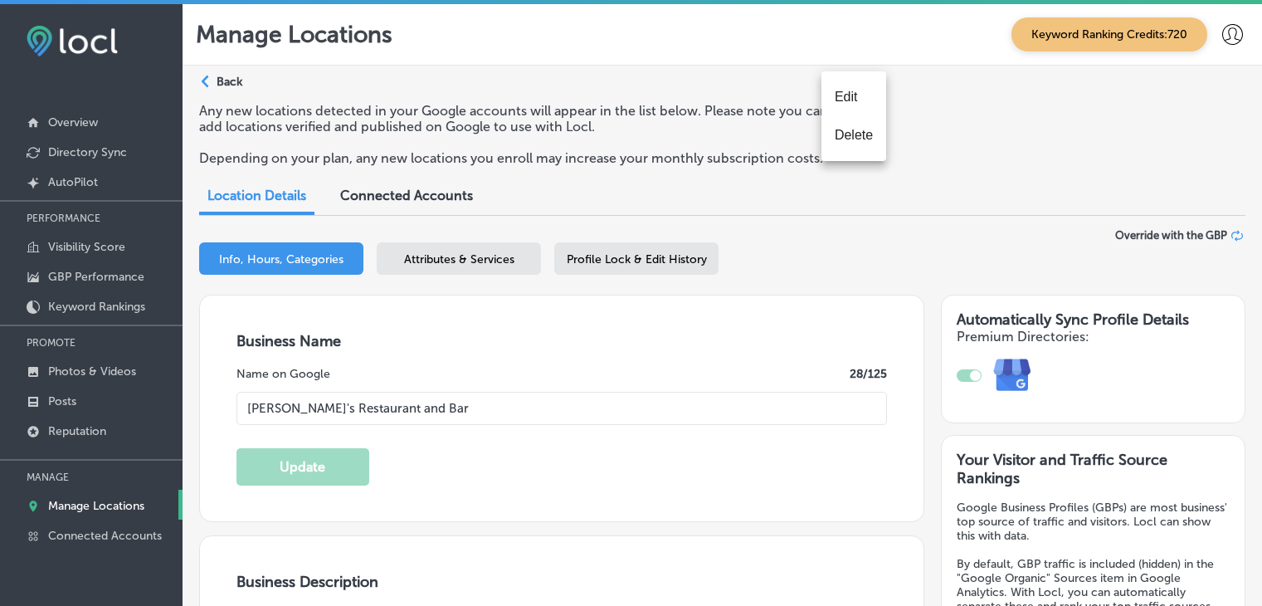
select select "US"
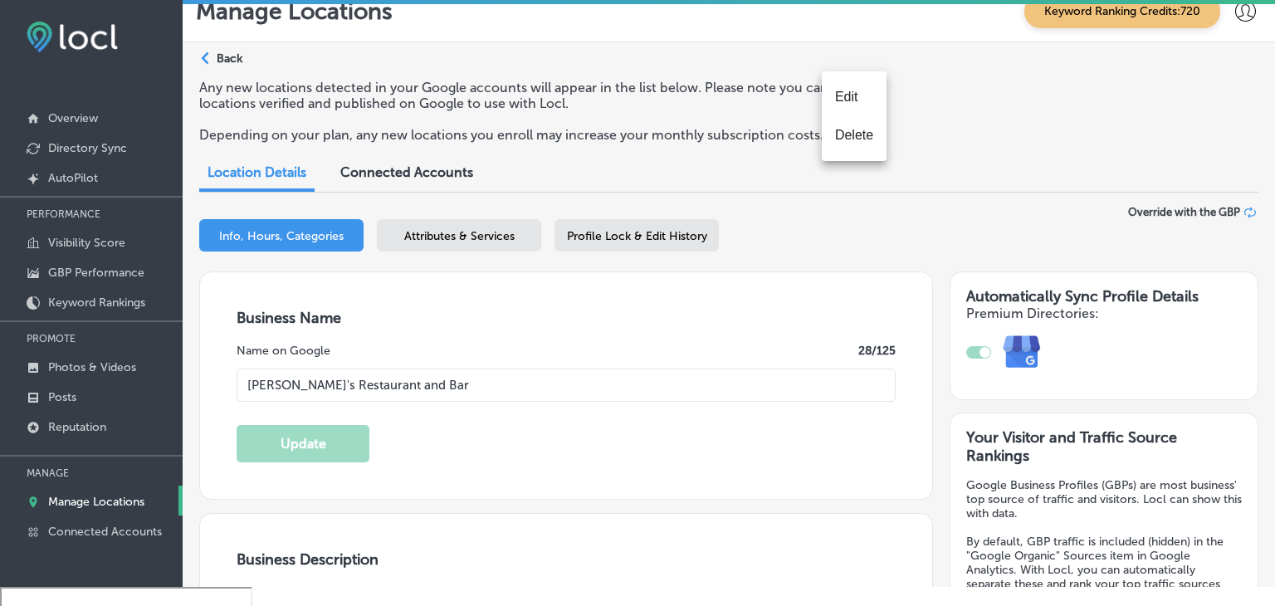
scroll to position [5496, 0]
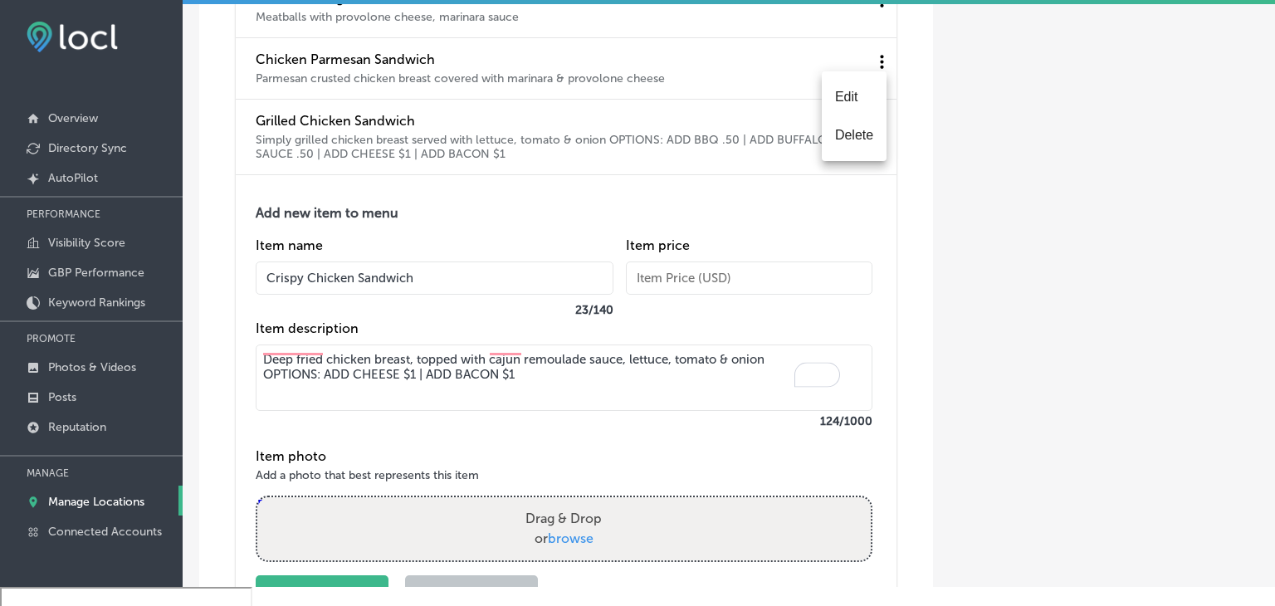
click at [840, 94] on li "Edit" at bounding box center [854, 97] width 65 height 38
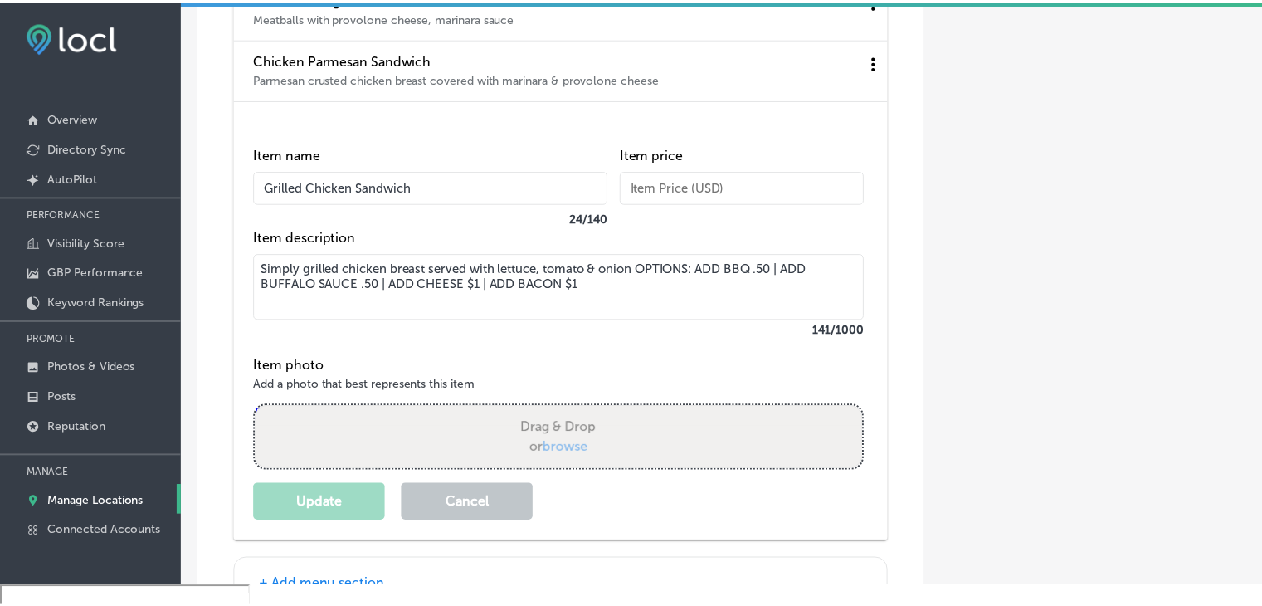
scroll to position [5533, 0]
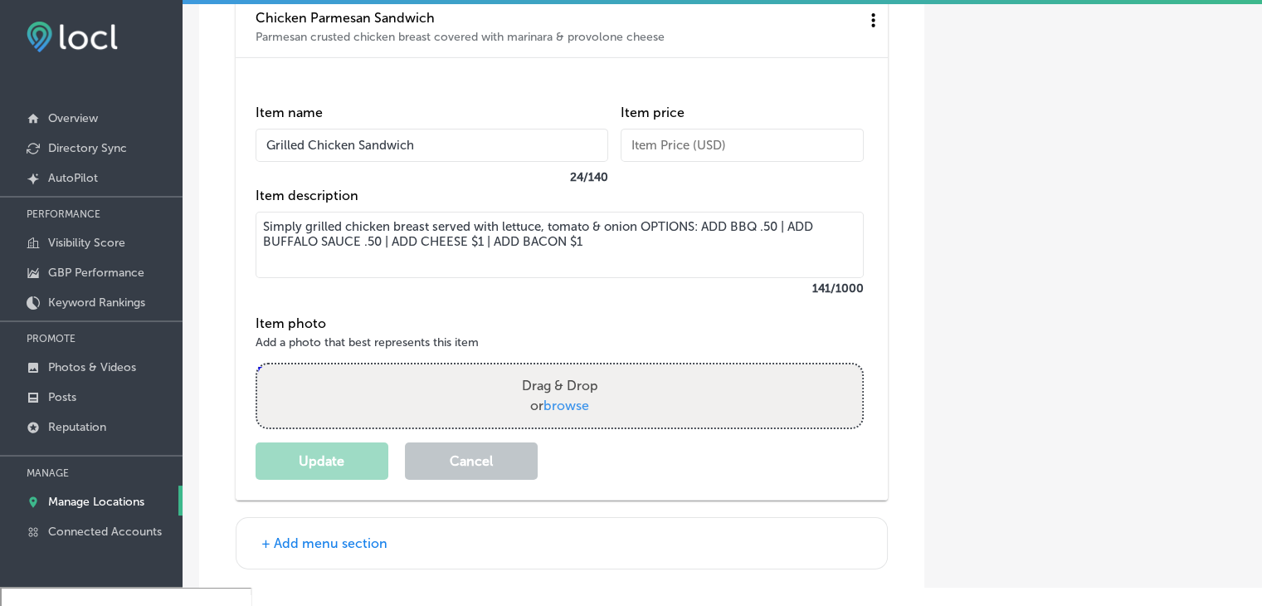
click at [643, 251] on textarea "Simply grilled chicken breast served with lettuce, tomato & onion OPTIONS: ADD …" at bounding box center [560, 245] width 608 height 66
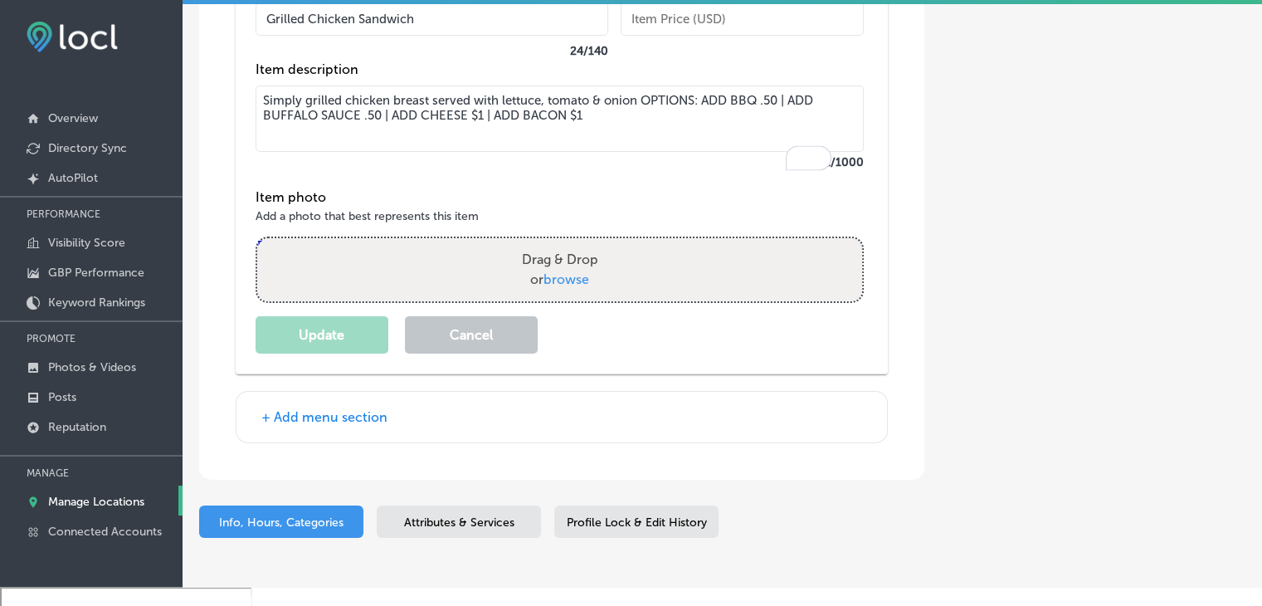
scroll to position [5600, 0]
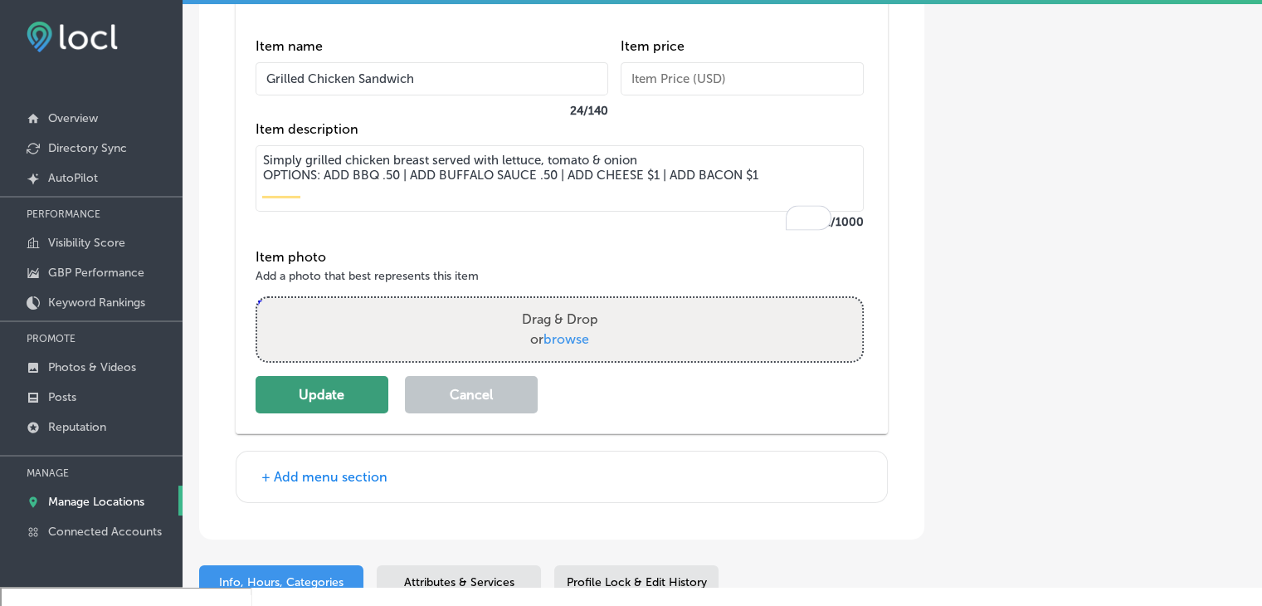
type textarea "Simply grilled chicken breast served with lettuce, tomato & onion OPTIONS: ADD …"
click at [303, 413] on button "Update" at bounding box center [322, 394] width 133 height 37
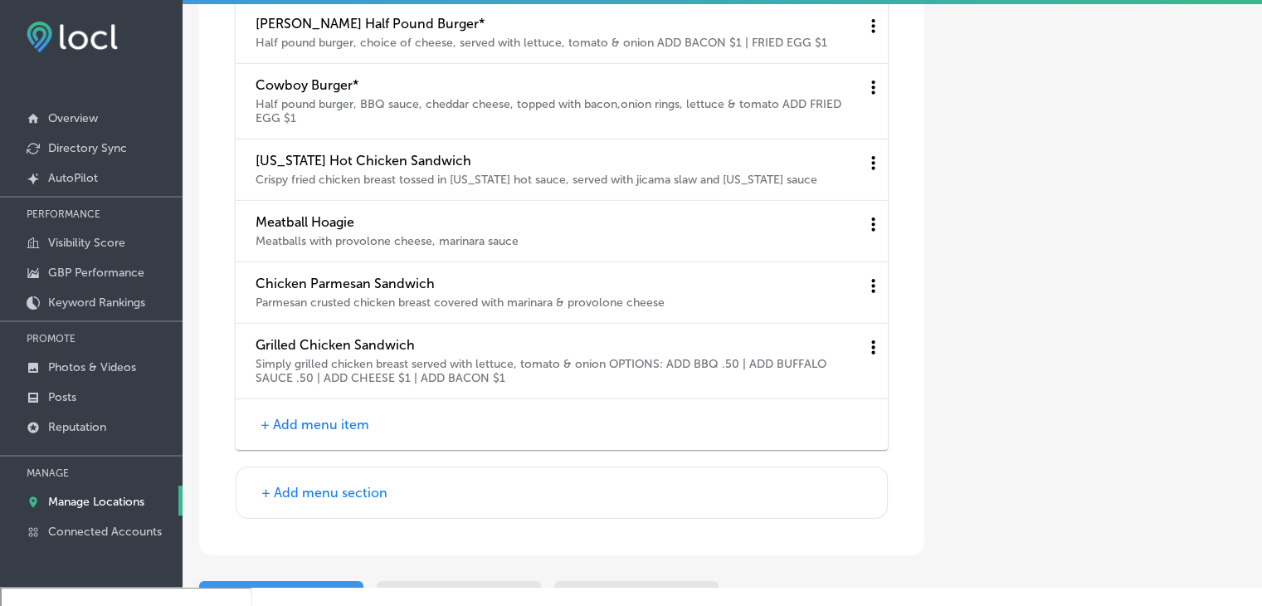
scroll to position [5268, 0]
click at [325, 433] on button "+ Add menu item" at bounding box center [315, 424] width 119 height 17
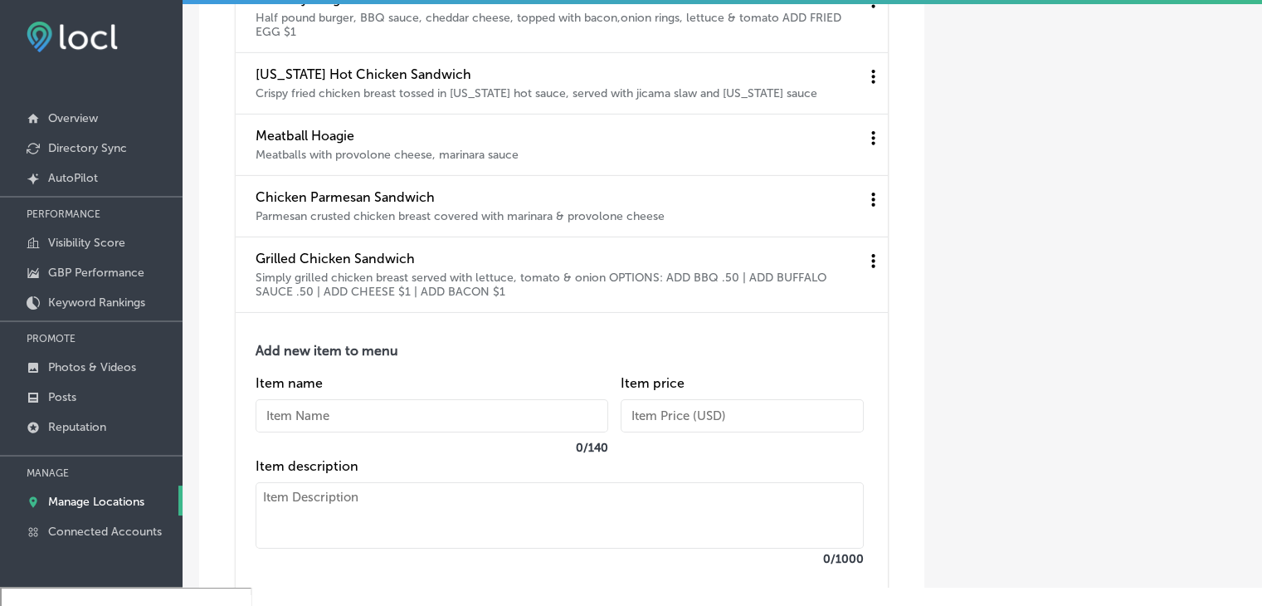
scroll to position [5434, 0]
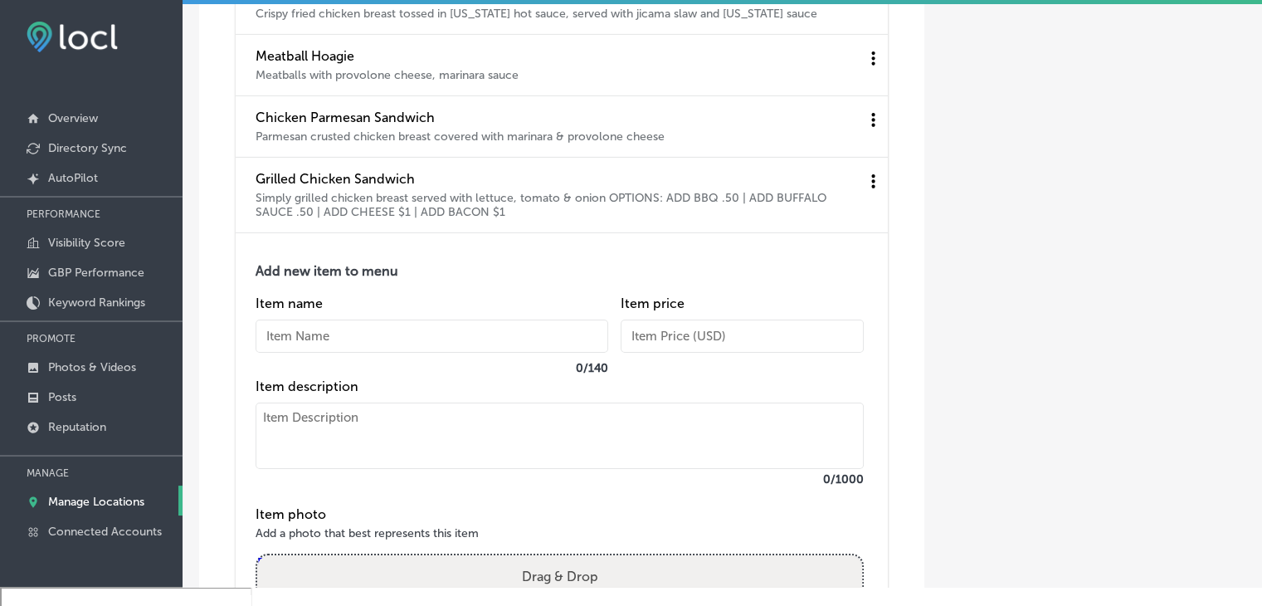
click at [343, 469] on textarea at bounding box center [560, 435] width 608 height 66
paste textarea "Deep fried chicken breast, topped with cajun remoulade sauce, lettuce, tomato &…"
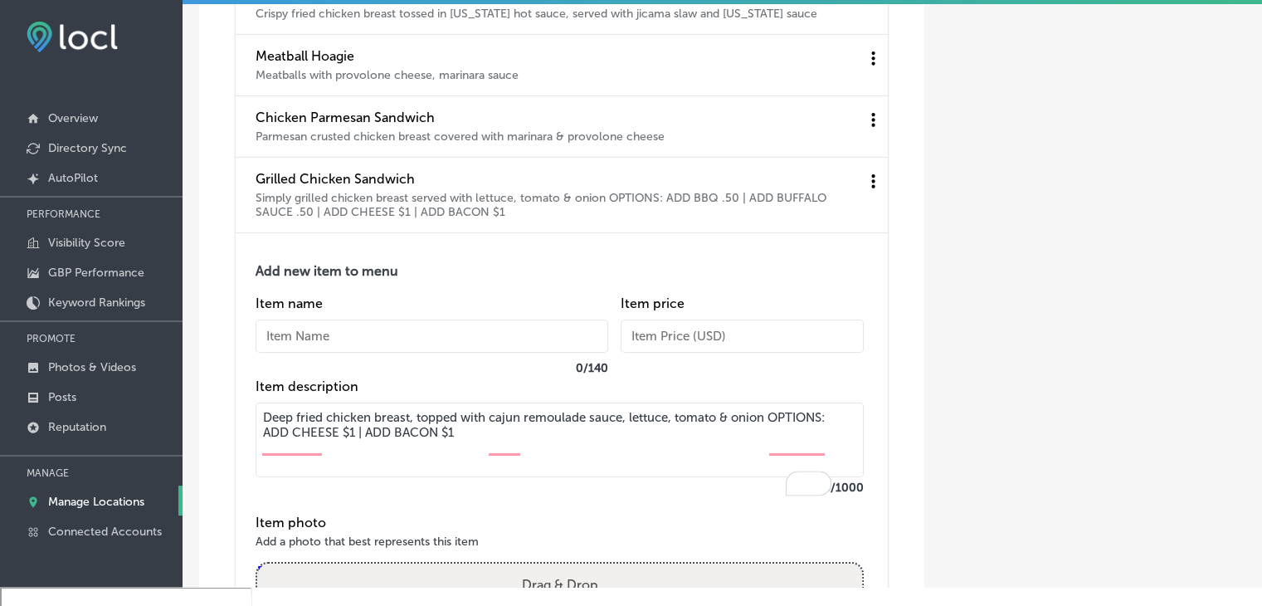
click at [770, 440] on textarea "Deep fried chicken breast, topped with cajun remoulade sauce, lettuce, tomato &…" at bounding box center [560, 439] width 608 height 75
type textarea "Deep fried chicken breast, topped with cajun remoulade sauce, lettuce, tomato &…"
click at [339, 353] on input "text" at bounding box center [432, 335] width 353 height 33
paste input "Crispy Chicken Sandwich"
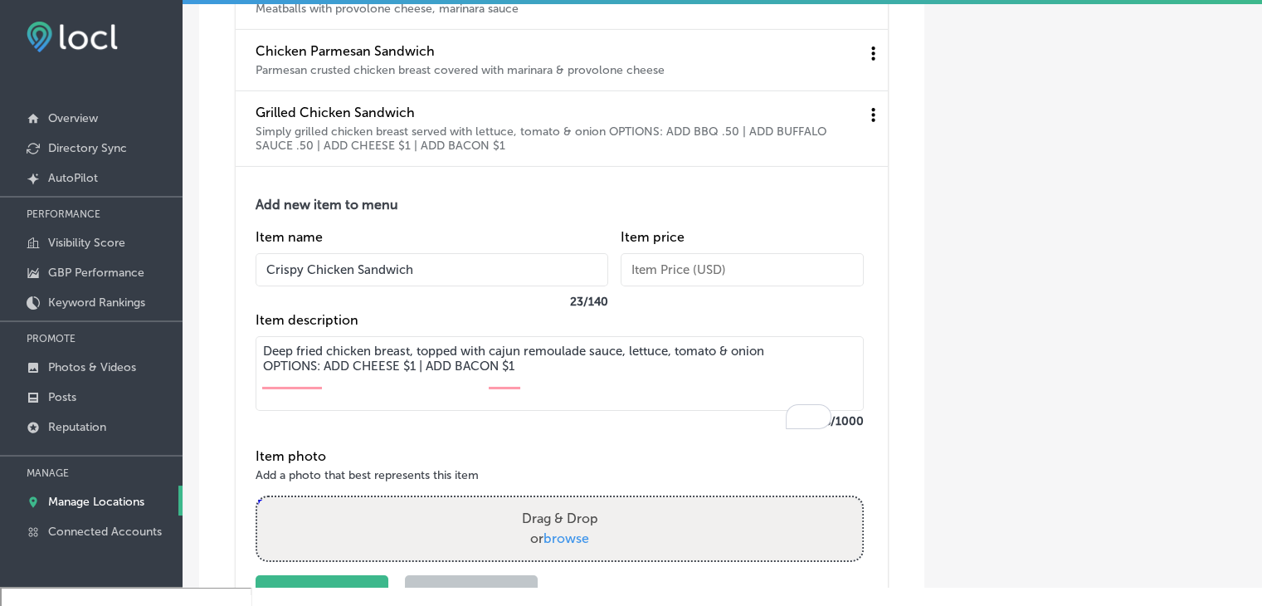
scroll to position [5600, 0]
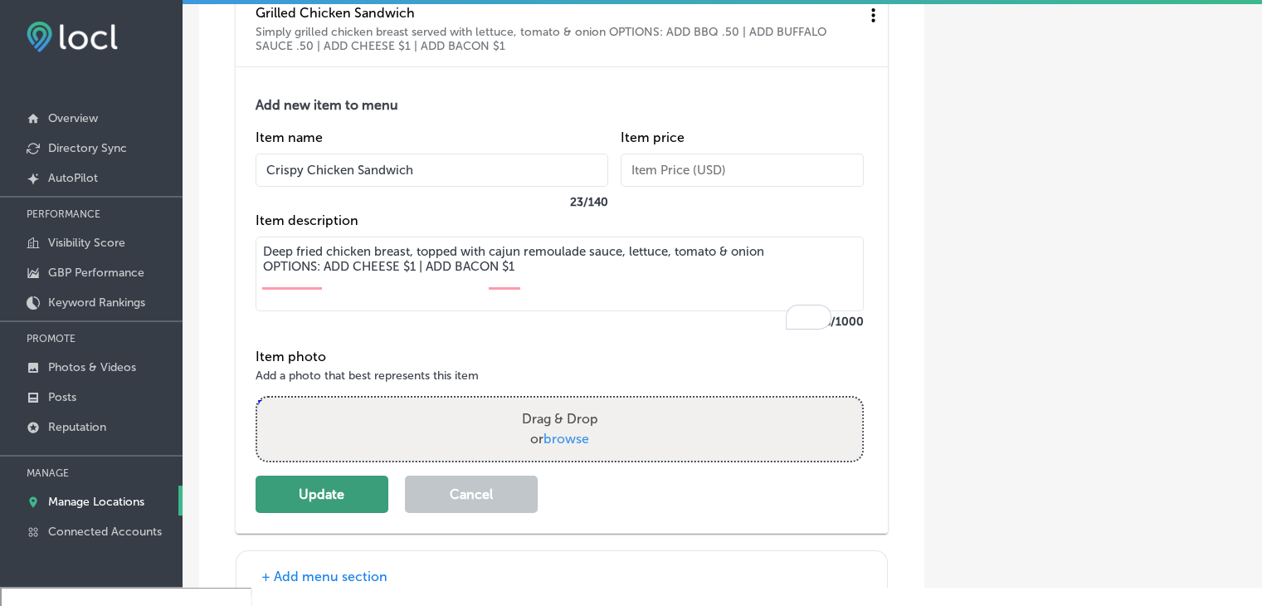
type input "Crispy Chicken Sandwich"
click at [328, 513] on button "Update" at bounding box center [322, 493] width 133 height 37
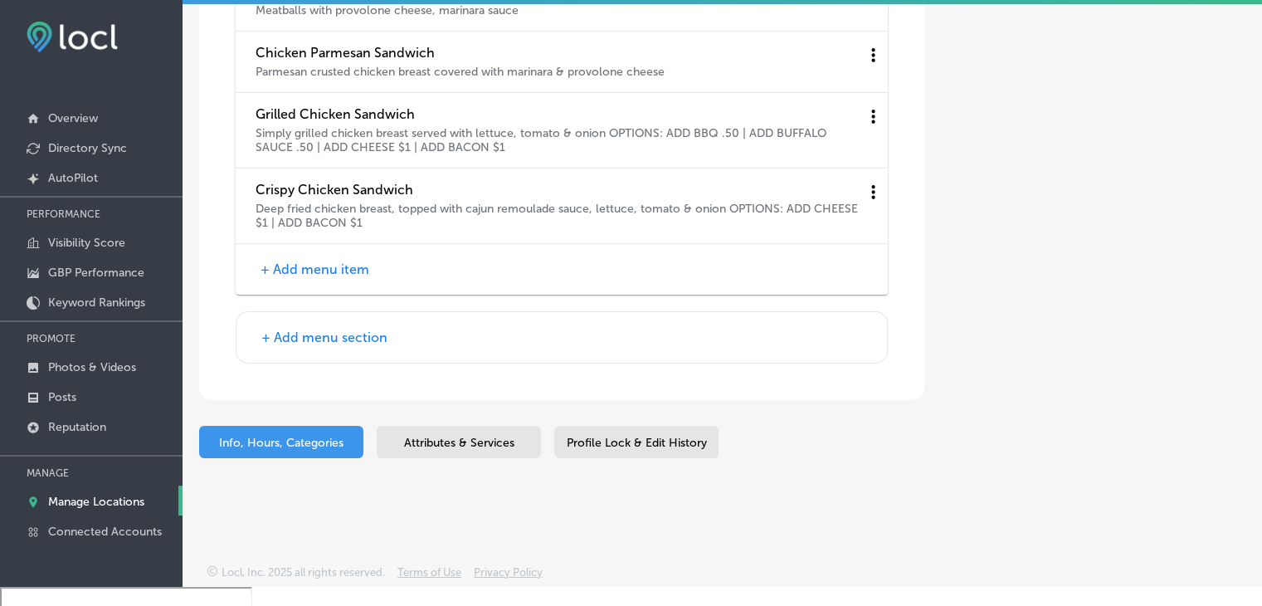
scroll to position [5526, 0]
click at [349, 272] on button "+ Add menu item" at bounding box center [315, 269] width 119 height 17
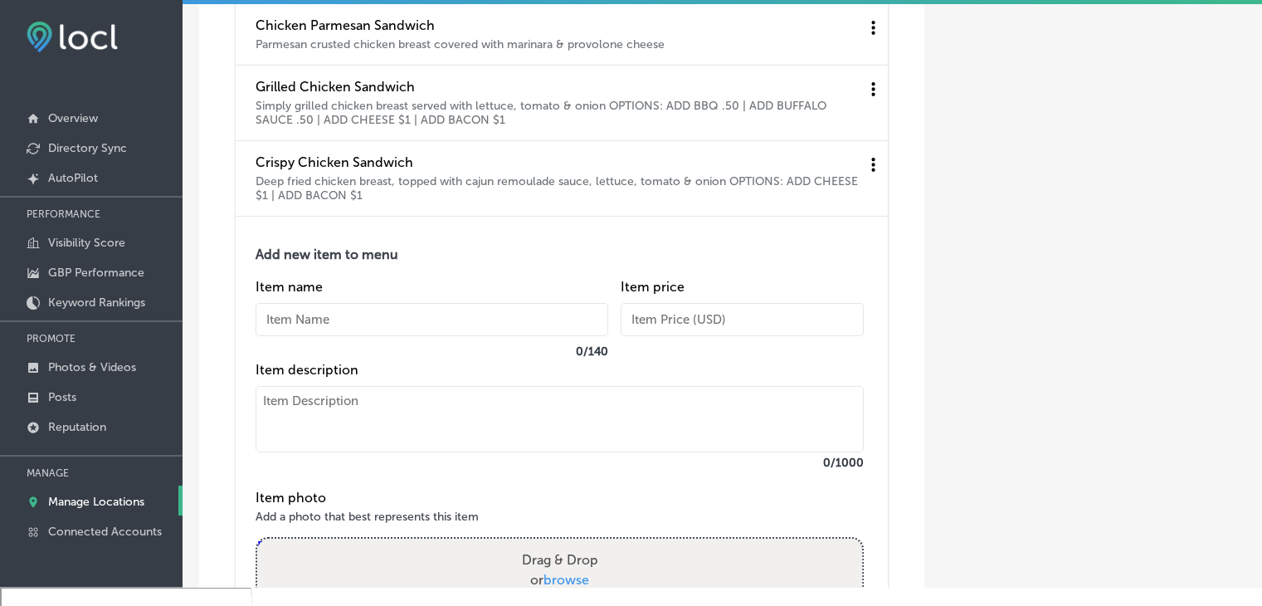
click at [358, 336] on input "text" at bounding box center [432, 319] width 353 height 33
paste input "BUFFALO CHICKEN SANDWICH"
click at [358, 451] on textarea at bounding box center [560, 419] width 608 height 66
drag, startPoint x: 488, startPoint y: 329, endPoint x: 292, endPoint y: 322, distance: 196.0
click at [292, 322] on div "Item name BUFFALO CHICKEN SANDWICH 24 / 140" at bounding box center [432, 320] width 353 height 83
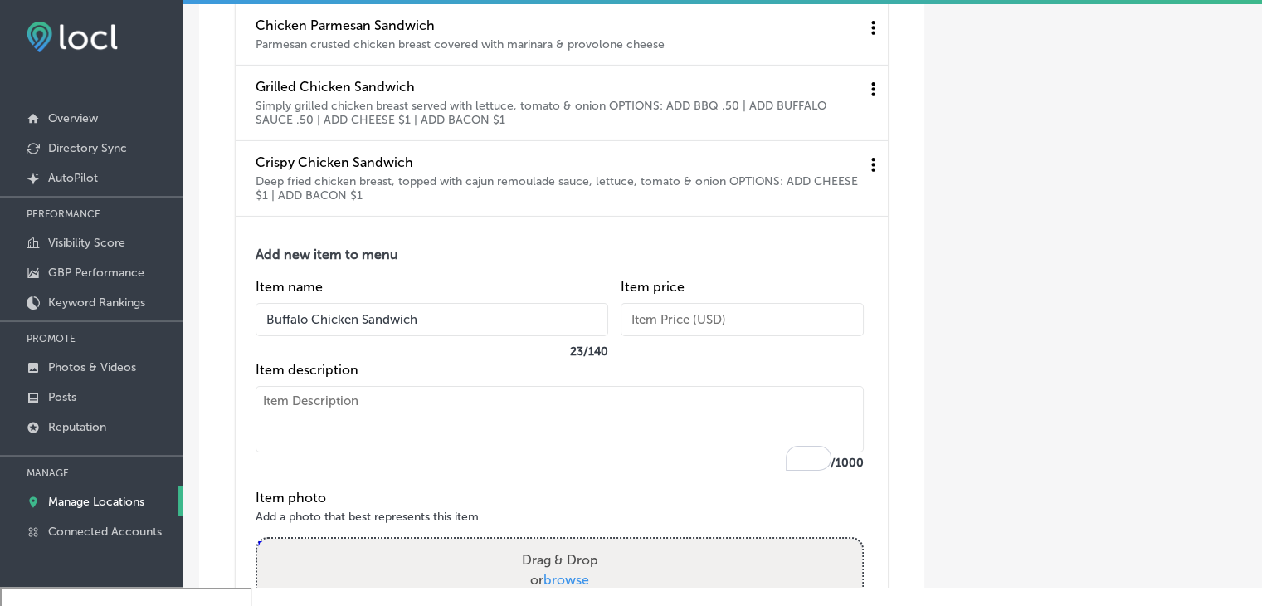
type input "Buffalo Chicken Sandwich"
paste textarea "Deep fried chicken breast tossed in [PERSON_NAME]’s house made buffalo sauce, t…"
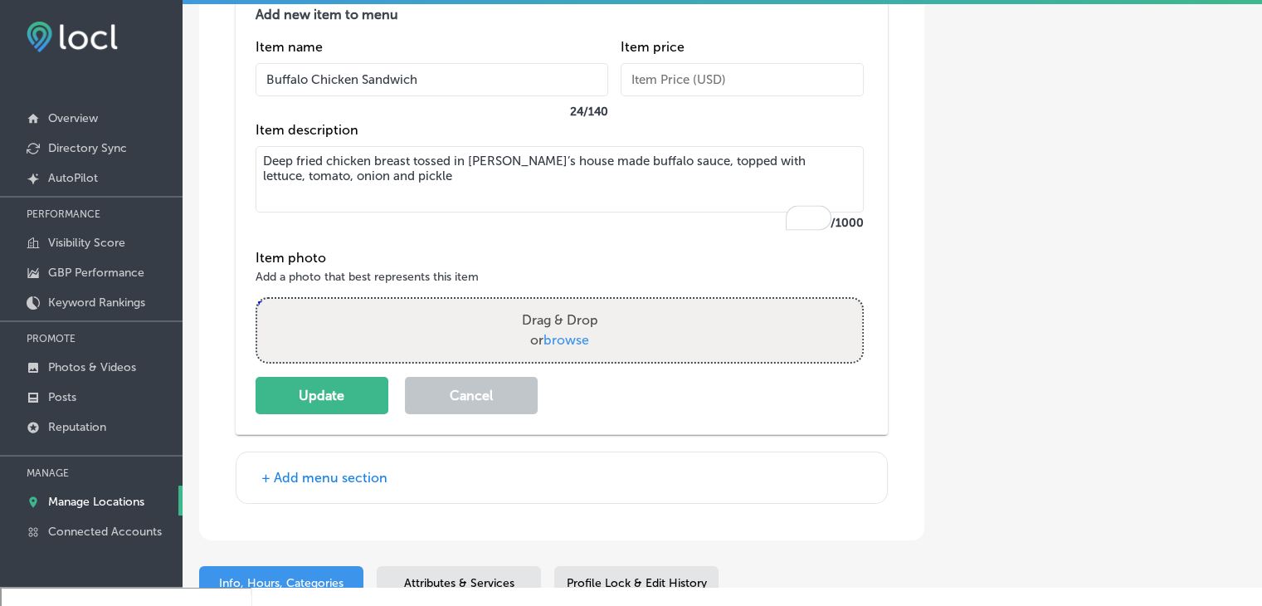
scroll to position [5775, 0]
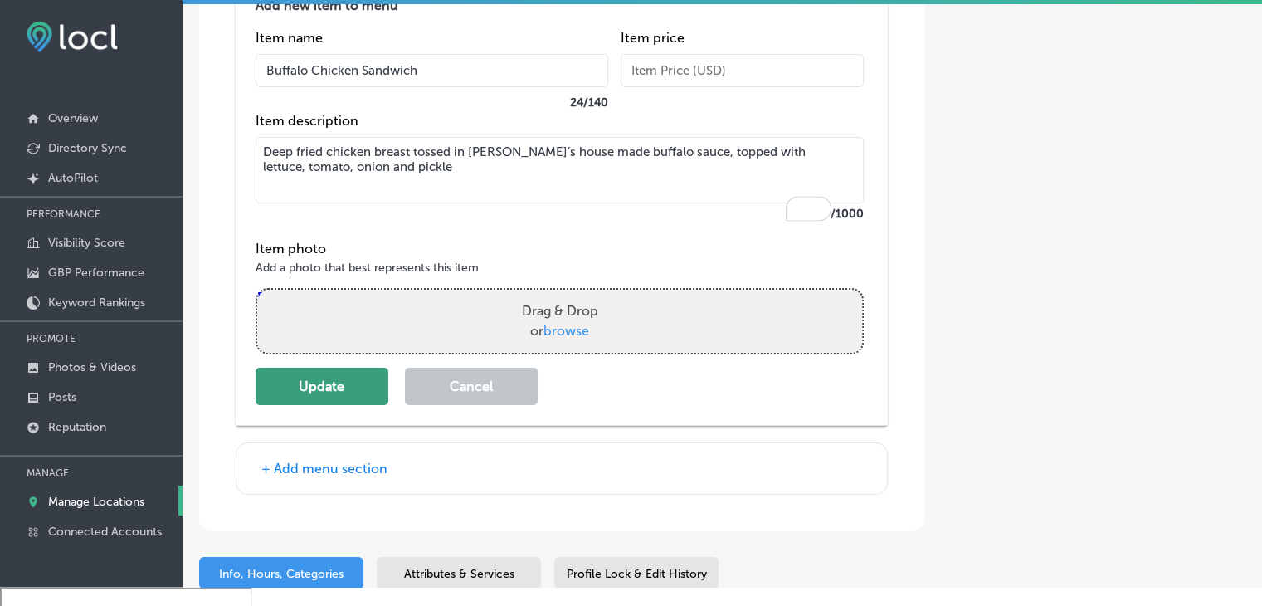
type textarea "Deep fried chicken breast tossed in [PERSON_NAME]’s house made buffalo sauce, t…"
click at [342, 405] on button "Update" at bounding box center [322, 386] width 133 height 37
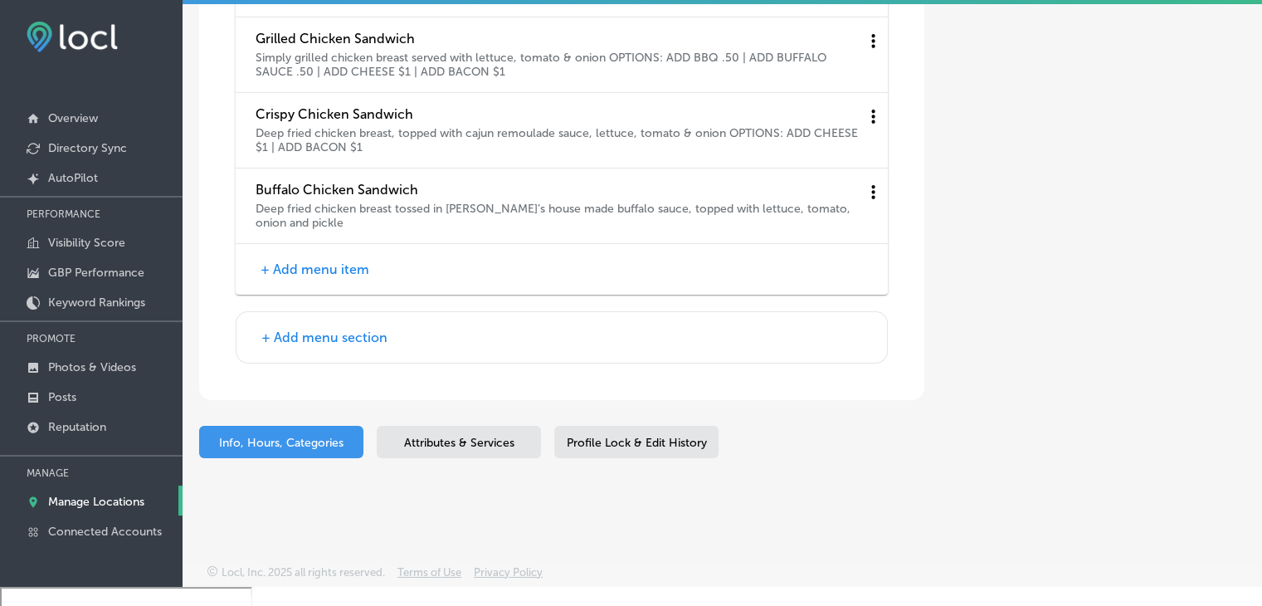
scroll to position [5600, 0]
click at [342, 277] on button "+ Add menu item" at bounding box center [315, 269] width 119 height 17
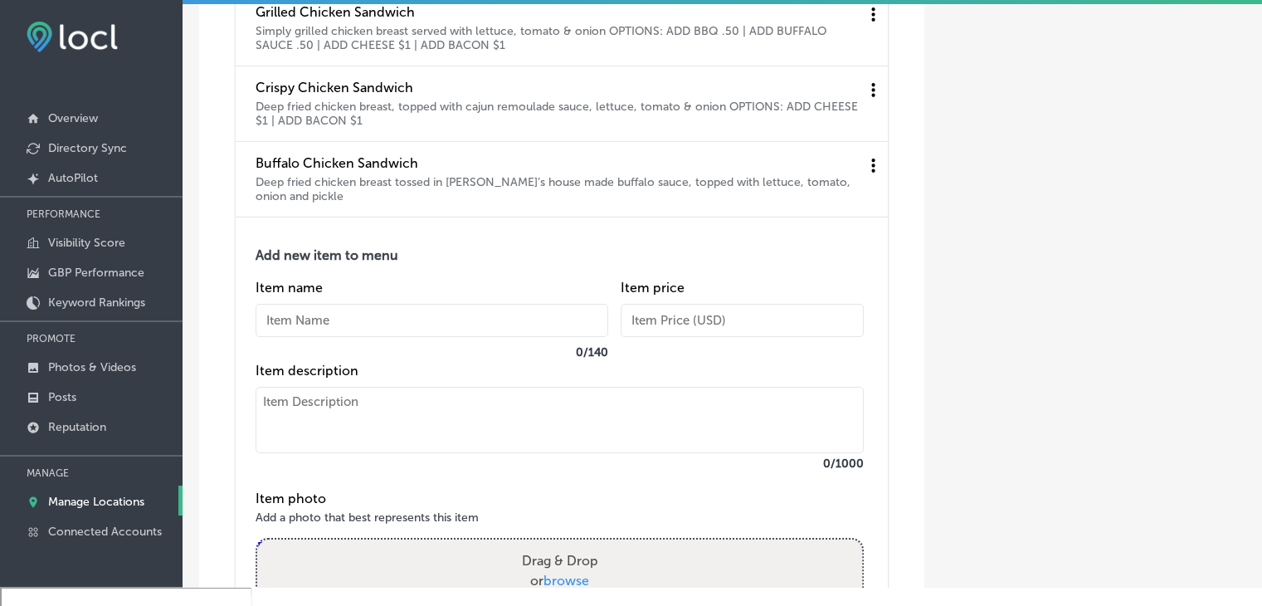
click at [353, 337] on input "text" at bounding box center [432, 320] width 353 height 33
paste input "Pulled Pork Sandwich"
type input "Pulled Pork Sandwich"
click at [367, 453] on textarea at bounding box center [560, 420] width 608 height 66
paste textarea "Oven roasted BBQ pulled pork topped with jicama slaw and [US_STATE] sauce"
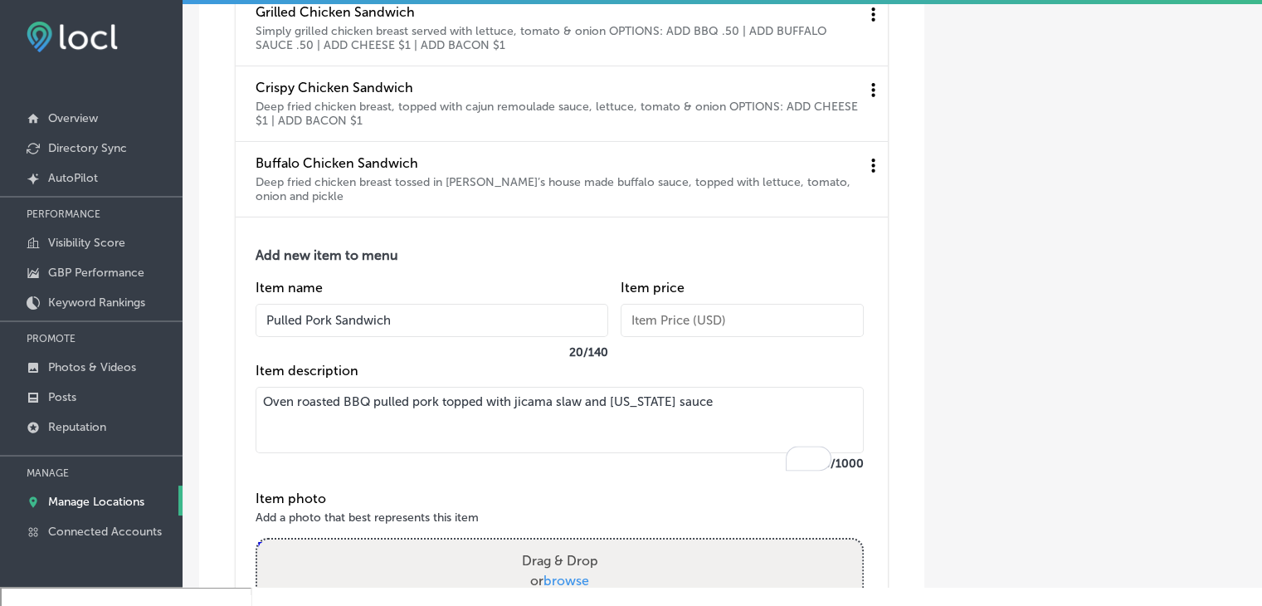
scroll to position [5849, 0]
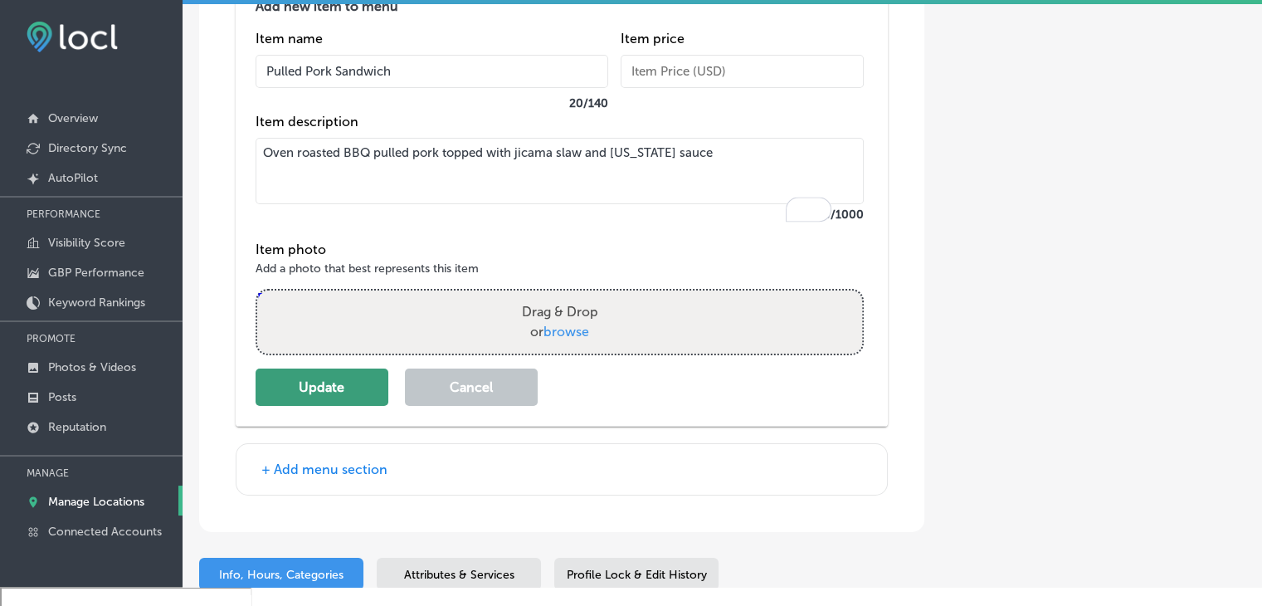
type textarea "Oven roasted BBQ pulled pork topped with jicama slaw and [US_STATE] sauce"
click at [322, 406] on button "Update" at bounding box center [322, 386] width 133 height 37
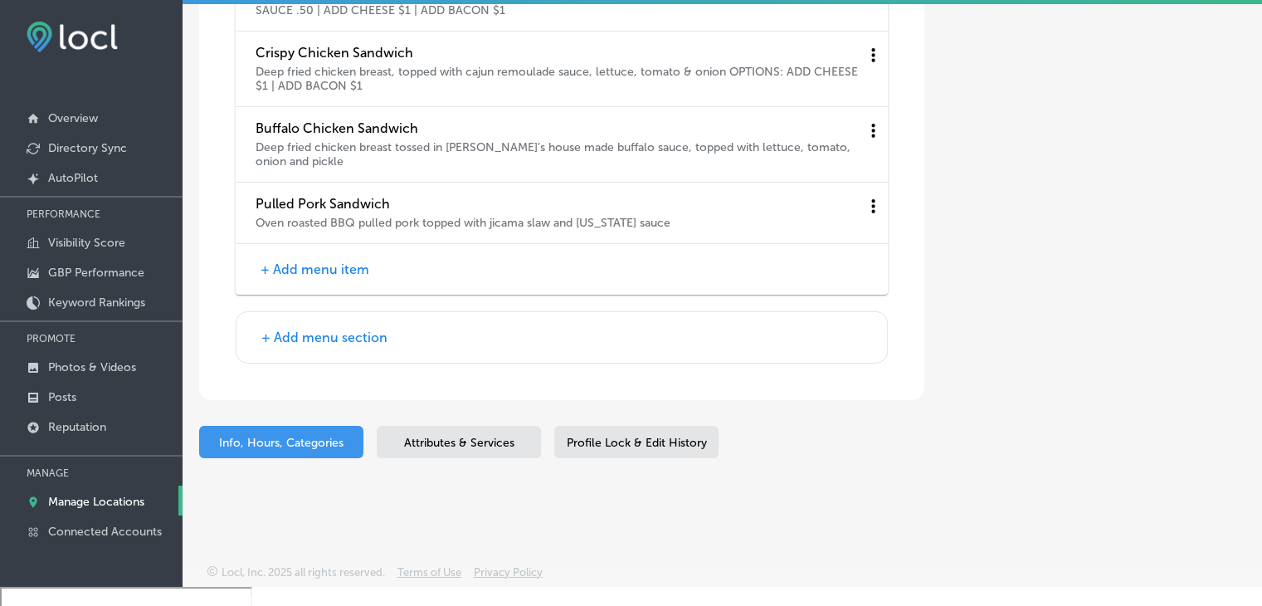
scroll to position [5662, 0]
click at [339, 339] on button "+ Add menu section" at bounding box center [324, 337] width 136 height 17
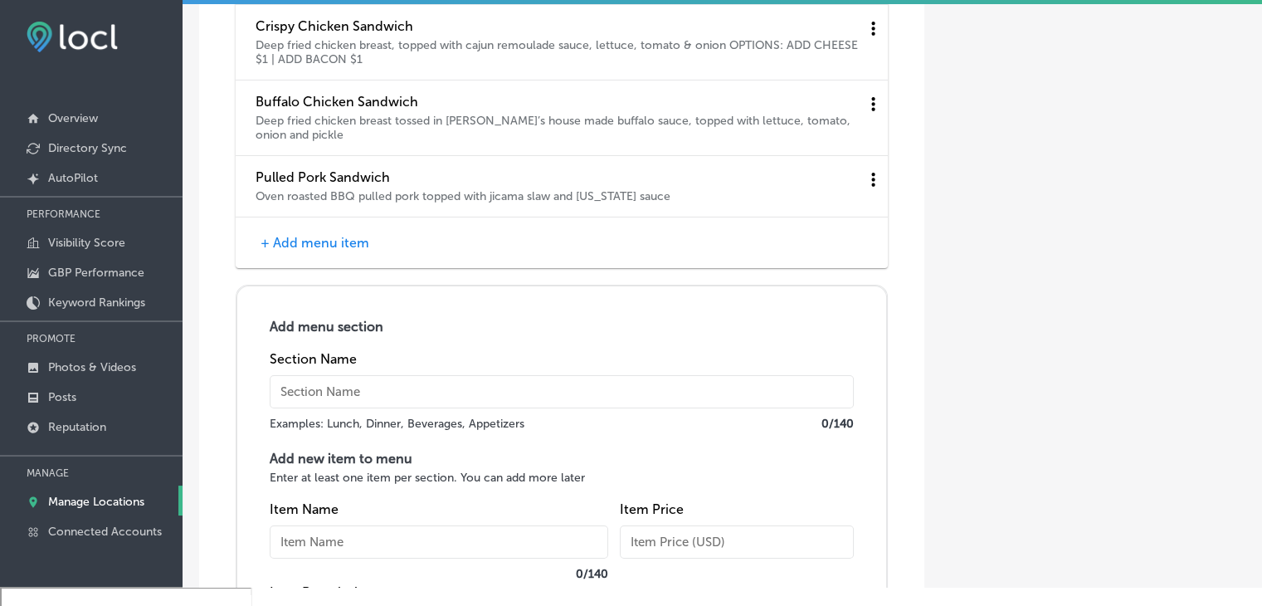
click at [336, 405] on input "text" at bounding box center [562, 391] width 584 height 33
type input "Pasta"
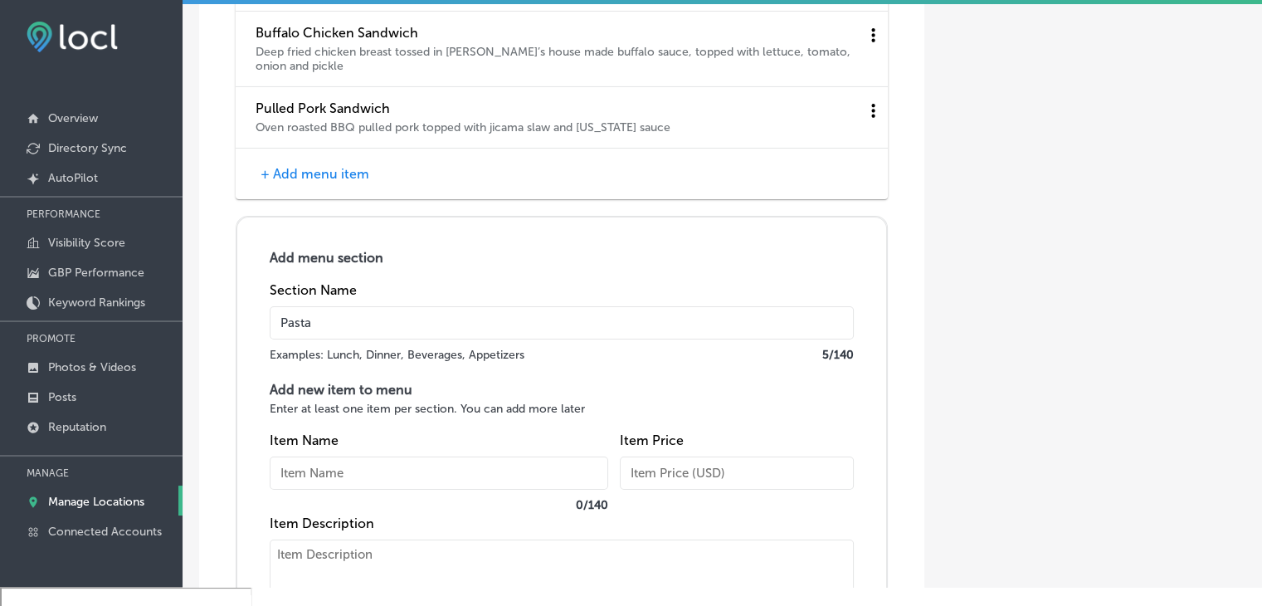
scroll to position [5828, 0]
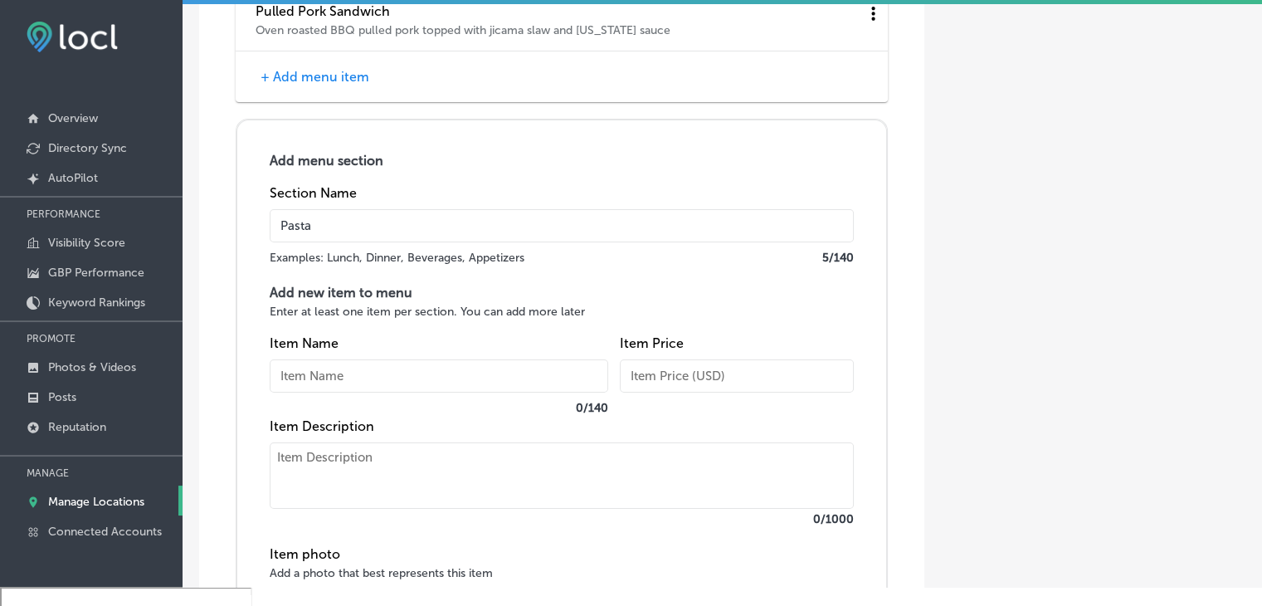
paste input "Spaghetti & Meatballs"
type input "Spaghetti & Meatballs"
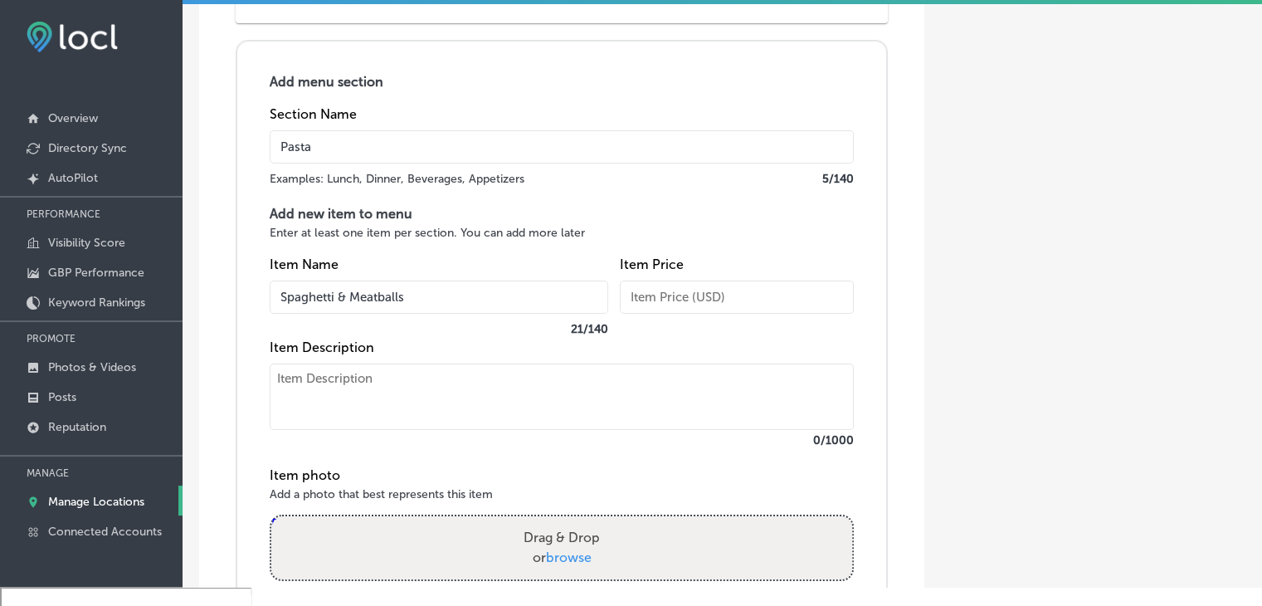
scroll to position [5994, 0]
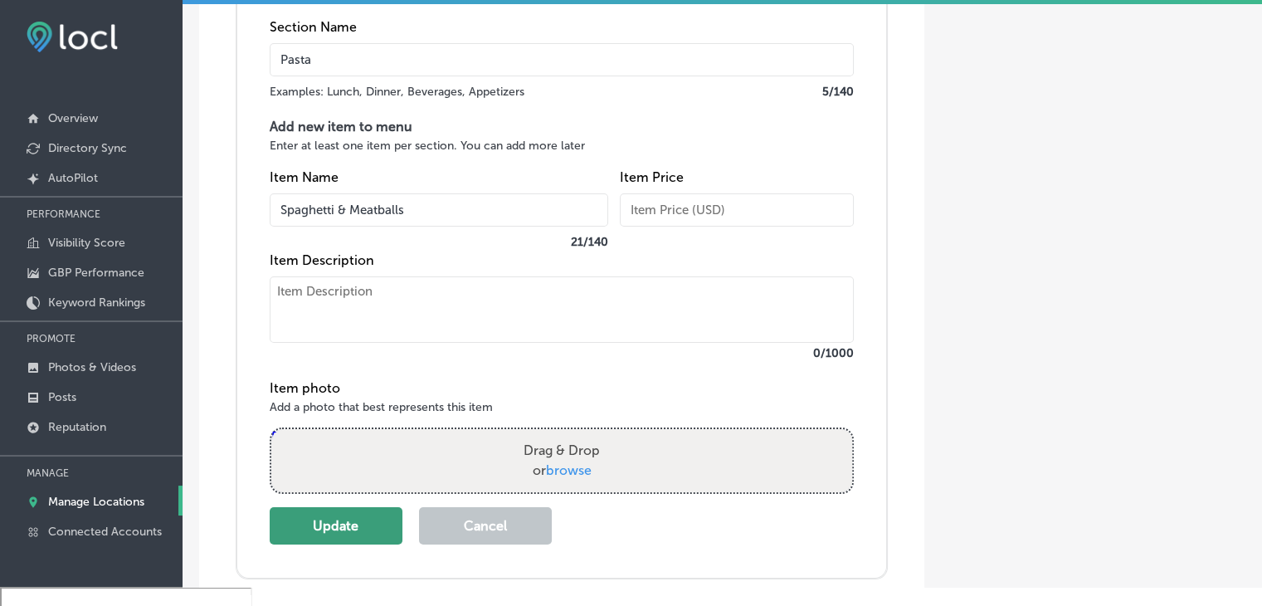
click at [281, 544] on button "Update" at bounding box center [336, 525] width 133 height 37
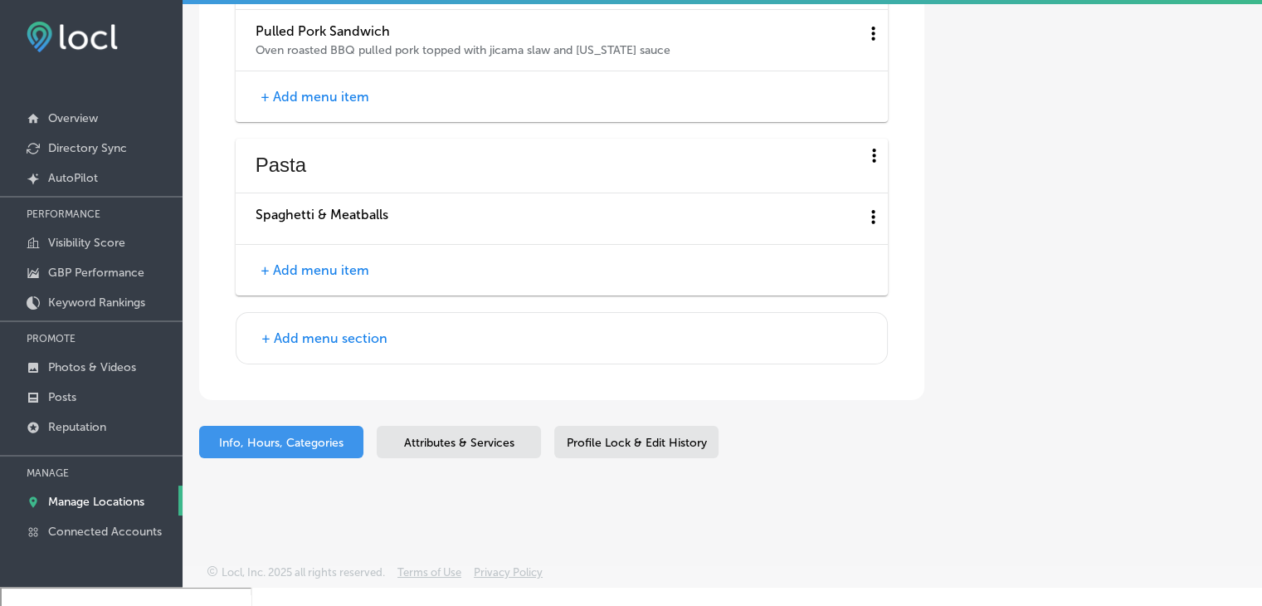
scroll to position [5835, 0]
click at [295, 271] on button "+ Add menu item" at bounding box center [315, 269] width 119 height 17
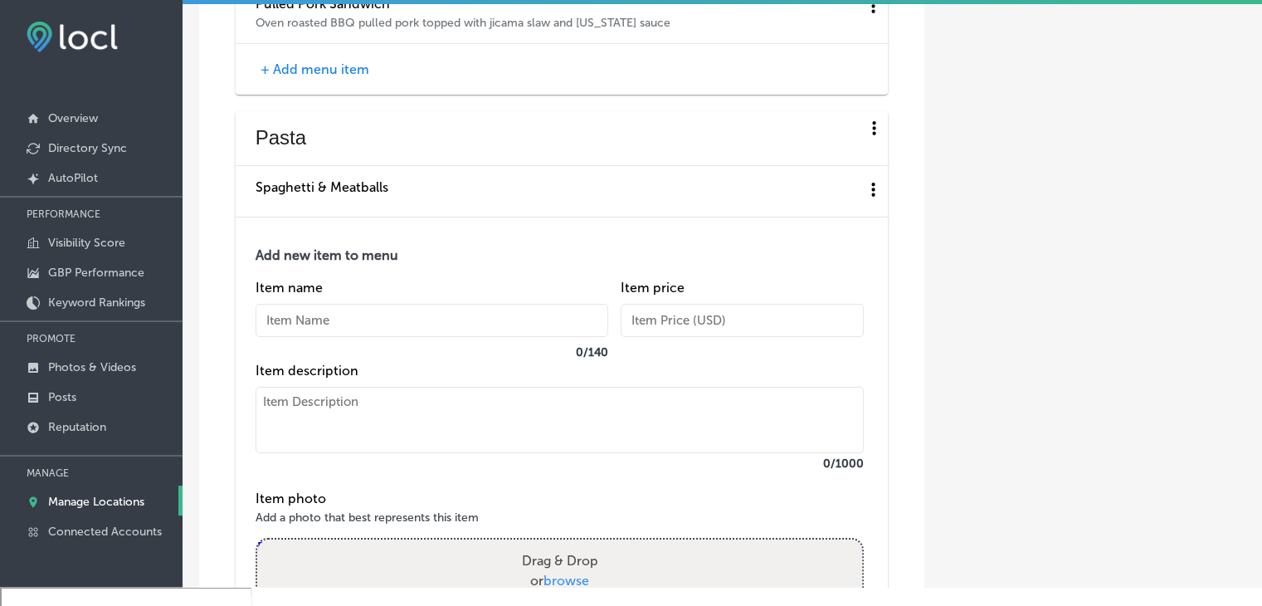
click at [309, 337] on input "text" at bounding box center [432, 320] width 353 height 33
paste input "Baked Penne Mozzarella"
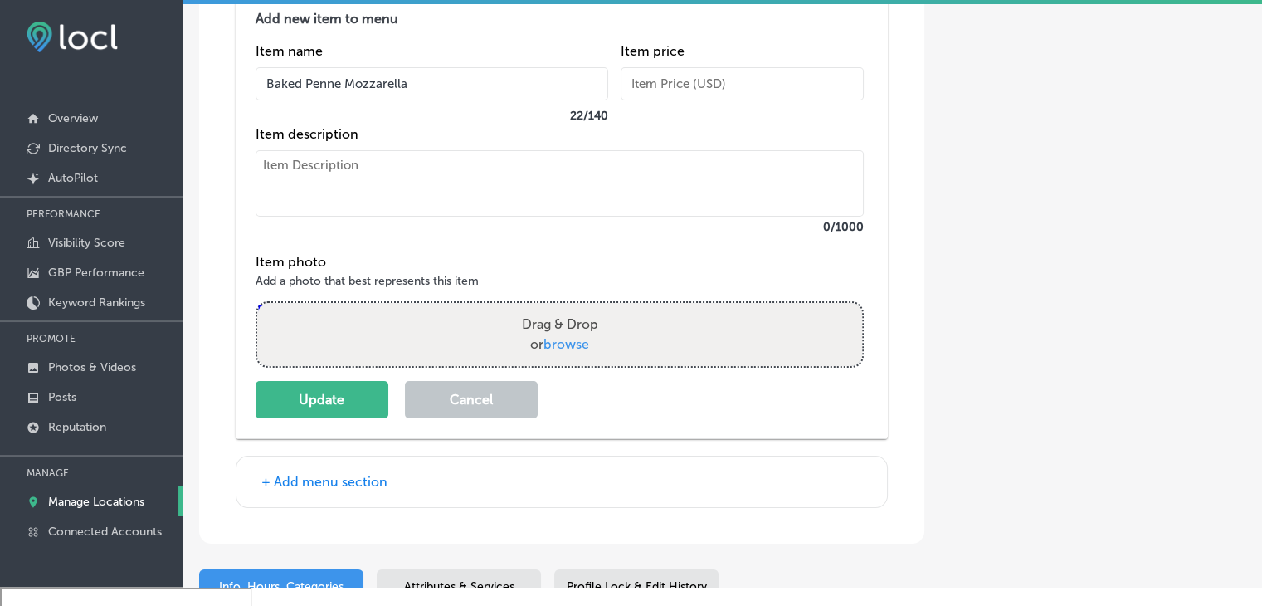
scroll to position [6084, 0]
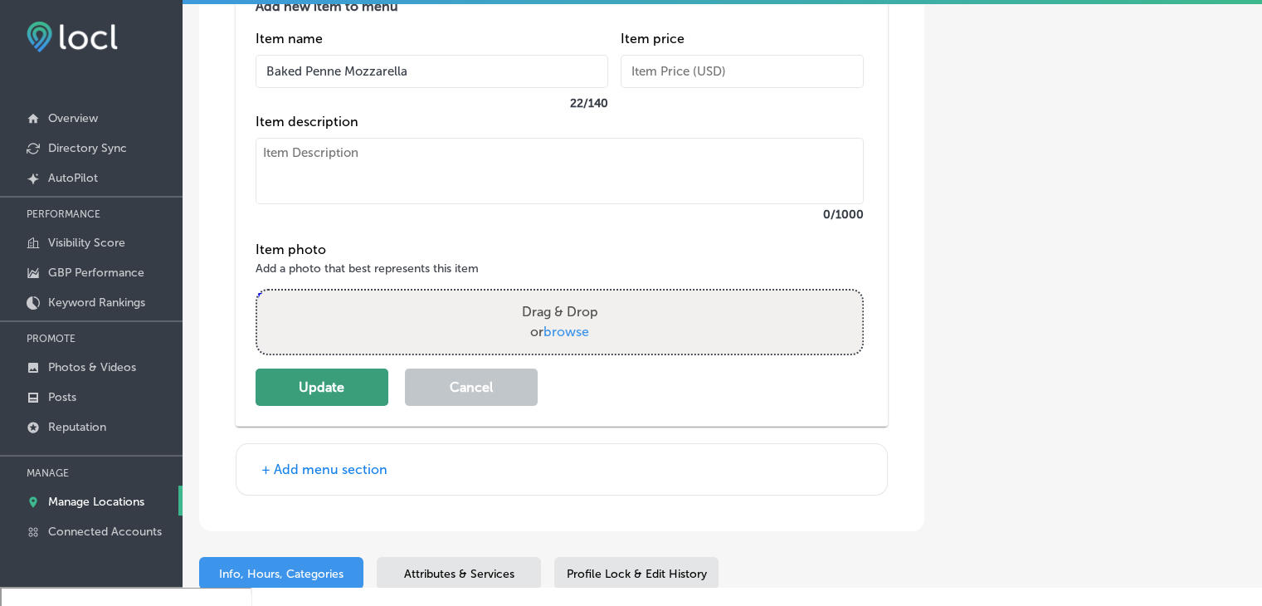
type input "Baked Penne Mozzarella"
click at [340, 401] on button "Update" at bounding box center [322, 386] width 133 height 37
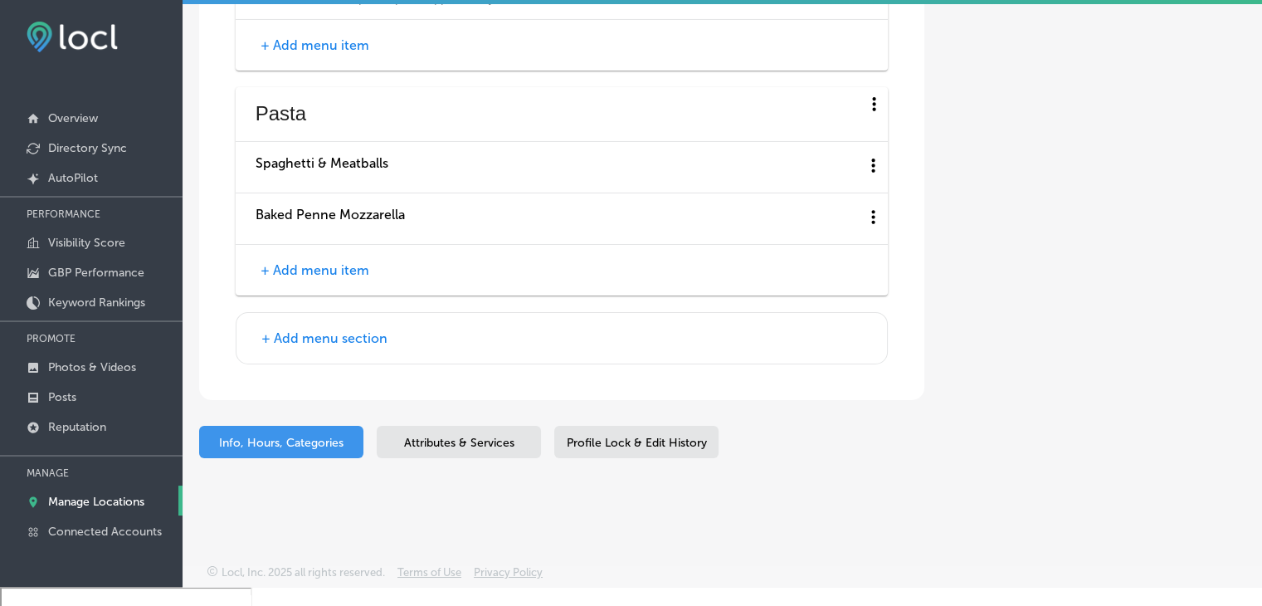
scroll to position [5886, 0]
click at [334, 263] on button "+ Add menu item" at bounding box center [315, 269] width 119 height 17
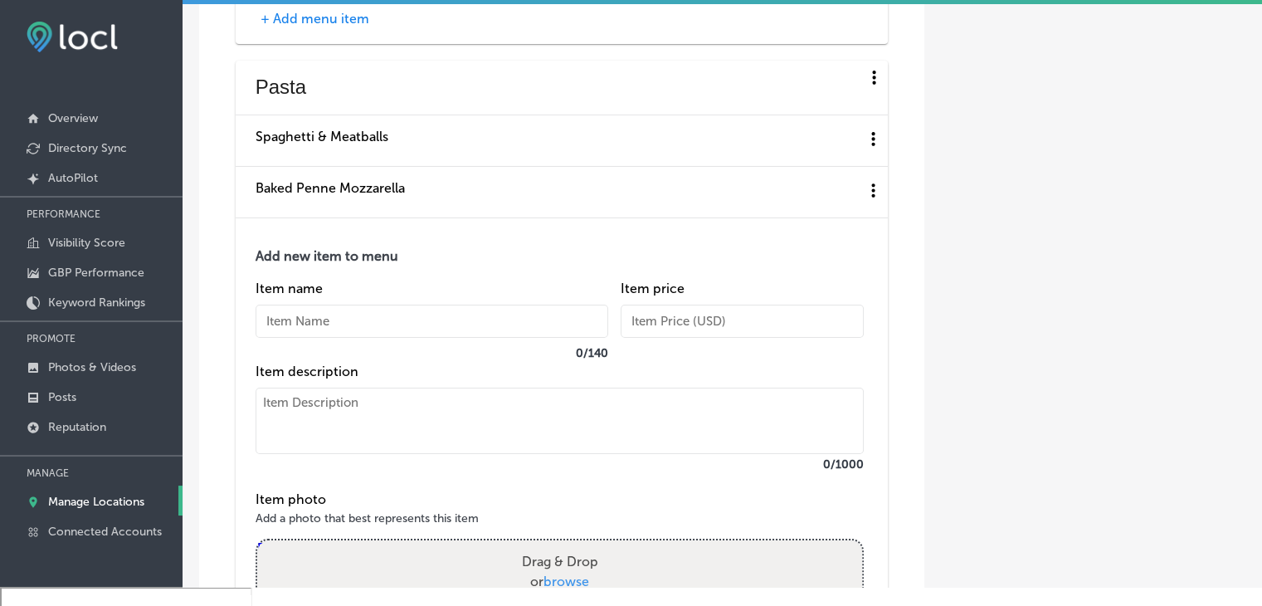
click at [339, 379] on label "Item description" at bounding box center [560, 371] width 608 height 16
click at [350, 338] on input "text" at bounding box center [432, 321] width 353 height 33
paste input "Penne Pasta (GF)"
type input "Penne Pasta (GF)"
click at [345, 454] on textarea at bounding box center [560, 421] width 608 height 66
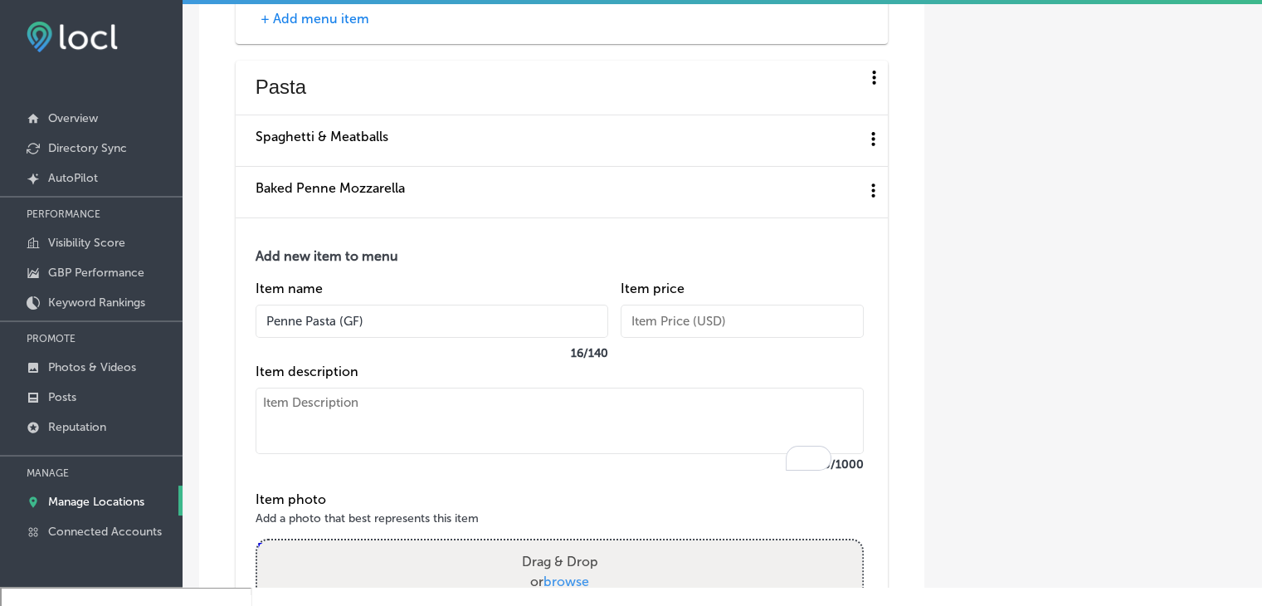
paste textarea "Add Meatballs or Italian sausage 17"
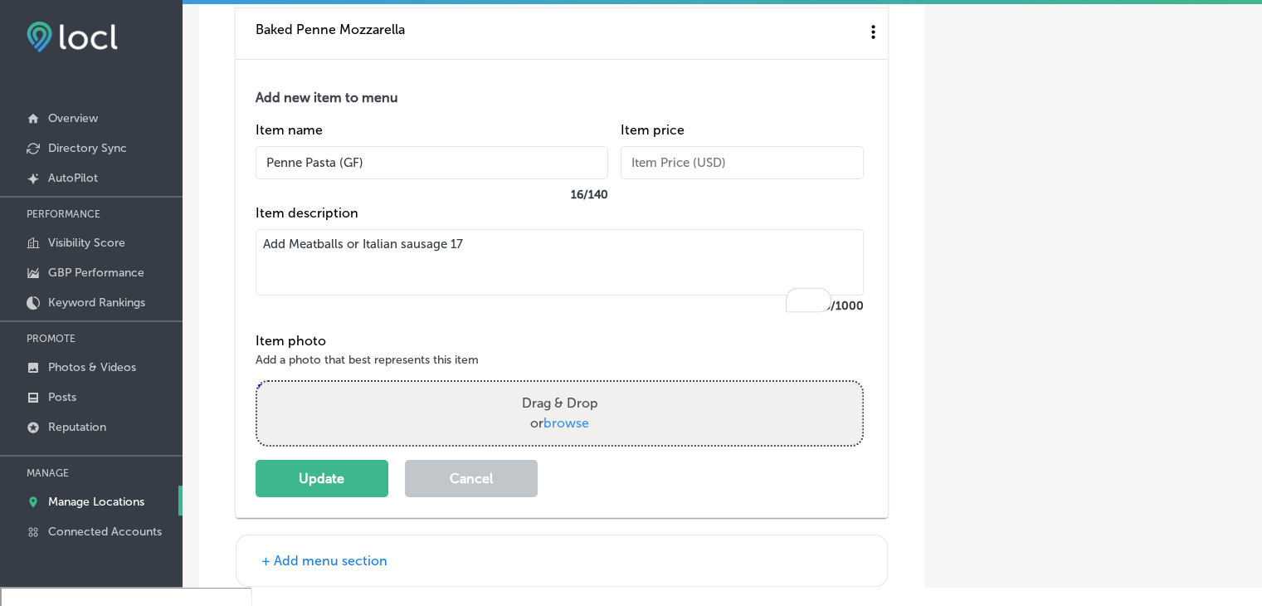
scroll to position [6135, 0]
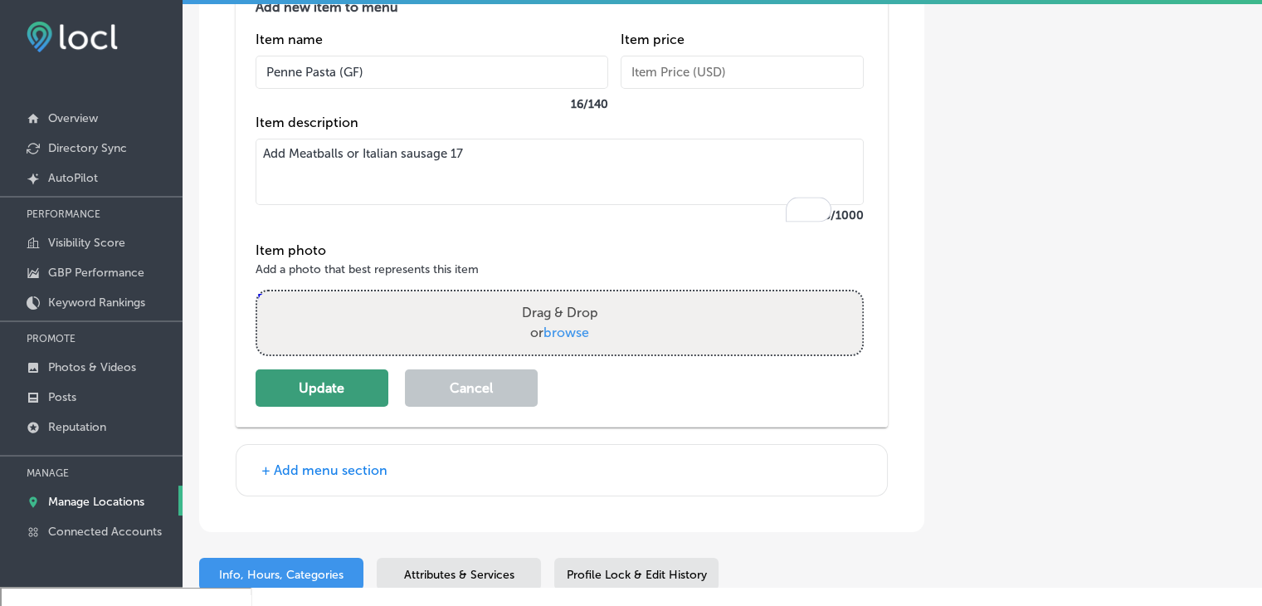
type textarea "Add Meatballs or Italian sausage 17"
click at [329, 400] on button "Update" at bounding box center [322, 387] width 133 height 37
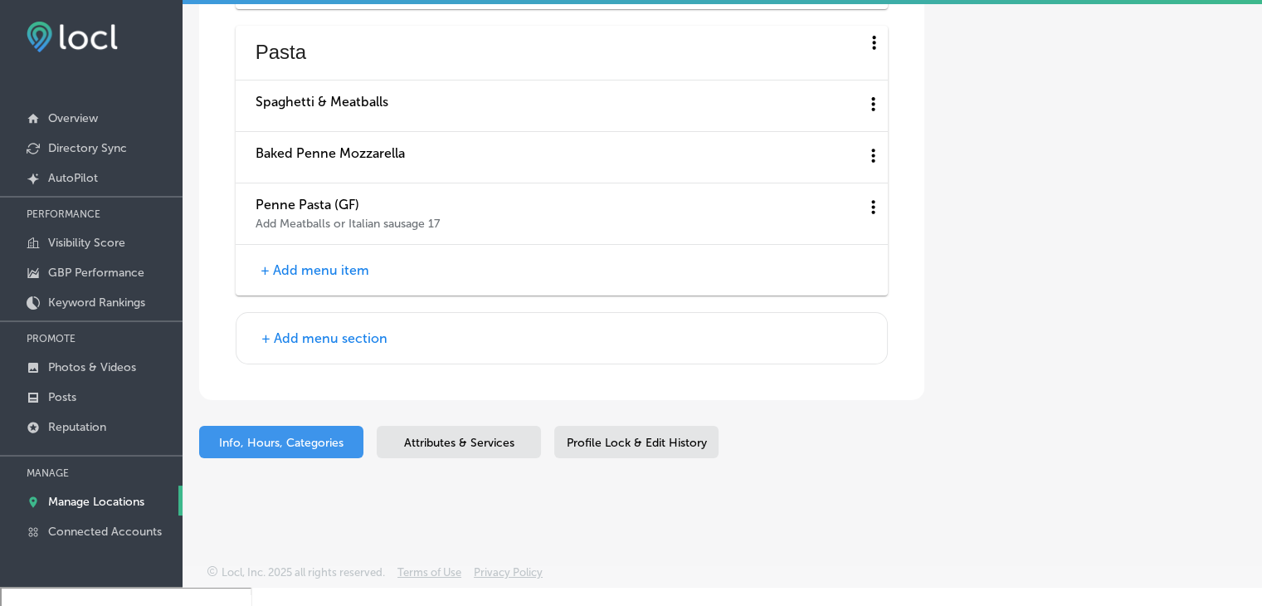
scroll to position [5947, 0]
click at [310, 272] on button "+ Add menu item" at bounding box center [315, 269] width 119 height 17
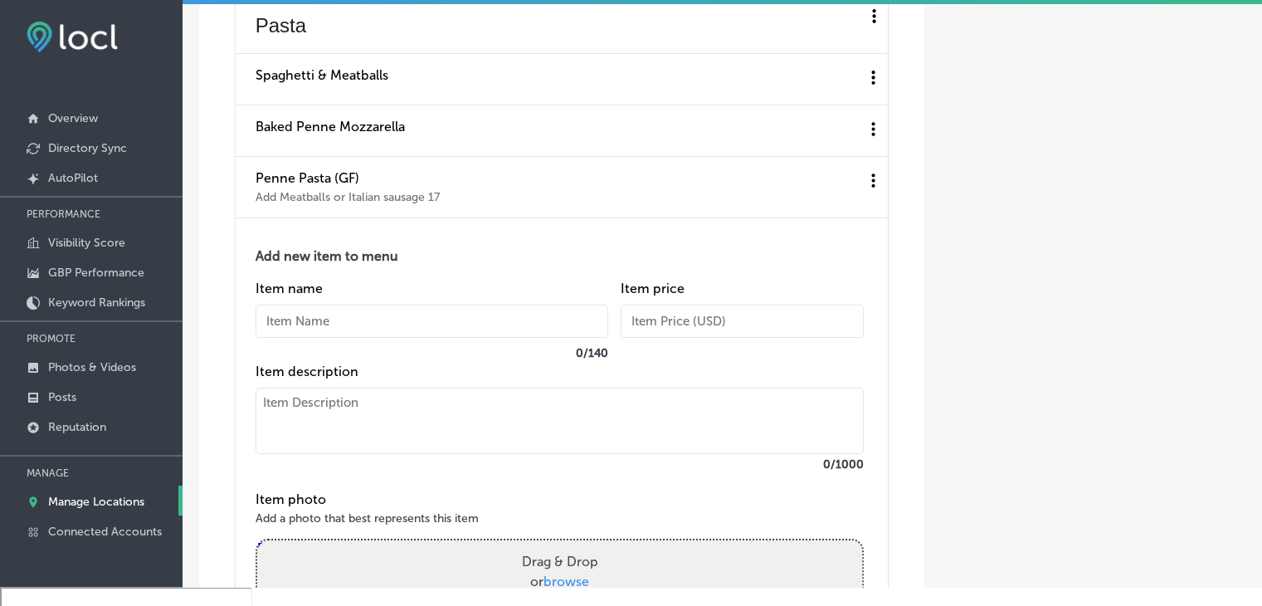
click at [313, 338] on input "text" at bounding box center [432, 321] width 353 height 33
paste input "Baked Penne With Meatball Or Sausage"
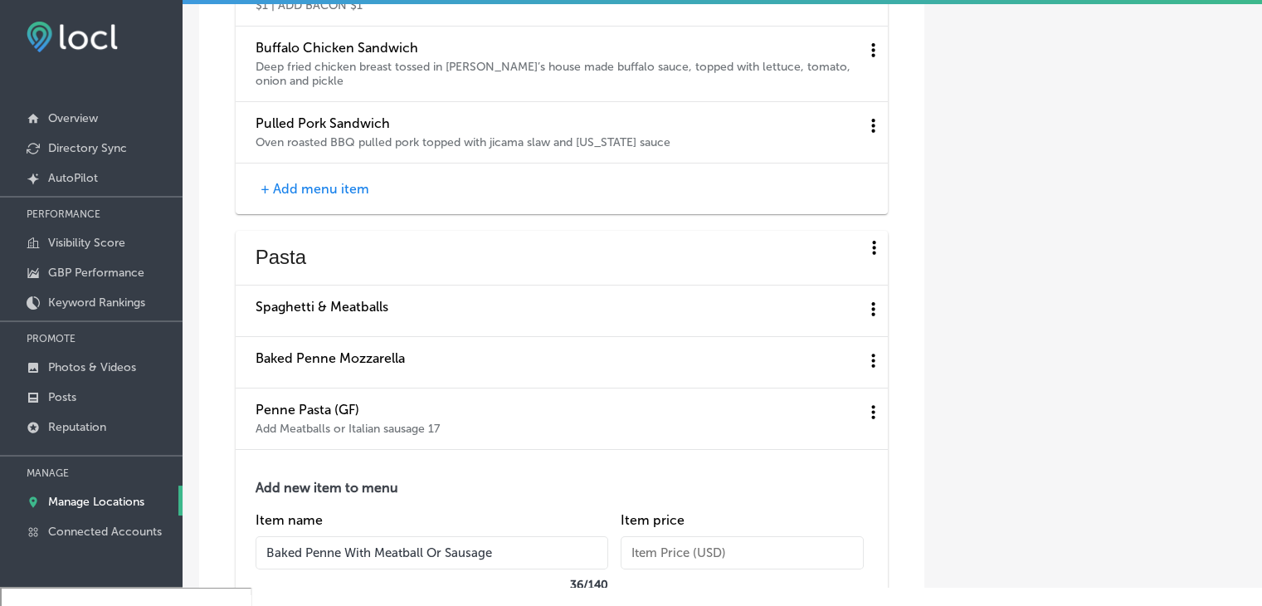
scroll to position [6030, 0]
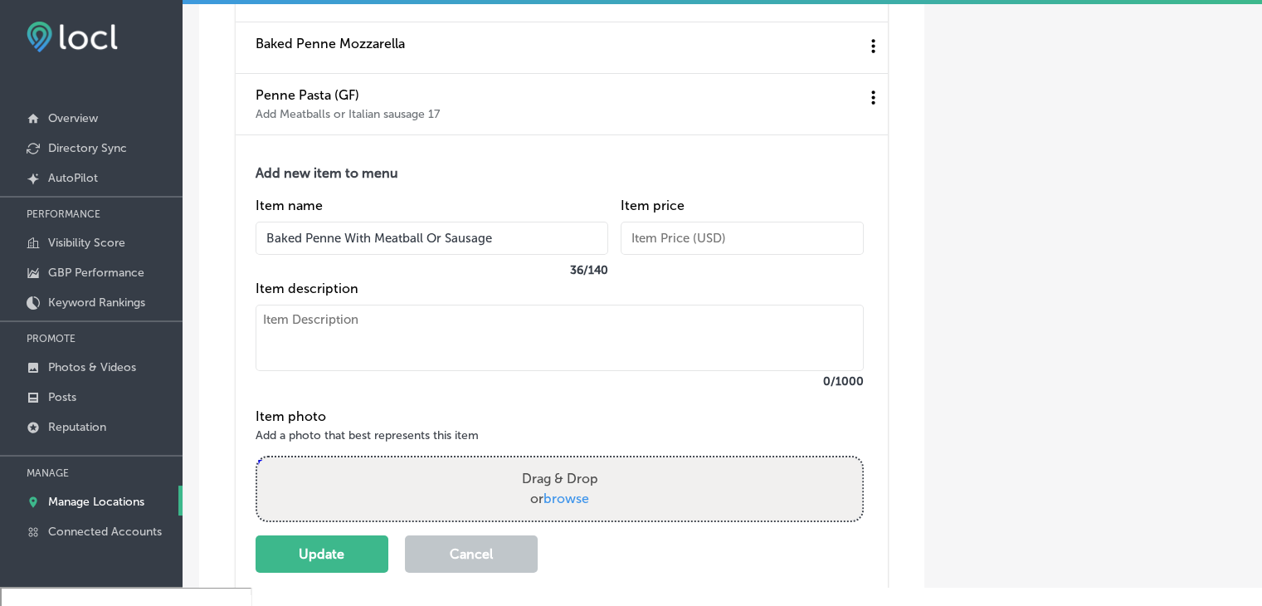
type input "Baked Penne With Meatball Or Sausage"
click at [480, 352] on textarea at bounding box center [560, 338] width 608 height 66
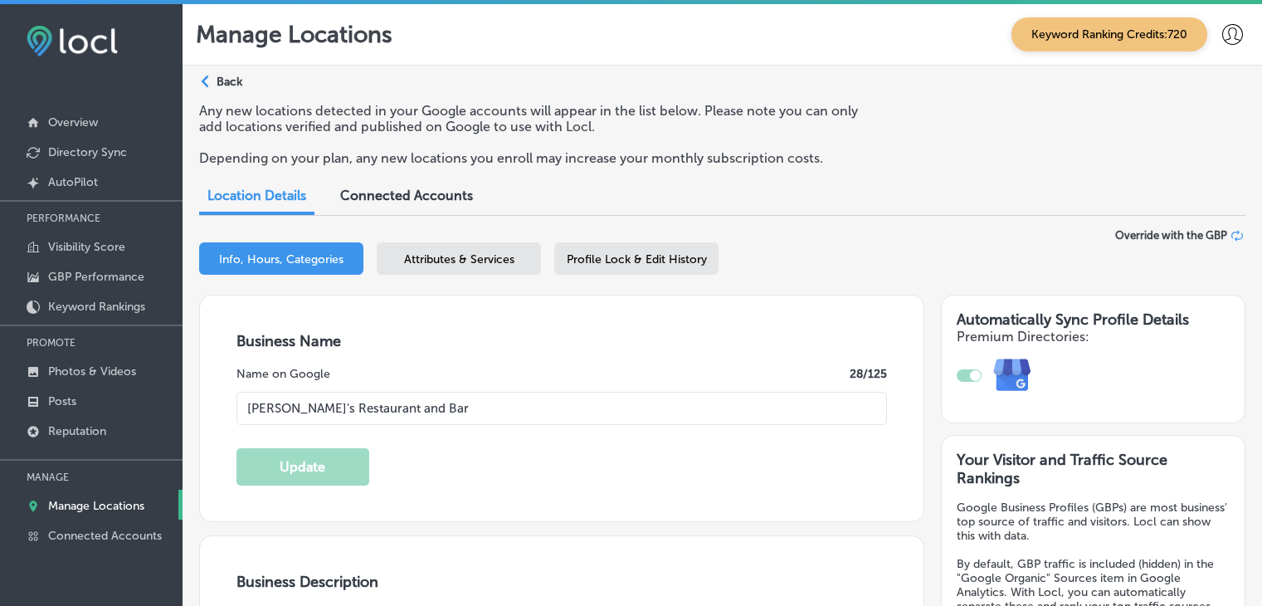
select select "US"
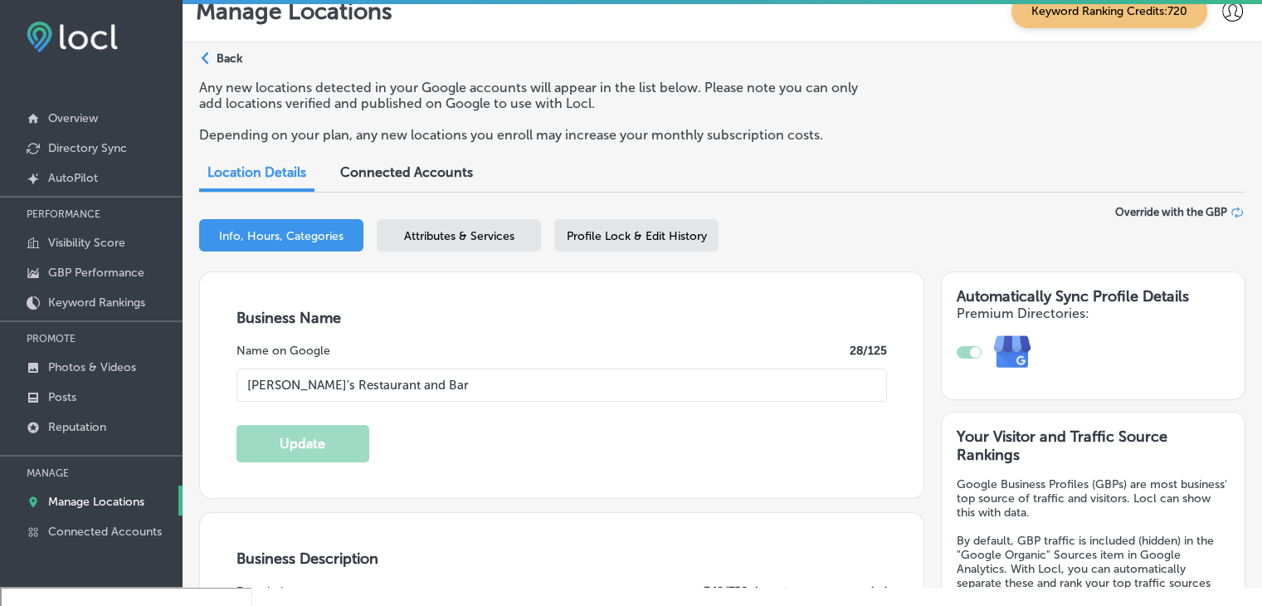
scroll to position [6030, 0]
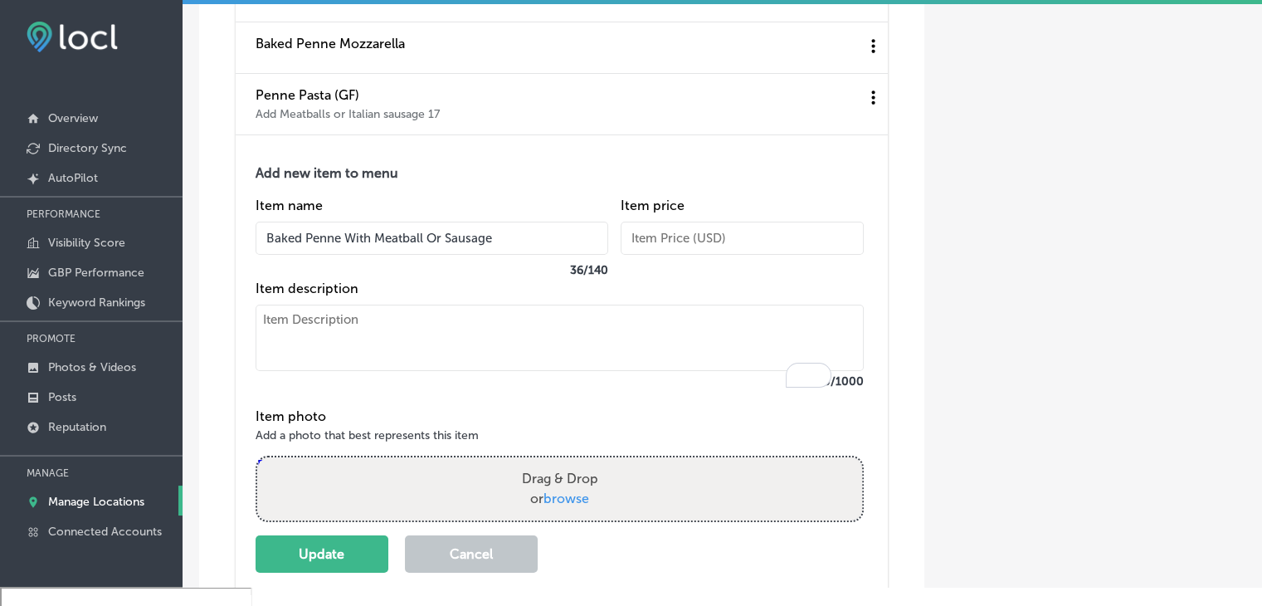
paste textarea "Marinara pasta, with choice of meatballs or sausage with mozzarella cheese bake…"
type textarea "Marinara pasta, with choice of meatballs or sausage with mozzarella cheese bake…"
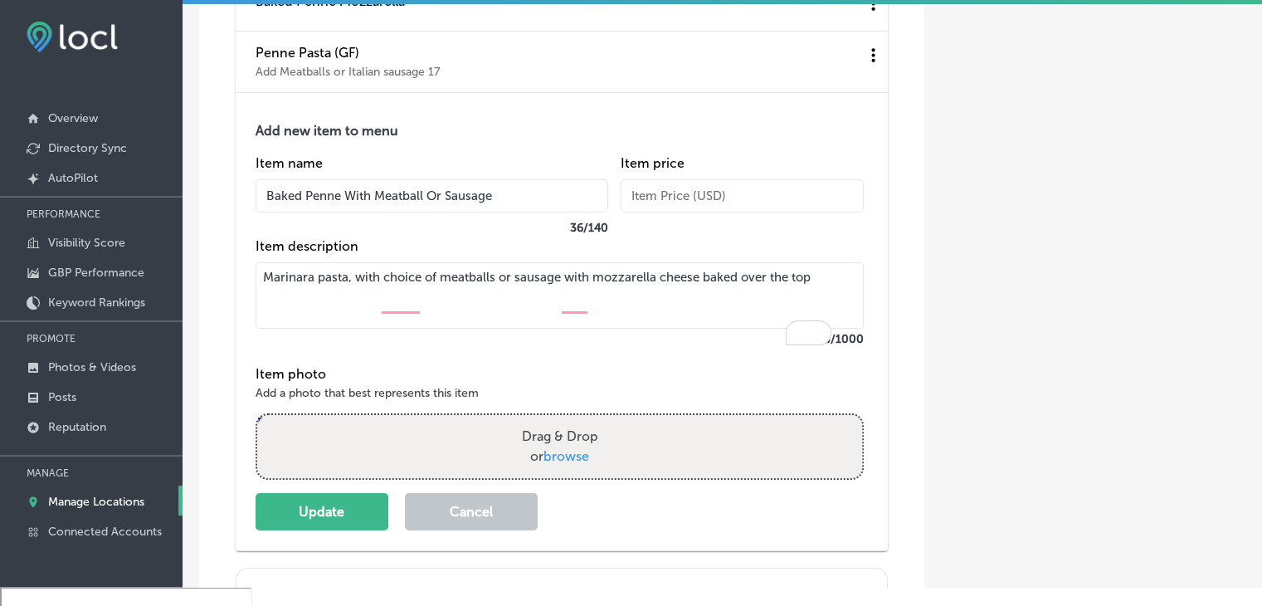
scroll to position [6113, 0]
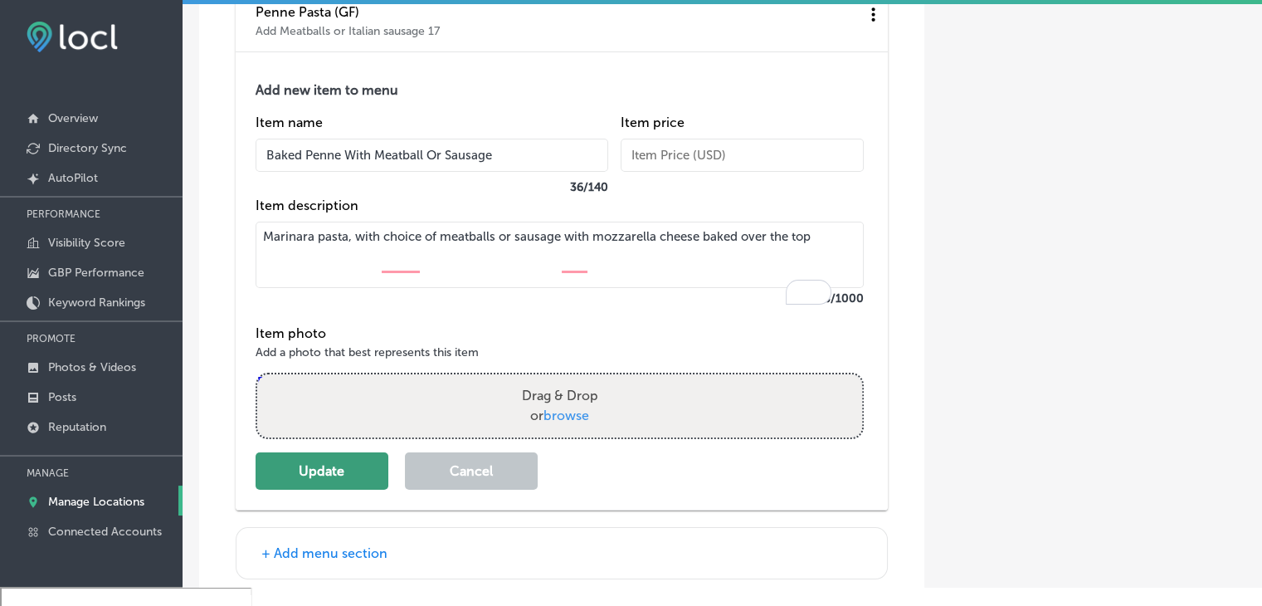
click at [319, 490] on button "Update" at bounding box center [322, 470] width 133 height 37
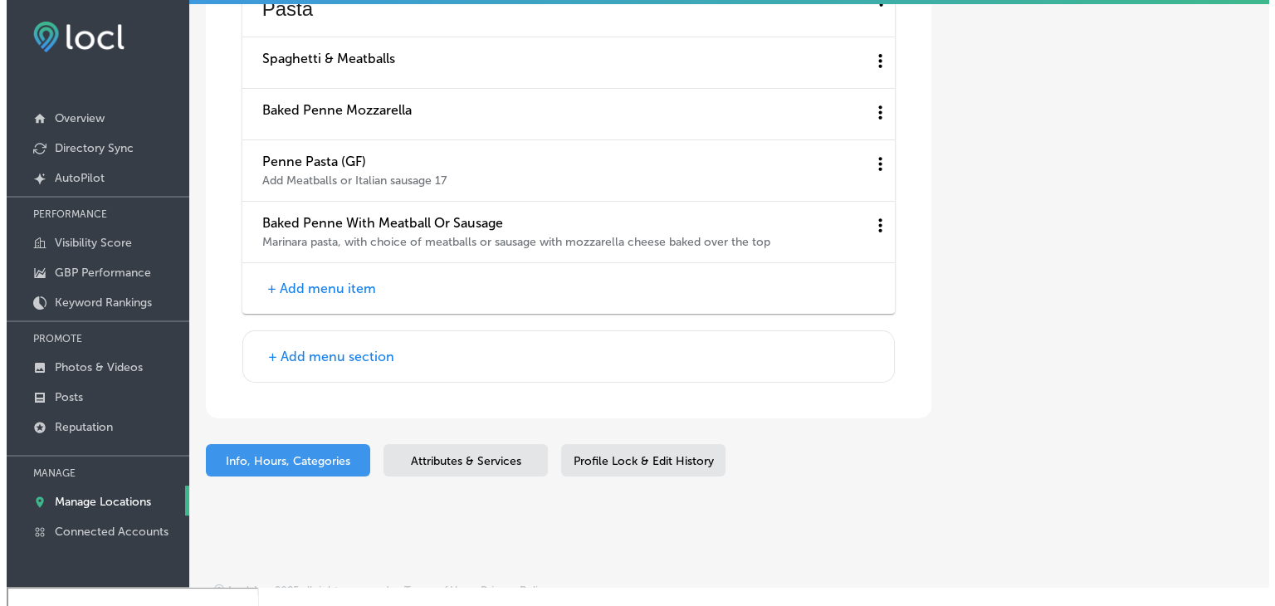
scroll to position [5926, 0]
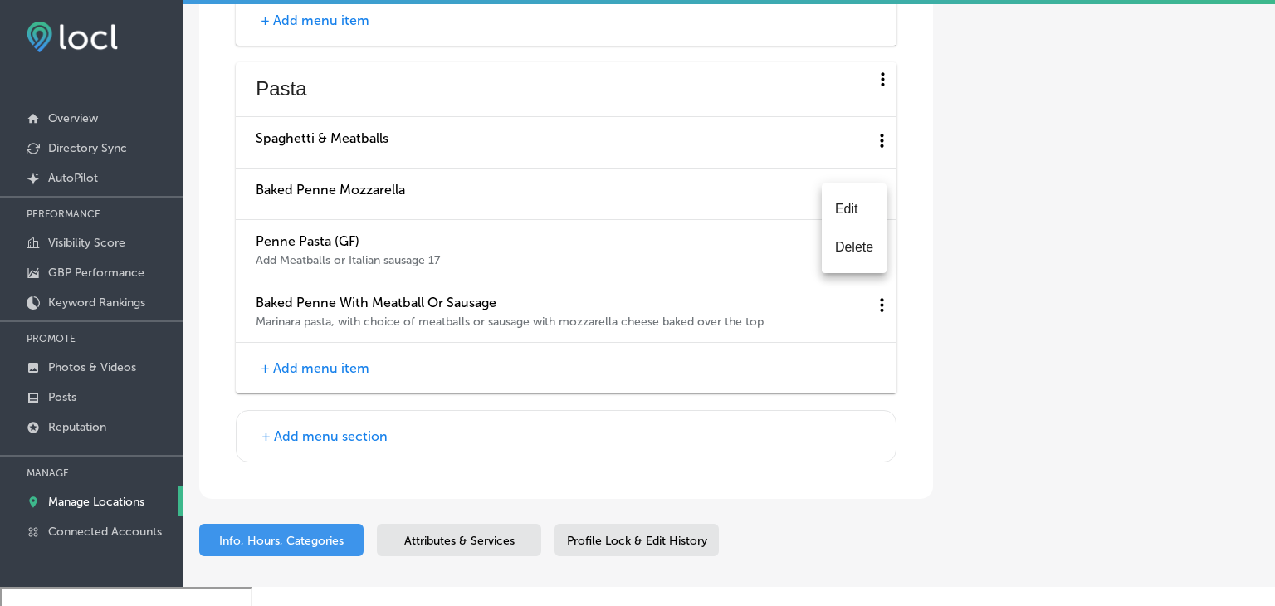
click at [843, 208] on li "Edit" at bounding box center [854, 209] width 65 height 38
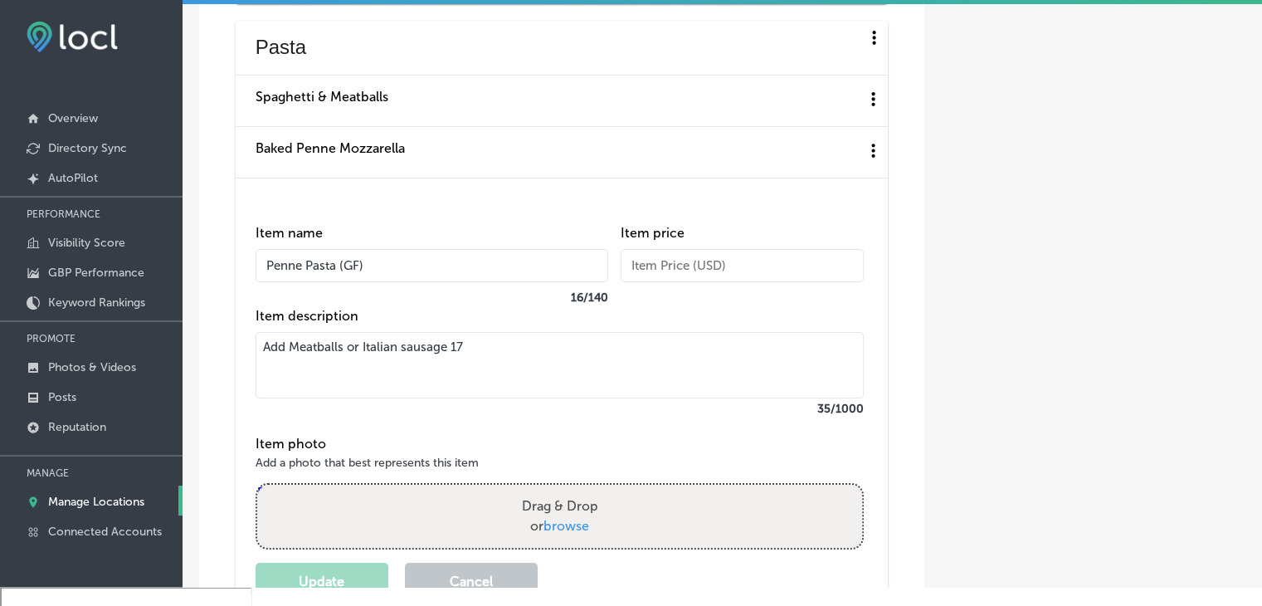
click at [542, 383] on textarea "Add Meatballs or Italian sausage 17" at bounding box center [560, 365] width 608 height 66
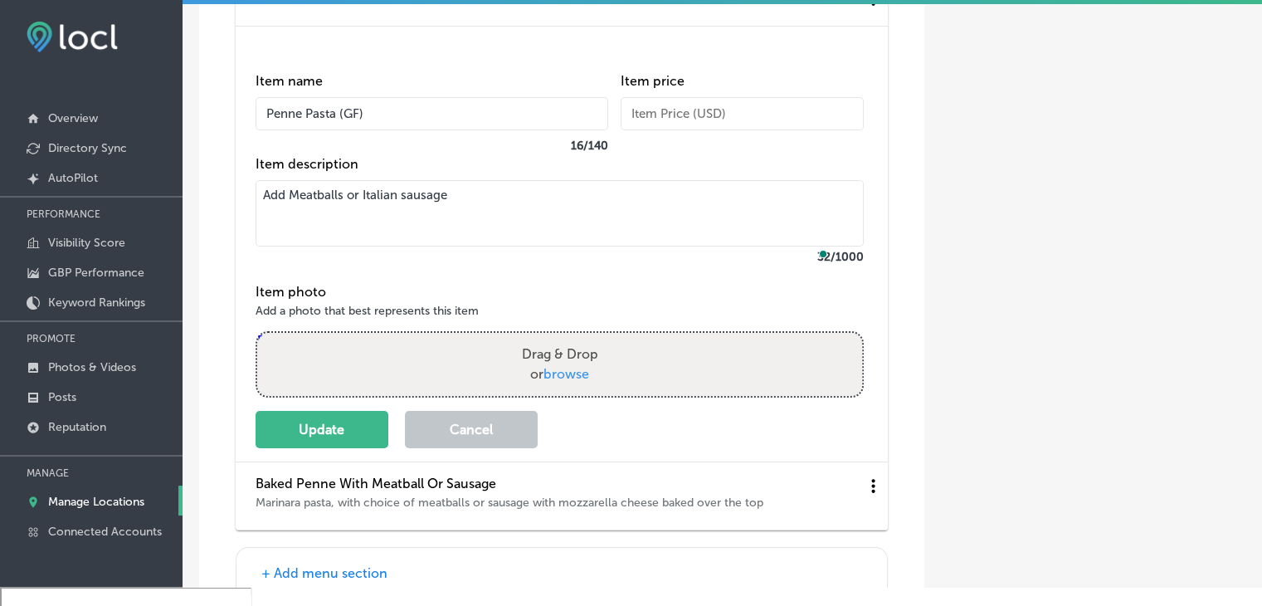
scroll to position [6258, 0]
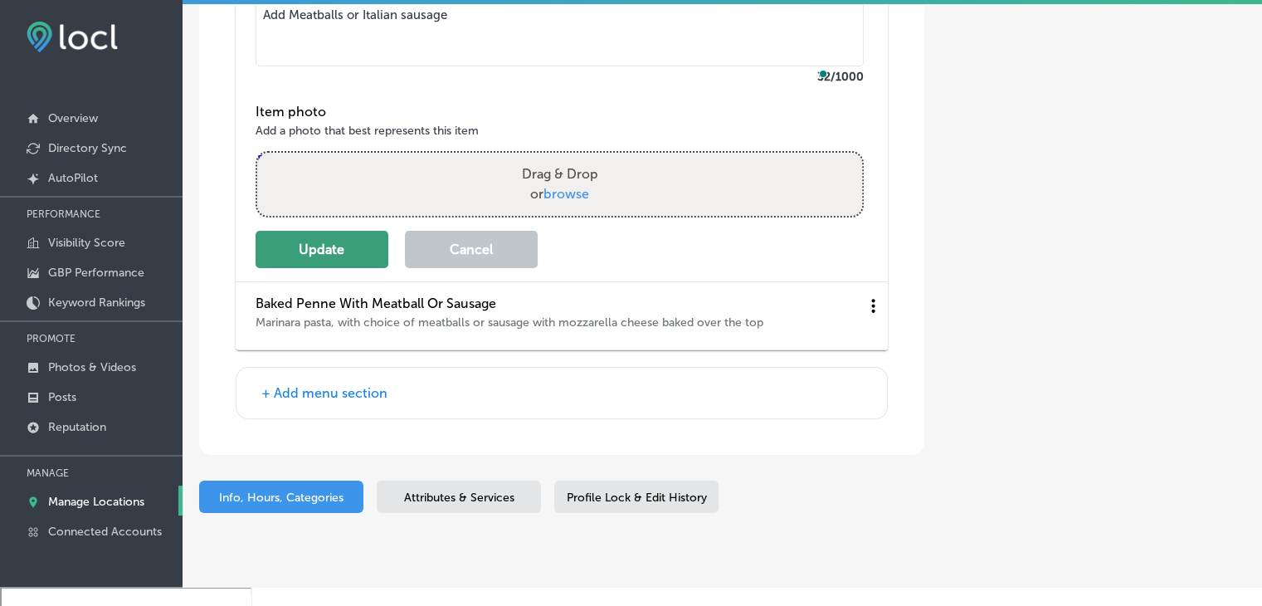
type textarea "Add Meatballs or Italian sausage"
click at [349, 266] on button "Update" at bounding box center [322, 249] width 133 height 37
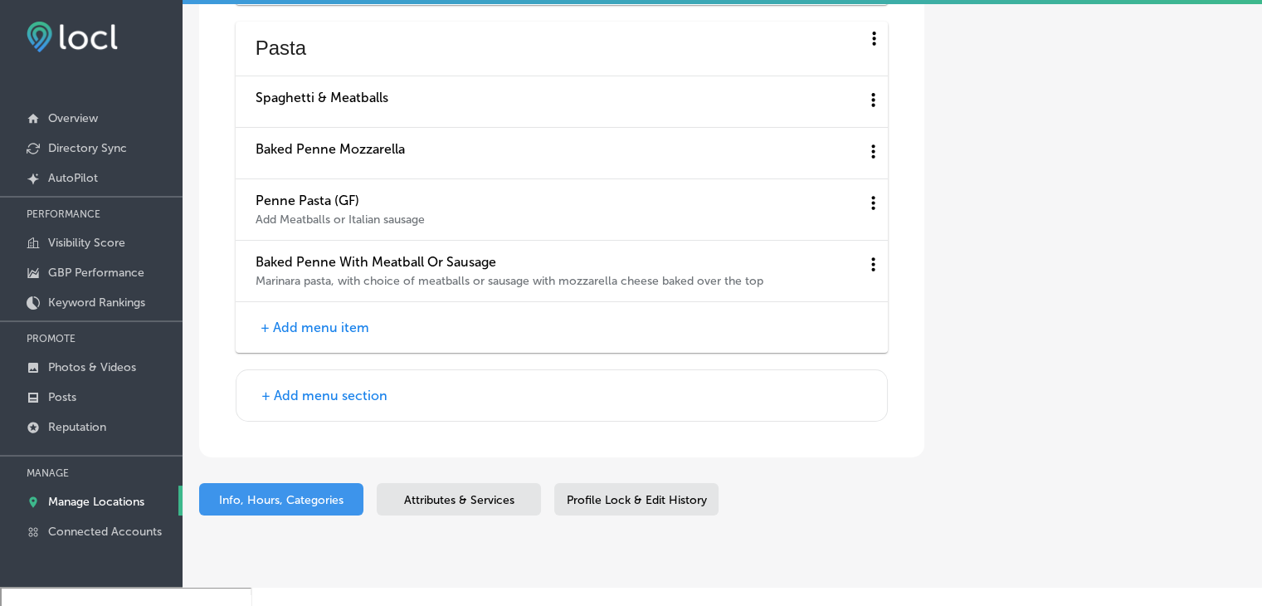
scroll to position [5926, 0]
click at [348, 335] on button "+ Add menu item" at bounding box center [315, 326] width 119 height 17
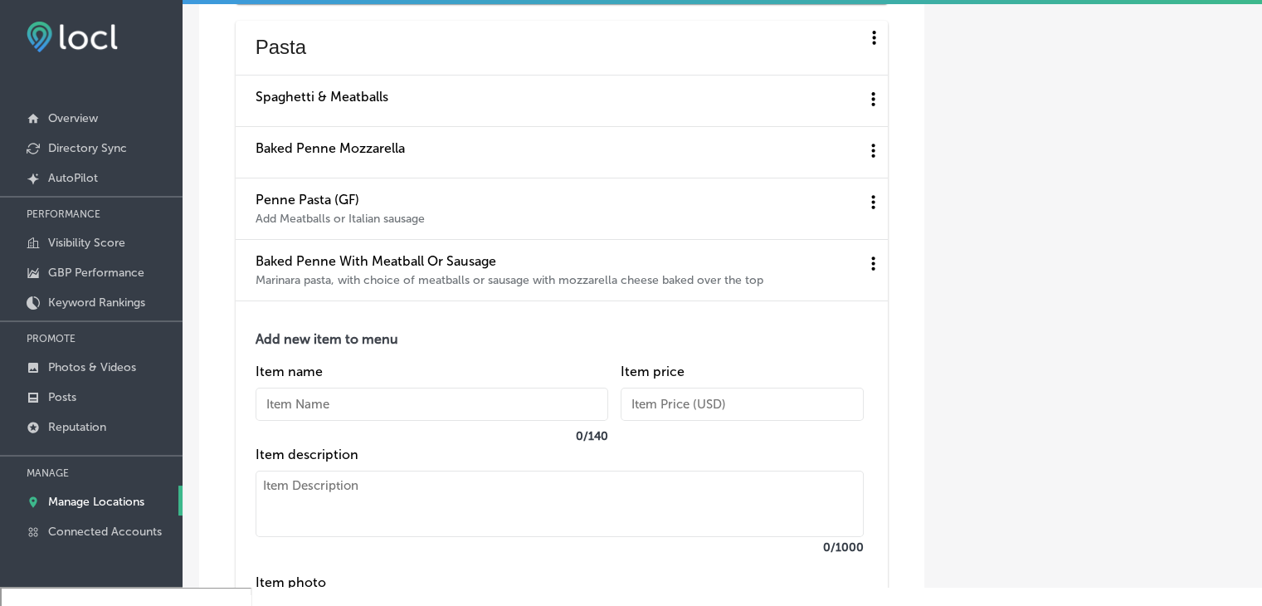
click at [359, 419] on input "text" at bounding box center [432, 404] width 353 height 33
paste input "Cajun Chicken Penne (GF)"
type input "Cajun Chicken Penne (GF)"
click at [433, 523] on textarea at bounding box center [560, 504] width 608 height 66
paste textarea "Cajun garlic cream with onions & sundried tomatoes finished with cheese"
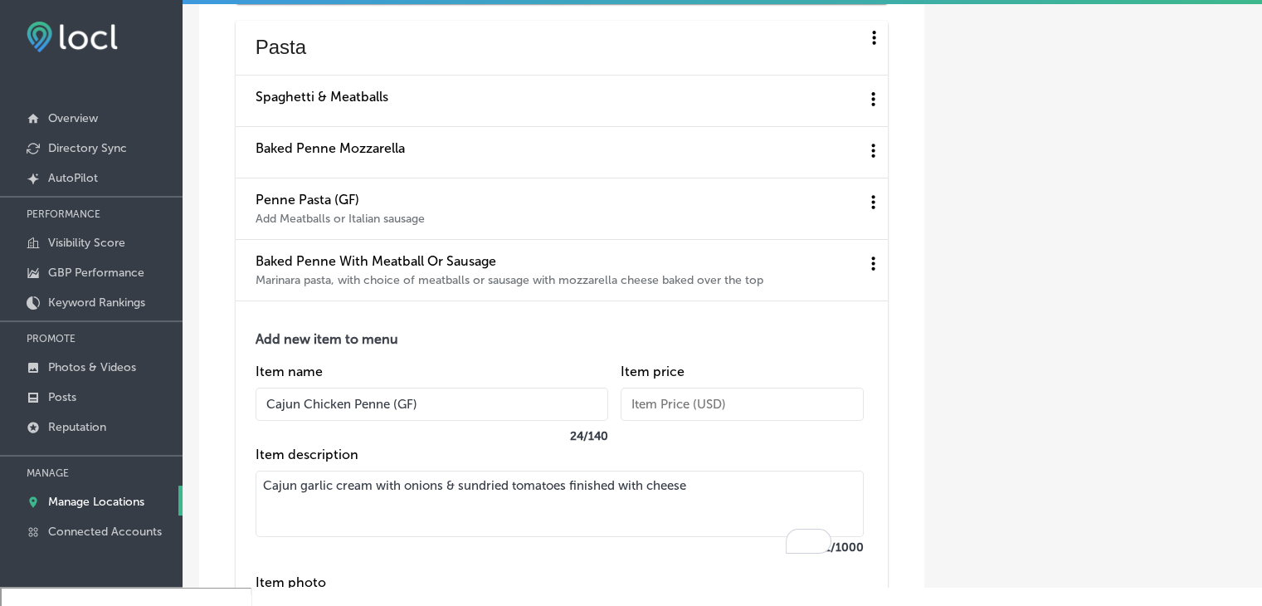
type textarea "Cajun garlic cream with onions & sundried tomatoes finished with cheese"
click at [661, 421] on input "text" at bounding box center [742, 404] width 243 height 33
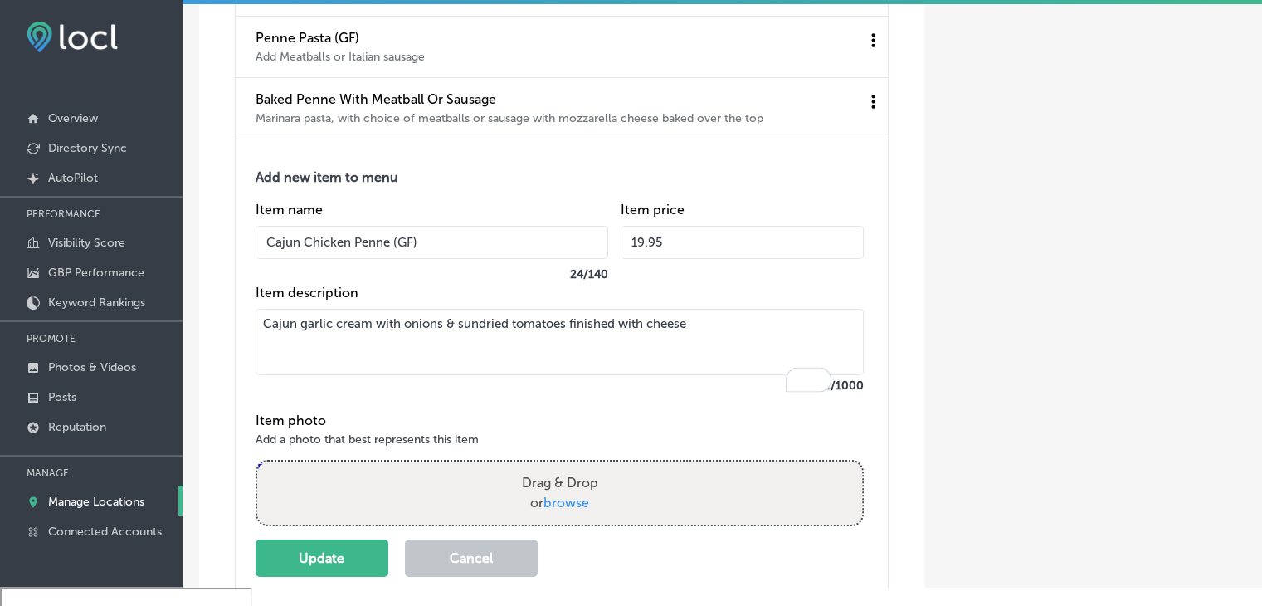
scroll to position [6175, 0]
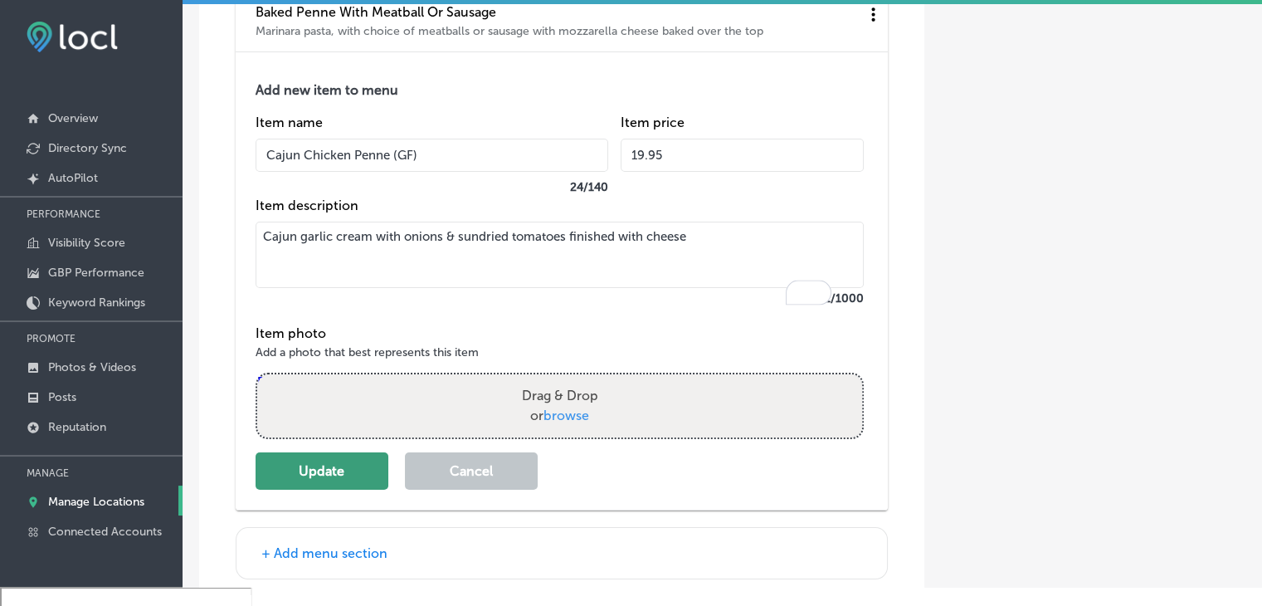
type input "19.95"
click at [307, 490] on button "Update" at bounding box center [322, 470] width 133 height 37
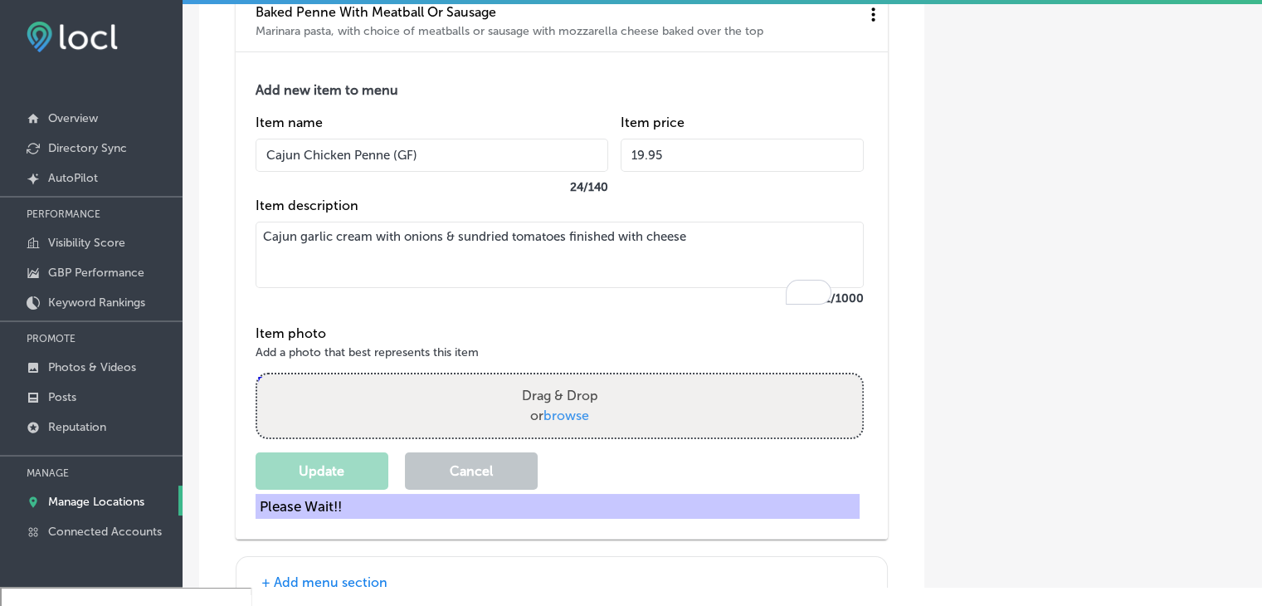
scroll to position [6088, 0]
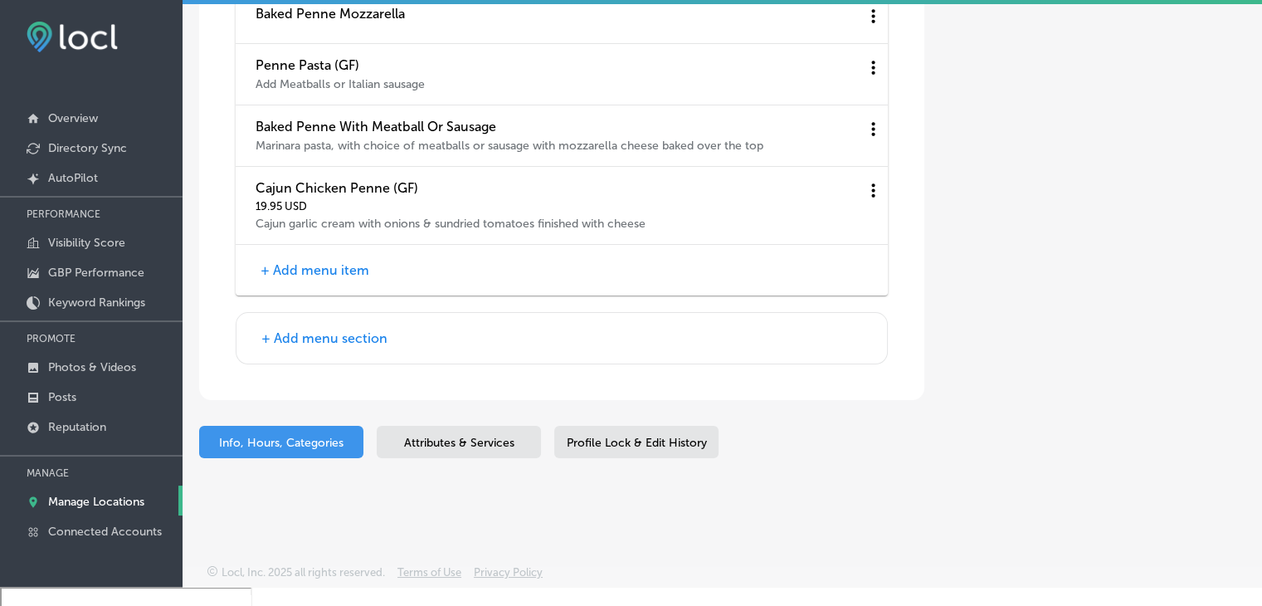
click at [308, 270] on button "+ Add menu item" at bounding box center [315, 269] width 119 height 17
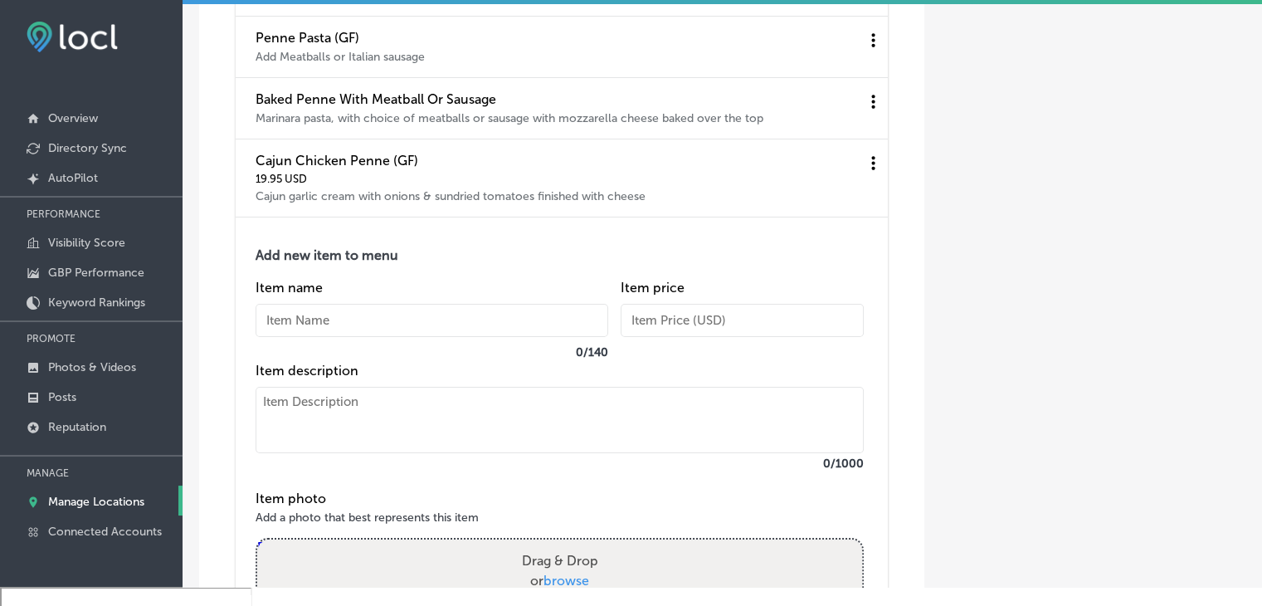
click at [315, 419] on textarea at bounding box center [560, 420] width 608 height 66
click at [315, 337] on input "text" at bounding box center [432, 320] width 353 height 33
paste input "Penne [PERSON_NAME] (GF)"
type input "Penne [PERSON_NAME] (GF)"
drag, startPoint x: 344, startPoint y: 431, endPoint x: 350, endPoint y: 414, distance: 17.9
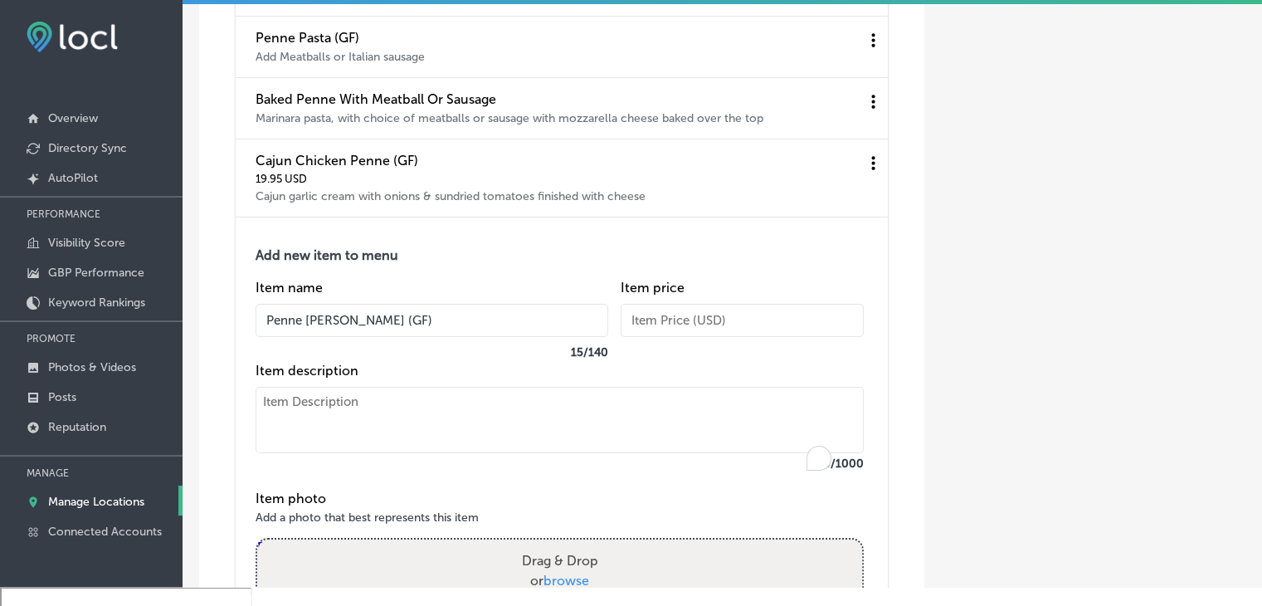
click at [344, 431] on textarea "To enrich screen reader interactions, please activate Accessibility in Grammarl…" at bounding box center [560, 420] width 608 height 66
paste textarea "Half [PERSON_NAME] & half marinara sauce ADD CHICKEN 19.95 | ADD SHRIMP 20.95"
click at [467, 429] on textarea "Half [PERSON_NAME] & half marinara sauce ADD CHICKEN 19.95 | ADD SHRIMP 20.95" at bounding box center [560, 420] width 608 height 66
click at [462, 430] on textarea "Half [PERSON_NAME] & half marinara sauce ADD CHICKEN 19.95 | ADD SHRIMP 20.95" at bounding box center [560, 420] width 608 height 66
type textarea "Half Alfredo & half marinara sauce ADD CHICKEN 19.95 | ADD SHRIMP 20.95"
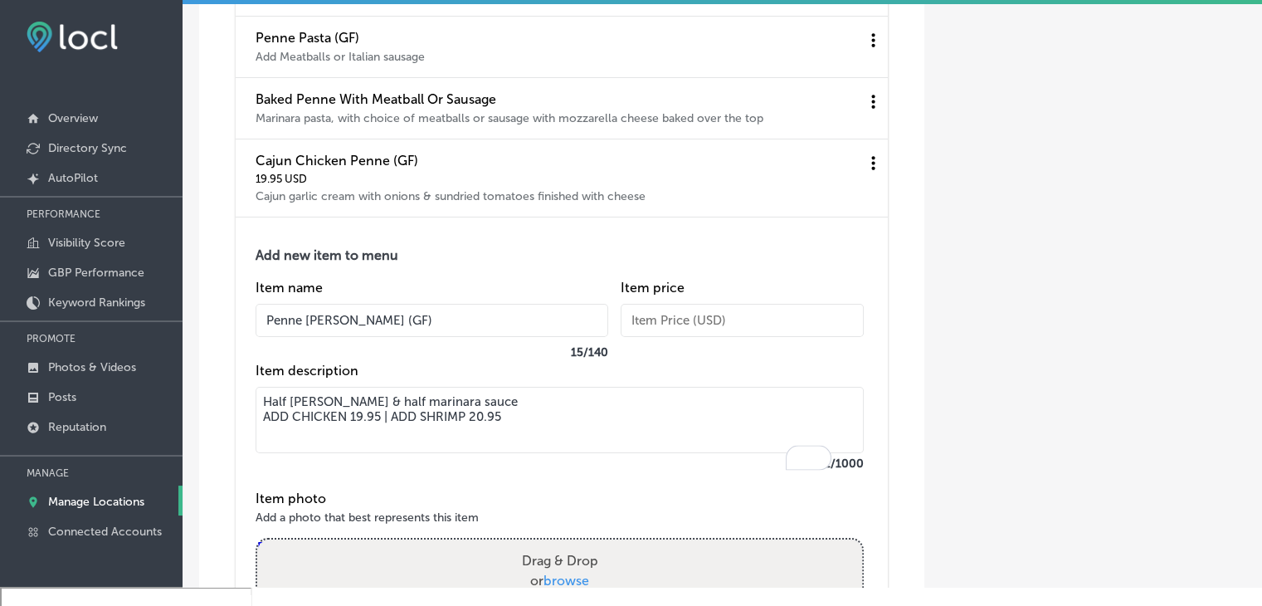
click at [647, 363] on div "Item price" at bounding box center [742, 321] width 243 height 83
drag, startPoint x: 647, startPoint y: 350, endPoint x: 646, endPoint y: 306, distance: 44.0
click at [648, 337] on input "text" at bounding box center [742, 320] width 243 height 33
paste input "17"
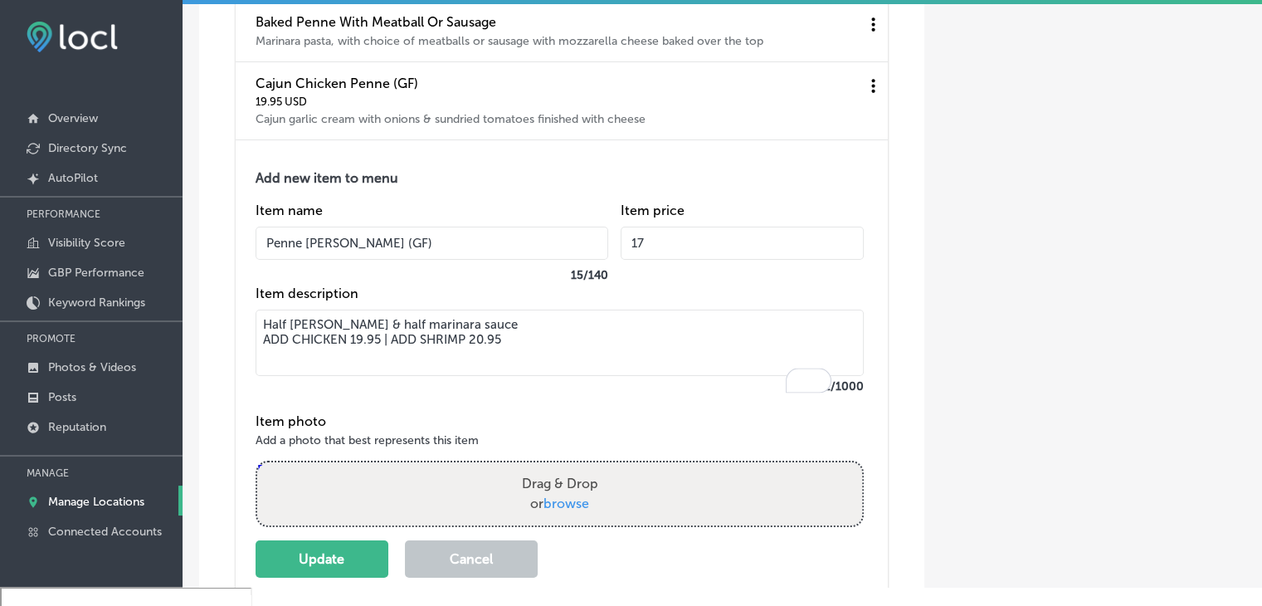
scroll to position [6254, 0]
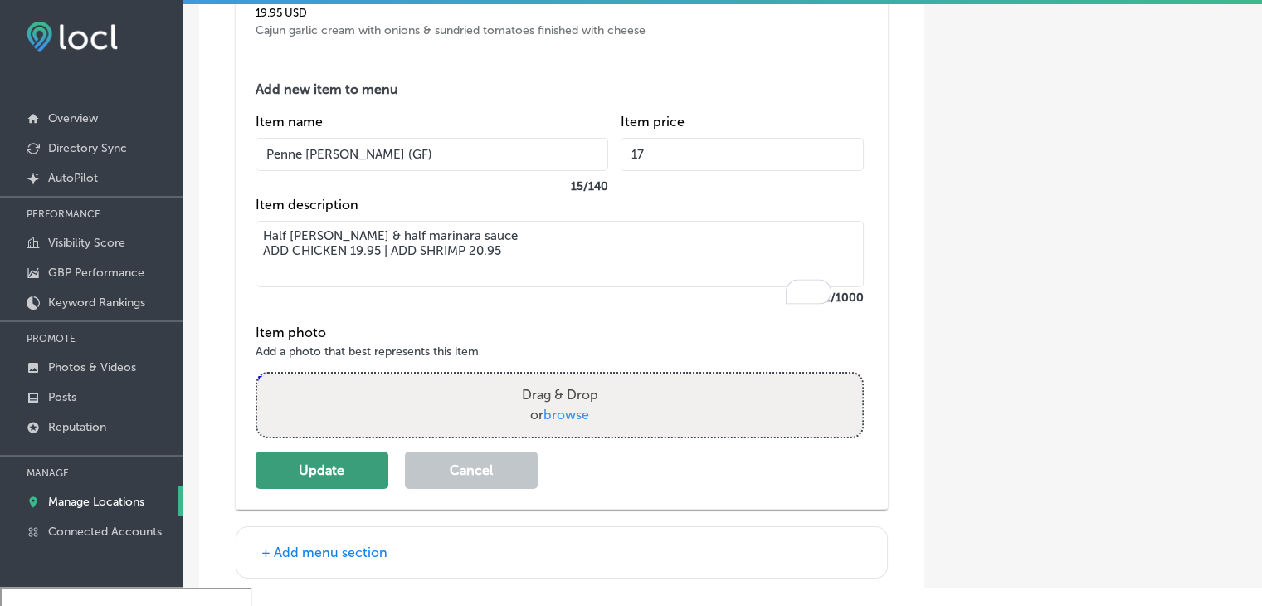
type input "17"
click at [322, 489] on button "Update" at bounding box center [322, 469] width 133 height 37
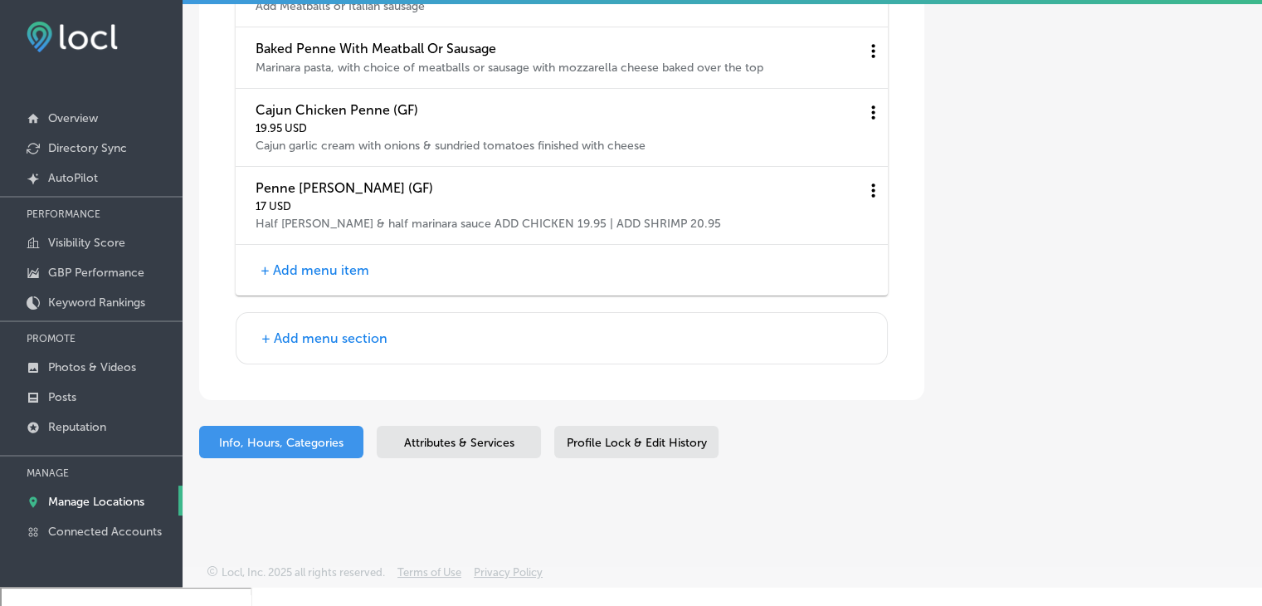
scroll to position [6166, 0]
click at [319, 282] on div "+ Add menu item" at bounding box center [562, 270] width 652 height 51
click at [319, 269] on button "+ Add menu item" at bounding box center [315, 269] width 119 height 17
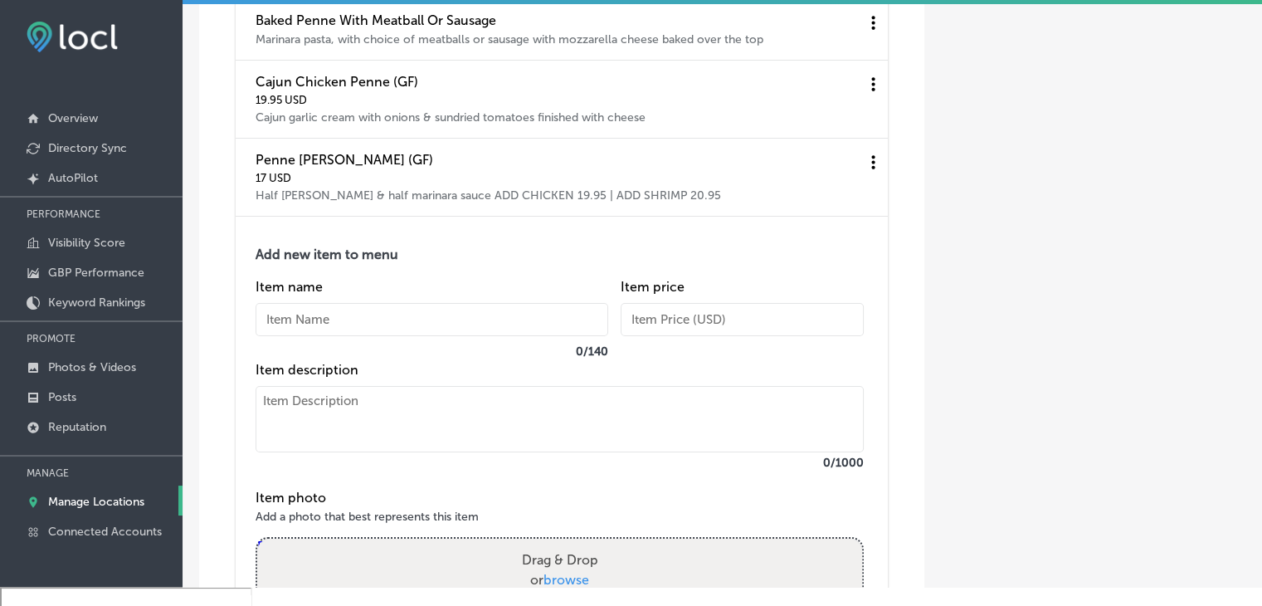
click at [323, 322] on div "Item name 0 / 140" at bounding box center [432, 320] width 353 height 83
click at [324, 336] on input "text" at bounding box center [432, 319] width 353 height 33
paste input "[PERSON_NAME] (GF)"
type input "[PERSON_NAME] (GF)"
click at [349, 470] on label "0 /1000" at bounding box center [560, 463] width 608 height 14
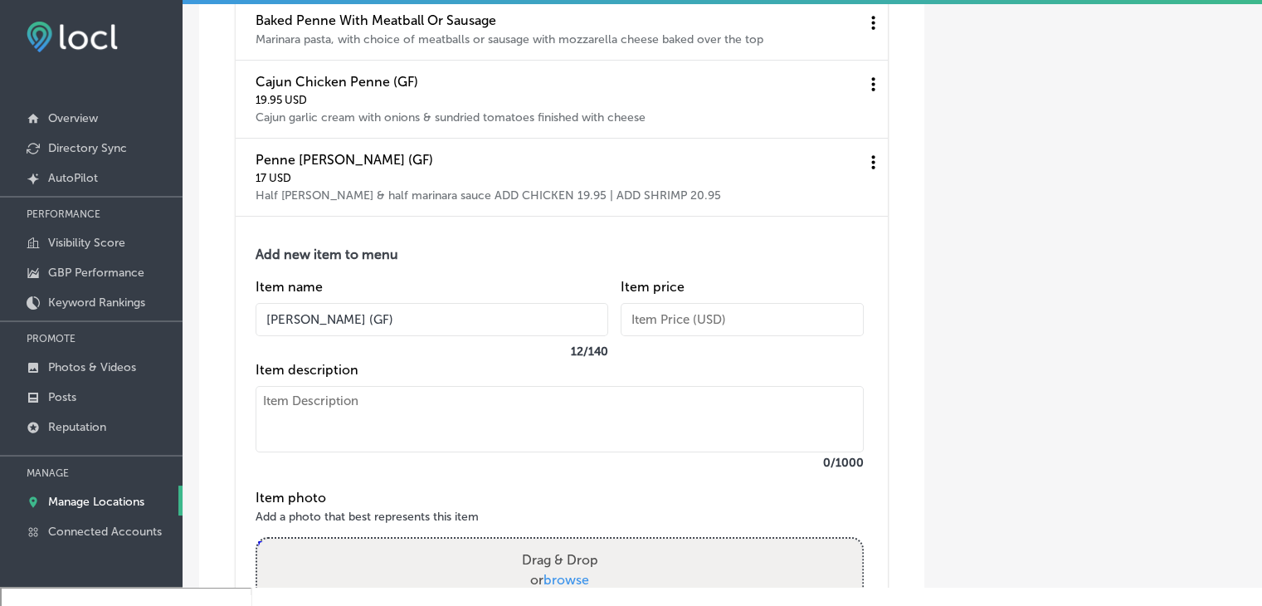
click at [369, 452] on textarea at bounding box center [560, 419] width 608 height 66
paste textarea "Penne pasta sautéed in [PERSON_NAME] sauce with broccoli ADD CHICKEN 19.95 | AD…"
click at [559, 424] on textarea "Penne pasta sautéed in [PERSON_NAME] sauce with broccoli ADD CHICKEN 19.95 | AD…" at bounding box center [560, 419] width 608 height 66
type textarea "Penne pasta sautéed in Alfredo sauce with broccoli ADD CHICKEN 19.95 | ADD SHRI…"
drag, startPoint x: 675, startPoint y: 333, endPoint x: 678, endPoint y: 252, distance: 80.5
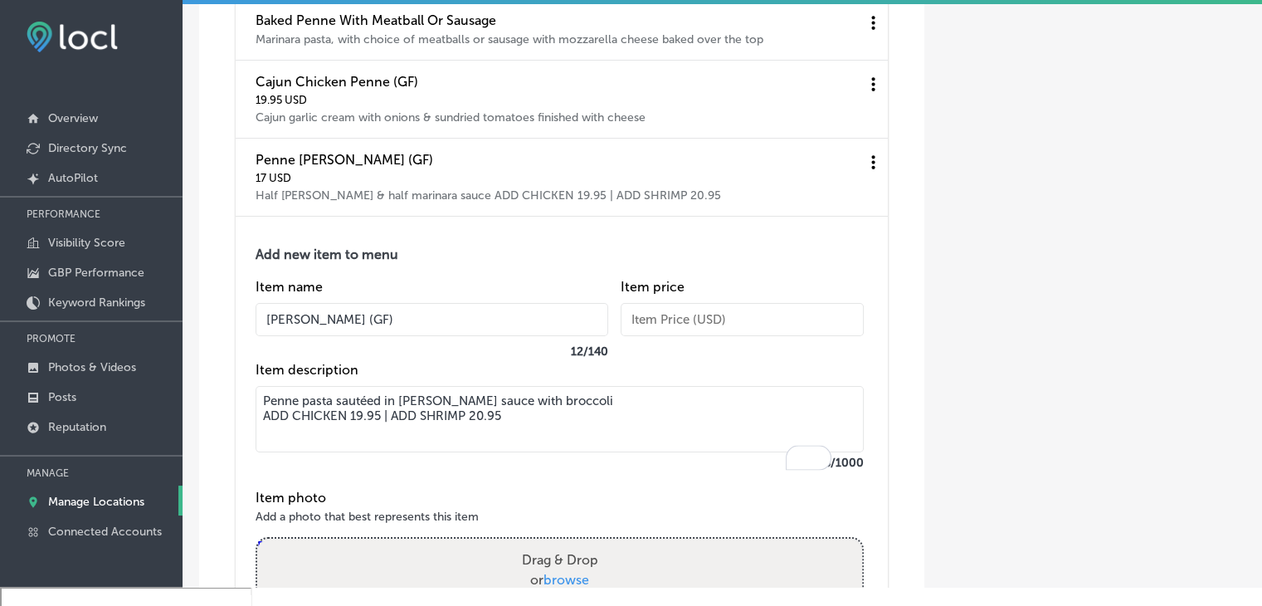
click at [675, 333] on input "text" at bounding box center [742, 319] width 243 height 33
paste input "17"
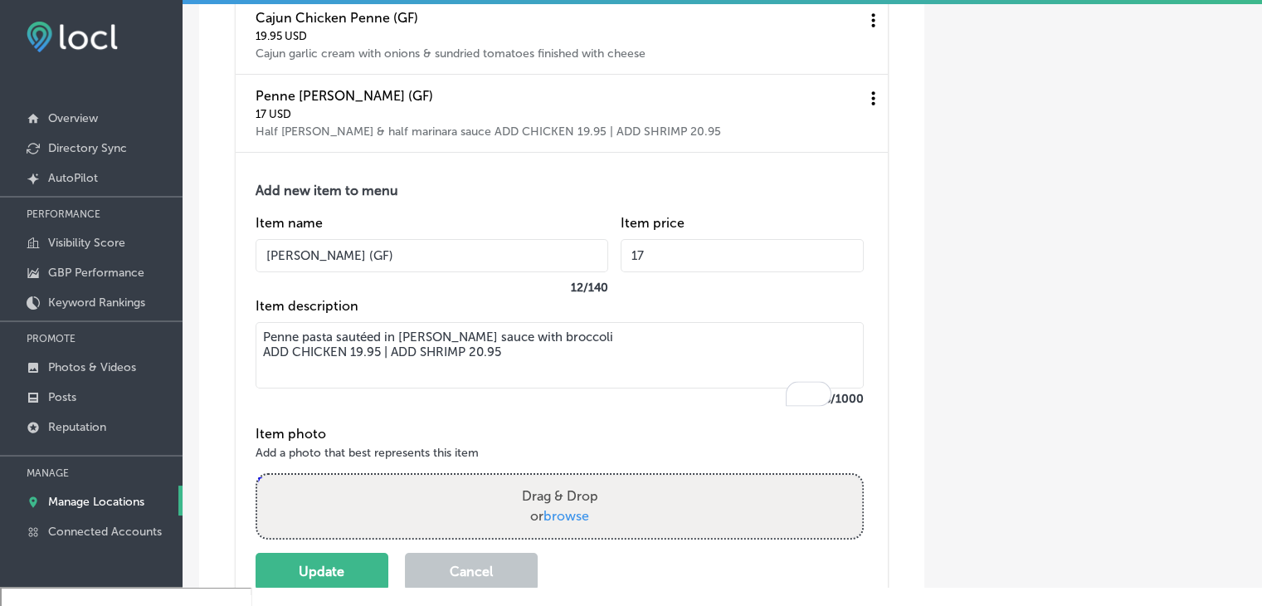
scroll to position [6332, 0]
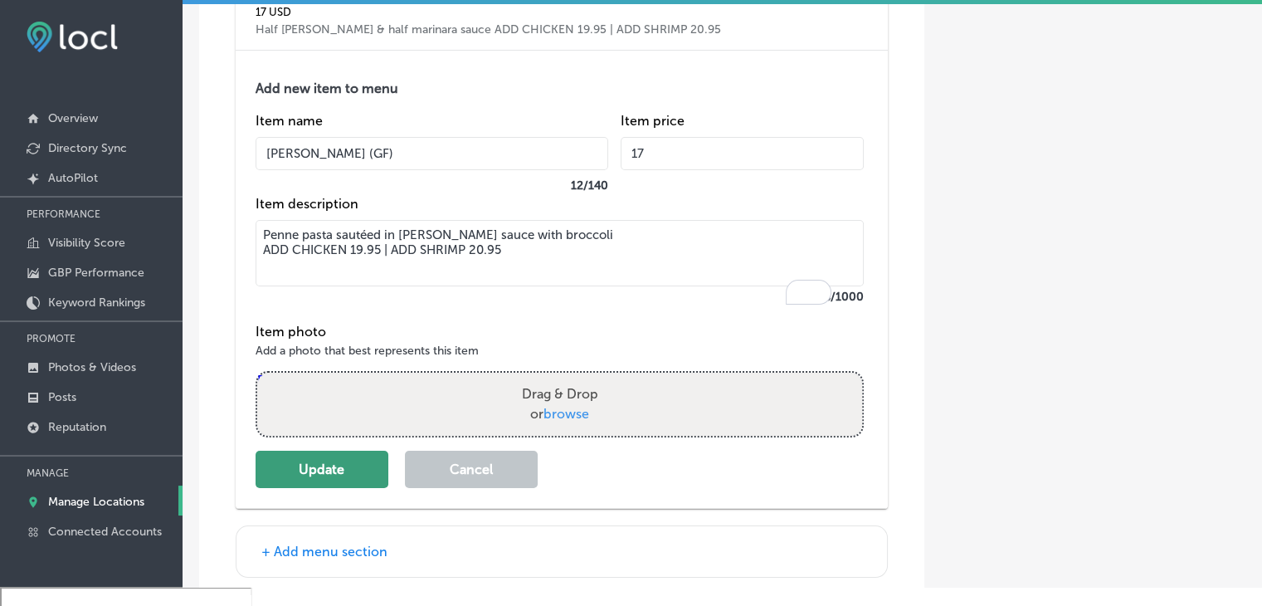
type input "17"
drag, startPoint x: 365, startPoint y: 492, endPoint x: 378, endPoint y: 517, distance: 28.2
click at [378, 509] on div "Add new item to menu Item name Alfredo (GF) 12 / 140 Item price 17 Item descrip…" at bounding box center [562, 280] width 652 height 458
click at [375, 488] on button "Update" at bounding box center [322, 469] width 133 height 37
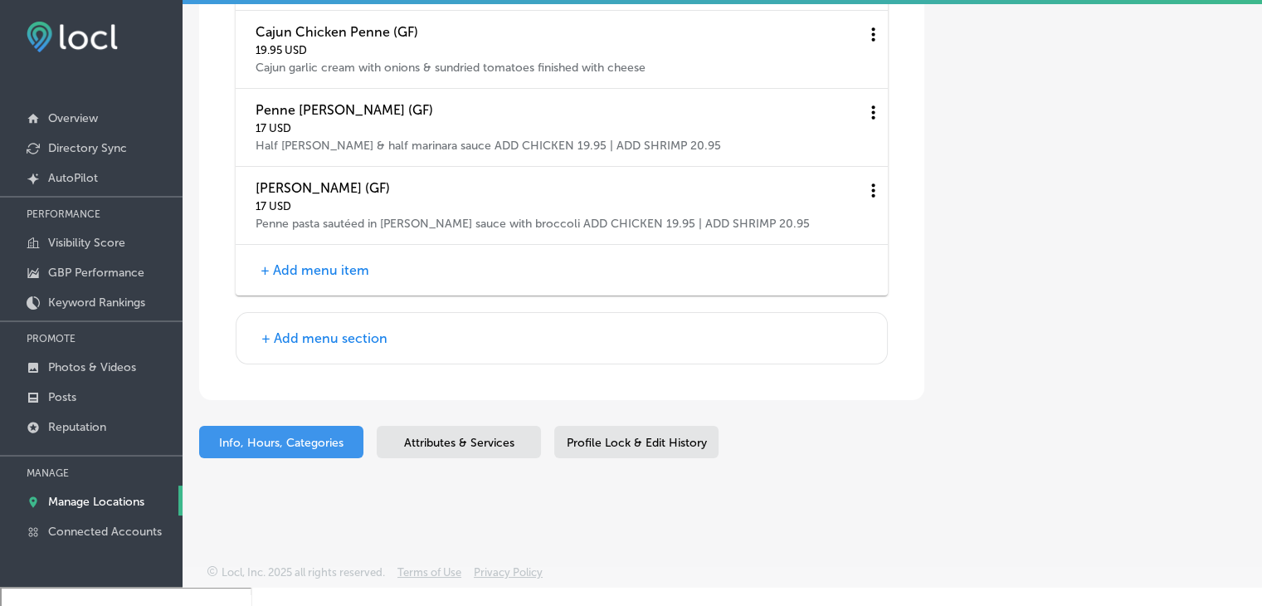
scroll to position [6244, 0]
click at [282, 277] on button "+ Add menu item" at bounding box center [315, 269] width 119 height 17
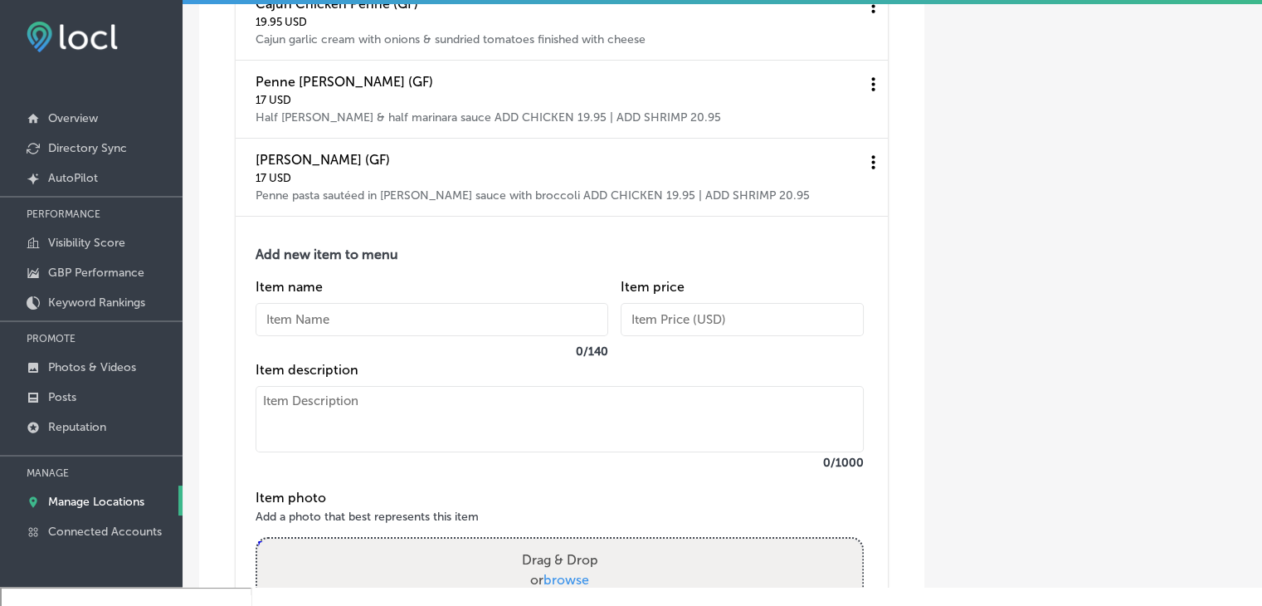
click at [304, 336] on input "text" at bounding box center [432, 319] width 353 height 33
paste input "Traditional Sausage & Peppers (GF)"
type input "Traditional Sausage & Peppers (GF)"
click at [305, 439] on textarea at bounding box center [560, 419] width 608 height 66
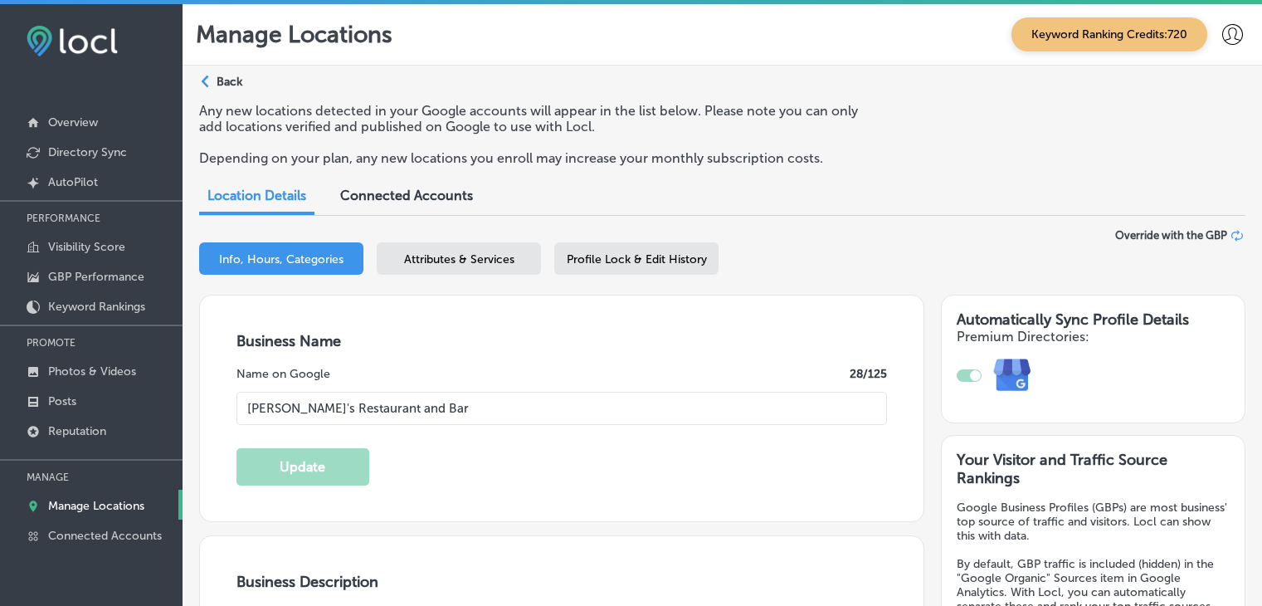
select select "US"
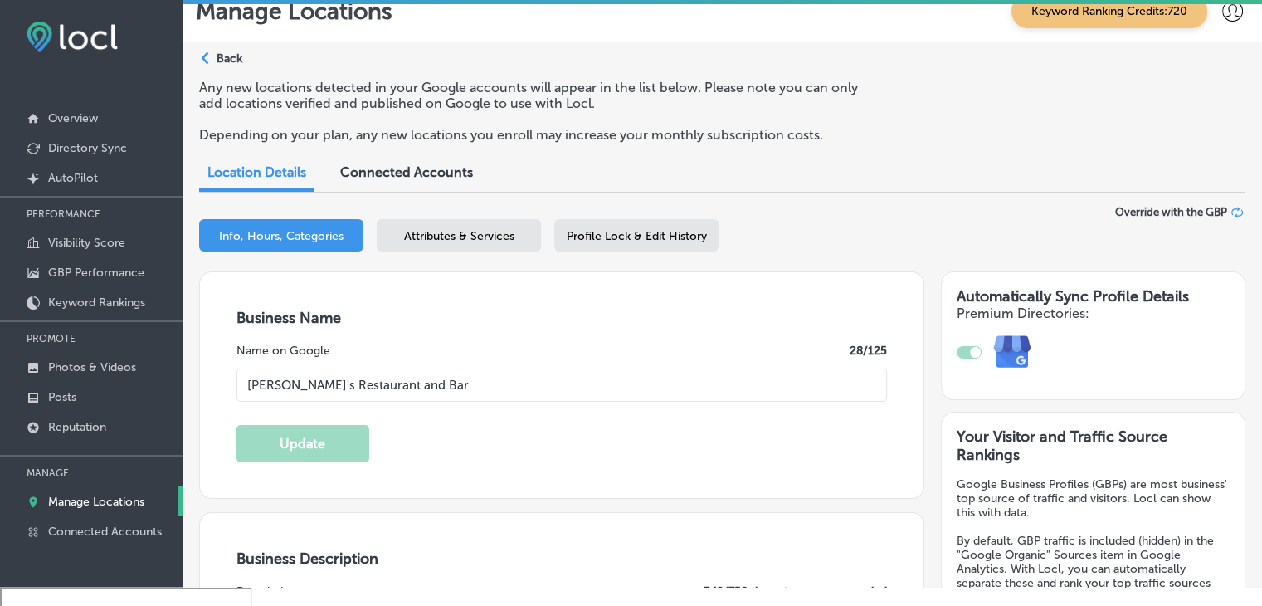
scroll to position [6244, 0]
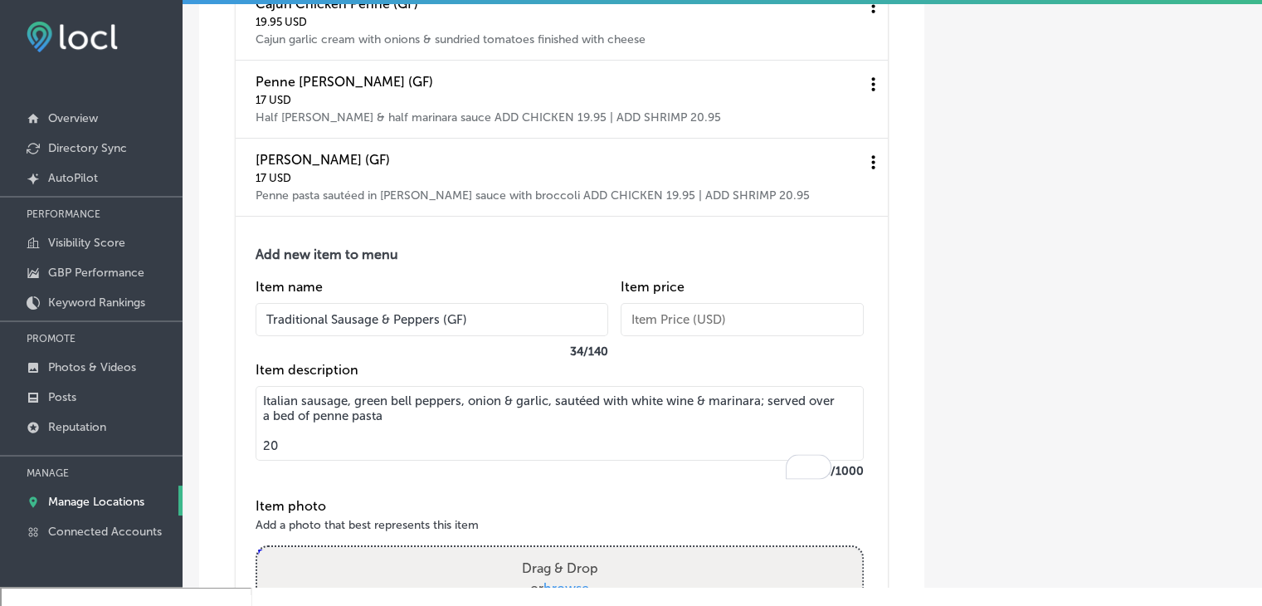
drag, startPoint x: 280, startPoint y: 470, endPoint x: 256, endPoint y: 471, distance: 24.1
click at [256, 461] on textarea "Italian sausage, green bell peppers, onion & garlic, sautéed with white wine & …" at bounding box center [560, 423] width 608 height 75
type textarea "Italian sausage, green bell peppers, onion & garlic, sautéed with white wine & …"
click at [689, 336] on input "text" at bounding box center [742, 319] width 243 height 33
paste input "20"
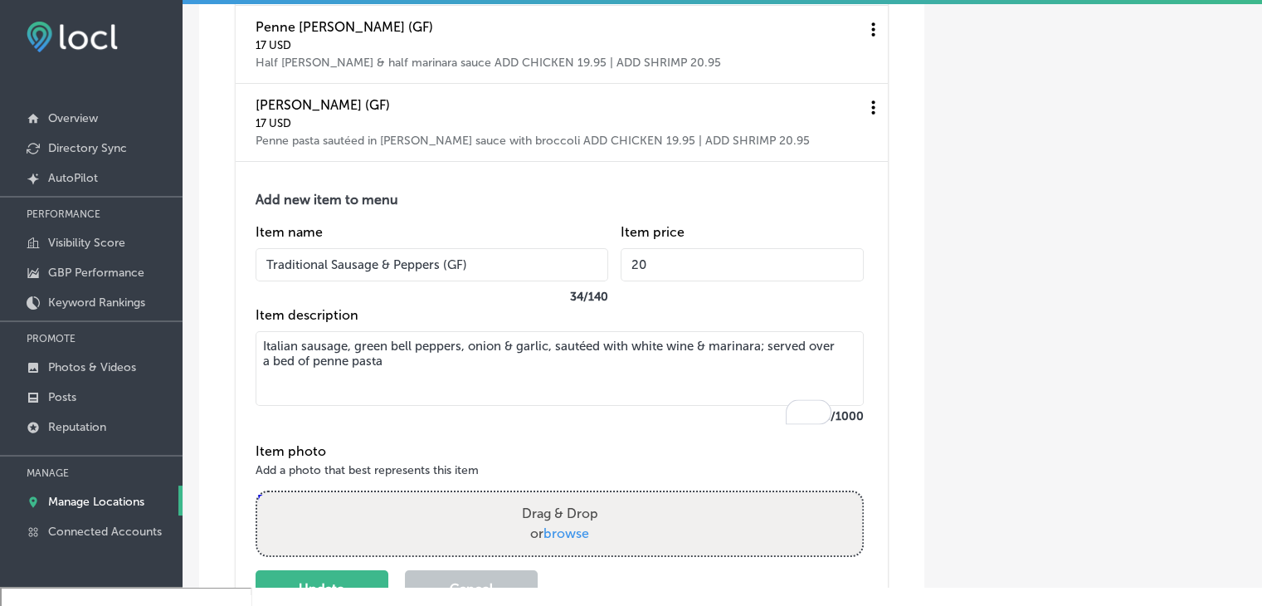
scroll to position [6327, 0]
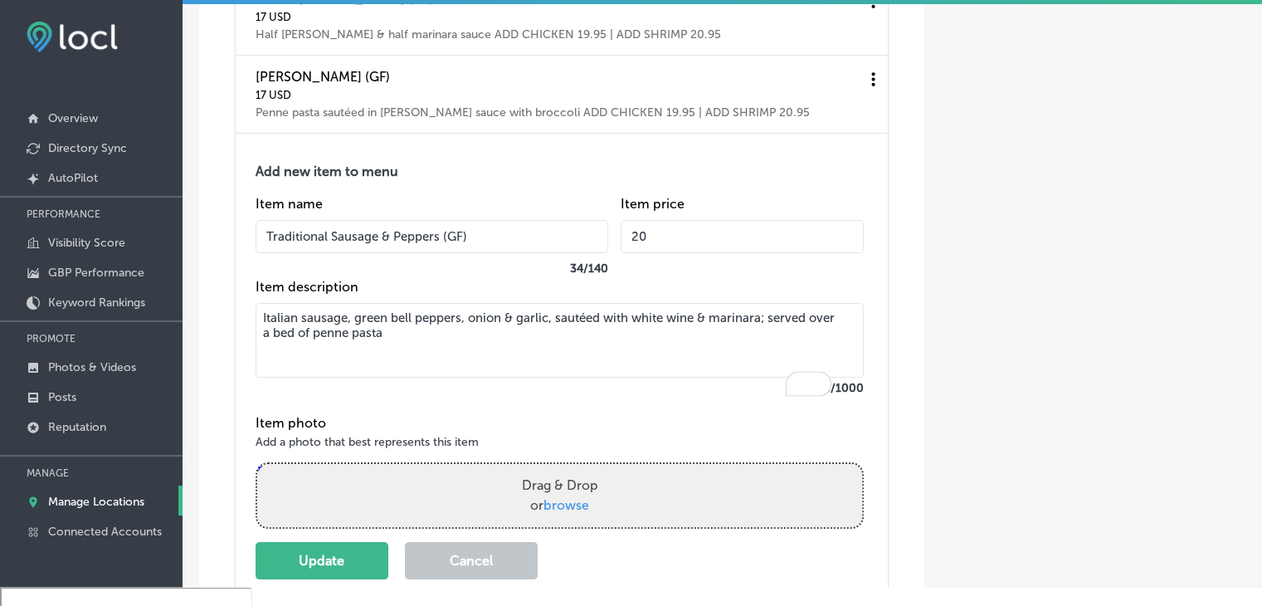
type input "20"
click at [340, 588] on body "iconmonstr-menu-thin copy Created with Sketch. Overview Directory Sync Created …" at bounding box center [631, 357] width 1262 height 761
click at [341, 578] on button "Update" at bounding box center [322, 560] width 133 height 37
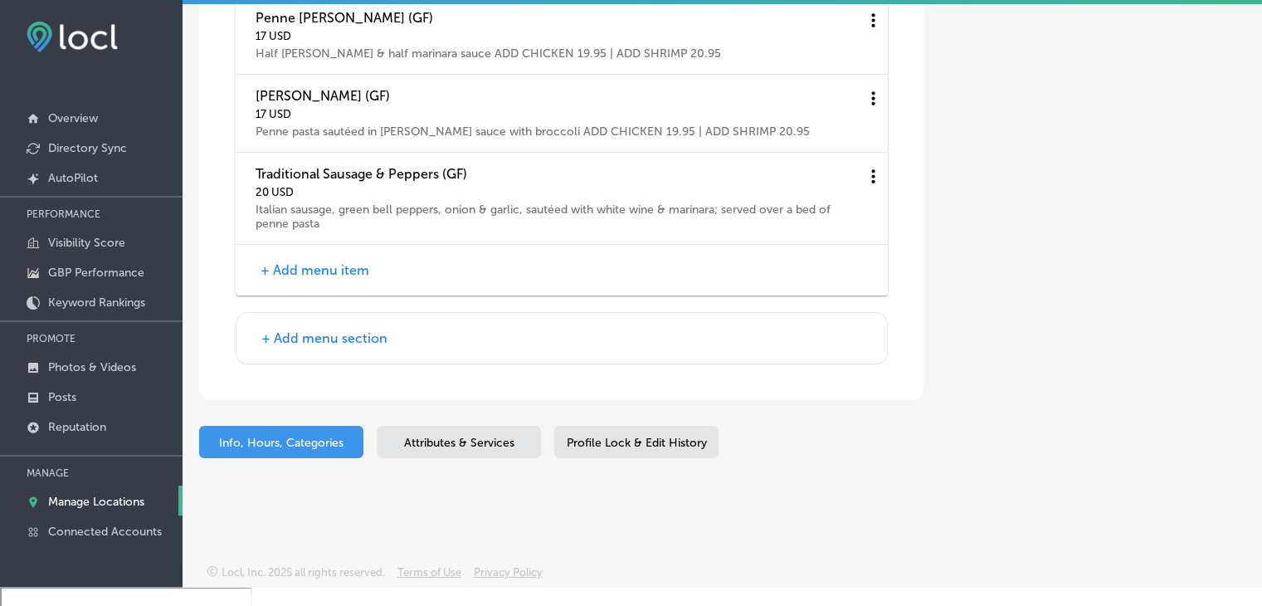
click at [271, 267] on div "+ Add menu item" at bounding box center [562, 270] width 652 height 51
click at [273, 279] on button "+ Add menu item" at bounding box center [315, 269] width 119 height 17
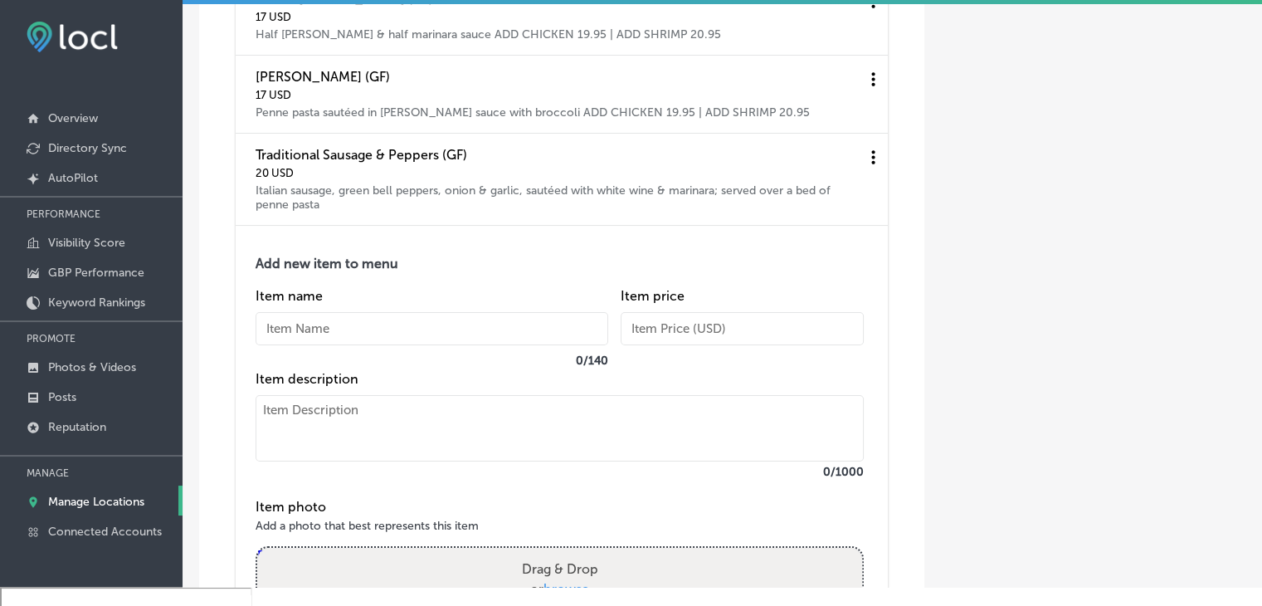
click at [333, 345] on input "text" at bounding box center [432, 328] width 353 height 33
paste input "Baked Chicken Parmesan"
type input "Baked Chicken Parmesan"
click at [325, 461] on textarea at bounding box center [560, 428] width 608 height 66
paste textarea "Parmesan crusted chicken breast served over pasta covered with marinara & mozza…"
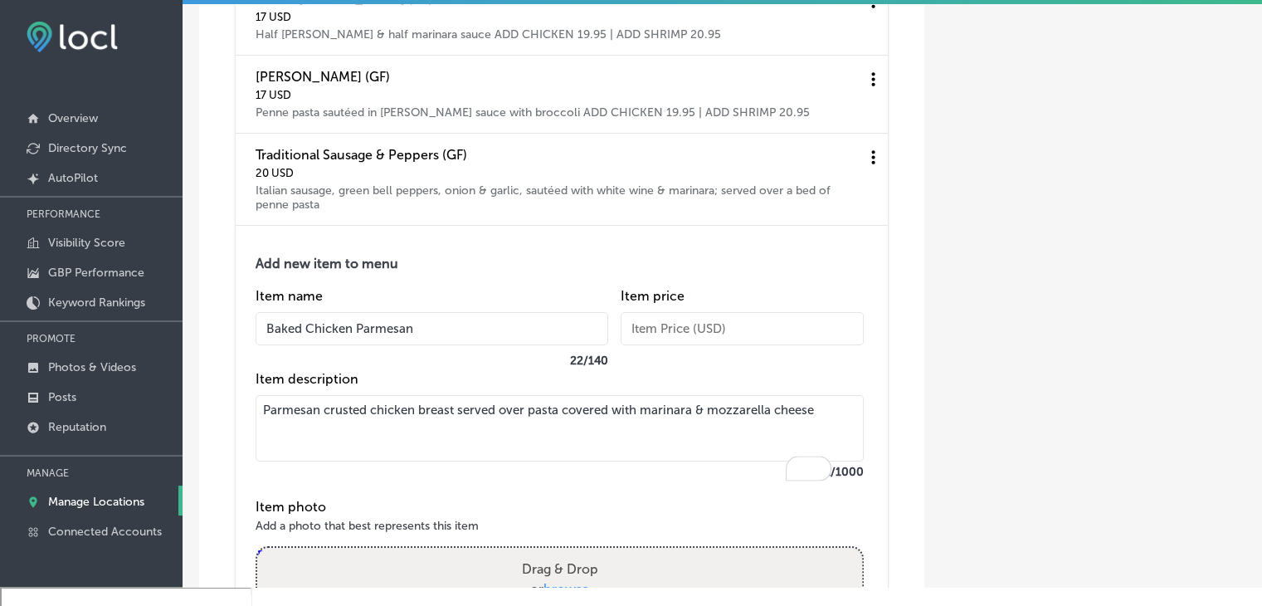
type textarea "Parmesan crusted chicken breast served over pasta covered with marinara & mozza…"
click at [655, 345] on input "text" at bounding box center [742, 328] width 243 height 33
paste input "19"
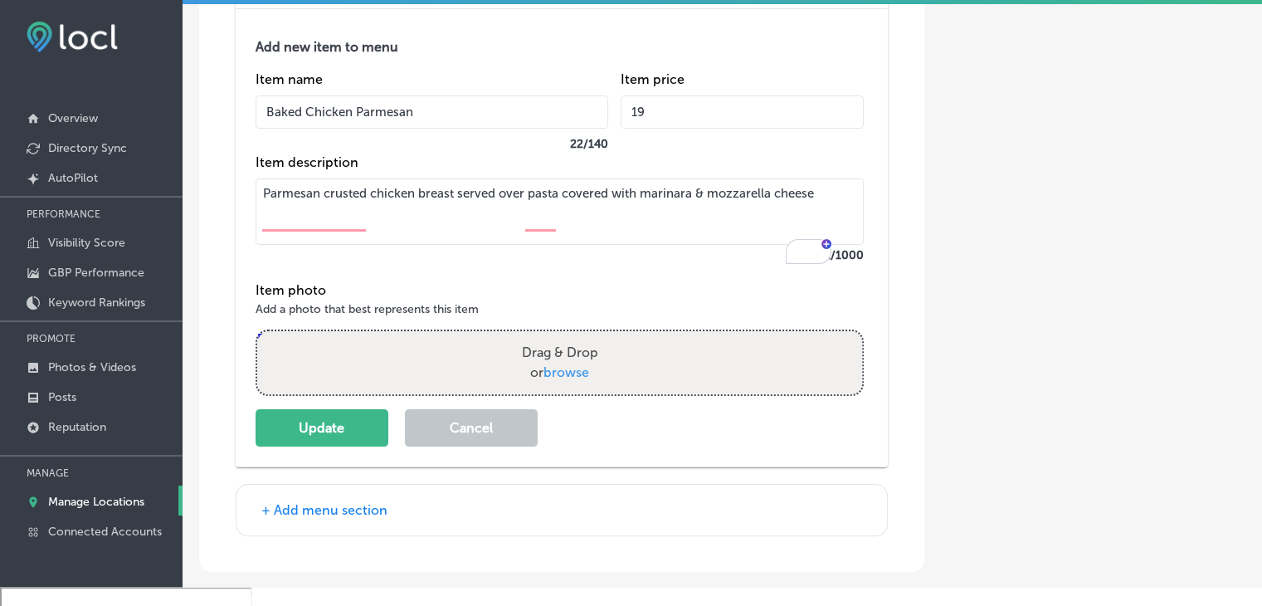
scroll to position [6576, 0]
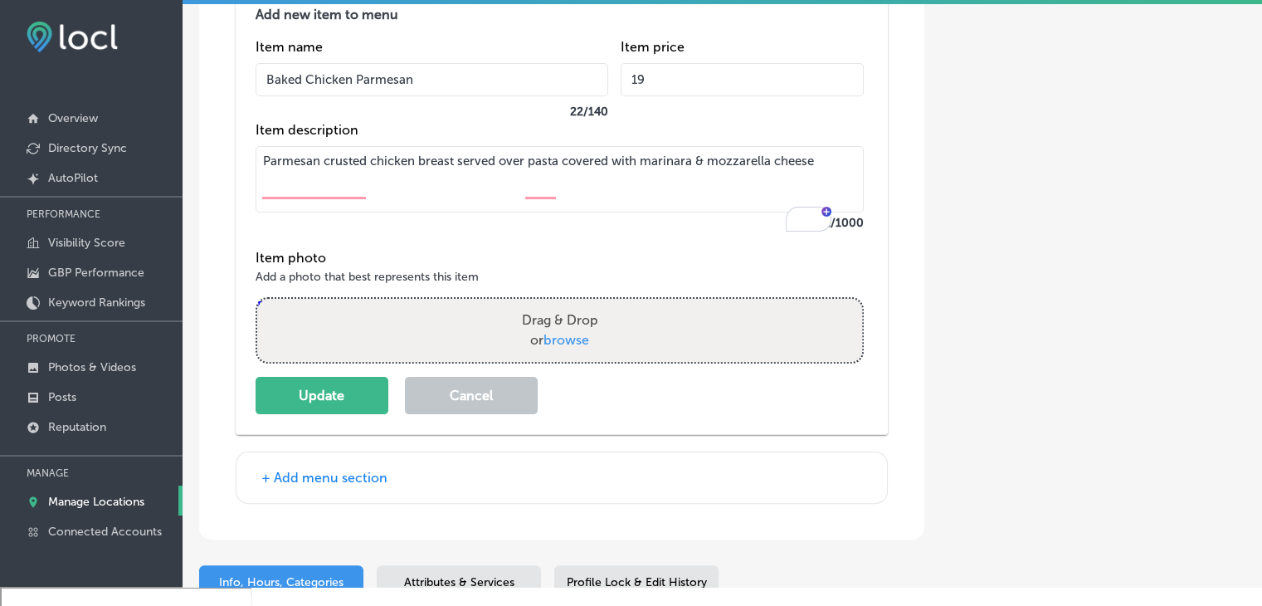
type input "19"
click at [295, 401] on div "Add new item to menu Item name Baked Chicken Parmesan 22 / 140 Item price 19 It…" at bounding box center [570, 210] width 628 height 407
click at [304, 414] on button "Update" at bounding box center [322, 395] width 133 height 37
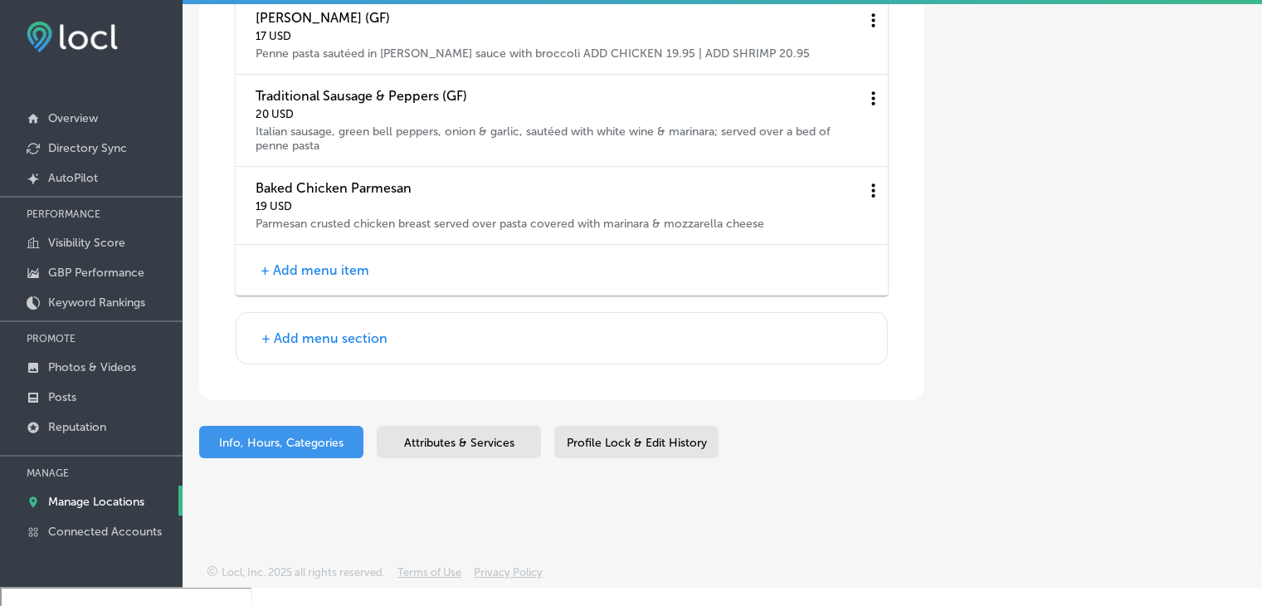
scroll to position [6416, 0]
click at [330, 255] on div "+ Add menu item" at bounding box center [562, 270] width 652 height 51
click at [329, 262] on button "+ Add menu item" at bounding box center [315, 269] width 119 height 17
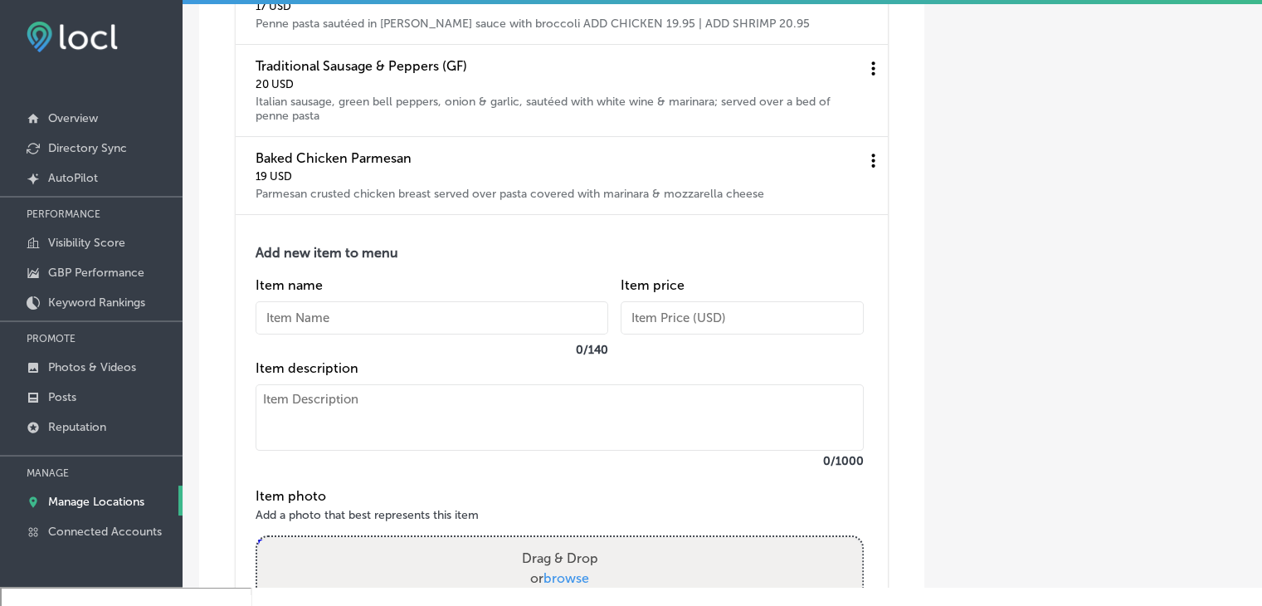
click at [321, 334] on input "text" at bounding box center [432, 317] width 353 height 33
paste input "Italian Bolognese (GF)"
type input "Italian Bolognese (GF)"
click at [320, 451] on textarea at bounding box center [560, 417] width 608 height 66
paste textarea "Meat sauce, red wine, garlic, onions, rigatoni pasta, [PERSON_NAME] & Parmesan …"
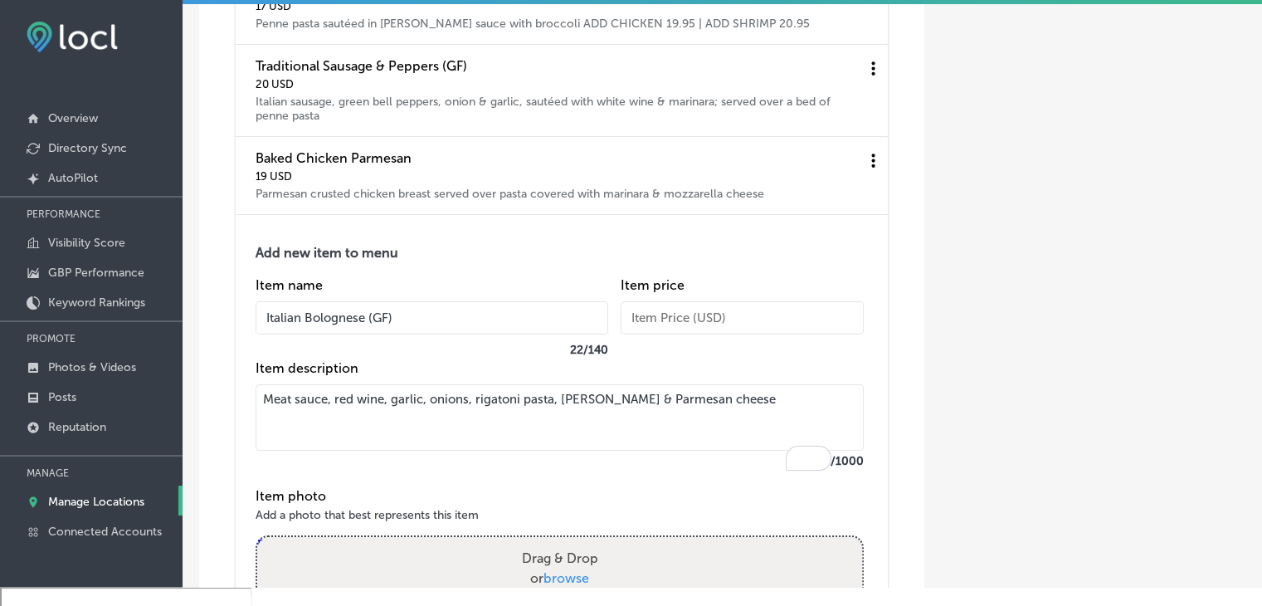
type textarea "Meat sauce, red wine, garlic, onions, rigatoni pasta, [PERSON_NAME] & Parmesan …"
click at [687, 360] on div "Item price" at bounding box center [742, 318] width 243 height 83
drag, startPoint x: 689, startPoint y: 353, endPoint x: 689, endPoint y: 343, distance: 10.0
click at [689, 334] on input "text" at bounding box center [742, 317] width 243 height 33
paste input "19"
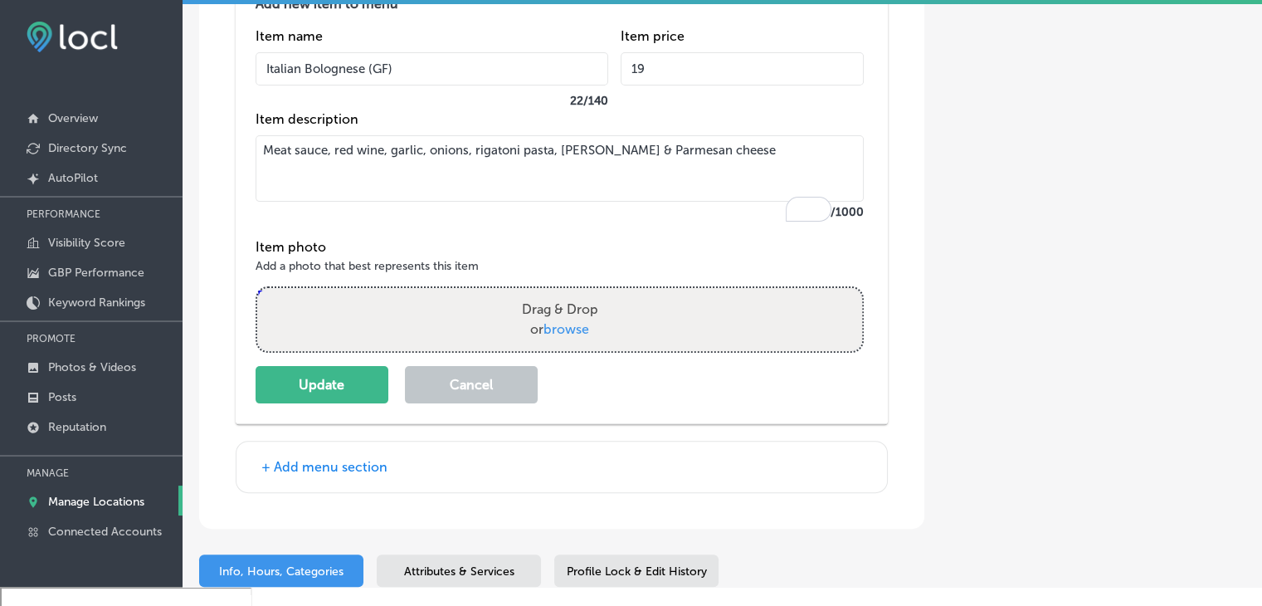
scroll to position [6748, 0]
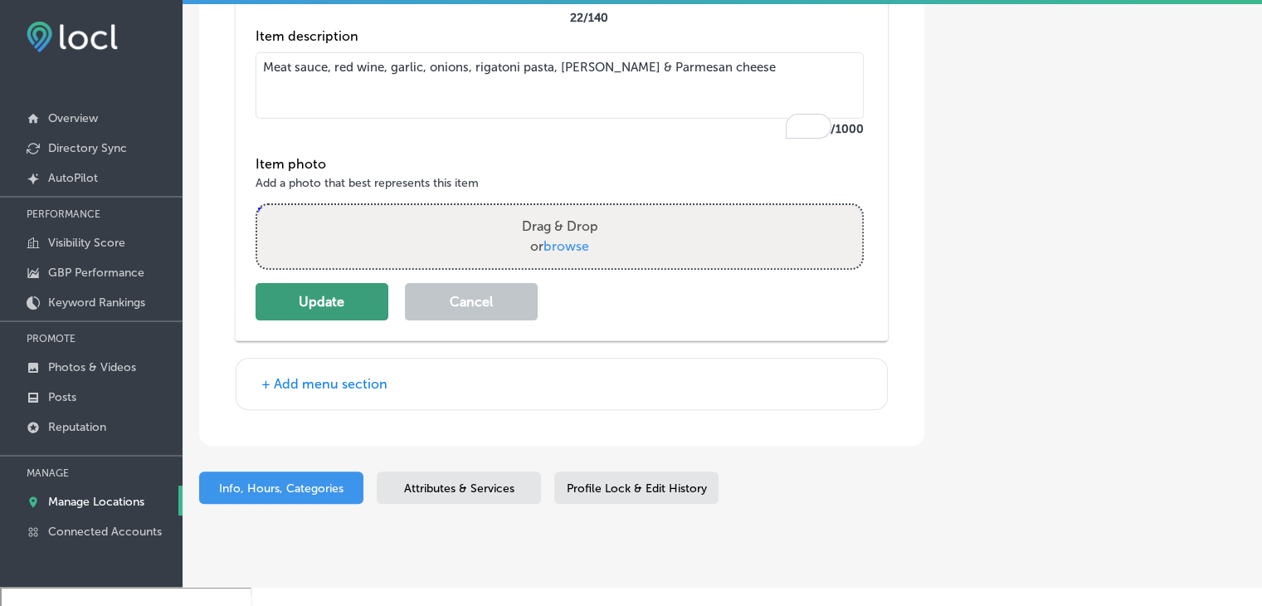
type input "19"
click at [348, 320] on button "Update" at bounding box center [322, 301] width 133 height 37
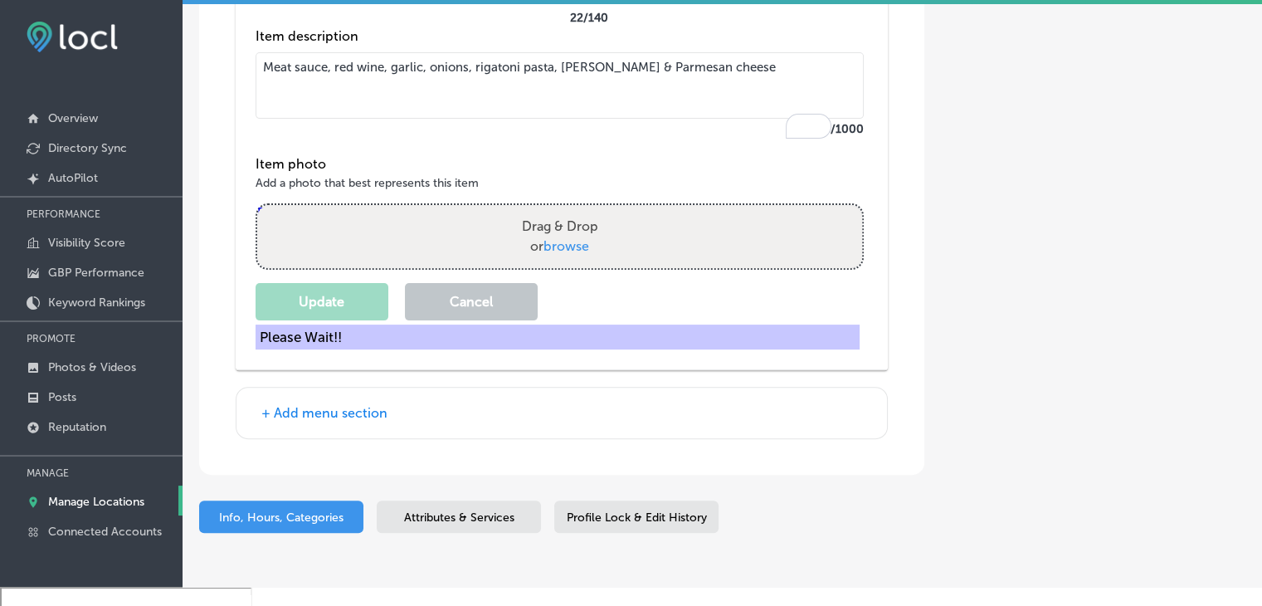
scroll to position [6495, 0]
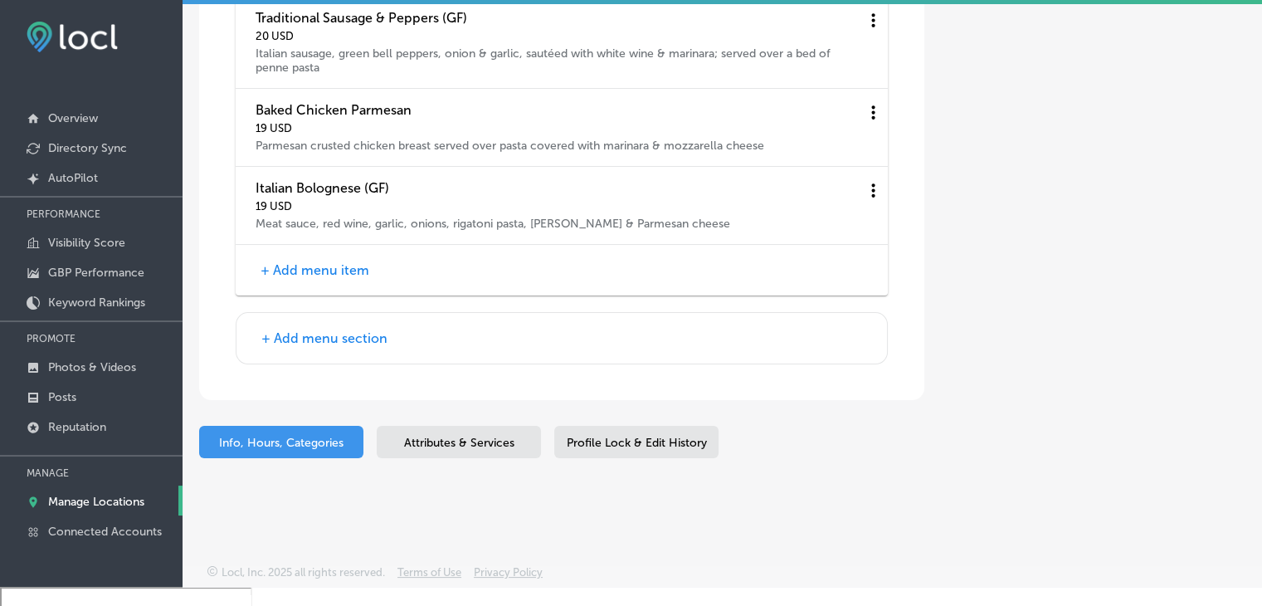
click at [331, 259] on div "+ Add menu item" at bounding box center [562, 270] width 652 height 51
click at [330, 270] on button "+ Add menu item" at bounding box center [315, 269] width 119 height 17
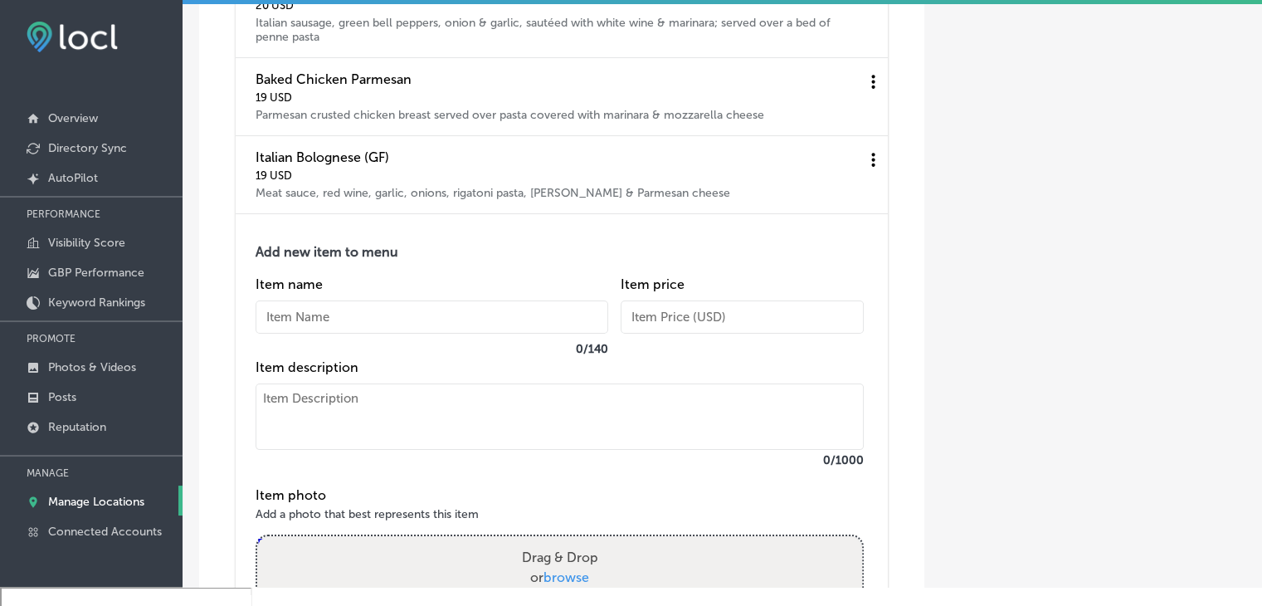
drag, startPoint x: 412, startPoint y: 363, endPoint x: 402, endPoint y: 346, distance: 20.1
click at [412, 359] on div "Item name 0 / 140" at bounding box center [432, 317] width 353 height 83
click at [402, 334] on input "text" at bounding box center [432, 316] width 353 height 33
paste input "[PERSON_NAME] Mac & Cheese"
type input "[PERSON_NAME] Mac & Cheese"
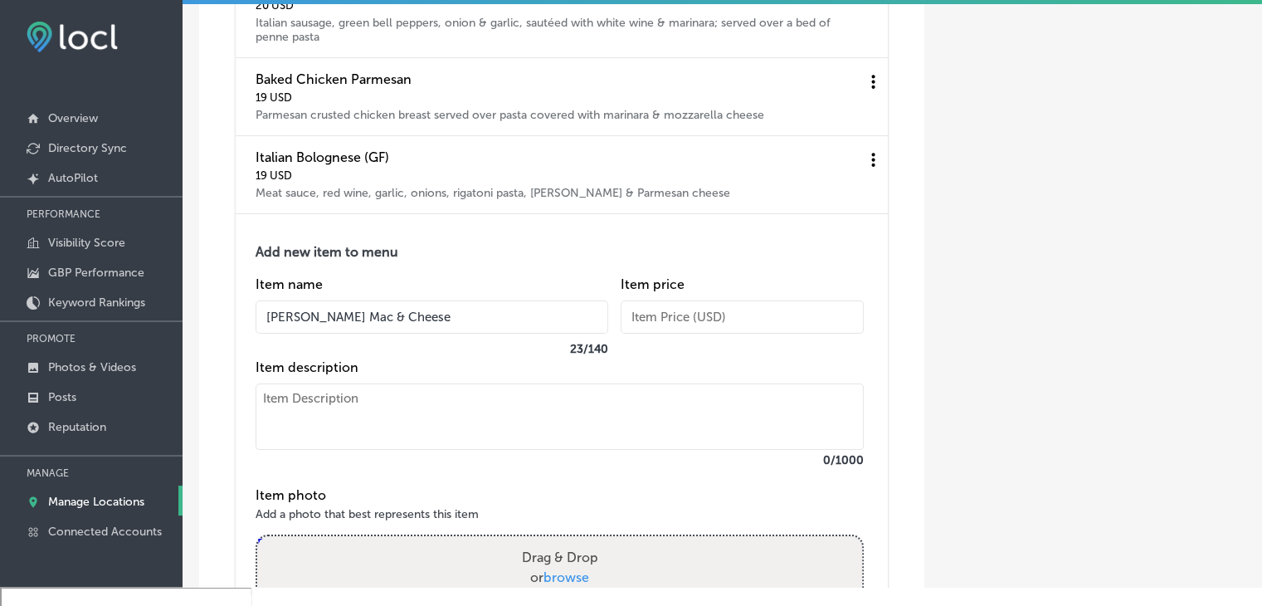
click at [375, 444] on textarea at bounding box center [560, 416] width 608 height 66
paste textarea "Elbow macaroni served with our house made sauce garnished with potato topping A…"
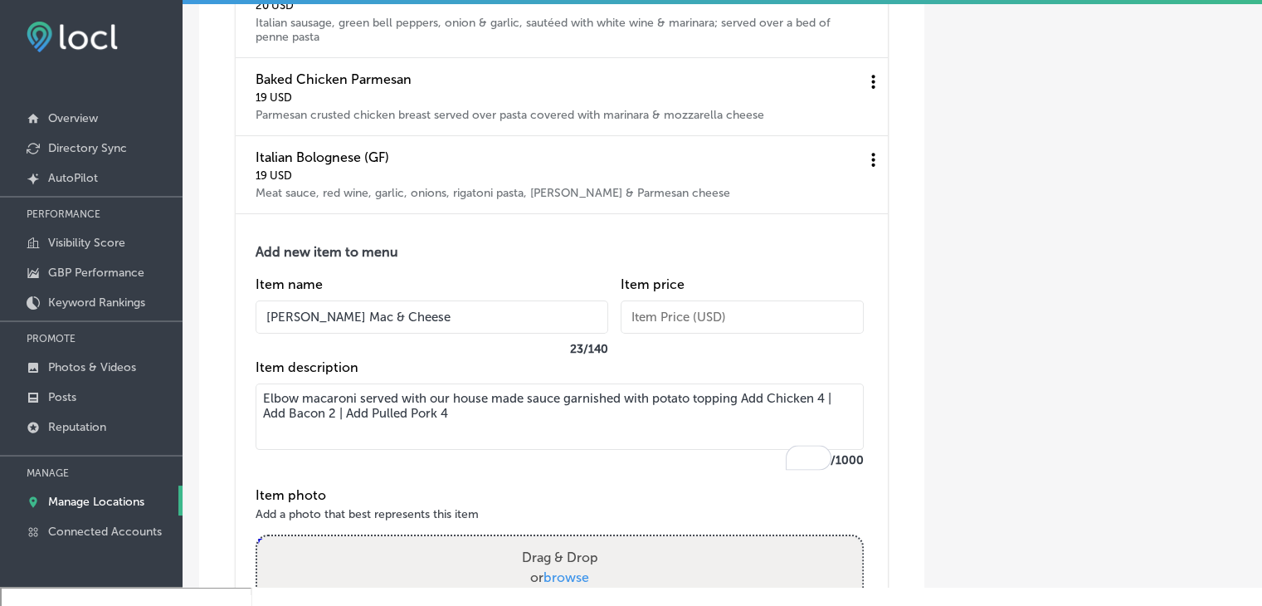
click at [740, 430] on textarea "Elbow macaroni served with our house made sauce garnished with potato topping A…" at bounding box center [560, 416] width 608 height 66
type textarea "Elbow macaroni served with our house made sauce garnished with potato topping A…"
click at [734, 310] on div "Item price" at bounding box center [742, 317] width 243 height 83
drag, startPoint x: 734, startPoint y: 324, endPoint x: 736, endPoint y: 350, distance: 25.8
click at [736, 350] on div "Item price" at bounding box center [742, 317] width 243 height 83
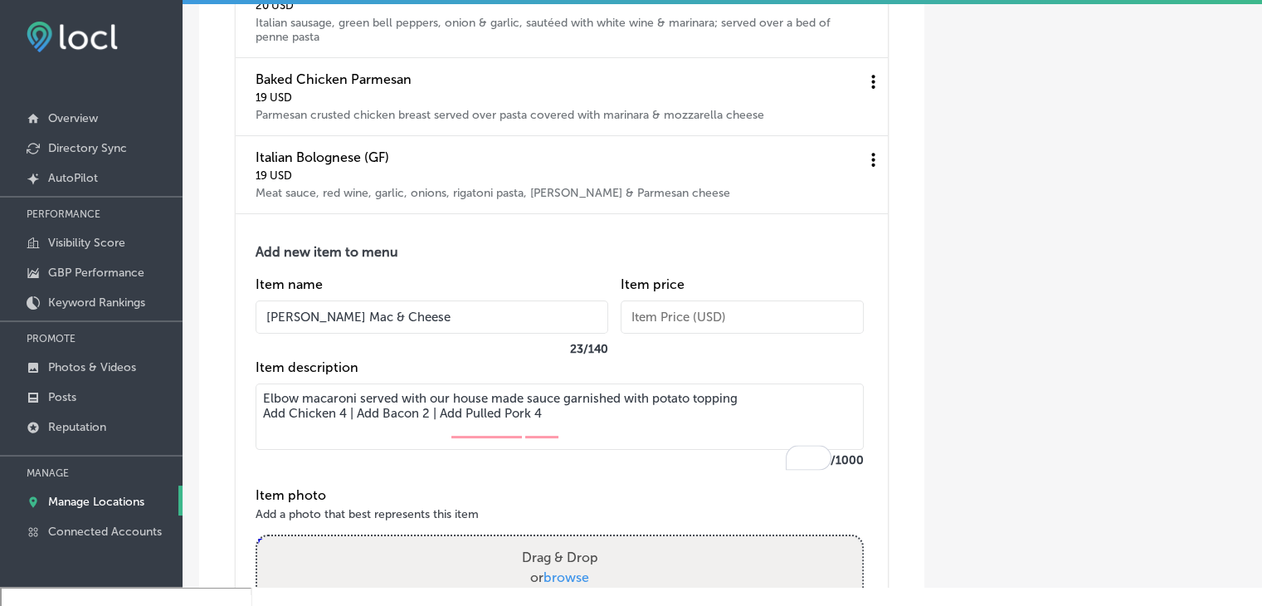
click at [736, 334] on input "text" at bounding box center [742, 316] width 243 height 33
paste input "16"
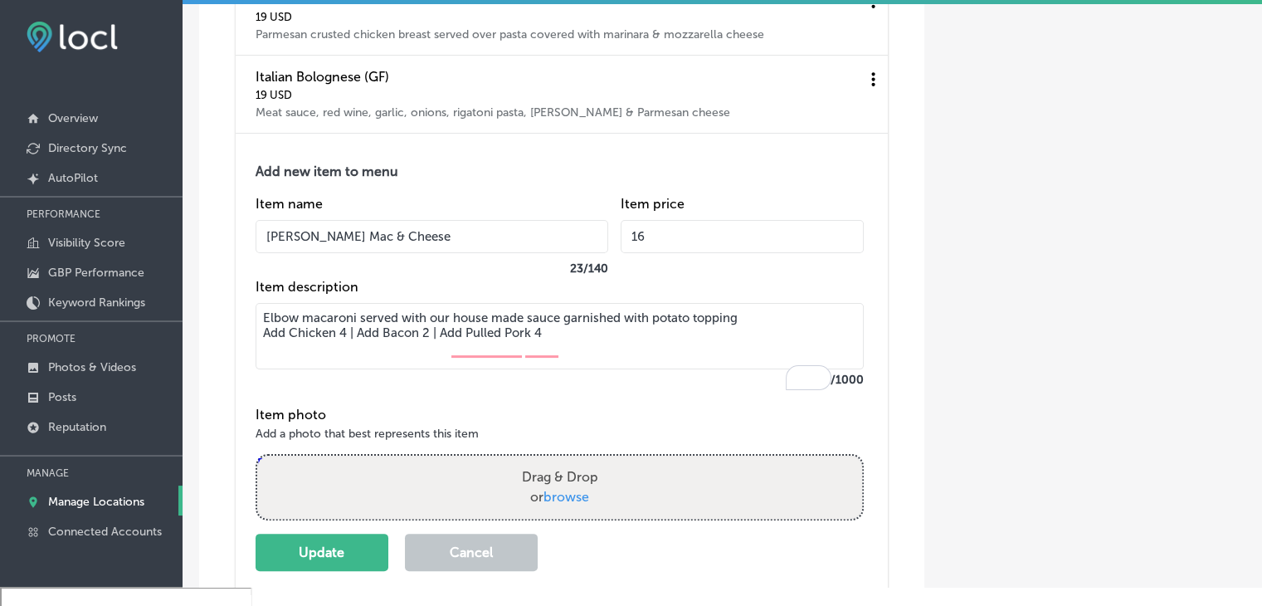
scroll to position [6661, 0]
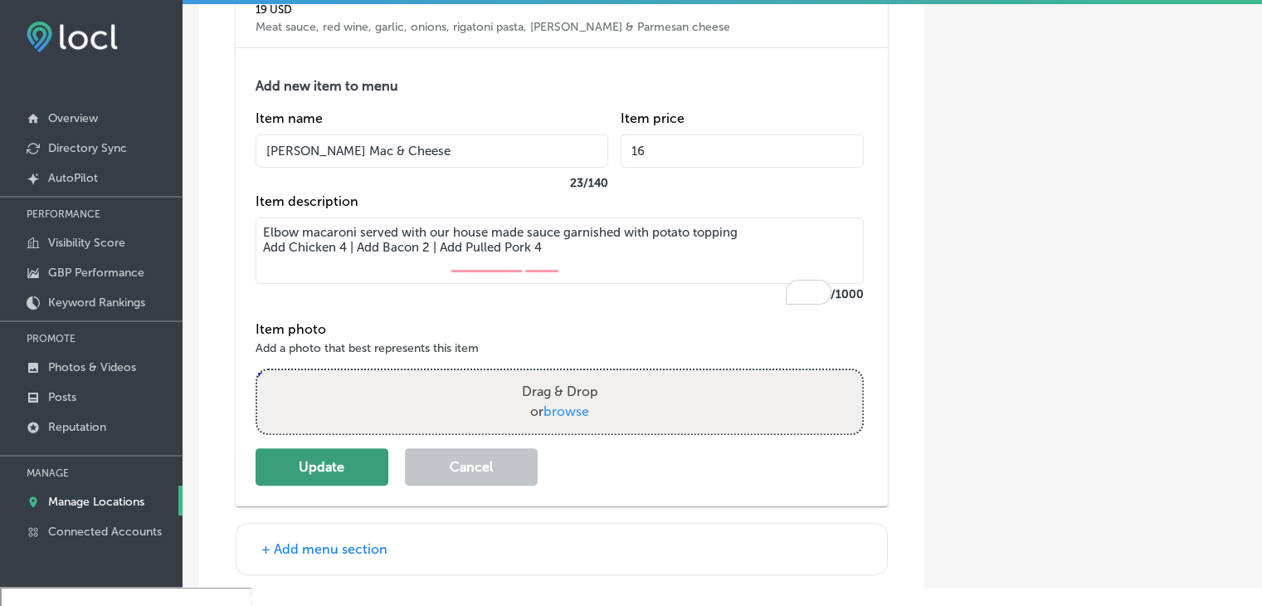
type input "16"
click at [346, 485] on button "Update" at bounding box center [322, 466] width 133 height 37
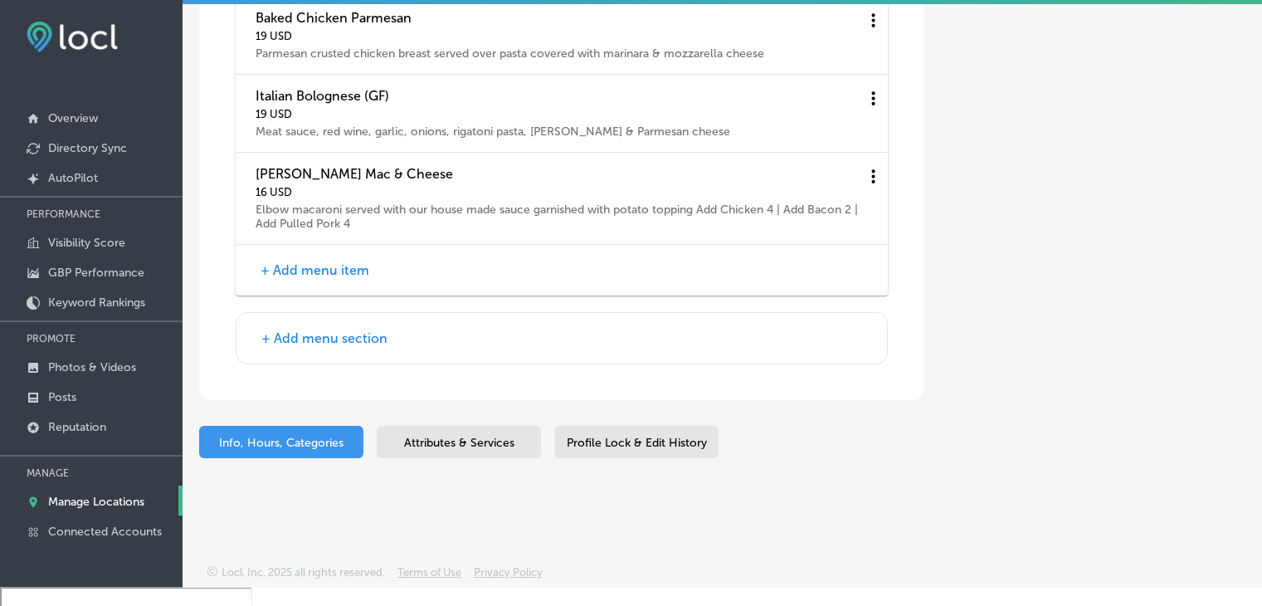
scroll to position [6587, 0]
click at [365, 268] on button "+ Add menu item" at bounding box center [315, 269] width 119 height 17
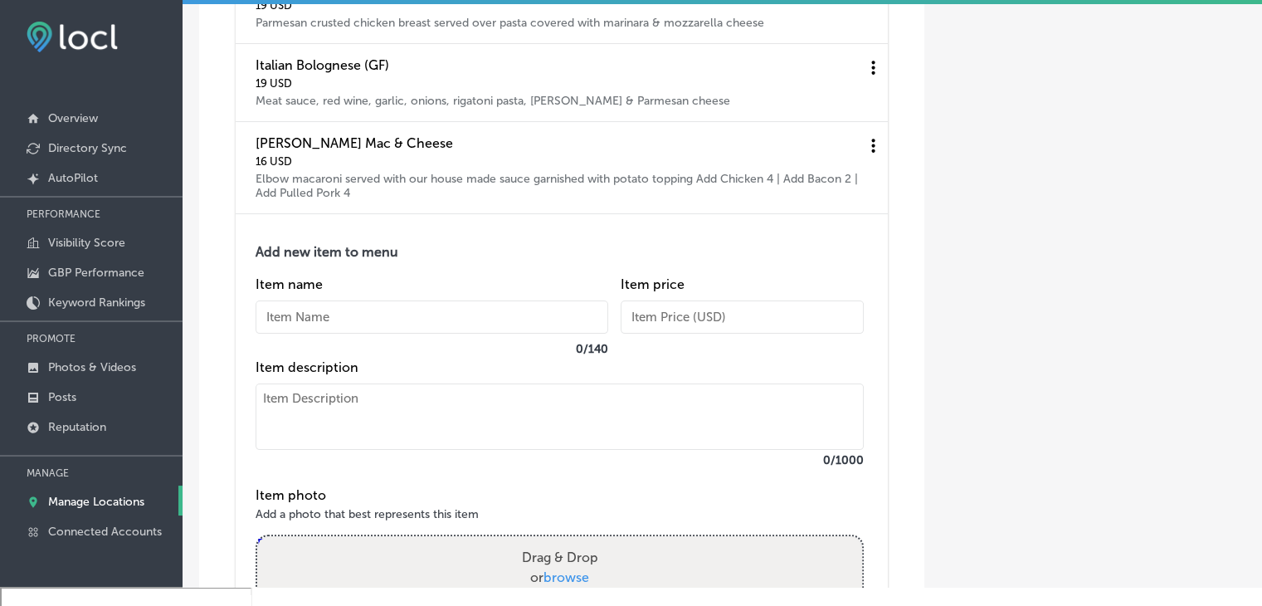
click at [358, 356] on label "0 / 140" at bounding box center [432, 349] width 353 height 14
click at [356, 334] on input "text" at bounding box center [432, 316] width 353 height 33
paste input "Dango Cajun Pasta (GF)"
type input "Dango Cajun Pasta (GF)"
click at [373, 420] on textarea at bounding box center [560, 416] width 608 height 66
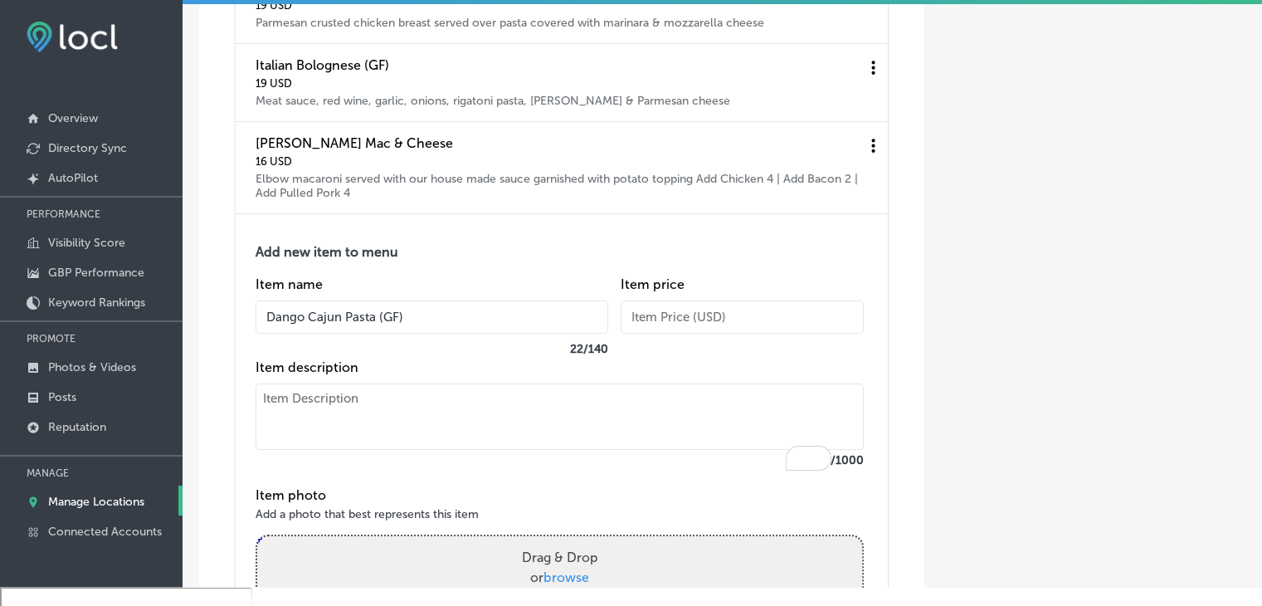
paste textarea "Shrimp and Italian sausage sautéed in Cajun garlic cream with onions & sundried…"
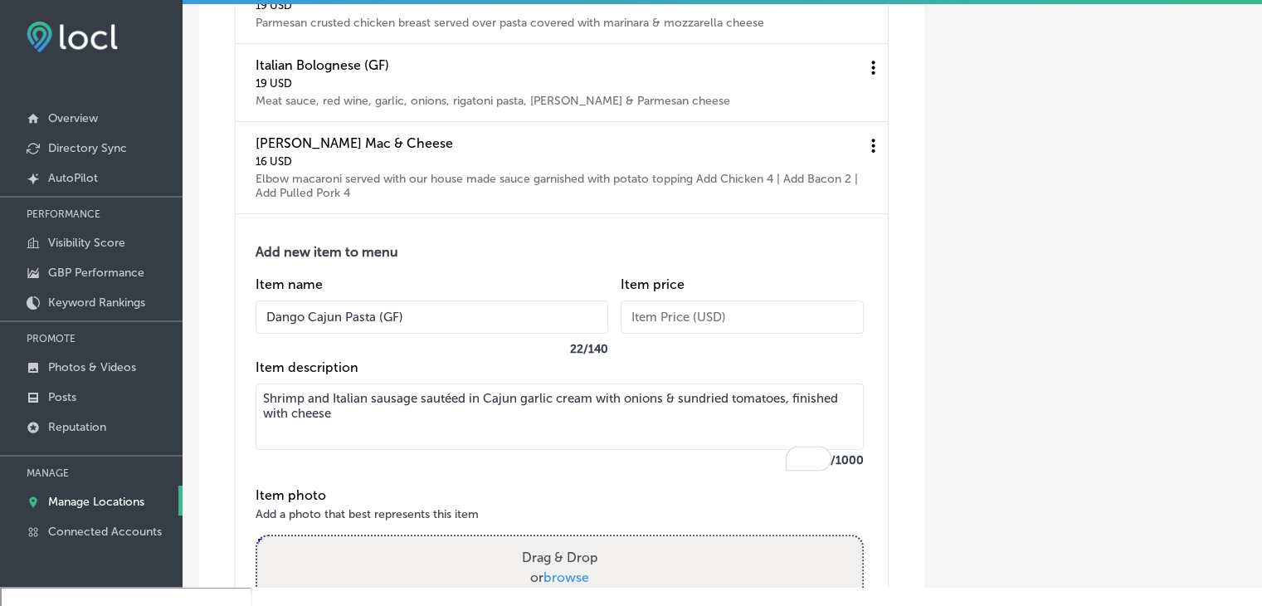
type textarea "Shrimp and Italian sausage sautéed in Cajun garlic cream with onions & sundried…"
click at [647, 334] on input "text" at bounding box center [742, 316] width 243 height 33
paste input "22"
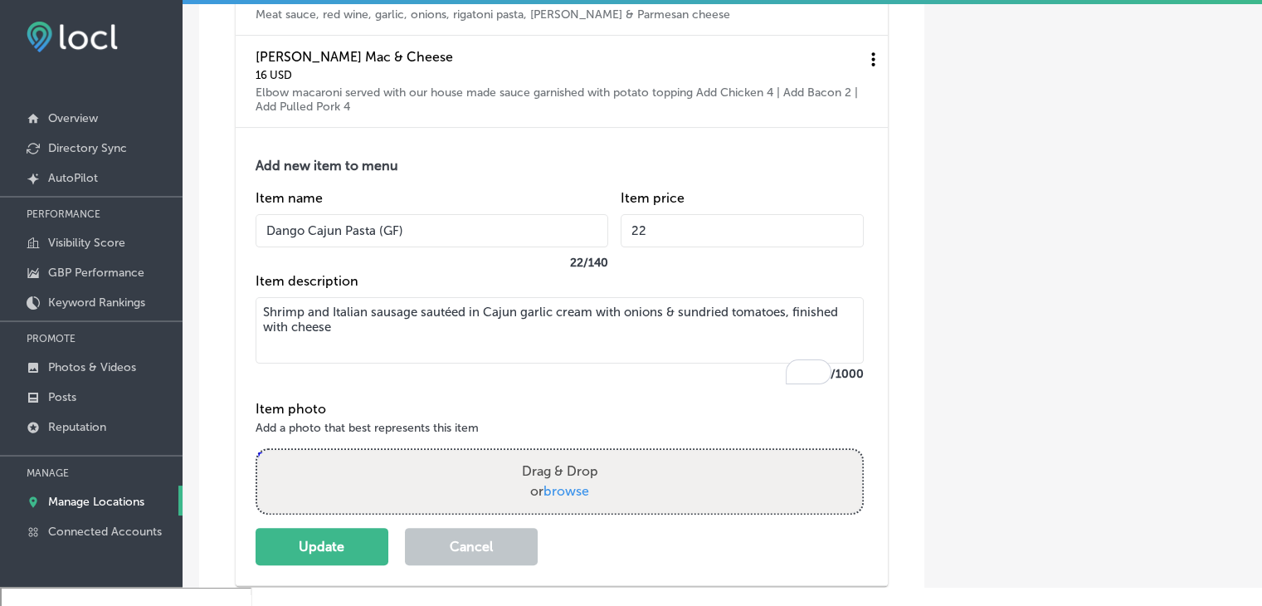
scroll to position [6753, 0]
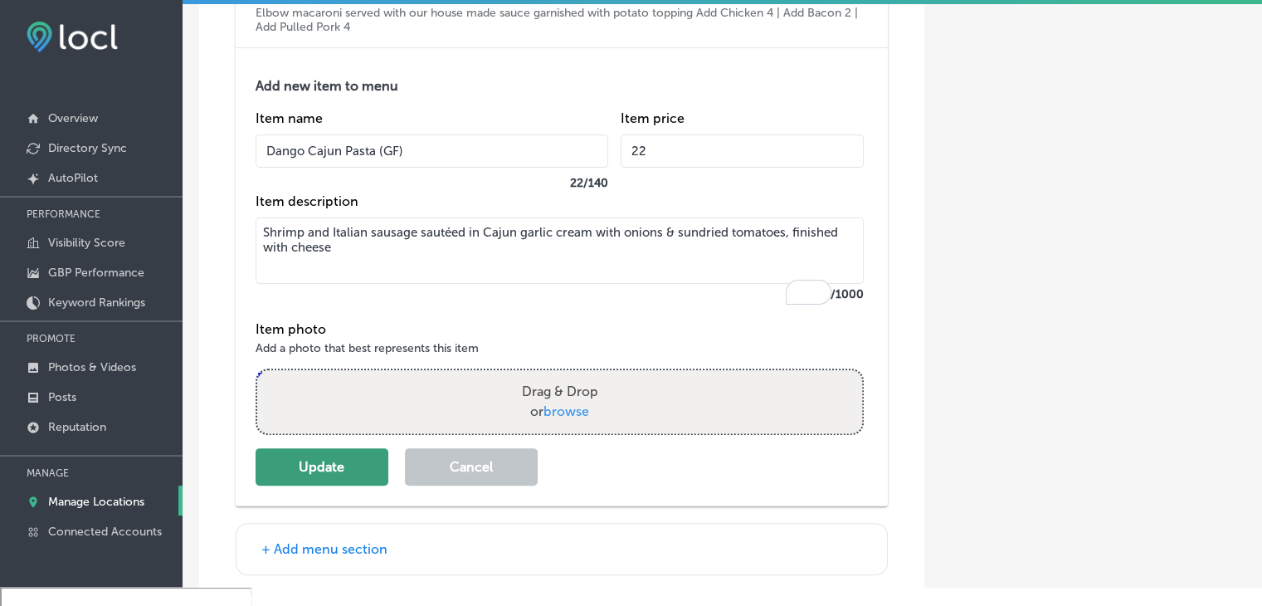
type input "22"
click at [361, 485] on button "Update" at bounding box center [322, 466] width 133 height 37
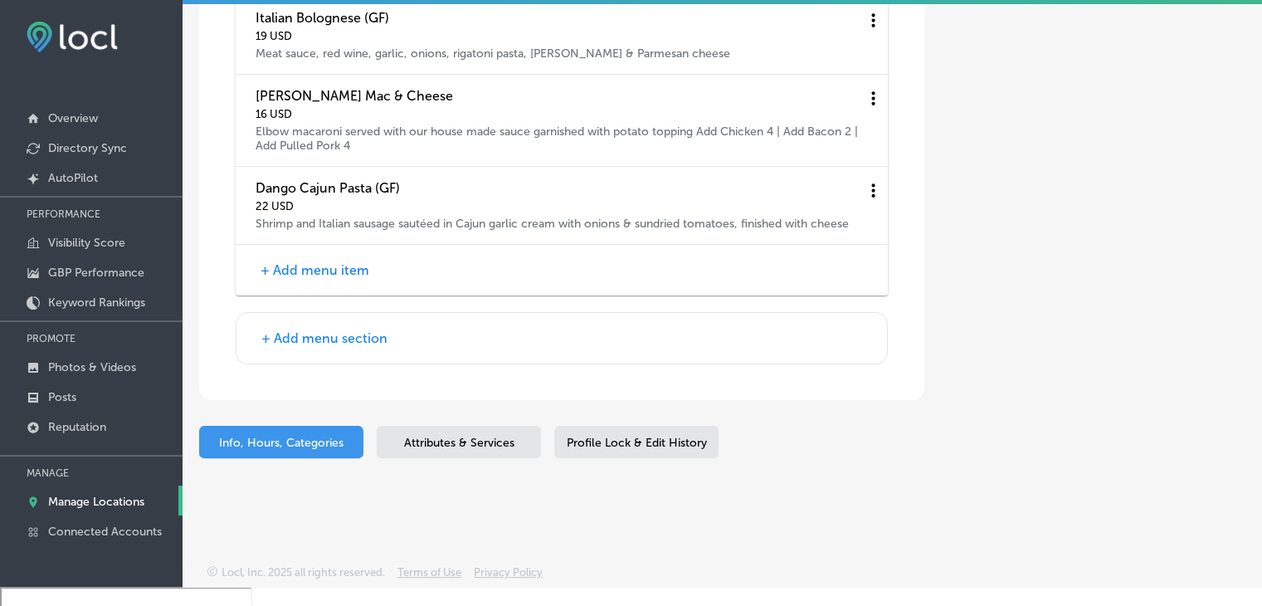
scroll to position [6680, 0]
click at [339, 261] on button "+ Add menu item" at bounding box center [315, 269] width 119 height 17
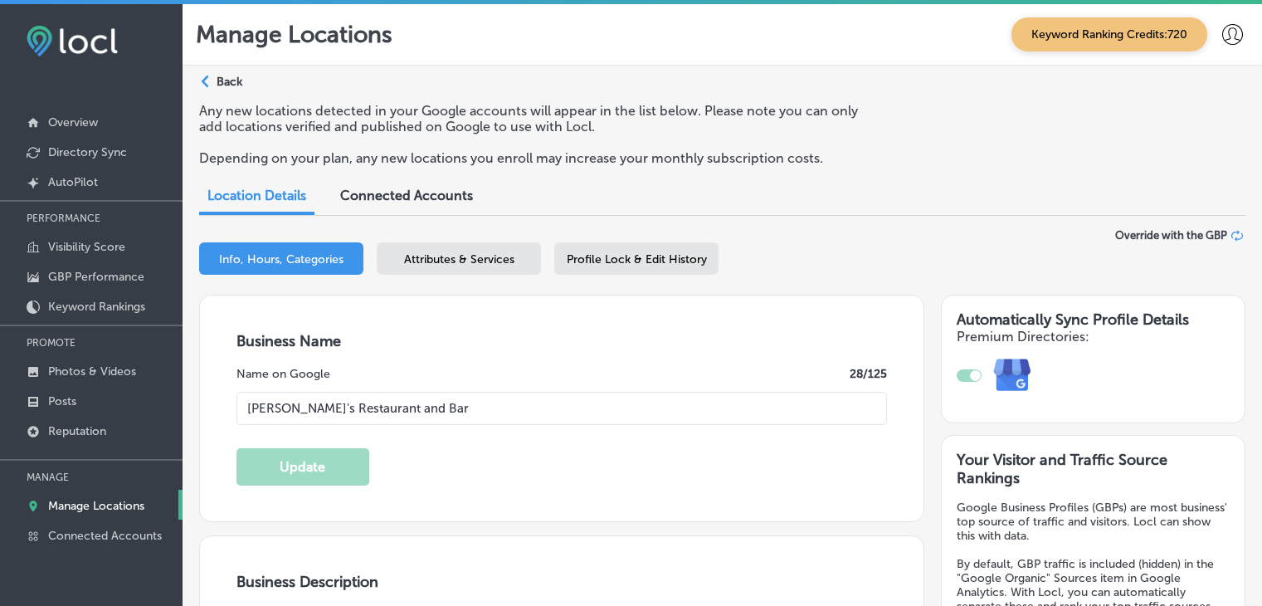
select select "US"
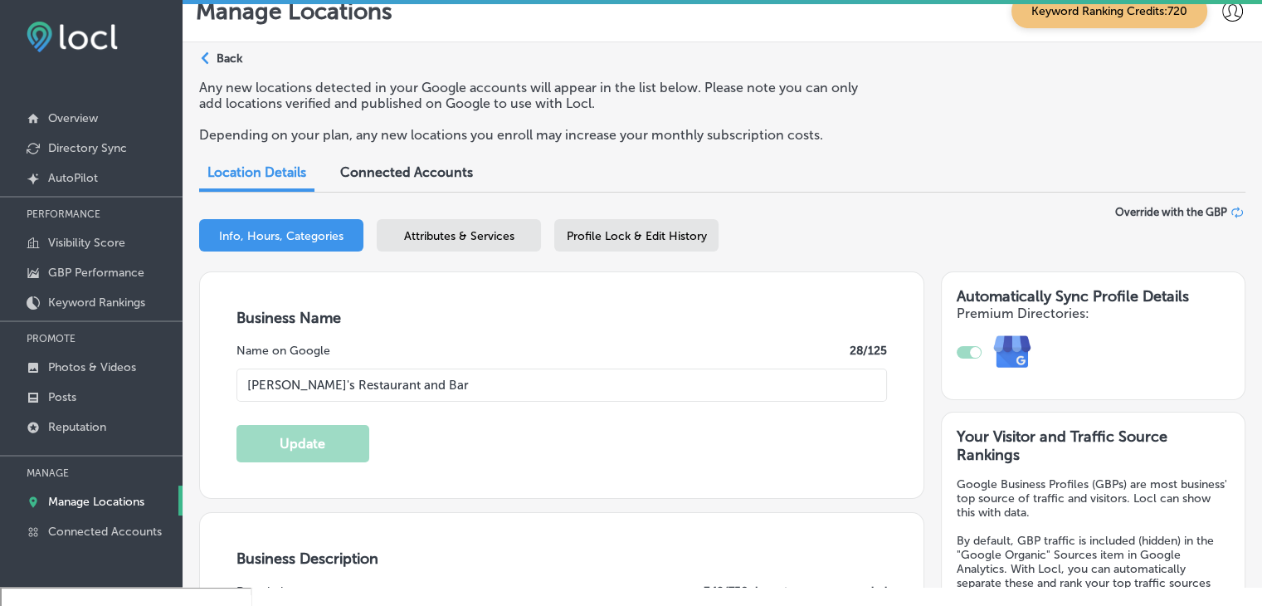
scroll to position [6680, 0]
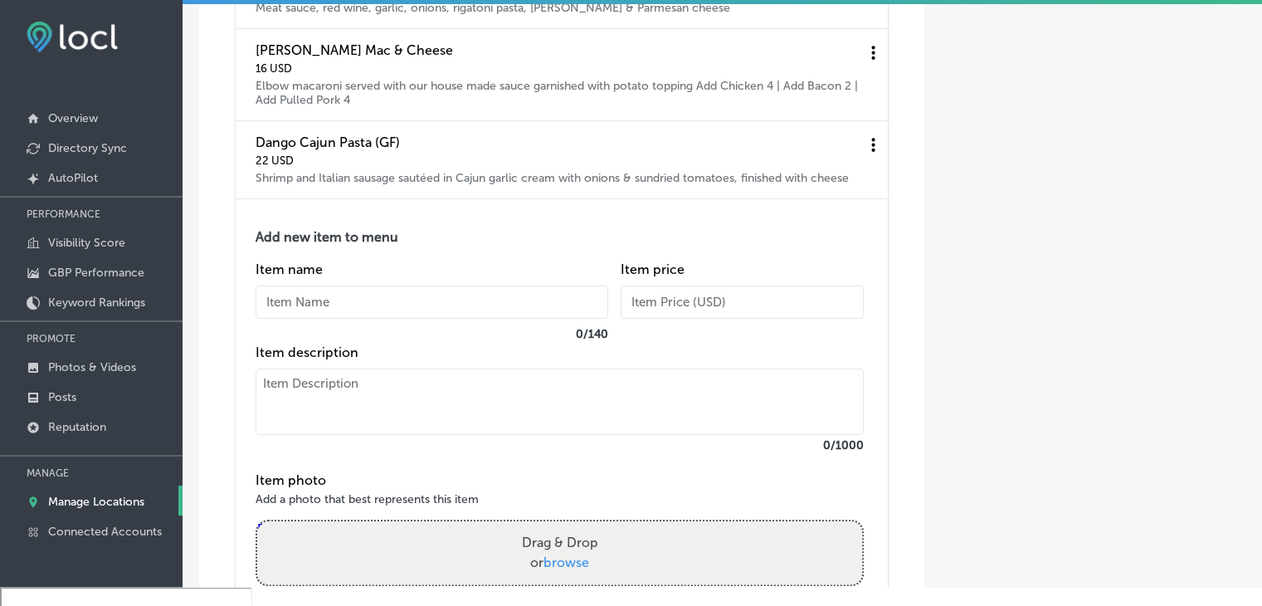
click at [353, 319] on input "text" at bounding box center [432, 301] width 353 height 33
paste input "Seafood Pasta Bake* (GF)"
type input "Seafood Pasta Bake* (GF)"
click at [373, 435] on textarea at bounding box center [560, 401] width 608 height 66
paste textarea "Lobster, shrimp, crab tossed with cream sauce, green onions, sundried tomatoes,…"
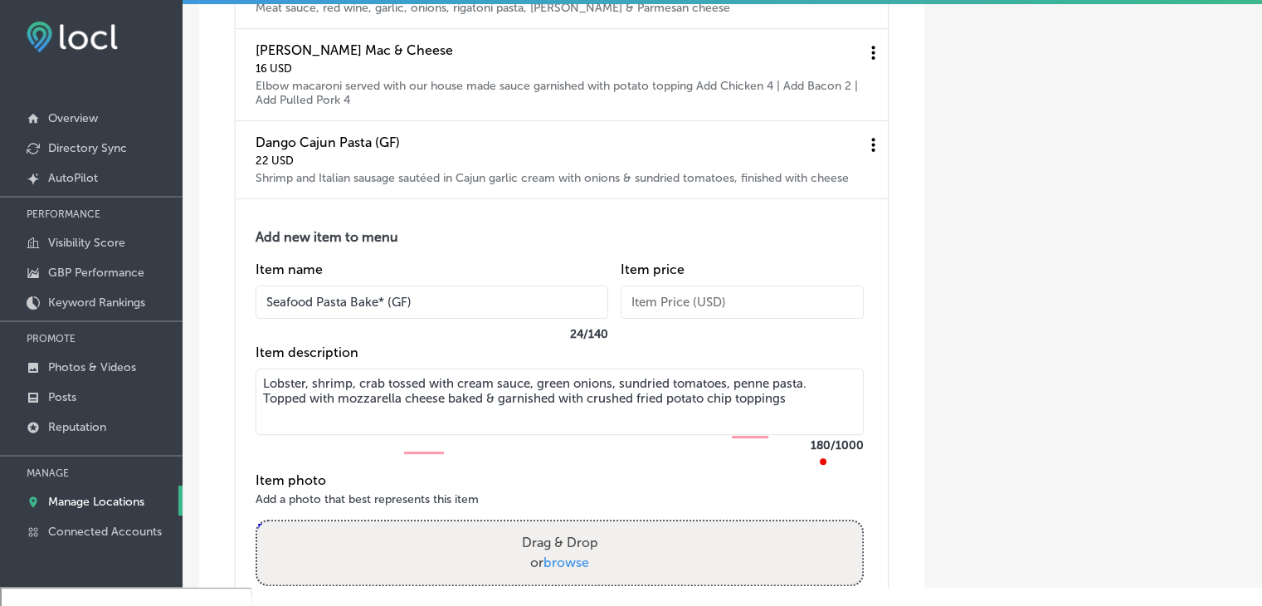
type textarea "Lobster, shrimp, crab tossed with cream sauce, green onions, sundried tomatoes,…"
click at [820, 319] on input "text" at bounding box center [742, 301] width 243 height 33
paste input "24"
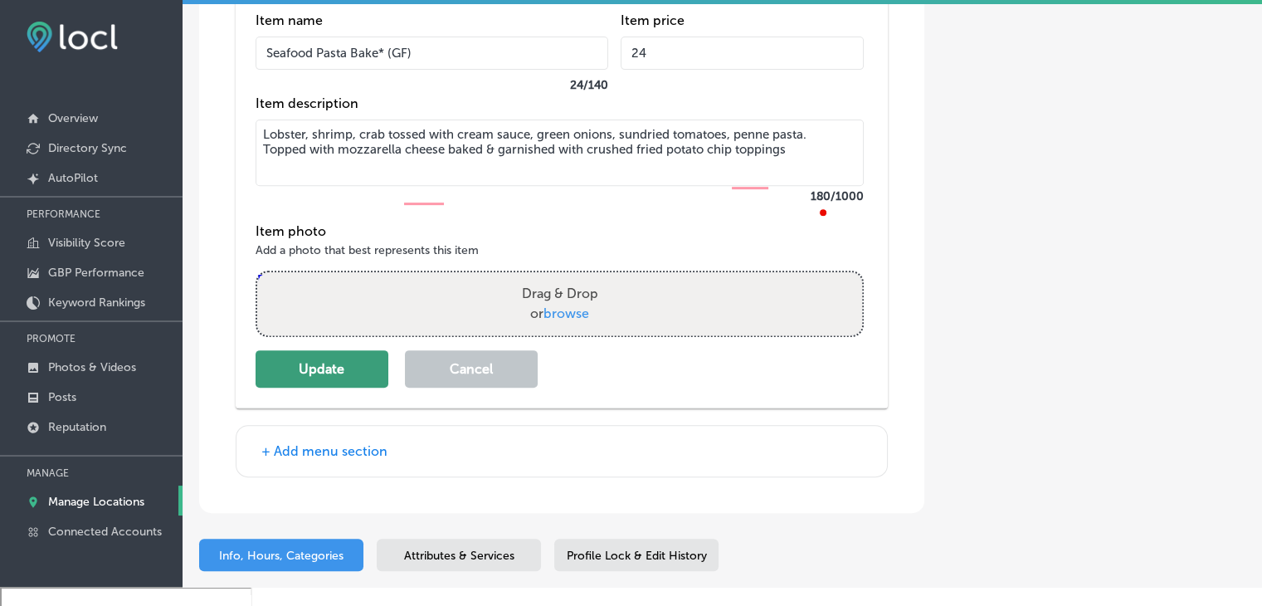
type input "24"
click at [328, 388] on button "Update" at bounding box center [322, 368] width 133 height 37
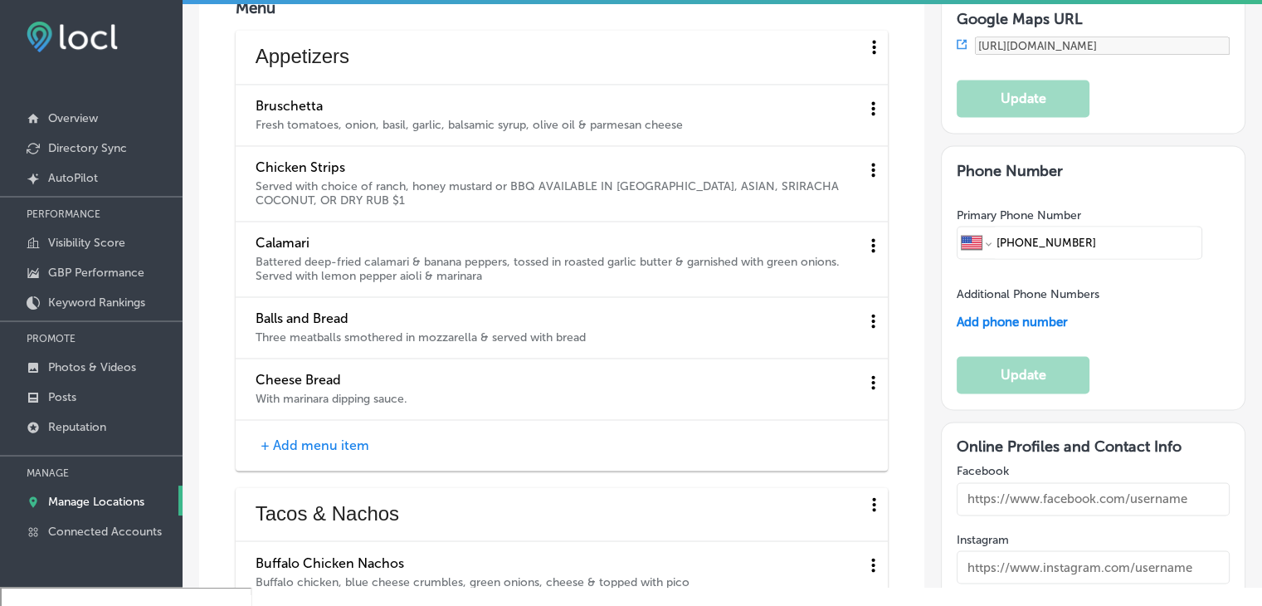
click at [871, 101] on icon at bounding box center [872, 108] width 3 height 14
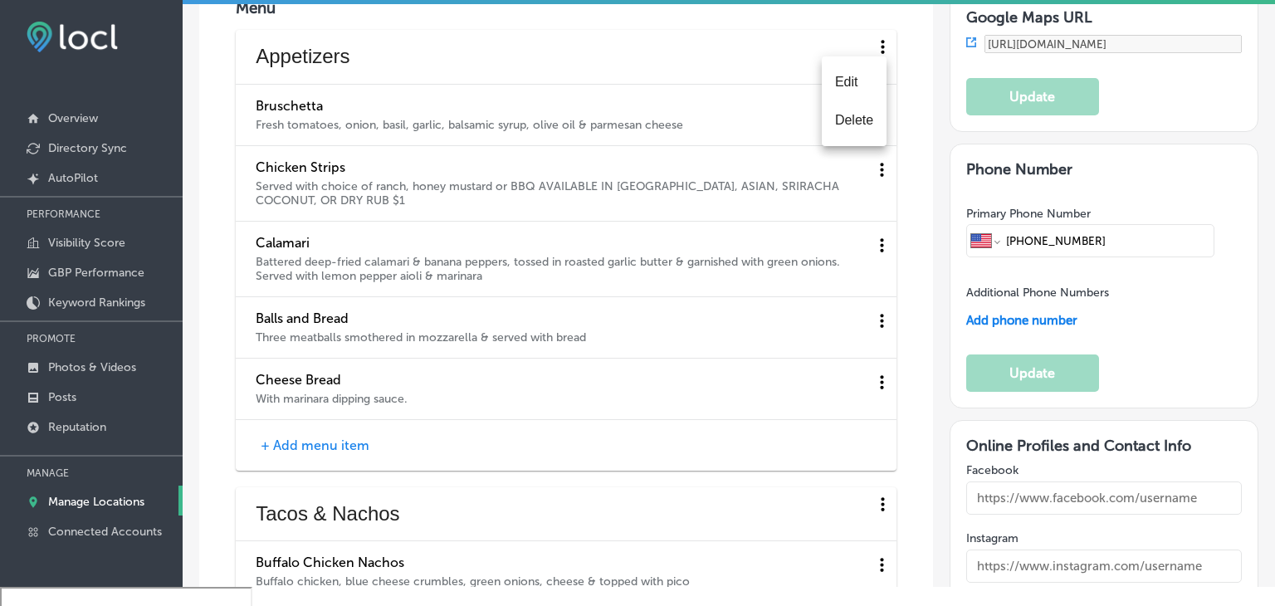
click at [861, 87] on li "Edit" at bounding box center [854, 82] width 65 height 38
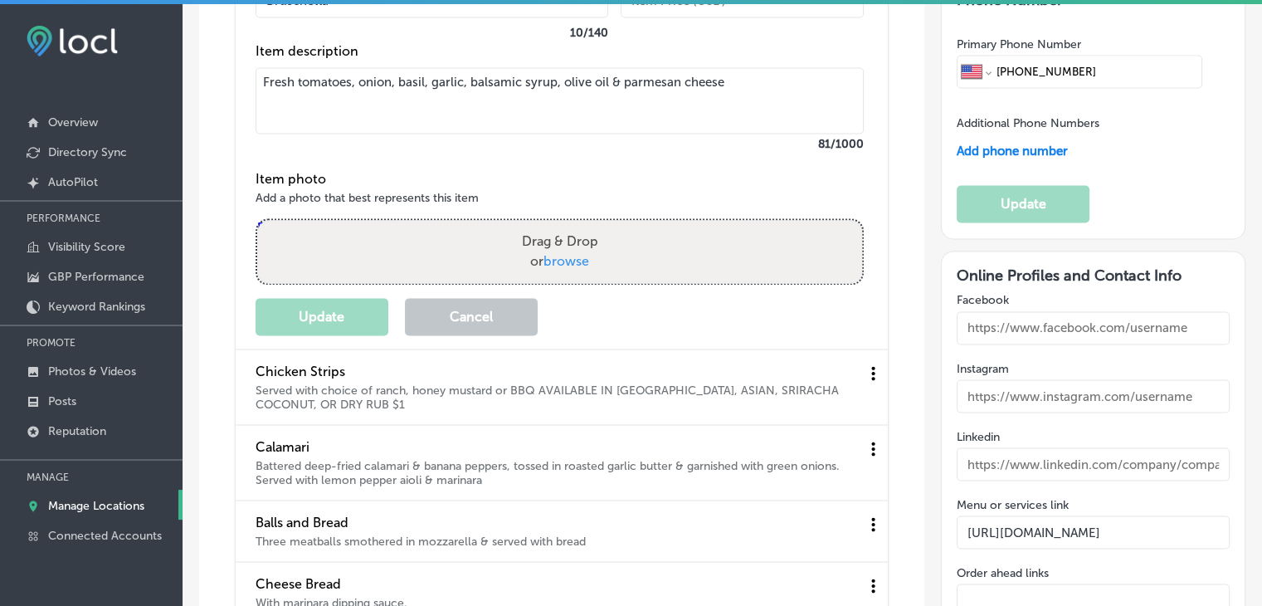
scroll to position [2572, 0]
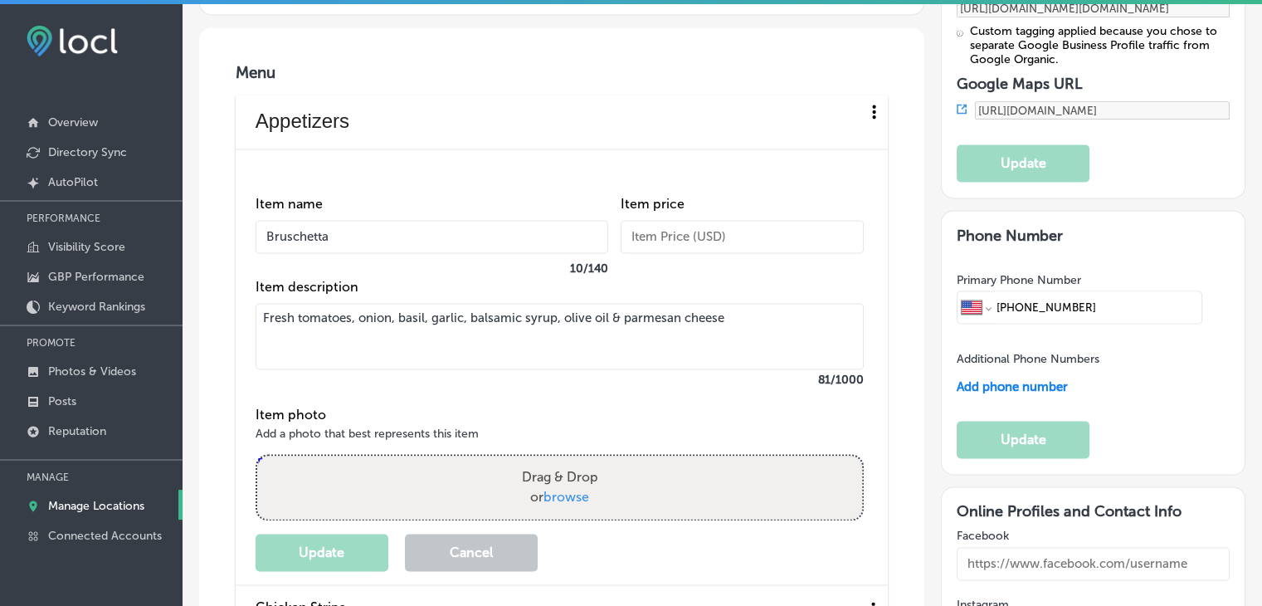
click at [694, 221] on input "text" at bounding box center [742, 236] width 243 height 33
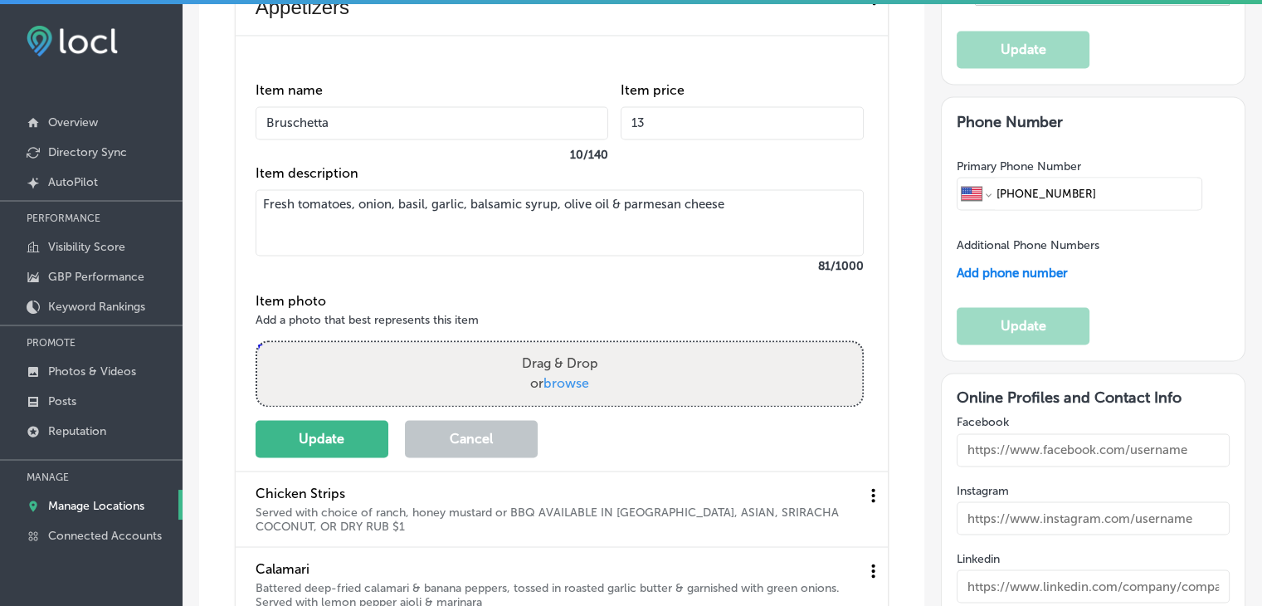
scroll to position [2738, 0]
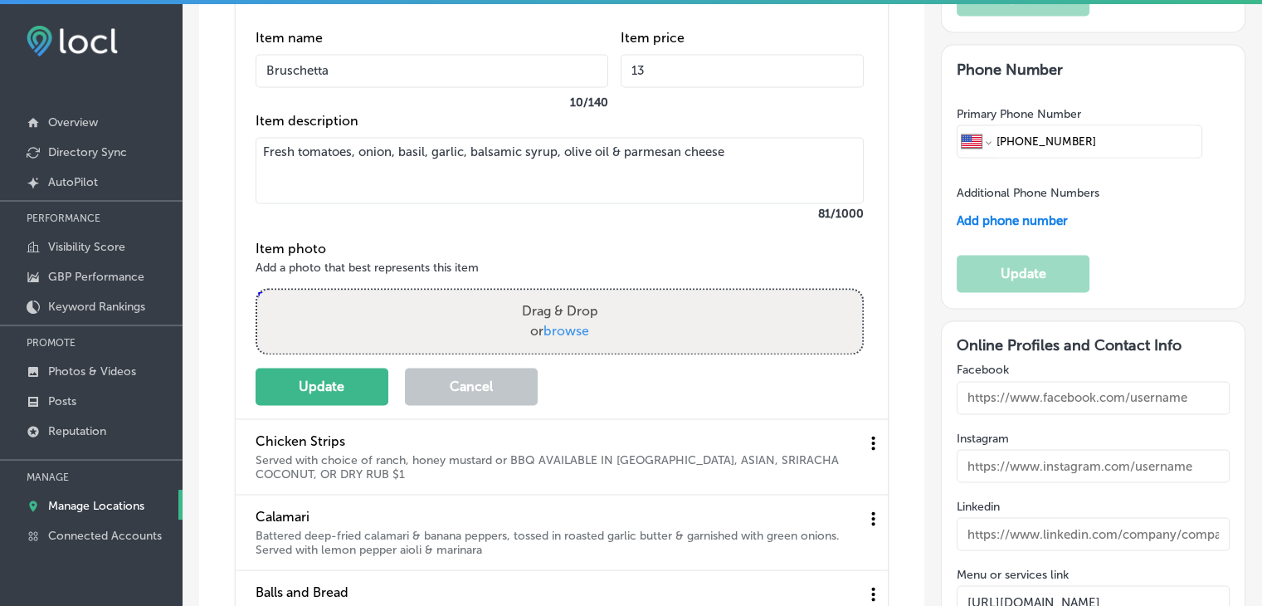
type input "13"
click at [527, 207] on label "81 /1000" at bounding box center [560, 214] width 608 height 14
click at [316, 373] on button "Update" at bounding box center [322, 386] width 133 height 37
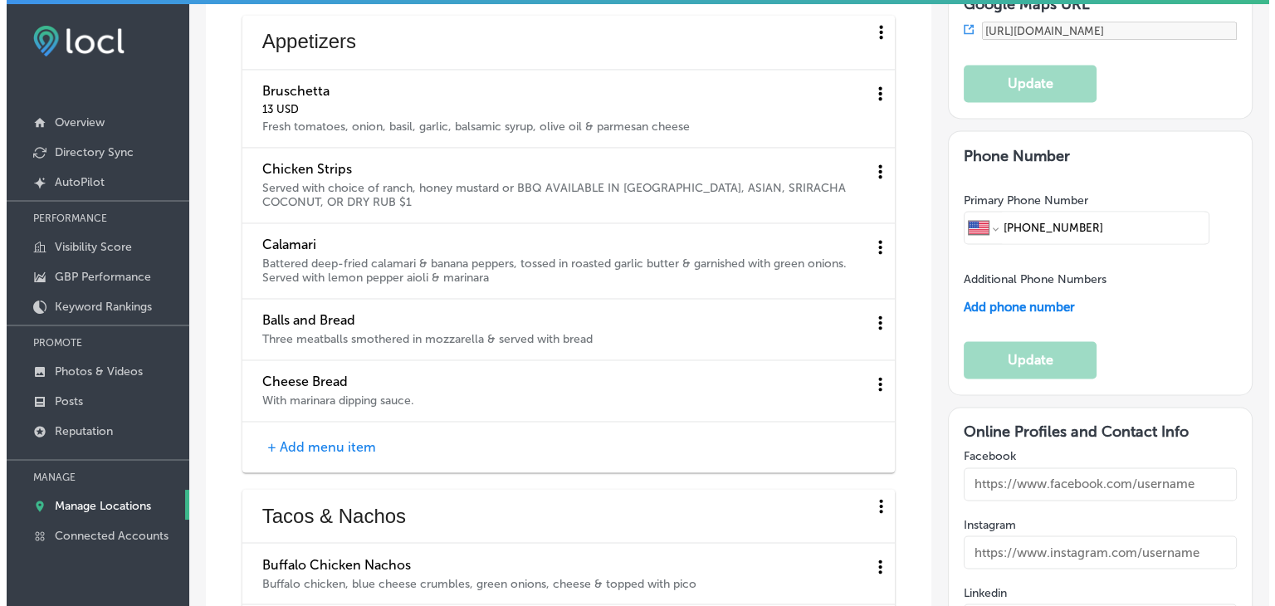
scroll to position [2655, 0]
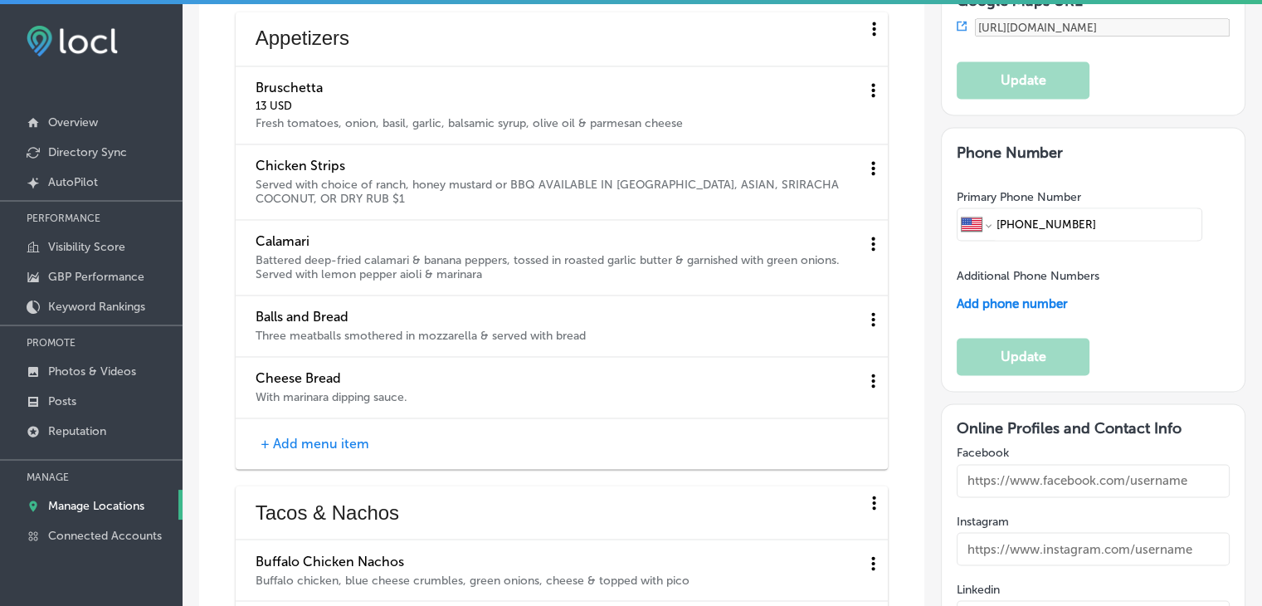
click at [863, 100] on icon at bounding box center [873, 90] width 21 height 21
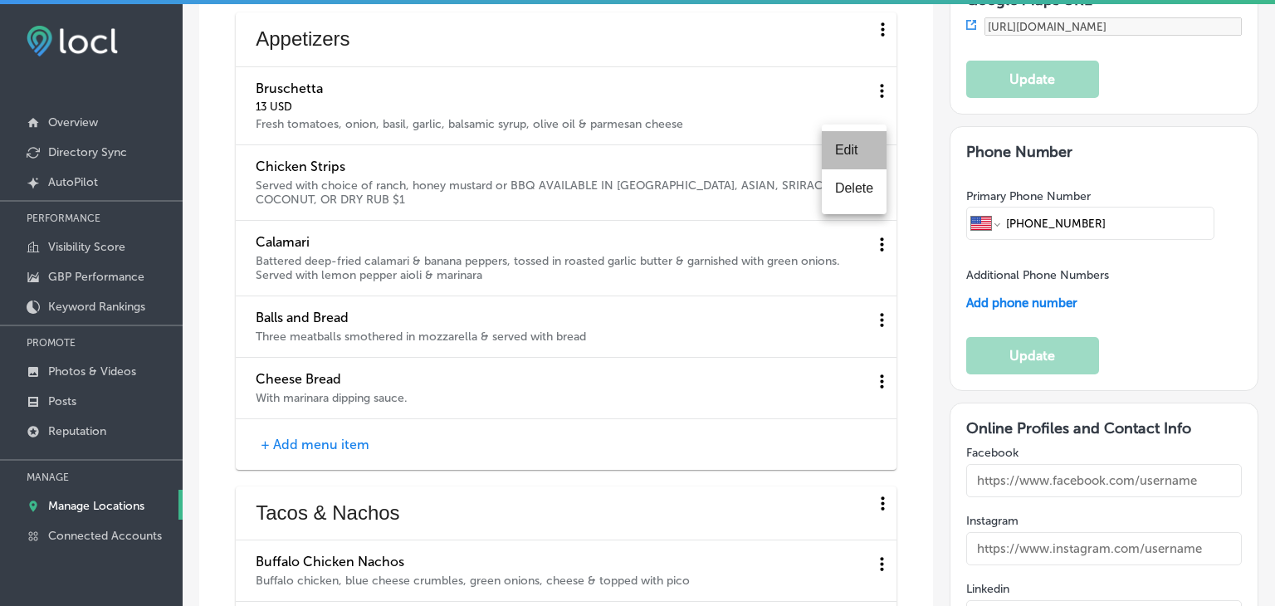
click at [841, 161] on li "Edit" at bounding box center [854, 150] width 65 height 38
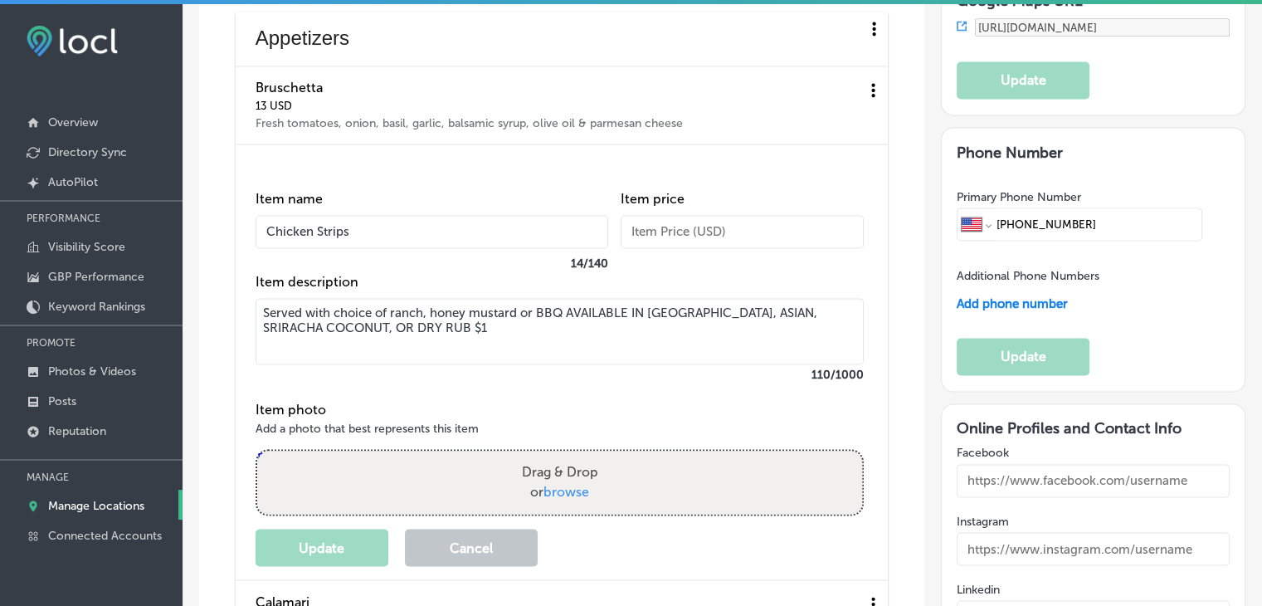
click at [725, 236] on input "text" at bounding box center [742, 231] width 243 height 33
type input "13"
click at [297, 529] on button "Update" at bounding box center [322, 547] width 133 height 37
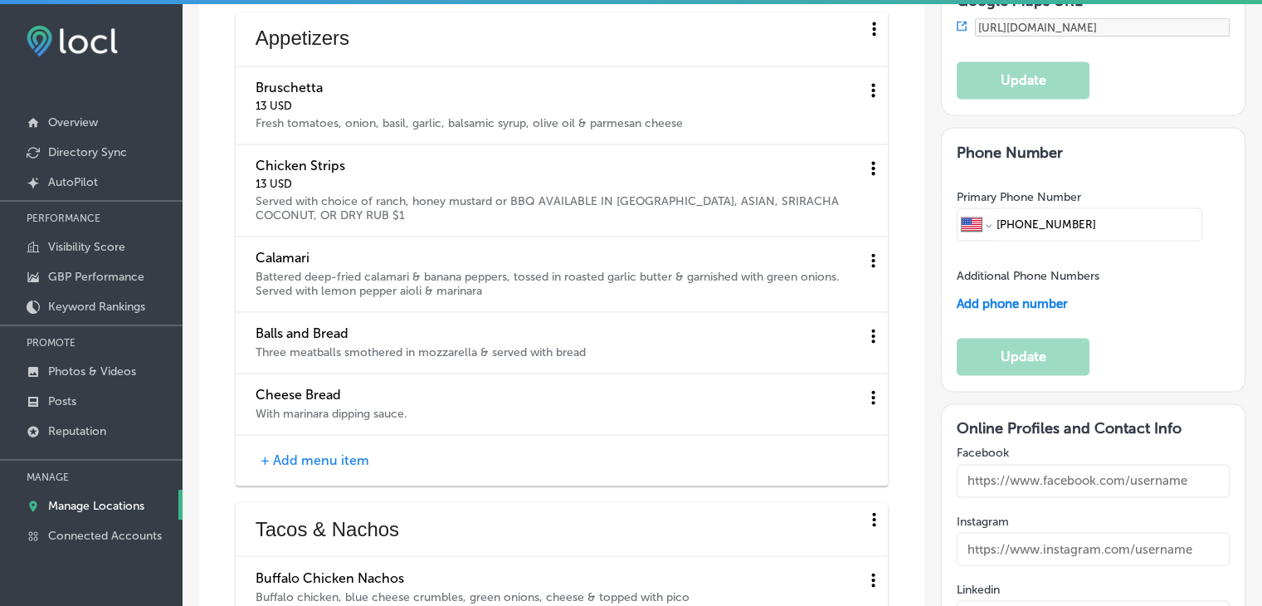
click at [863, 100] on icon at bounding box center [873, 90] width 21 height 21
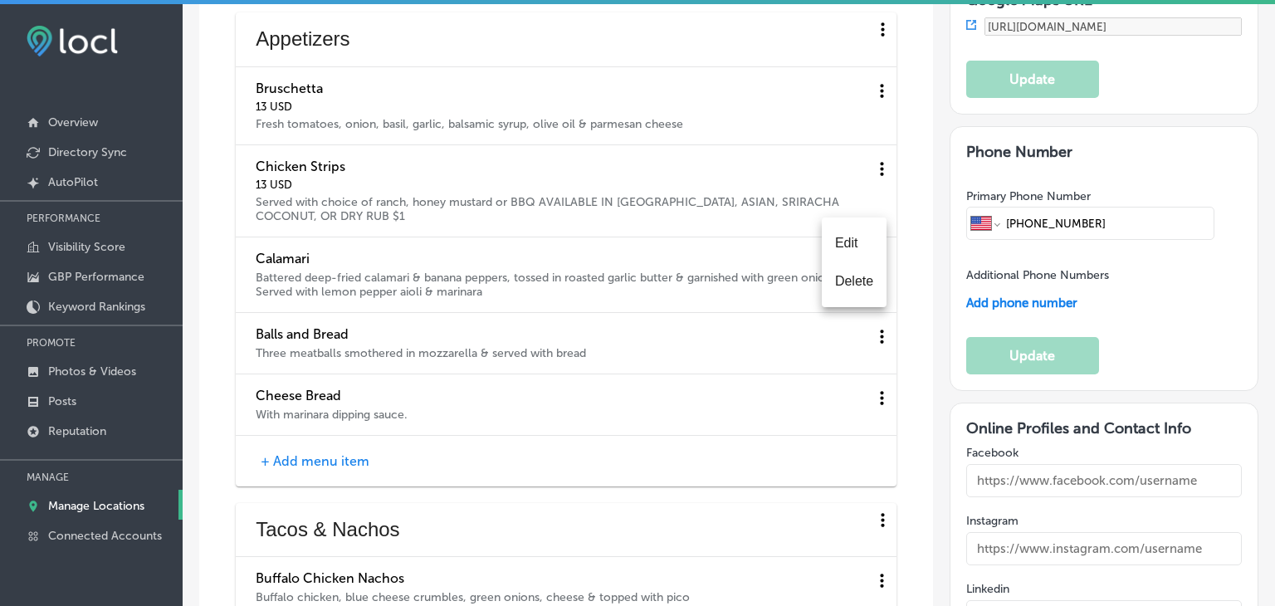
click at [859, 251] on li "Edit" at bounding box center [854, 243] width 65 height 38
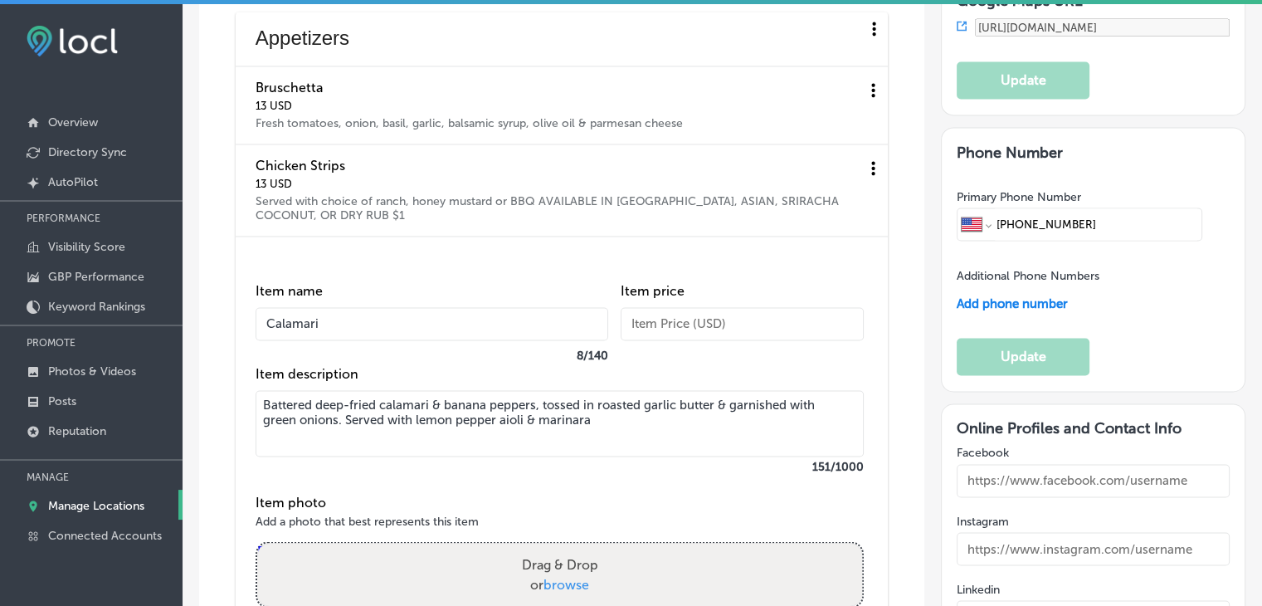
click at [667, 294] on div "Item price" at bounding box center [742, 324] width 243 height 83
click at [669, 315] on input "text" at bounding box center [742, 323] width 243 height 33
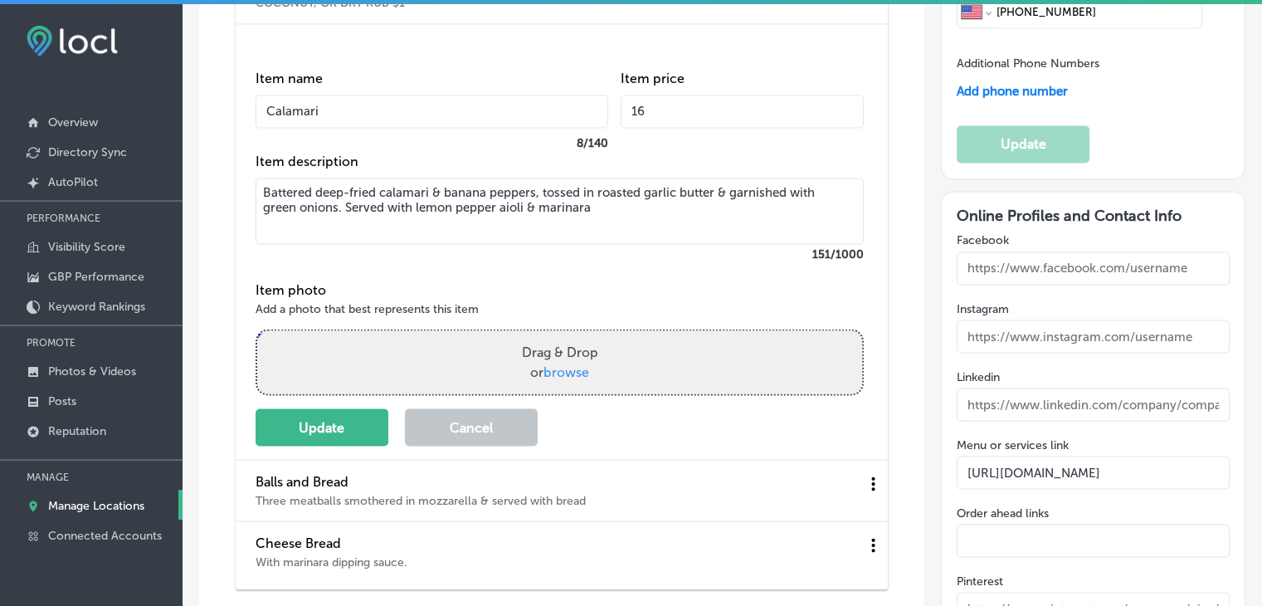
scroll to position [2904, 0]
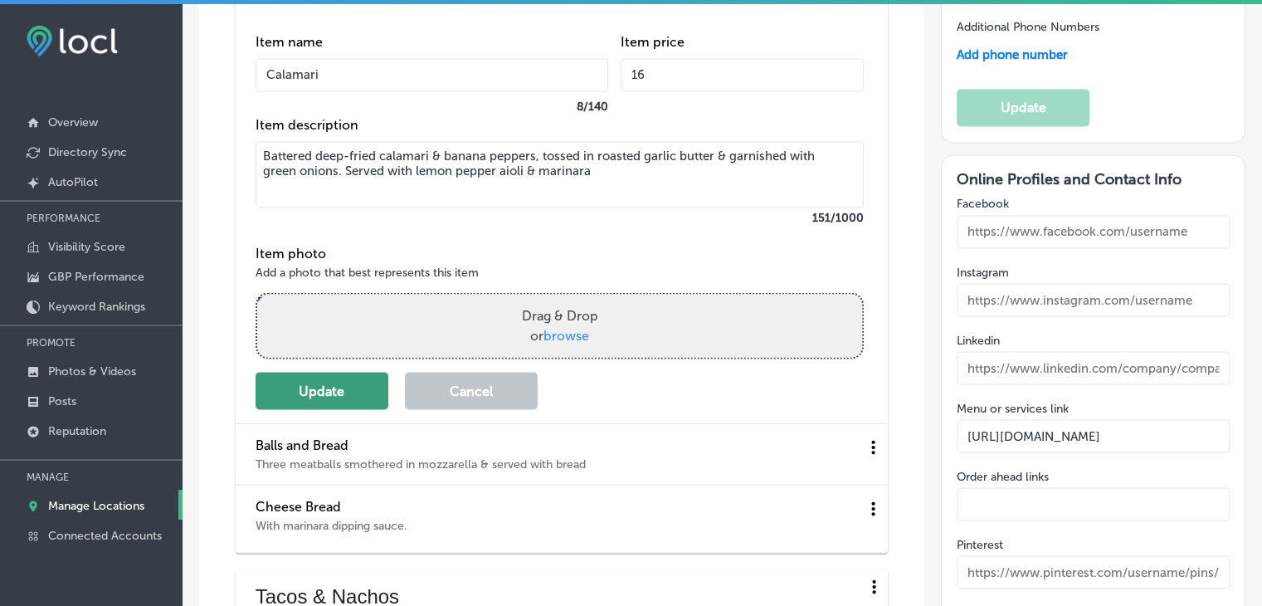
type input "16"
drag, startPoint x: 315, startPoint y: 399, endPoint x: 336, endPoint y: 380, distance: 28.2
click at [315, 399] on button "Update" at bounding box center [322, 390] width 133 height 37
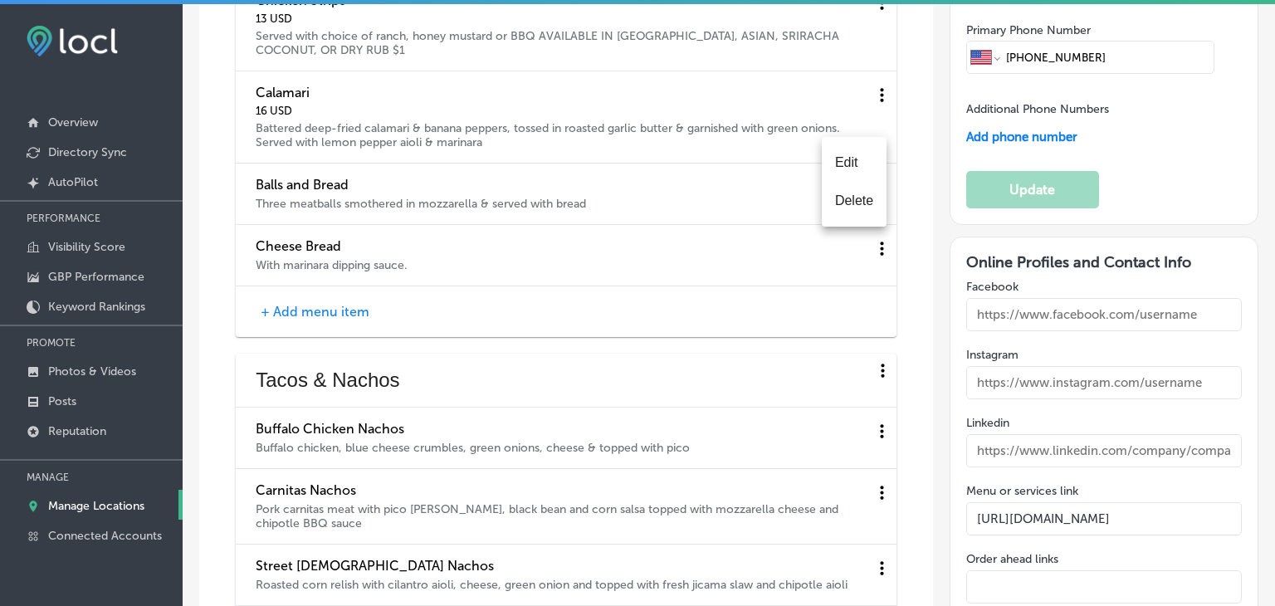
click at [859, 159] on li "Edit" at bounding box center [854, 163] width 65 height 38
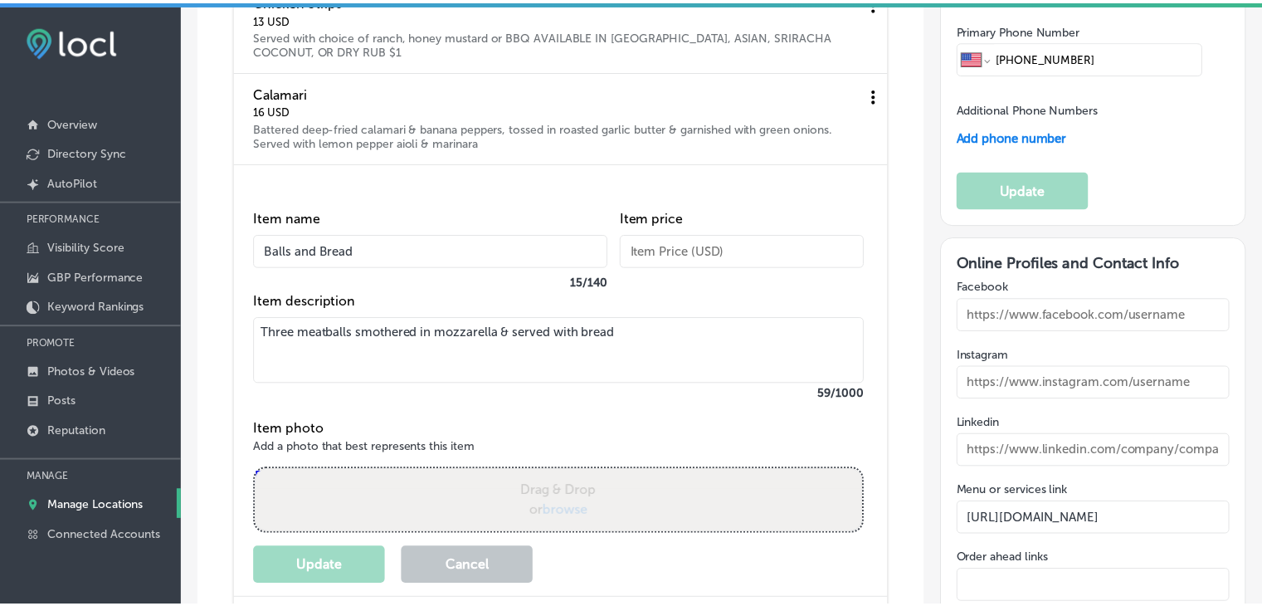
scroll to position [2821, 0]
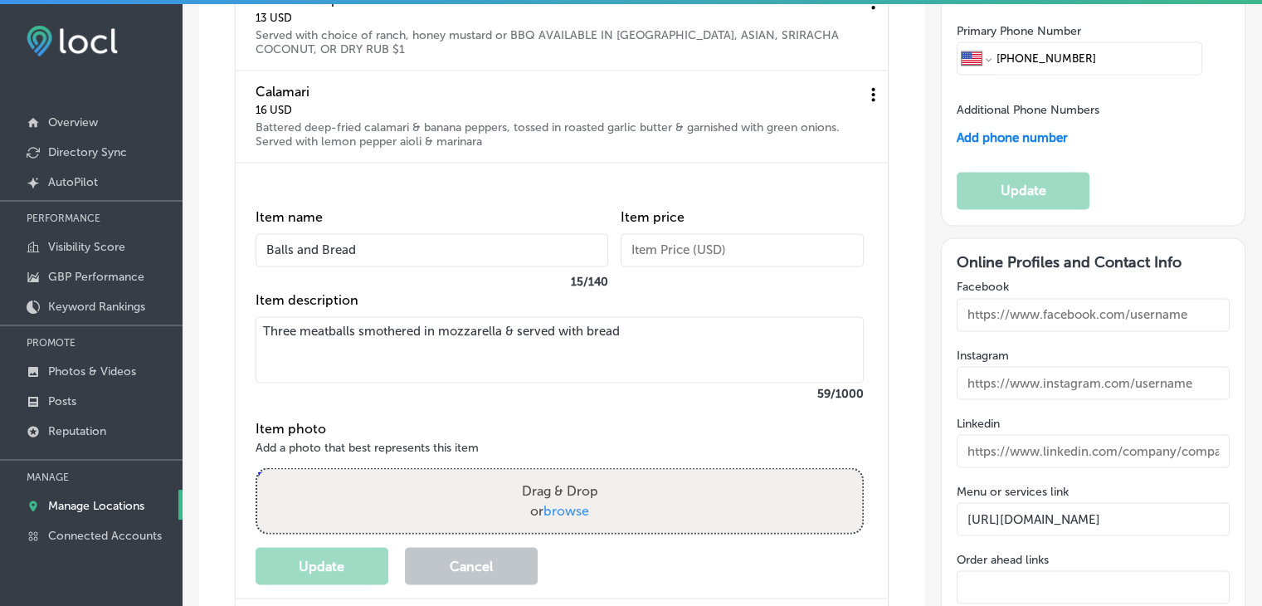
click at [714, 233] on input "text" at bounding box center [742, 249] width 243 height 33
type input "16"
click at [305, 547] on button "Update" at bounding box center [322, 565] width 133 height 37
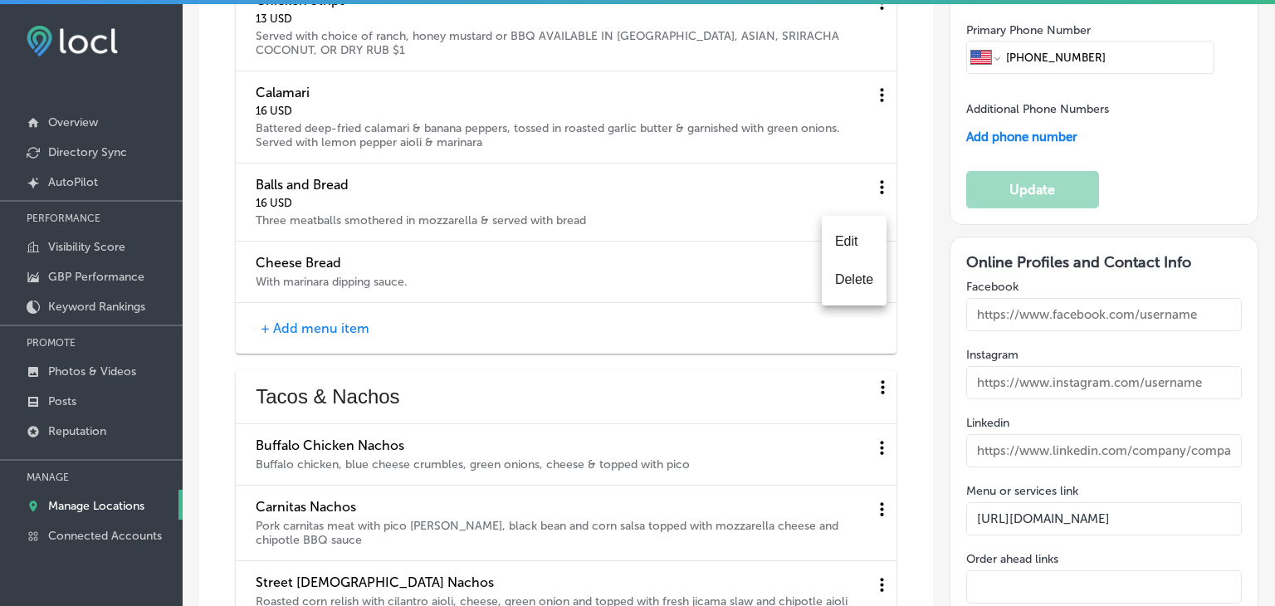
click at [856, 248] on li "Edit" at bounding box center [854, 241] width 65 height 38
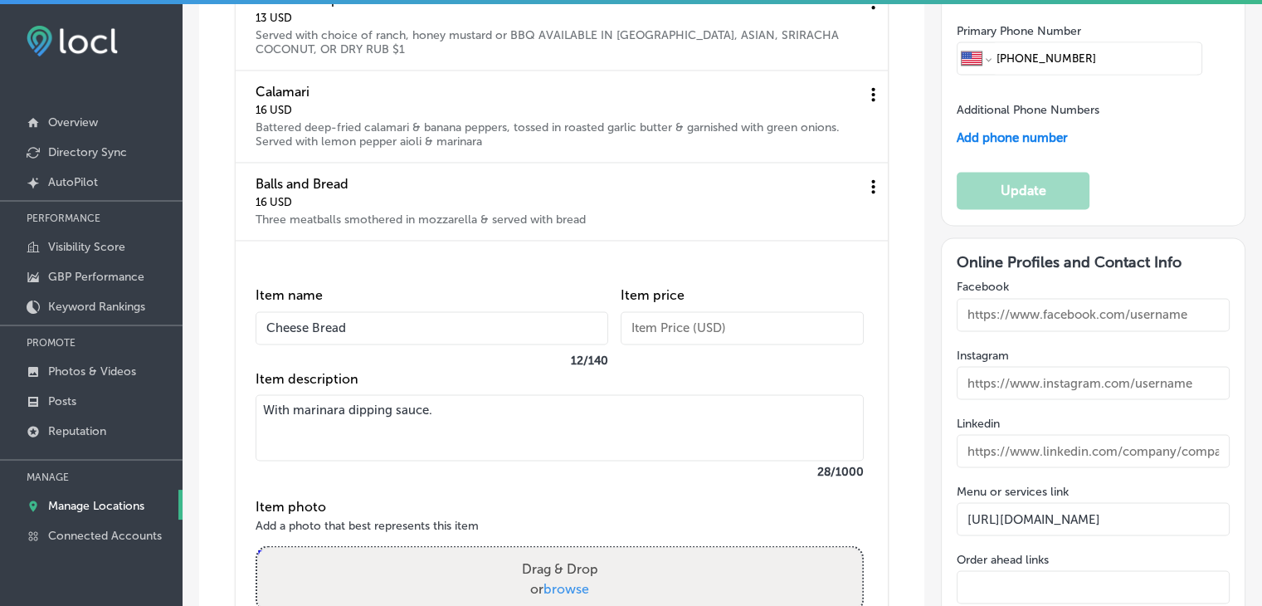
click at [687, 316] on input "text" at bounding box center [742, 327] width 243 height 33
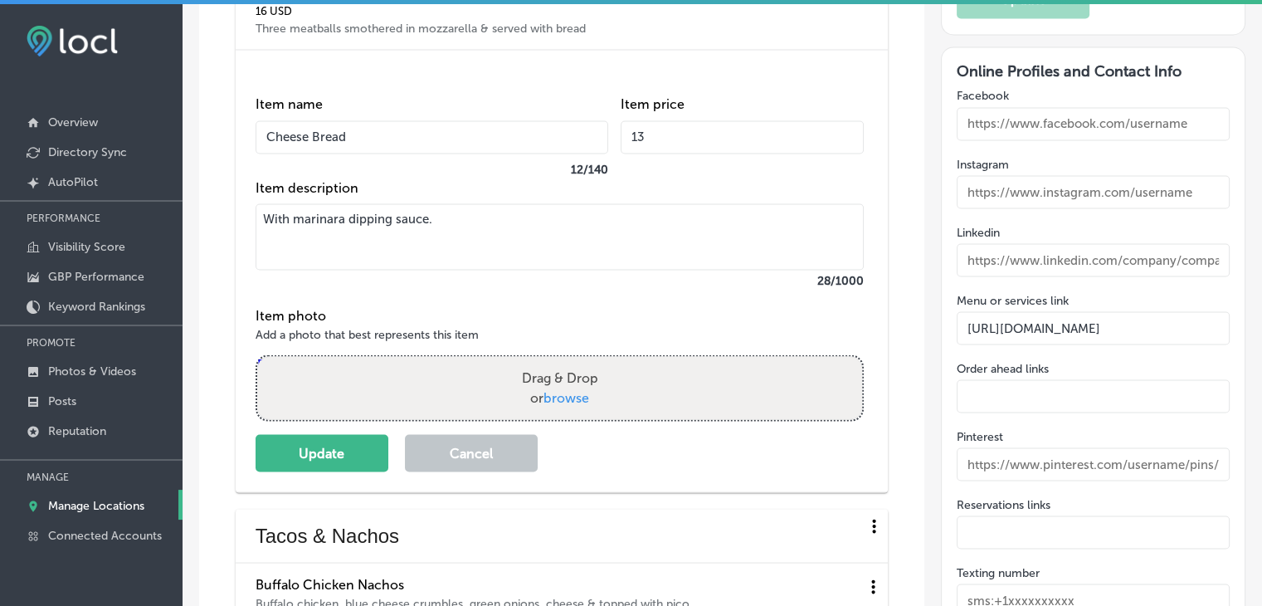
scroll to position [3070, 0]
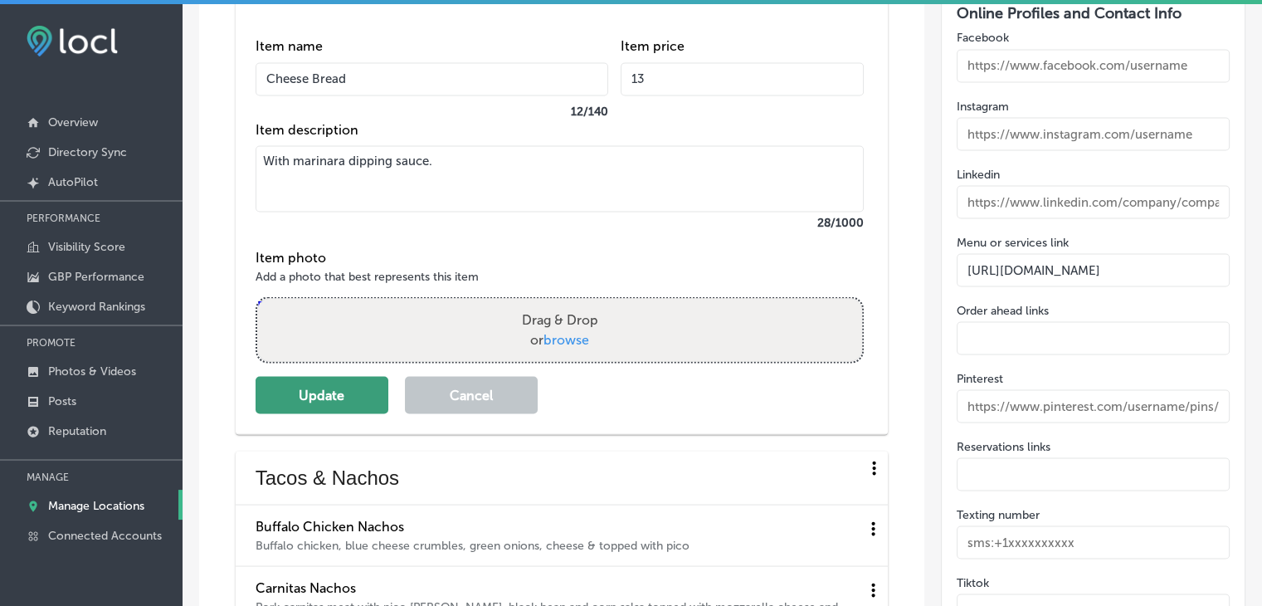
type input "13"
click at [346, 396] on button "Update" at bounding box center [322, 394] width 133 height 37
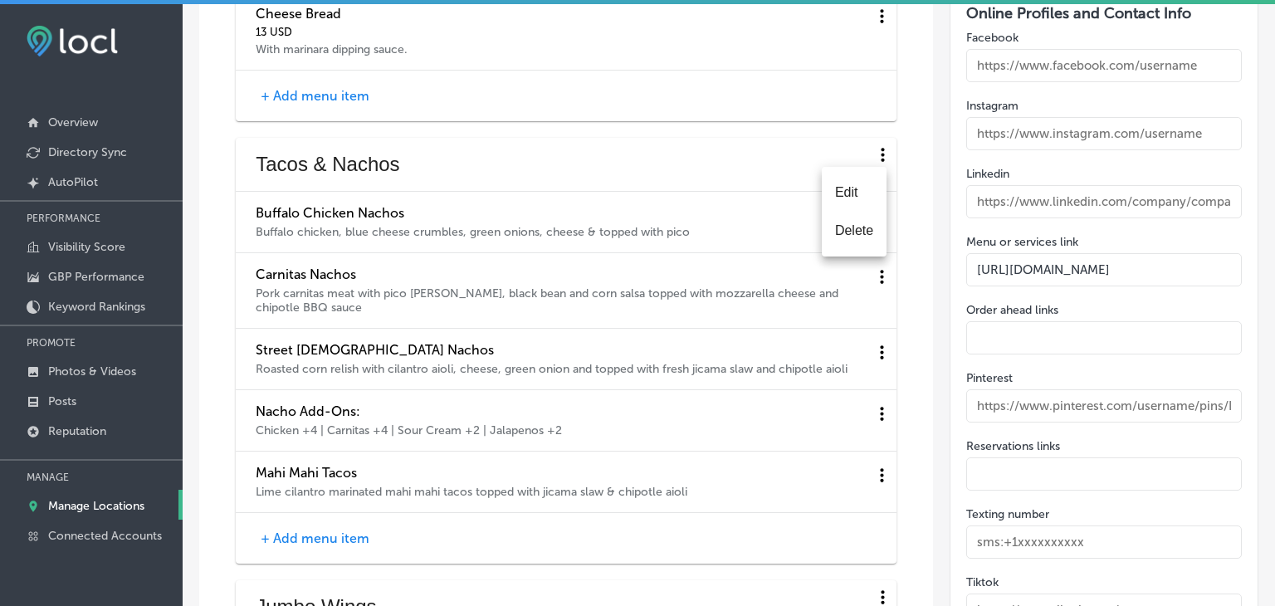
click at [866, 189] on li "Edit" at bounding box center [854, 192] width 65 height 38
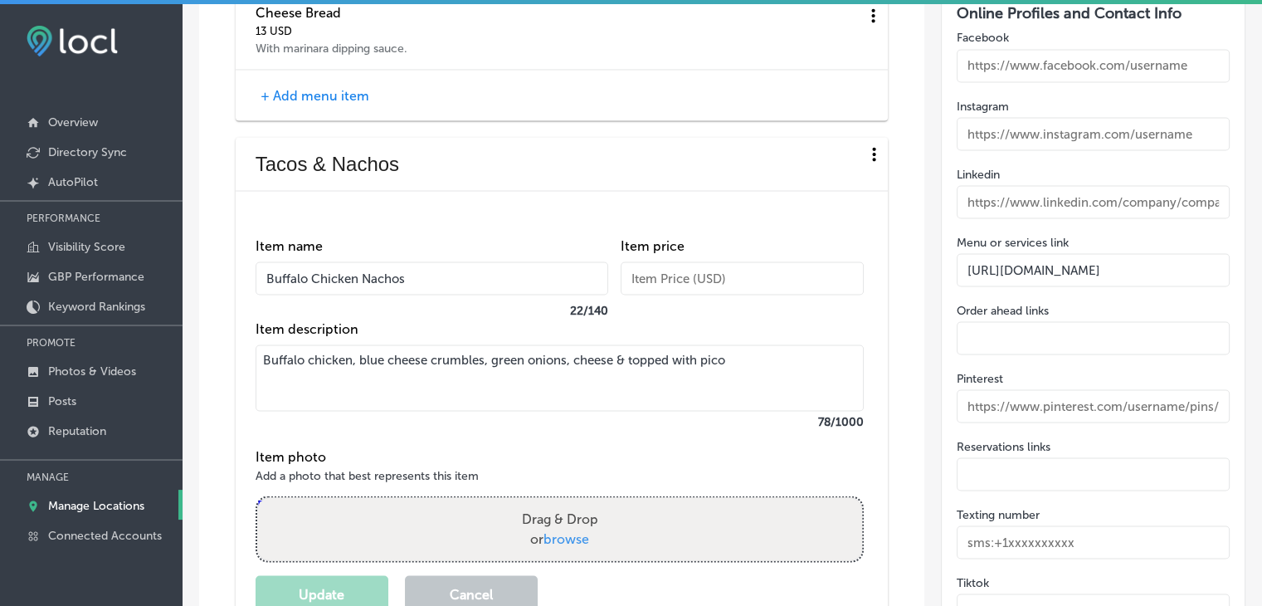
click at [678, 261] on input "text" at bounding box center [742, 277] width 243 height 33
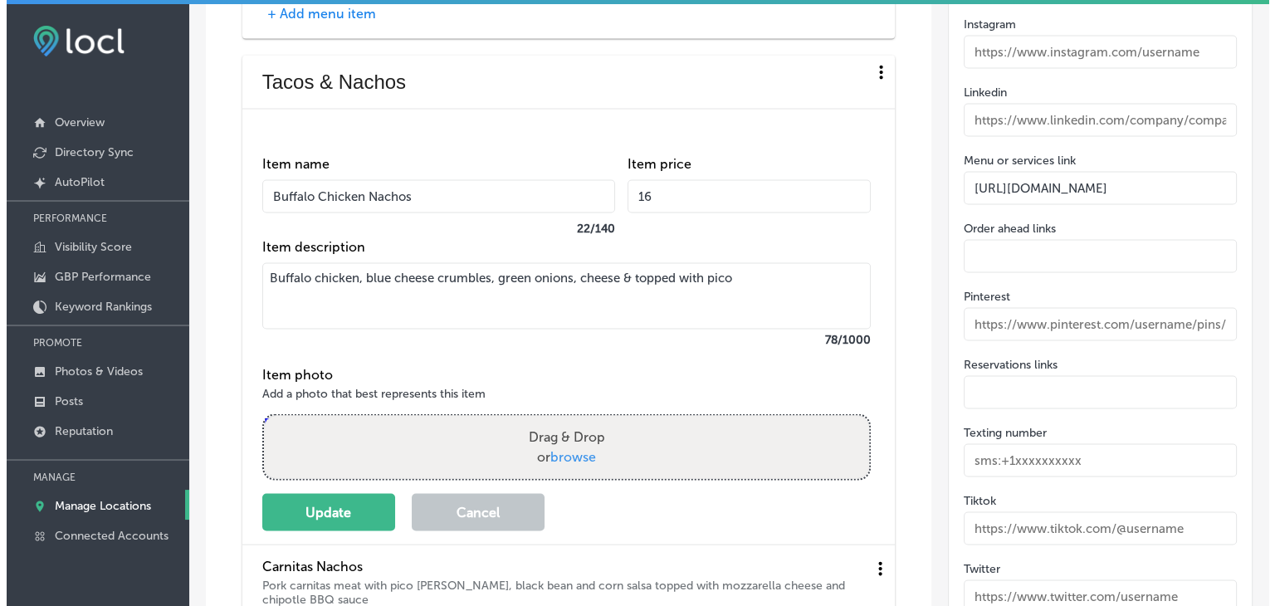
scroll to position [3153, 0]
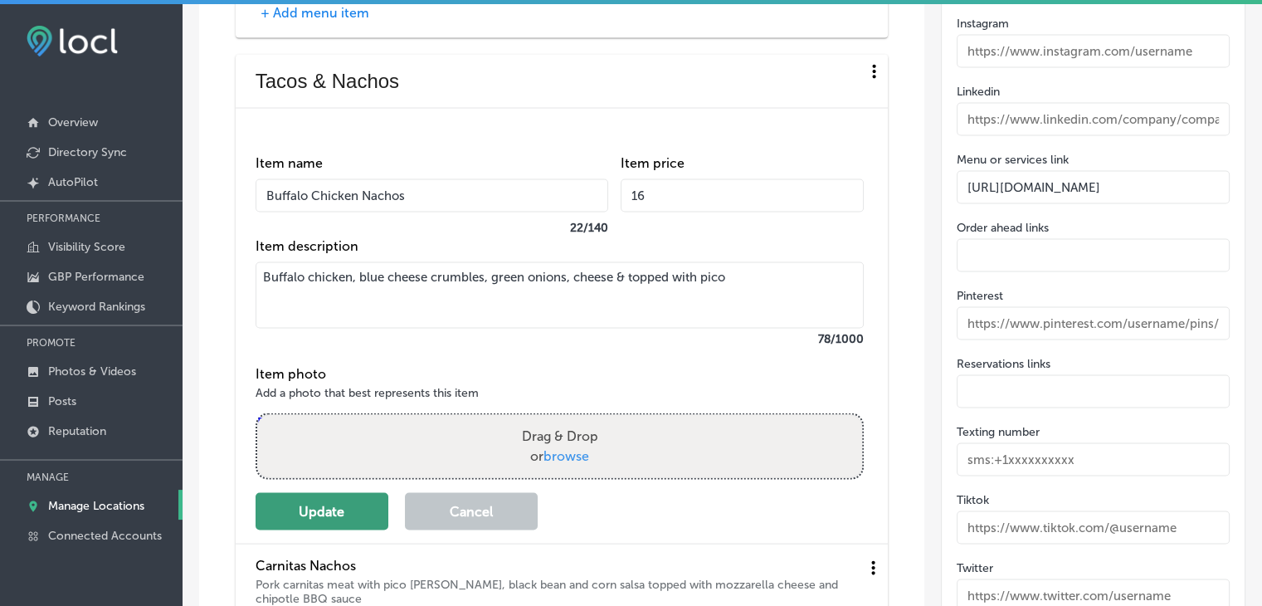
type input "16"
click at [268, 501] on button "Update" at bounding box center [322, 510] width 133 height 37
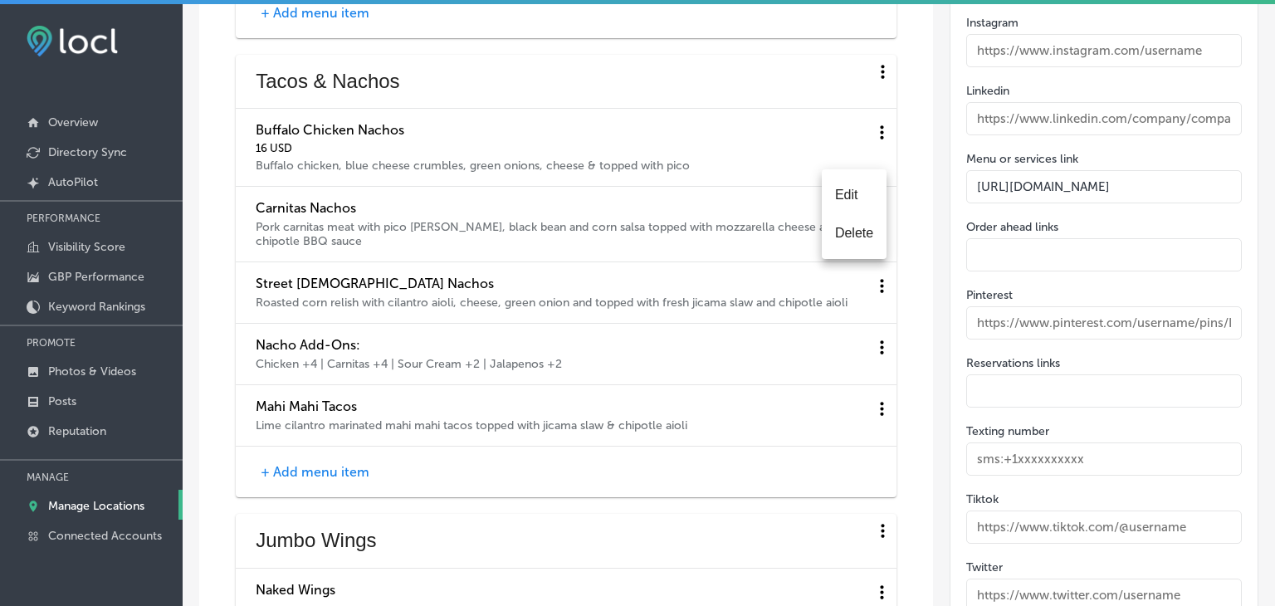
click at [853, 203] on li "Edit" at bounding box center [854, 195] width 65 height 38
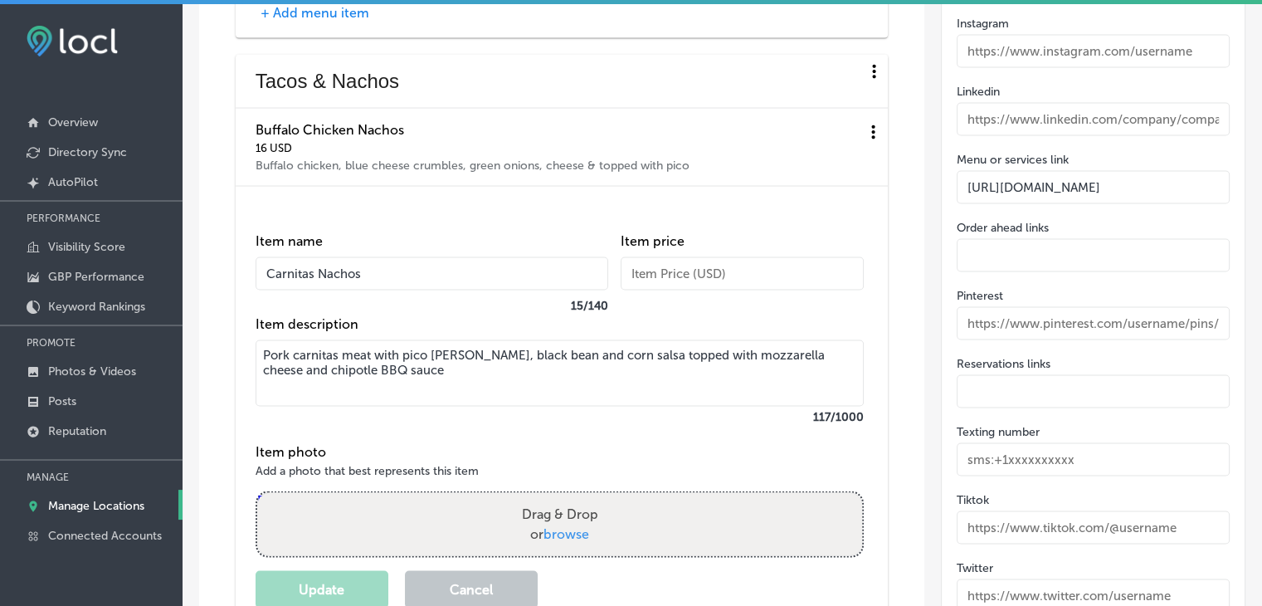
click at [717, 283] on input "text" at bounding box center [742, 272] width 243 height 33
type input "16"
click at [320, 566] on div "Item name Carnitas Nachos 15 / 140 Item price 16 Item description Pork carnitas…" at bounding box center [570, 412] width 628 height 392
click at [320, 578] on button "Update" at bounding box center [322, 588] width 133 height 37
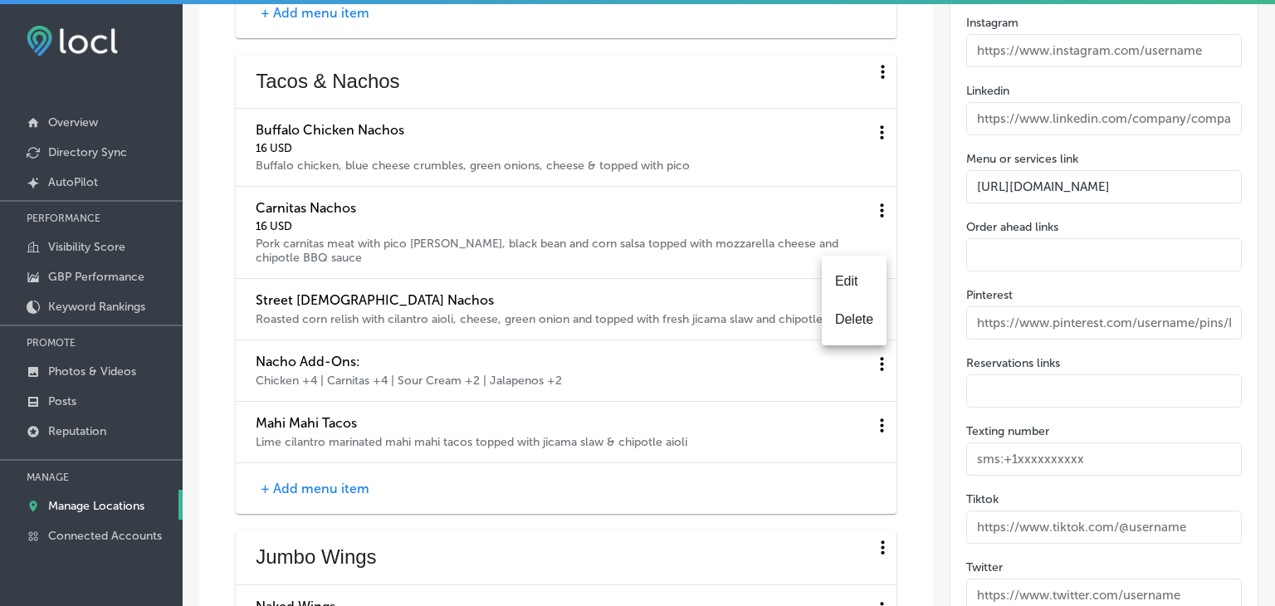
click at [857, 284] on li "Edit" at bounding box center [854, 281] width 65 height 38
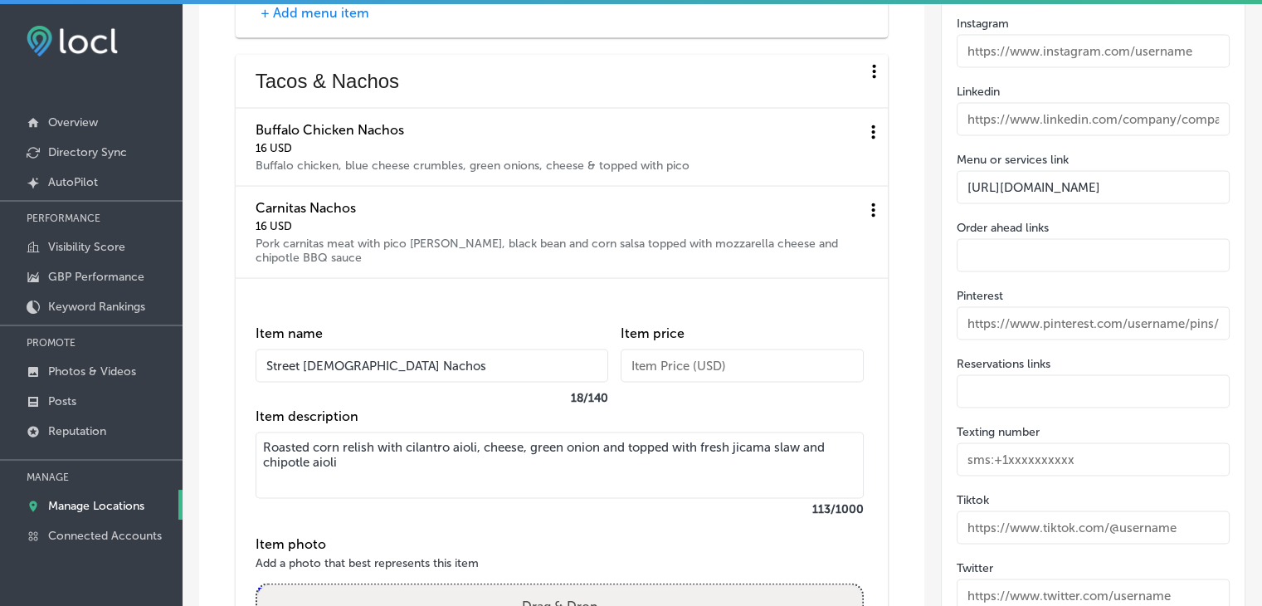
click at [705, 363] on input "text" at bounding box center [742, 365] width 243 height 33
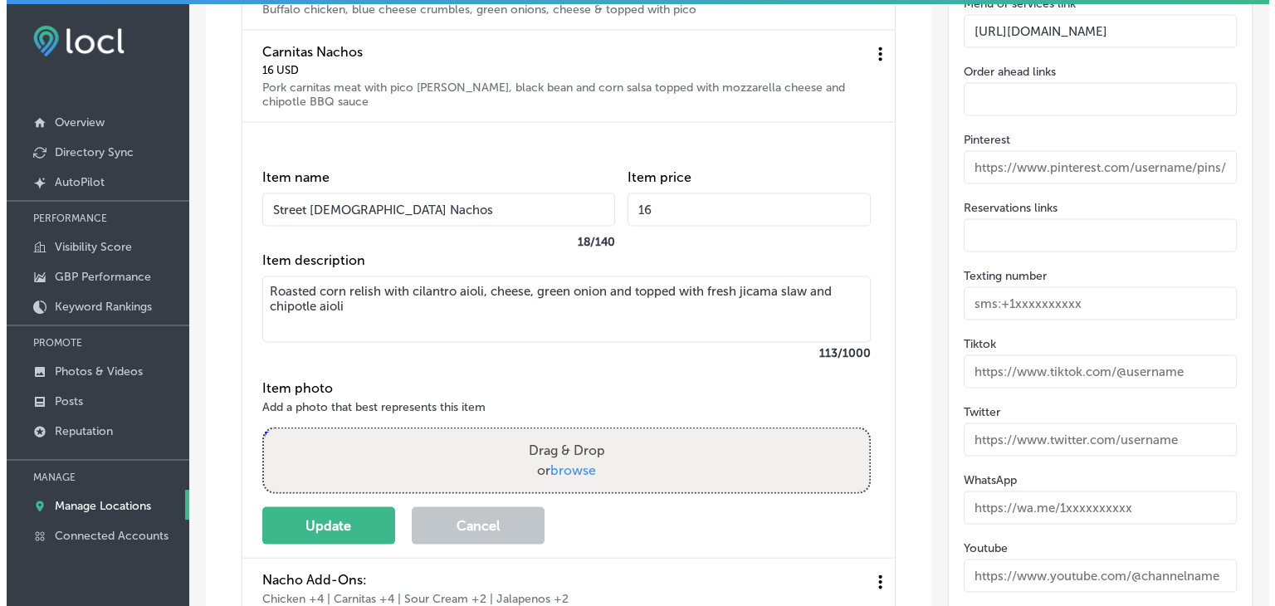
scroll to position [3319, 0]
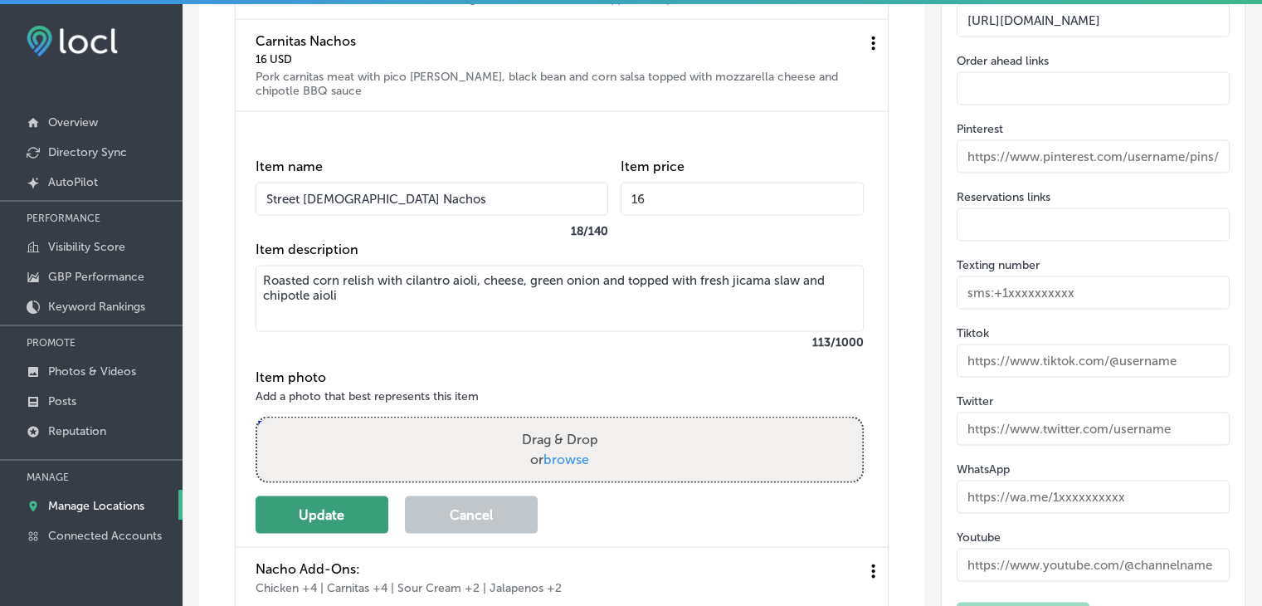
type input "16"
click at [369, 513] on button "Update" at bounding box center [322, 514] width 133 height 37
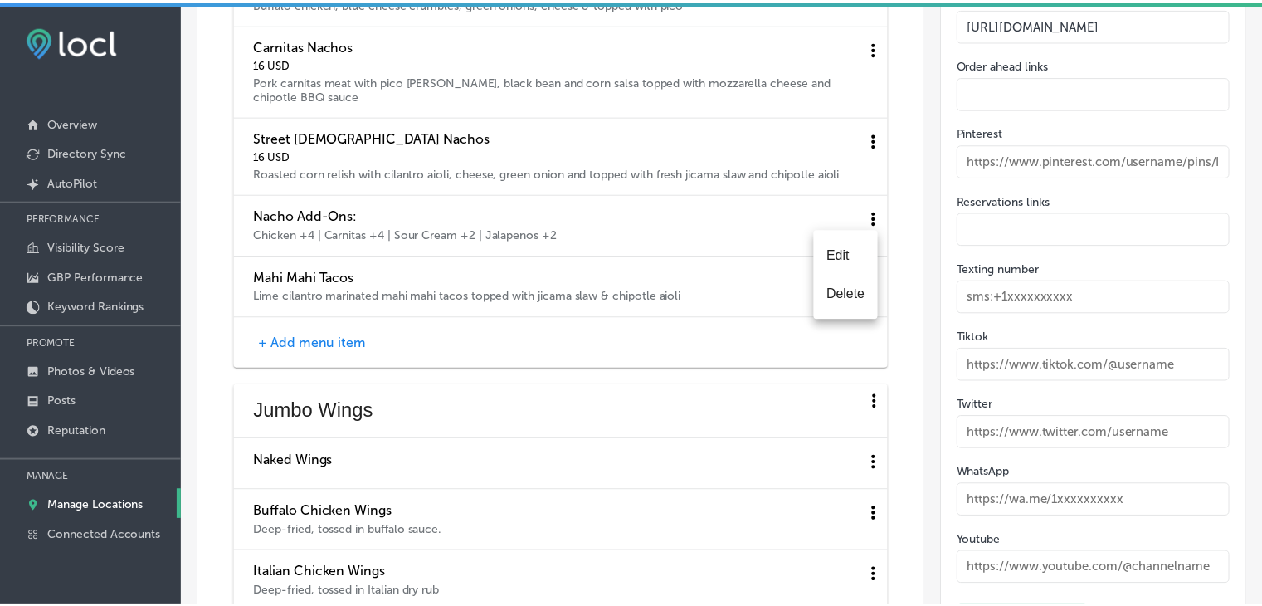
scroll to position [3323, 0]
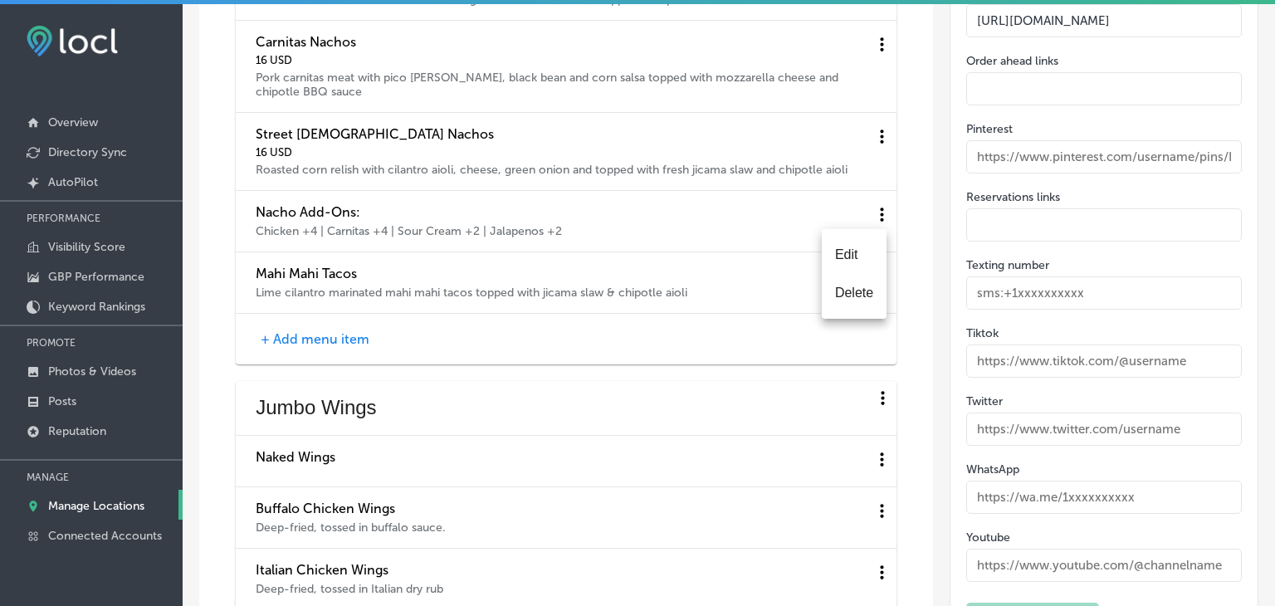
click at [618, 358] on div at bounding box center [637, 303] width 1275 height 606
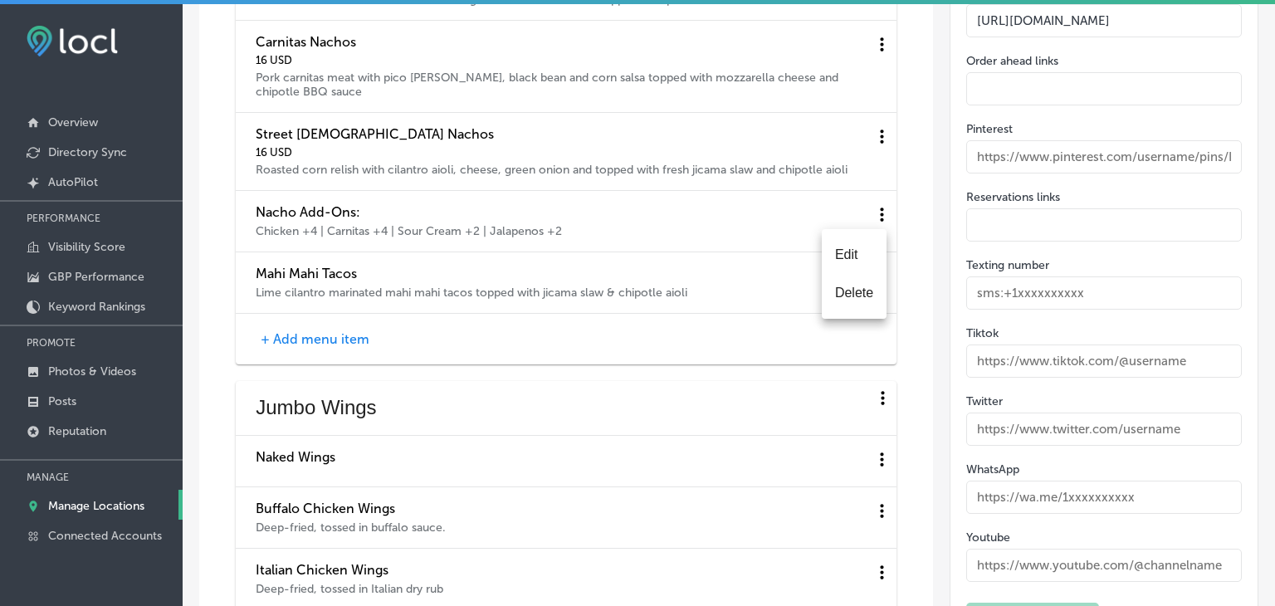
click at [846, 263] on li "Edit" at bounding box center [854, 255] width 65 height 38
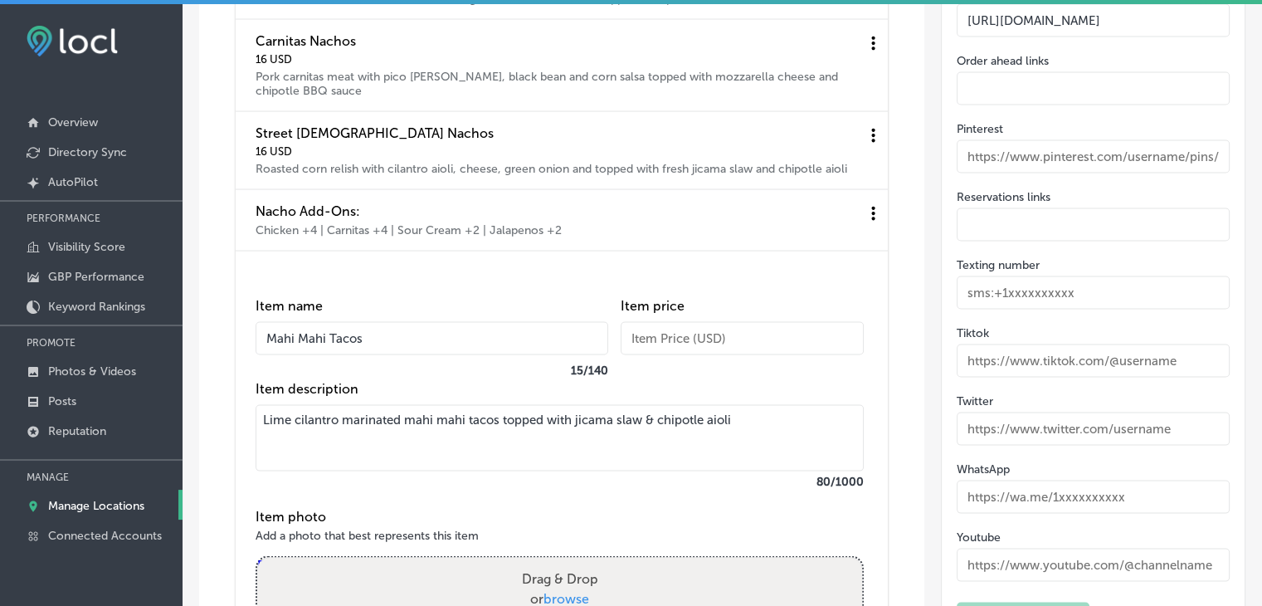
click at [687, 353] on input "text" at bounding box center [742, 338] width 243 height 33
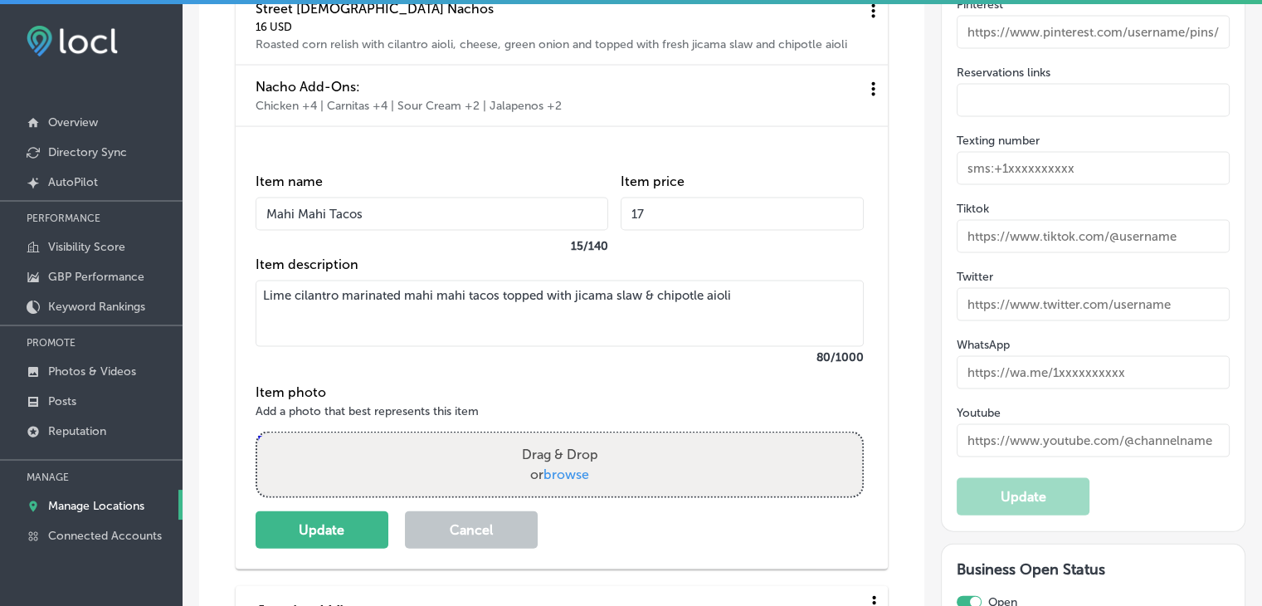
scroll to position [3485, 0]
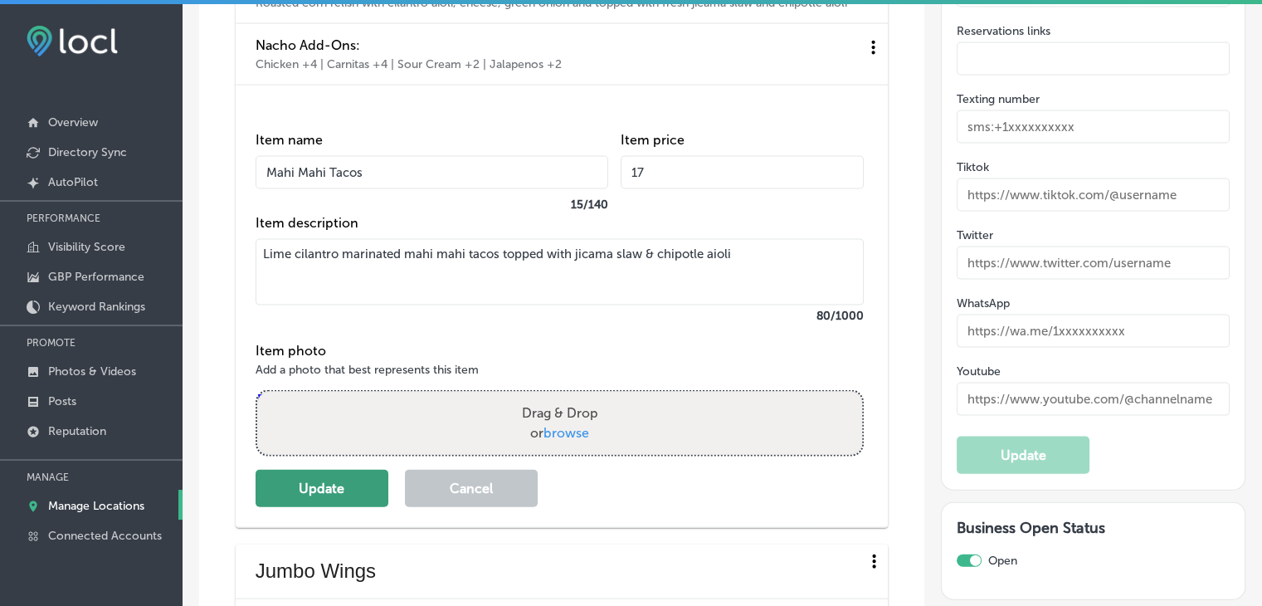
type input "17"
click at [266, 500] on button "Update" at bounding box center [322, 488] width 133 height 37
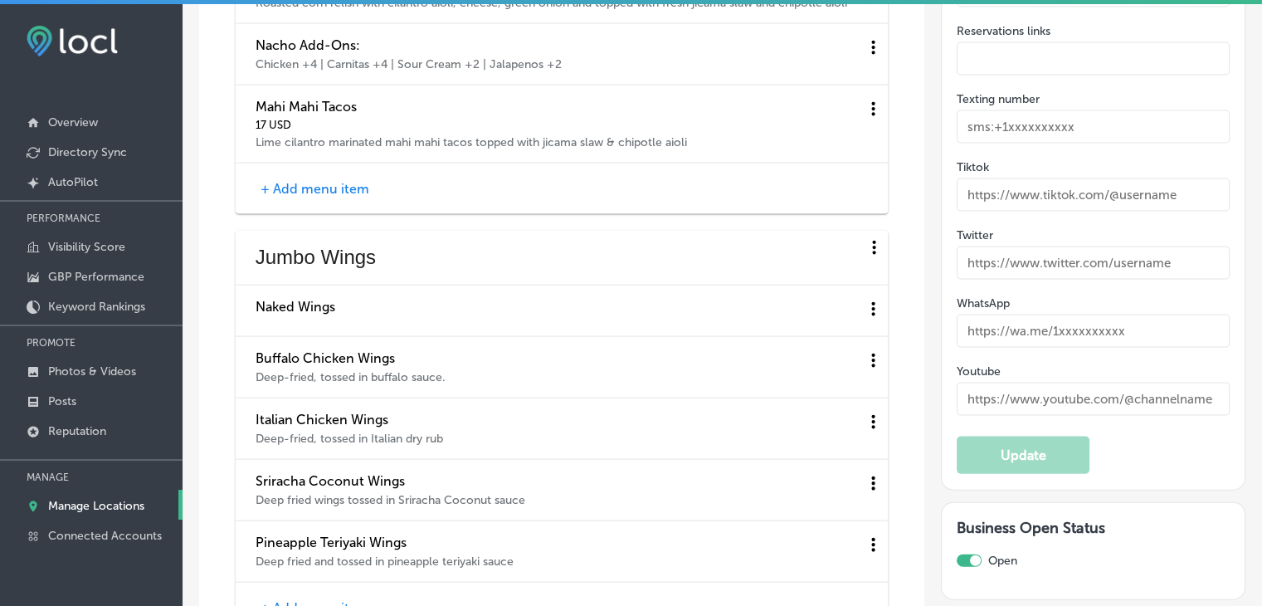
click at [295, 197] on button "+ Add menu item" at bounding box center [315, 188] width 119 height 17
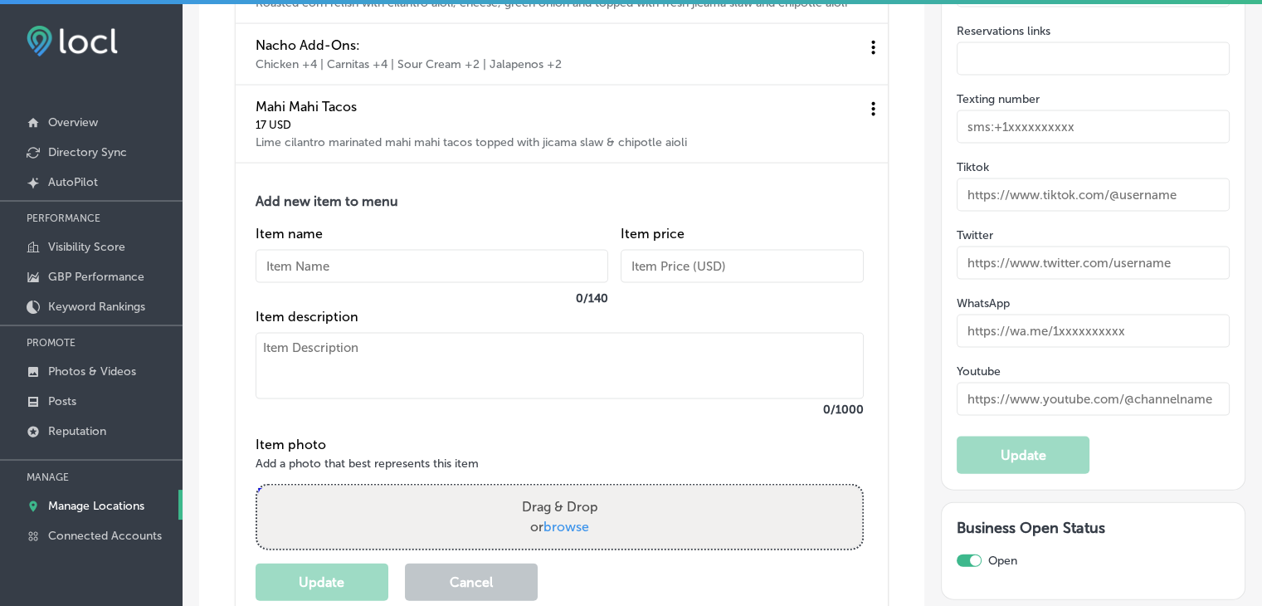
click at [322, 283] on input "text" at bounding box center [432, 266] width 353 height 33
paste input "Carnitas Tacos"
type input "Carnitas Tacos"
click at [339, 392] on textarea at bounding box center [560, 366] width 608 height 66
paste textarea "Slow cooked seasoned pork shredded and stuffed into tacos, garnished with pinea…"
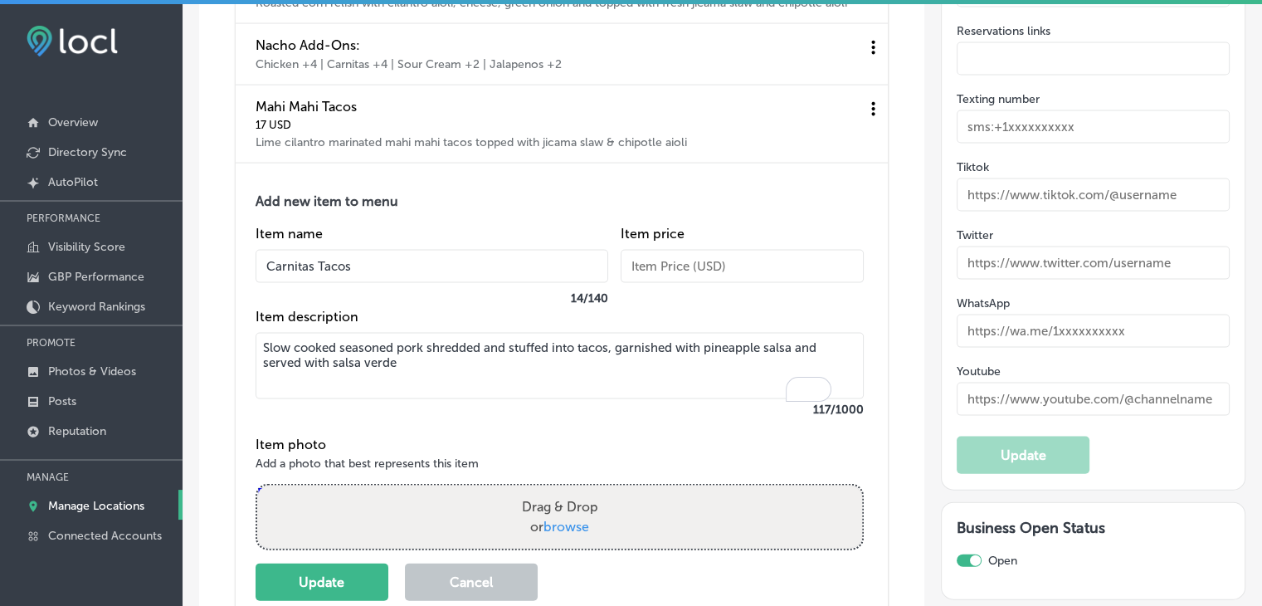
type textarea "Slow cooked seasoned pork shredded and stuffed into tacos, garnished with pinea…"
click at [773, 253] on div "Item price" at bounding box center [742, 267] width 243 height 83
drag, startPoint x: 745, startPoint y: 266, endPoint x: 760, endPoint y: 253, distance: 20.0
click at [747, 266] on input "text" at bounding box center [742, 266] width 243 height 33
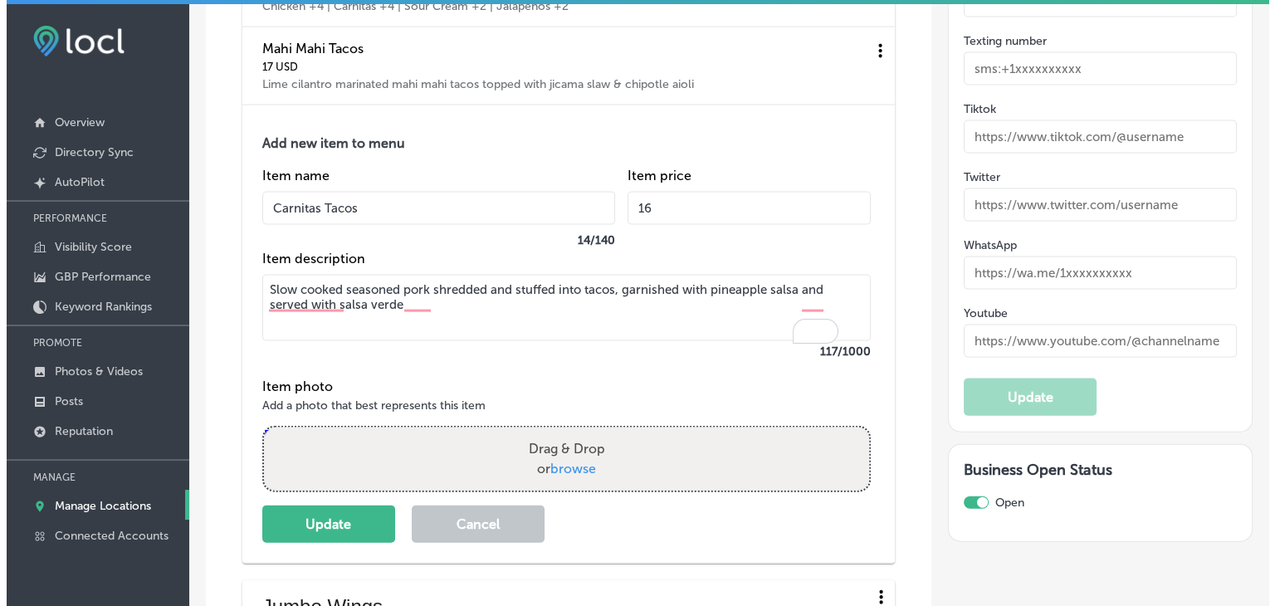
scroll to position [3568, 0]
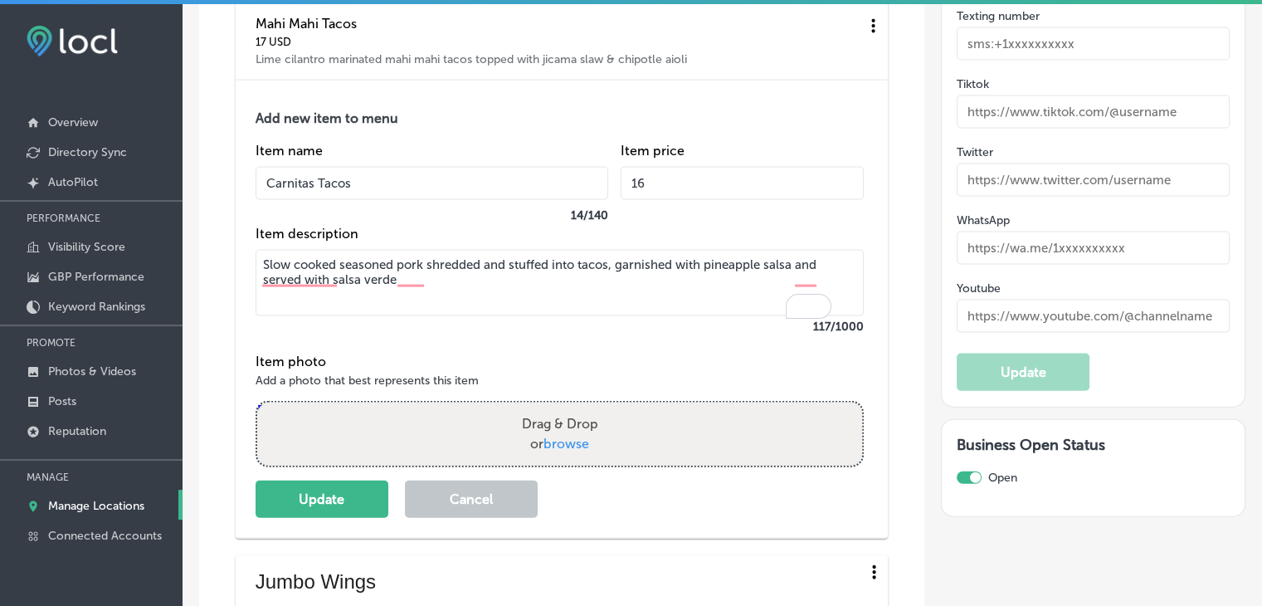
type input "16"
click at [246, 505] on div "Add new item to menu Item name Carnitas Tacos 14 / 140 Item price 16 Item descr…" at bounding box center [562, 309] width 652 height 458
click at [283, 503] on button "Update" at bounding box center [322, 498] width 133 height 37
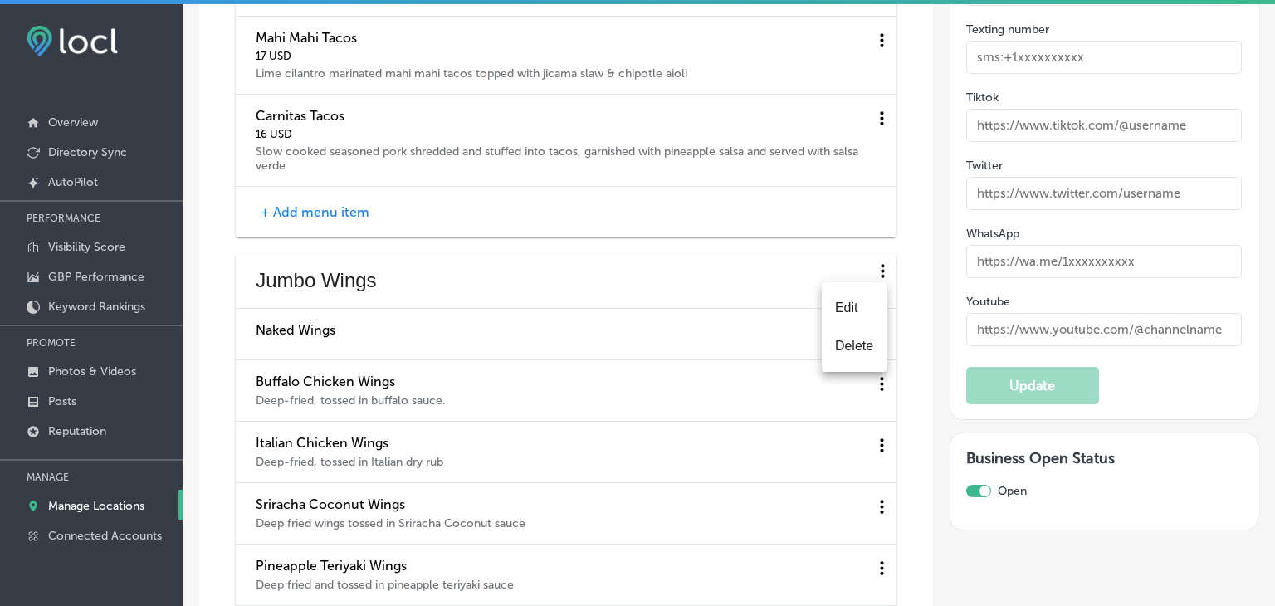
click at [830, 317] on li "Edit" at bounding box center [854, 308] width 65 height 38
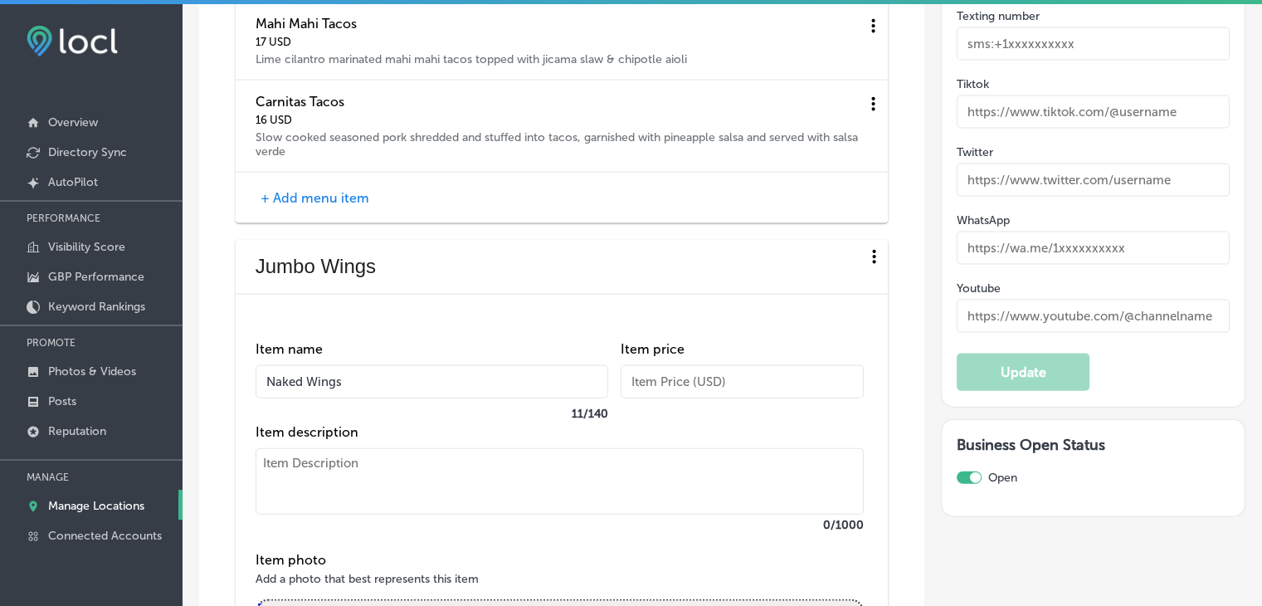
click at [710, 395] on input "text" at bounding box center [742, 381] width 243 height 33
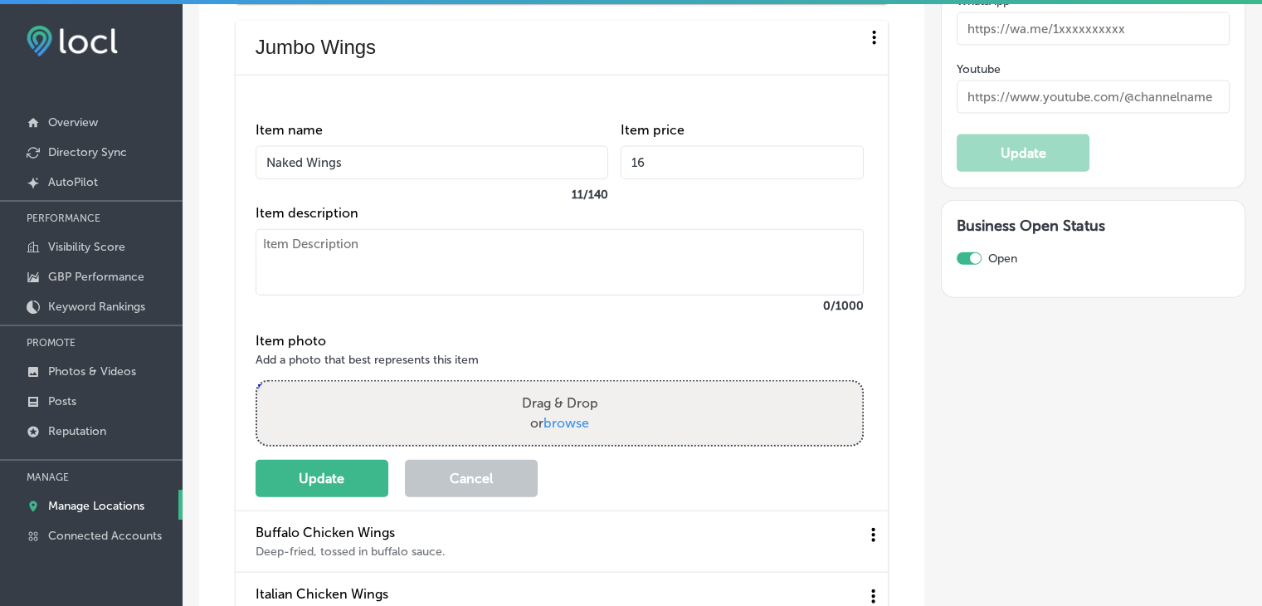
scroll to position [3817, 0]
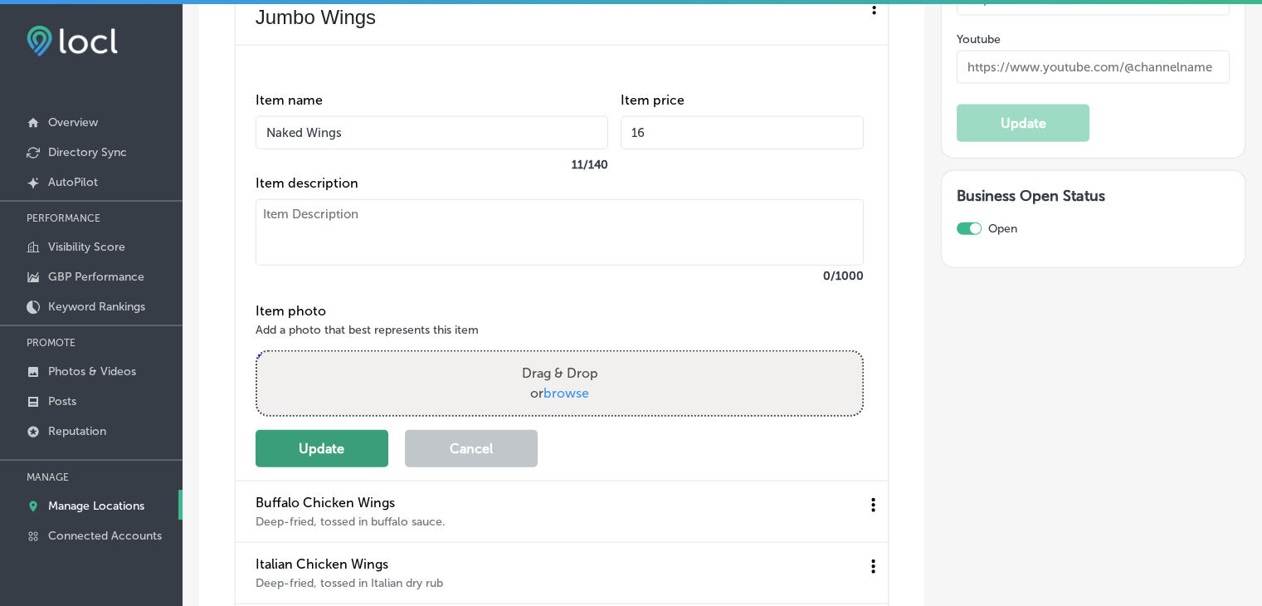
type input "16"
click at [352, 452] on button "Update" at bounding box center [322, 448] width 133 height 37
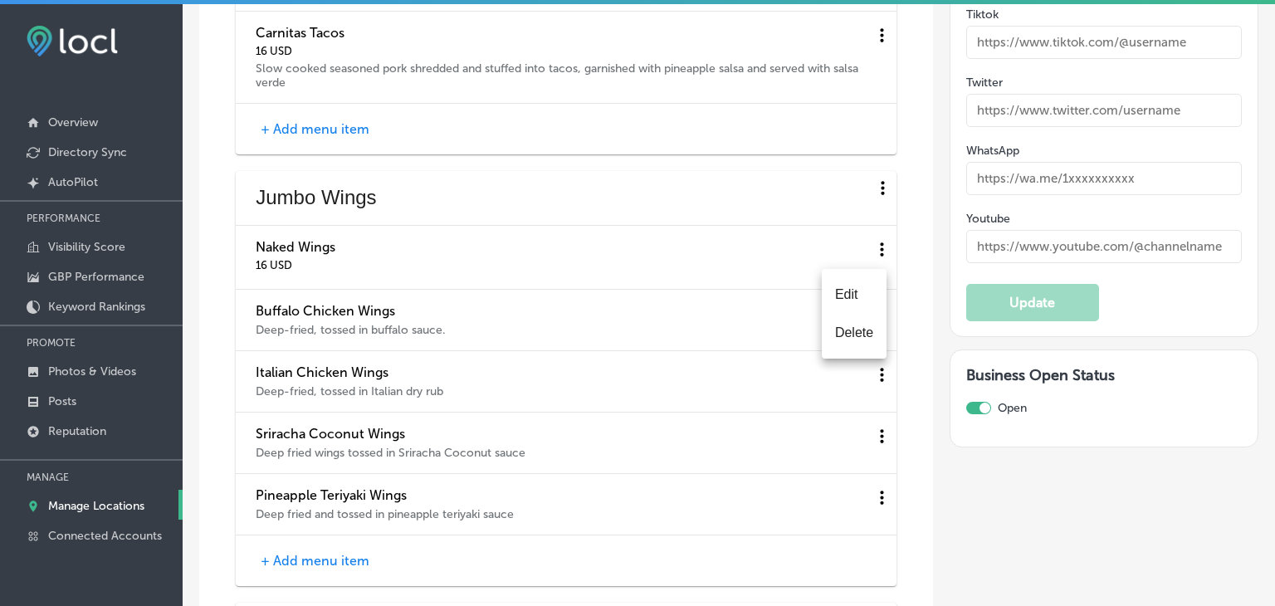
click at [870, 286] on li "Edit" at bounding box center [854, 295] width 65 height 38
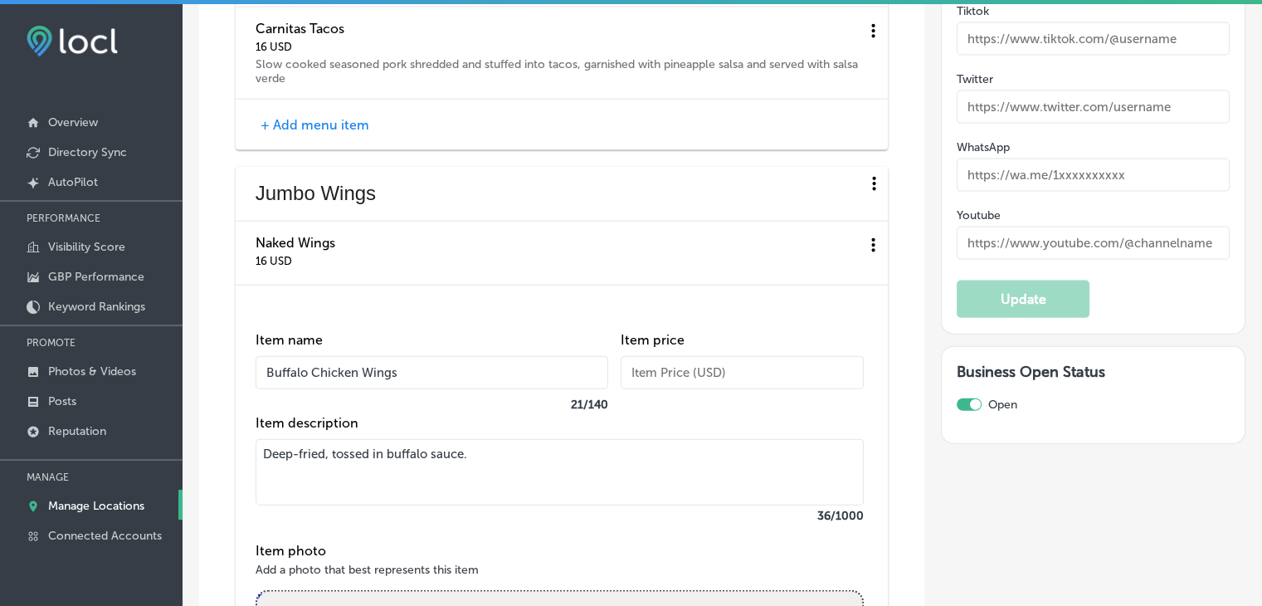
scroll to position [3651, 0]
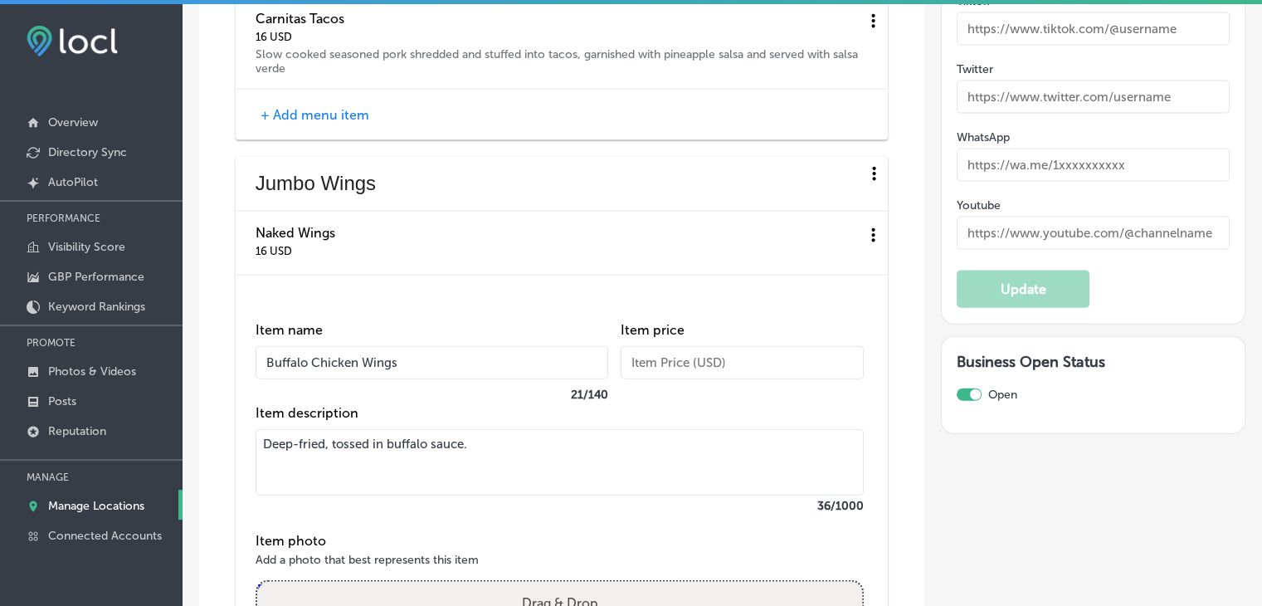
click at [688, 395] on div "Item price" at bounding box center [742, 363] width 243 height 83
click at [688, 379] on input "text" at bounding box center [742, 362] width 243 height 33
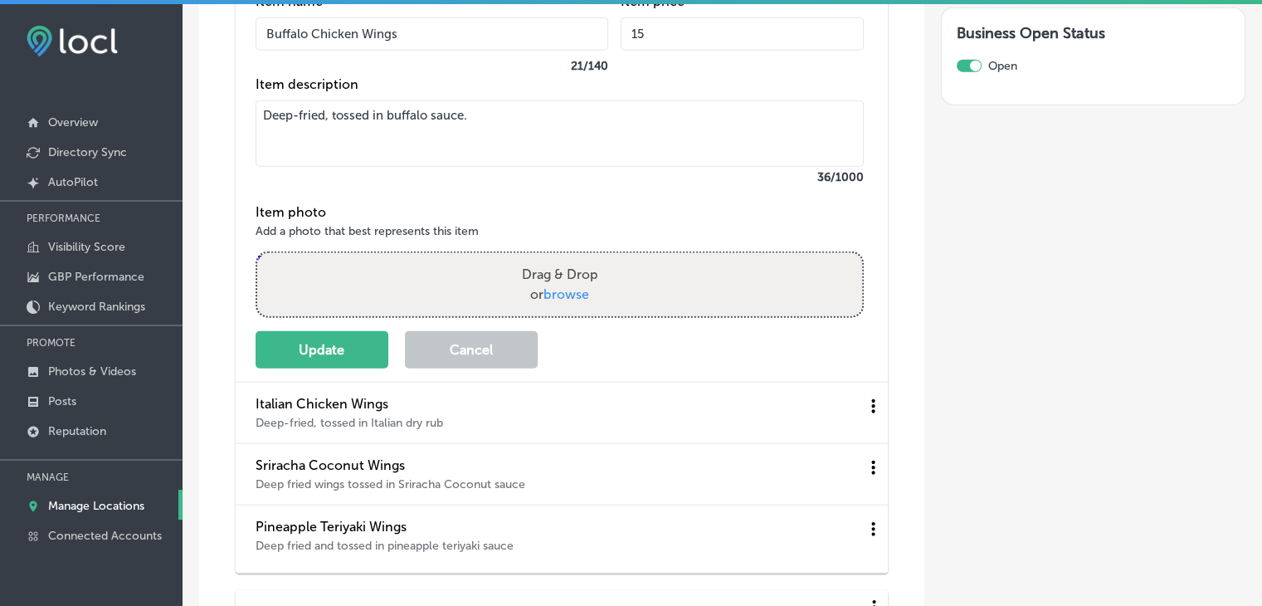
scroll to position [3983, 0]
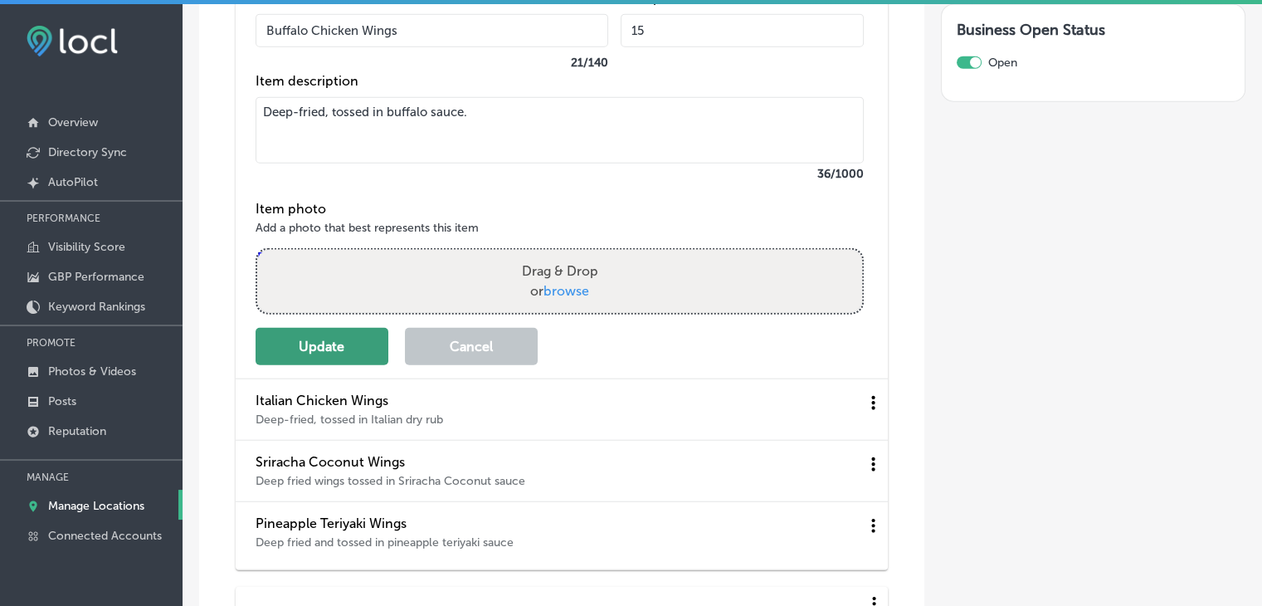
type input "15"
click at [301, 365] on button "Update" at bounding box center [322, 346] width 133 height 37
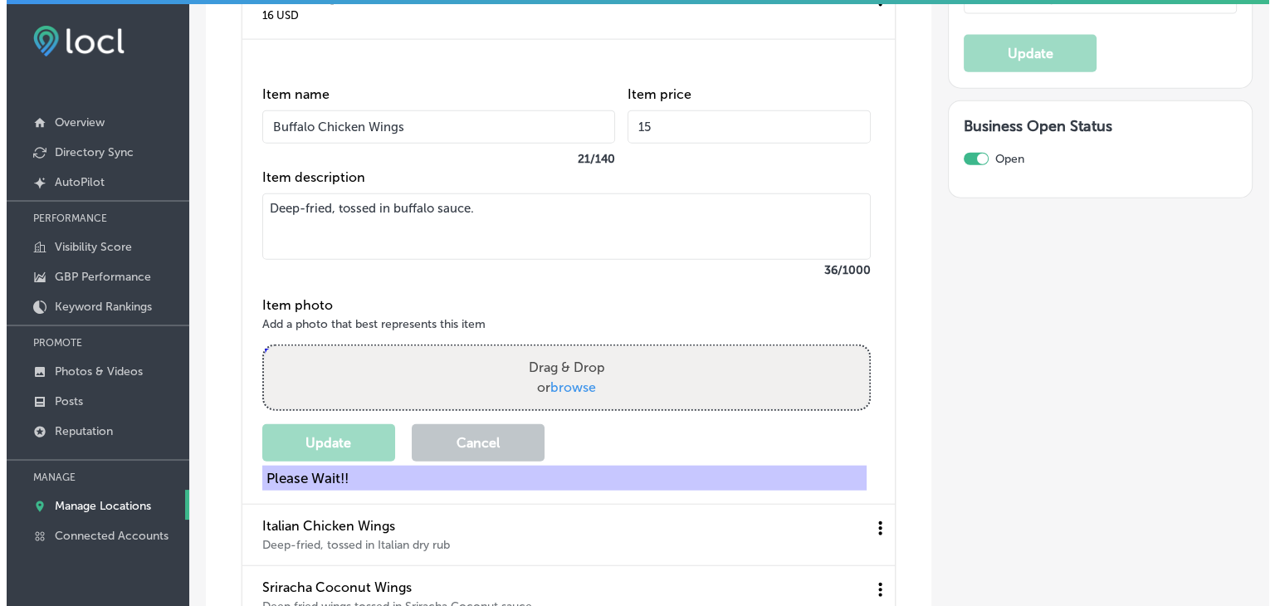
scroll to position [3817, 0]
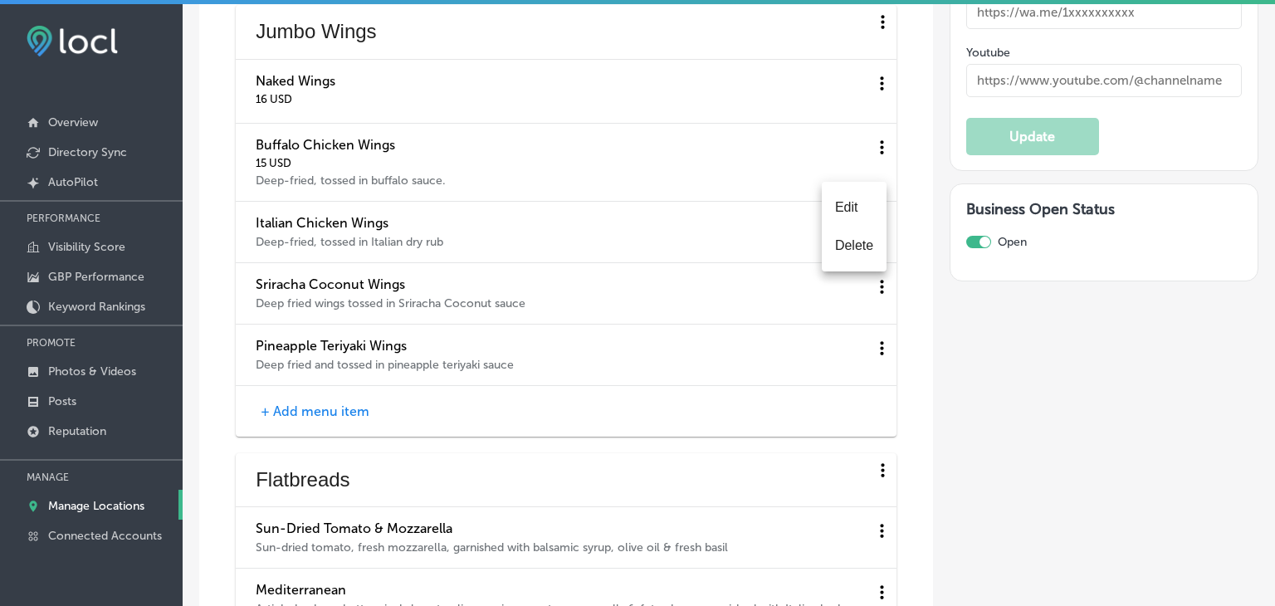
click at [858, 215] on li "Edit" at bounding box center [854, 207] width 65 height 38
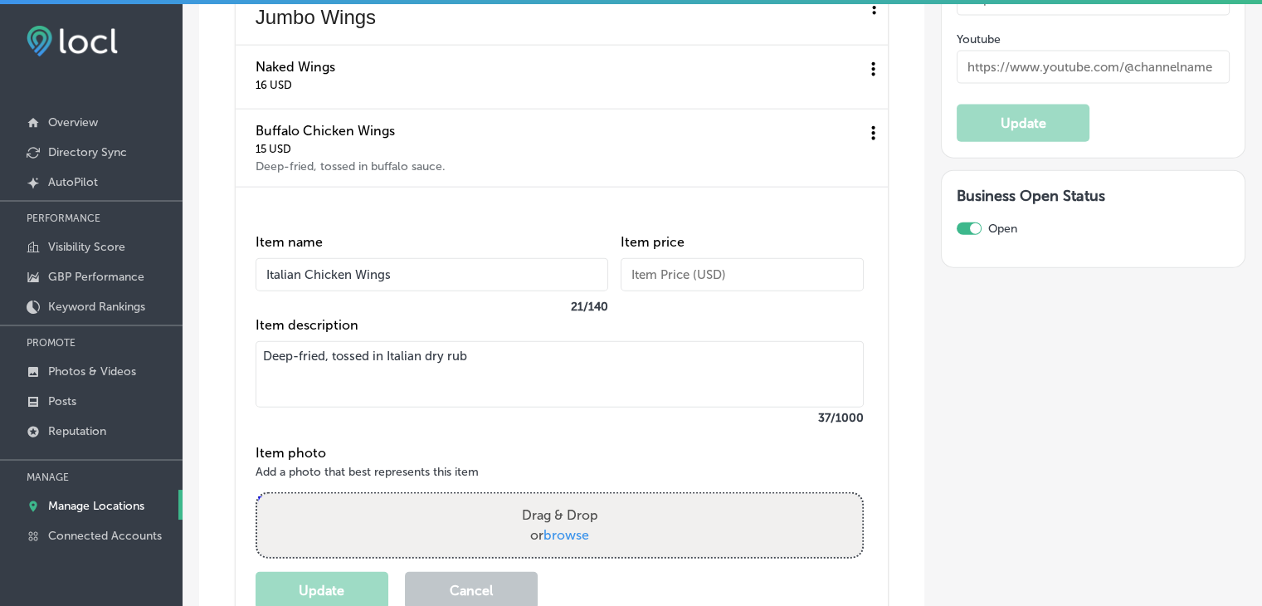
drag, startPoint x: 633, startPoint y: 300, endPoint x: 646, endPoint y: 300, distance: 13.3
click at [633, 291] on input "text" at bounding box center [742, 274] width 243 height 33
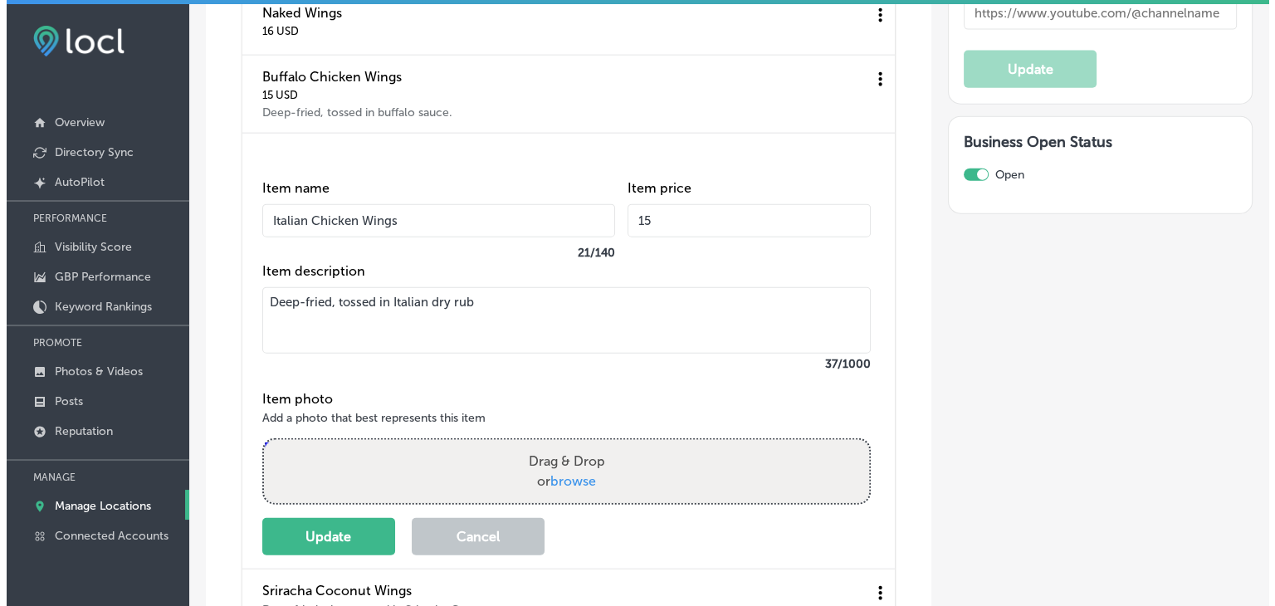
scroll to position [3900, 0]
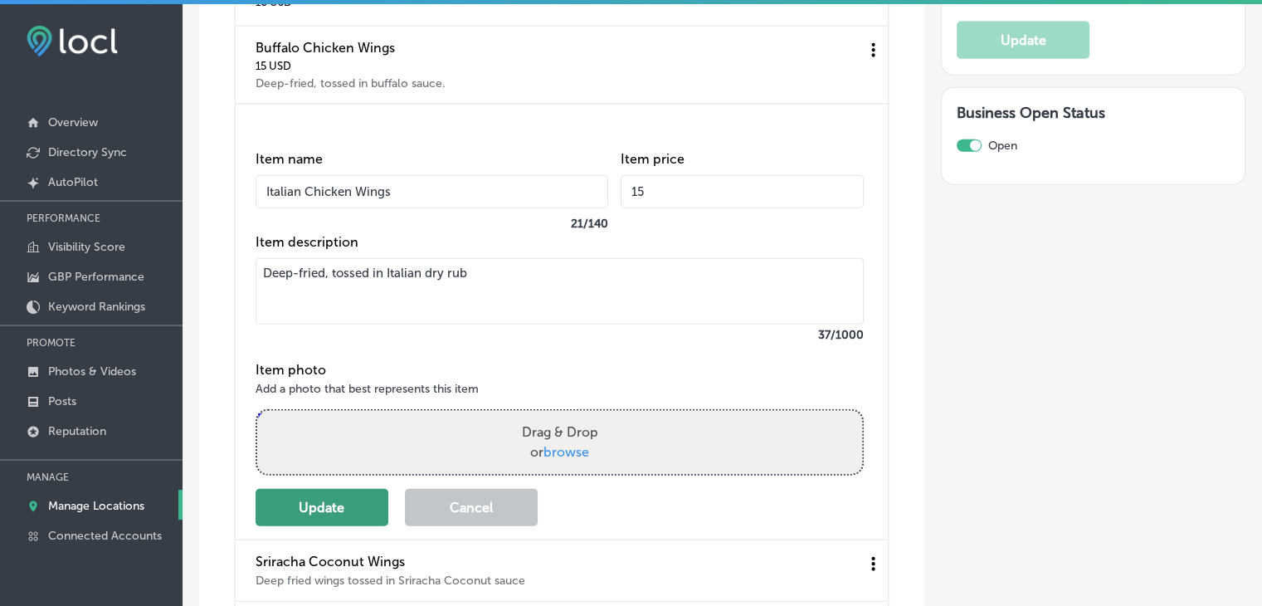
type input "15"
click at [300, 525] on button "Update" at bounding box center [322, 507] width 133 height 37
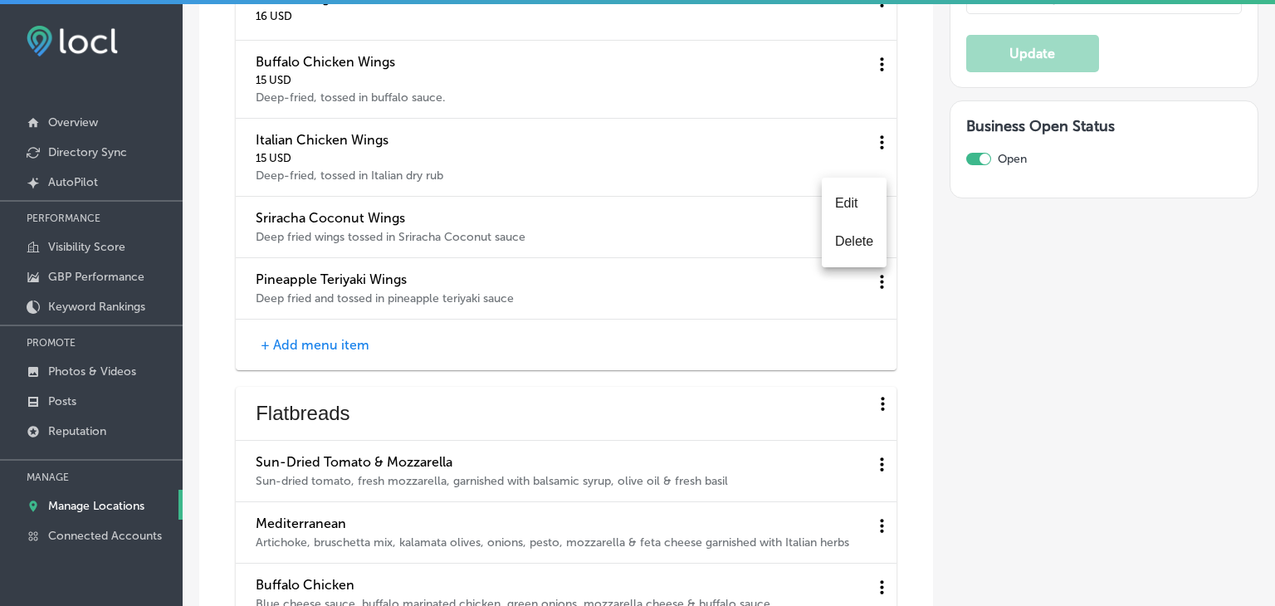
click at [856, 215] on li "Edit" at bounding box center [854, 203] width 65 height 38
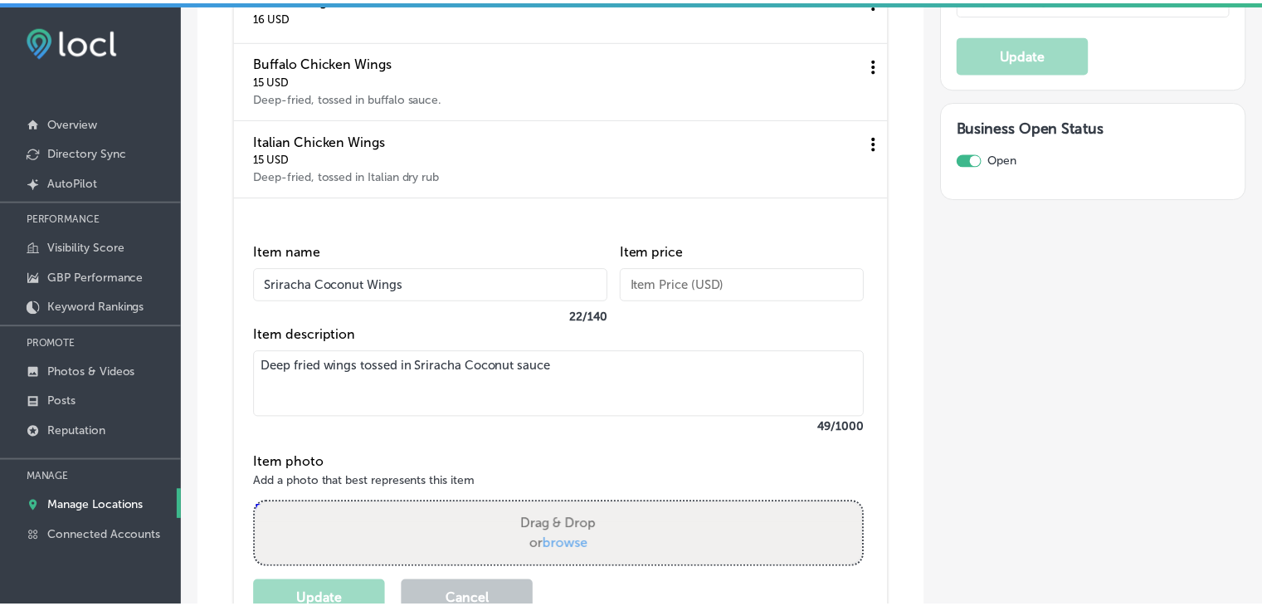
scroll to position [3900, 0]
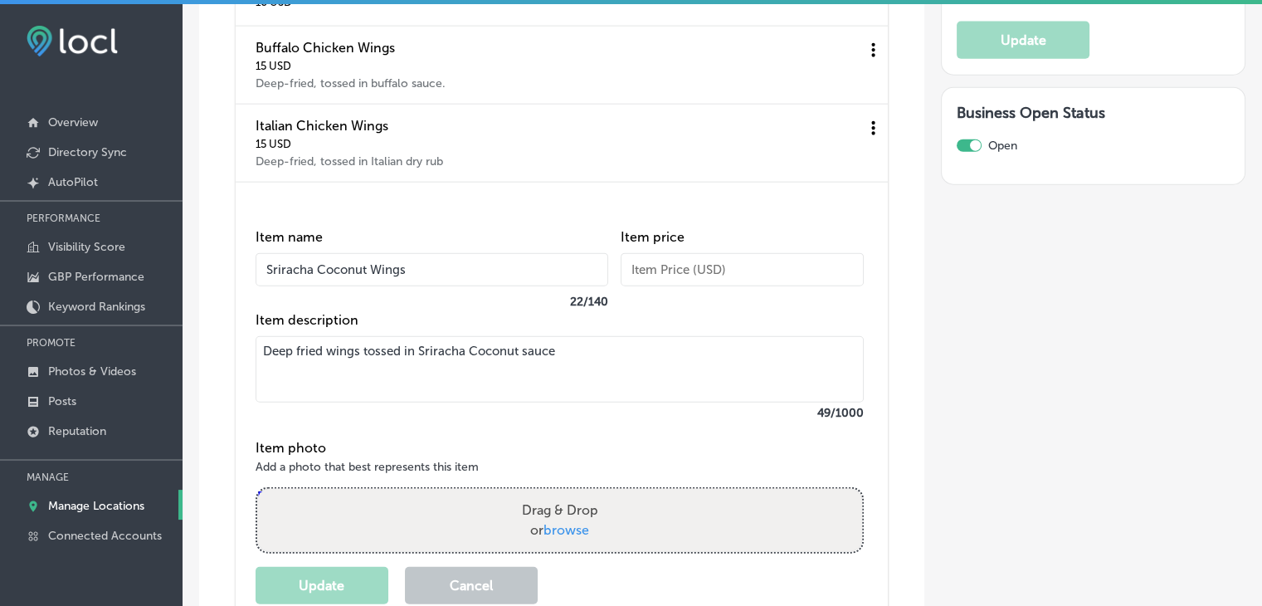
click at [656, 286] on input "text" at bounding box center [742, 269] width 243 height 33
type input "15"
click at [327, 597] on button "Update" at bounding box center [322, 585] width 133 height 37
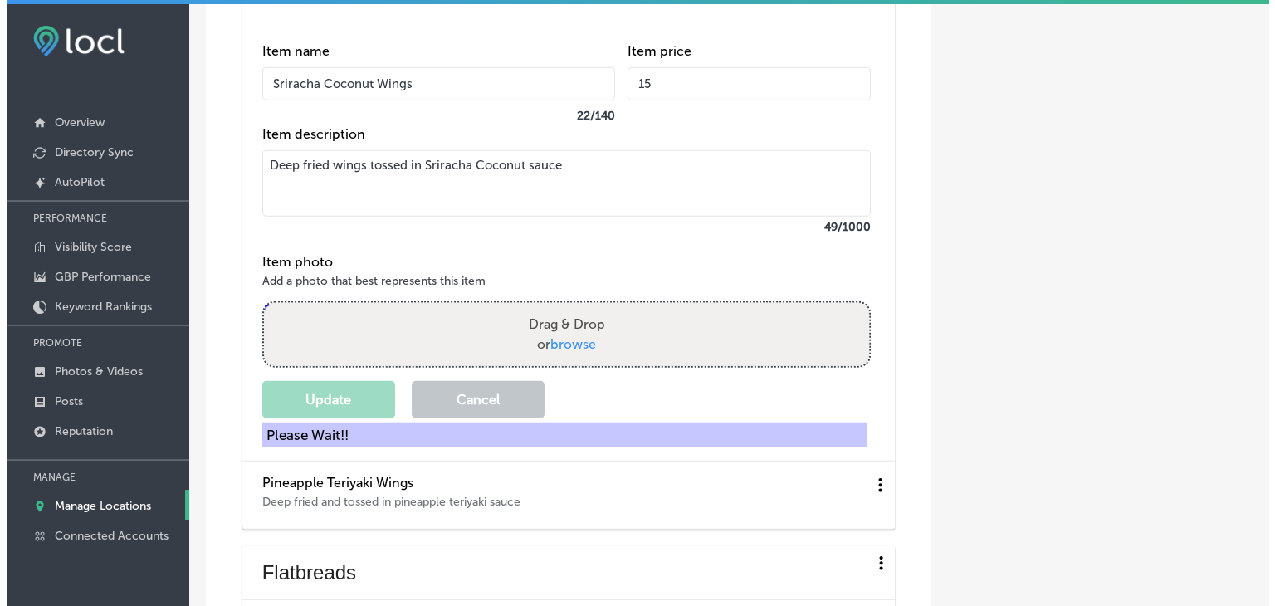
scroll to position [3983, 0]
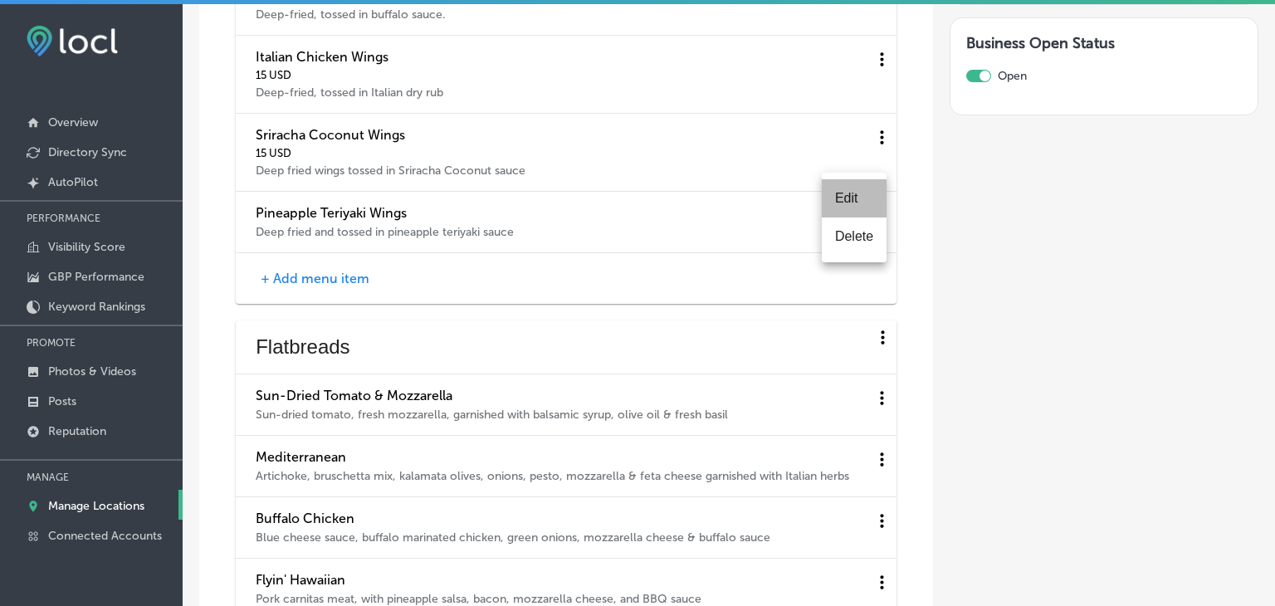
click at [850, 210] on li "Edit" at bounding box center [854, 198] width 65 height 38
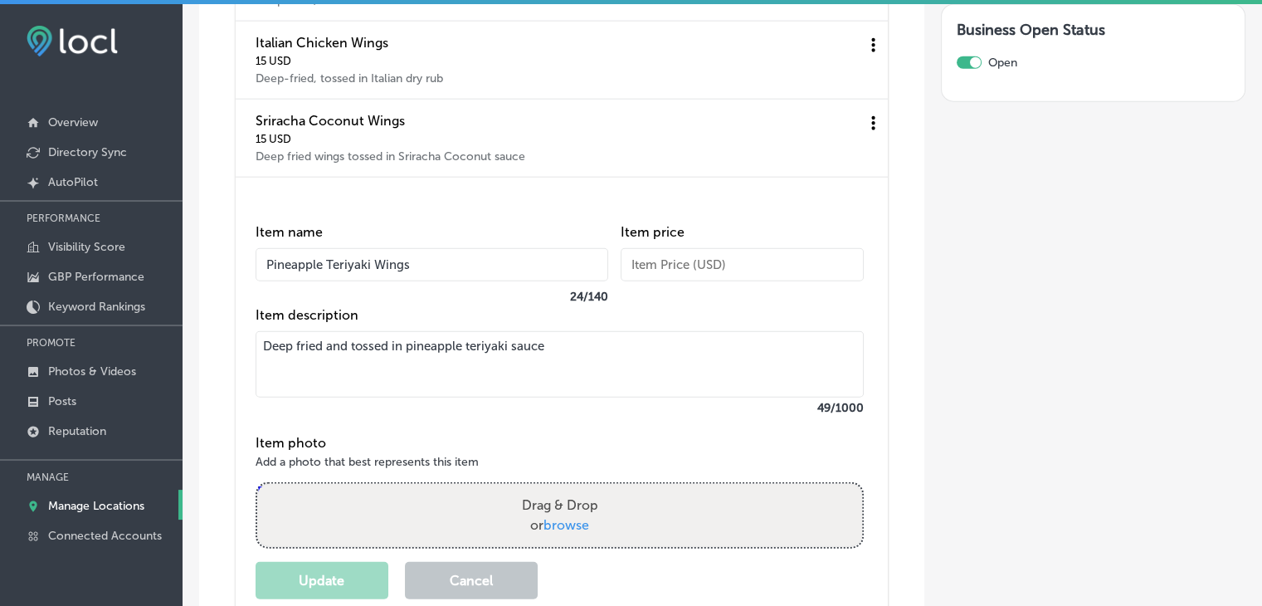
click at [662, 281] on input "text" at bounding box center [742, 264] width 243 height 33
type input "15"
click at [256, 590] on button "Update" at bounding box center [322, 580] width 133 height 37
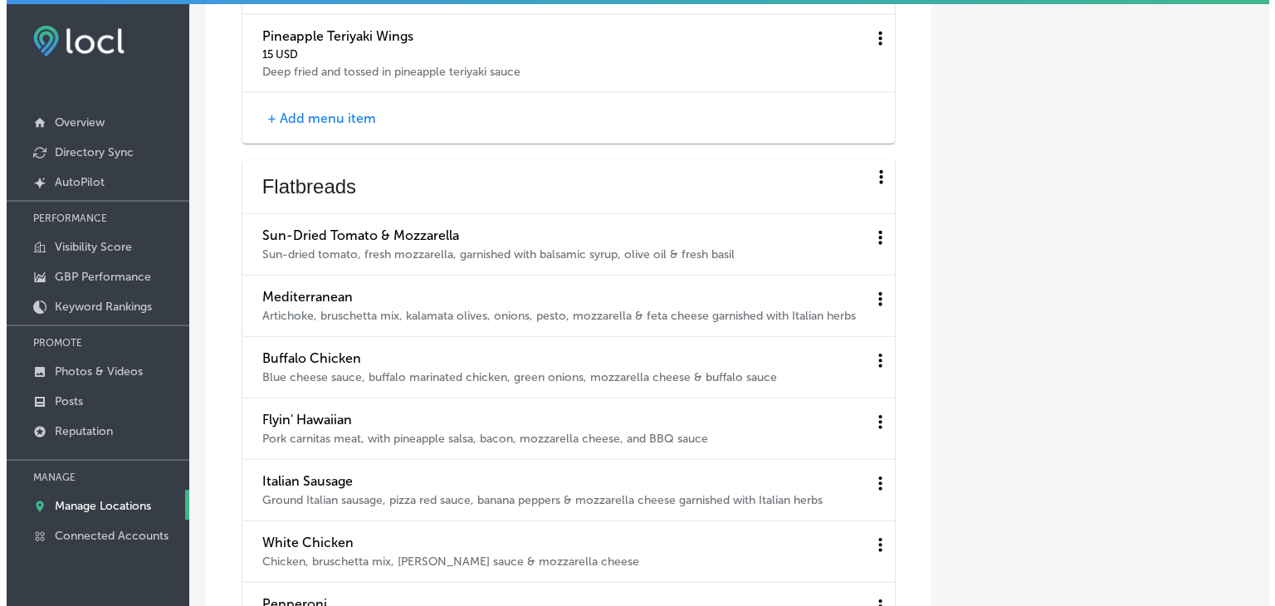
scroll to position [4149, 0]
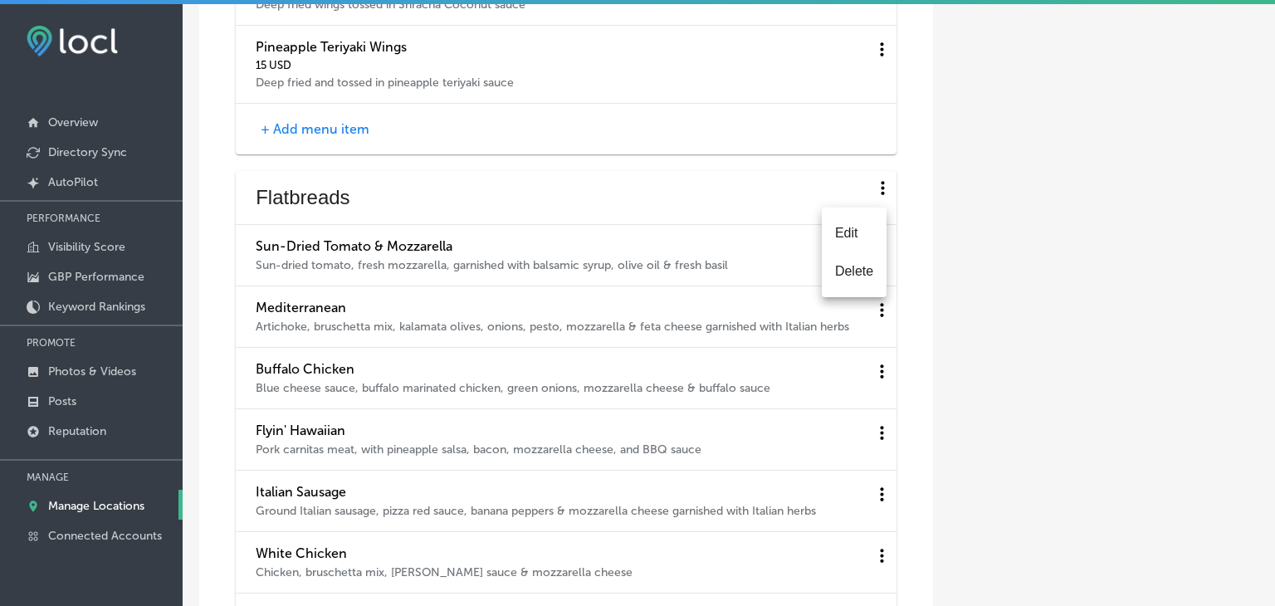
click at [837, 235] on li "Edit" at bounding box center [854, 233] width 65 height 38
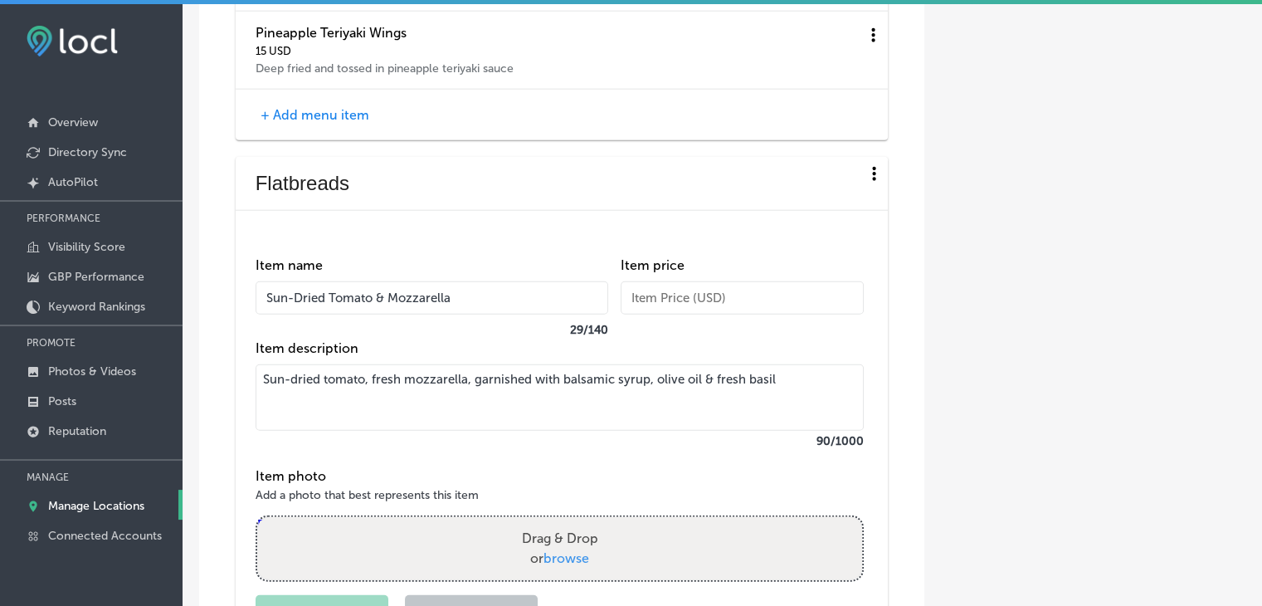
click at [709, 301] on input "text" at bounding box center [742, 297] width 243 height 33
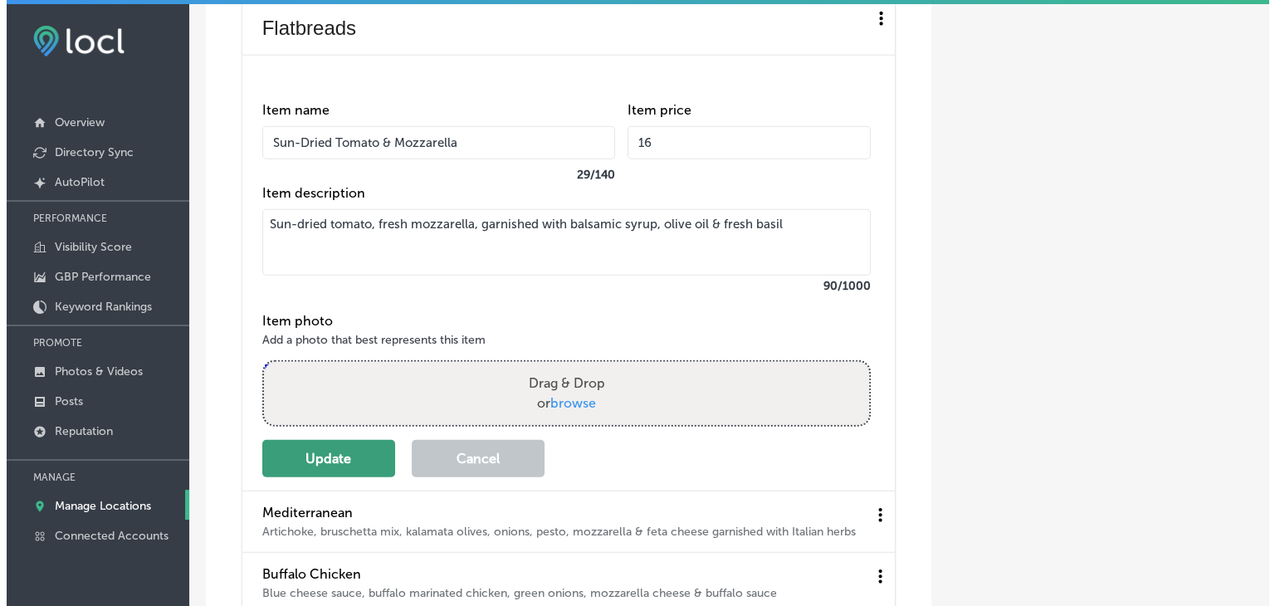
scroll to position [4315, 0]
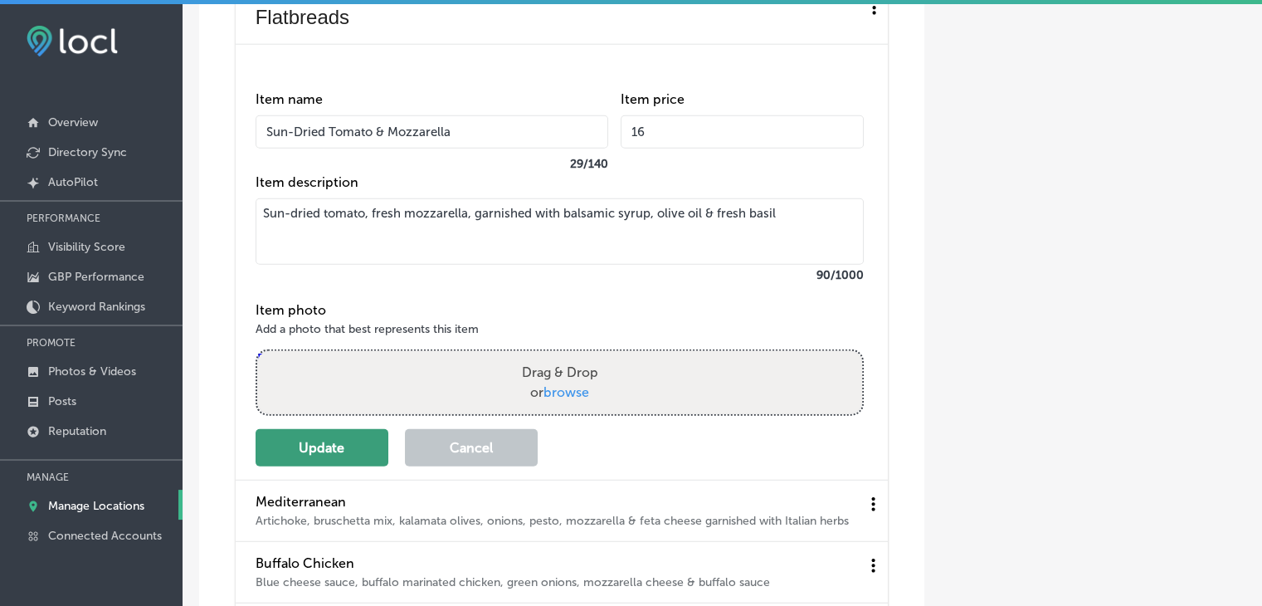
type input "16"
click at [337, 466] on button "Update" at bounding box center [322, 447] width 133 height 37
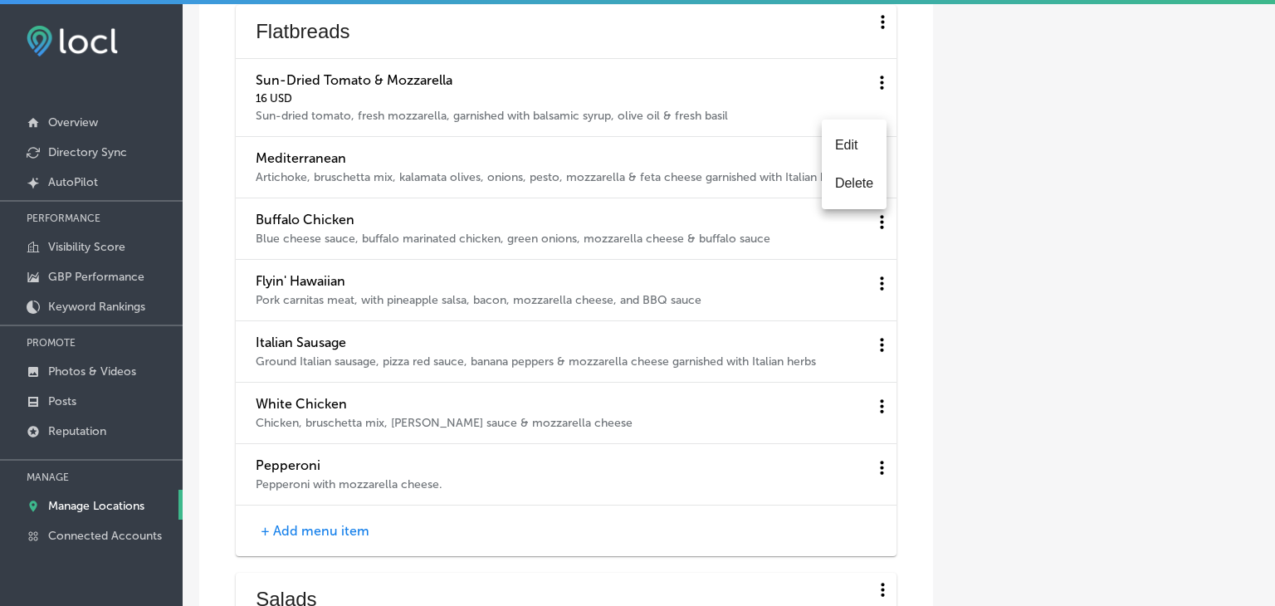
click at [848, 154] on li "Edit" at bounding box center [854, 145] width 65 height 38
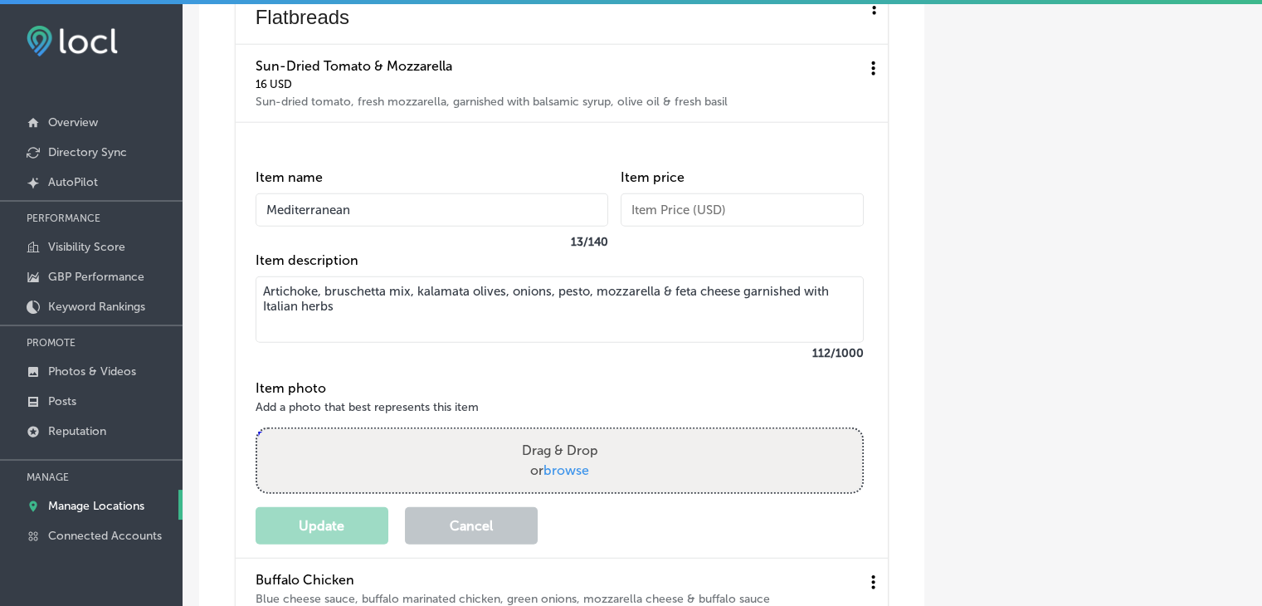
click at [698, 226] on input "text" at bounding box center [742, 209] width 243 height 33
type input "16"
click at [330, 544] on button "Update" at bounding box center [322, 525] width 133 height 37
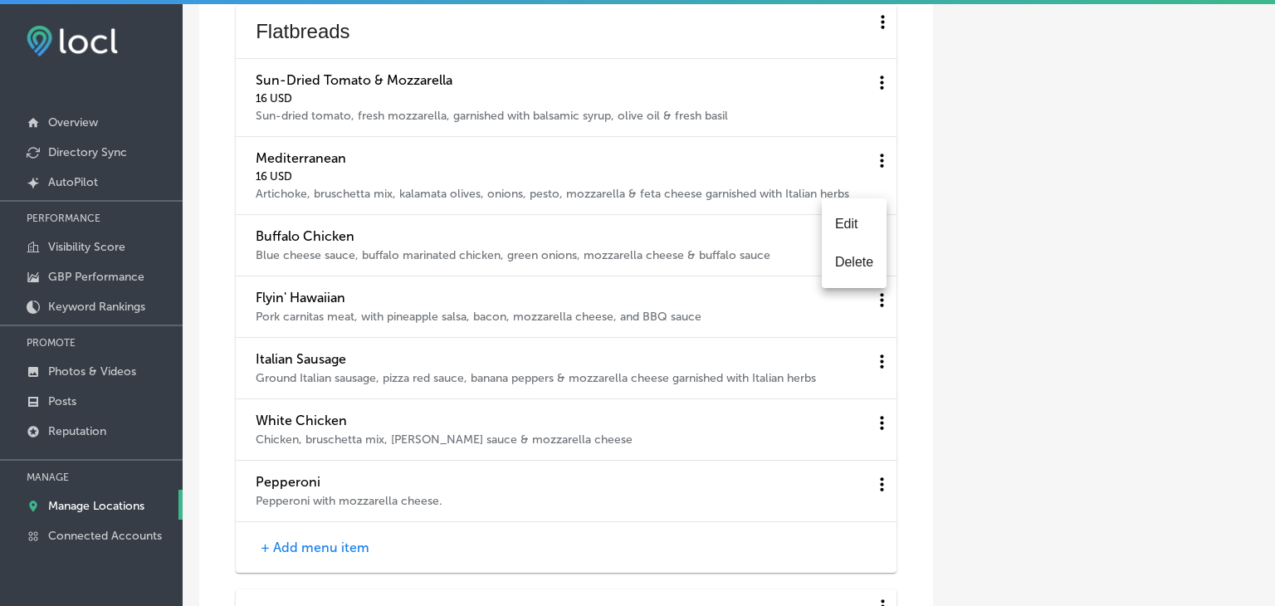
click at [865, 229] on li "Edit" at bounding box center [854, 224] width 65 height 38
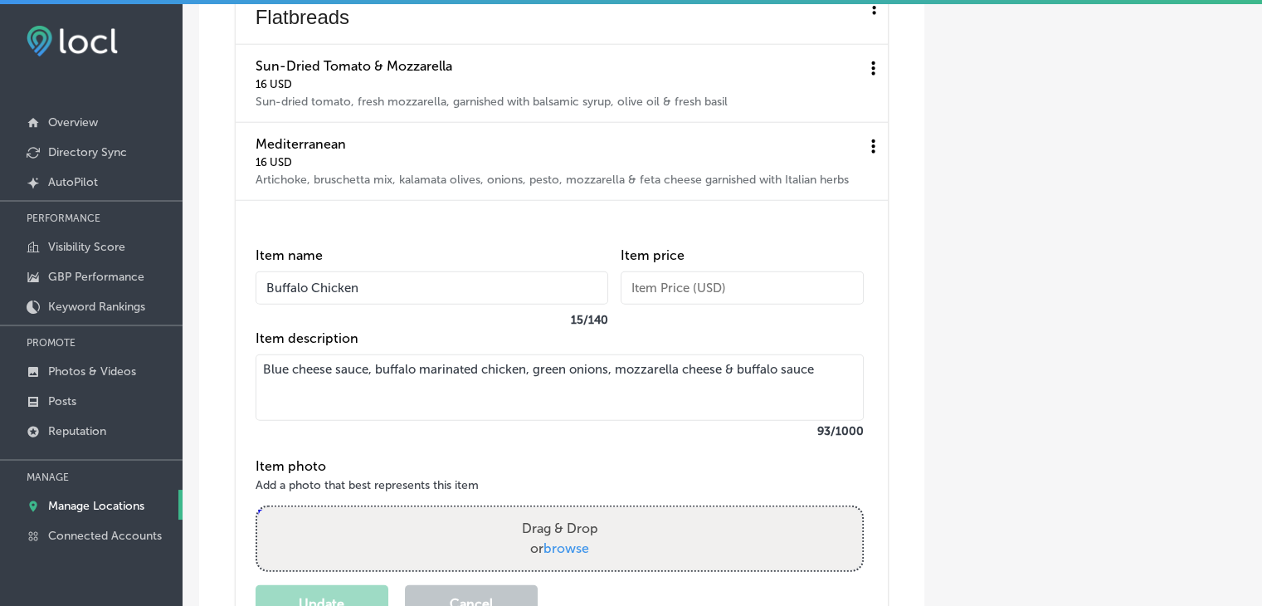
drag, startPoint x: 756, startPoint y: 324, endPoint x: 754, endPoint y: 333, distance: 8.5
click at [755, 329] on div "Item price" at bounding box center [742, 288] width 243 height 83
click at [754, 305] on input "text" at bounding box center [742, 287] width 243 height 33
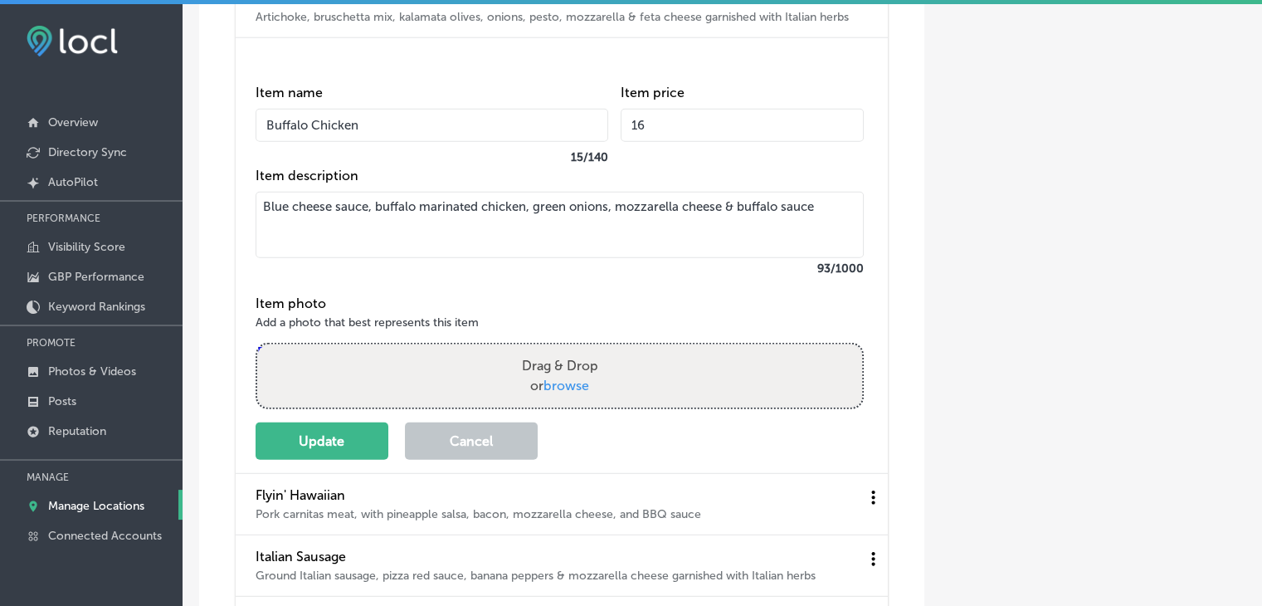
scroll to position [4481, 0]
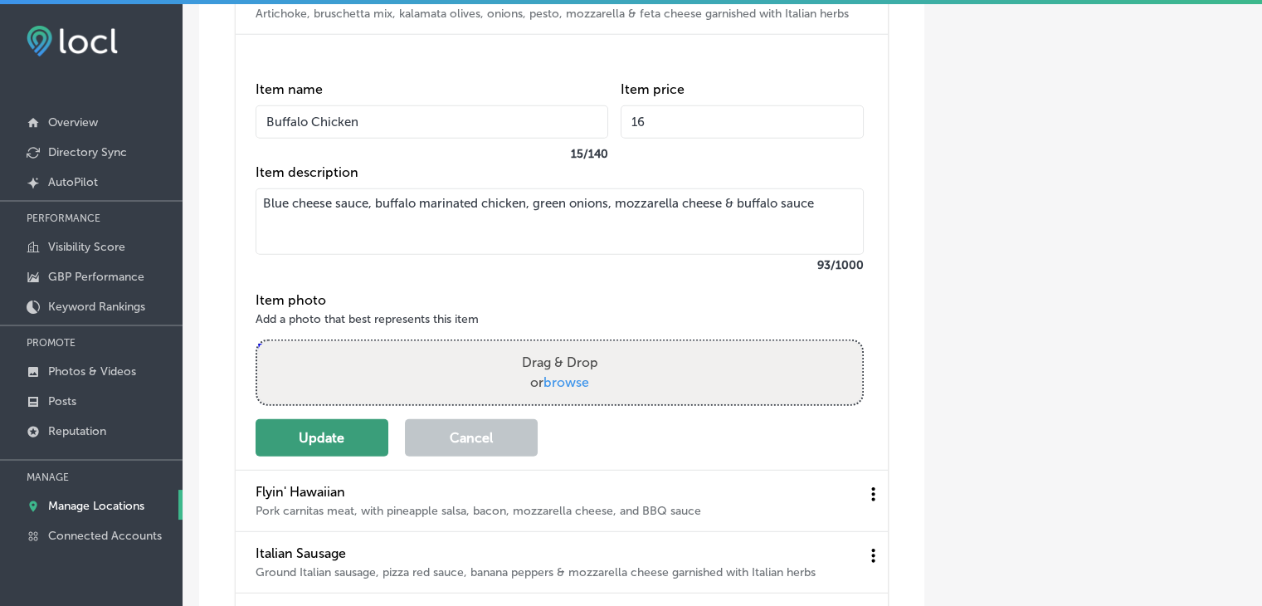
type input "16"
click at [308, 456] on button "Update" at bounding box center [322, 437] width 133 height 37
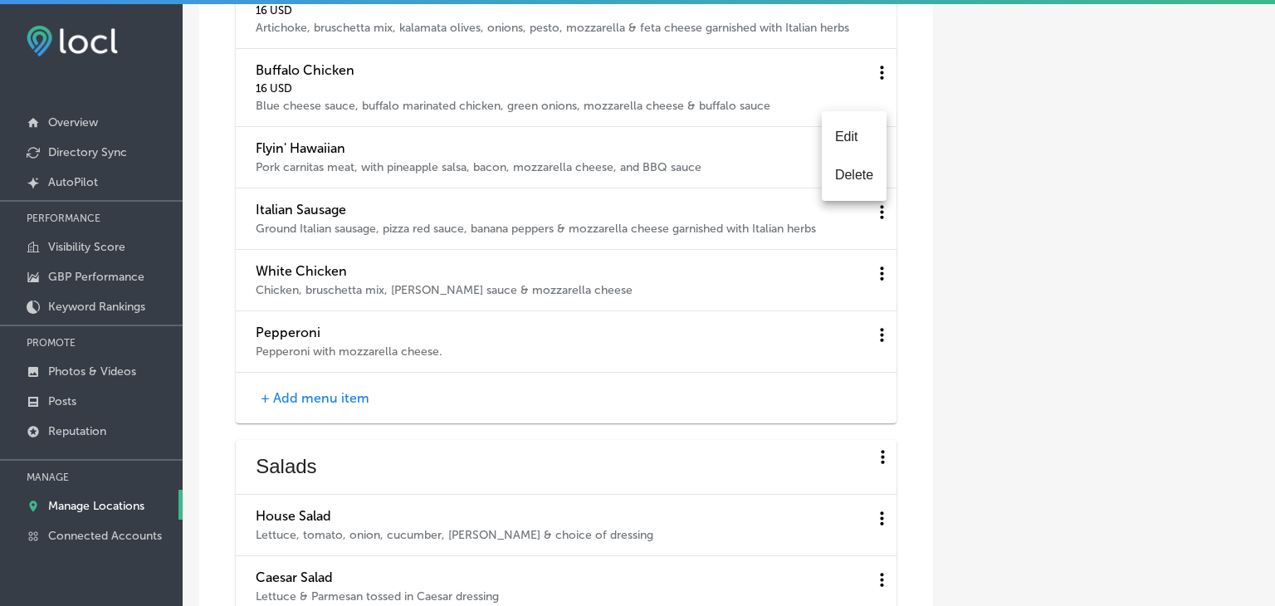
click at [860, 139] on li "Edit" at bounding box center [854, 137] width 65 height 38
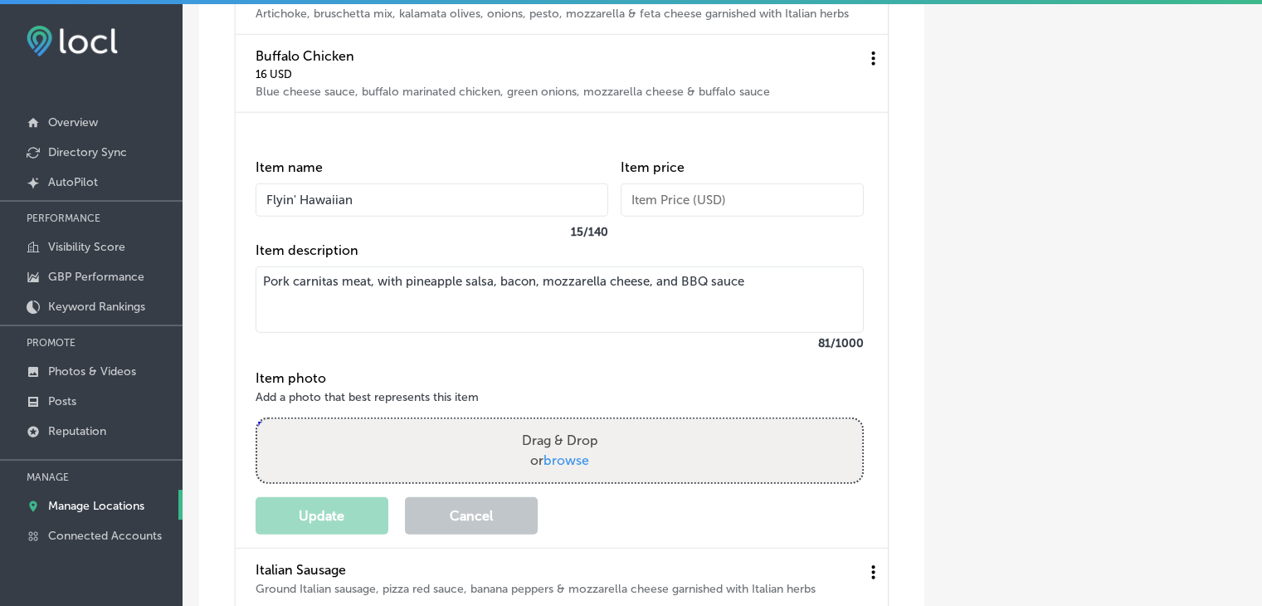
click at [694, 217] on input "text" at bounding box center [742, 199] width 243 height 33
type input "16"
click at [322, 534] on button "Update" at bounding box center [322, 515] width 133 height 37
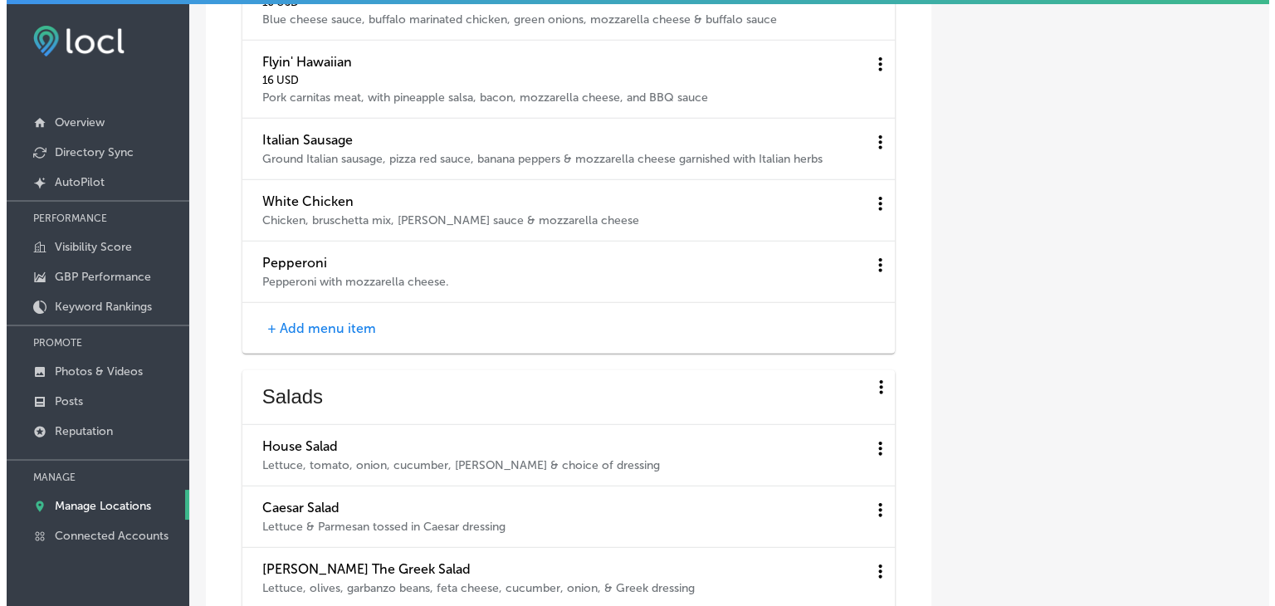
scroll to position [4564, 0]
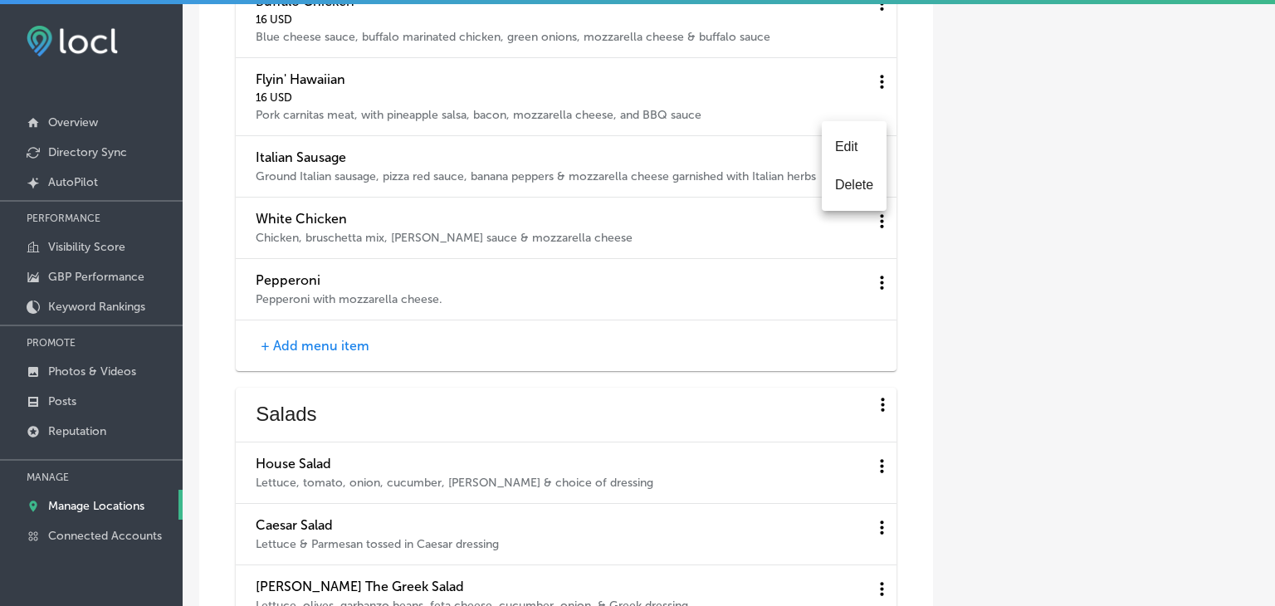
click at [846, 150] on li "Edit" at bounding box center [854, 147] width 65 height 38
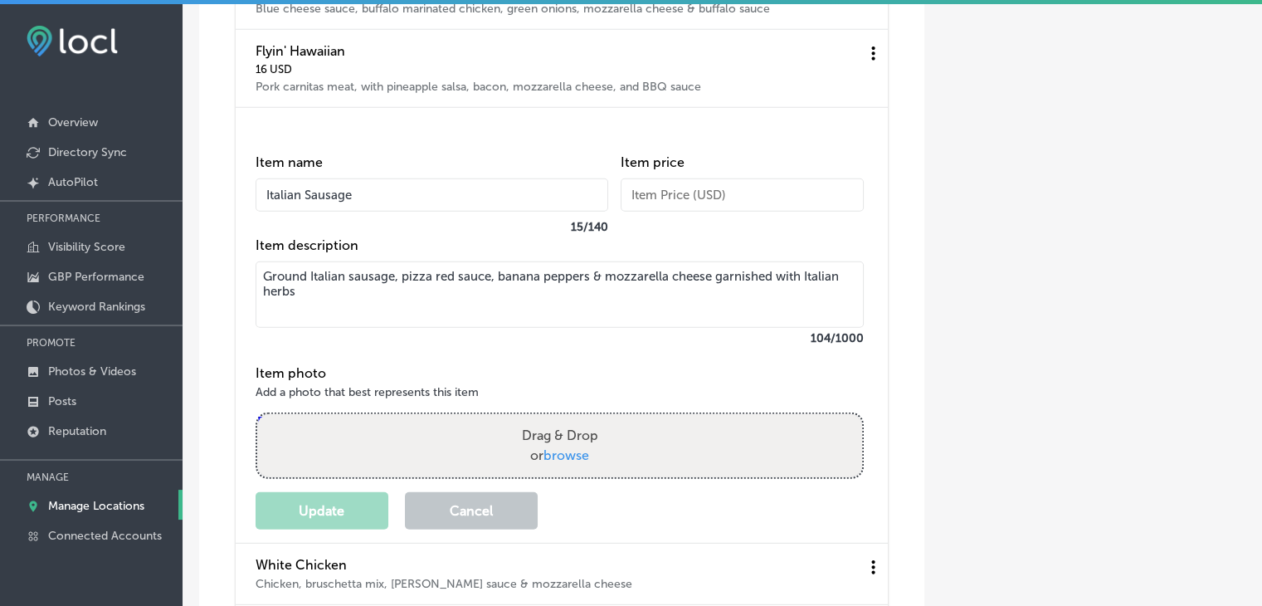
click at [742, 212] on input "text" at bounding box center [742, 194] width 243 height 33
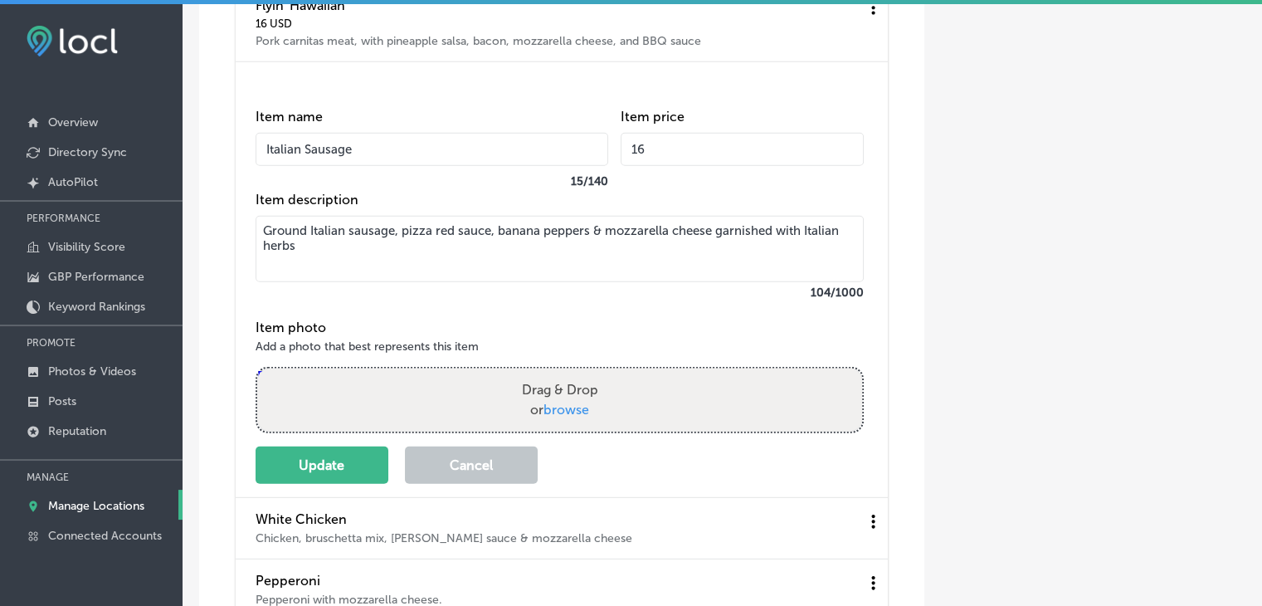
scroll to position [4647, 0]
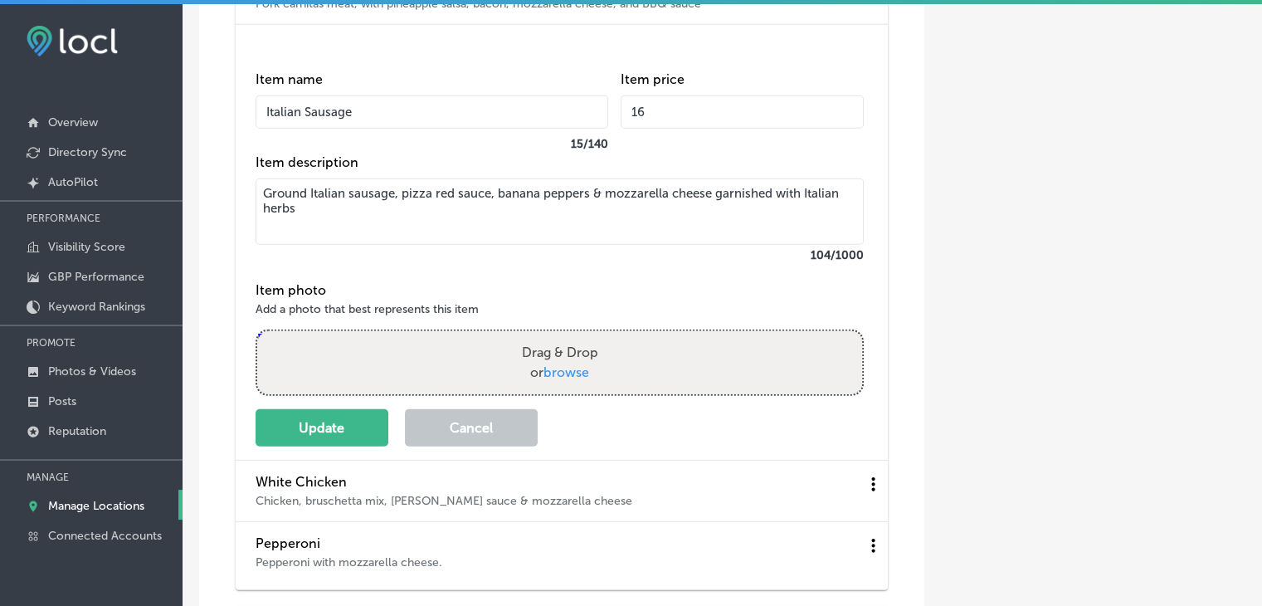
type input "16"
click at [327, 436] on div "Item name Italian Sausage 15 / 140 Item price 16 Item description Ground Italia…" at bounding box center [570, 251] width 628 height 392
click at [326, 439] on div "Item name Italian Sausage 15 / 140 Item price 16 Item description Ground Italia…" at bounding box center [570, 251] width 628 height 392
click at [329, 444] on button "Update" at bounding box center [322, 427] width 133 height 37
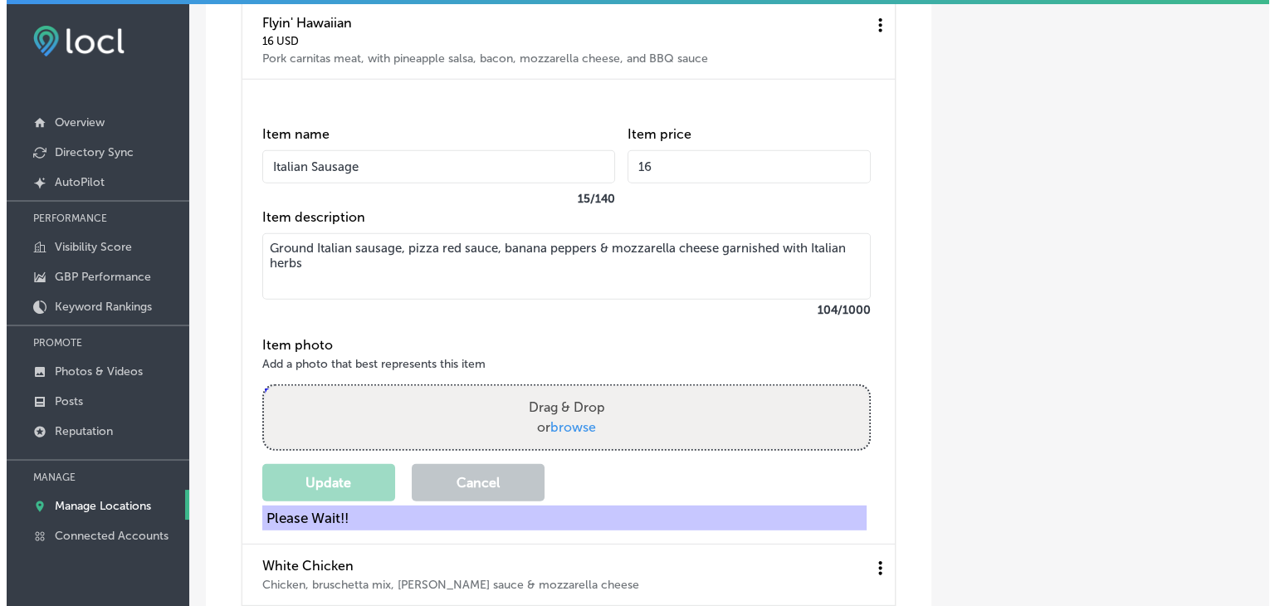
scroll to position [4564, 0]
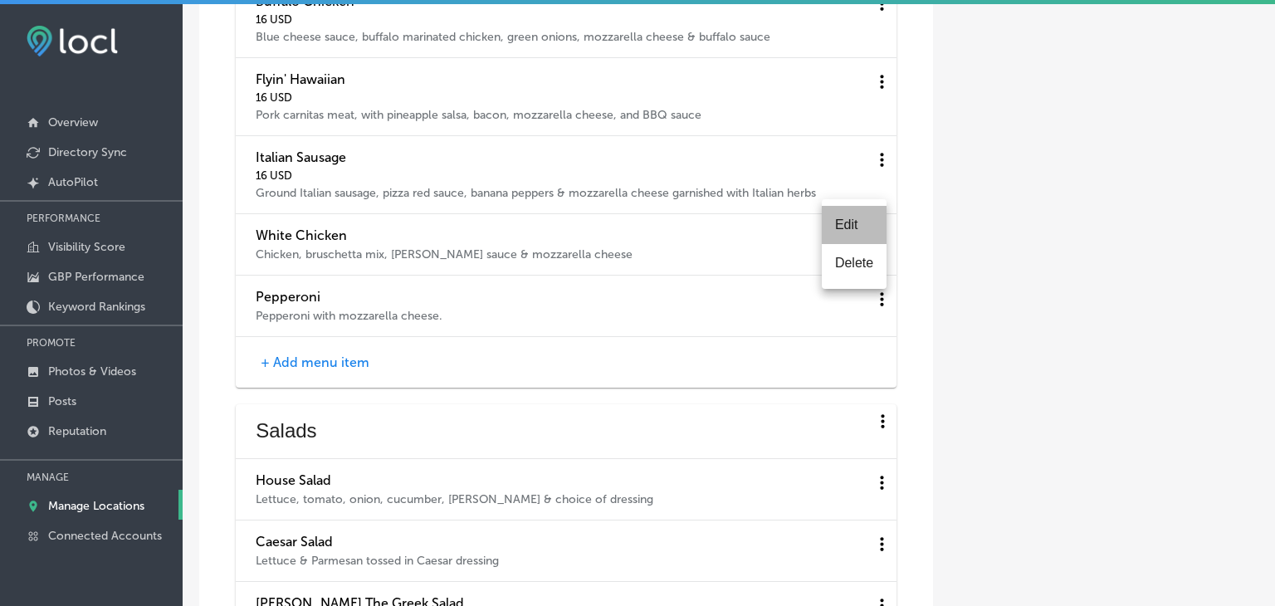
click at [864, 233] on li "Edit" at bounding box center [854, 225] width 65 height 38
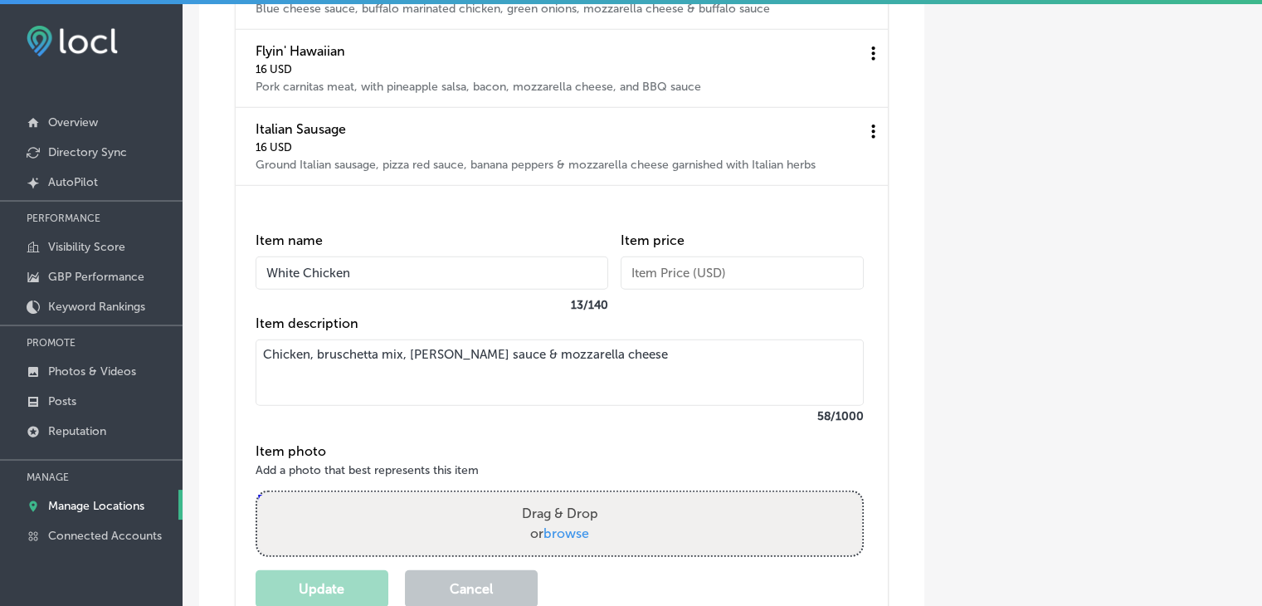
click at [734, 290] on input "text" at bounding box center [742, 272] width 243 height 33
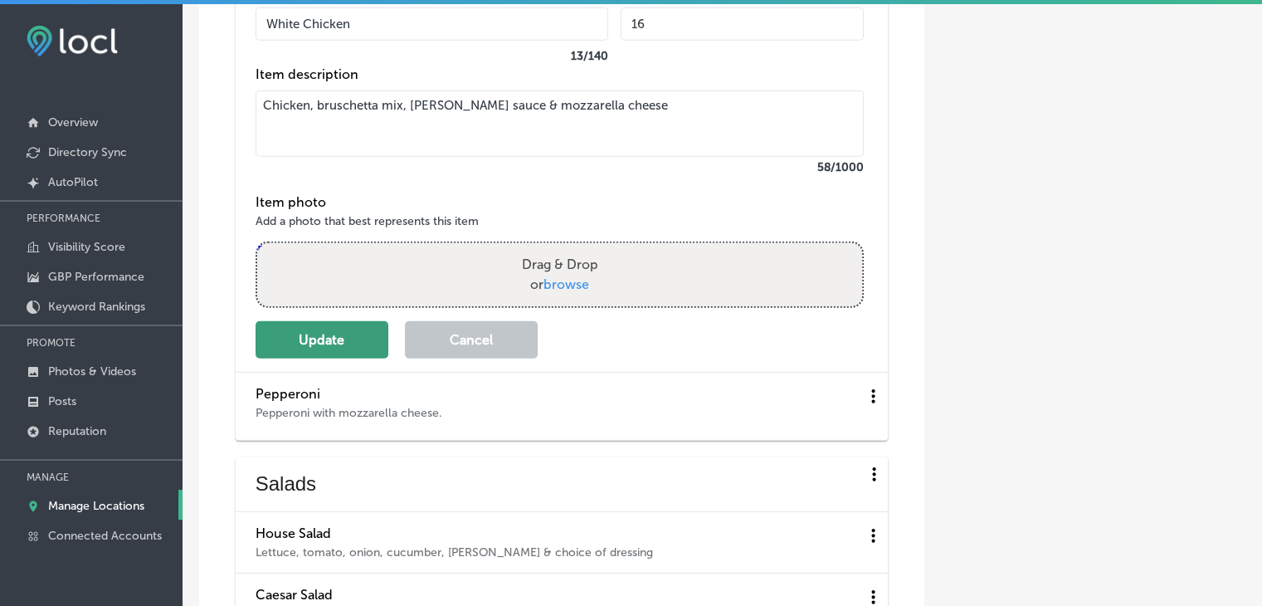
type input "16"
drag, startPoint x: 312, startPoint y: 370, endPoint x: 328, endPoint y: 363, distance: 17.1
click at [312, 358] on button "Update" at bounding box center [322, 339] width 133 height 37
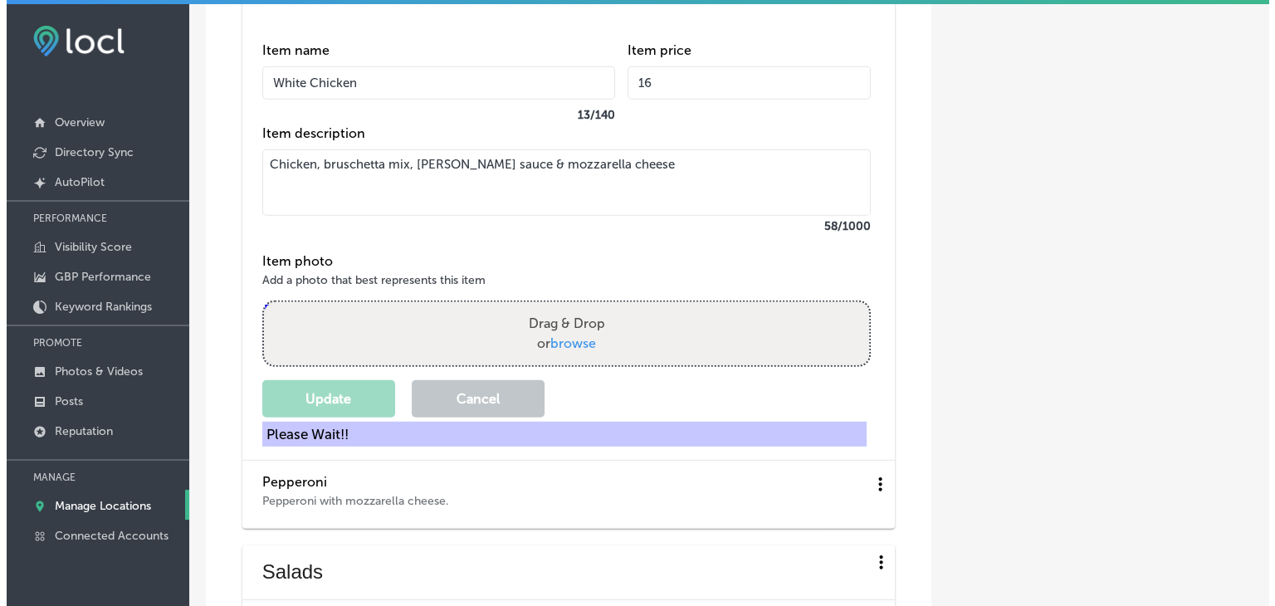
scroll to position [4647, 0]
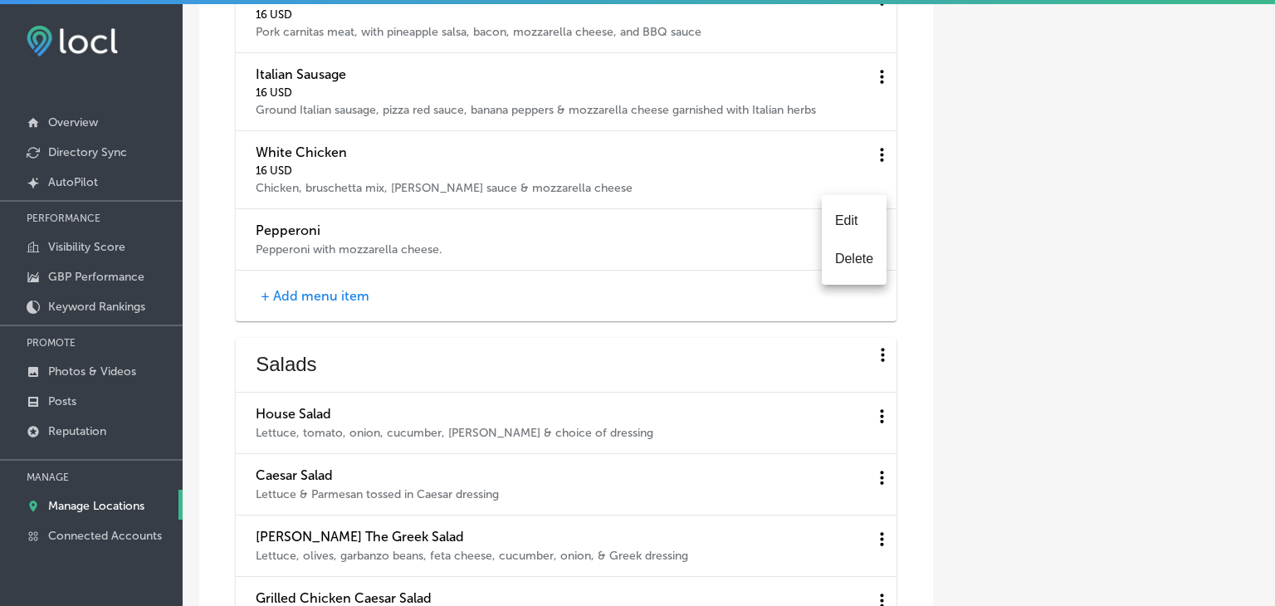
click at [856, 223] on li "Edit" at bounding box center [854, 221] width 65 height 38
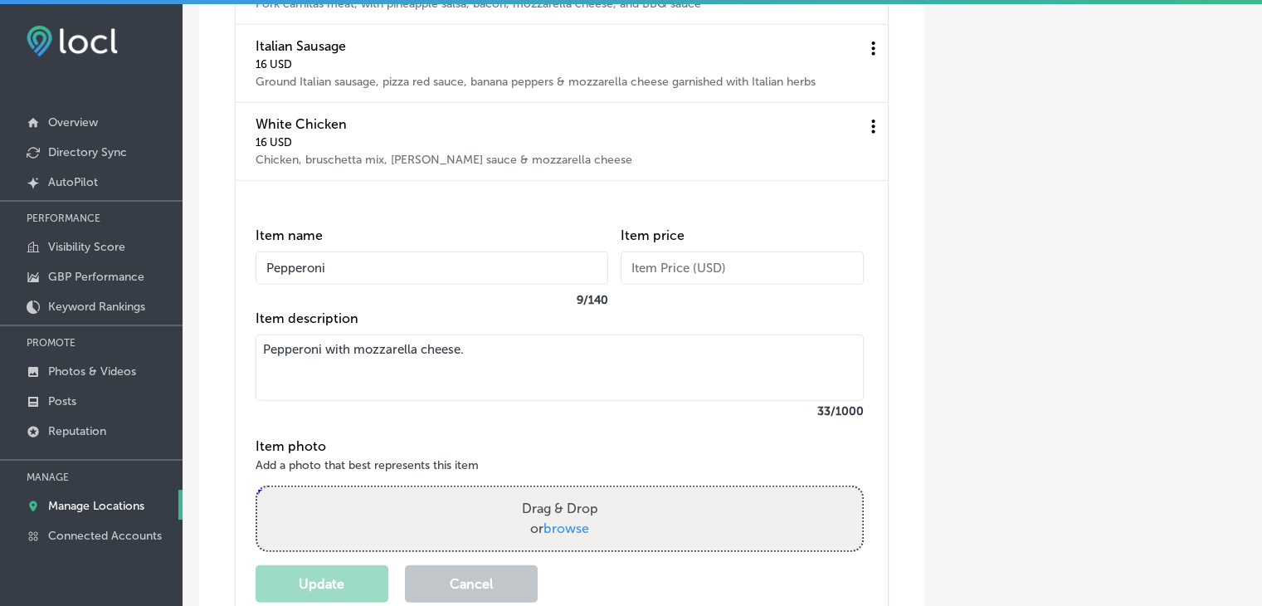
click at [732, 285] on input "text" at bounding box center [742, 267] width 243 height 33
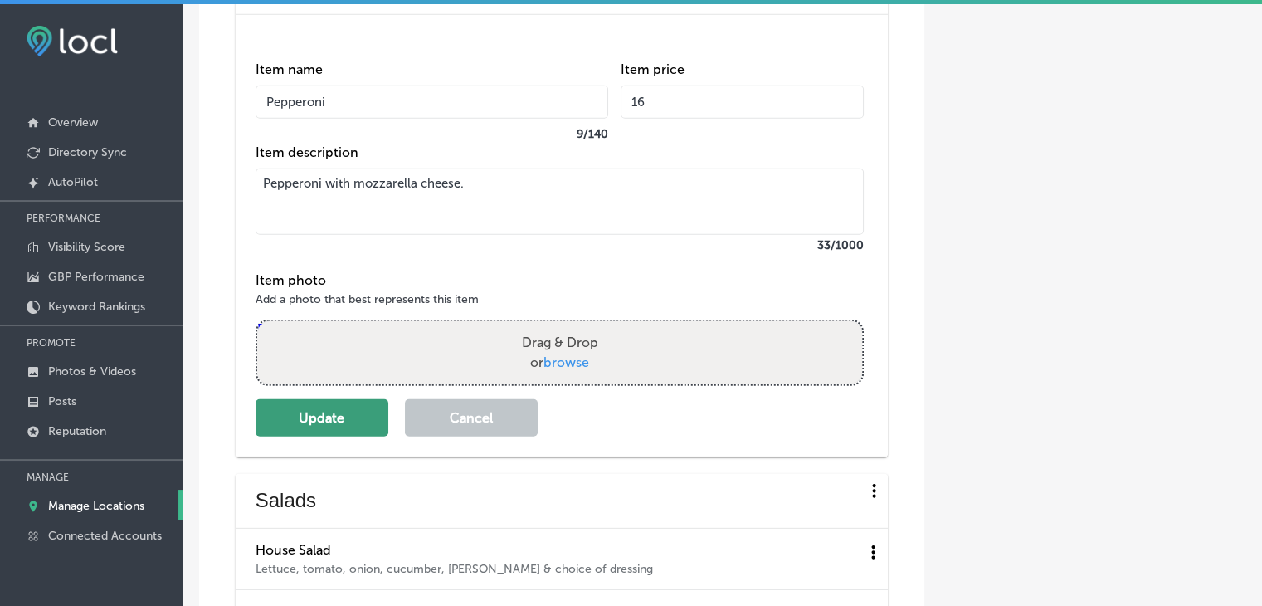
type input "16"
click at [358, 436] on button "Update" at bounding box center [322, 417] width 133 height 37
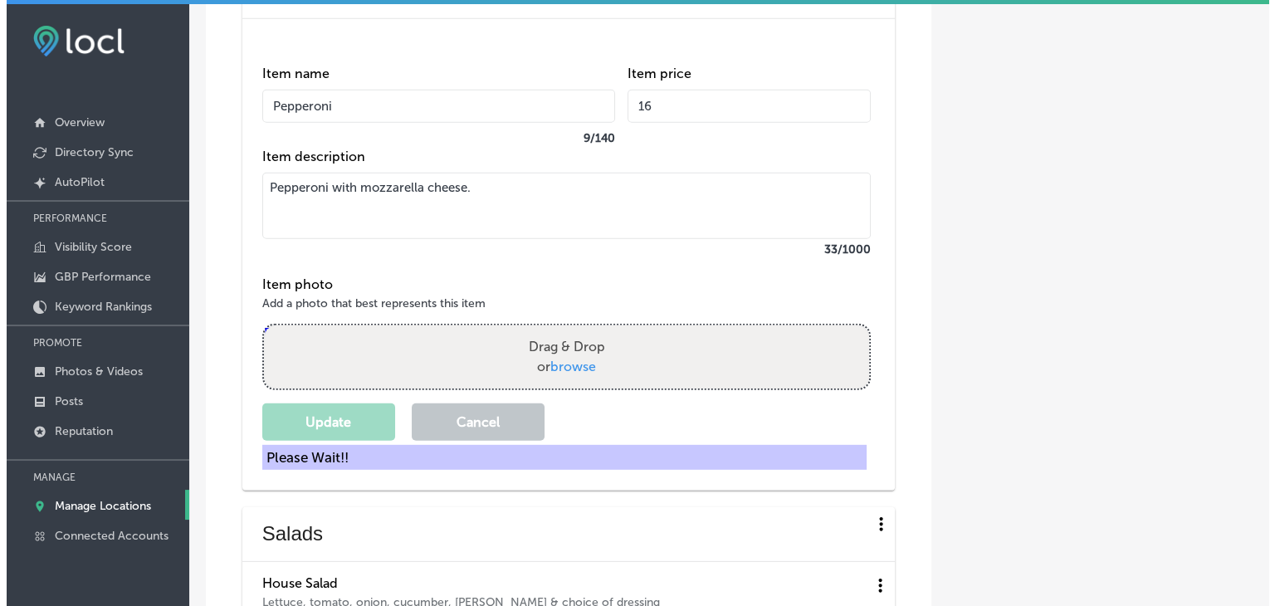
scroll to position [4813, 0]
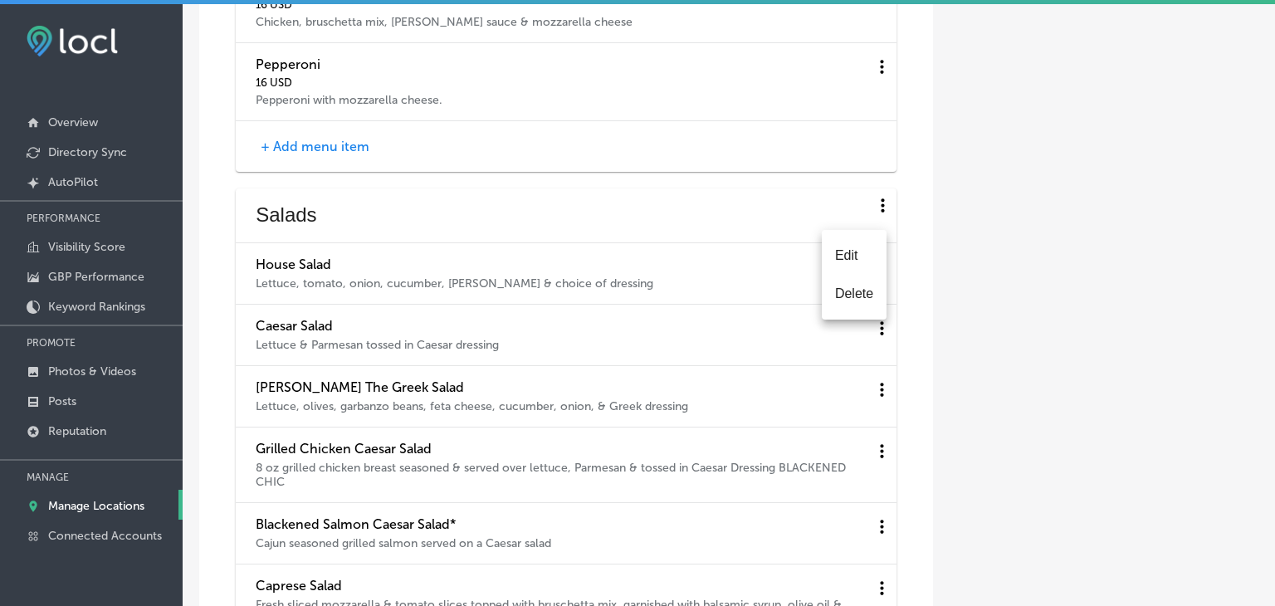
click at [846, 261] on li "Edit" at bounding box center [854, 255] width 65 height 38
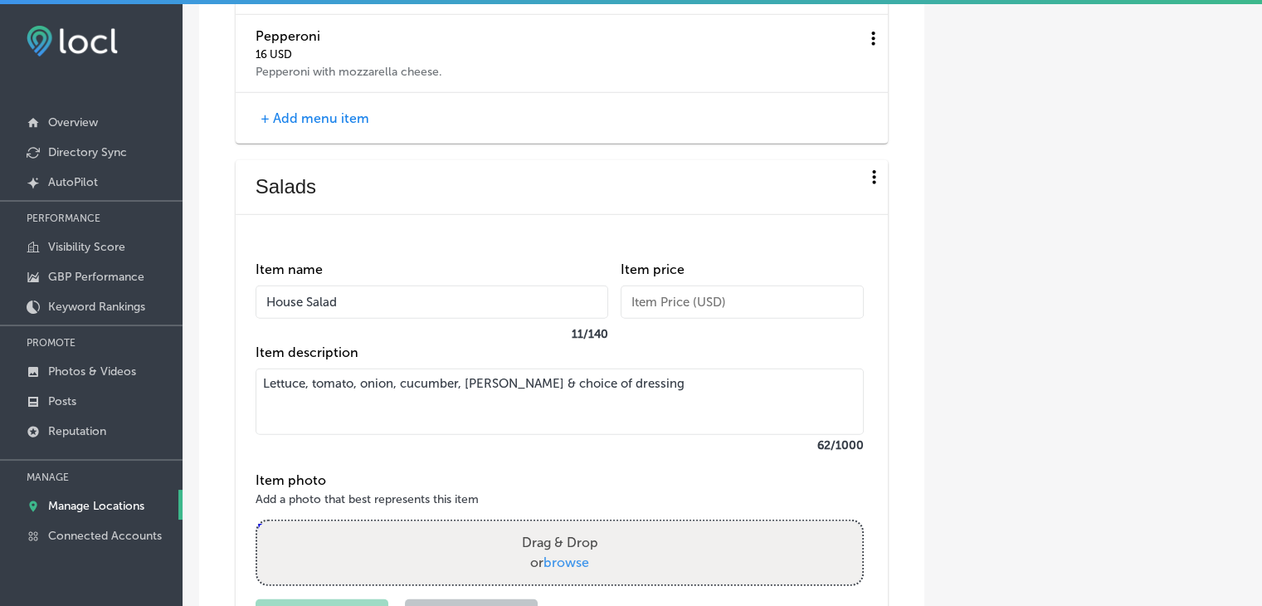
click at [773, 319] on input "text" at bounding box center [742, 301] width 243 height 33
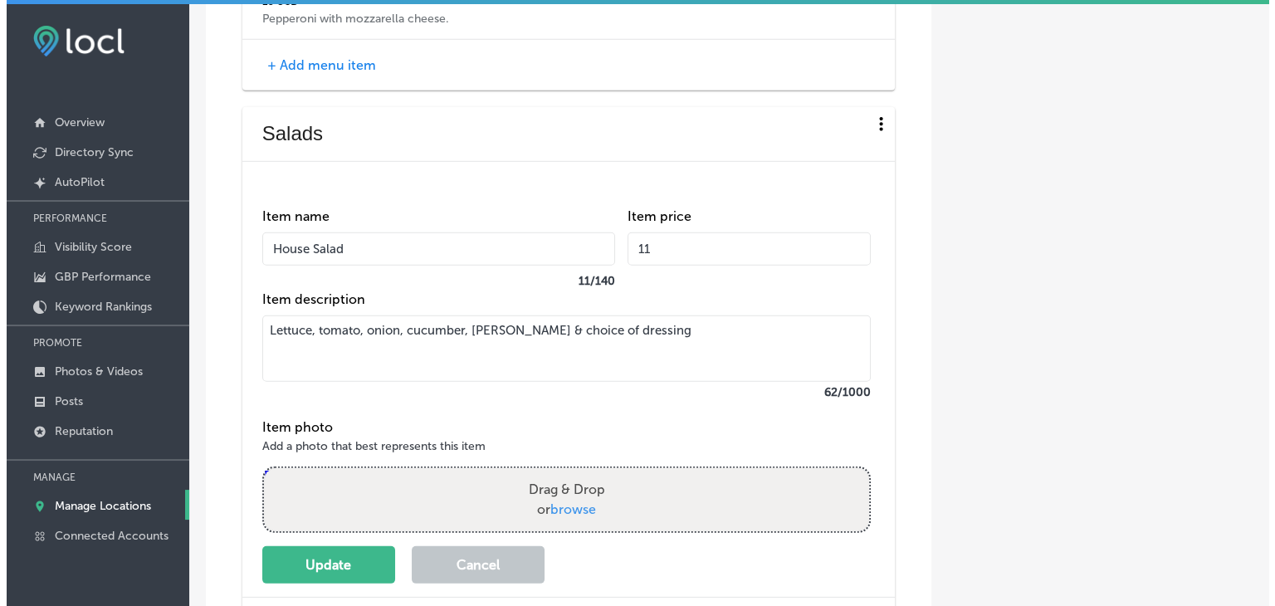
scroll to position [4896, 0]
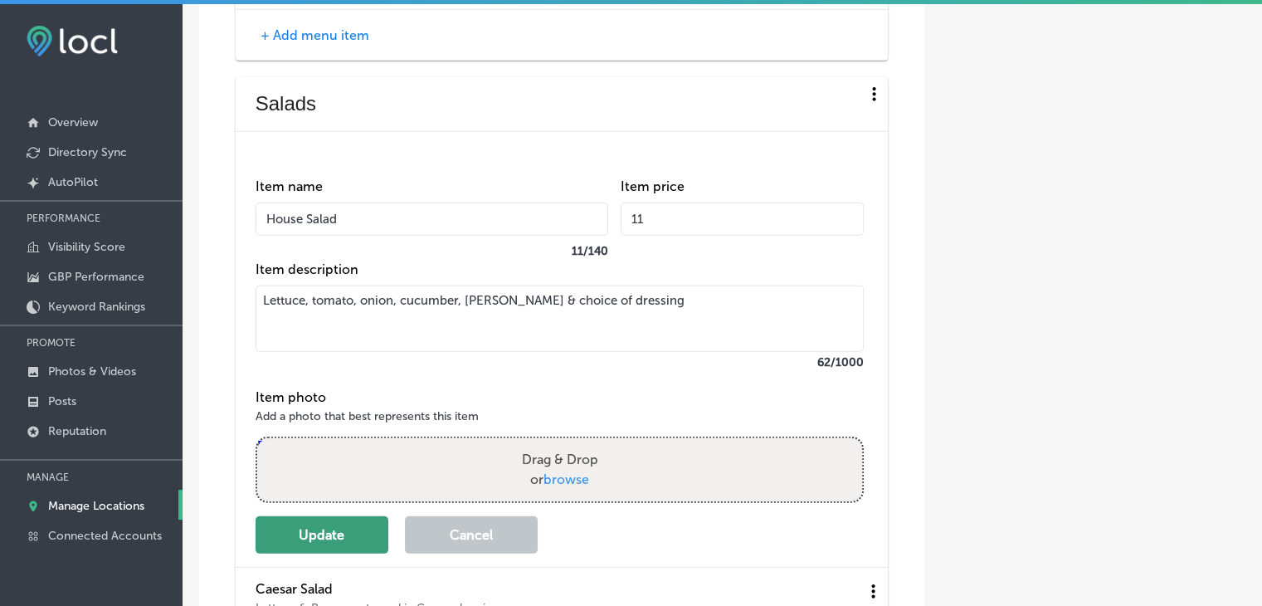
type input "11"
click at [308, 553] on button "Update" at bounding box center [322, 534] width 133 height 37
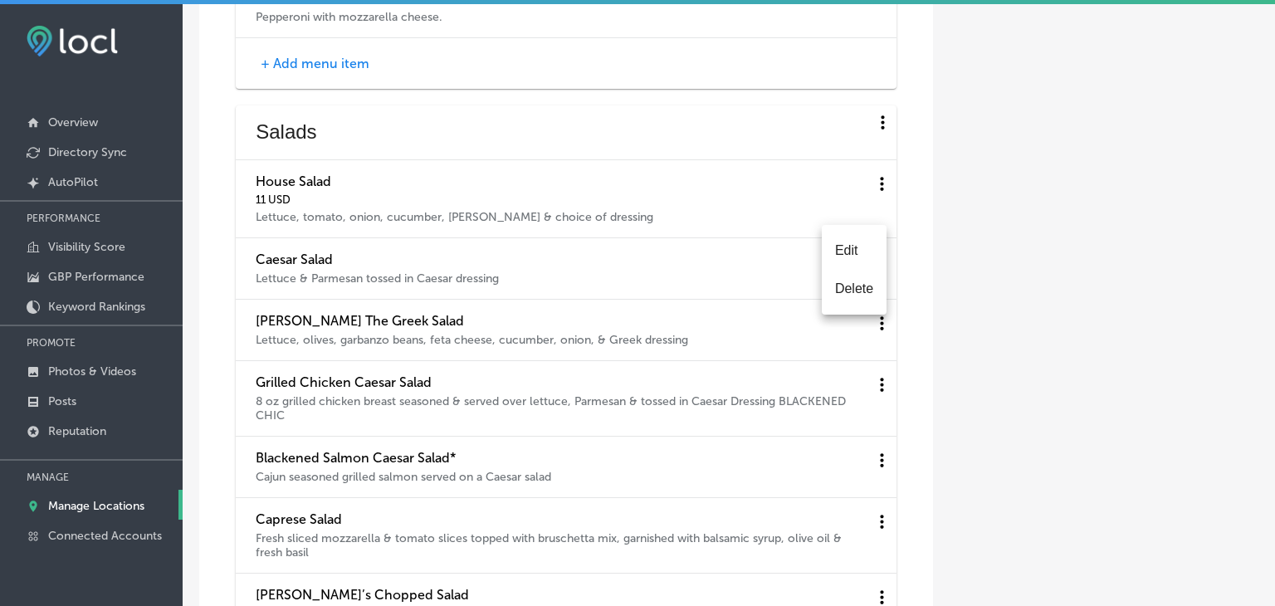
click at [848, 262] on li "Edit" at bounding box center [854, 251] width 65 height 38
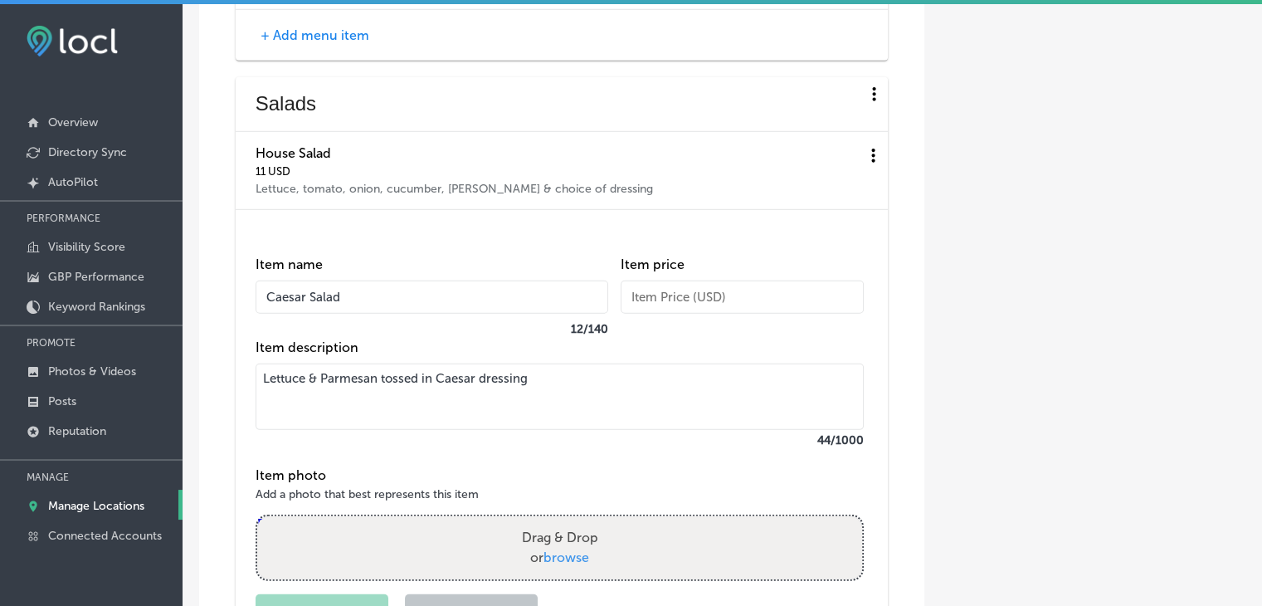
drag, startPoint x: 778, startPoint y: 294, endPoint x: 775, endPoint y: 305, distance: 12.1
click at [778, 301] on div "Item price" at bounding box center [742, 297] width 243 height 83
drag, startPoint x: 775, startPoint y: 305, endPoint x: 773, endPoint y: 316, distance: 11.1
click at [773, 311] on div "Item price" at bounding box center [742, 297] width 243 height 83
click at [772, 314] on input "text" at bounding box center [742, 296] width 243 height 33
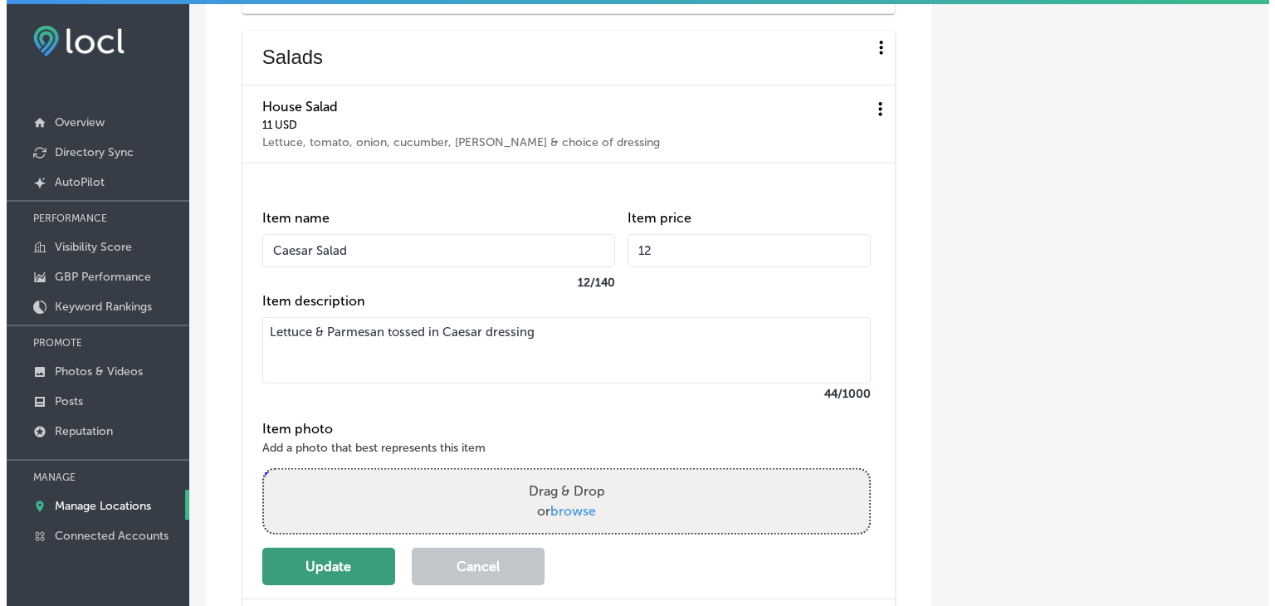
scroll to position [5062, 0]
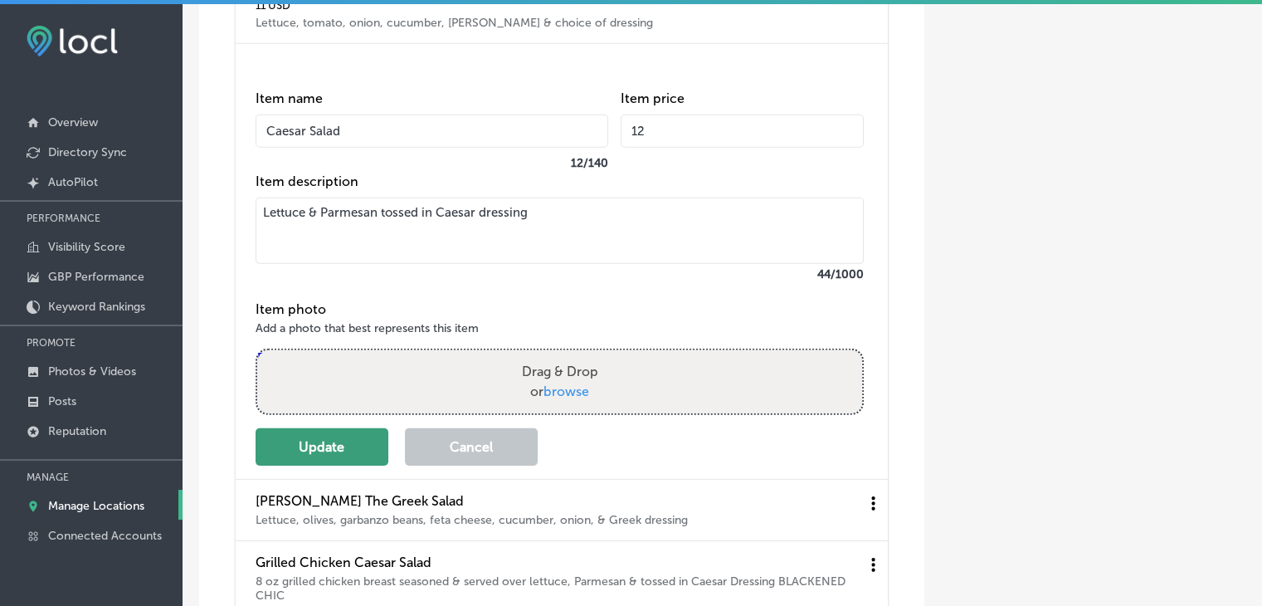
type input "12"
click at [307, 466] on button "Update" at bounding box center [322, 446] width 133 height 37
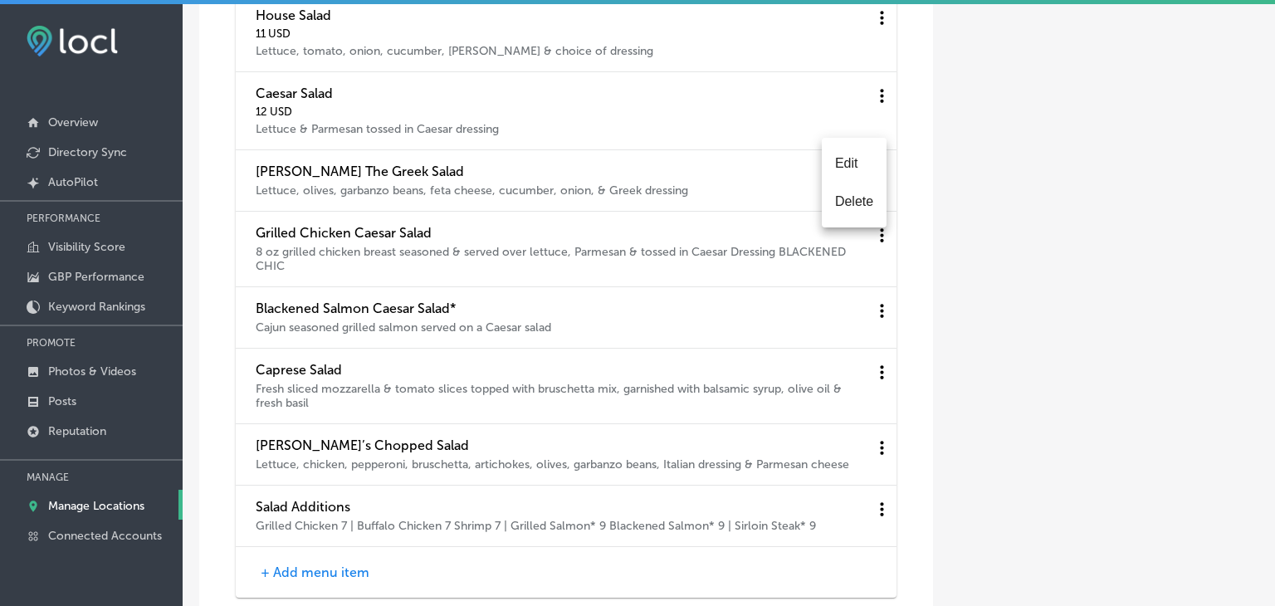
click at [846, 166] on li "Edit" at bounding box center [854, 163] width 65 height 38
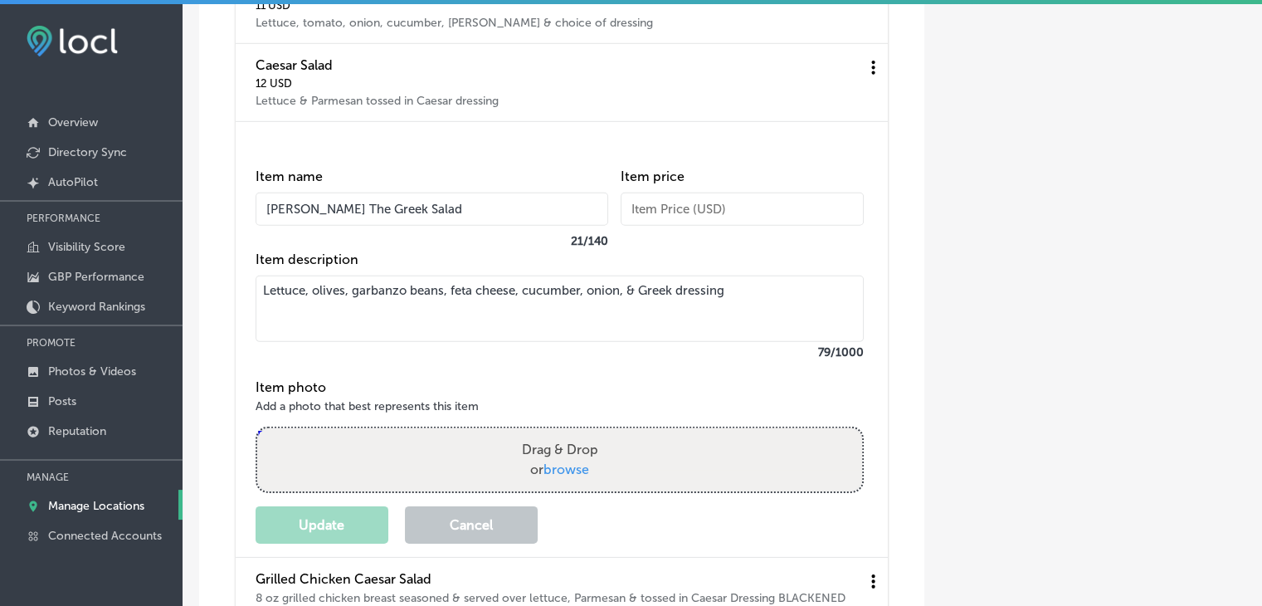
click at [797, 226] on input "text" at bounding box center [742, 209] width 243 height 33
type input "14"
click at [319, 544] on button "Update" at bounding box center [322, 524] width 133 height 37
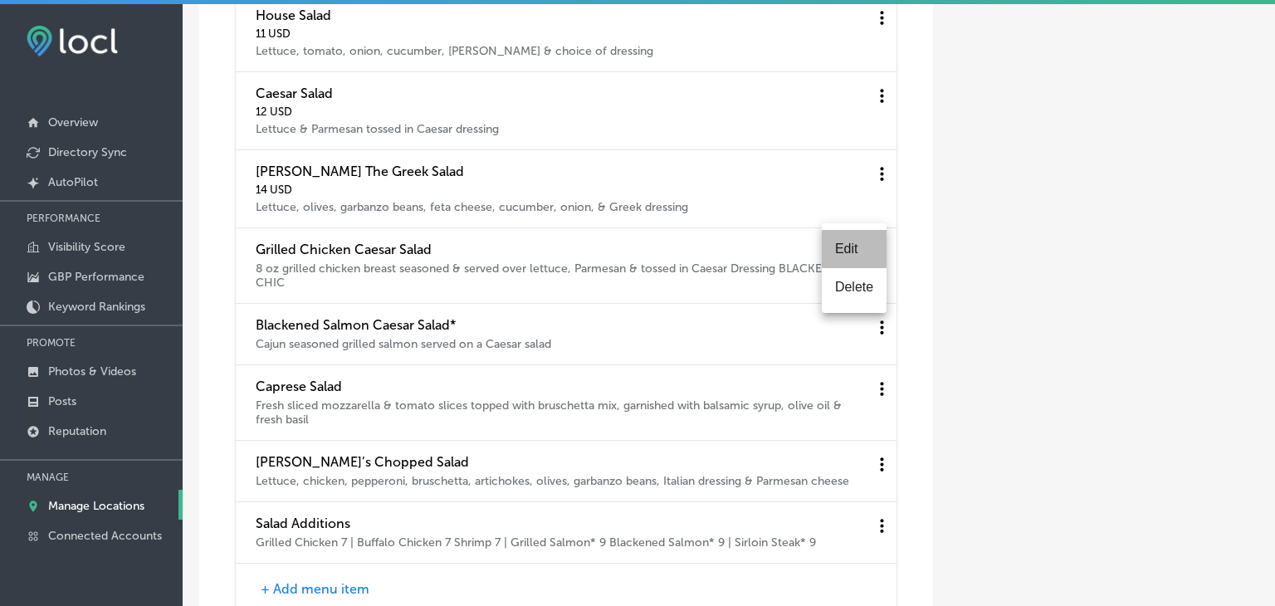
click at [863, 251] on li "Edit" at bounding box center [854, 249] width 65 height 38
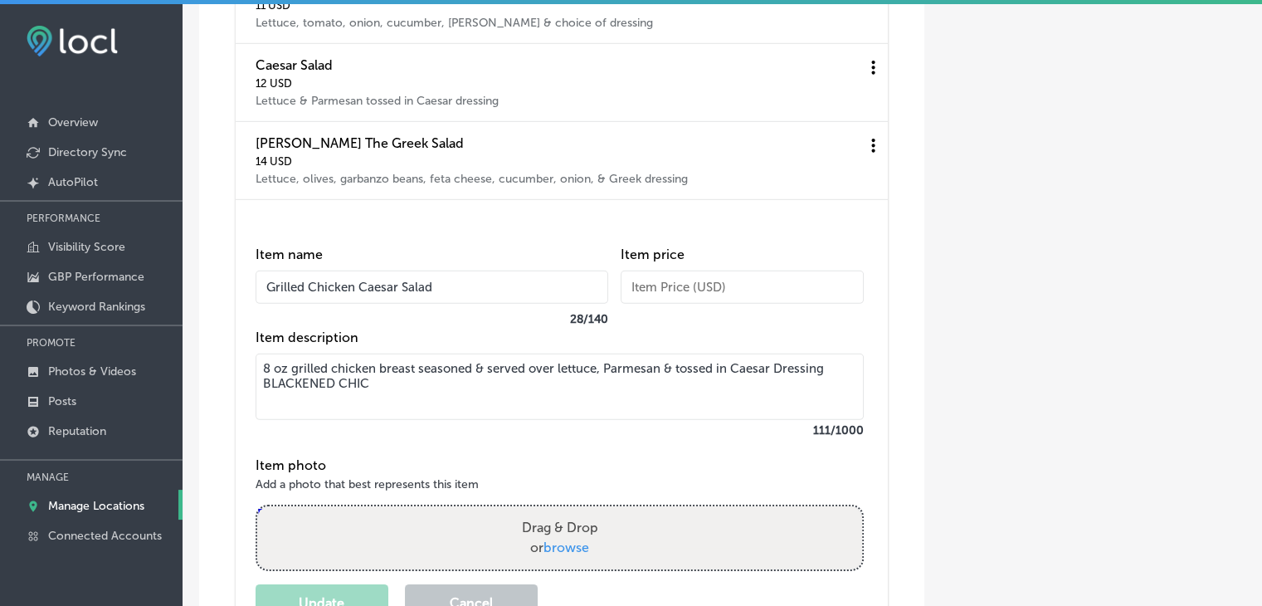
click at [786, 304] on input "text" at bounding box center [742, 287] width 243 height 33
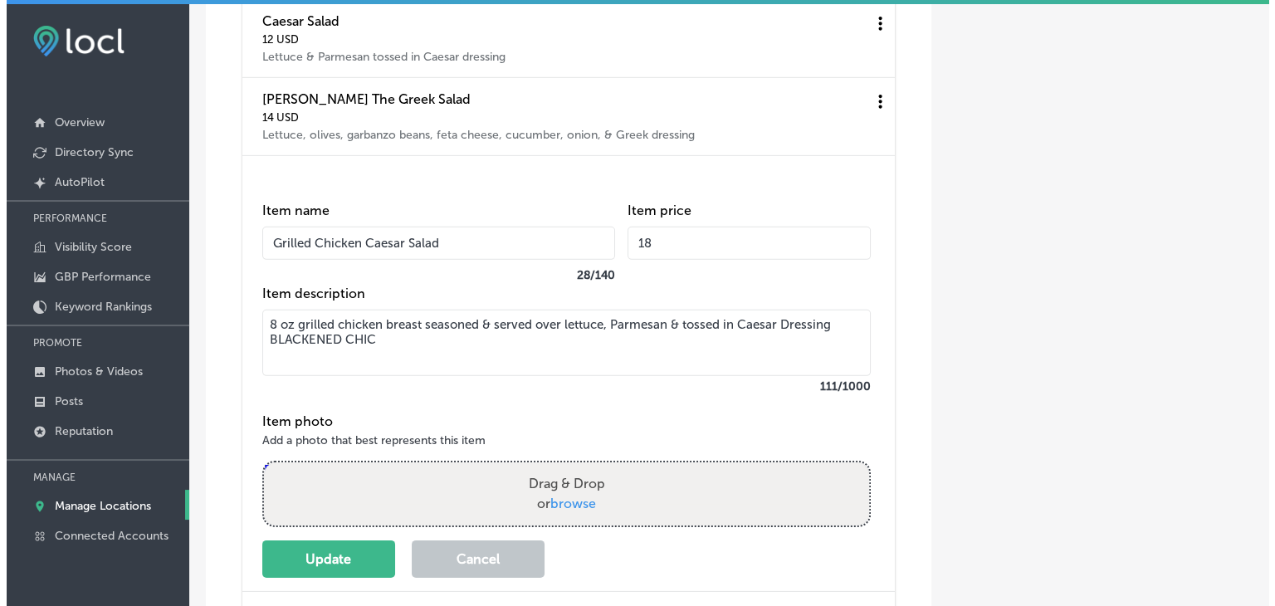
scroll to position [5228, 0]
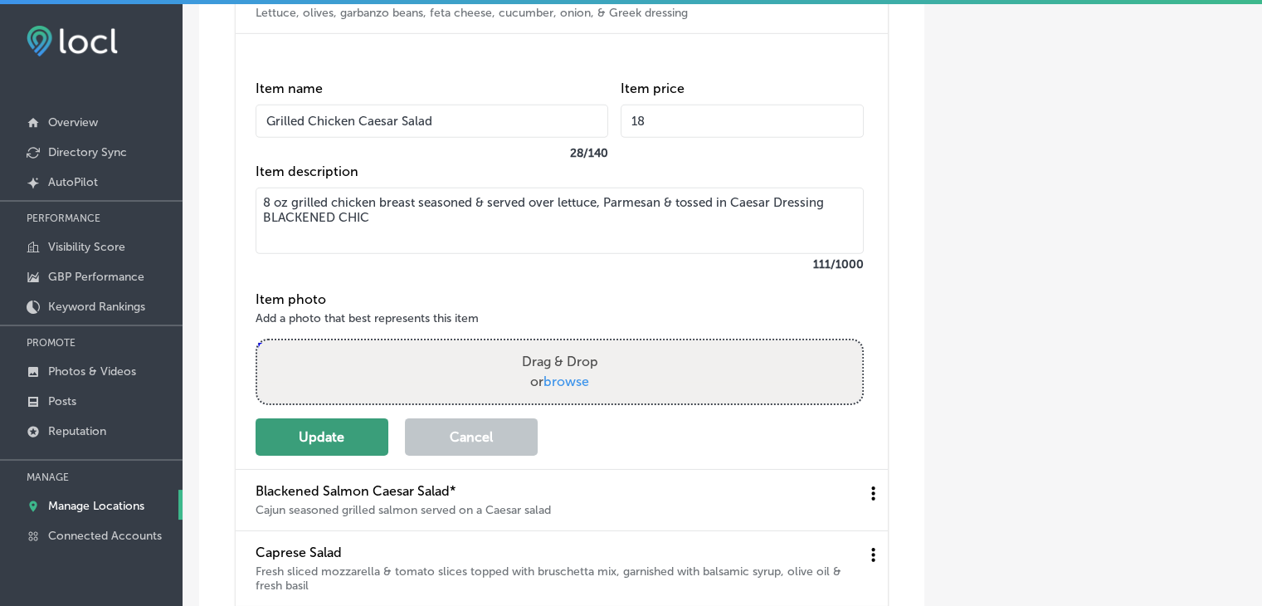
type input "18"
drag, startPoint x: 349, startPoint y: 466, endPoint x: 355, endPoint y: 458, distance: 9.5
click at [352, 456] on button "Update" at bounding box center [322, 436] width 133 height 37
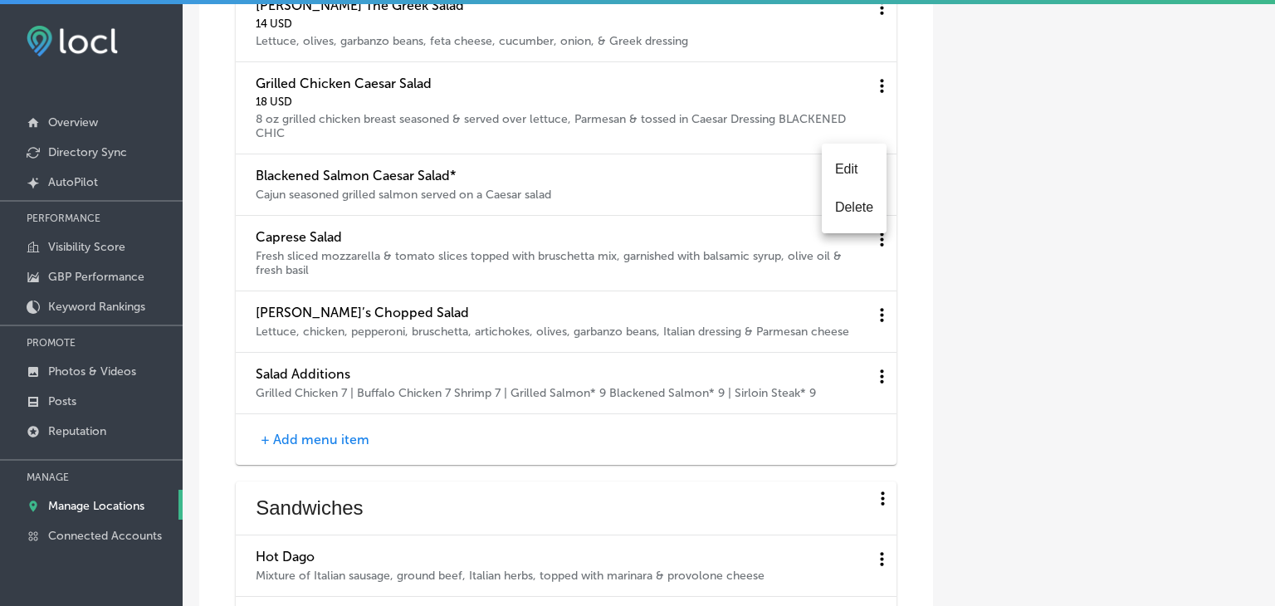
click at [847, 170] on li "Edit" at bounding box center [854, 169] width 65 height 38
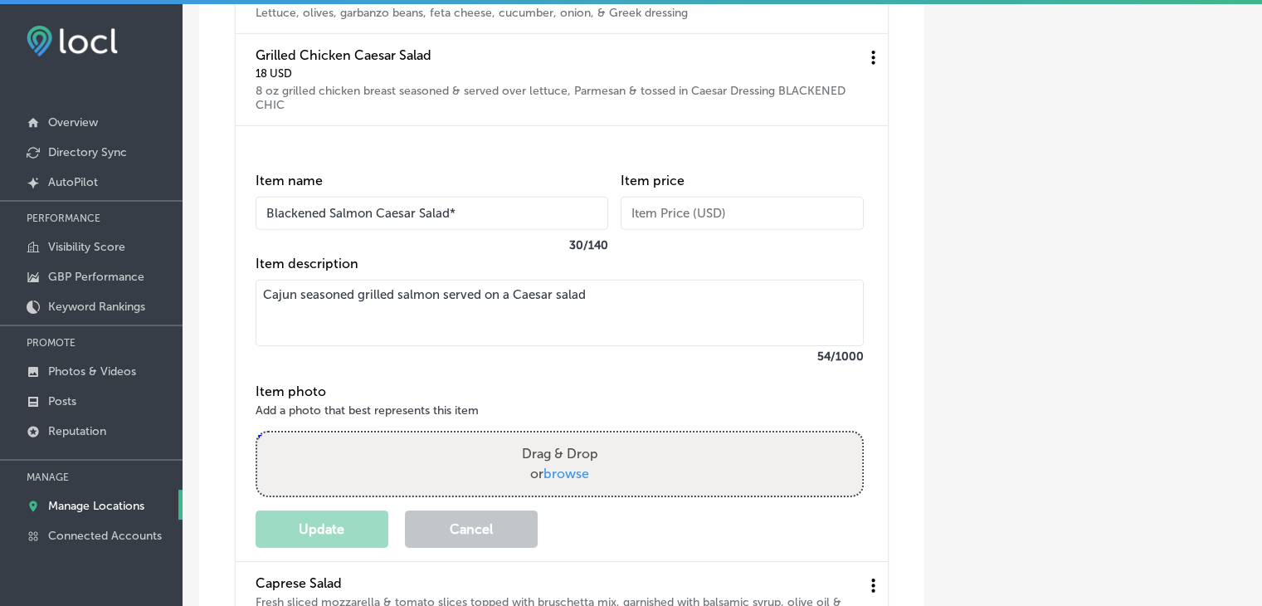
click at [768, 230] on input "text" at bounding box center [742, 213] width 243 height 33
type input "22"
click at [319, 548] on button "Update" at bounding box center [322, 528] width 133 height 37
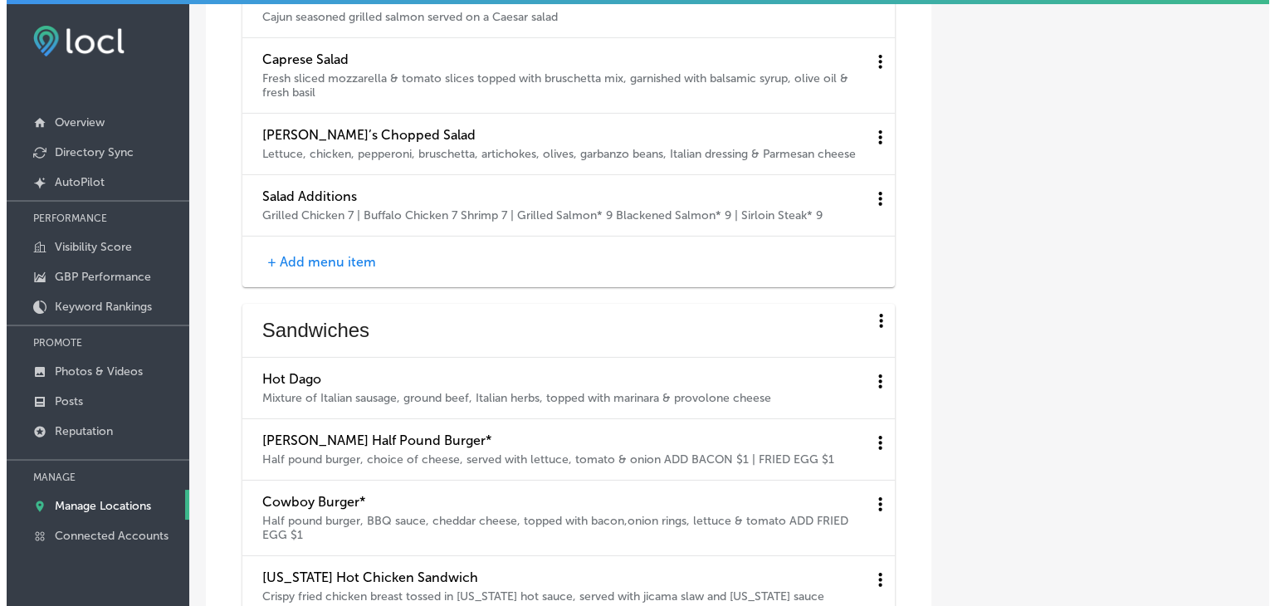
scroll to position [5311, 0]
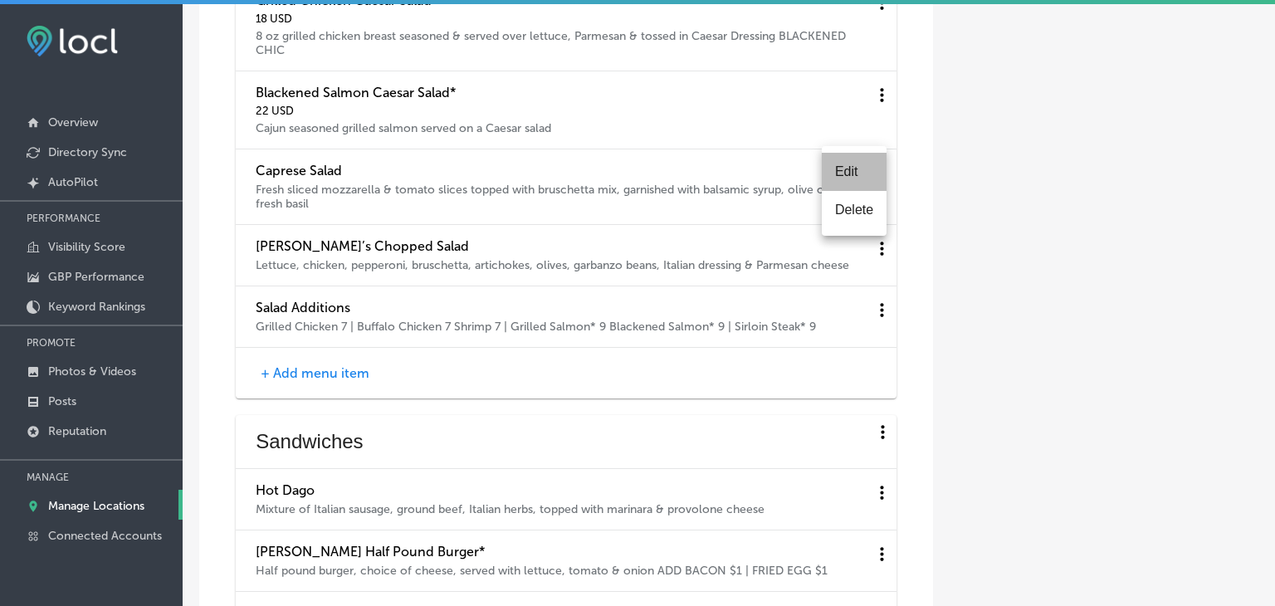
click at [866, 179] on li "Edit" at bounding box center [854, 172] width 65 height 38
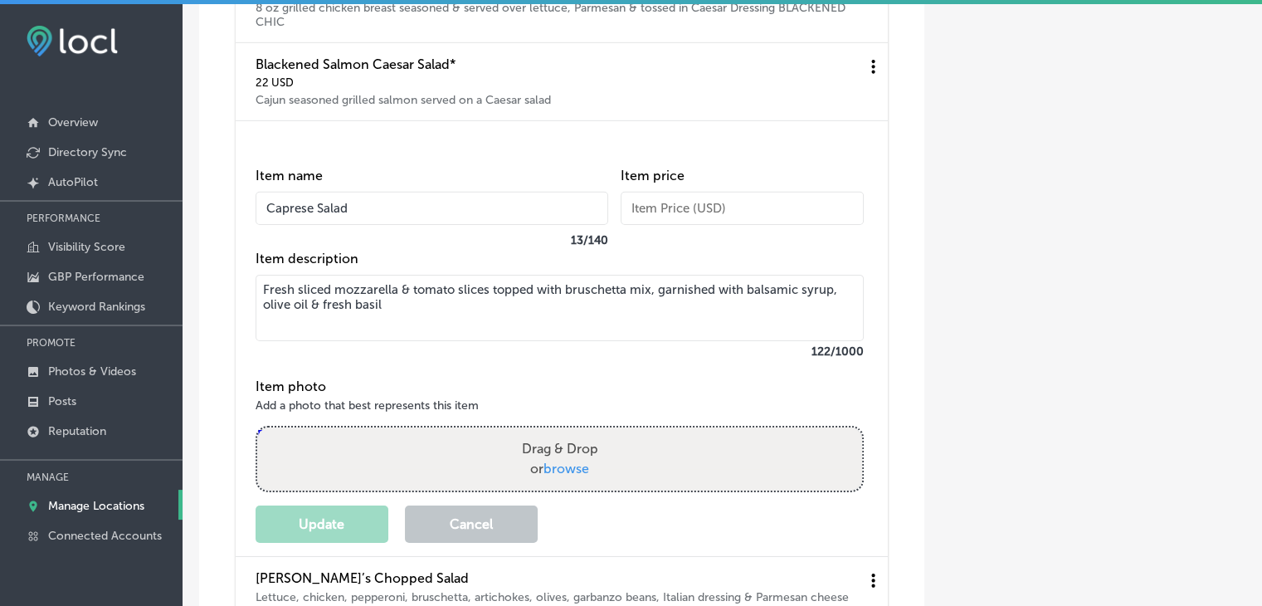
click at [824, 225] on input "text" at bounding box center [742, 208] width 243 height 33
type input "15"
click at [358, 543] on button "Update" at bounding box center [322, 523] width 133 height 37
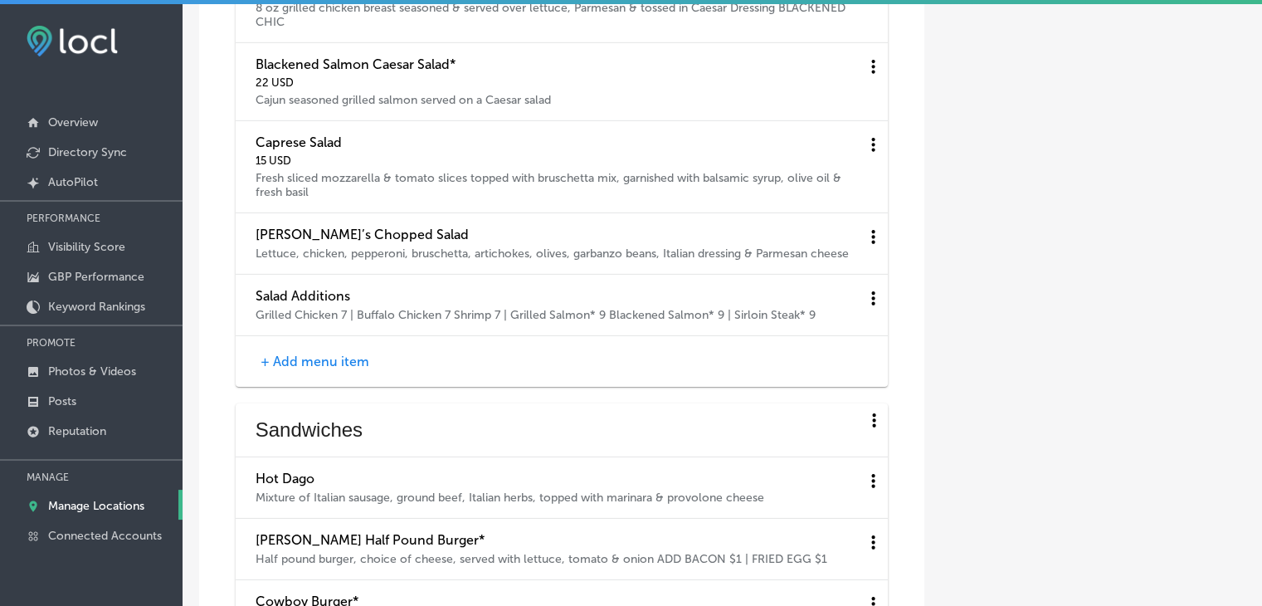
click at [870, 263] on div "[PERSON_NAME]’s Chopped Salad Lettuce, chicken, pepperoni, bruschetta, artichok…" at bounding box center [562, 243] width 652 height 61
click at [853, 242] on h4 "[PERSON_NAME]’s Chopped Salad" at bounding box center [554, 235] width 597 height 16
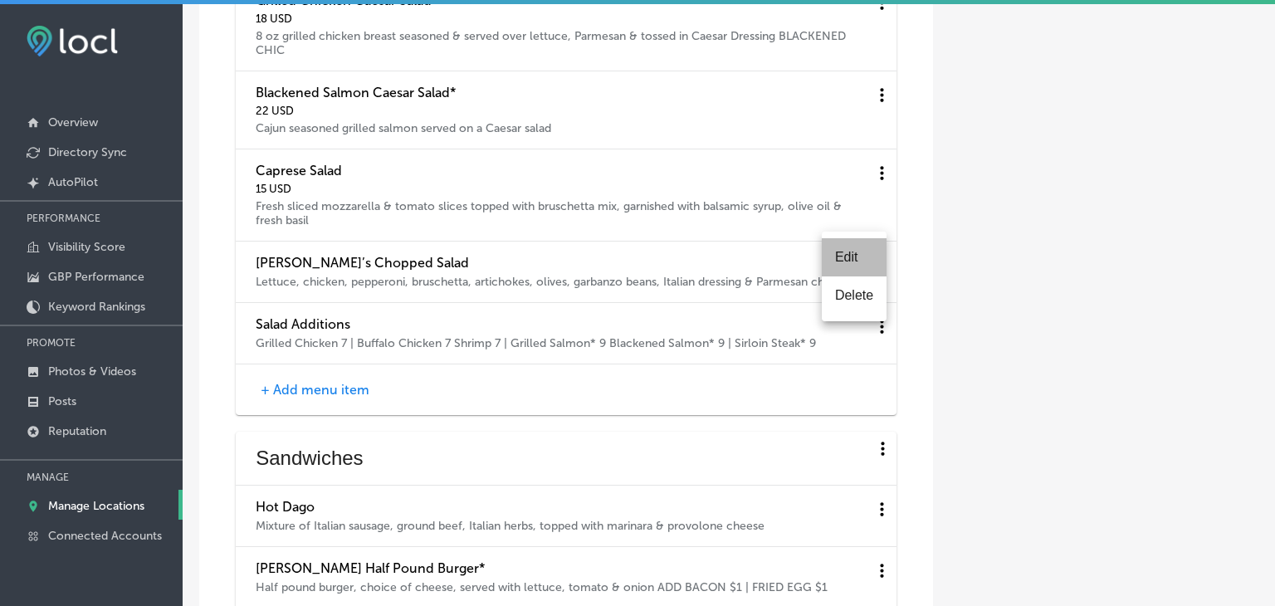
click at [848, 251] on li "Edit" at bounding box center [854, 257] width 65 height 38
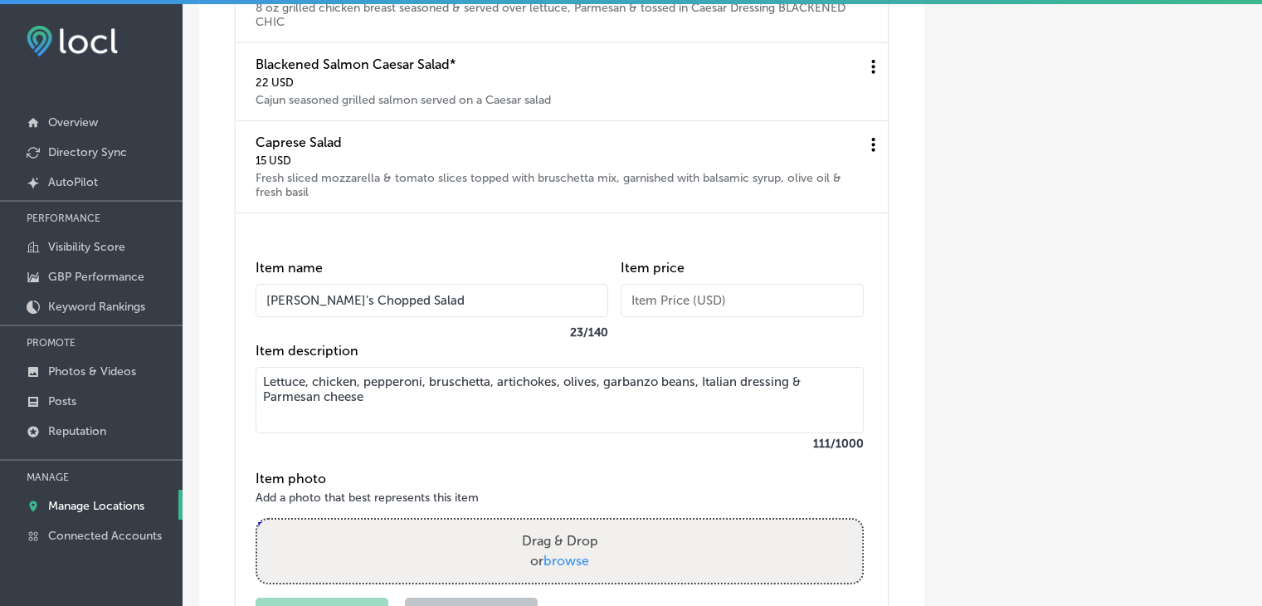
click at [625, 317] on input "text" at bounding box center [742, 300] width 243 height 33
type input "2"
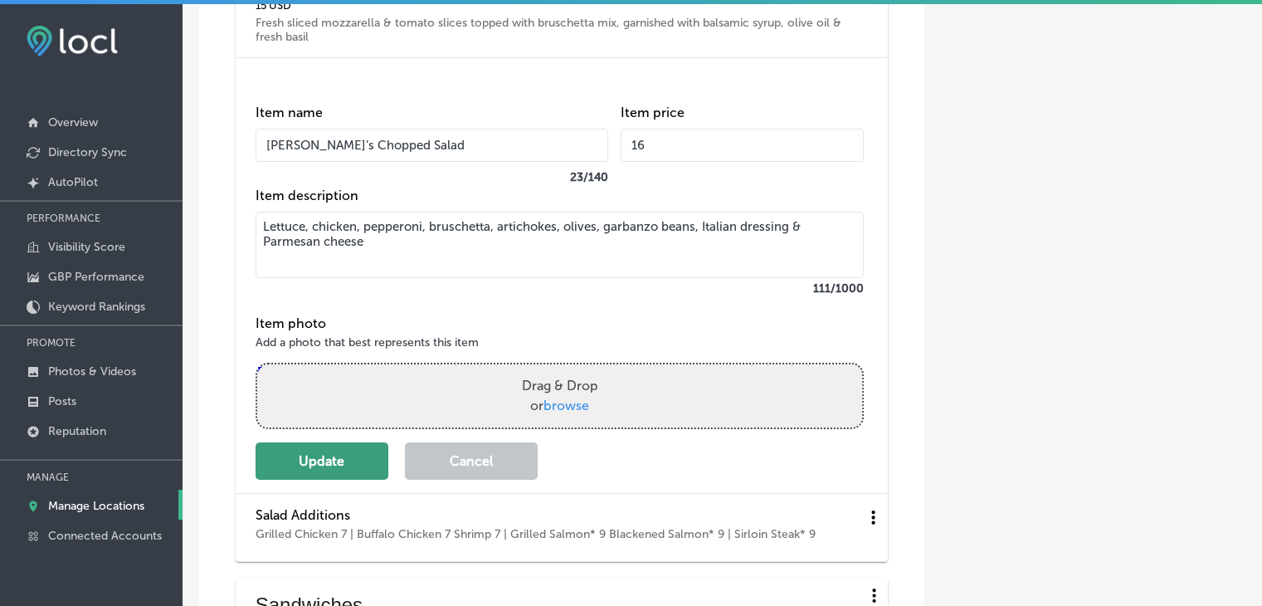
scroll to position [5477, 0]
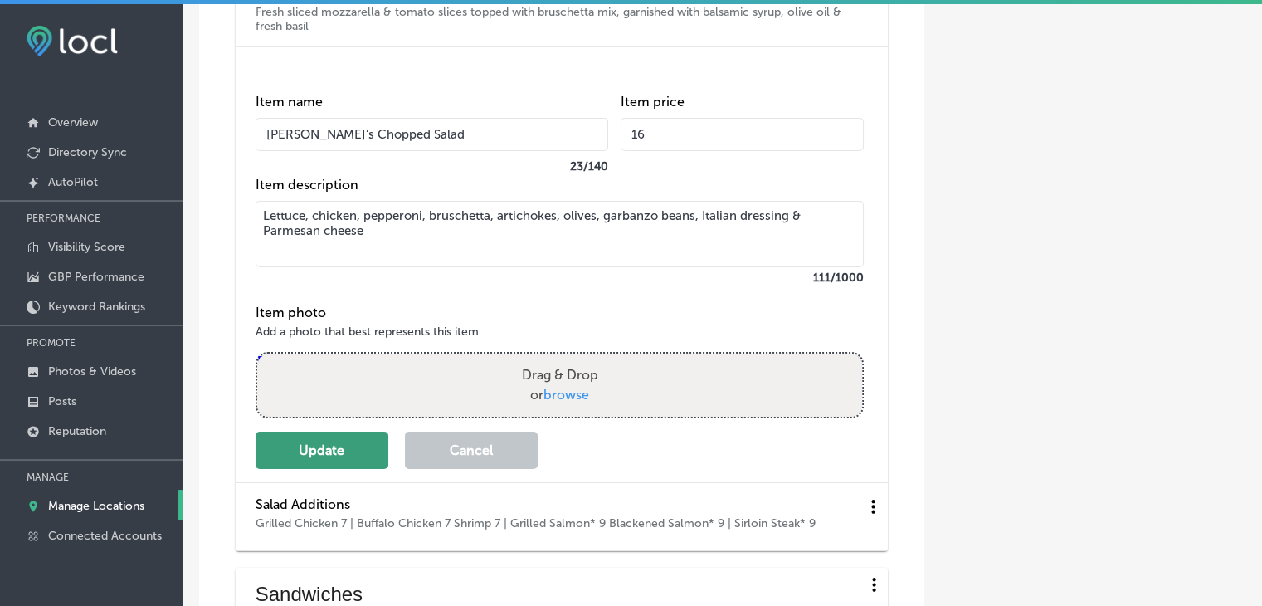
type input "16"
click at [368, 469] on button "Update" at bounding box center [322, 450] width 133 height 37
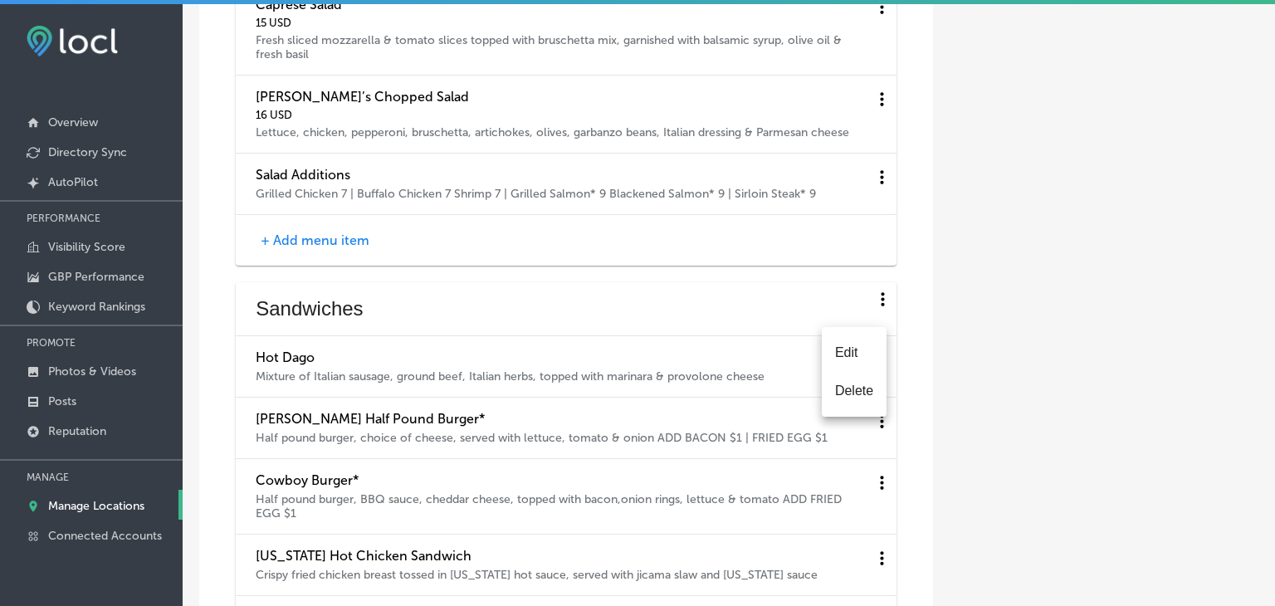
click at [861, 354] on li "Edit" at bounding box center [854, 353] width 65 height 38
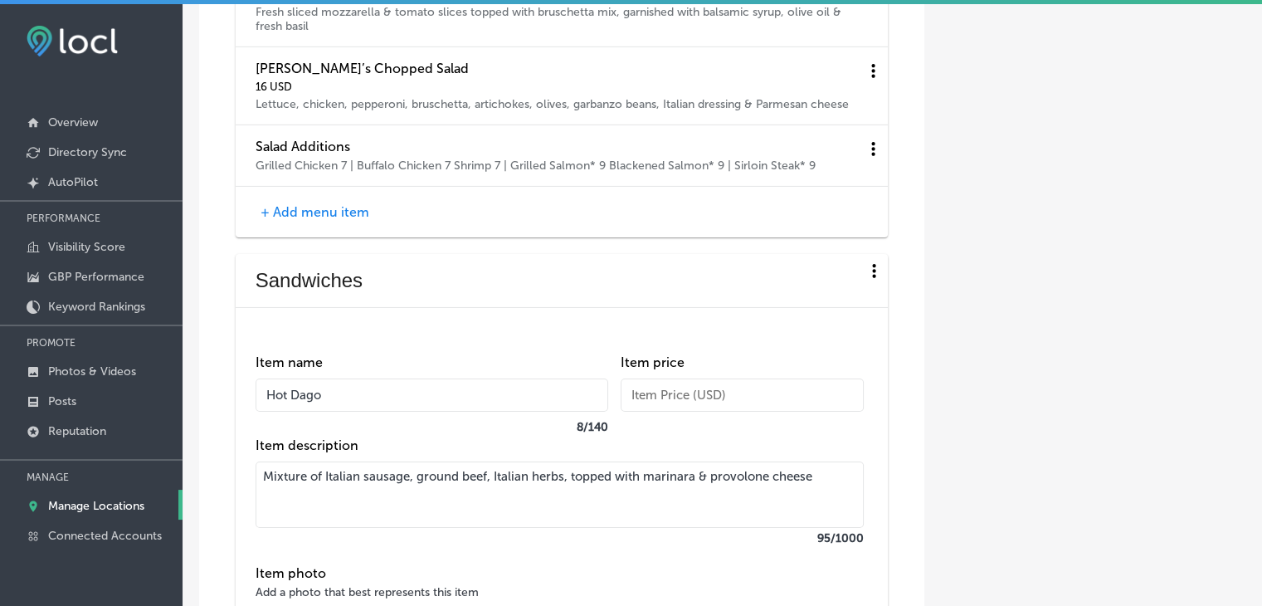
drag, startPoint x: 680, startPoint y: 394, endPoint x: 684, endPoint y: 423, distance: 29.2
click at [683, 407] on div "Item name Hot Dago 8 / 140 Item price Item description Mixture of Italian sausa…" at bounding box center [560, 443] width 608 height 211
click at [684, 426] on div "Item price" at bounding box center [742, 395] width 243 height 83
click at [684, 412] on input "text" at bounding box center [742, 394] width 243 height 33
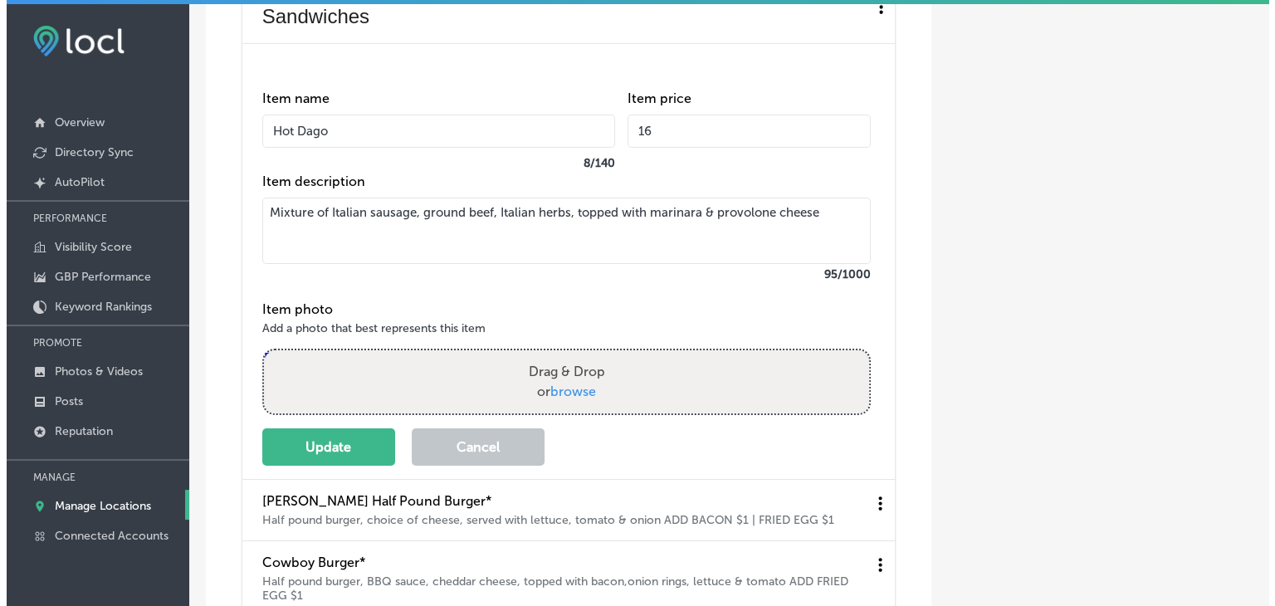
scroll to position [5809, 0]
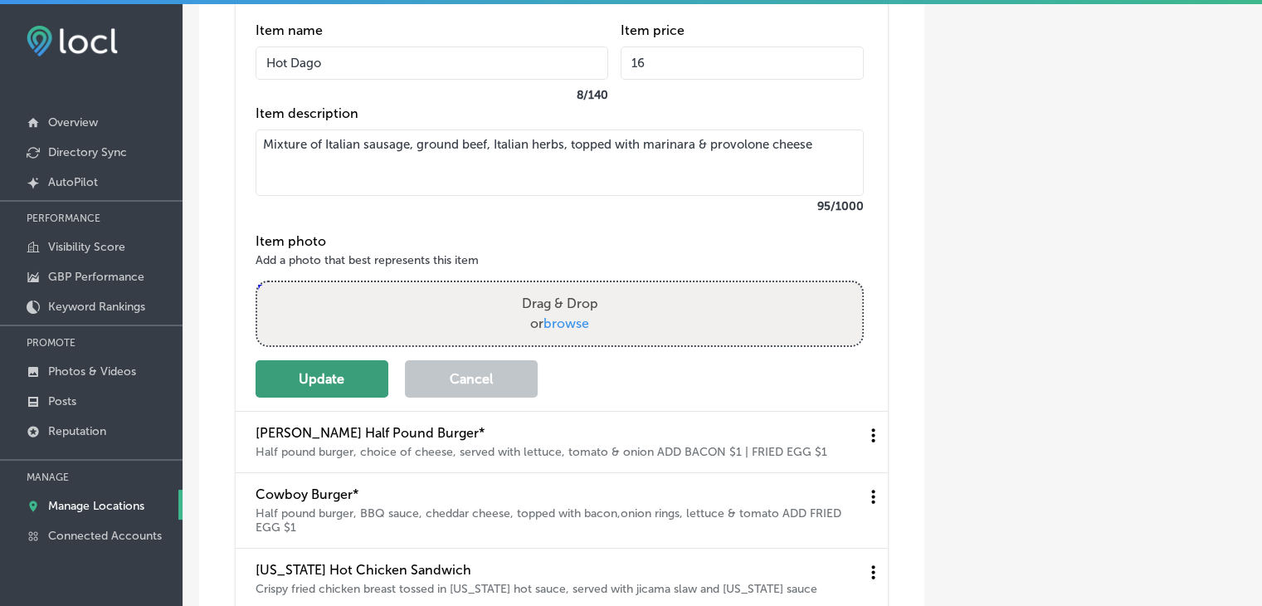
type input "16"
click at [332, 397] on button "Update" at bounding box center [322, 378] width 133 height 37
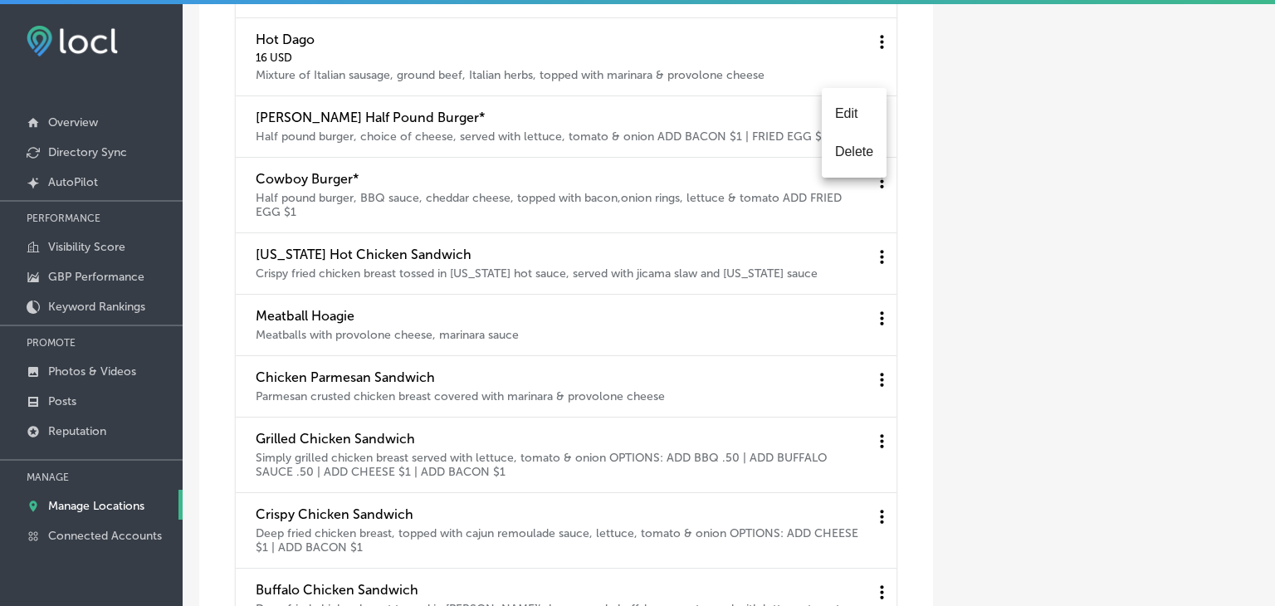
click at [858, 123] on li "Edit" at bounding box center [854, 114] width 65 height 38
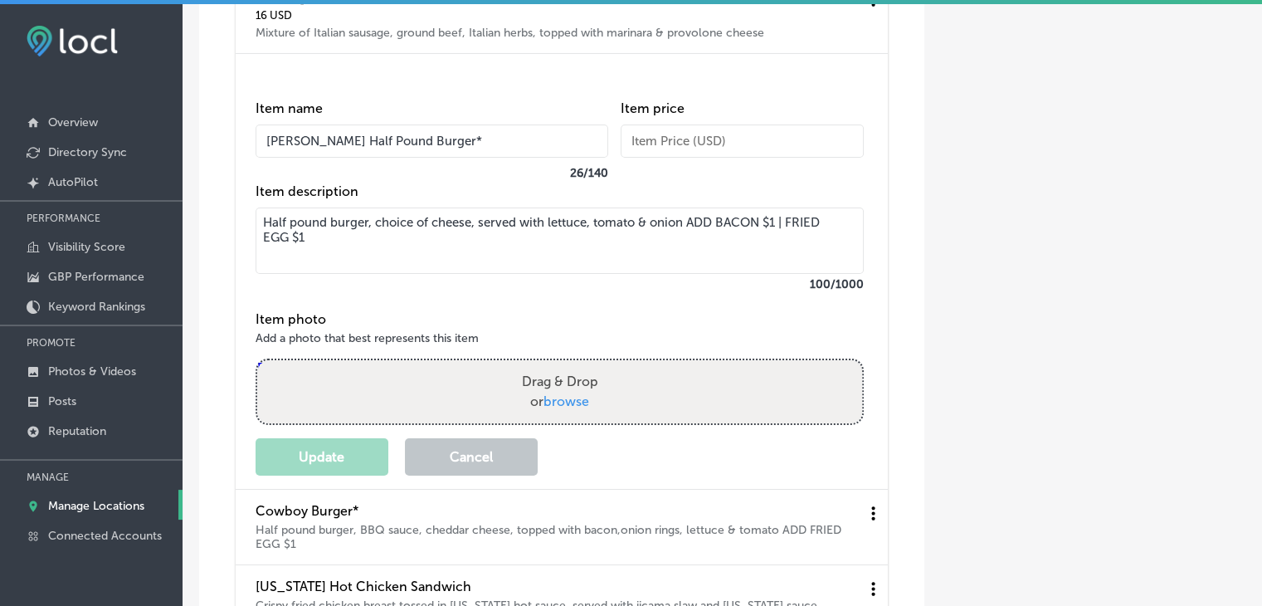
click at [747, 158] on input "text" at bounding box center [742, 140] width 243 height 33
type input "16"
click at [302, 475] on button "Update" at bounding box center [322, 456] width 133 height 37
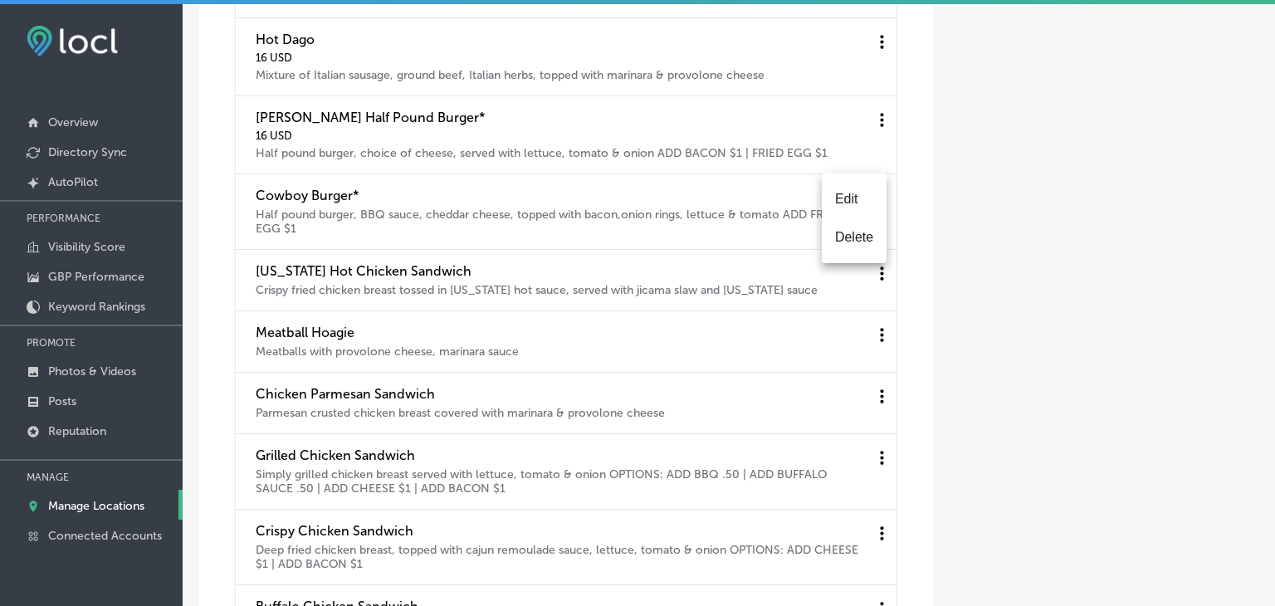
click at [850, 207] on li "Edit" at bounding box center [854, 199] width 65 height 38
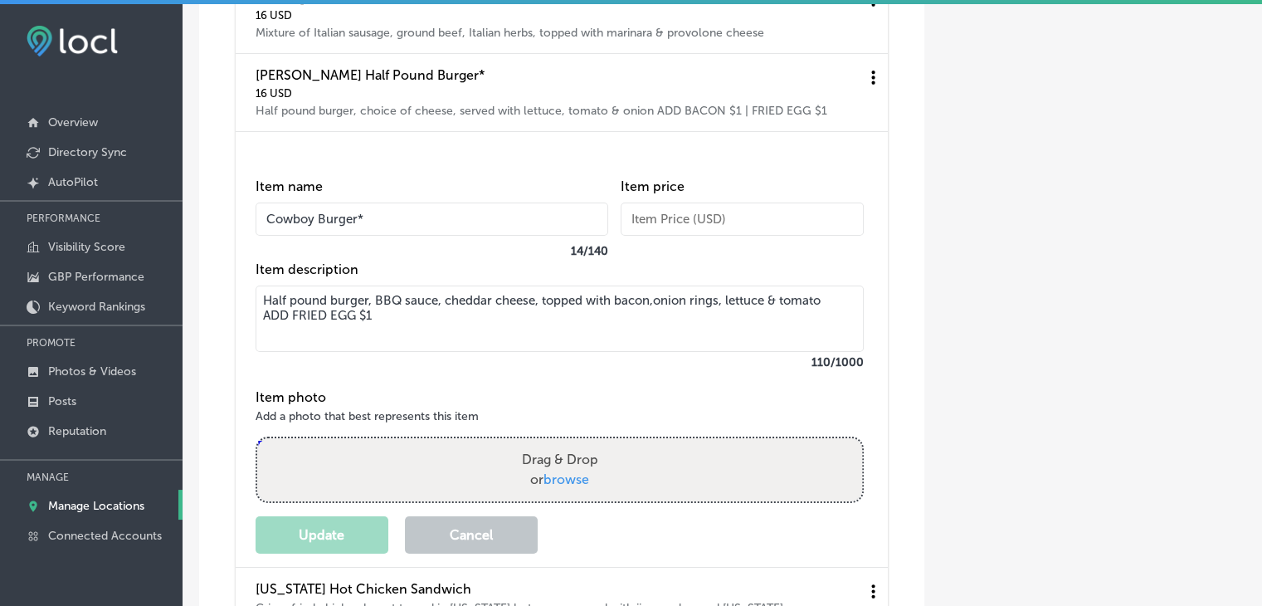
click at [713, 236] on input "text" at bounding box center [742, 218] width 243 height 33
type input "18"
click at [301, 553] on div "Item name Cowboy Burger* 14 / 140 Item price 18 Item description Half pound bur…" at bounding box center [570, 358] width 628 height 392
click at [303, 553] on button "Update" at bounding box center [322, 534] width 133 height 37
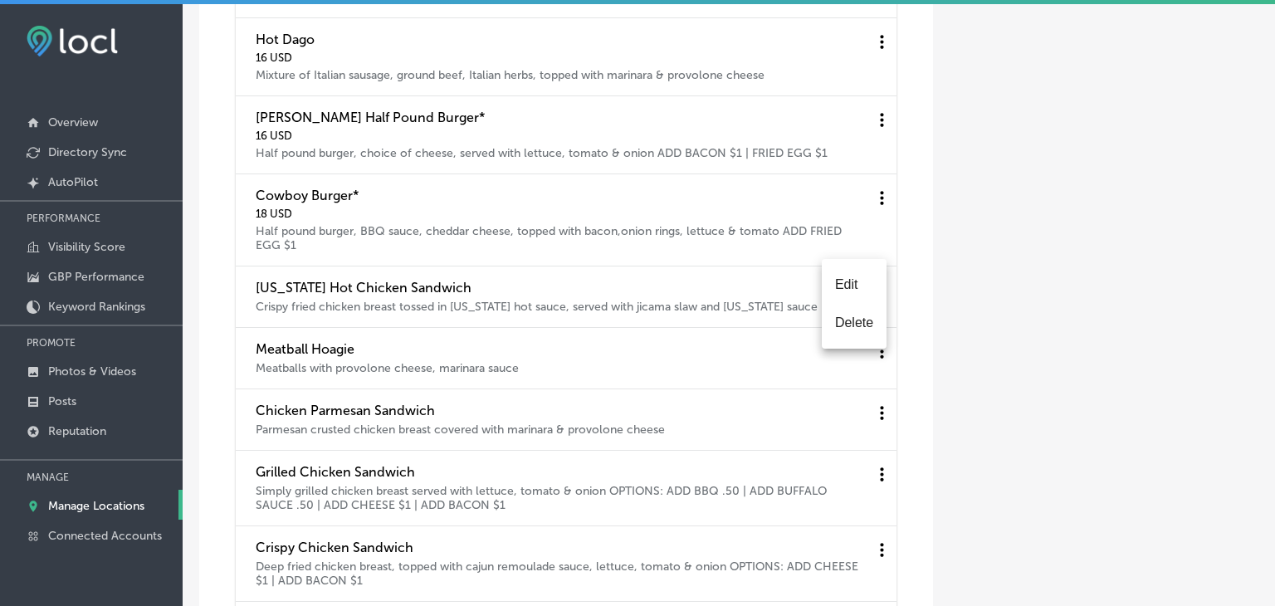
click at [863, 286] on li "Edit" at bounding box center [854, 285] width 65 height 38
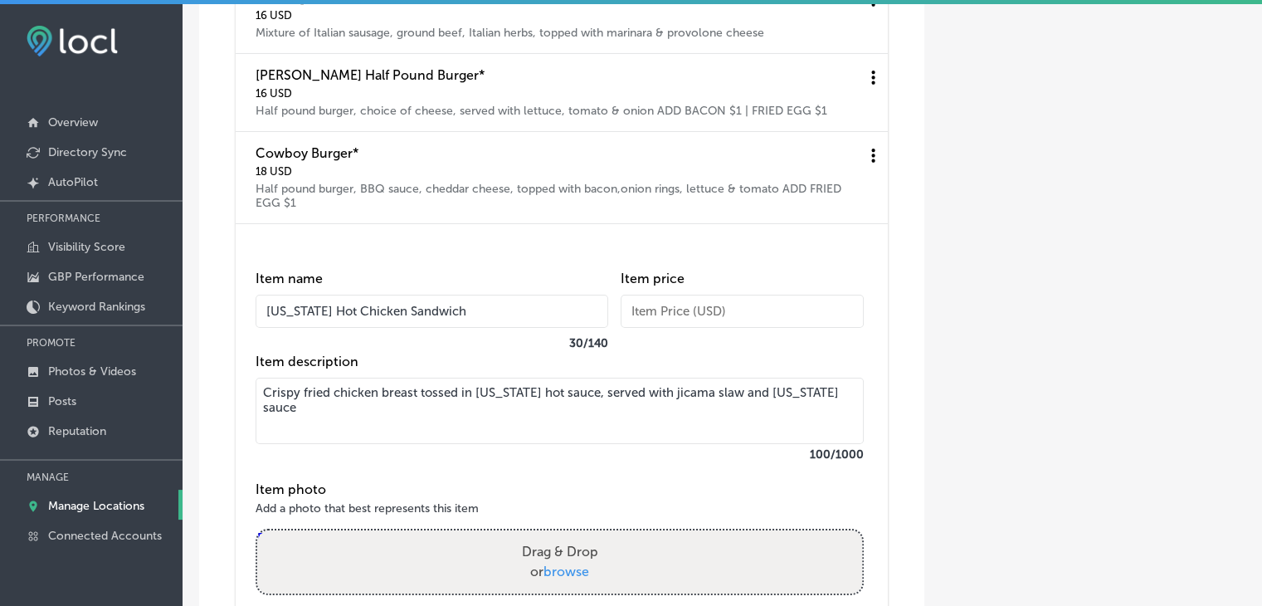
click at [763, 341] on div "Item price" at bounding box center [742, 312] width 243 height 83
click at [766, 354] on div "Item price" at bounding box center [742, 312] width 243 height 83
click at [766, 328] on input "text" at bounding box center [742, 311] width 243 height 33
type input "16"
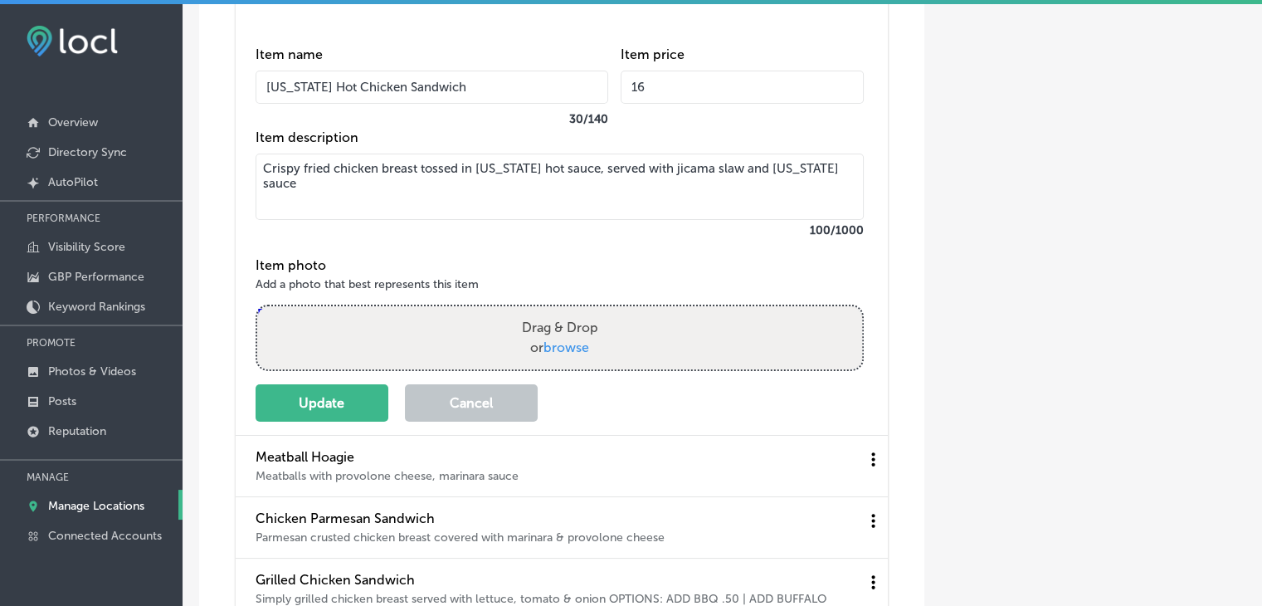
scroll to position [6141, 0]
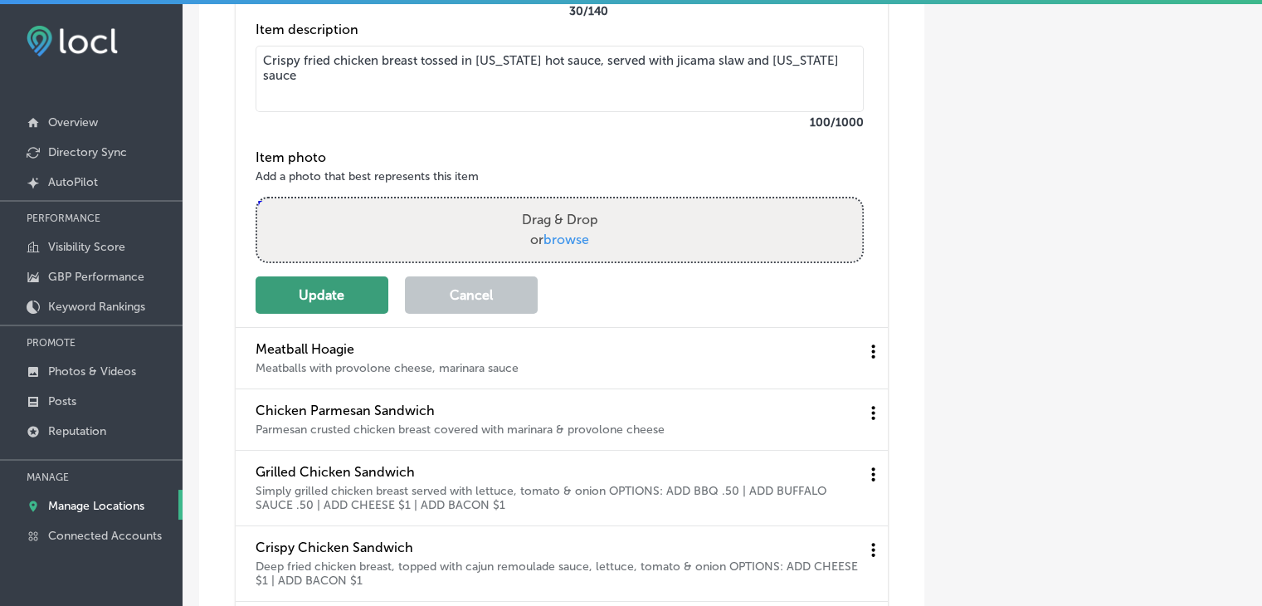
click at [358, 314] on button "Update" at bounding box center [322, 294] width 133 height 37
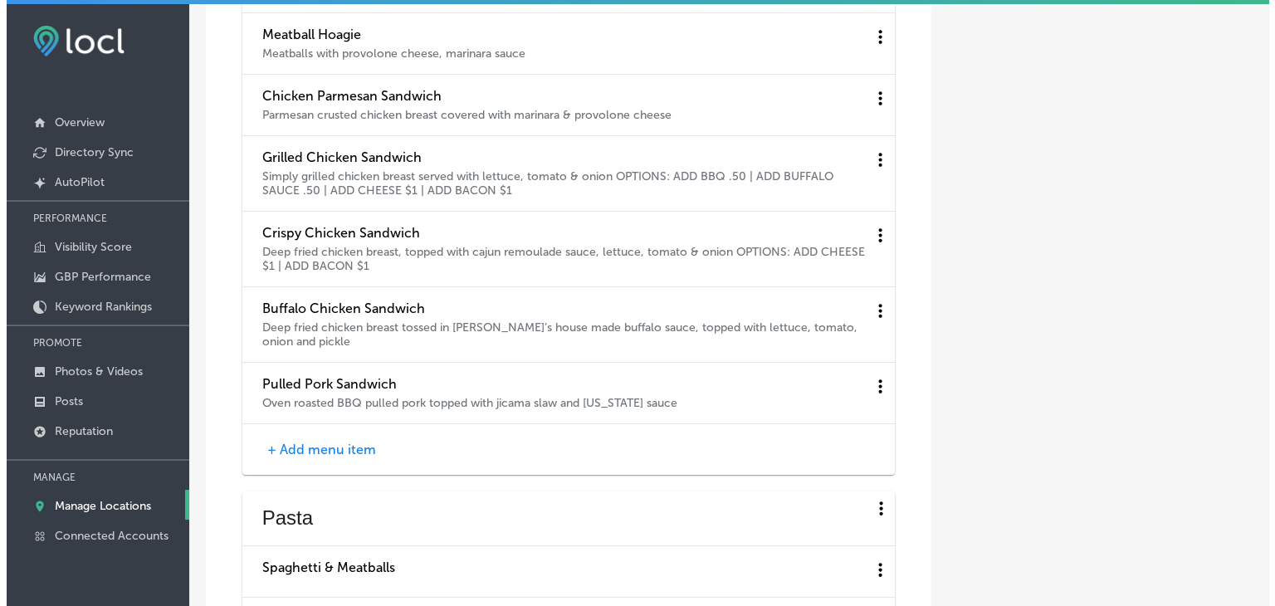
scroll to position [6058, 0]
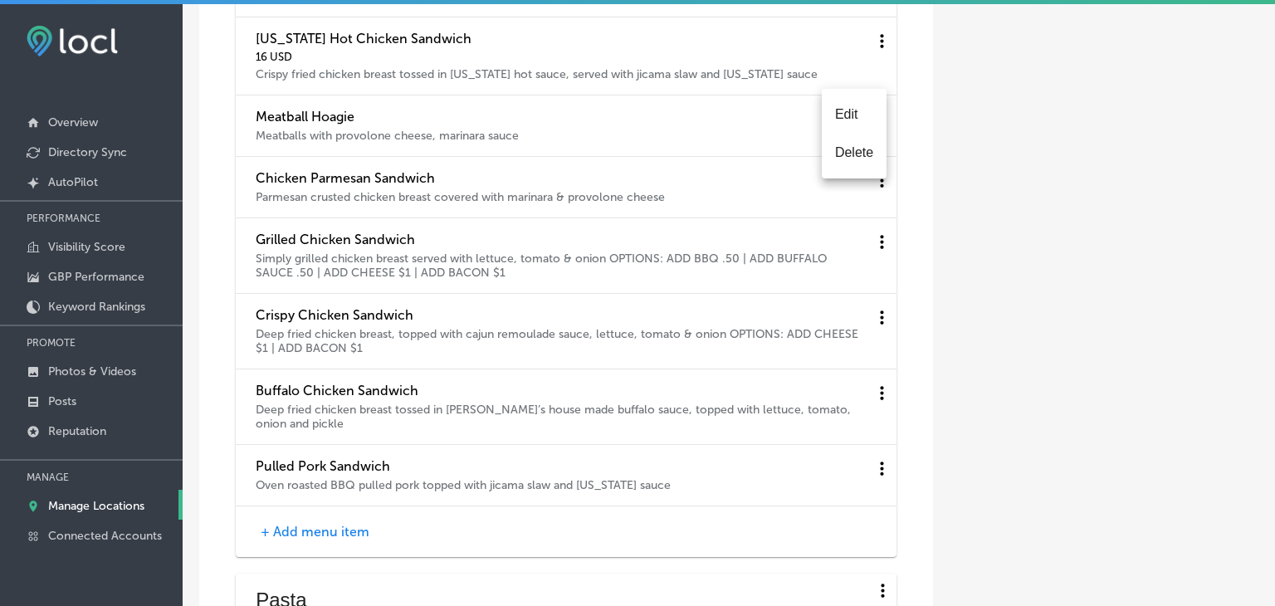
click at [860, 120] on li "Edit" at bounding box center [854, 114] width 65 height 38
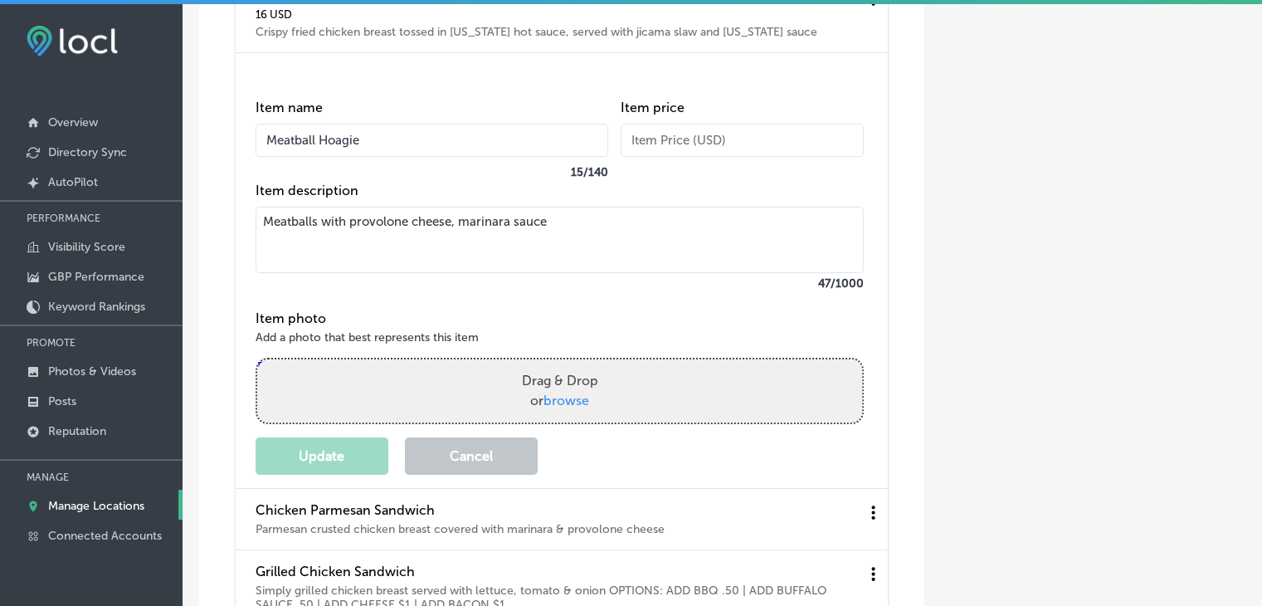
click at [778, 157] on input "text" at bounding box center [742, 140] width 243 height 33
type input "16"
click at [331, 475] on button "Update" at bounding box center [322, 455] width 133 height 37
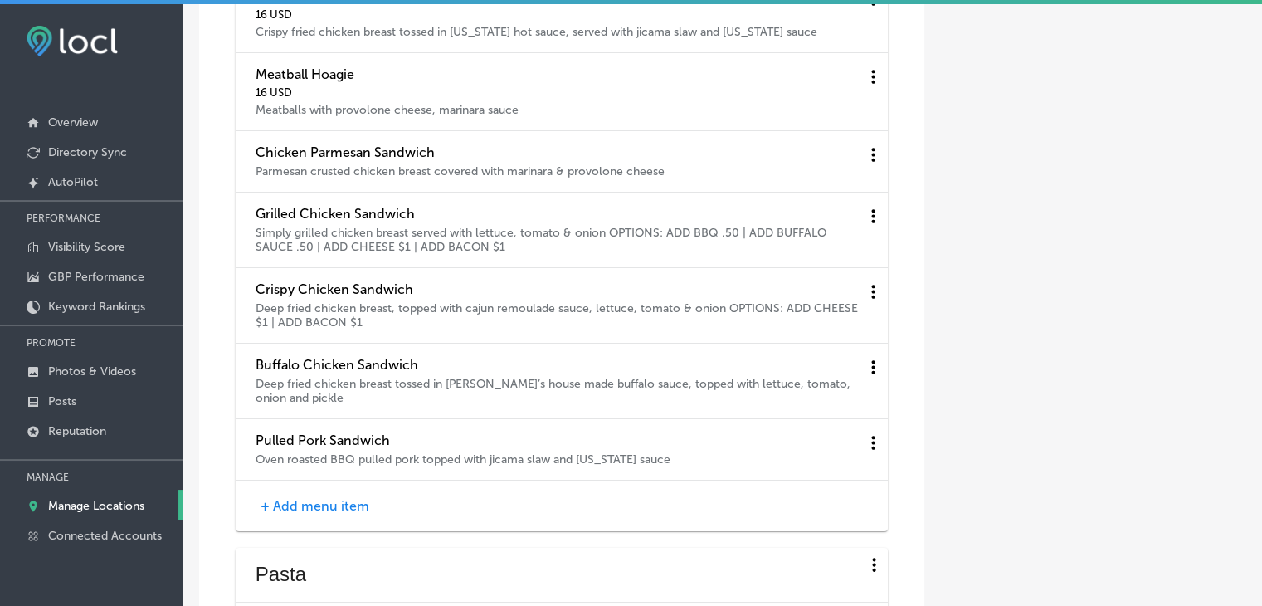
click at [862, 193] on div "Chicken Parmesan Sandwich Parmesan crusted chicken breast covered with marinara…" at bounding box center [562, 161] width 652 height 61
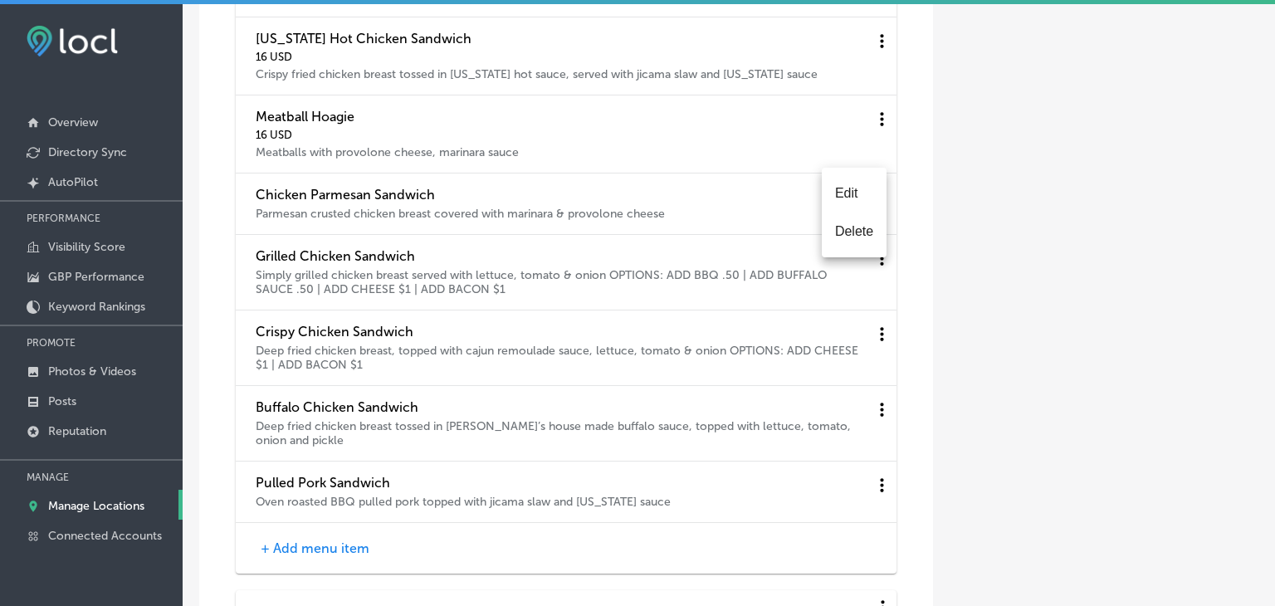
click at [853, 200] on li "Edit" at bounding box center [854, 193] width 65 height 38
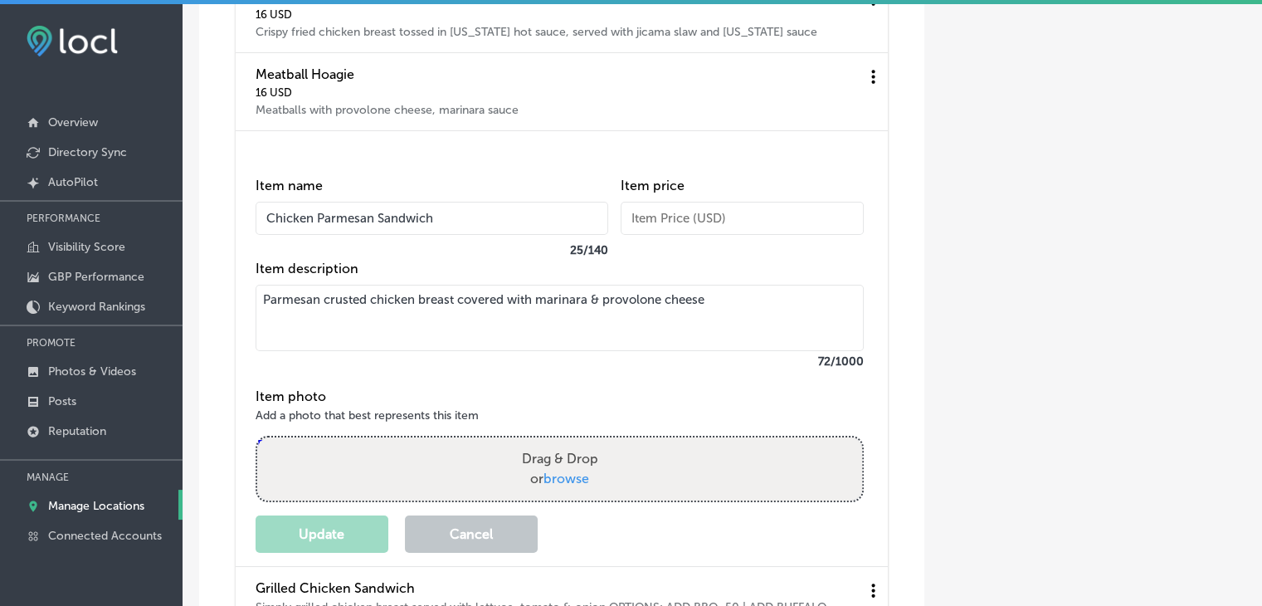
click at [748, 235] on input "text" at bounding box center [742, 218] width 243 height 33
type input "16"
click at [373, 553] on button "Update" at bounding box center [322, 533] width 133 height 37
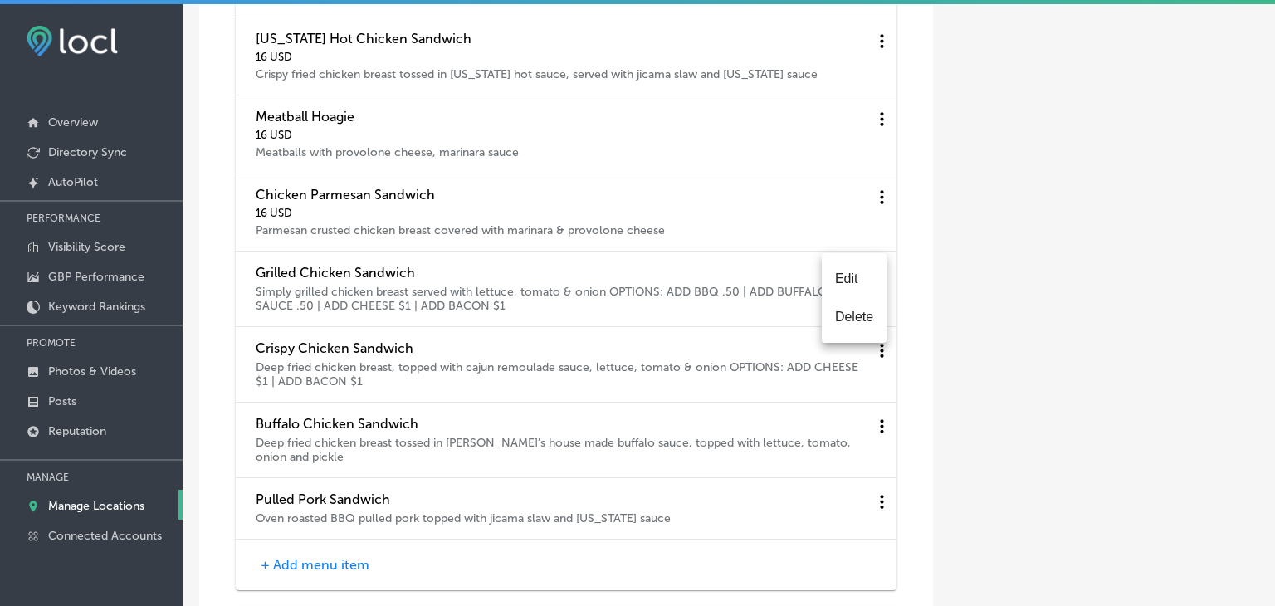
click at [867, 290] on li "Edit" at bounding box center [854, 279] width 65 height 38
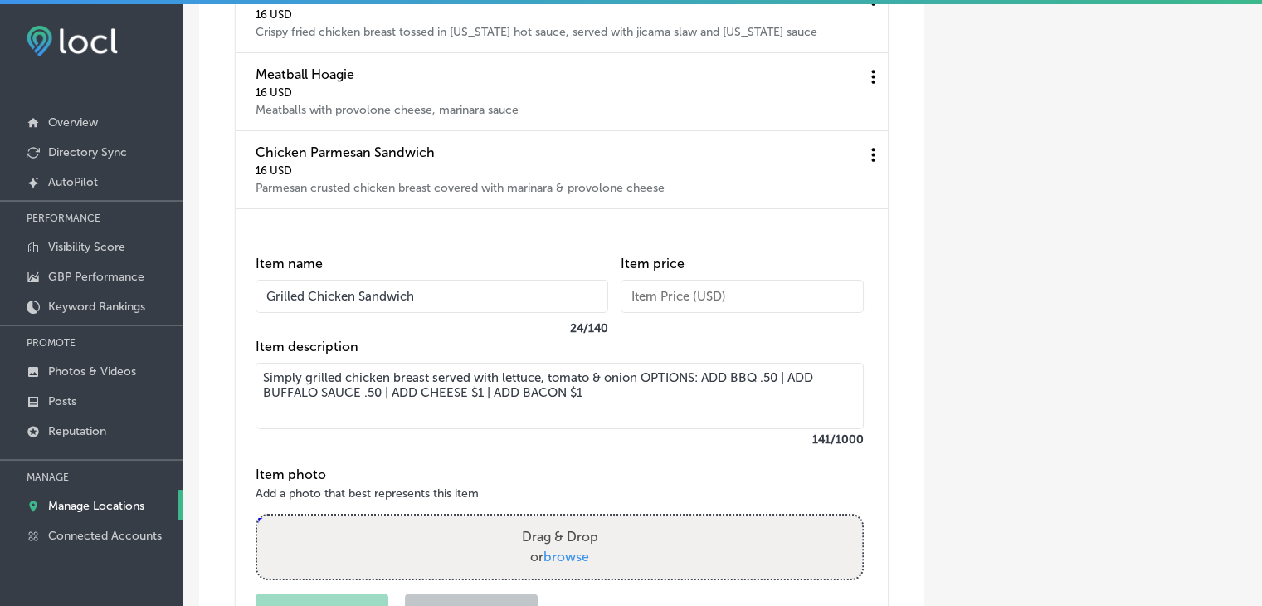
click at [750, 313] on input "text" at bounding box center [742, 296] width 243 height 33
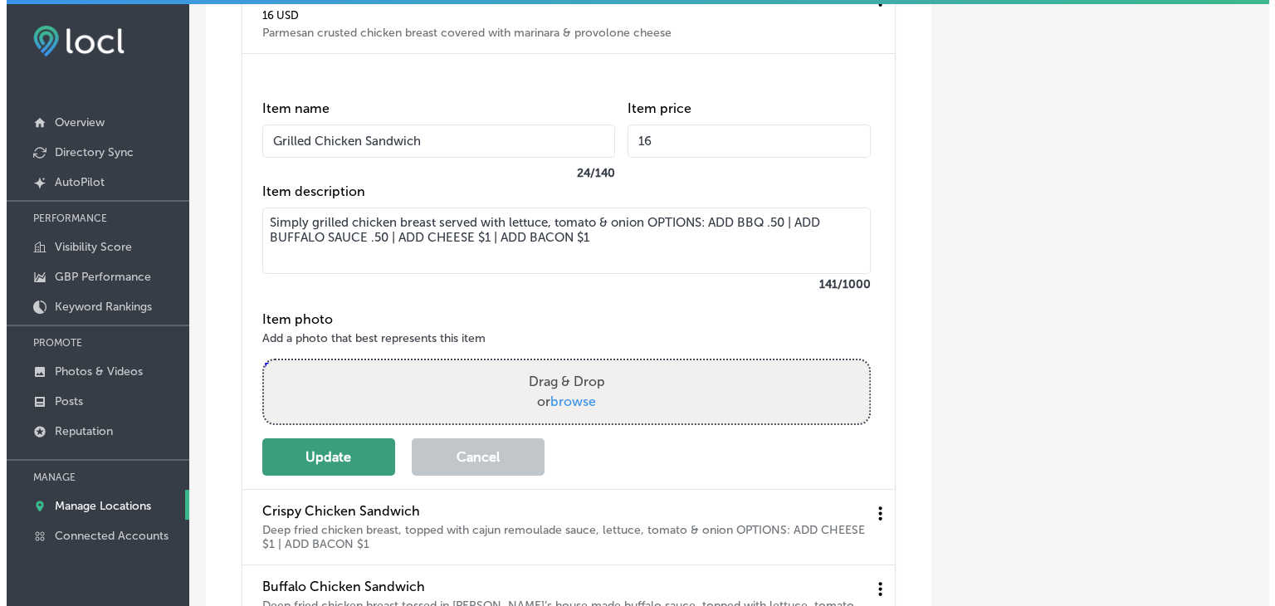
scroll to position [6224, 0]
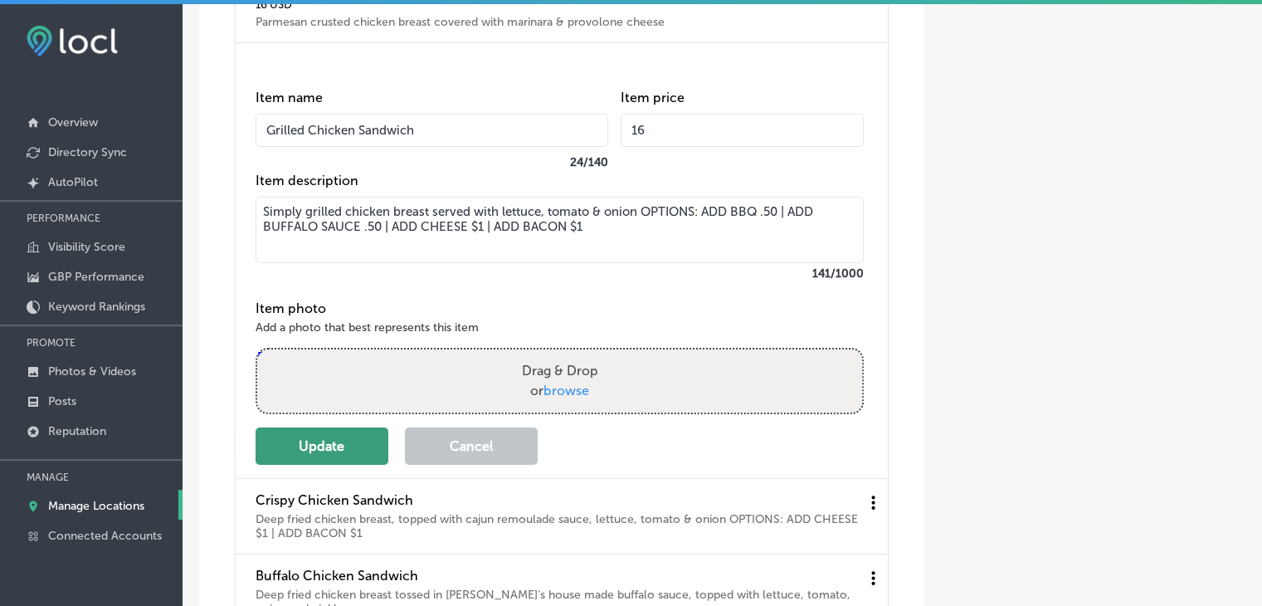
type input "16"
click at [378, 465] on button "Update" at bounding box center [322, 445] width 133 height 37
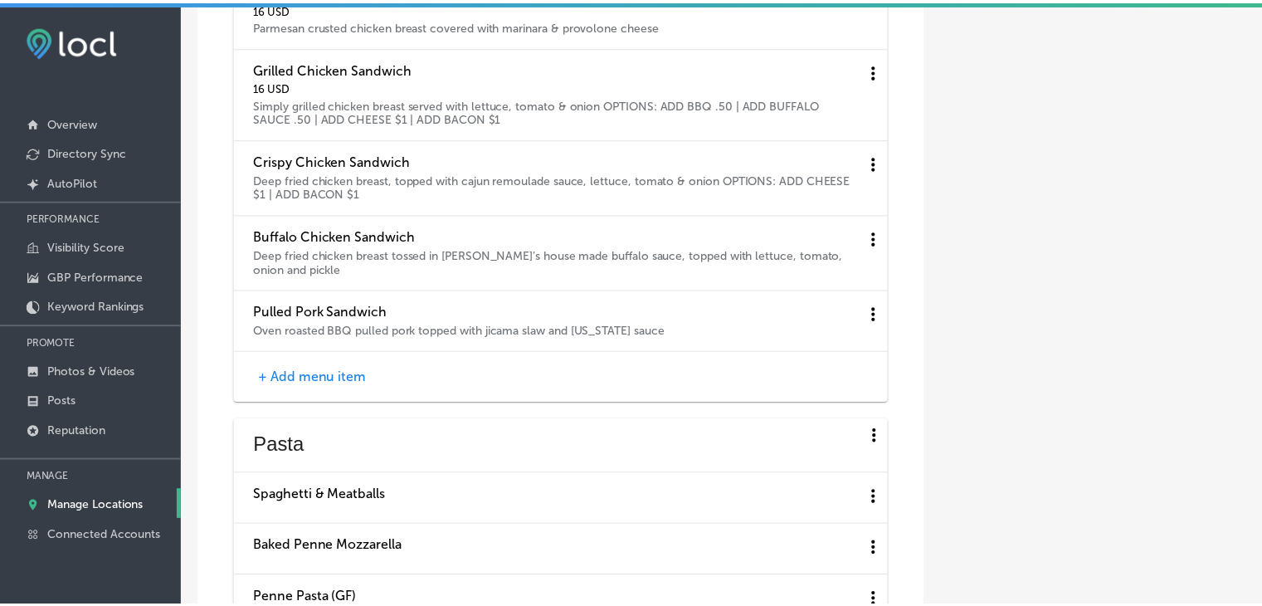
scroll to position [6185, 0]
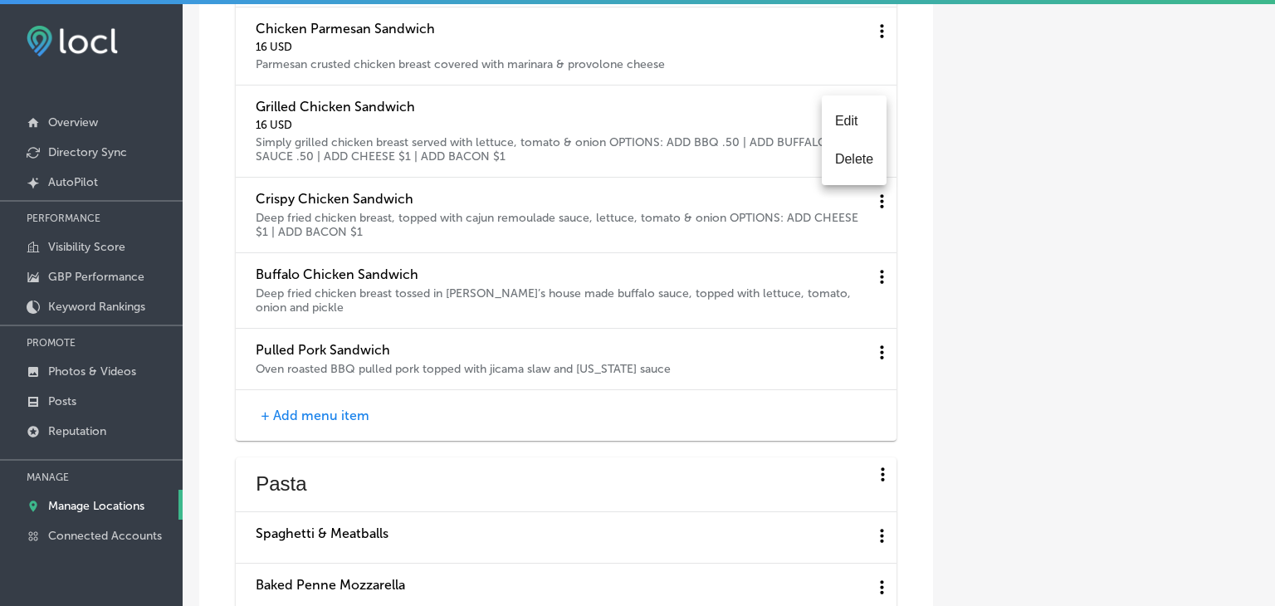
click at [822, 124] on li "Edit" at bounding box center [854, 121] width 65 height 38
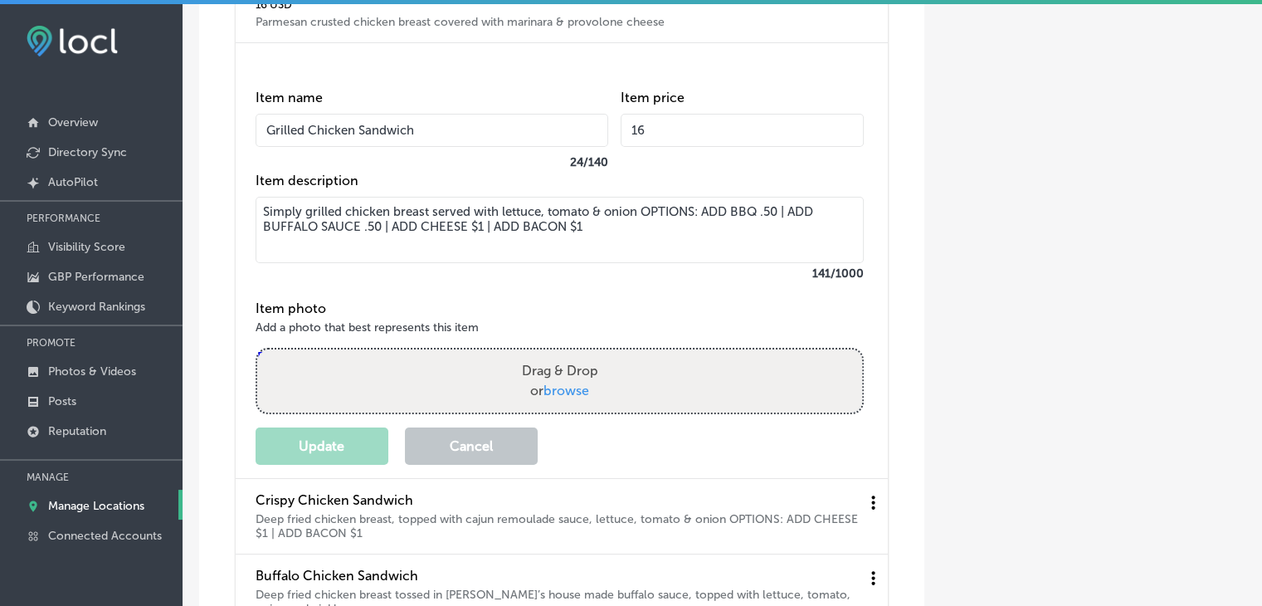
click at [640, 263] on textarea "Simply grilled chicken breast served with lettuce, tomato & onion OPTIONS: ADD …" at bounding box center [560, 230] width 608 height 66
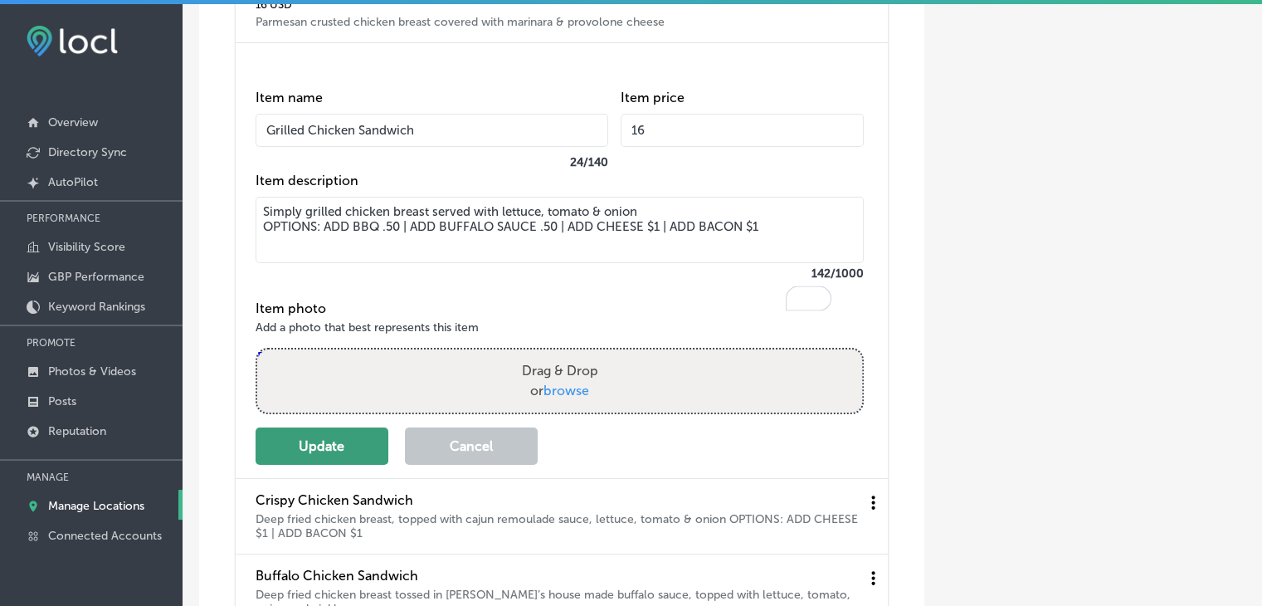
type textarea "Simply grilled chicken breast served with lettuce, tomato & onion OPTIONS: ADD …"
click at [266, 465] on button "Update" at bounding box center [322, 445] width 133 height 37
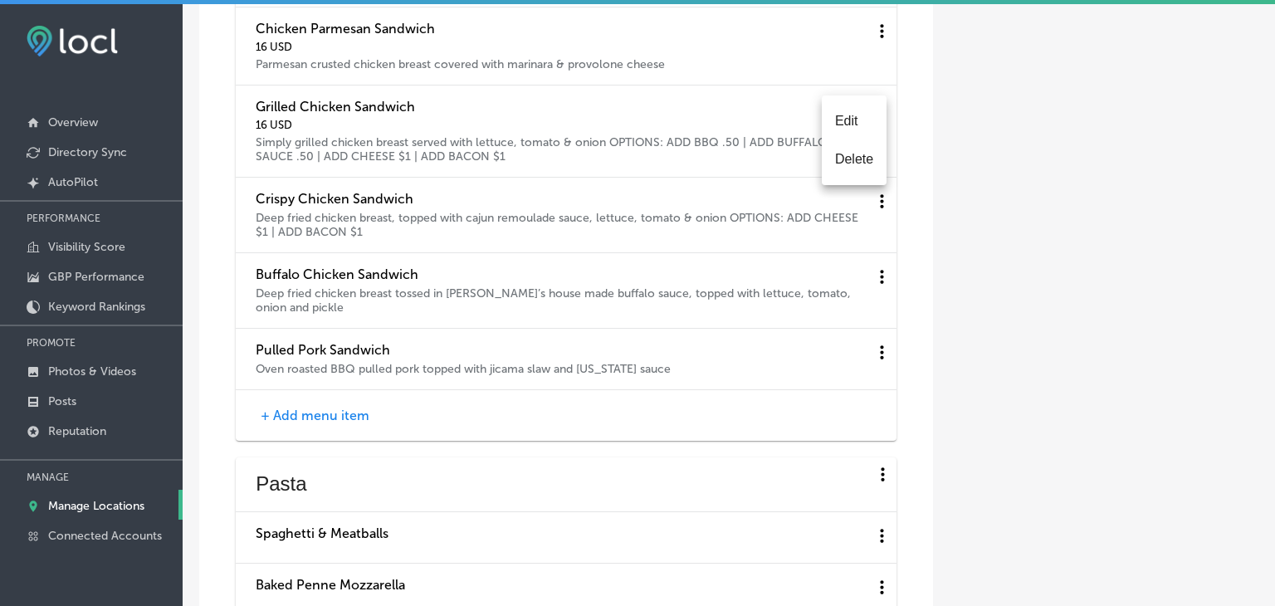
click at [954, 160] on div at bounding box center [637, 303] width 1275 height 606
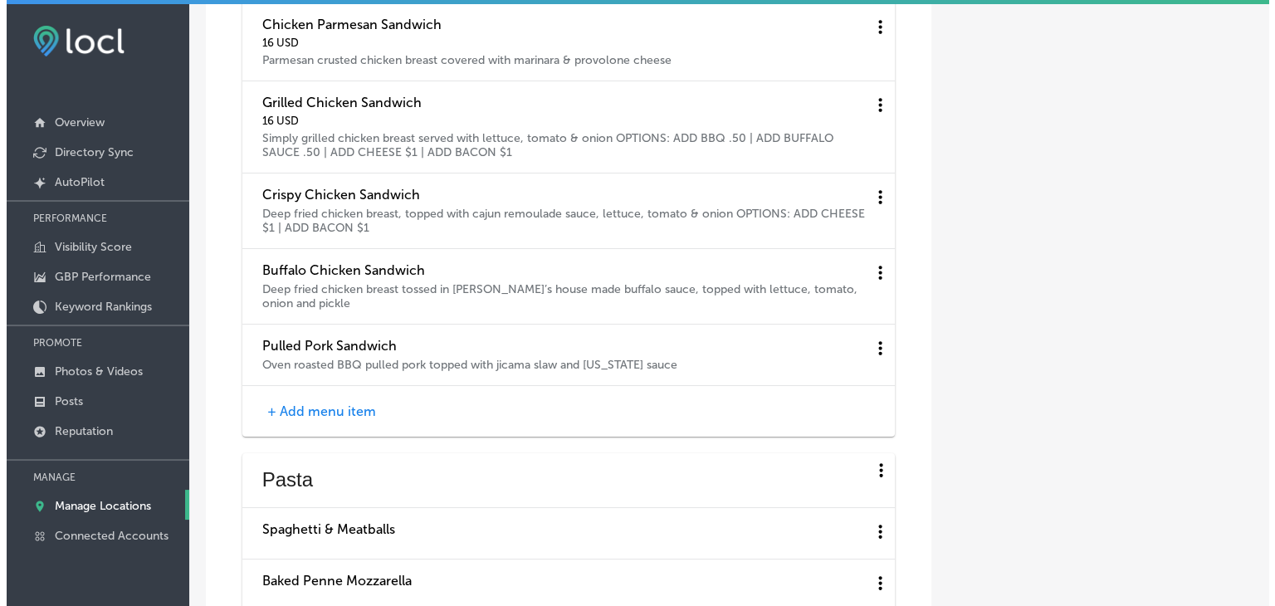
scroll to position [6224, 0]
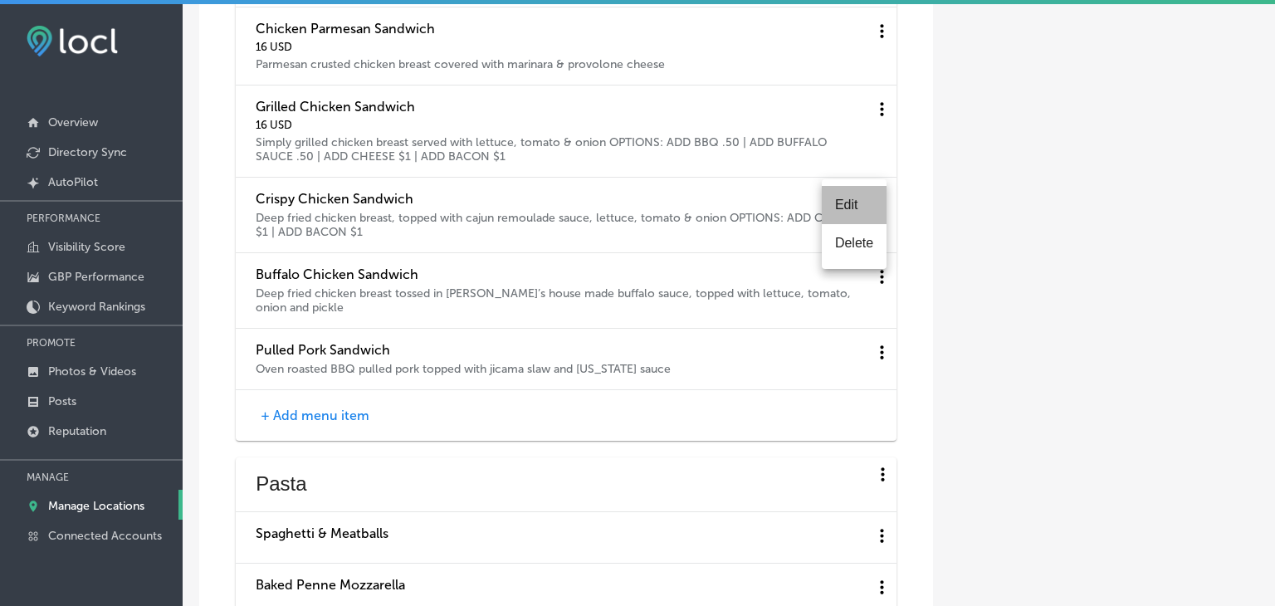
click at [844, 212] on li "Edit" at bounding box center [854, 205] width 65 height 38
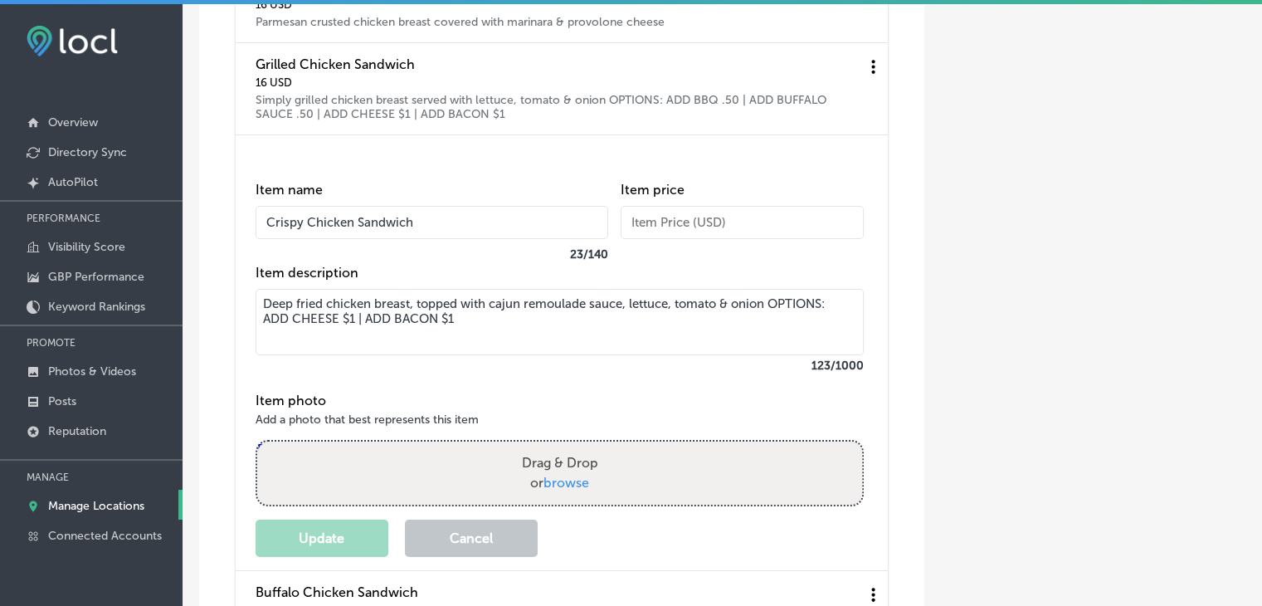
click at [753, 239] on input "text" at bounding box center [742, 222] width 243 height 33
type input "16"
click at [319, 557] on button "Update" at bounding box center [322, 537] width 133 height 37
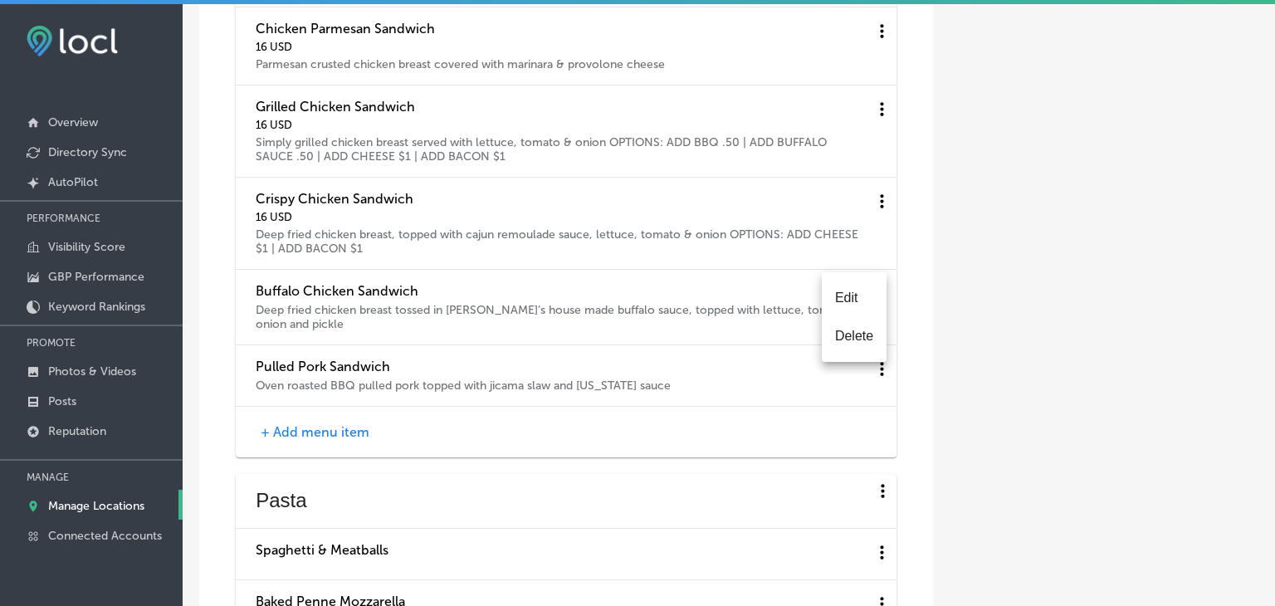
click at [860, 296] on li "Edit" at bounding box center [854, 298] width 65 height 38
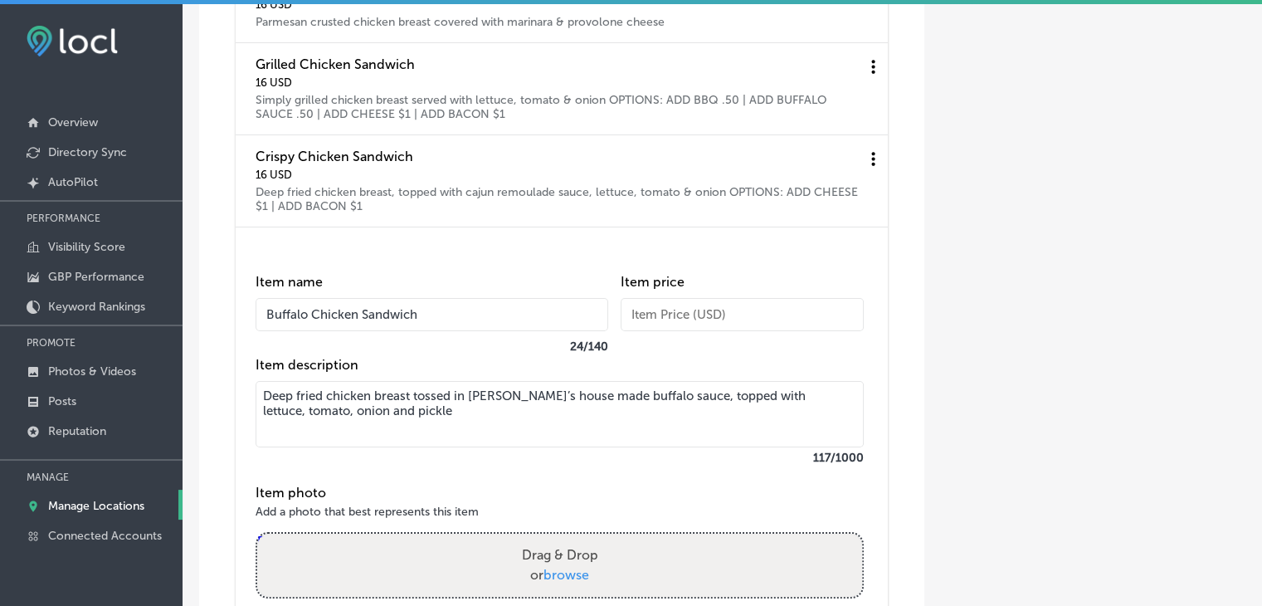
click at [772, 331] on input "text" at bounding box center [742, 314] width 243 height 33
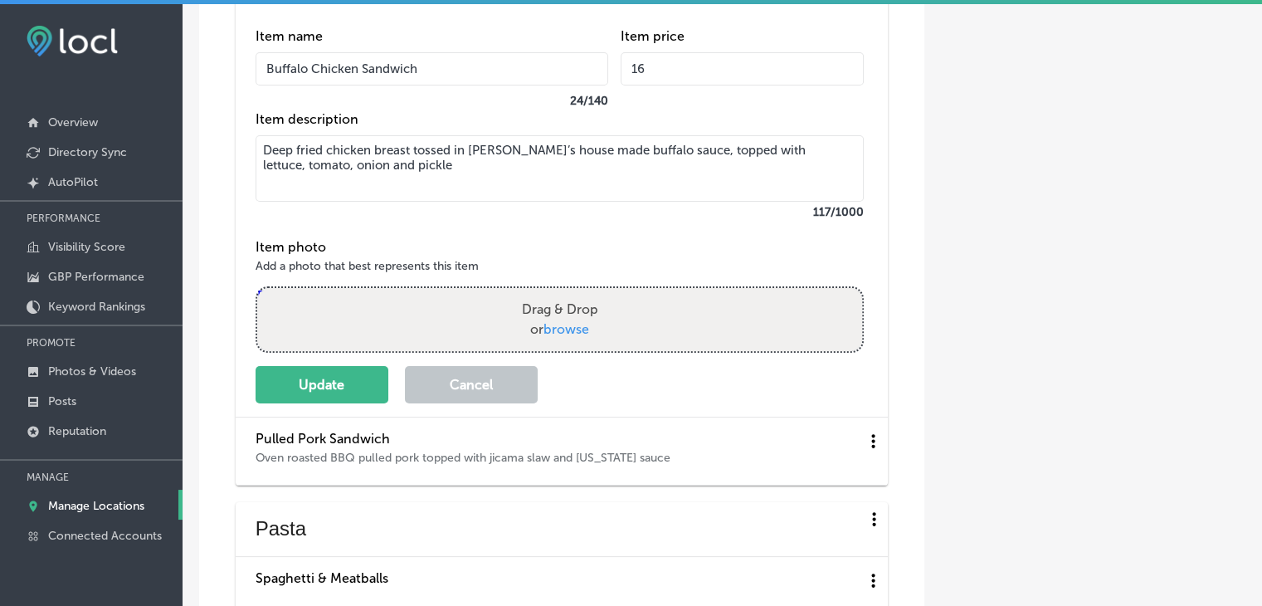
scroll to position [6473, 0]
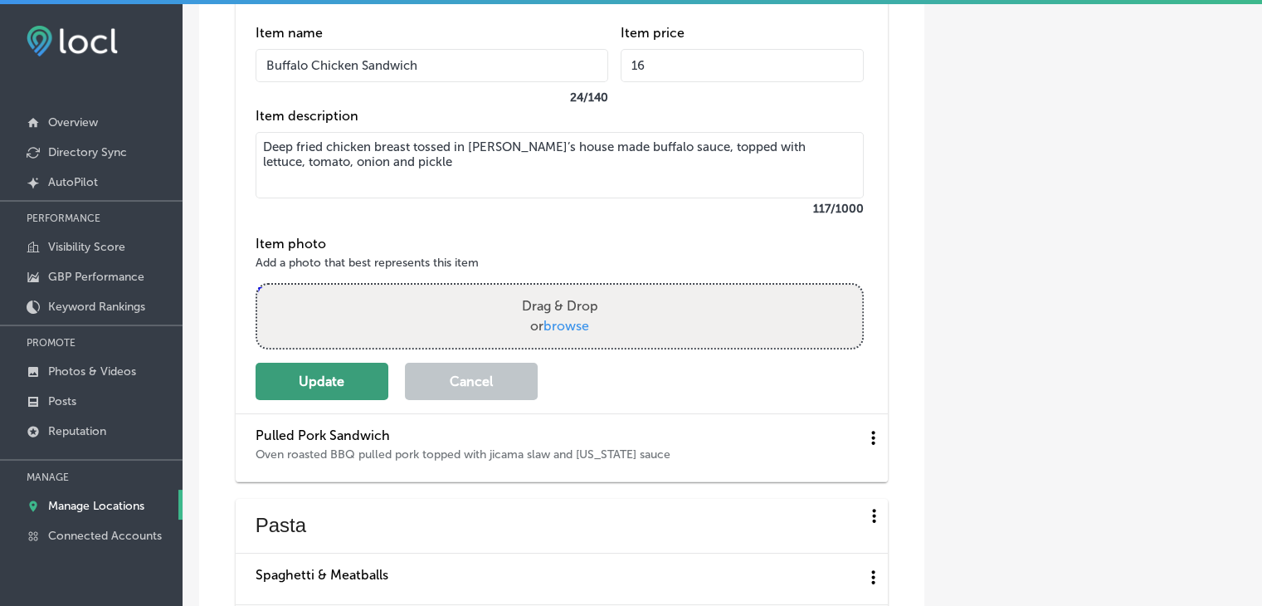
type input "16"
click at [377, 400] on button "Update" at bounding box center [322, 381] width 133 height 37
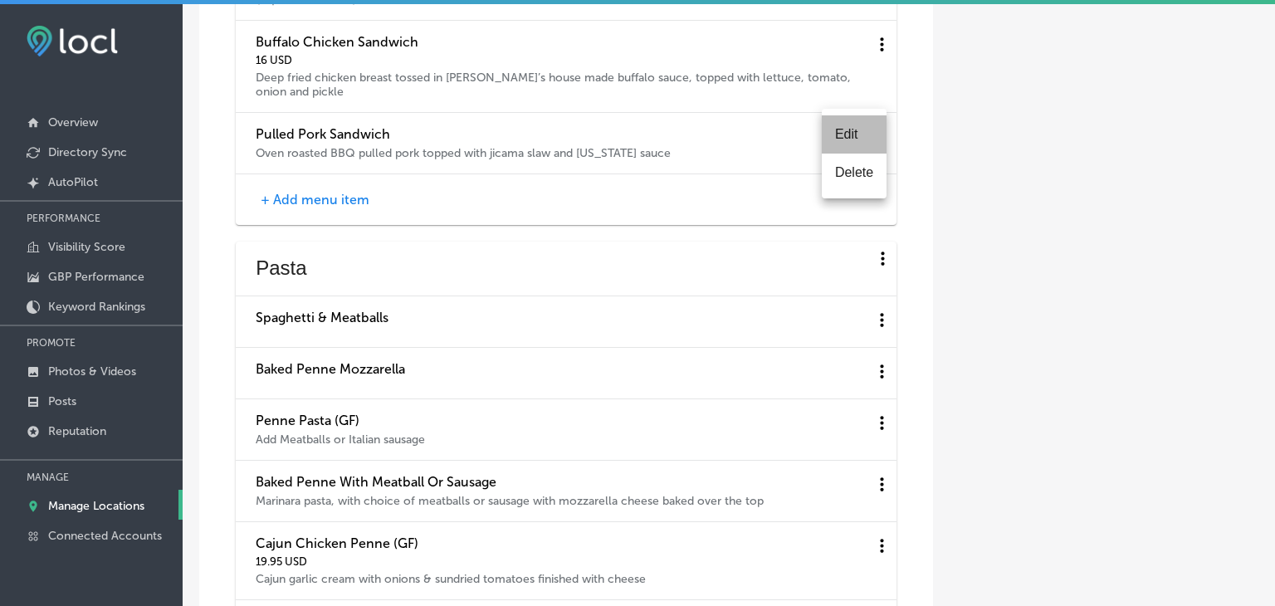
click at [862, 144] on li "Edit" at bounding box center [854, 134] width 65 height 38
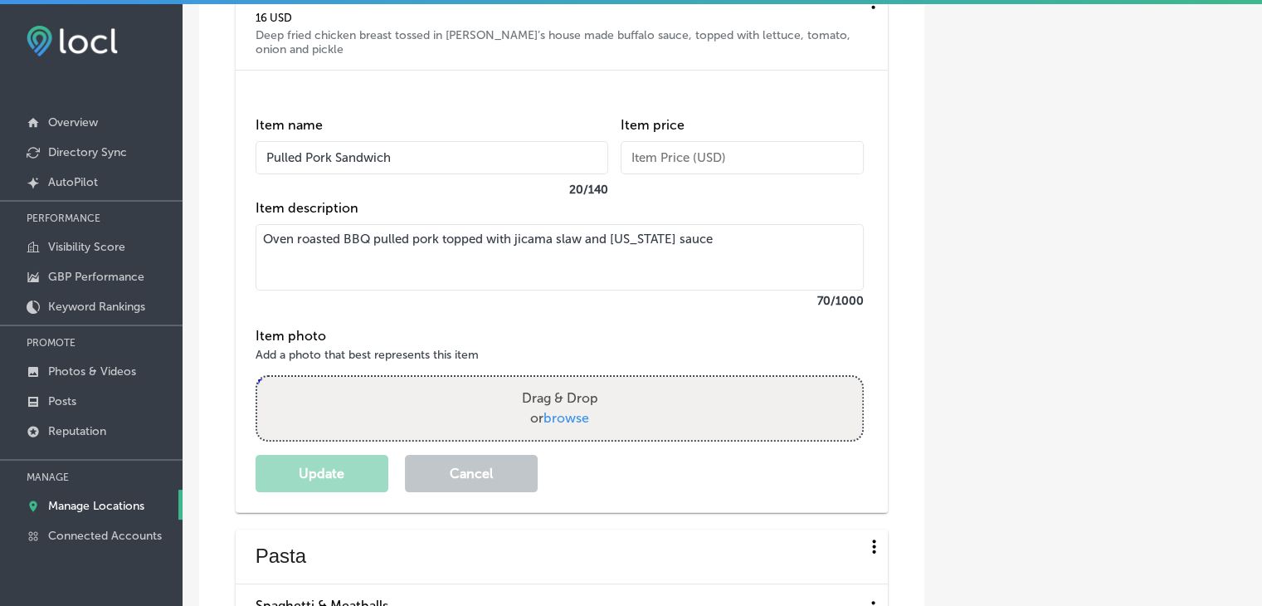
click at [792, 174] on input "text" at bounding box center [742, 157] width 243 height 33
type input "16"
click at [359, 492] on button "Update" at bounding box center [322, 473] width 133 height 37
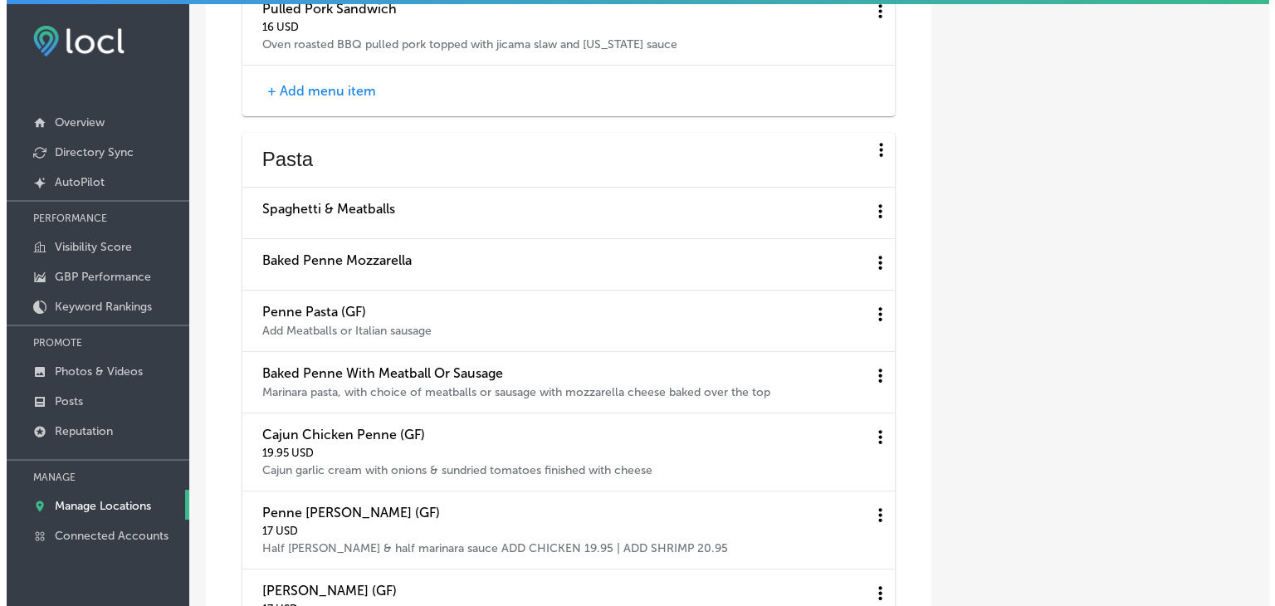
scroll to position [6639, 0]
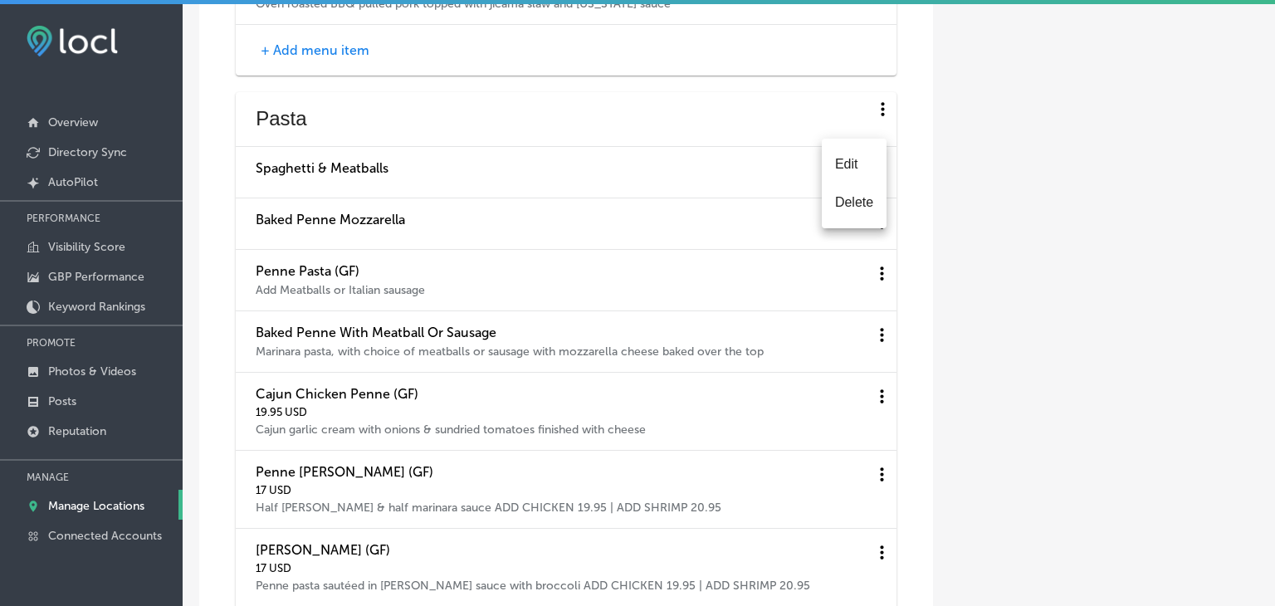
click at [865, 176] on li "Edit" at bounding box center [854, 164] width 65 height 38
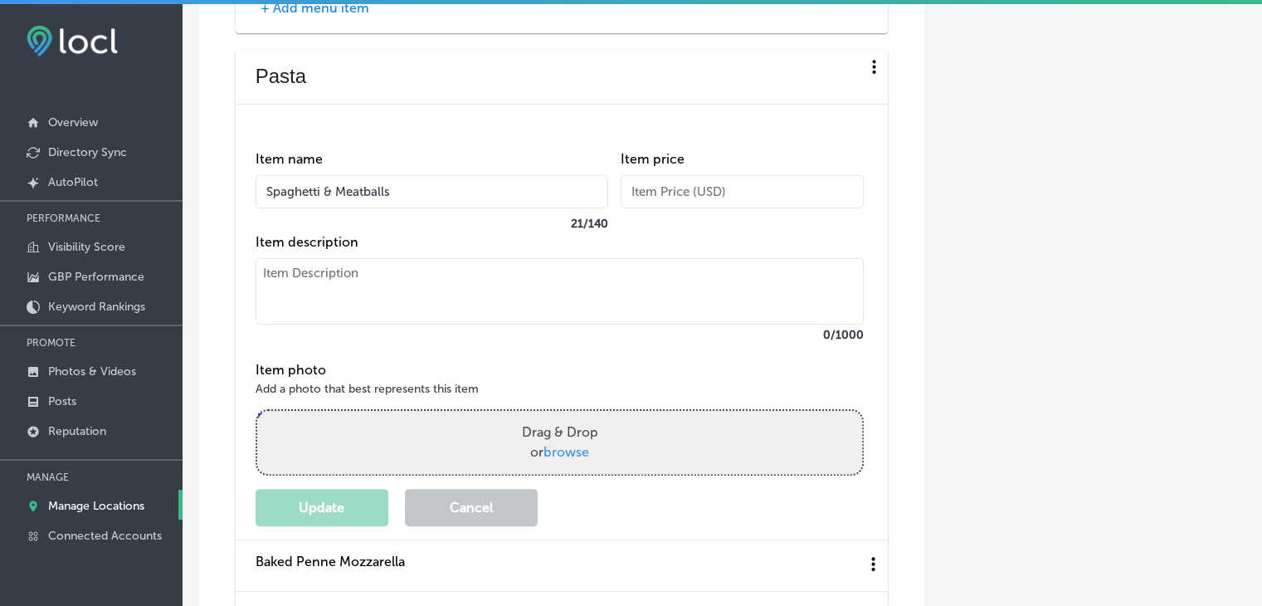
click at [744, 234] on div "Item price" at bounding box center [742, 192] width 243 height 83
click at [738, 208] on input "text" at bounding box center [742, 191] width 243 height 33
type input "18"
click at [314, 526] on button "Update" at bounding box center [322, 507] width 133 height 37
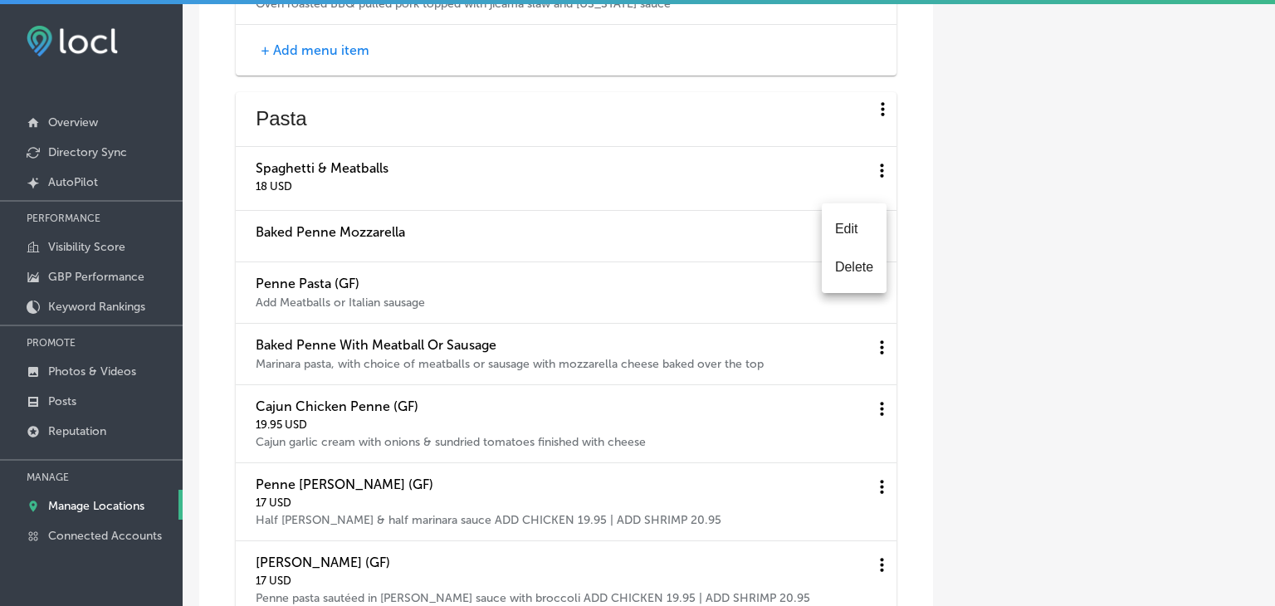
click at [865, 240] on li "Edit" at bounding box center [854, 229] width 65 height 38
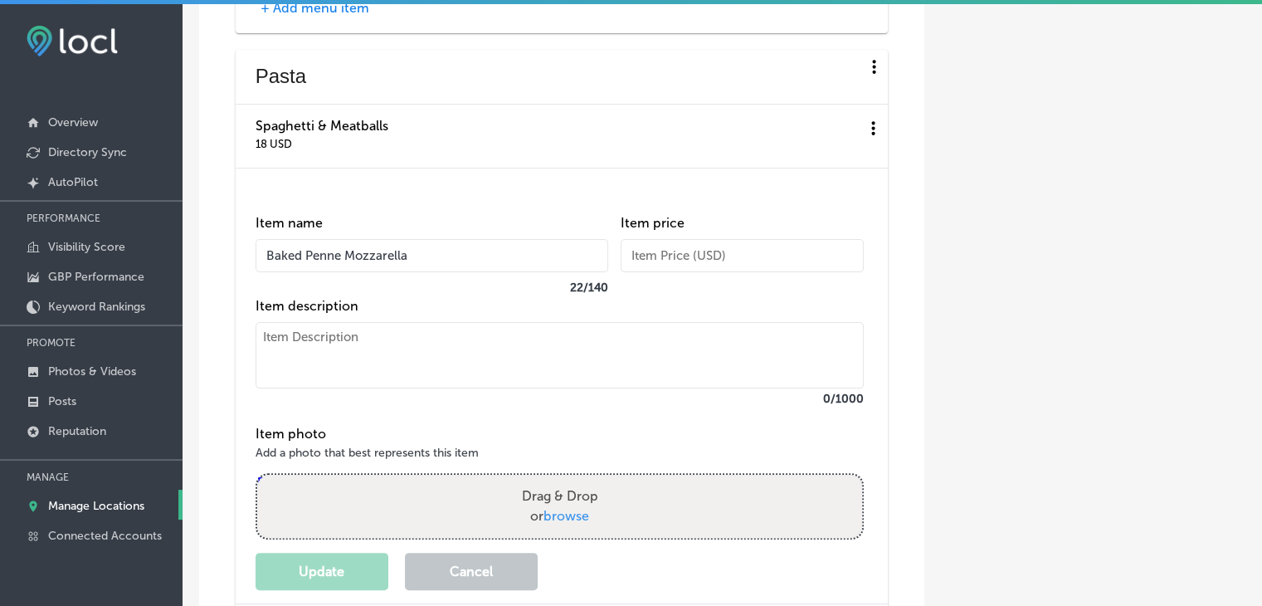
click at [700, 272] on input "text" at bounding box center [742, 255] width 243 height 33
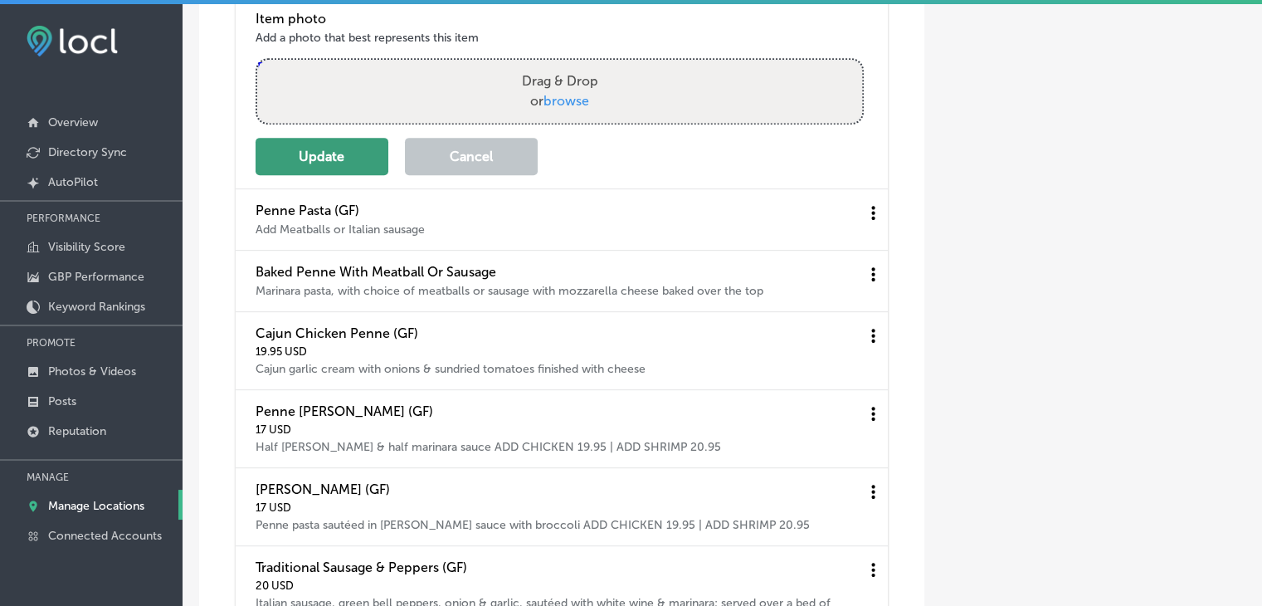
type input "16"
click at [349, 175] on button "Update" at bounding box center [322, 156] width 133 height 37
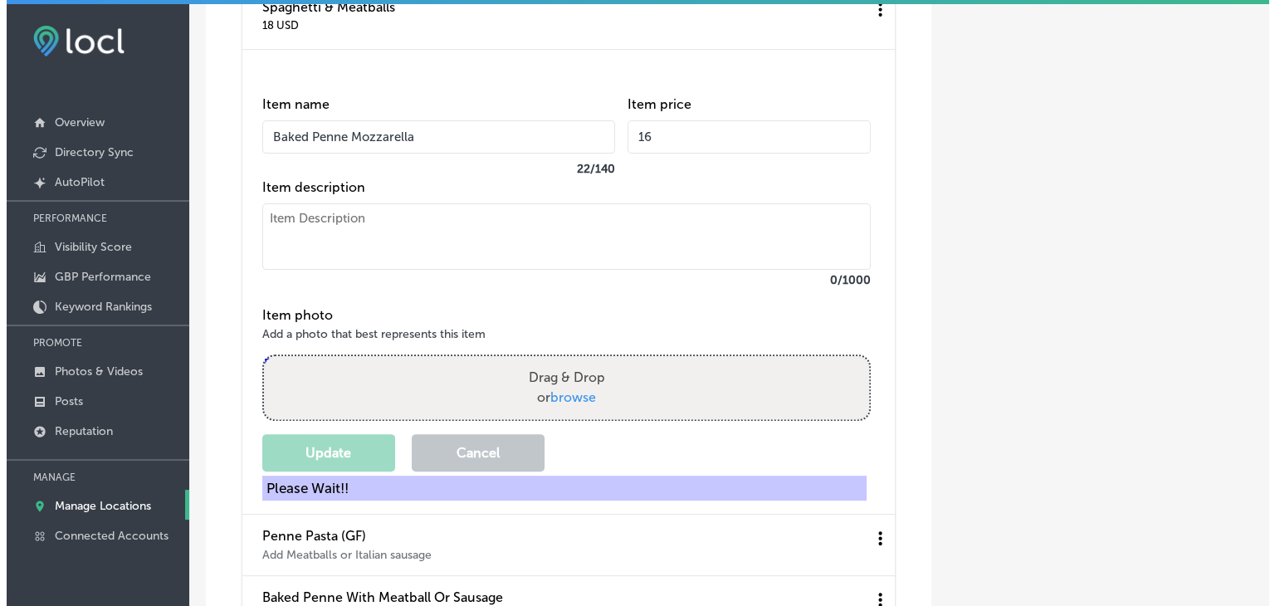
scroll to position [6722, 0]
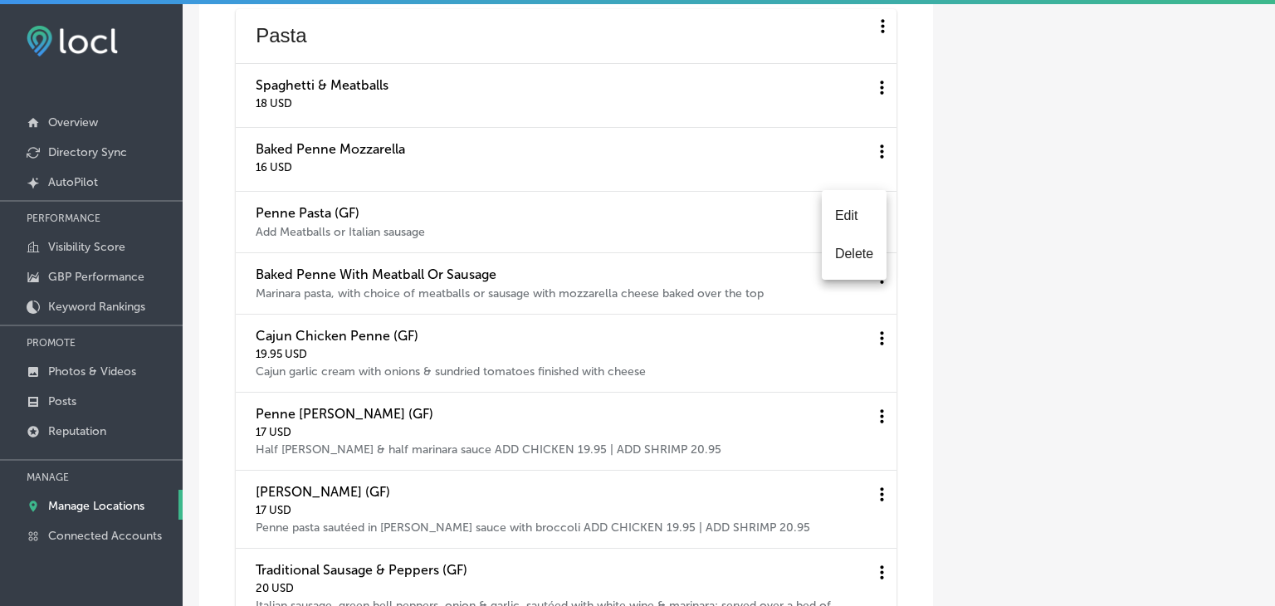
click at [822, 223] on li "Edit" at bounding box center [854, 216] width 65 height 38
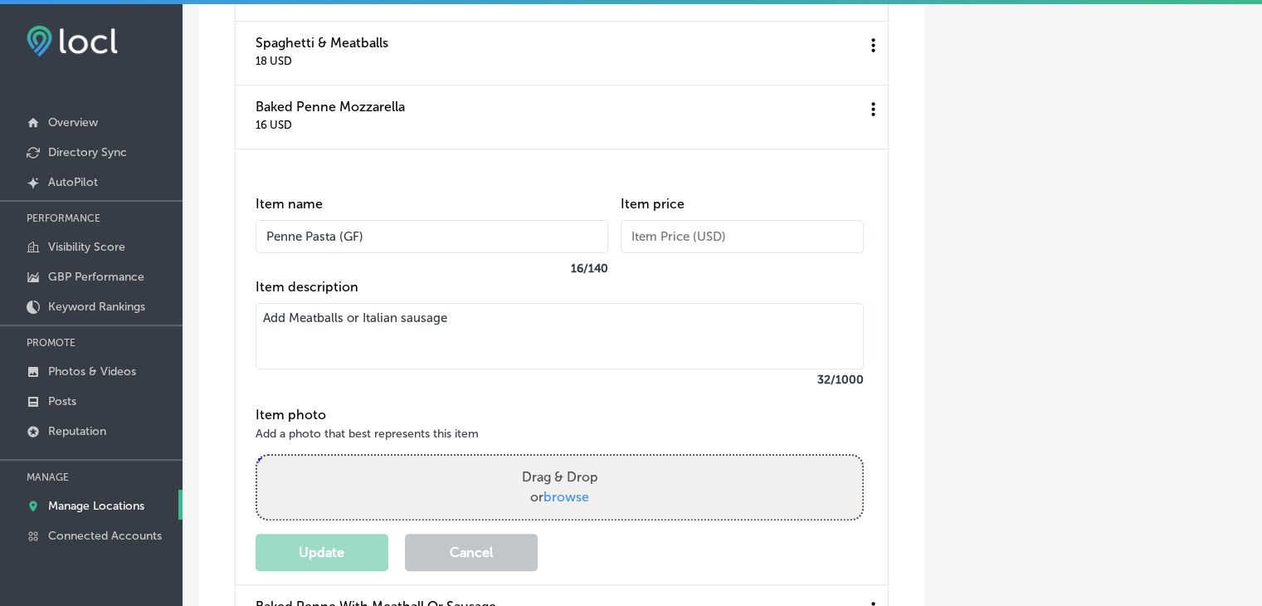
click at [651, 253] on input "text" at bounding box center [742, 236] width 243 height 33
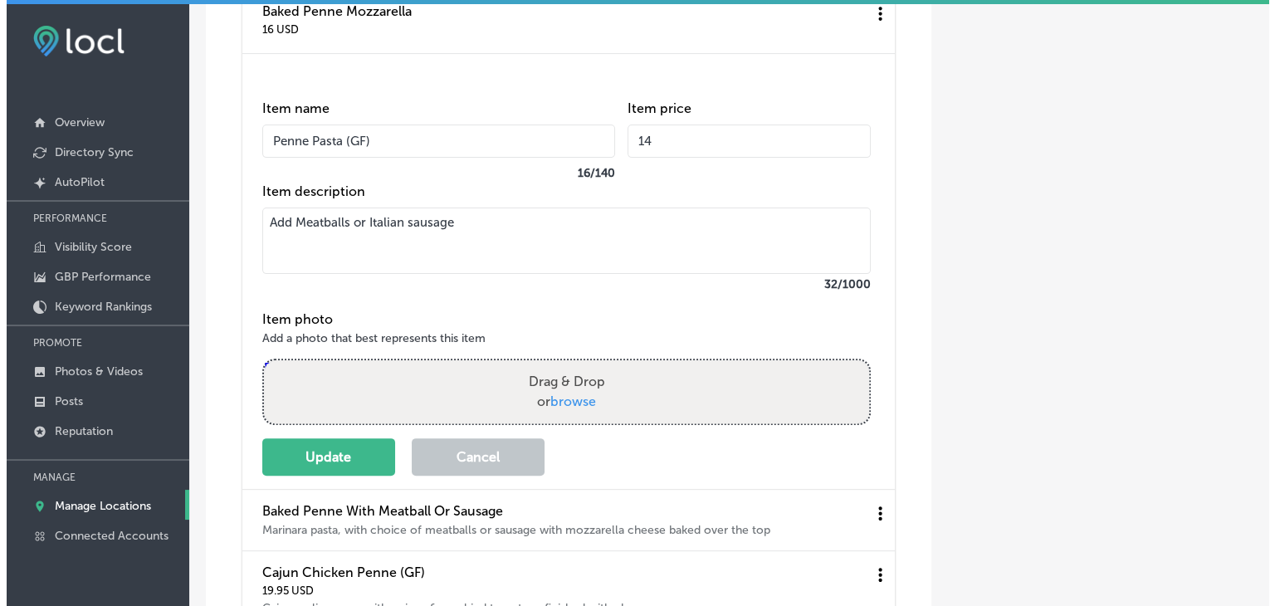
scroll to position [6888, 0]
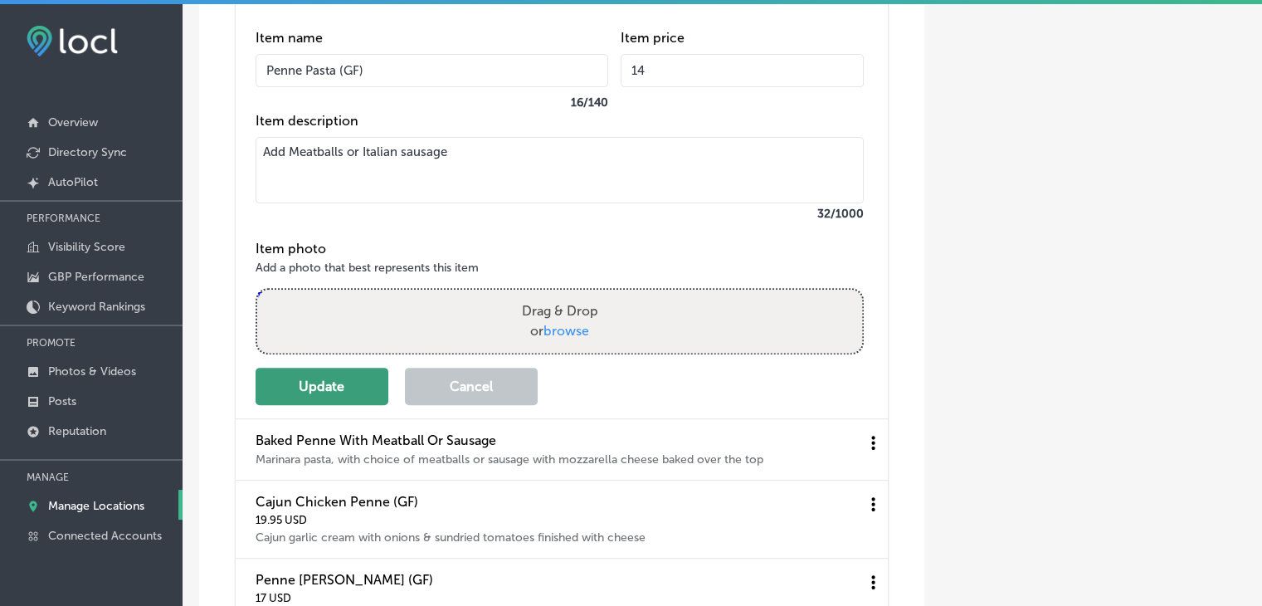
type input "14"
click at [362, 405] on button "Update" at bounding box center [322, 386] width 133 height 37
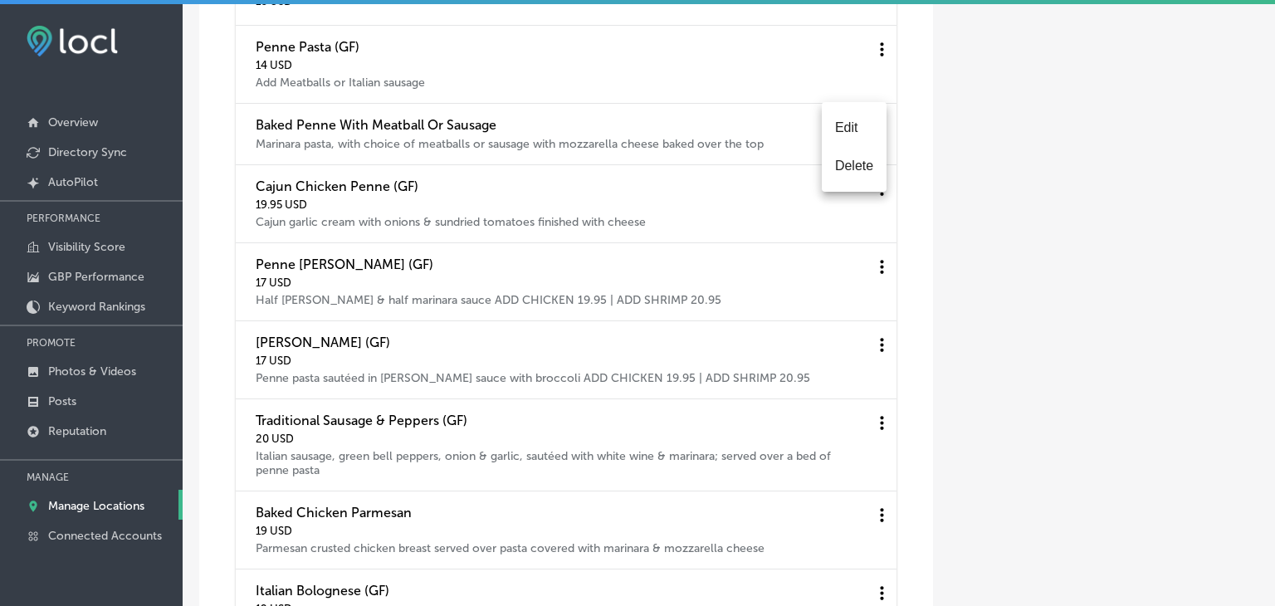
click at [866, 137] on li "Edit" at bounding box center [854, 128] width 65 height 38
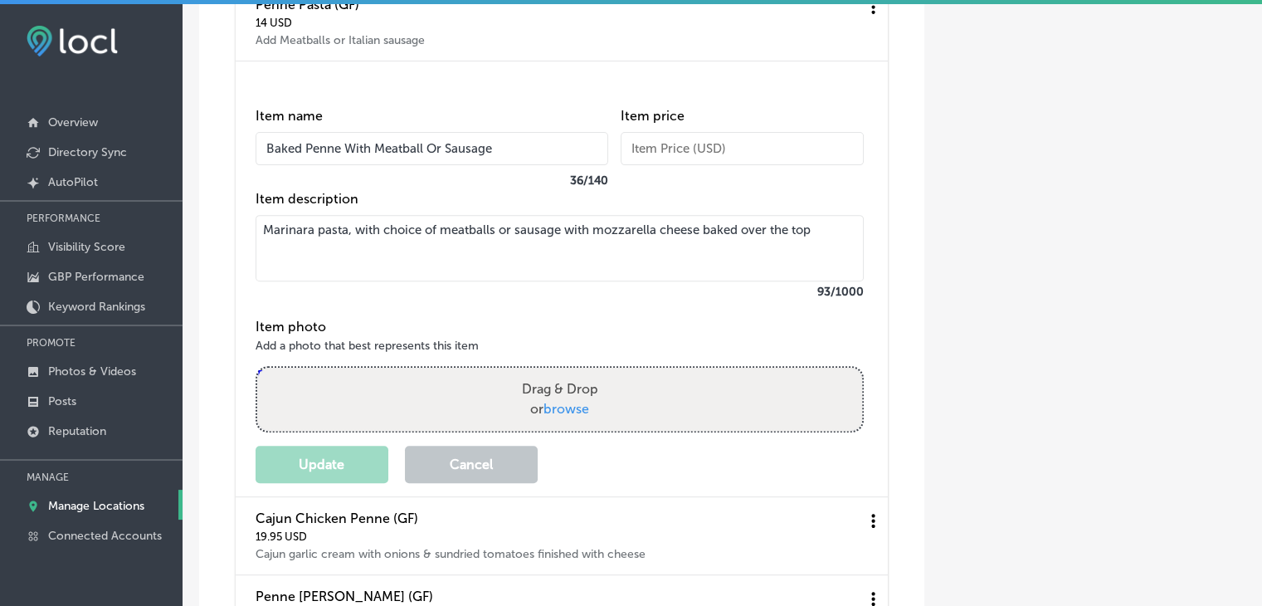
click at [773, 165] on input "text" at bounding box center [742, 148] width 243 height 33
type input "19.95"
click at [368, 483] on button "Update" at bounding box center [322, 464] width 133 height 37
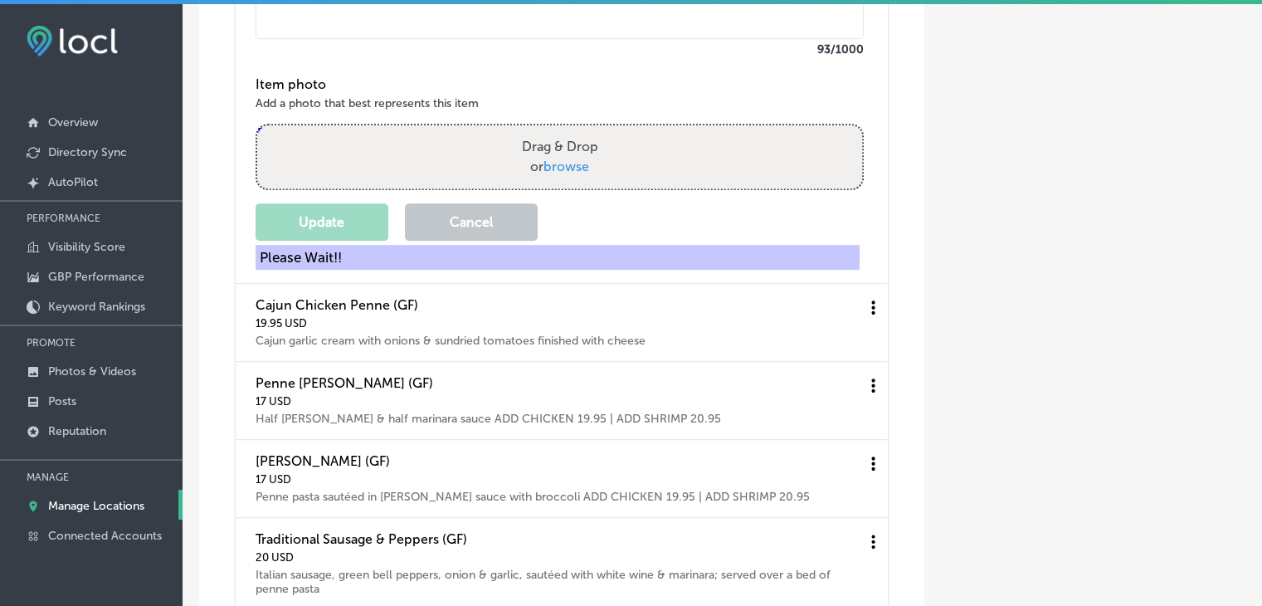
scroll to position [7136, 0]
